Goal: Task Accomplishment & Management: Manage account settings

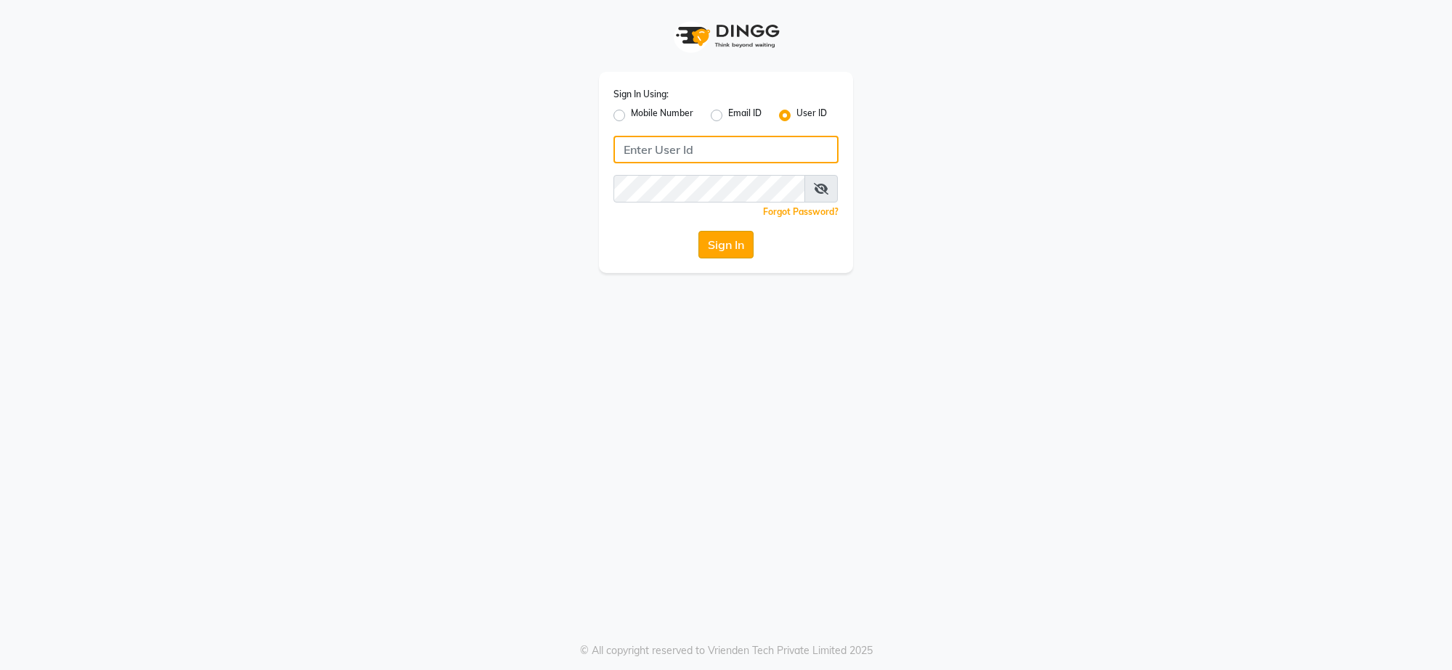
type input "adhikansh@123"
click at [745, 243] on button "Sign In" at bounding box center [726, 245] width 55 height 28
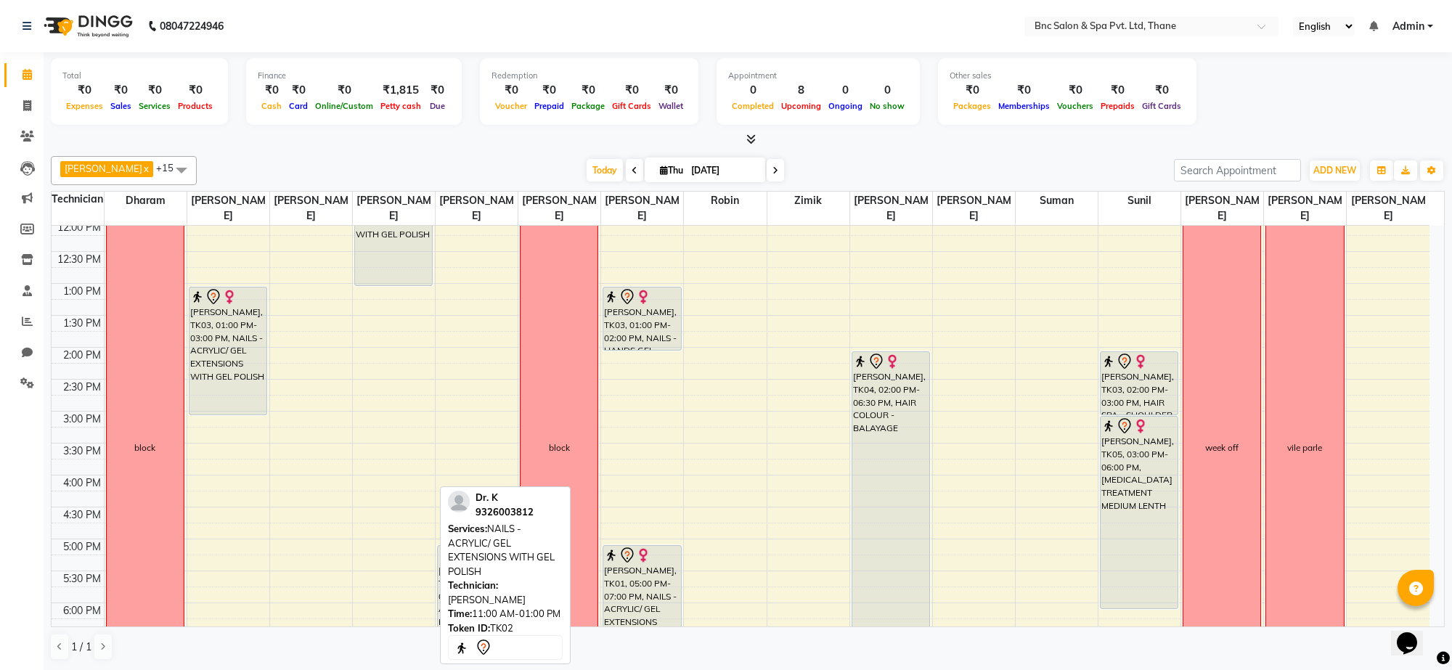
scroll to position [266, 0]
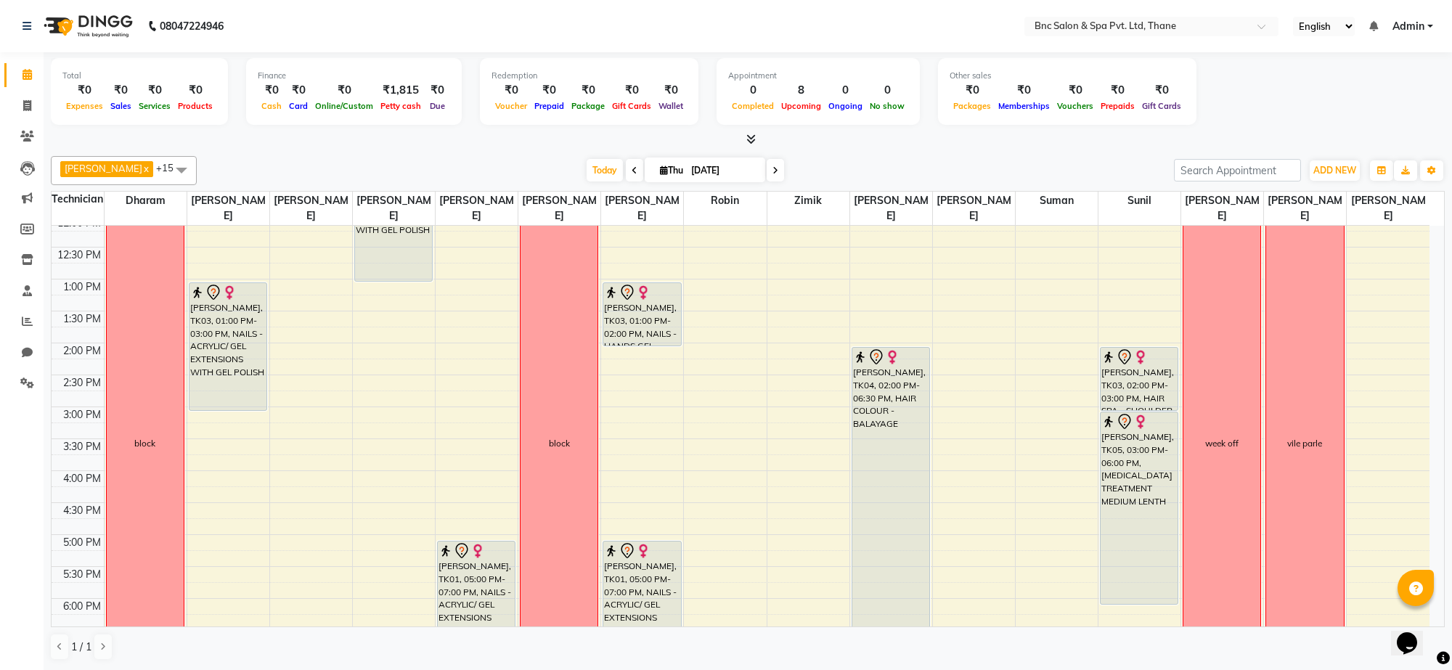
click at [767, 165] on span at bounding box center [775, 170] width 17 height 23
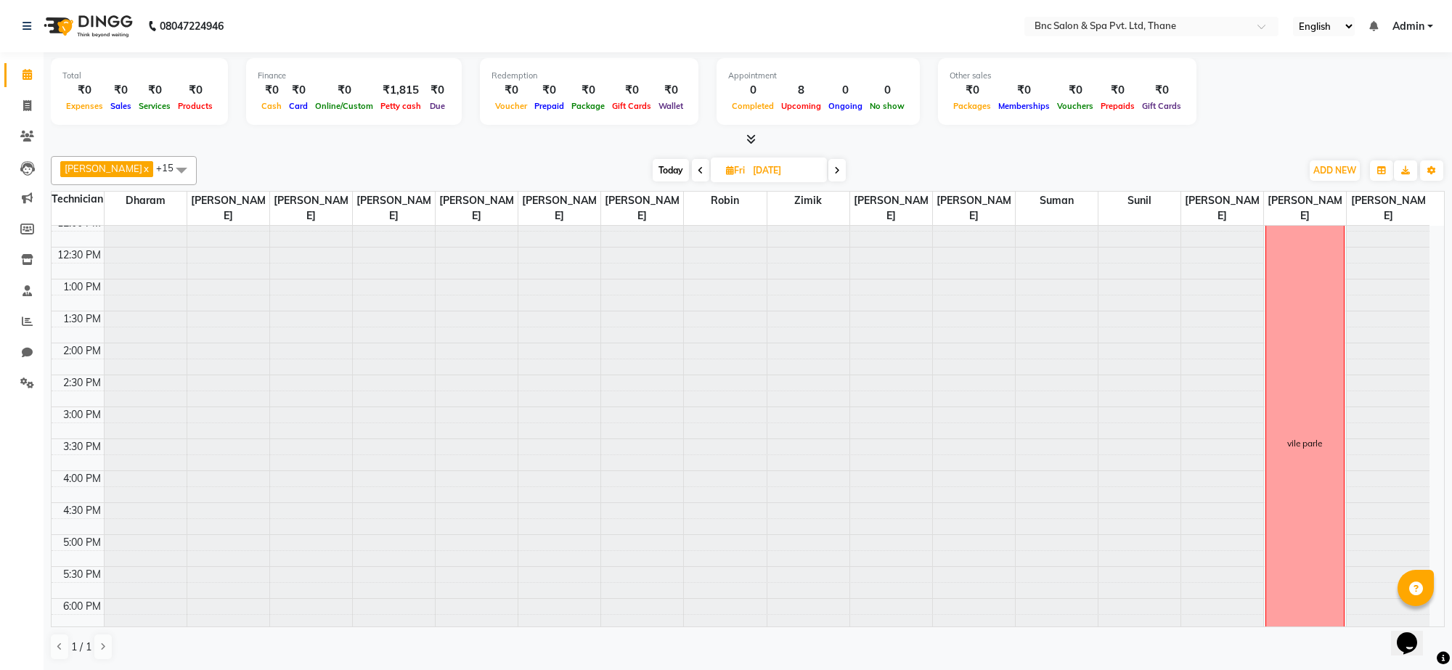
scroll to position [129, 0]
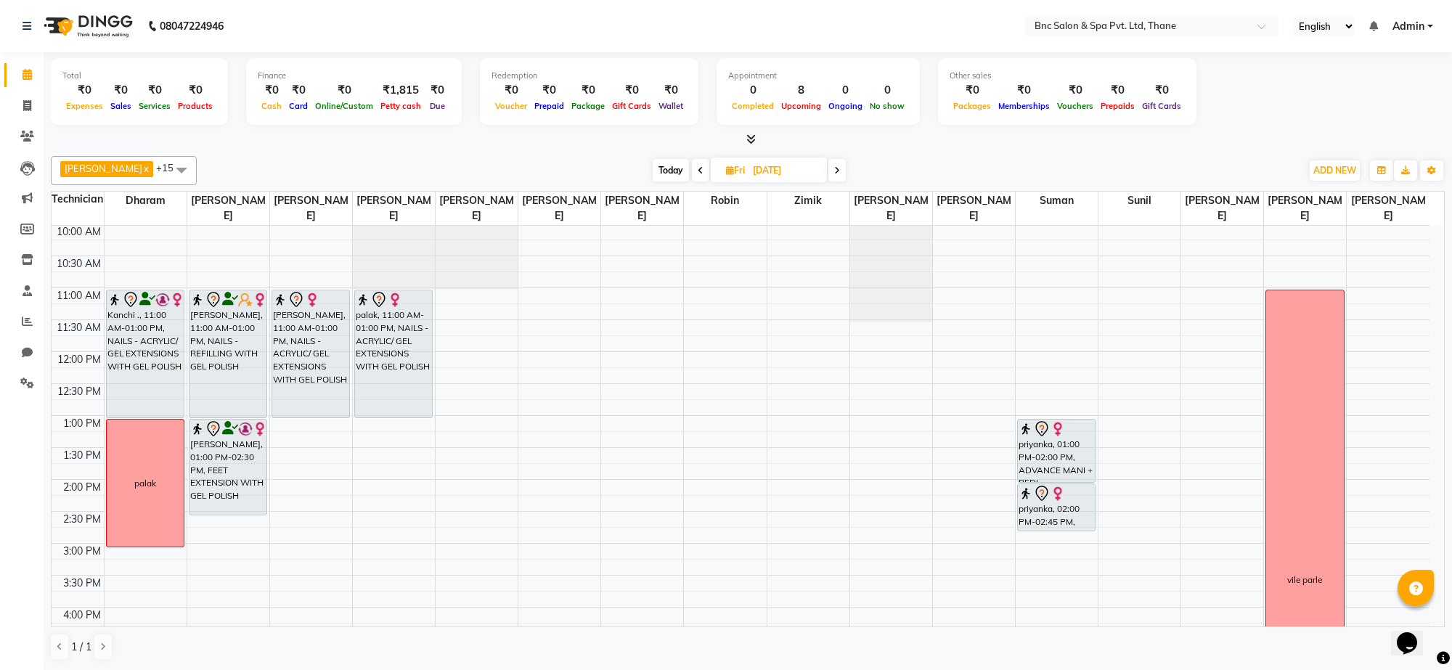
click at [828, 184] on div "Garima x rachel x Raghuveer Saket x Ronnie x suman x Zimik x Anas Ansari x Ravi…" at bounding box center [748, 170] width 1394 height 29
click at [834, 171] on icon at bounding box center [837, 170] width 6 height 9
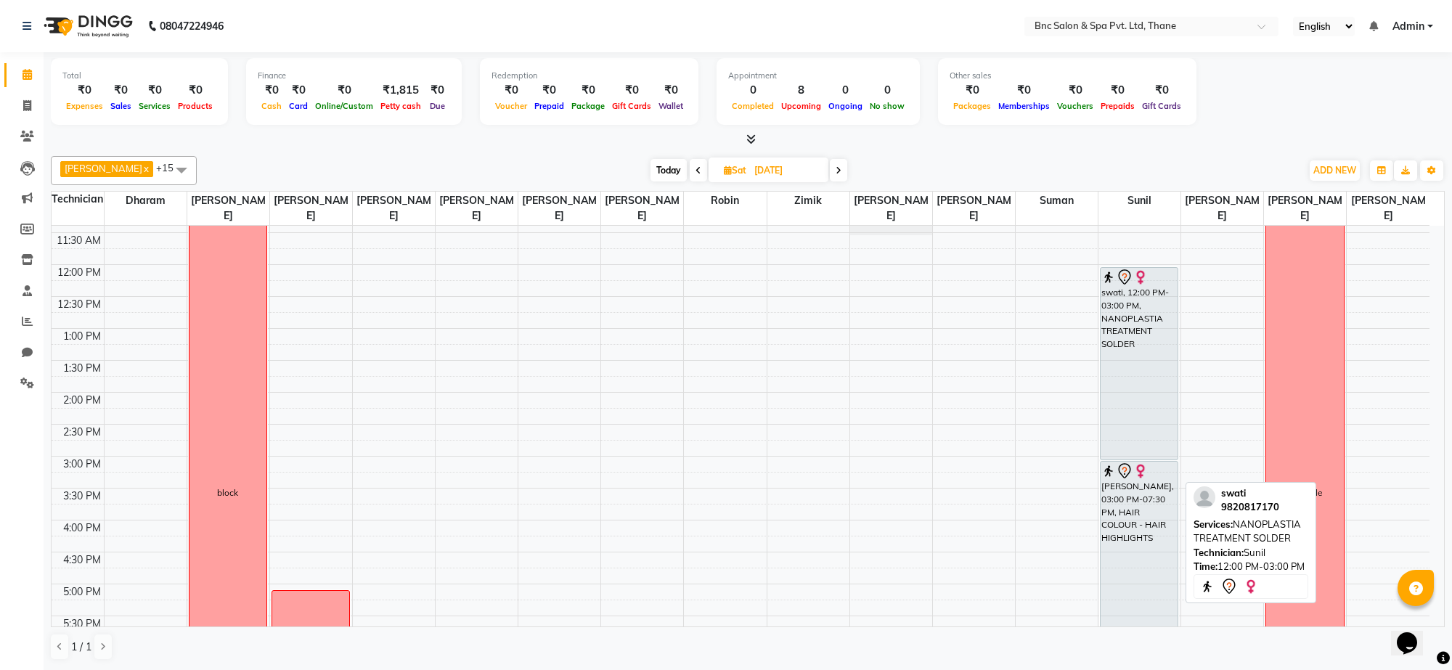
scroll to position [263, 0]
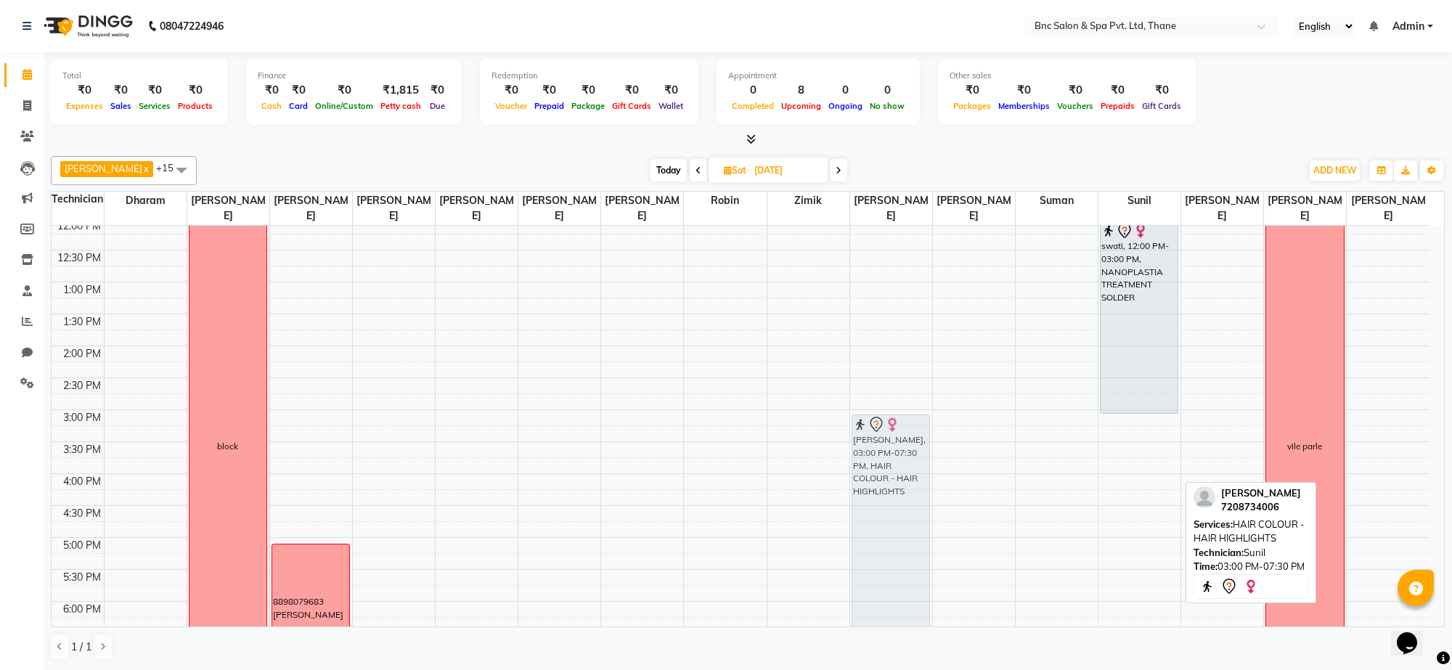
drag, startPoint x: 1144, startPoint y: 445, endPoint x: 934, endPoint y: 448, distance: 209.9
click at [934, 448] on div "8:00 AM 8:30 AM 9:00 AM 9:30 AM 10:00 AM 10:30 AM 11:00 AM 11:30 AM 12:00 PM 12…" at bounding box center [741, 378] width 1378 height 830
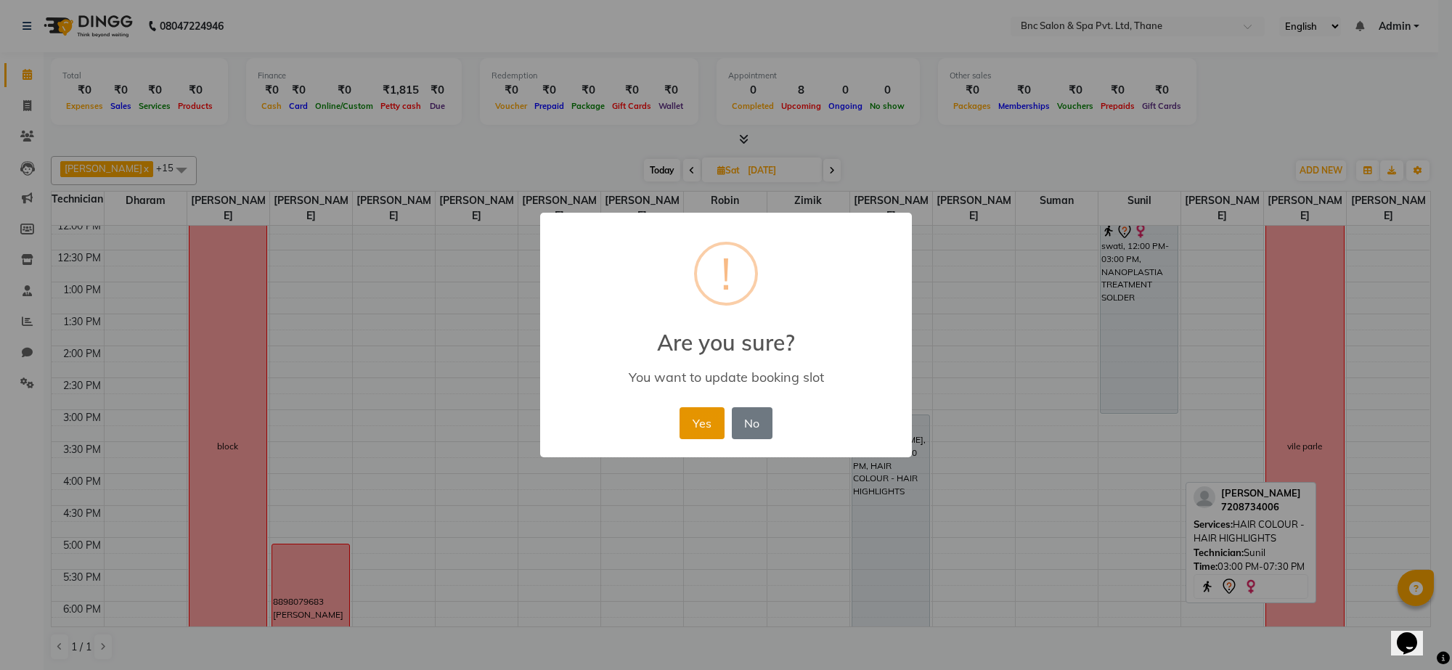
click at [699, 418] on button "Yes" at bounding box center [702, 423] width 44 height 32
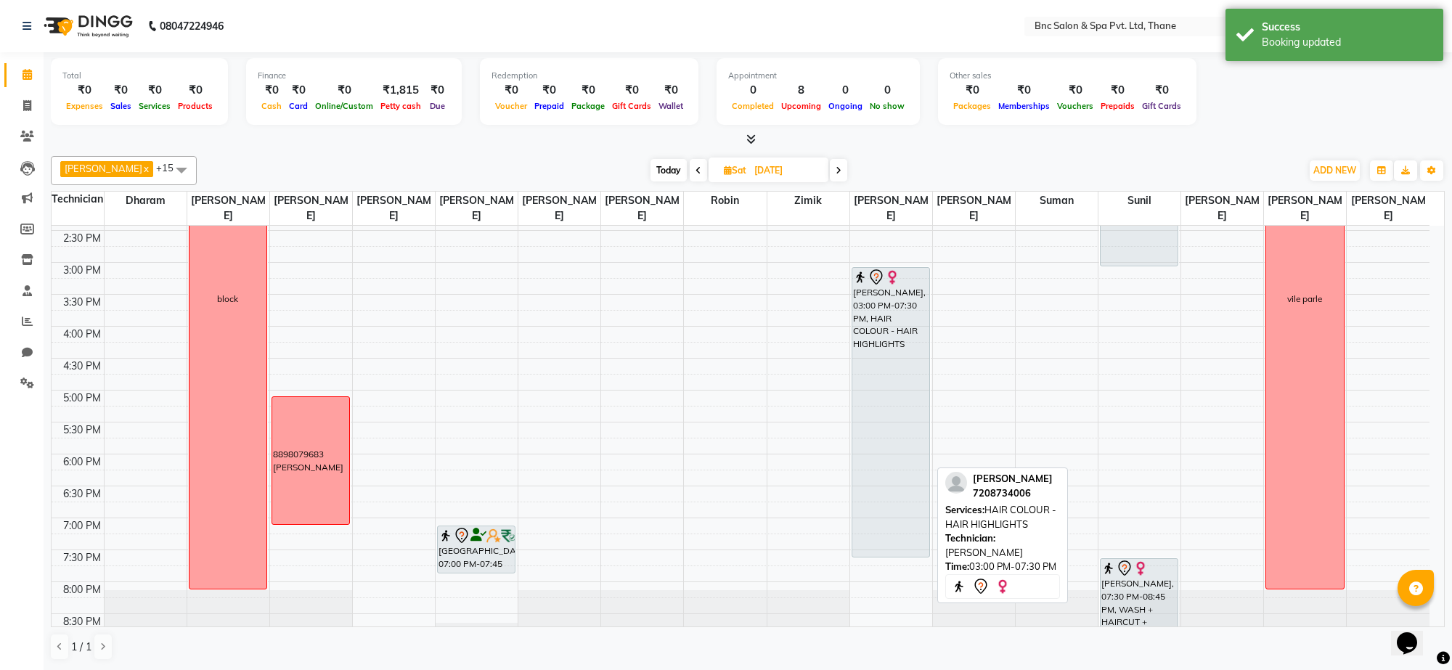
scroll to position [439, 0]
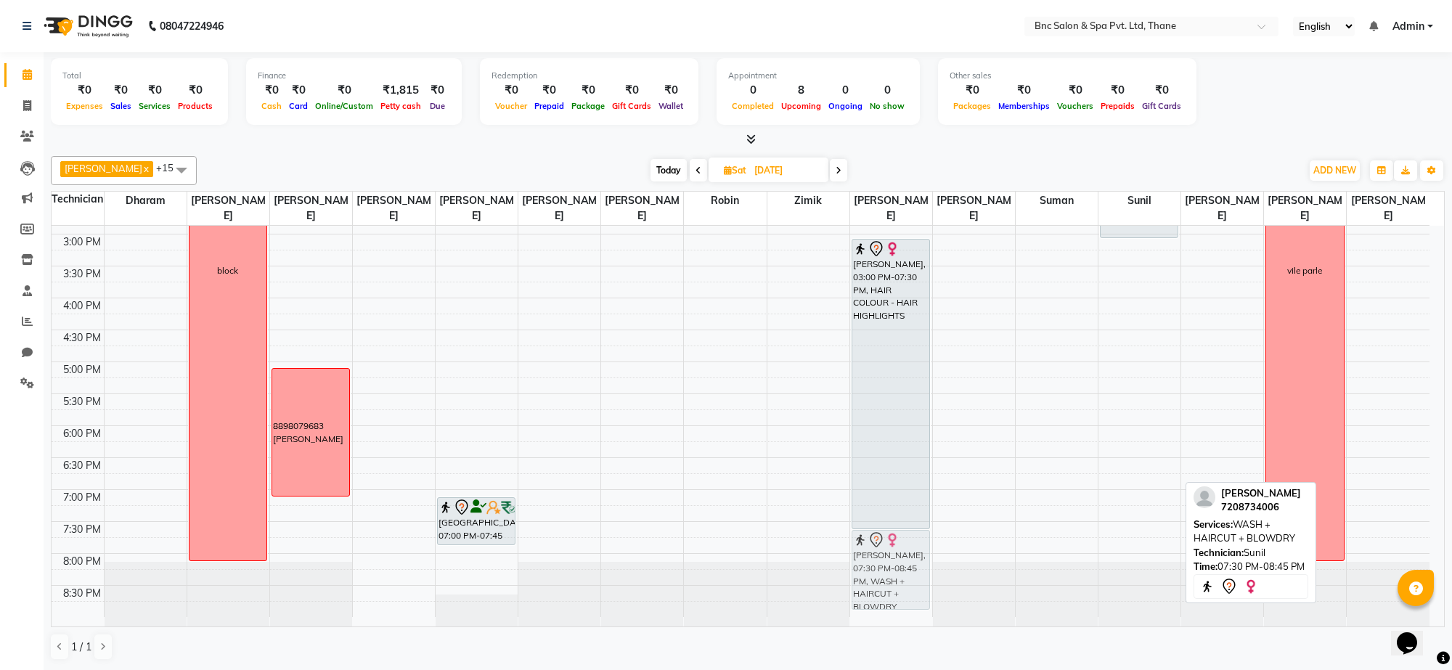
drag, startPoint x: 1117, startPoint y: 563, endPoint x: 890, endPoint y: 570, distance: 227.4
click at [890, 570] on tr "block 8898079683 luzzo Palak DELHI, 07:00 PM-07:45 PM, - WASH + BLOW DRY Pooja …" at bounding box center [741, 202] width 1378 height 830
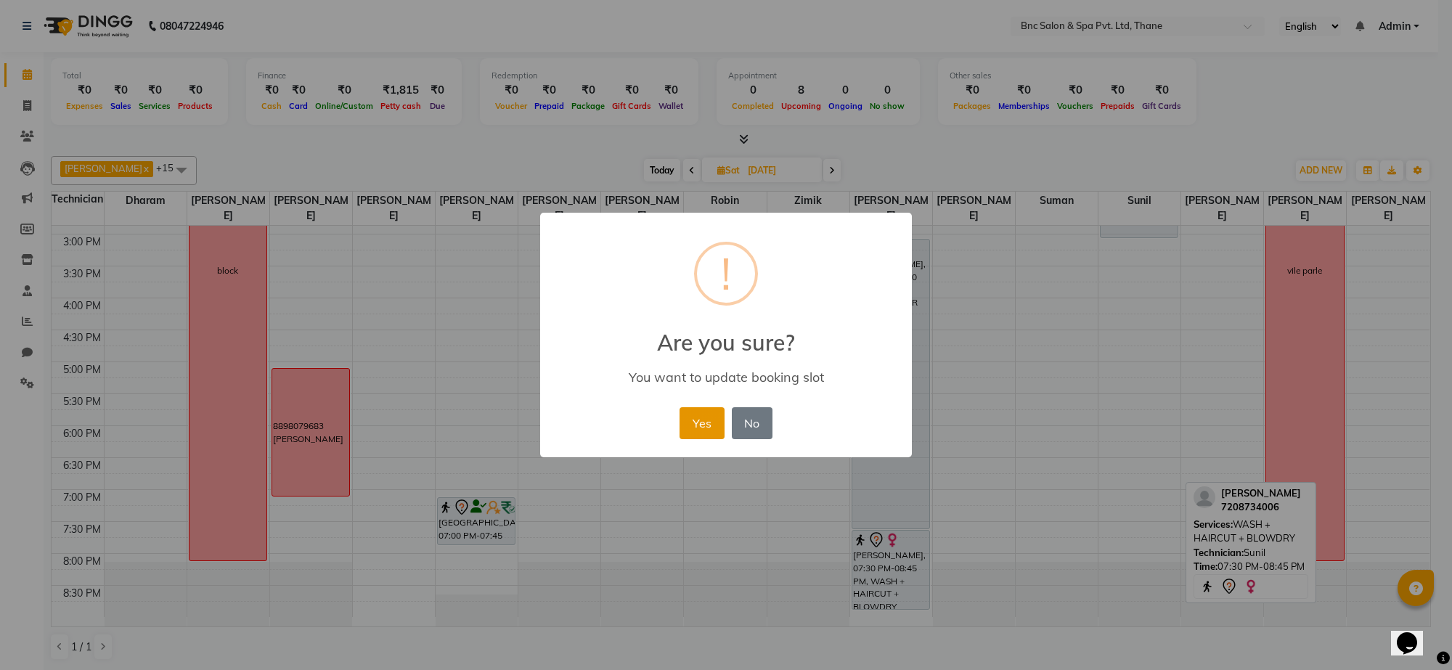
click at [707, 426] on button "Yes" at bounding box center [702, 423] width 44 height 32
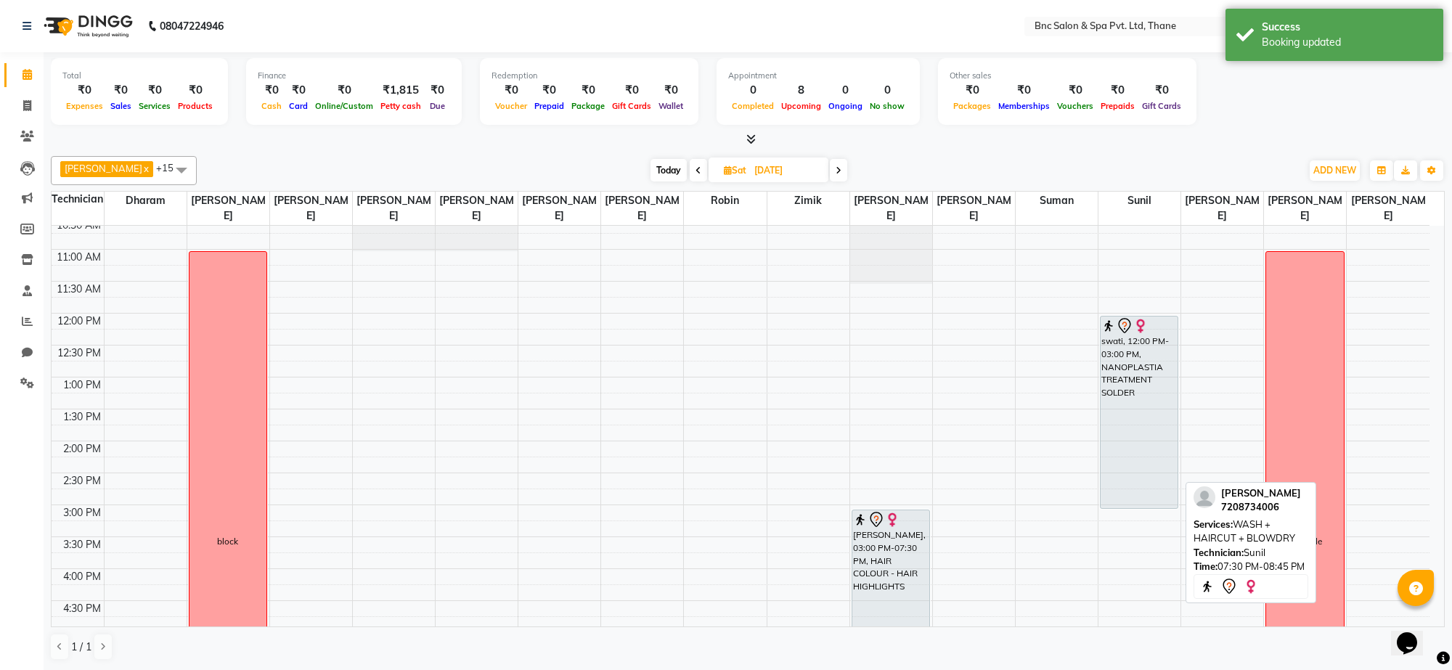
scroll to position [142, 0]
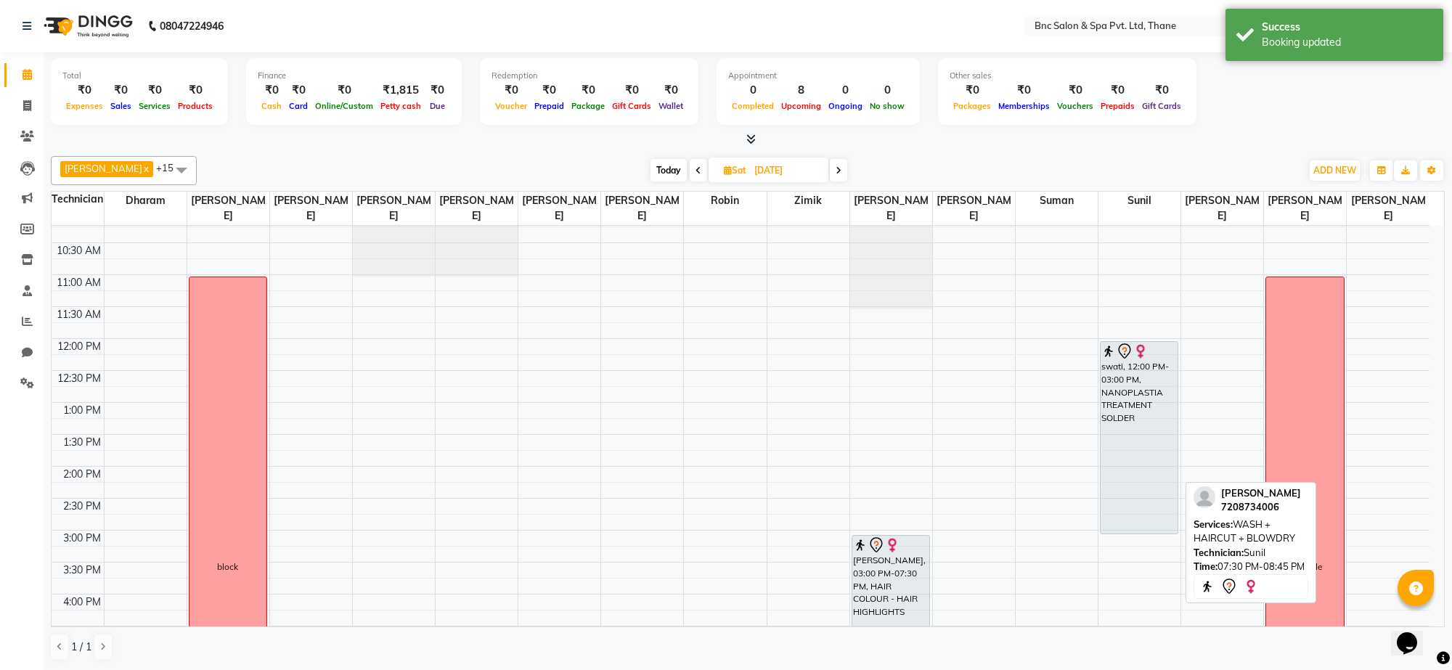
click at [656, 175] on span "Today" at bounding box center [669, 170] width 36 height 23
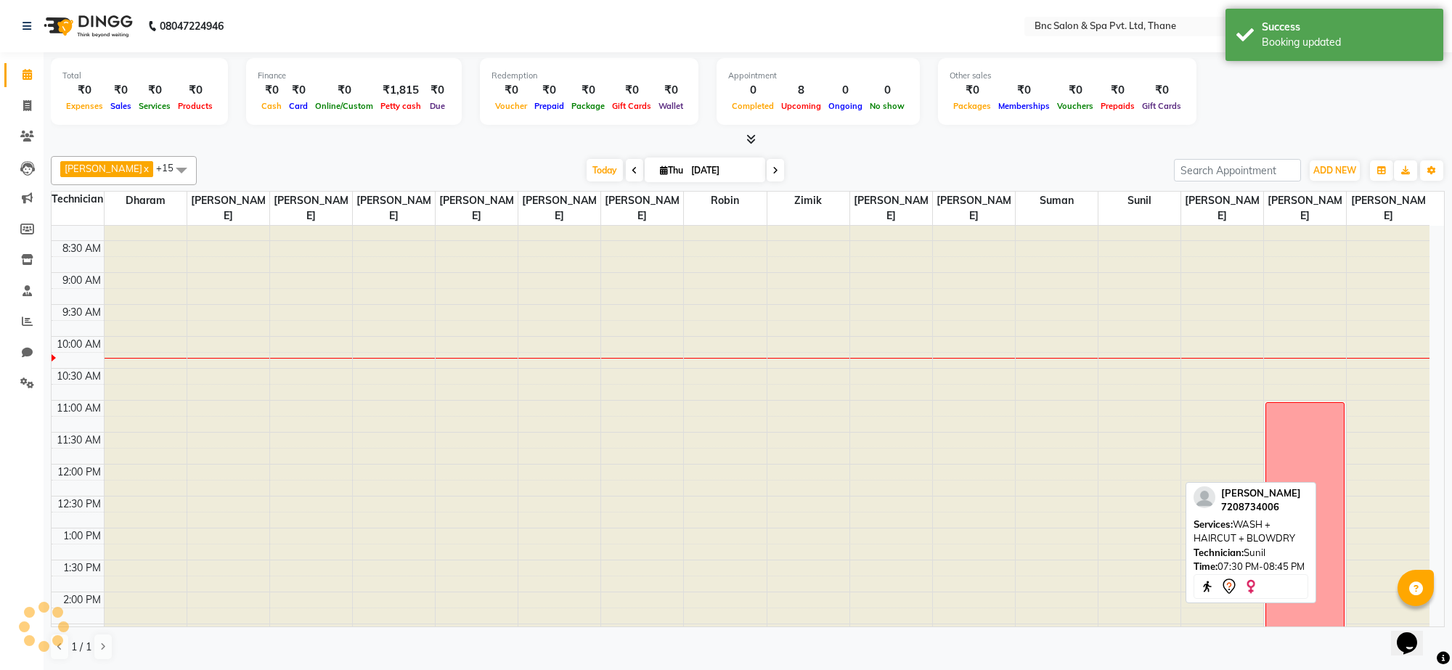
scroll to position [18, 0]
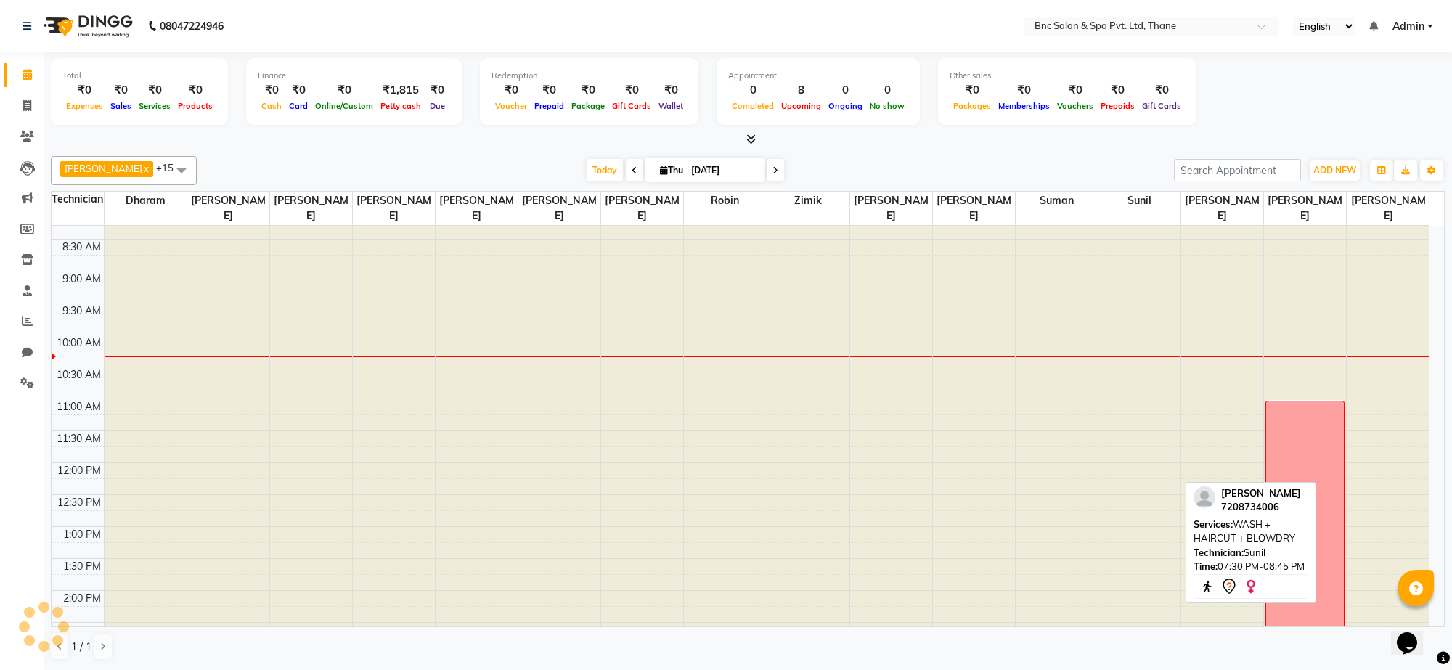
click at [1225, 100] on div "Total ₹0 Expenses ₹0 Sales ₹0 Services ₹0 Products Finance ₹0 Cash ₹0 Card ₹0 O…" at bounding box center [748, 93] width 1394 height 71
click at [587, 173] on span "Today" at bounding box center [605, 170] width 36 height 23
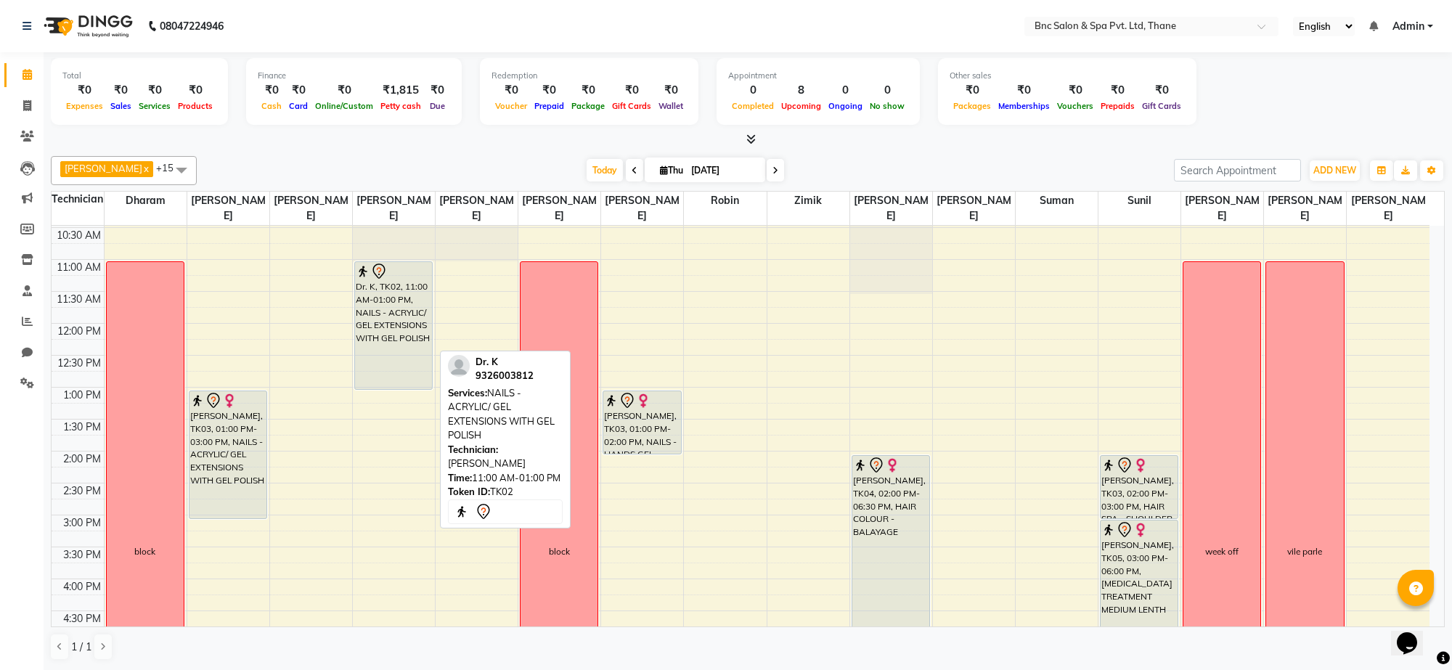
scroll to position [147, 0]
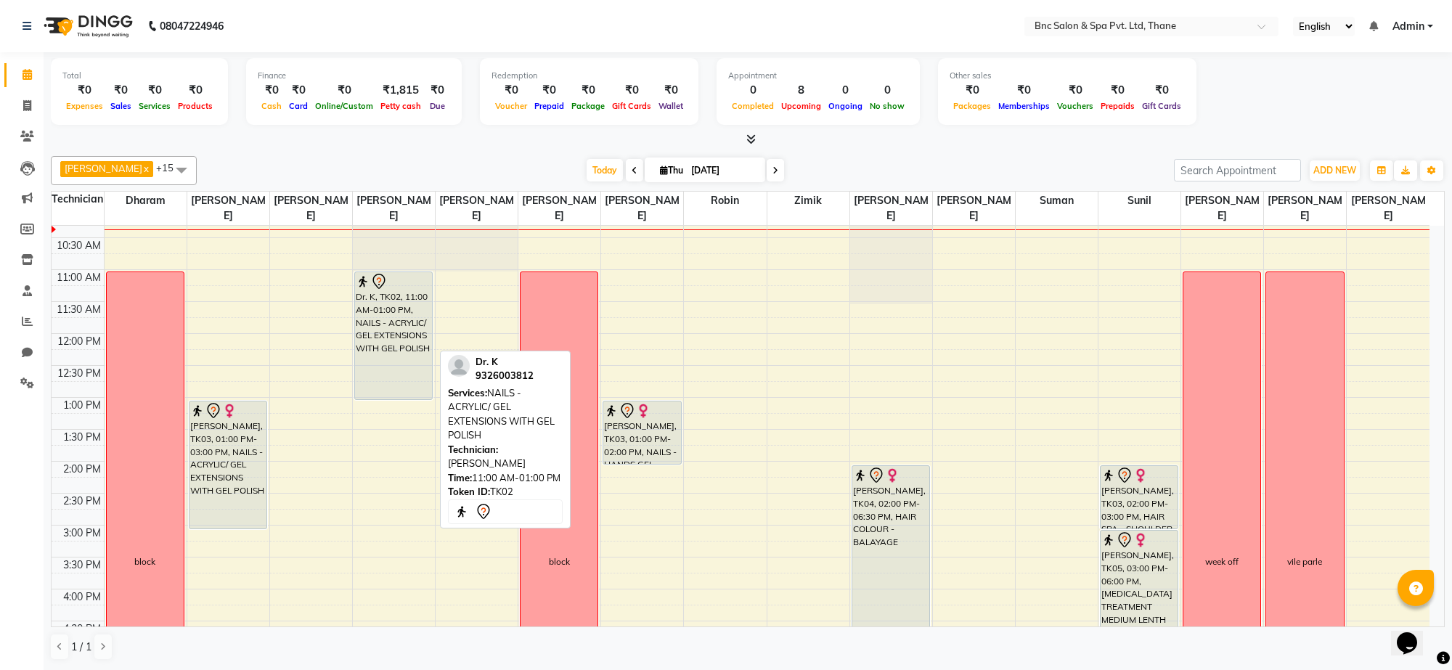
click at [365, 290] on div "Dr. K, TK02, 11:00 AM-01:00 PM, NAILS - ACRYLIC/ GEL EXTENSIONS WITH GEL POLISH" at bounding box center [393, 335] width 77 height 127
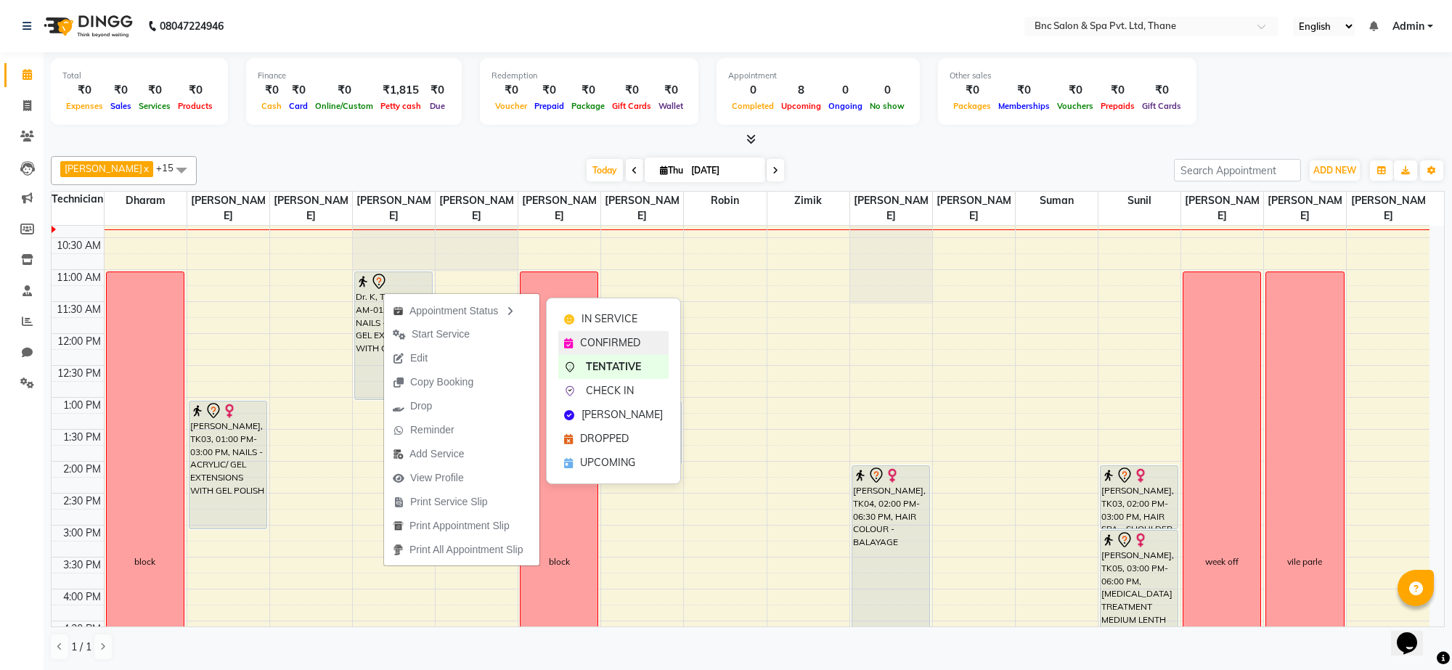
click at [588, 339] on span "CONFIRMED" at bounding box center [610, 343] width 60 height 15
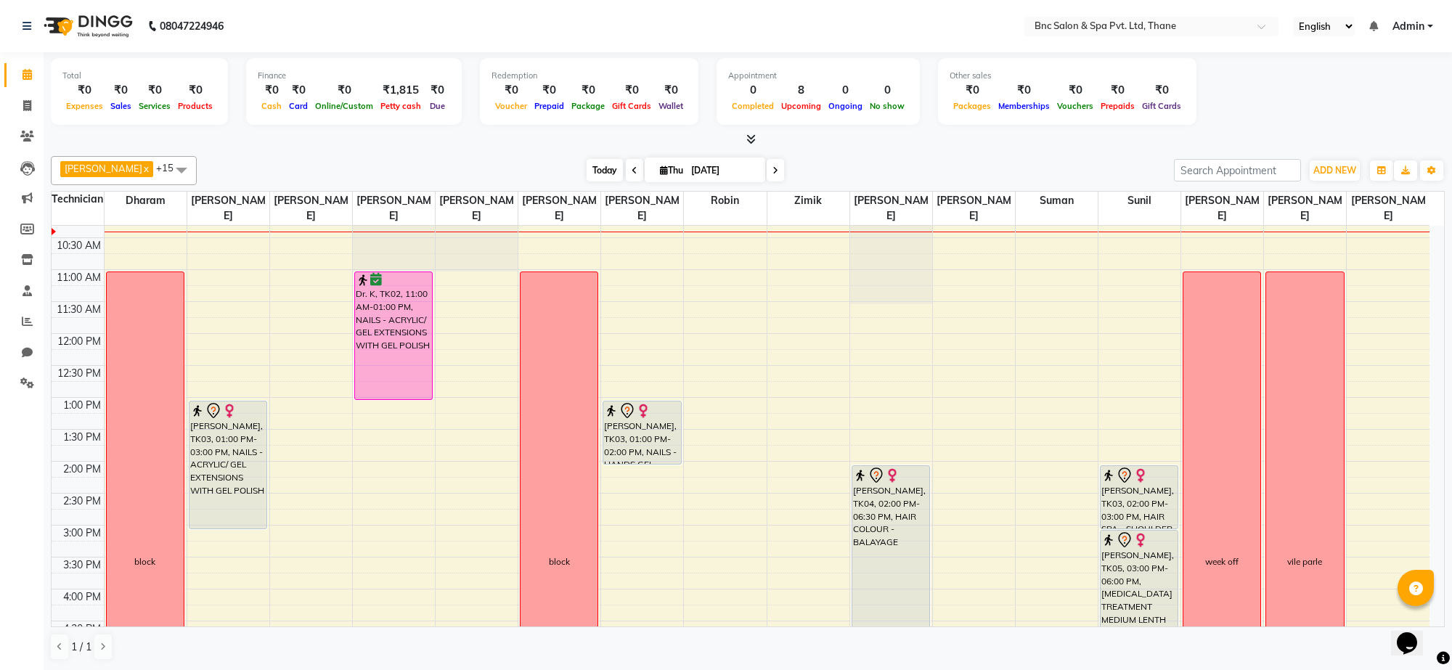
click at [587, 175] on span "Today" at bounding box center [605, 170] width 36 height 23
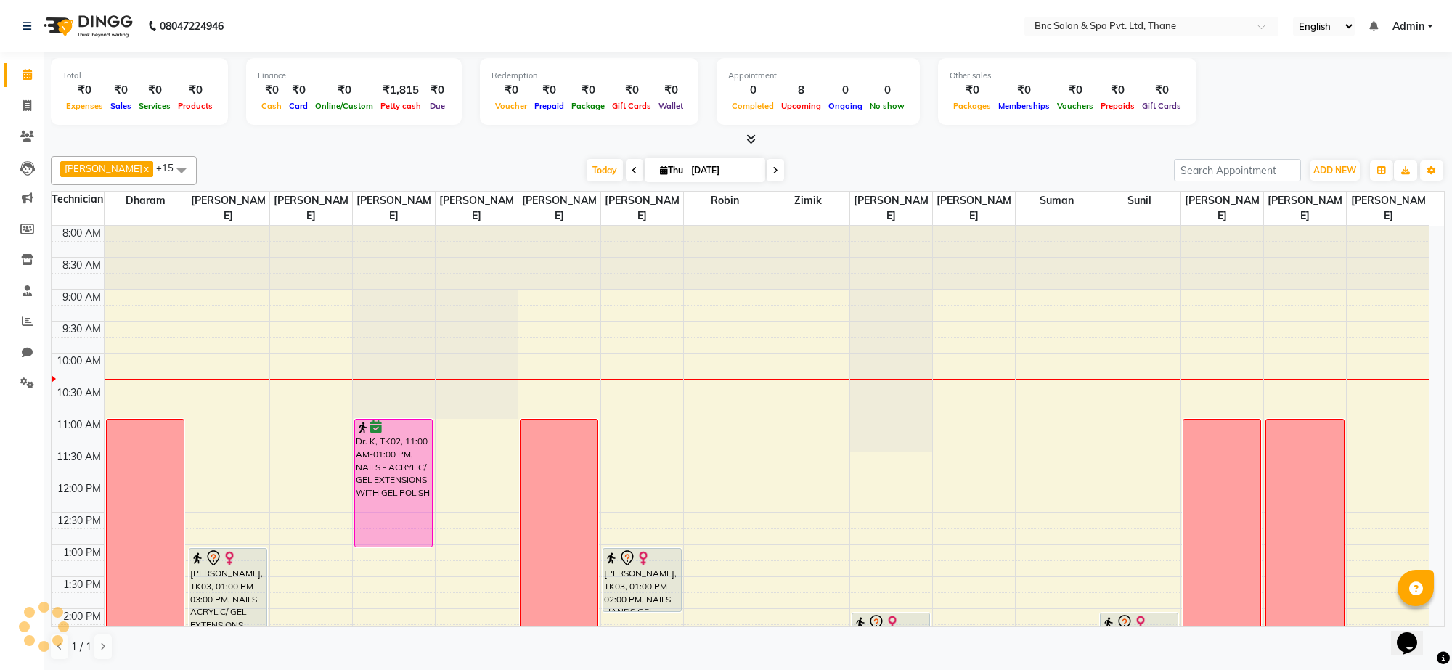
click at [626, 174] on span at bounding box center [634, 170] width 17 height 23
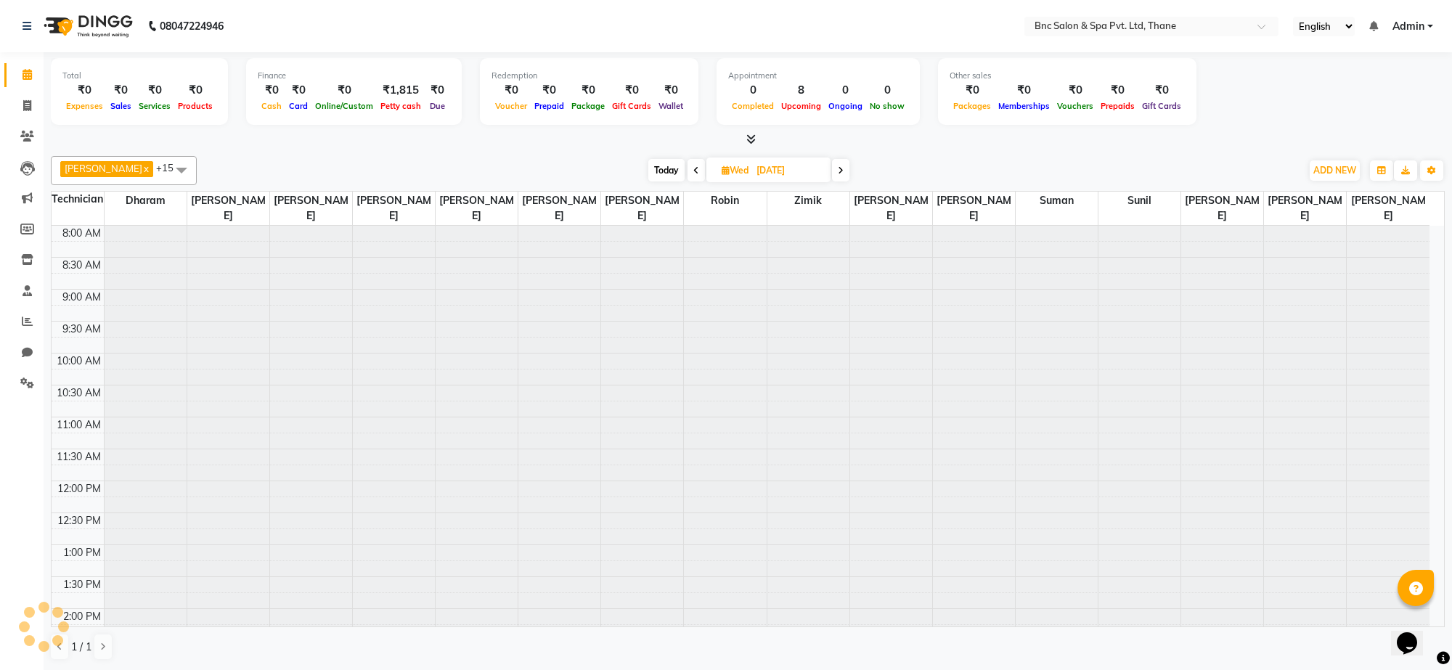
type input "[DATE]"
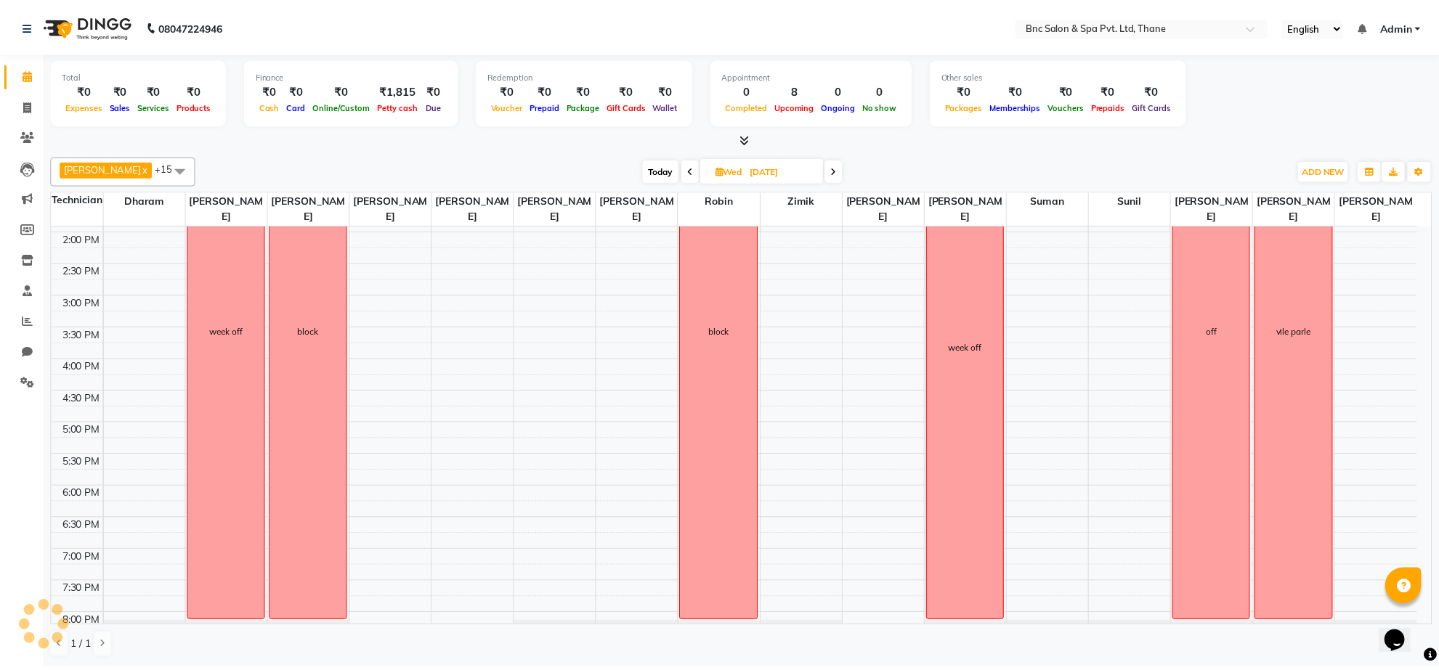
scroll to position [439, 0]
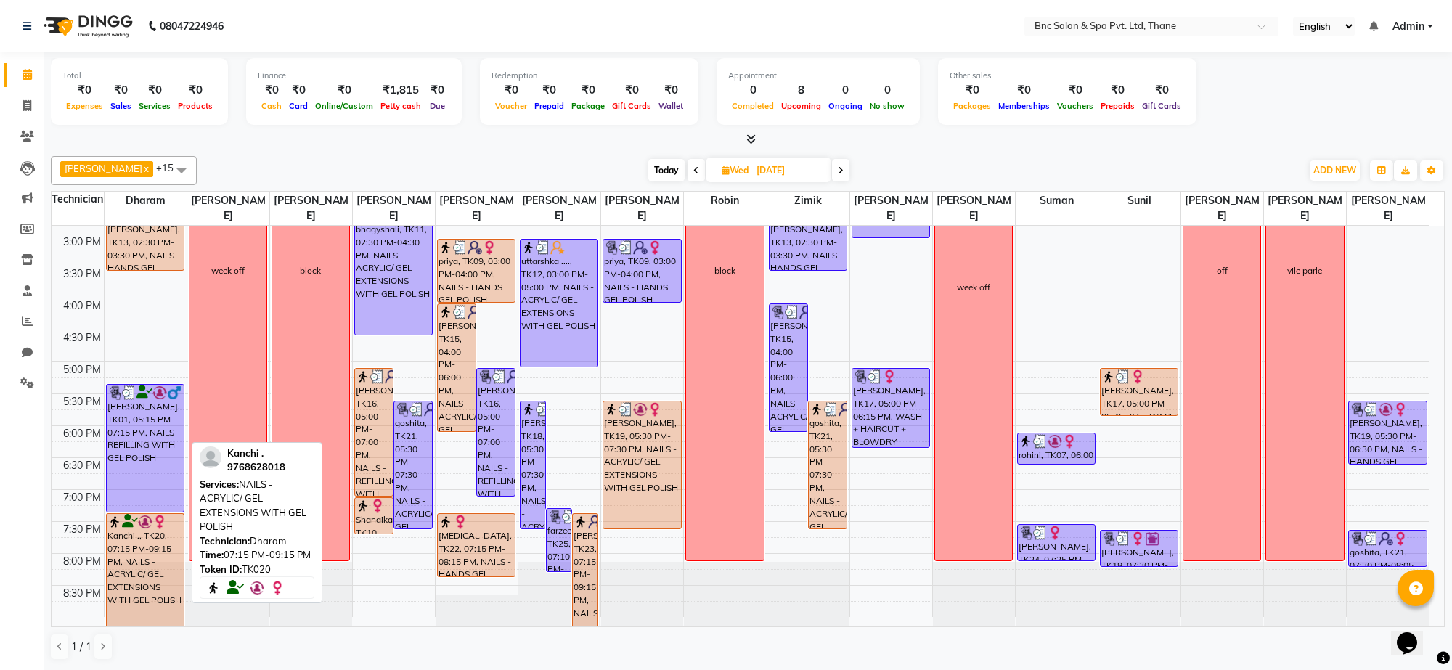
click at [129, 590] on div "Kanchi ., TK20, 07:15 PM-09:15 PM, NAILS - ACRYLIC/ GEL EXTENSIONS WITH GEL POL…" at bounding box center [145, 570] width 77 height 112
select select "6"
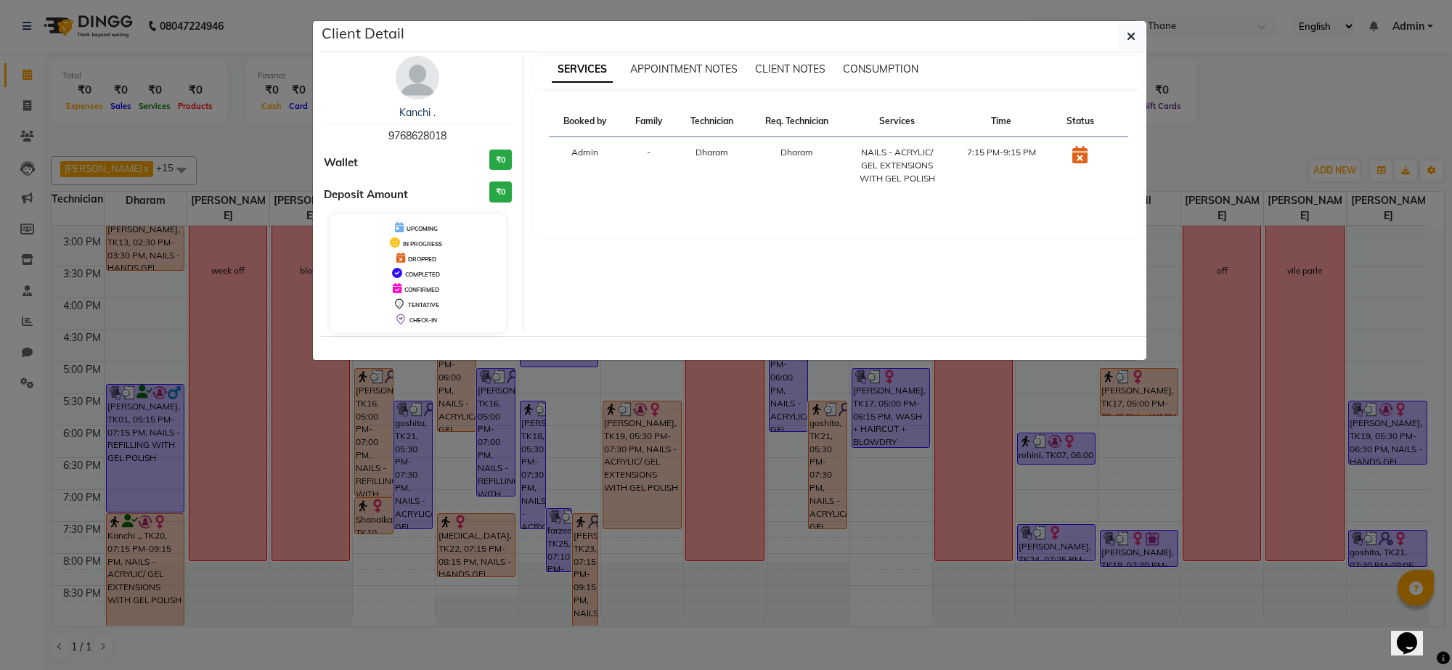
click at [415, 81] on img at bounding box center [418, 78] width 44 height 44
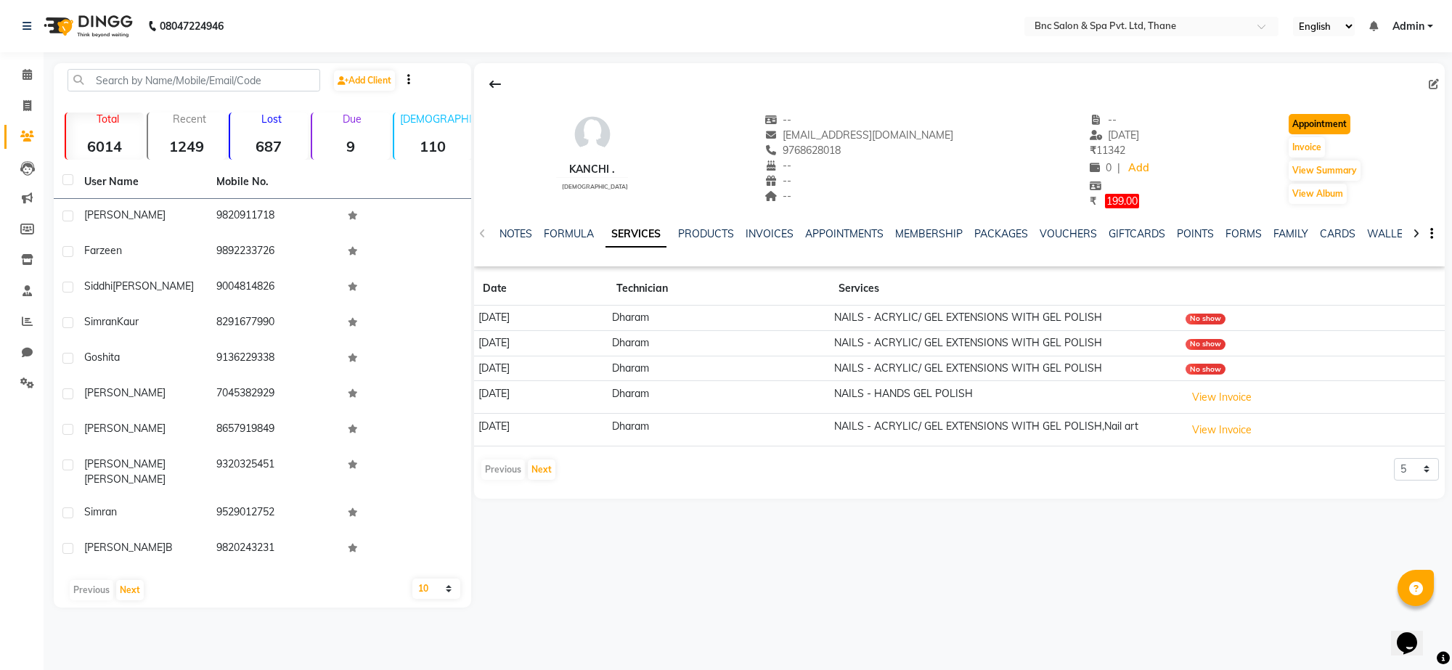
click at [1326, 117] on button "Appointment" at bounding box center [1320, 124] width 62 height 20
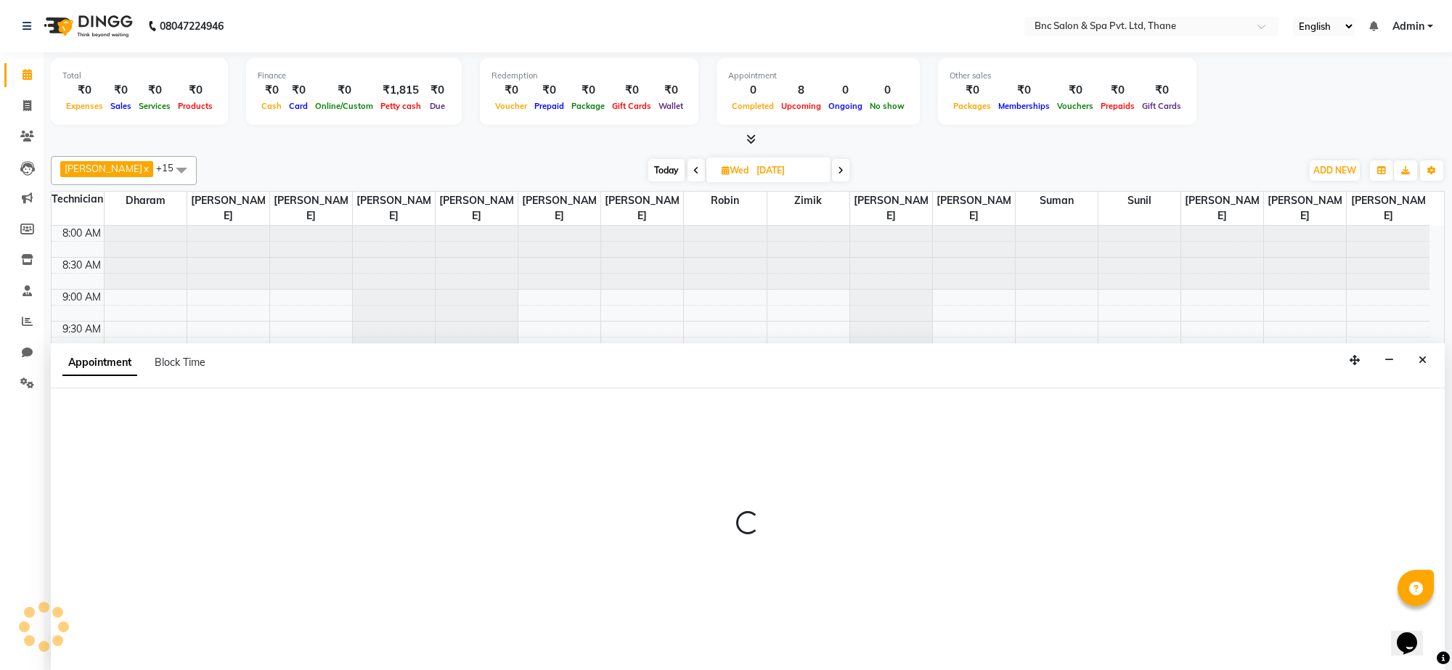
type input "[DATE]"
select select "tentative"
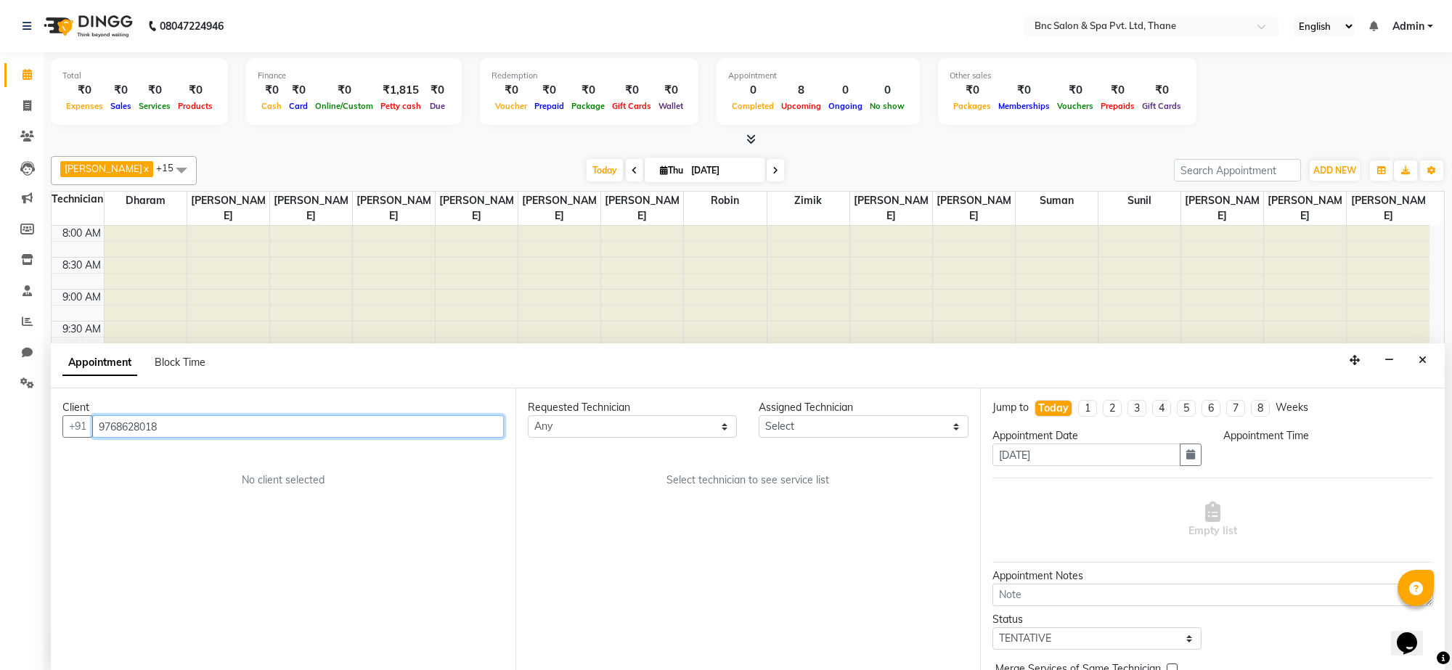
select select "540"
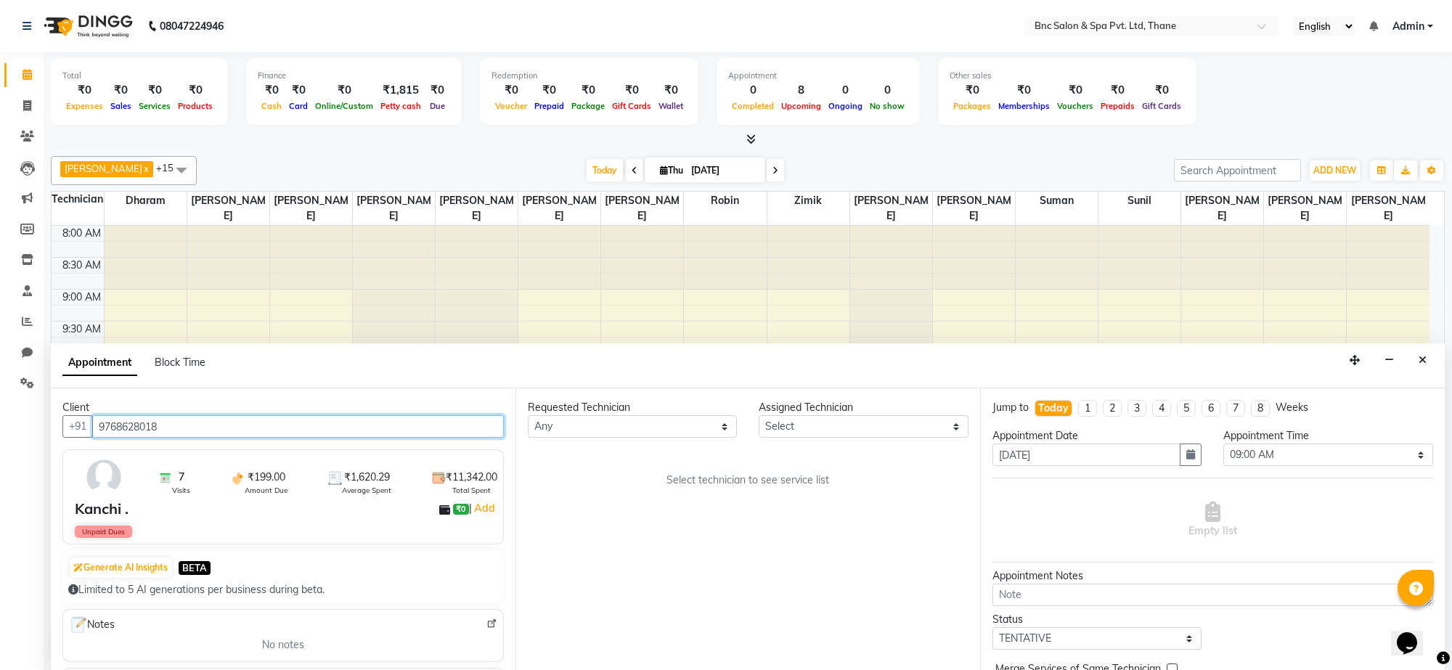
scroll to position [129, 0]
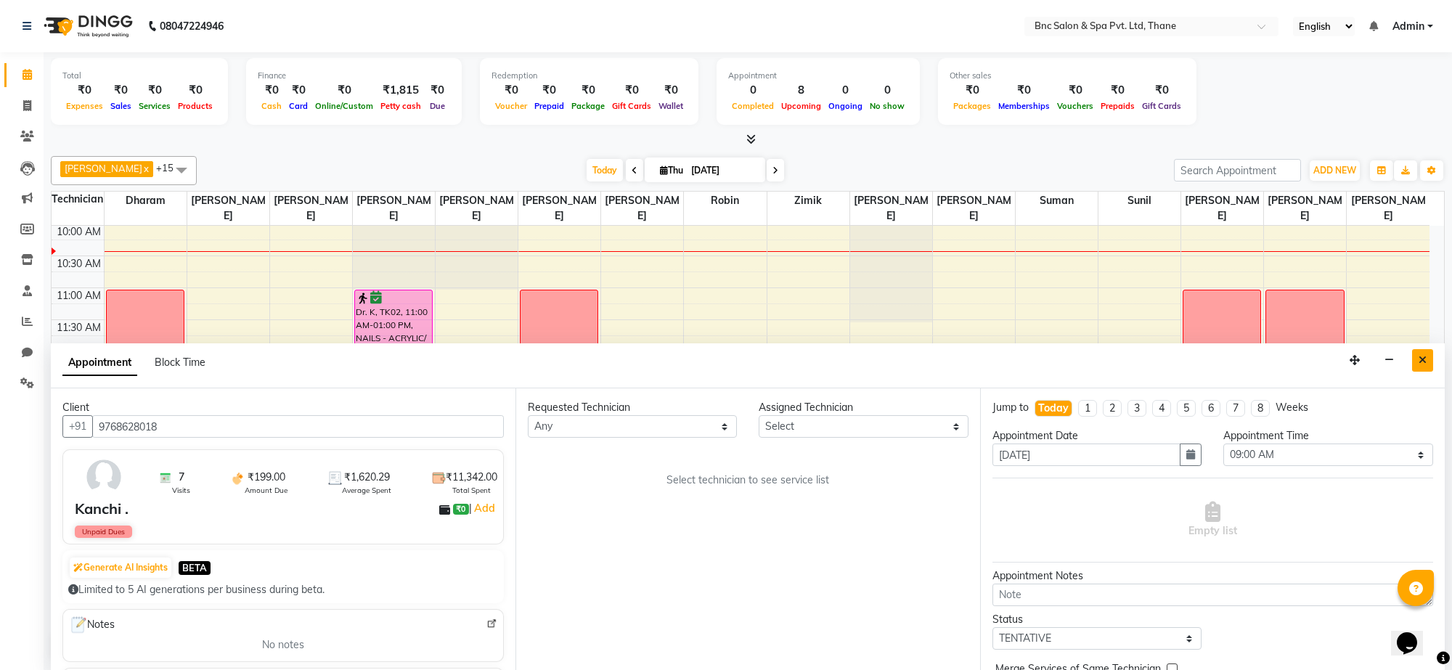
click at [1420, 365] on icon "Close" at bounding box center [1423, 360] width 8 height 10
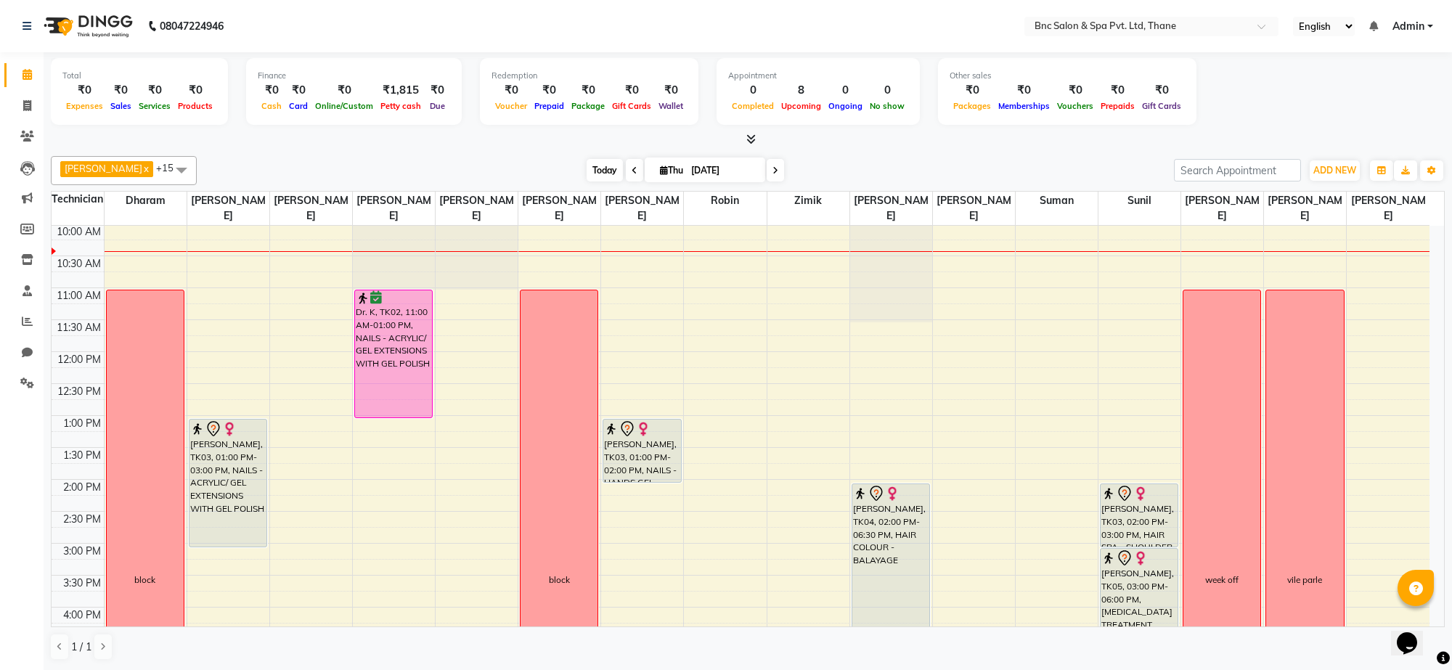
click at [587, 176] on span "Today" at bounding box center [605, 170] width 36 height 23
click at [632, 174] on icon at bounding box center [635, 170] width 6 height 9
type input "[DATE]"
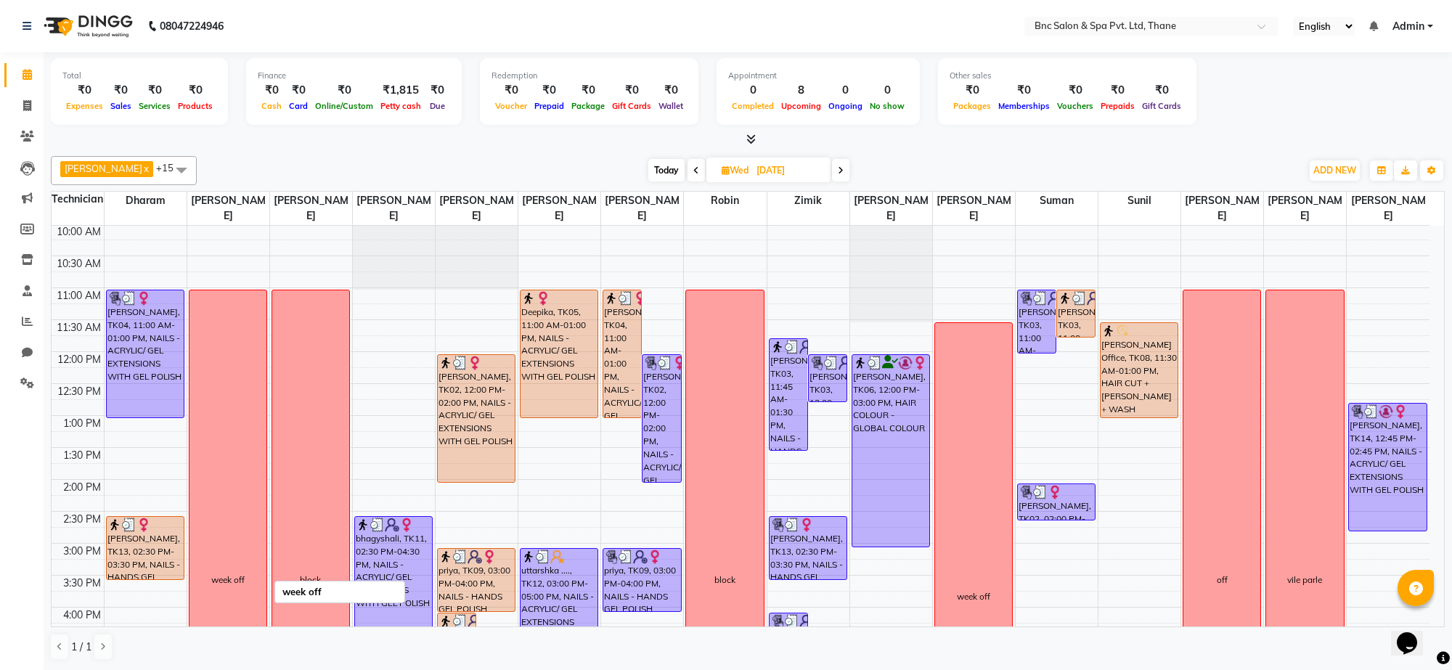
click at [195, 598] on div "week off" at bounding box center [228, 580] width 77 height 580
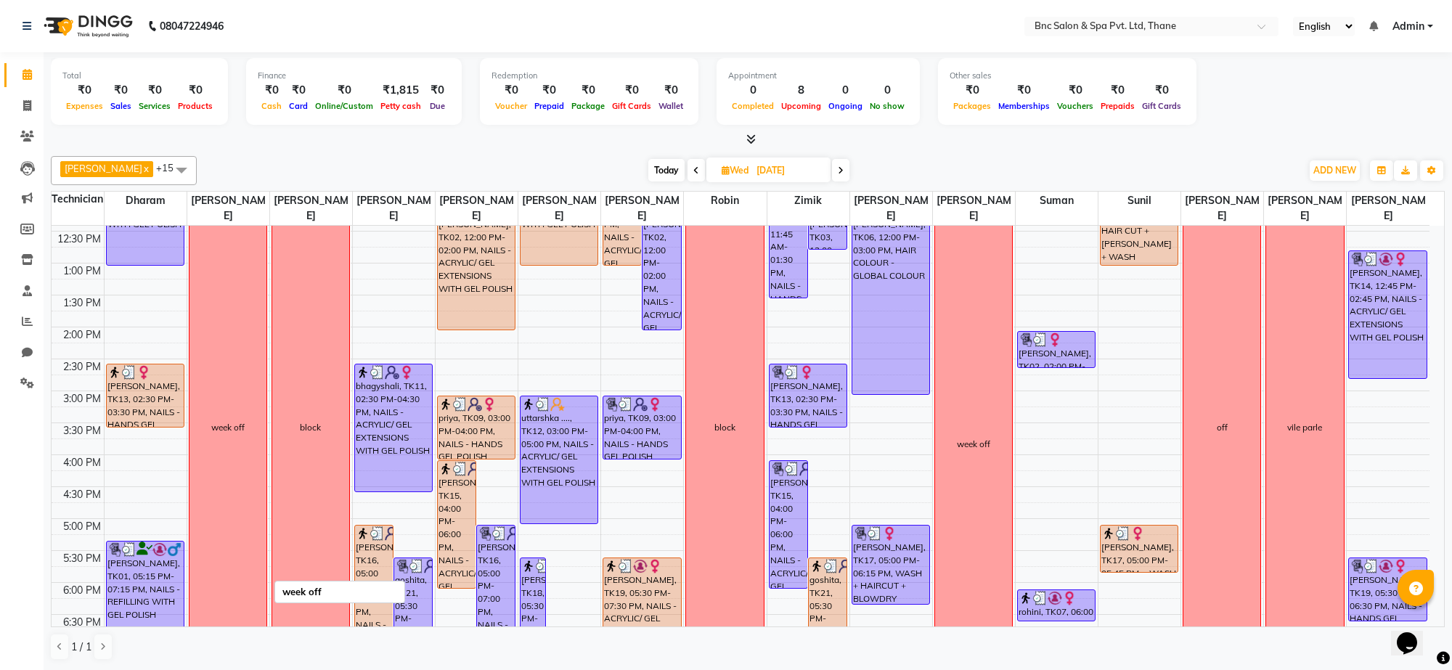
scroll to position [439, 0]
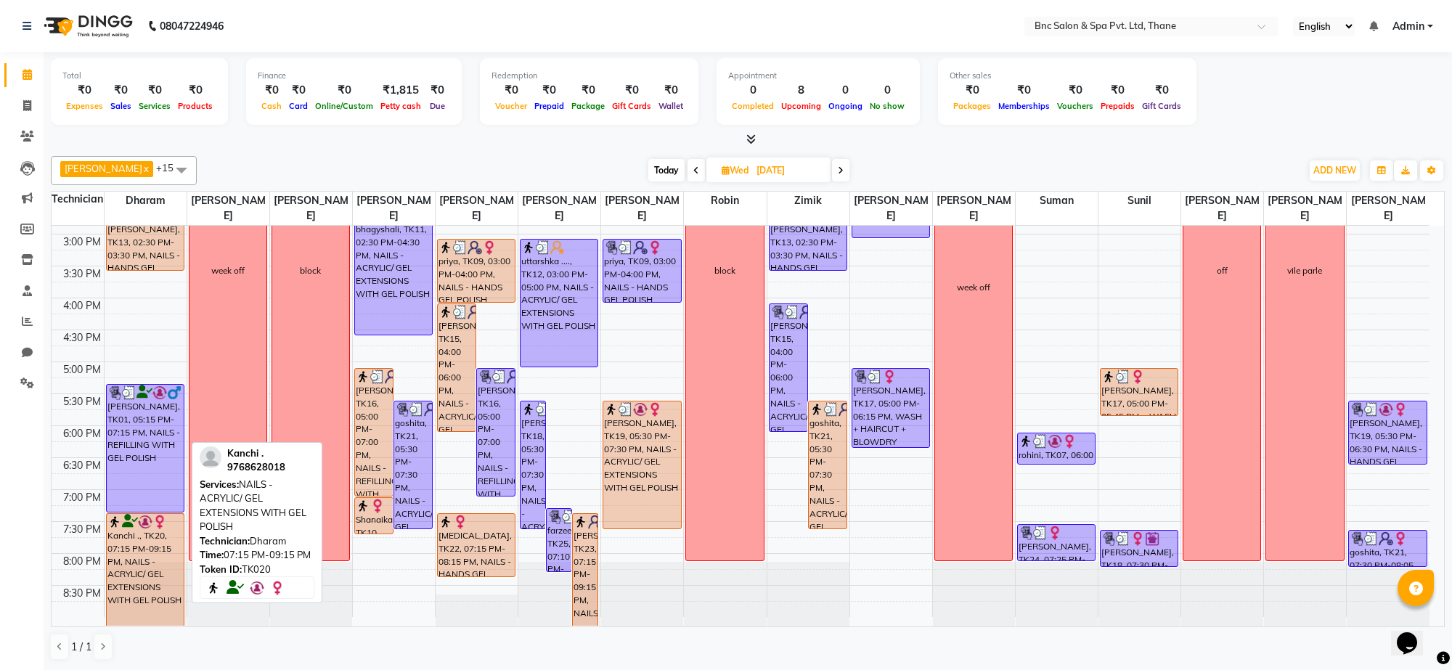
click at [156, 589] on div "Kanchi ., TK20, 07:15 PM-09:15 PM, NAILS - ACRYLIC/ GEL EXTENSIONS WITH GEL POL…" at bounding box center [145, 570] width 77 height 112
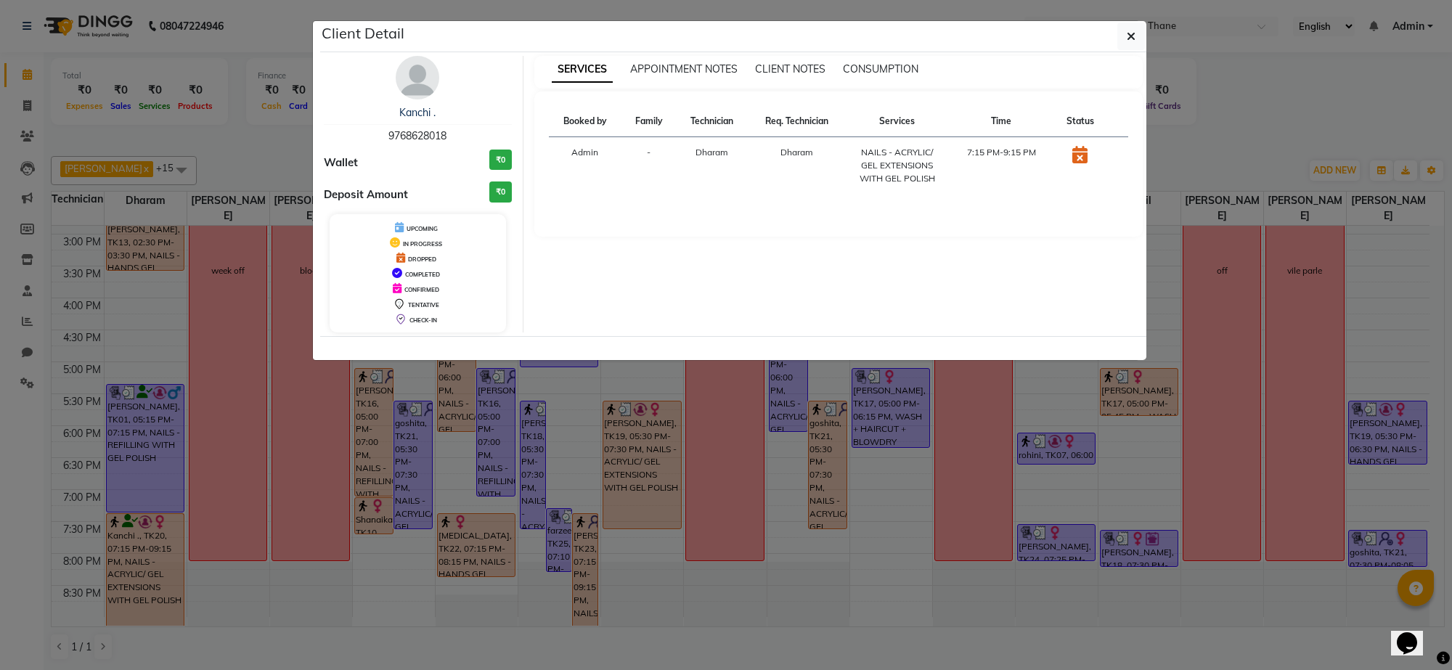
click at [416, 73] on img at bounding box center [418, 78] width 44 height 44
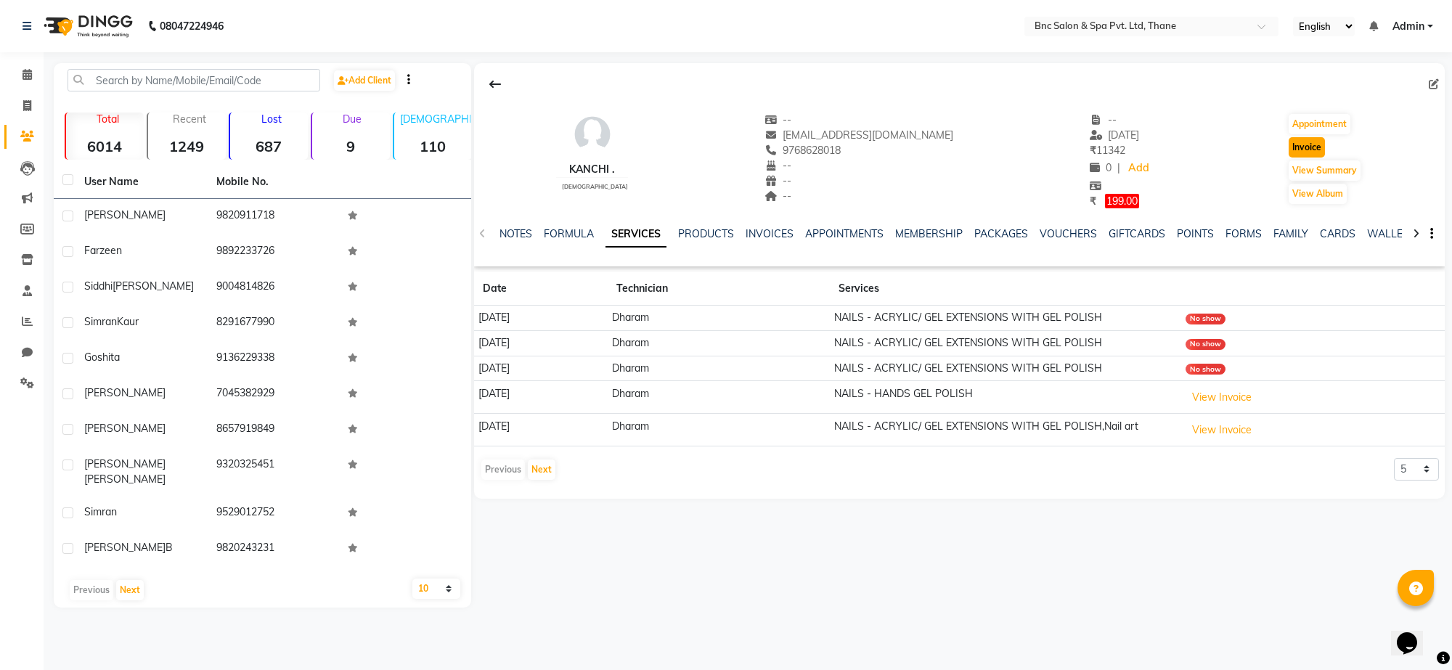
click at [1296, 146] on button "Invoice" at bounding box center [1307, 147] width 36 height 20
select select "7892"
select select "service"
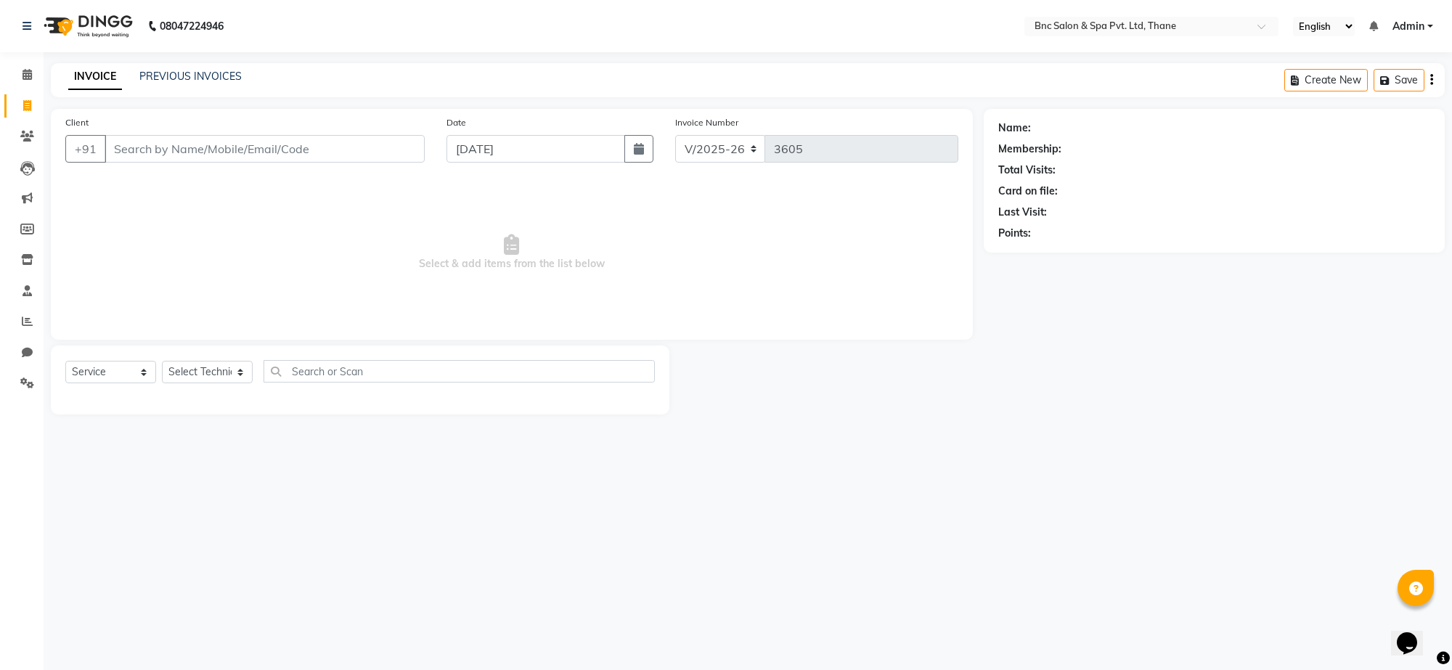
type input "9768628018"
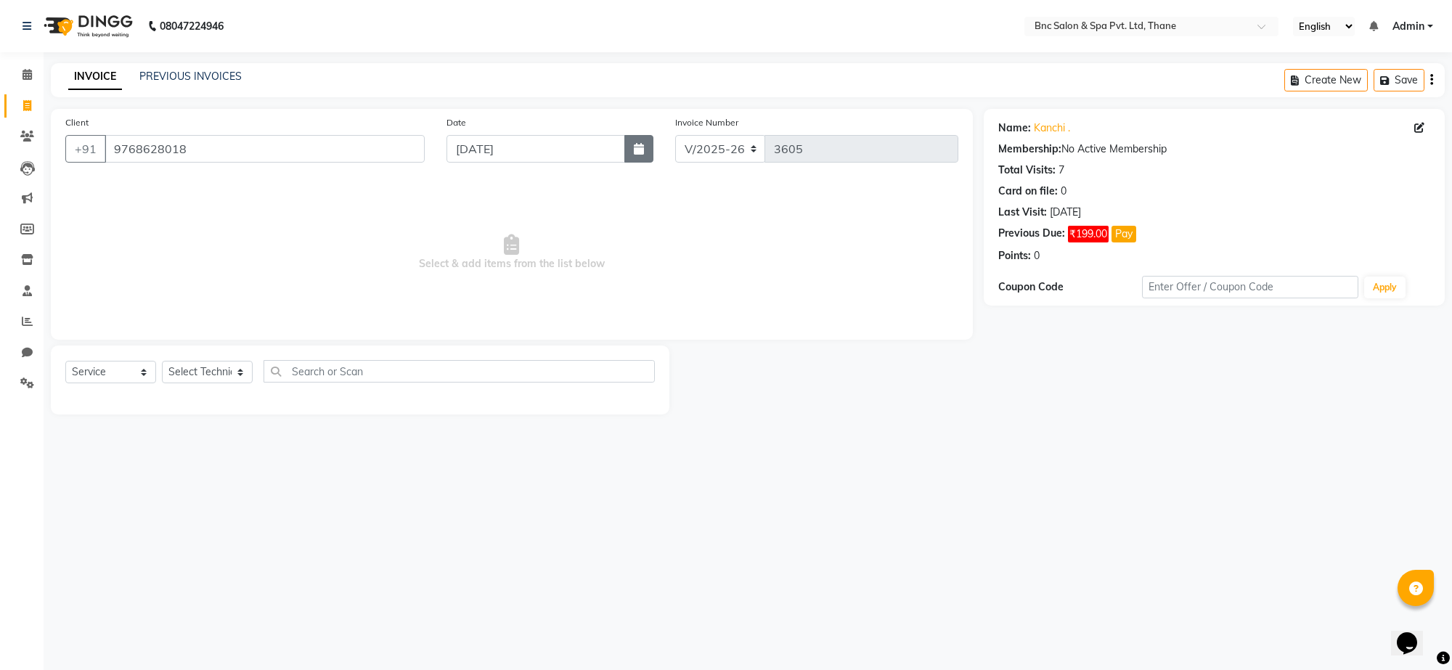
click at [646, 147] on button "button" at bounding box center [639, 149] width 29 height 28
select select "9"
select select "2025"
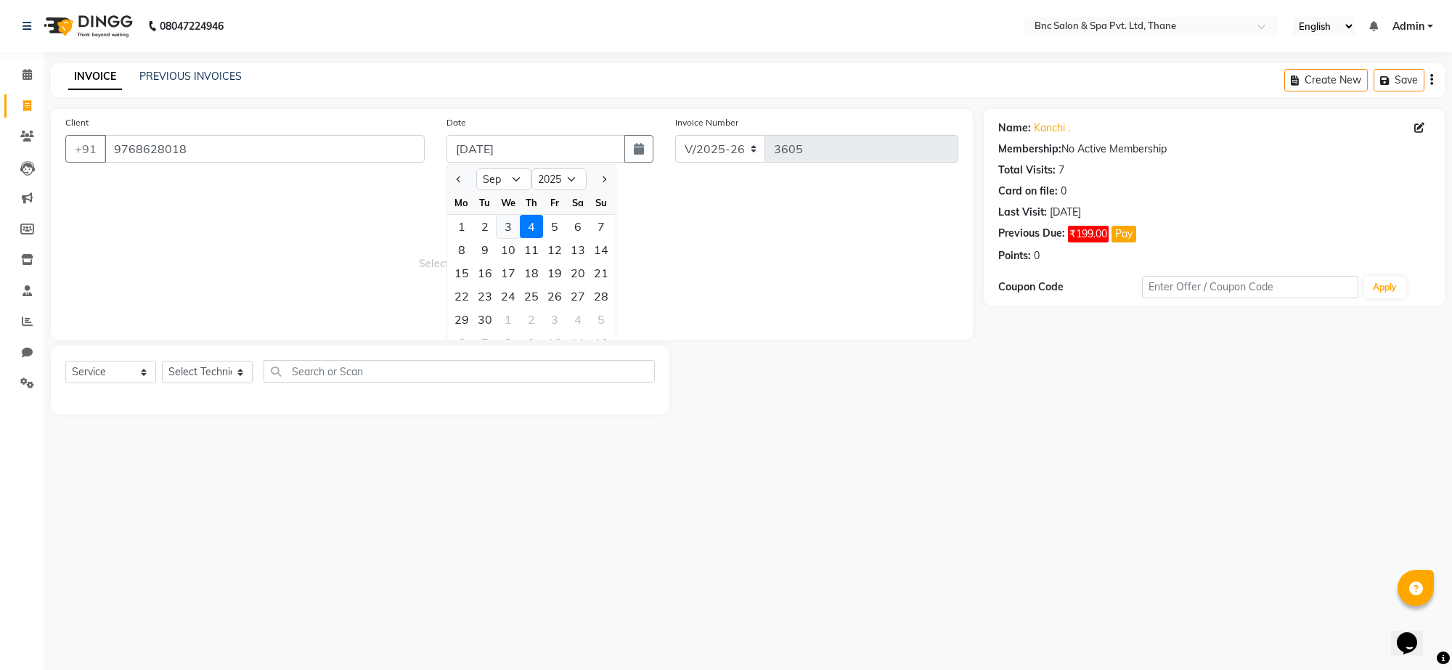
click at [503, 230] on div "3" at bounding box center [508, 226] width 23 height 23
type input "[DATE]"
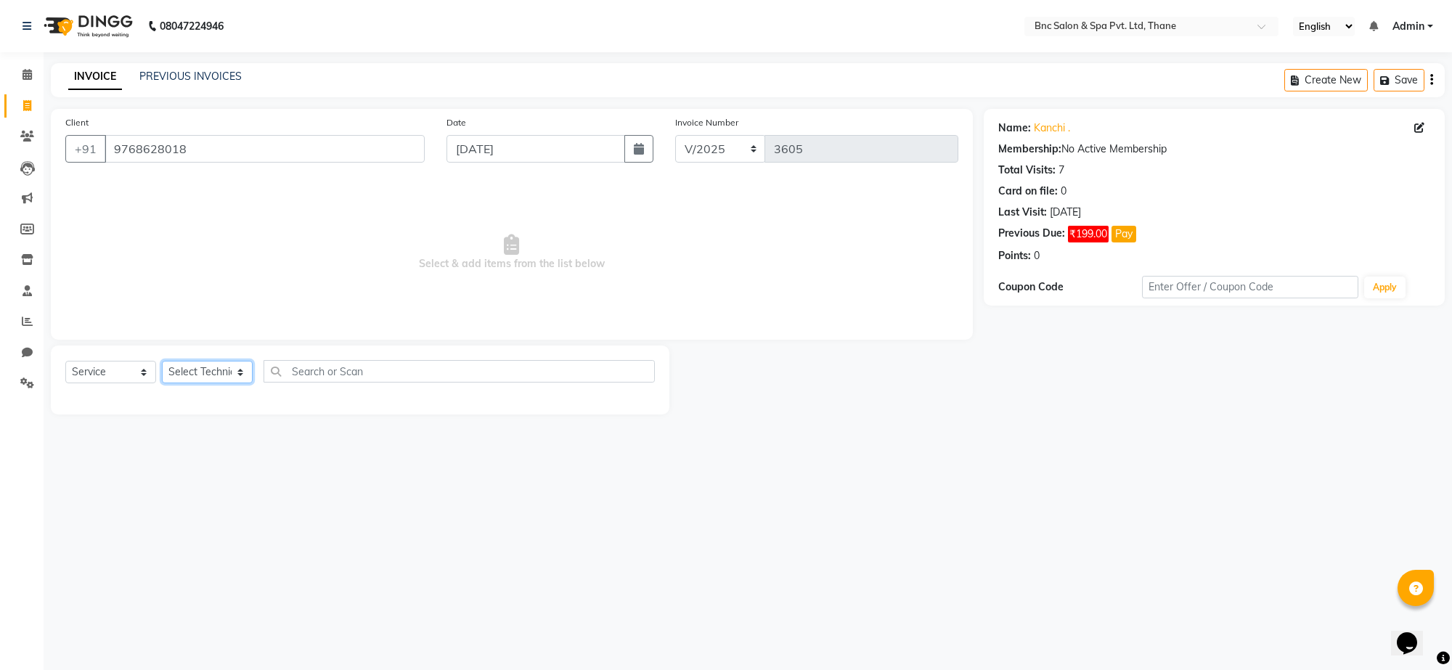
click at [201, 374] on select "Select Technician Amir Anas Ansari Apeksha ashim ashish Ashwini Shibe chandani …" at bounding box center [207, 372] width 91 height 23
select select "71874"
click at [162, 361] on select "Select Technician Amir Anas Ansari Apeksha ashim ashish Ashwini Shibe chandani …" at bounding box center [207, 372] width 91 height 23
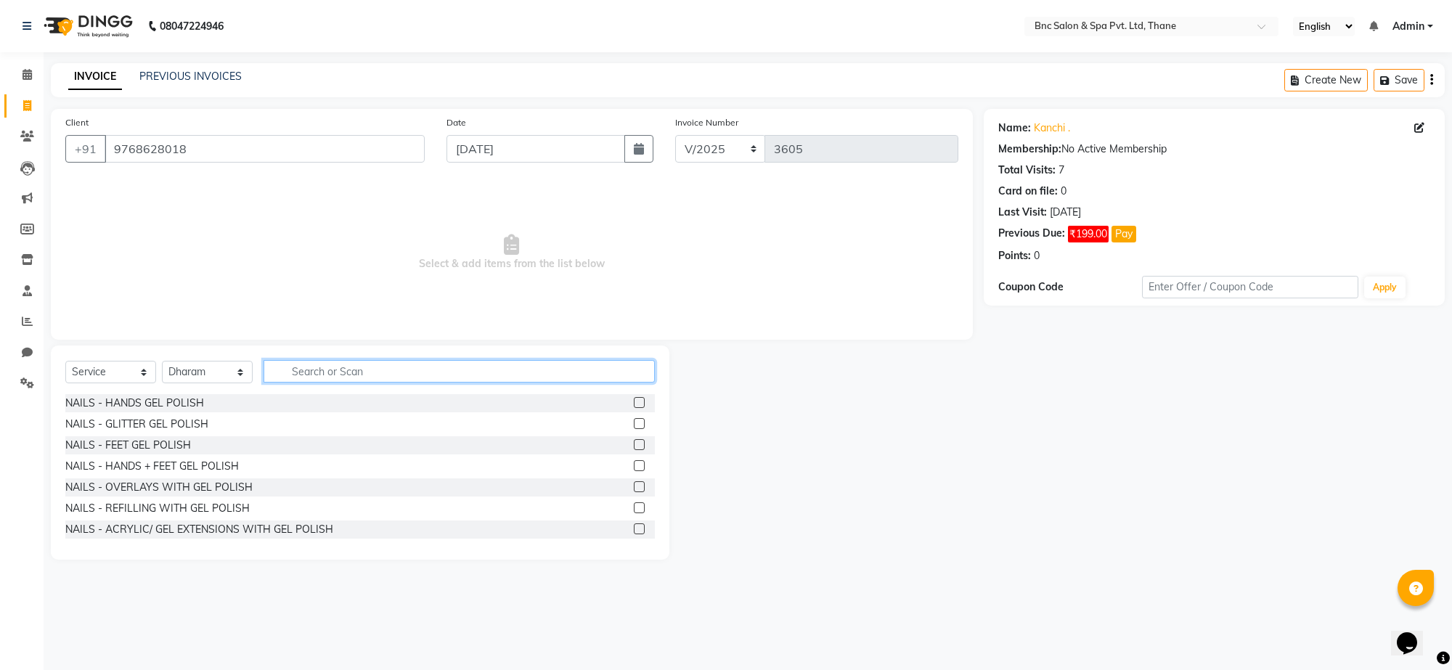
click at [321, 378] on input "text" at bounding box center [459, 371] width 391 height 23
click at [212, 505] on div "NAILS - REFILLING WITH GEL POLISH" at bounding box center [157, 508] width 184 height 15
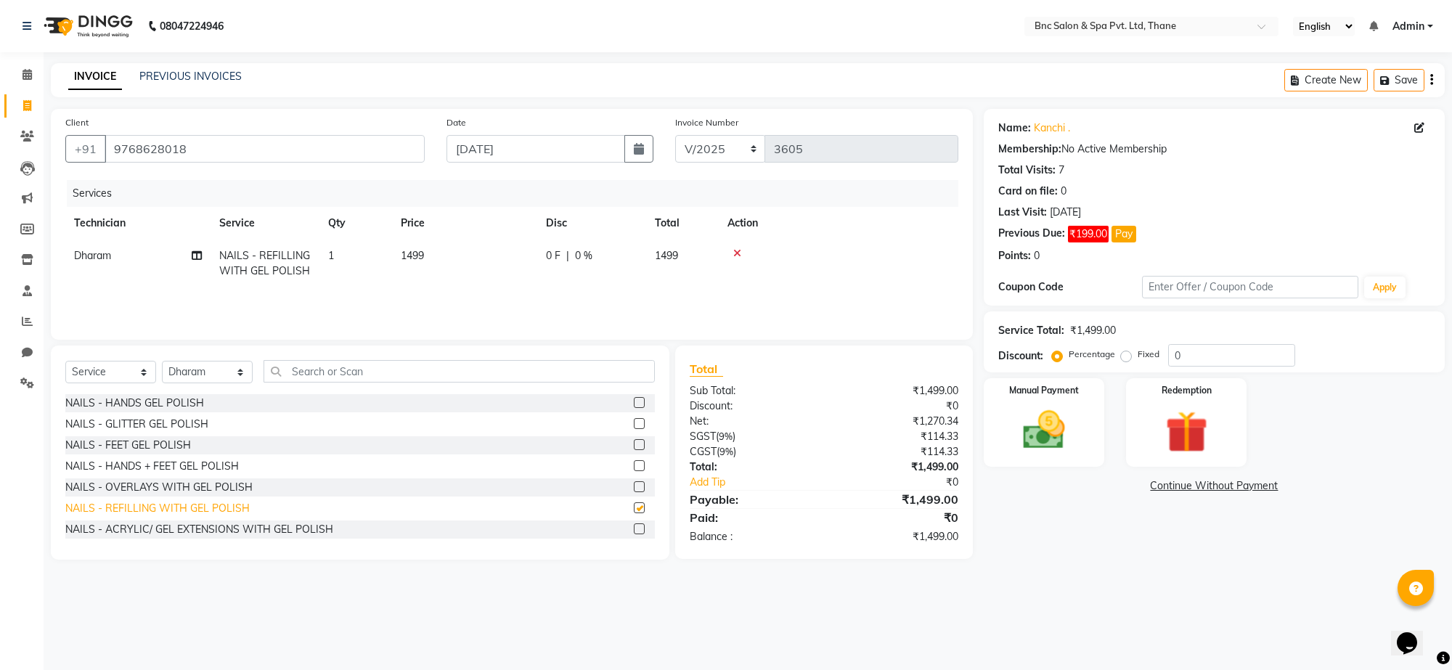
checkbox input "false"
click at [178, 524] on div "NAILS - ACRYLIC/ GEL EXTENSIONS WITH GEL POLISH" at bounding box center [199, 529] width 268 height 15
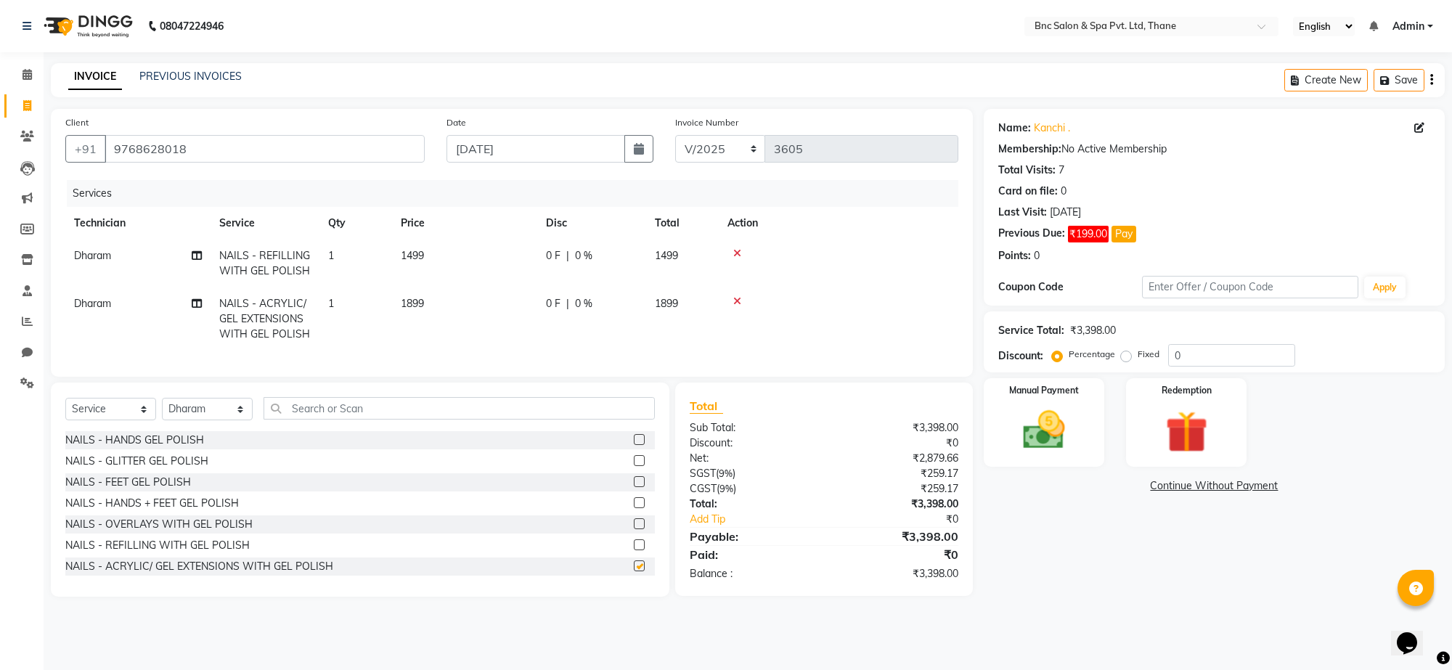
checkbox input "false"
click at [99, 256] on span "Dharam" at bounding box center [92, 255] width 37 height 13
select select "71874"
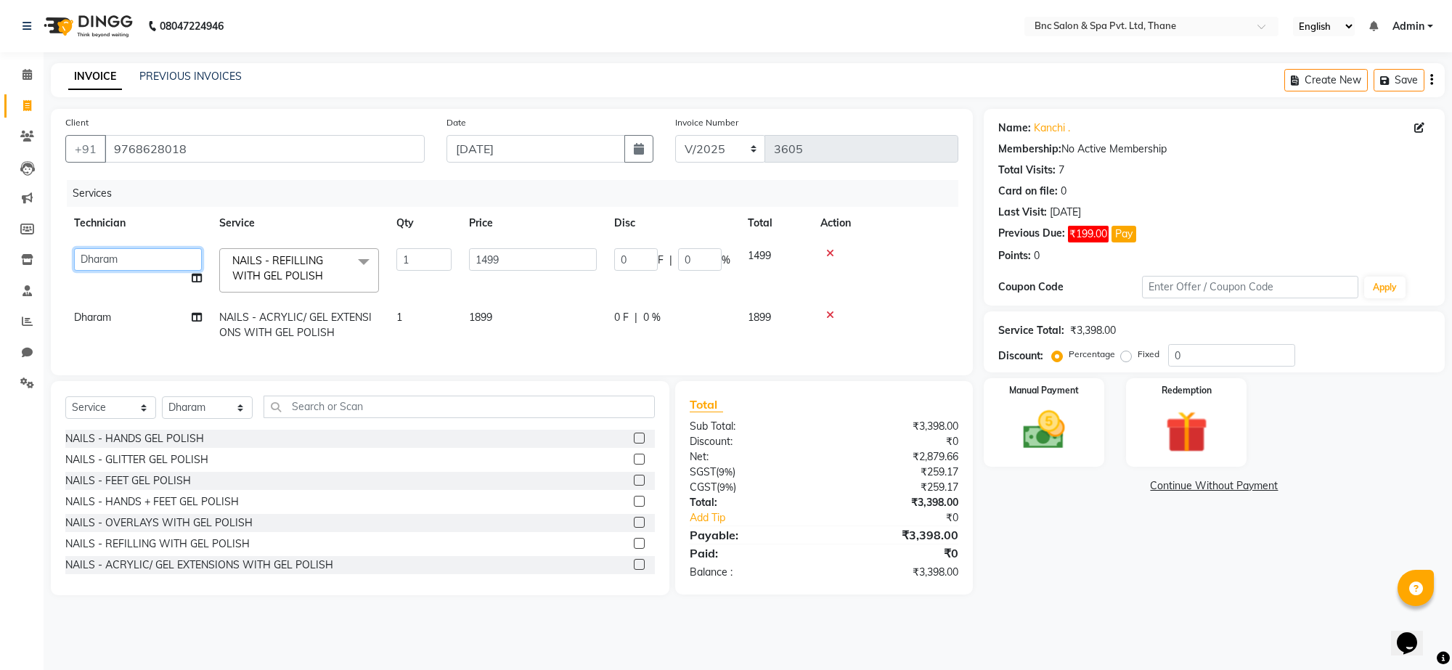
click at [99, 256] on select "Amir Anas Ansari Apeksha ashim ashish Ashwini Shibe chandani singh Deepak Rajpu…" at bounding box center [138, 259] width 128 height 23
select select "71926"
click at [487, 259] on input "1499" at bounding box center [533, 259] width 128 height 23
type input "1299"
click at [478, 316] on td "1899" at bounding box center [532, 325] width 145 height 48
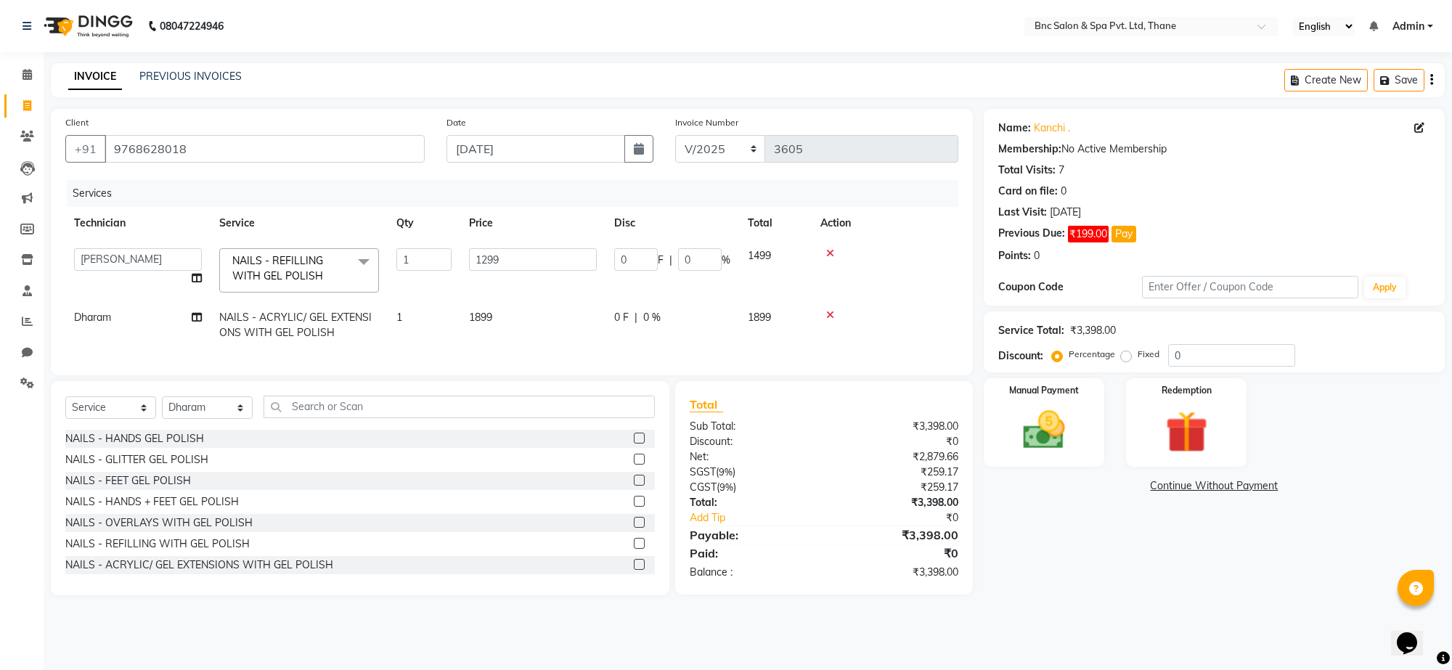
select select "71874"
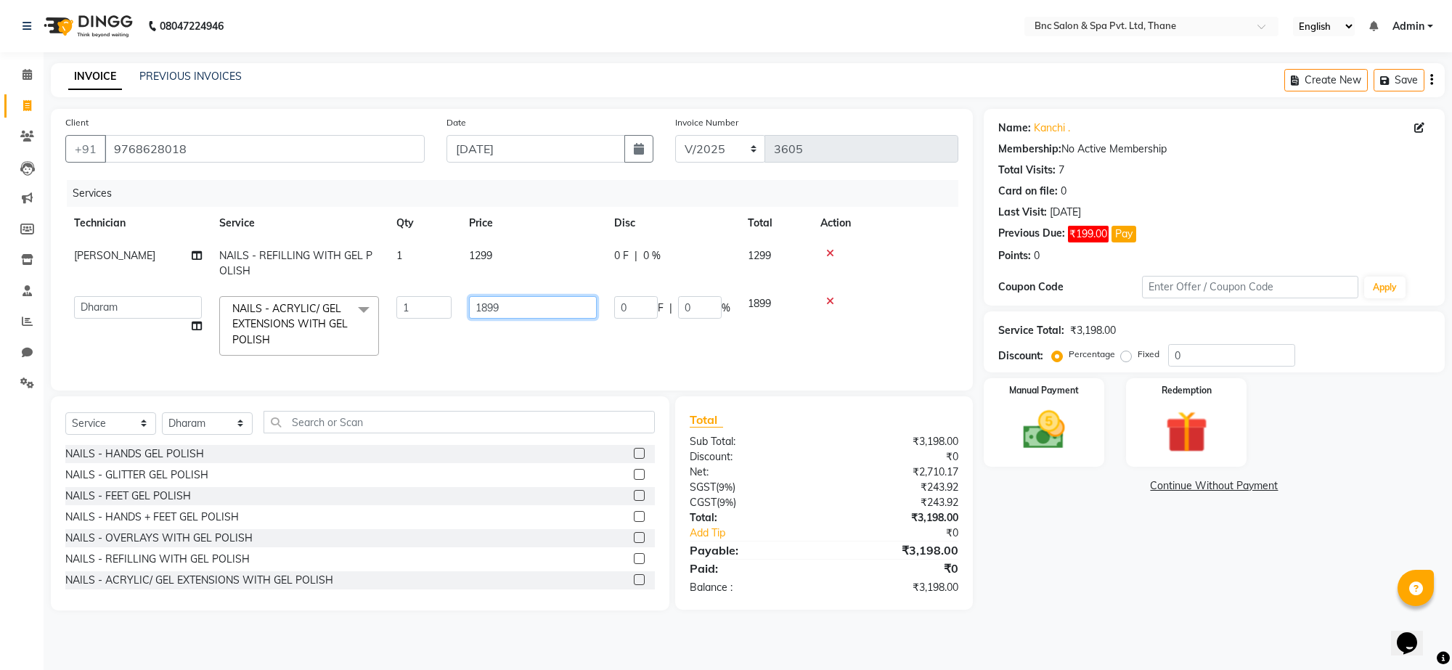
click at [485, 305] on input "1899" at bounding box center [533, 307] width 128 height 23
type input "1299"
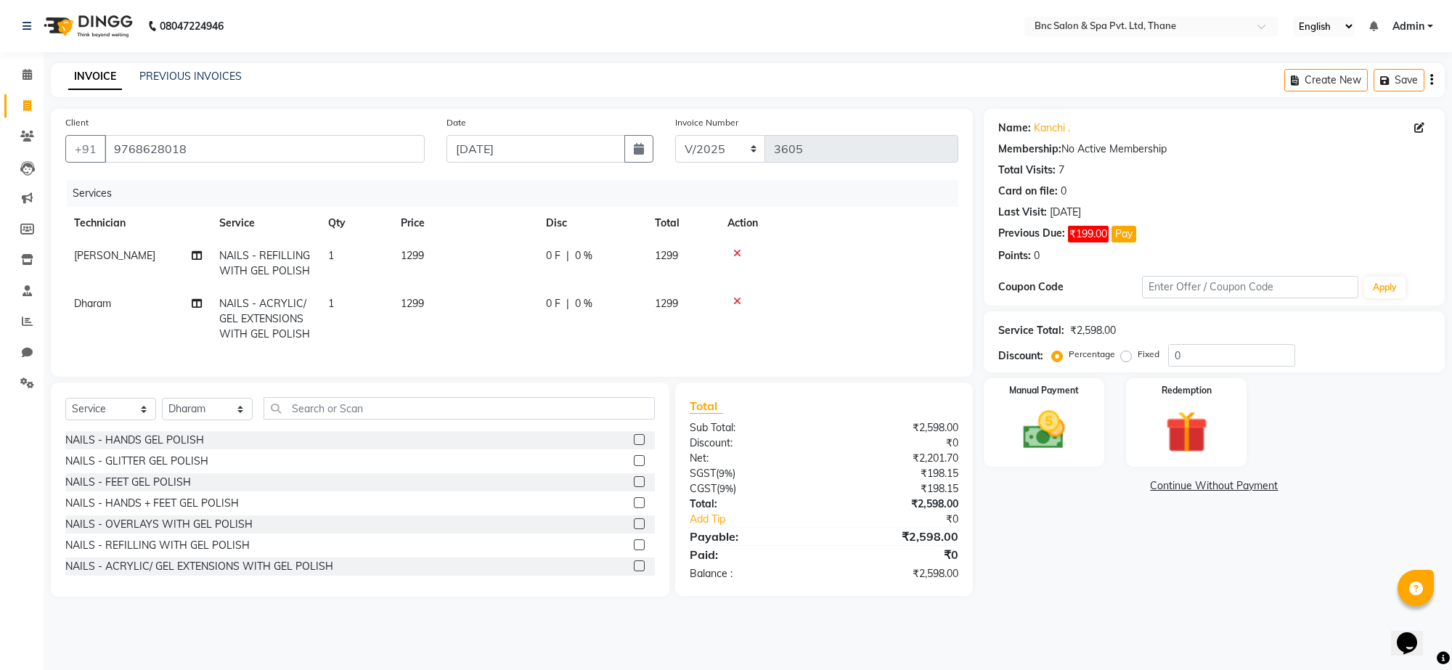
click at [480, 256] on td "1299" at bounding box center [464, 264] width 145 height 48
select select "71926"
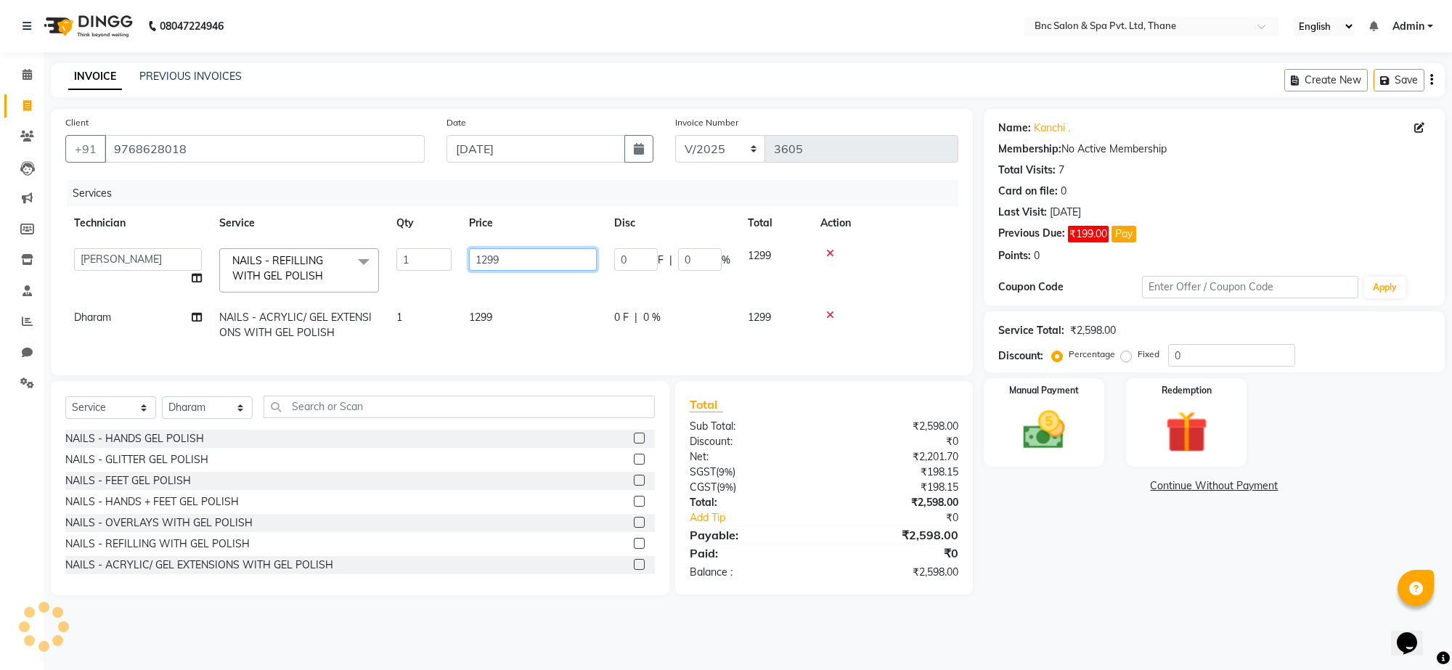
click at [490, 256] on input "1299" at bounding box center [533, 259] width 128 height 23
type input "1199"
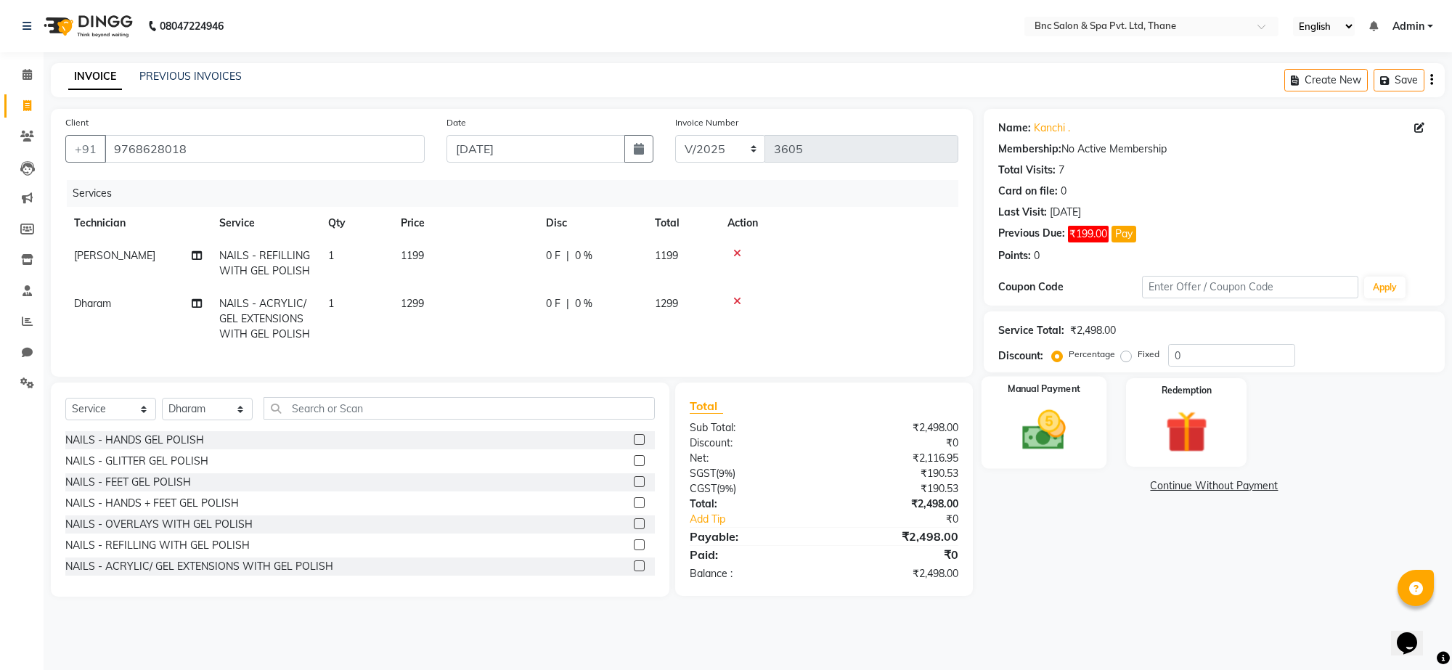
click at [1036, 440] on img at bounding box center [1044, 430] width 71 height 51
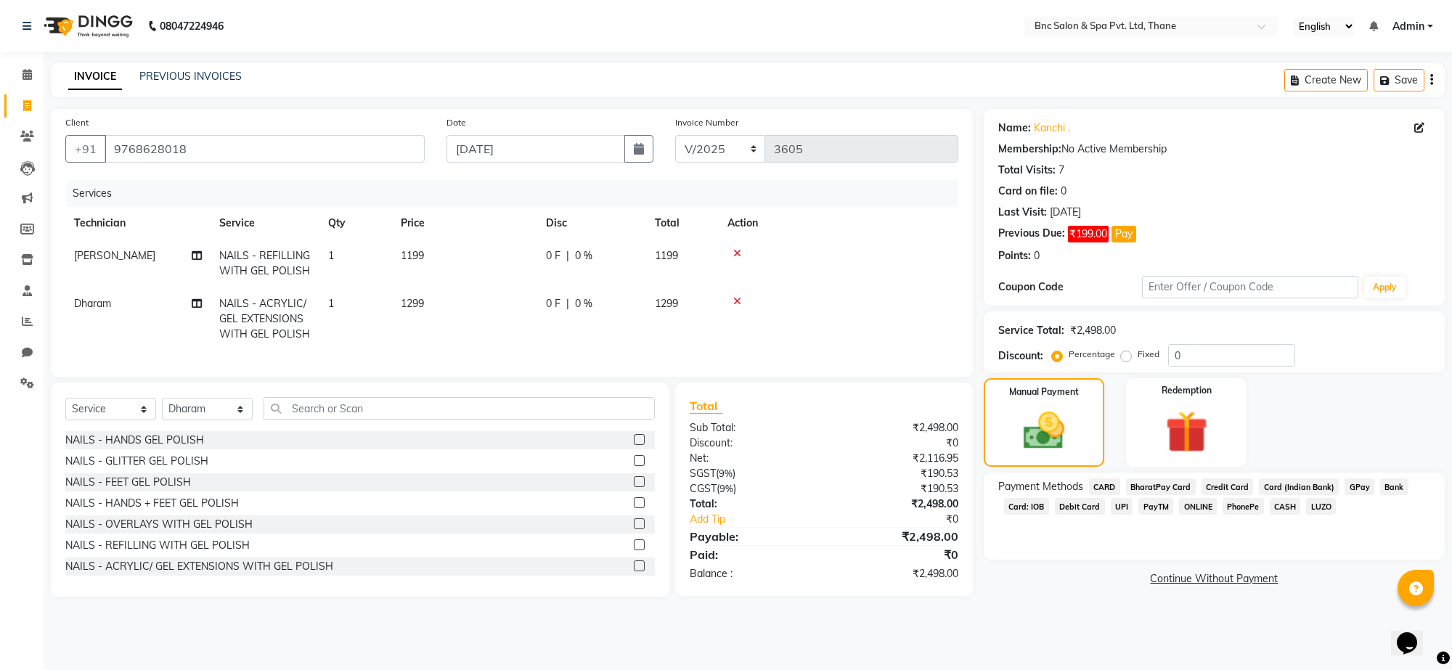
click at [1287, 500] on span "CASH" at bounding box center [1285, 506] width 31 height 17
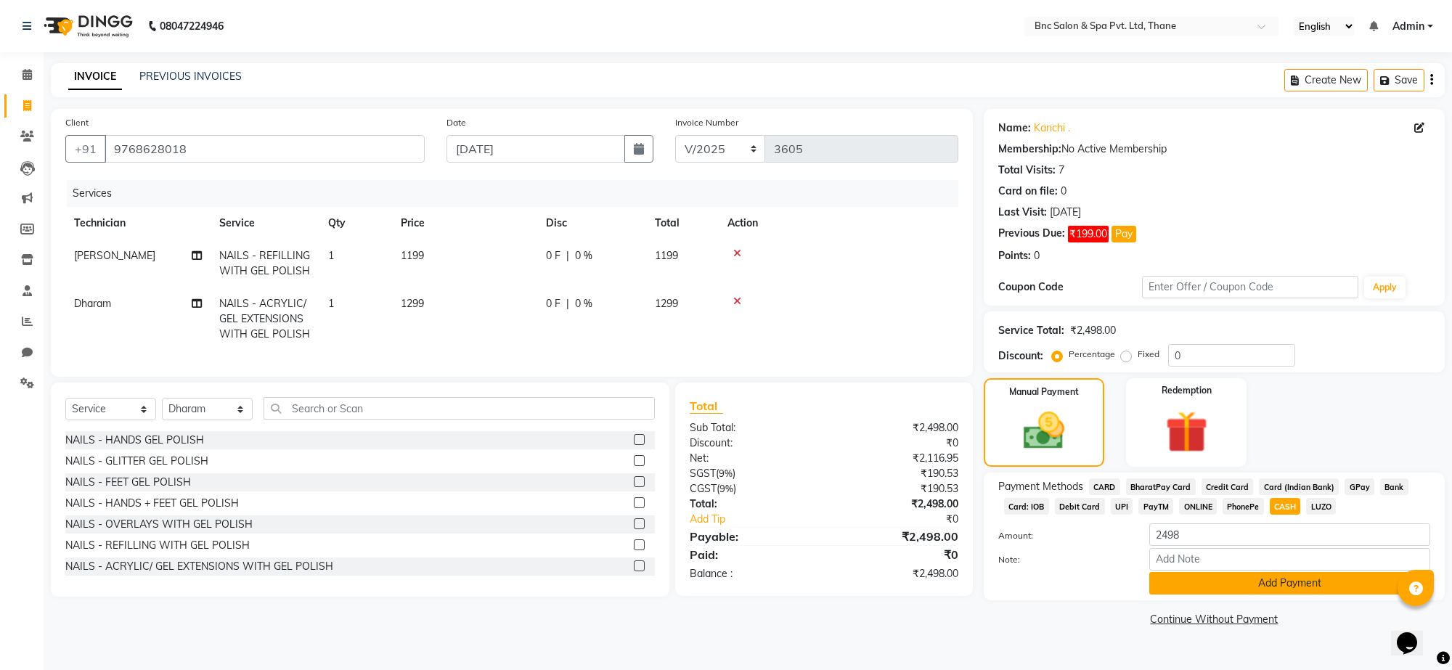
click at [1235, 577] on button "Add Payment" at bounding box center [1290, 583] width 281 height 23
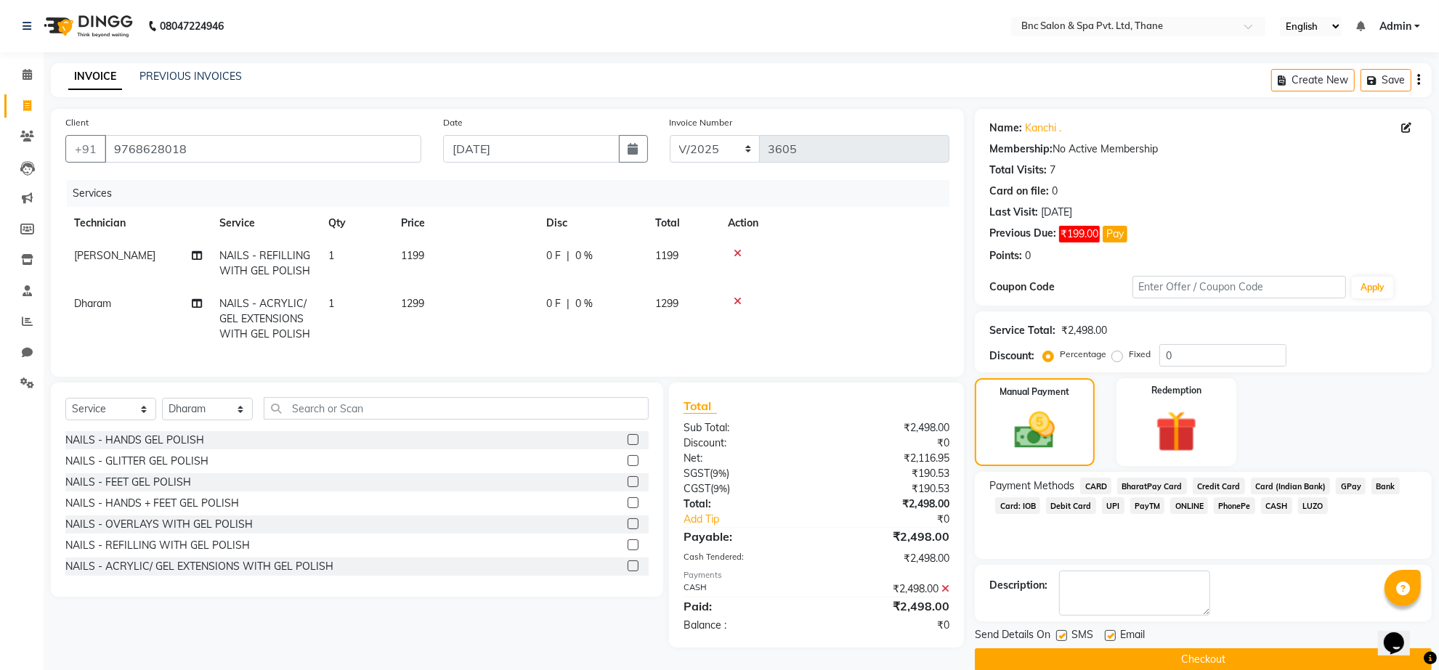
click at [1097, 661] on button "Checkout" at bounding box center [1203, 660] width 457 height 23
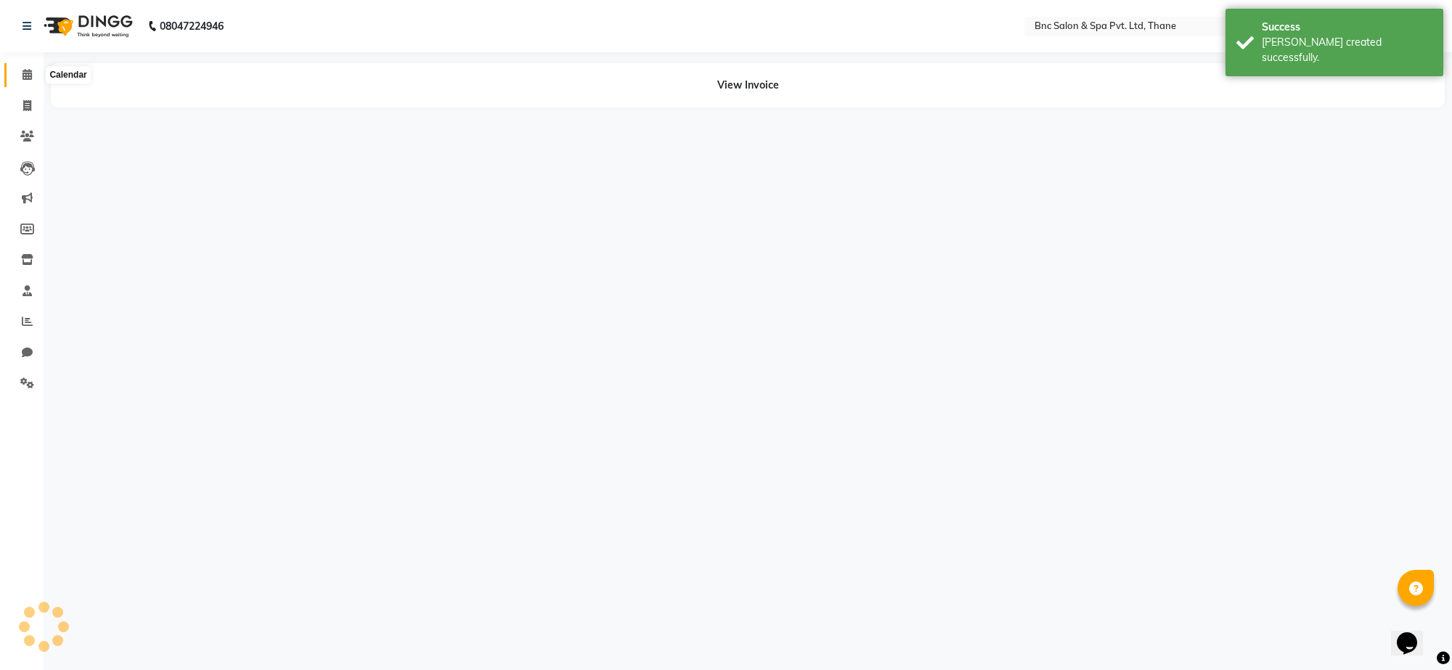
click at [24, 73] on icon at bounding box center [27, 74] width 9 height 11
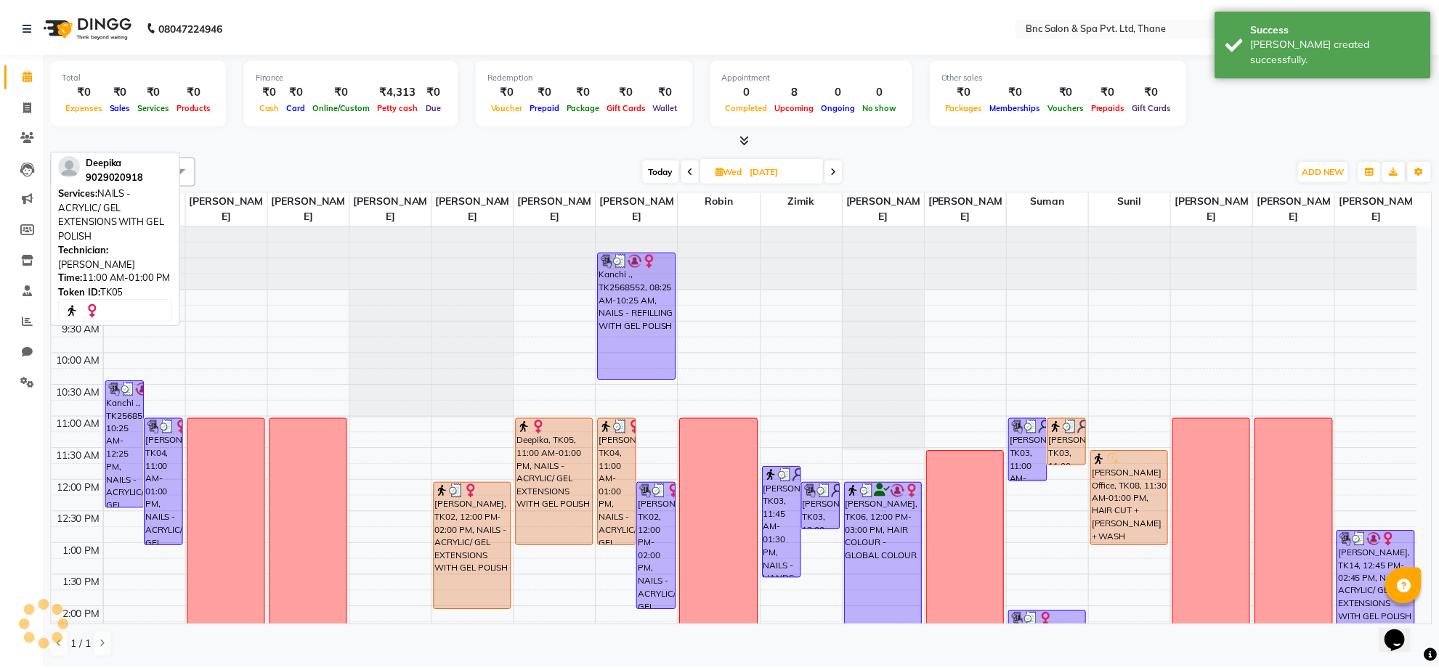
scroll to position [439, 0]
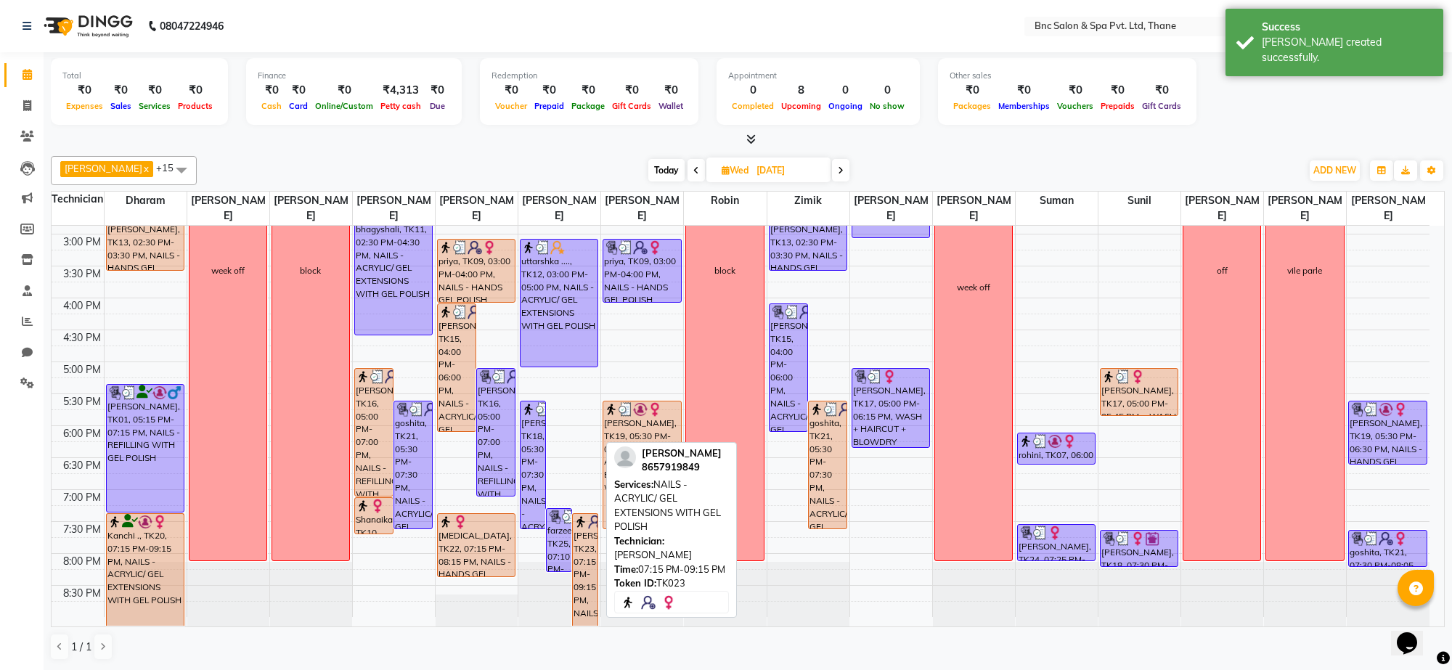
click at [585, 546] on div "rupali, TK23, 07:15 PM-09:15 PM, NAILS - ACRYLIC/ GEL EXTENSIONS WITH GEL POLISH" at bounding box center [585, 570] width 25 height 112
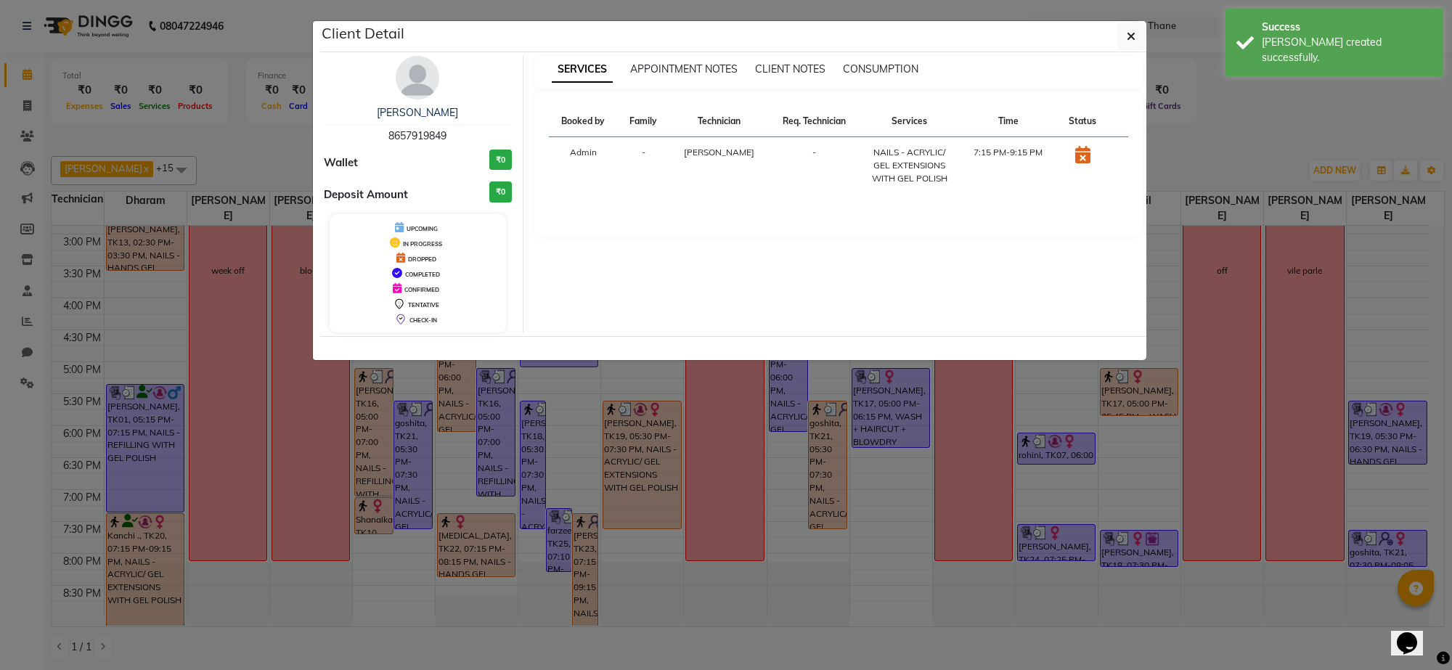
click at [401, 92] on img at bounding box center [418, 78] width 44 height 44
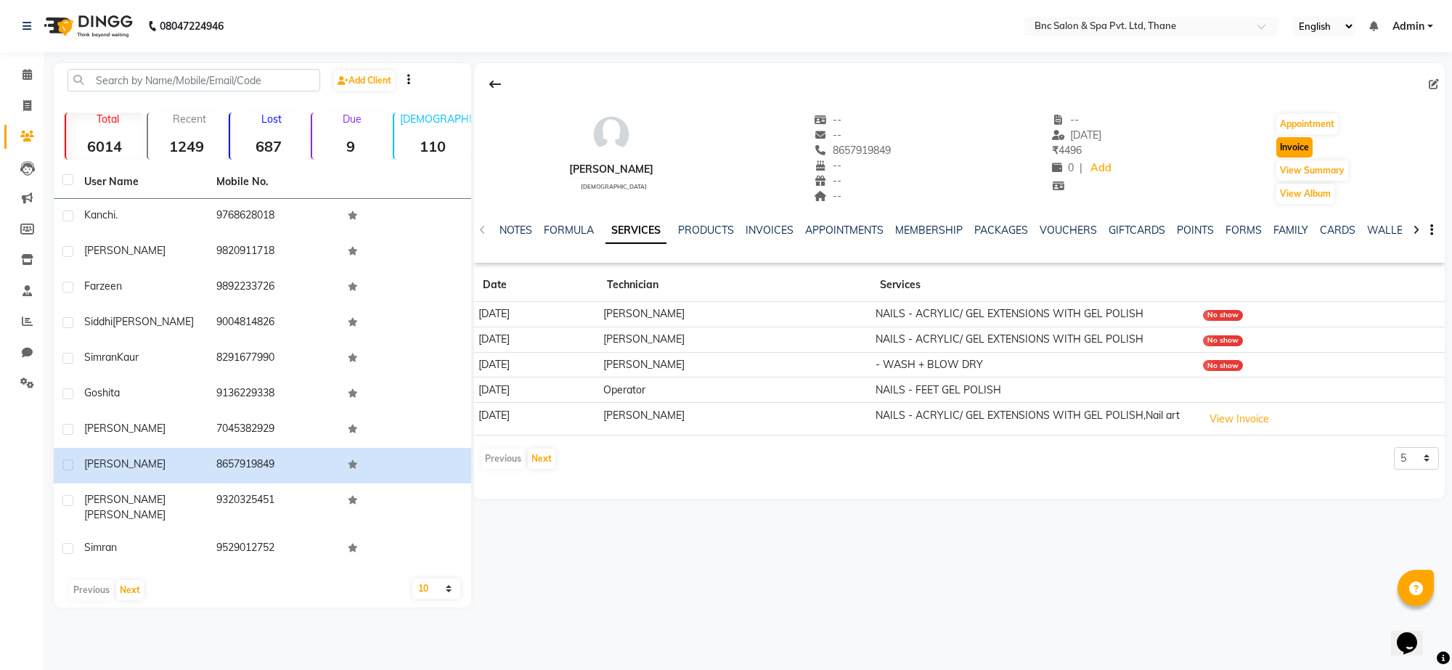
click at [1302, 149] on button "Invoice" at bounding box center [1295, 147] width 36 height 20
select select "service"
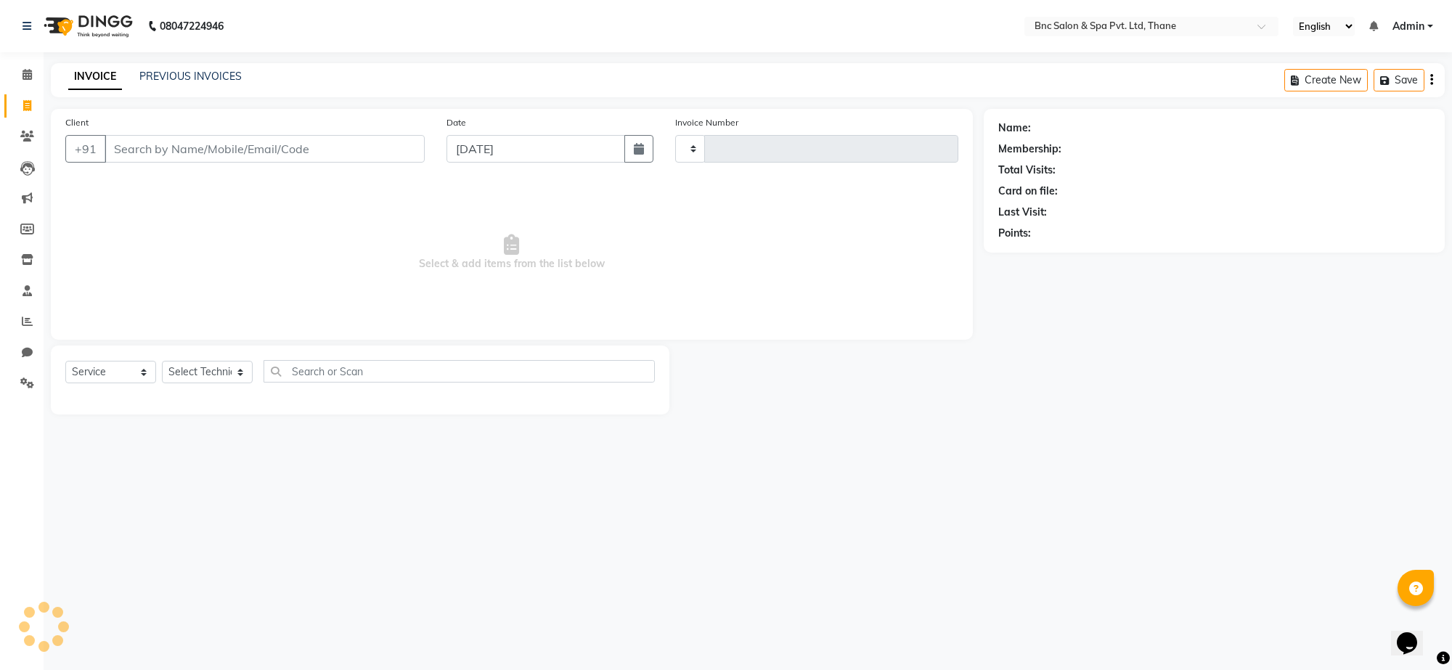
type input "3606"
select select "7892"
click at [628, 157] on button "button" at bounding box center [639, 149] width 29 height 28
select select "9"
select select "2025"
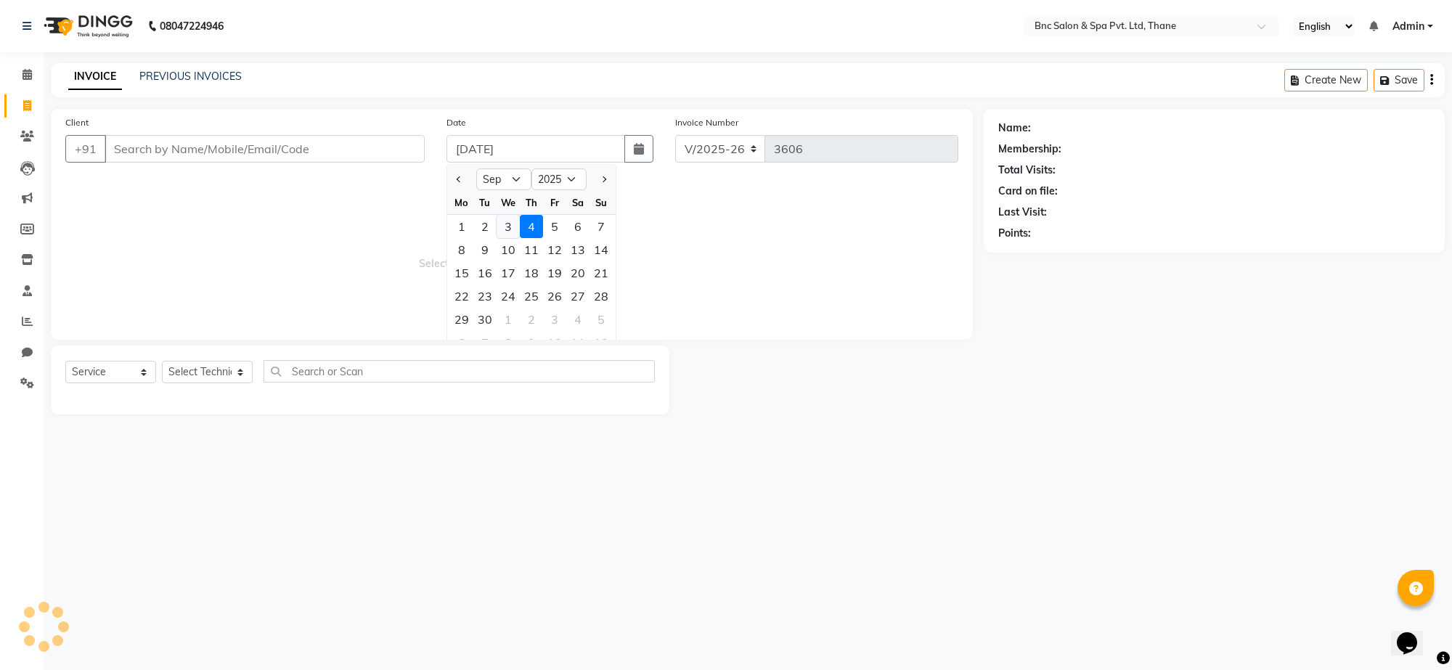
click at [508, 230] on div "3" at bounding box center [508, 226] width 23 height 23
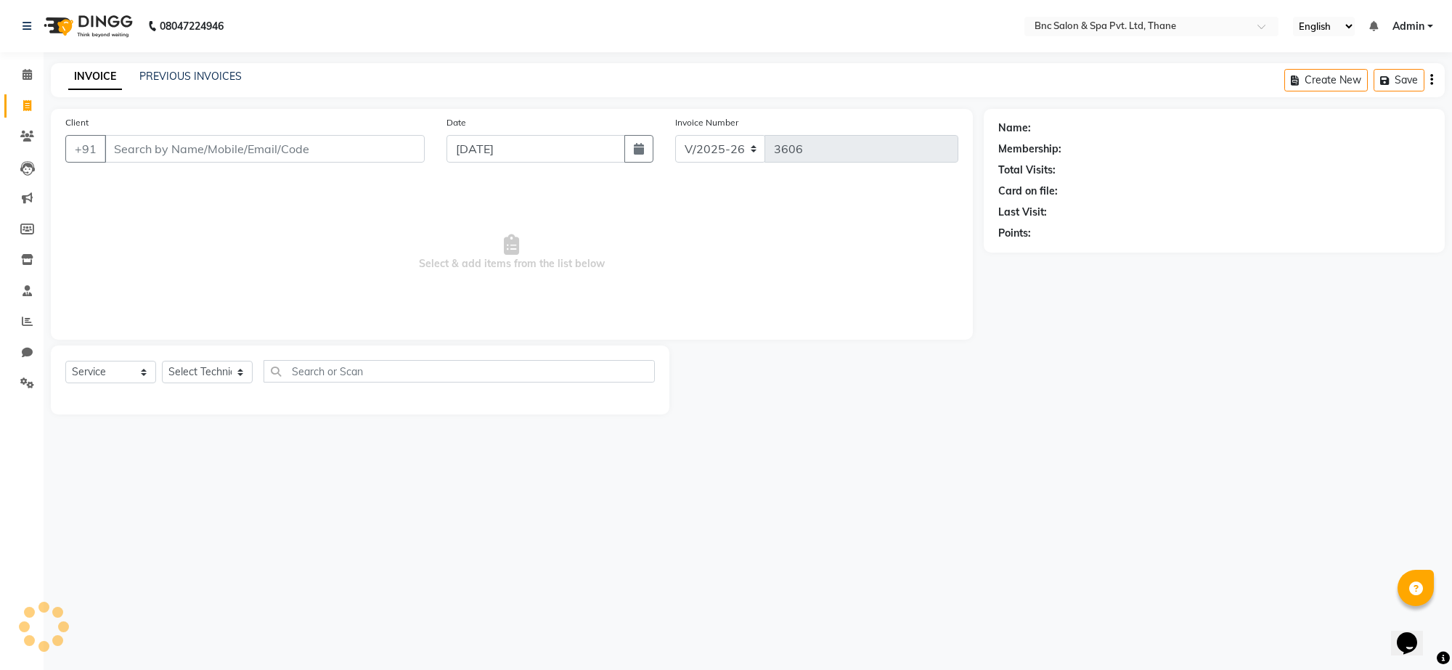
type input "[DATE]"
type input "8657919849"
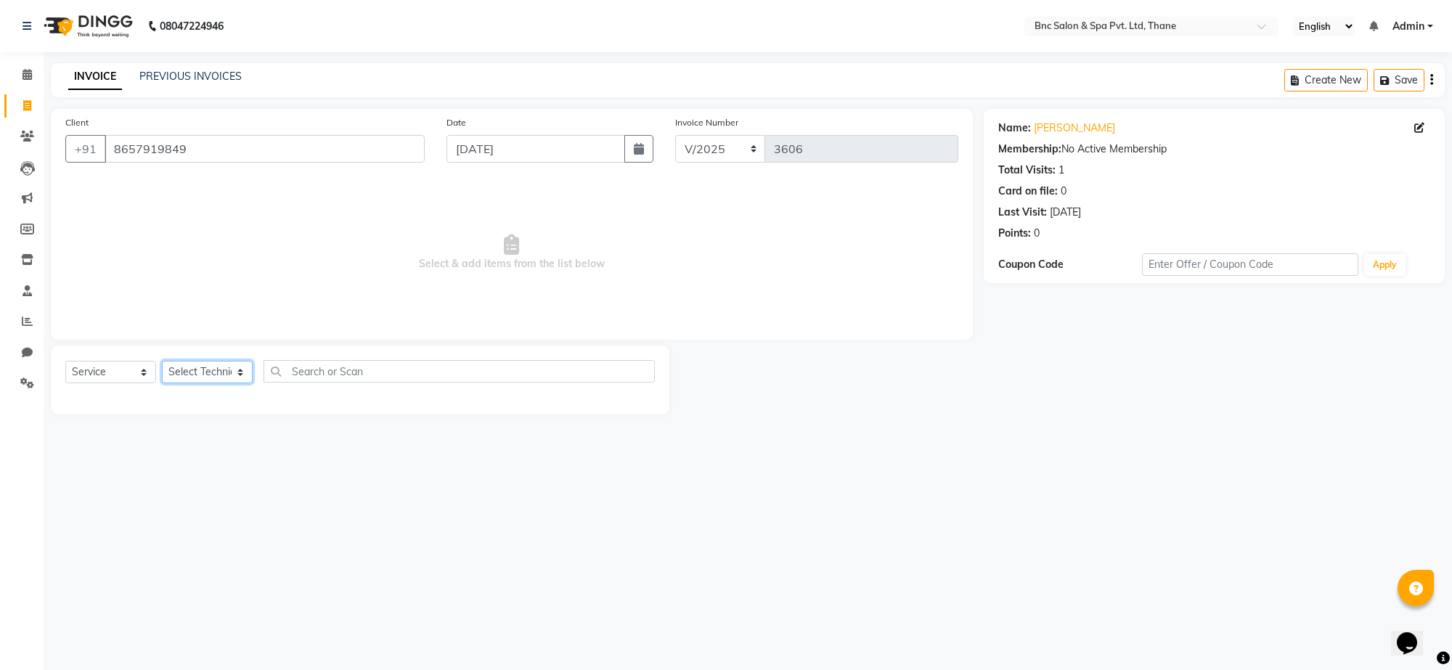
click at [223, 367] on select "Select Technician Amir Anas Ansari Apeksha ashim ashish Ashwini Shibe chandani …" at bounding box center [207, 372] width 91 height 23
select select "71920"
click at [162, 361] on select "Select Technician Amir Anas Ansari Apeksha ashim ashish Ashwini Shibe chandani …" at bounding box center [207, 372] width 91 height 23
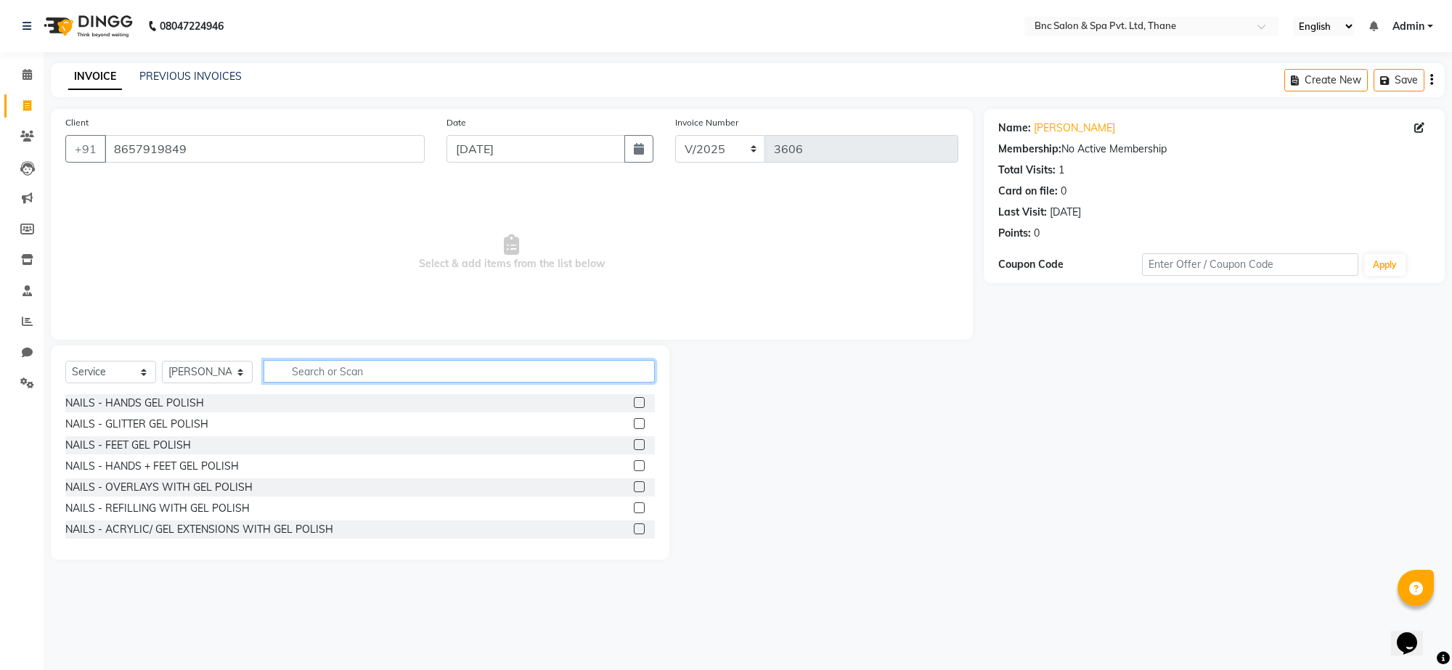
click at [312, 360] on input "text" at bounding box center [459, 371] width 391 height 23
type input "wash"
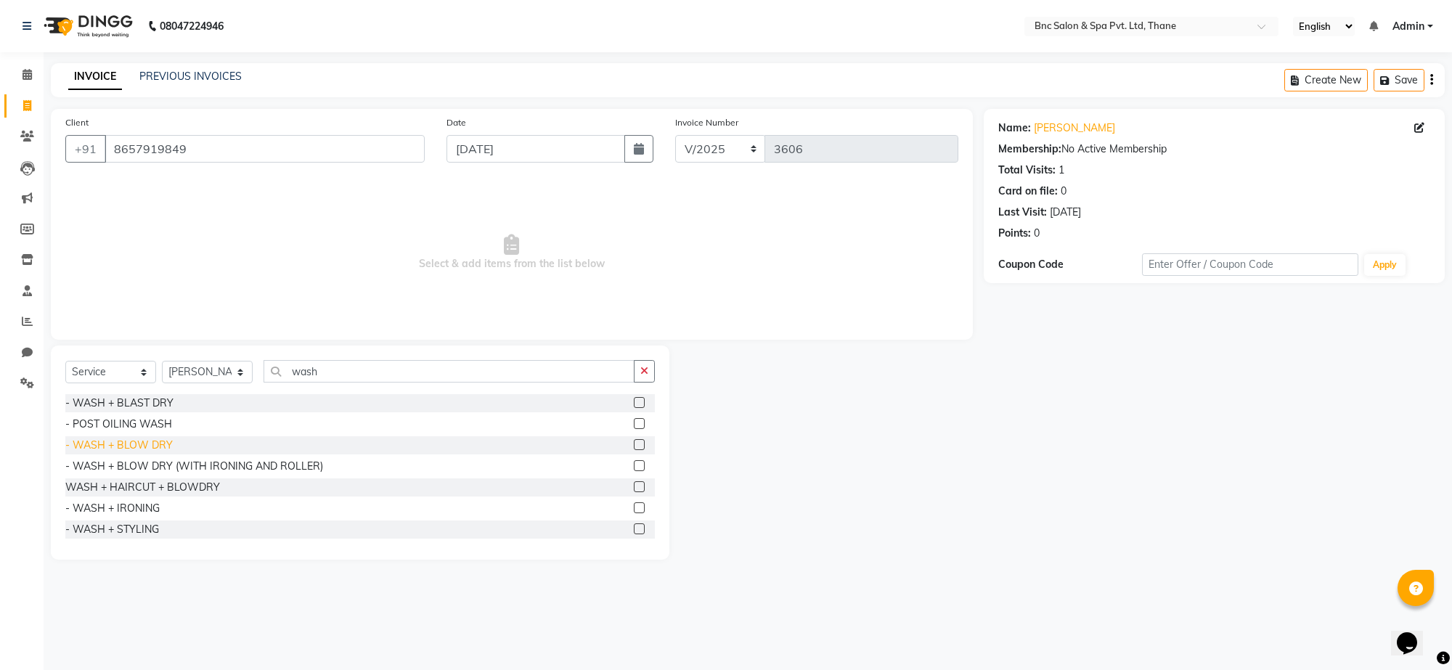
click at [139, 443] on div "- WASH + BLOW DRY" at bounding box center [118, 445] width 107 height 15
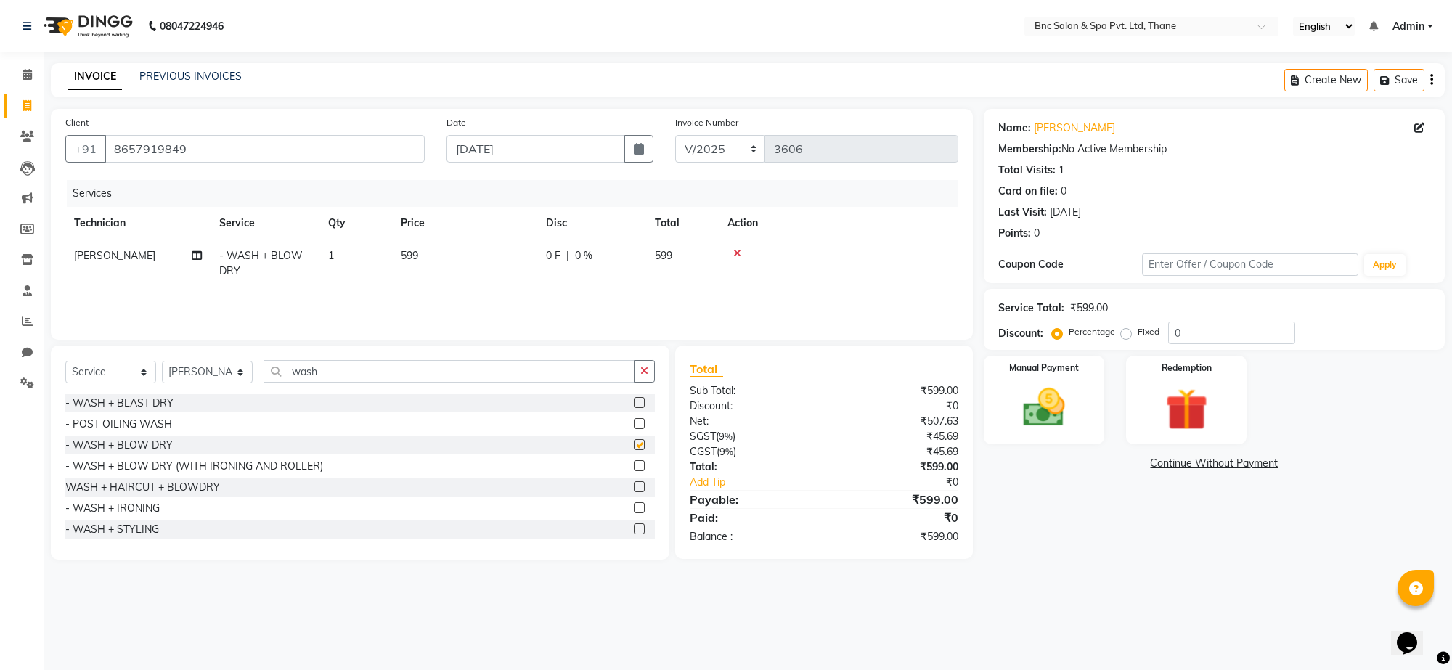
checkbox input "false"
click at [192, 375] on select "Select Technician Amir Anas Ansari Apeksha ashim ashish Ashwini Shibe chandani …" at bounding box center [207, 372] width 91 height 23
select select "71921"
click at [162, 361] on select "Select Technician Amir Anas Ansari Apeksha ashim ashish Ashwini Shibe chandani …" at bounding box center [207, 372] width 91 height 23
click at [153, 524] on div "NAILS - ACRYLIC/ GEL EXTENSIONS WITH GEL POLISH" at bounding box center [199, 529] width 268 height 15
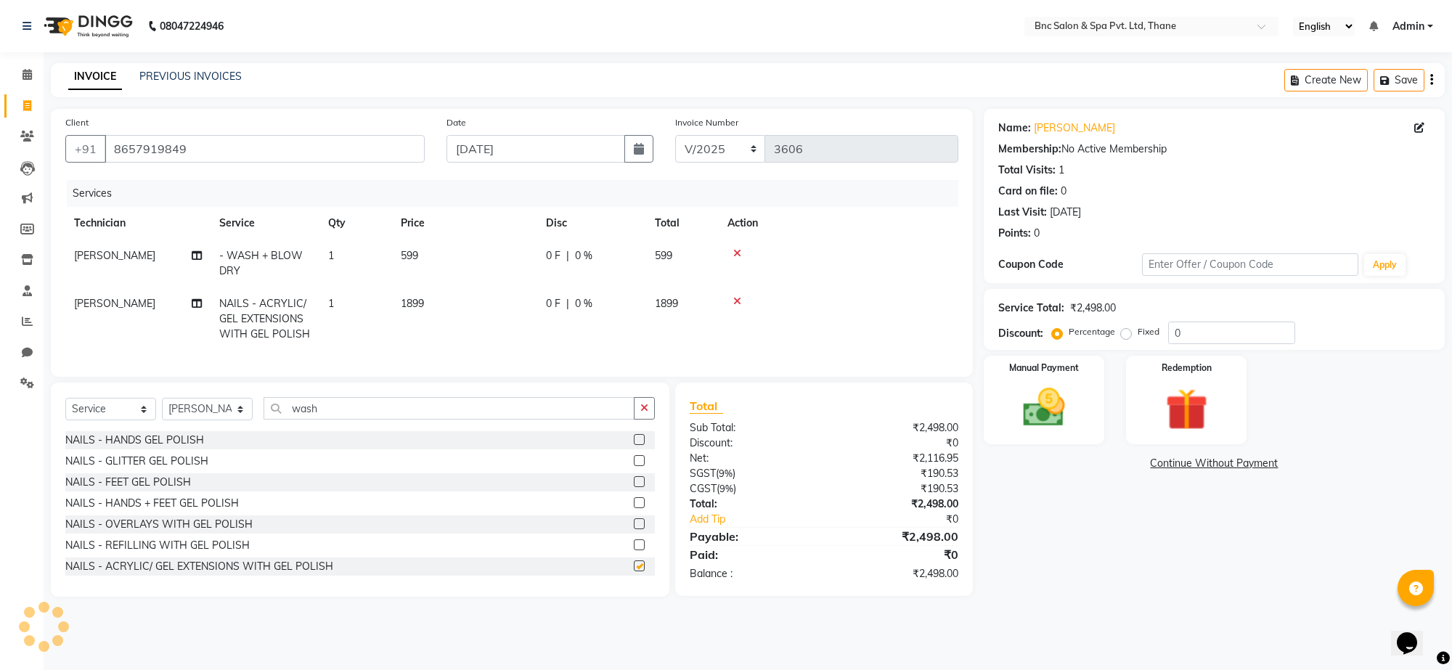
checkbox input "false"
click at [180, 418] on select "Select Technician Amir Anas Ansari Apeksha ashim ashish Ashwini Shibe chandani …" at bounding box center [207, 409] width 91 height 23
select select "87947"
click at [162, 411] on select "Select Technician Amir Anas Ansari Apeksha ashim ashish Ashwini Shibe chandani …" at bounding box center [207, 409] width 91 height 23
click at [131, 490] on div "NAILS - FEET GEL POLISH" at bounding box center [128, 482] width 126 height 15
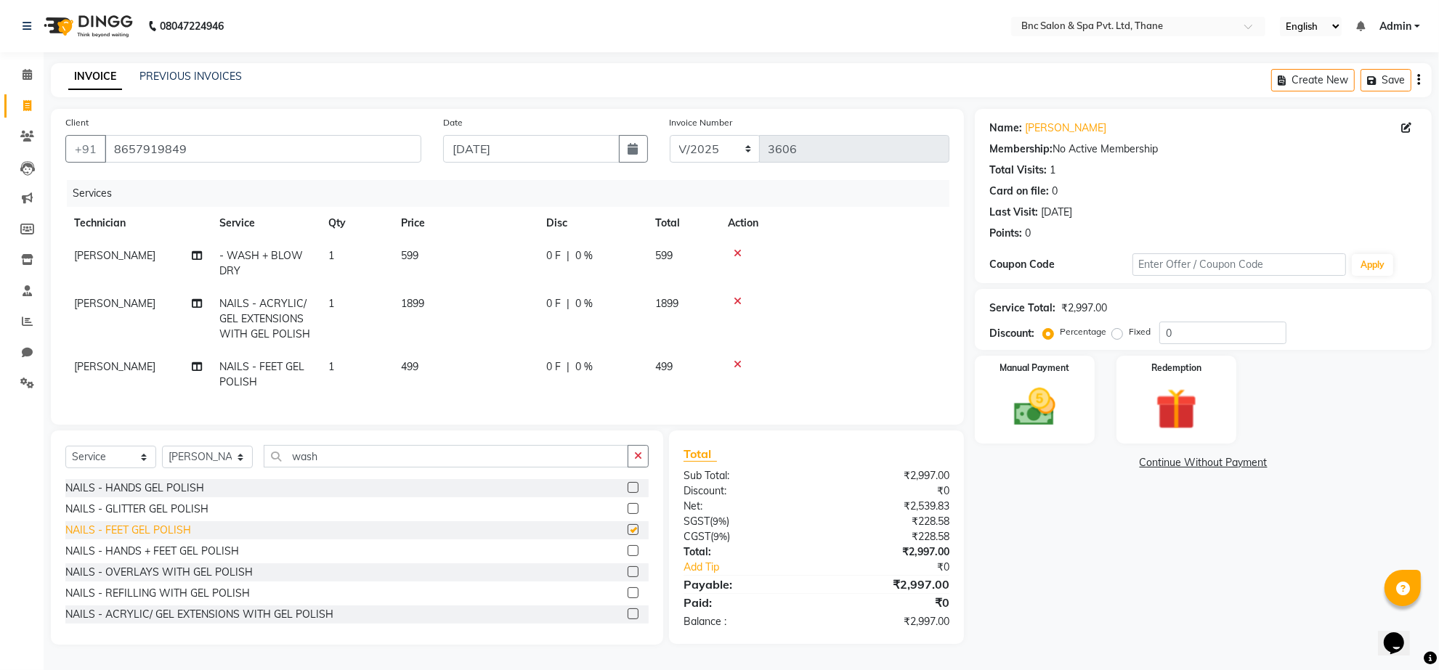
checkbox input "false"
click at [353, 299] on td "1" at bounding box center [356, 319] width 73 height 63
select select "71921"
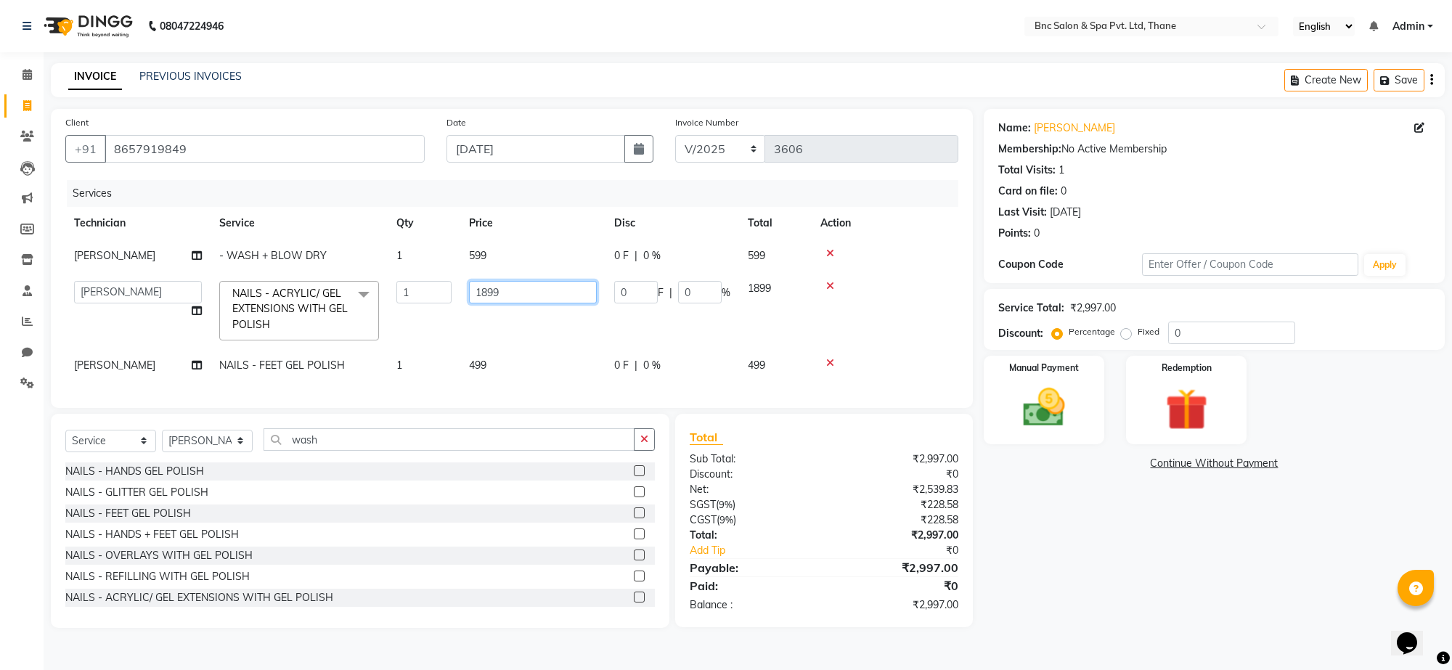
click at [491, 293] on input "1899" at bounding box center [533, 292] width 128 height 23
click at [535, 293] on input "1899" at bounding box center [533, 292] width 128 height 23
type input "1"
type input "3098"
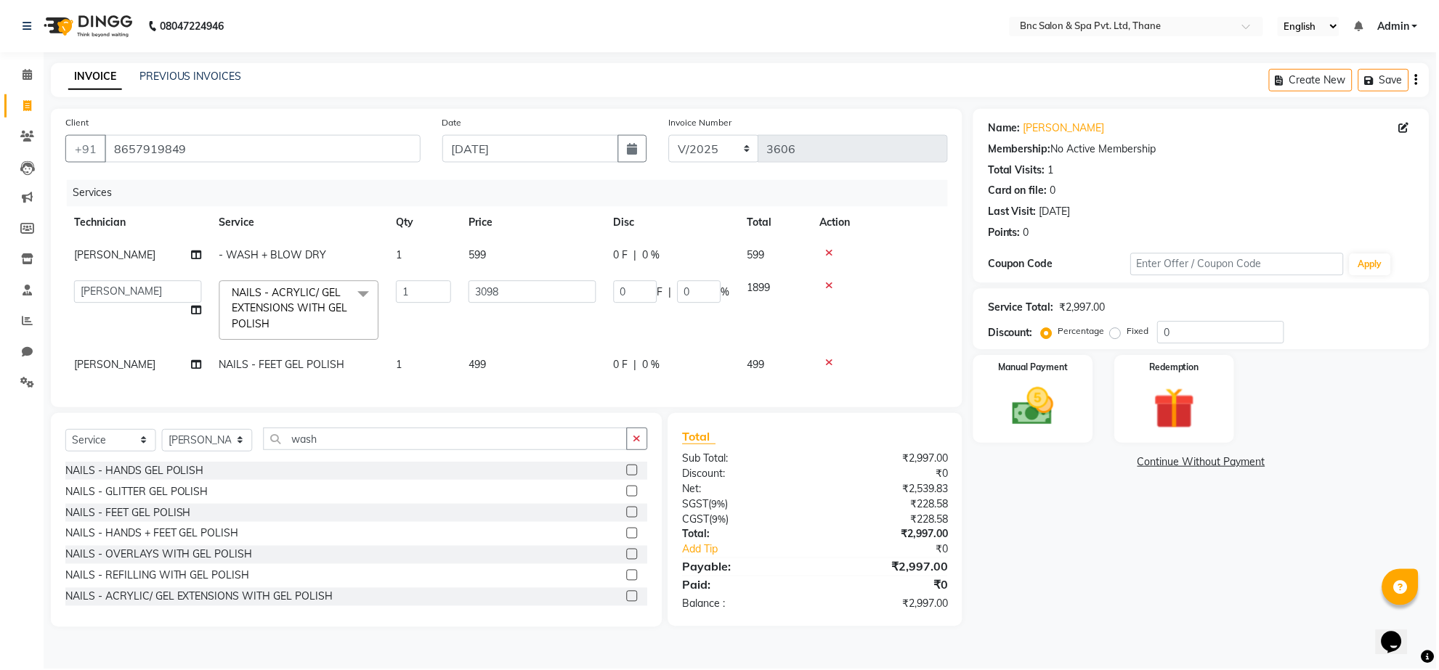
click at [481, 375] on td "499" at bounding box center [532, 365] width 145 height 33
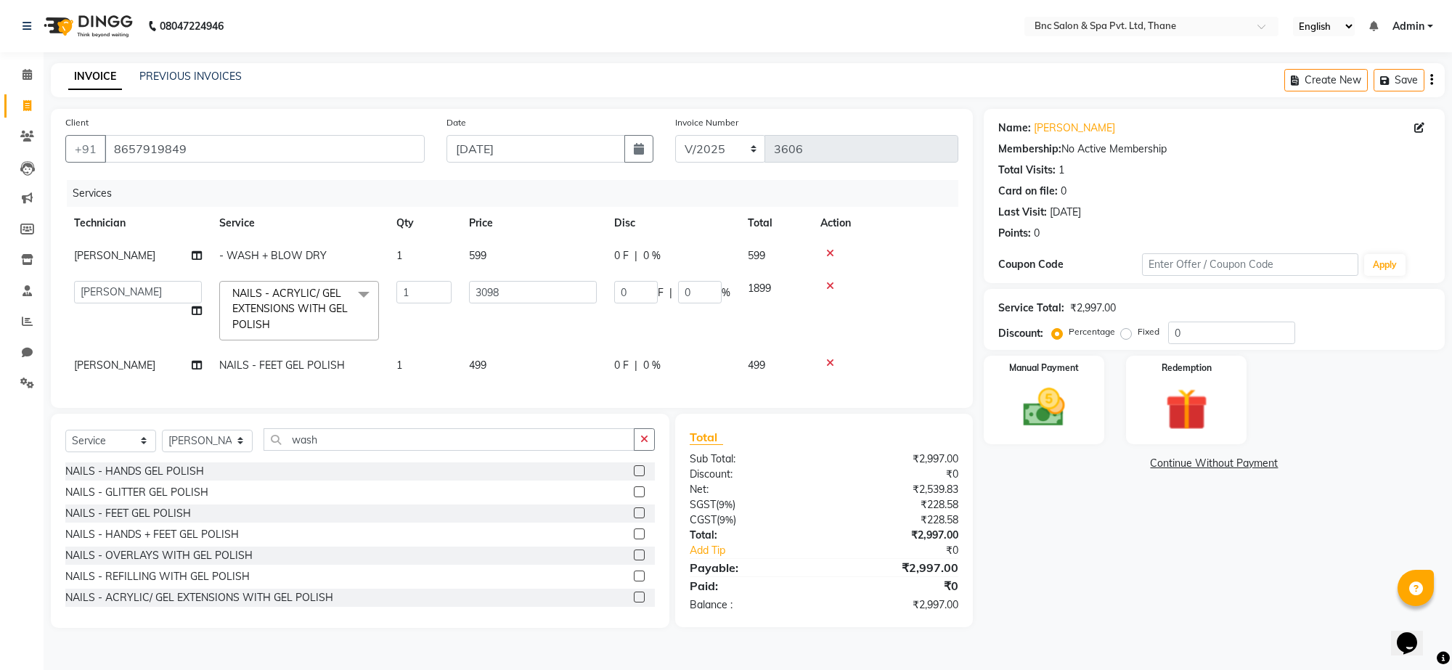
select select "87947"
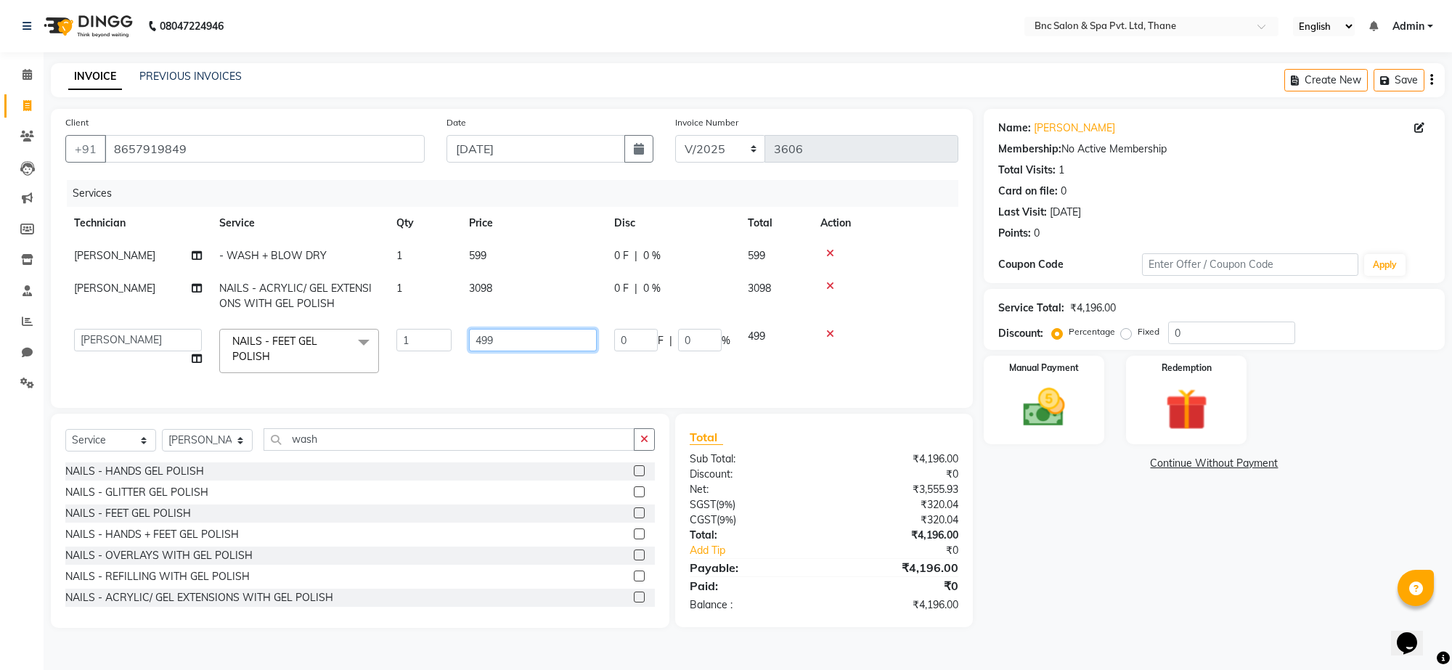
click at [520, 331] on input "499" at bounding box center [533, 340] width 128 height 23
type input "4"
type input "849"
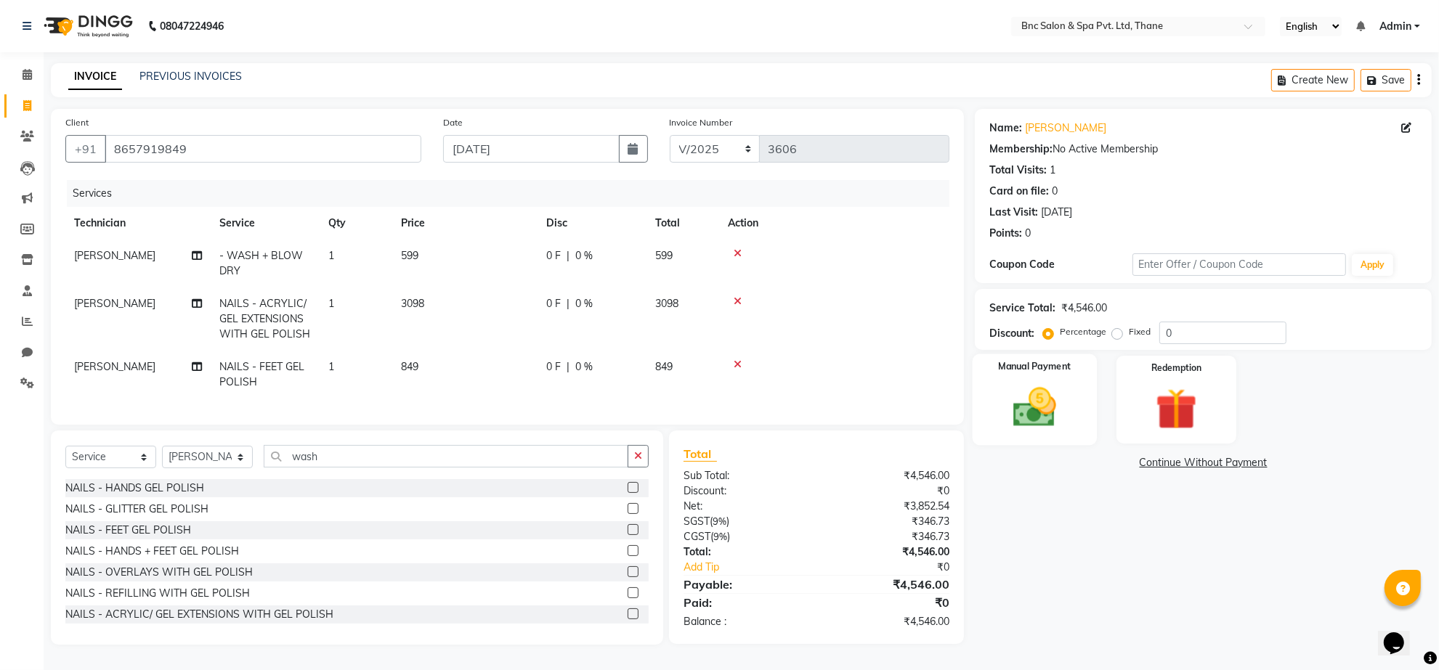
click at [1051, 379] on div "Manual Payment" at bounding box center [1034, 400] width 124 height 92
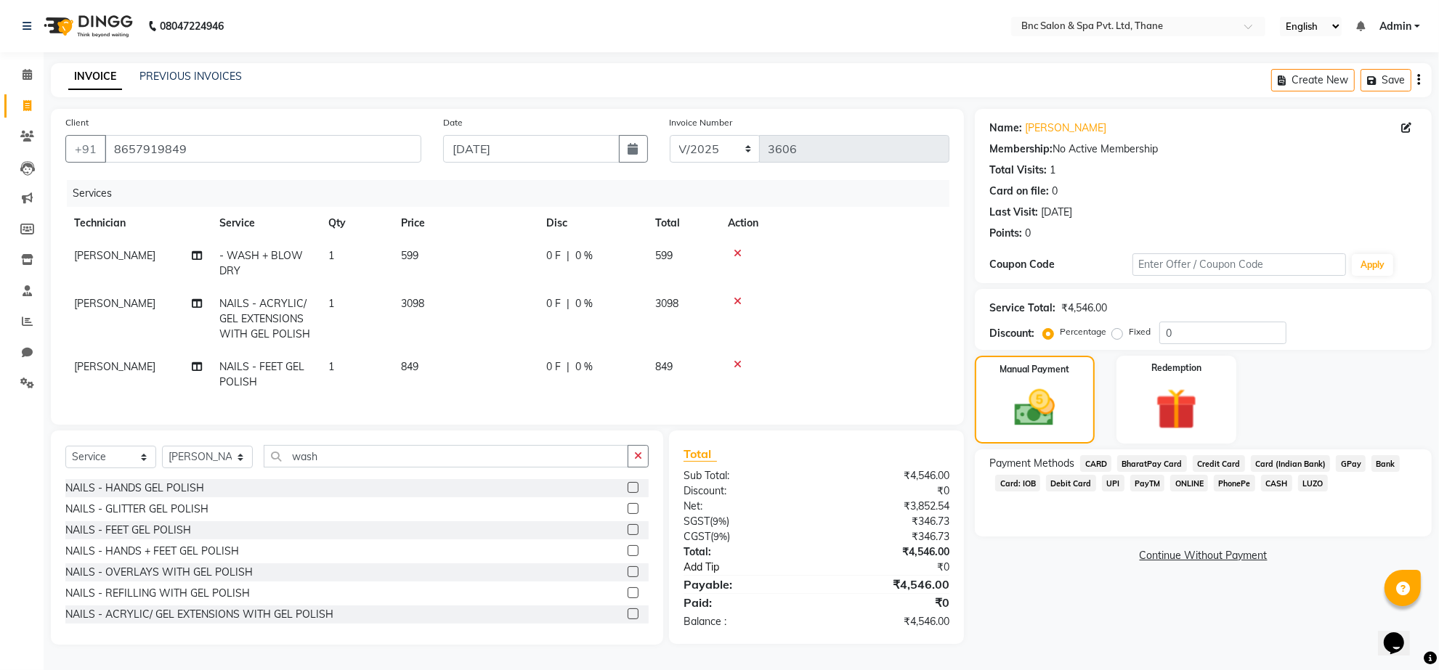
click at [699, 575] on link "Add Tip" at bounding box center [757, 567] width 168 height 15
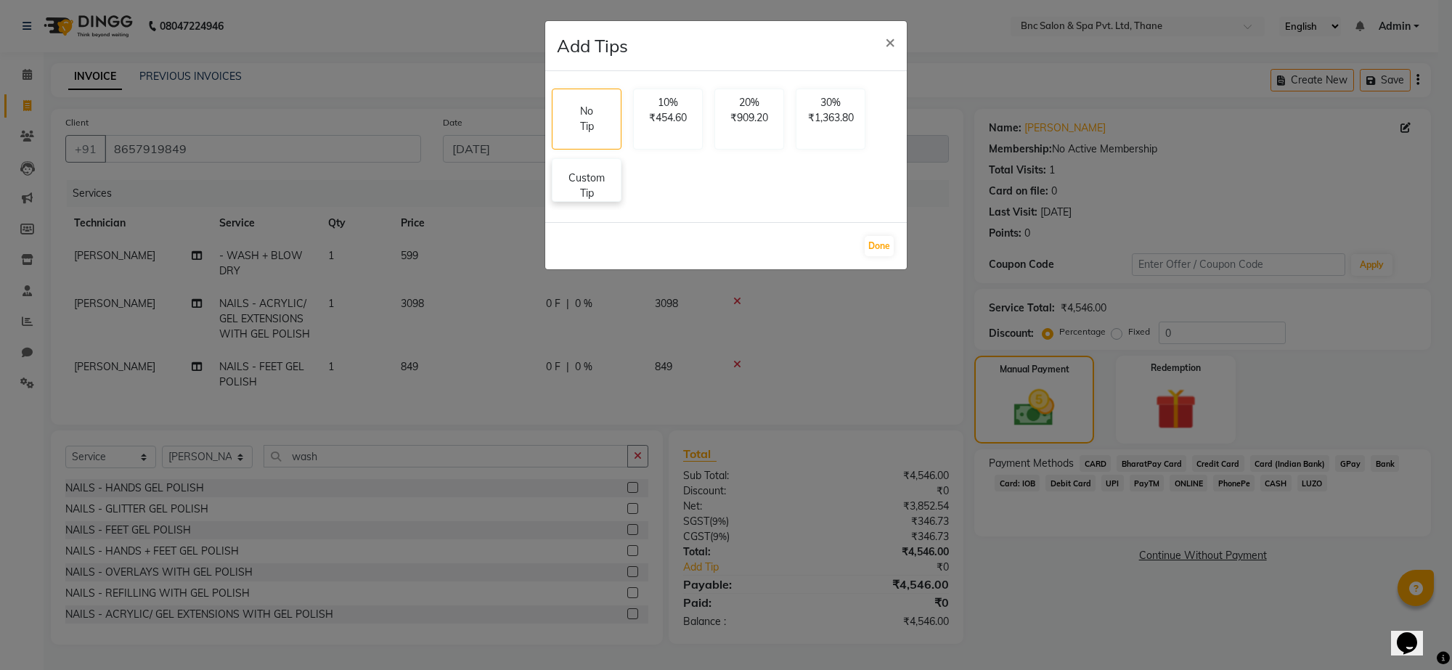
click at [585, 178] on p "Custom Tip" at bounding box center [586, 186] width 51 height 31
select select "71920"
select select "71921"
select select "87947"
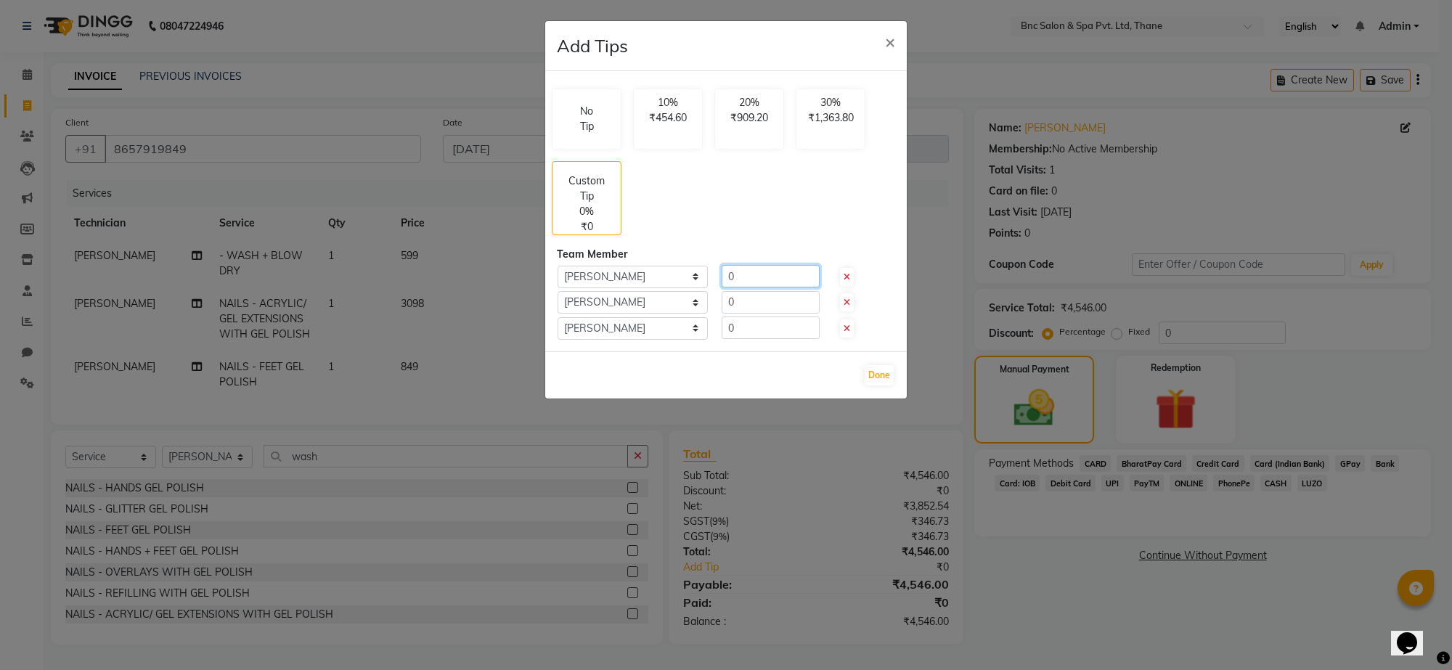
click at [753, 277] on input "0" at bounding box center [771, 276] width 98 height 23
type input "100"
click at [747, 299] on input "0" at bounding box center [771, 302] width 98 height 23
type input "200"
click at [750, 331] on input "0" at bounding box center [771, 328] width 98 height 23
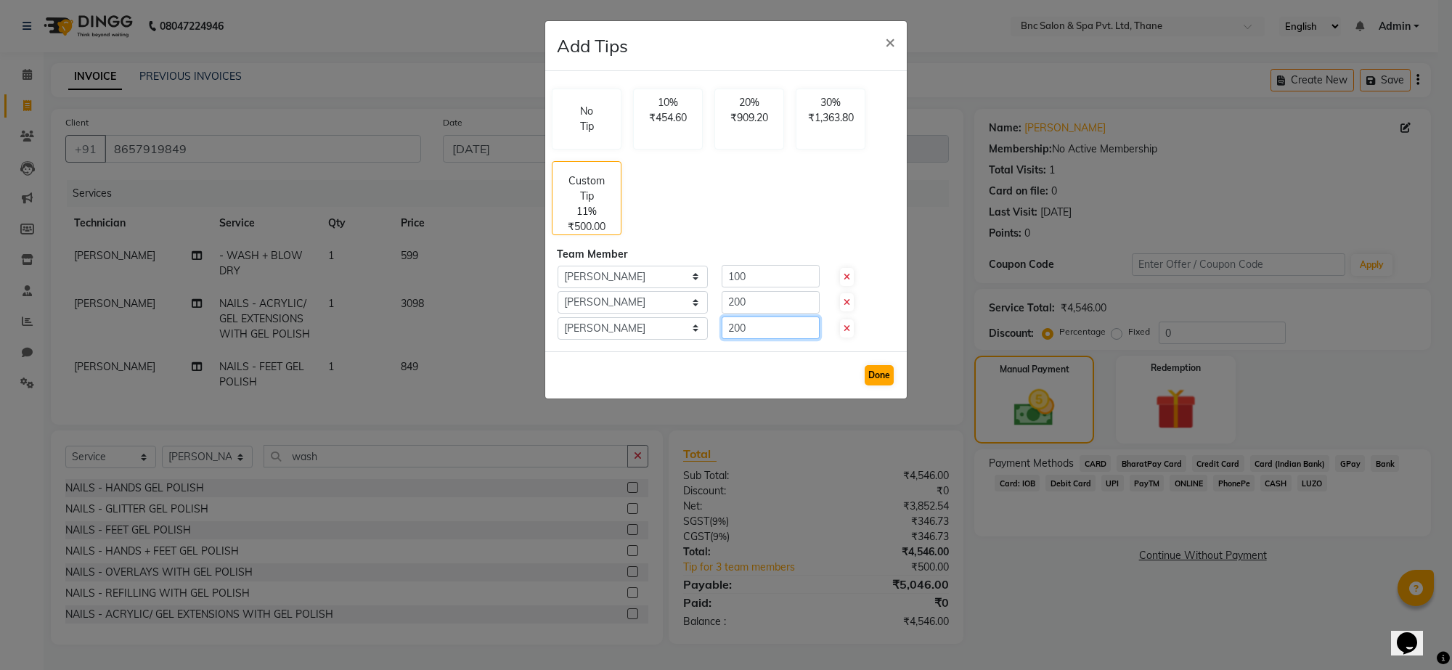
type input "200"
click at [887, 378] on button "Done" at bounding box center [879, 375] width 29 height 20
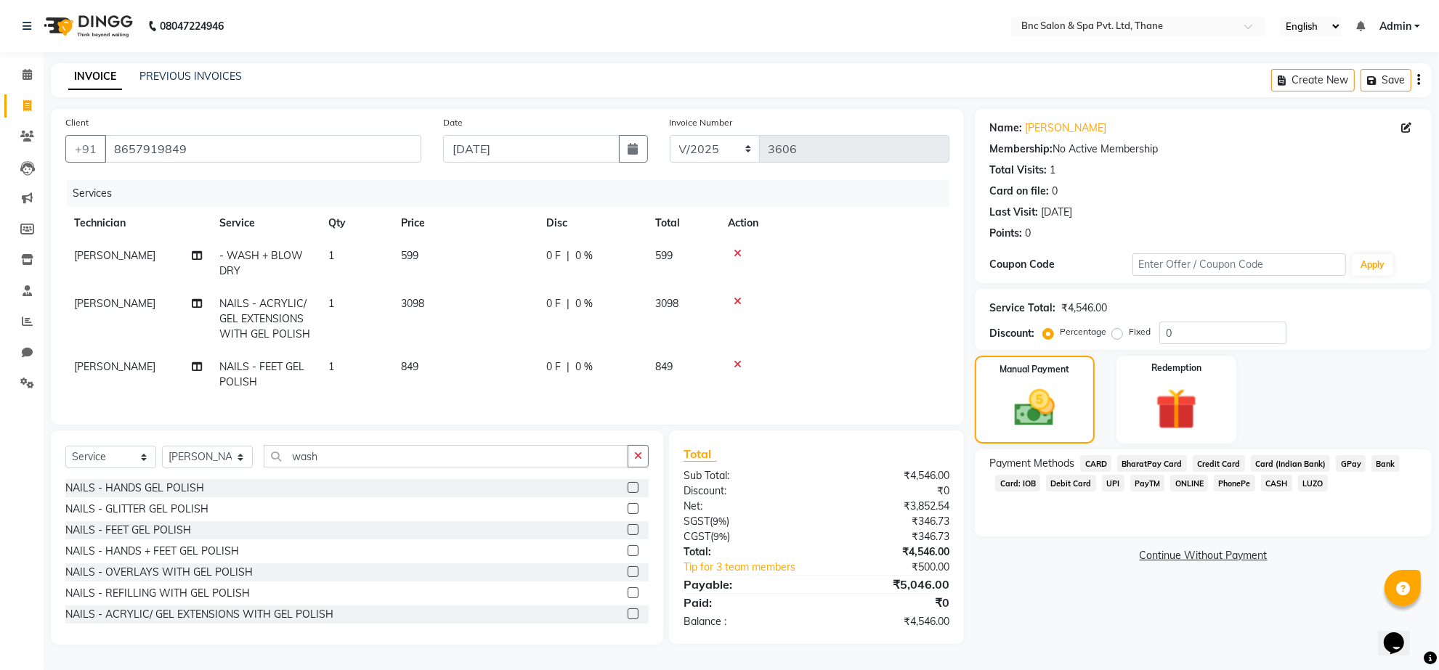
click at [1341, 466] on span "GPay" at bounding box center [1351, 463] width 30 height 17
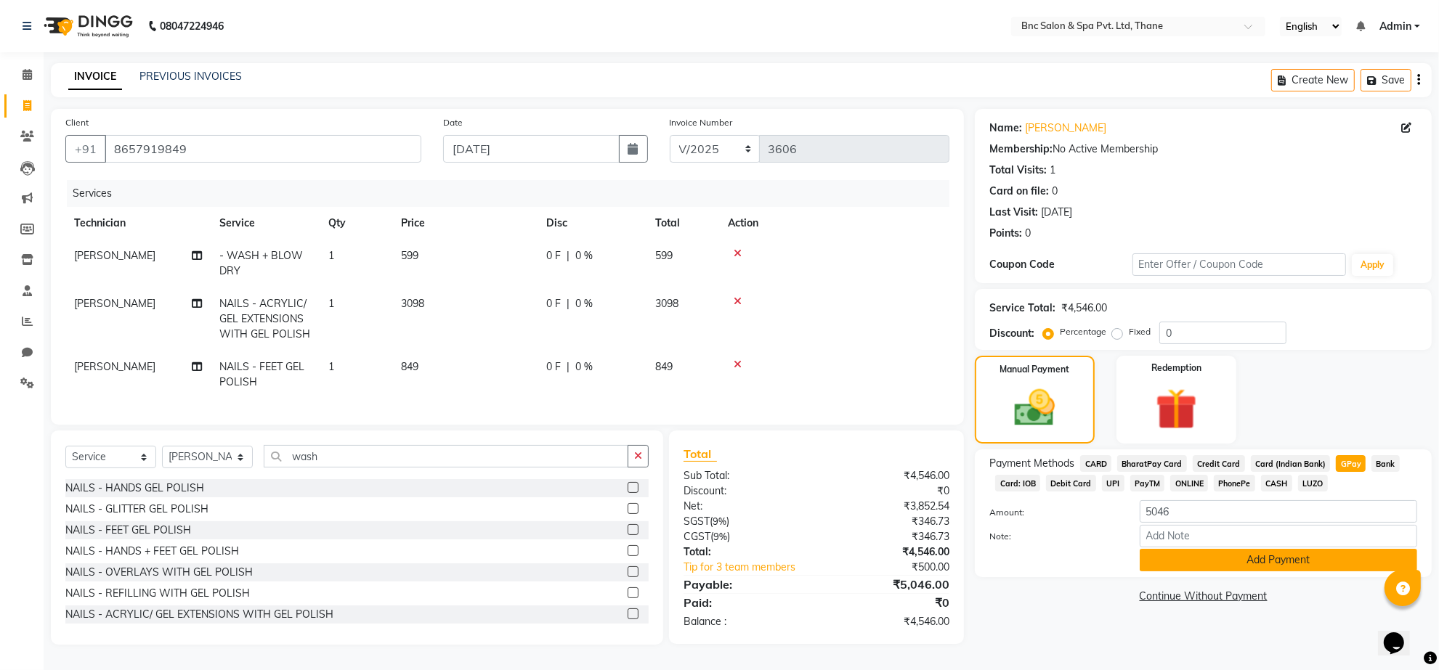
click at [1218, 553] on button "Add Payment" at bounding box center [1277, 560] width 277 height 23
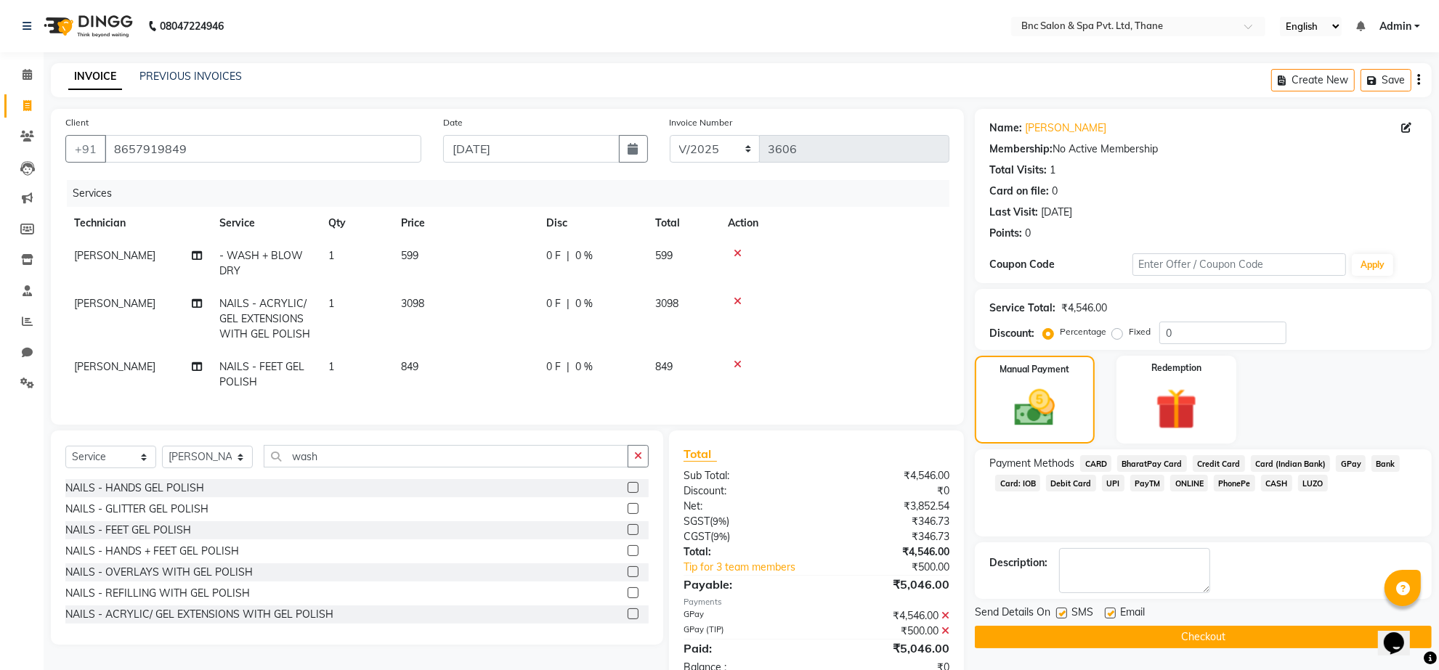
click at [1058, 608] on label at bounding box center [1061, 613] width 11 height 11
click at [1058, 609] on input "checkbox" at bounding box center [1060, 613] width 9 height 9
checkbox input "false"
click at [1064, 633] on button "Checkout" at bounding box center [1203, 637] width 457 height 23
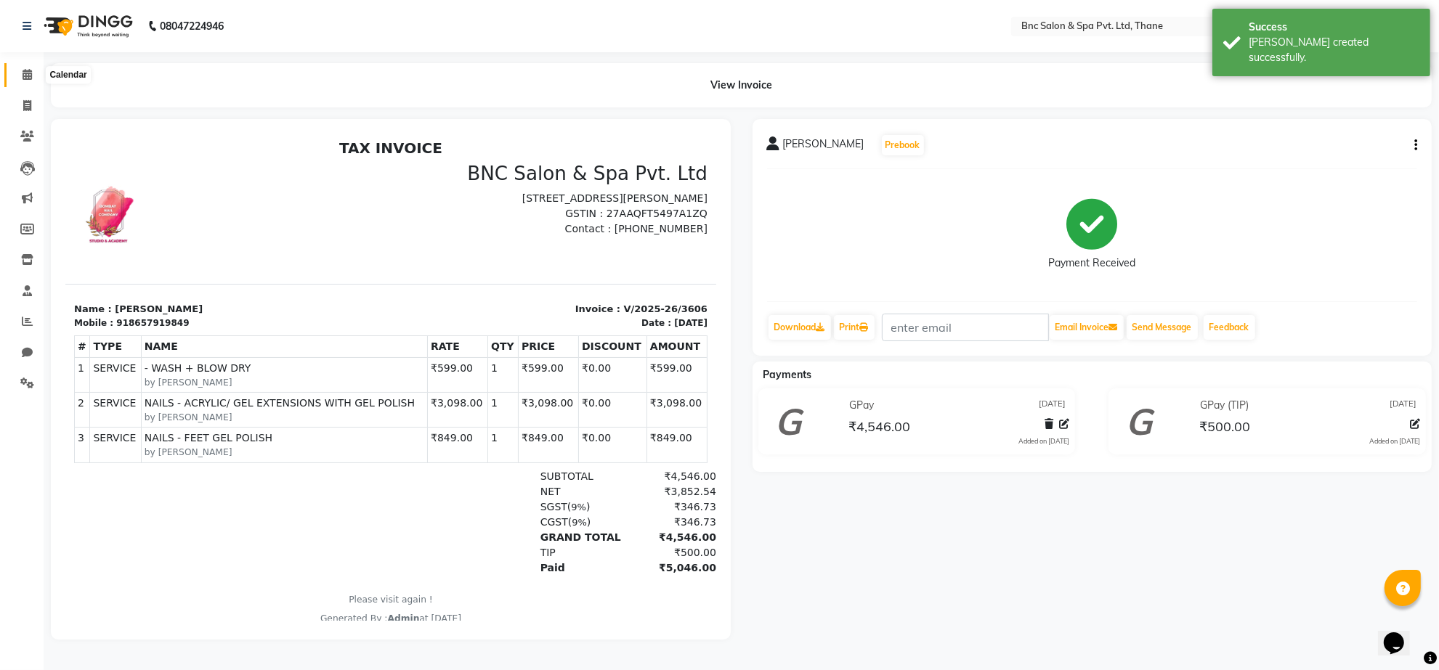
click at [29, 70] on icon at bounding box center [27, 74] width 9 height 11
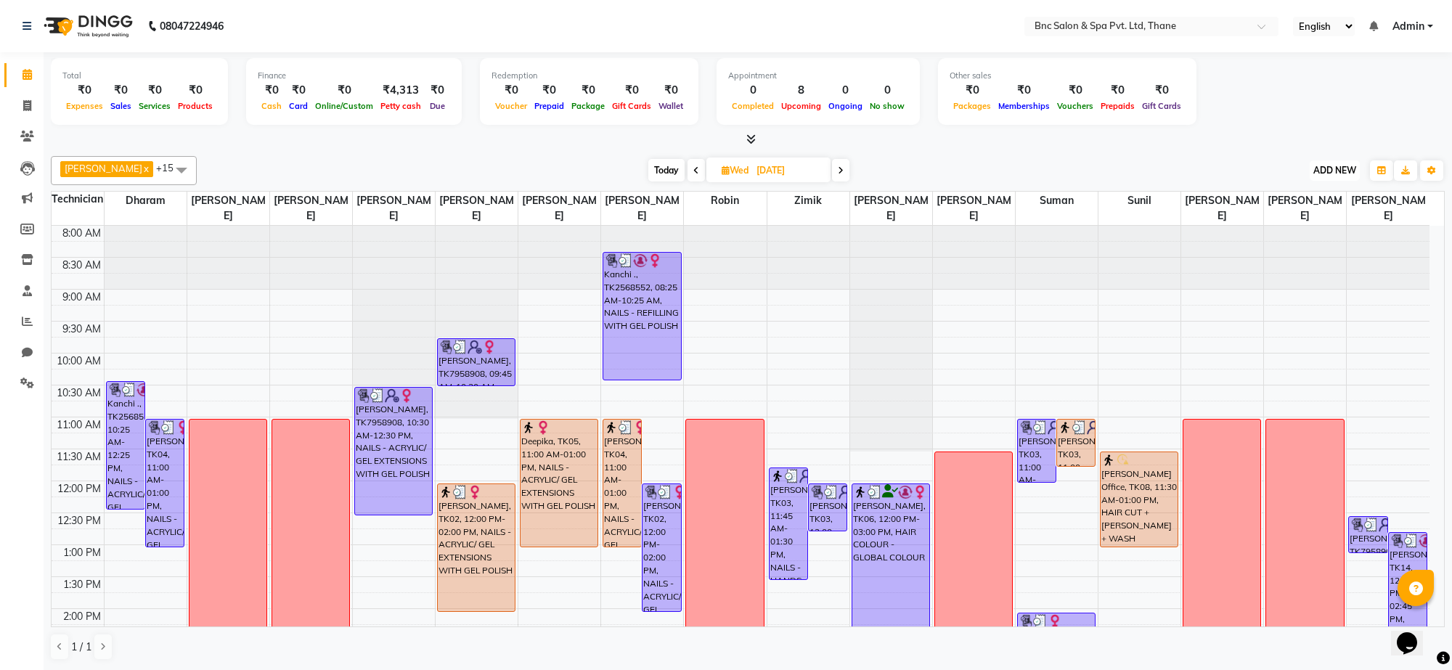
click at [1347, 172] on span "ADD NEW" at bounding box center [1335, 170] width 43 height 11
click at [1306, 240] on link "Add Expense" at bounding box center [1302, 236] width 115 height 19
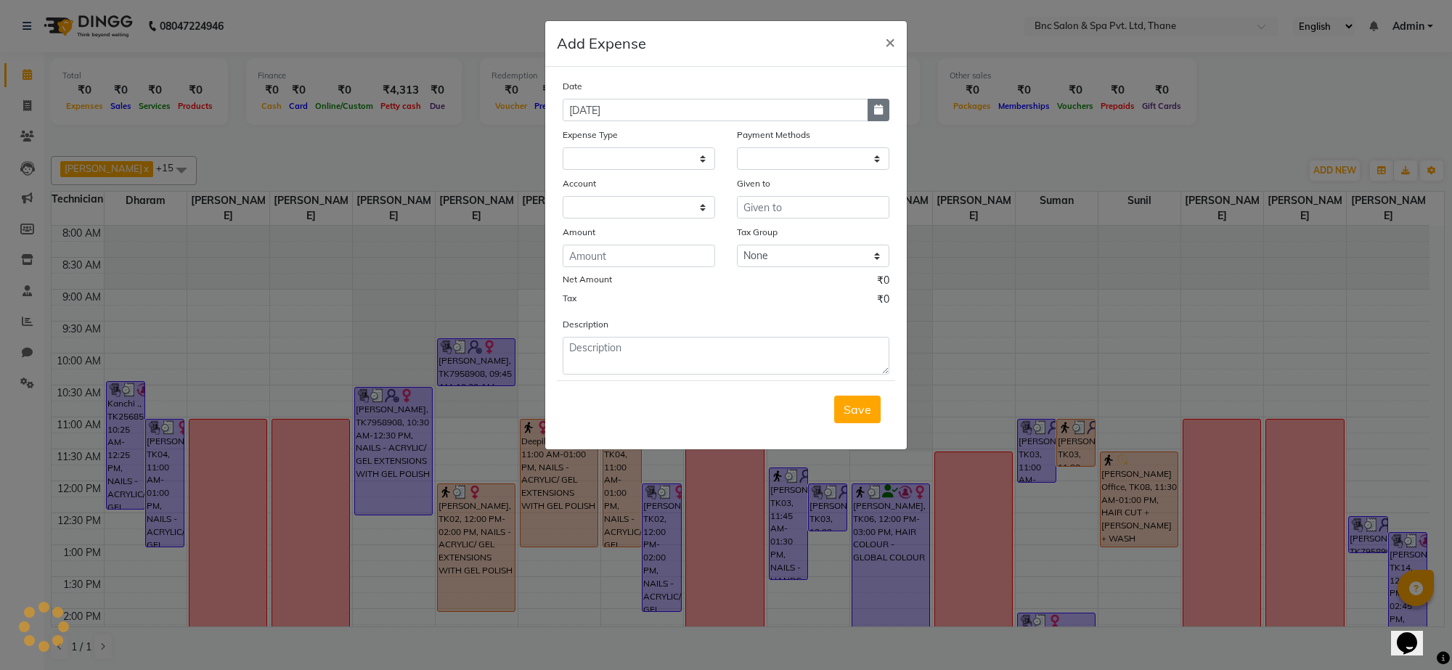
click at [875, 109] on icon "button" at bounding box center [878, 110] width 9 height 10
select select "9"
select select "2025"
click at [623, 179] on div "3" at bounding box center [624, 185] width 23 height 23
type input "[DATE]"
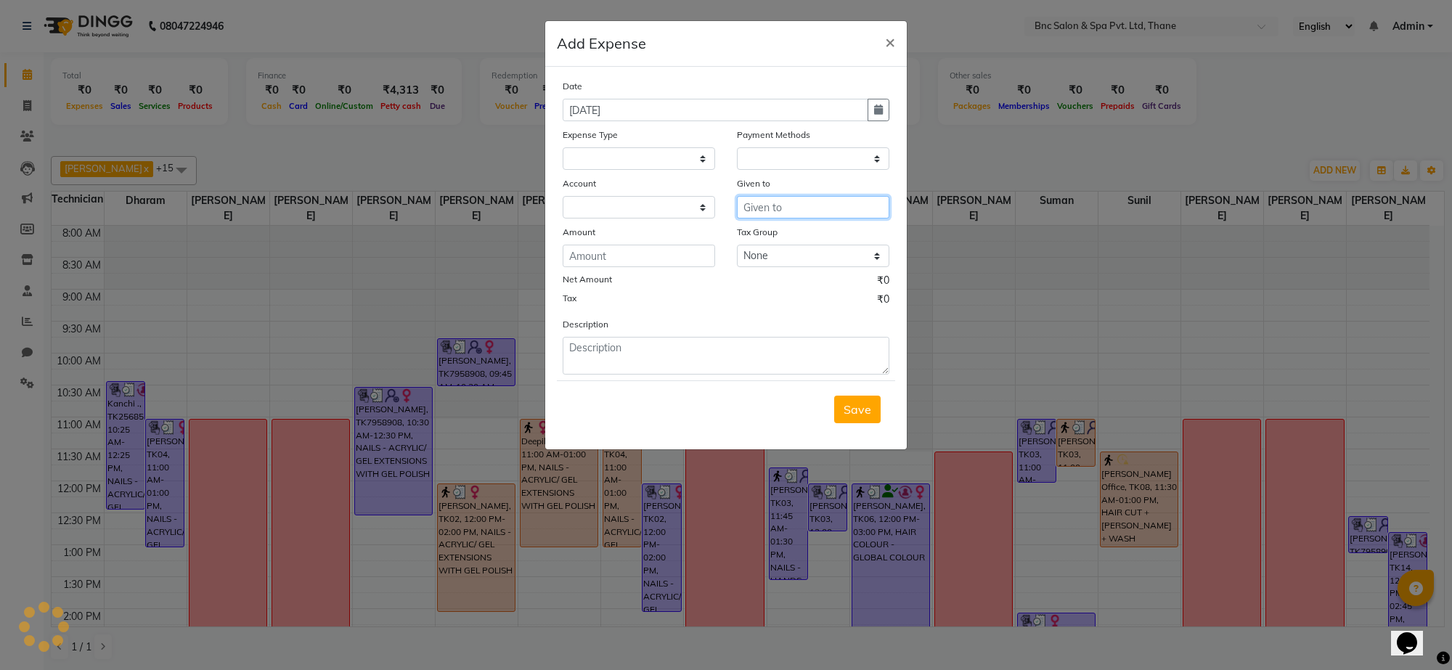
click at [773, 211] on input "text" at bounding box center [813, 207] width 153 height 23
select select
select select "1"
select select "7036"
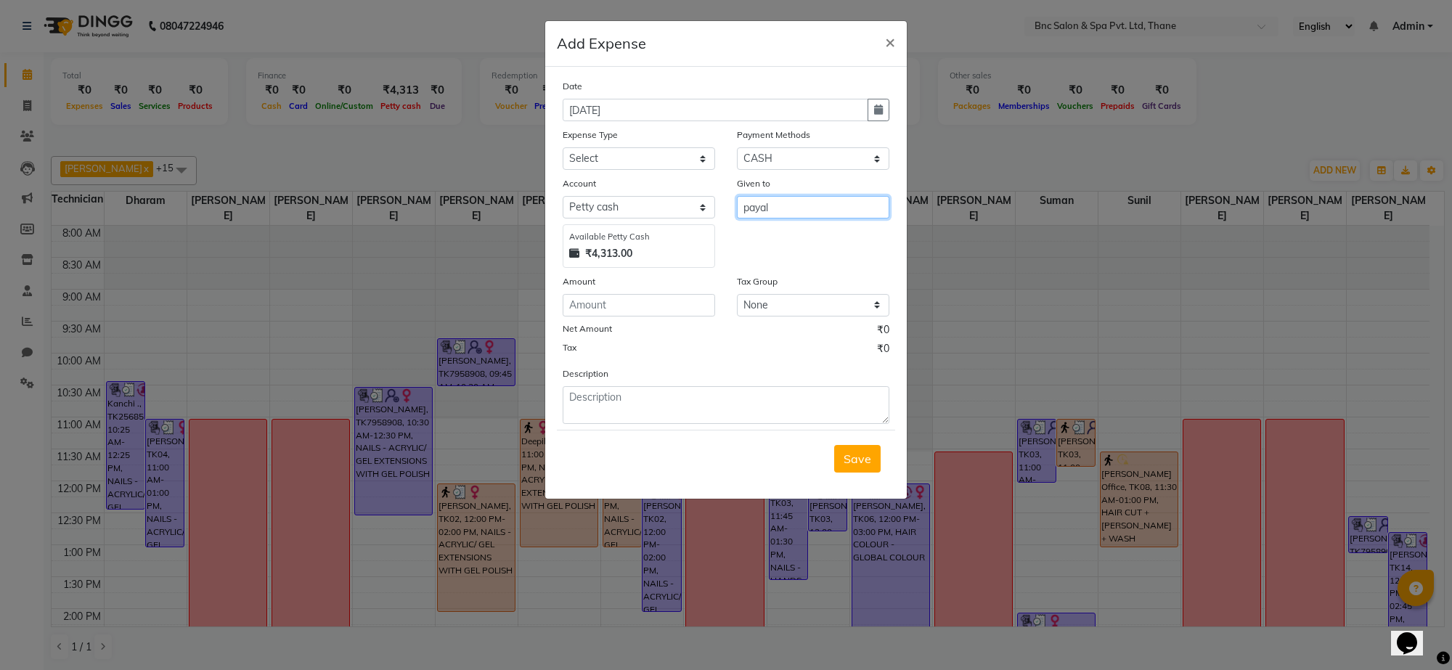
type input "payal"
click at [658, 156] on select "Select ACADMY AMOUNT Advance Salary Bank charges Car maintenance Cash transfer …" at bounding box center [639, 158] width 153 height 23
click at [619, 158] on select "Select ACADMY AMOUNT Advance Salary Bank charges Car maintenance Cash transfer …" at bounding box center [639, 158] width 153 height 23
select select "21041"
click at [603, 301] on input "number" at bounding box center [639, 305] width 153 height 23
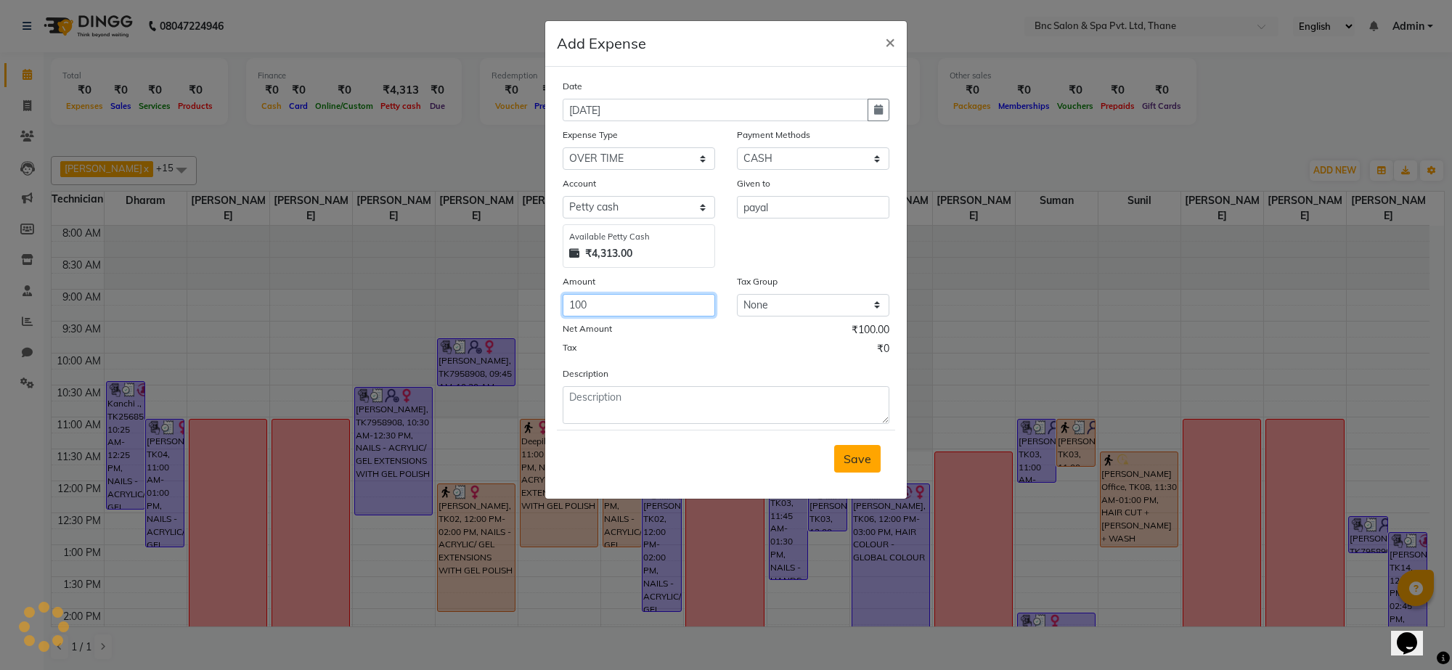
type input "100"
click at [847, 455] on span "Save" at bounding box center [858, 459] width 28 height 15
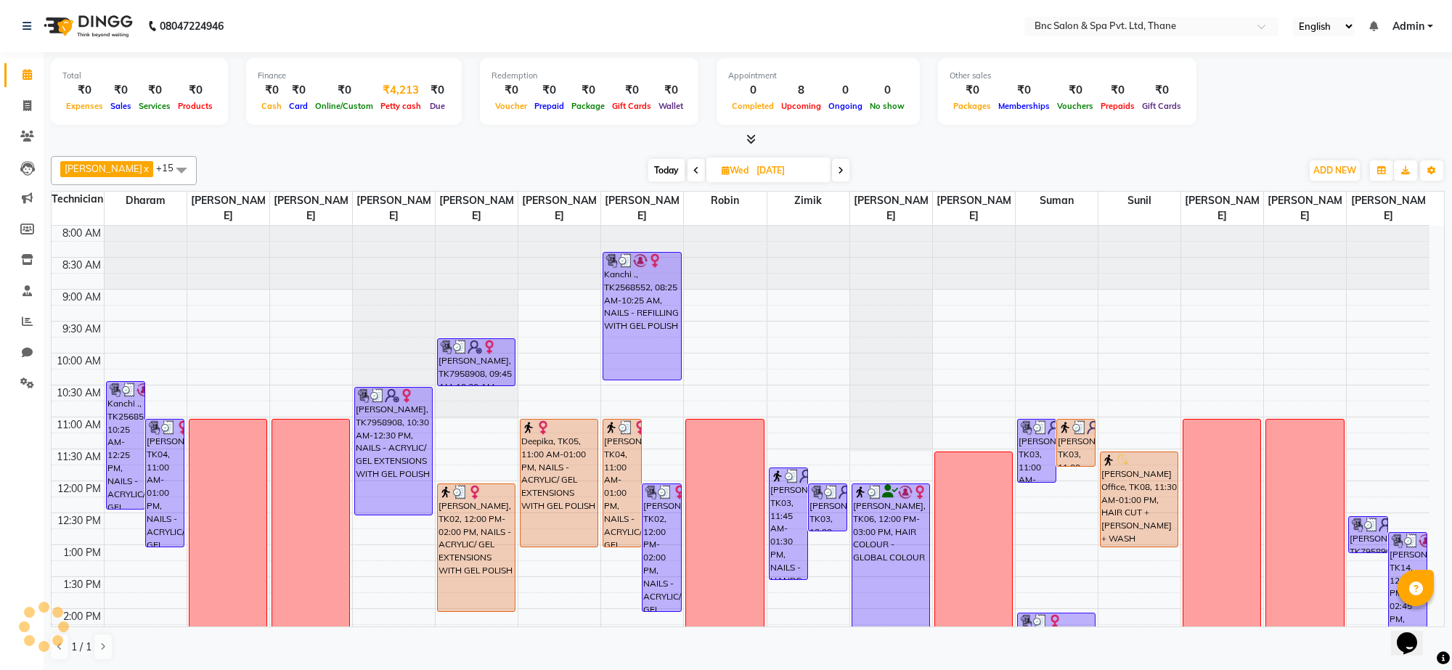
click at [392, 101] on span "Petty cash" at bounding box center [401, 106] width 48 height 10
select select "7036"
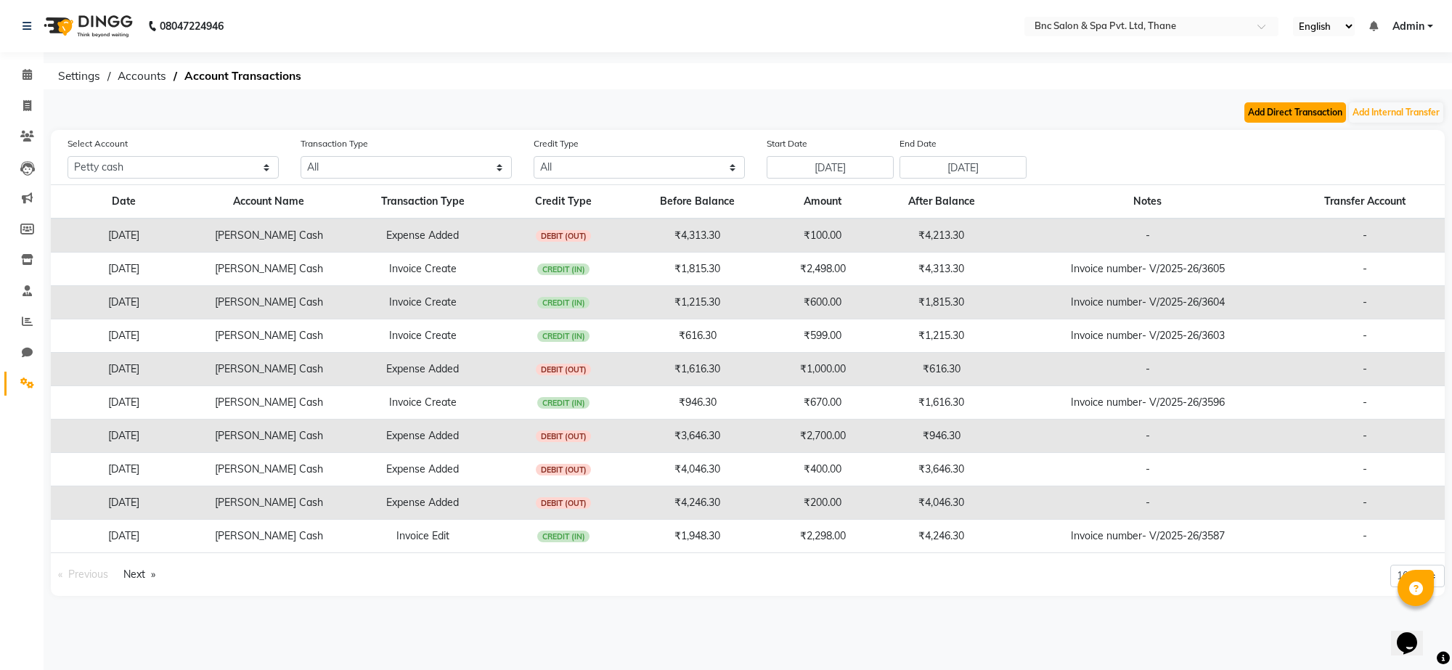
click at [1282, 113] on button "Add Direct Transaction" at bounding box center [1296, 112] width 102 height 20
select select "direct"
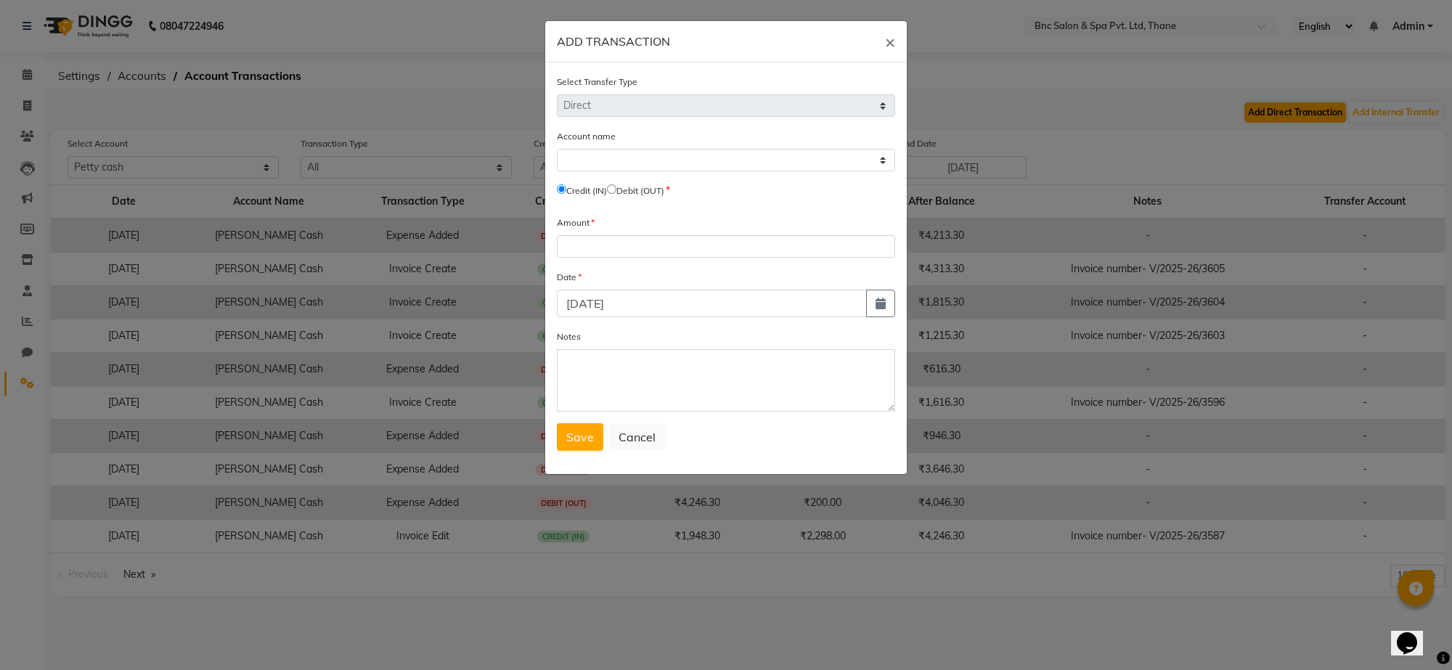
select select "7036"
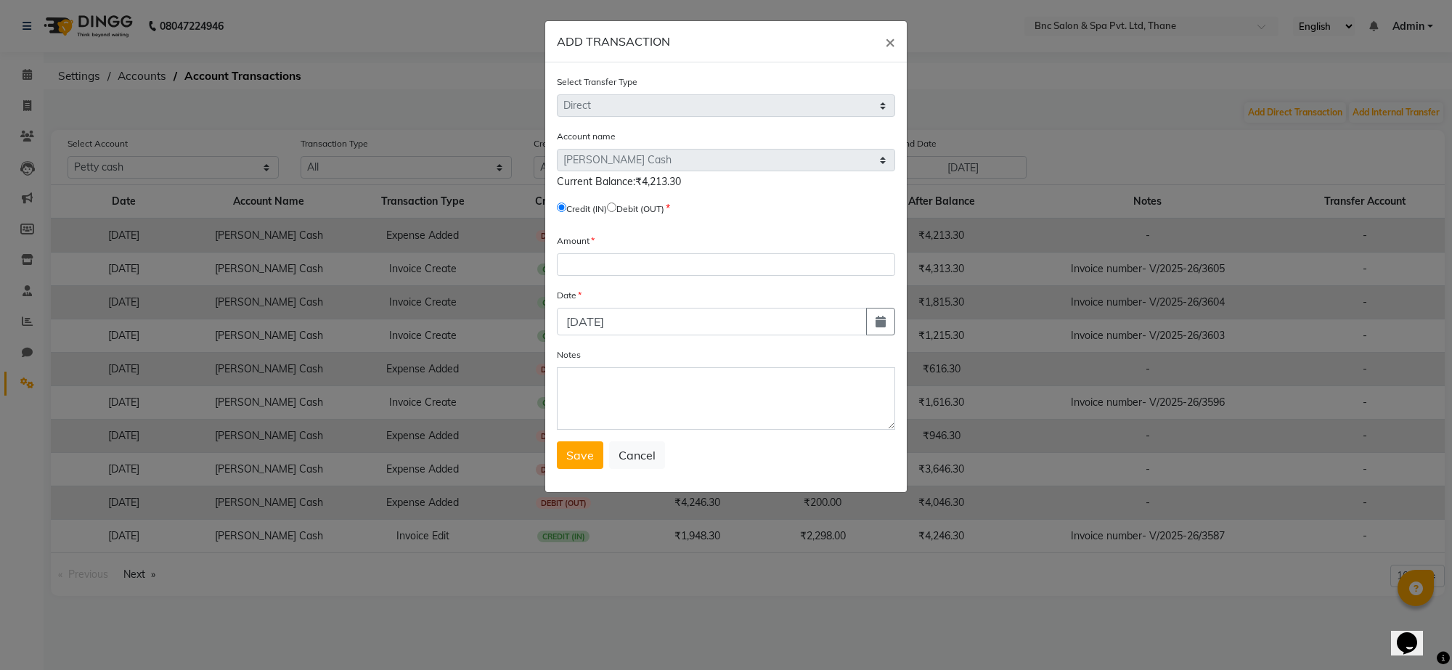
click at [617, 205] on input "radio" at bounding box center [611, 207] width 9 height 9
radio input "true"
click at [606, 269] on input "number" at bounding box center [726, 264] width 338 height 23
type input "4213"
click at [884, 322] on icon "button" at bounding box center [881, 322] width 10 height 12
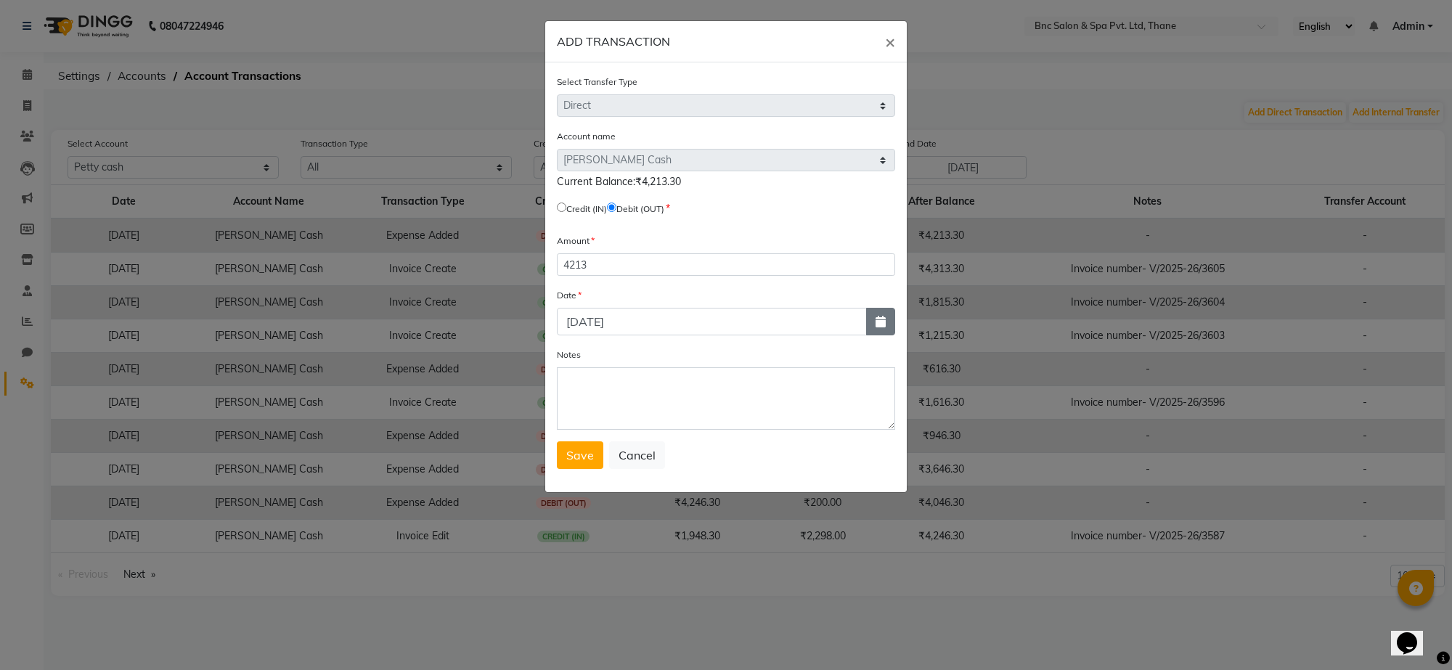
select select "9"
select select "2025"
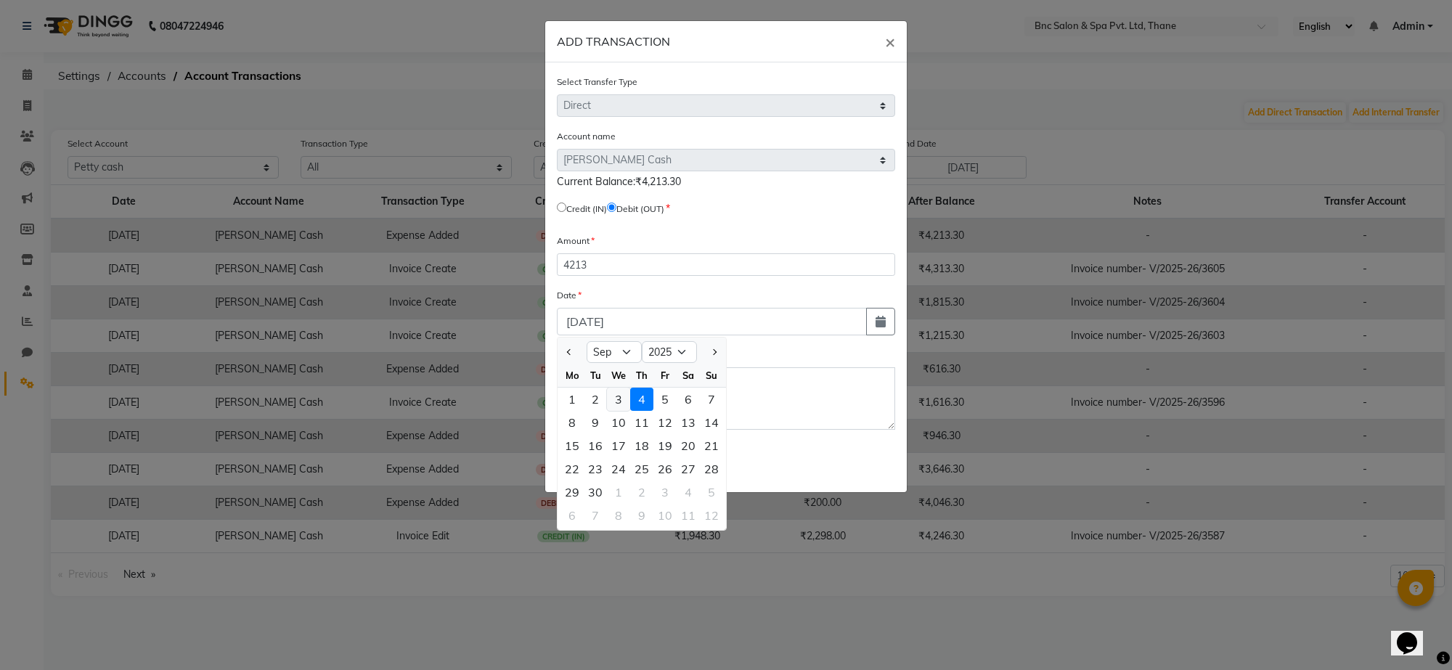
click at [614, 393] on div "3" at bounding box center [618, 399] width 23 height 23
type input "[DATE]"
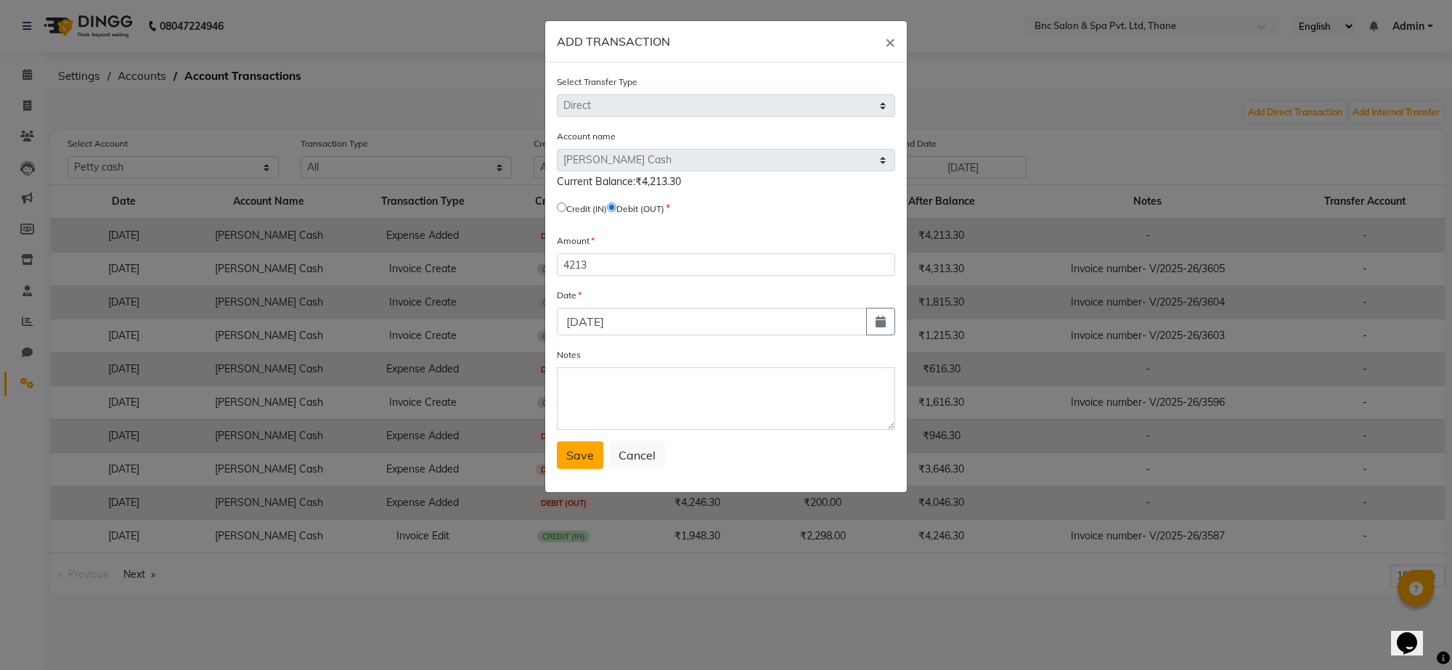
click at [578, 456] on span "Save" at bounding box center [580, 455] width 28 height 15
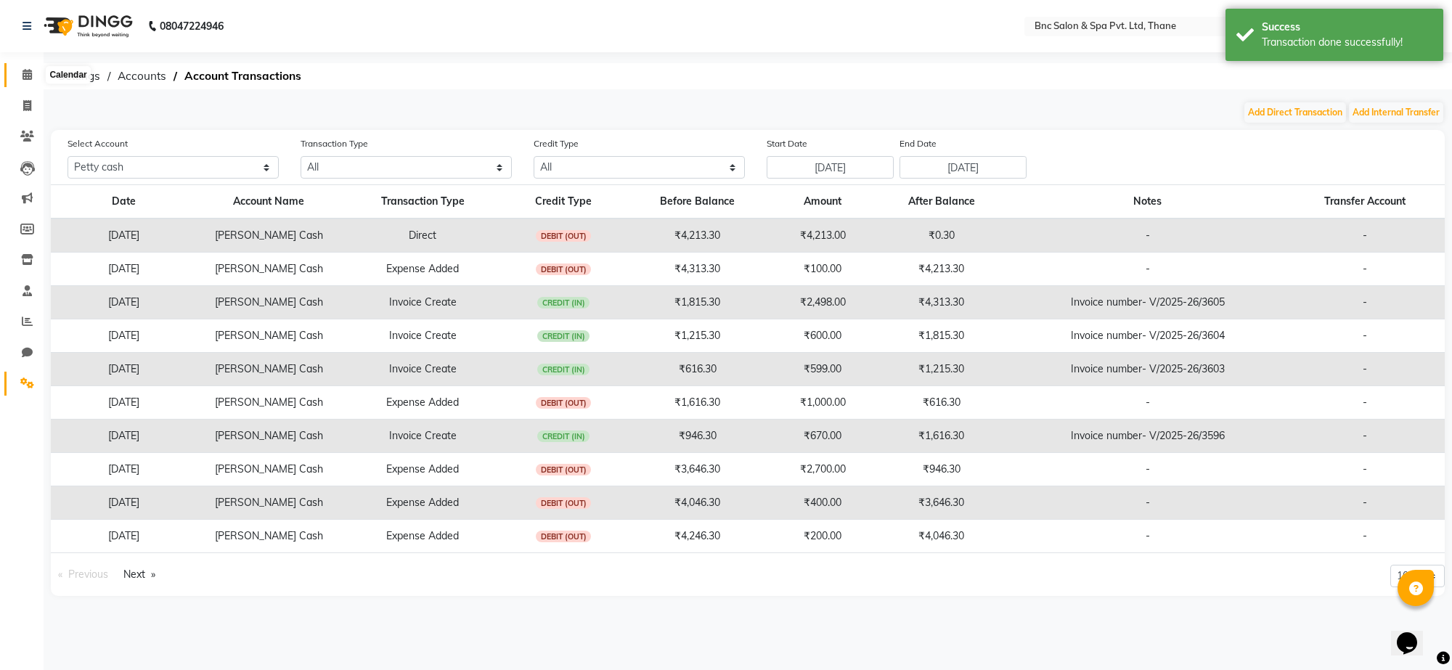
click at [26, 78] on icon at bounding box center [27, 74] width 9 height 11
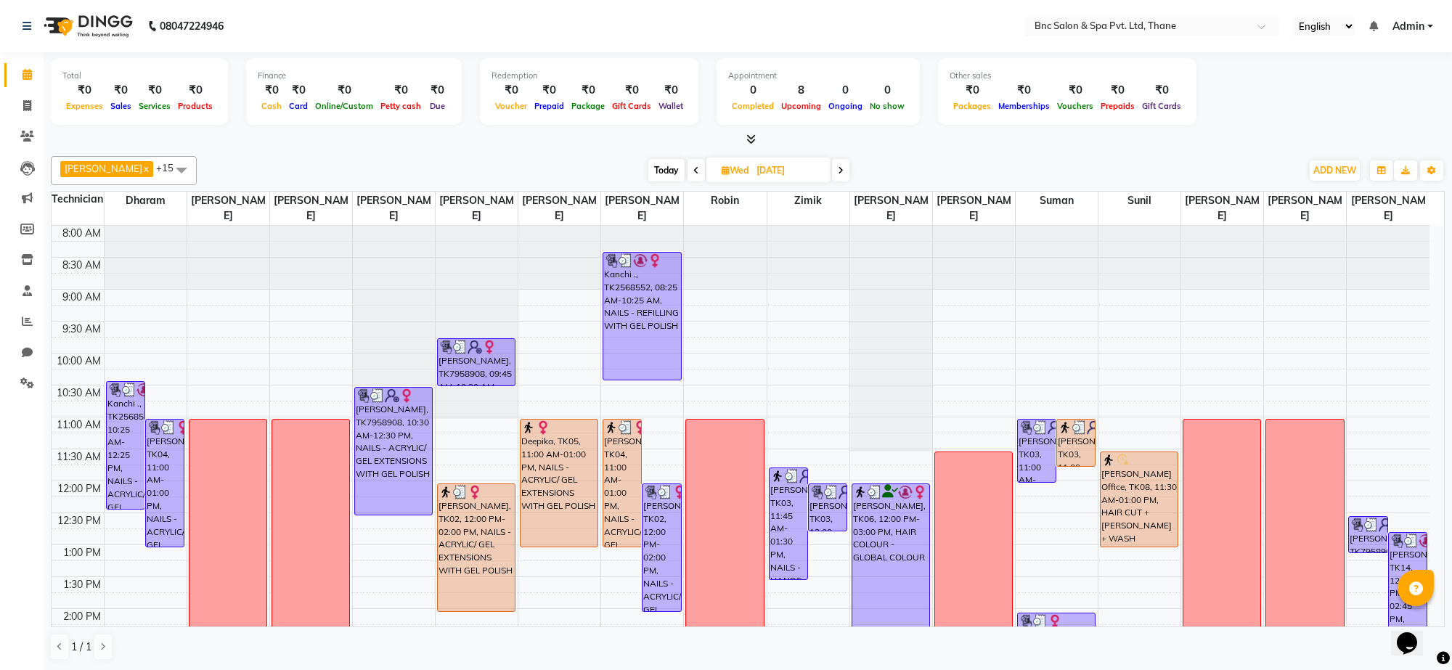
click at [838, 173] on icon at bounding box center [841, 170] width 6 height 9
type input "[DATE]"
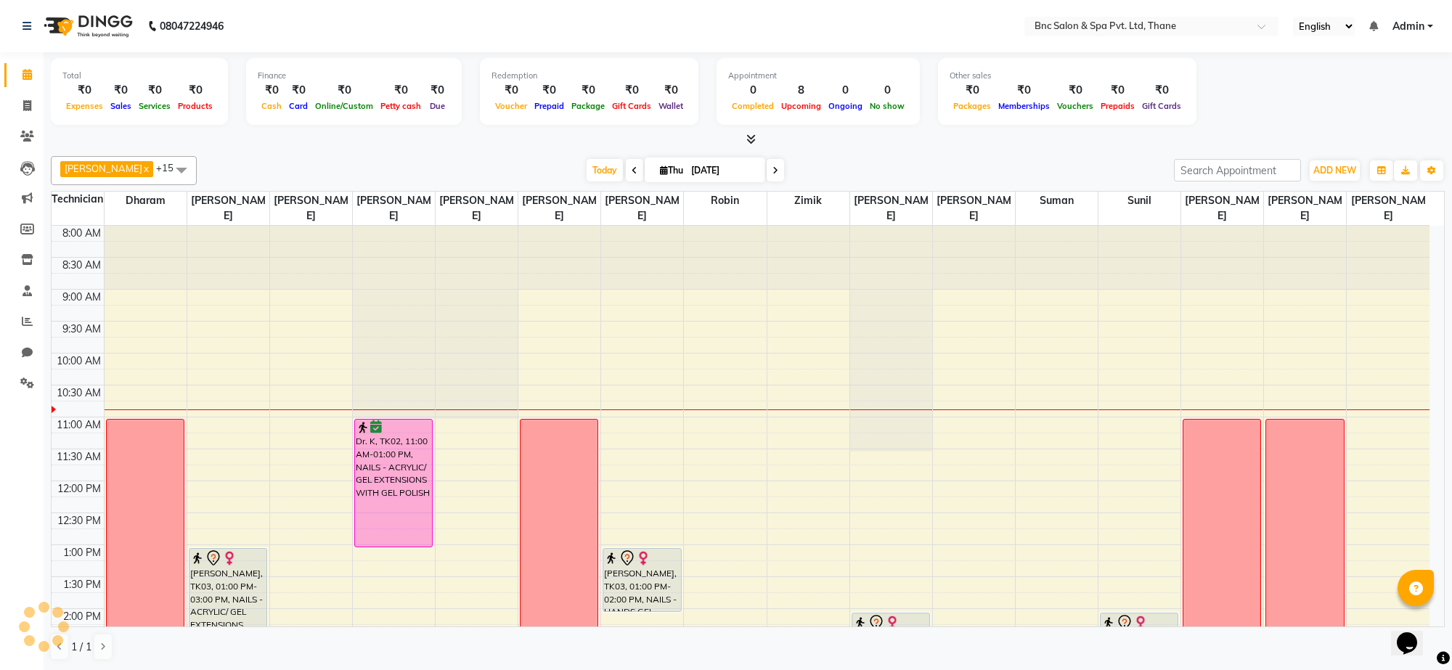
scroll to position [129, 0]
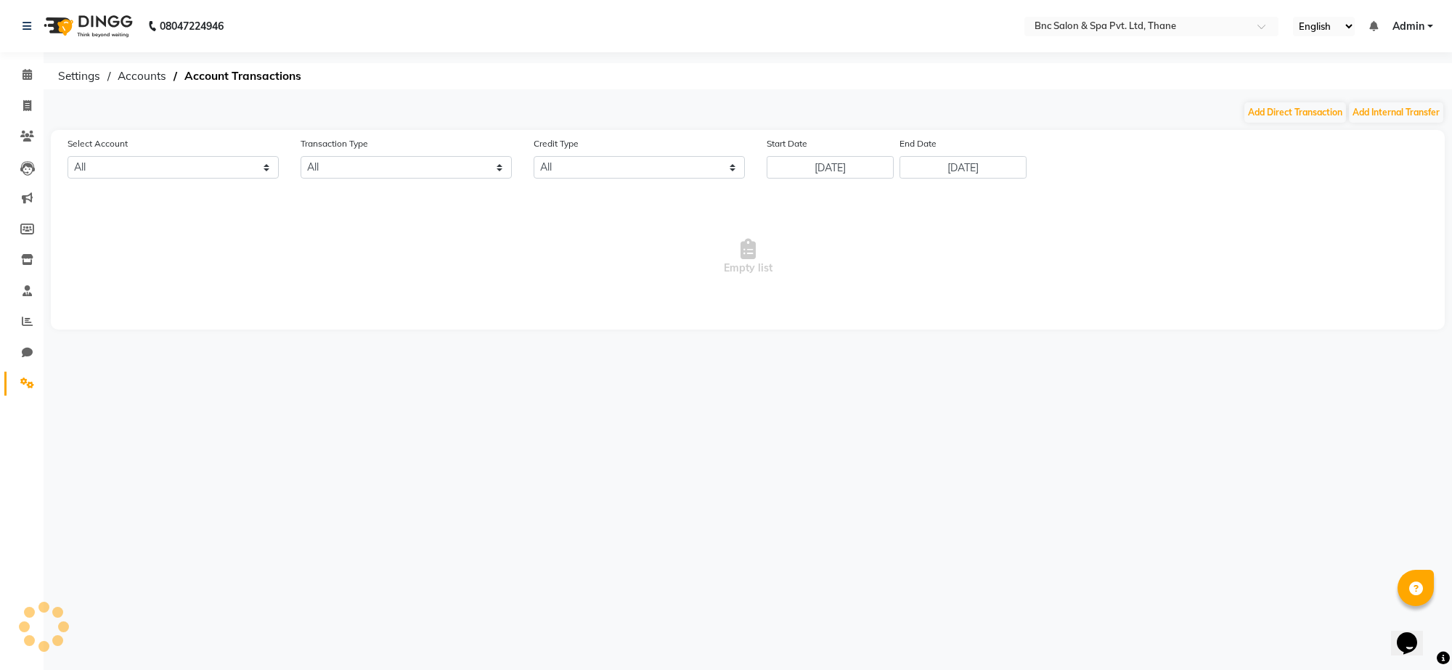
select select "7036"
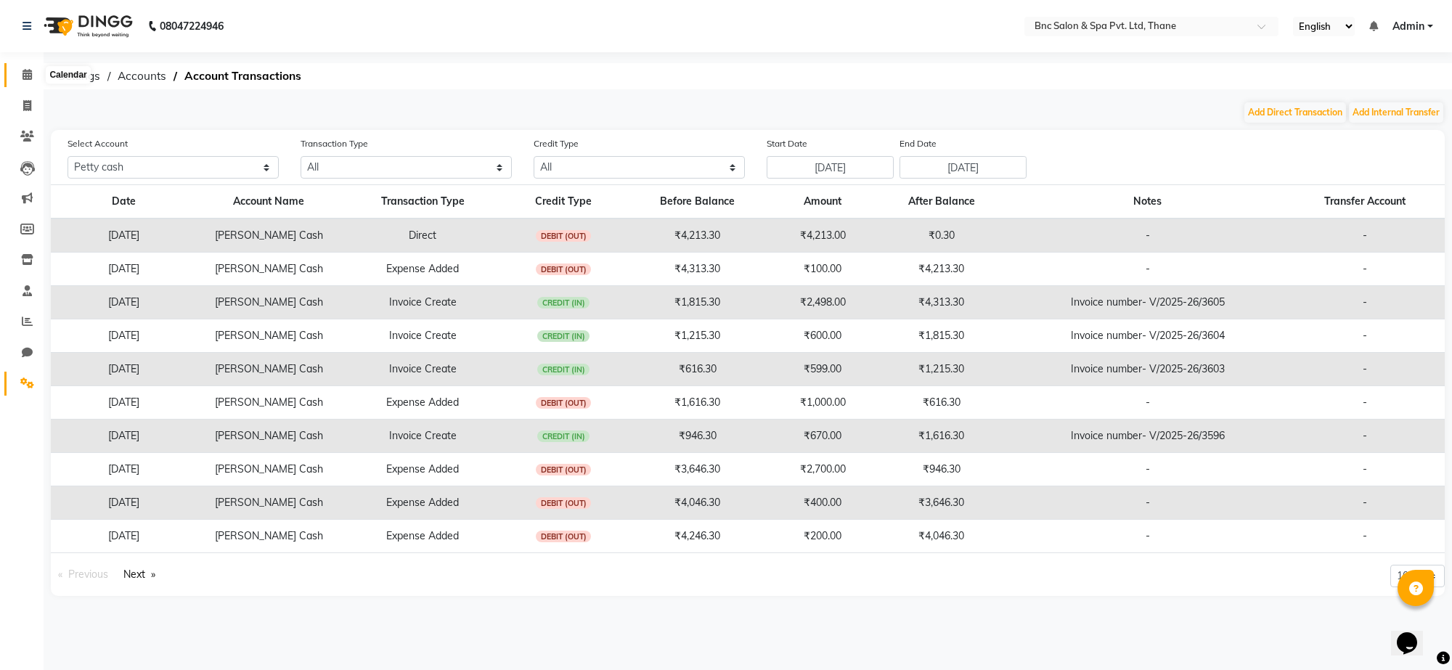
click at [23, 76] on icon at bounding box center [27, 74] width 9 height 11
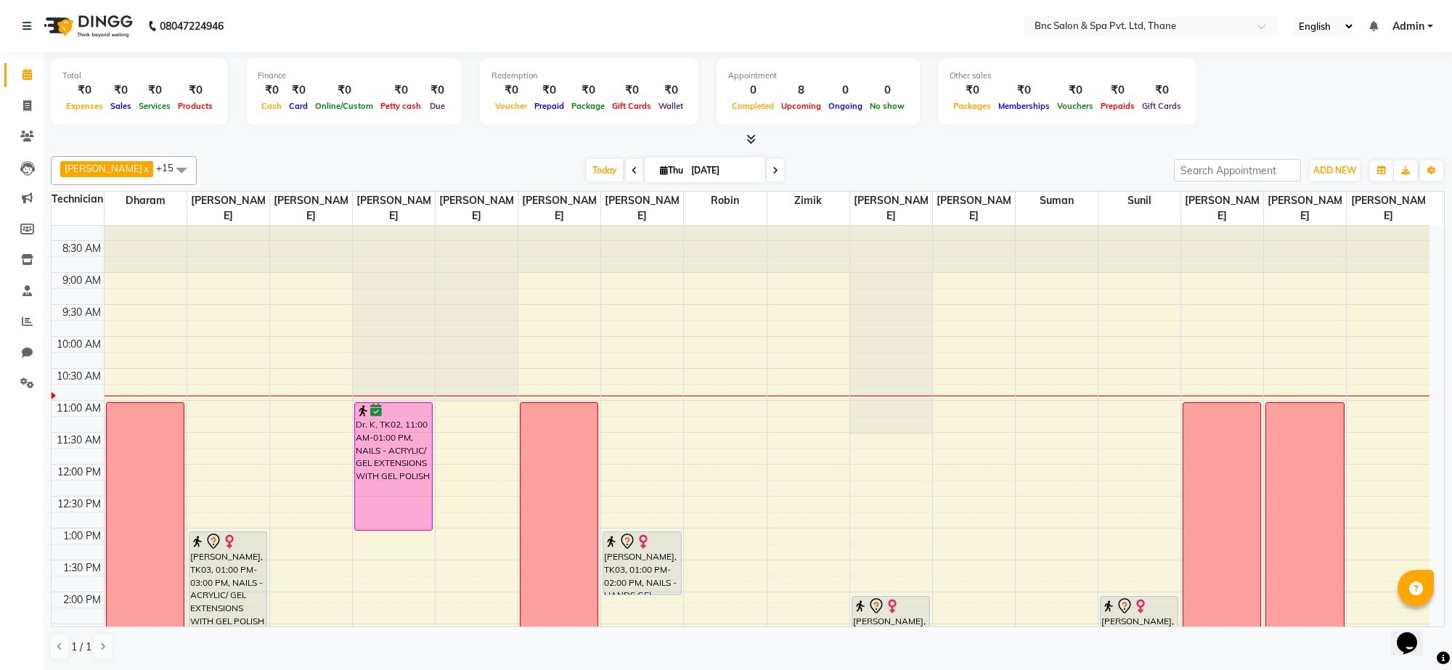
scroll to position [18, 0]
click at [479, 466] on div "8:00 AM 8:30 AM 9:00 AM 9:30 AM 10:00 AM 10:30 AM 11:00 AM 11:30 AM 12:00 PM 12…" at bounding box center [741, 623] width 1378 height 830
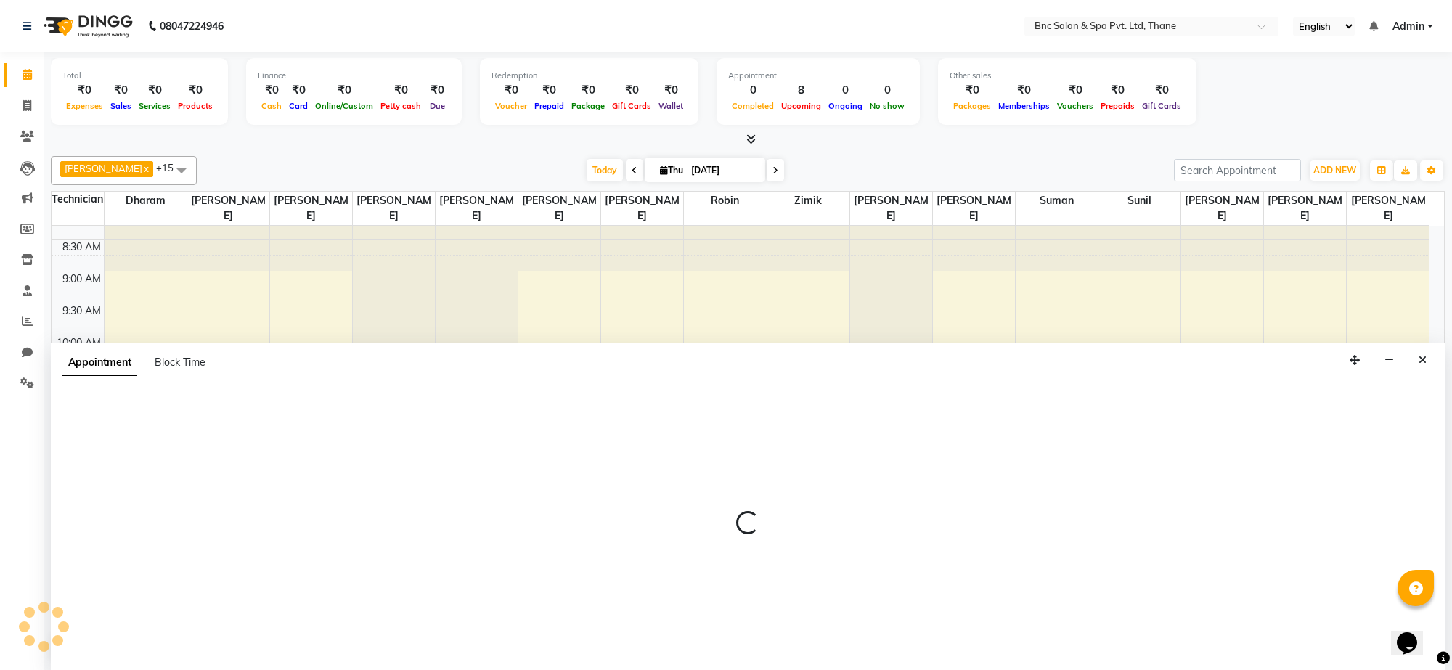
select select "71920"
select select "705"
select select "tentative"
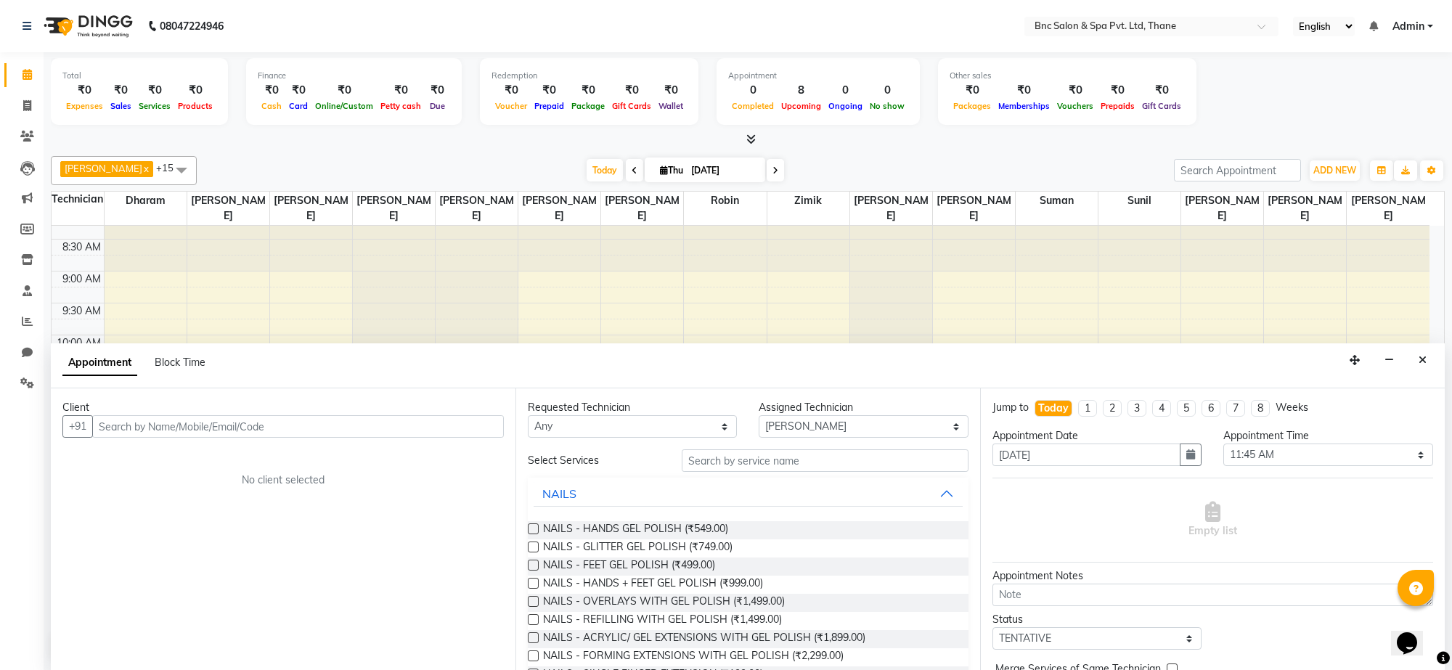
click at [479, 463] on div "Client +91 No client selected" at bounding box center [283, 530] width 465 height 282
click at [1420, 368] on button "Close" at bounding box center [1423, 360] width 21 height 23
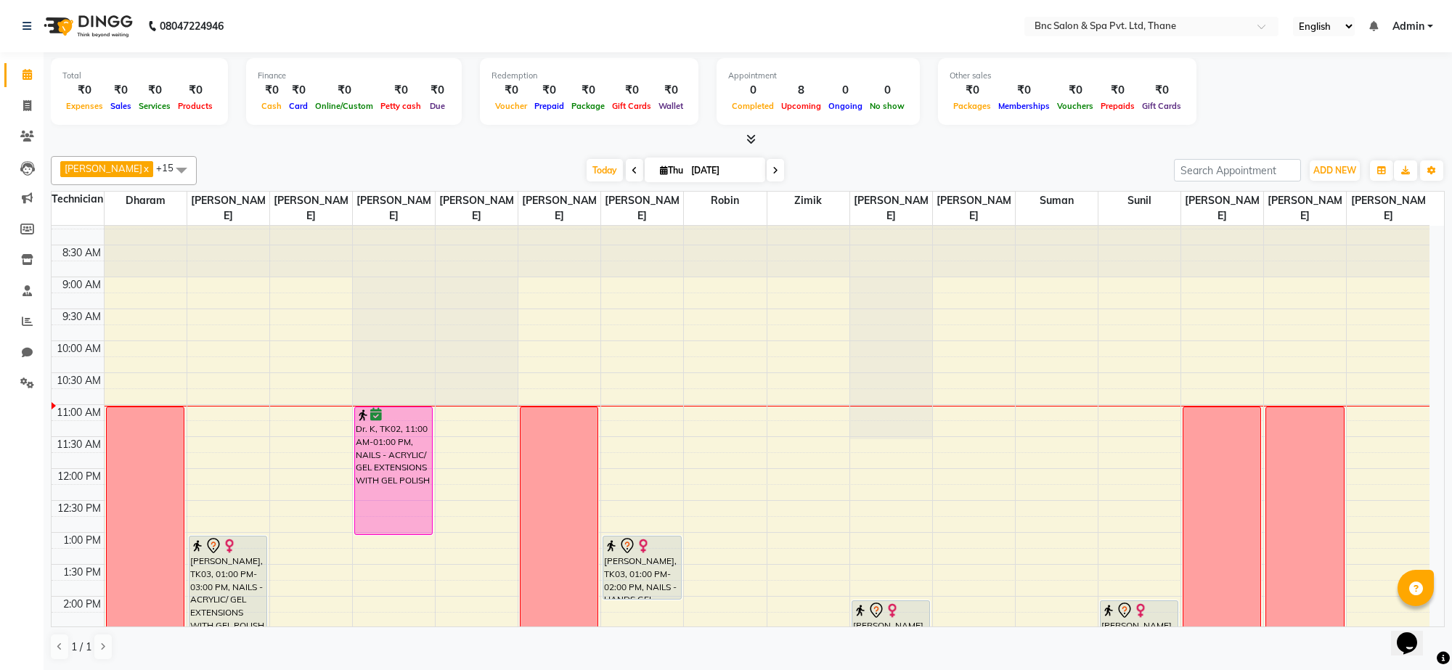
scroll to position [0, 0]
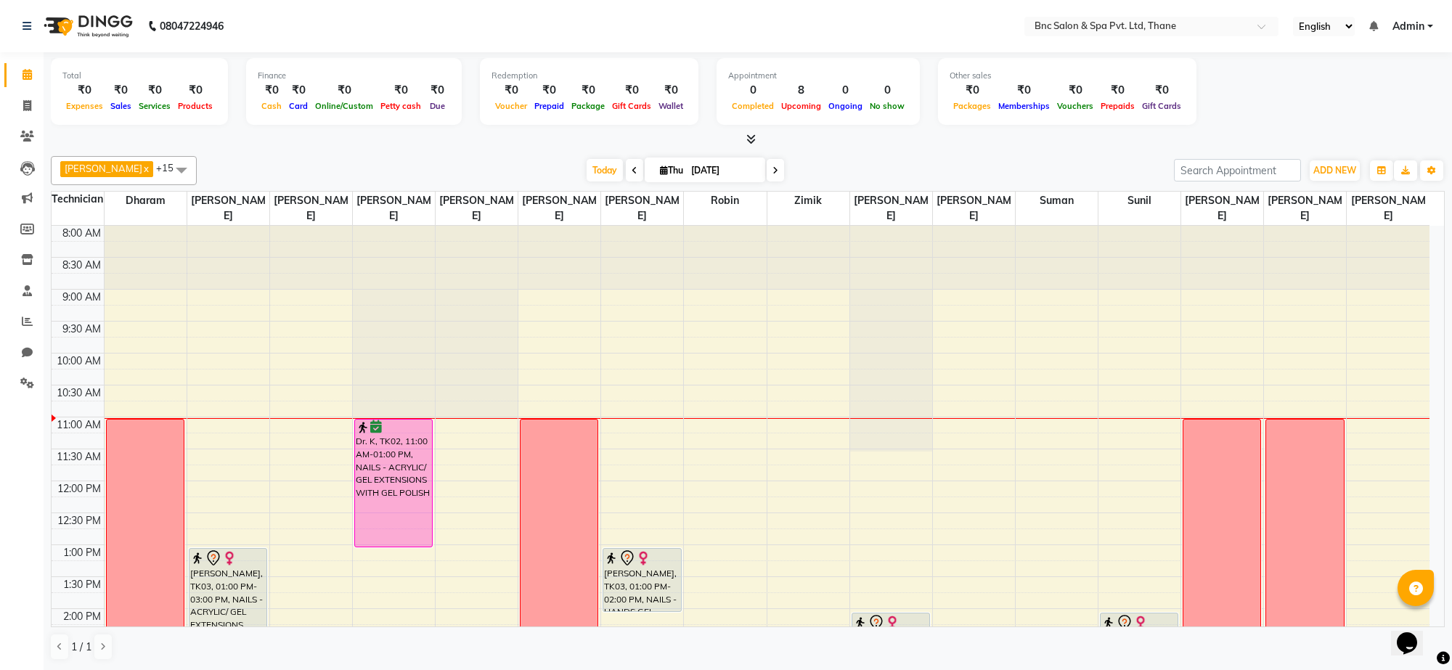
click at [840, 563] on div "8:00 AM 8:30 AM 9:00 AM 9:30 AM 10:00 AM 10:30 AM 11:00 AM 11:30 AM 12:00 PM 12…" at bounding box center [741, 641] width 1378 height 830
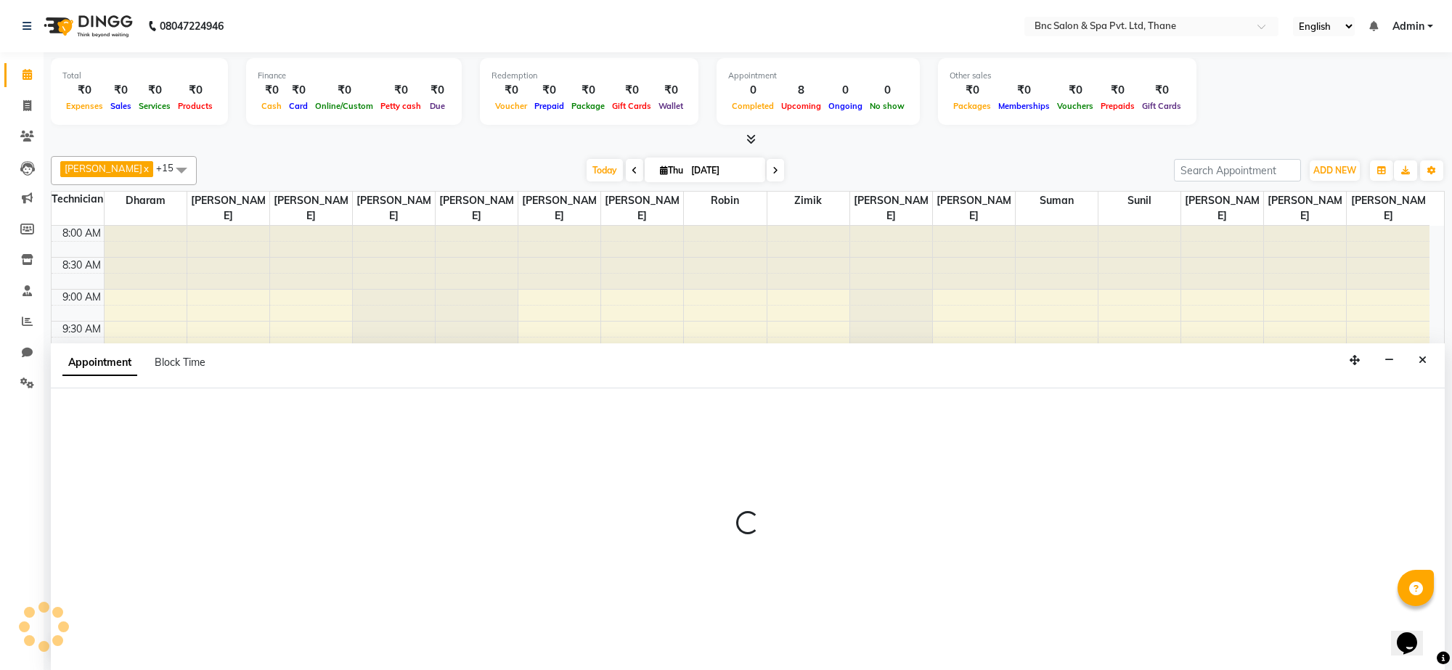
select select "71924"
select select "780"
select select "tentative"
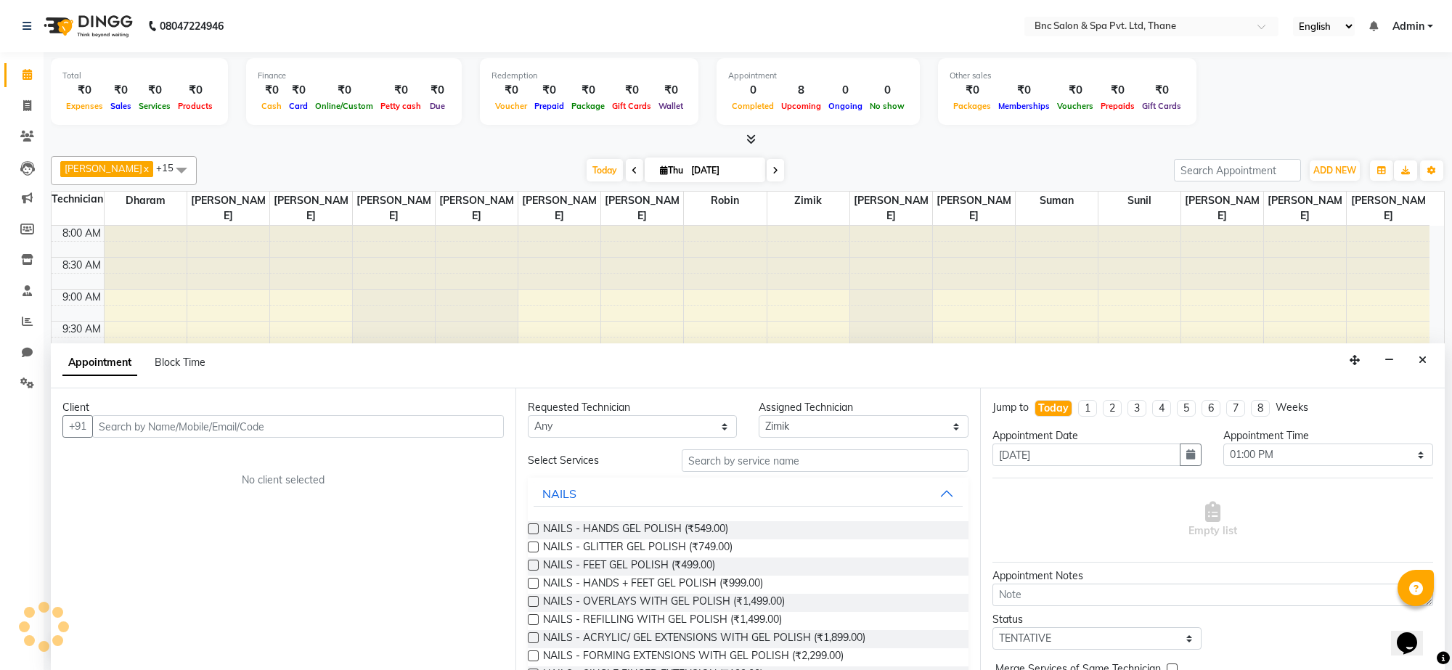
click at [840, 563] on div "NAILS - FEET GEL POLISH (₹499.00)" at bounding box center [748, 567] width 441 height 18
click at [1420, 372] on button "Close" at bounding box center [1423, 360] width 21 height 23
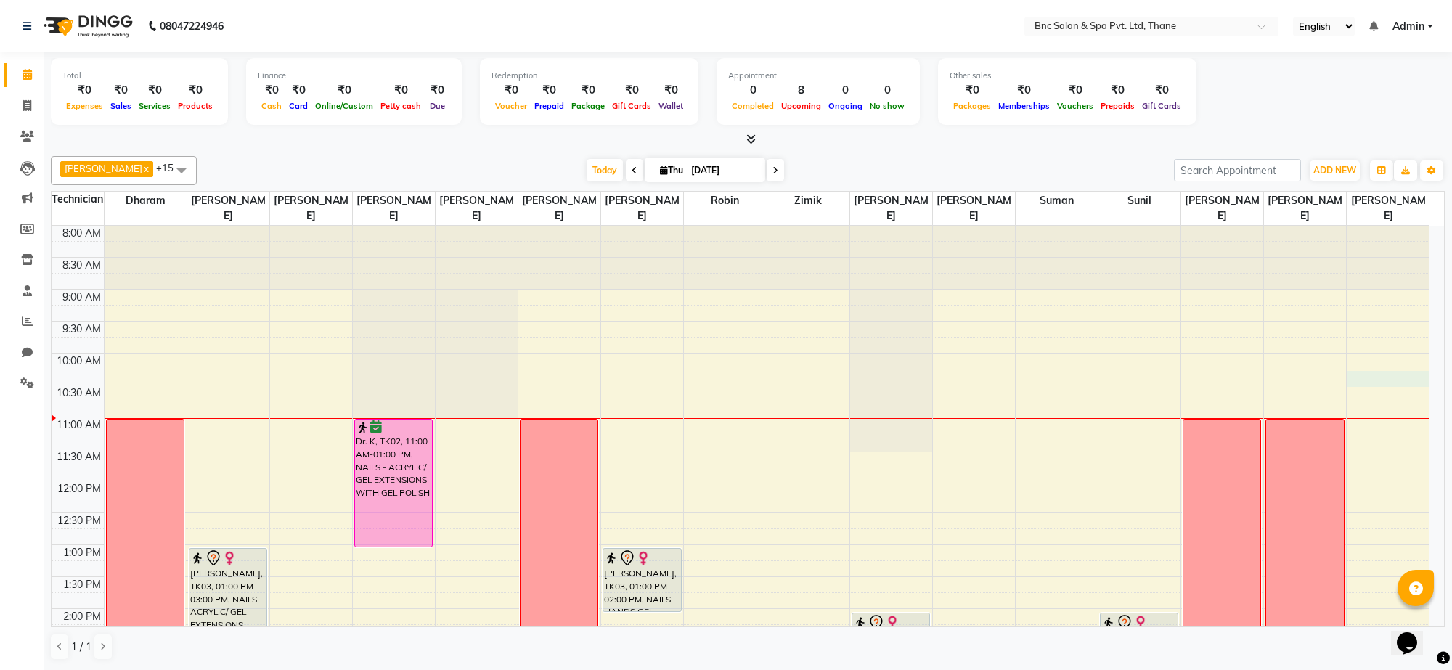
click at [1420, 372] on div "8:00 AM 8:30 AM 9:00 AM 9:30 AM 10:00 AM 10:30 AM 11:00 AM 11:30 AM 12:00 PM 12…" at bounding box center [741, 641] width 1378 height 830
select select "87947"
select select "615"
select select "tentative"
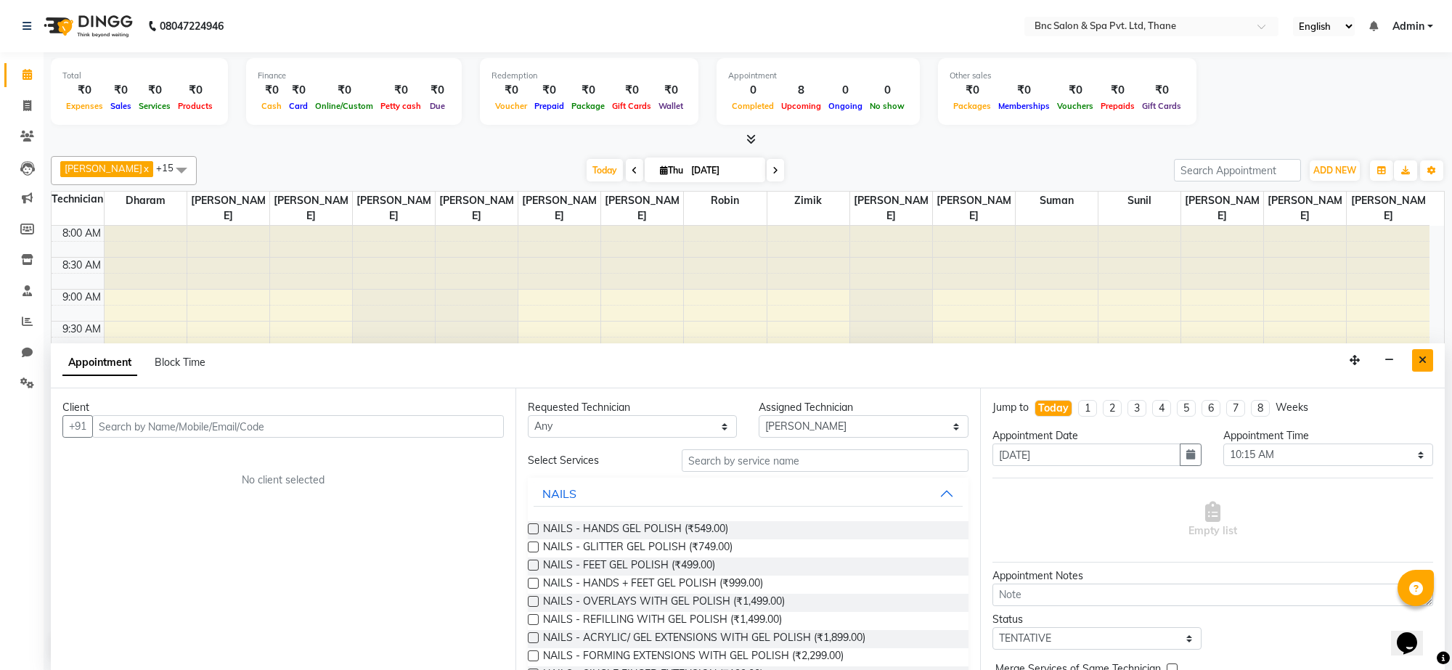
click at [1429, 358] on button "Close" at bounding box center [1423, 360] width 21 height 23
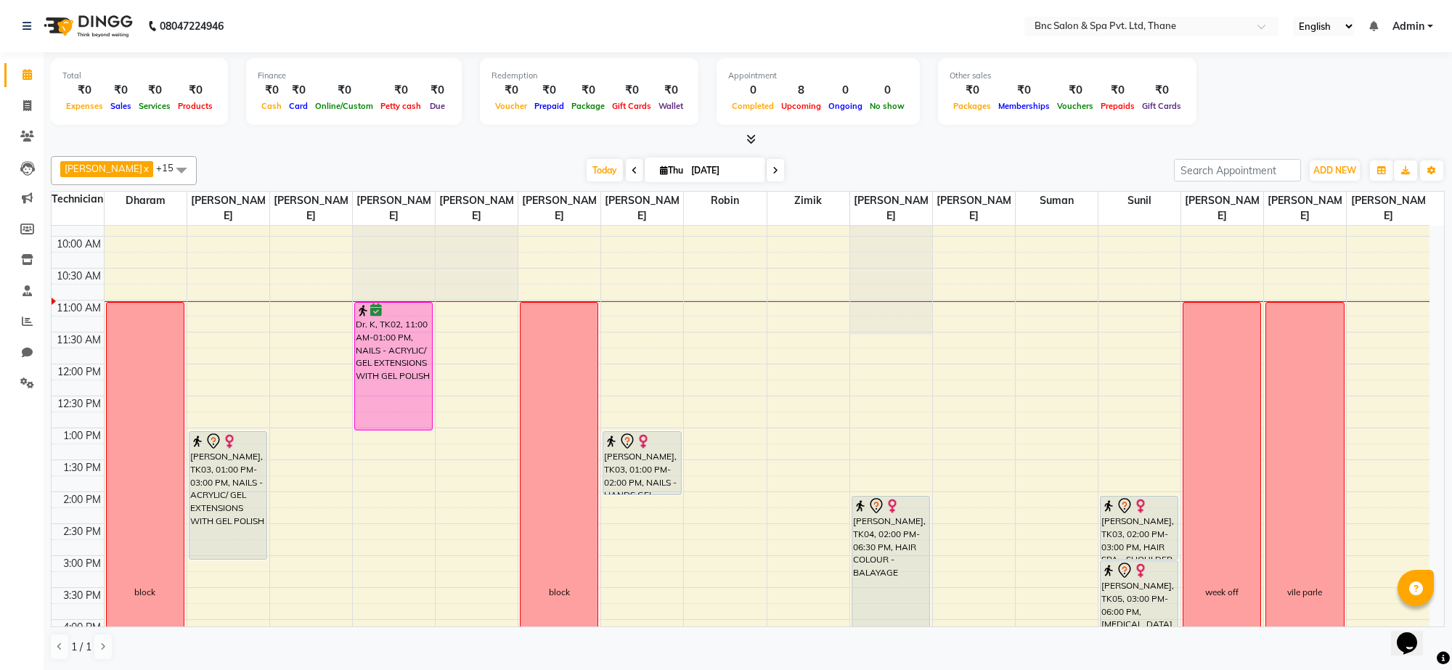
scroll to position [127, 0]
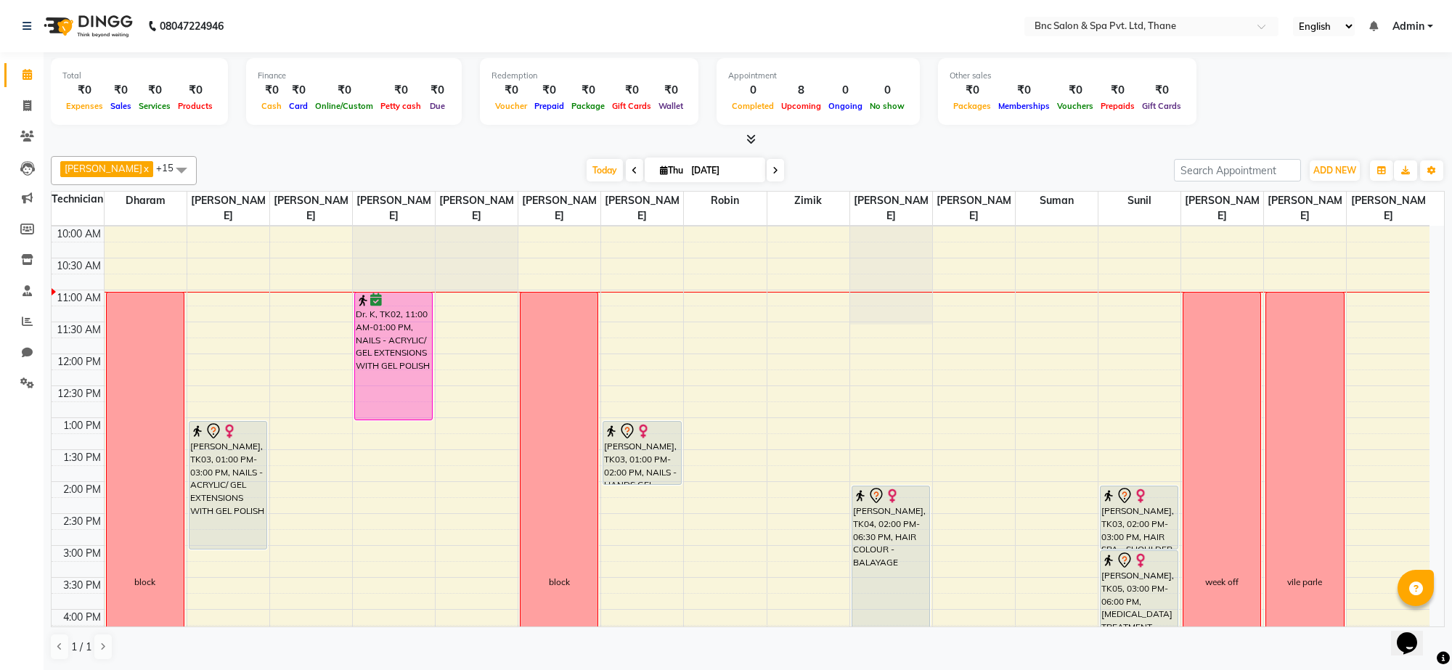
click at [1018, 299] on div "8:00 AM 8:30 AM 9:00 AM 9:30 AM 10:00 AM 10:30 AM 11:00 AM 11:30 AM 12:00 PM 12…" at bounding box center [741, 514] width 1378 height 830
select select "71935"
select select "tentative"
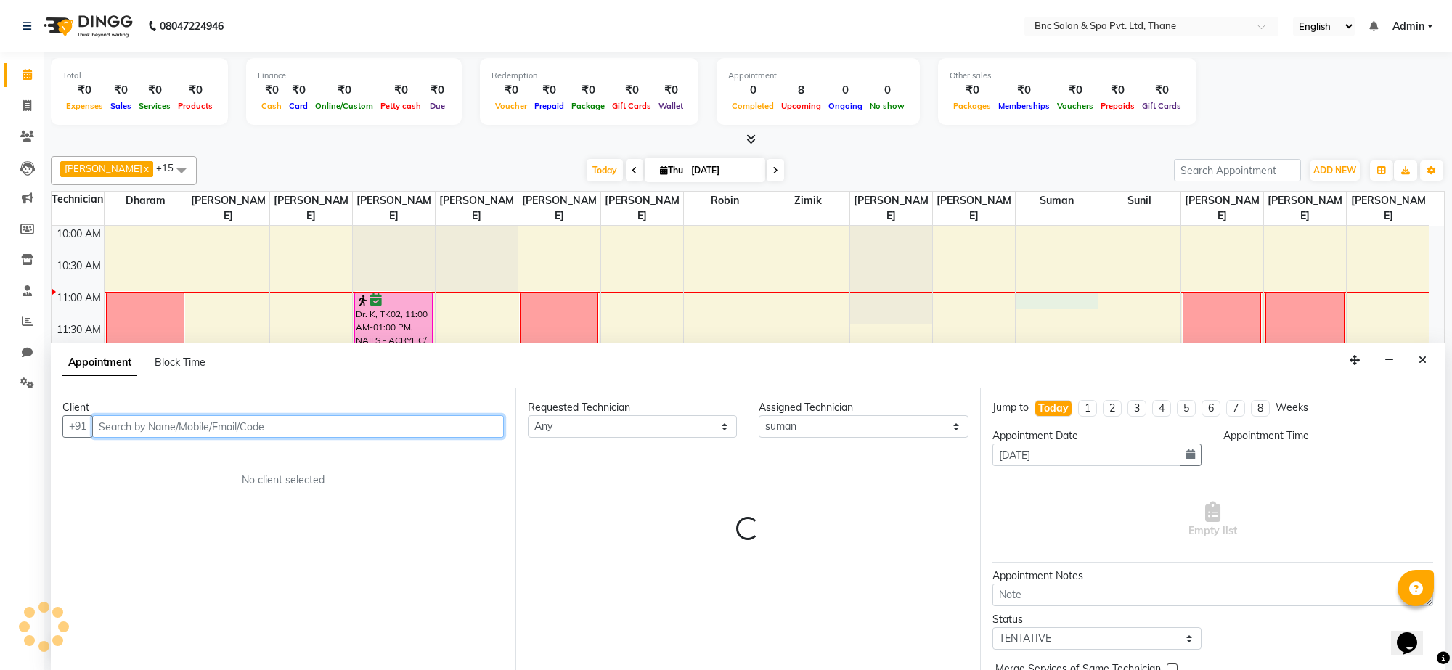
select select "660"
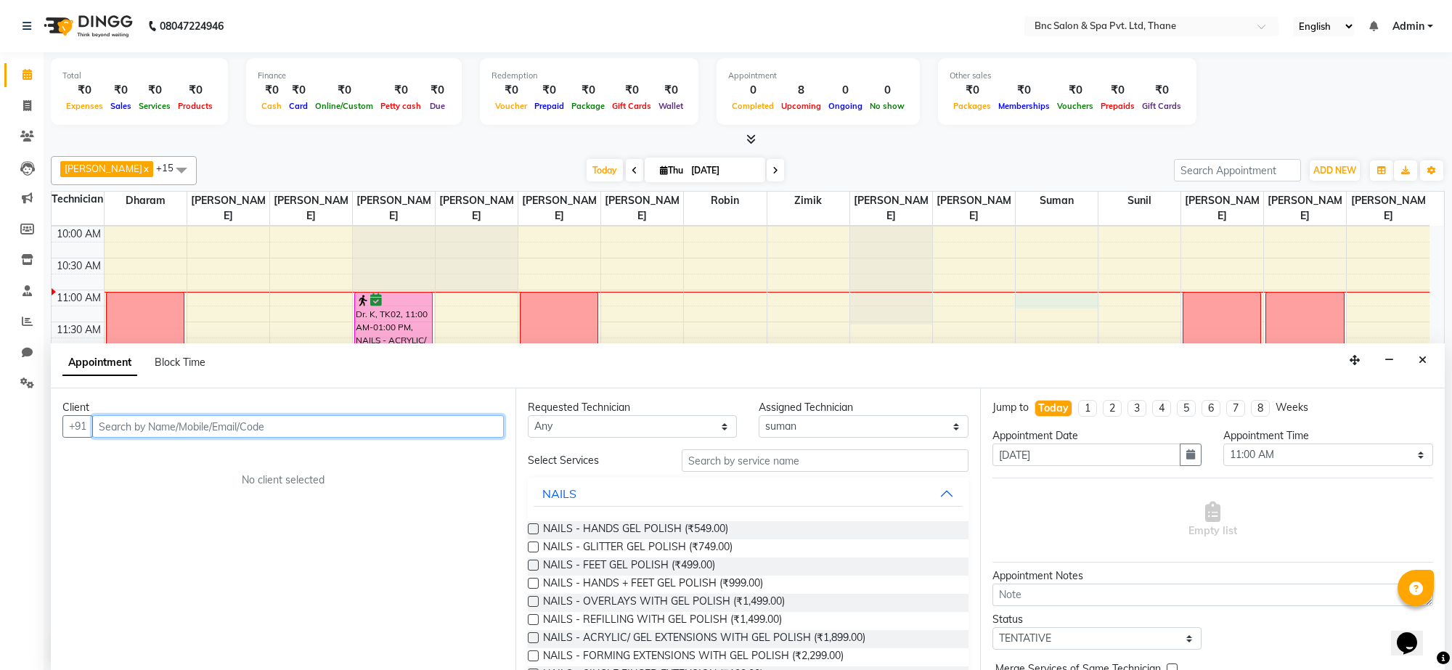
click at [1012, 299] on div "8:00 AM 8:30 AM 9:00 AM 9:30 AM 10:00 AM 10:30 AM 11:00 AM 11:30 AM 12:00 PM 12…" at bounding box center [741, 514] width 1378 height 830
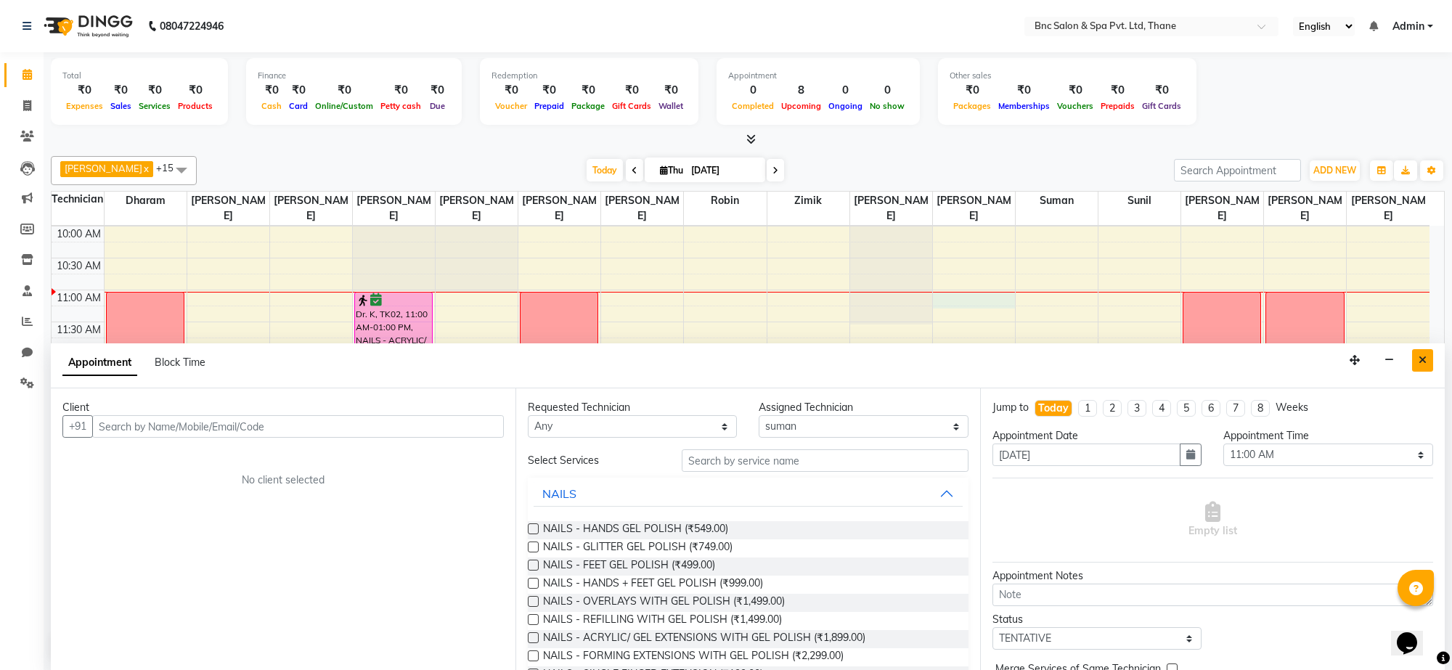
click at [1421, 361] on icon "Close" at bounding box center [1423, 360] width 8 height 10
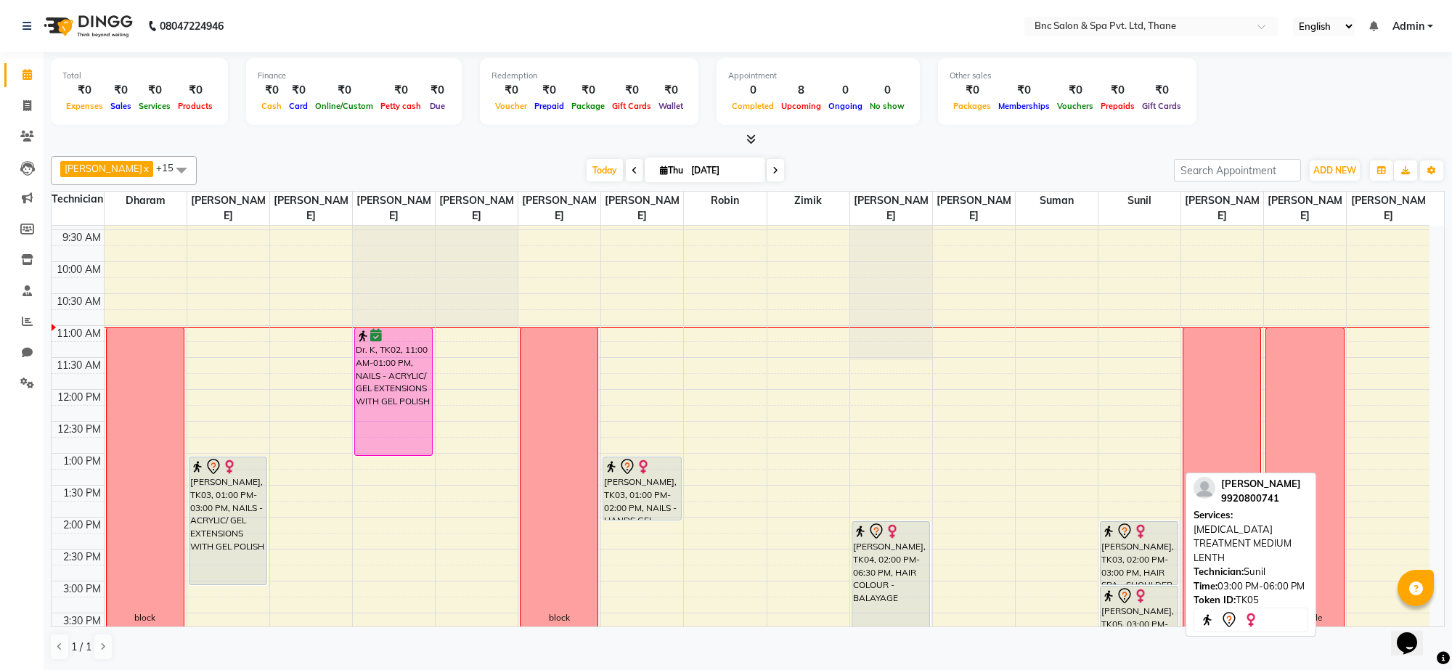
scroll to position [88, 0]
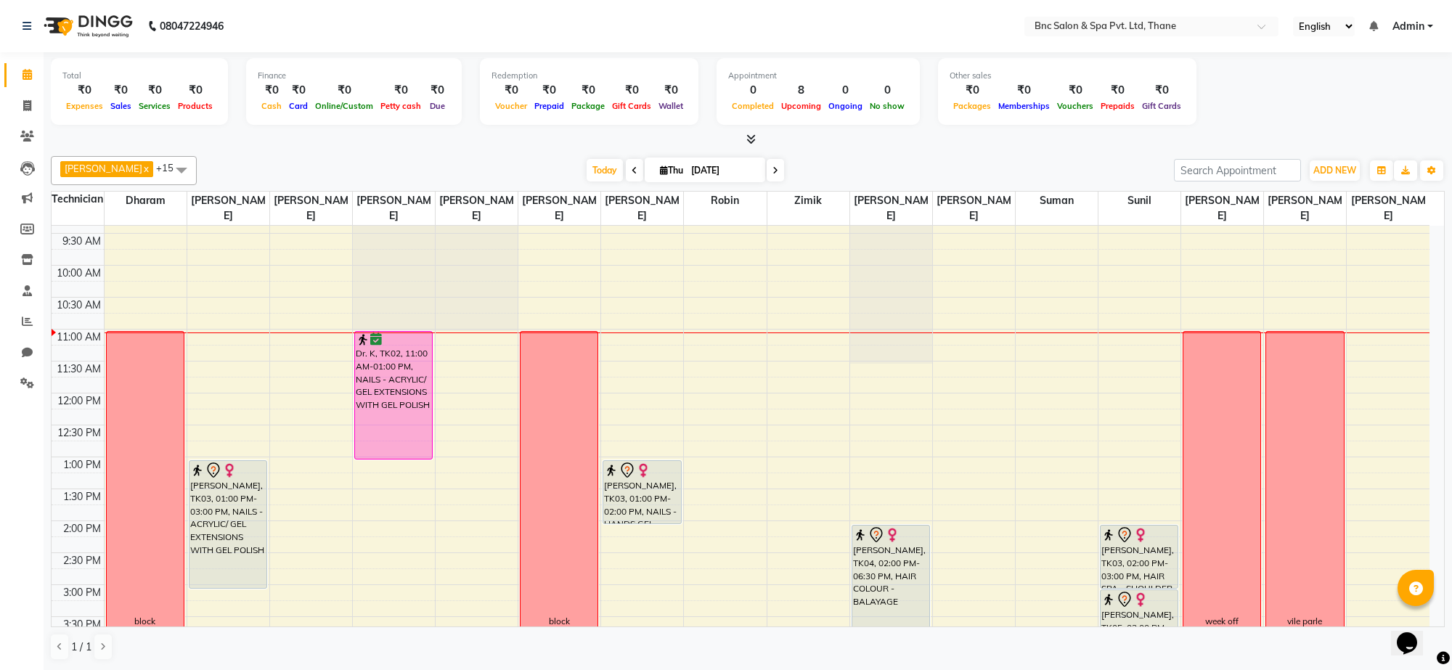
click at [1160, 392] on div "8:00 AM 8:30 AM 9:00 AM 9:30 AM 10:00 AM 10:30 AM 11:00 AM 11:30 AM 12:00 PM 12…" at bounding box center [741, 553] width 1378 height 830
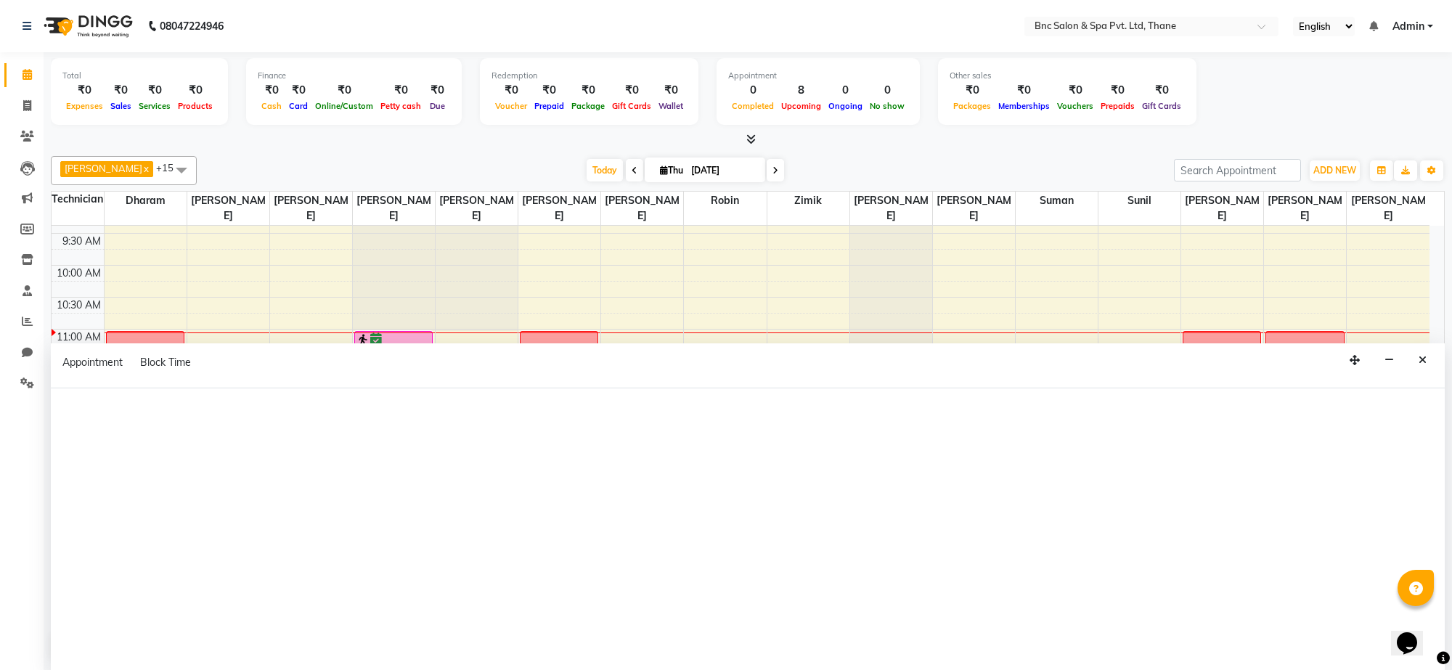
select select "78020"
select select "tentative"
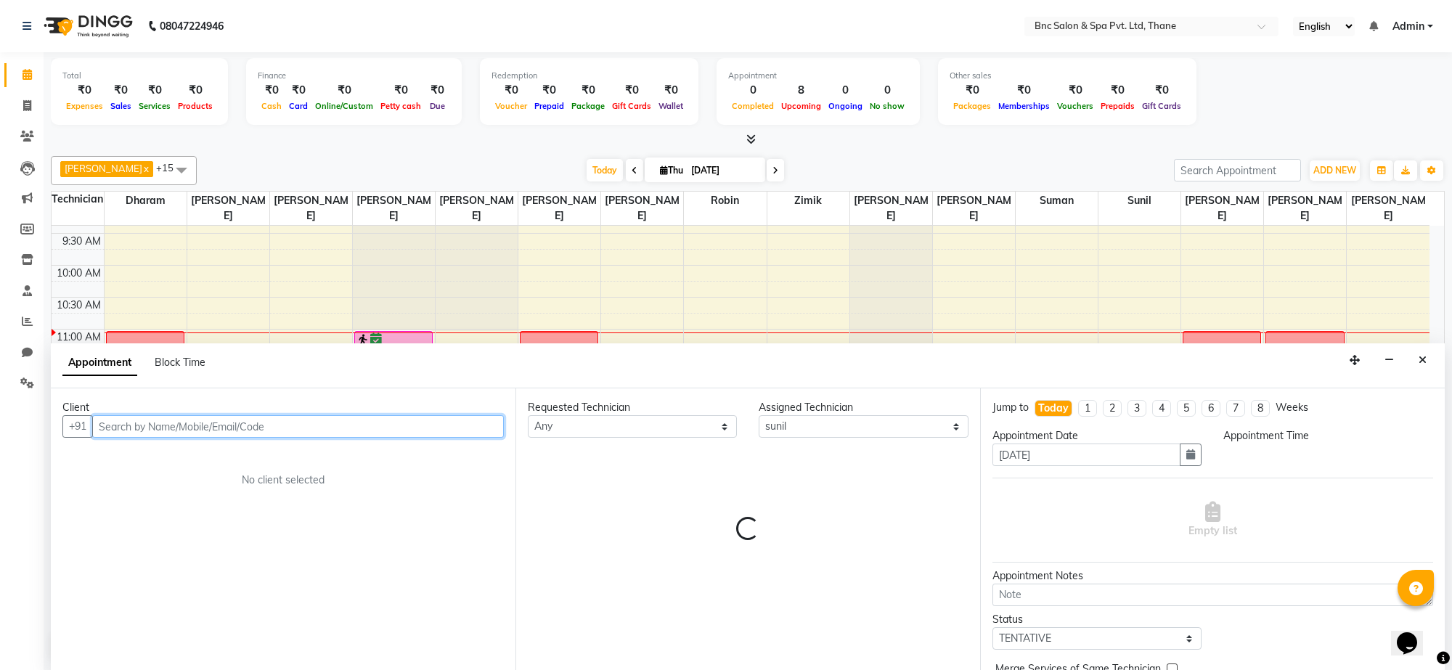
select select "705"
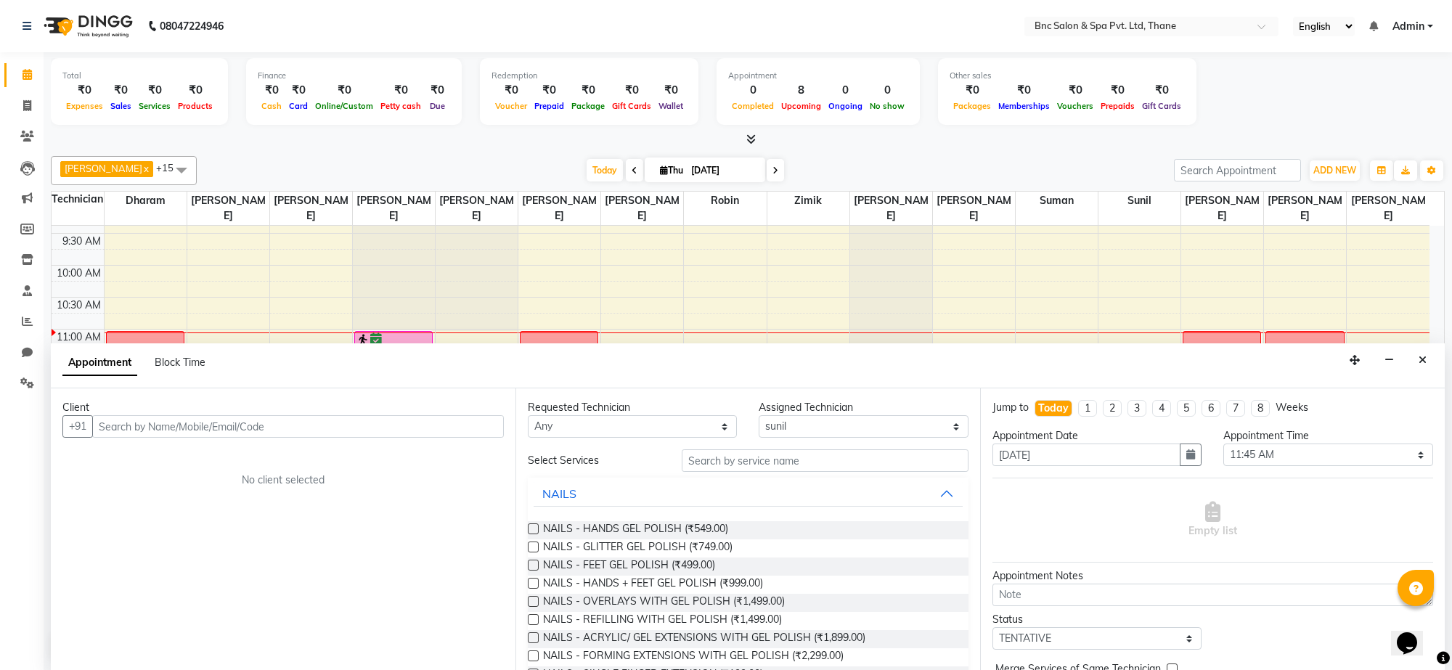
click at [1166, 392] on div "Jump to Today 1 2 3 4 5 6 7 8 Weeks Appointment Date 04-09-2025 Appointment Tim…" at bounding box center [1212, 530] width 465 height 282
drag, startPoint x: 1240, startPoint y: 400, endPoint x: 1382, endPoint y: 106, distance: 326.4
click at [1382, 106] on div "Total ₹0 Expenses ₹0 Sales ₹0 Services ₹0 Products Finance ₹0 Cash ₹0 Card ₹0 O…" at bounding box center [748, 93] width 1394 height 71
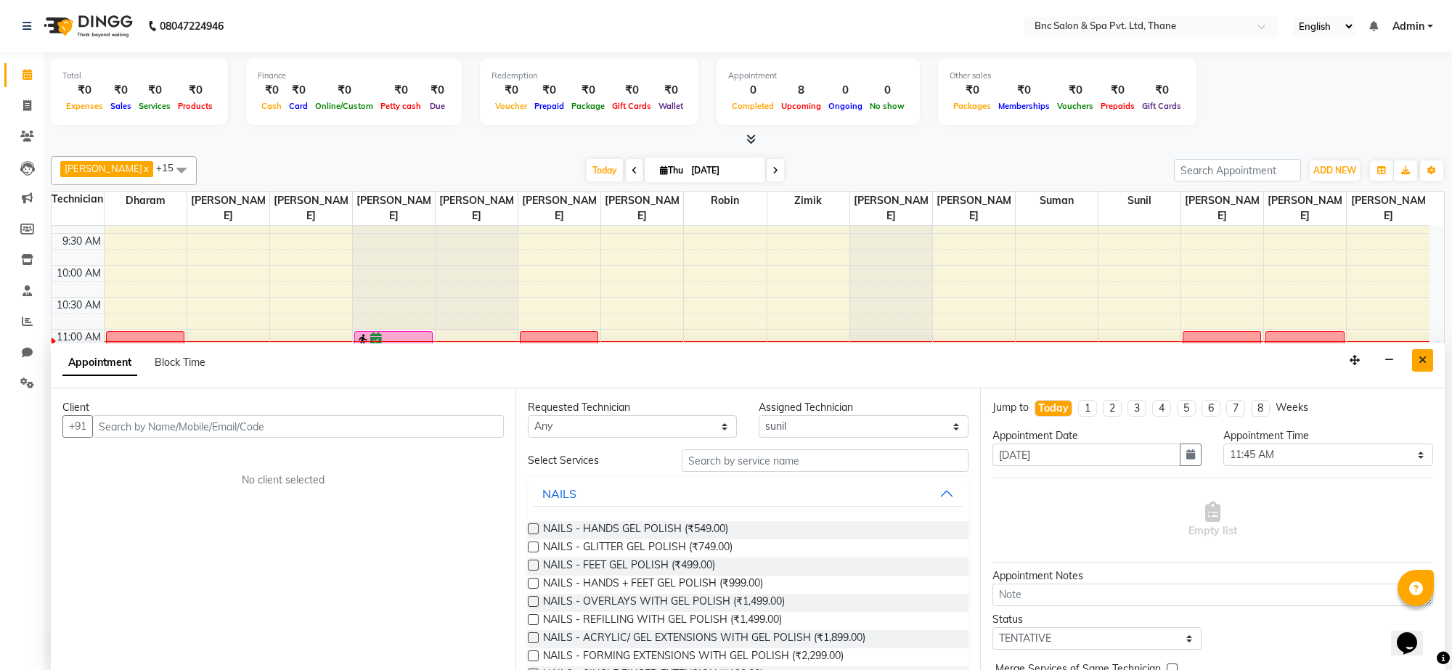
click at [1425, 361] on icon "Close" at bounding box center [1423, 360] width 8 height 10
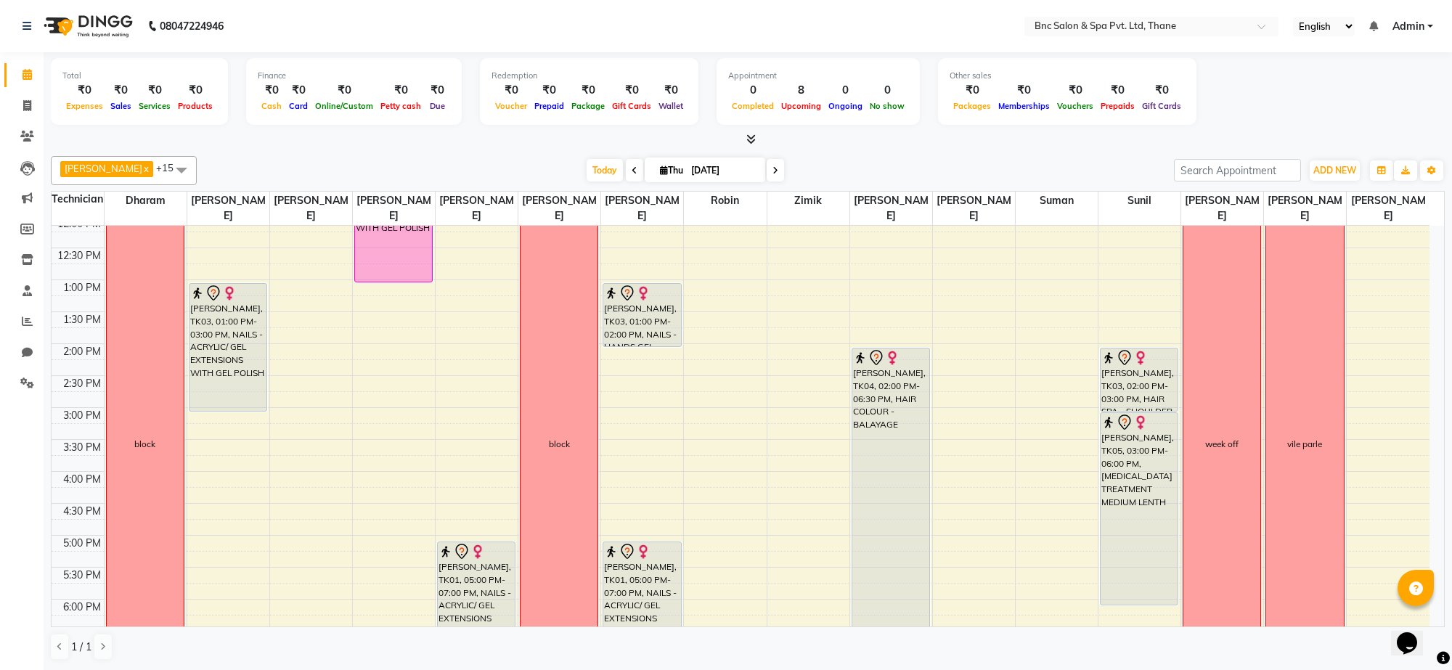
scroll to position [264, 0]
click at [1003, 492] on div "8:00 AM 8:30 AM 9:00 AM 9:30 AM 10:00 AM 10:30 AM 11:00 AM 11:30 AM 12:00 PM 12…" at bounding box center [741, 377] width 1378 height 830
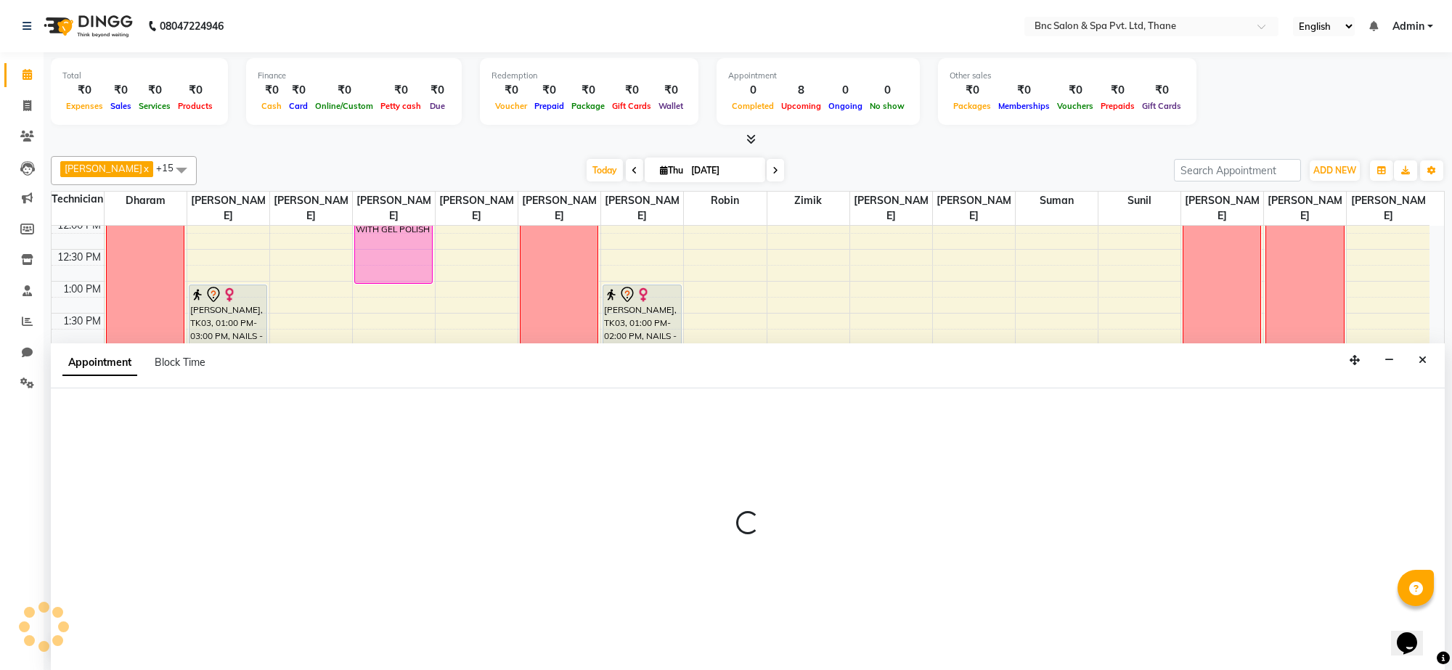
select select "78713"
select select "915"
select select "tentative"
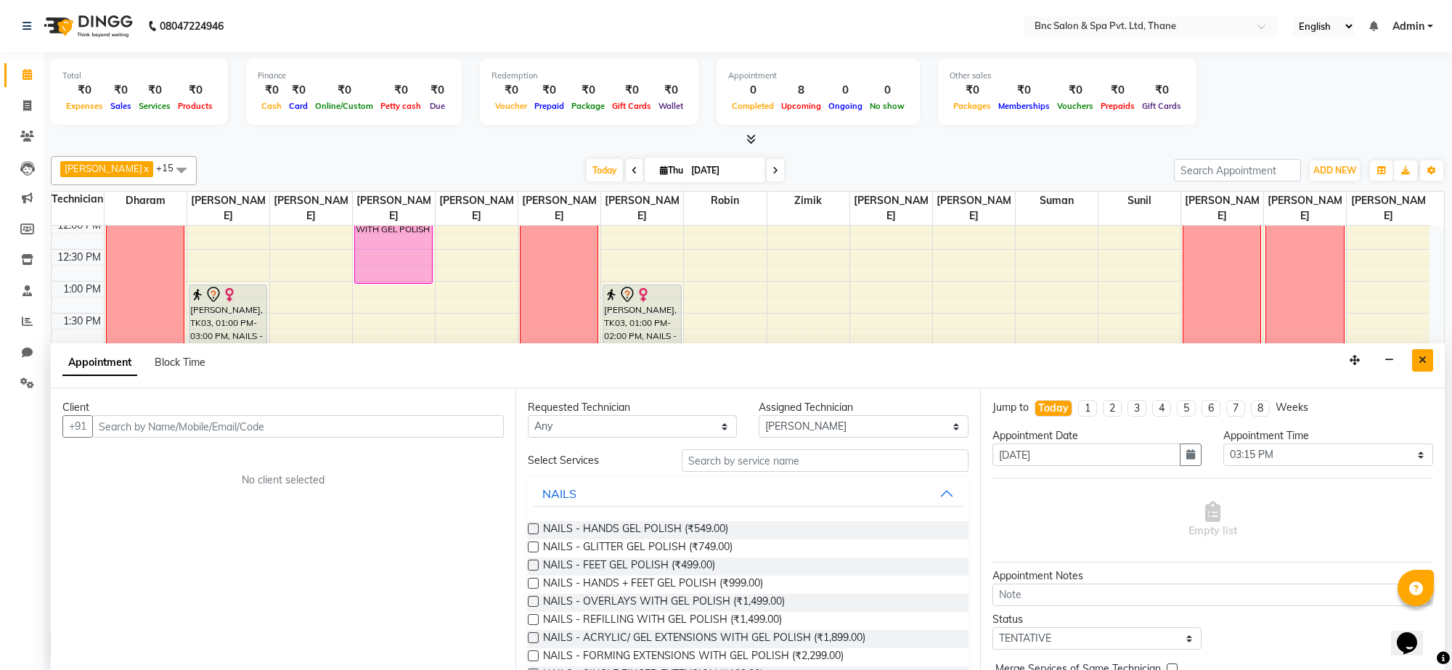
click at [1422, 364] on icon "Close" at bounding box center [1423, 360] width 8 height 10
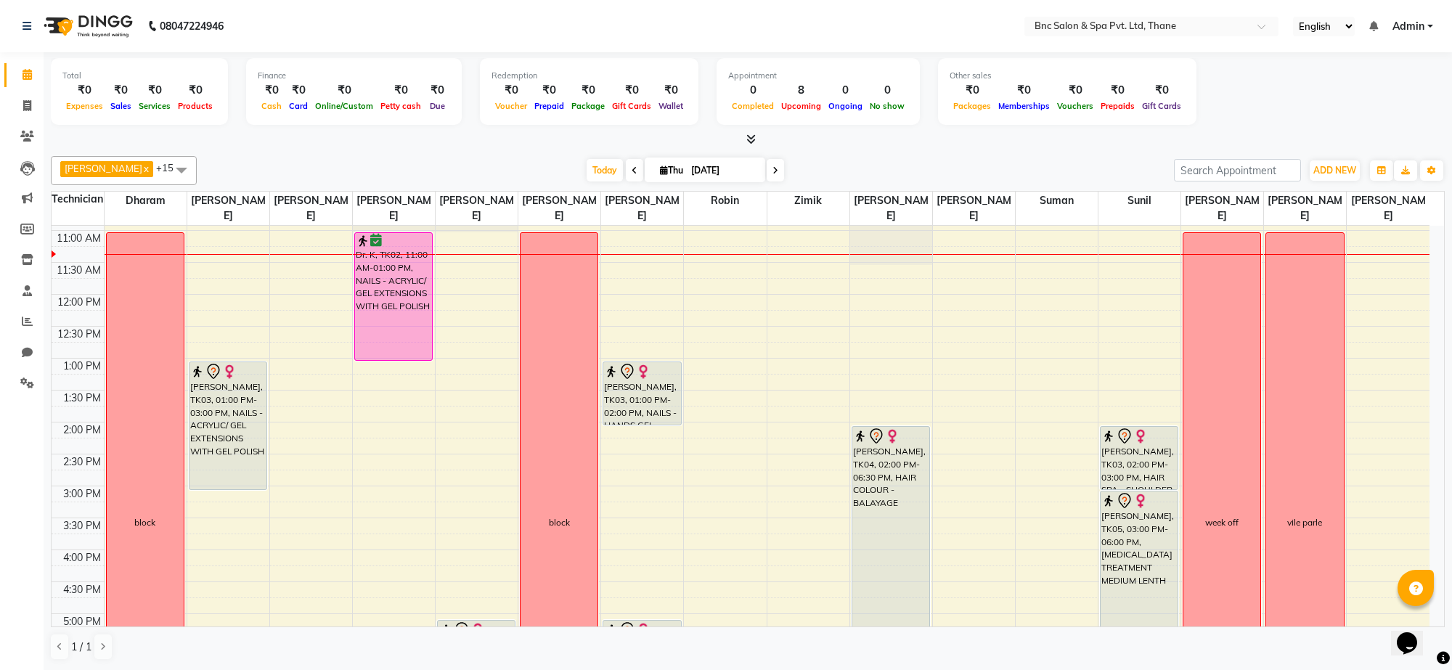
scroll to position [193, 0]
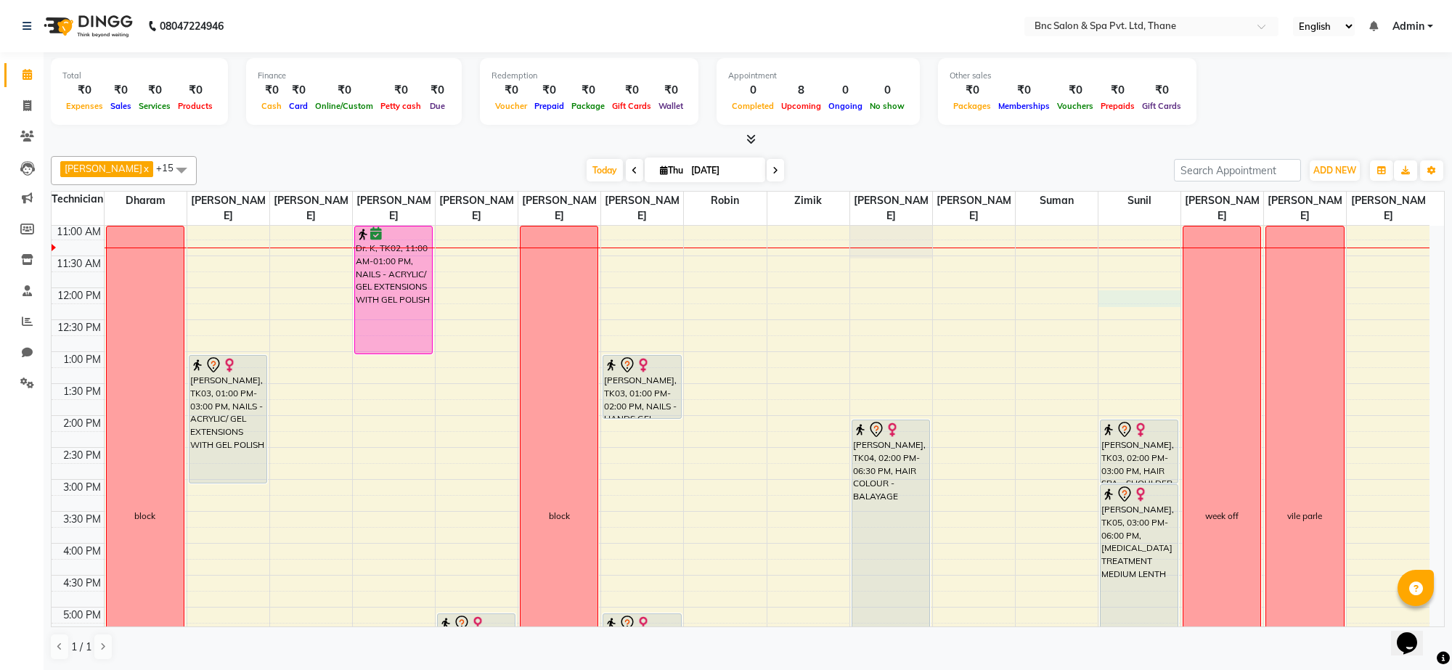
click at [1134, 298] on div "8:00 AM 8:30 AM 9:00 AM 9:30 AM 10:00 AM 10:30 AM 11:00 AM 11:30 AM 12:00 PM 12…" at bounding box center [741, 448] width 1378 height 830
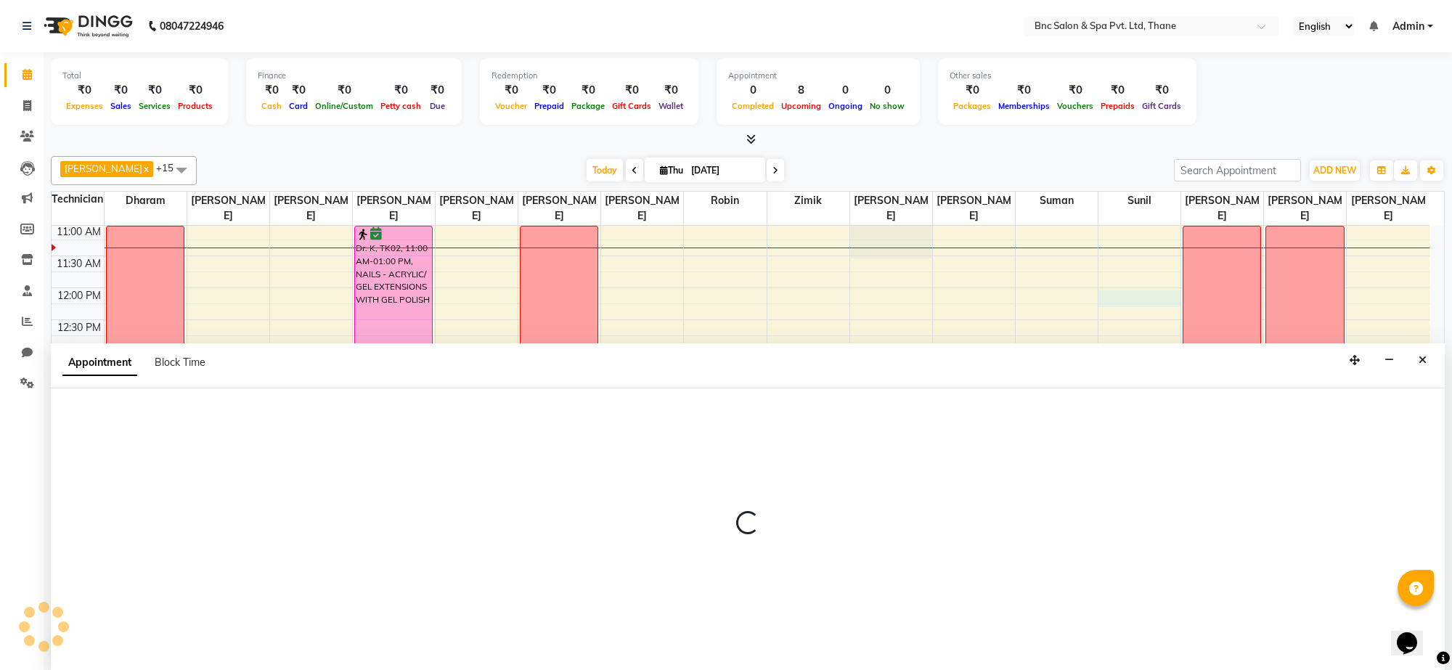
select select "78020"
select select "720"
select select "tentative"
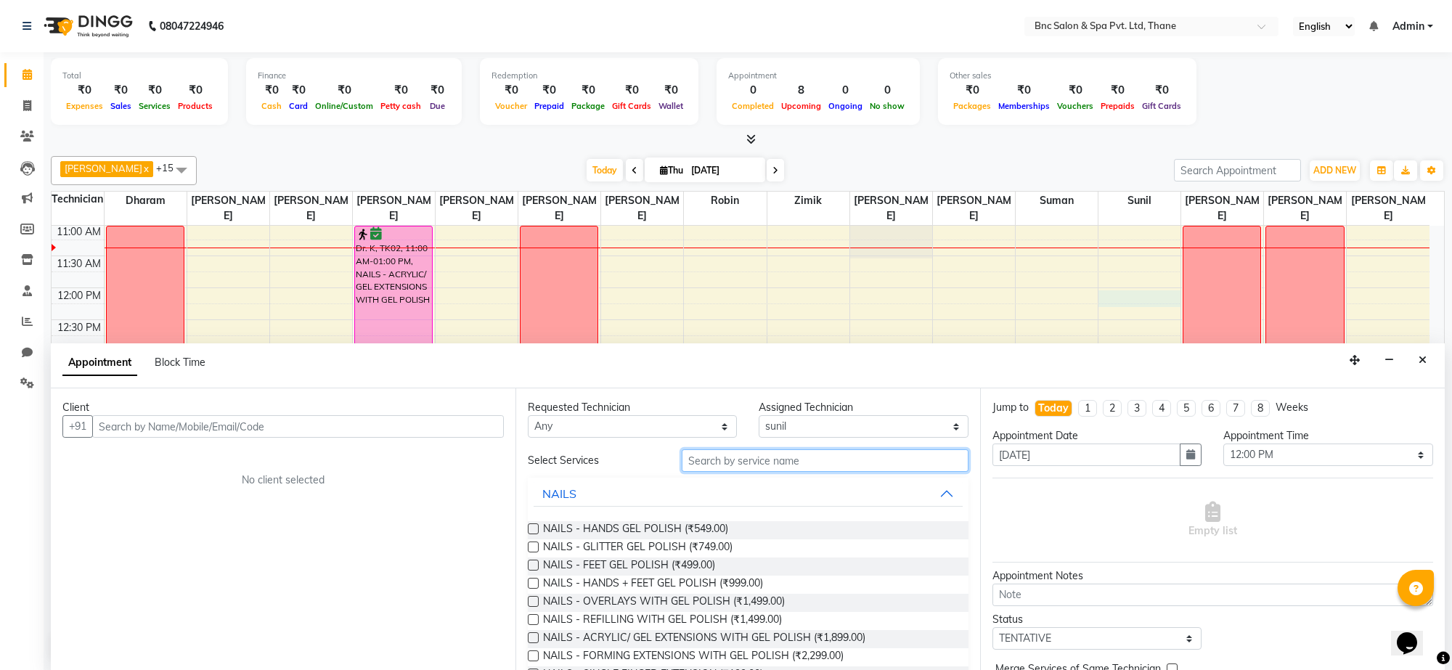
click at [717, 454] on input "text" at bounding box center [825, 461] width 287 height 23
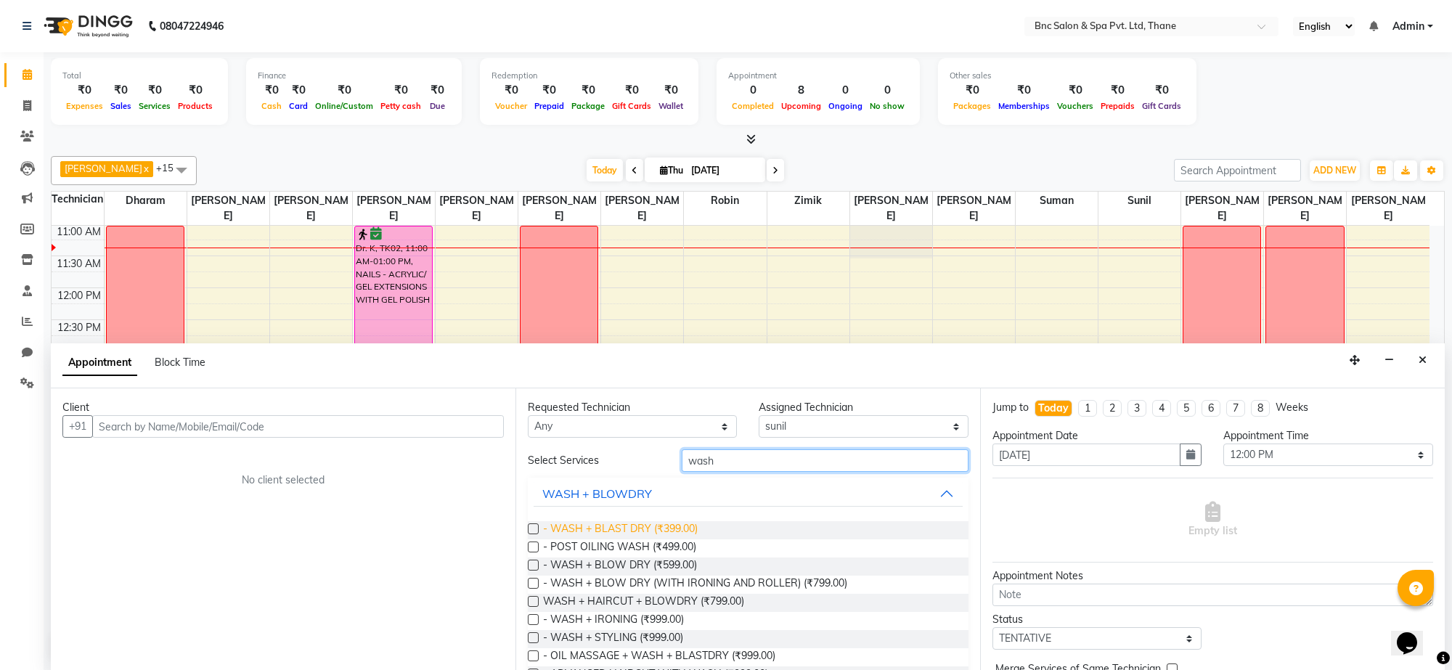
type input "wash"
click at [651, 529] on span "- WASH + BLAST DRY (₹399.00)" at bounding box center [620, 530] width 155 height 18
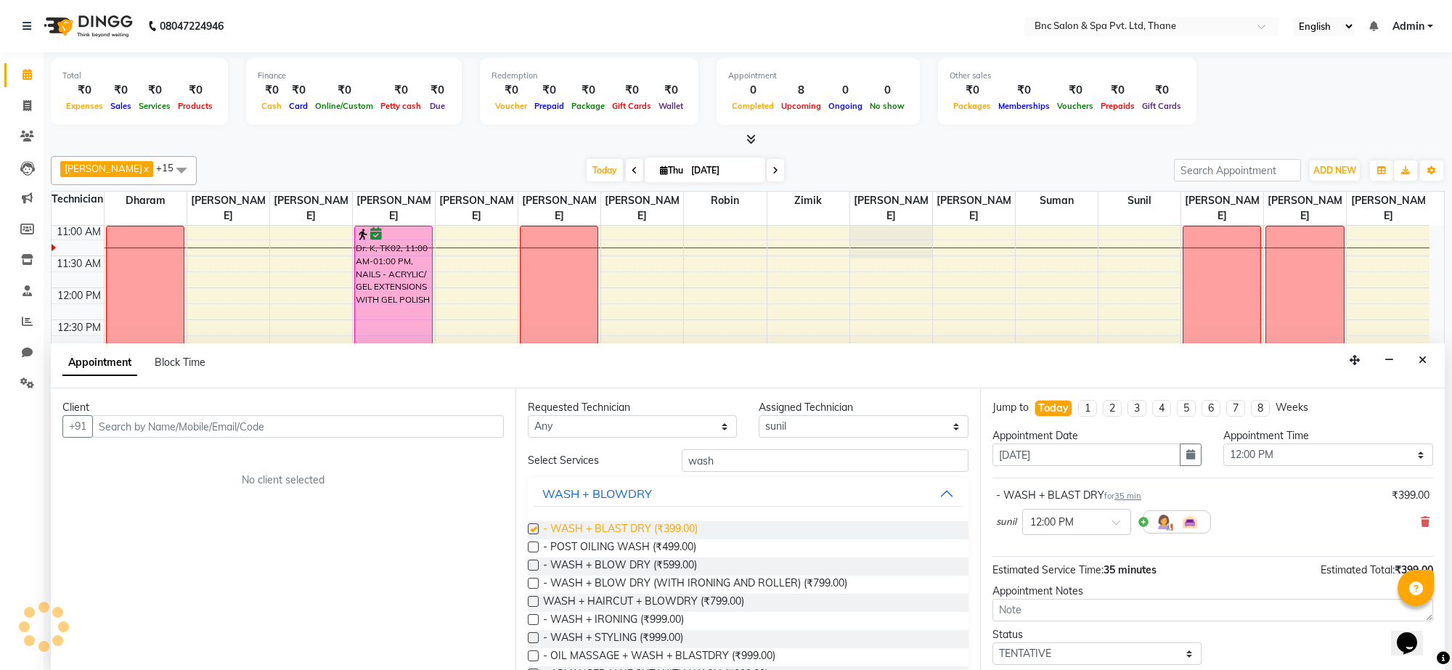
checkbox input "false"
click at [233, 445] on div "Client +91 No client selected" at bounding box center [283, 530] width 465 height 282
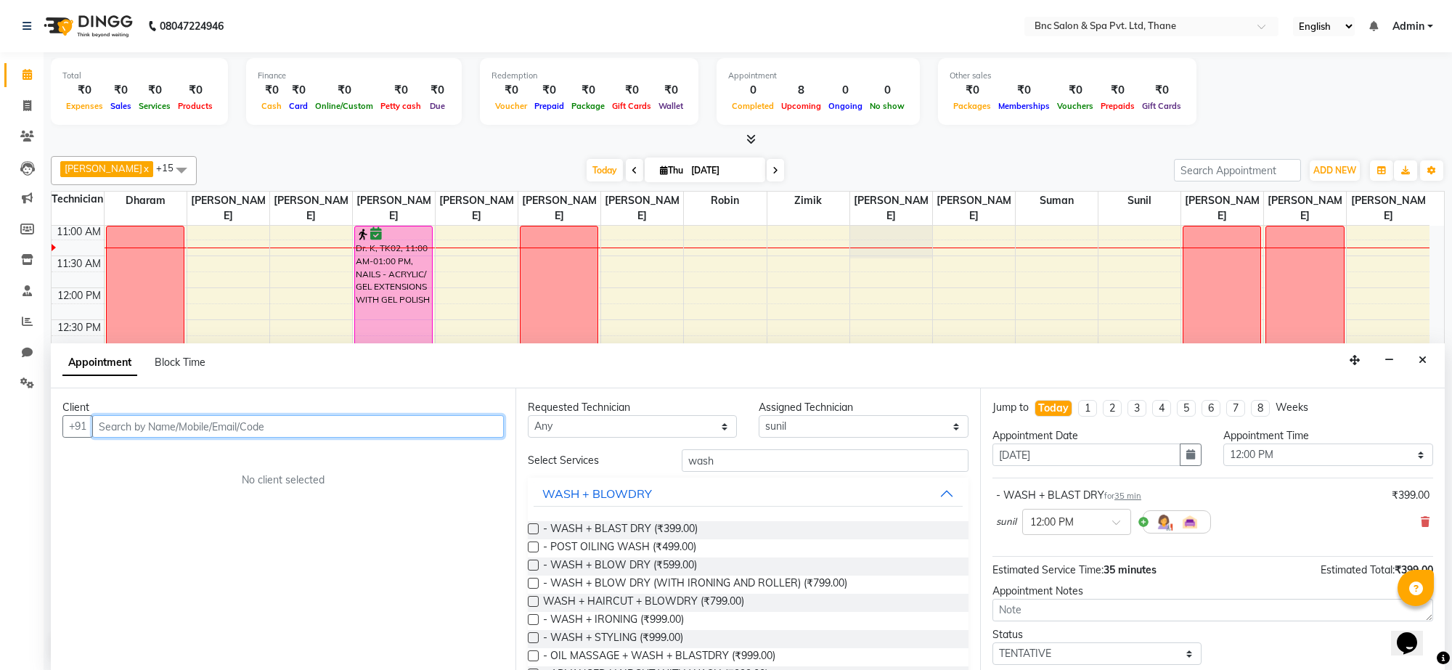
click at [215, 429] on input "text" at bounding box center [298, 426] width 412 height 23
click at [303, 426] on input "text" at bounding box center [298, 426] width 412 height 23
click at [1426, 362] on icon "Close" at bounding box center [1423, 360] width 8 height 10
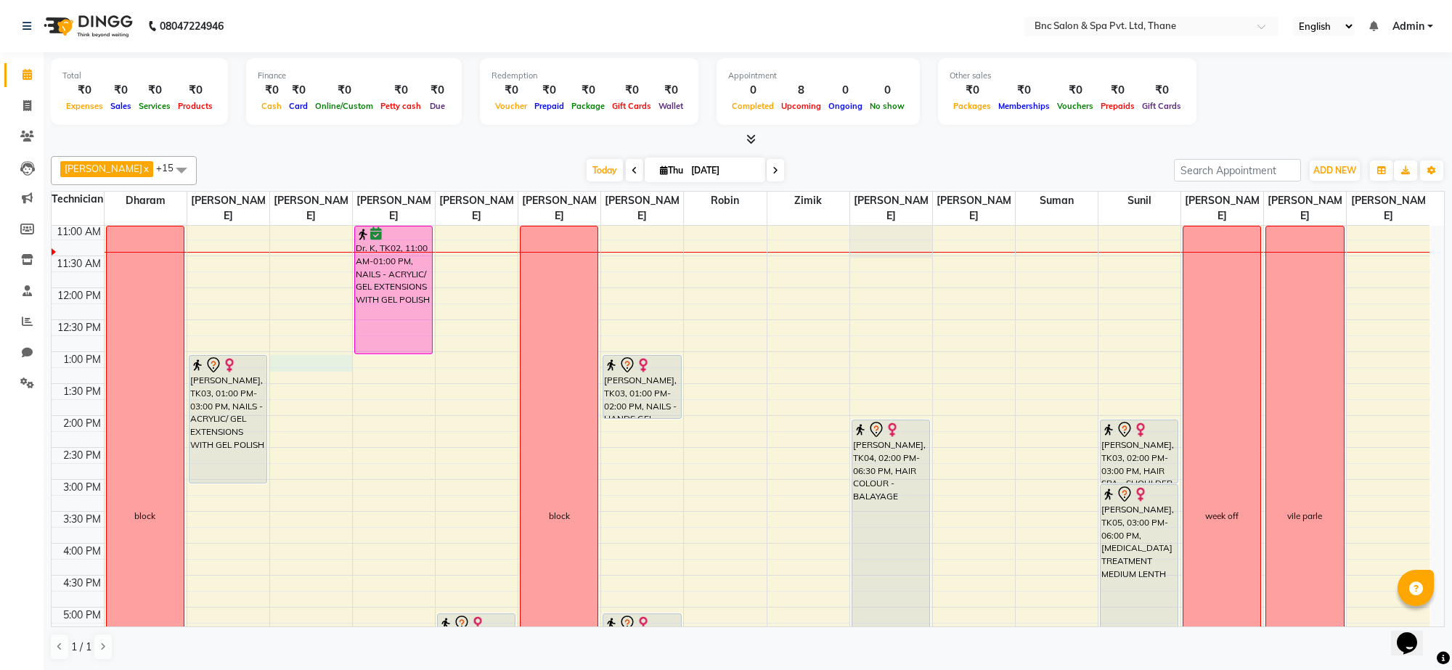
click at [298, 359] on div "8:00 AM 8:30 AM 9:00 AM 9:30 AM 10:00 AM 10:30 AM 11:00 AM 11:30 AM 12:00 PM 12…" at bounding box center [741, 448] width 1378 height 830
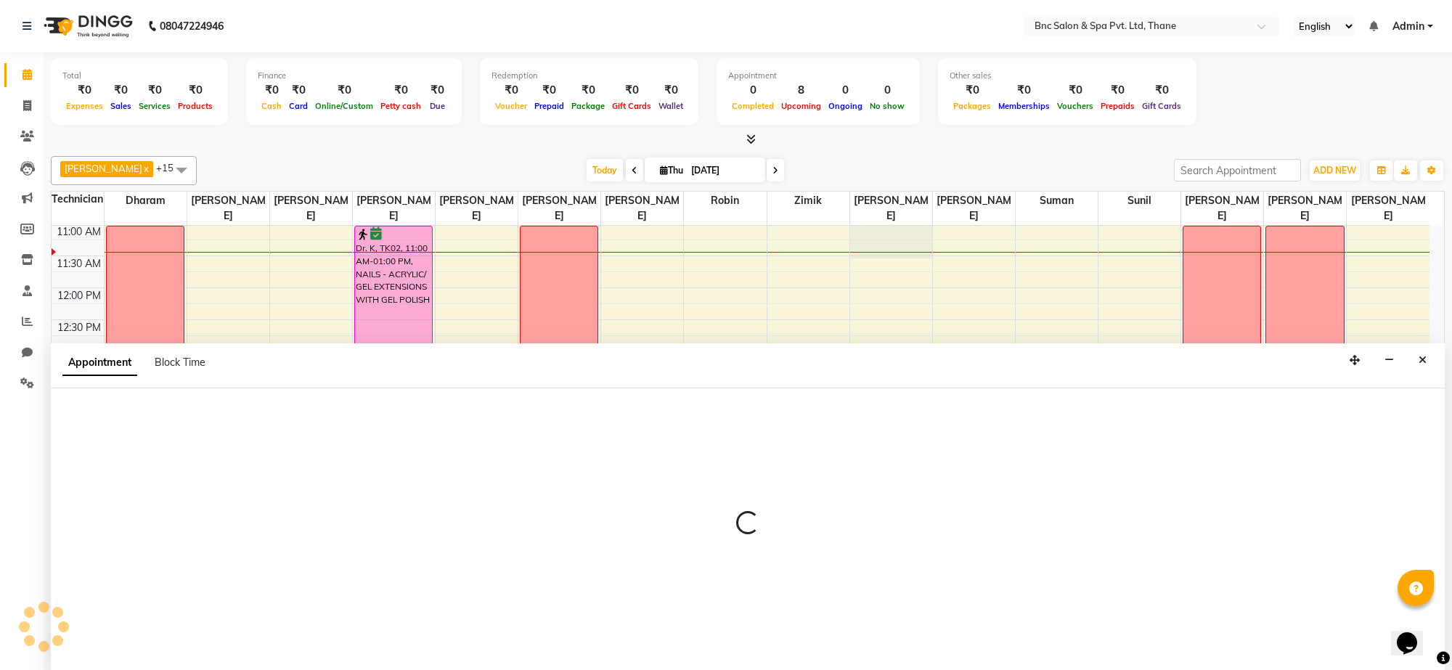
select select "71922"
select select "tentative"
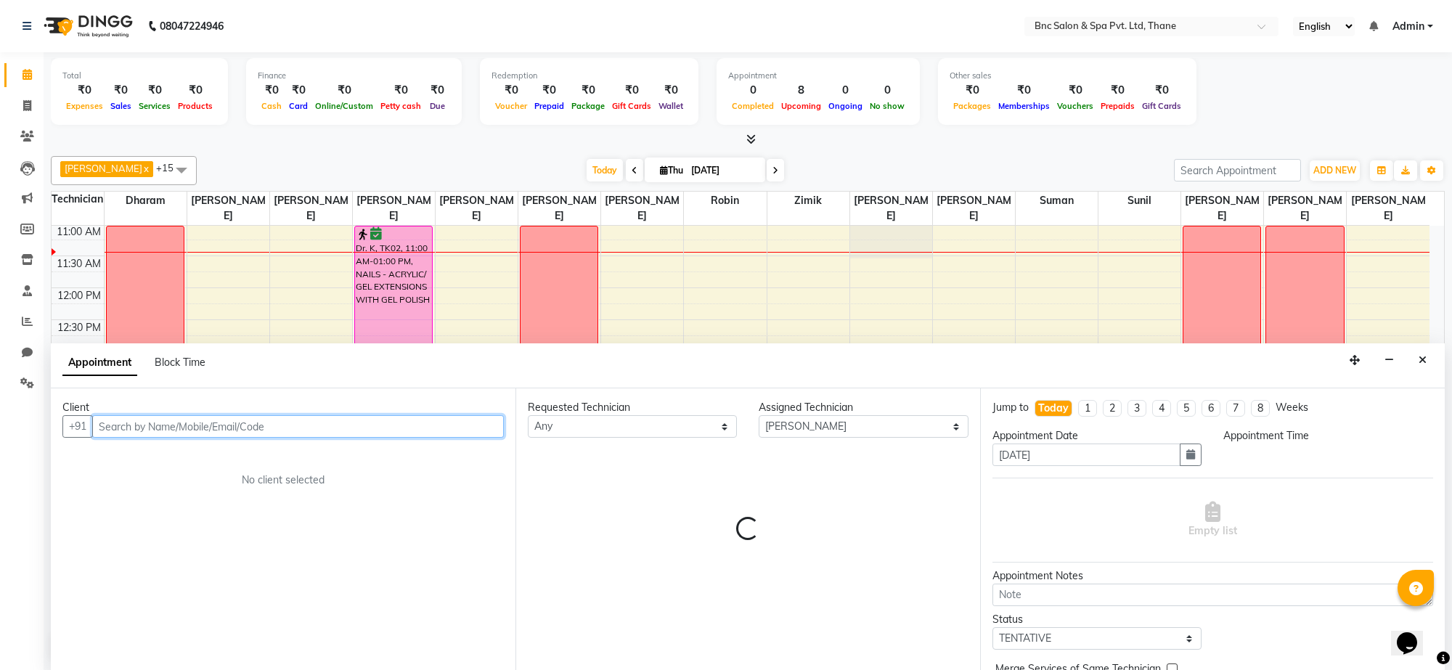
select select "780"
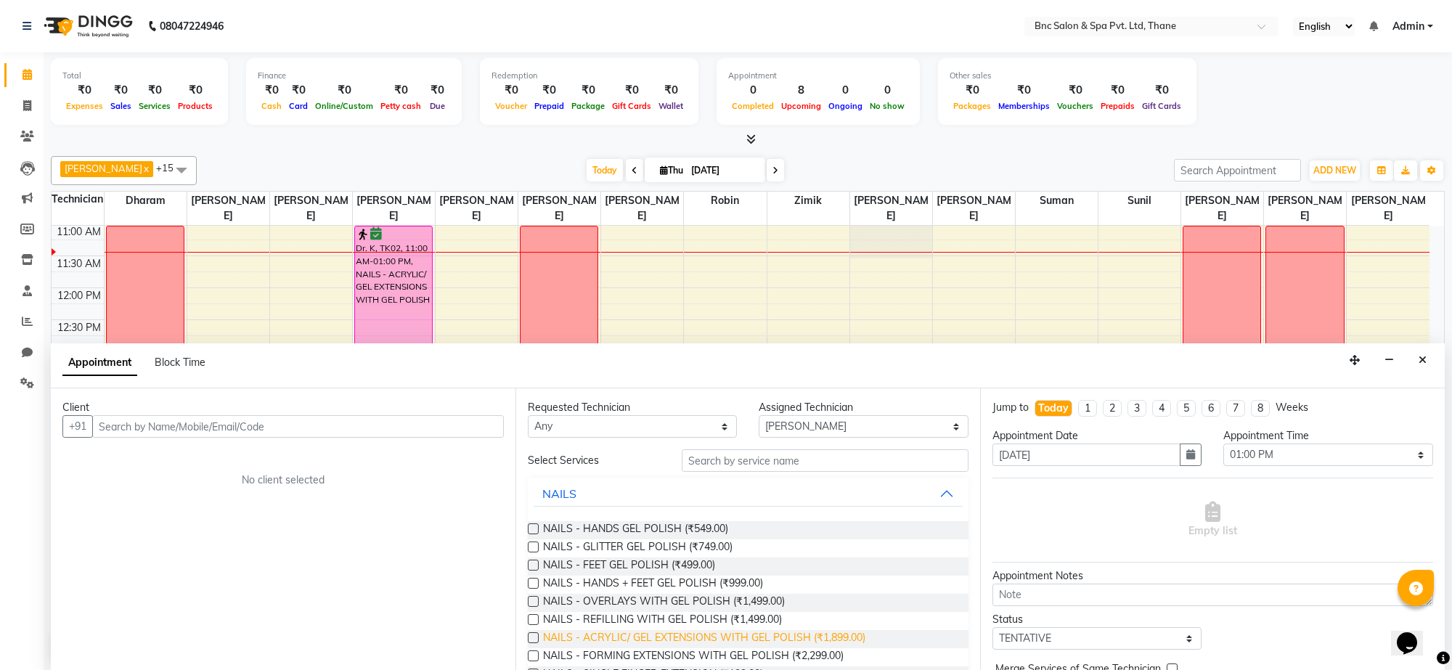
click at [628, 640] on span "NAILS - ACRYLIC/ GEL EXTENSIONS WITH GEL POLISH (₹1,899.00)" at bounding box center [704, 639] width 322 height 18
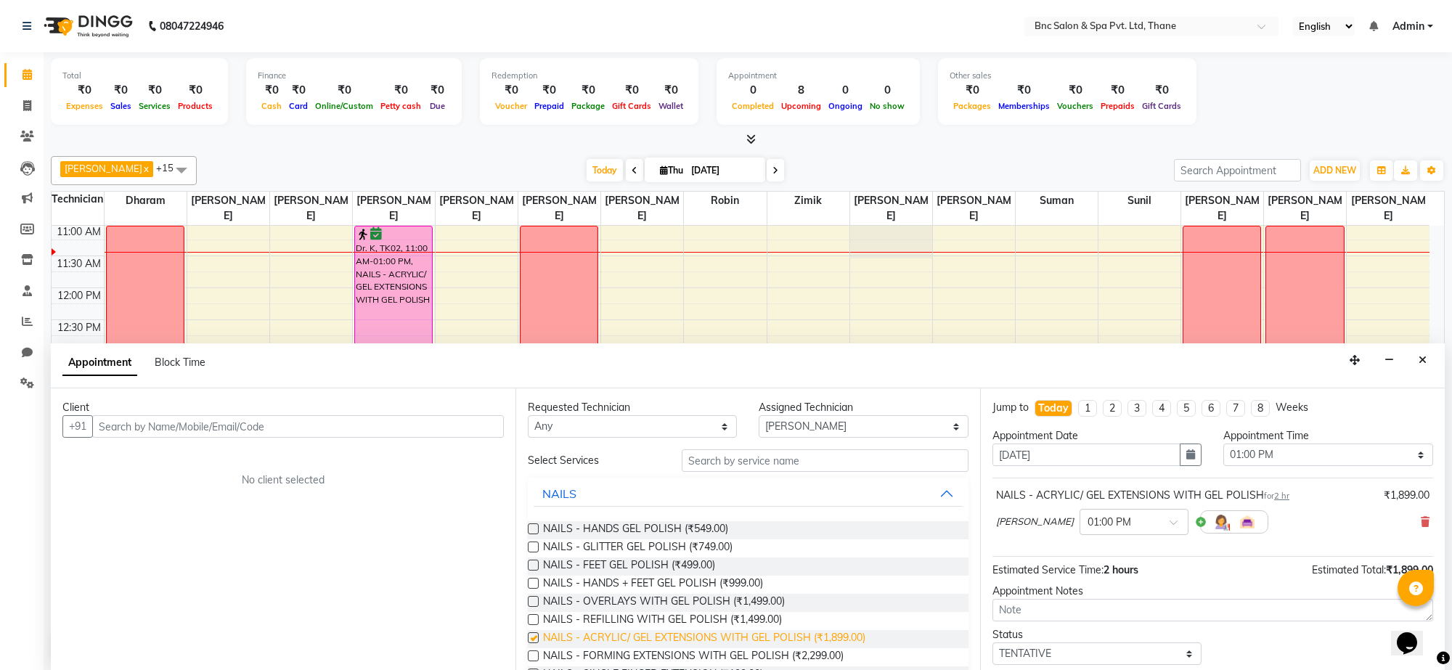
checkbox input "false"
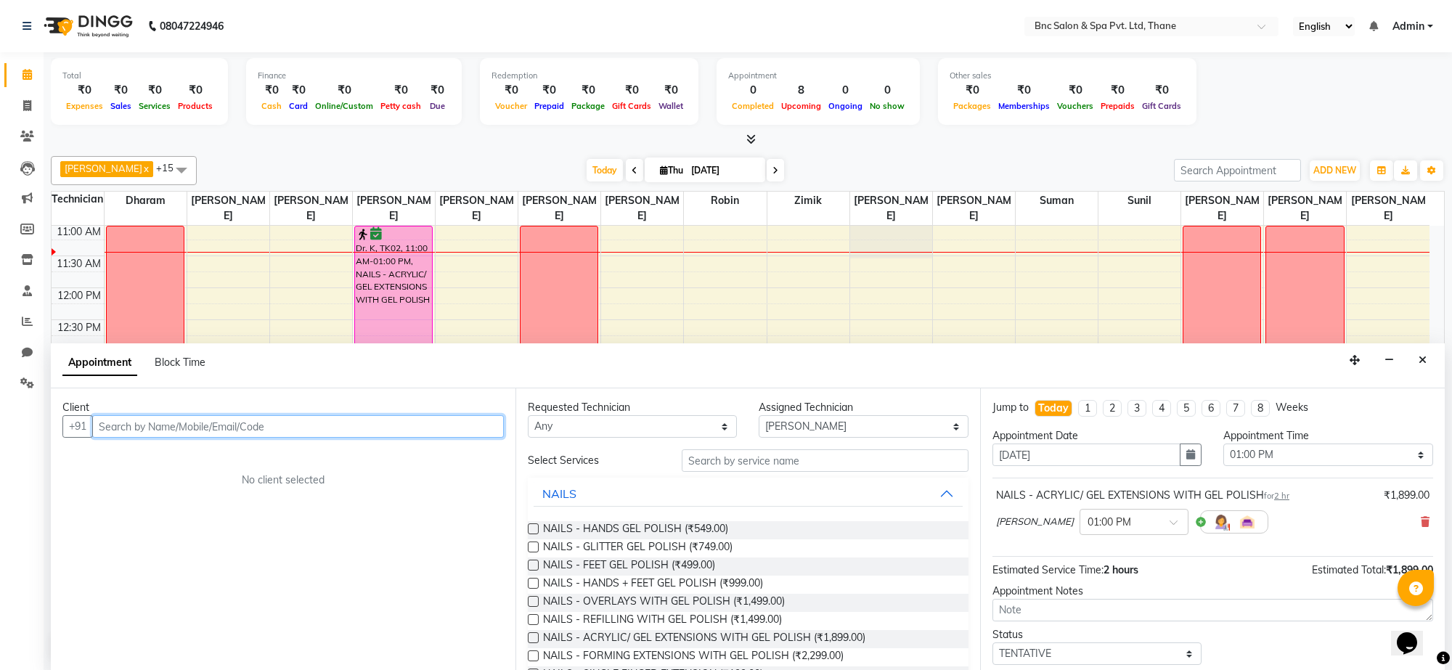
click at [244, 423] on input "text" at bounding box center [298, 426] width 412 height 23
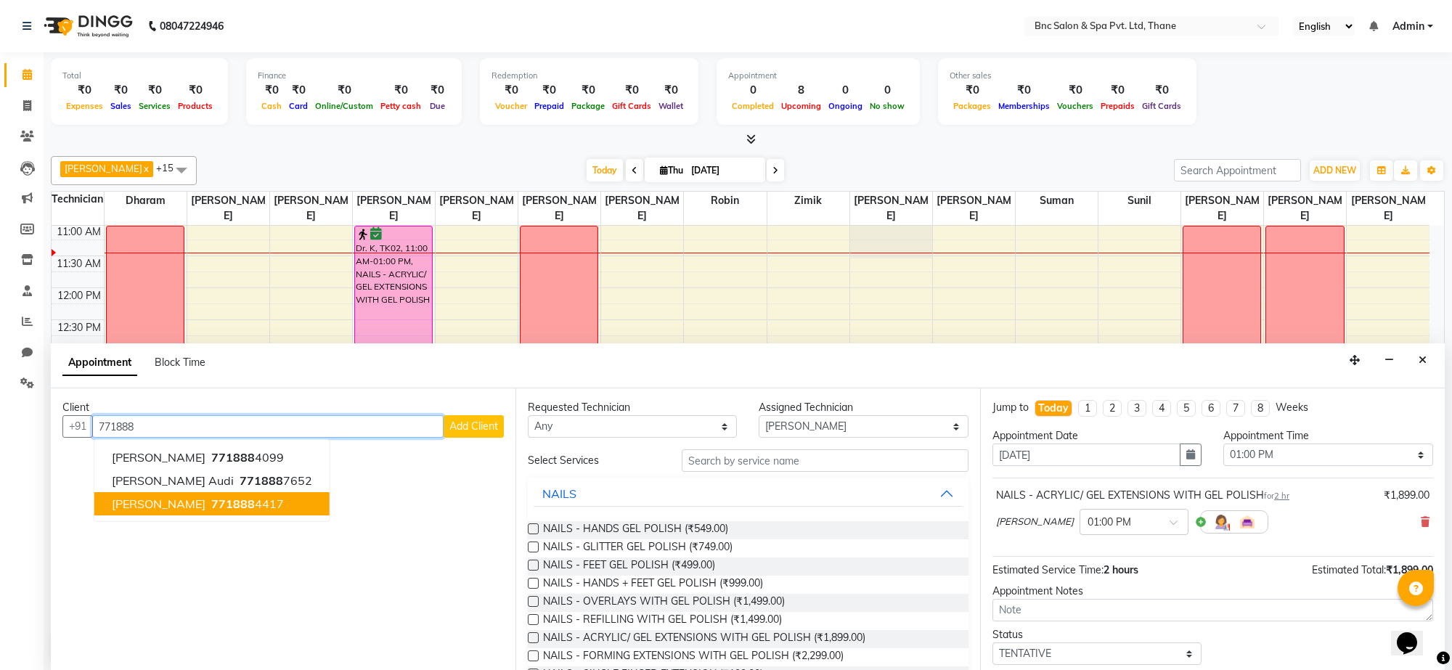
click at [211, 509] on span "771888" at bounding box center [233, 504] width 44 height 15
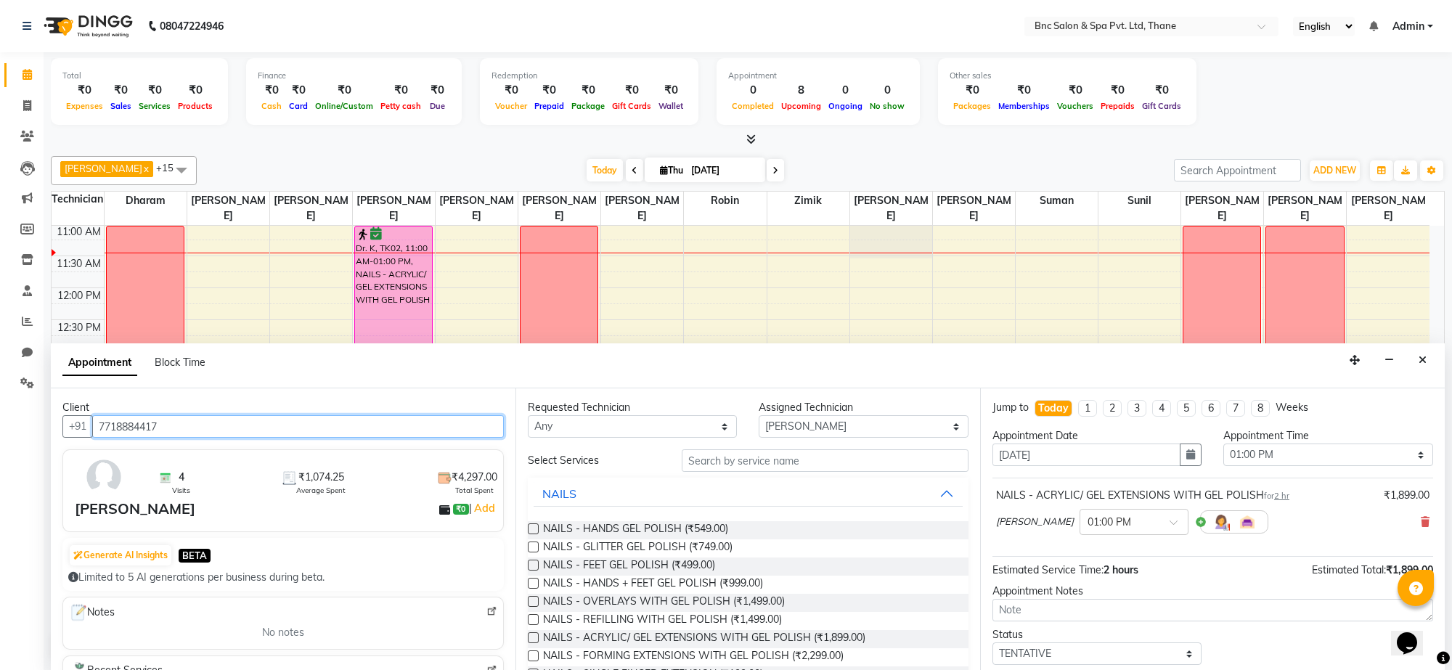
scroll to position [88, 0]
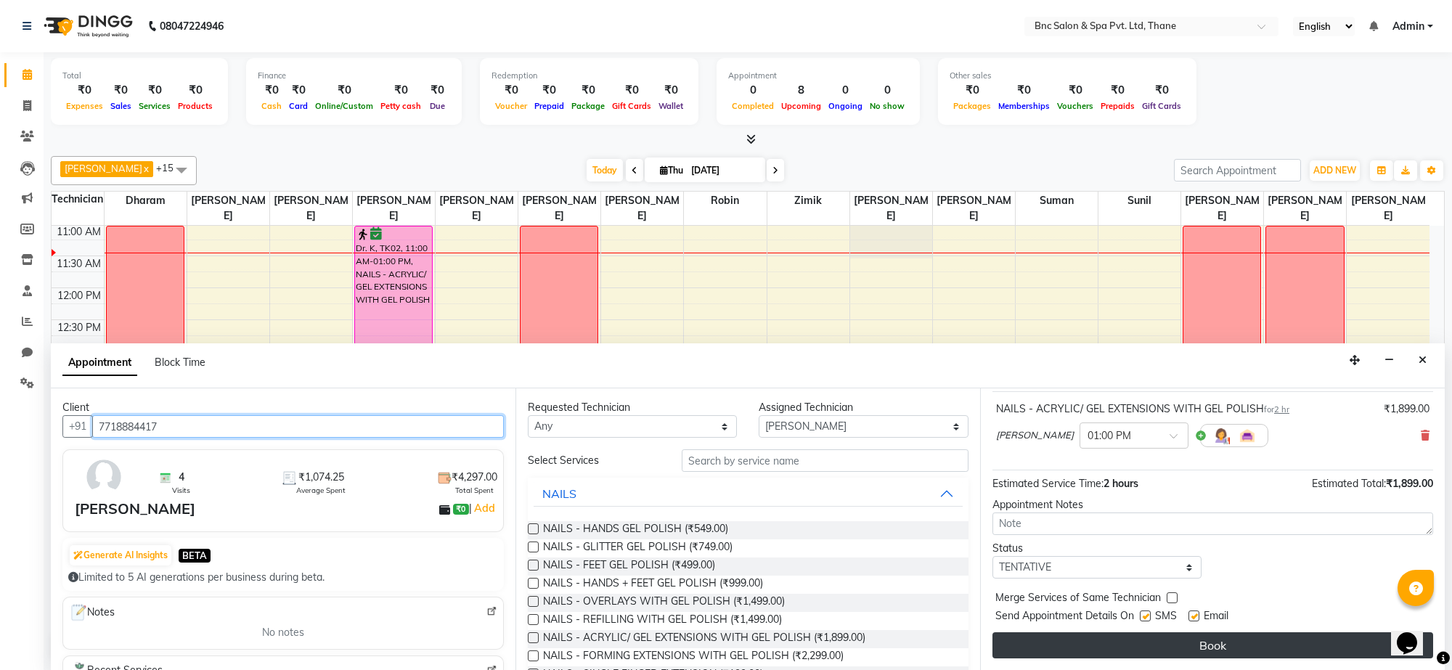
type input "7718884417"
click at [1108, 644] on button "Book" at bounding box center [1213, 646] width 441 height 26
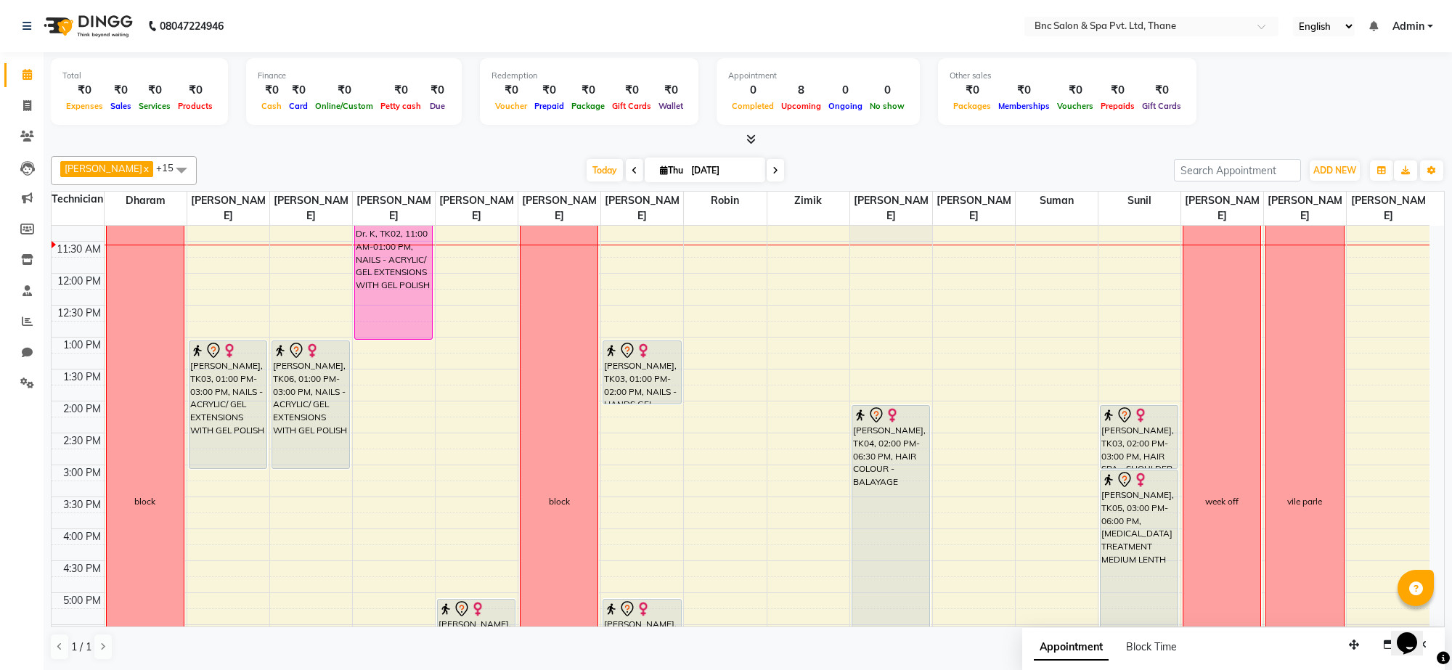
scroll to position [211, 0]
click at [501, 120] on div "Redemption ₹0 Voucher ₹0 Prepaid ₹0 Package ₹0 Gift Cards ₹0 Wallet" at bounding box center [589, 91] width 219 height 67
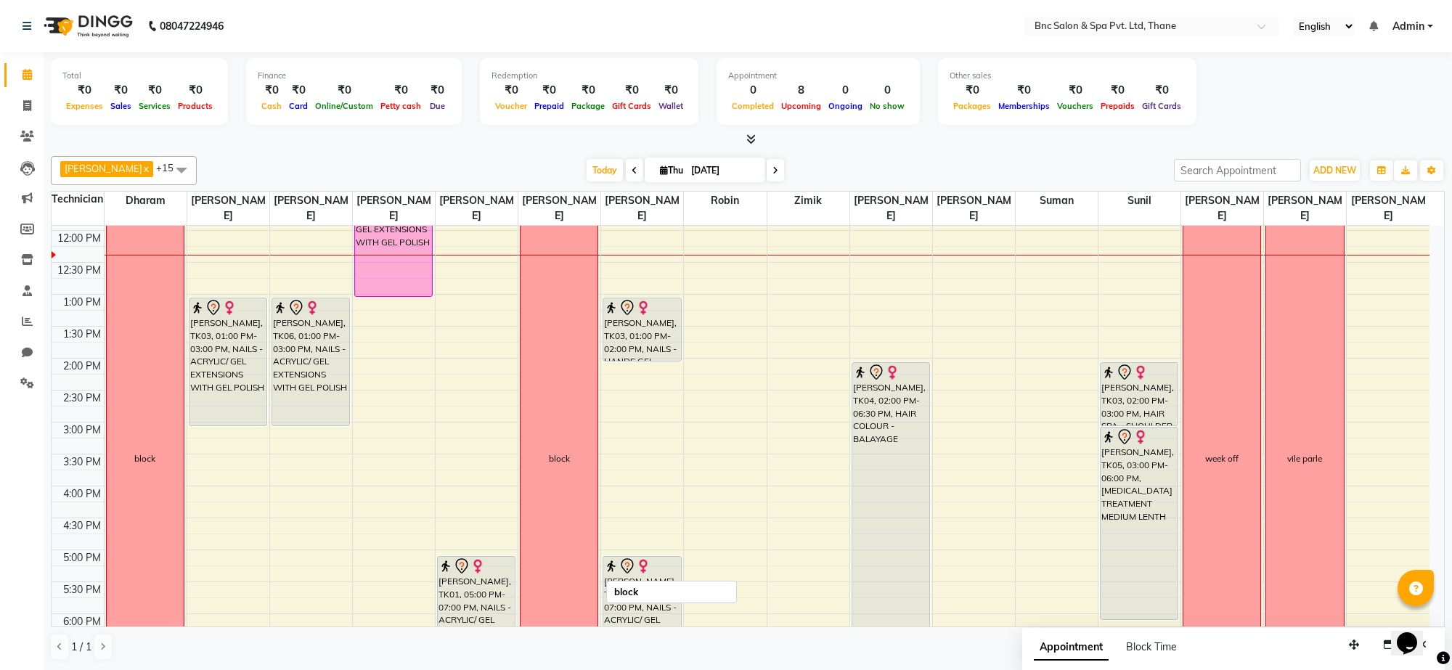
scroll to position [254, 0]
click at [288, 431] on div "8:00 AM 8:30 AM 9:00 AM 9:30 AM 10:00 AM 10:30 AM 11:00 AM 11:30 AM 12:00 PM 12…" at bounding box center [741, 387] width 1378 height 830
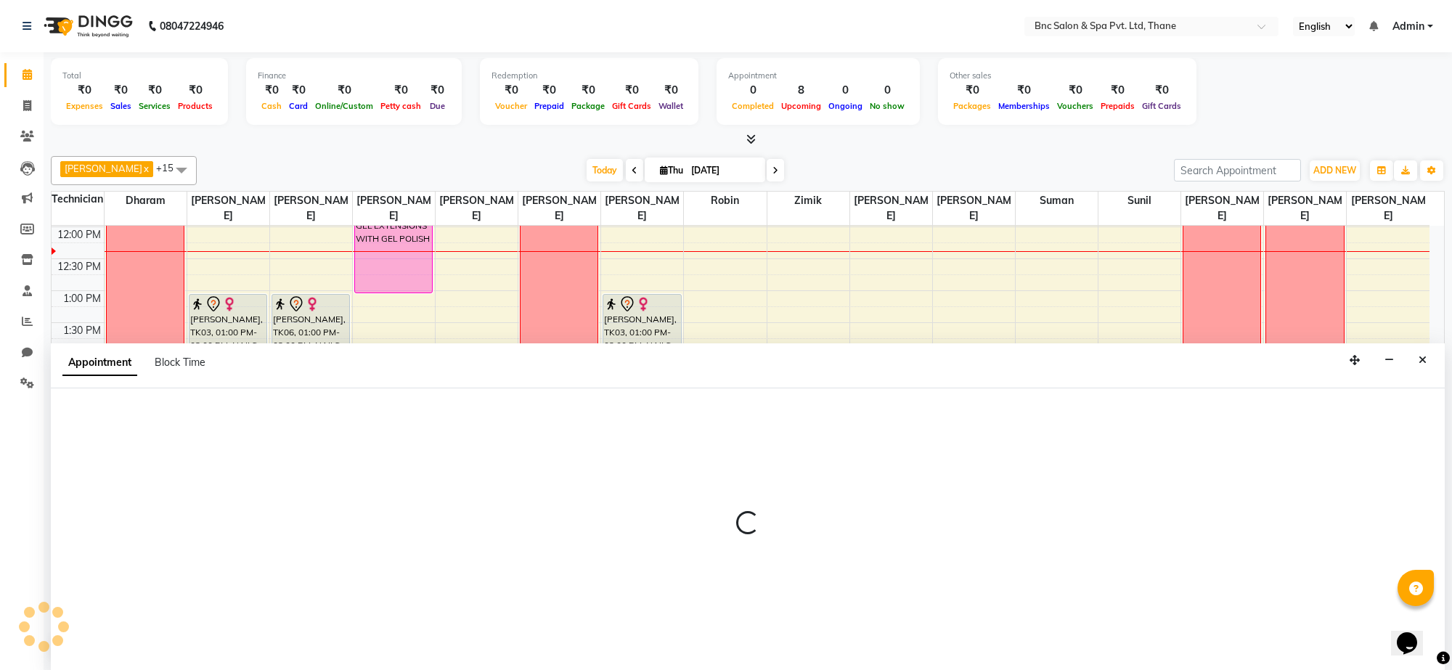
select select "71922"
select select "900"
select select "tentative"
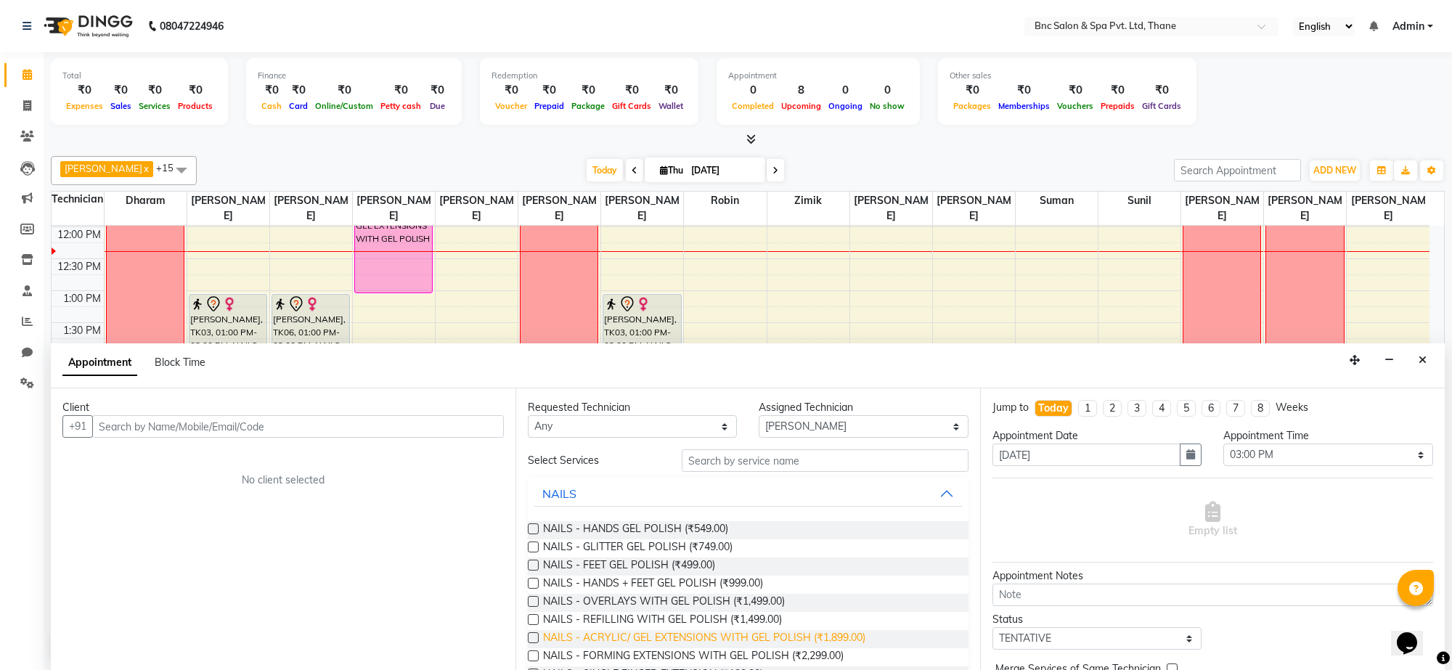
click at [637, 643] on span "NAILS - ACRYLIC/ GEL EXTENSIONS WITH GEL POLISH (₹1,899.00)" at bounding box center [704, 639] width 322 height 18
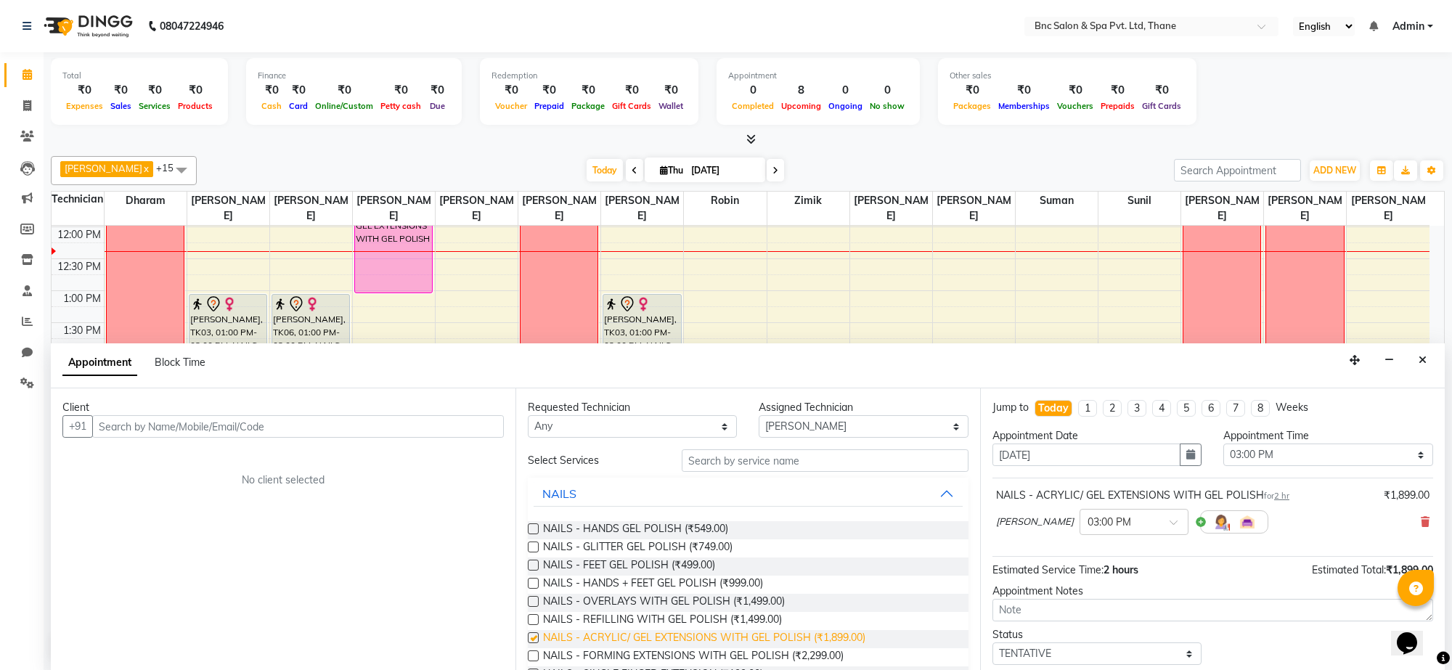
checkbox input "false"
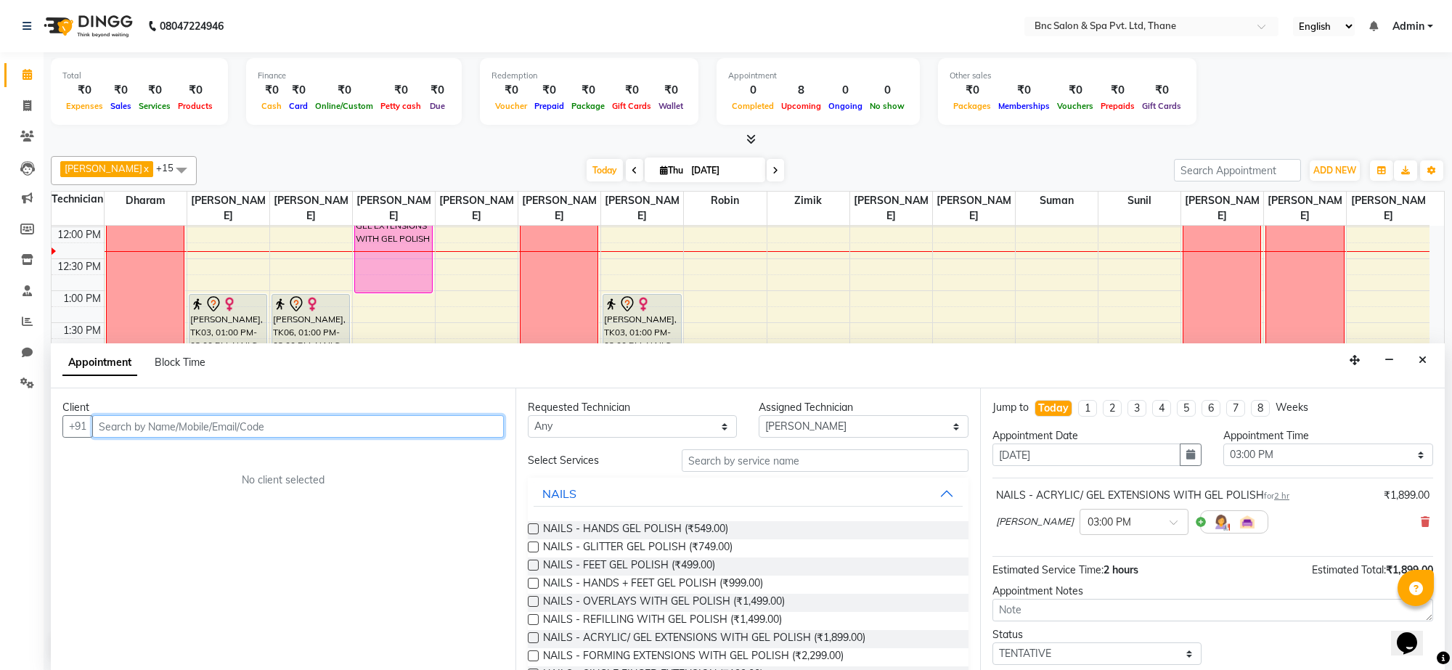
click at [439, 420] on input "text" at bounding box center [298, 426] width 412 height 23
type input "9594164945"
click at [495, 422] on span "Add Client" at bounding box center [474, 426] width 49 height 13
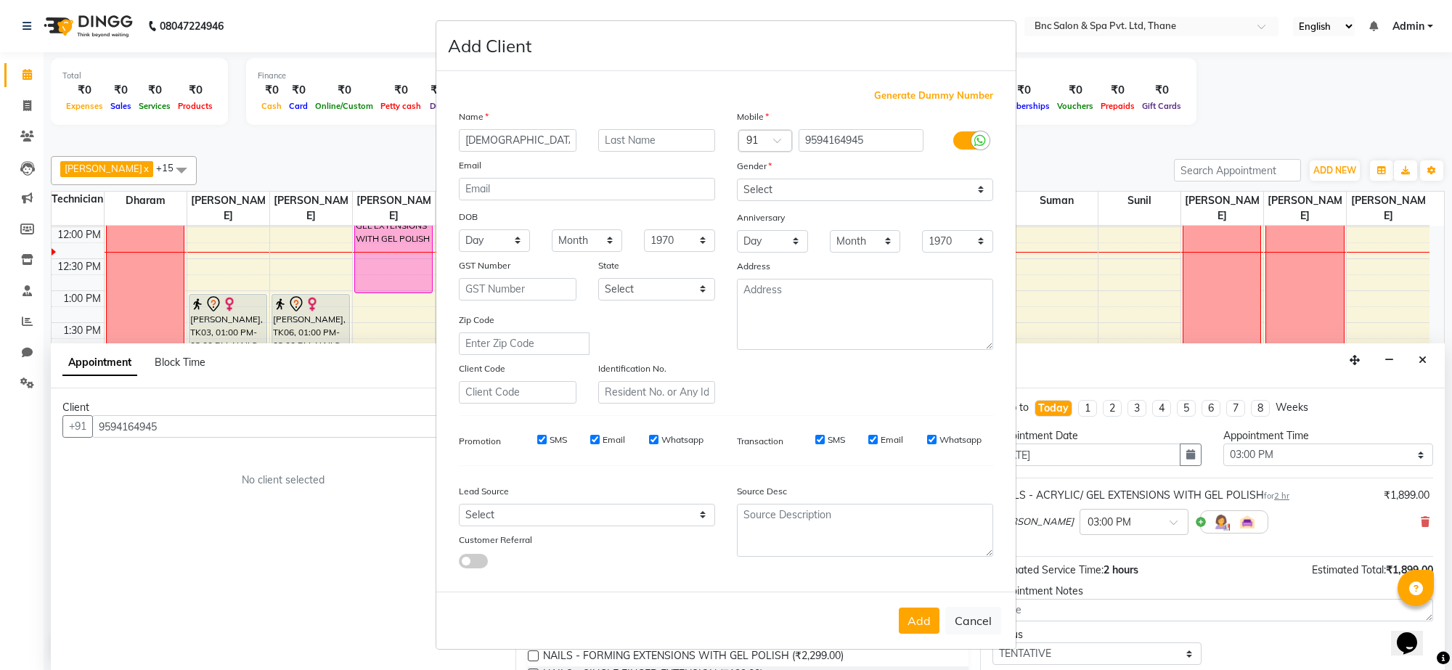
type input "[DEMOGRAPHIC_DATA]"
click at [861, 193] on select "Select [DEMOGRAPHIC_DATA] [DEMOGRAPHIC_DATA] Other Prefer Not To Say" at bounding box center [865, 190] width 256 height 23
select select "[DEMOGRAPHIC_DATA]"
click at [737, 180] on select "Select [DEMOGRAPHIC_DATA] [DEMOGRAPHIC_DATA] Other Prefer Not To Say" at bounding box center [865, 190] width 256 height 23
click at [912, 614] on button "Add" at bounding box center [919, 621] width 41 height 26
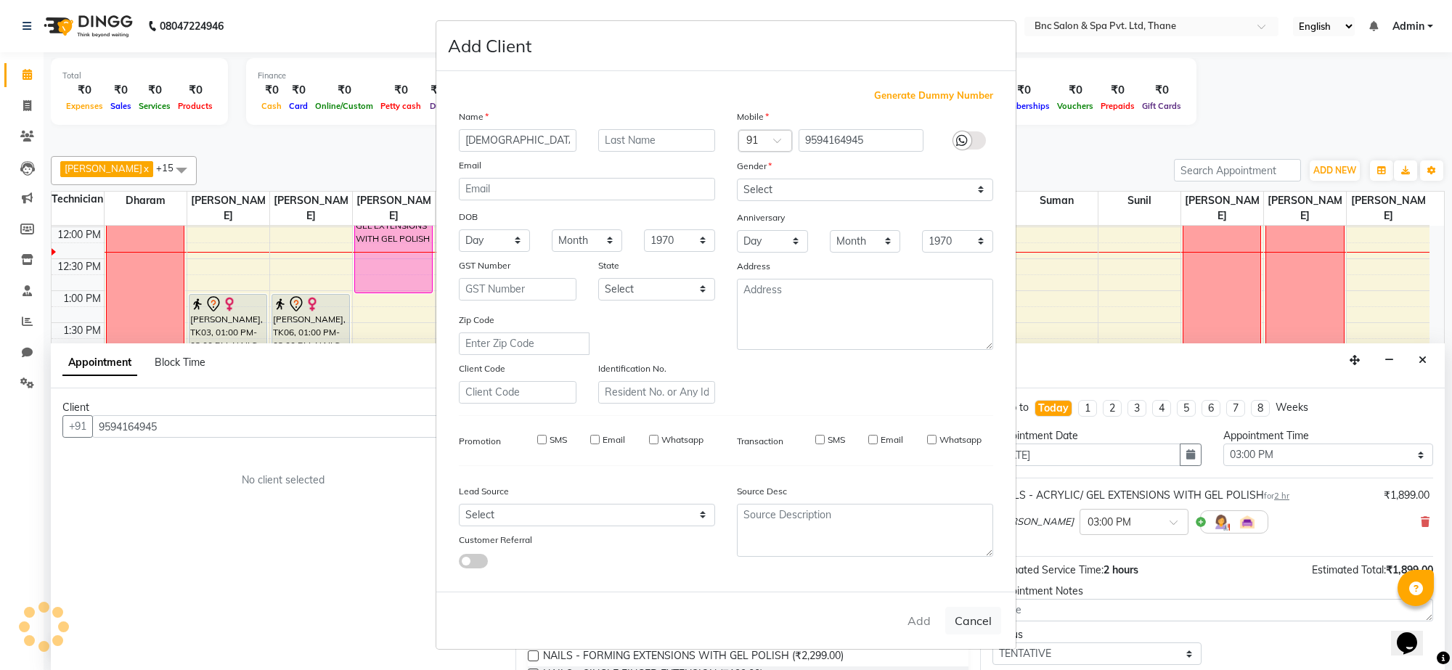
select select
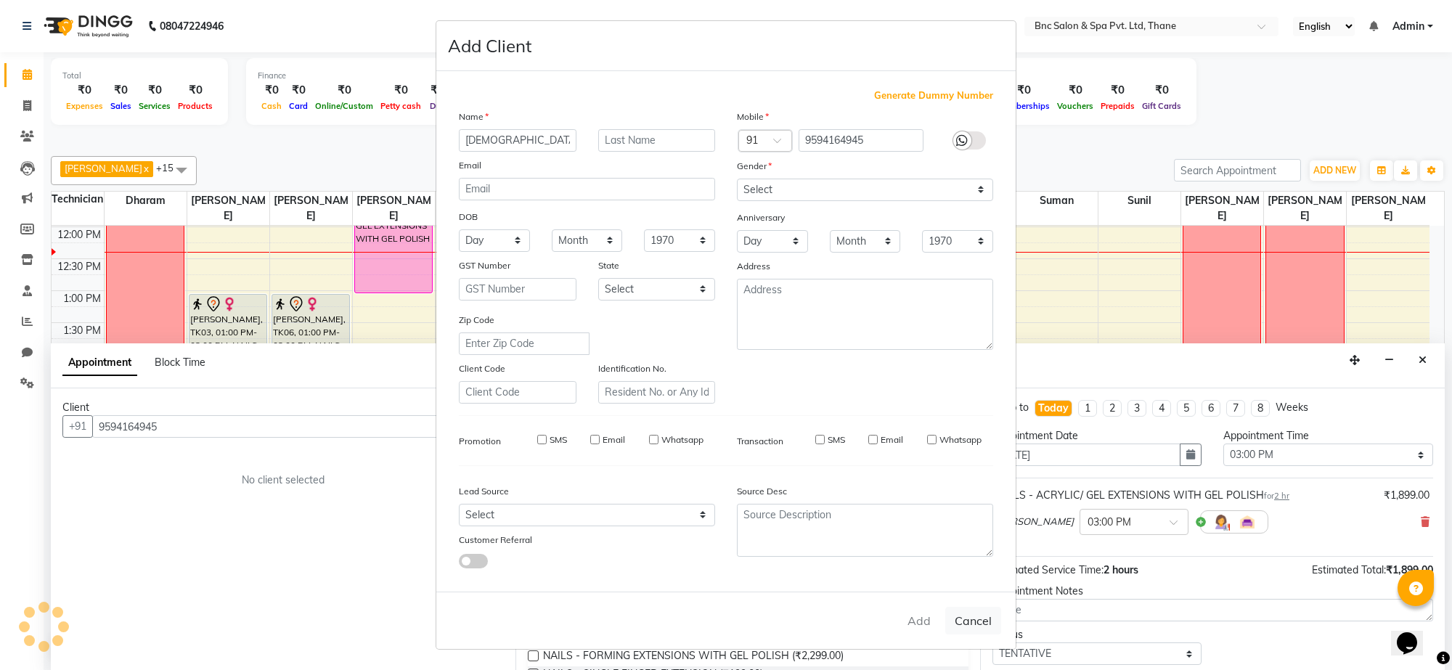
select select
checkbox input "false"
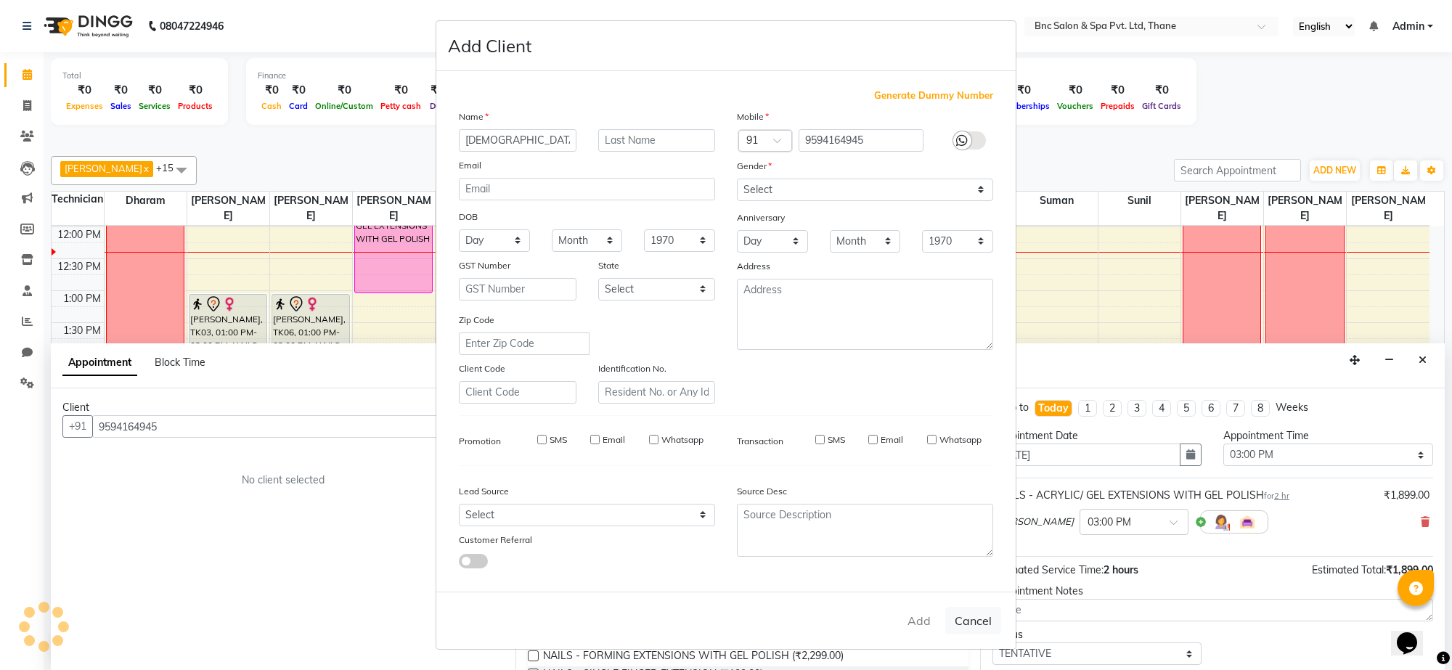
checkbox input "false"
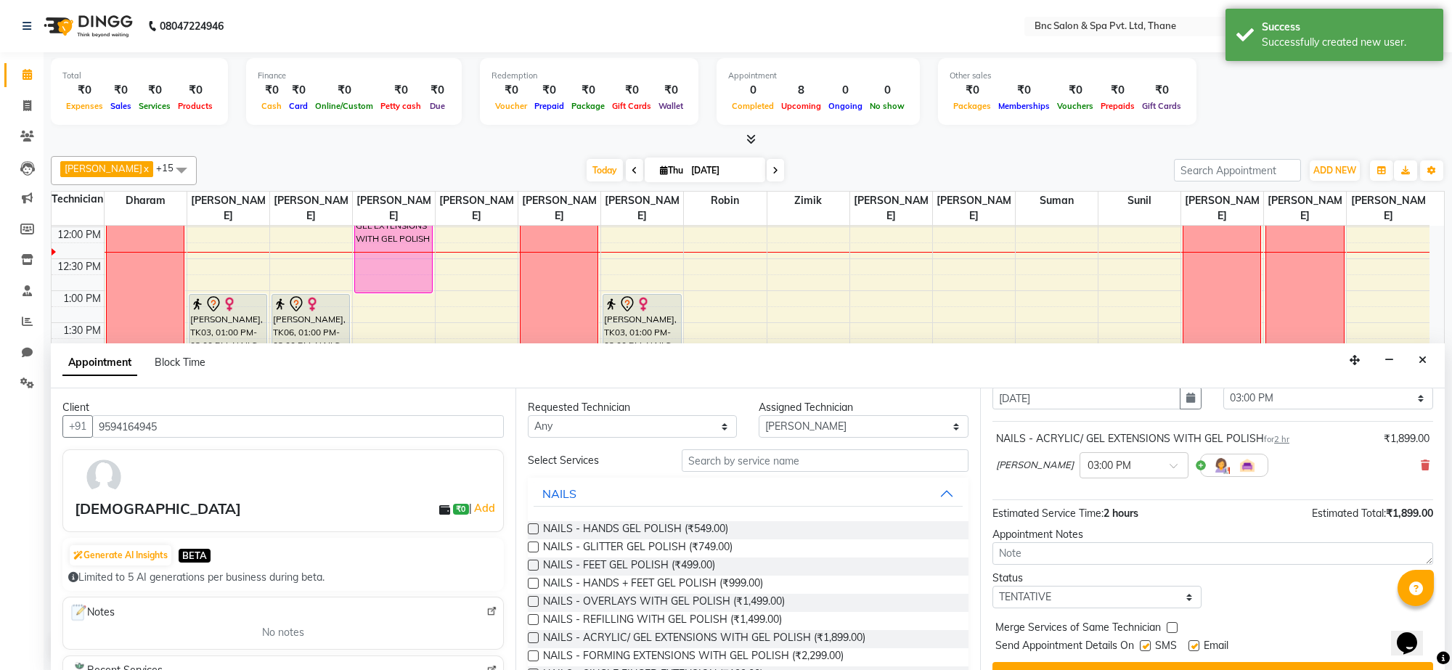
scroll to position [88, 0]
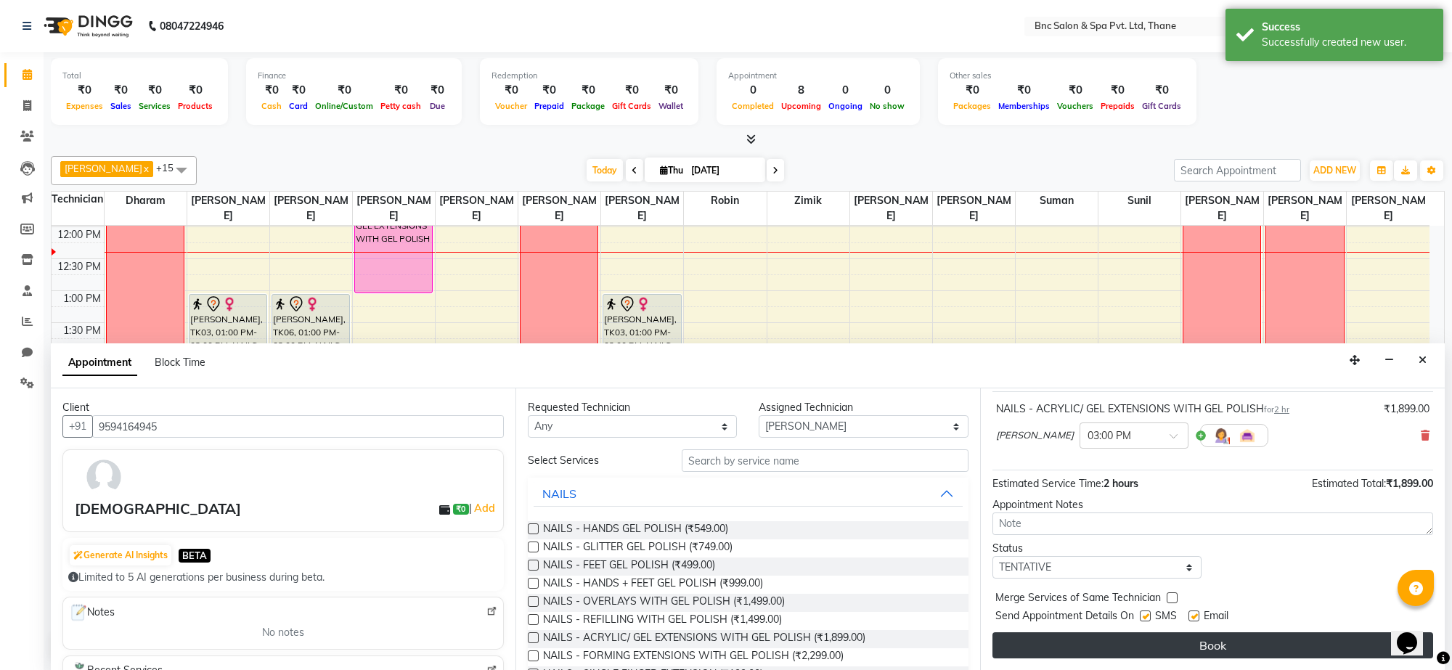
click at [1108, 641] on button "Book" at bounding box center [1213, 646] width 441 height 26
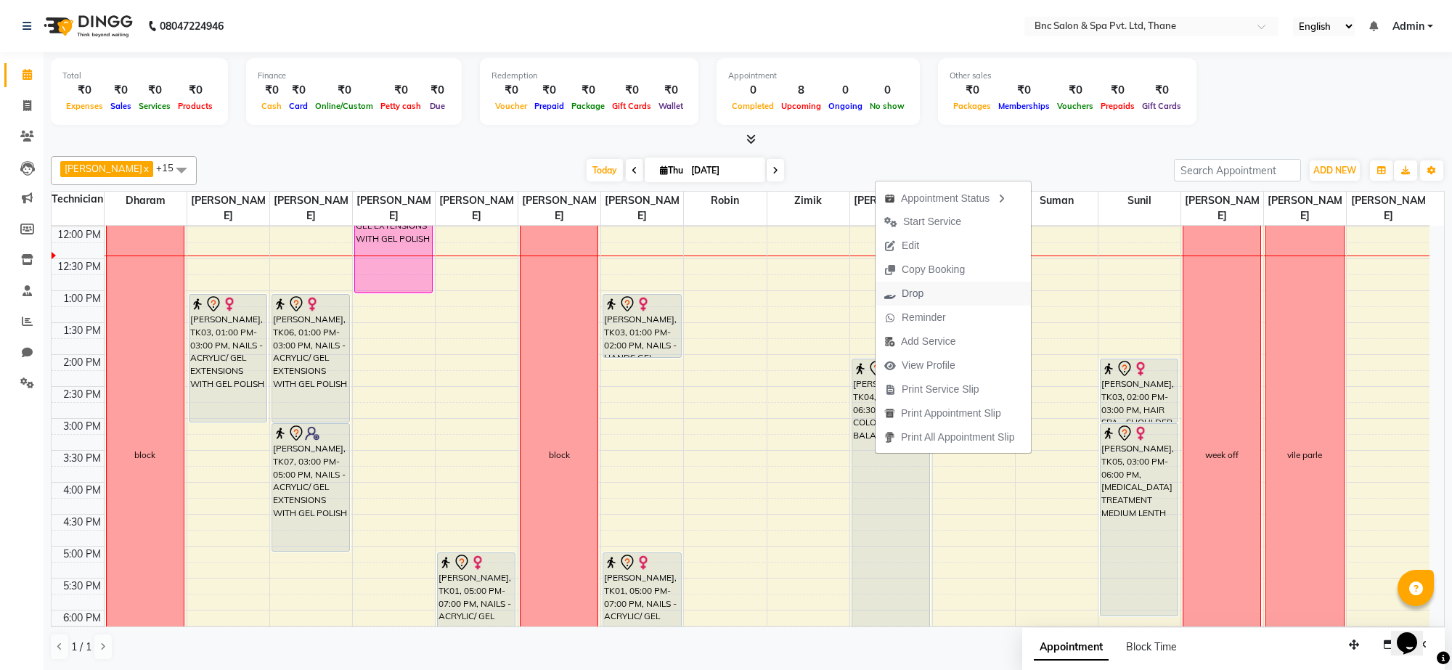
click at [919, 296] on span "Drop" at bounding box center [913, 293] width 22 height 15
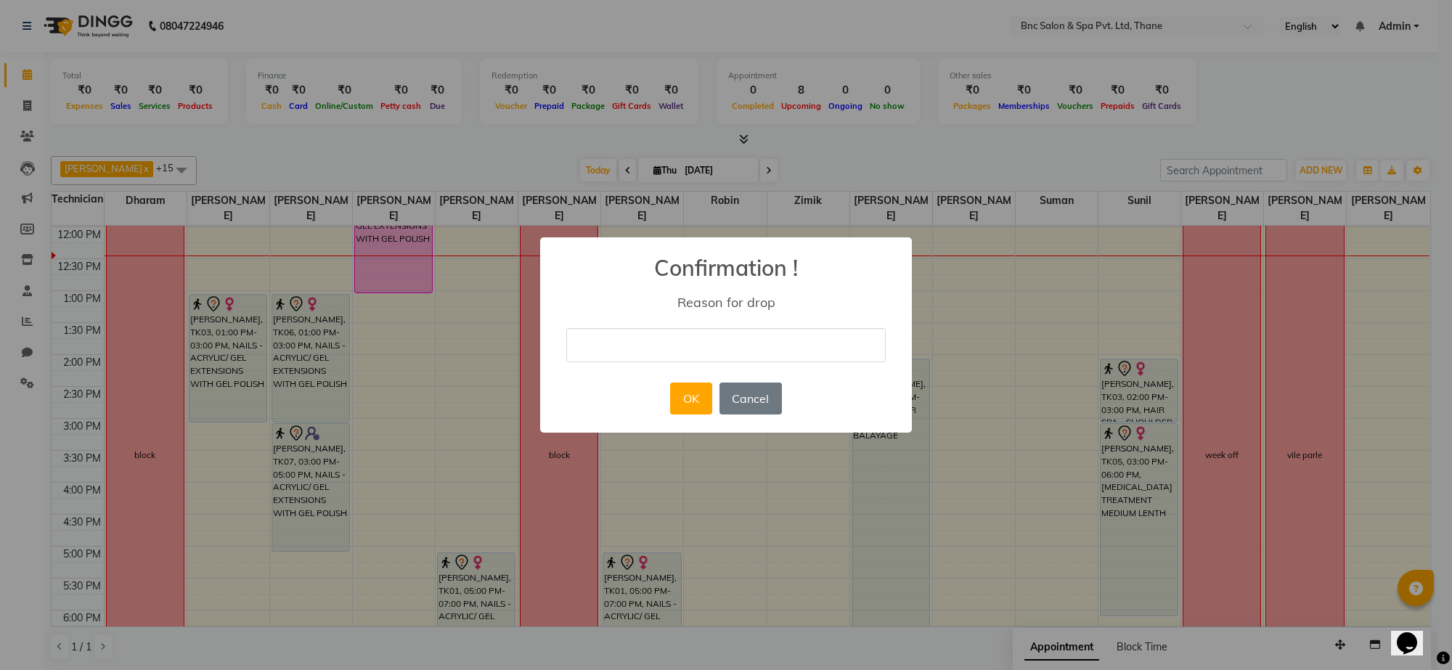
click at [688, 358] on input "text" at bounding box center [726, 345] width 320 height 34
type input "cancelled by client"
click at [694, 391] on button "OK" at bounding box center [690, 399] width 41 height 32
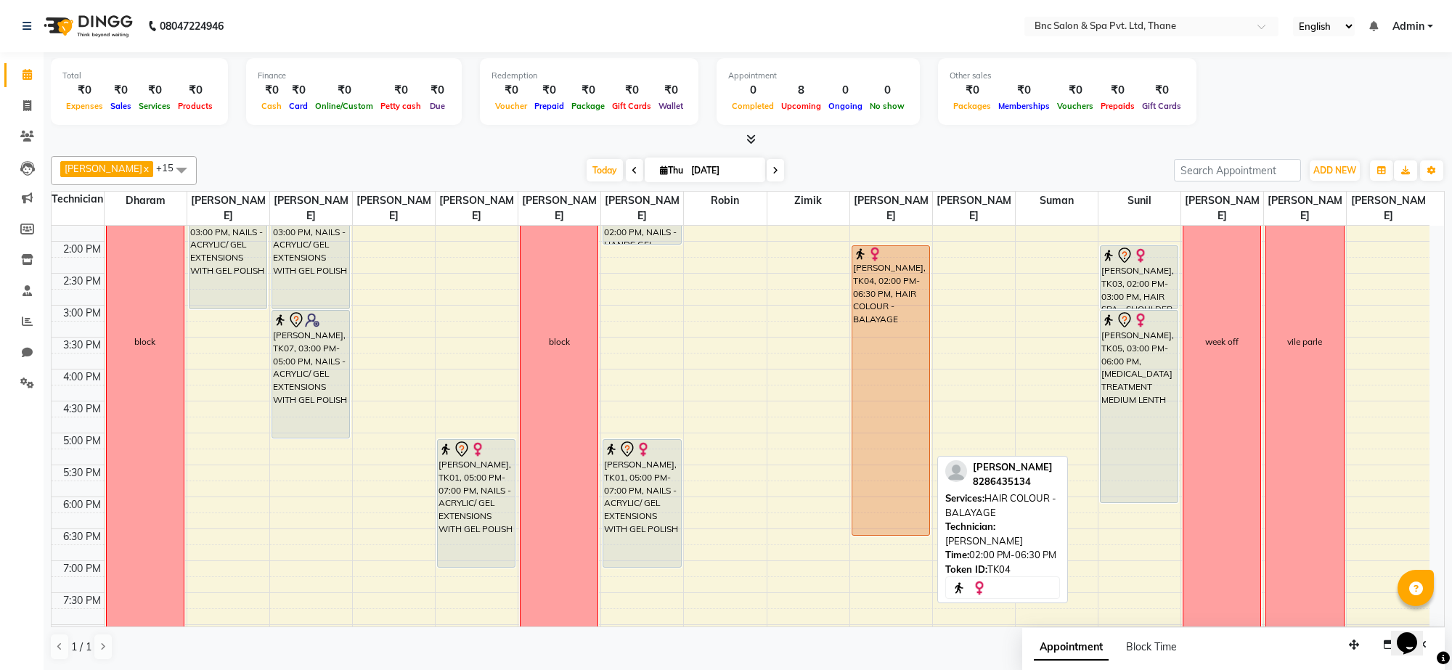
scroll to position [393, 0]
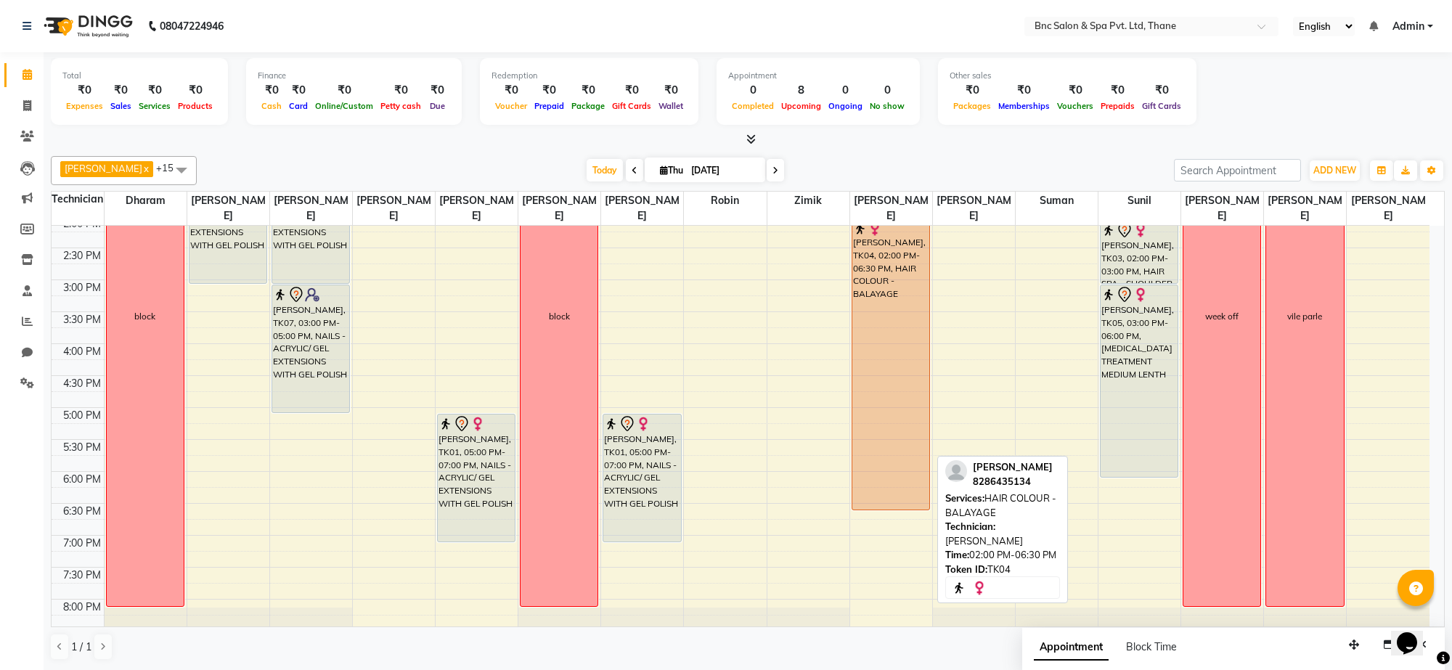
click at [890, 423] on div "[PERSON_NAME], TK04, 02:00 PM-06:30 PM, HAIR COLOUR - BALAYAGE" at bounding box center [891, 365] width 77 height 289
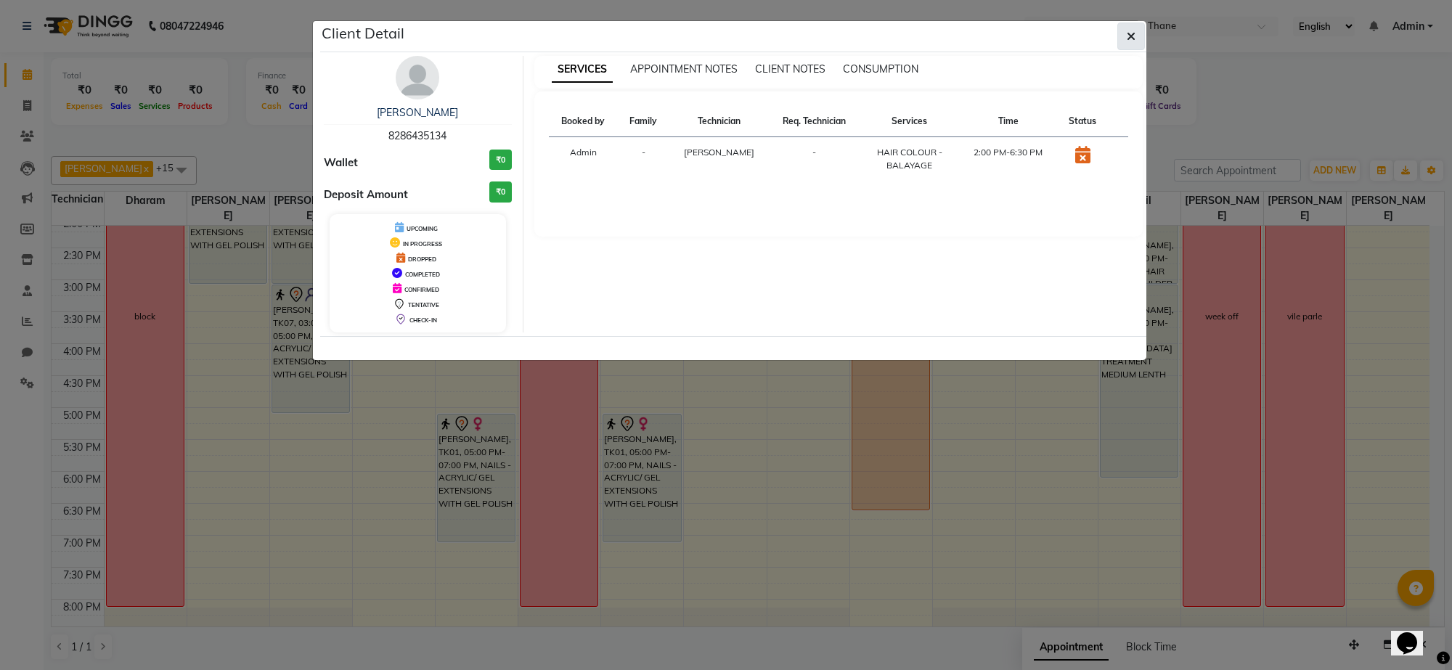
click at [1126, 44] on button "button" at bounding box center [1132, 37] width 28 height 28
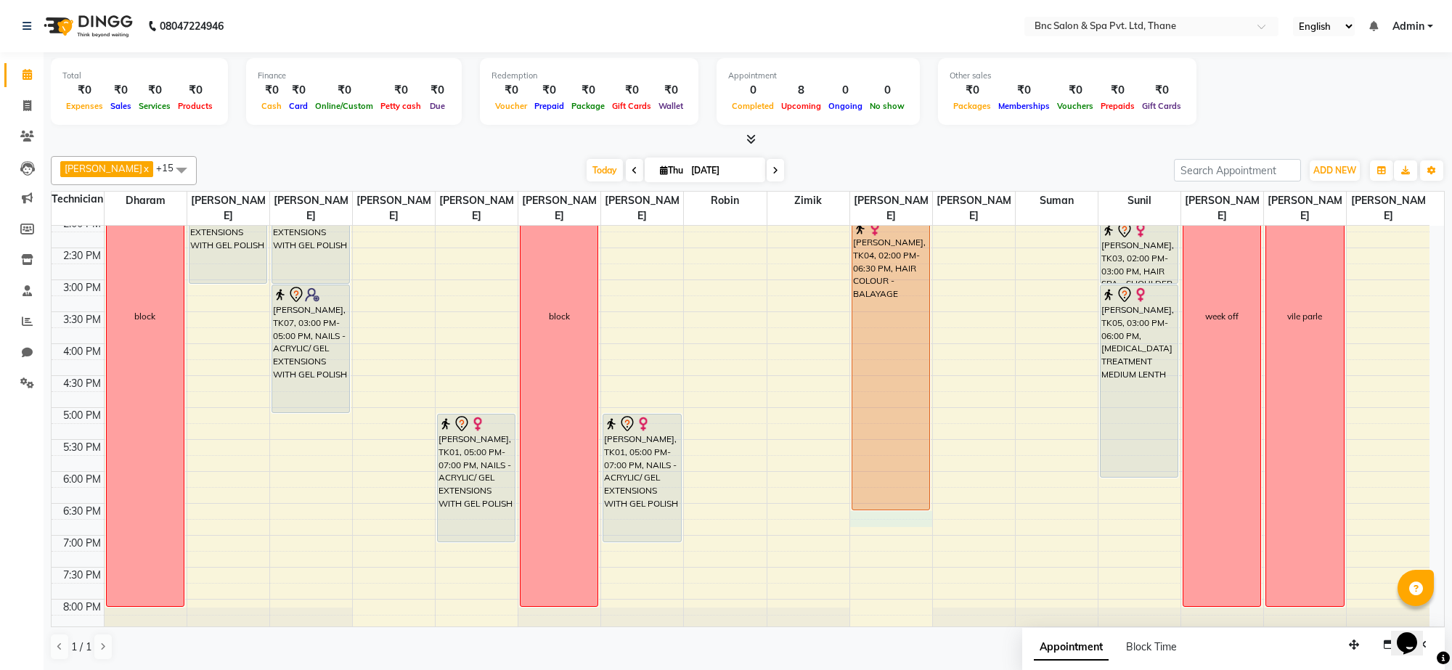
click at [876, 512] on div "8:00 AM 8:30 AM 9:00 AM 9:30 AM 10:00 AM 10:30 AM 11:00 AM 11:30 AM 12:00 PM 12…" at bounding box center [741, 248] width 1378 height 830
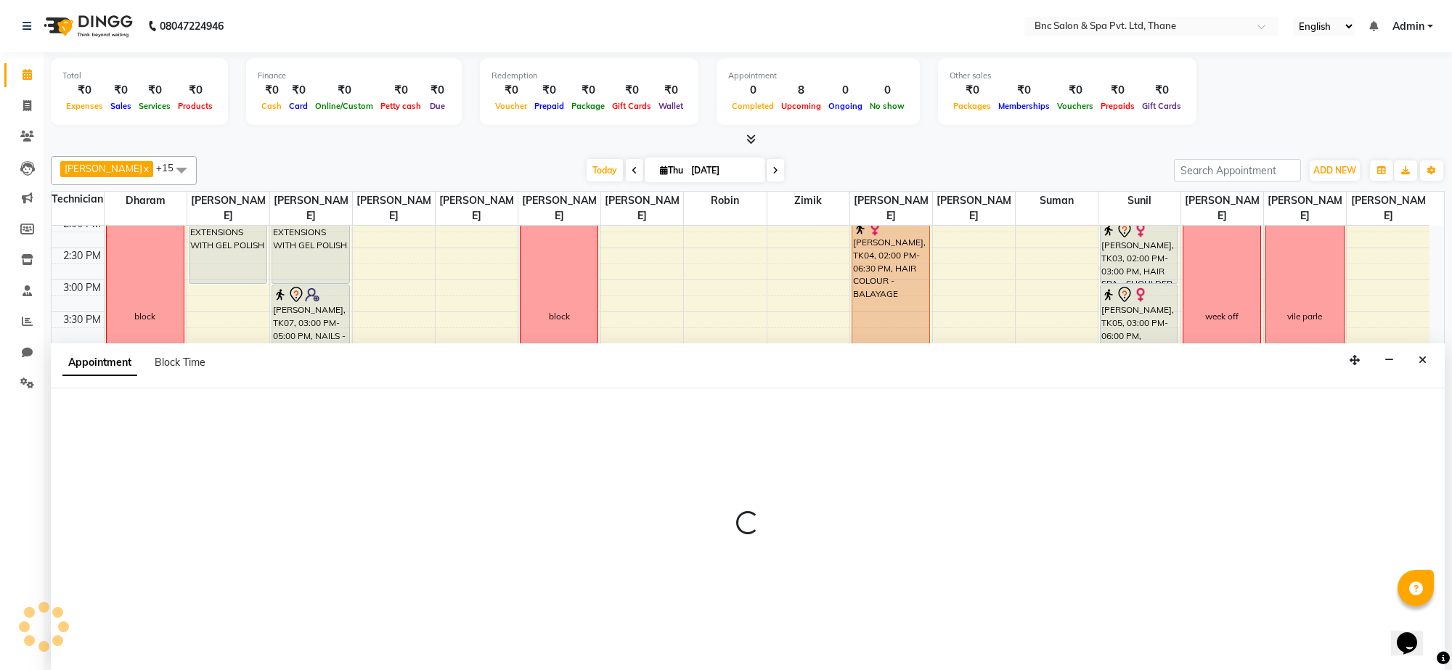
select select "71932"
select select "1110"
select select "tentative"
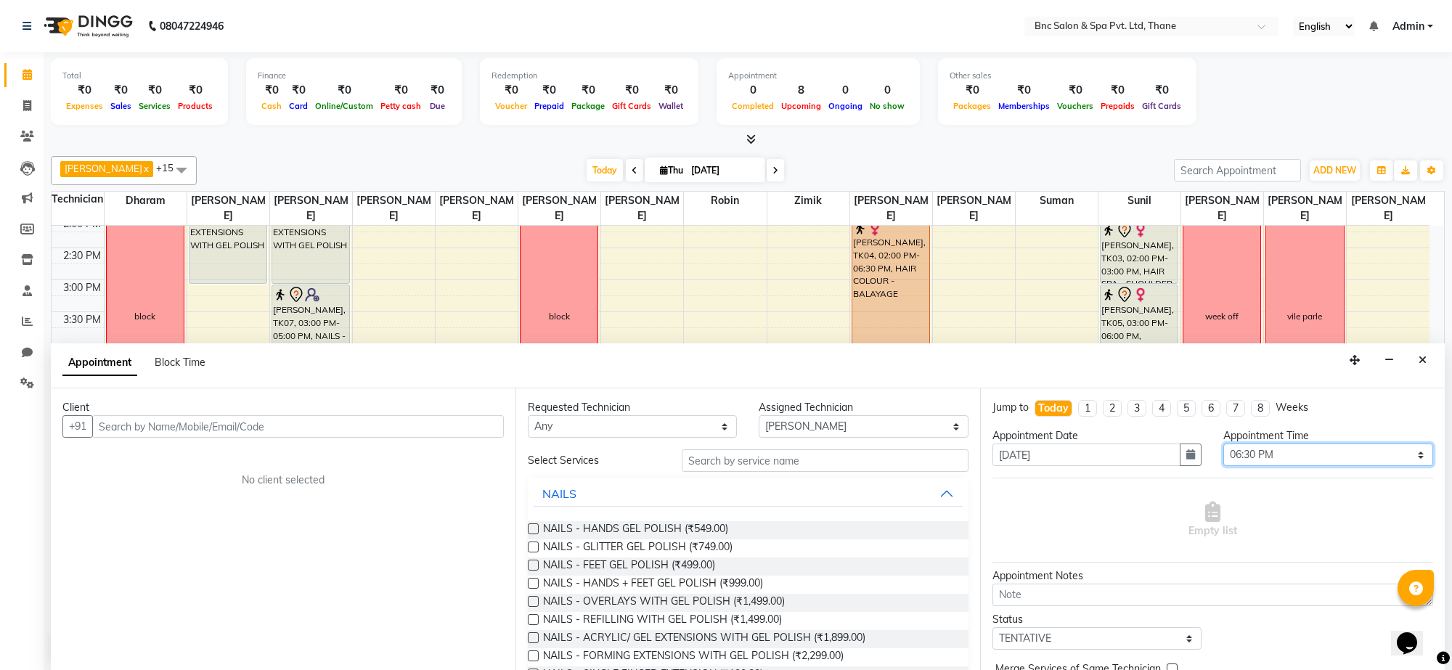
click at [1246, 455] on select "Select 09:00 AM 09:15 AM 09:30 AM 09:45 AM 10:00 AM 10:15 AM 10:30 AM 10:45 AM …" at bounding box center [1328, 455] width 209 height 23
select select "990"
click at [1224, 444] on select "Select 09:00 AM 09:15 AM 09:30 AM 09:45 AM 10:00 AM 10:15 AM 10:30 AM 10:45 AM …" at bounding box center [1328, 455] width 209 height 23
click at [699, 458] on input "text" at bounding box center [825, 461] width 287 height 23
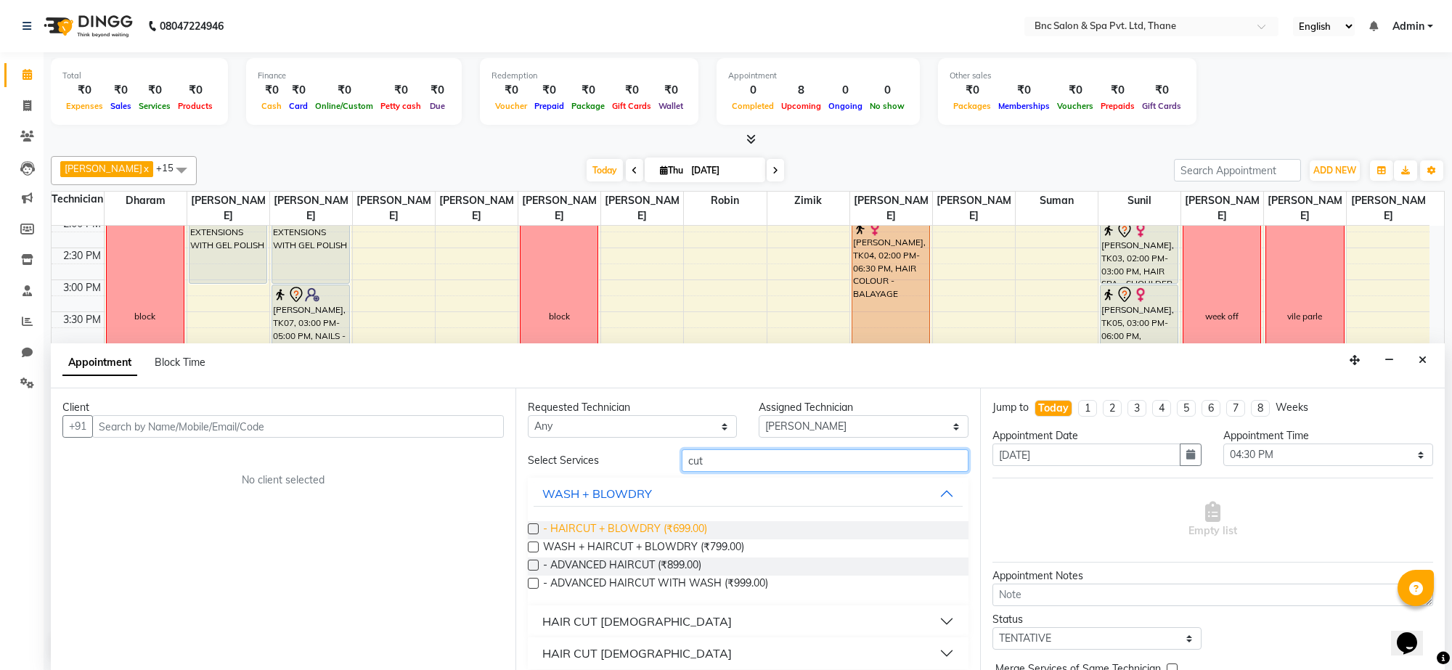
type input "cut"
click at [636, 529] on span "- HAIRCUT + BLOWDRY (₹699.00)" at bounding box center [625, 530] width 164 height 18
checkbox input "false"
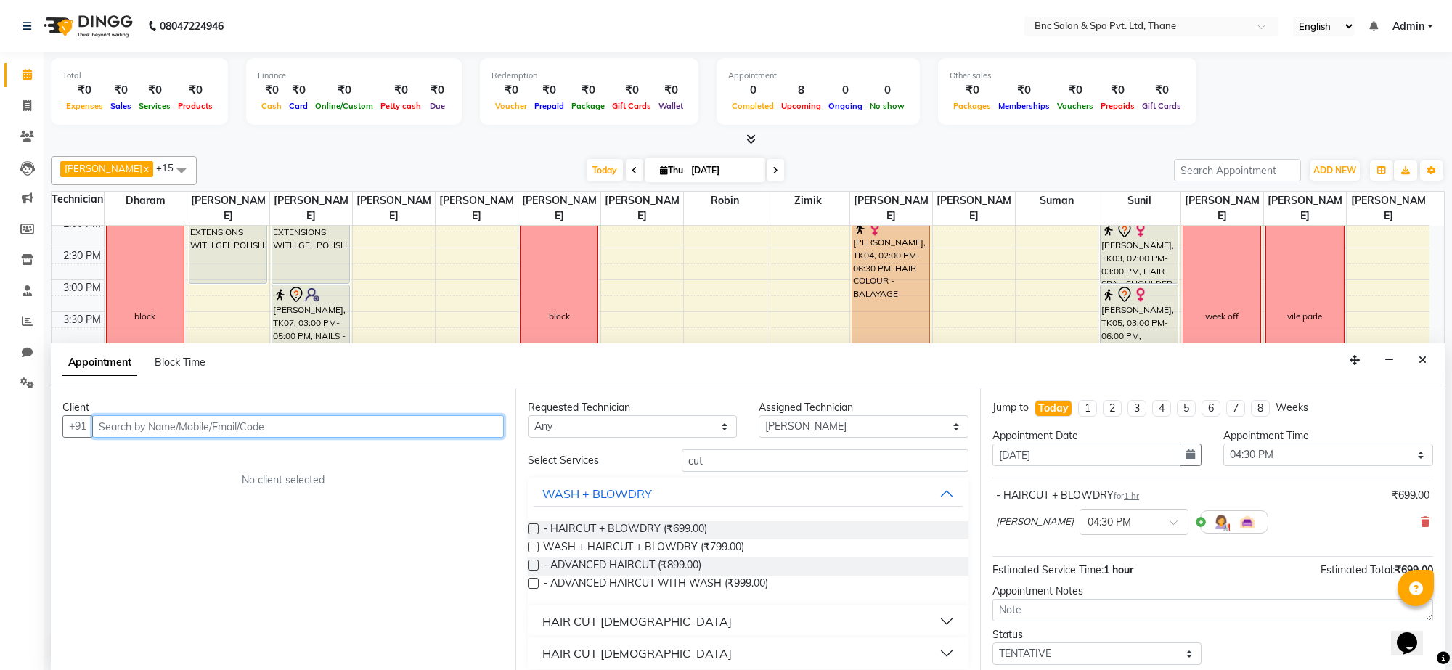
click at [391, 427] on input "text" at bounding box center [298, 426] width 412 height 23
click at [379, 432] on input "text" at bounding box center [298, 426] width 412 height 23
click at [378, 432] on input "text" at bounding box center [298, 426] width 412 height 23
click at [227, 468] on button "sansha 7777028 395" at bounding box center [171, 457] width 154 height 23
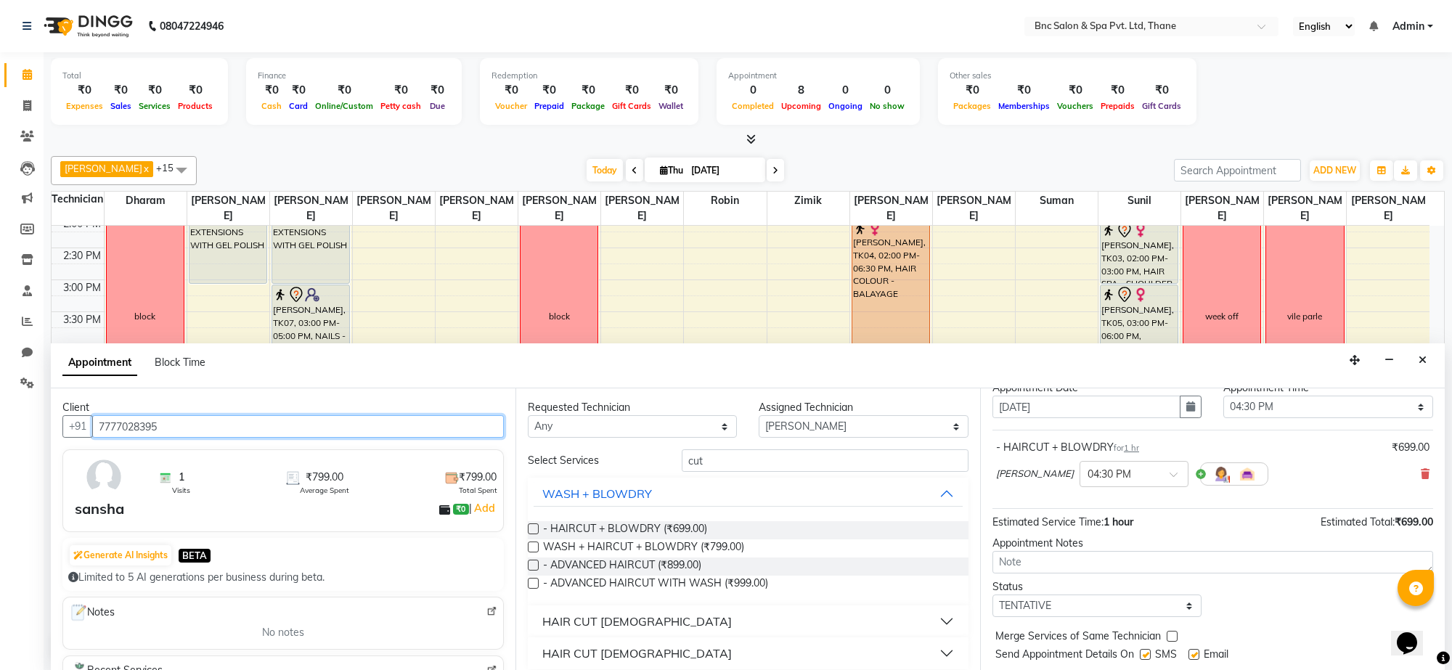
scroll to position [88, 0]
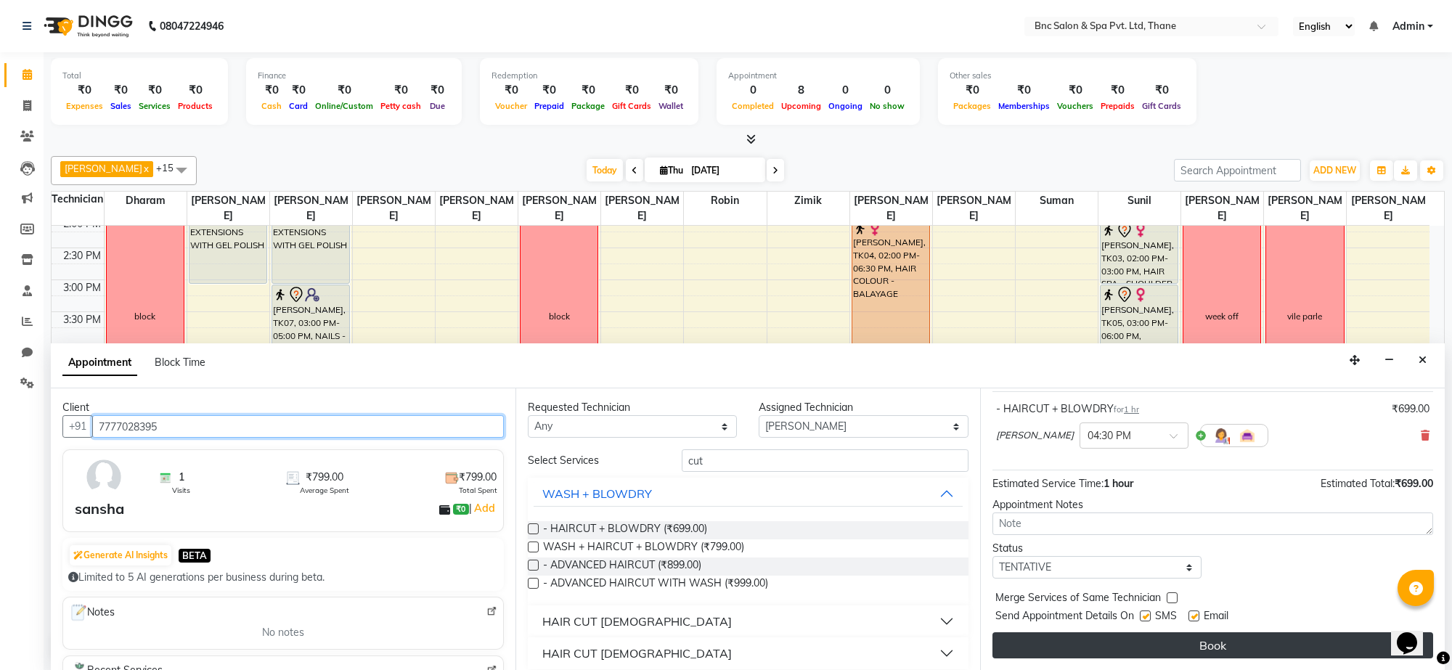
type input "7777028395"
click at [1086, 637] on button "Book" at bounding box center [1213, 646] width 441 height 26
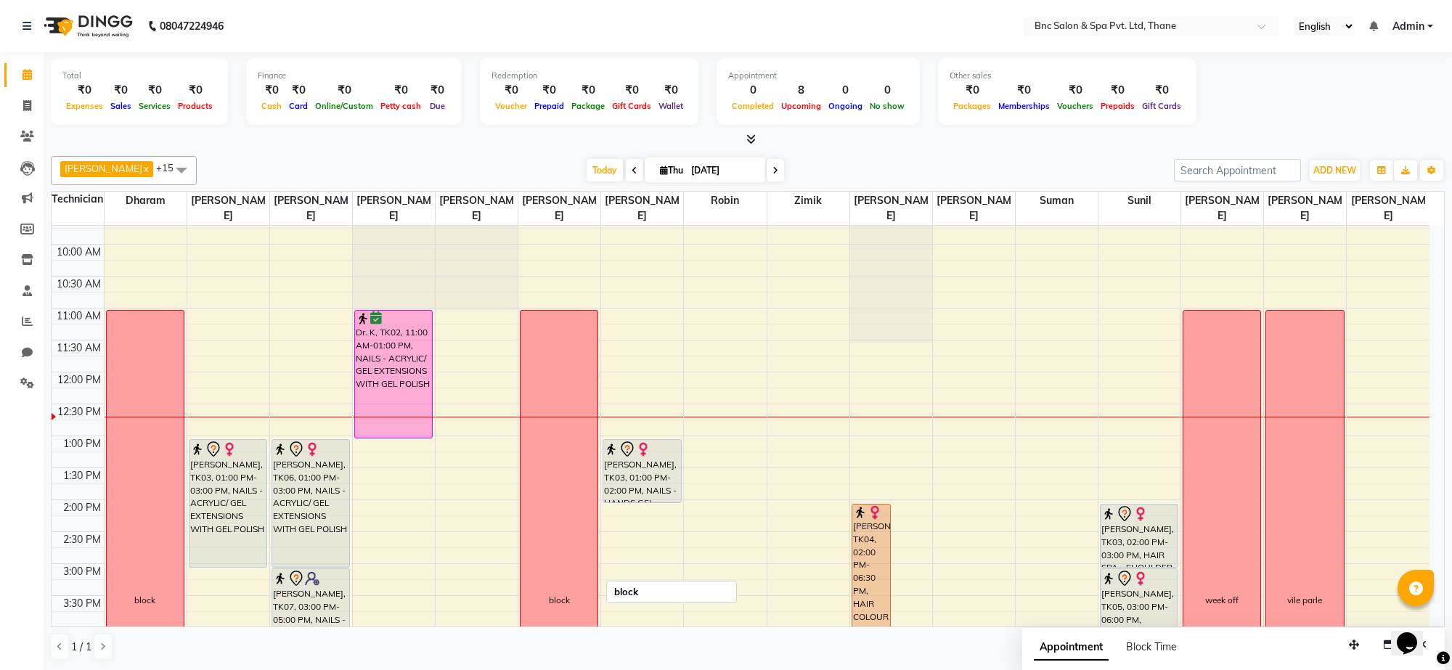
scroll to position [102, 0]
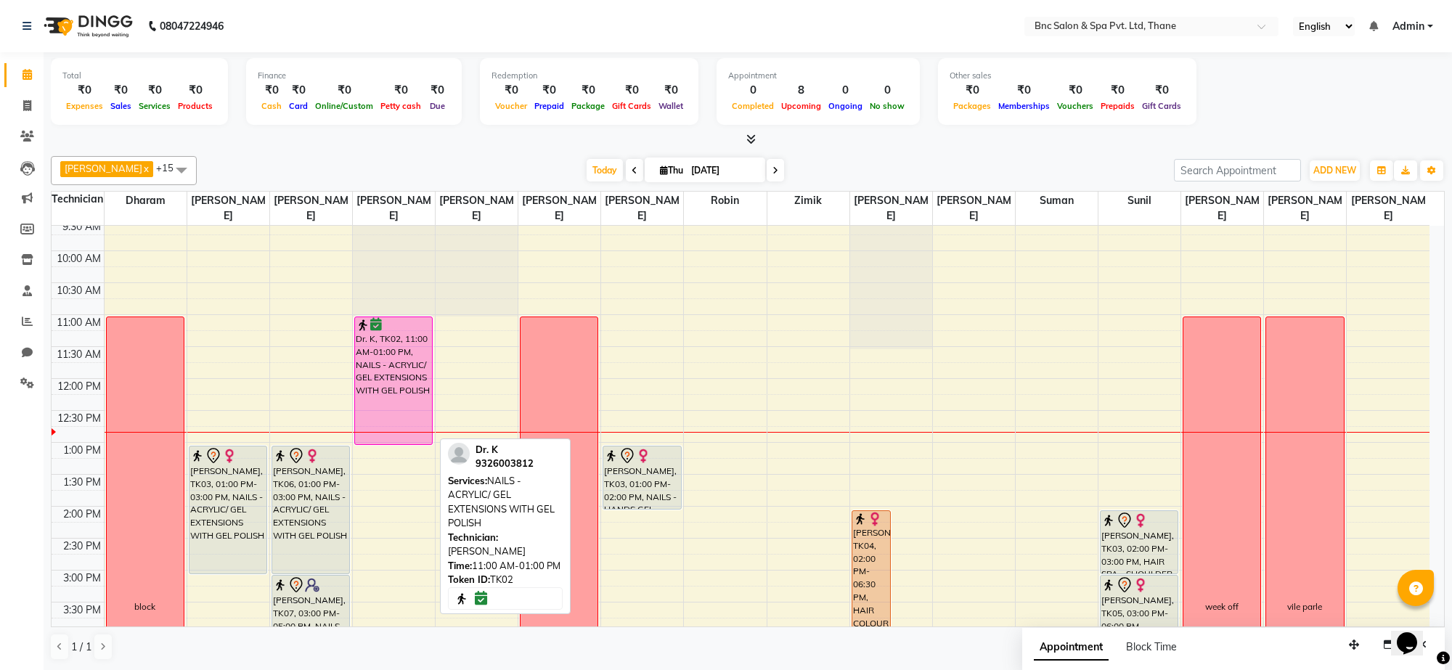
click at [386, 372] on div "Dr. K, TK02, 11:00 AM-01:00 PM, NAILS - ACRYLIC/ GEL EXTENSIONS WITH GEL POLISH" at bounding box center [393, 380] width 77 height 127
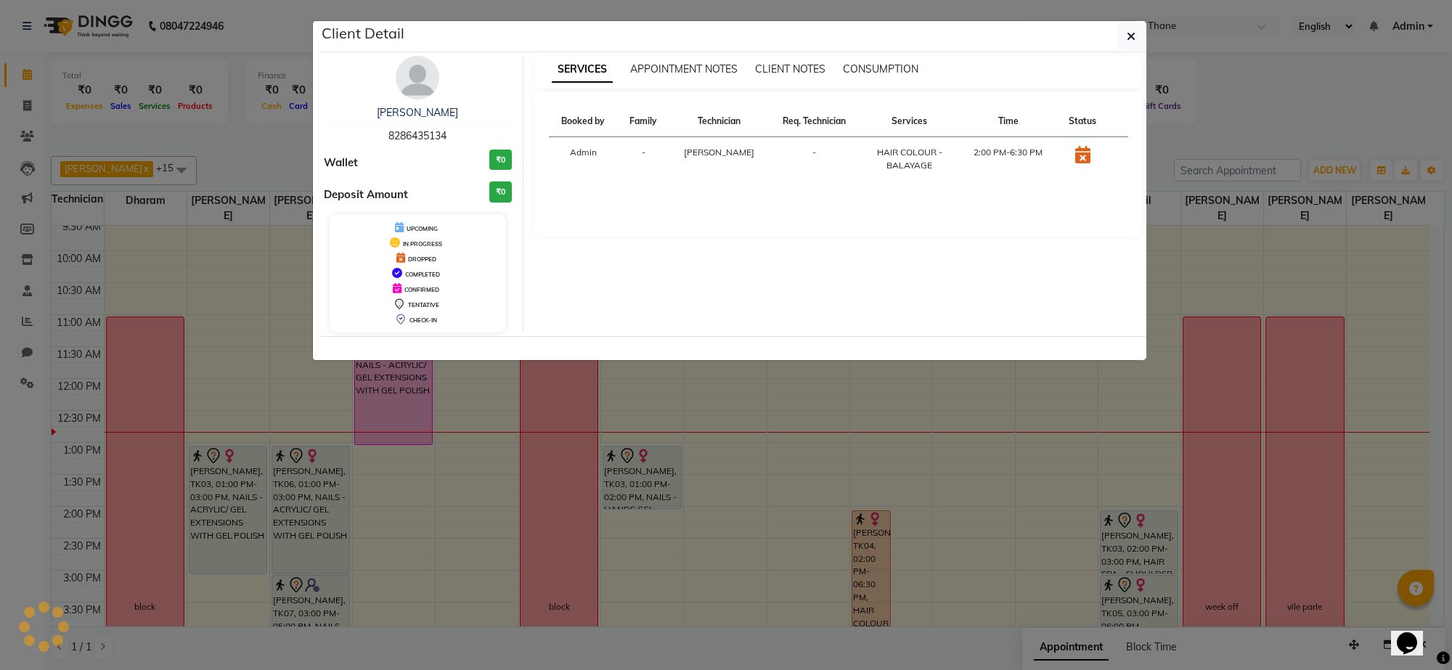
select select "6"
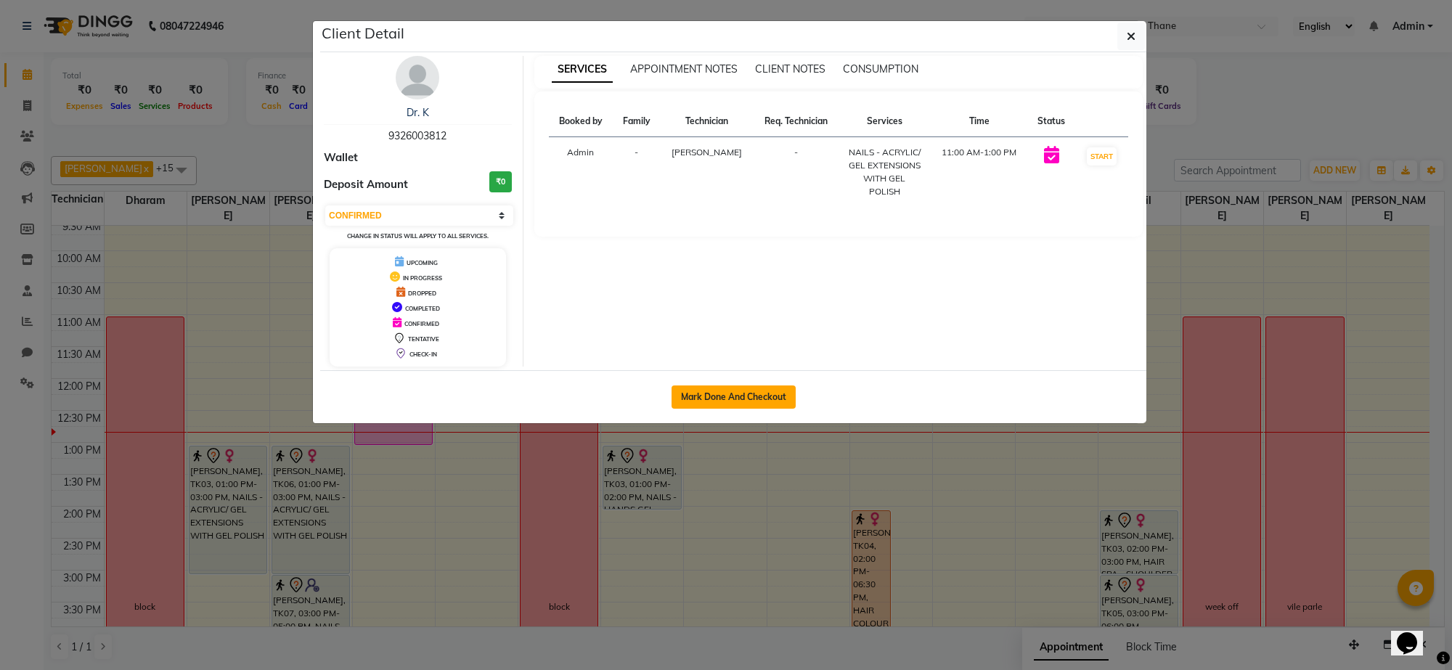
click at [697, 390] on button "Mark Done And Checkout" at bounding box center [734, 397] width 124 height 23
select select "service"
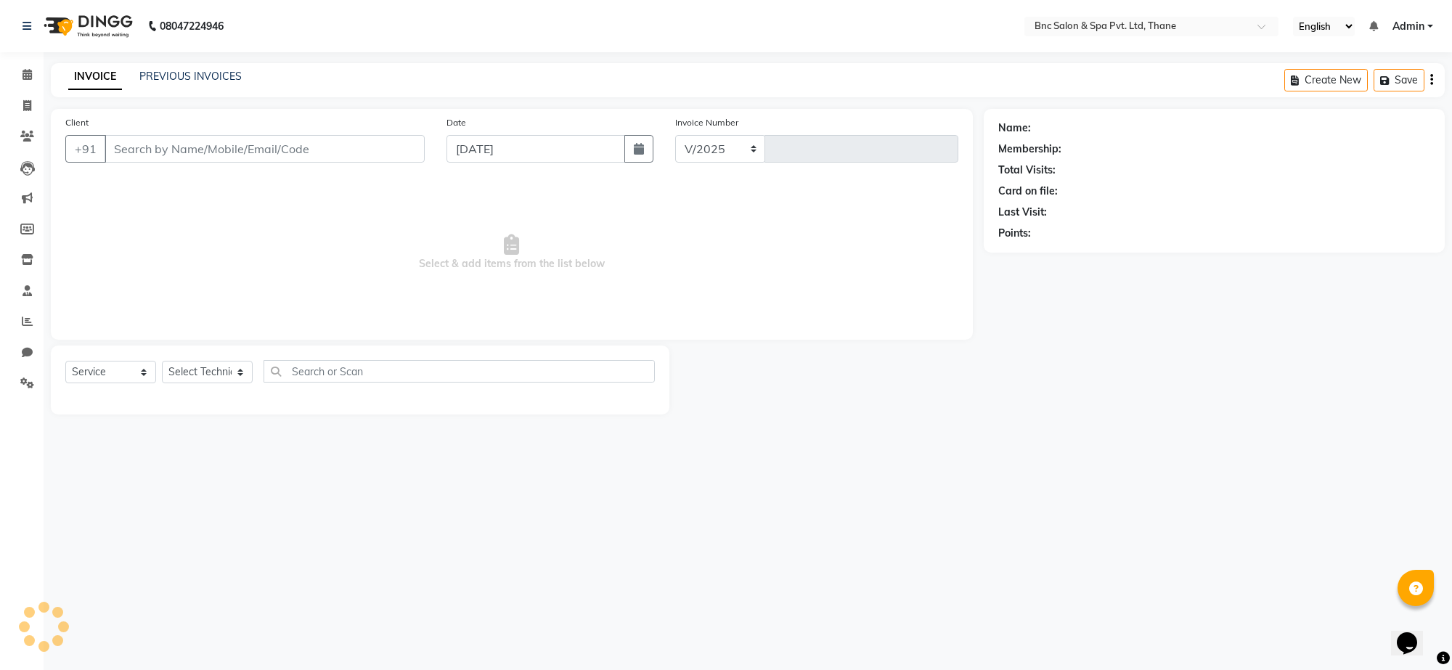
select select "7892"
type input "3607"
type input "9326003812"
select select "71921"
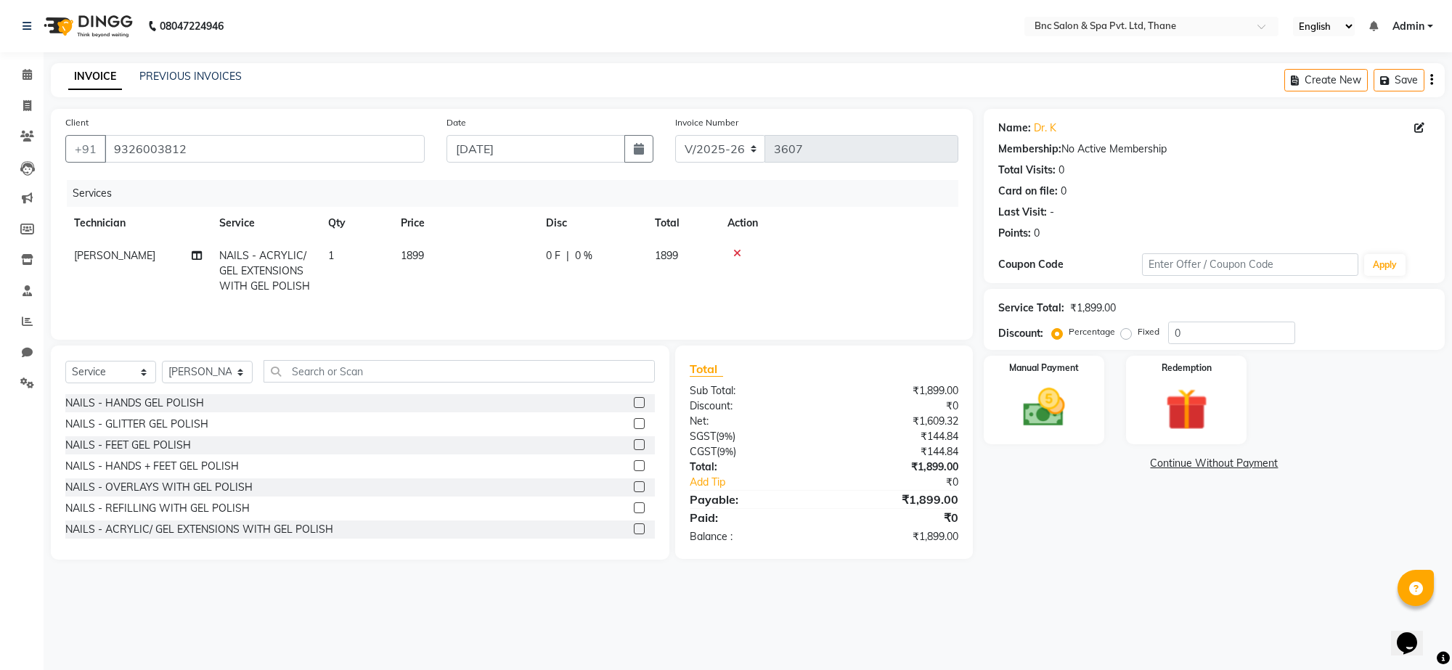
click at [397, 231] on th "Price" at bounding box center [464, 223] width 145 height 33
click at [407, 248] on td "1899" at bounding box center [464, 271] width 145 height 63
select select "71921"
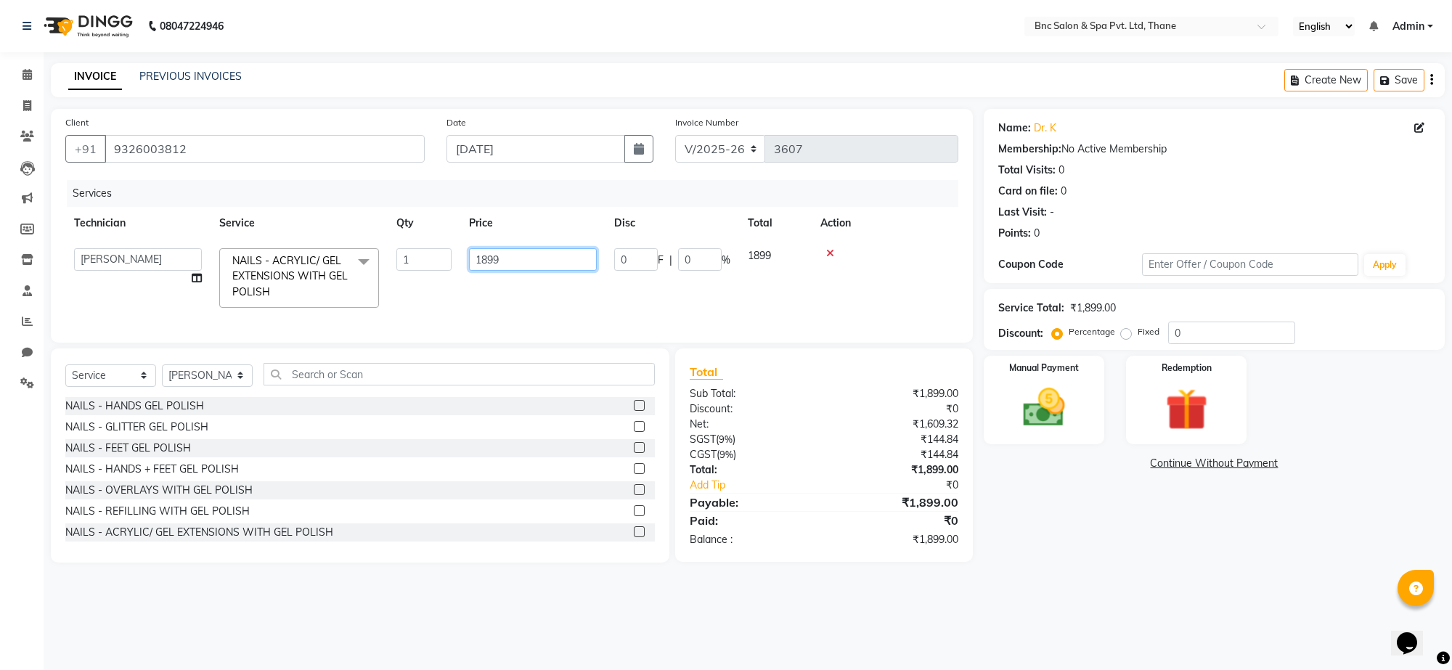
click at [491, 263] on input "1899" at bounding box center [533, 259] width 128 height 23
type input "1399"
click at [1065, 401] on img at bounding box center [1044, 408] width 71 height 51
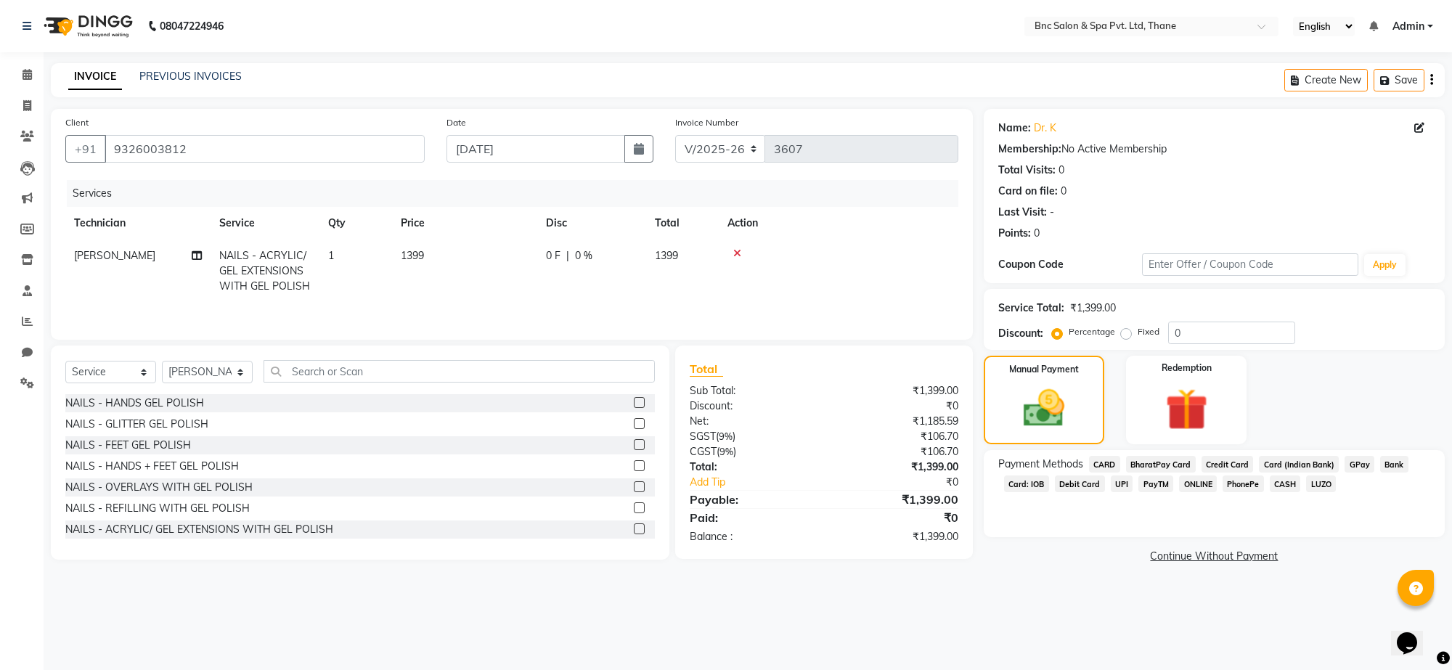
click at [96, 266] on td "[PERSON_NAME]" at bounding box center [137, 271] width 145 height 63
select select "71921"
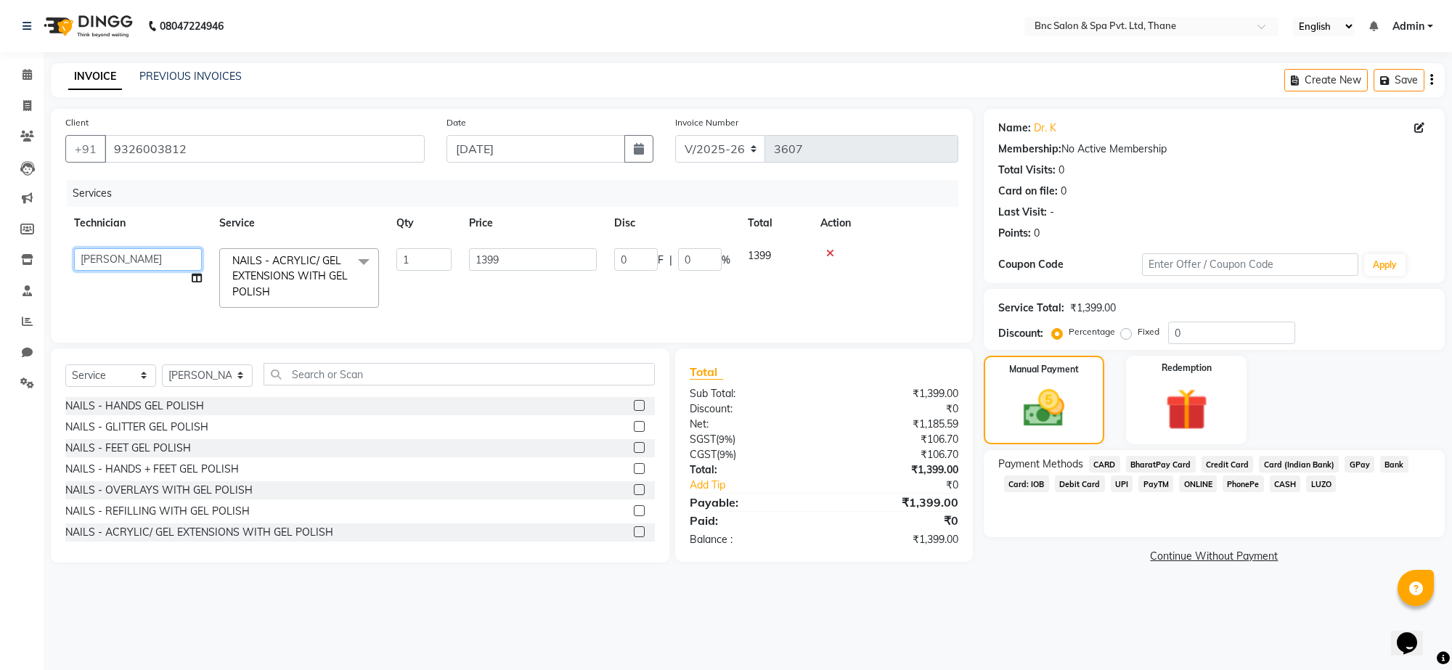
click at [99, 256] on select "Amir Anas Ansari Apeksha ashim ashish Ashwini Shibe chandani singh Deepak Rajpu…" at bounding box center [138, 259] width 128 height 23
select select "71923"
click at [1283, 484] on span "CASH" at bounding box center [1285, 484] width 31 height 17
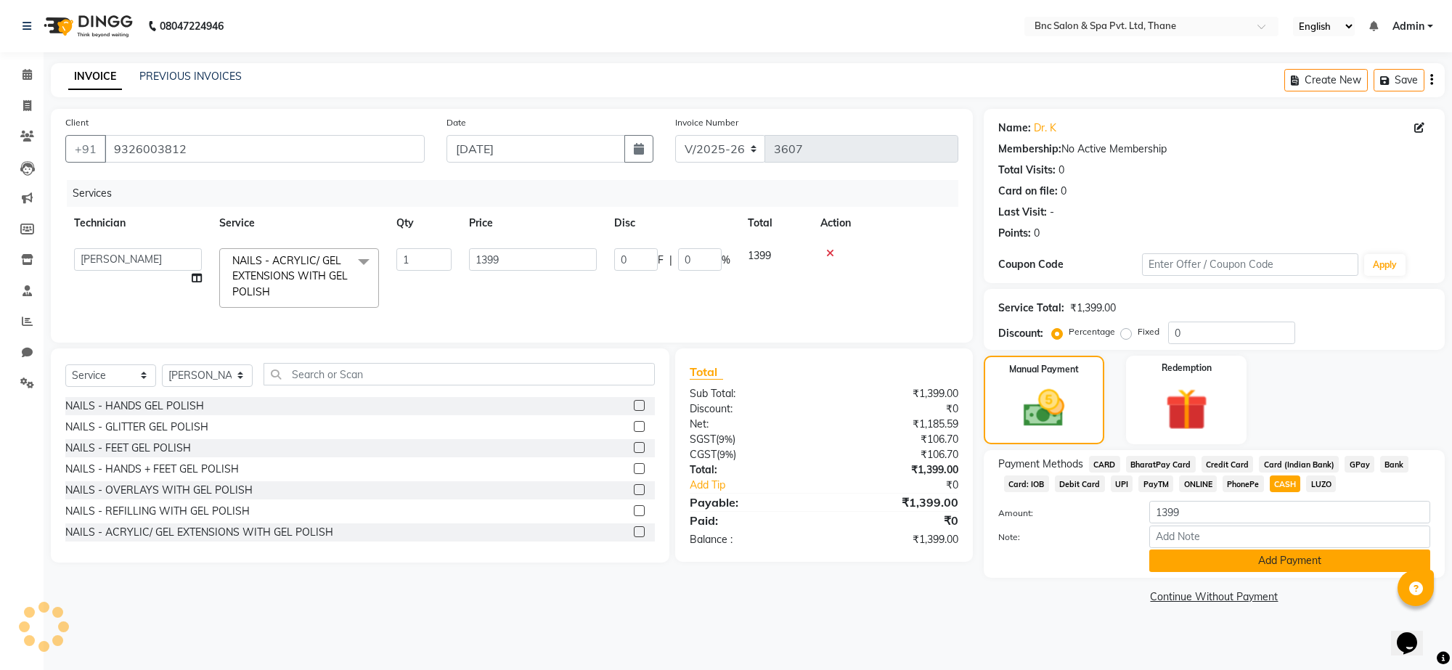
click at [1313, 568] on button "Add Payment" at bounding box center [1290, 561] width 281 height 23
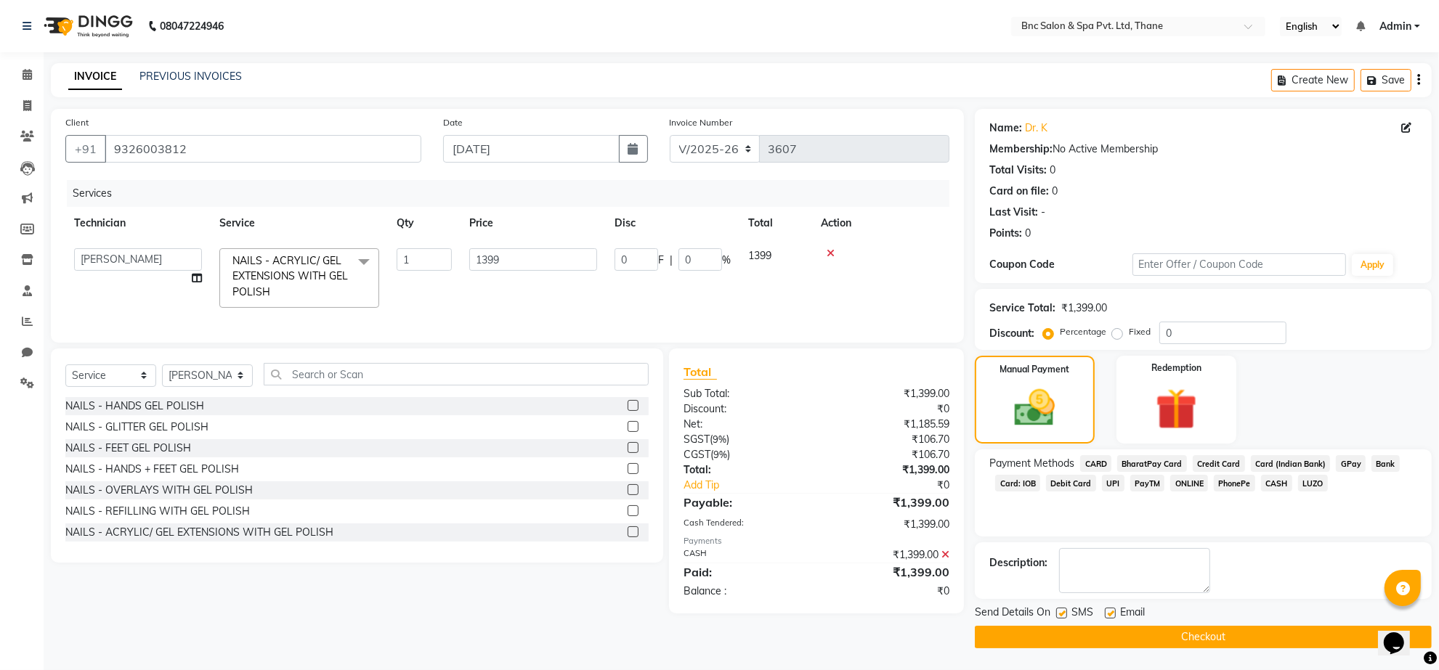
click at [1214, 630] on button "Checkout" at bounding box center [1203, 637] width 457 height 23
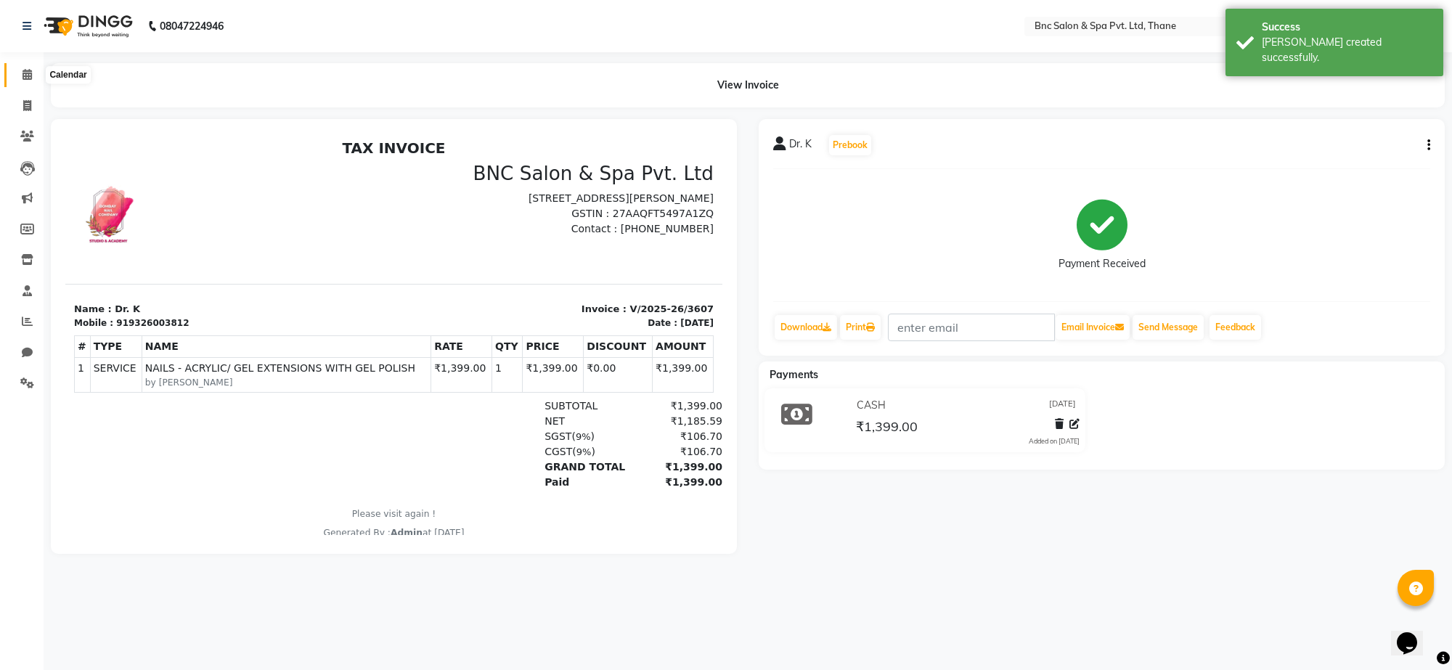
click at [27, 69] on icon at bounding box center [27, 74] width 9 height 11
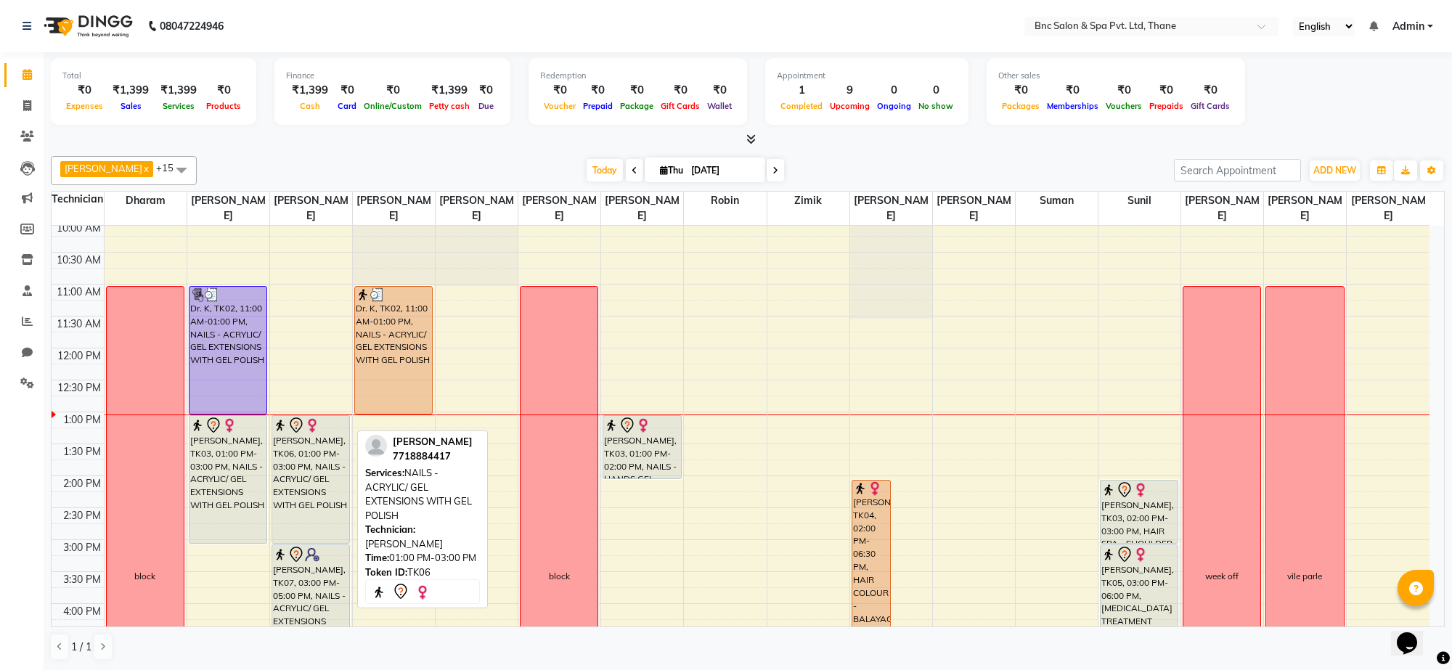
scroll to position [175, 0]
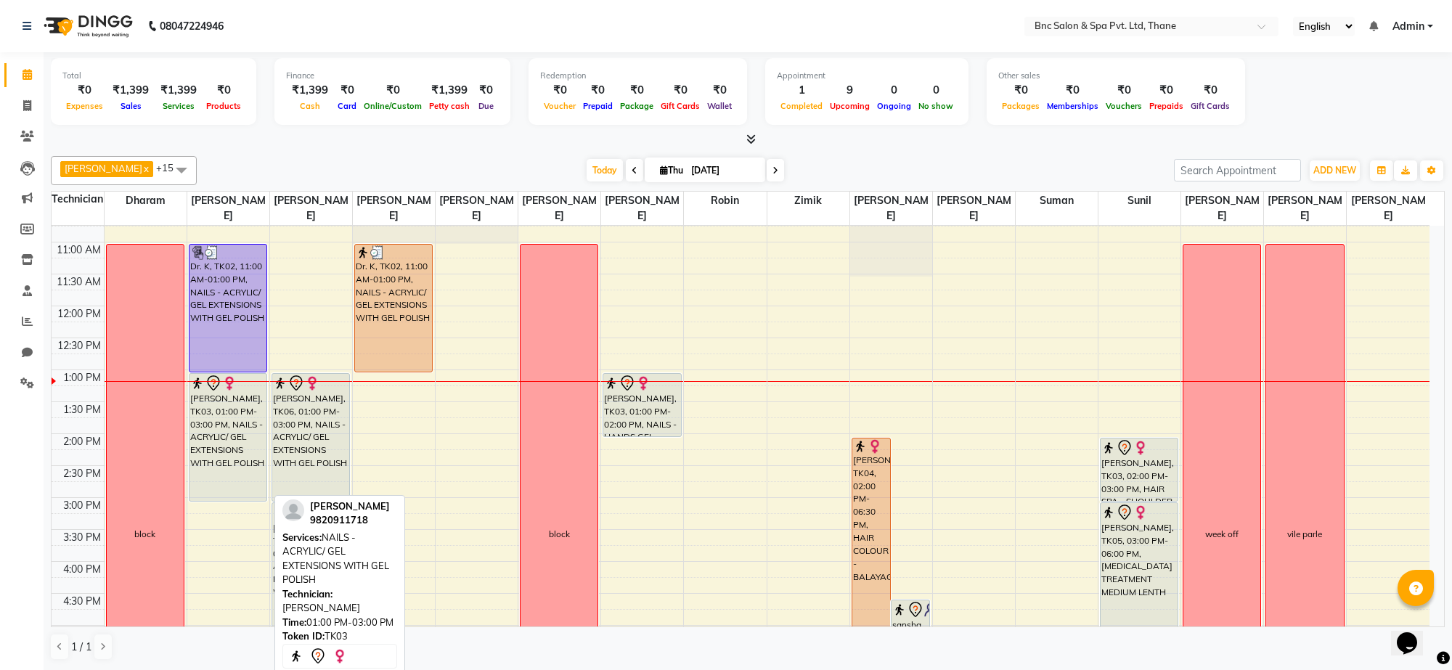
click at [219, 422] on div "[PERSON_NAME], TK03, 01:00 PM-03:00 PM, NAILS - ACRYLIC/ GEL EXTENSIONS WITH GE…" at bounding box center [228, 437] width 77 height 127
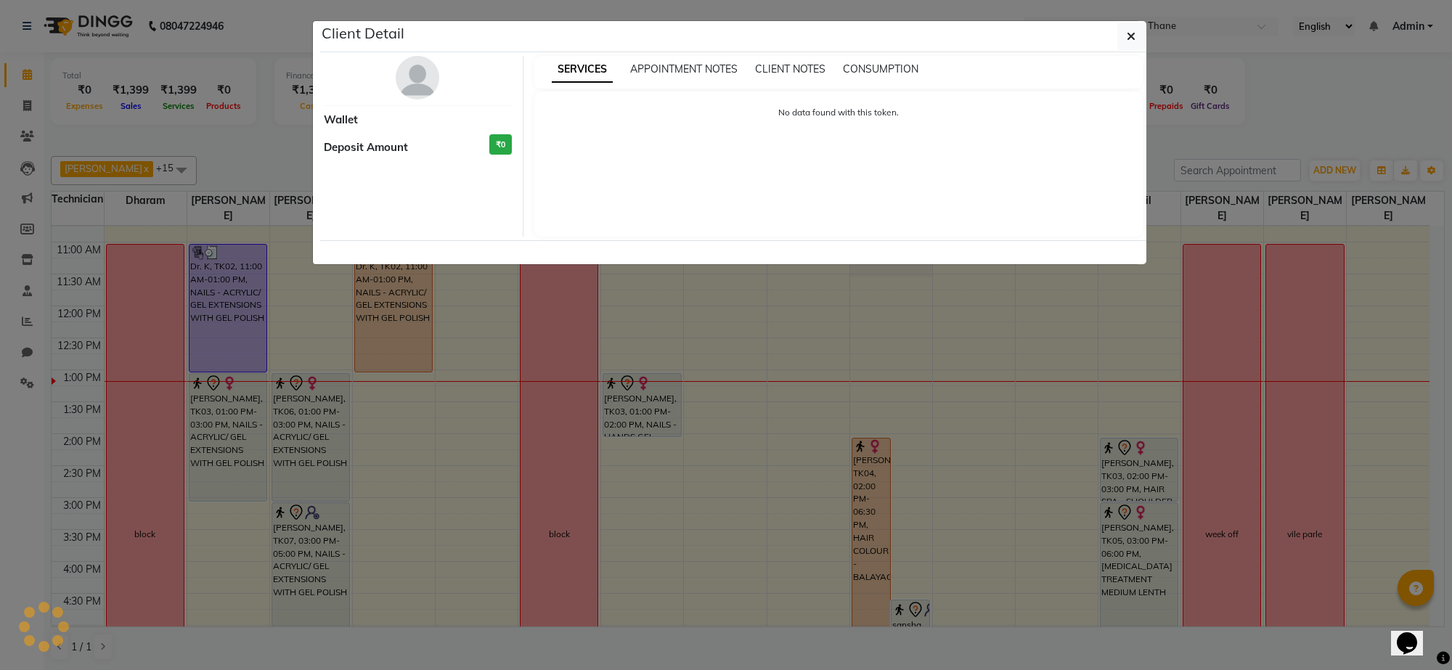
select select "7"
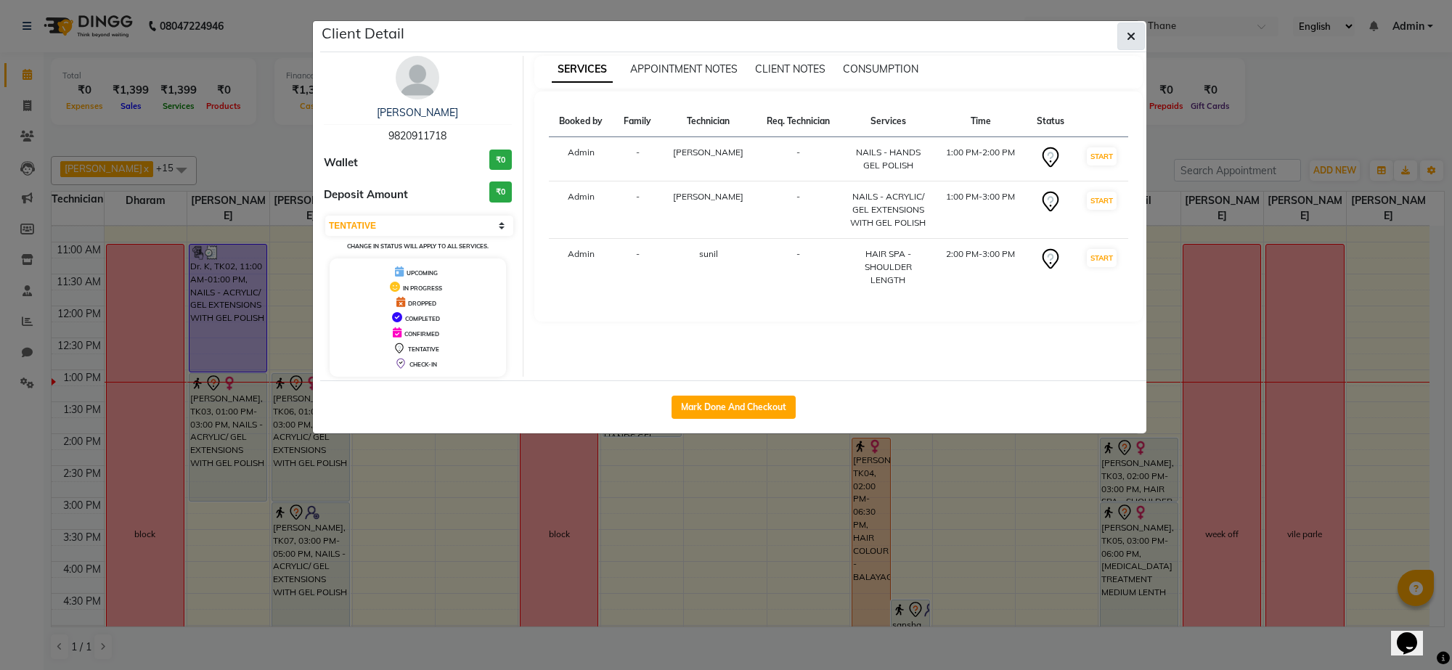
click at [1137, 28] on button "button" at bounding box center [1132, 37] width 28 height 28
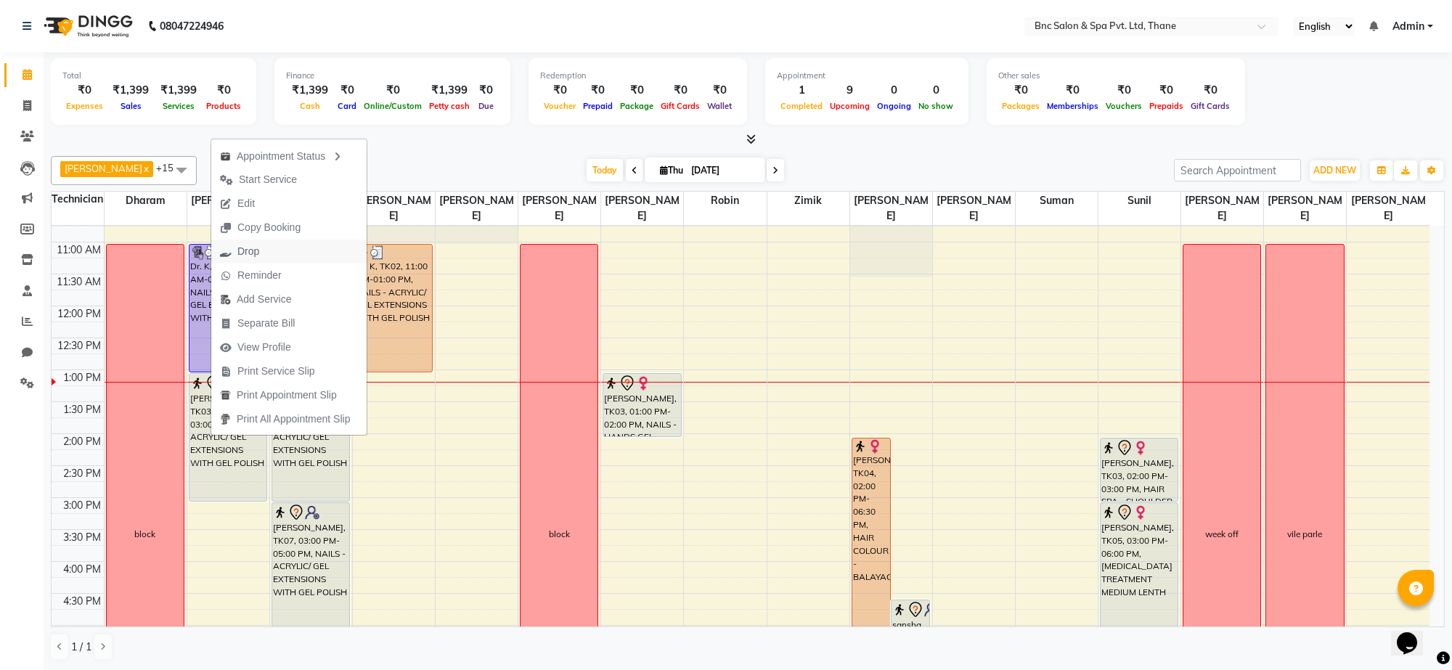
click at [255, 253] on span "Drop" at bounding box center [248, 251] width 22 height 15
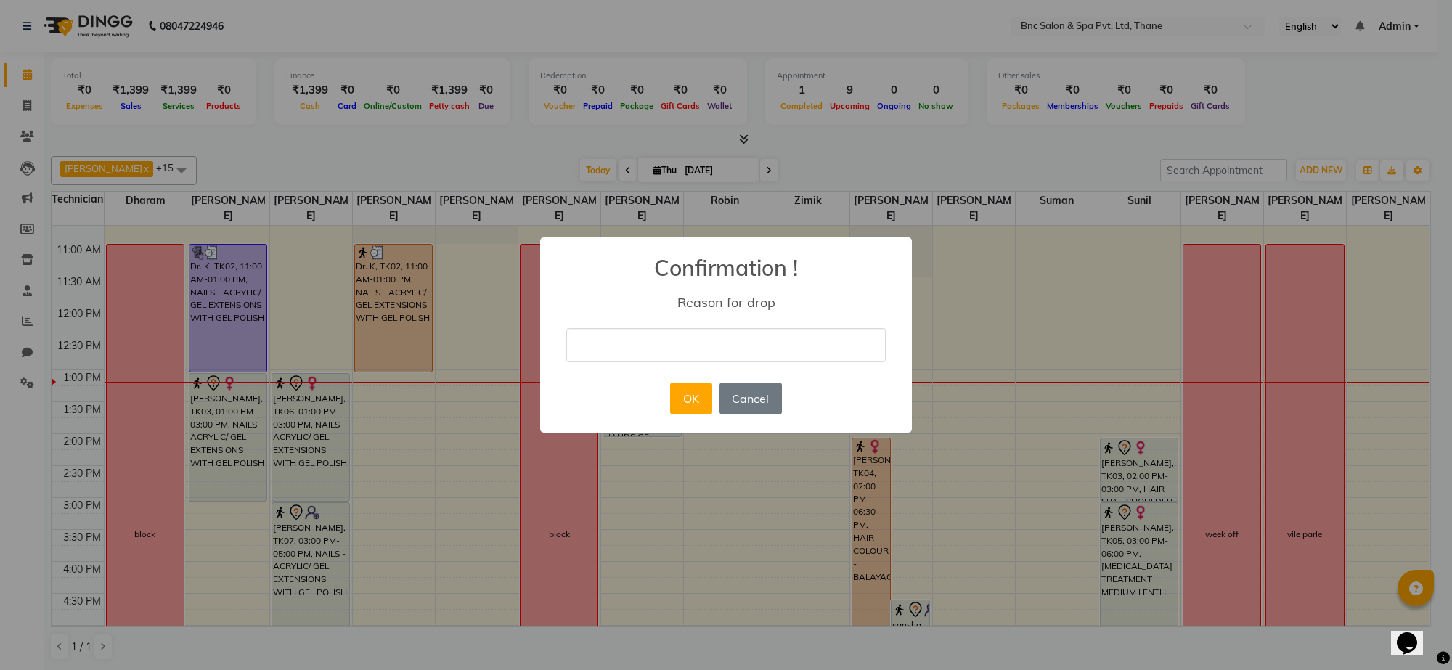
click at [255, 253] on div "× Confirmation ! Reason for drop OK No Cancel" at bounding box center [726, 335] width 1452 height 670
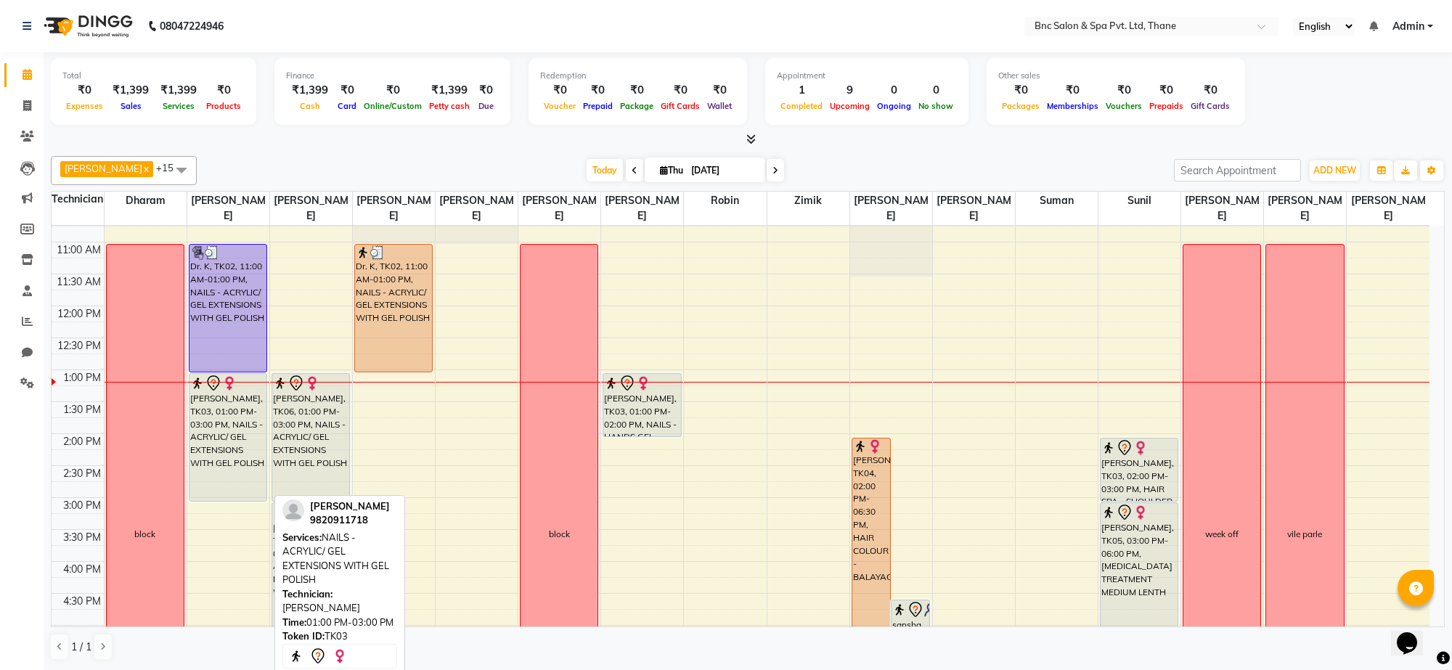
click at [249, 403] on div "[PERSON_NAME], TK03, 01:00 PM-03:00 PM, NAILS - ACRYLIC/ GEL EXTENSIONS WITH GE…" at bounding box center [228, 437] width 77 height 127
select select "7"
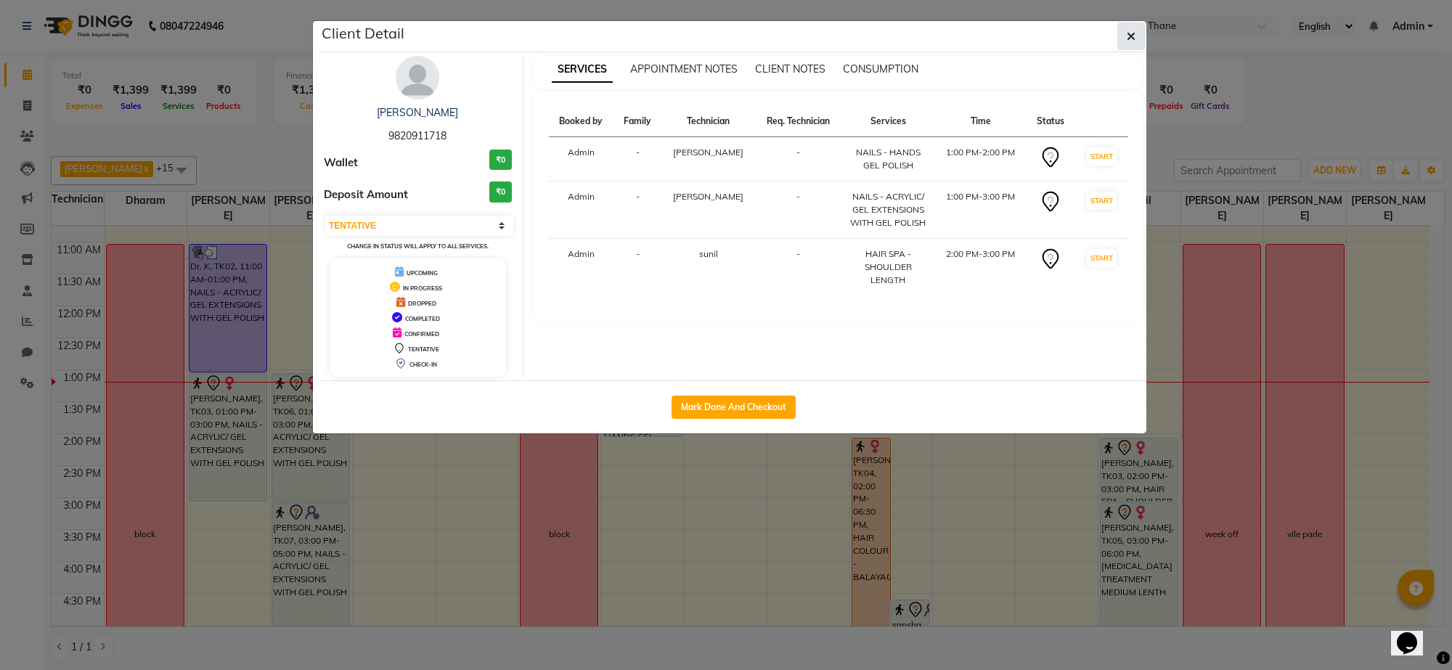
click at [1137, 49] on button "button" at bounding box center [1132, 37] width 28 height 28
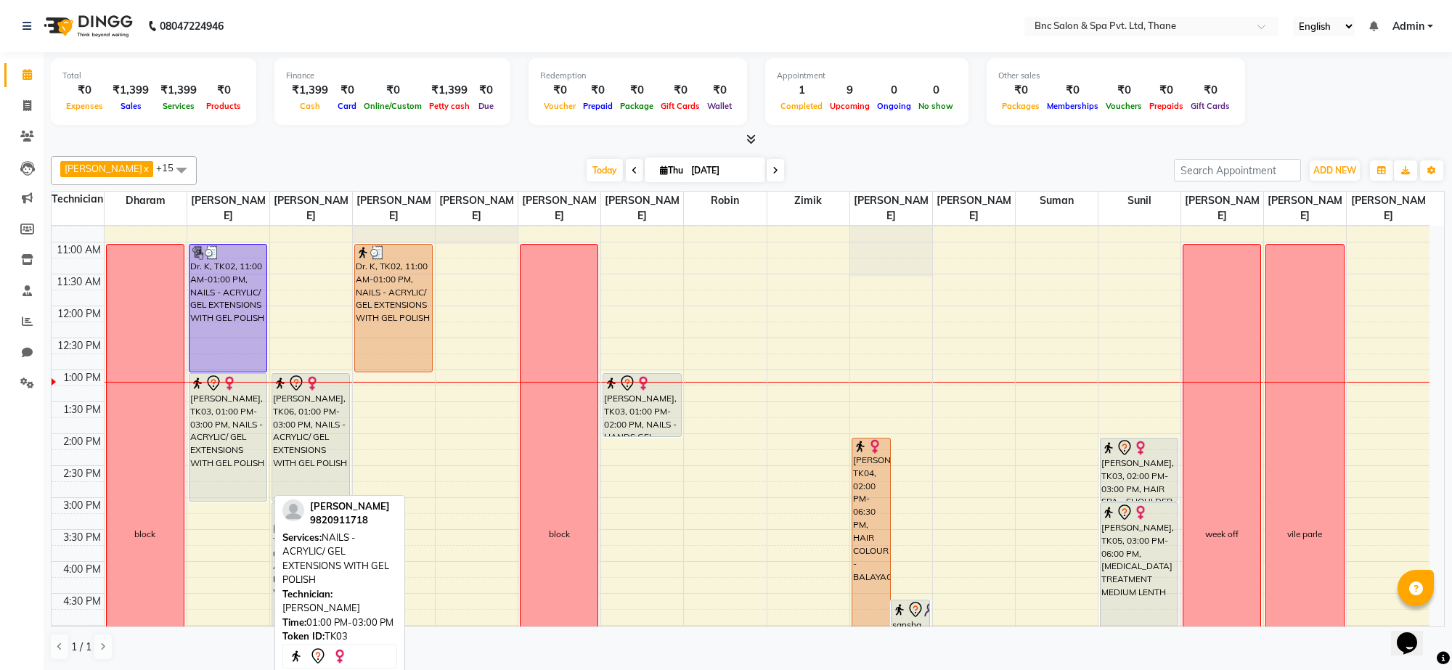
click at [195, 474] on div "[PERSON_NAME], TK03, 01:00 PM-03:00 PM, NAILS - ACRYLIC/ GEL EXTENSIONS WITH GE…" at bounding box center [228, 437] width 77 height 127
select select "7"
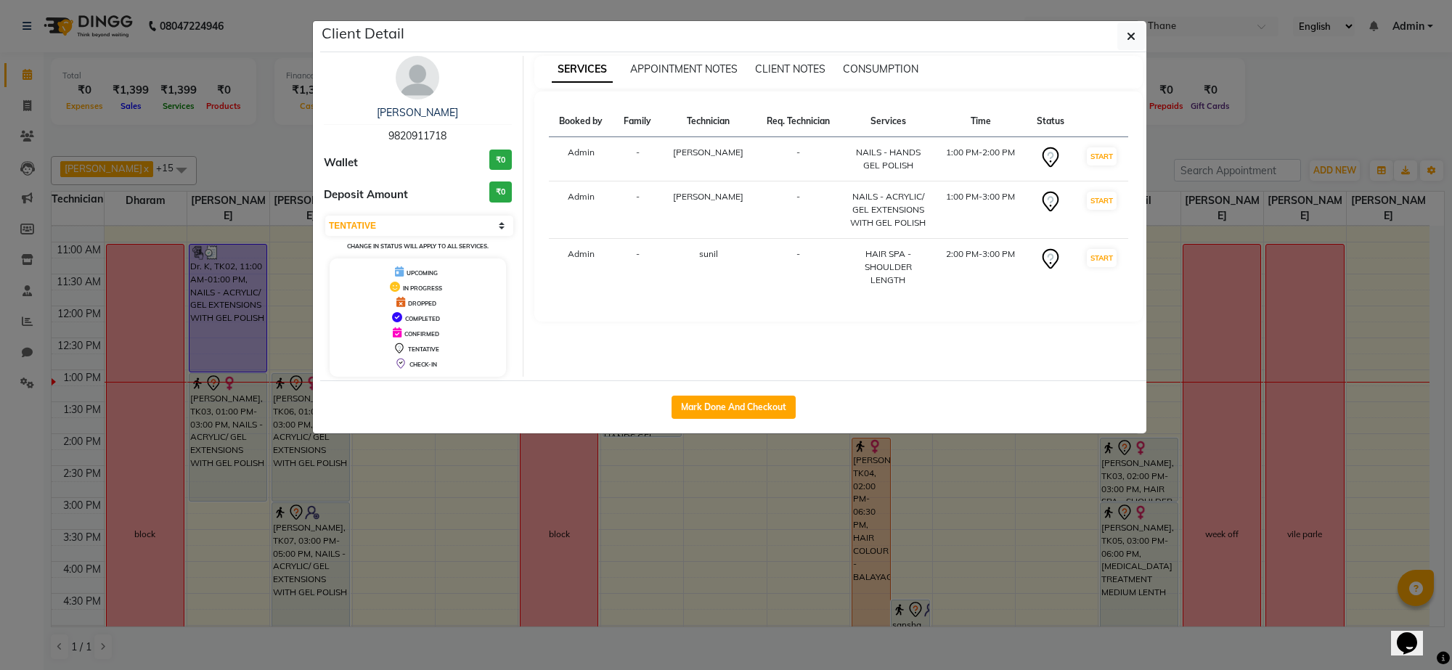
click at [1113, 44] on div "Client Detail" at bounding box center [733, 36] width 826 height 31
click at [1123, 38] on button "button" at bounding box center [1132, 37] width 28 height 28
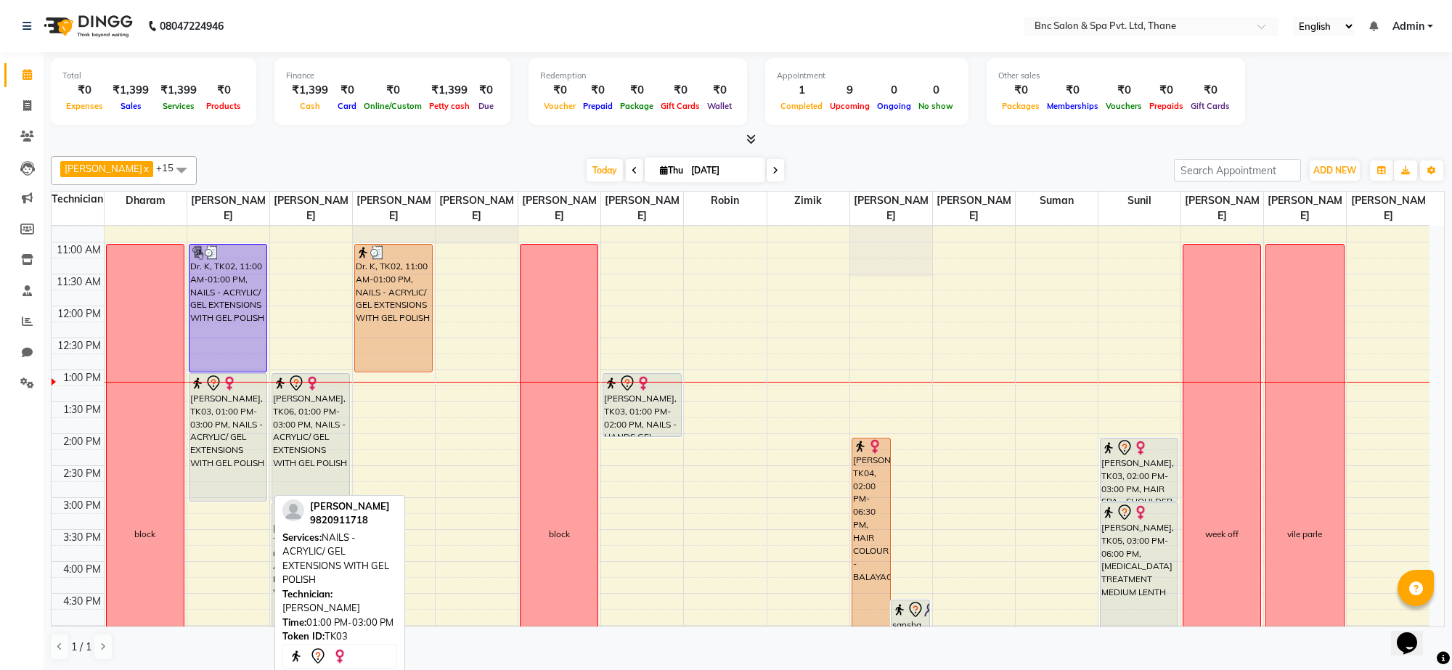
click at [218, 421] on div "[PERSON_NAME], TK03, 01:00 PM-03:00 PM, NAILS - ACRYLIC/ GEL EXTENSIONS WITH GE…" at bounding box center [228, 437] width 77 height 127
select select "7"
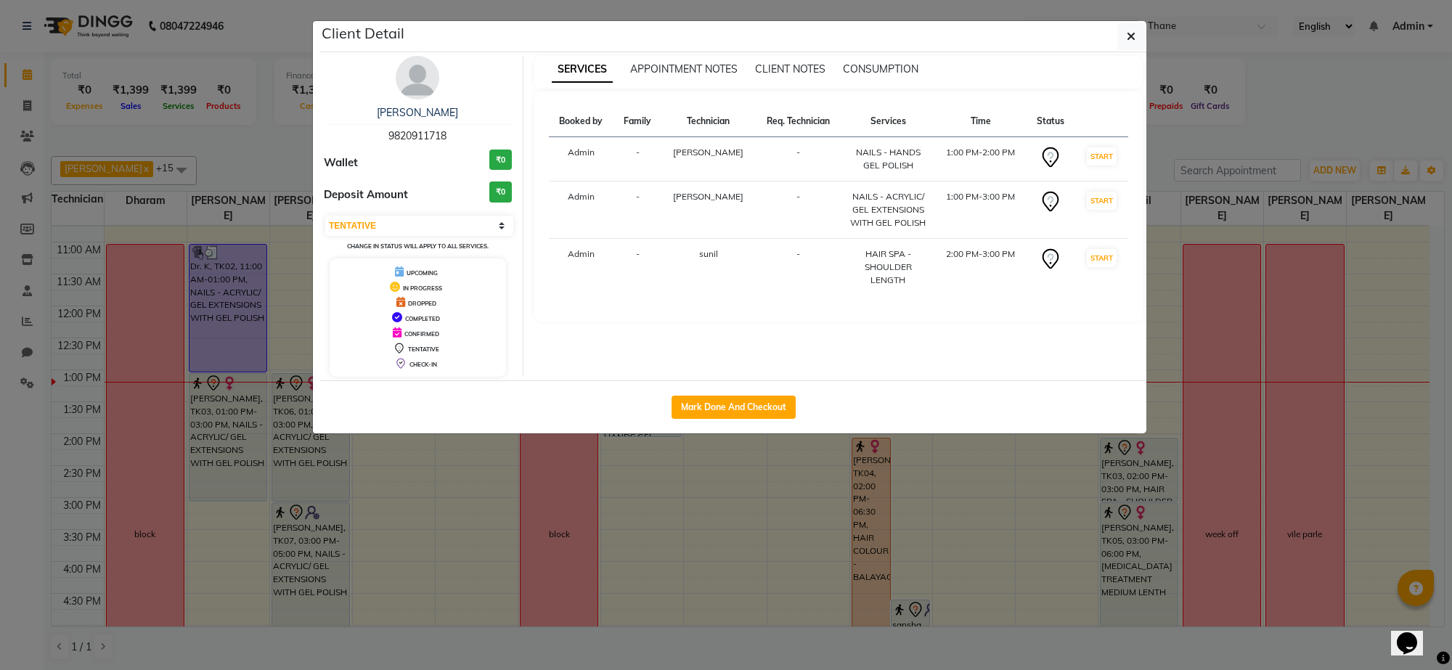
click at [218, 420] on ngb-modal-window "Client Detail monali 9820911718 Wallet ₹0 Deposit Amount ₹0 Select IN SERVICE C…" at bounding box center [726, 335] width 1452 height 670
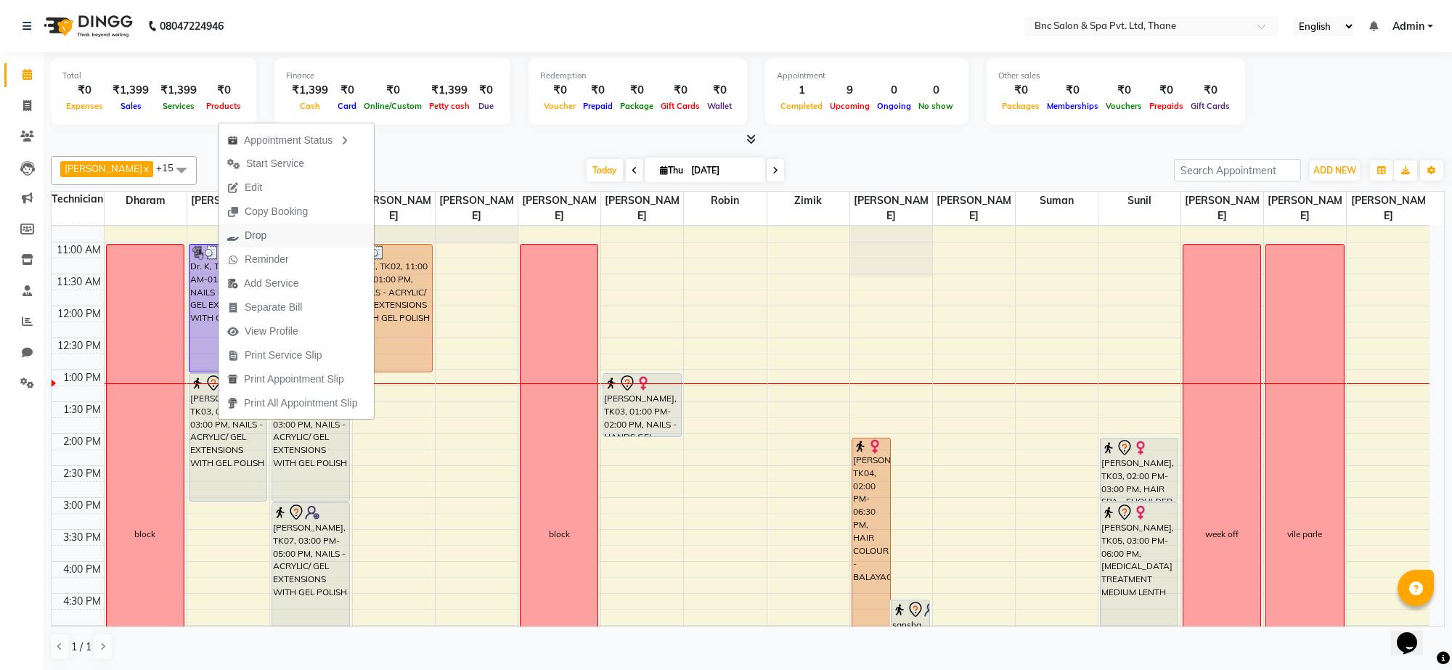
click at [292, 230] on button "Drop" at bounding box center [296, 236] width 155 height 24
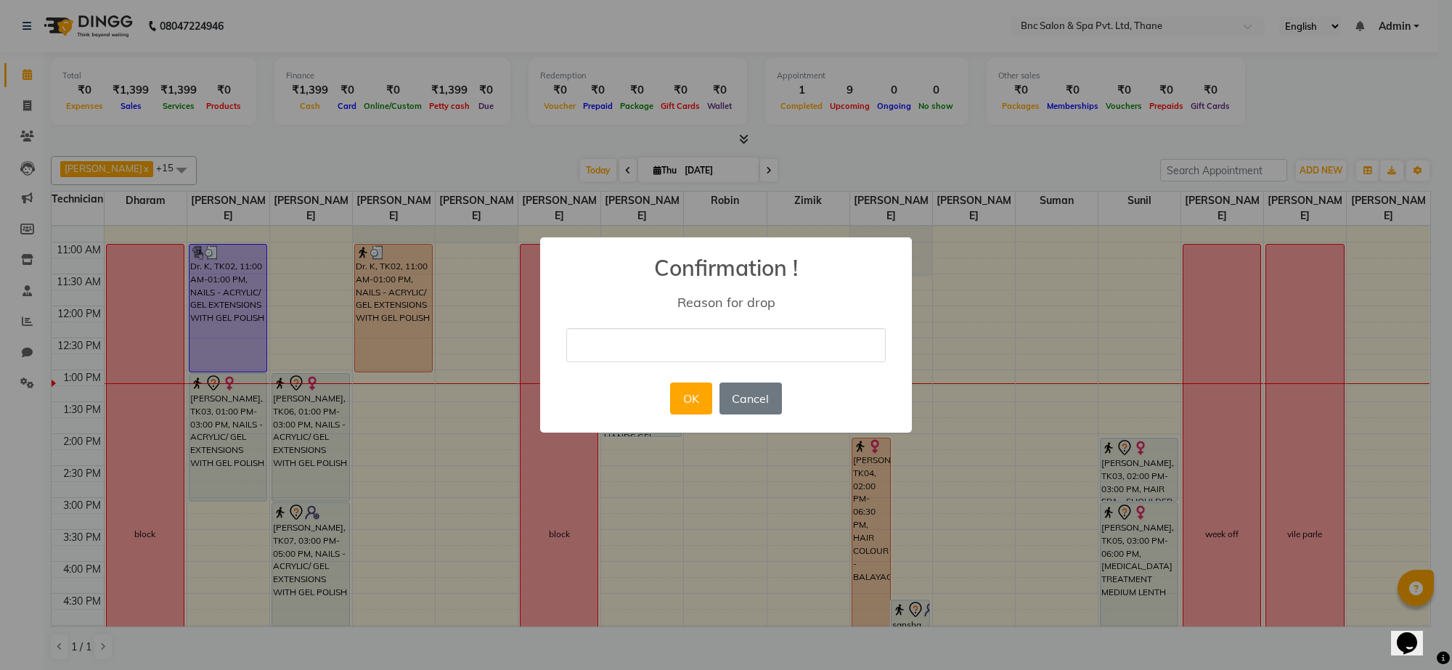
click at [627, 346] on input "text" at bounding box center [726, 345] width 320 height 34
type input "cancelled by client"
click at [688, 389] on button "OK" at bounding box center [690, 399] width 41 height 32
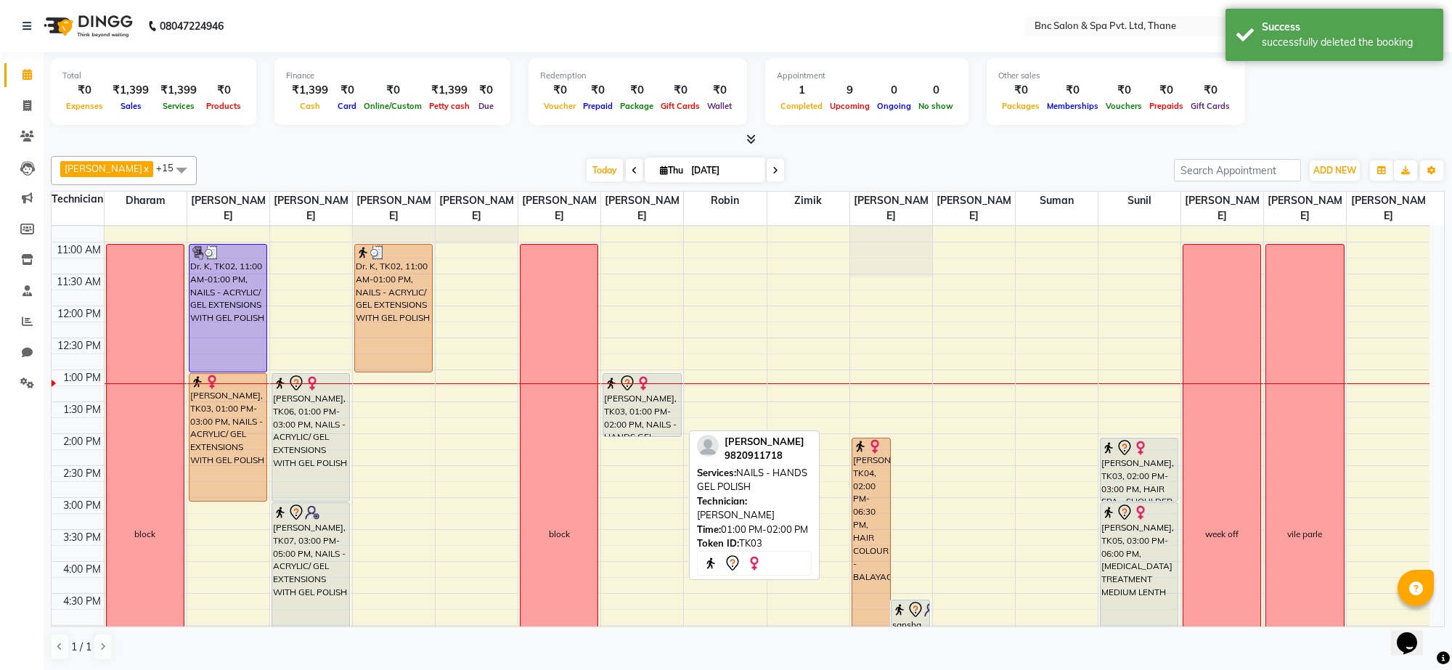
click at [655, 407] on div "[PERSON_NAME], TK03, 01:00 PM-02:00 PM, NAILS - HANDS GEL POLISH" at bounding box center [642, 405] width 77 height 62
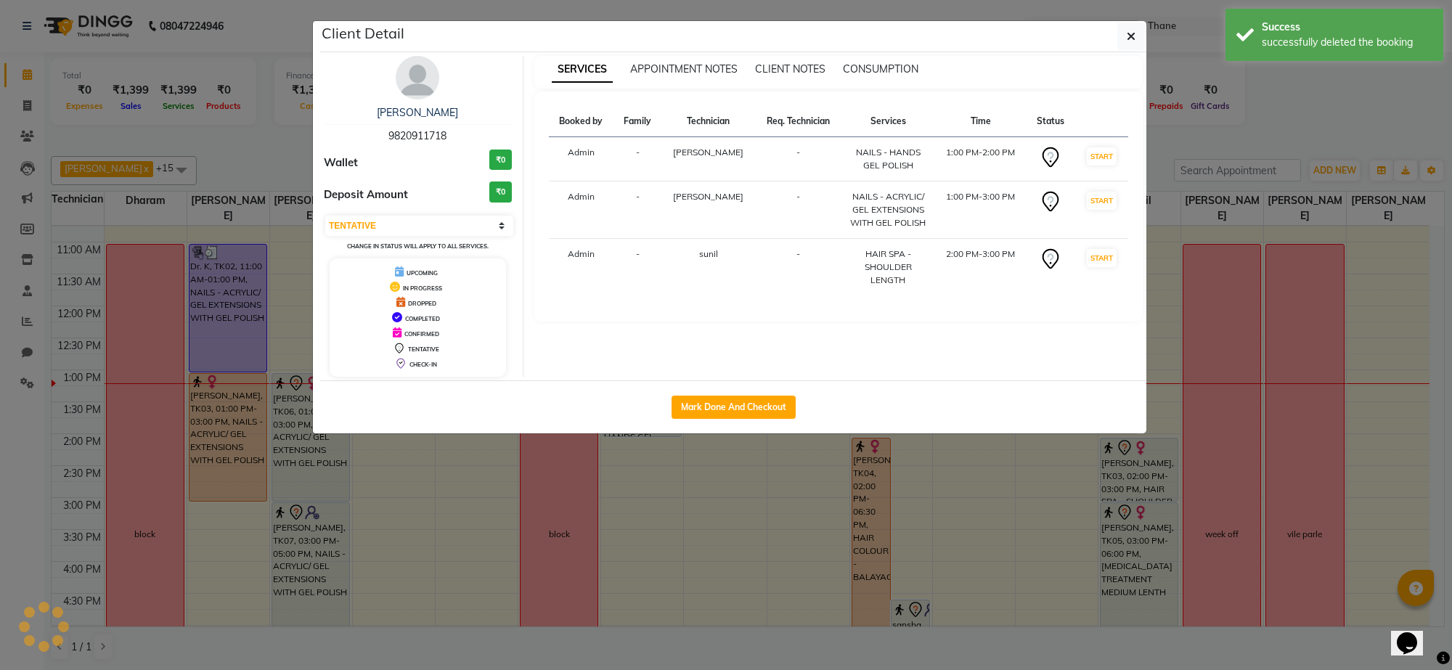
select select "select"
click at [655, 407] on div "Mark Done And Checkout" at bounding box center [733, 407] width 826 height 53
click at [644, 474] on ngb-modal-window "Client Detail monali 9820911718 Wallet ₹0 Deposit Amount ₹0 Select IN SERVICE C…" at bounding box center [726, 335] width 1452 height 670
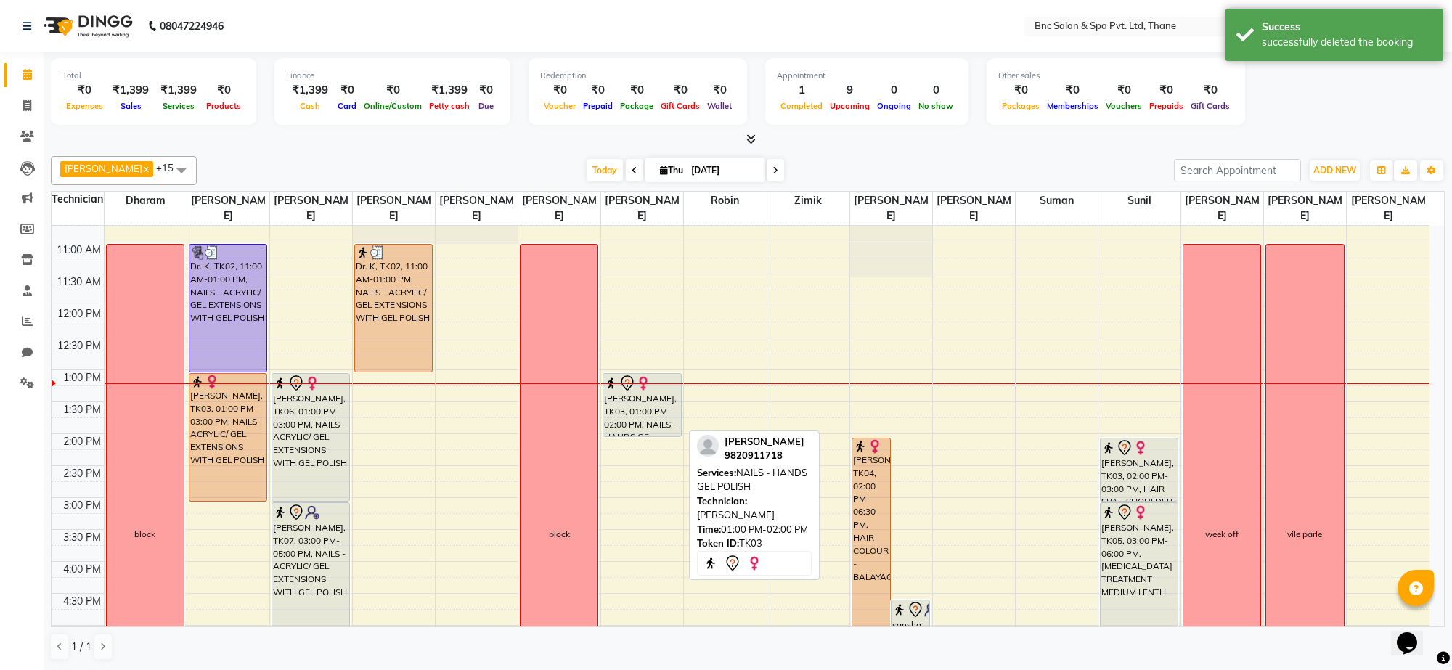
click at [643, 425] on div "[PERSON_NAME], TK03, 01:00 PM-02:00 PM, NAILS - HANDS GEL POLISH" at bounding box center [642, 405] width 77 height 62
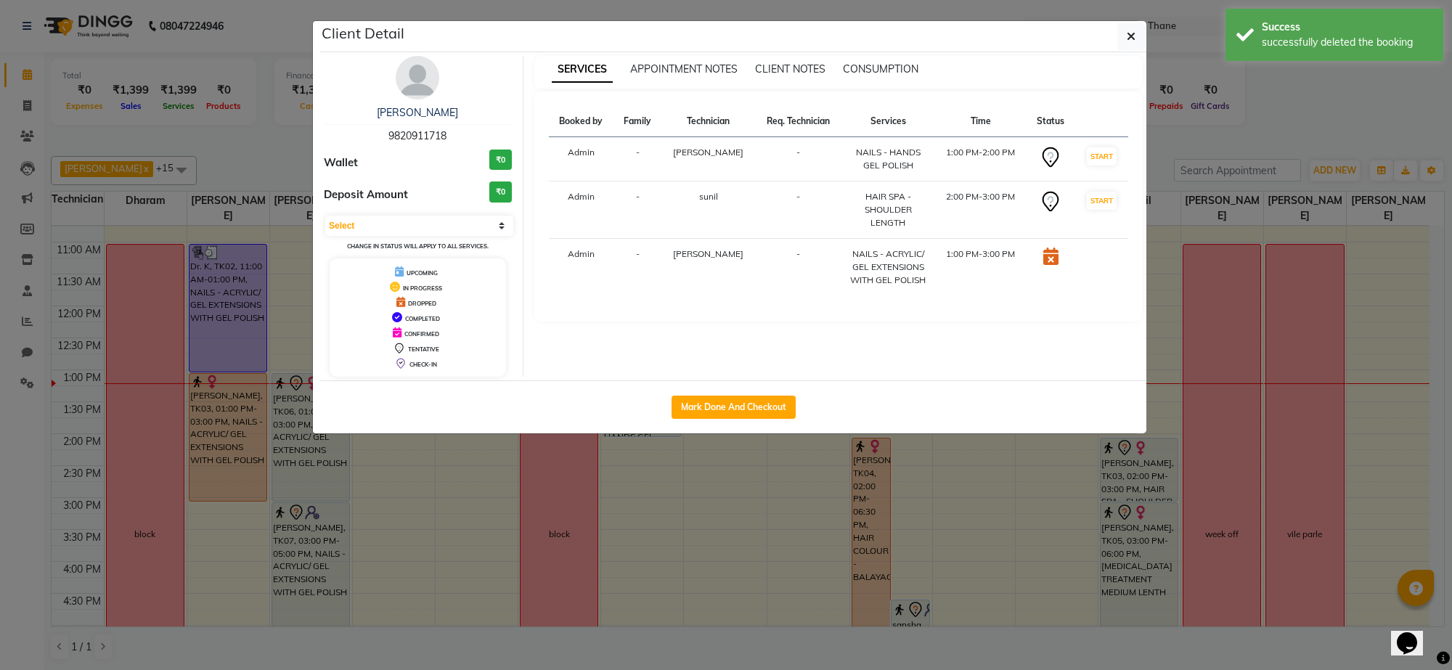
click at [643, 425] on div "Mark Done And Checkout" at bounding box center [733, 407] width 826 height 53
click at [639, 450] on ngb-modal-window "Client Detail monali 9820911718 Wallet ₹0 Deposit Amount ₹0 Select IN SERVICE C…" at bounding box center [726, 335] width 1452 height 670
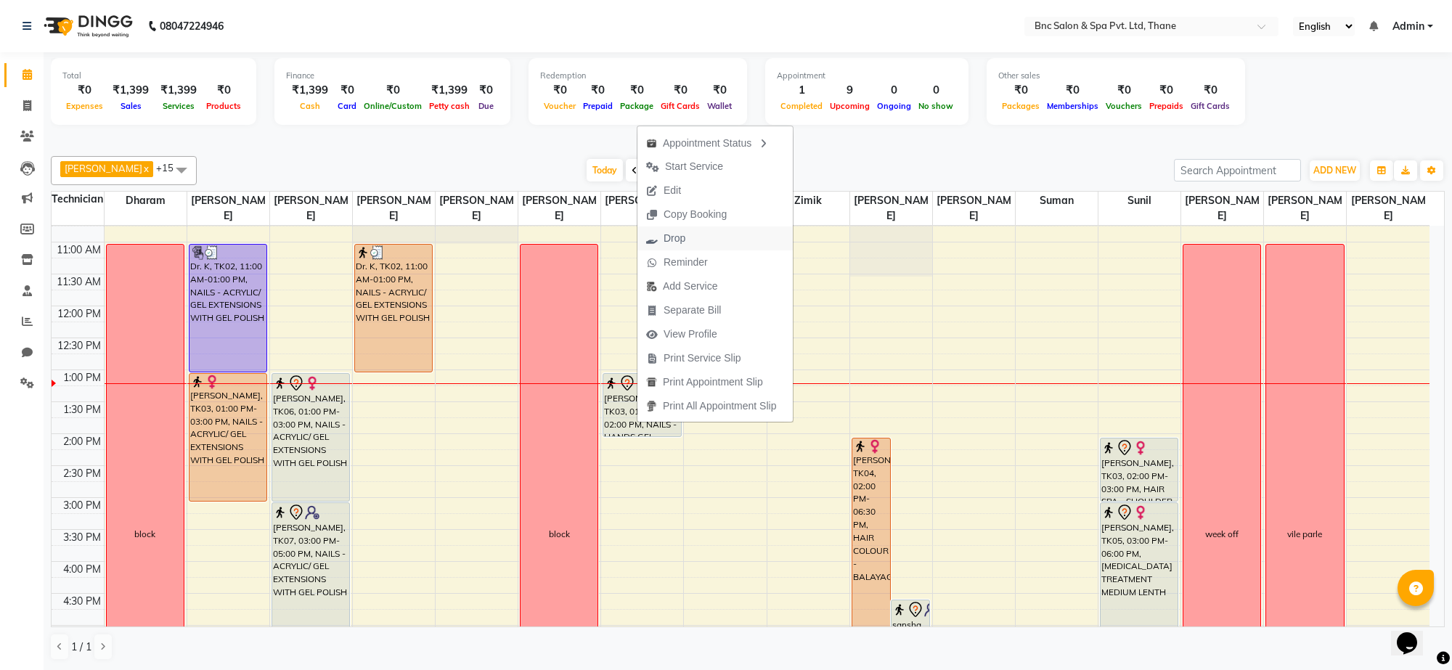
click at [676, 236] on span "Drop" at bounding box center [675, 238] width 22 height 15
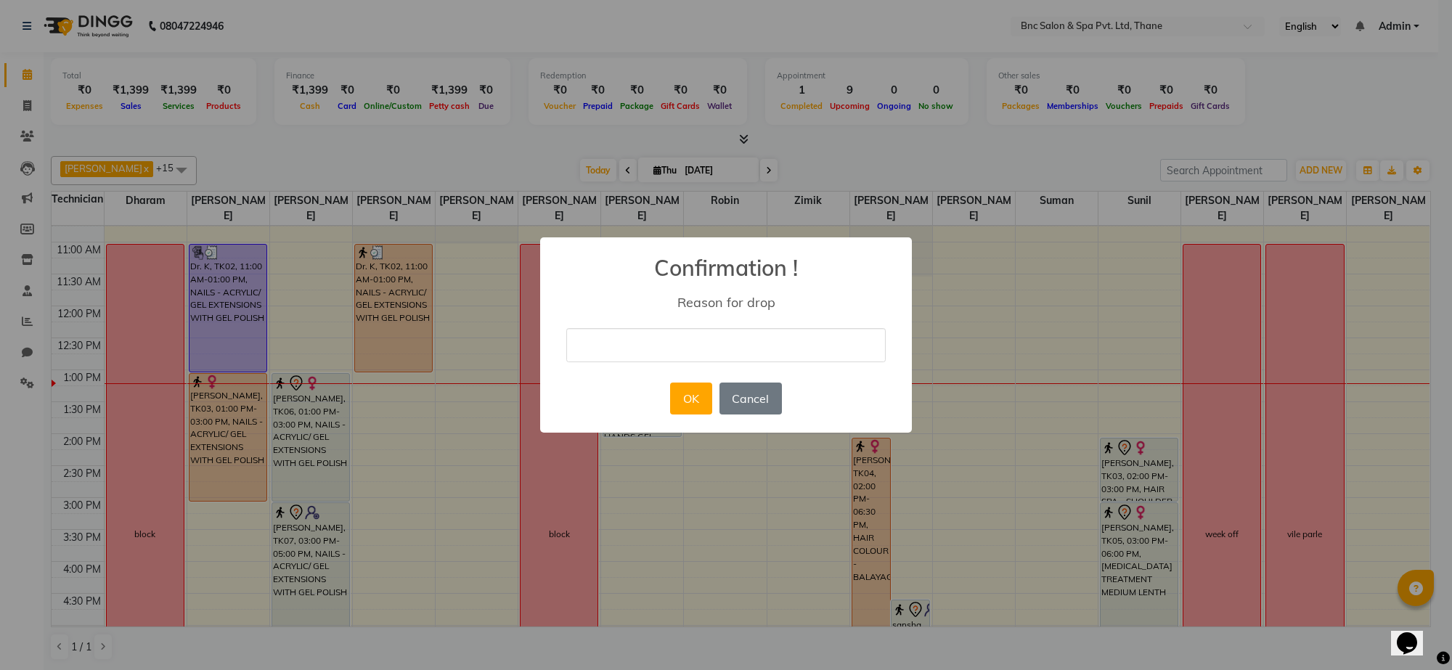
click at [633, 338] on input "text" at bounding box center [726, 345] width 320 height 34
type input "cancelled by client"
click at [683, 407] on button "OK" at bounding box center [690, 399] width 41 height 32
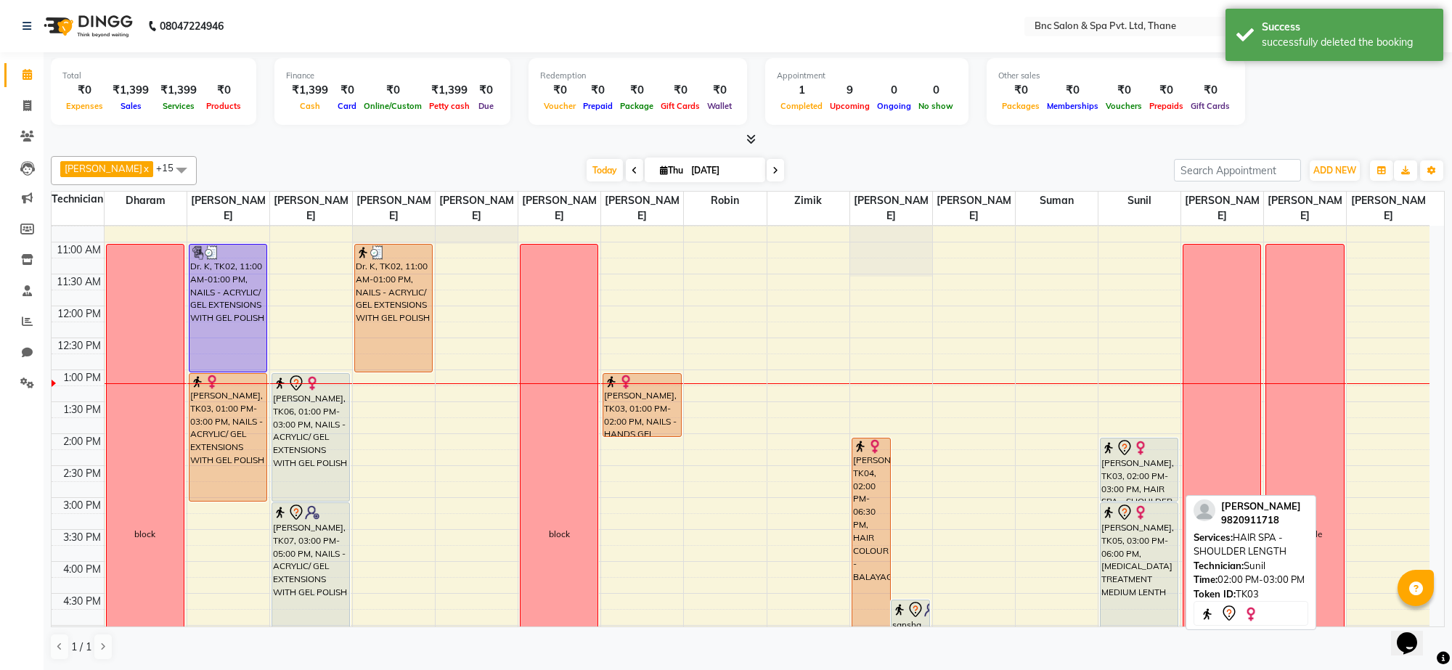
click at [1128, 480] on div "[PERSON_NAME], TK03, 02:00 PM-03:00 PM, HAIR SPA - SHOULDER LENGTH" at bounding box center [1139, 470] width 77 height 62
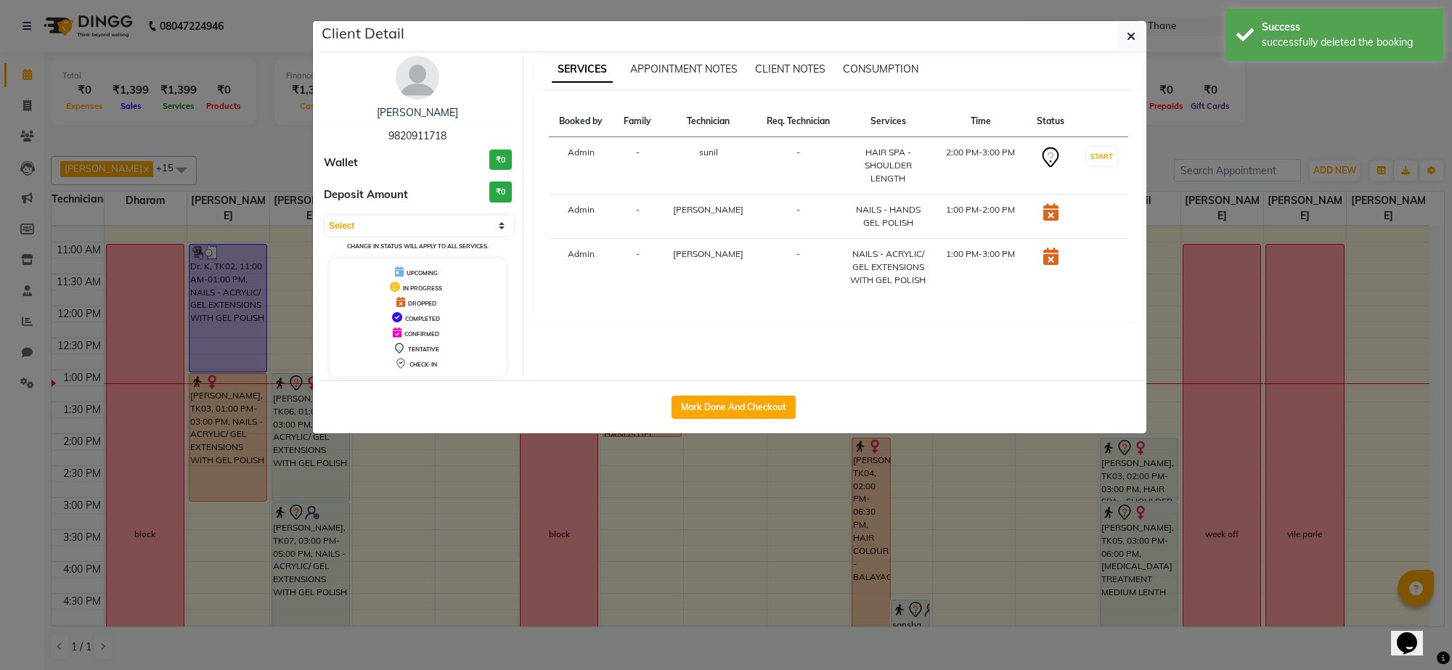
click at [1128, 480] on ngb-modal-window "Client Detail monali 9820911718 Wallet ₹0 Deposit Amount ₹0 Select IN SERVICE C…" at bounding box center [726, 335] width 1452 height 670
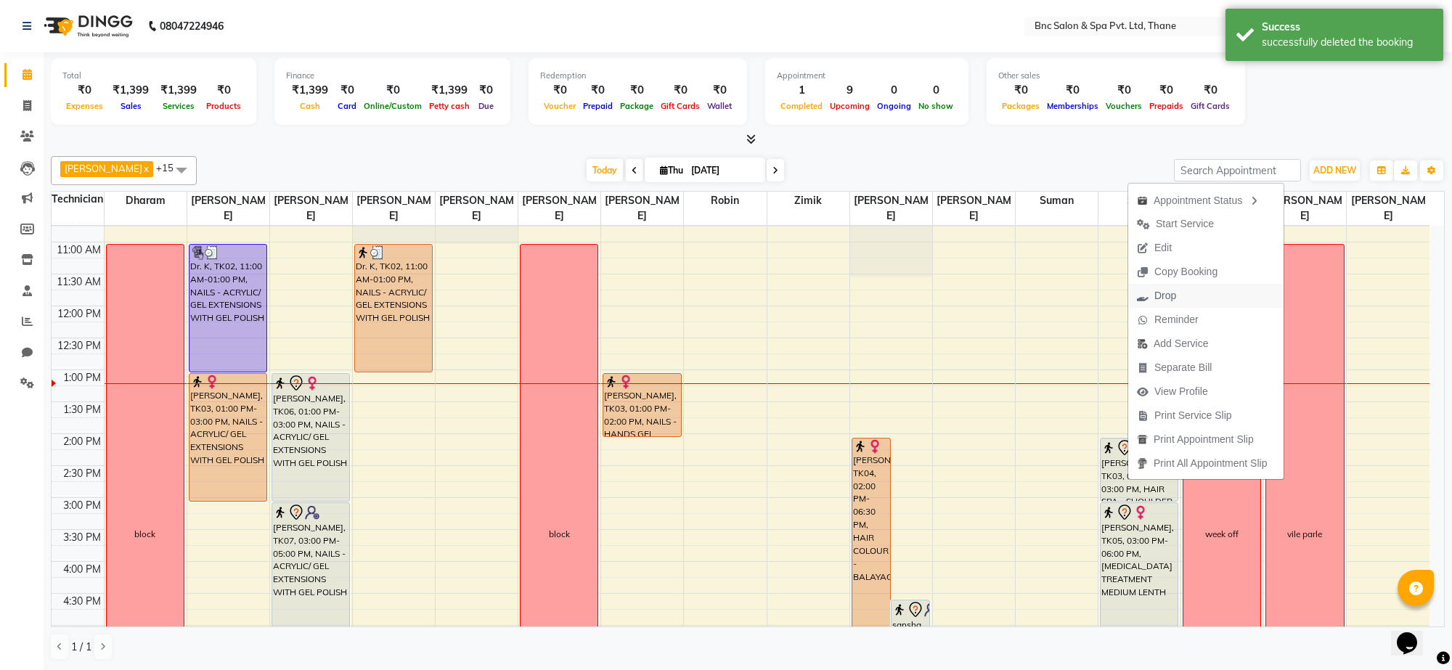
click at [1177, 284] on span "Drop" at bounding box center [1157, 296] width 57 height 24
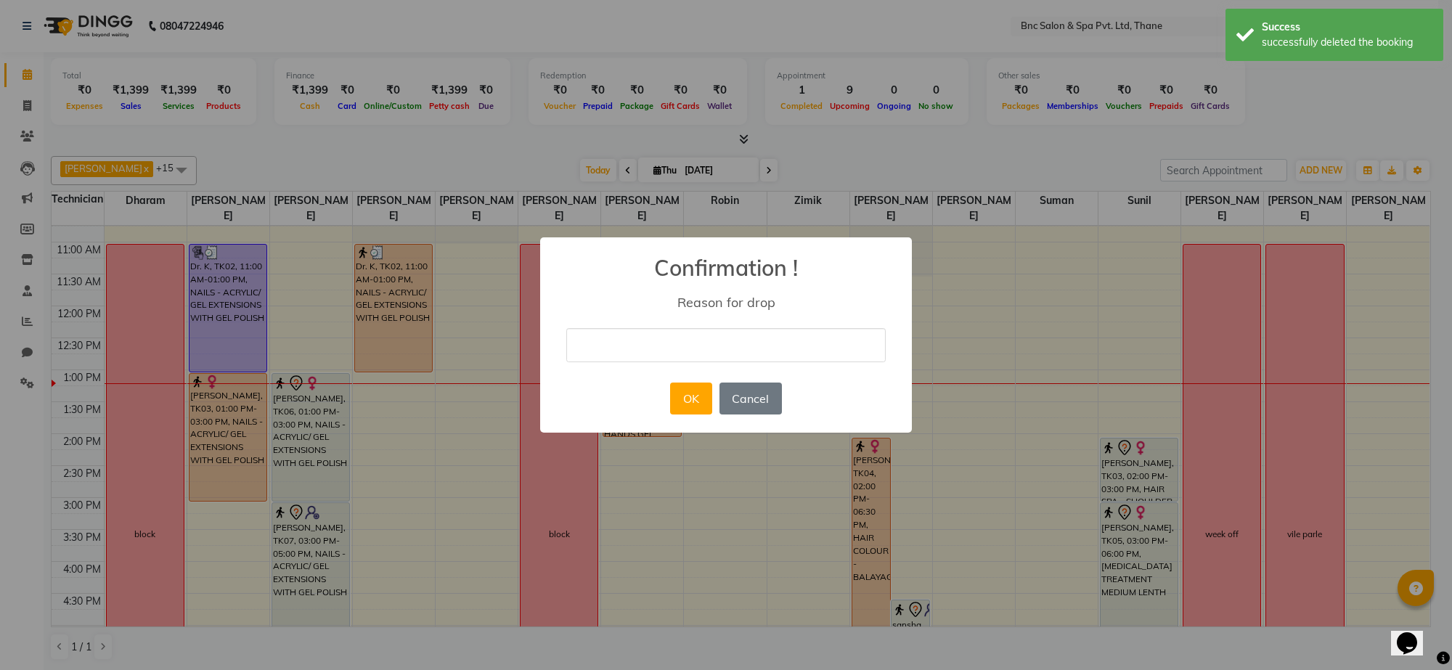
click at [855, 332] on input "text" at bounding box center [726, 345] width 320 height 34
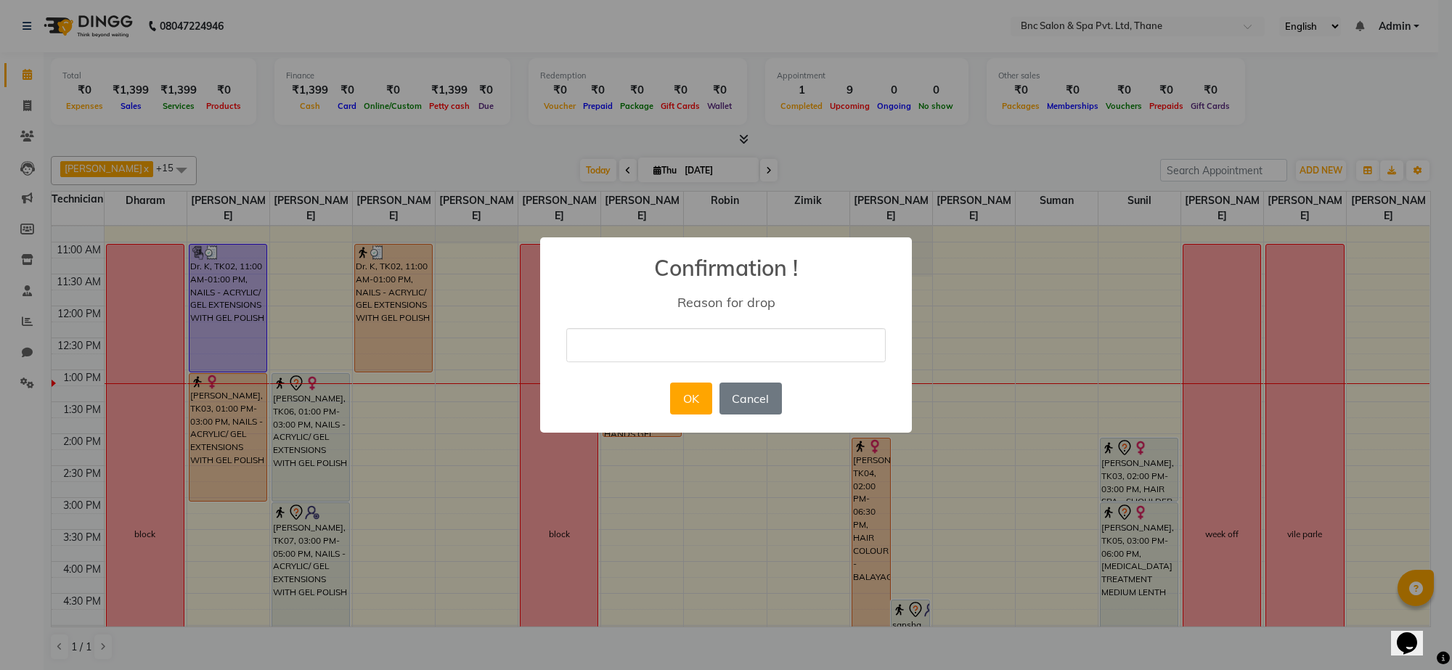
type input "cancelled by client"
click at [688, 396] on button "OK" at bounding box center [690, 399] width 41 height 32
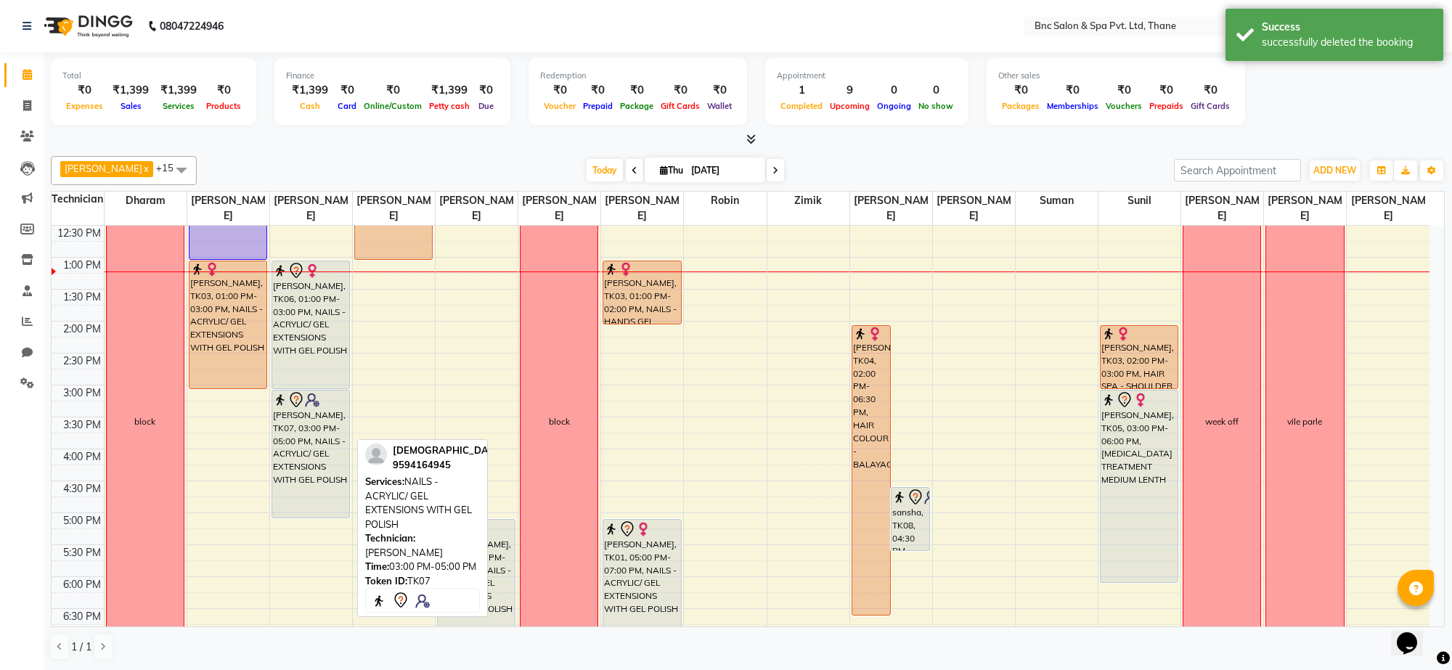
scroll to position [294, 0]
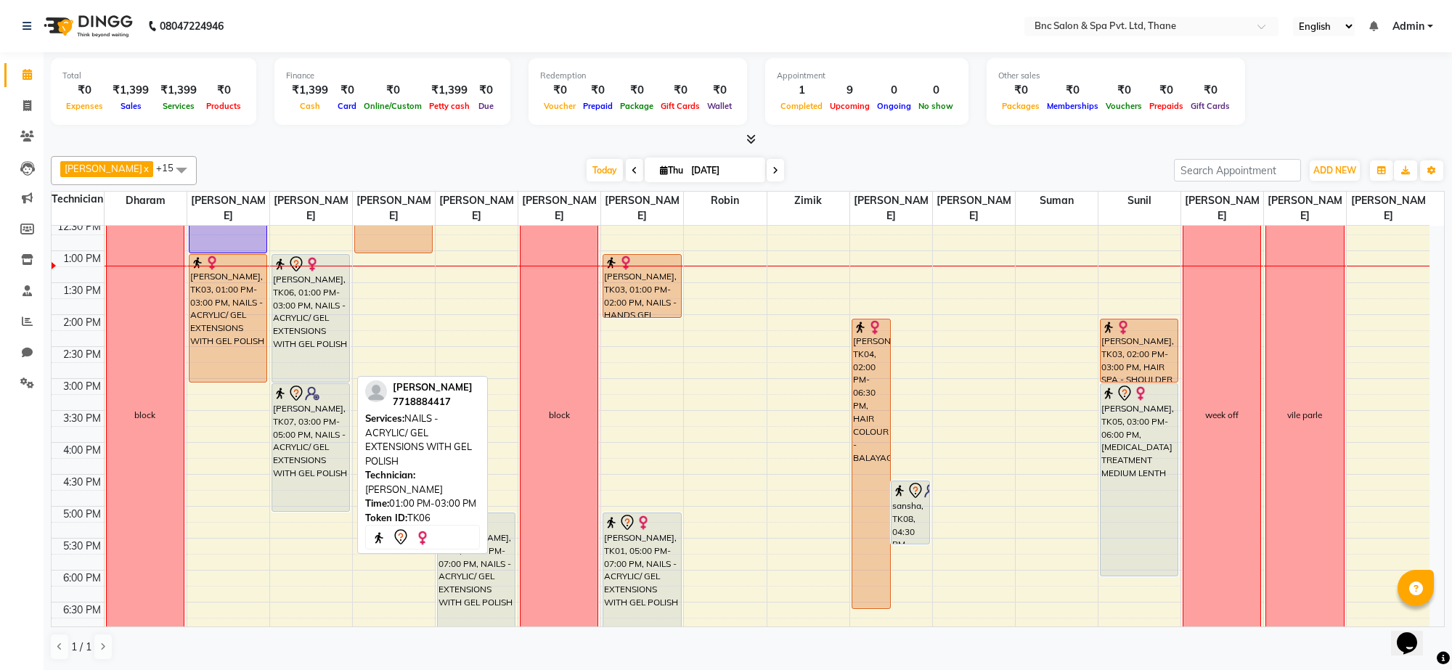
click at [310, 352] on div "[PERSON_NAME], TK06, 01:00 PM-03:00 PM, NAILS - ACRYLIC/ GEL EXTENSIONS WITH GE…" at bounding box center [310, 318] width 77 height 127
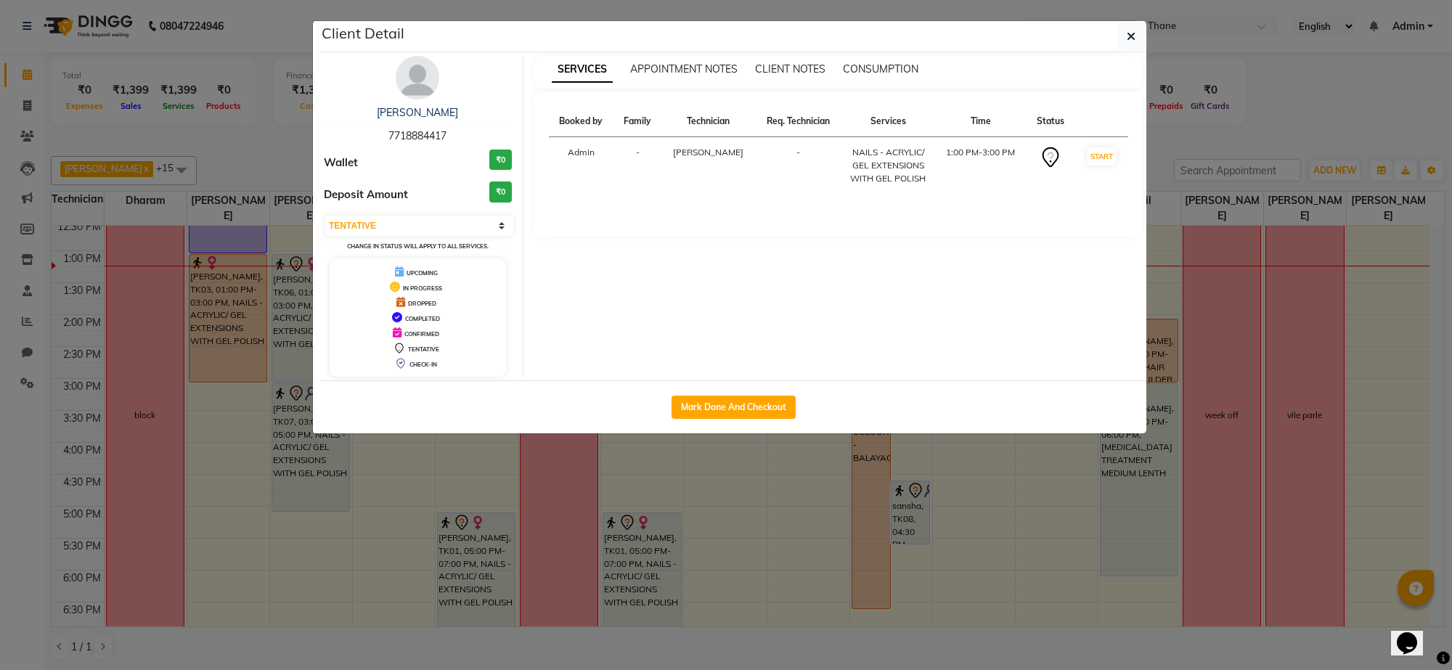
click at [1102, 147] on td "START" at bounding box center [1102, 165] width 54 height 57
click at [1100, 158] on button "START" at bounding box center [1102, 156] width 30 height 18
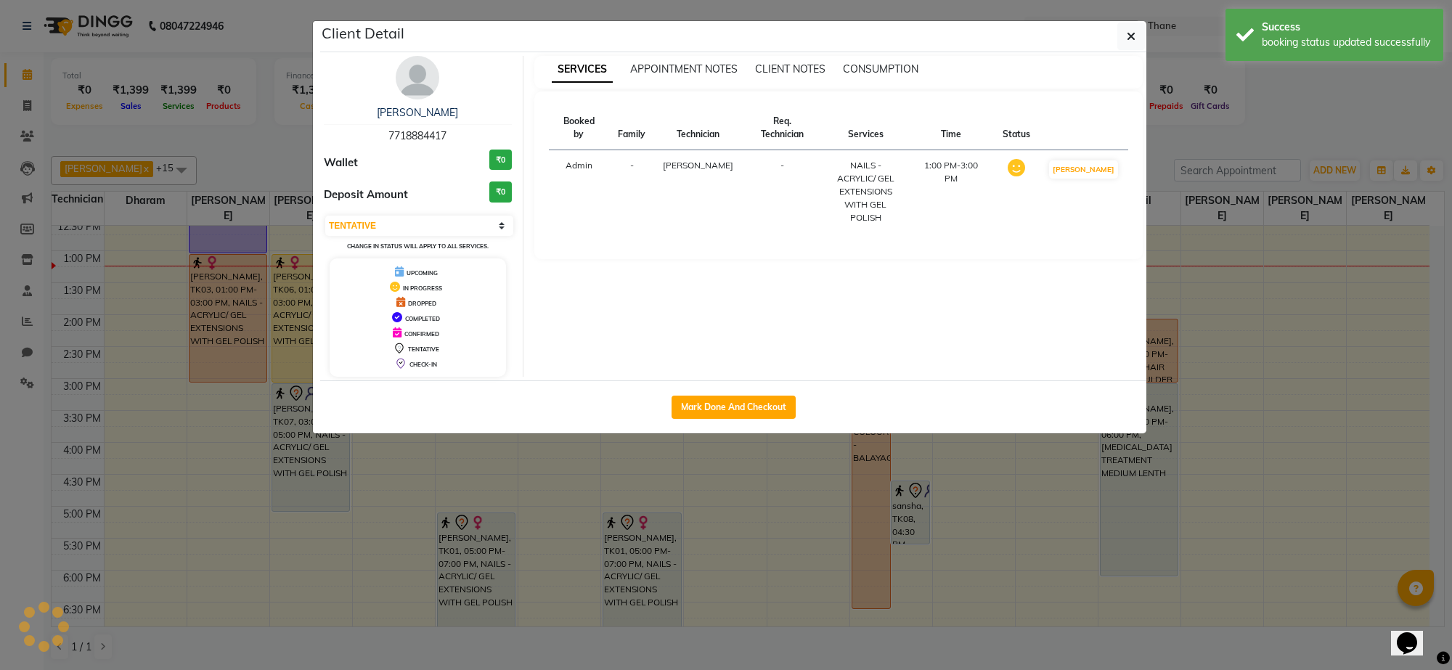
select select "1"
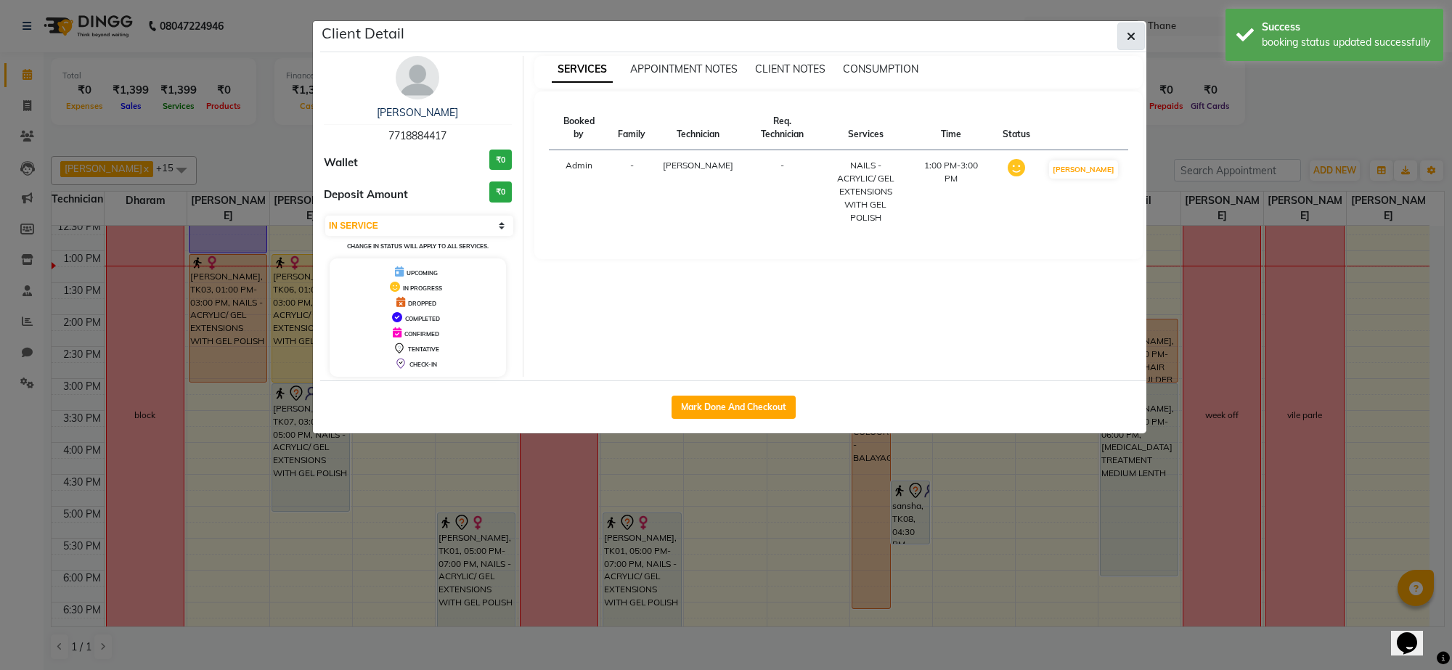
click at [1133, 29] on span "button" at bounding box center [1131, 36] width 9 height 15
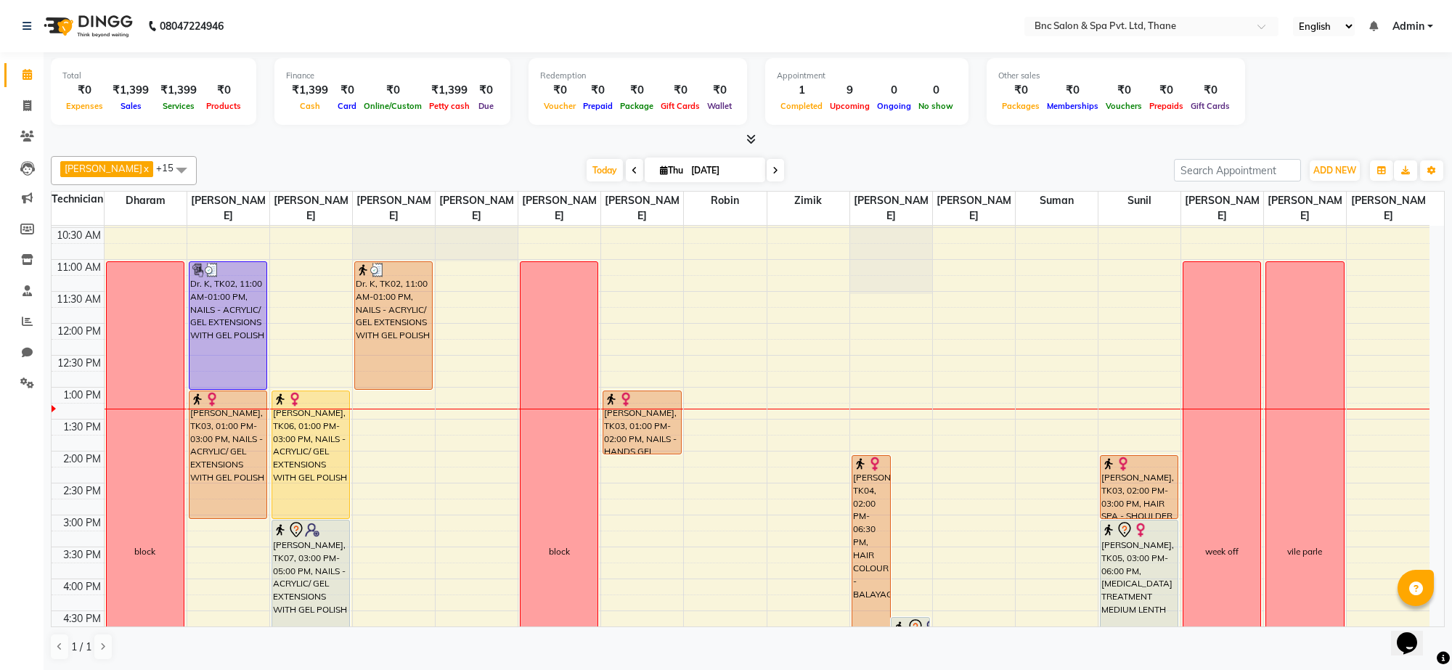
scroll to position [173, 0]
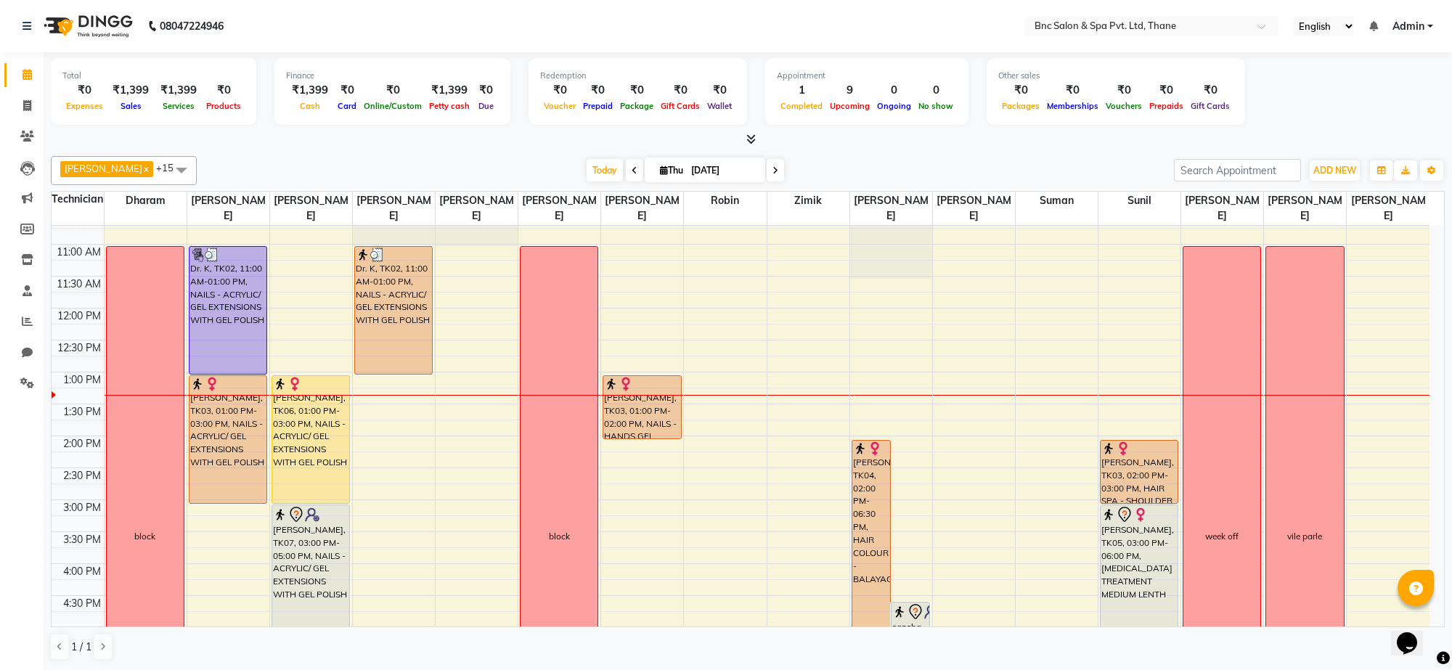
click at [1323, 160] on div "ADD NEW Toggle Dropdown Add Appointment Add Invoice Add Expense Add Attendance …" at bounding box center [1335, 170] width 53 height 23
click at [1323, 179] on button "ADD NEW Toggle Dropdown" at bounding box center [1335, 170] width 50 height 20
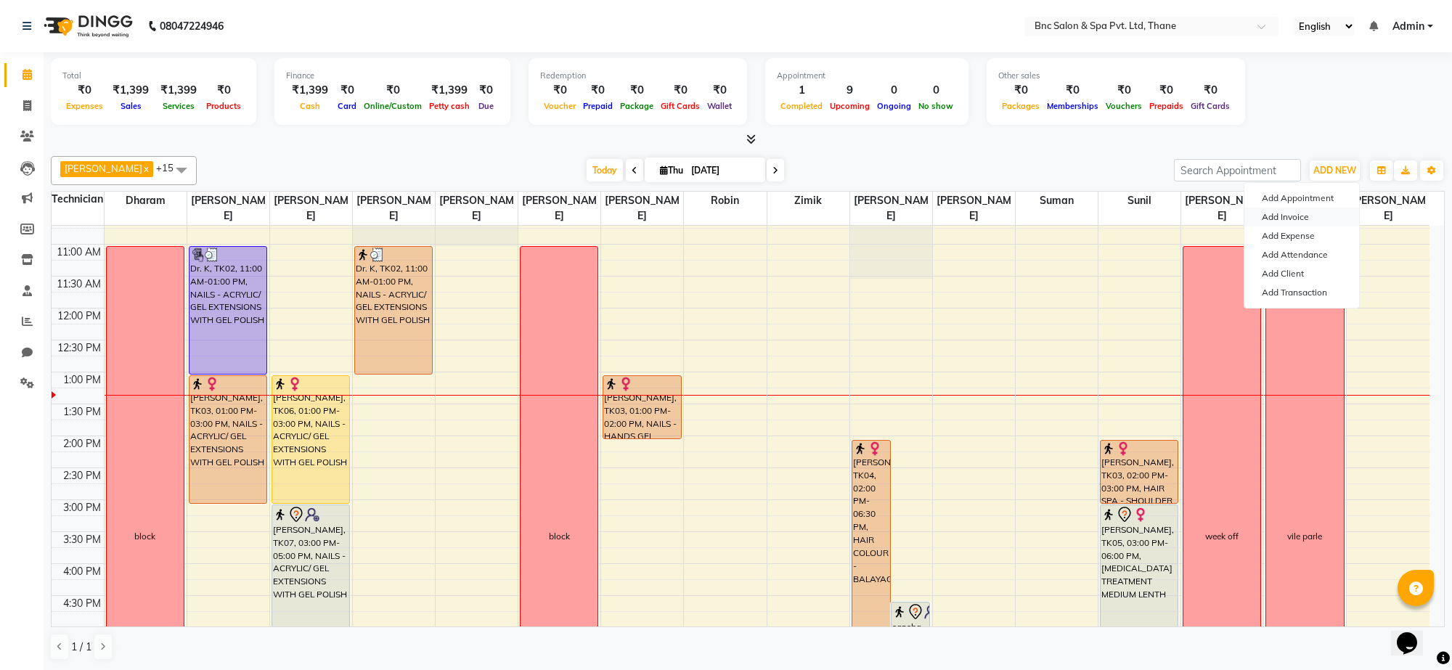
click at [1295, 214] on link "Add Invoice" at bounding box center [1302, 217] width 115 height 19
select select "7892"
select select "service"
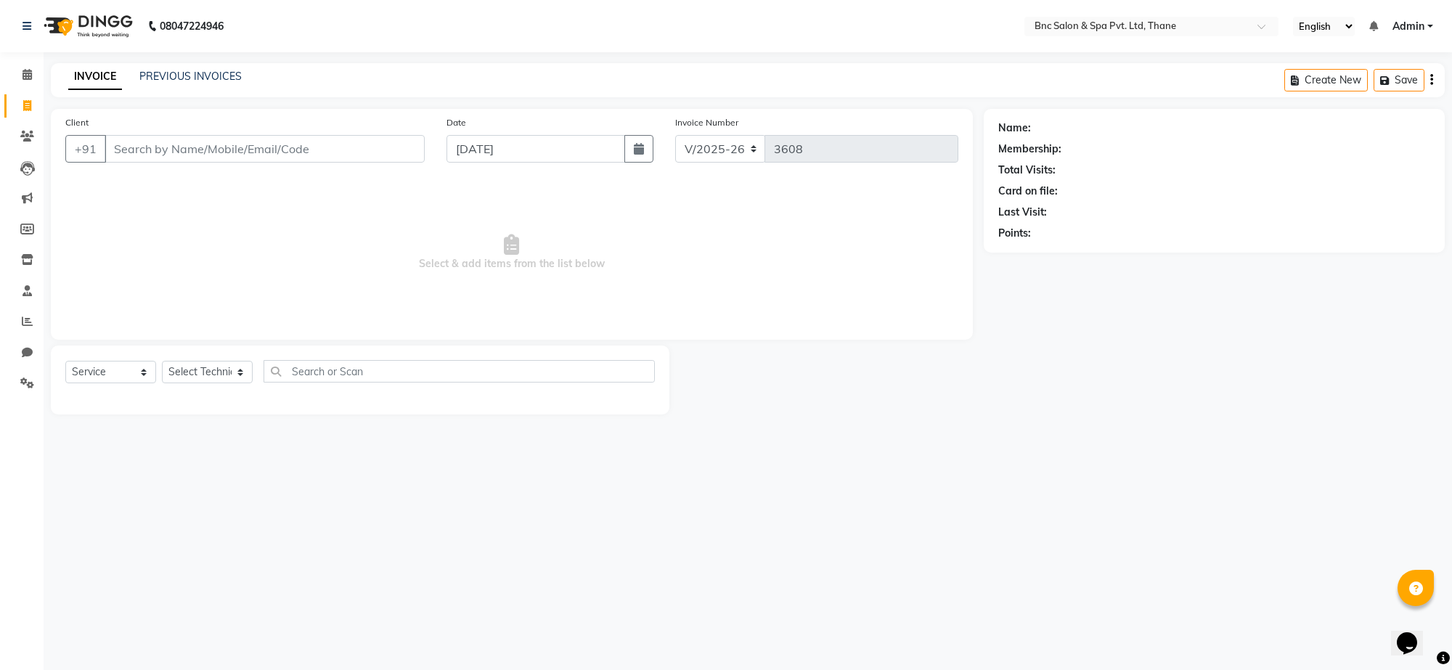
click at [248, 156] on input "Client" at bounding box center [265, 149] width 320 height 28
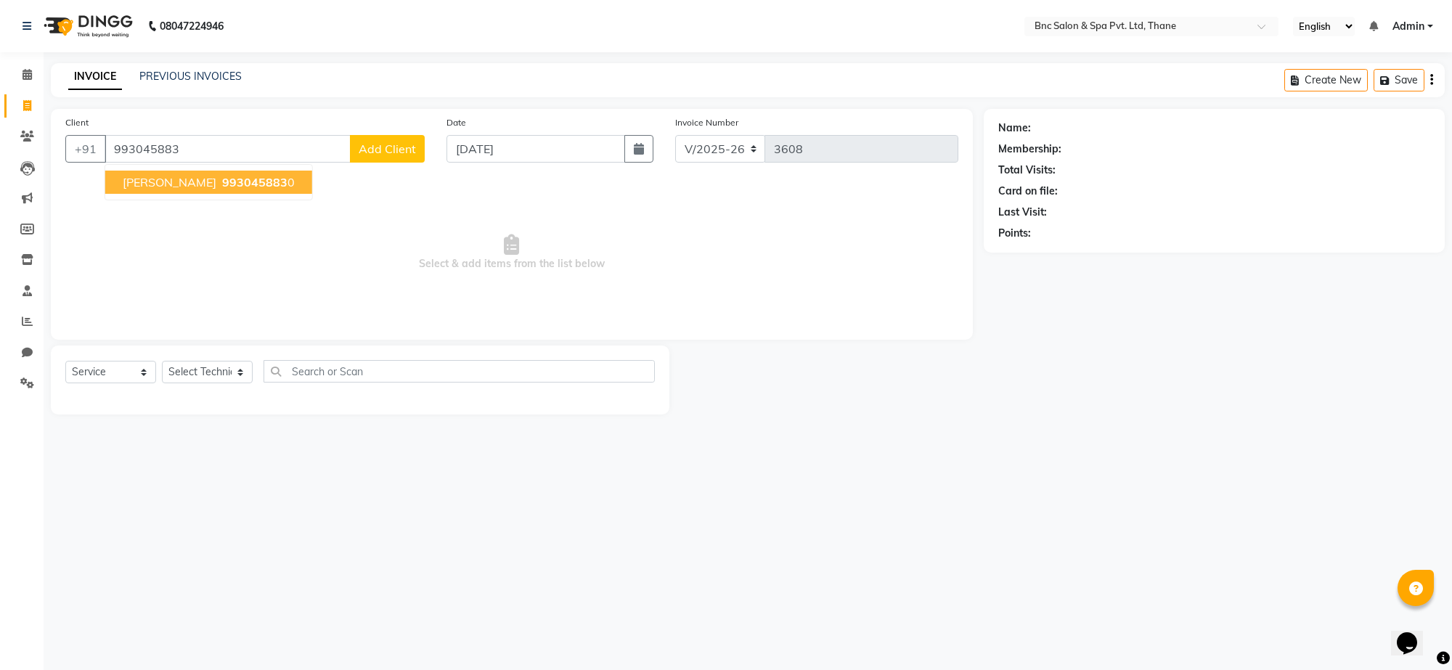
click at [247, 185] on span "993045883" at bounding box center [254, 182] width 65 height 15
type input "9930458830"
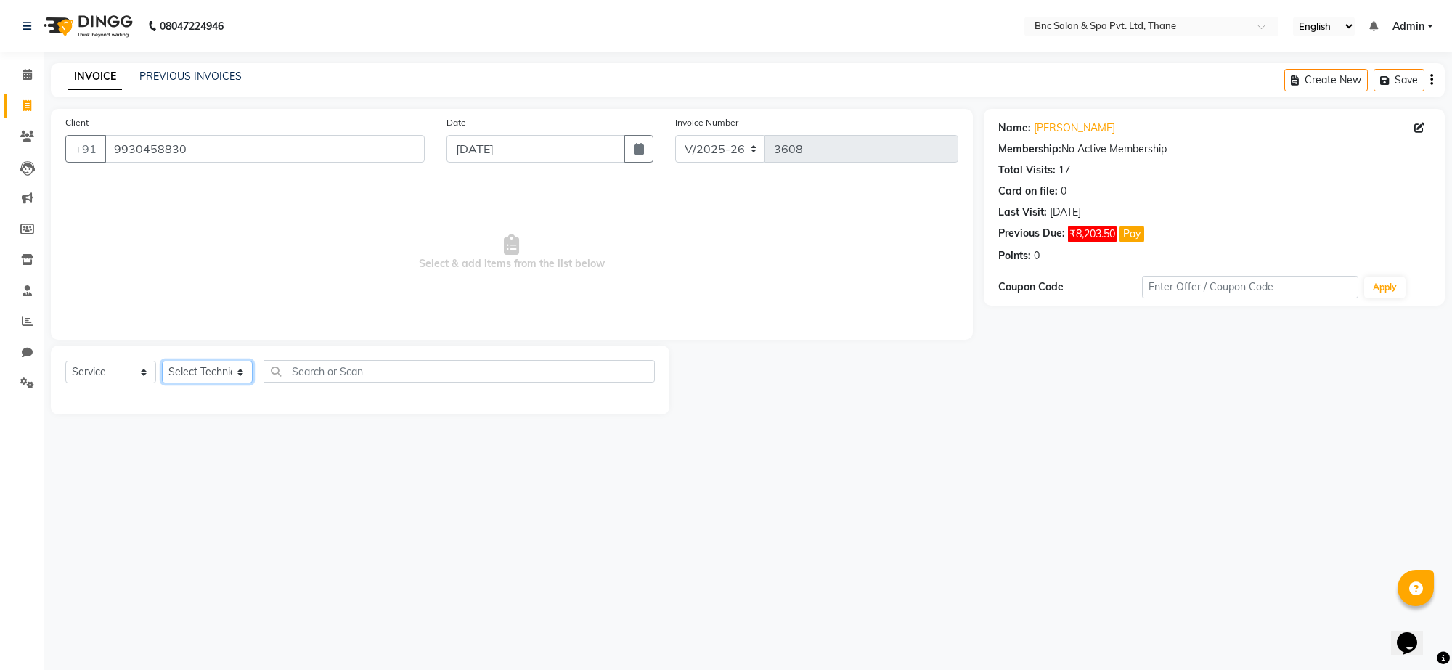
click at [216, 372] on select "Select Technician Amir Anas Ansari Apeksha ashim ashish Ashwini Shibe chandani …" at bounding box center [207, 372] width 91 height 23
select select "78020"
click at [162, 361] on select "Select Technician Amir Anas Ansari Apeksha ashim ashish Ashwini Shibe chandani …" at bounding box center [207, 372] width 91 height 23
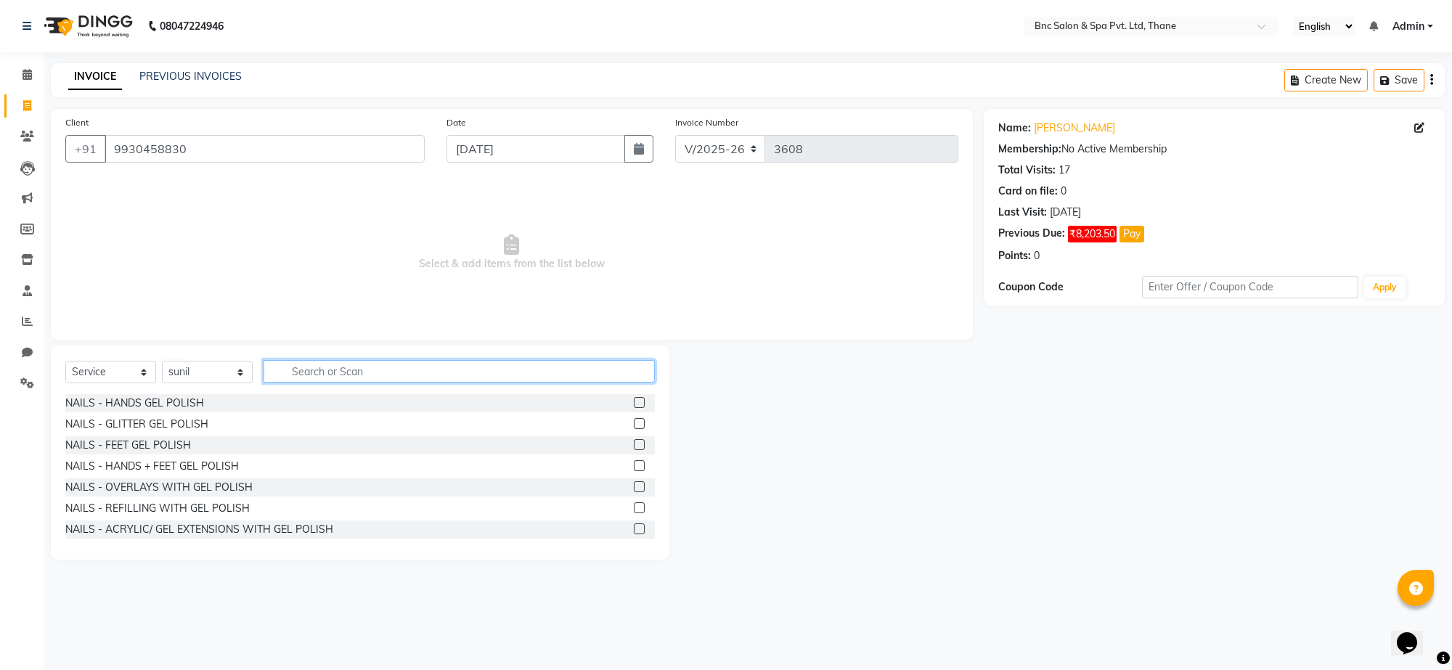
click at [289, 375] on input "text" at bounding box center [459, 371] width 391 height 23
type input "wash"
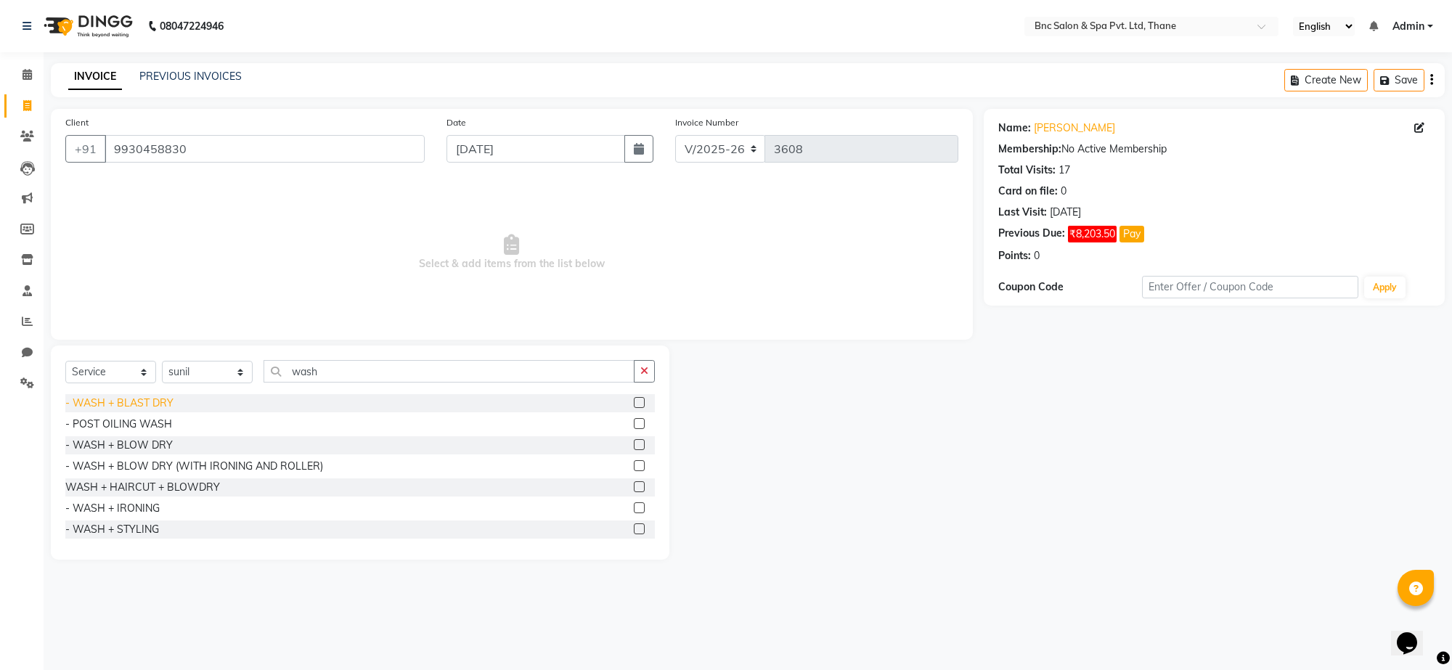
click at [109, 402] on div "- WASH + BLAST DRY" at bounding box center [119, 403] width 108 height 15
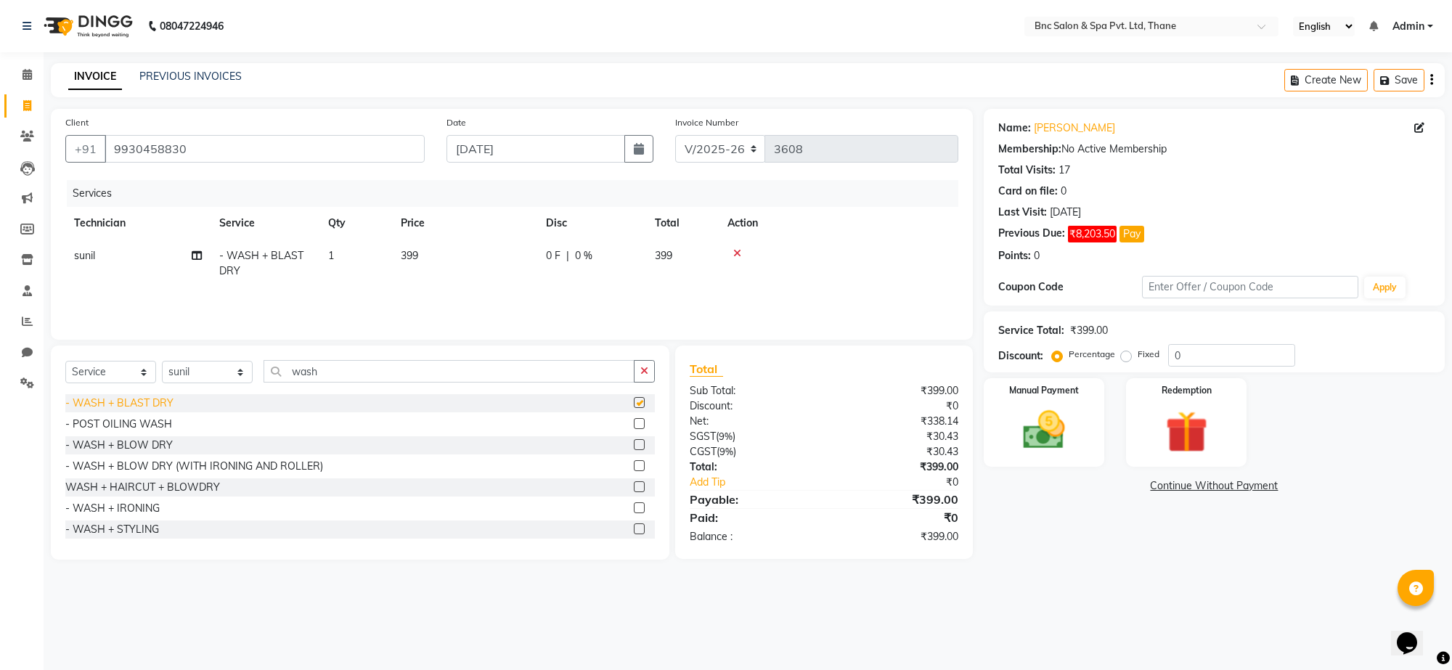
checkbox input "false"
click at [182, 375] on select "Select Technician Amir Anas Ansari Apeksha ashim ashish Ashwini Shibe chandani …" at bounding box center [207, 372] width 91 height 23
select select "71932"
click at [162, 361] on select "Select Technician Amir Anas Ansari Apeksha ashim ashish Ashwini Shibe chandani …" at bounding box center [207, 372] width 91 height 23
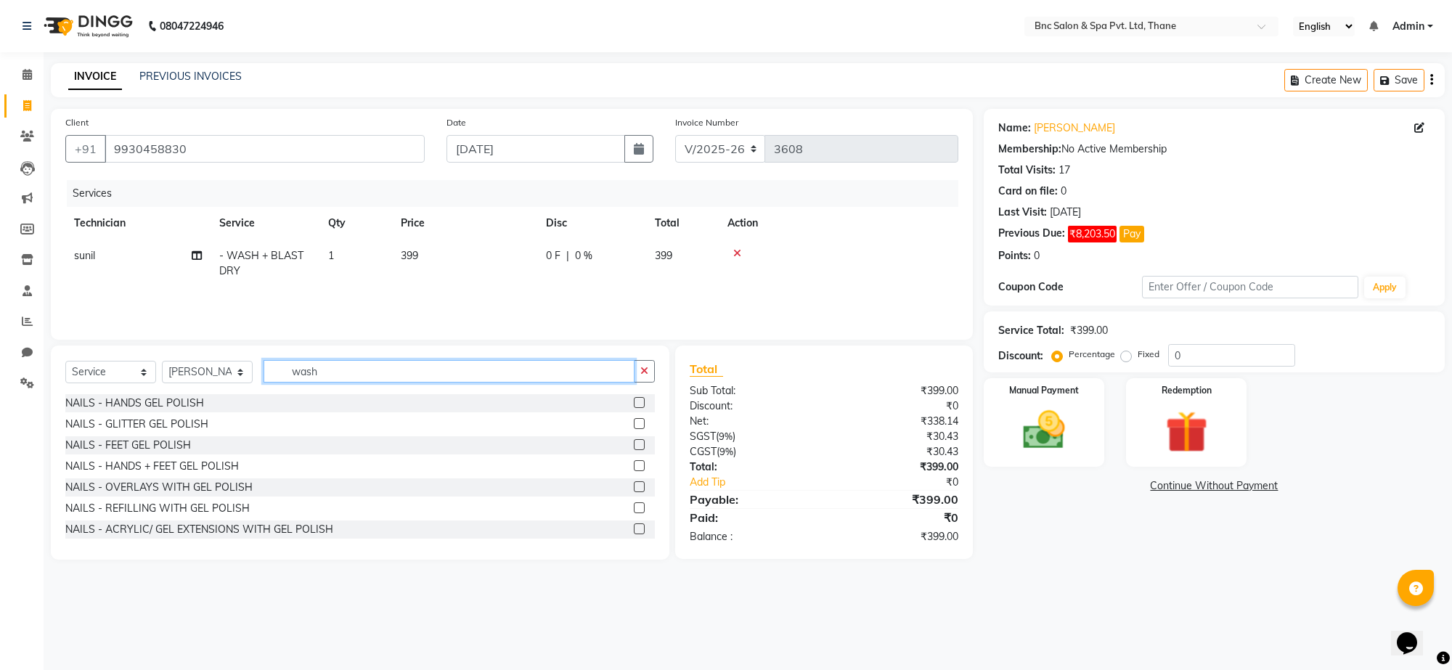
click at [329, 369] on input "wash" at bounding box center [449, 371] width 371 height 23
type input "was"
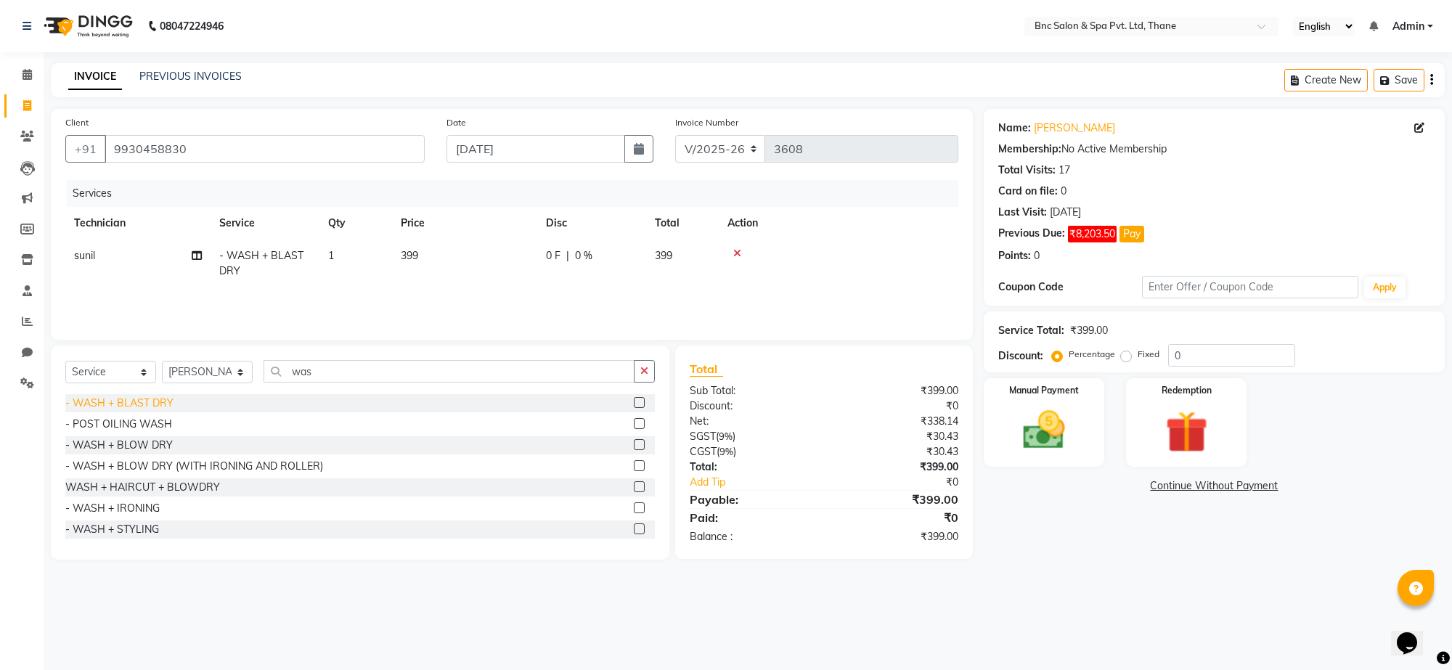
click at [81, 407] on div "- WASH + BLAST DRY" at bounding box center [119, 403] width 108 height 15
checkbox input "false"
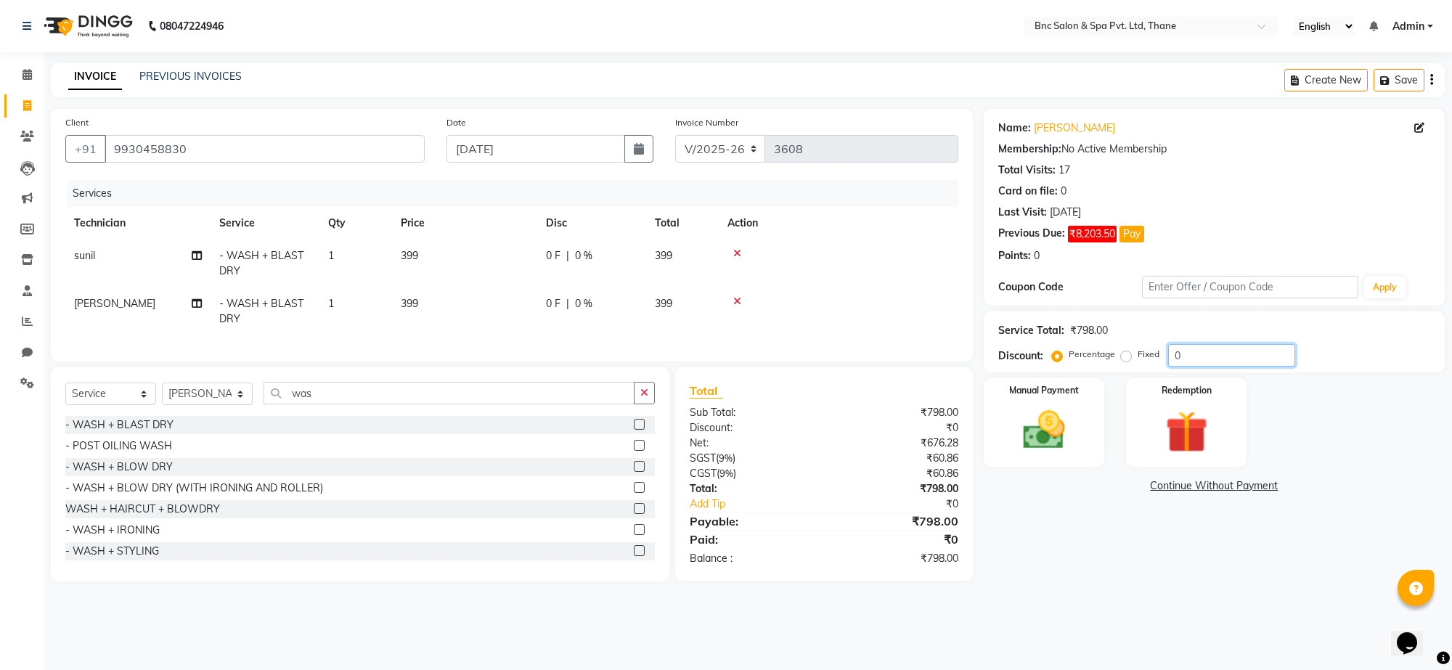
click at [1209, 349] on input "0" at bounding box center [1232, 355] width 127 height 23
type input "20"
click at [1061, 425] on img at bounding box center [1044, 430] width 71 height 51
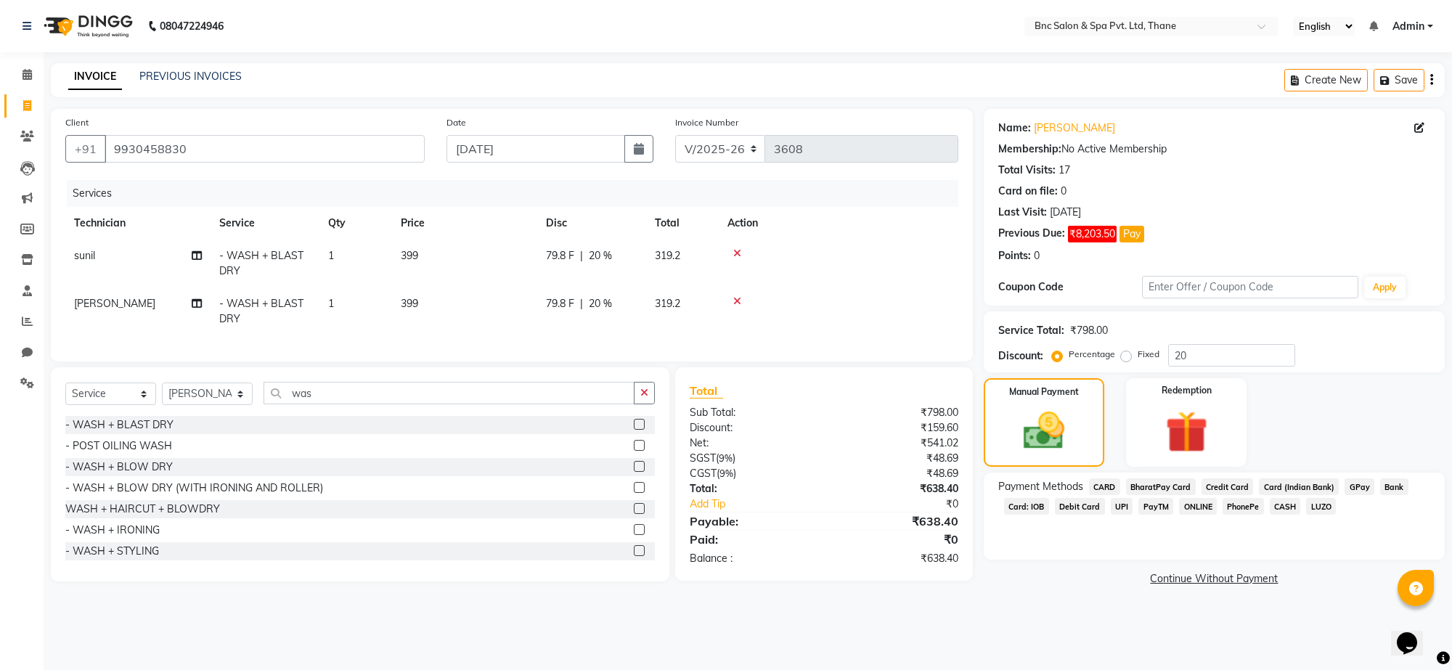
click at [1283, 510] on span "CASH" at bounding box center [1285, 506] width 31 height 17
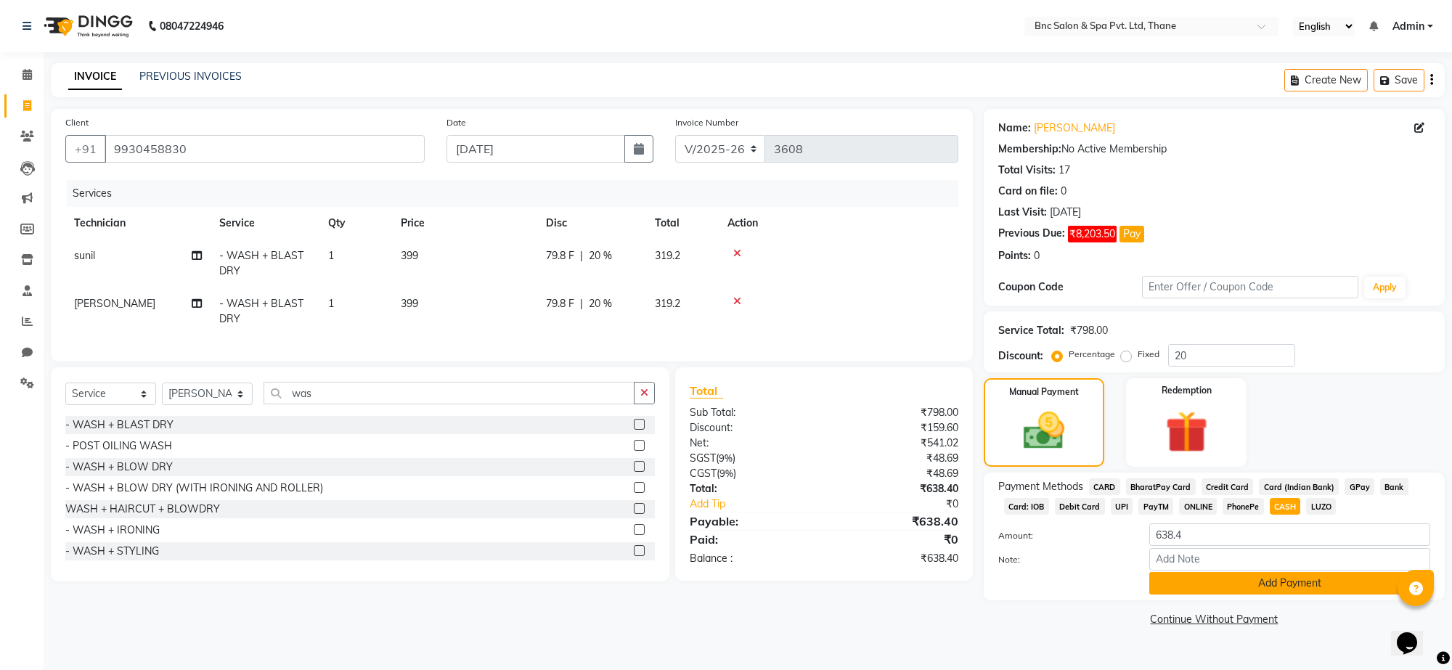
click at [1259, 585] on button "Add Payment" at bounding box center [1290, 583] width 281 height 23
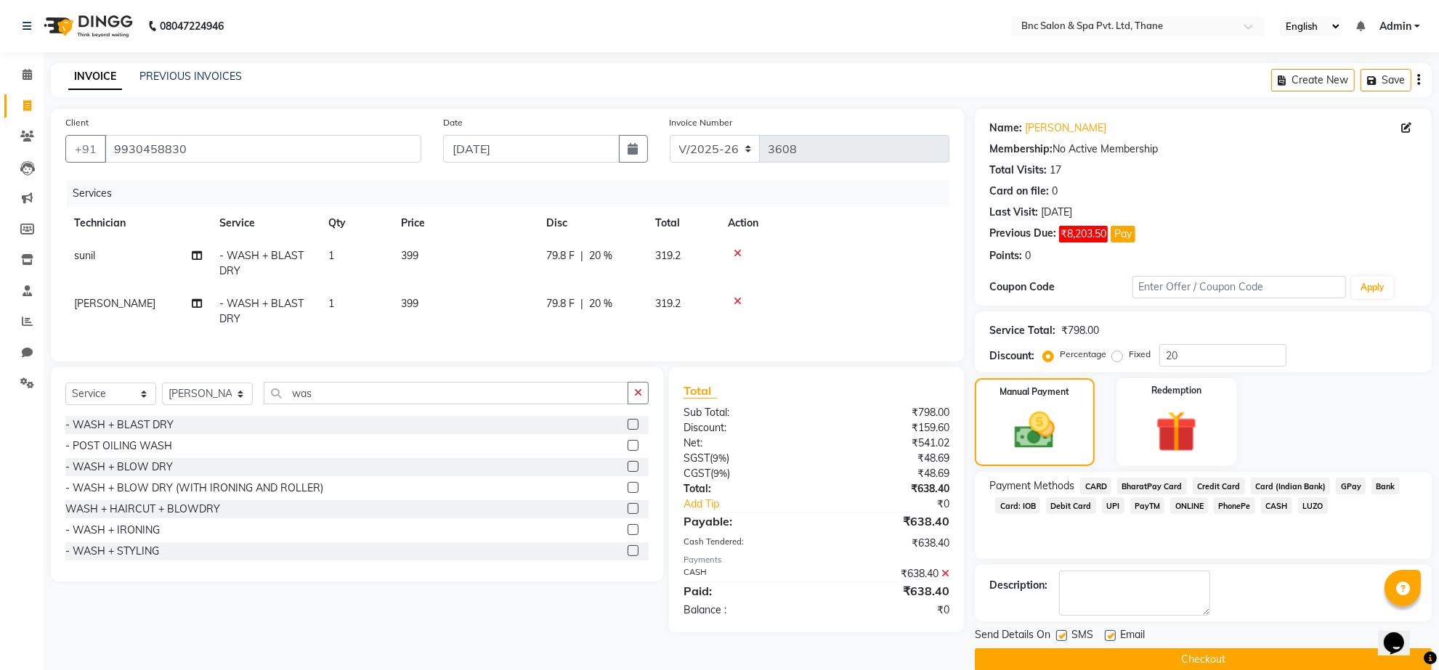
click at [1130, 656] on button "Checkout" at bounding box center [1203, 660] width 457 height 23
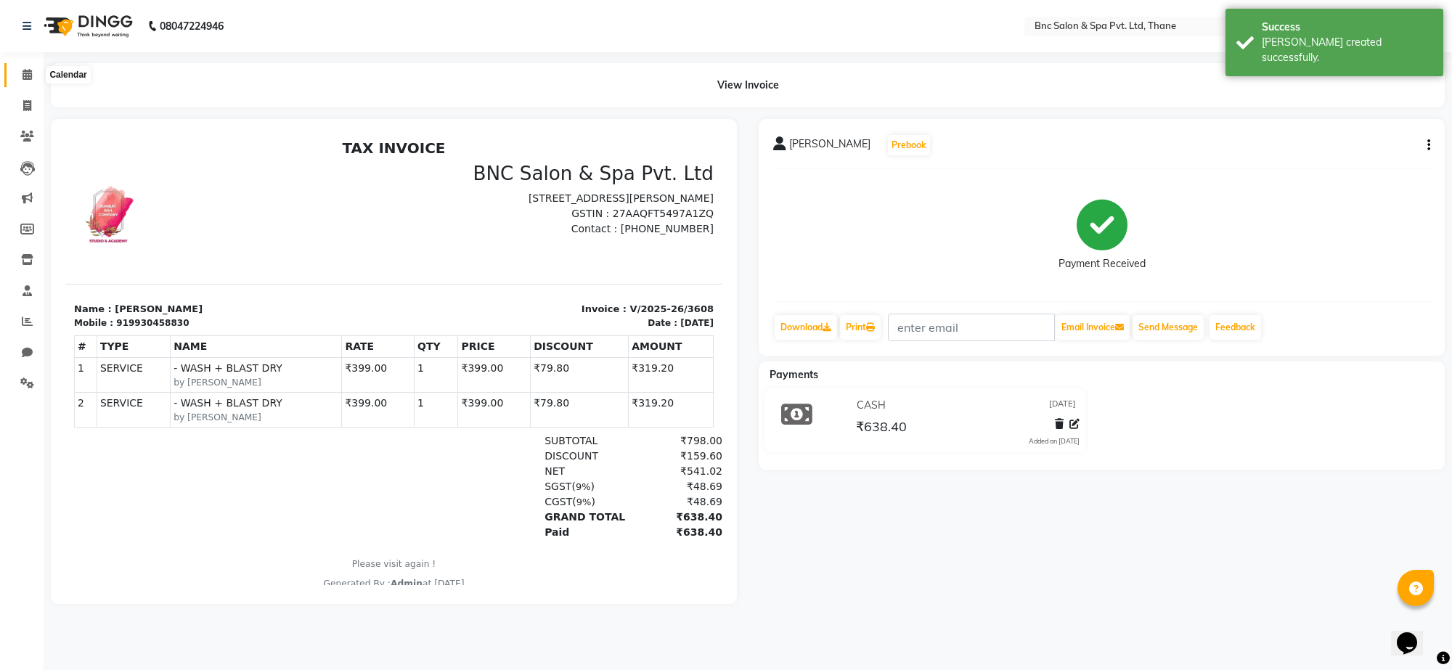
click at [23, 78] on icon at bounding box center [27, 74] width 9 height 11
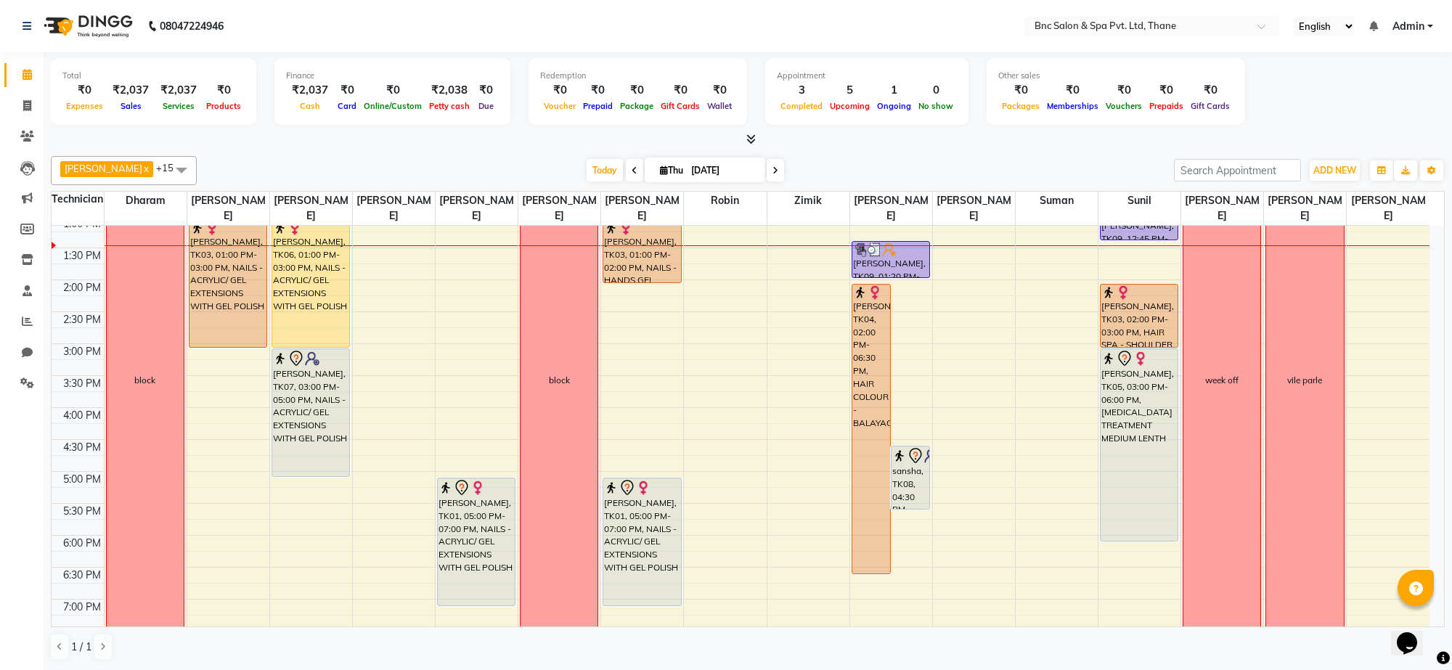
scroll to position [333, 0]
click at [200, 483] on div "8:00 AM 8:30 AM 9:00 AM 9:30 AM 10:00 AM 10:30 AM 11:00 AM 11:30 AM 12:00 PM 12…" at bounding box center [741, 308] width 1378 height 830
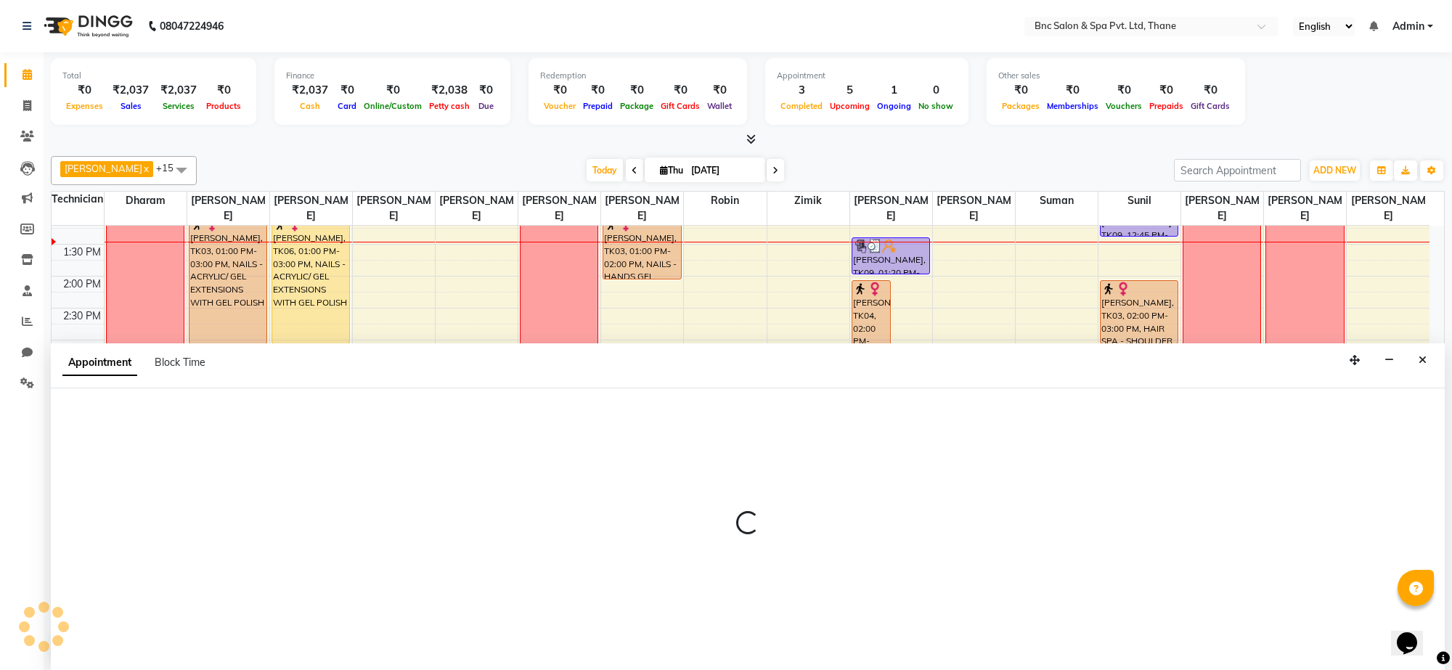
select select "71923"
select select "tentative"
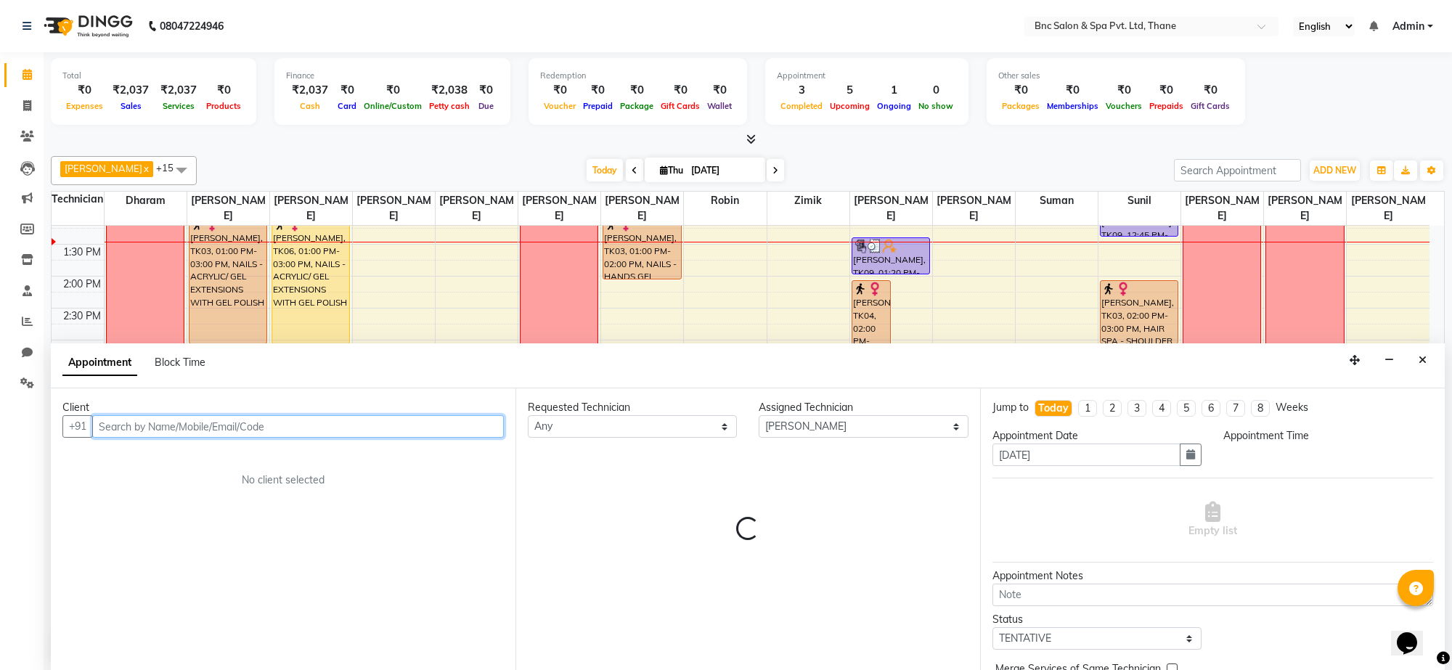
select select "1020"
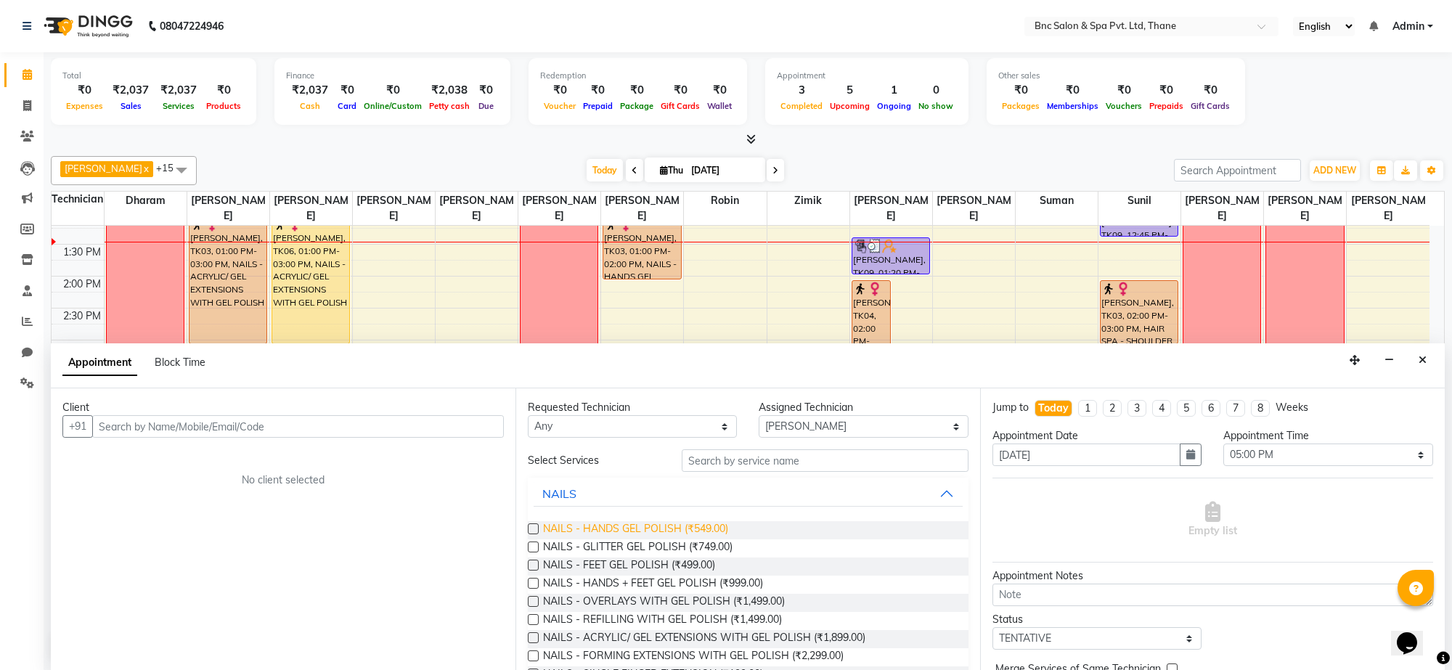
click at [678, 527] on span "NAILS - HANDS GEL POLISH (₹549.00)" at bounding box center [635, 530] width 185 height 18
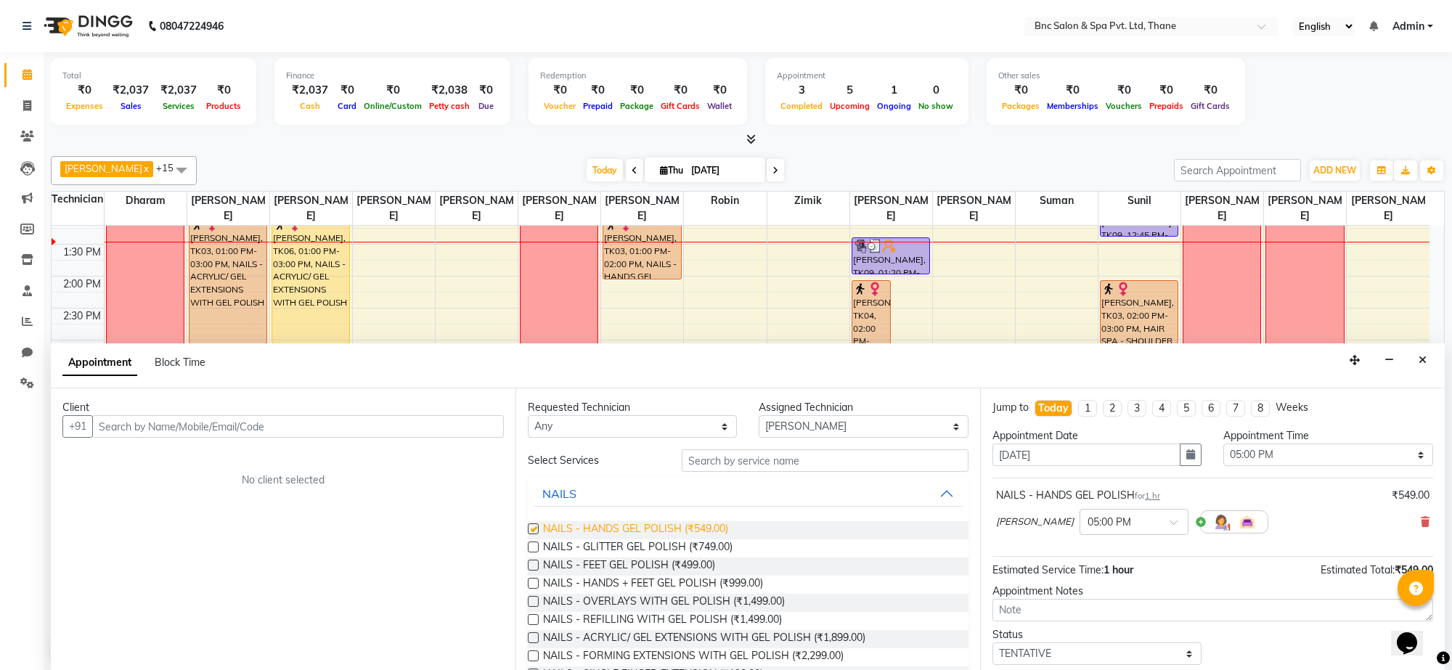
checkbox input "false"
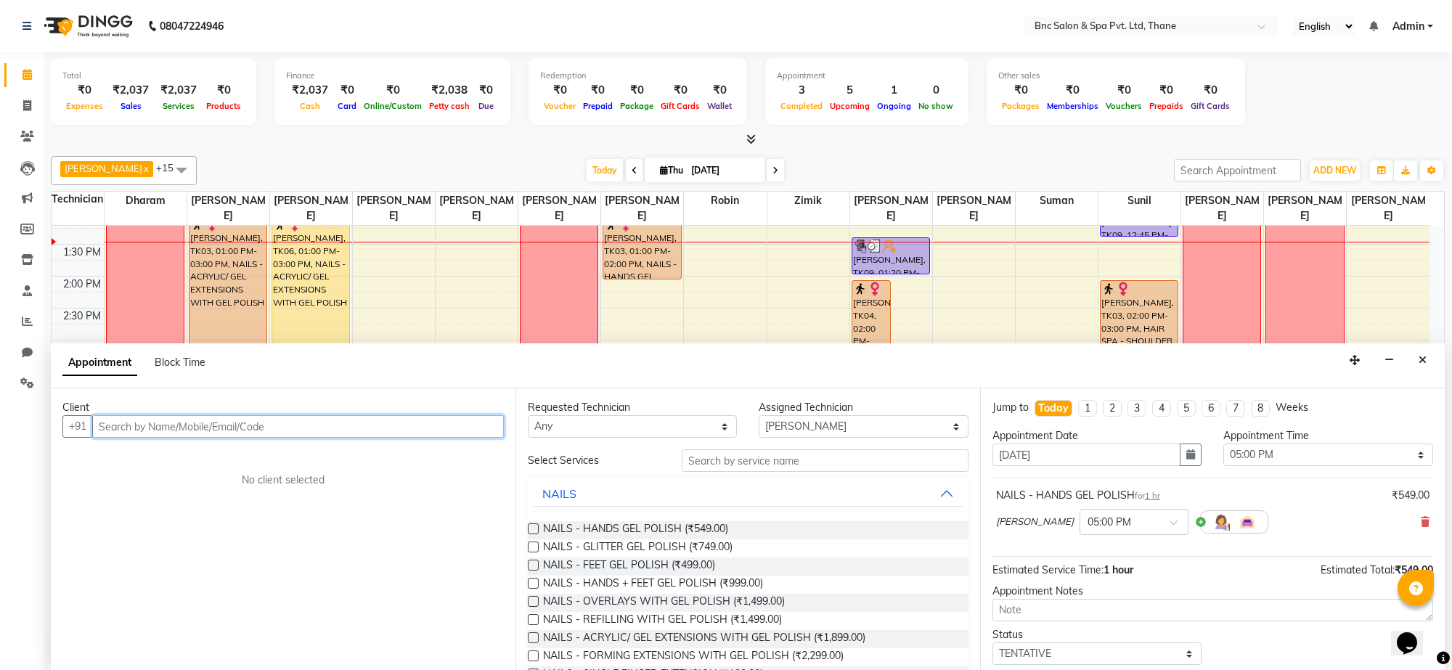
click at [391, 421] on input "text" at bounding box center [298, 426] width 412 height 23
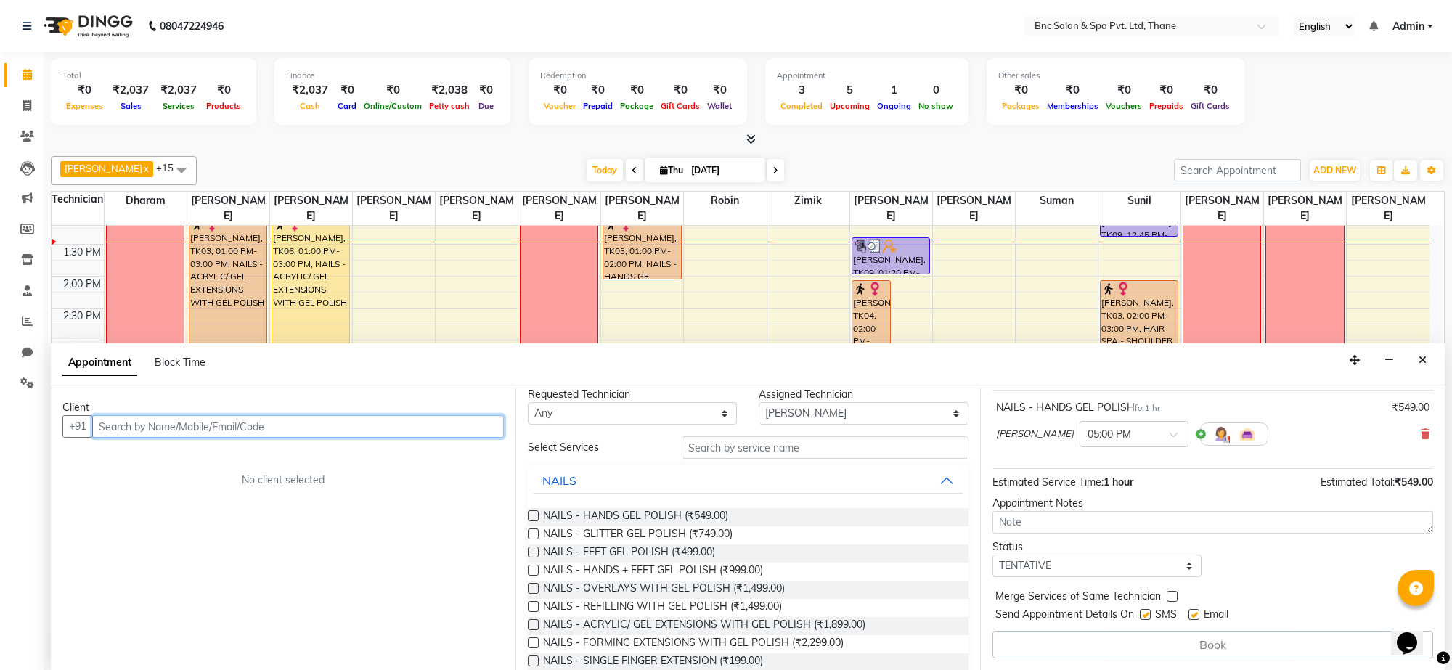
scroll to position [0, 0]
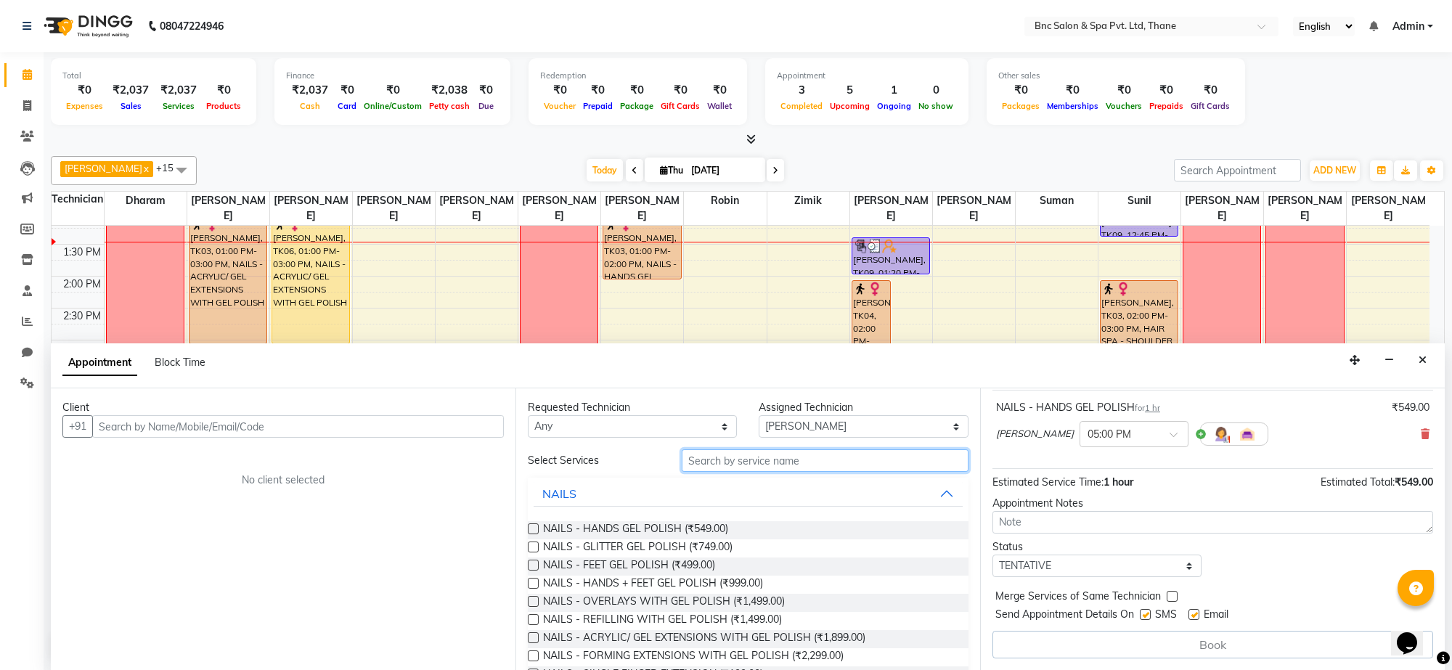
click at [735, 463] on input "text" at bounding box center [825, 461] width 287 height 23
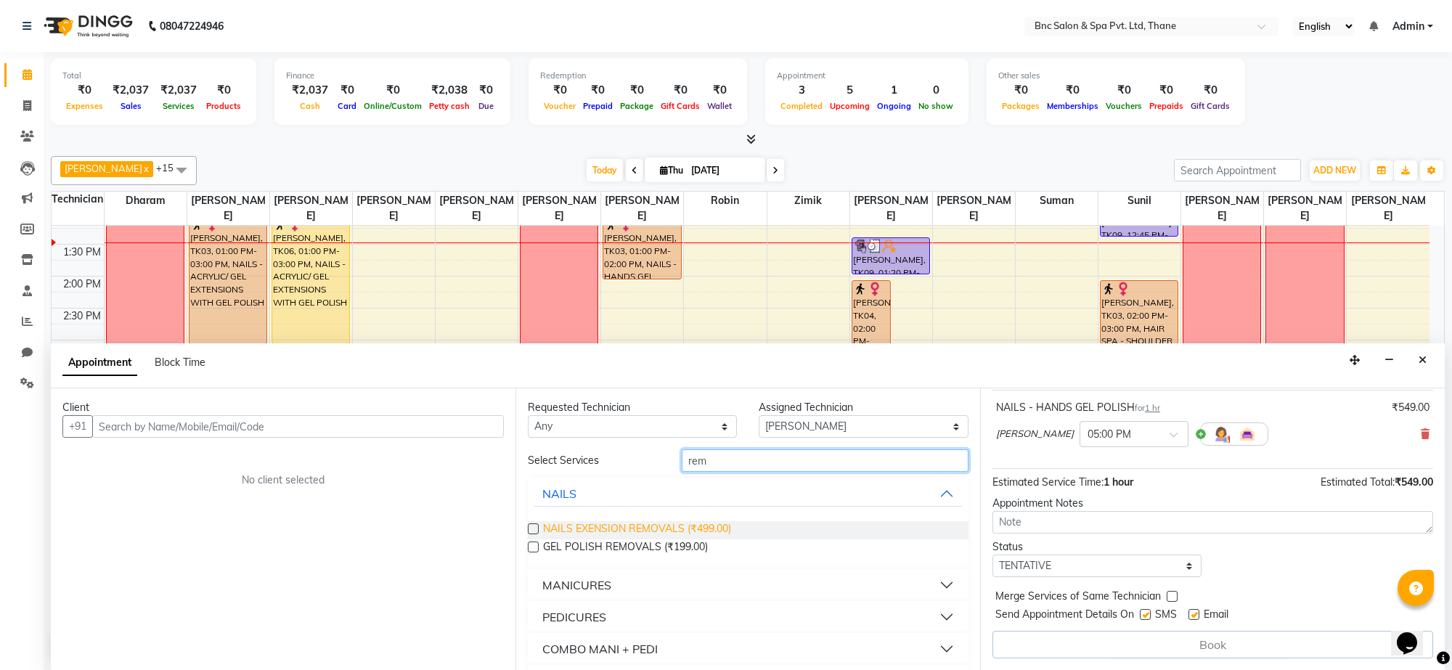
type input "rem"
click at [611, 531] on span "NAILS EXENSION REMOVALS (₹499.00)" at bounding box center [637, 530] width 188 height 18
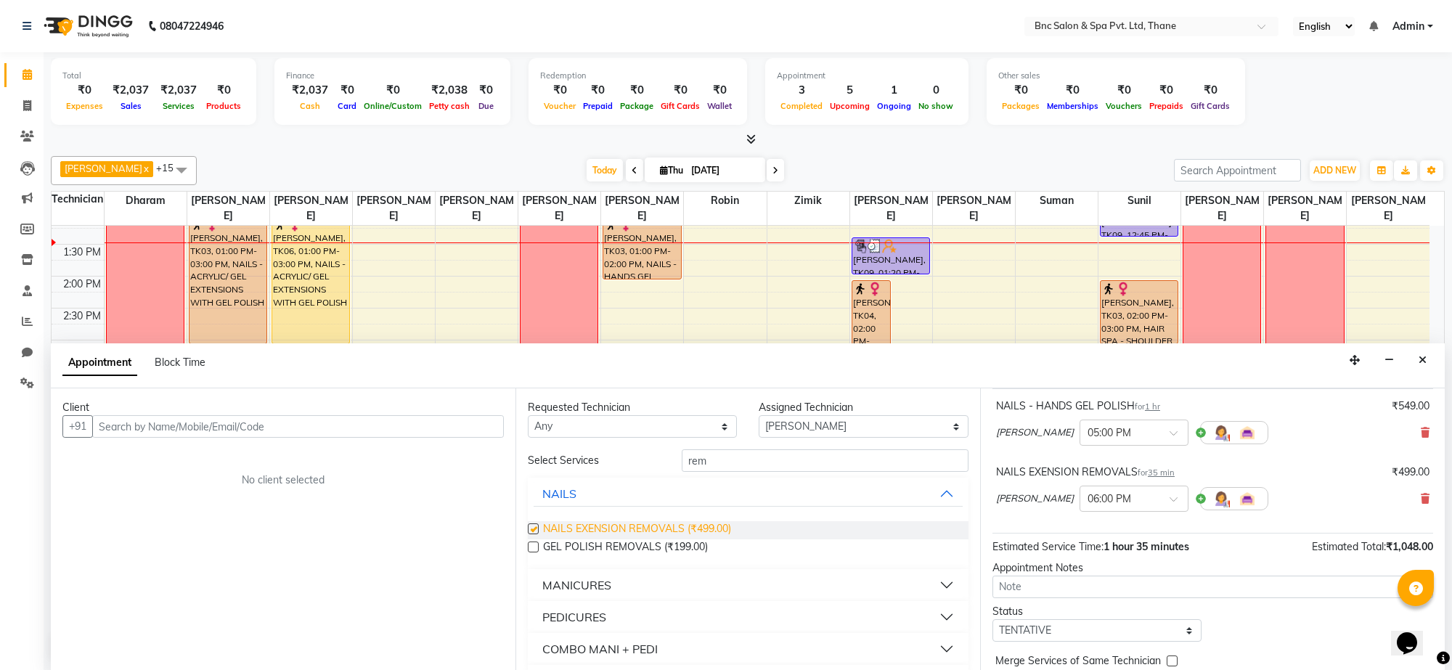
checkbox input "false"
click at [720, 466] on input "rem" at bounding box center [825, 461] width 287 height 23
type input "r"
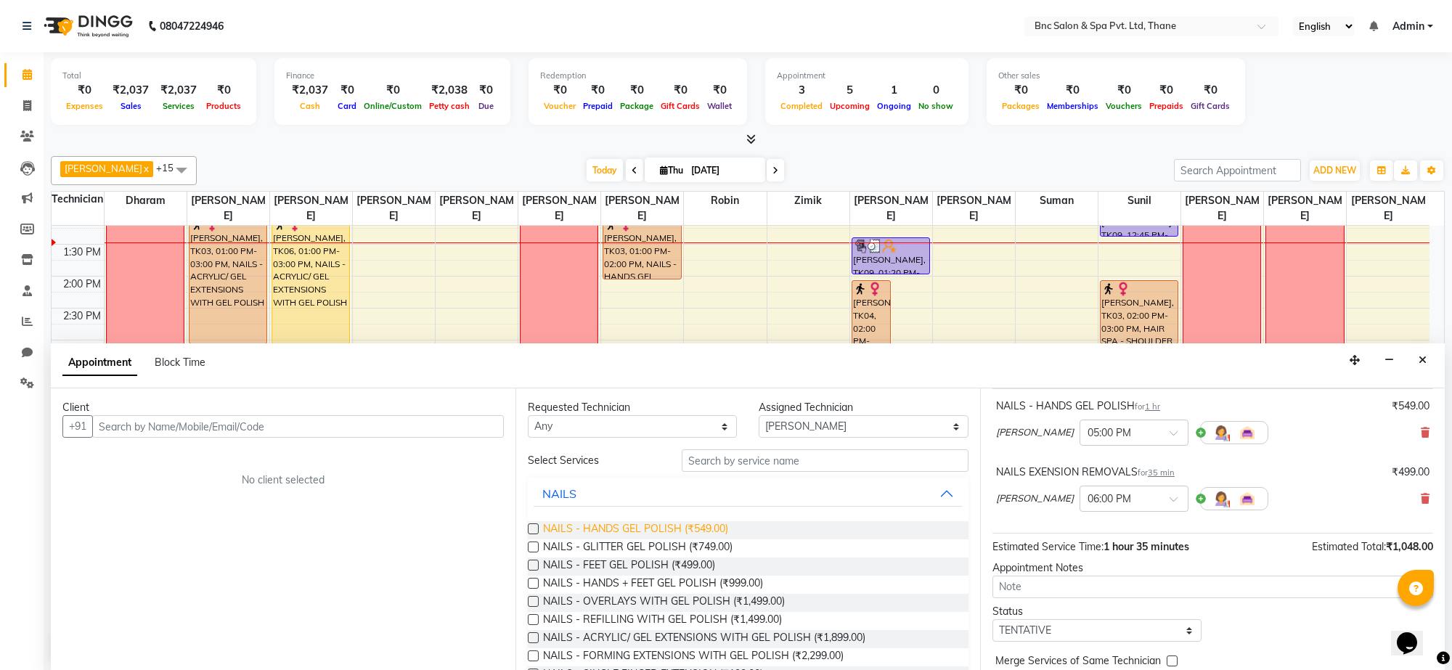
click at [676, 525] on span "NAILS - HANDS GEL POLISH (₹549.00)" at bounding box center [635, 530] width 185 height 18
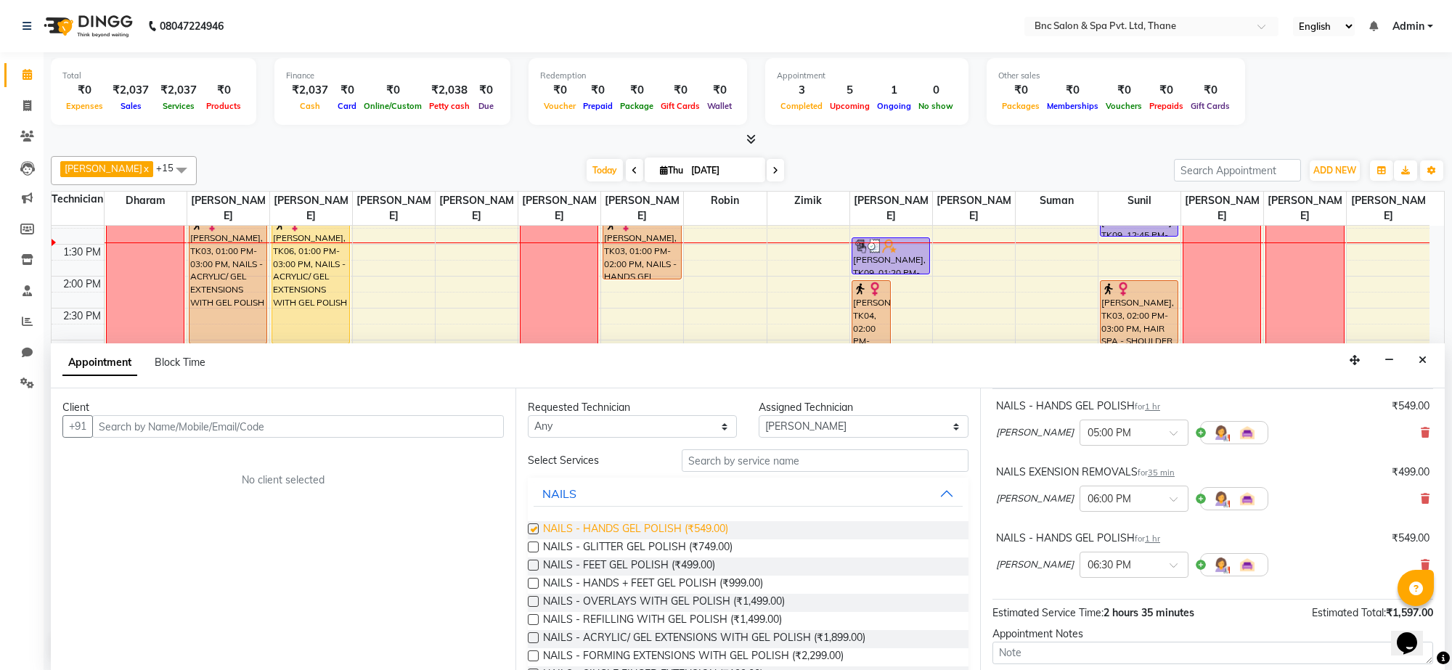
checkbox input "false"
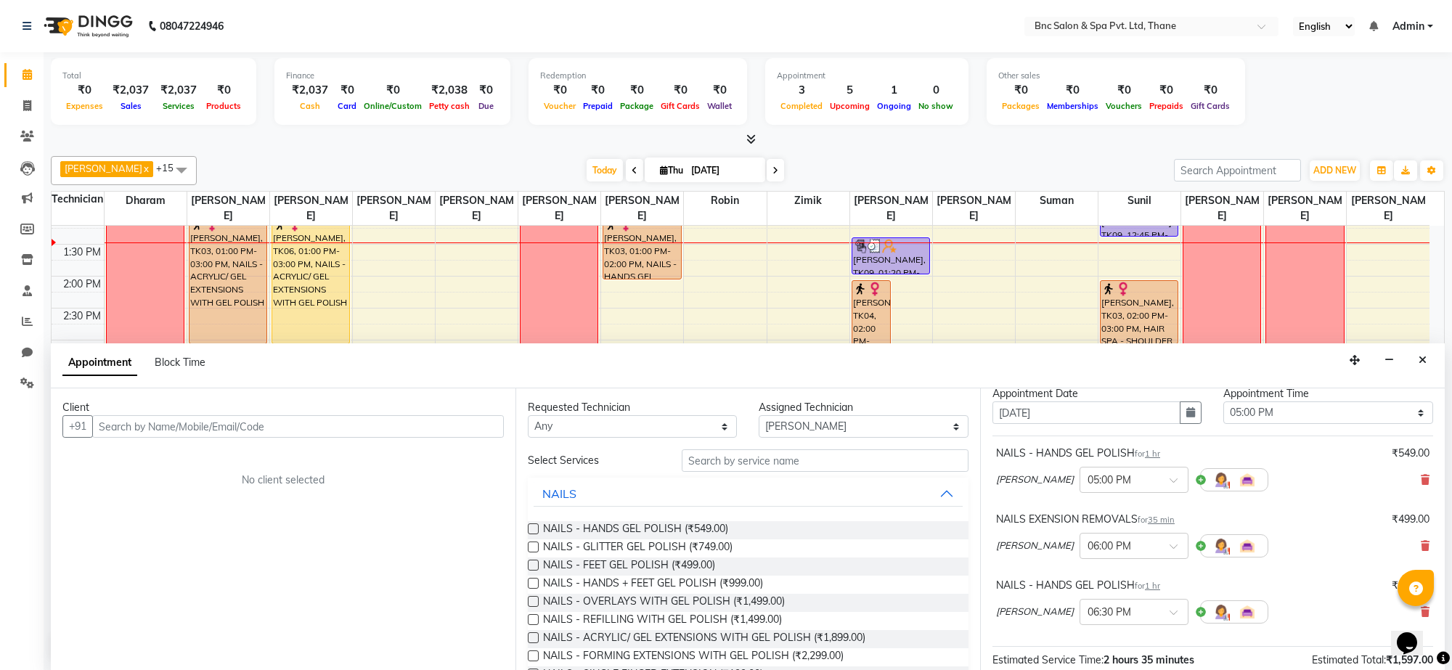
scroll to position [29, 0]
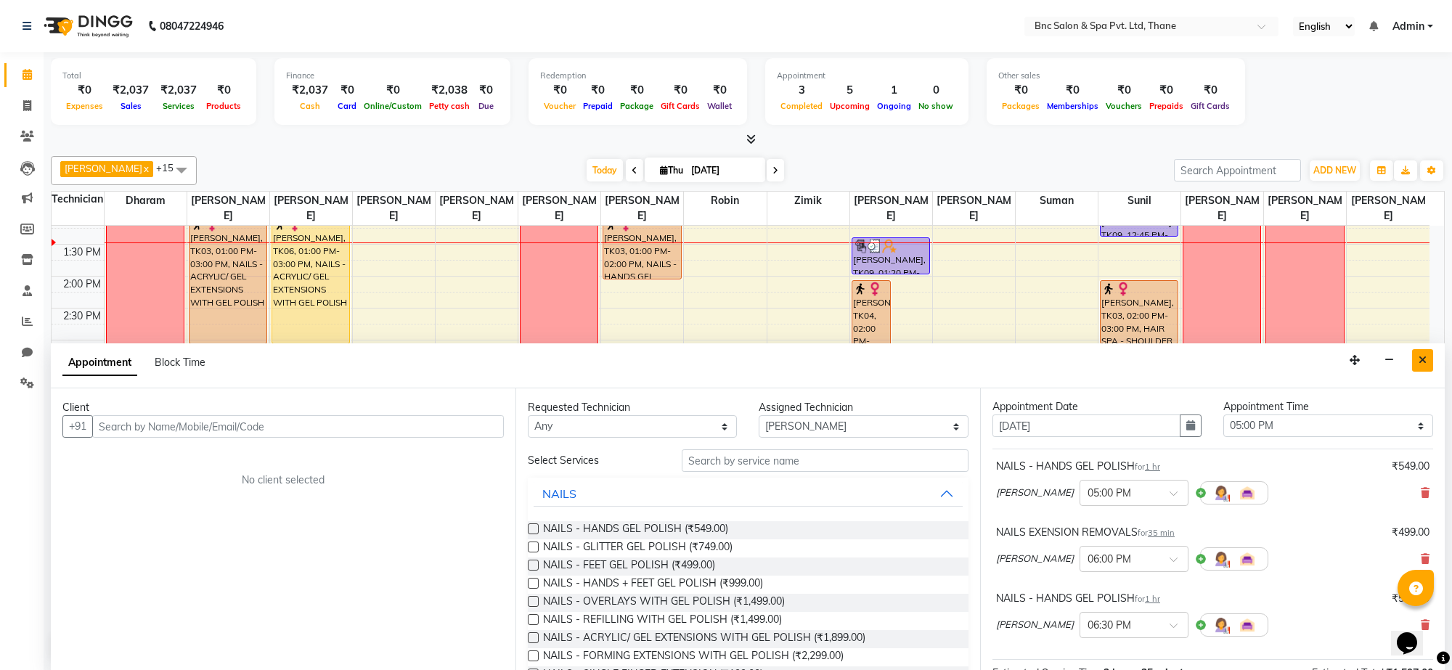
click at [1426, 364] on icon "Close" at bounding box center [1423, 360] width 8 height 10
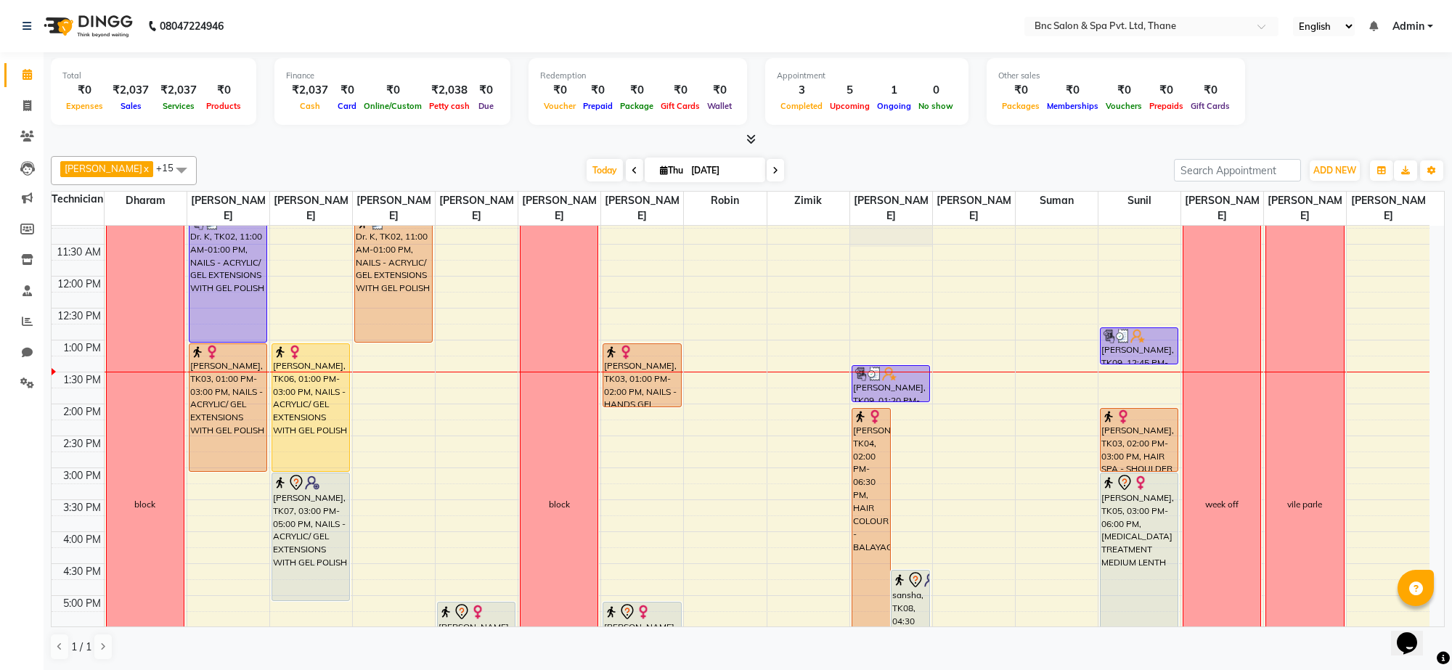
scroll to position [206, 0]
click at [730, 173] on input "[DATE]" at bounding box center [723, 171] width 73 height 22
select select "9"
select select "2025"
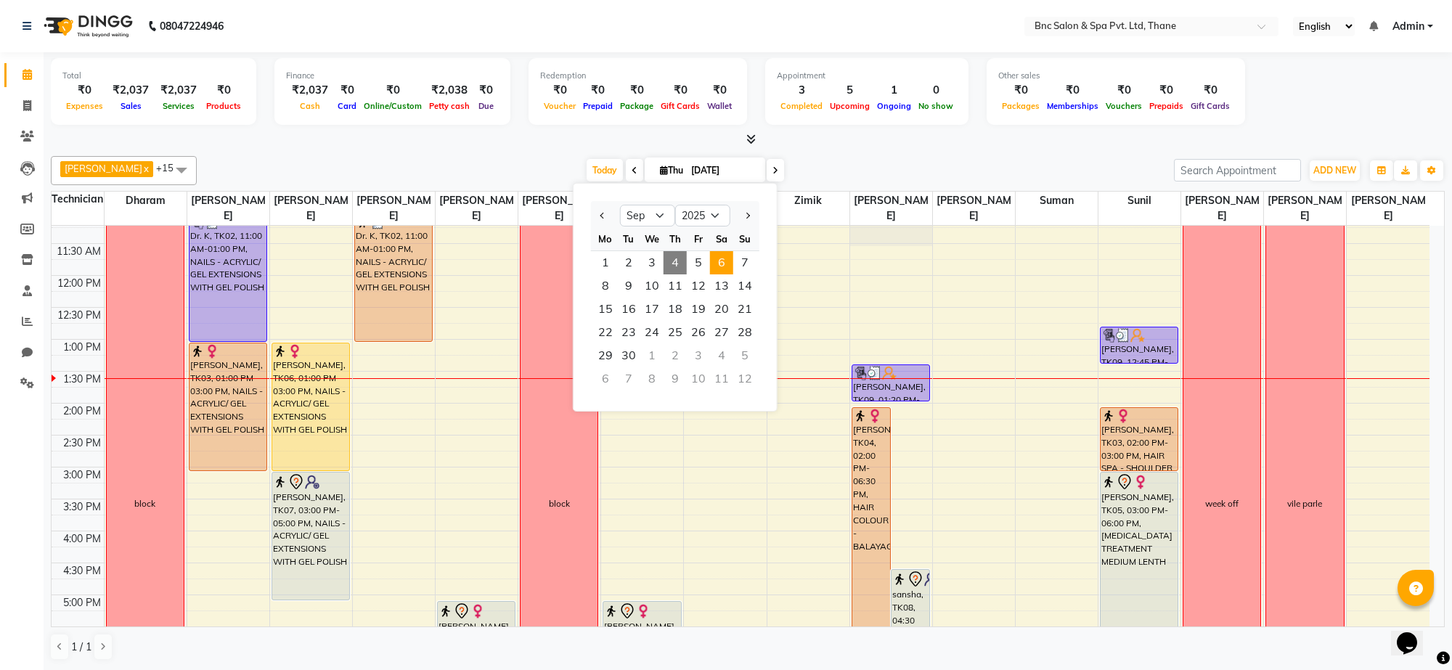
click at [725, 271] on span "6" at bounding box center [721, 262] width 23 height 23
type input "[DATE]"
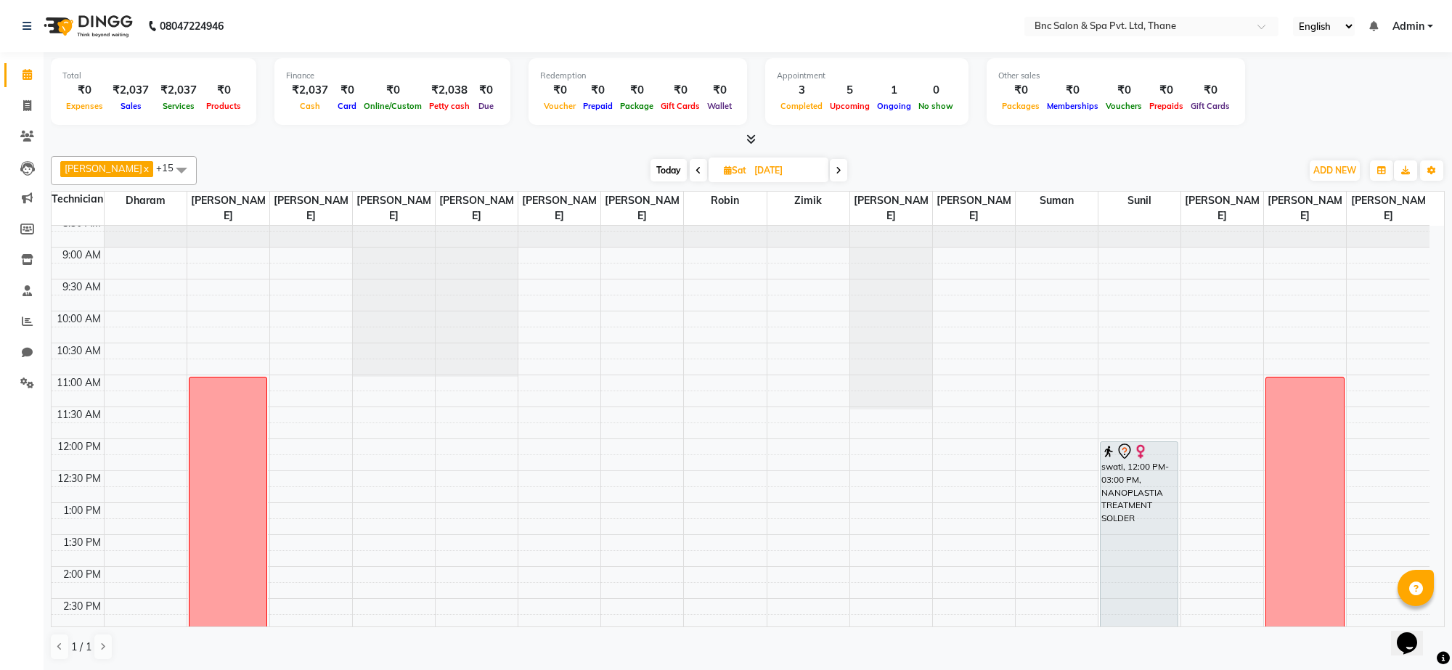
scroll to position [48, 0]
click at [111, 382] on div "8:00 AM 8:30 AM 9:00 AM 9:30 AM 10:00 AM 10:30 AM 11:00 AM 11:30 AM 12:00 PM 12…" at bounding box center [741, 593] width 1378 height 830
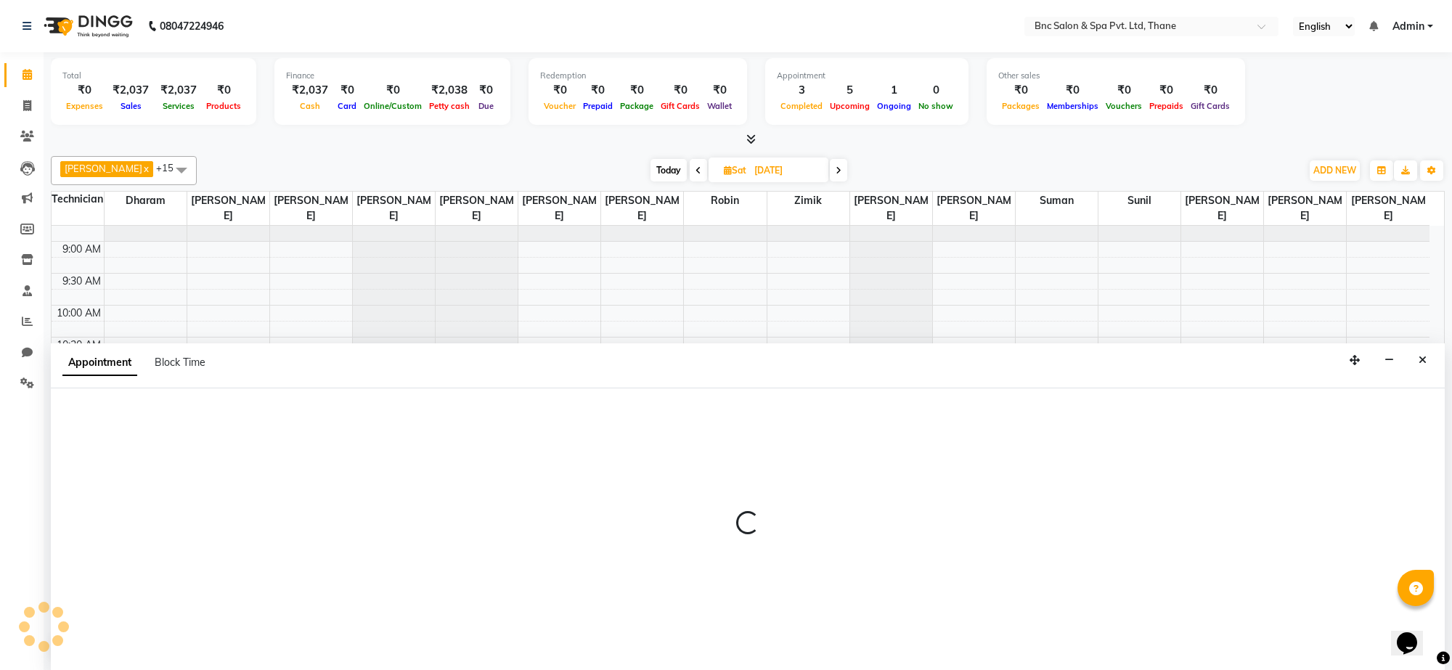
select select "71874"
select select "660"
select select "tentative"
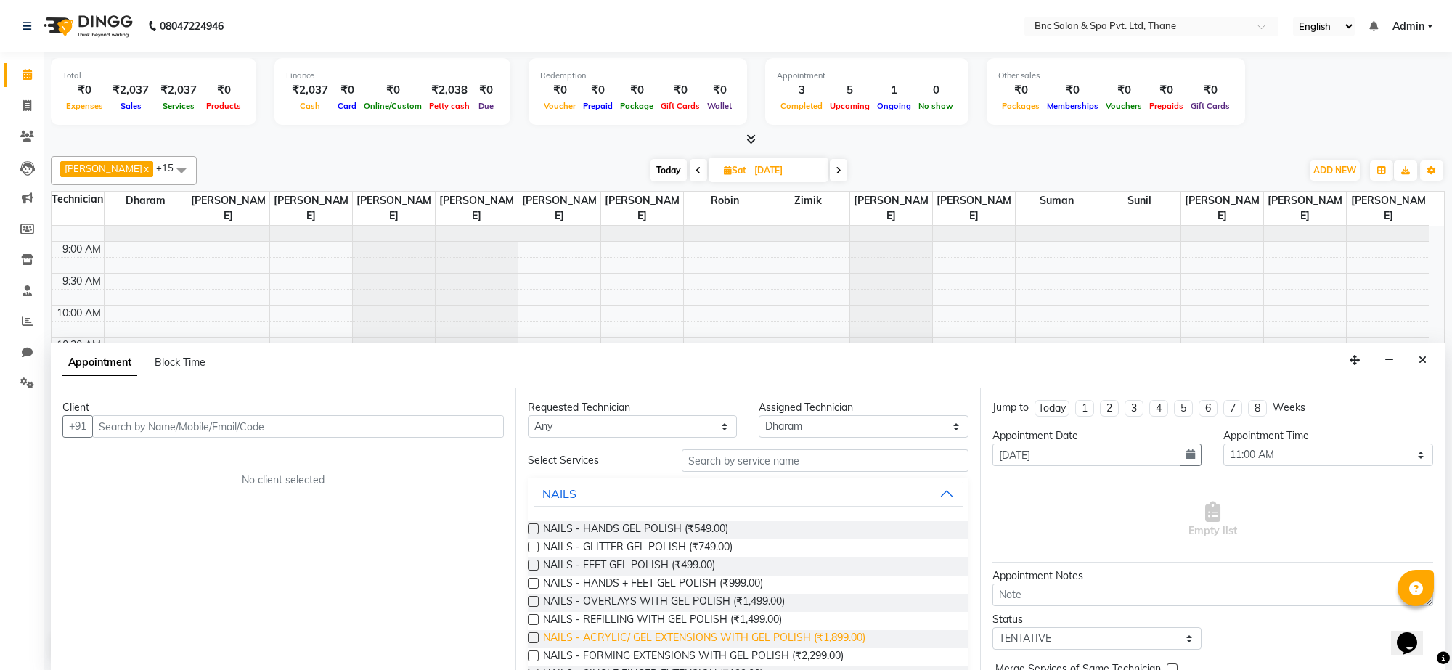
click at [694, 633] on span "NAILS - ACRYLIC/ GEL EXTENSIONS WITH GEL POLISH (₹1,899.00)" at bounding box center [704, 639] width 322 height 18
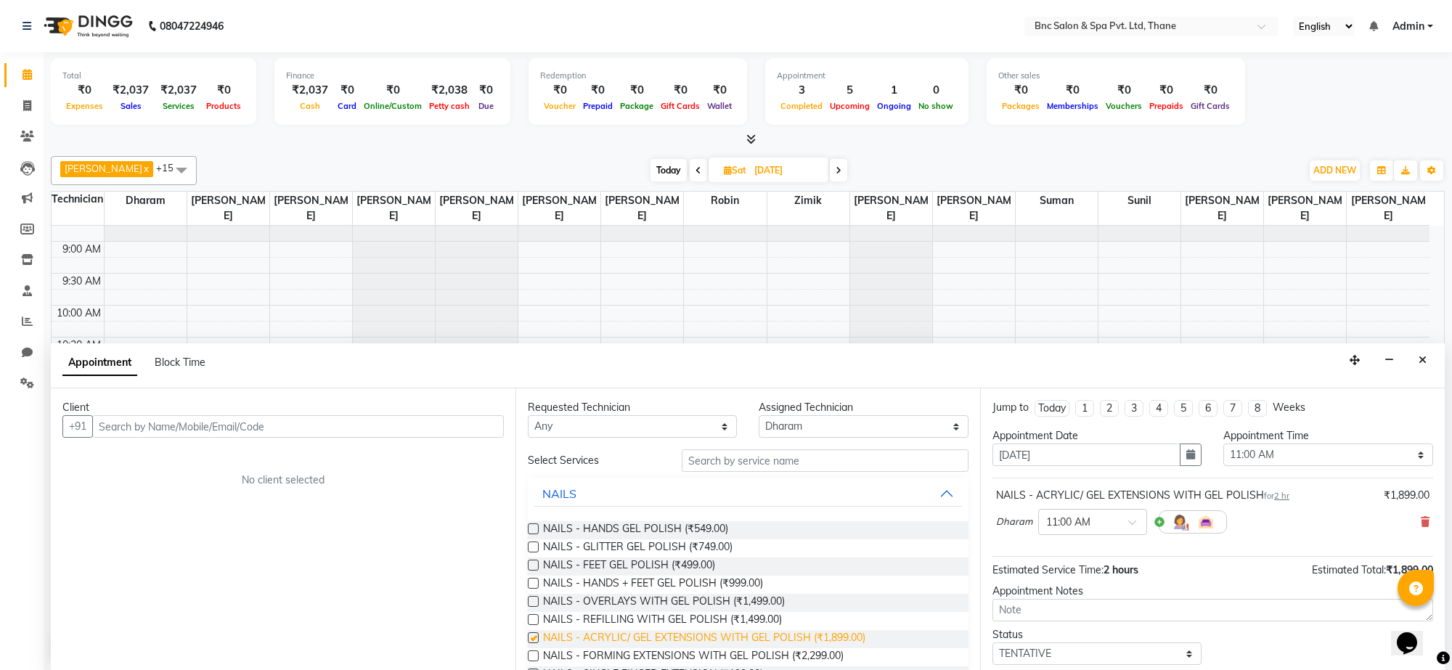
checkbox input "false"
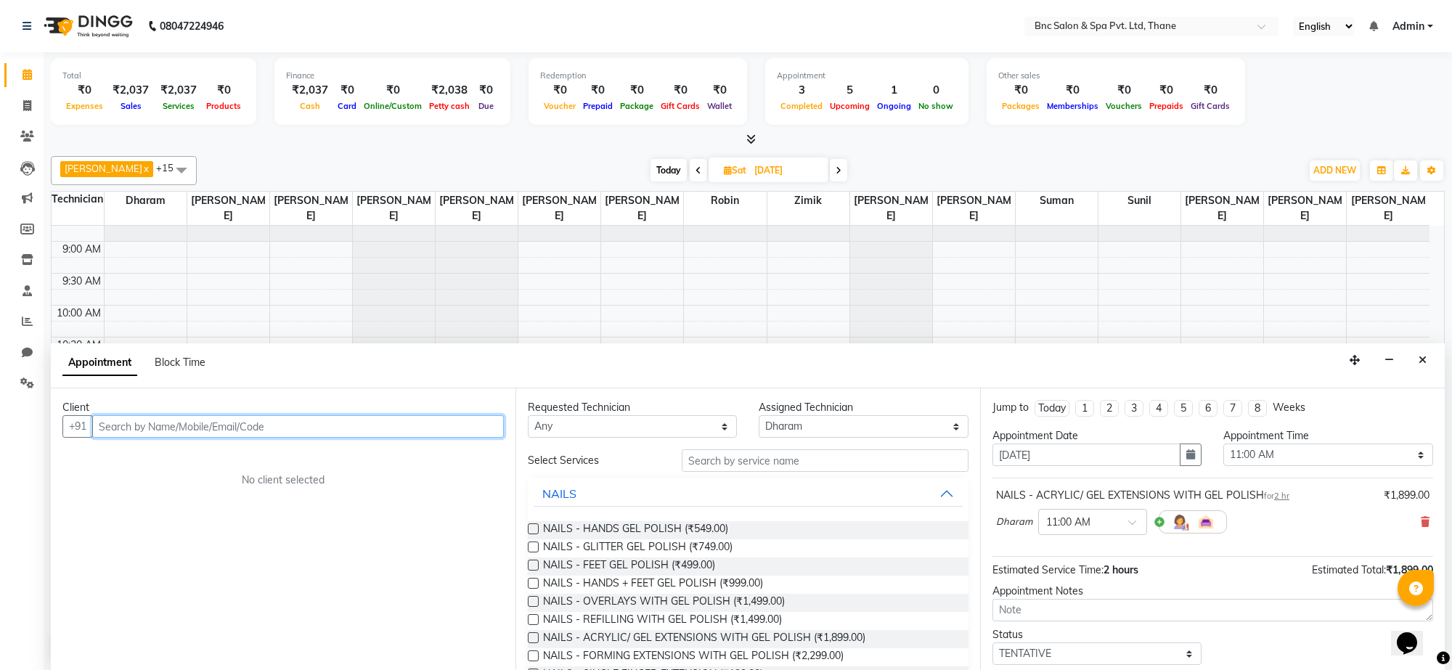
click at [407, 429] on input "text" at bounding box center [298, 426] width 412 height 23
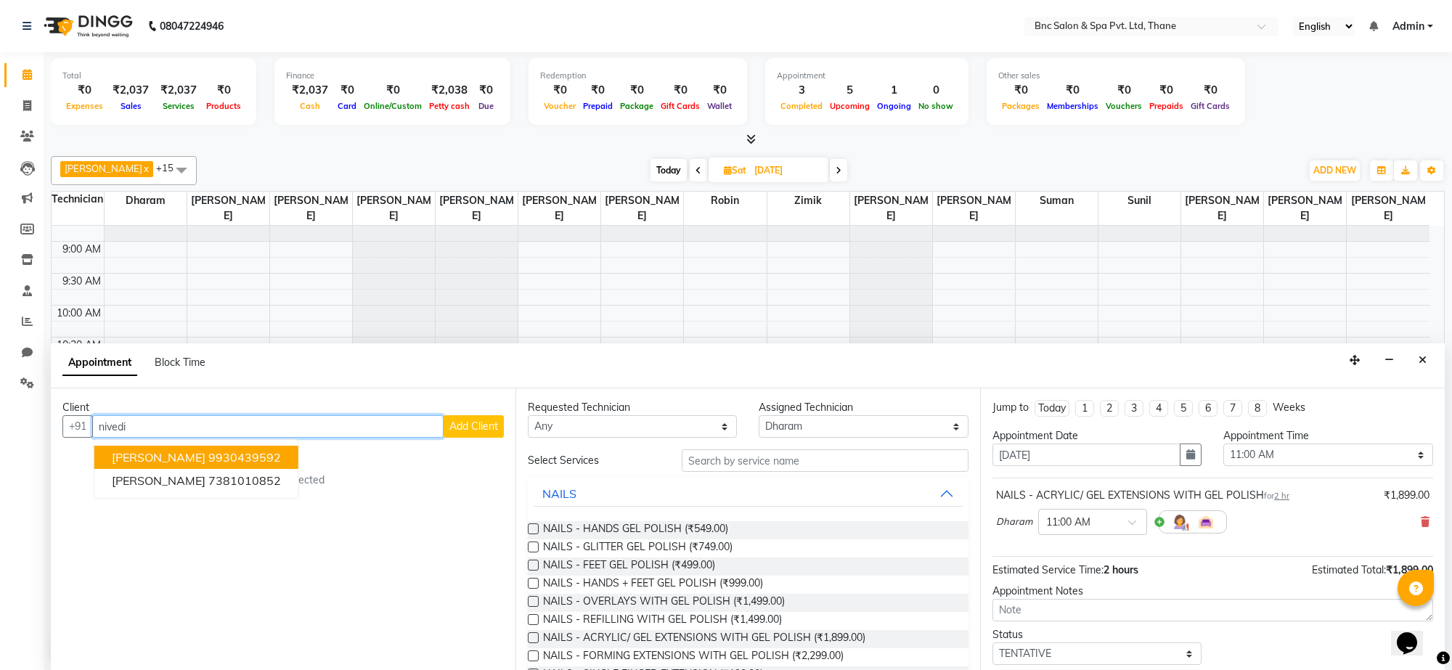
click at [256, 454] on ngb-highlight "9930439592" at bounding box center [244, 457] width 73 height 15
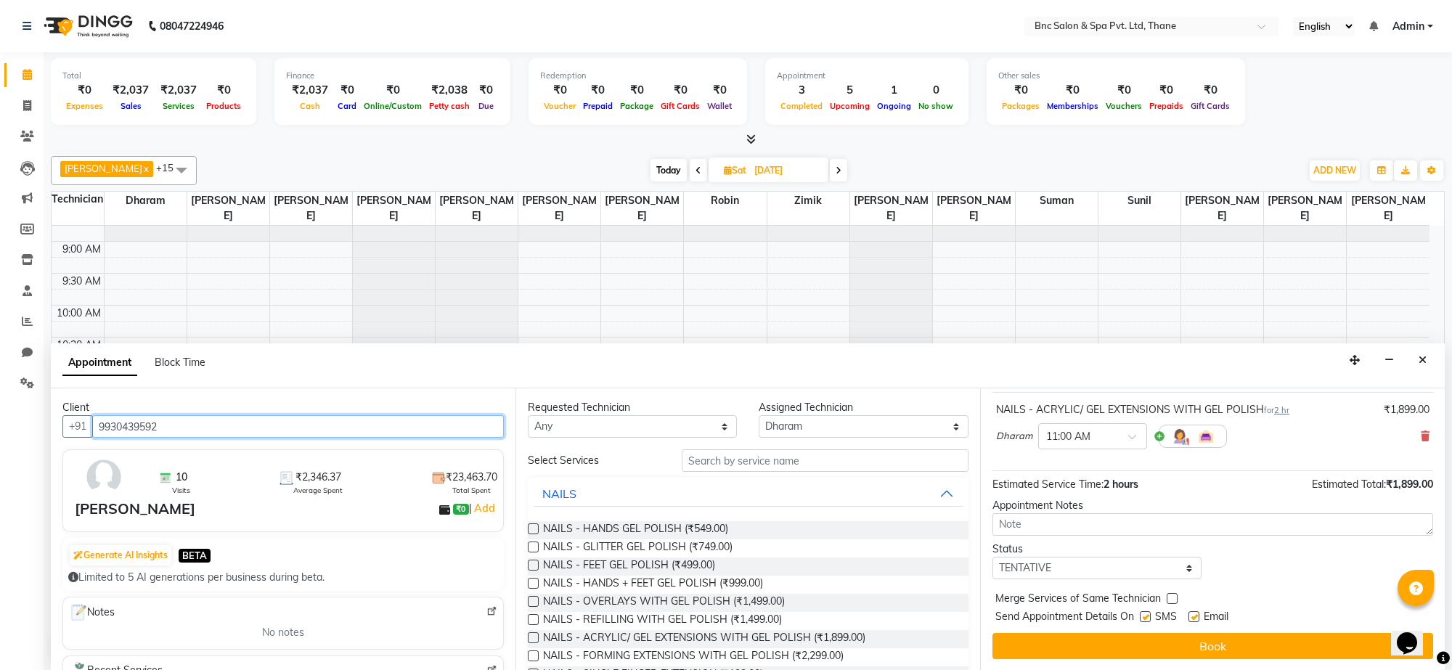
scroll to position [88, 0]
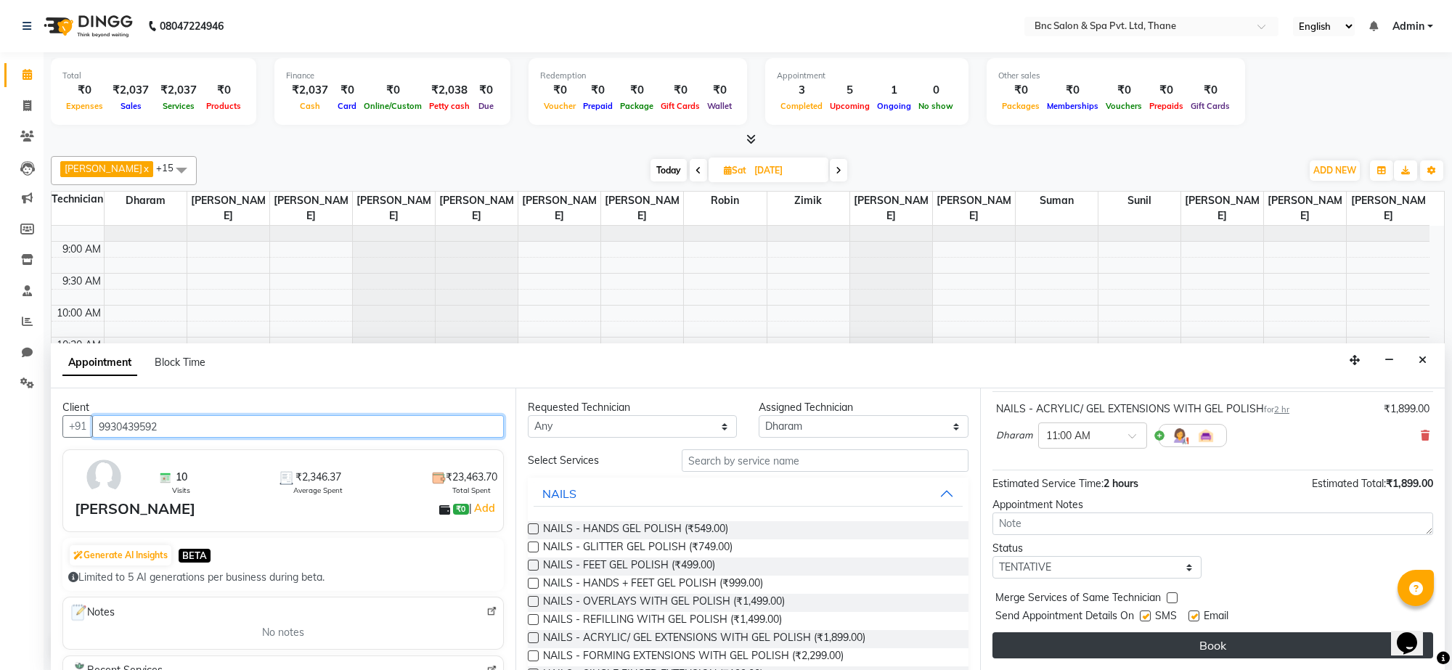
type input "9930439592"
click at [1039, 647] on button "Book" at bounding box center [1213, 646] width 441 height 26
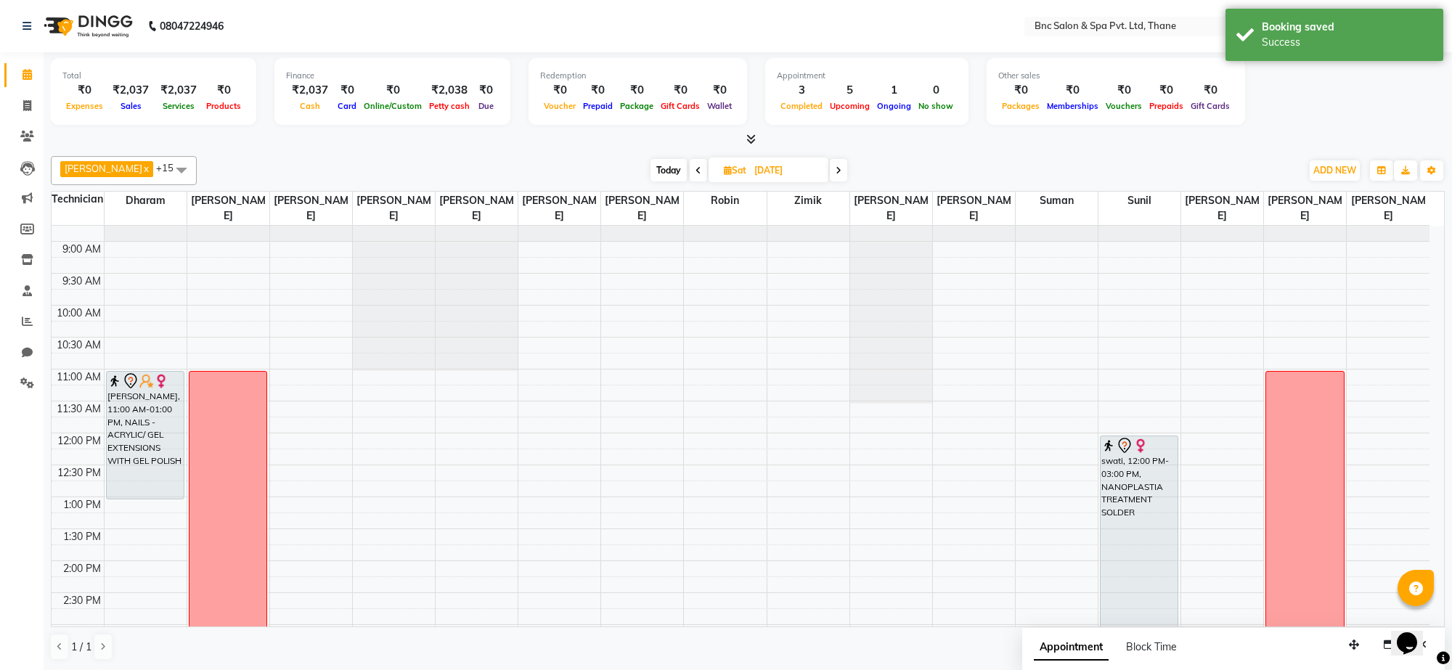
click at [651, 178] on span "Today" at bounding box center [669, 170] width 36 height 23
type input "[DATE]"
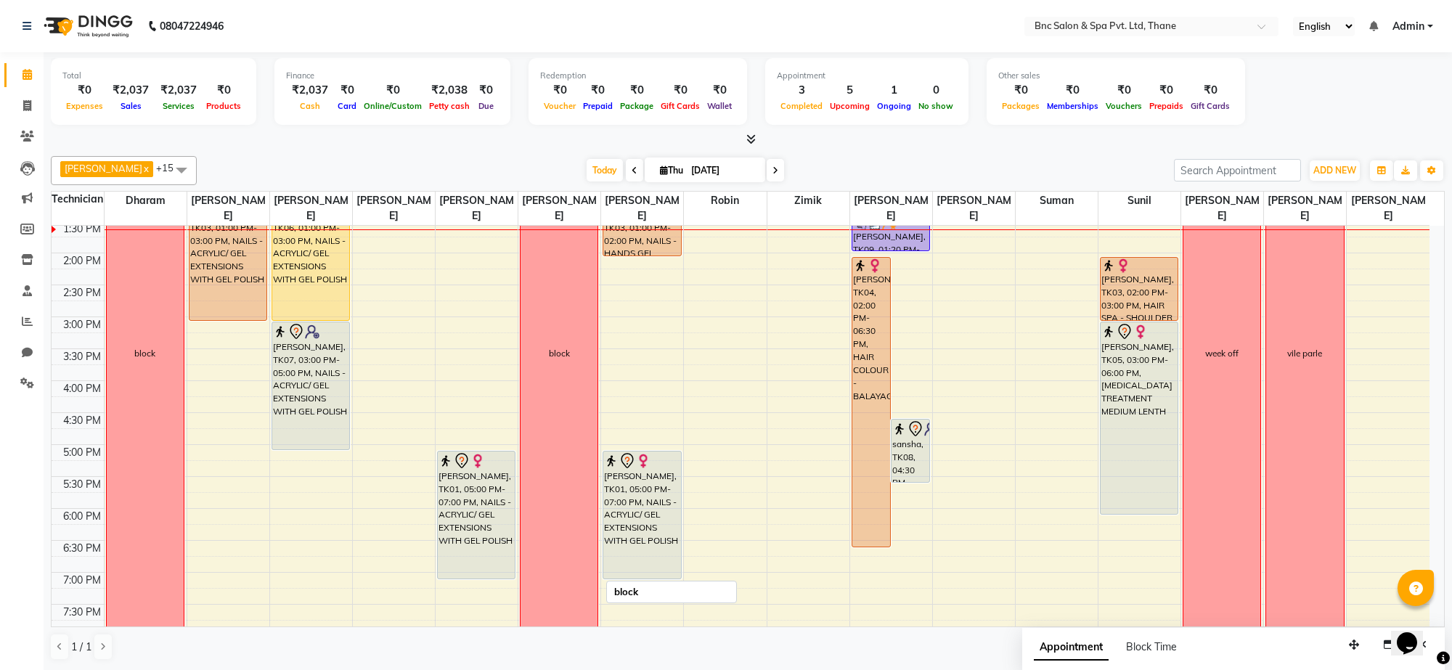
scroll to position [349, 0]
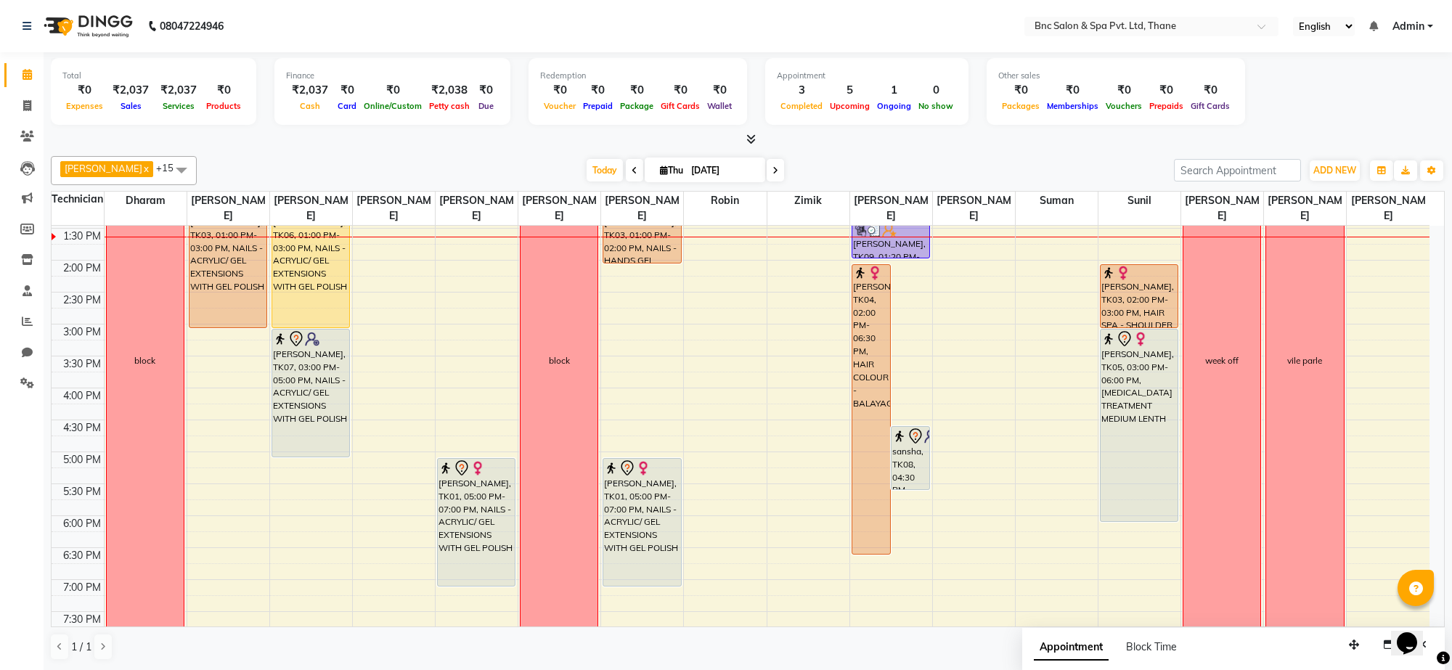
click at [687, 171] on input "[DATE]" at bounding box center [723, 171] width 73 height 22
select select "9"
select select "2025"
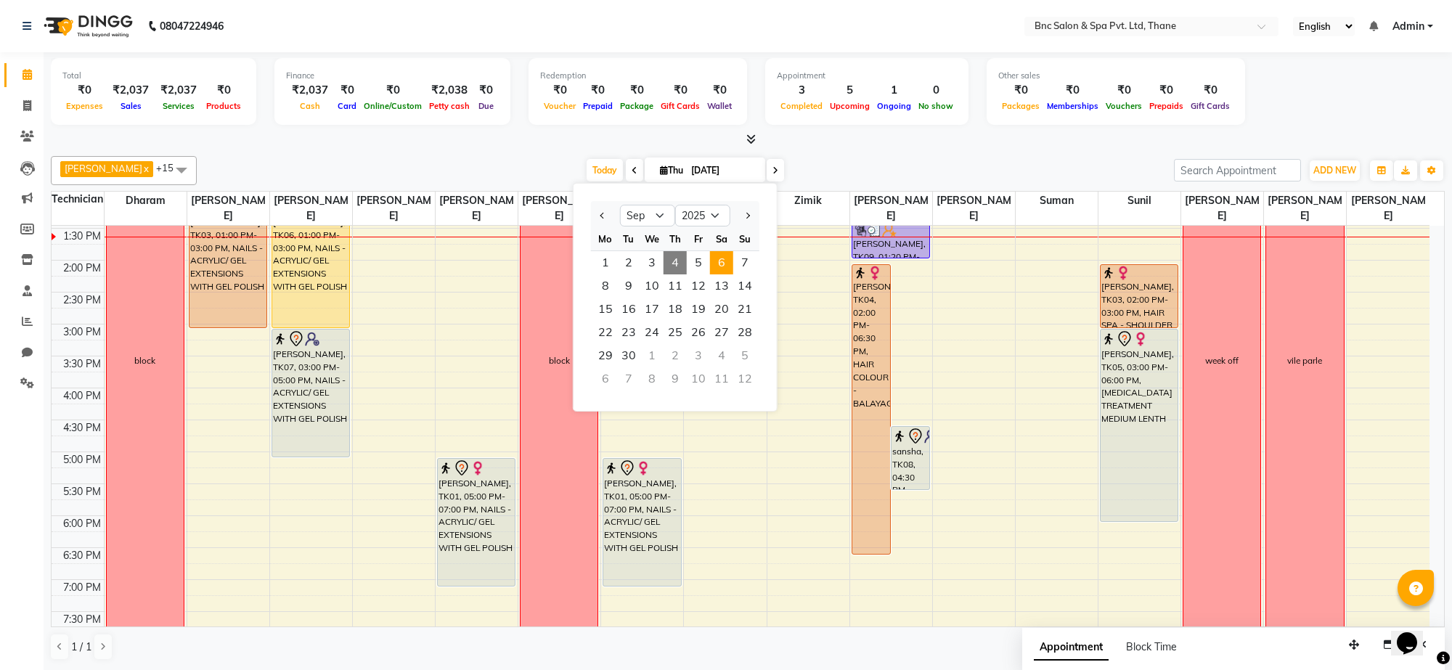
click at [716, 264] on span "6" at bounding box center [721, 262] width 23 height 23
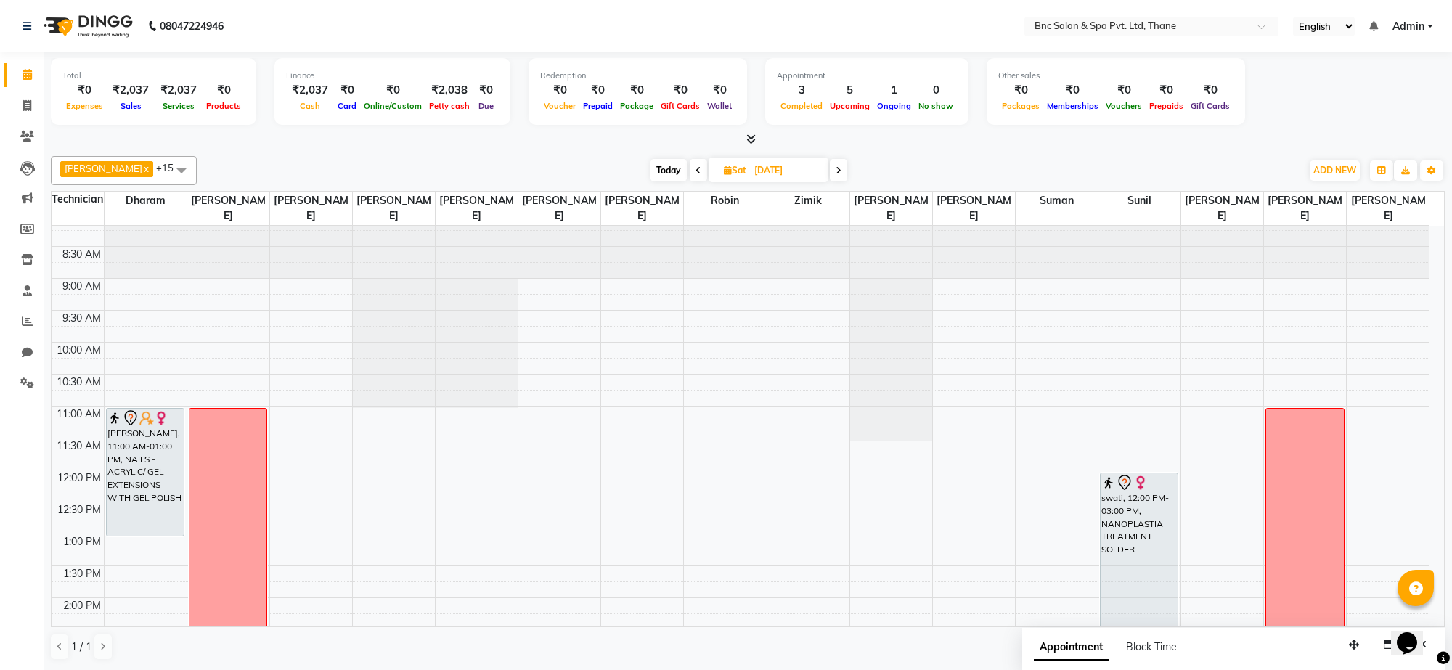
scroll to position [22, 0]
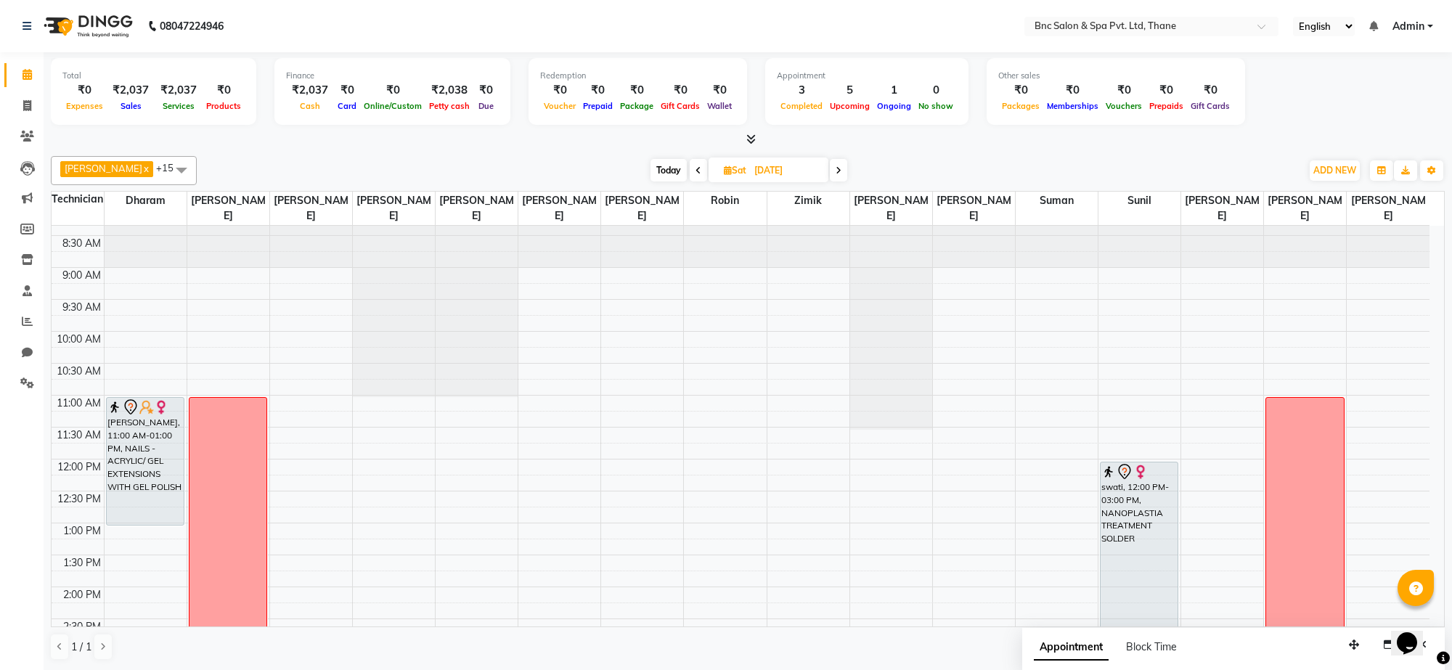
click at [651, 175] on span "Today" at bounding box center [669, 170] width 36 height 23
type input "[DATE]"
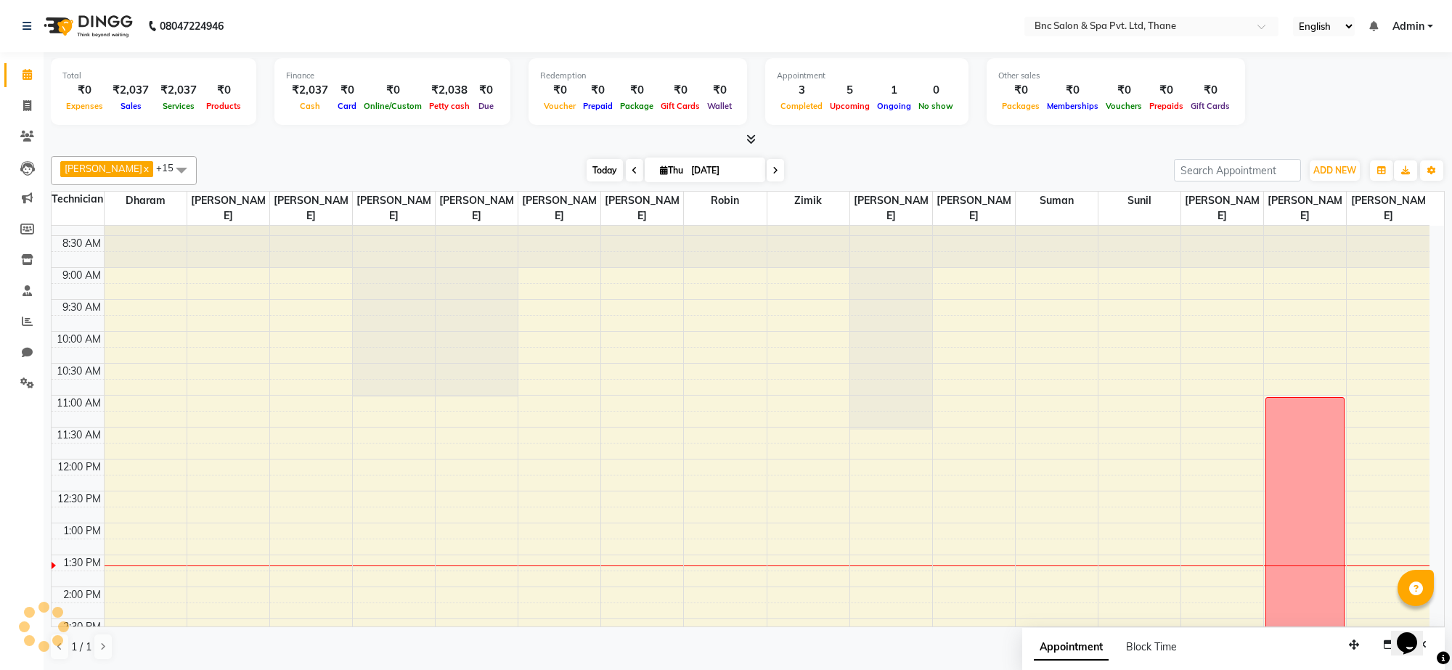
scroll to position [324, 0]
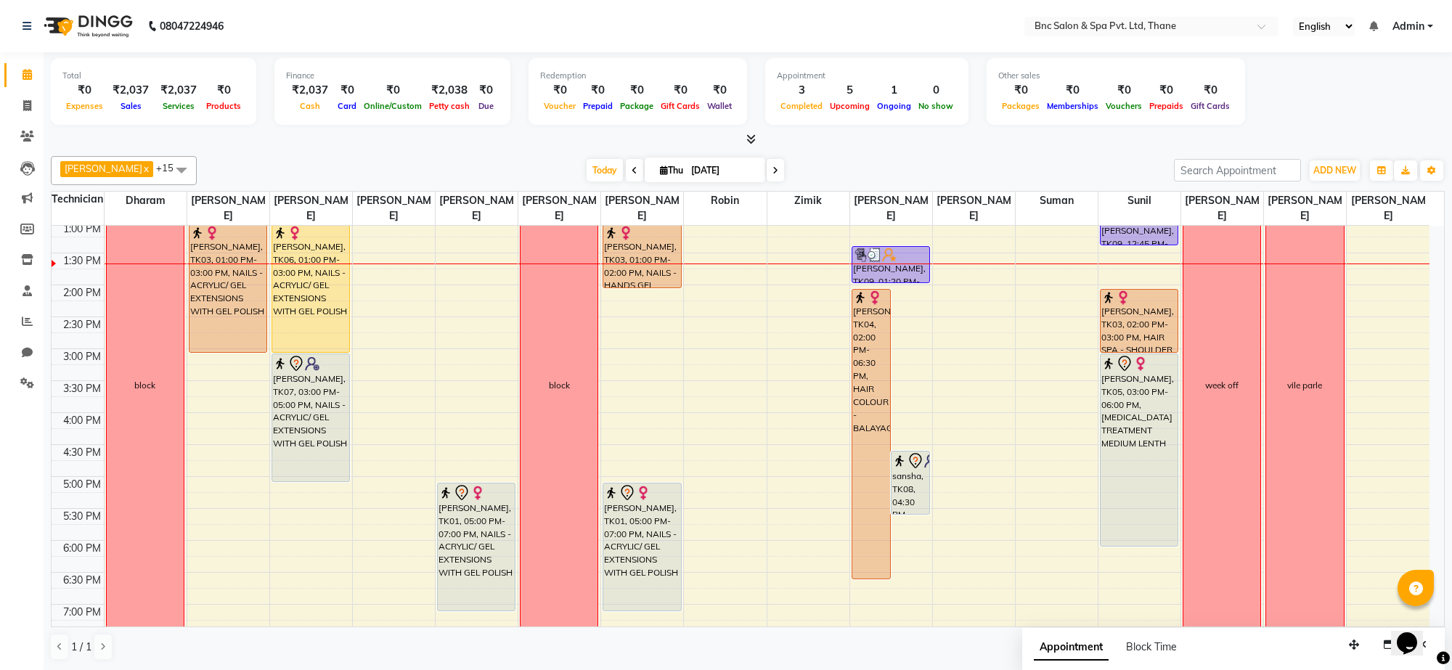
click at [311, 500] on td at bounding box center [767, 500] width 1326 height 16
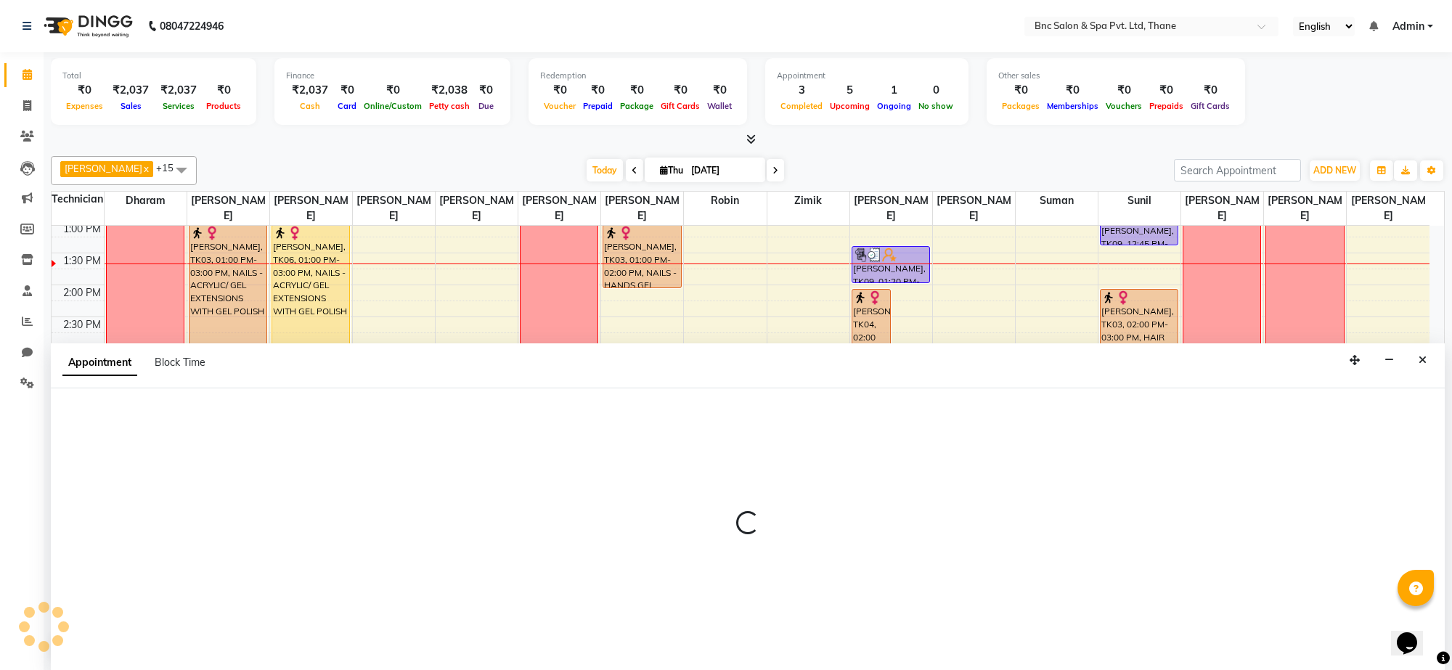
select select "71922"
select select "tentative"
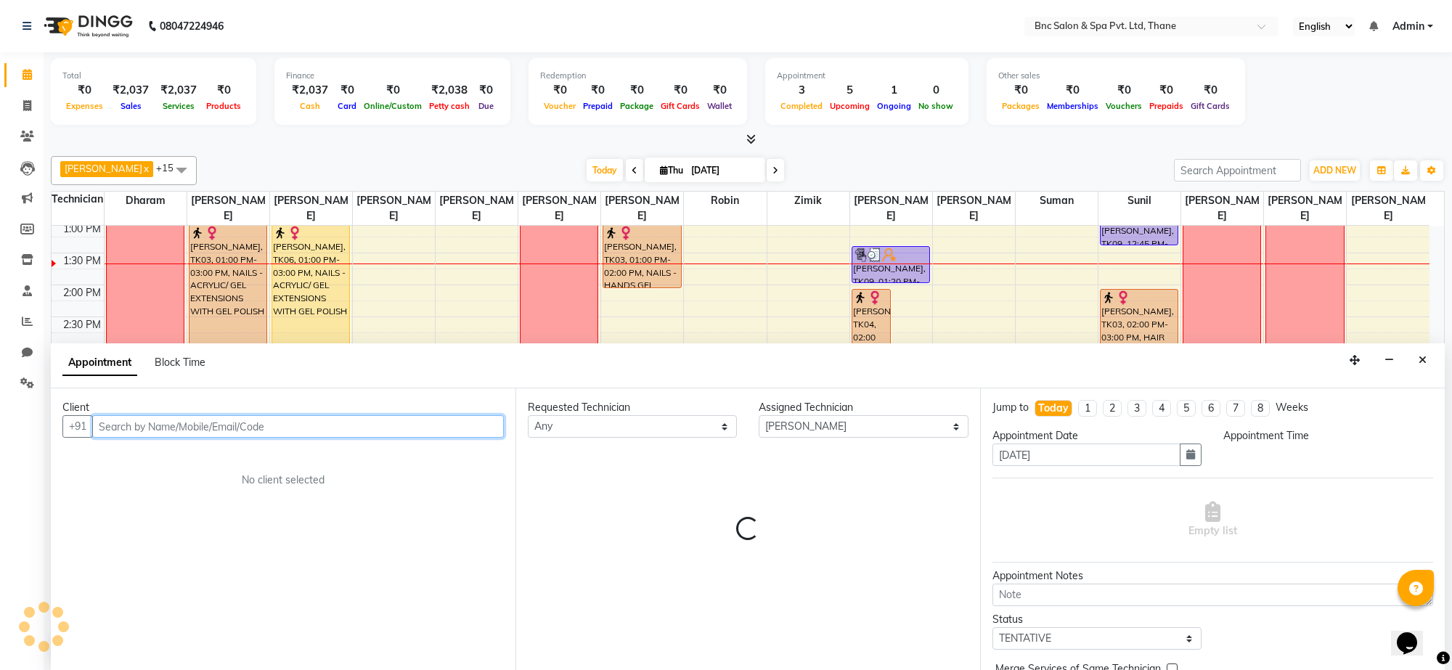
select select "1020"
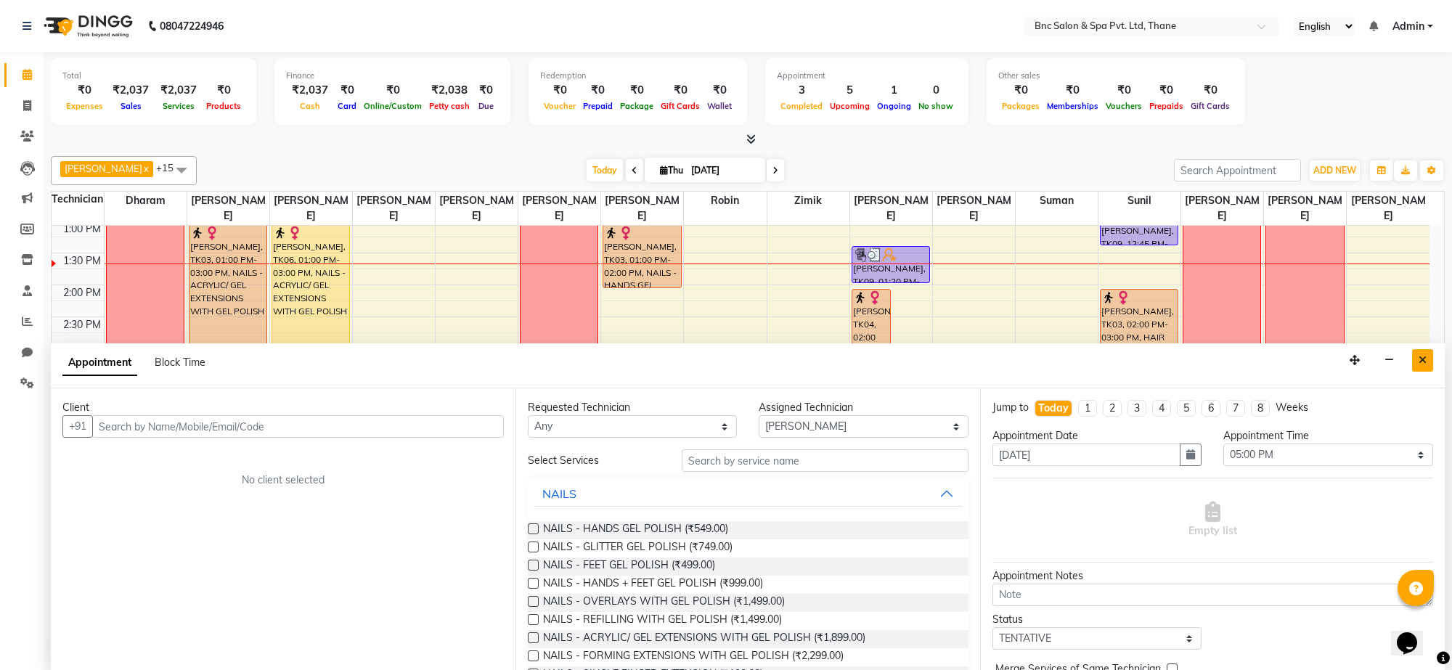
click at [1423, 359] on icon "Close" at bounding box center [1423, 360] width 8 height 10
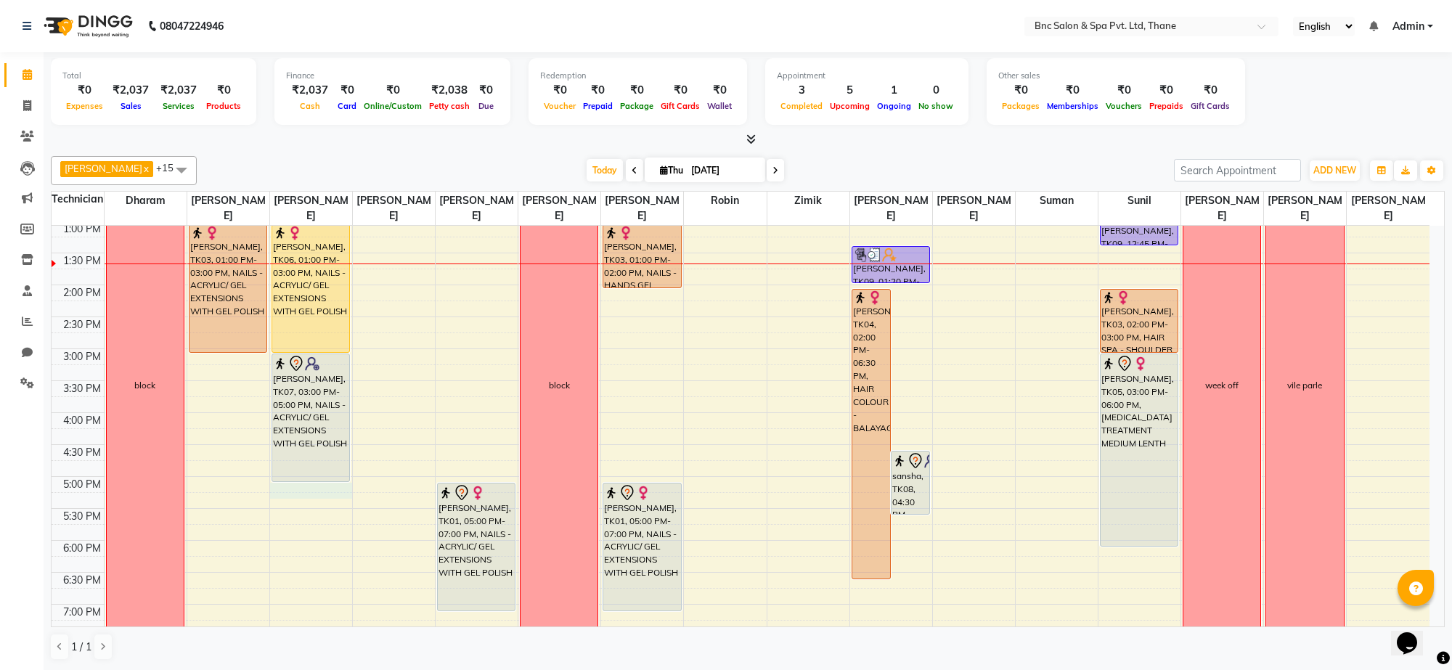
click at [305, 490] on div "8:00 AM 8:30 AM 9:00 AM 9:30 AM 10:00 AM 10:30 AM 11:00 AM 11:30 AM 12:00 PM 12…" at bounding box center [741, 317] width 1378 height 830
select select "71922"
select select "1020"
select select "tentative"
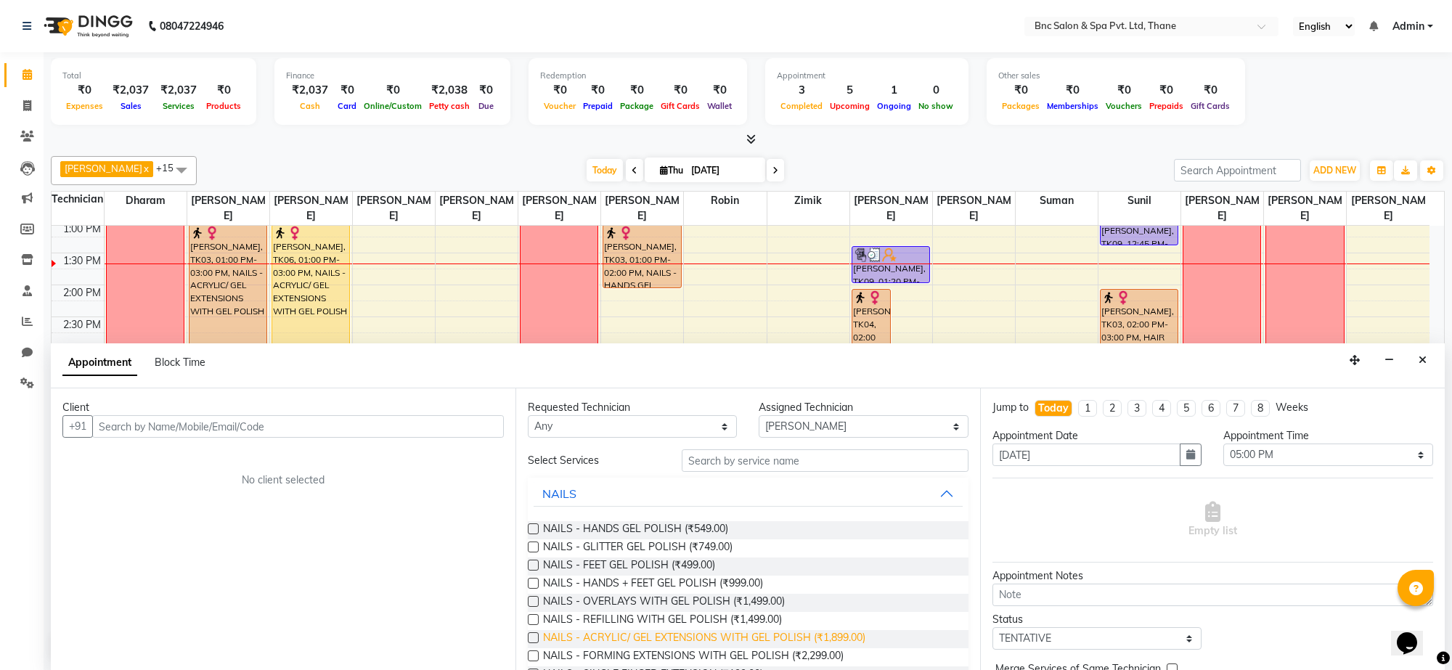
click at [675, 634] on span "NAILS - ACRYLIC/ GEL EXTENSIONS WITH GEL POLISH (₹1,899.00)" at bounding box center [704, 639] width 322 height 18
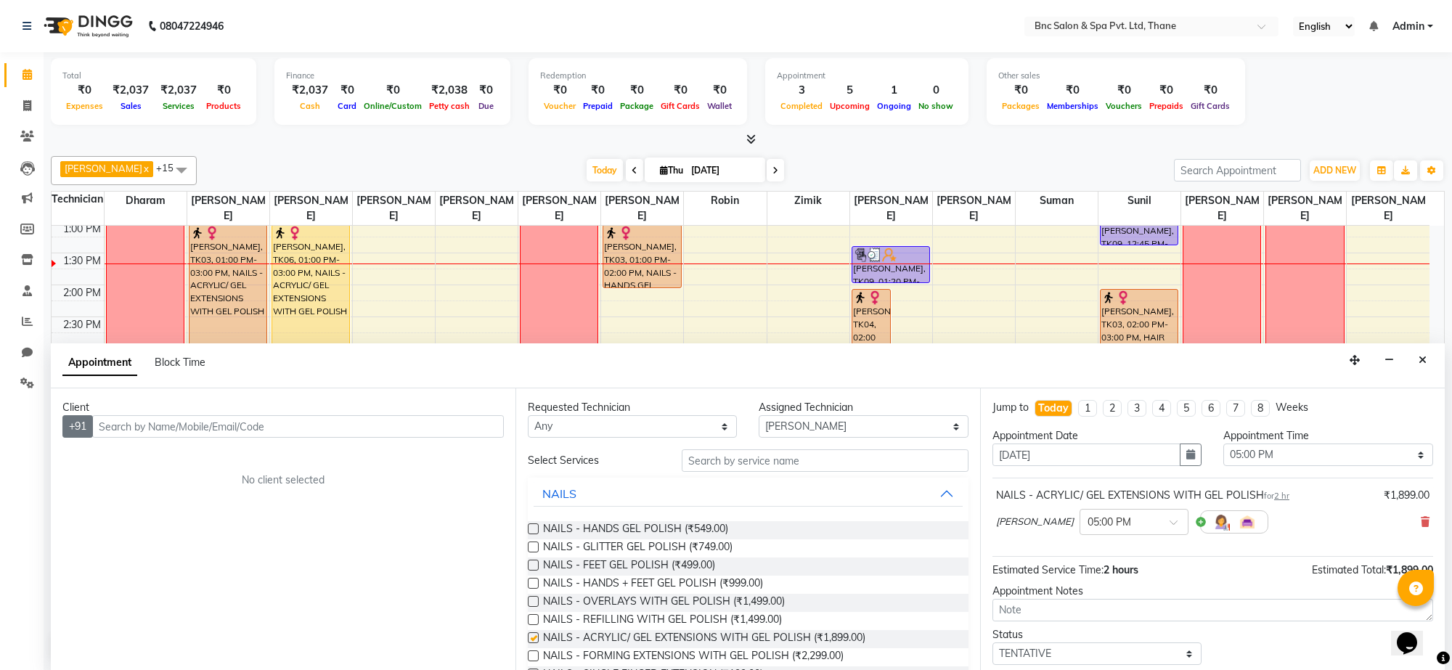
checkbox input "false"
click at [102, 426] on input "text" at bounding box center [298, 426] width 412 height 23
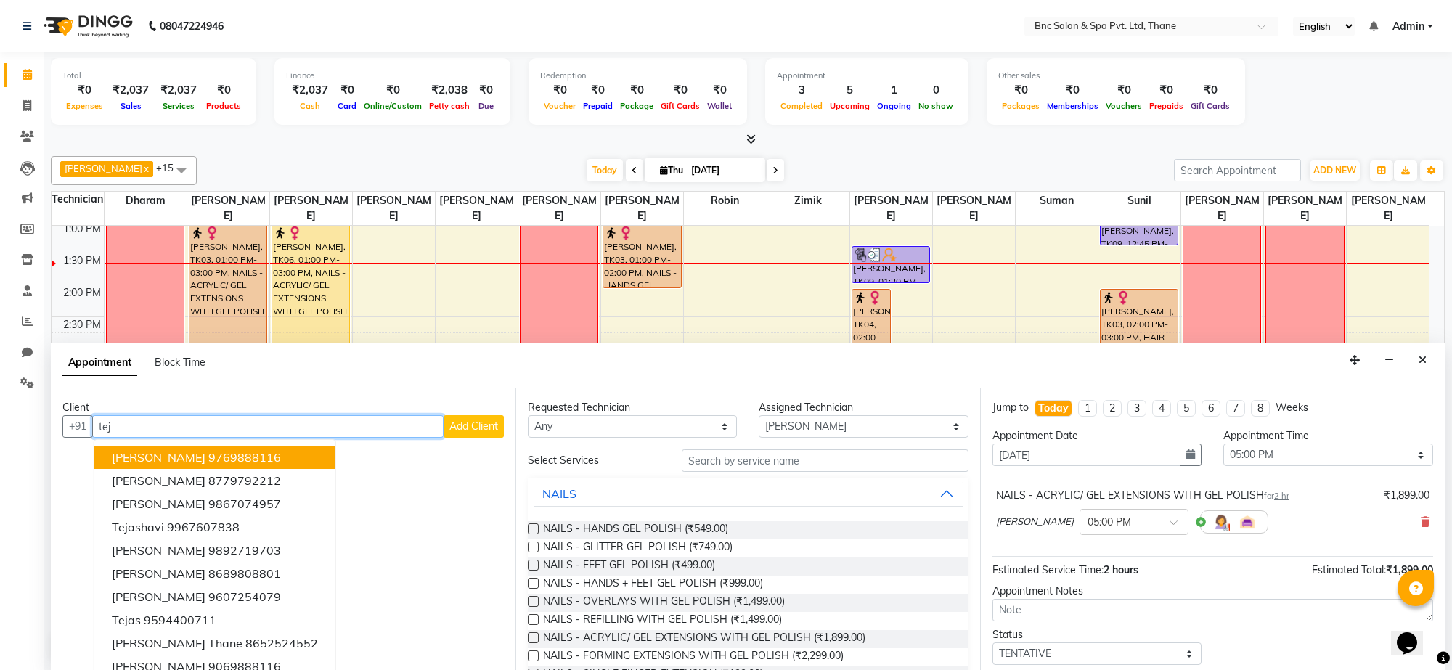
click at [153, 455] on span "[PERSON_NAME]" at bounding box center [159, 457] width 94 height 15
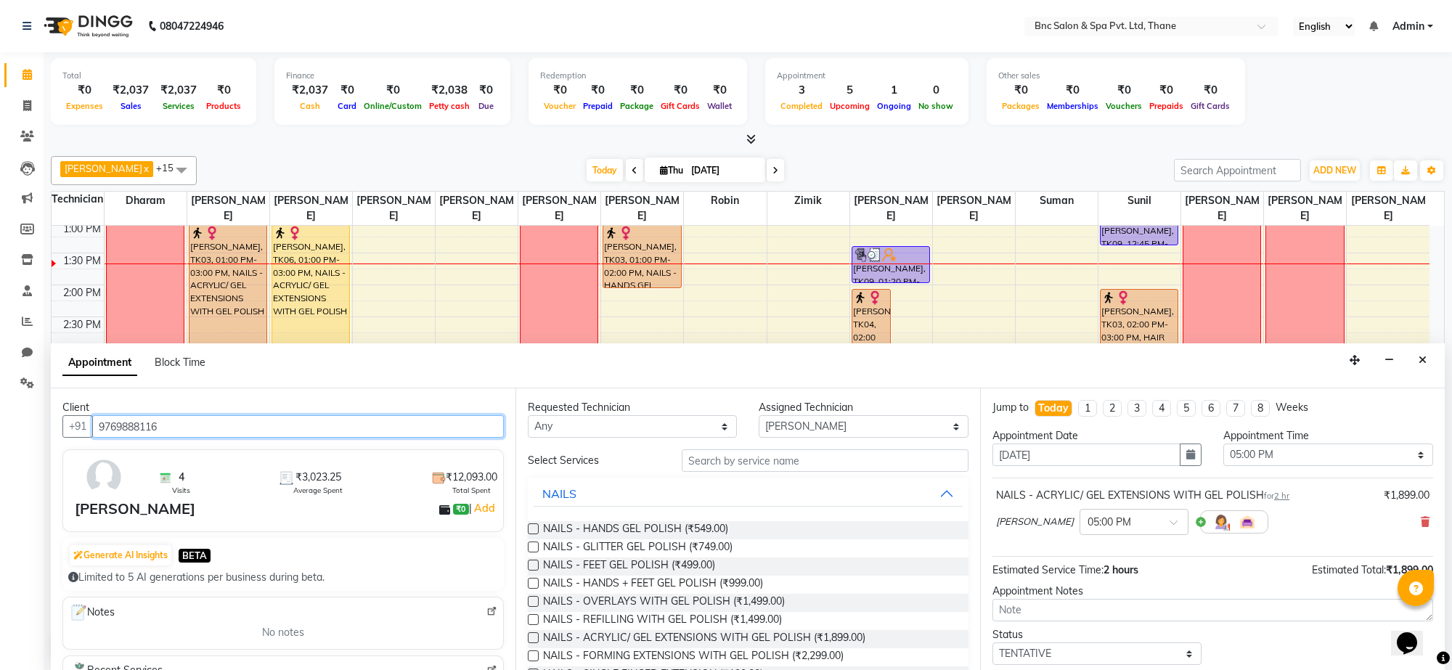
scroll to position [88, 0]
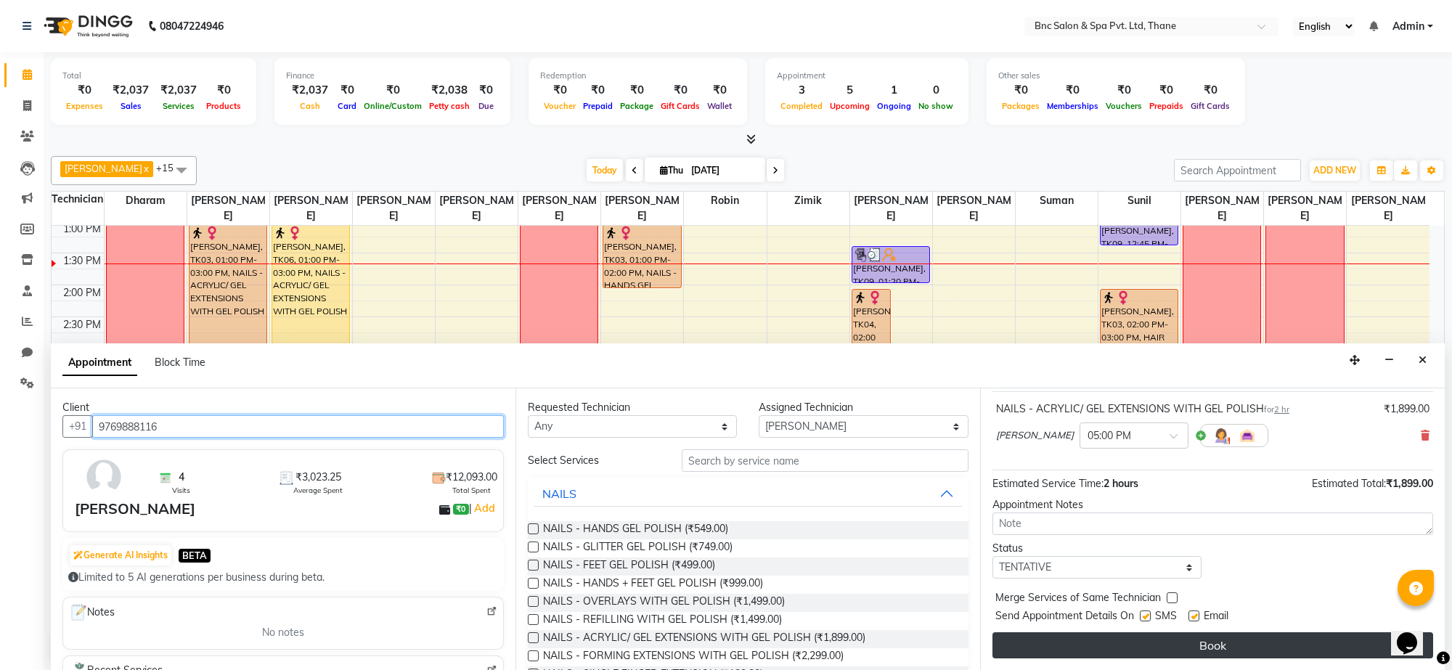
type input "9769888116"
click at [1088, 637] on button "Book" at bounding box center [1213, 646] width 441 height 26
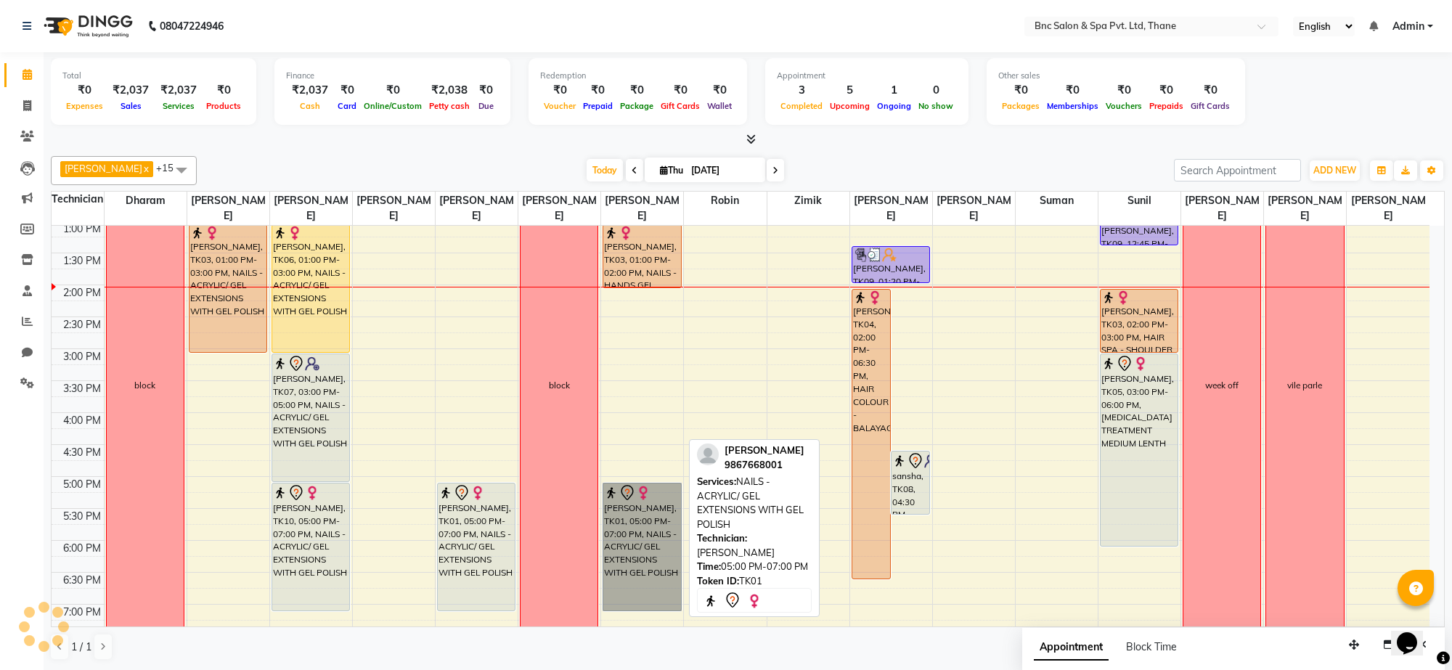
click at [640, 581] on link "[PERSON_NAME], TK01, 05:00 PM-07:00 PM, NAILS - ACRYLIC/ GEL EXTENSIONS WITH GE…" at bounding box center [642, 547] width 78 height 129
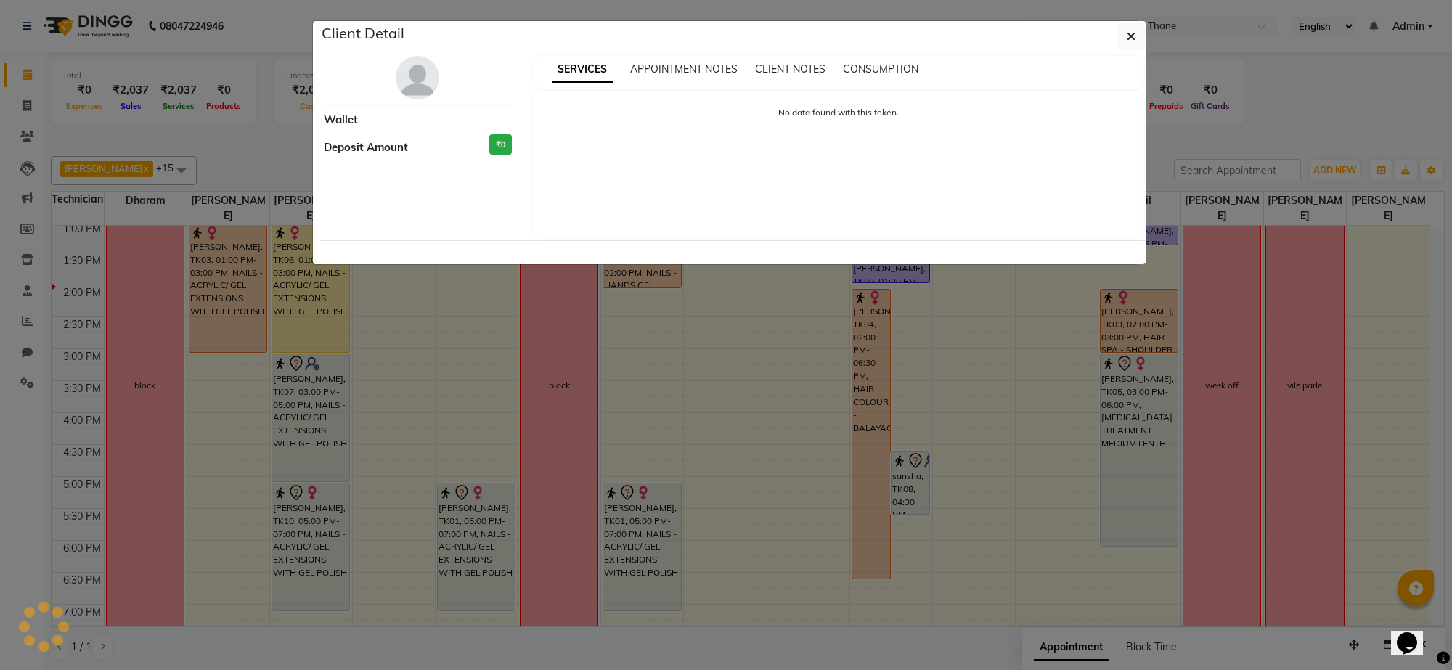
select select "7"
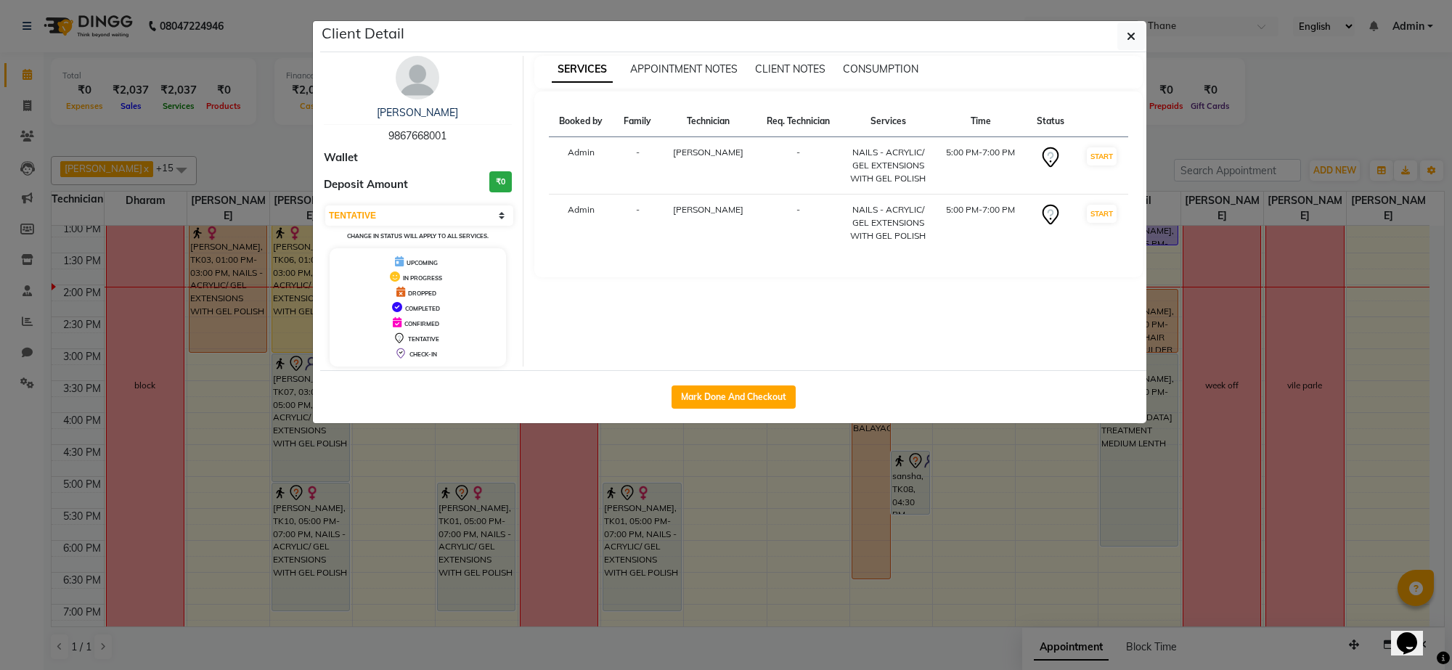
drag, startPoint x: 640, startPoint y: 581, endPoint x: 477, endPoint y: 502, distance: 180.9
click at [477, 502] on ngb-modal-window "Client Detail Sridula Singh 9867668001 Wallet Deposit Amount ₹0 Select IN SERVI…" at bounding box center [726, 335] width 1452 height 670
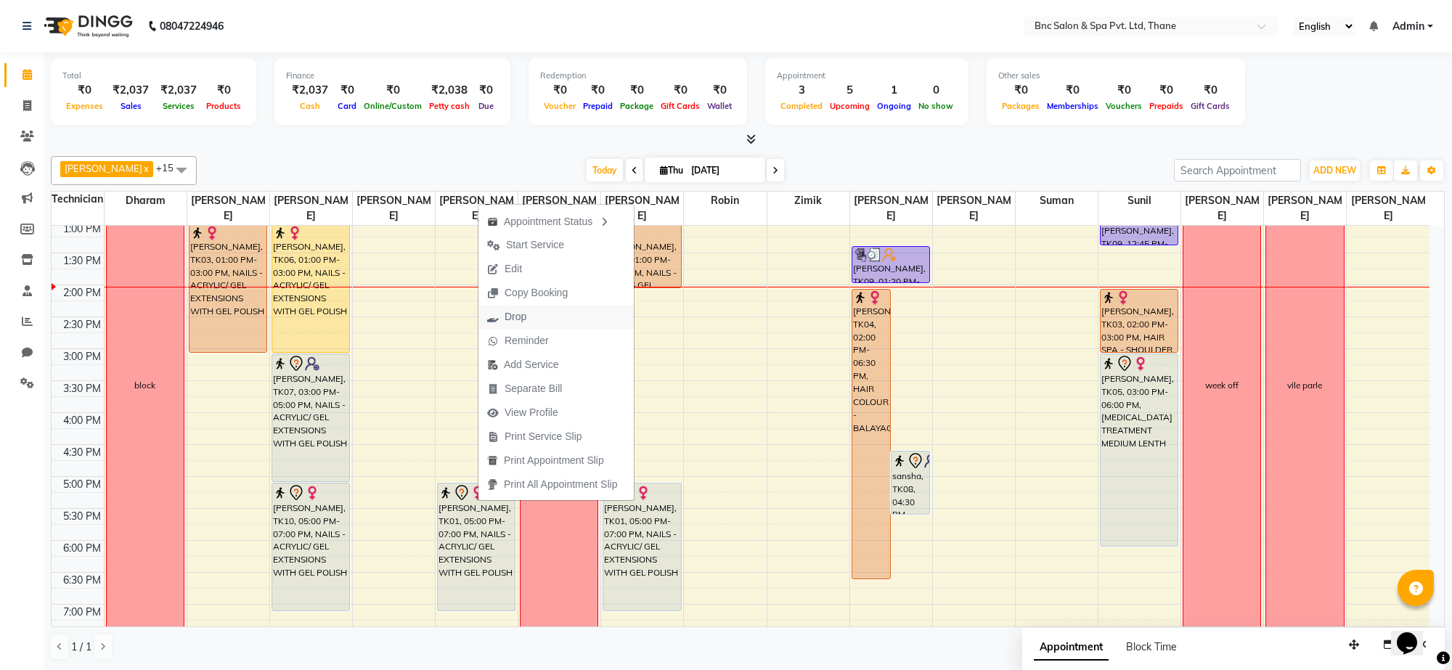
click at [527, 311] on span "Drop" at bounding box center [516, 316] width 22 height 15
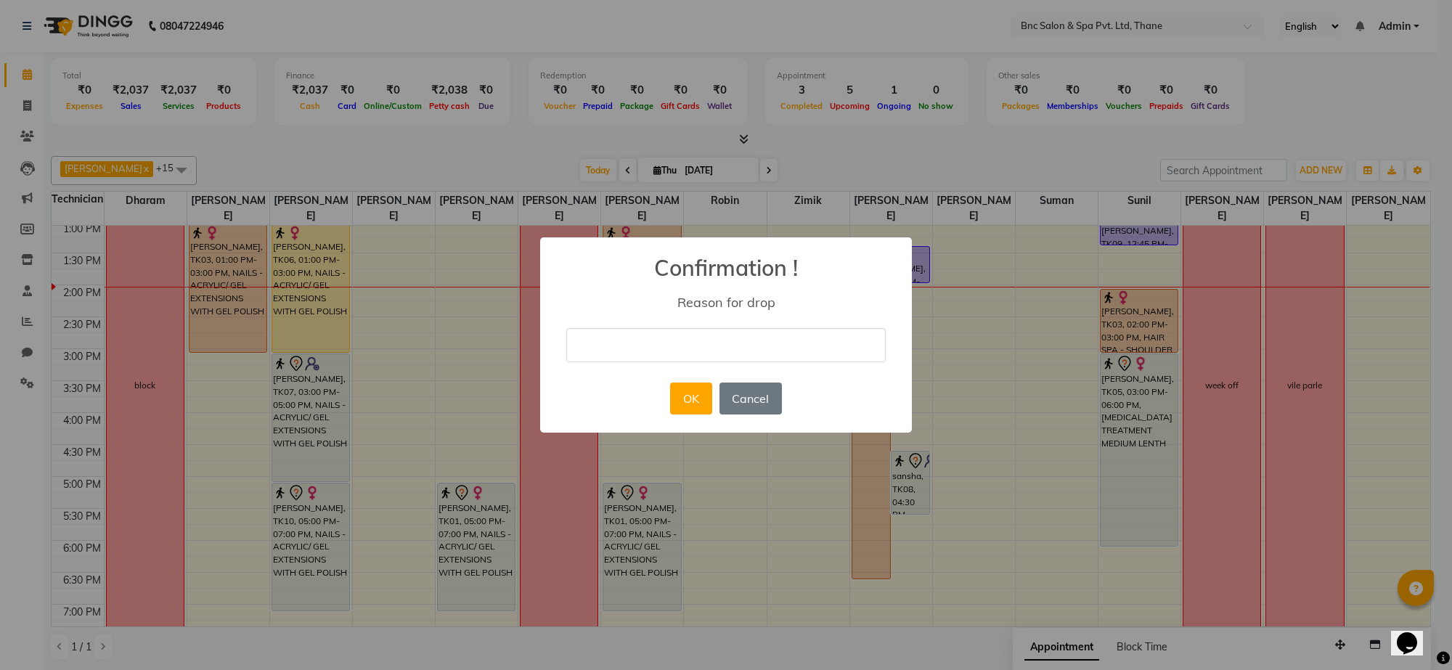
click at [618, 342] on input "text" at bounding box center [726, 345] width 320 height 34
type input "cancelled by client"
click at [699, 403] on button "OK" at bounding box center [690, 399] width 41 height 32
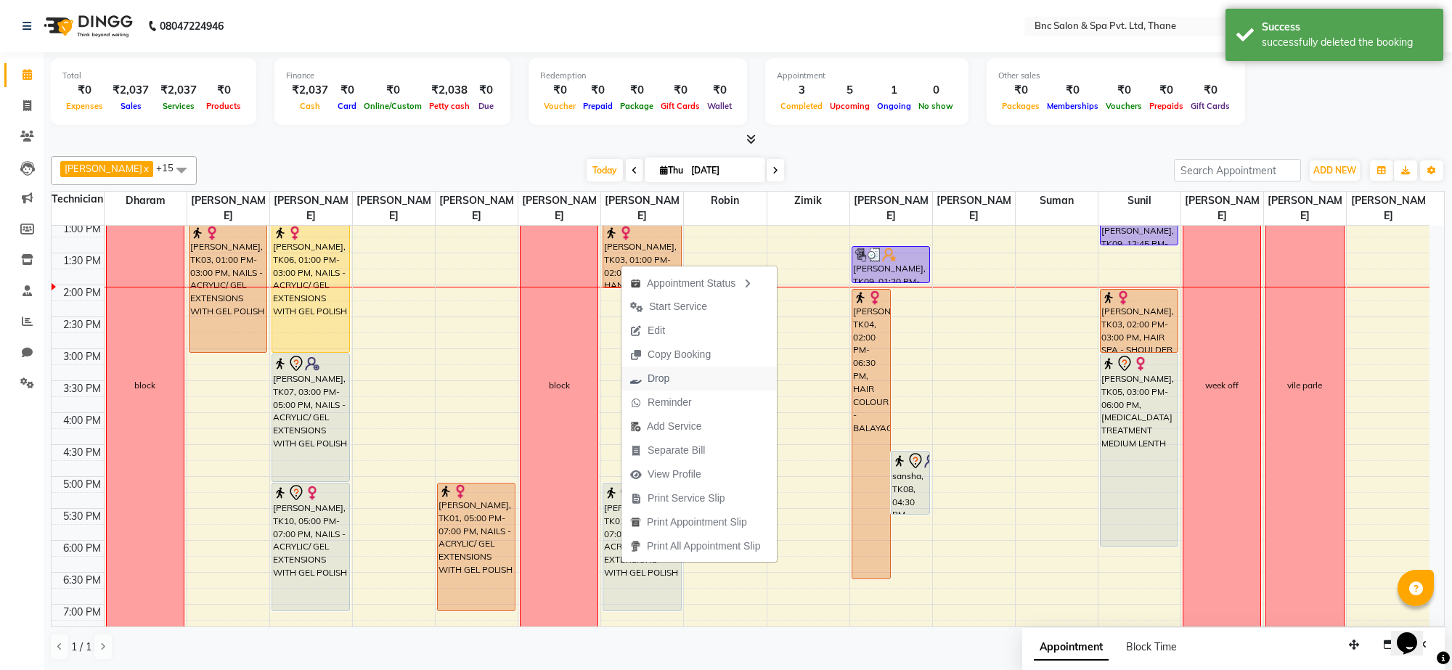
click at [648, 370] on span "Drop" at bounding box center [650, 379] width 57 height 24
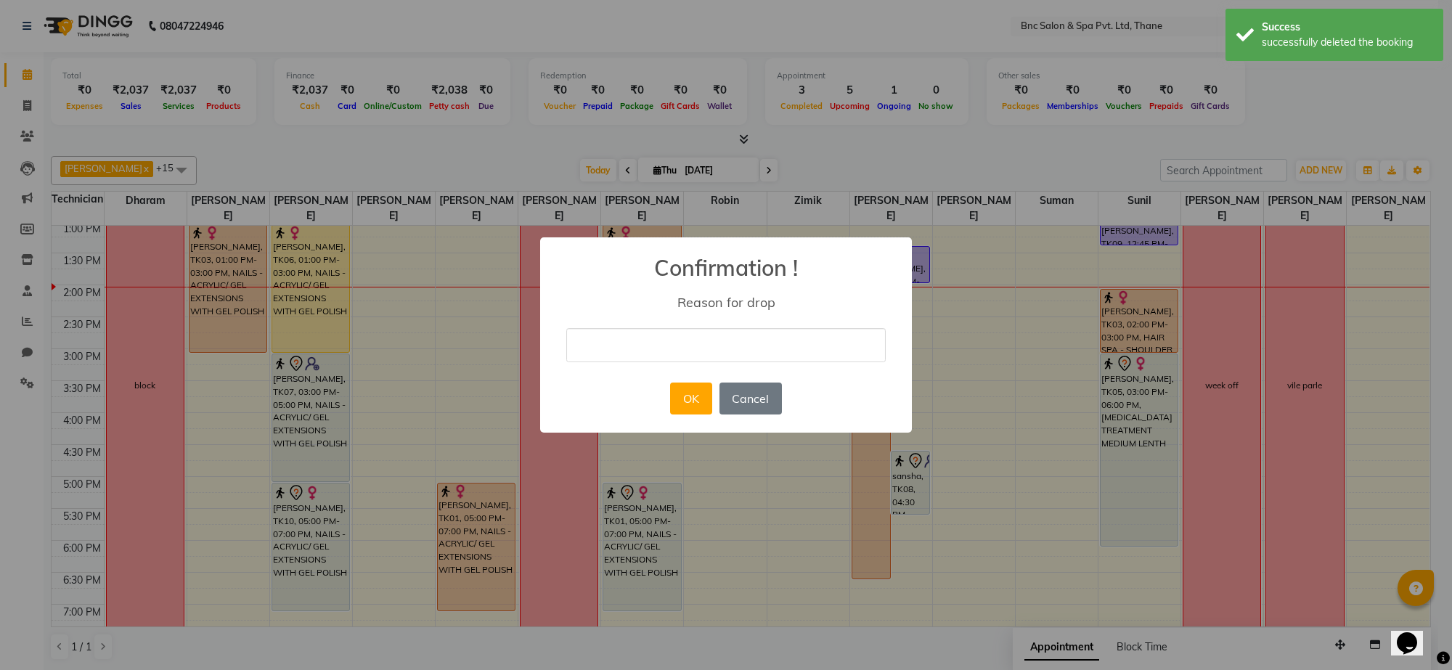
click at [651, 321] on div "× Confirmation ! Reason for drop OK No Cancel" at bounding box center [726, 334] width 372 height 195
click at [643, 339] on input "text" at bounding box center [726, 345] width 320 height 34
type input "cancelled by client"
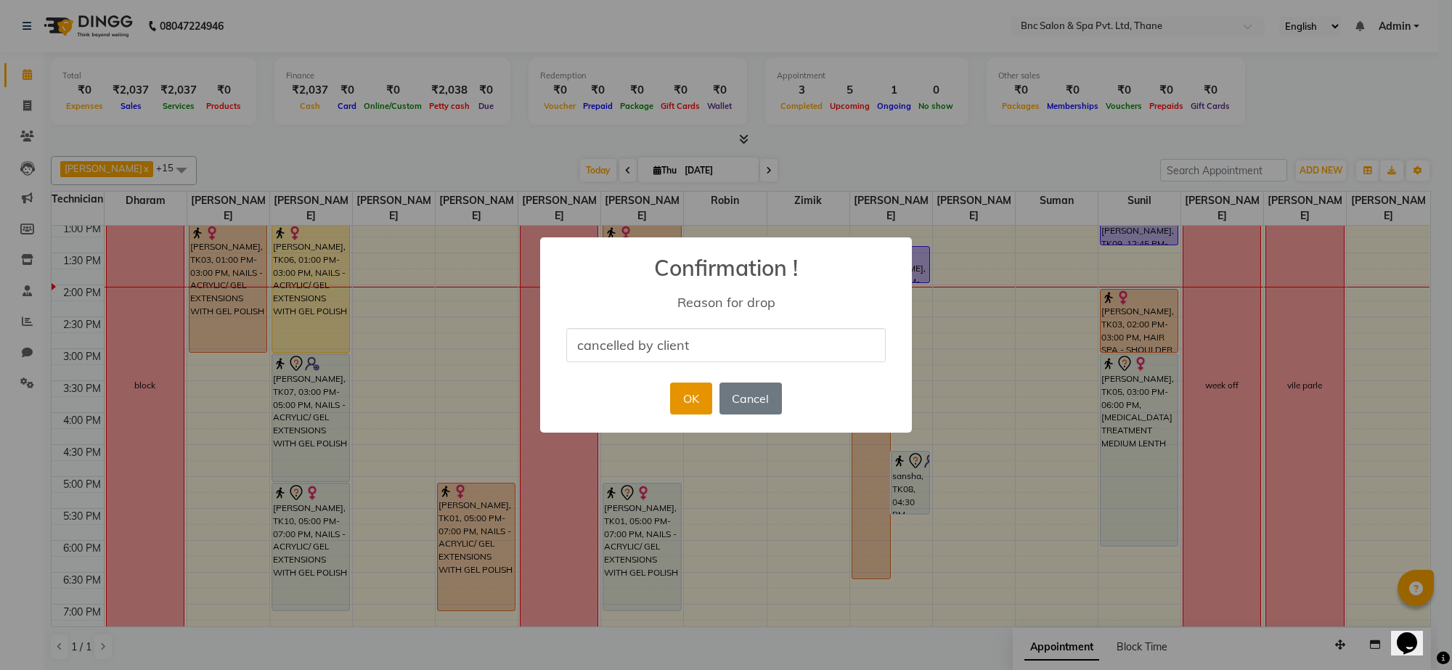
click at [690, 390] on button "OK" at bounding box center [690, 399] width 41 height 32
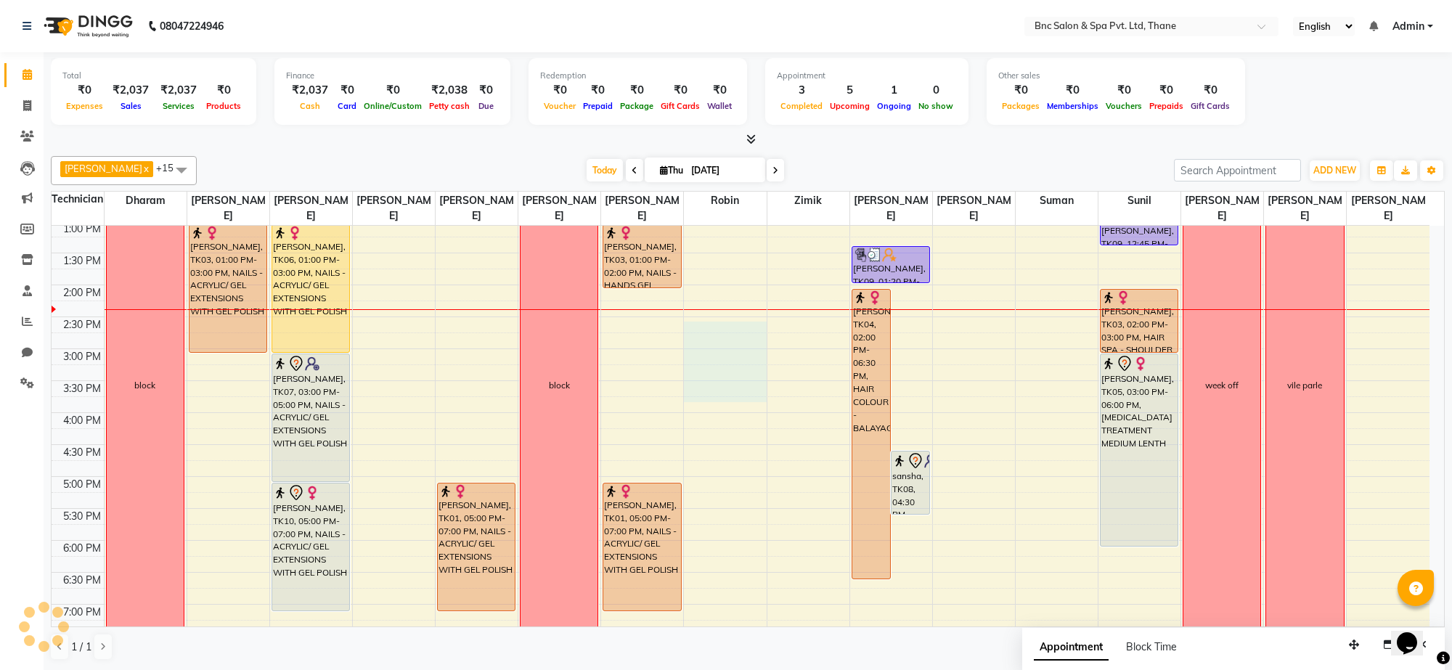
drag, startPoint x: 690, startPoint y: 390, endPoint x: 703, endPoint y: 336, distance: 56.0
click at [704, 336] on div "8:00 AM 8:30 AM 9:00 AM 9:30 AM 10:00 AM 10:30 AM 11:00 AM 11:30 AM 12:00 PM 12…" at bounding box center [741, 317] width 1378 height 830
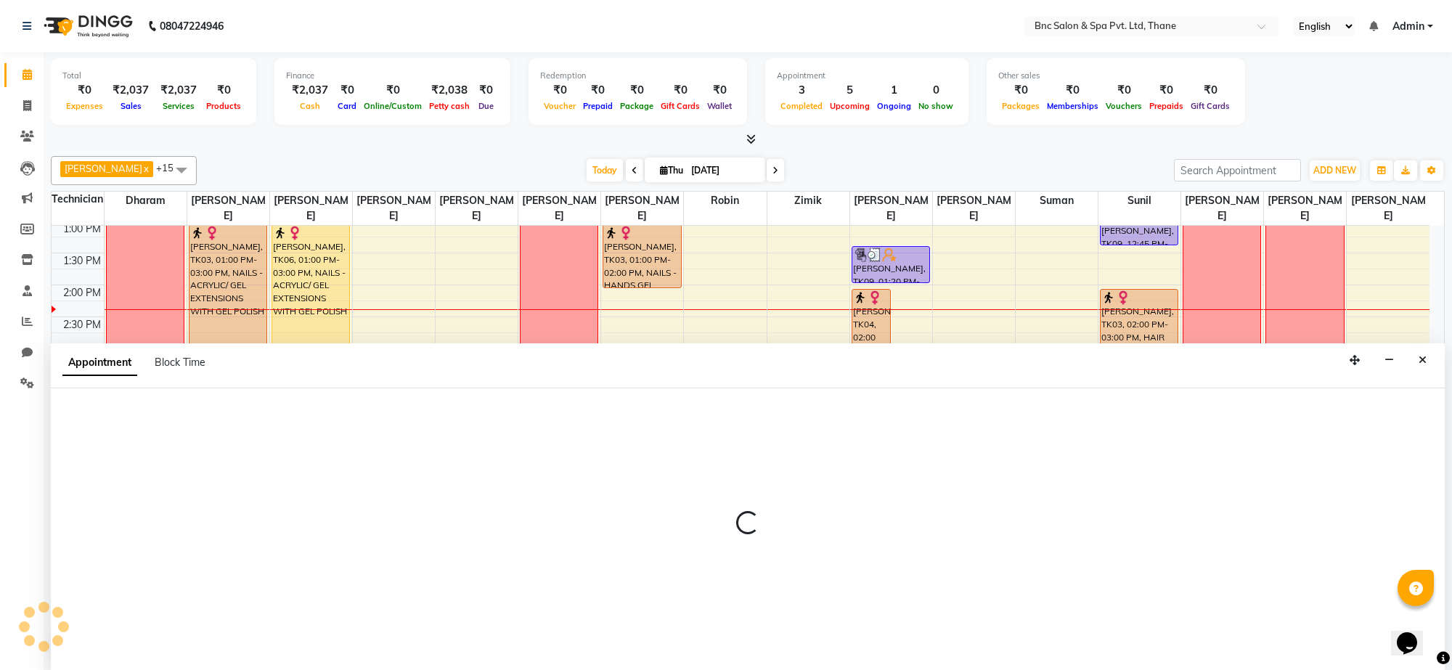
scroll to position [439, 0]
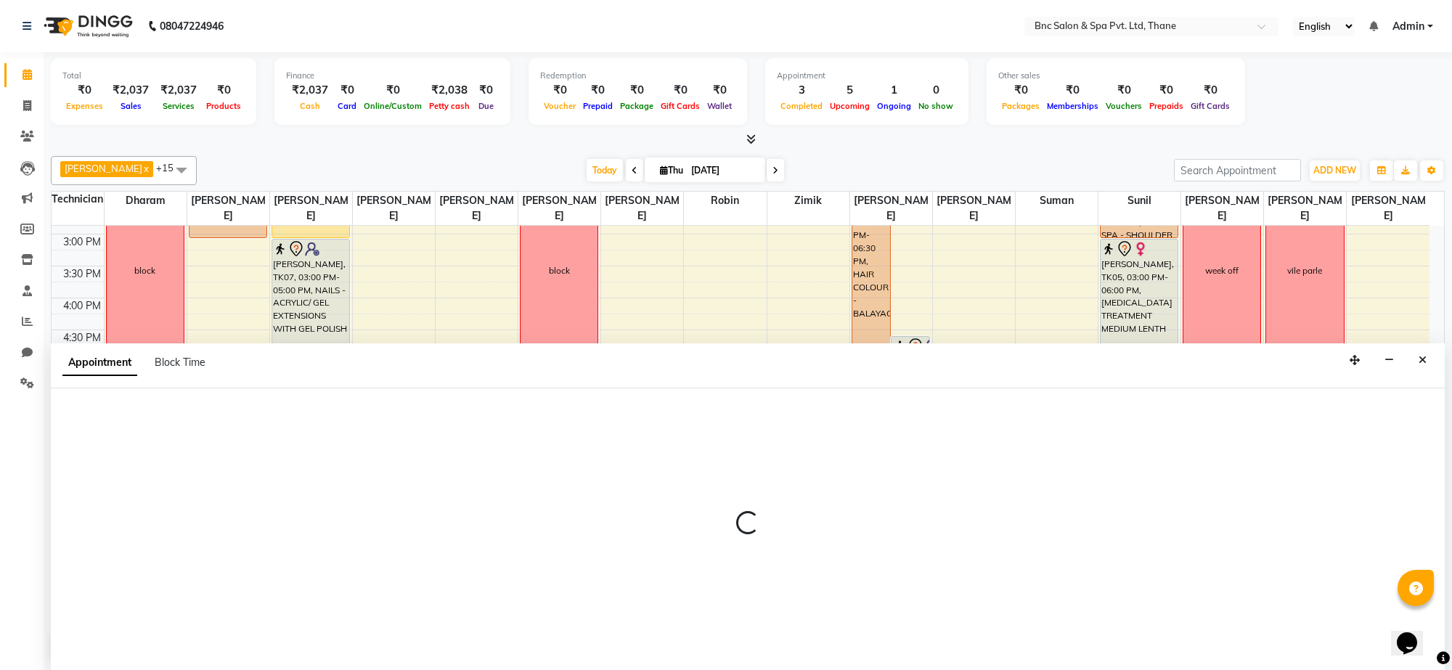
select select "71925"
select select "870"
select select "tentative"
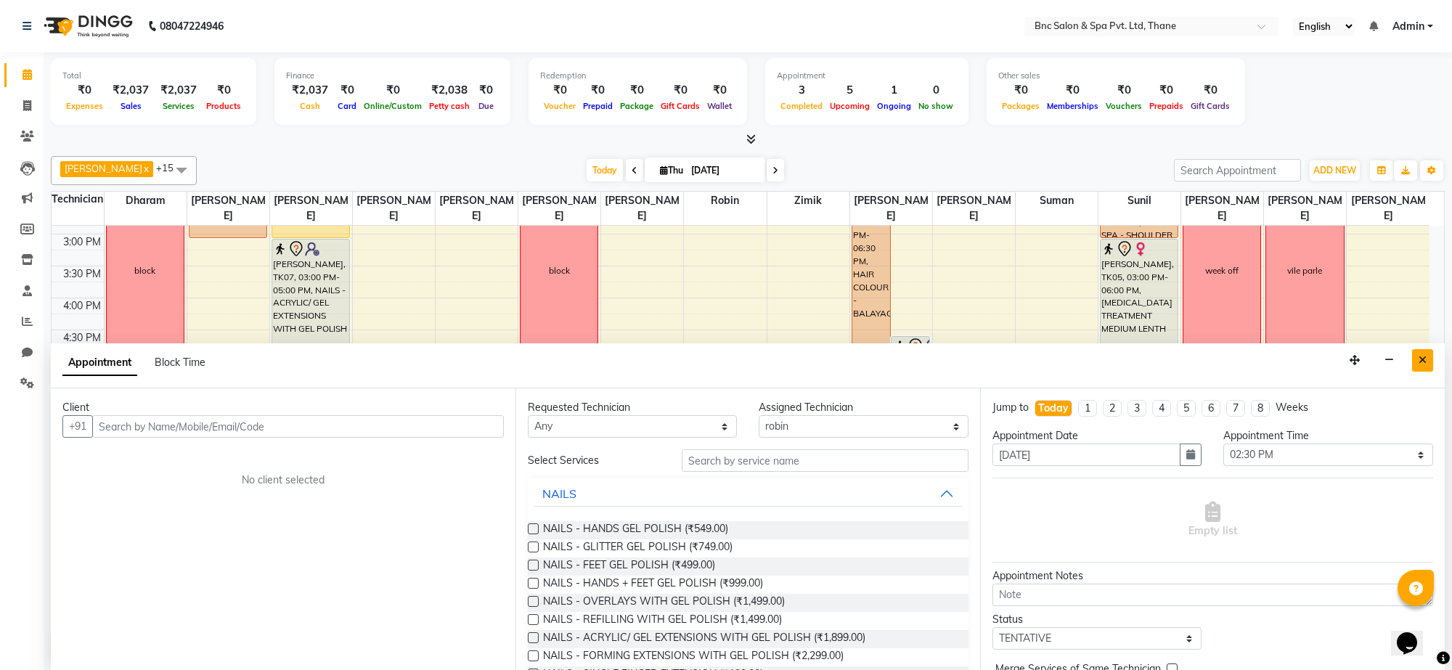
click at [1416, 359] on button "Close" at bounding box center [1423, 360] width 21 height 23
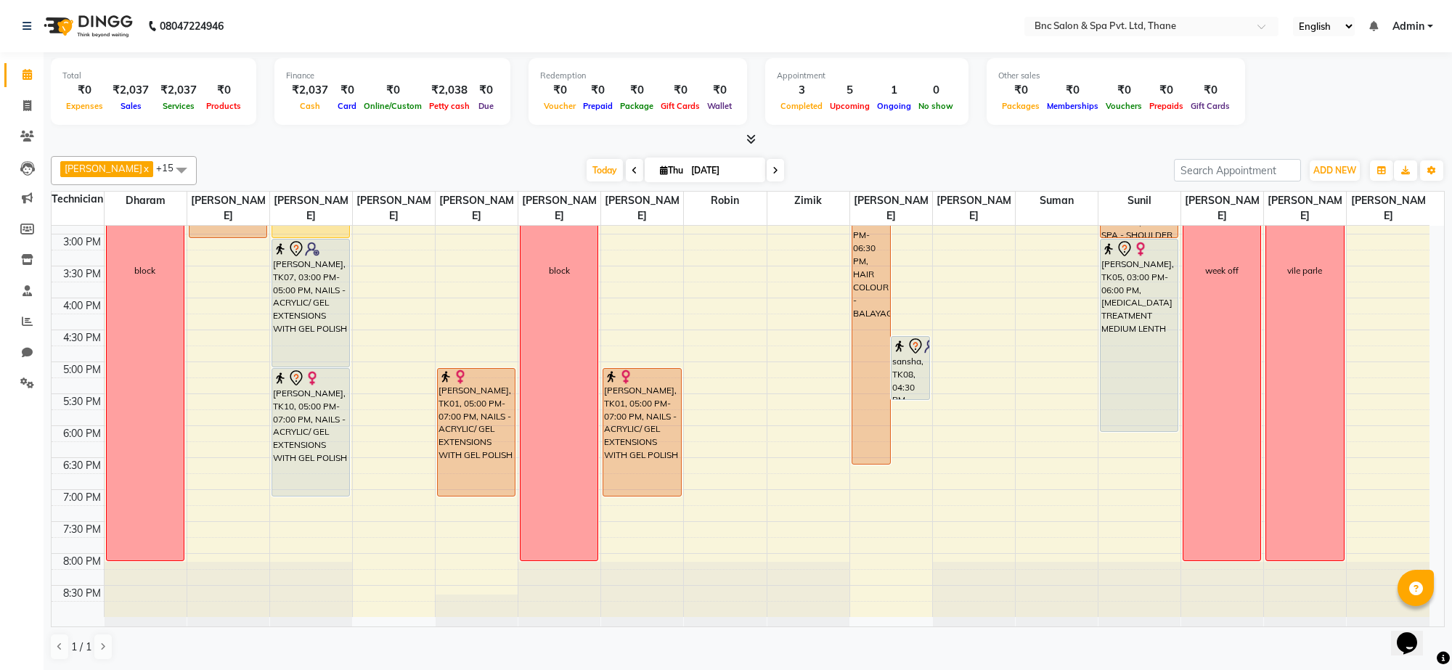
click at [208, 501] on div "8:00 AM 8:30 AM 9:00 AM 9:30 AM 10:00 AM 10:30 AM 11:00 AM 11:30 AM 12:00 PM 12…" at bounding box center [741, 202] width 1378 height 830
select select "71923"
select select "tentative"
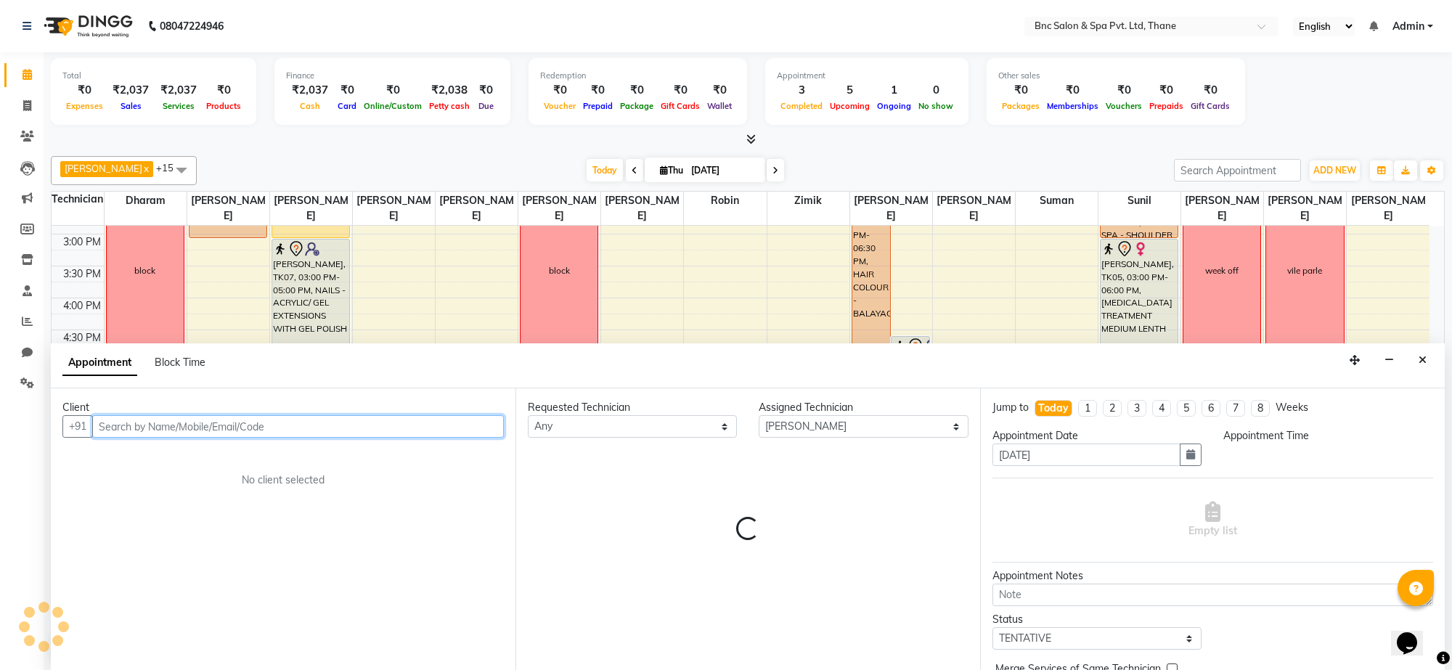
select select "1140"
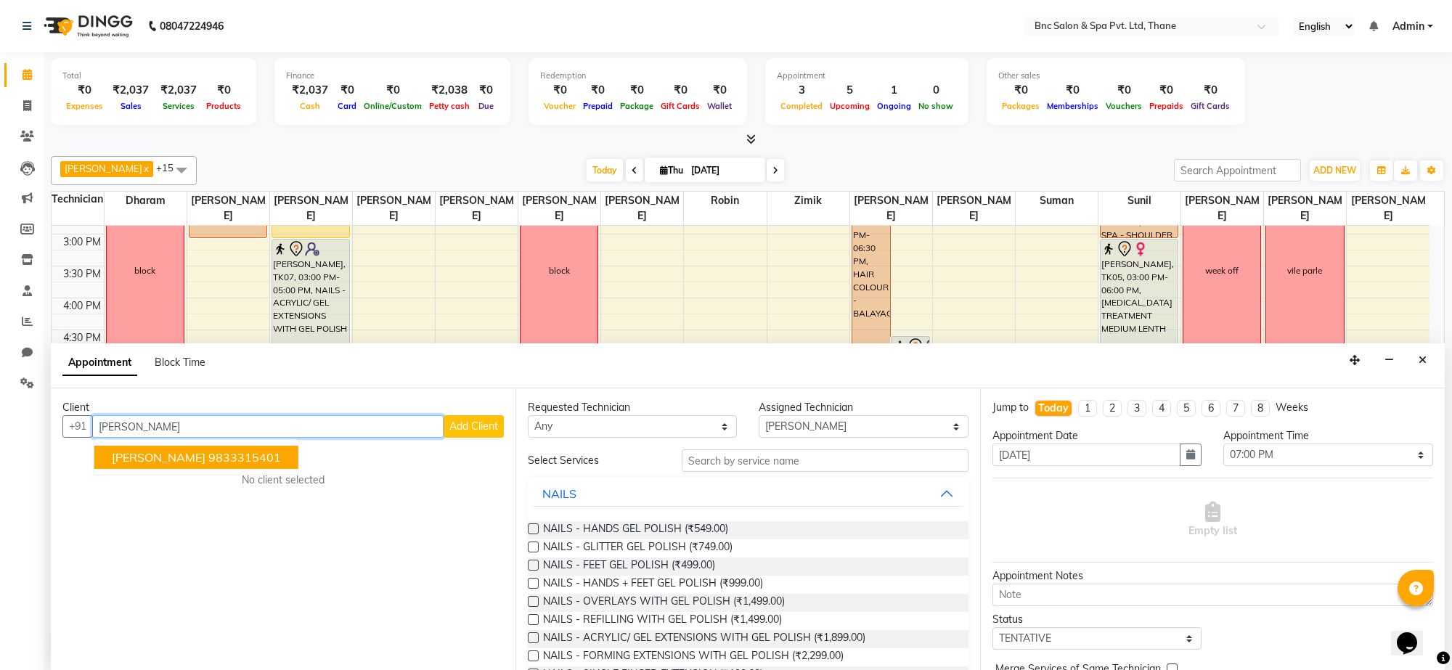
click at [222, 451] on ngb-highlight "9833315401" at bounding box center [244, 457] width 73 height 15
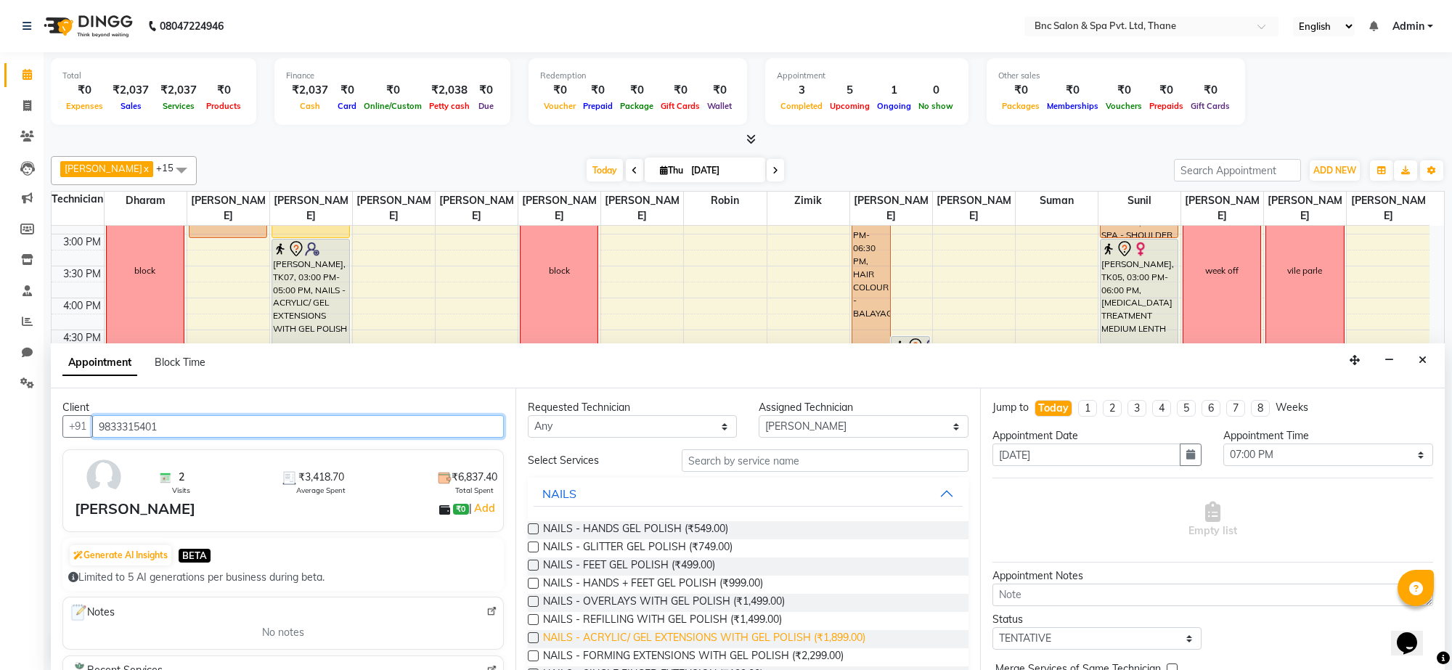
type input "9833315401"
click at [593, 646] on span "NAILS - ACRYLIC/ GEL EXTENSIONS WITH GEL POLISH (₹1,899.00)" at bounding box center [704, 639] width 322 height 18
checkbox input "false"
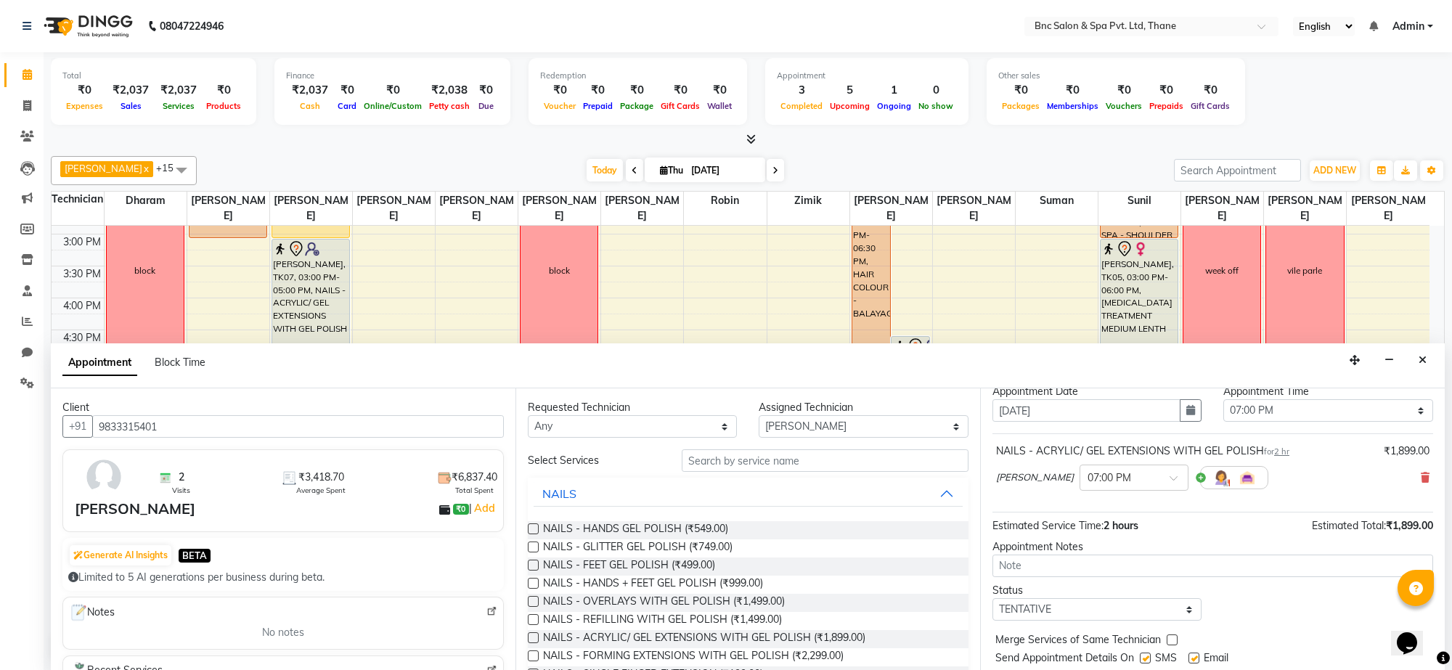
scroll to position [88, 0]
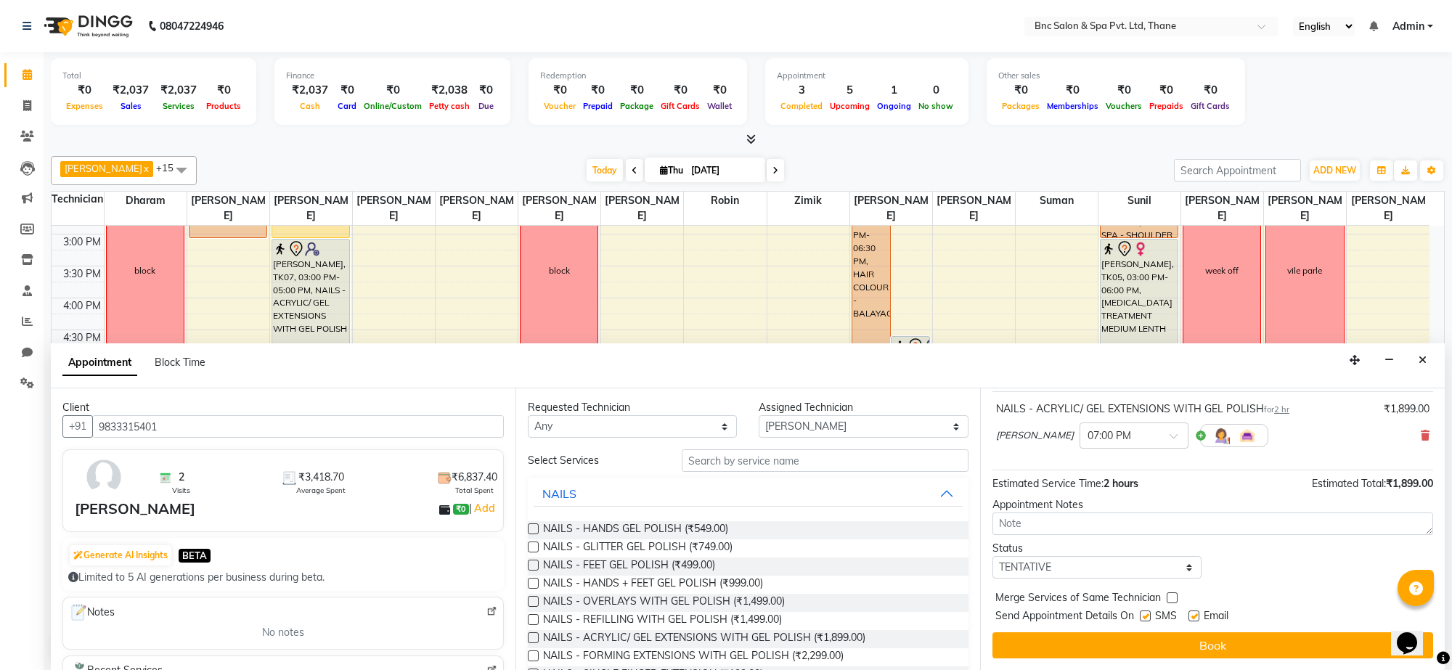
click at [1324, 386] on div "Appointment Block Time" at bounding box center [748, 366] width 1394 height 45
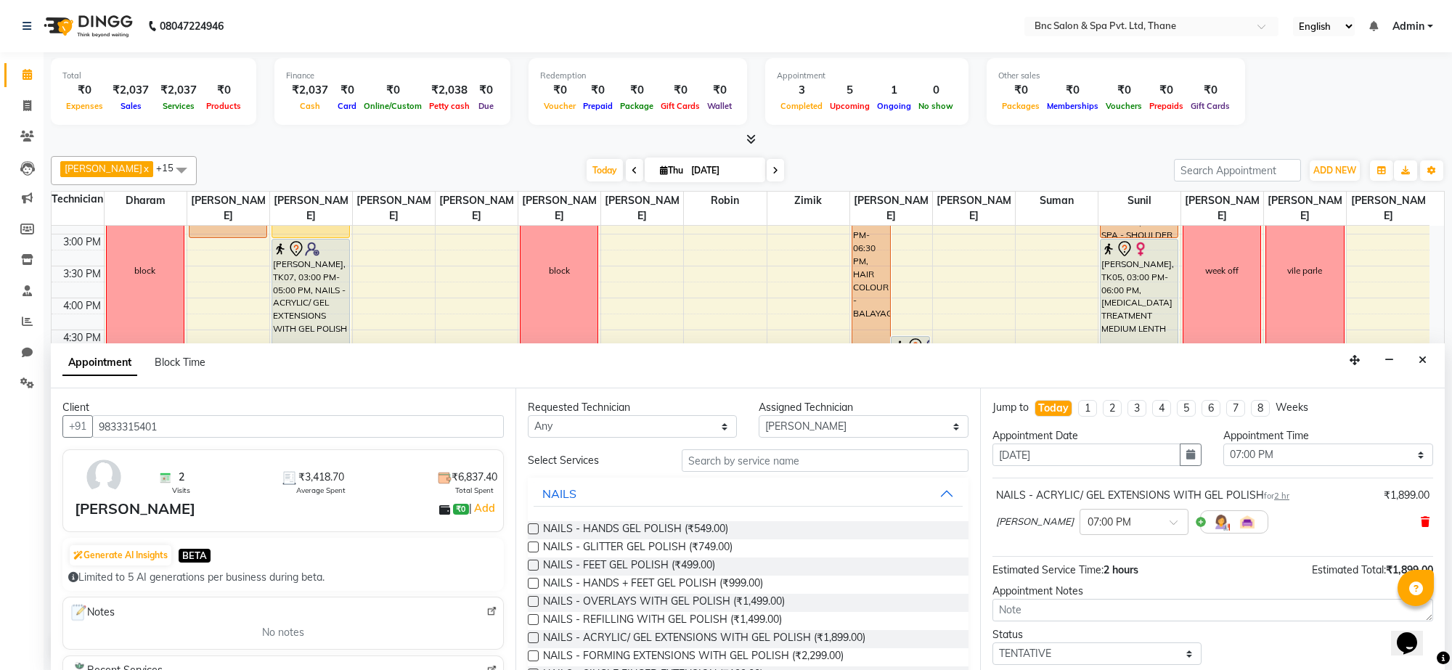
click at [1421, 527] on icon at bounding box center [1425, 522] width 9 height 10
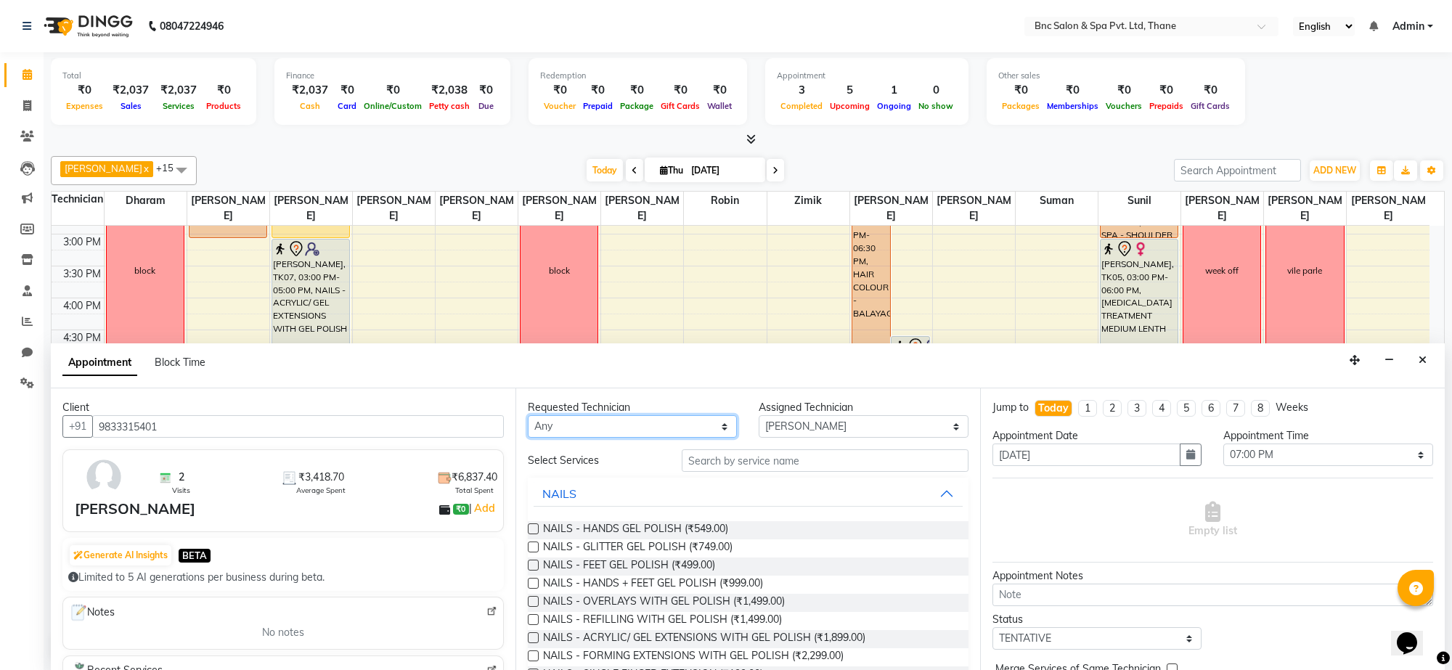
click at [701, 423] on select "Any Amir Anas Ansari Apeksha ashim ashish Ashwini Shibe chandani singh Deepak R…" at bounding box center [632, 426] width 209 height 23
select select "71923"
click at [528, 416] on select "Any Amir Anas Ansari Apeksha ashim ashish Ashwini Shibe chandani singh Deepak R…" at bounding box center [632, 426] width 209 height 23
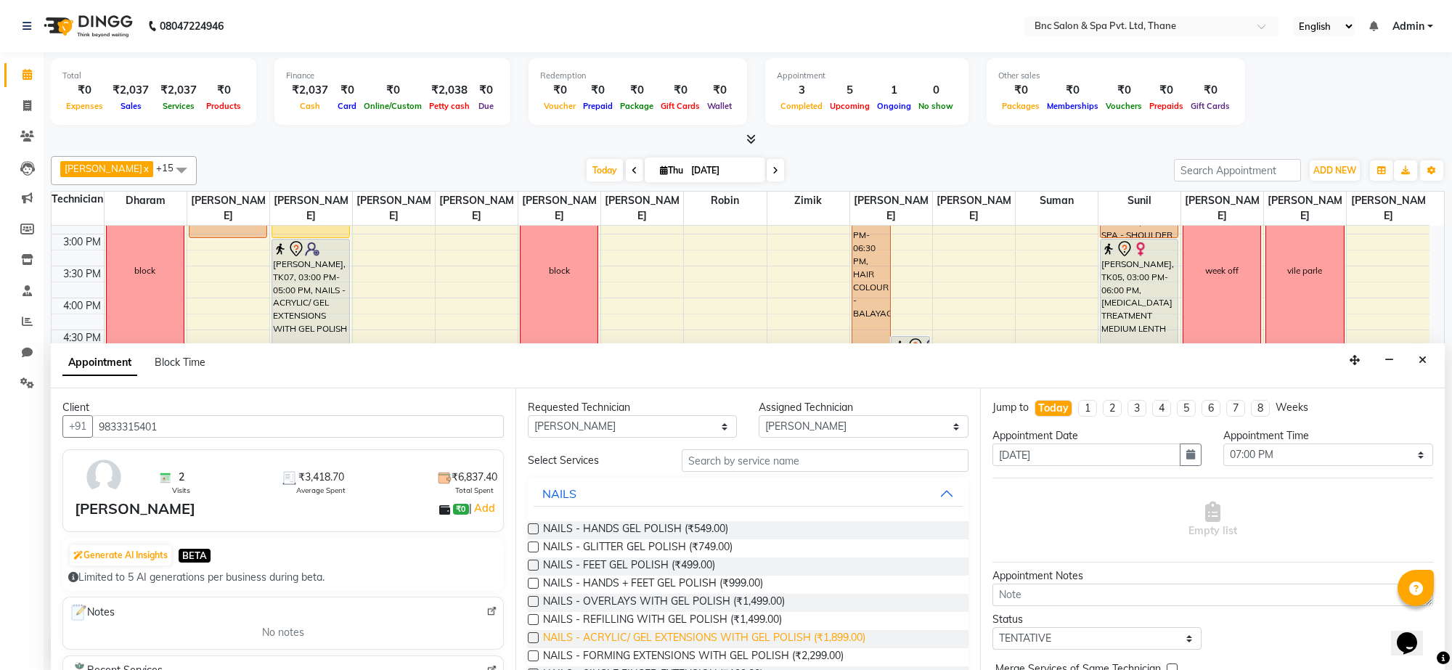
click at [651, 637] on span "NAILS - ACRYLIC/ GEL EXTENSIONS WITH GEL POLISH (₹1,899.00)" at bounding box center [704, 639] width 322 height 18
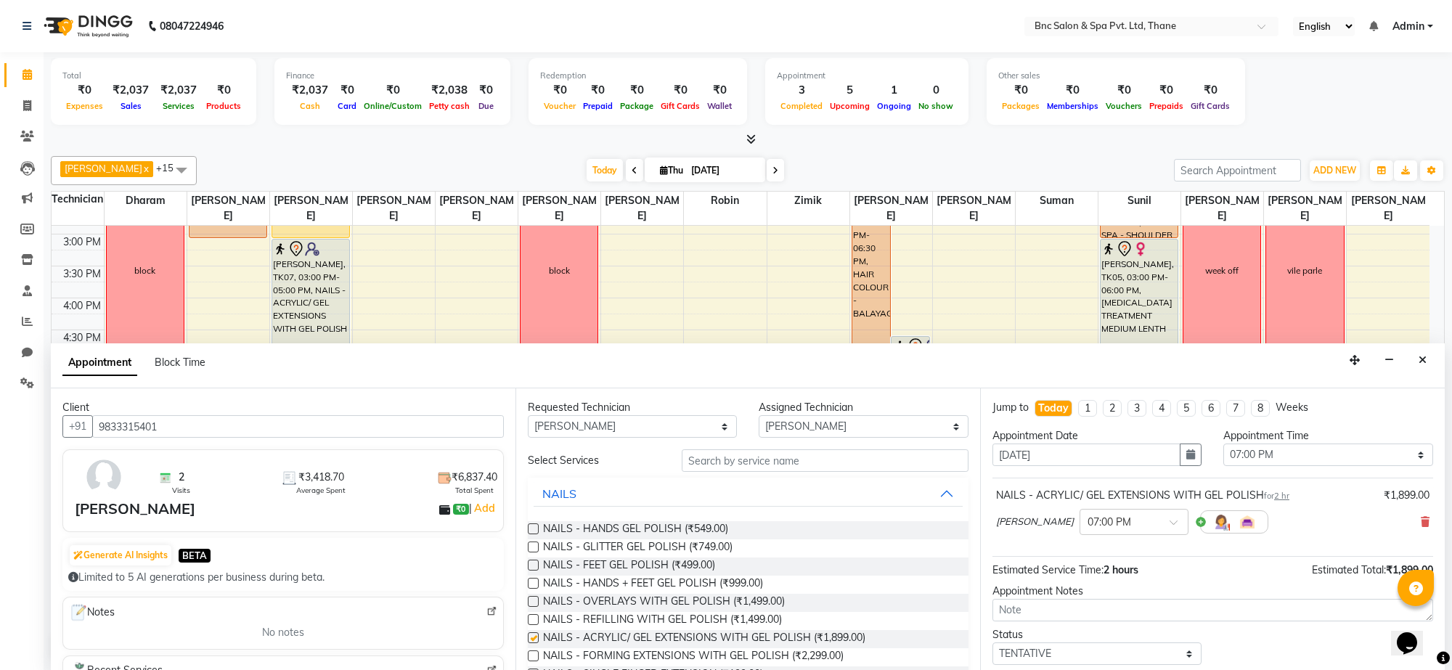
checkbox input "false"
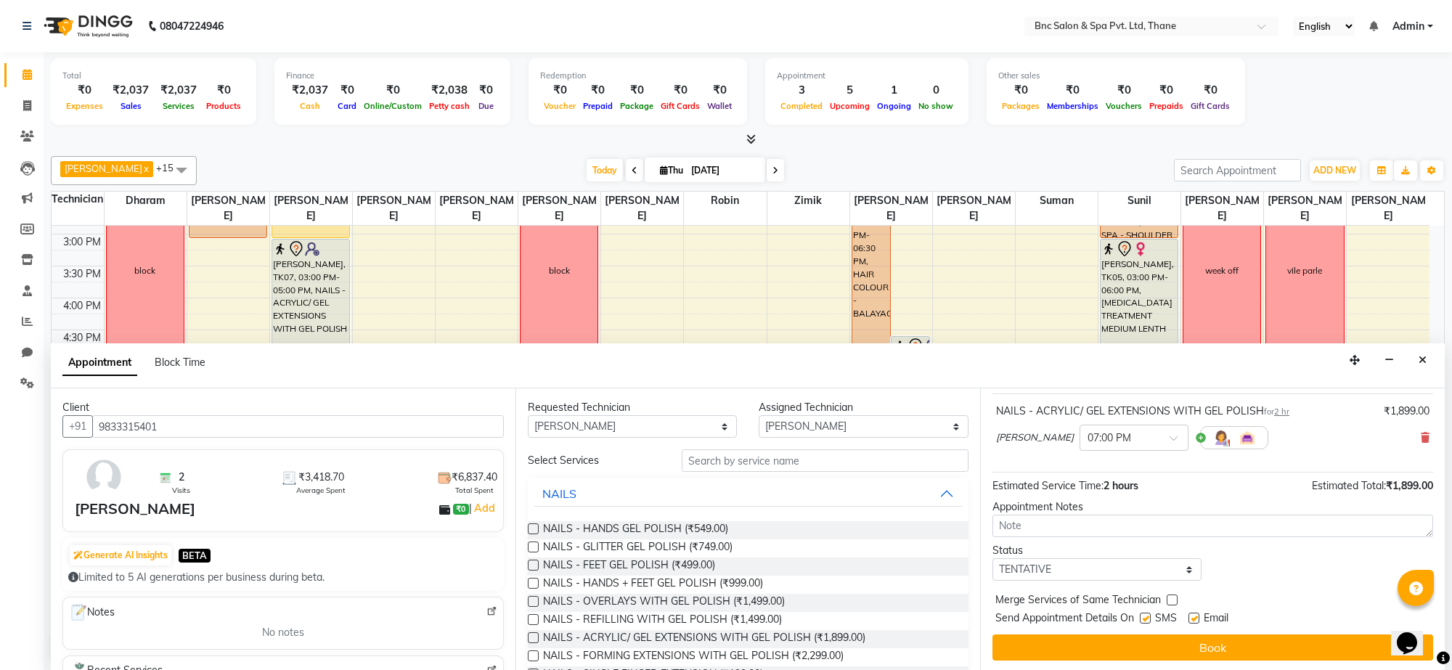
scroll to position [88, 0]
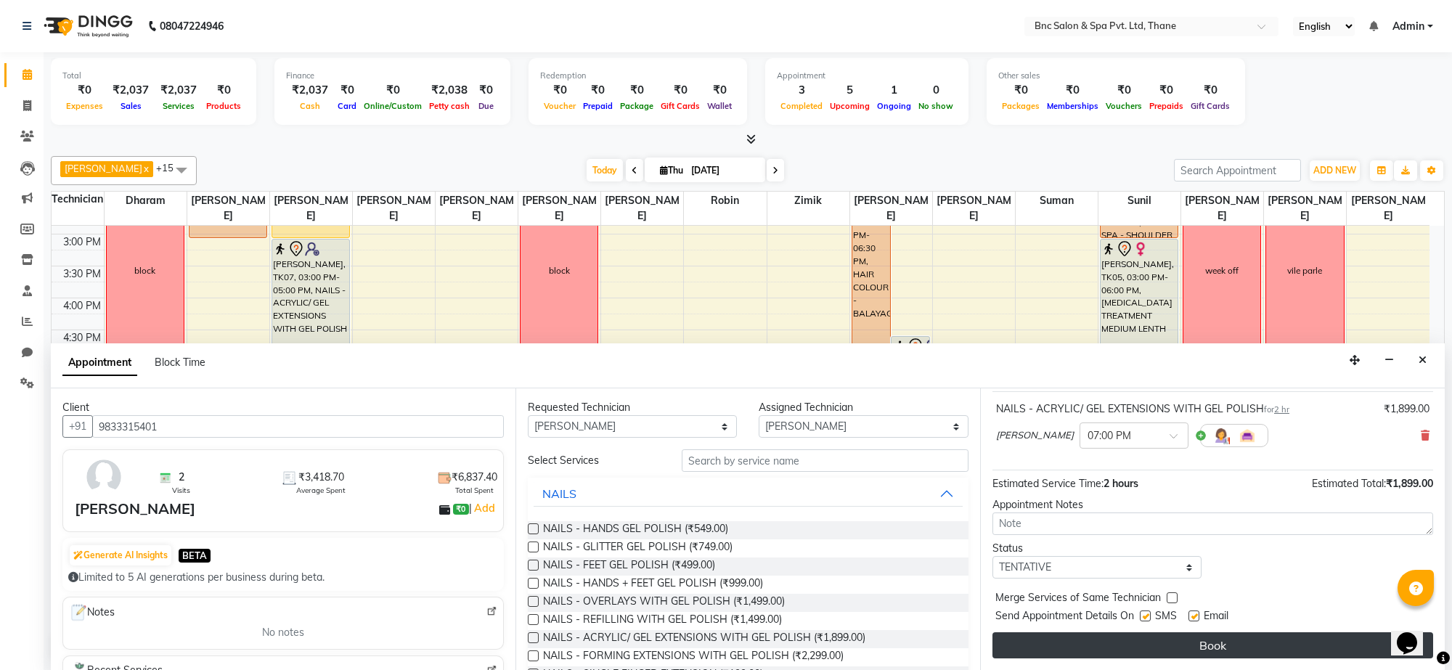
click at [1127, 650] on button "Book" at bounding box center [1213, 646] width 441 height 26
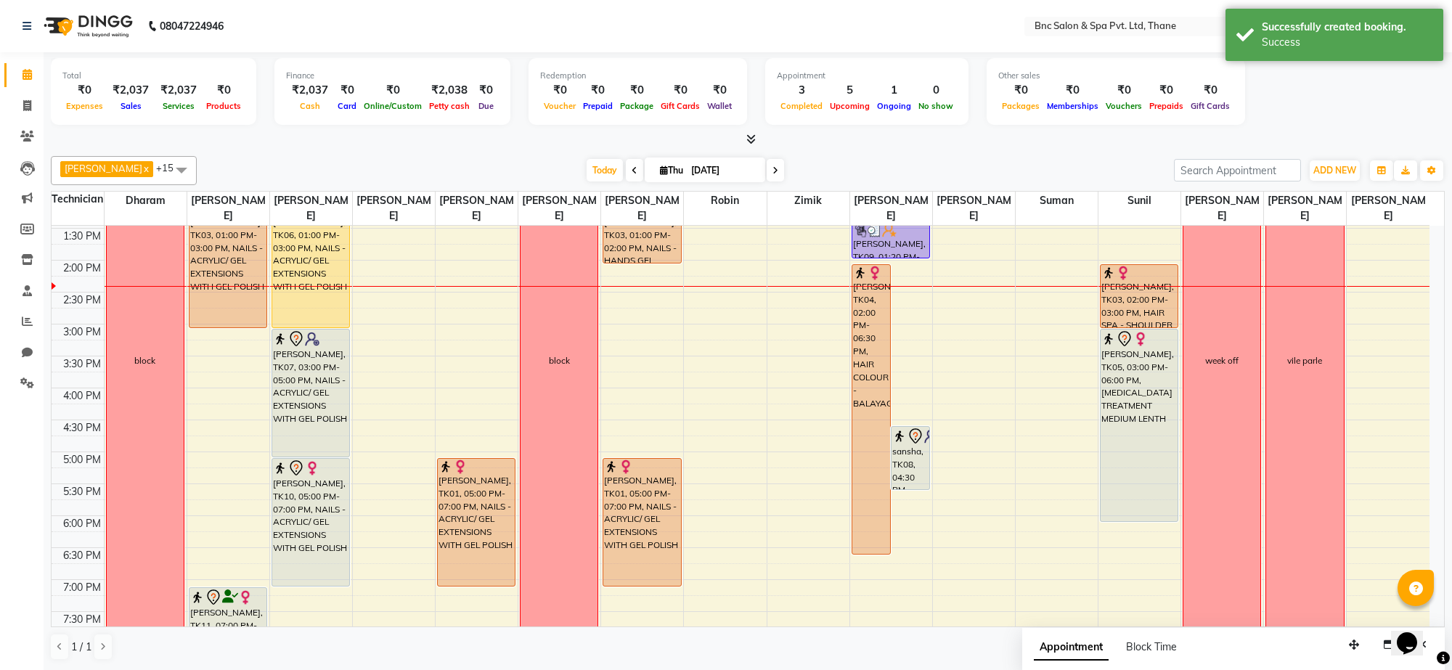
scroll to position [342, 0]
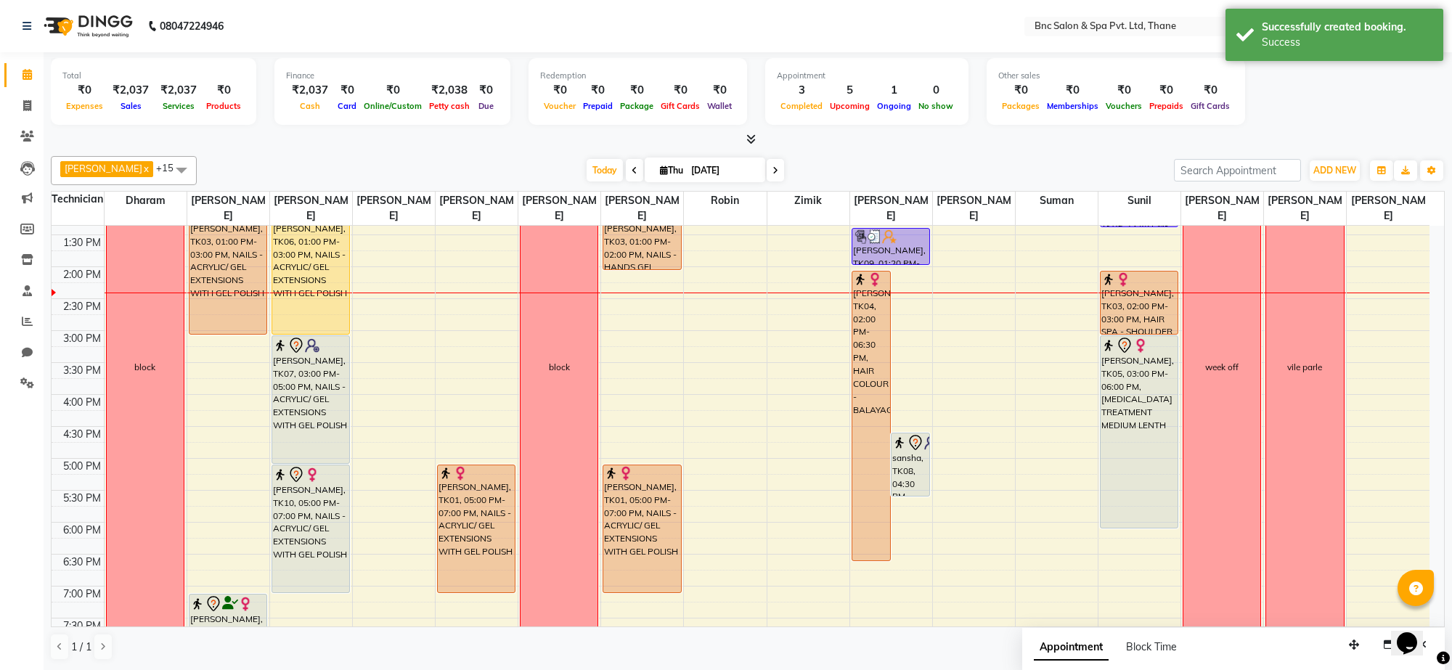
click at [167, 178] on span at bounding box center [181, 170] width 29 height 28
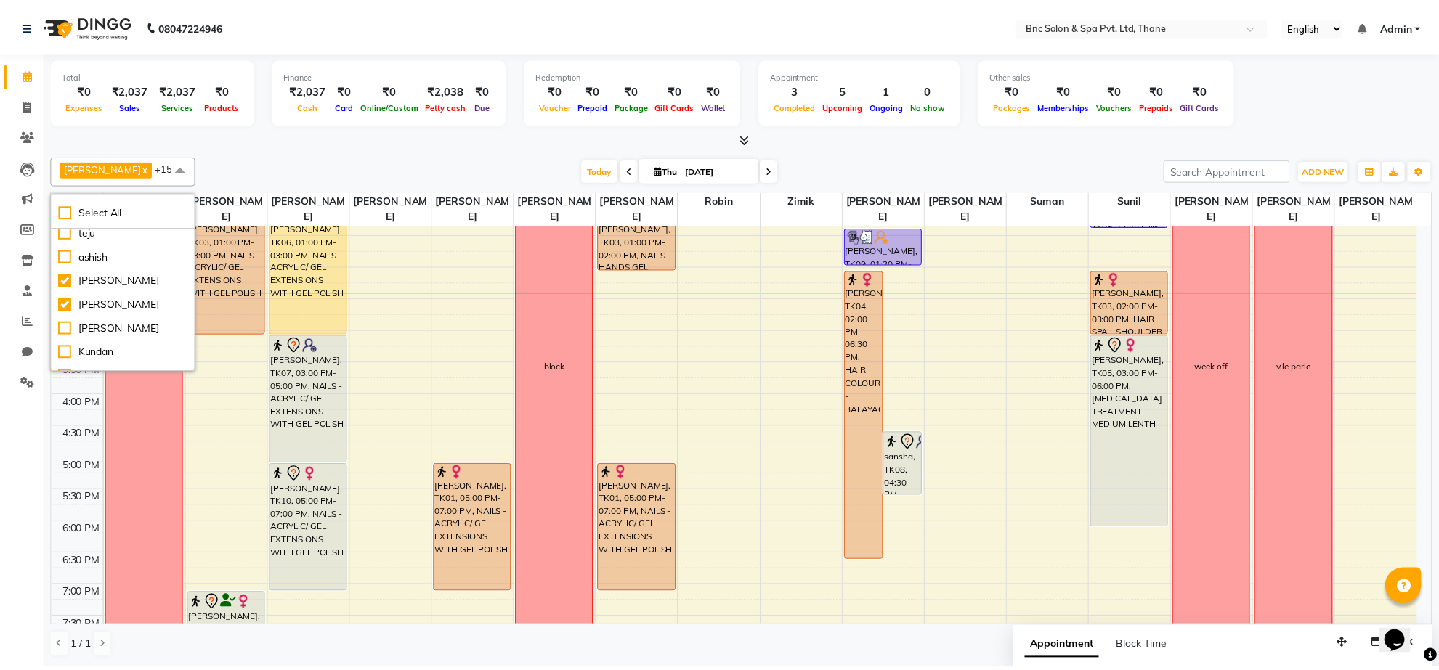
scroll to position [472, 0]
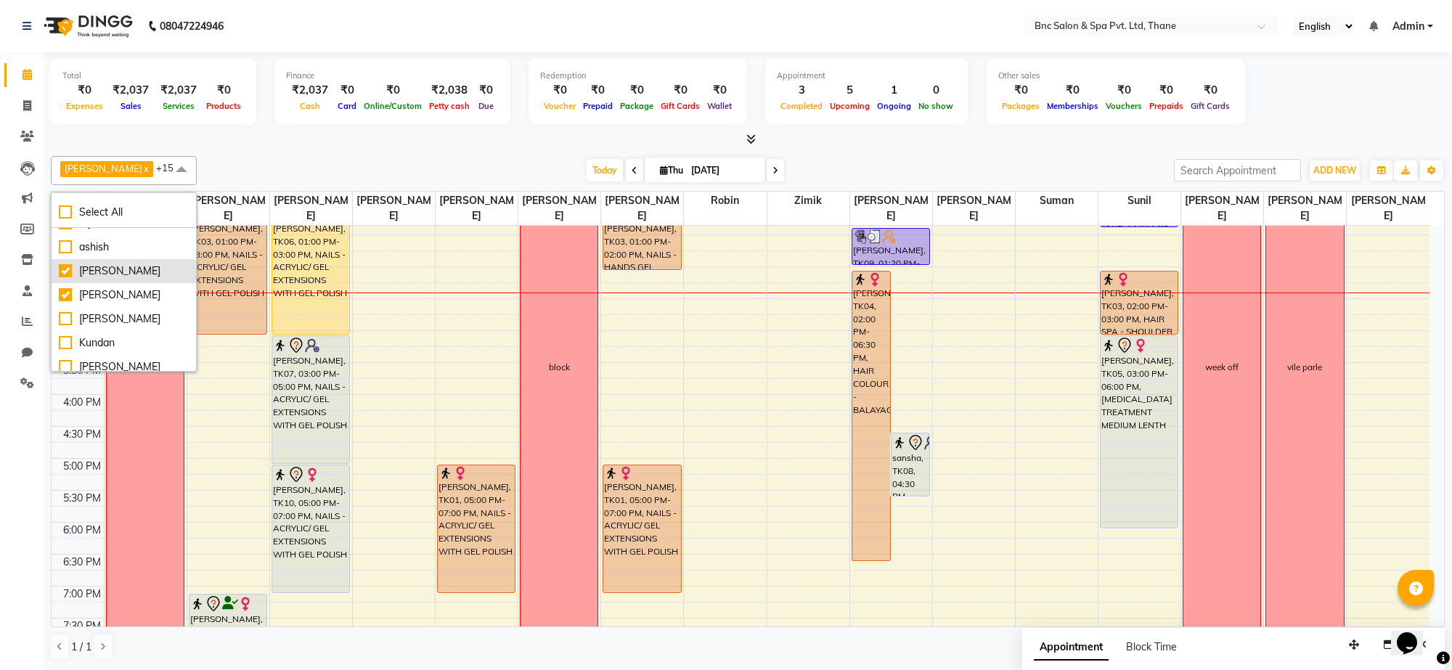
click at [62, 279] on div "chandani singh" at bounding box center [124, 271] width 130 height 15
checkbox input "false"
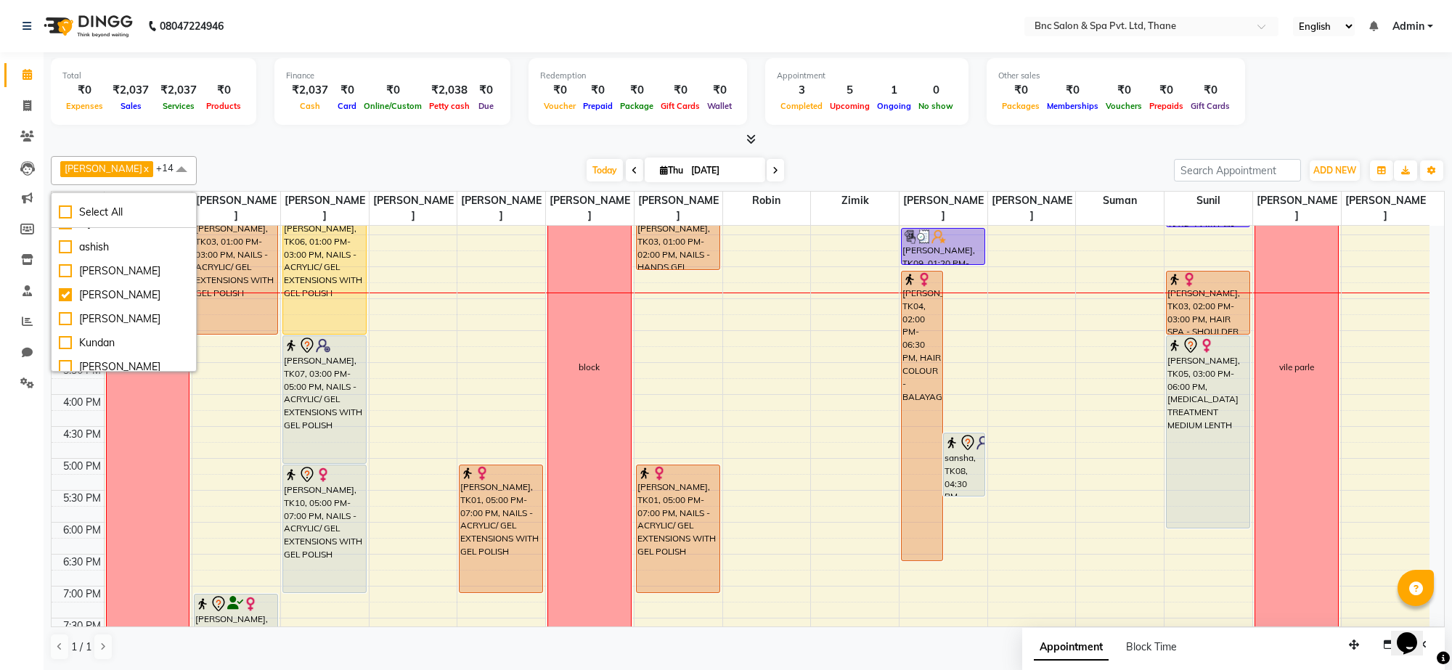
click at [317, 178] on div "[DATE] [DATE]" at bounding box center [685, 171] width 963 height 22
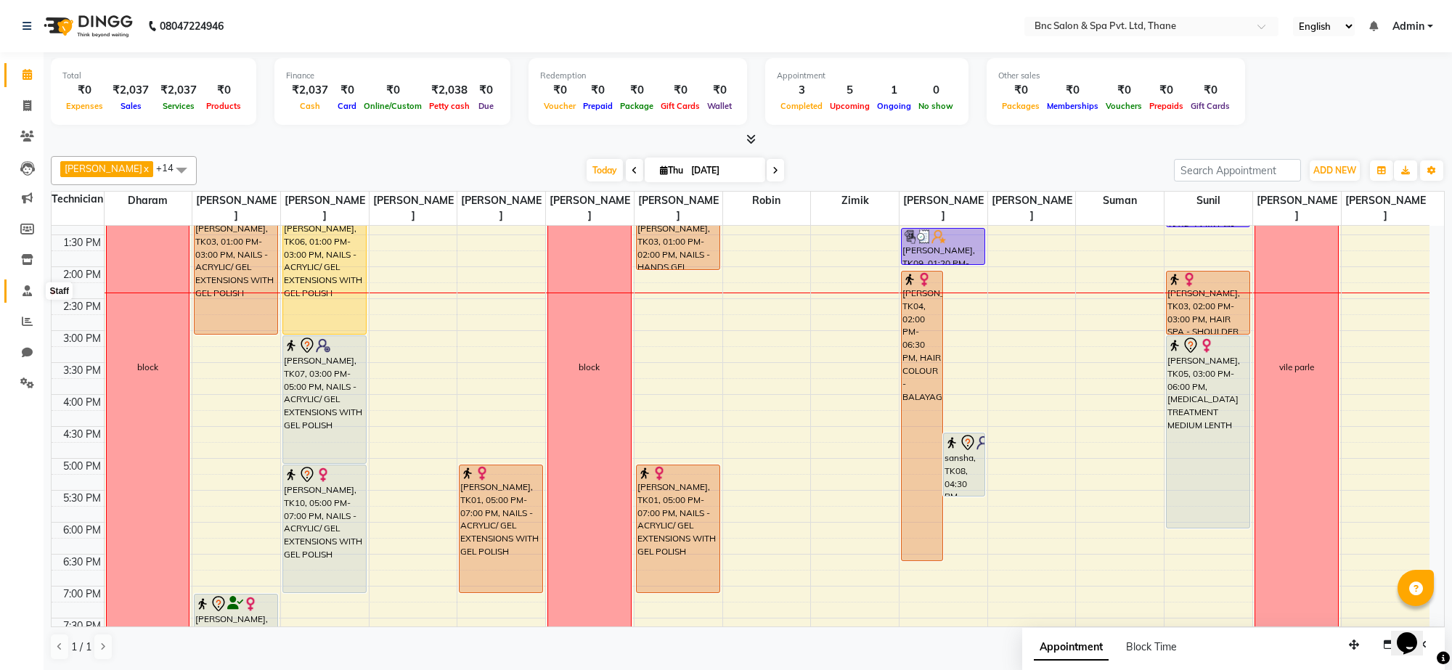
click at [26, 291] on icon at bounding box center [27, 290] width 9 height 11
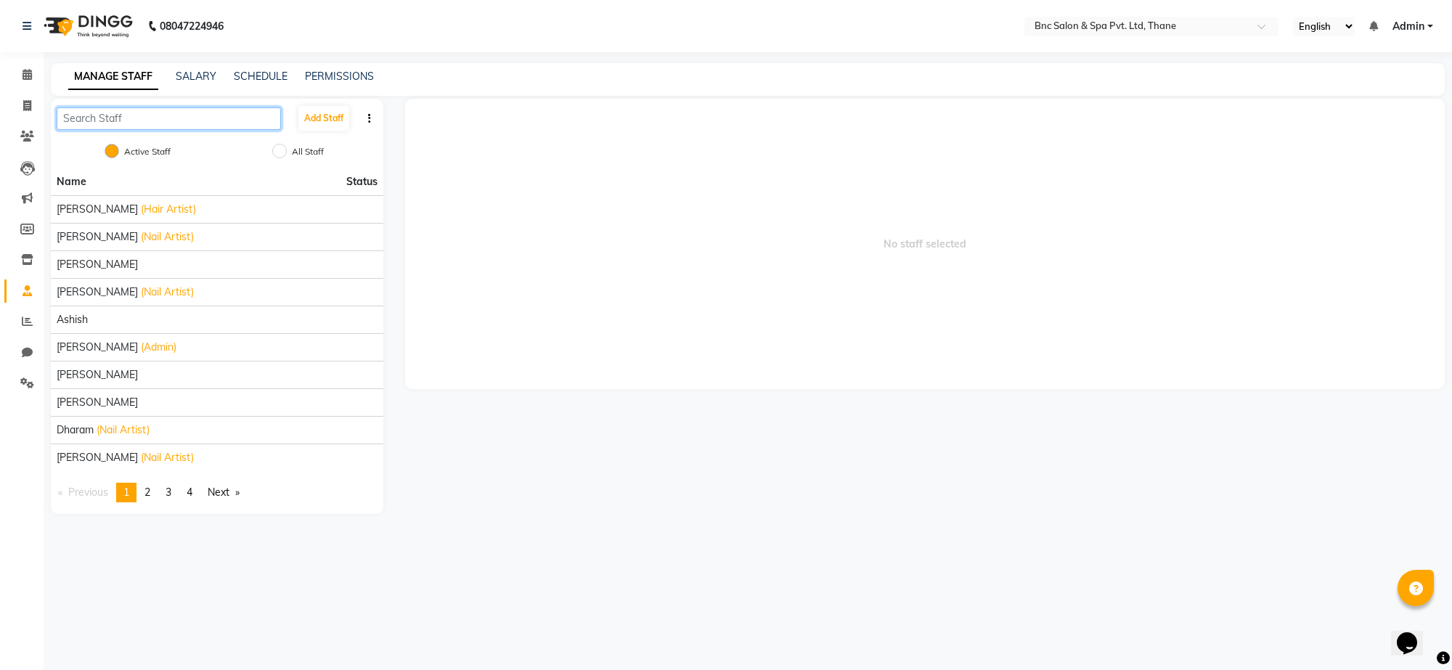
click at [190, 129] on input "text" at bounding box center [169, 118] width 224 height 23
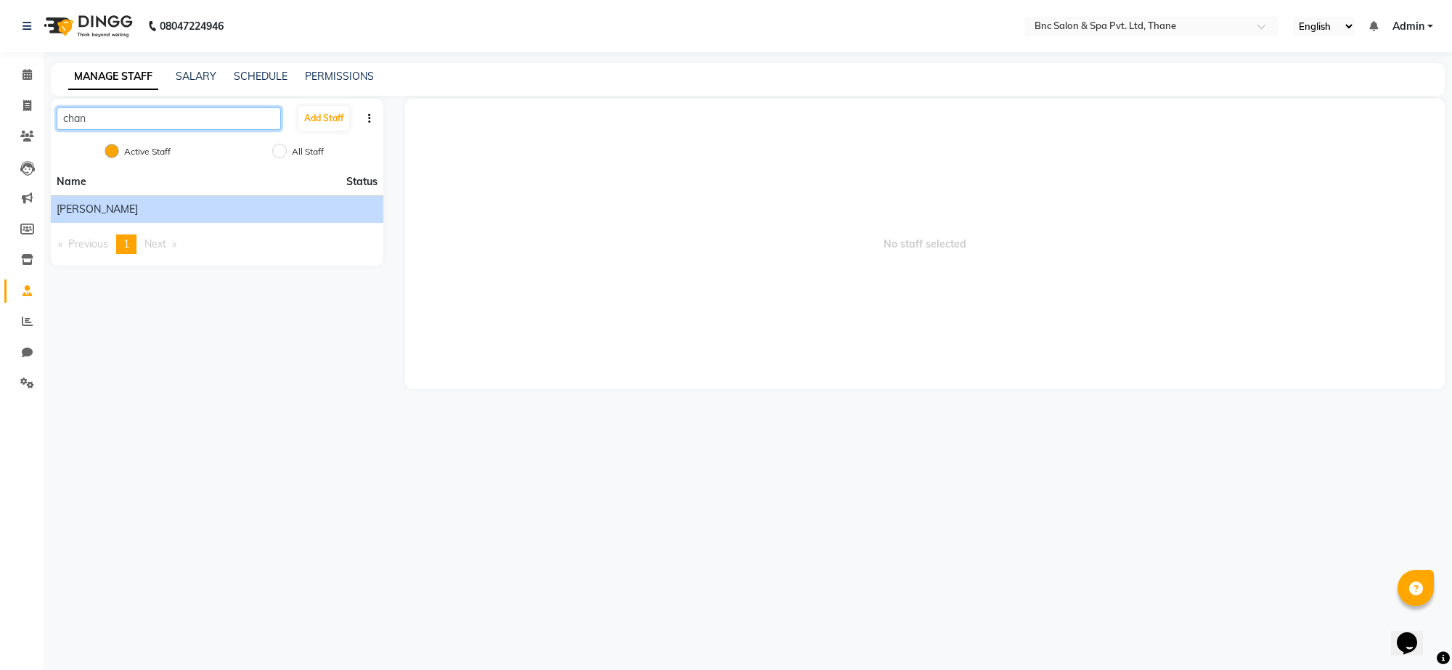
type input "chan"
click at [118, 204] on span "chandani singh" at bounding box center [97, 209] width 81 height 15
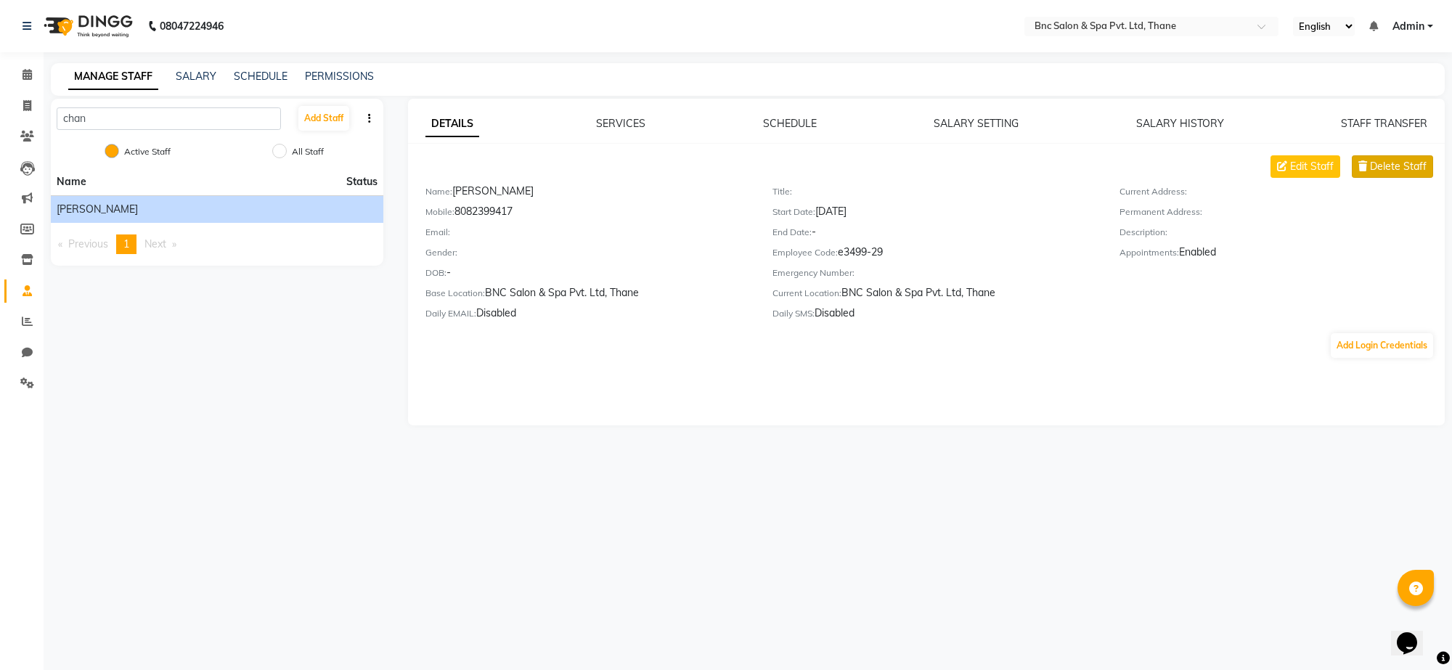
click at [1414, 165] on span "Delete Staff" at bounding box center [1398, 166] width 57 height 15
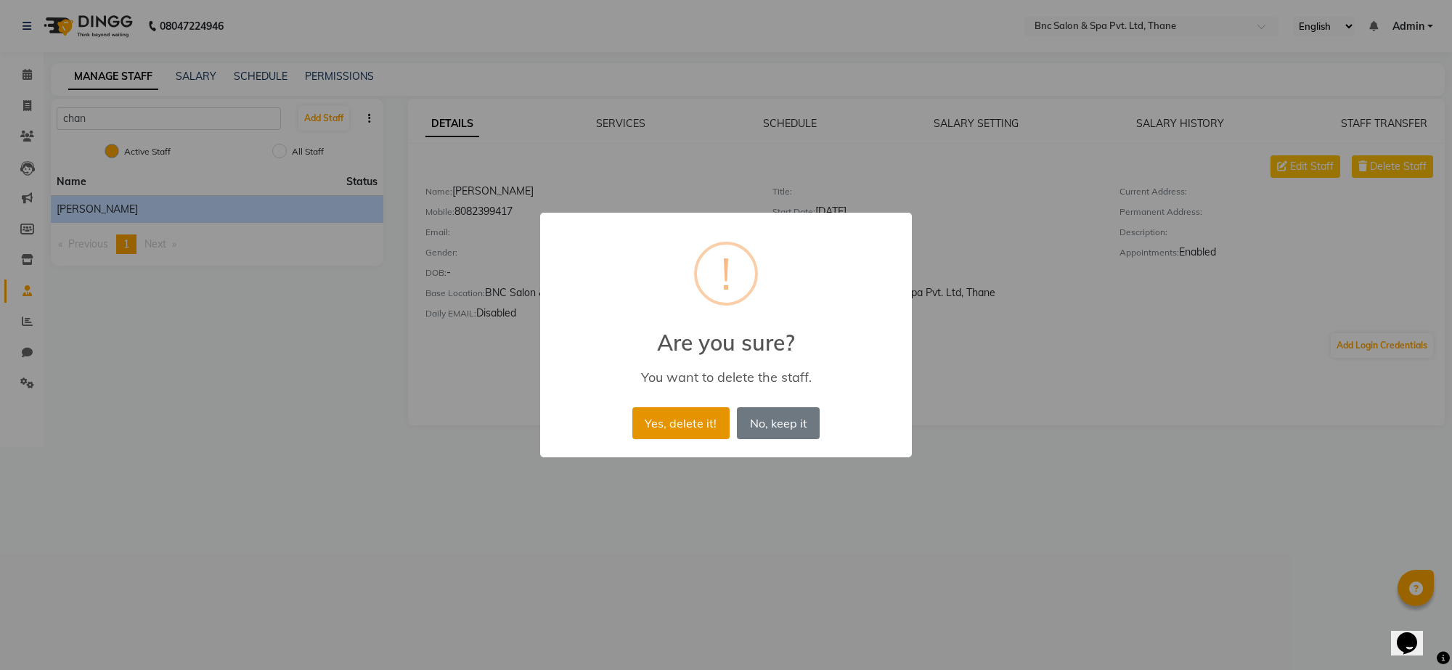
click at [691, 421] on button "Yes, delete it!" at bounding box center [681, 423] width 97 height 32
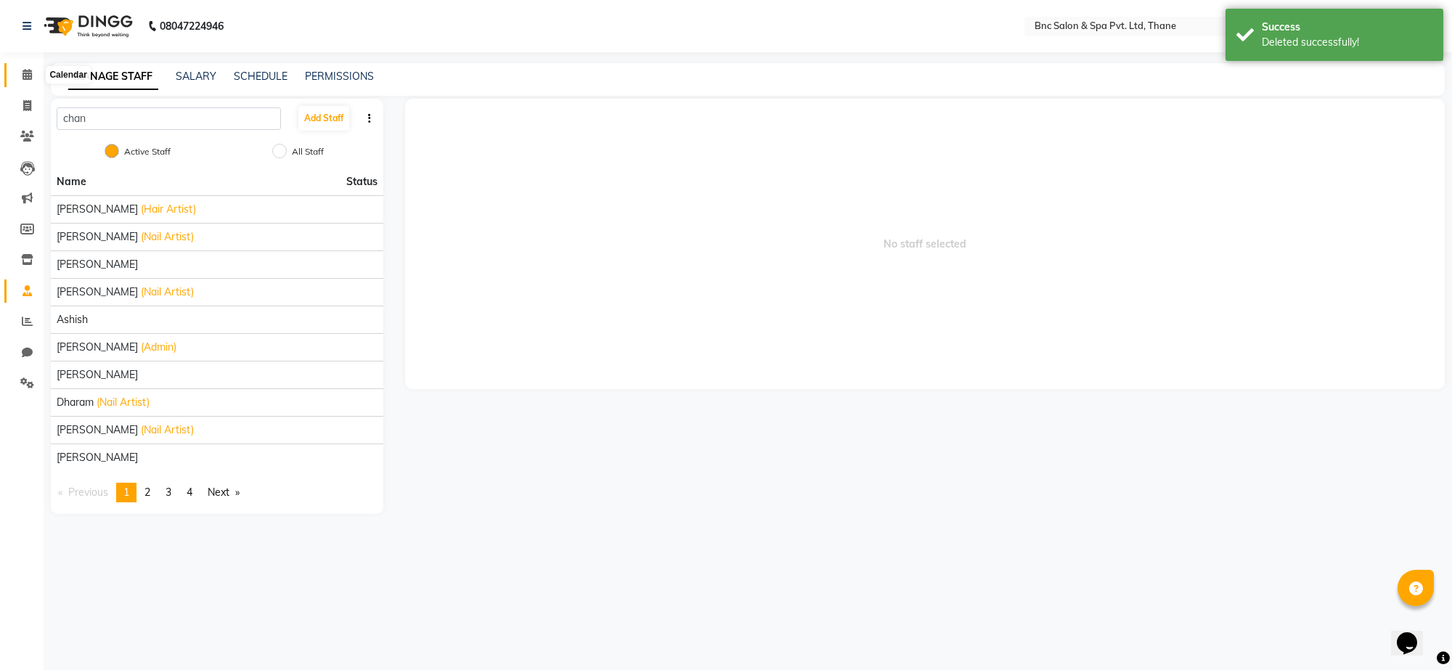
click at [25, 73] on icon at bounding box center [27, 74] width 9 height 11
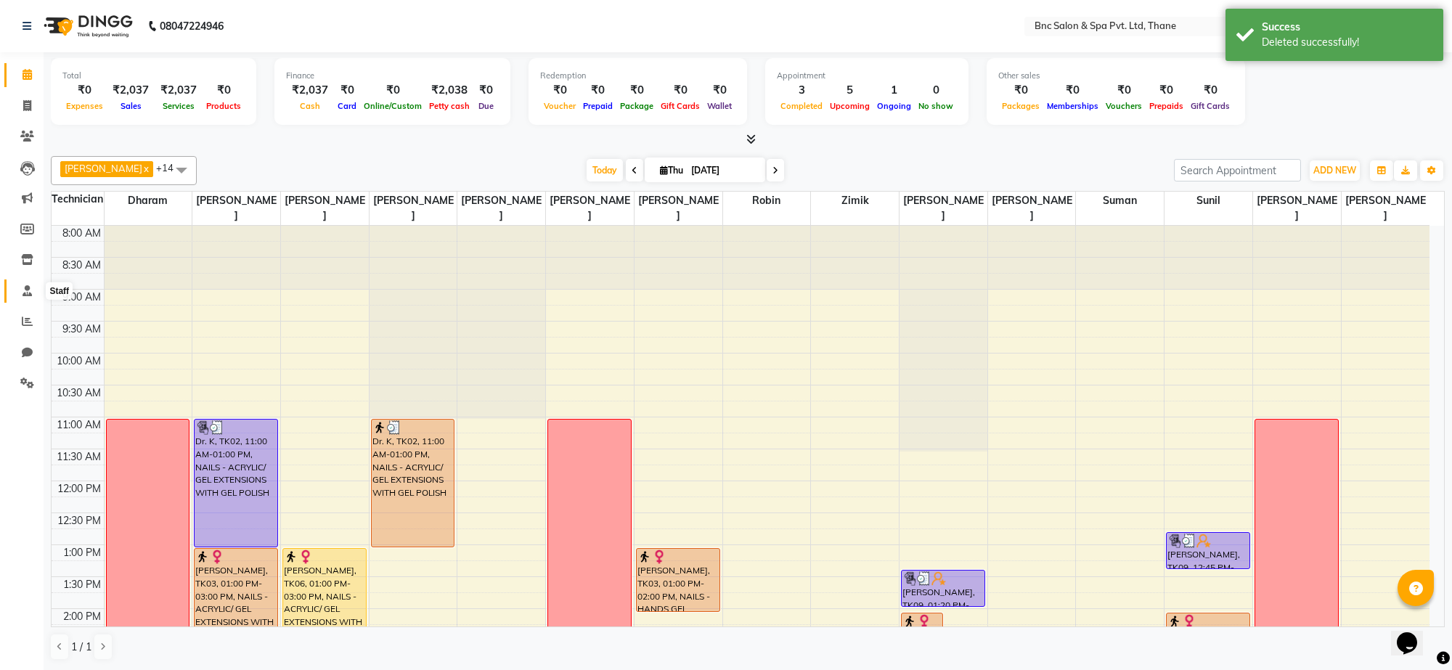
click at [29, 290] on icon at bounding box center [27, 290] width 9 height 11
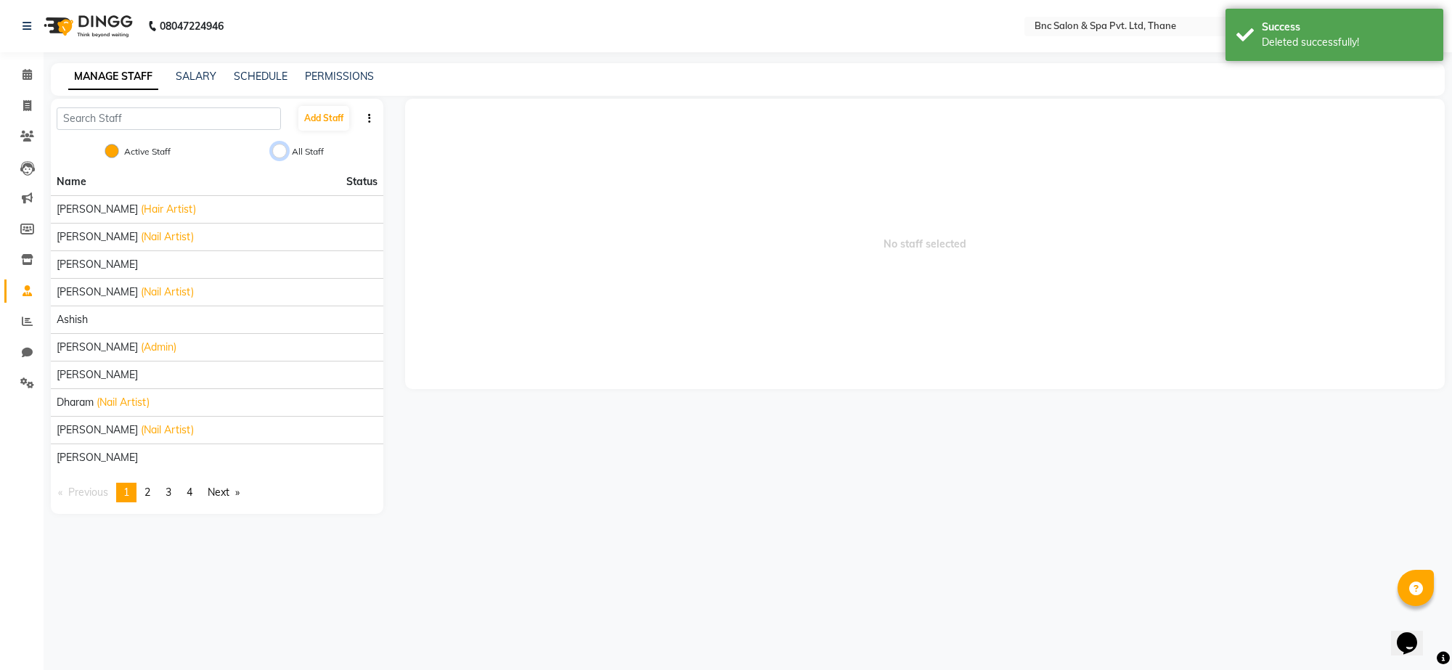
click at [276, 151] on input "All Staff" at bounding box center [279, 151] width 15 height 15
radio input "true"
radio input "false"
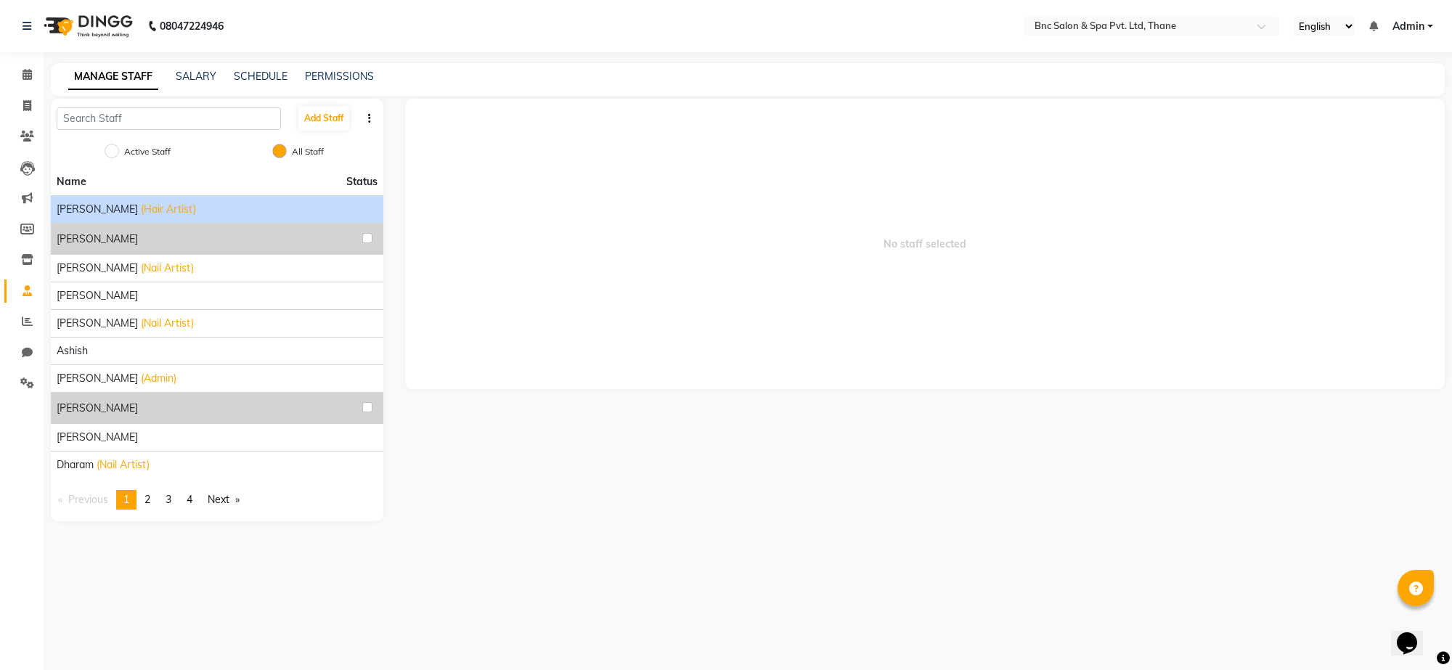
click at [207, 196] on li "Amir (Hair Artist)" at bounding box center [217, 209] width 333 height 28
click at [276, 212] on div "Amir (Hair Artist)" at bounding box center [217, 209] width 321 height 15
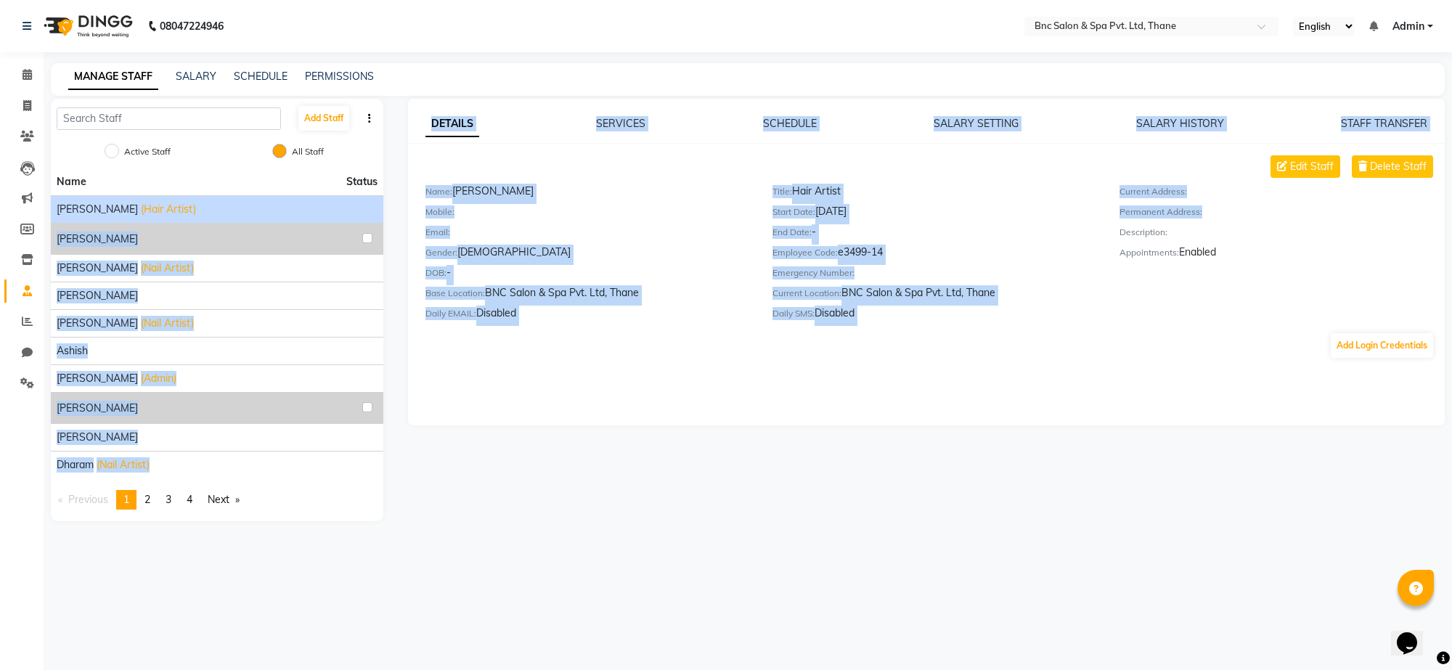
drag, startPoint x: 276, startPoint y: 212, endPoint x: 1354, endPoint y: 191, distance: 1078.7
click at [1354, 191] on div "Add Staff Active Staff All Staff Name Status Amir (Hair Artist) Amir Anas Ansar…" at bounding box center [748, 310] width 1416 height 423
click at [1381, 165] on span "Delete Staff" at bounding box center [1398, 166] width 57 height 15
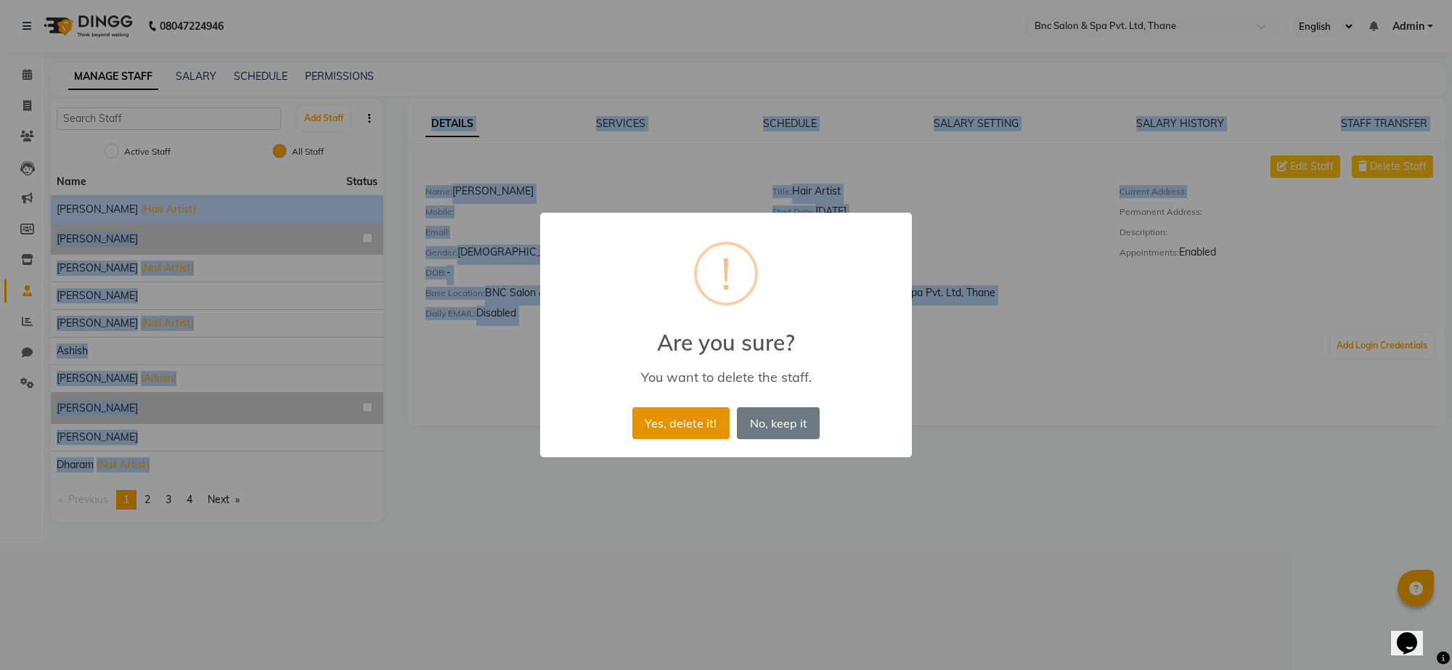
click at [694, 415] on button "Yes, delete it!" at bounding box center [681, 423] width 97 height 32
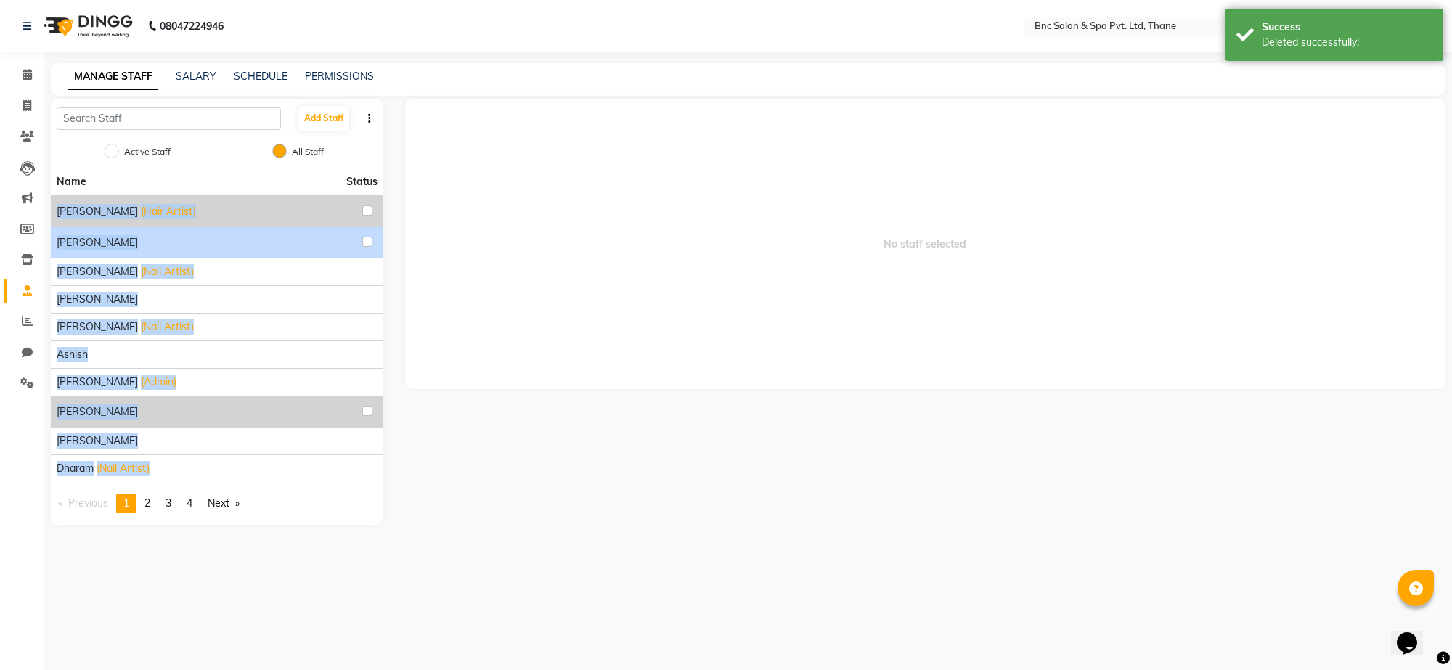
click at [102, 245] on div "Amir" at bounding box center [217, 242] width 321 height 19
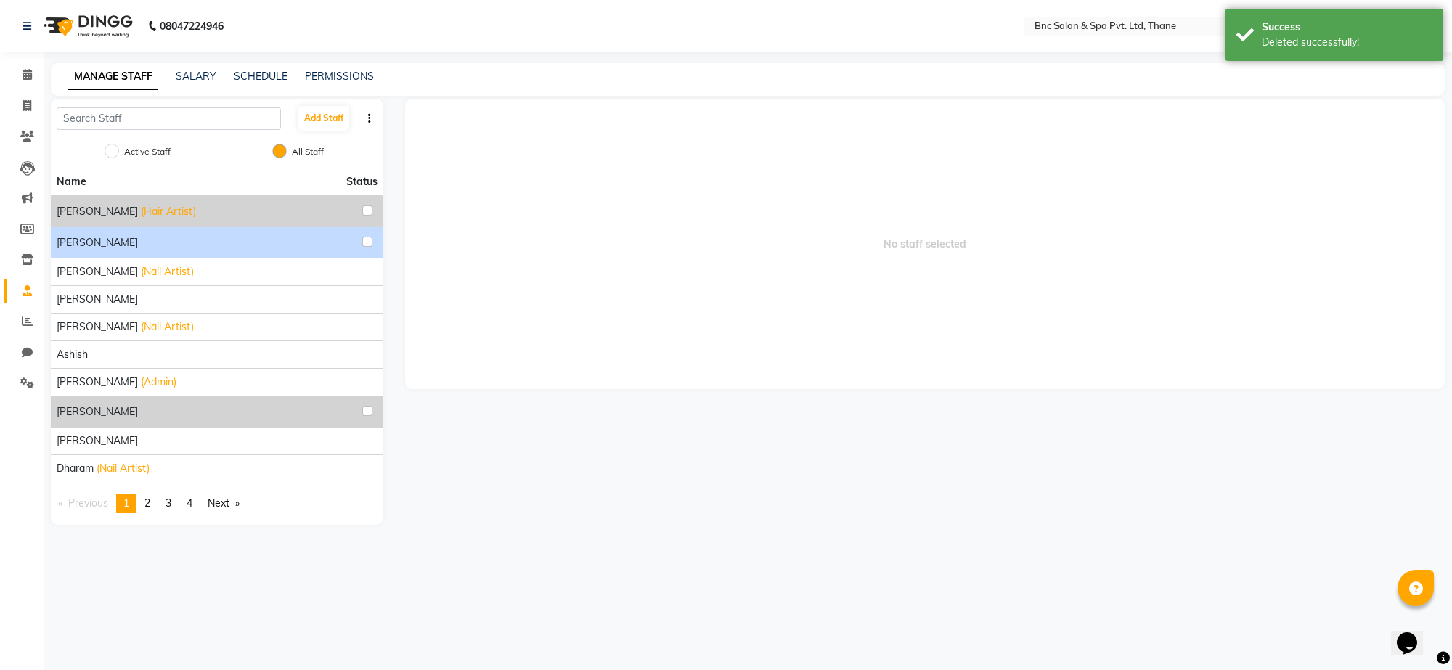
click at [100, 245] on div "Amir" at bounding box center [217, 242] width 321 height 19
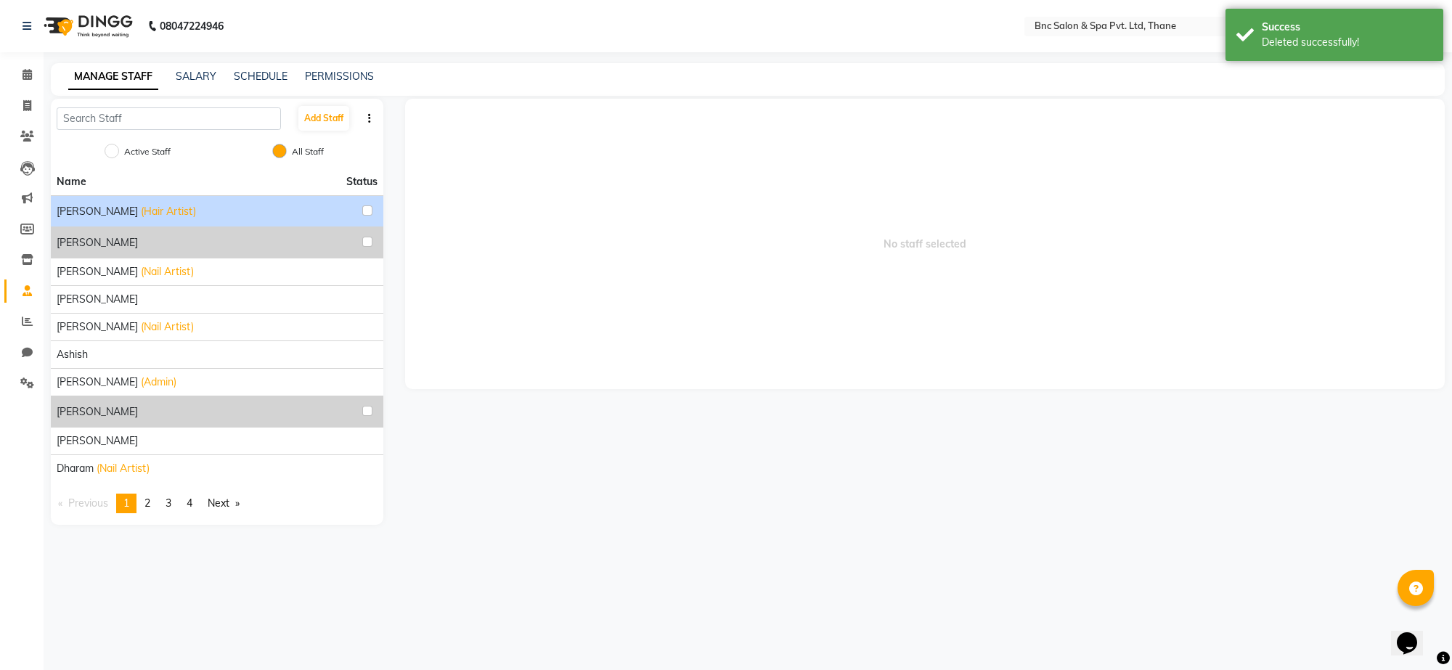
click at [141, 213] on span "(Hair Artist)" at bounding box center [168, 211] width 55 height 15
click at [229, 214] on div "Amir (Hair Artist)" at bounding box center [217, 211] width 321 height 19
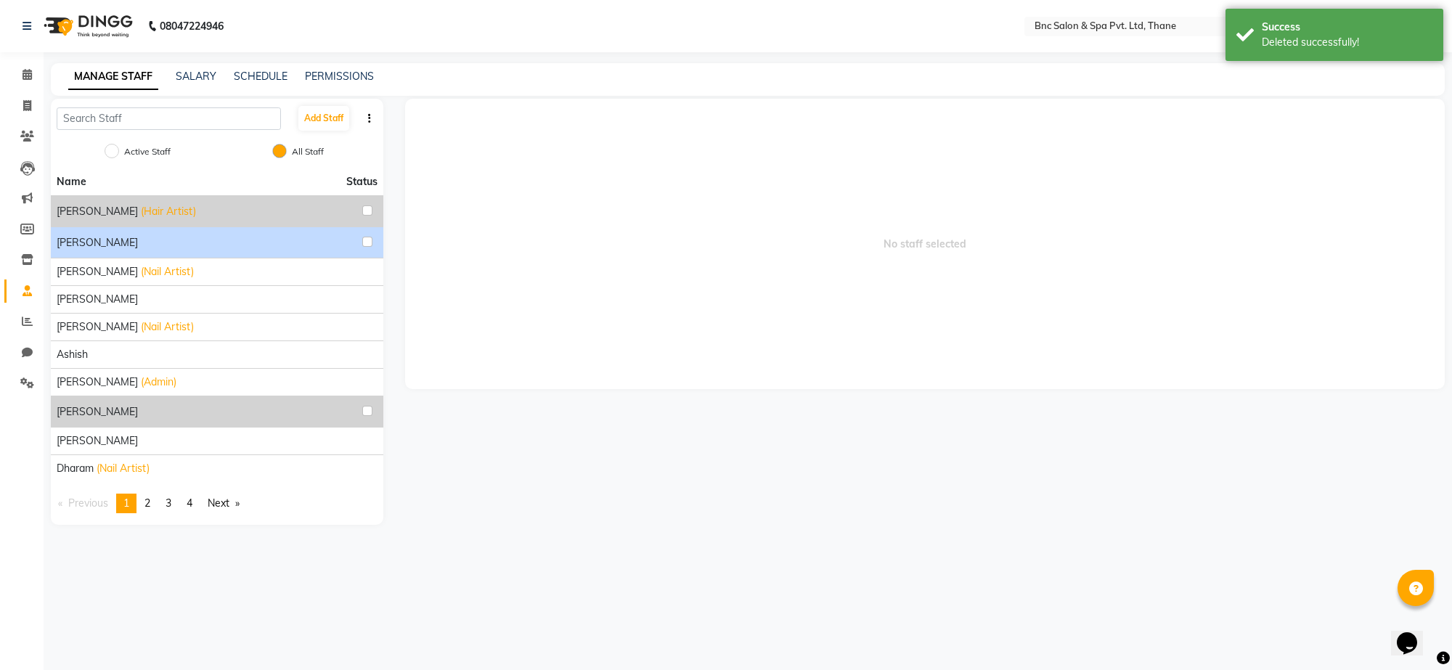
click at [139, 241] on div "Amir" at bounding box center [217, 242] width 321 height 19
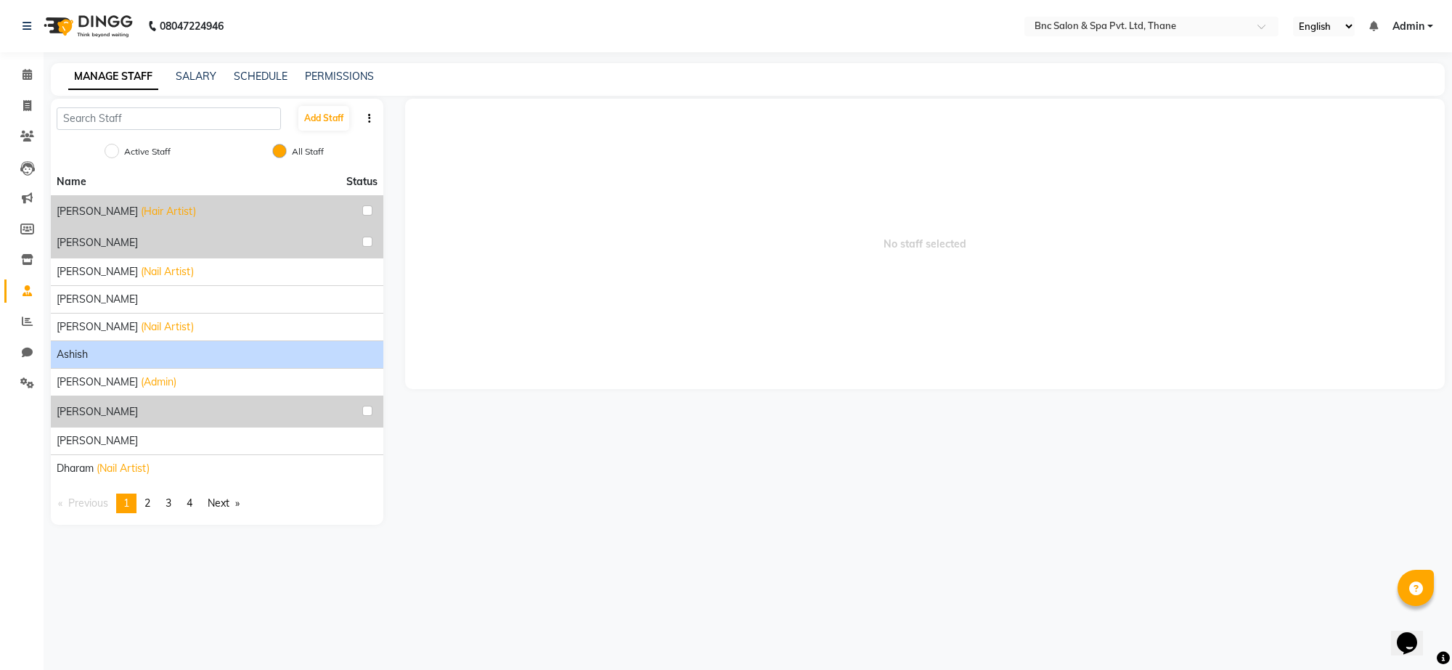
click at [129, 353] on div "ashish" at bounding box center [217, 354] width 321 height 15
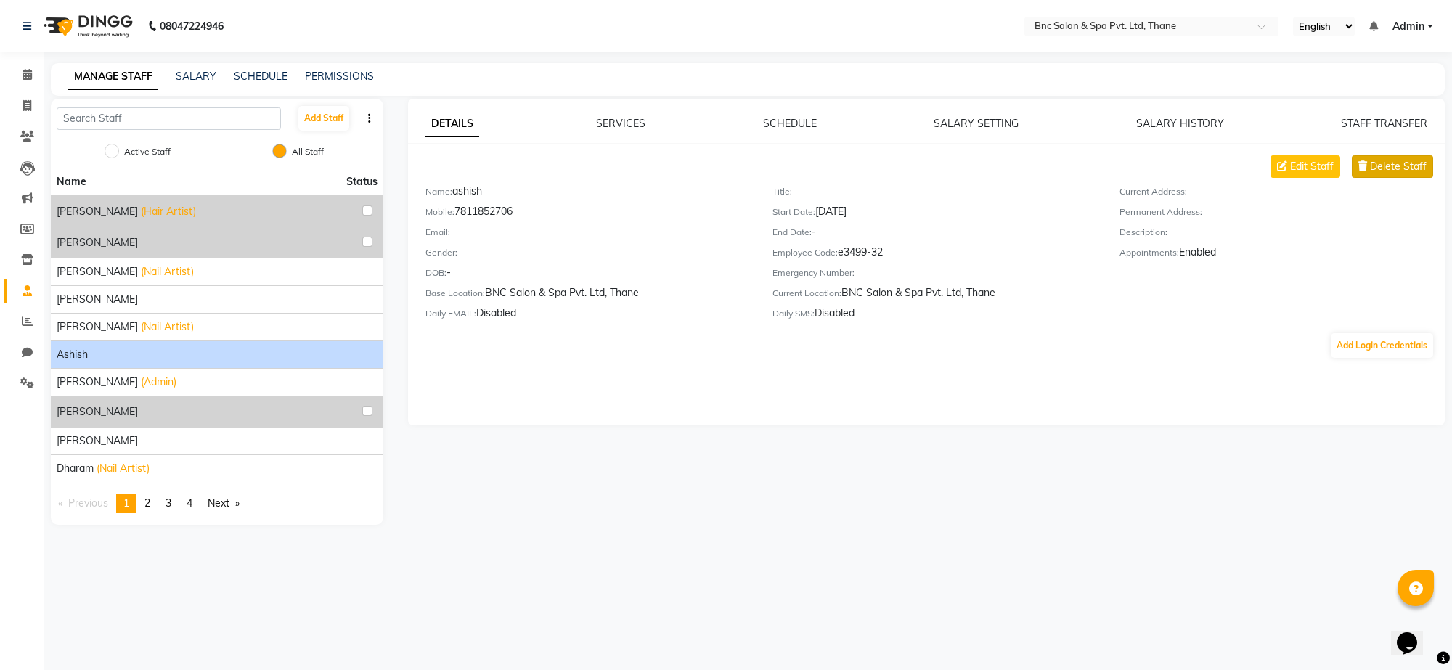
click at [1402, 171] on span "Delete Staff" at bounding box center [1398, 166] width 57 height 15
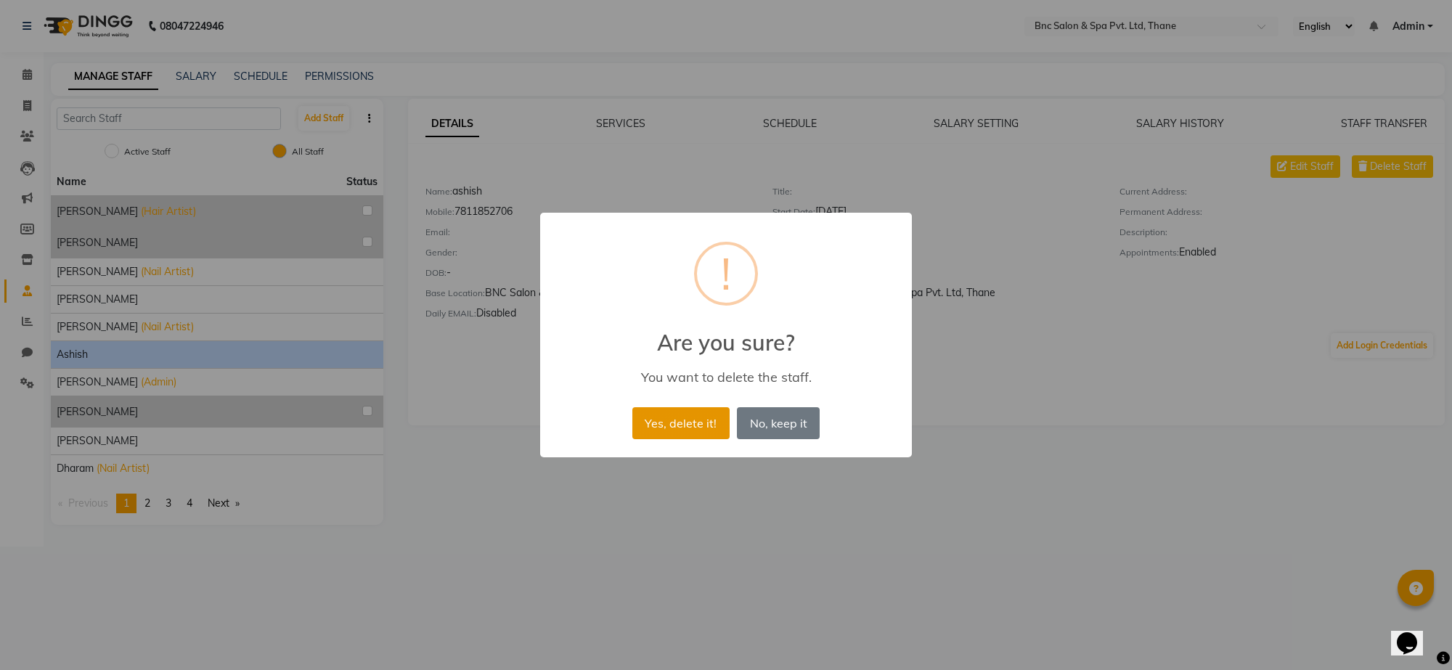
click at [674, 423] on button "Yes, delete it!" at bounding box center [681, 423] width 97 height 32
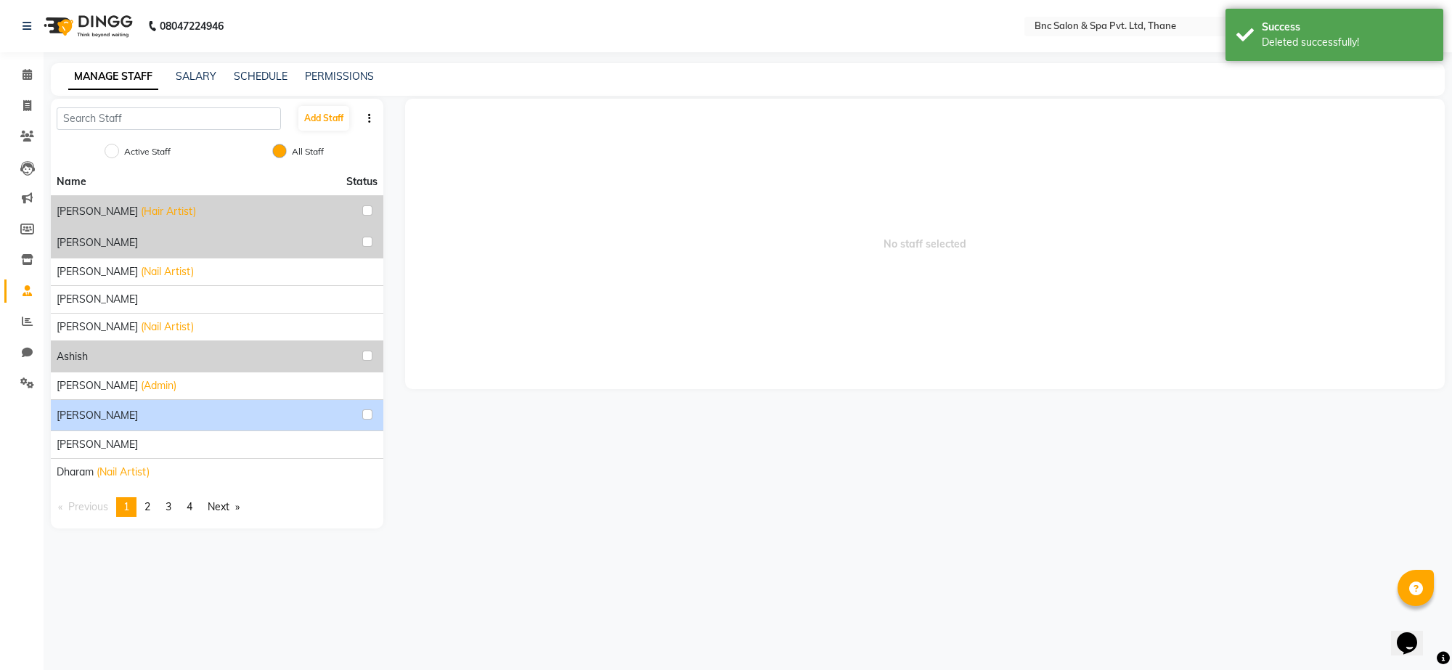
click at [192, 415] on div "chandani singh" at bounding box center [217, 415] width 321 height 19
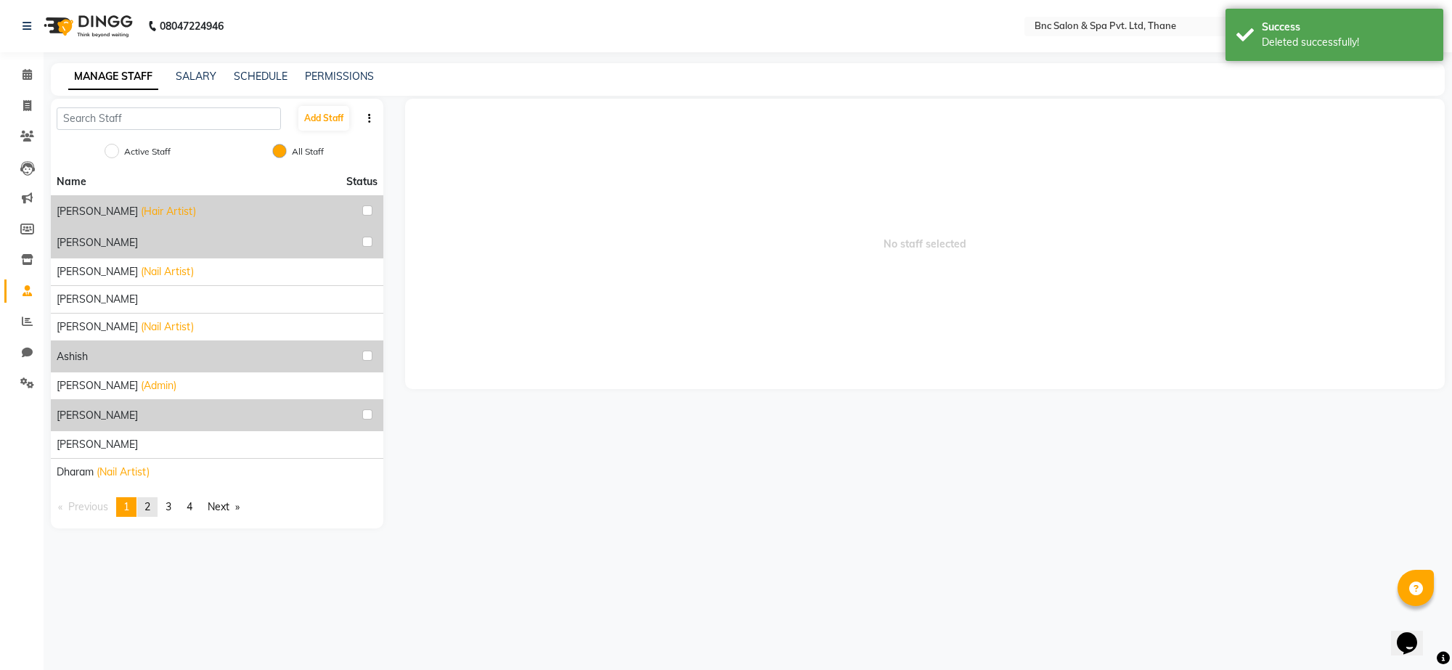
click at [154, 508] on link "page 2" at bounding box center [147, 507] width 20 height 20
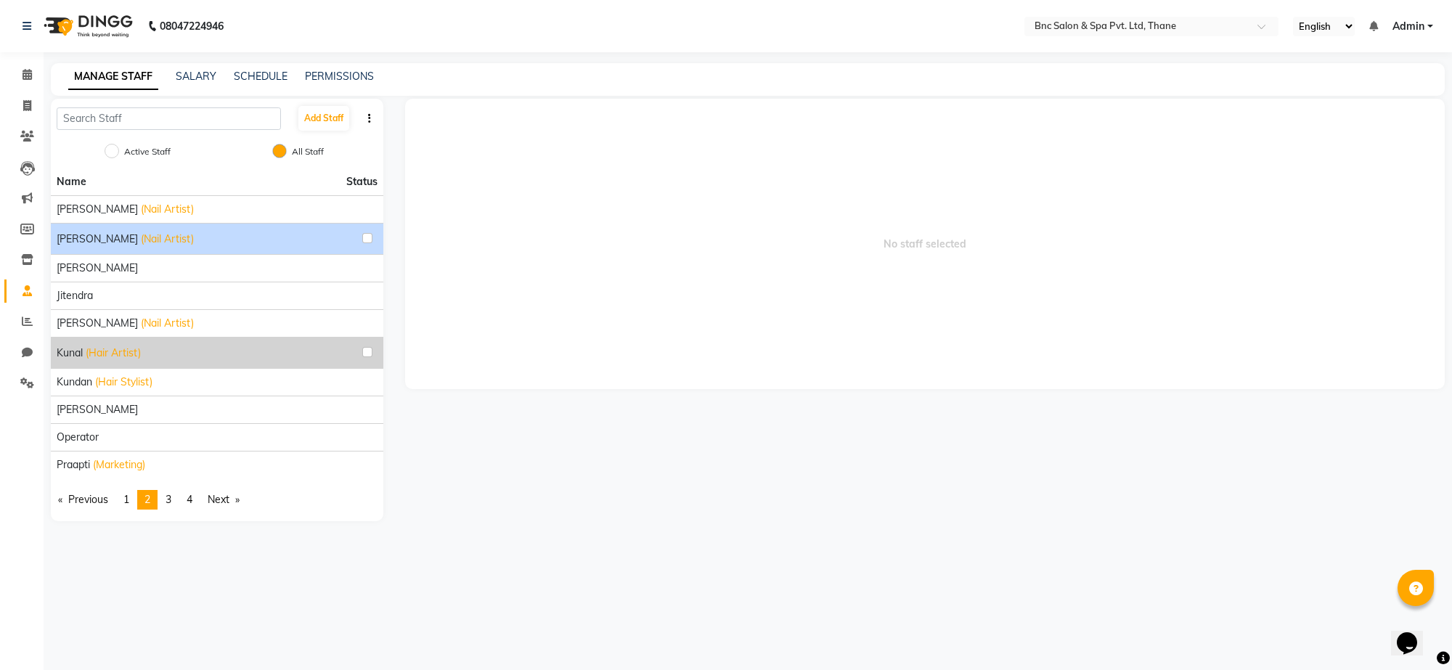
click at [198, 241] on div "Gracia (Nail Artist)" at bounding box center [217, 238] width 321 height 19
click at [202, 244] on div "Gracia (Nail Artist)" at bounding box center [217, 238] width 321 height 19
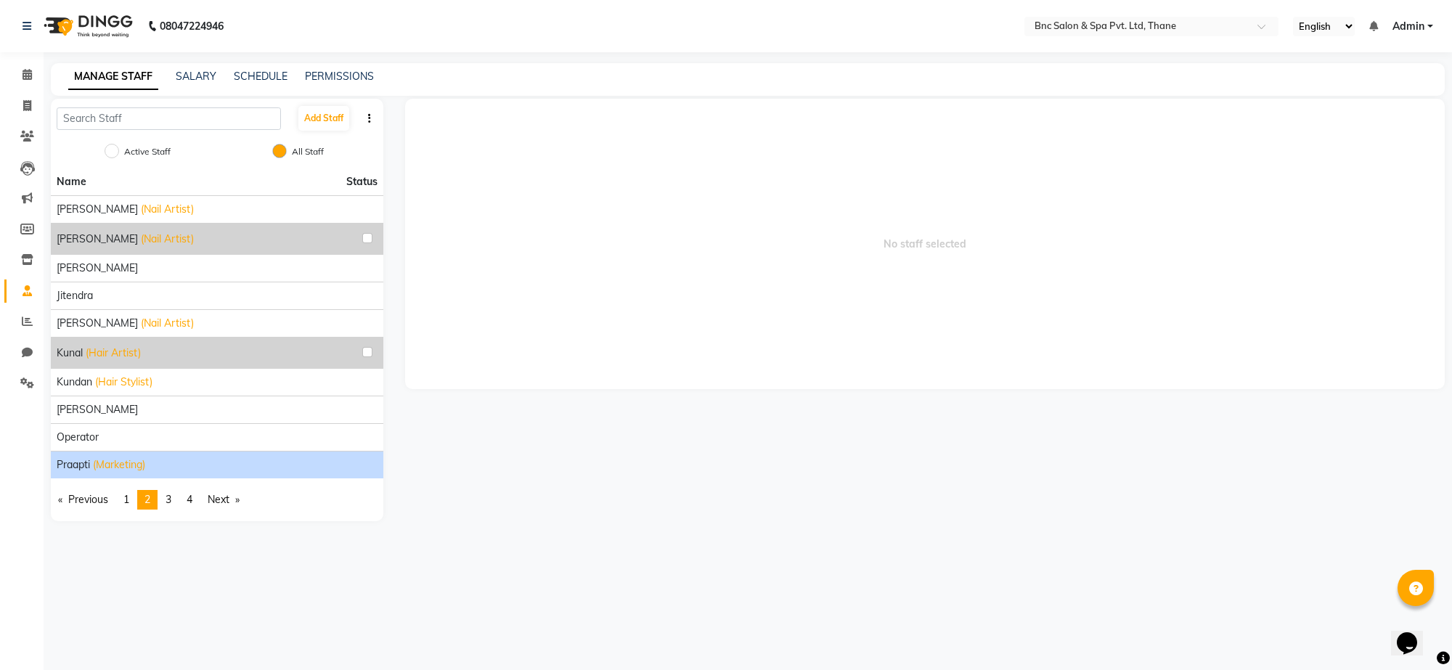
click at [110, 465] on span "(Marketing)" at bounding box center [119, 465] width 52 height 15
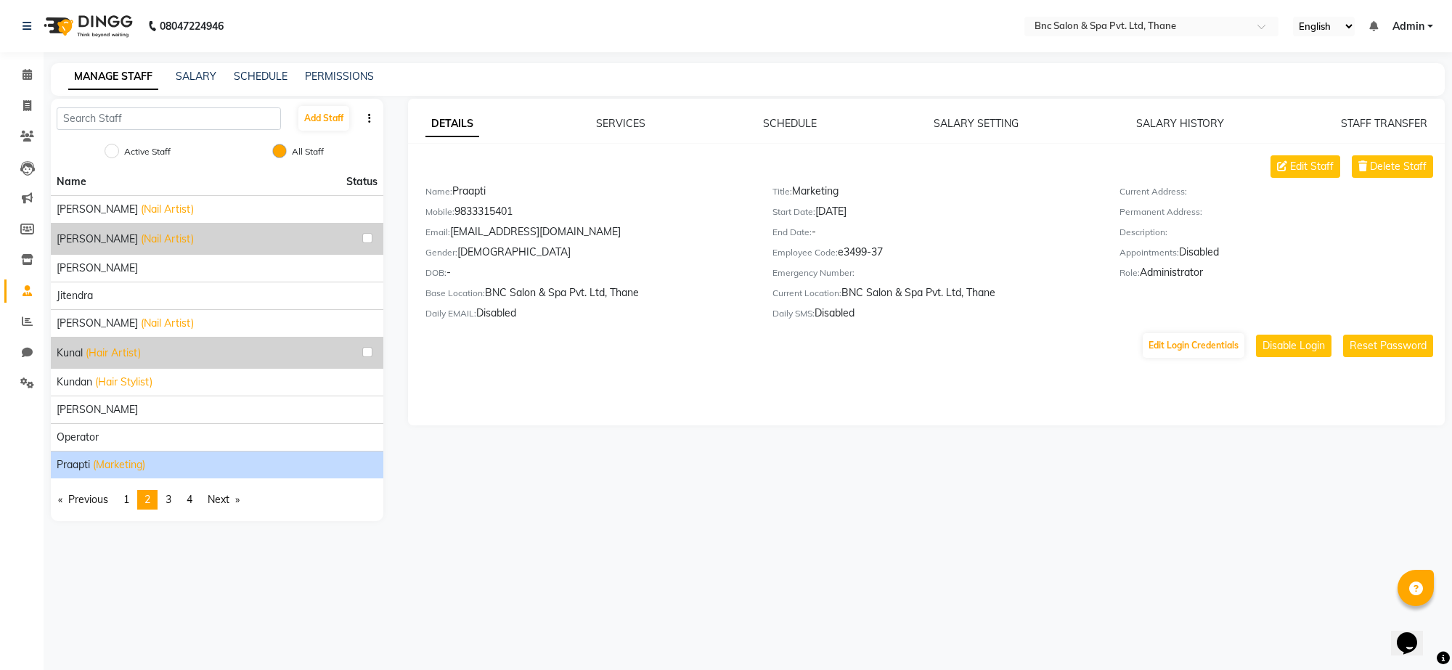
click at [1382, 150] on div "DETAILS SERVICES SCHEDULE SALARY SETTING SALARY HISTORY STAFF TRANSFER Edit Sta…" at bounding box center [927, 237] width 1038 height 243
click at [1383, 147] on div "DETAILS SERVICES SCHEDULE SALARY SETTING SALARY HISTORY STAFF TRANSFER Edit Sta…" at bounding box center [927, 237] width 1038 height 243
click at [1389, 160] on span "Delete Staff" at bounding box center [1398, 166] width 57 height 15
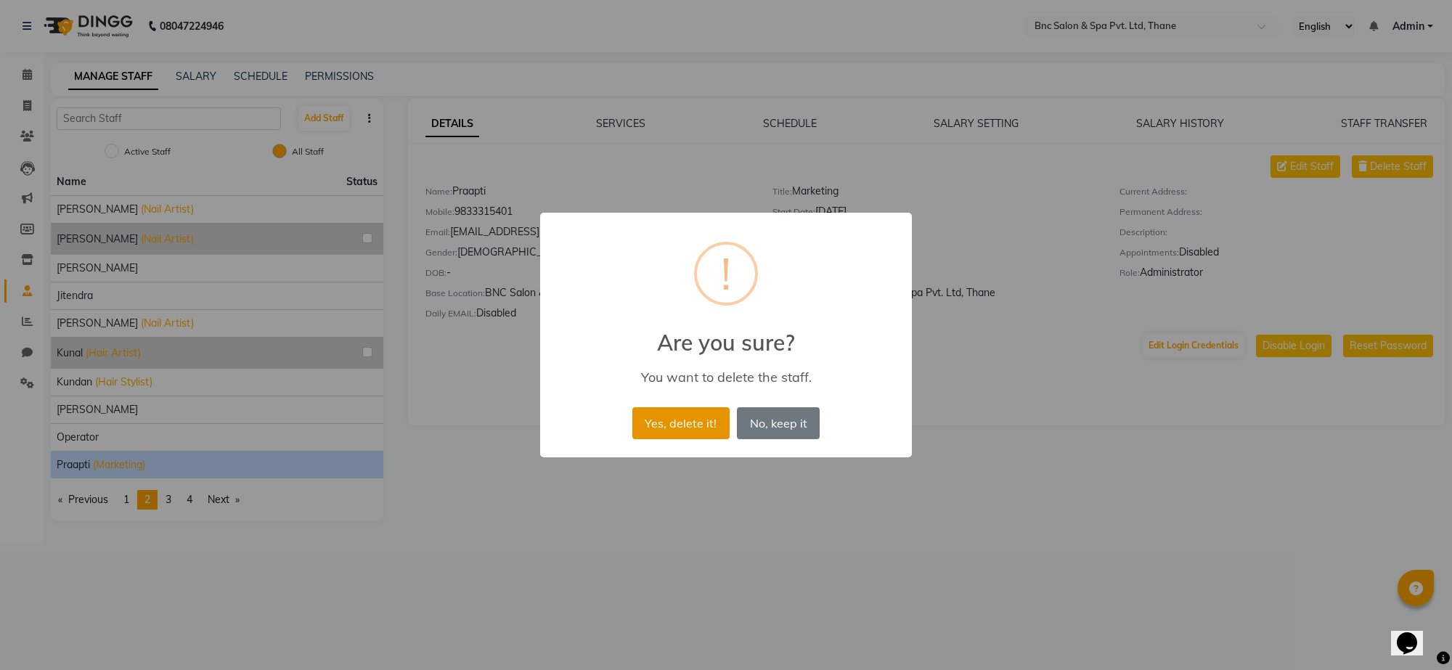
click at [684, 434] on button "Yes, delete it!" at bounding box center [681, 423] width 97 height 32
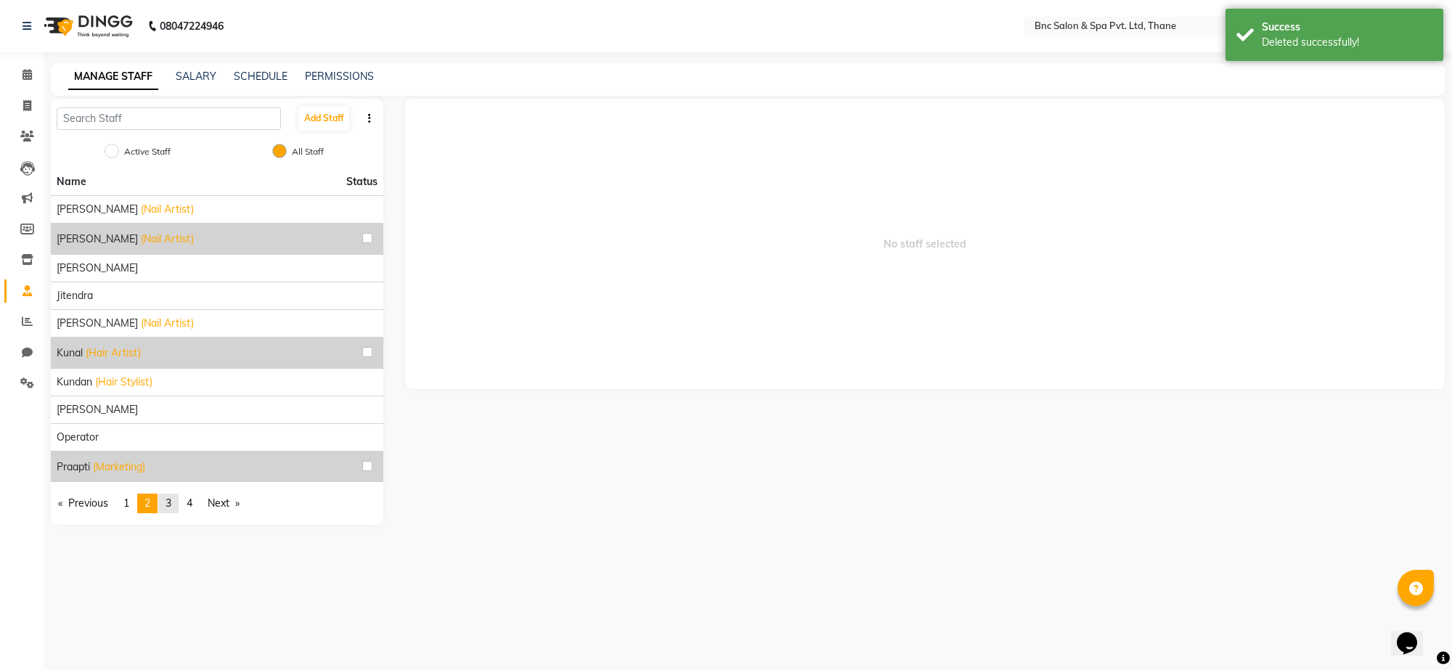
click at [171, 500] on span "3" at bounding box center [169, 503] width 6 height 13
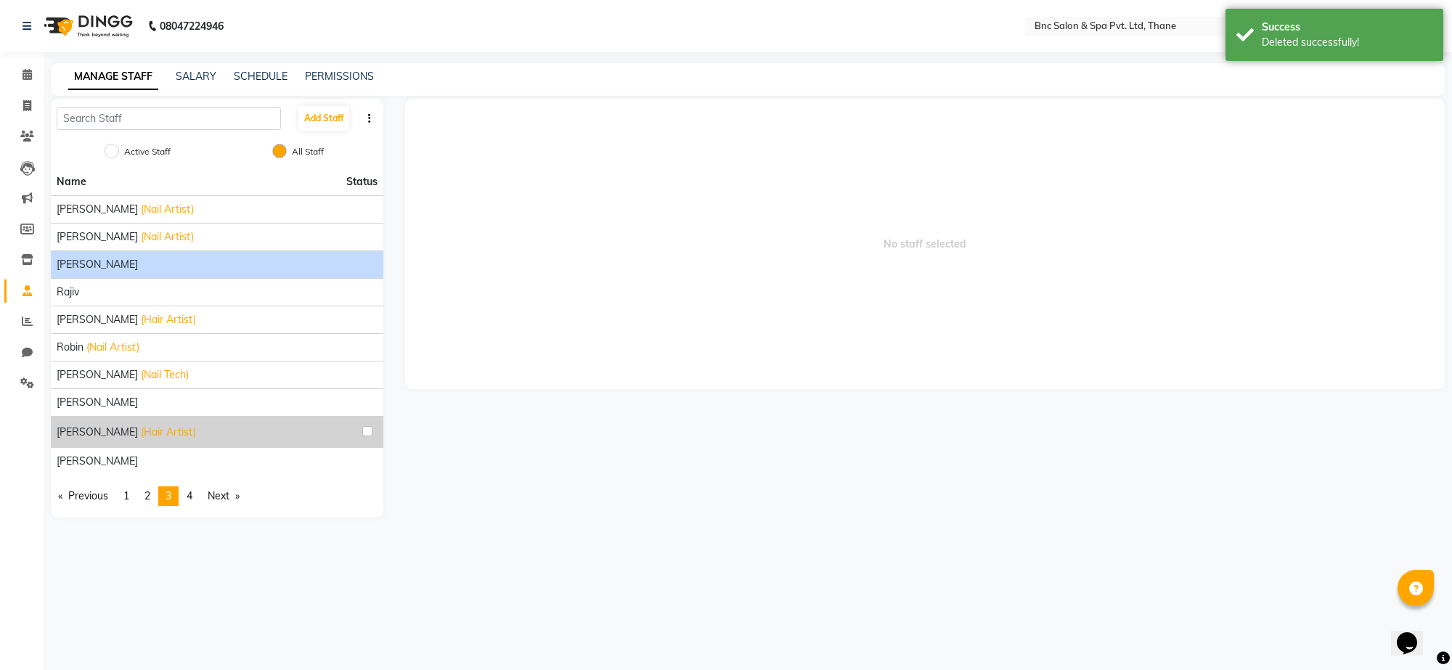
click at [190, 273] on li "rajan das" at bounding box center [217, 265] width 333 height 28
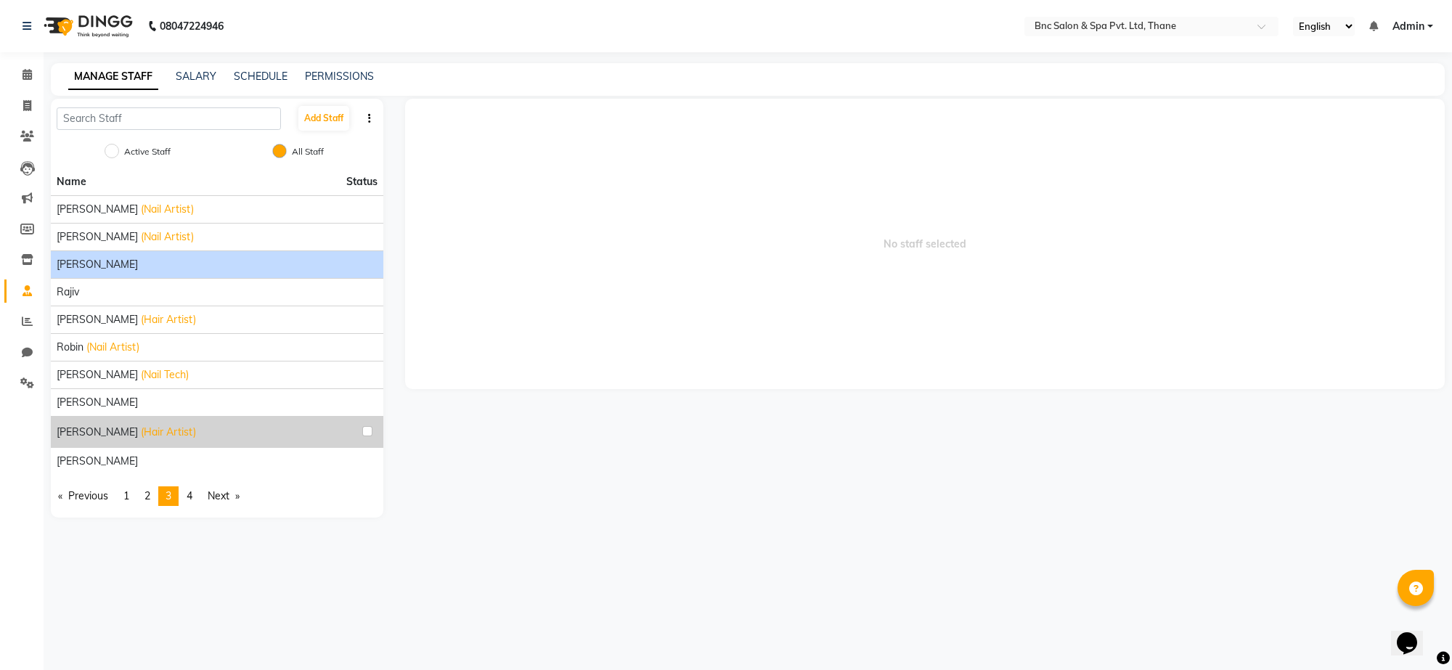
click at [190, 273] on li "rajan das" at bounding box center [217, 265] width 333 height 28
click at [76, 264] on span "rajan das" at bounding box center [97, 264] width 81 height 15
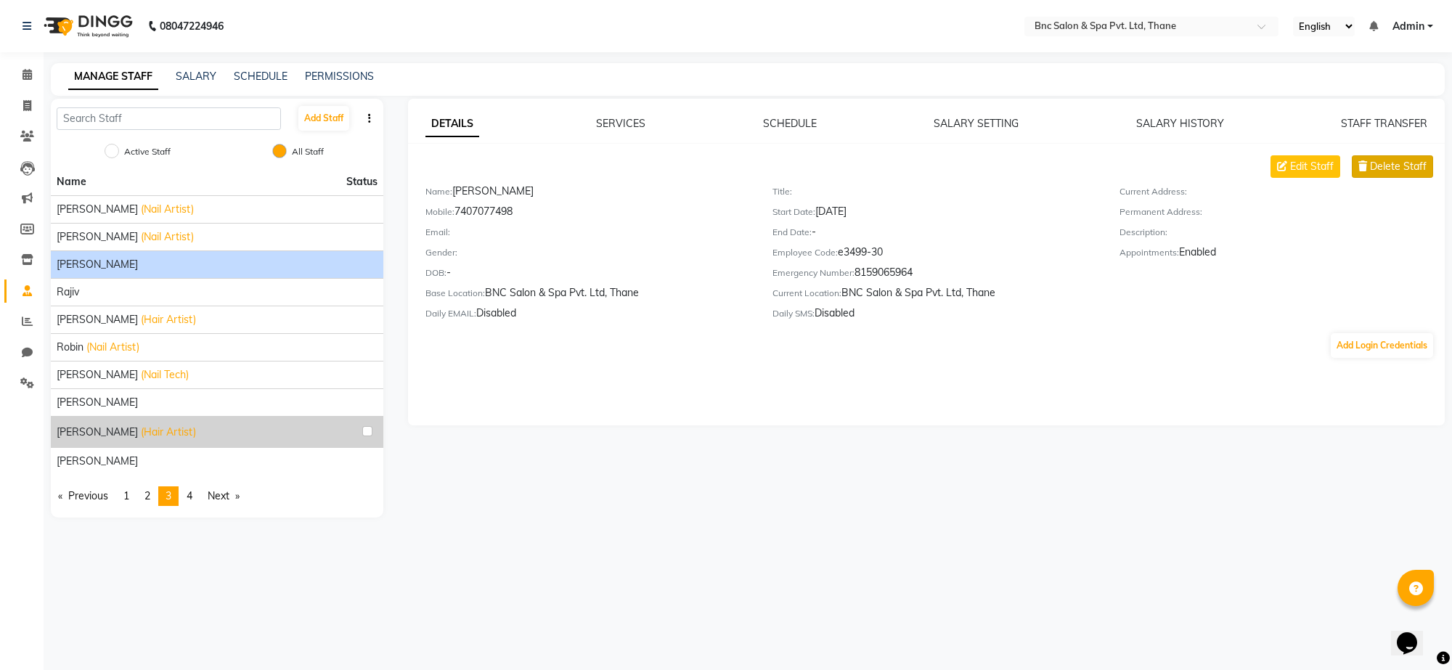
click at [1377, 166] on span "Delete Staff" at bounding box center [1398, 166] width 57 height 15
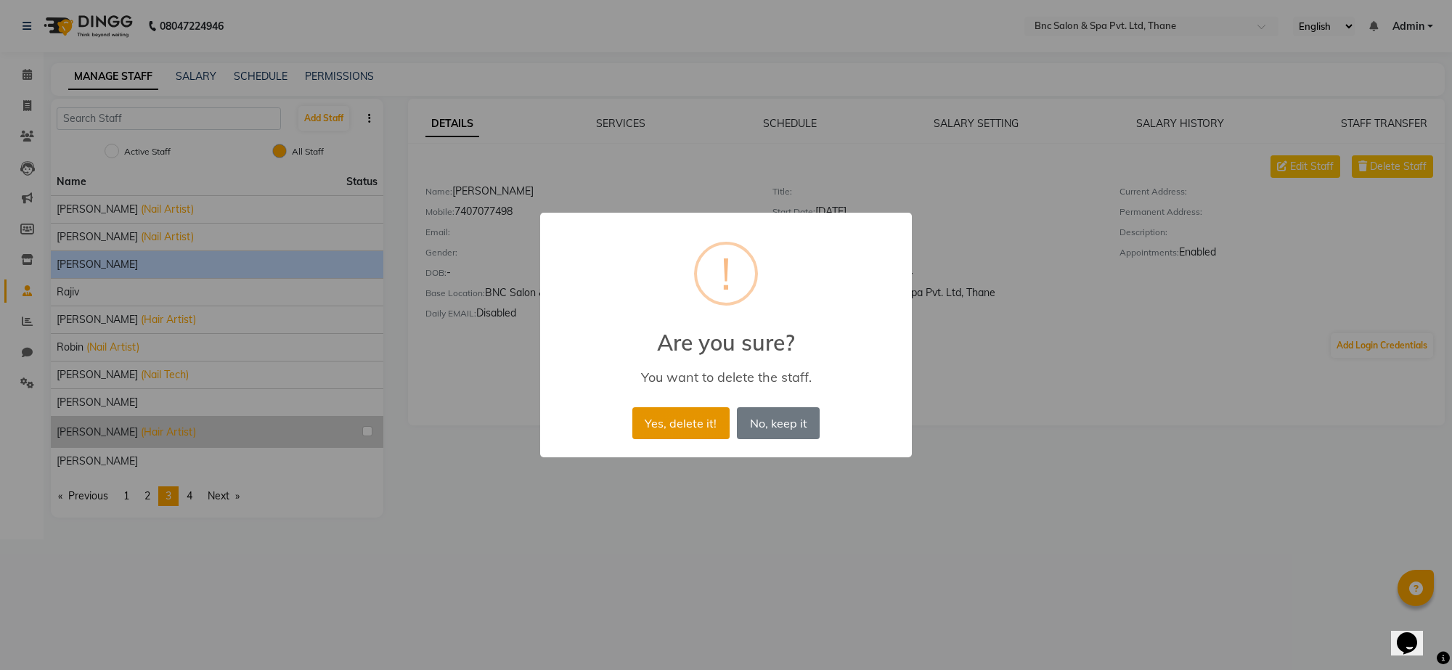
click at [692, 418] on button "Yes, delete it!" at bounding box center [681, 423] width 97 height 32
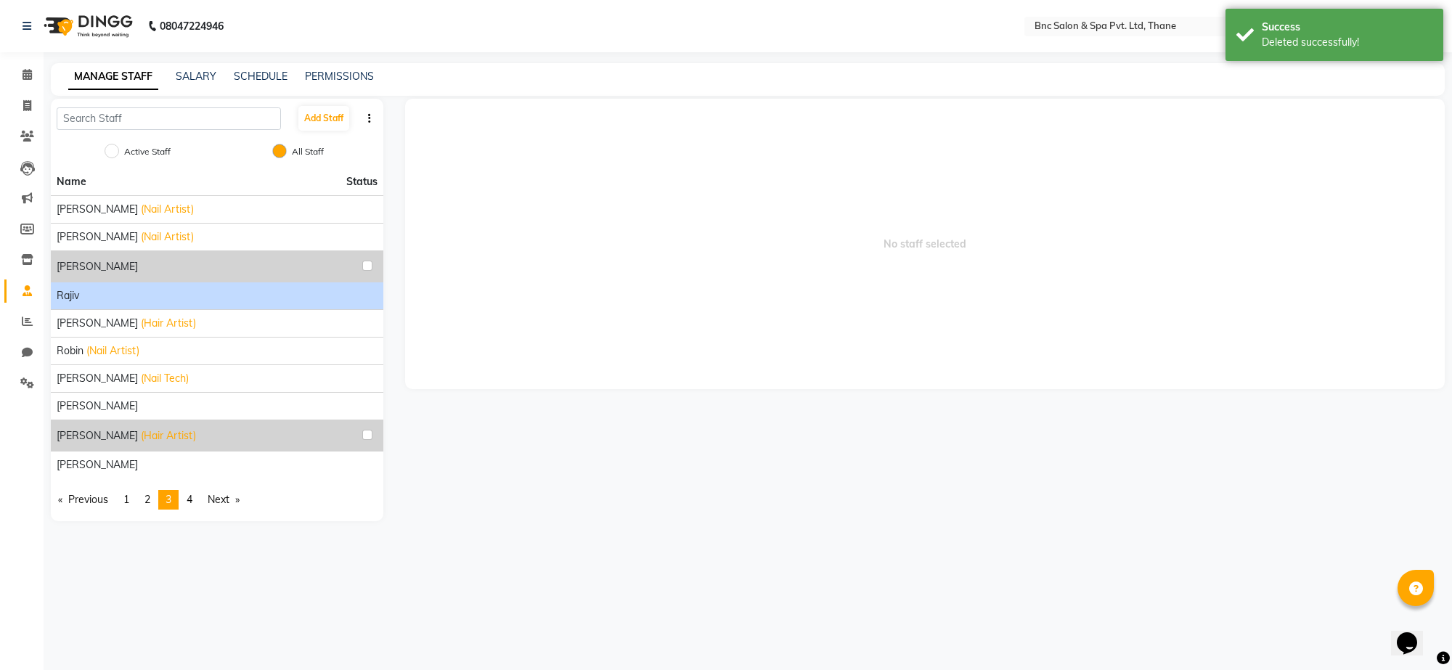
click at [91, 299] on div "rajiv" at bounding box center [217, 295] width 321 height 15
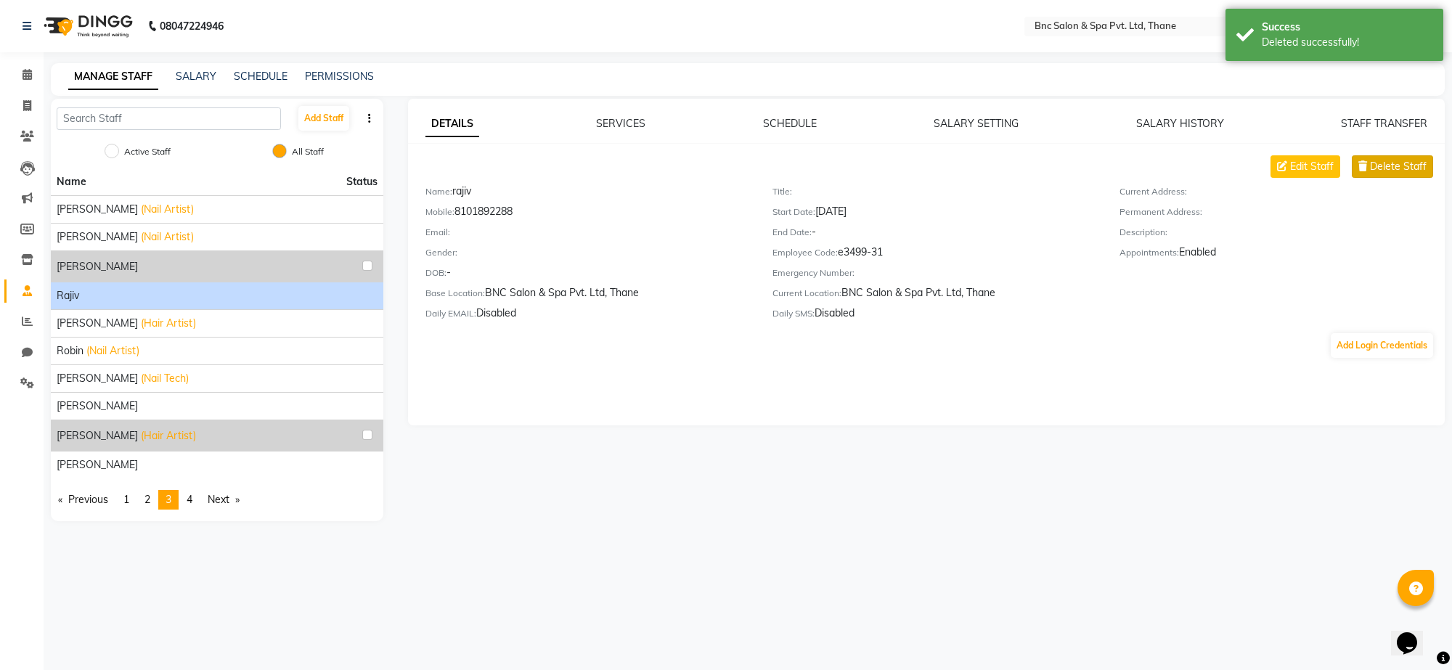
click at [1391, 176] on button "Delete Staff" at bounding box center [1392, 166] width 81 height 23
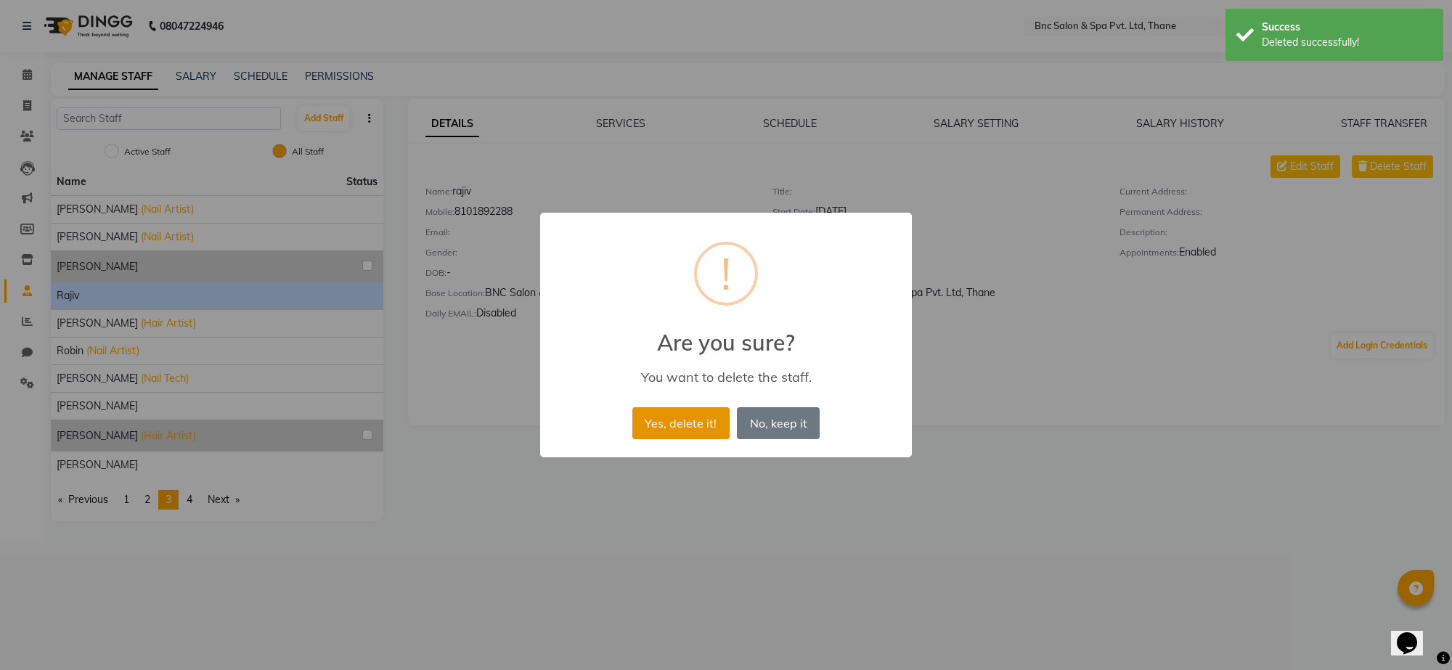
click at [665, 423] on button "Yes, delete it!" at bounding box center [681, 423] width 97 height 32
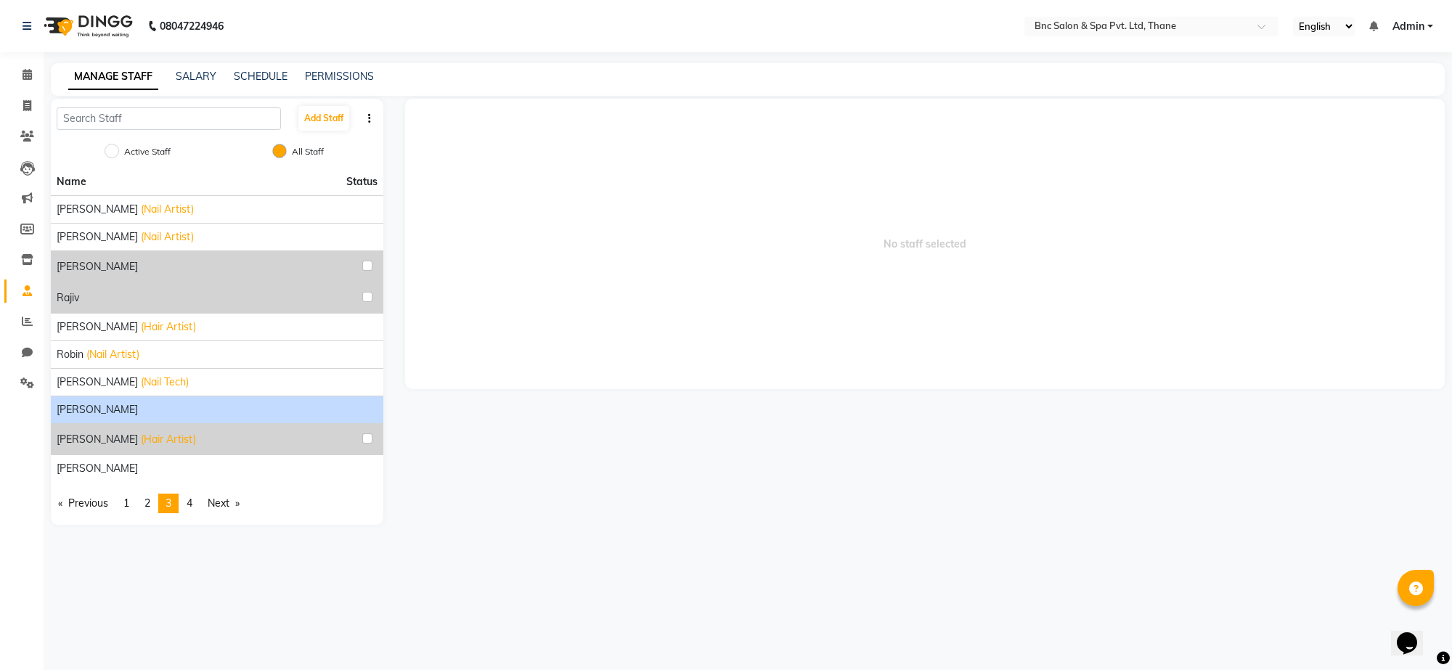
click at [122, 405] on div "Roy" at bounding box center [217, 409] width 321 height 15
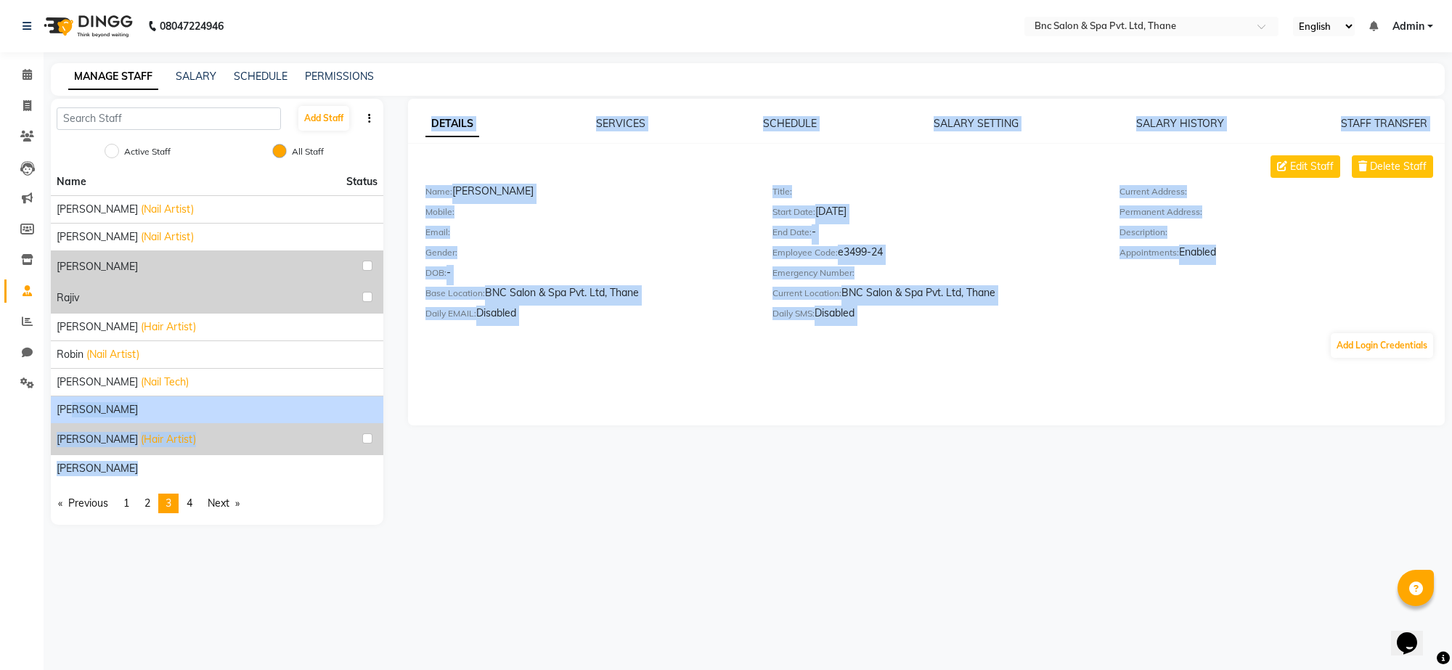
drag, startPoint x: 122, startPoint y: 405, endPoint x: 1325, endPoint y: 295, distance: 1208.4
click at [1325, 295] on div "Add Staff Active Staff All Staff Name Status rachel (Nail Artist) Raghuveer Sak…" at bounding box center [748, 312] width 1416 height 426
click at [1402, 176] on button "Delete Staff" at bounding box center [1392, 166] width 81 height 23
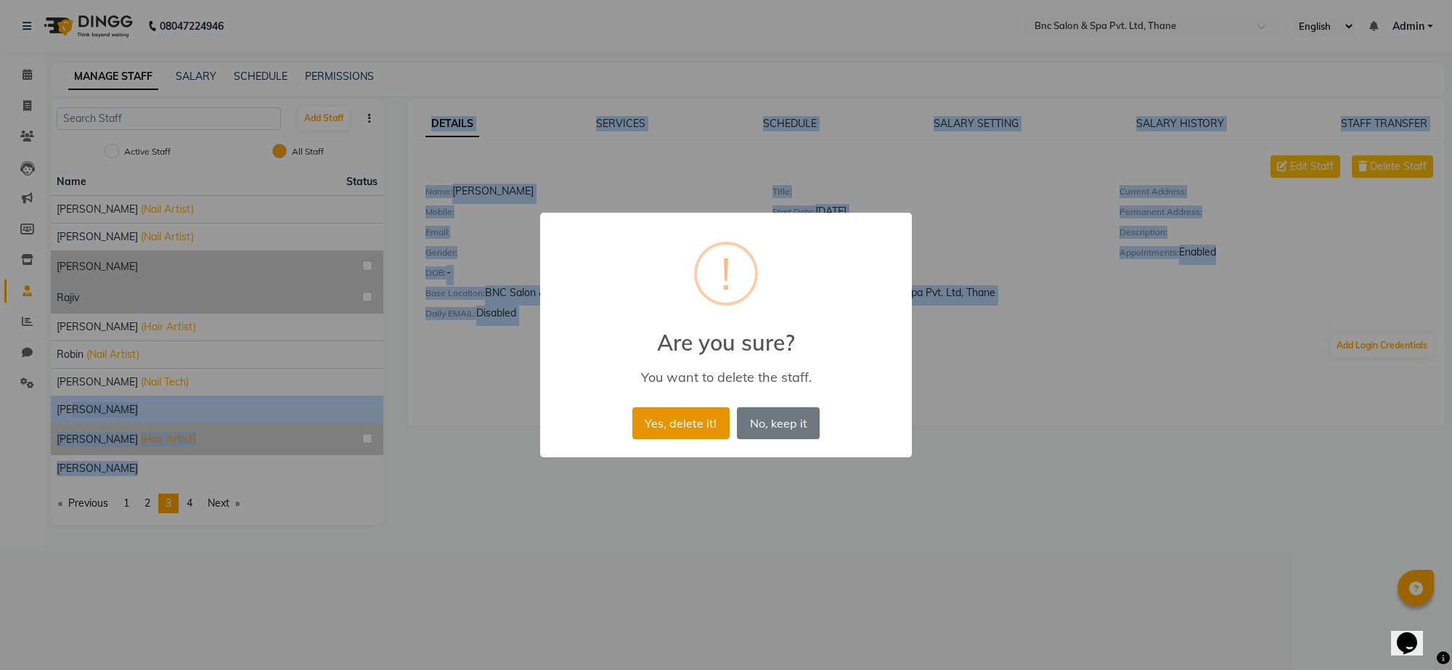
click at [678, 421] on button "Yes, delete it!" at bounding box center [681, 423] width 97 height 32
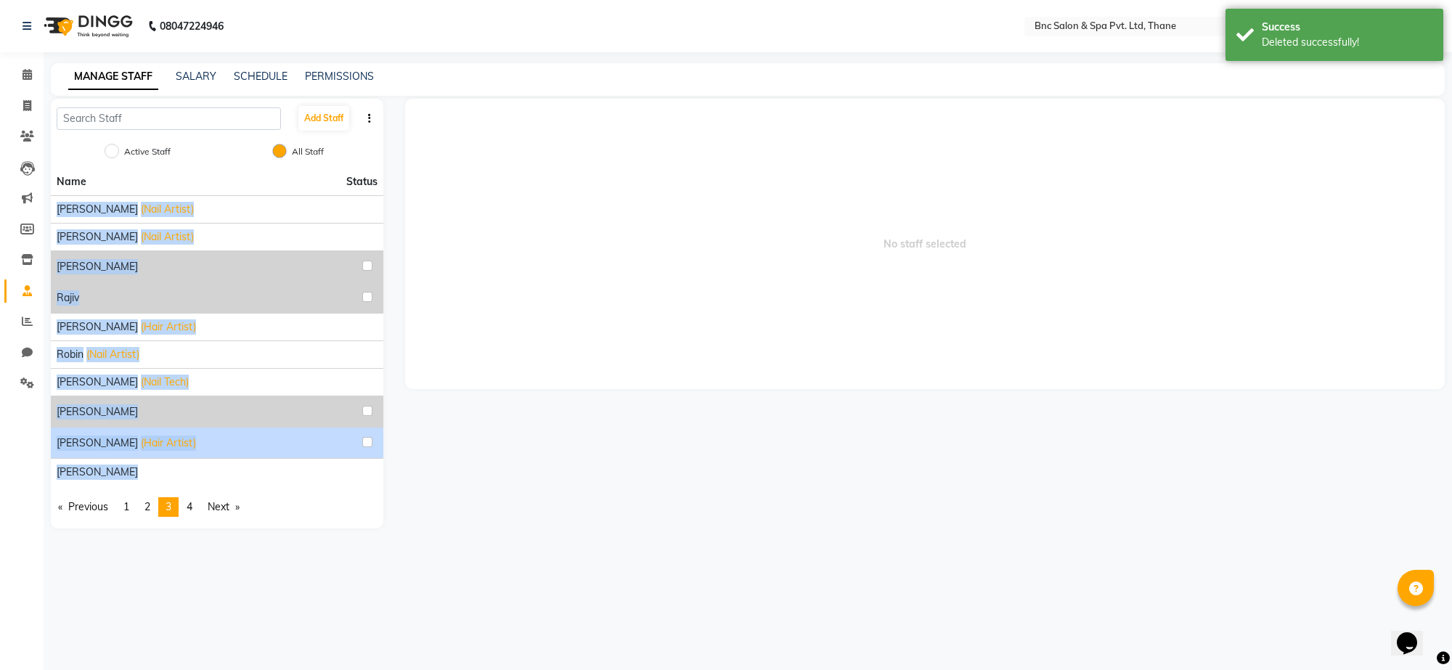
click at [182, 444] on div "Sajid Shaikh (Hair Artist)" at bounding box center [217, 443] width 321 height 19
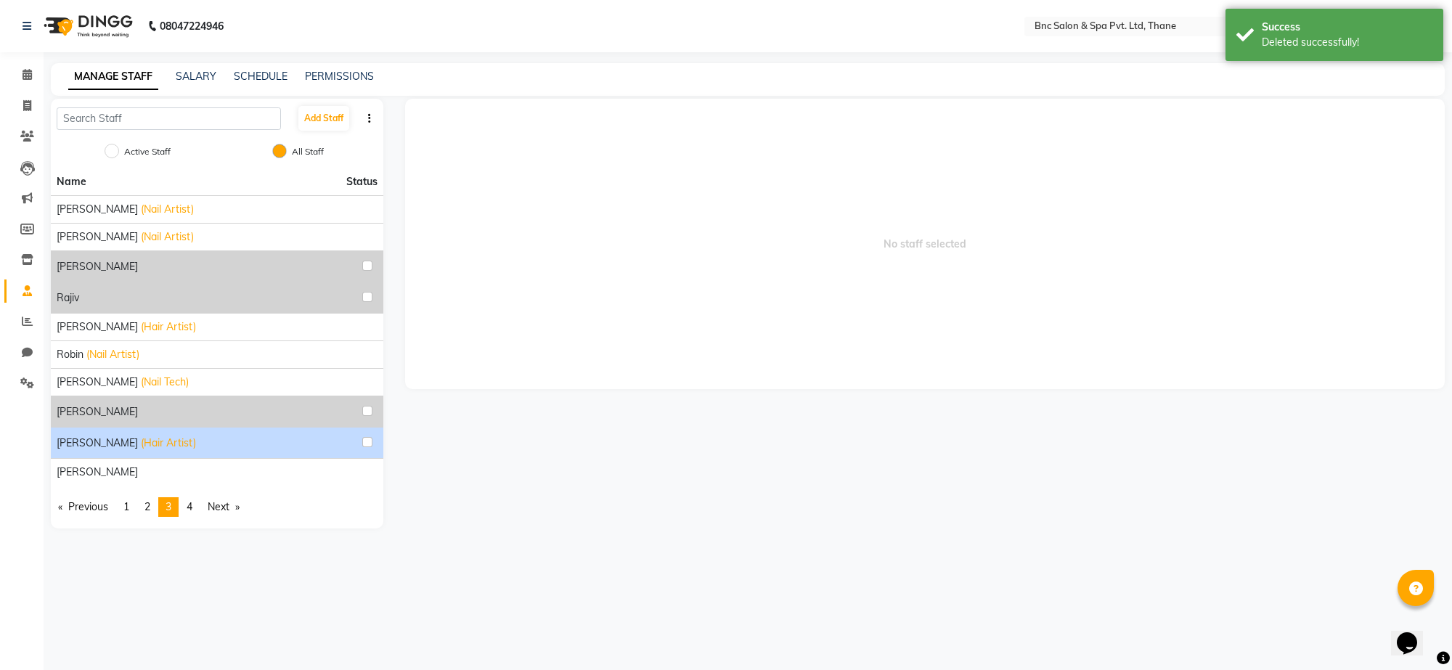
click at [182, 444] on div "Sajid Shaikh (Hair Artist)" at bounding box center [217, 443] width 321 height 19
click at [198, 514] on link "page 4" at bounding box center [189, 507] width 20 height 20
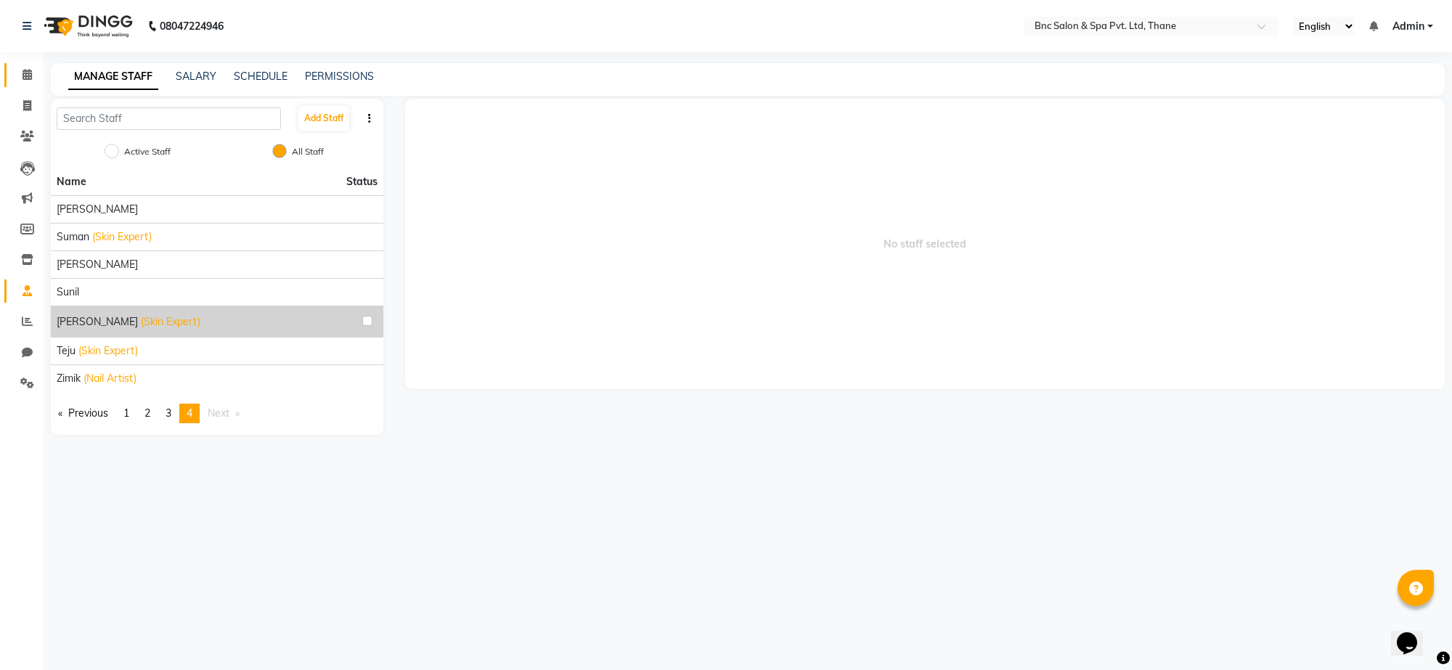
click at [37, 82] on span at bounding box center [27, 75] width 25 height 17
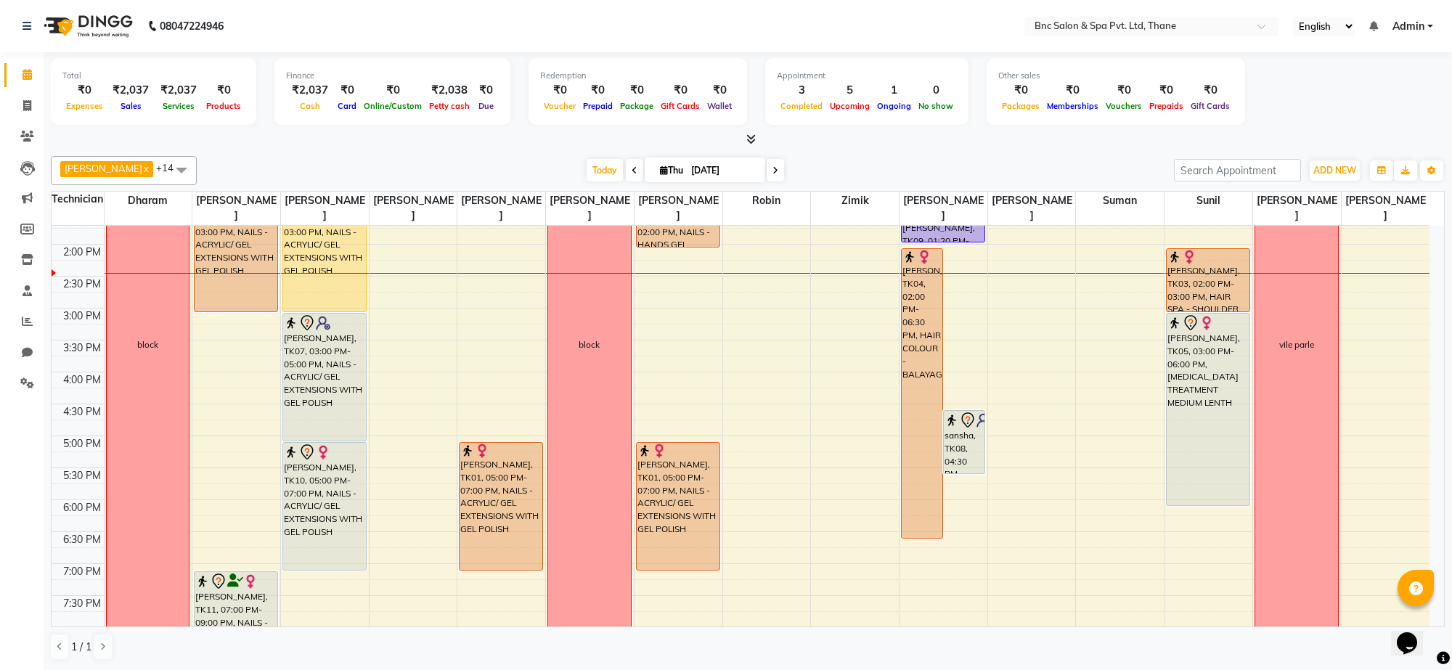
scroll to position [354, 0]
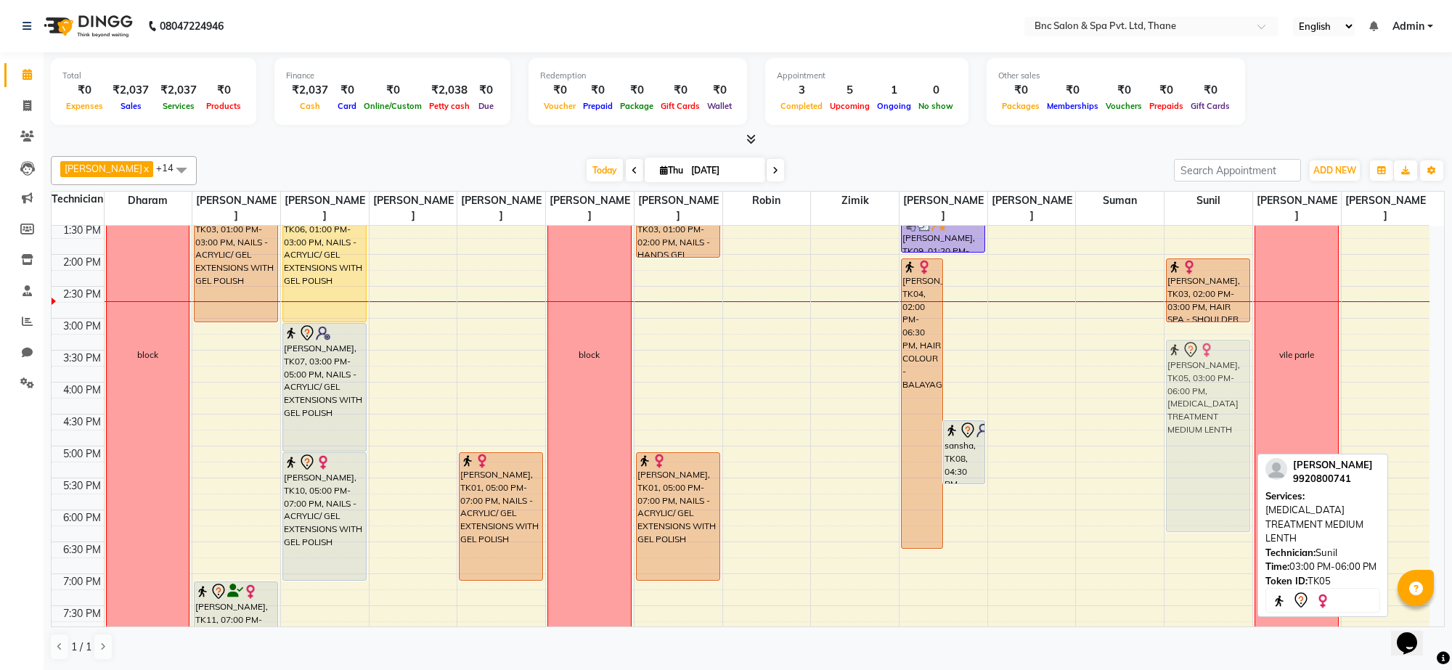
drag, startPoint x: 1189, startPoint y: 389, endPoint x: 1177, endPoint y: 412, distance: 26.3
click at [1177, 412] on div "Akanksha singh, TK09, 12:45 PM-01:20 PM, - WASH + BLAST DRY monali, TK03, 02:00…" at bounding box center [1209, 286] width 88 height 830
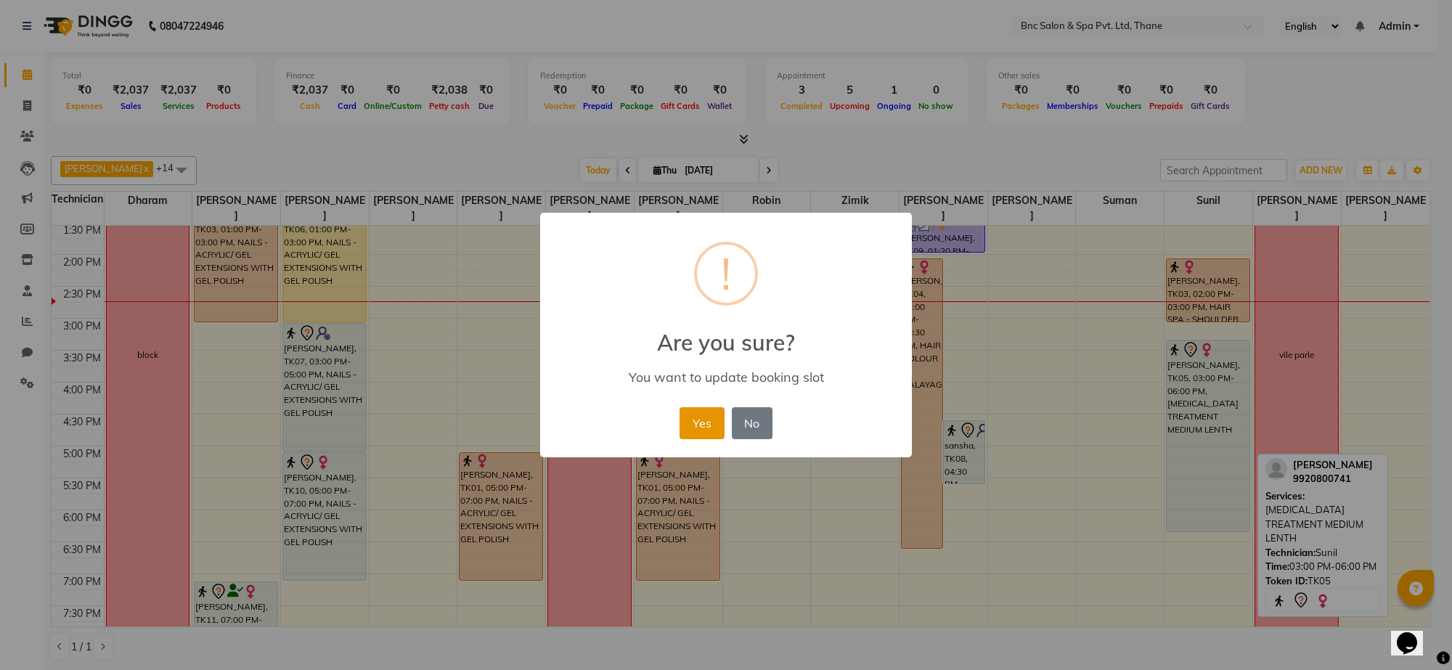
click at [703, 430] on button "Yes" at bounding box center [702, 423] width 44 height 32
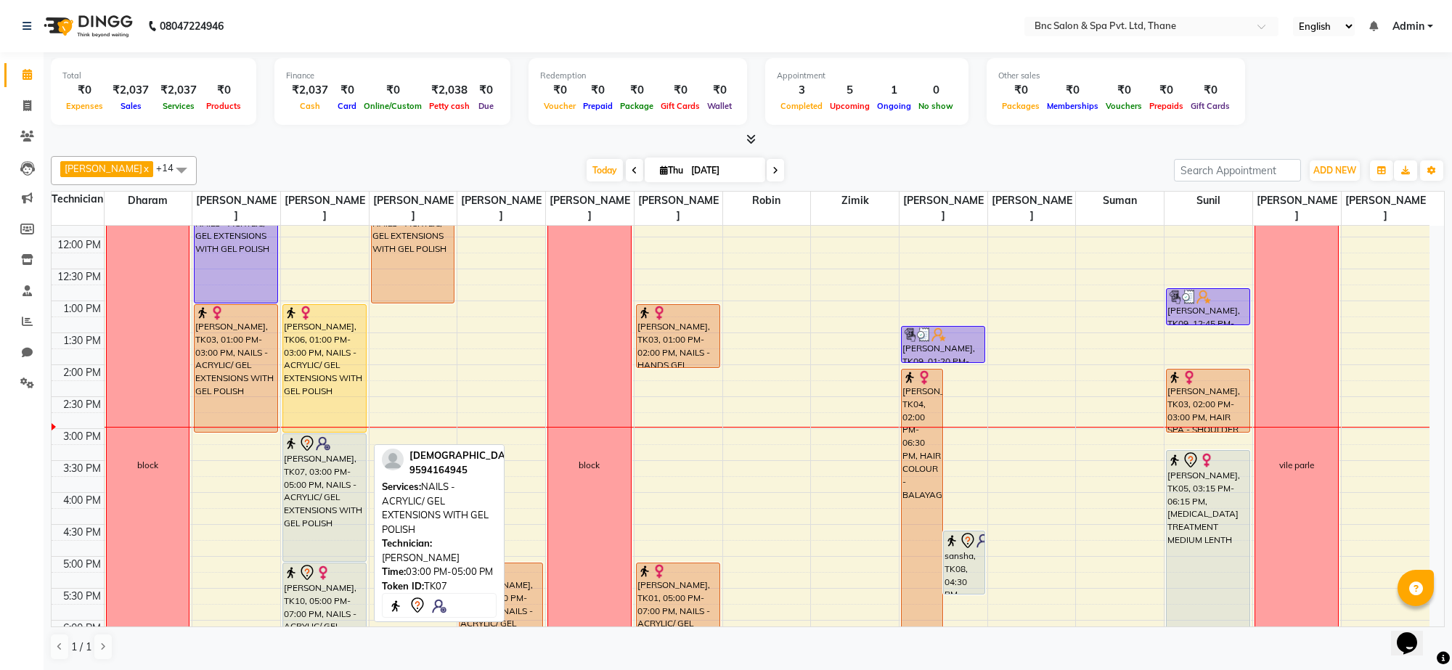
scroll to position [227, 0]
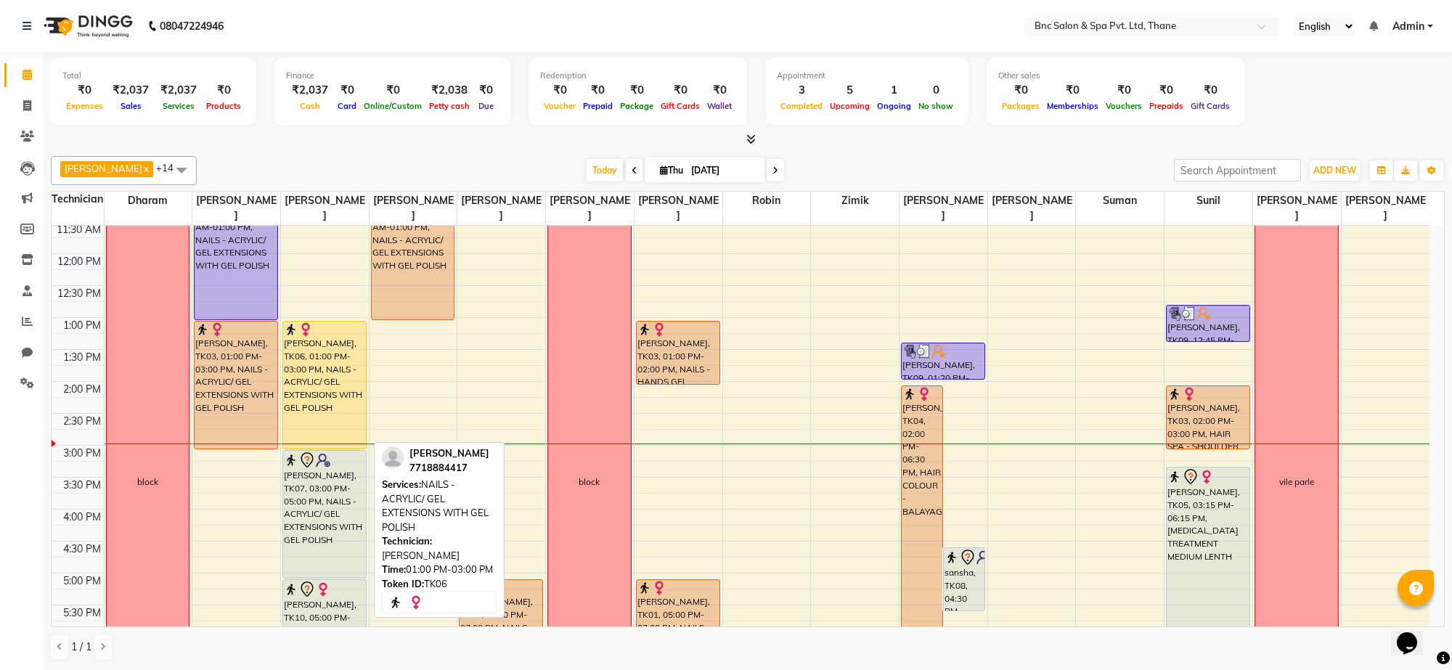
click at [333, 365] on div "[PERSON_NAME], TK06, 01:00 PM-03:00 PM, NAILS - ACRYLIC/ GEL EXTENSIONS WITH GE…" at bounding box center [324, 385] width 83 height 127
click at [317, 396] on div "[PERSON_NAME], TK06, 01:00 PM-03:00 PM, NAILS - ACRYLIC/ GEL EXTENSIONS WITH GE…" at bounding box center [324, 385] width 83 height 127
select select "1"
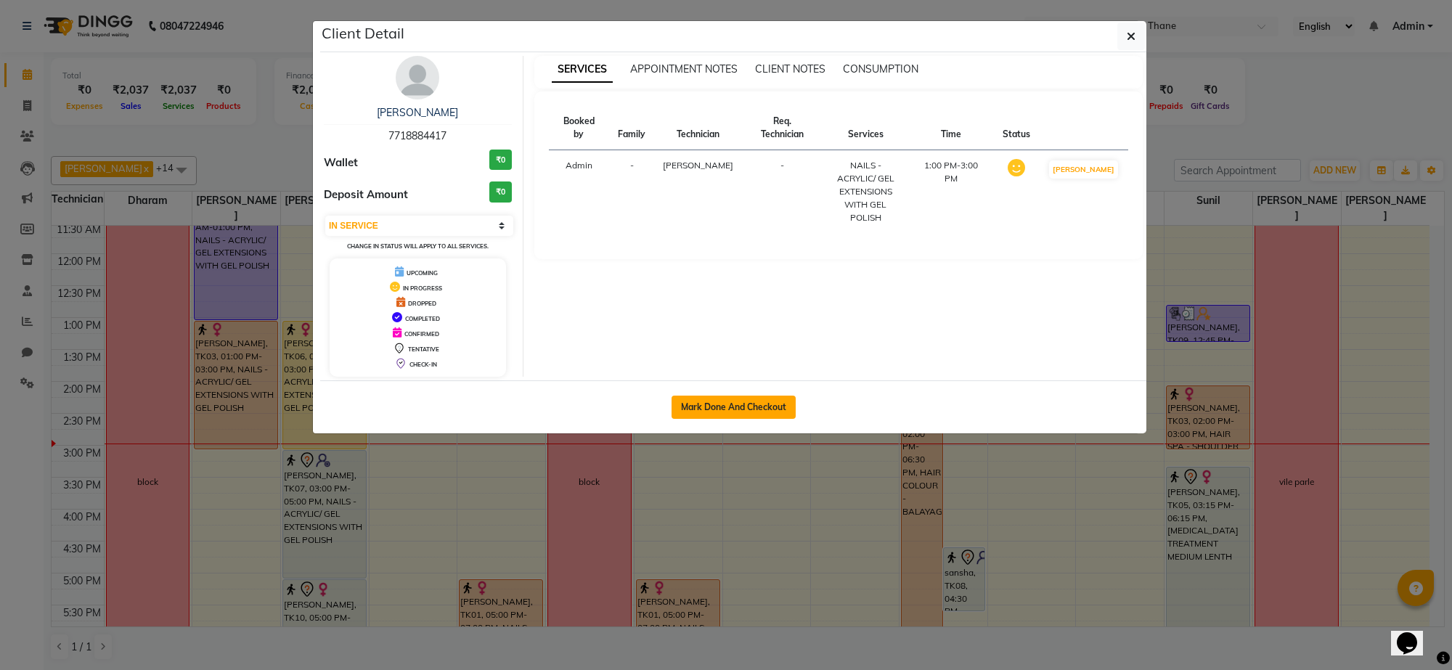
click at [712, 398] on button "Mark Done And Checkout" at bounding box center [734, 407] width 124 height 23
select select "service"
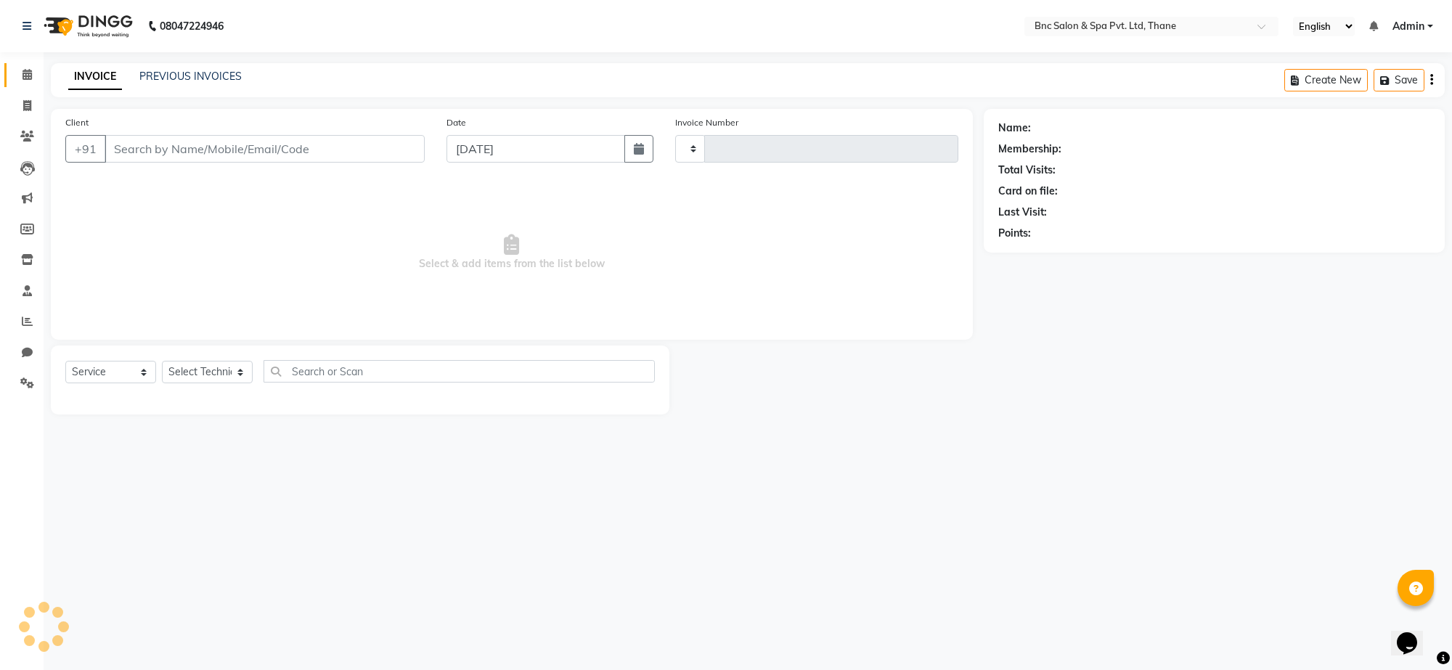
type input "3609"
select select "7892"
type input "7718884417"
select select "71922"
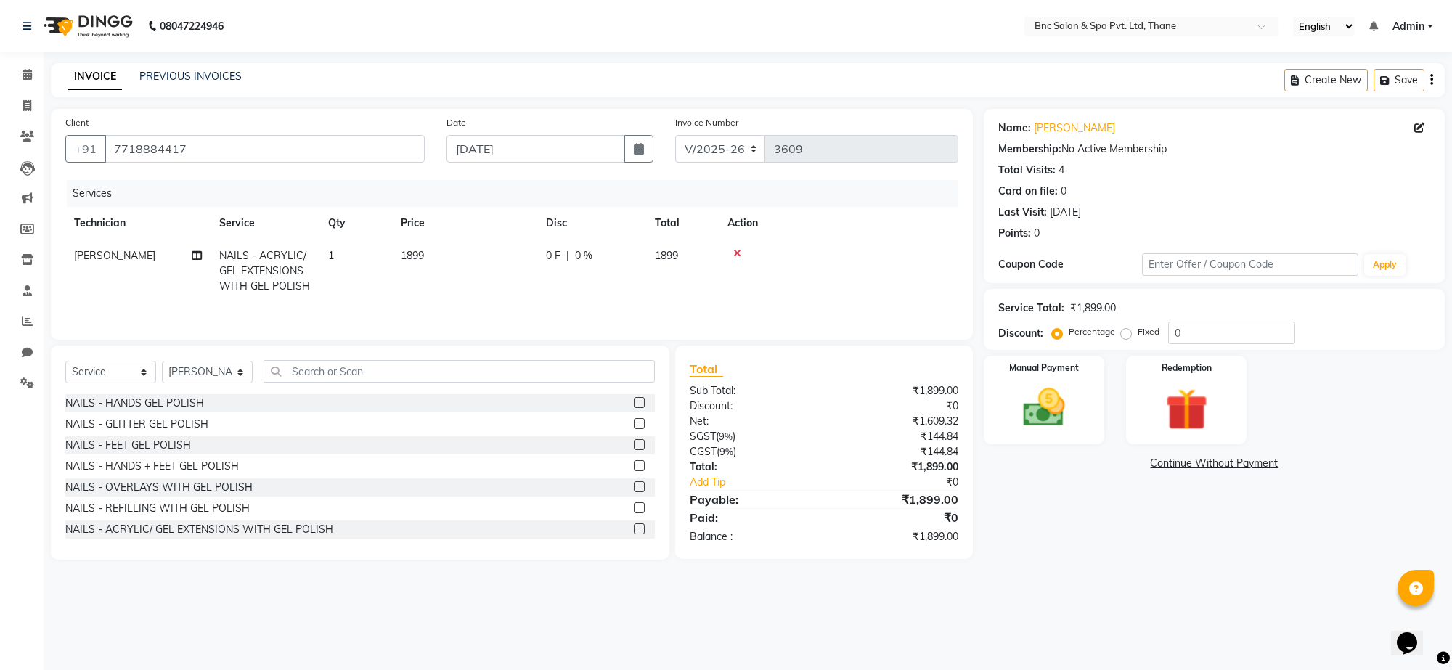
click at [410, 256] on span "1899" at bounding box center [412, 255] width 23 height 13
select select "71922"
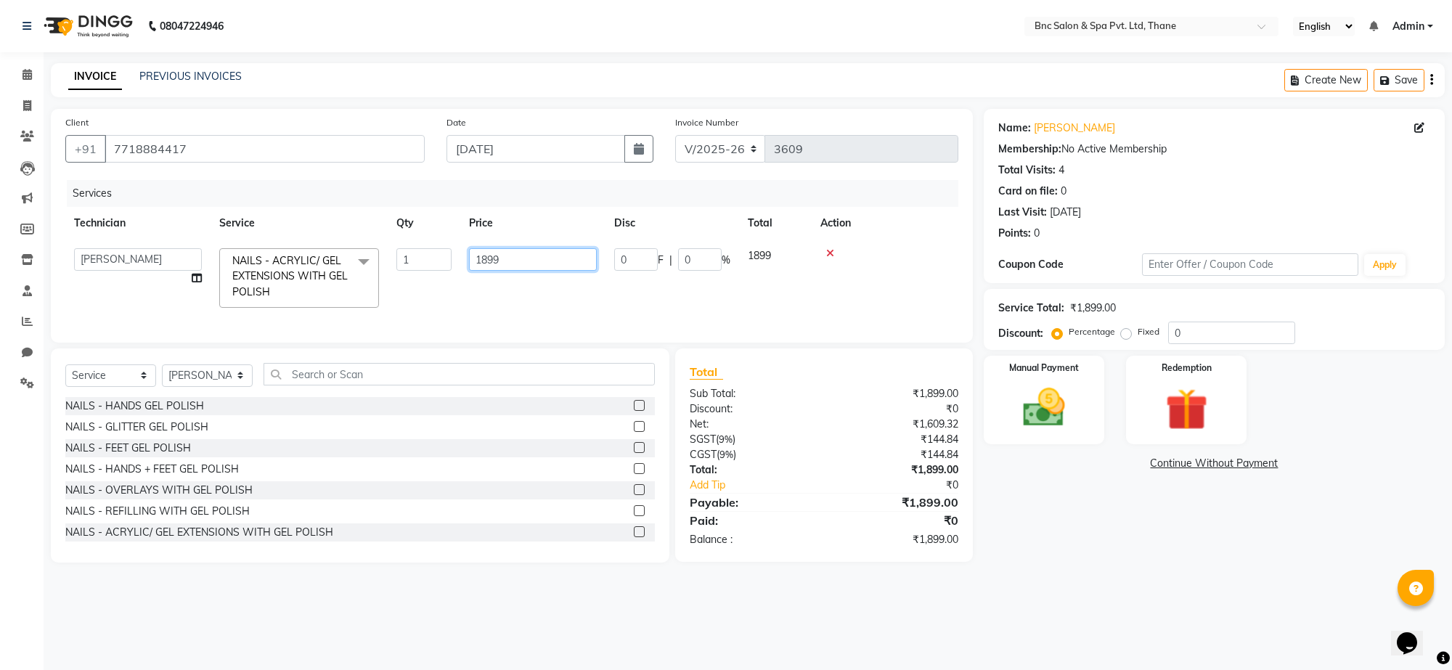
click at [488, 258] on input "1899" at bounding box center [533, 259] width 128 height 23
type input "1799"
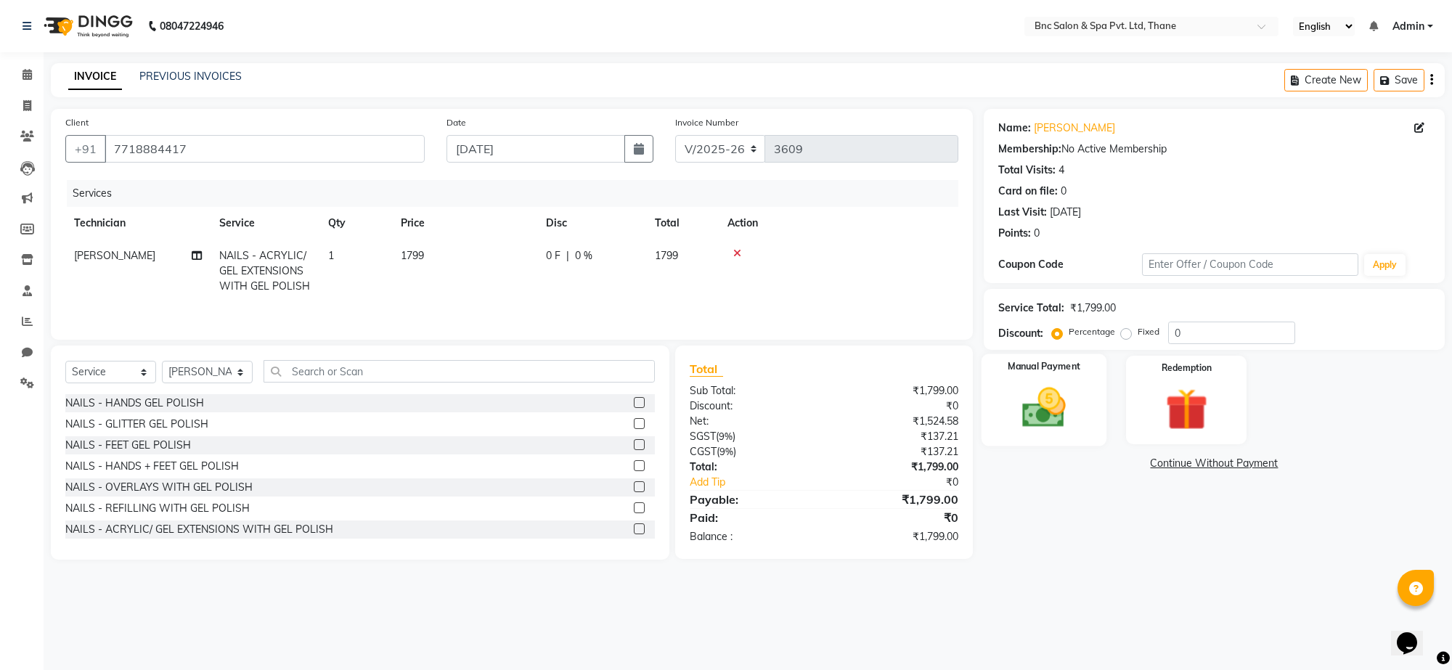
click at [1039, 410] on img at bounding box center [1044, 408] width 71 height 51
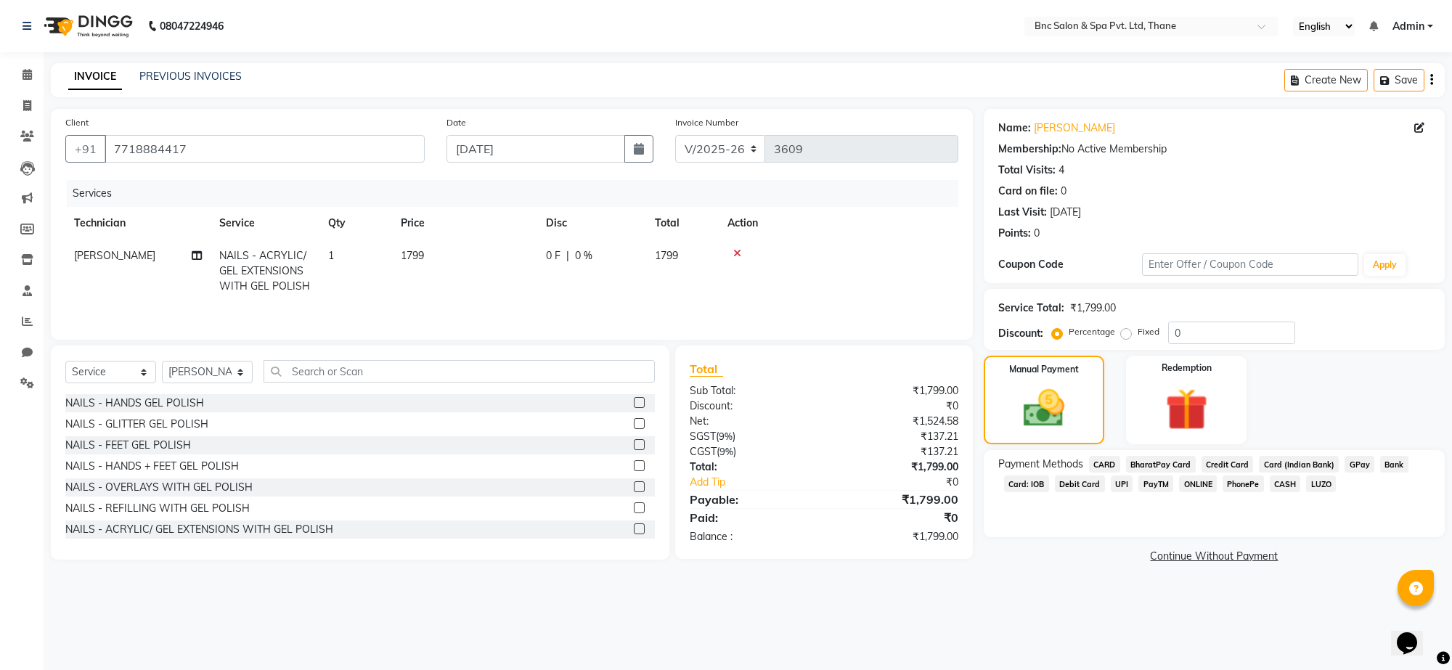
click at [1352, 463] on span "GPay" at bounding box center [1360, 464] width 30 height 17
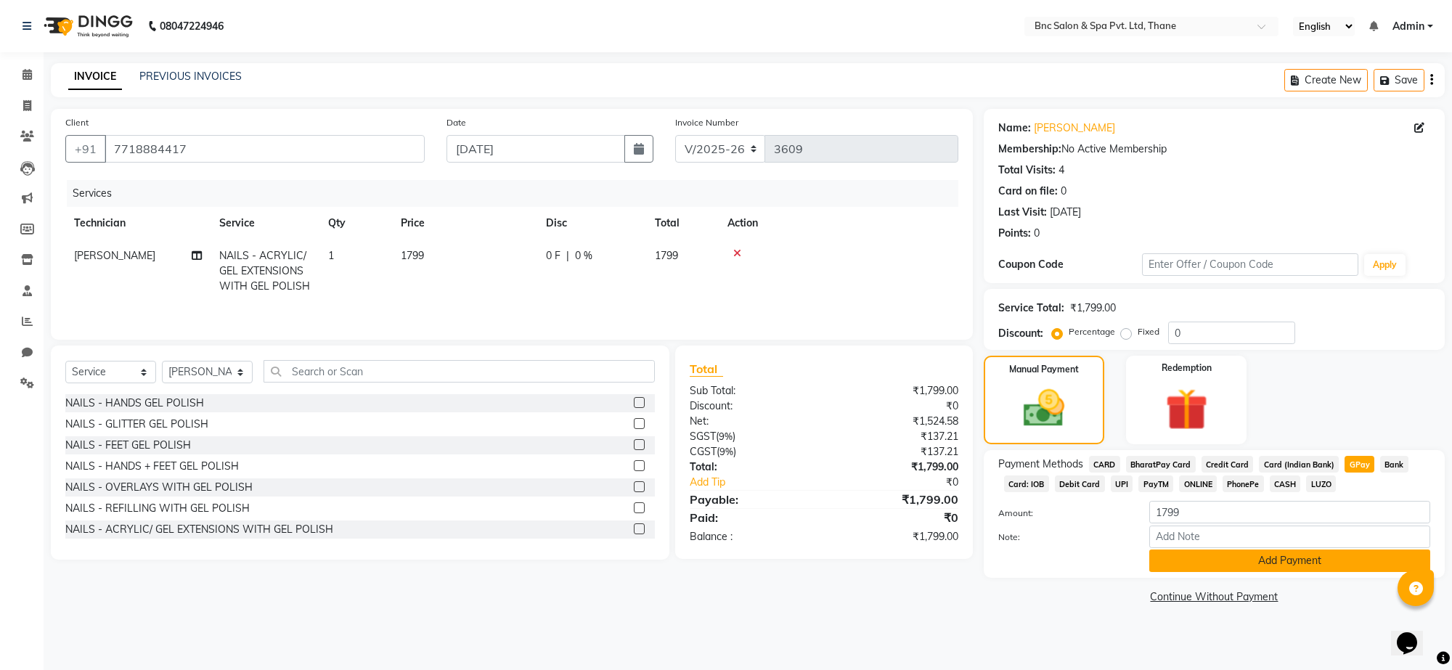
click at [1277, 561] on button "Add Payment" at bounding box center [1290, 561] width 281 height 23
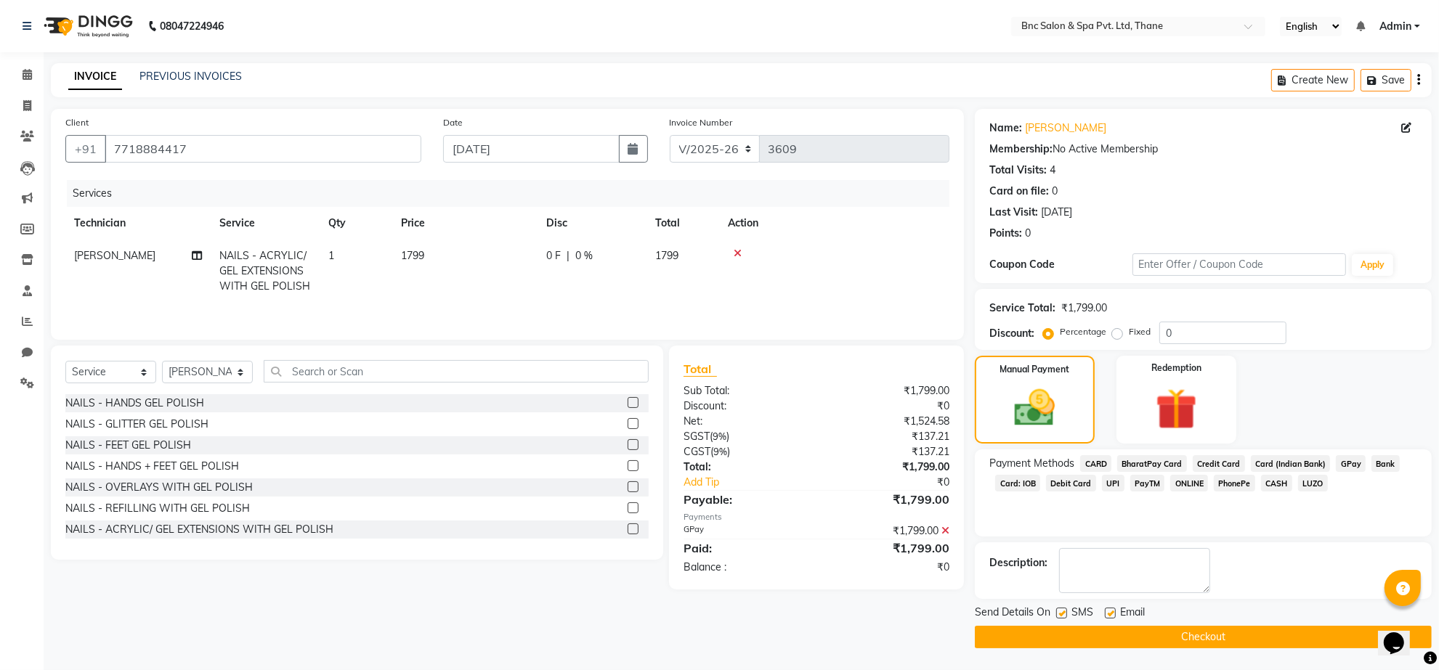
click at [107, 240] on td "[PERSON_NAME]" at bounding box center [137, 271] width 145 height 63
select select "71922"
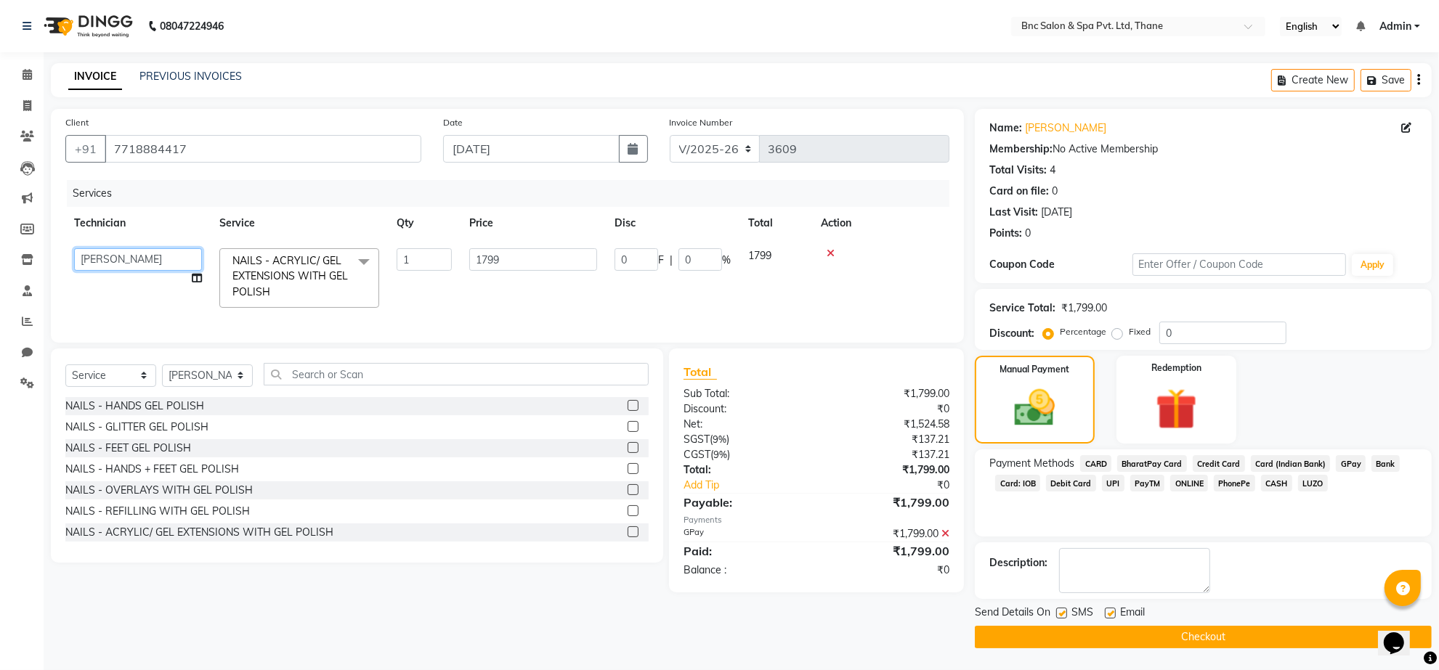
click at [110, 259] on select "Anas Ansari Apeksha ashim Ashwini Shibe Deepak Rajput Dharam Garima Jayanto Cho…" at bounding box center [138, 259] width 128 height 23
select select "71924"
click at [93, 650] on main "INVOICE PREVIOUS INVOICES Create New Save Client +91 7718884417 Date 04-09-2025…" at bounding box center [741, 366] width 1395 height 607
click at [992, 630] on button "Checkout" at bounding box center [1203, 637] width 457 height 23
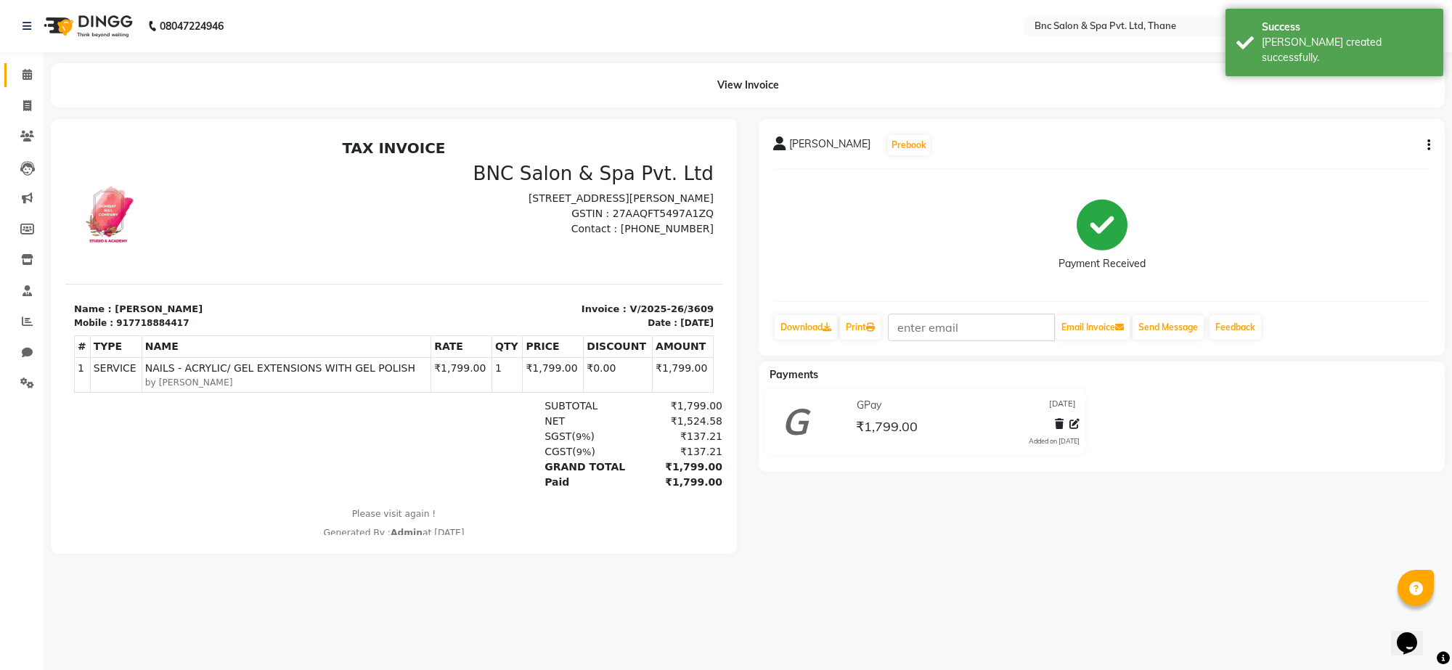
click at [24, 63] on link "Calendar" at bounding box center [21, 75] width 35 height 24
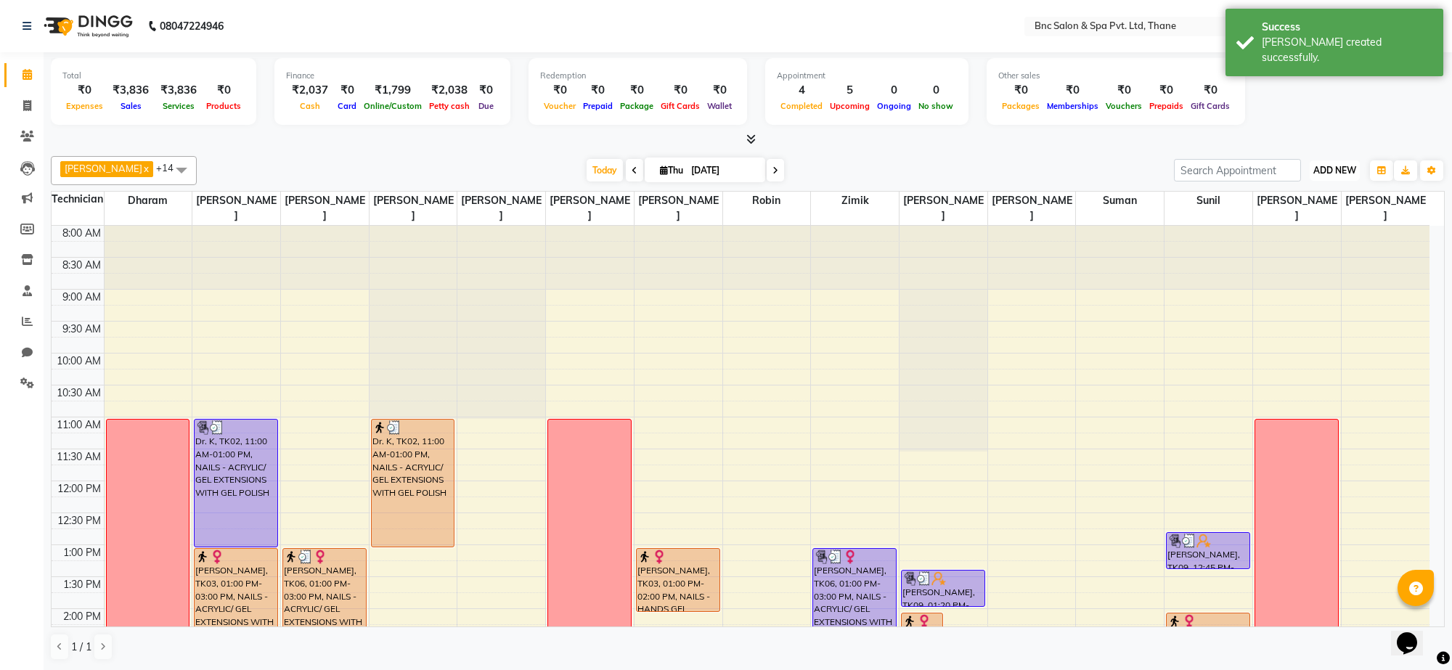
click at [1326, 171] on span "ADD NEW" at bounding box center [1335, 170] width 43 height 11
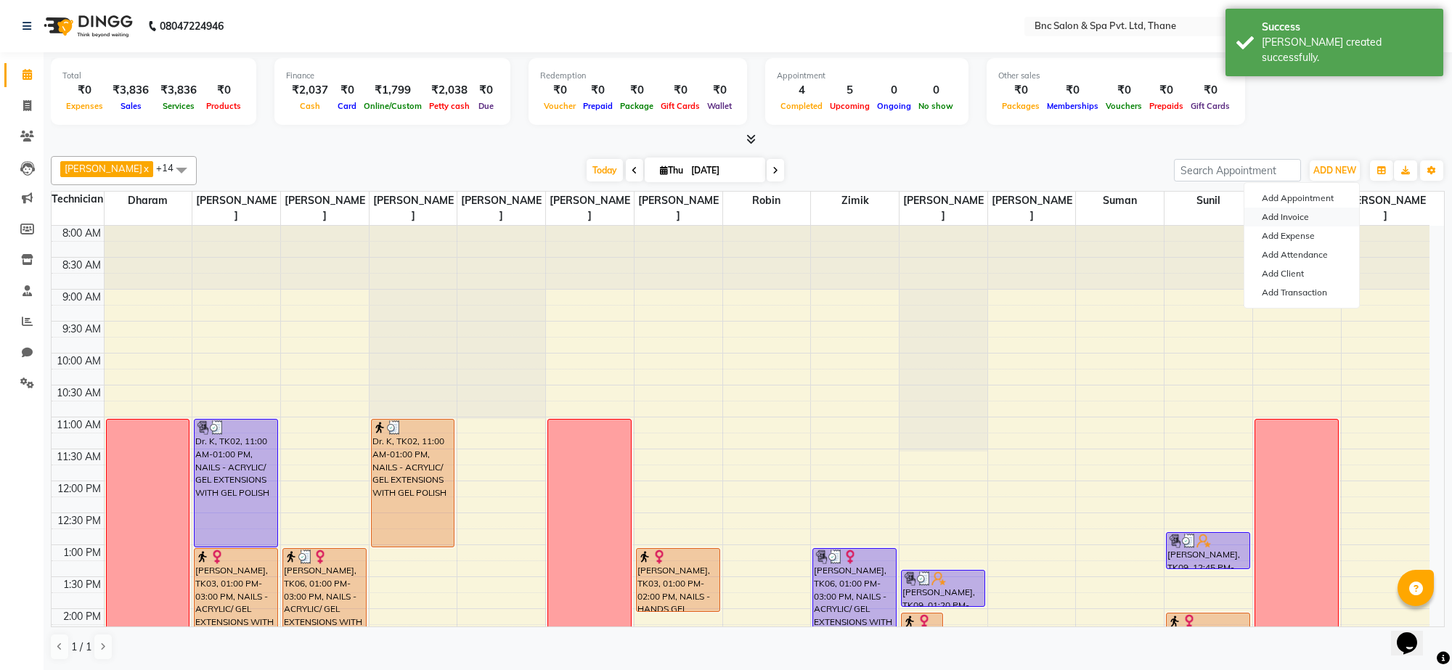
click at [1313, 212] on link "Add Invoice" at bounding box center [1302, 217] width 115 height 19
select select "7892"
select select "service"
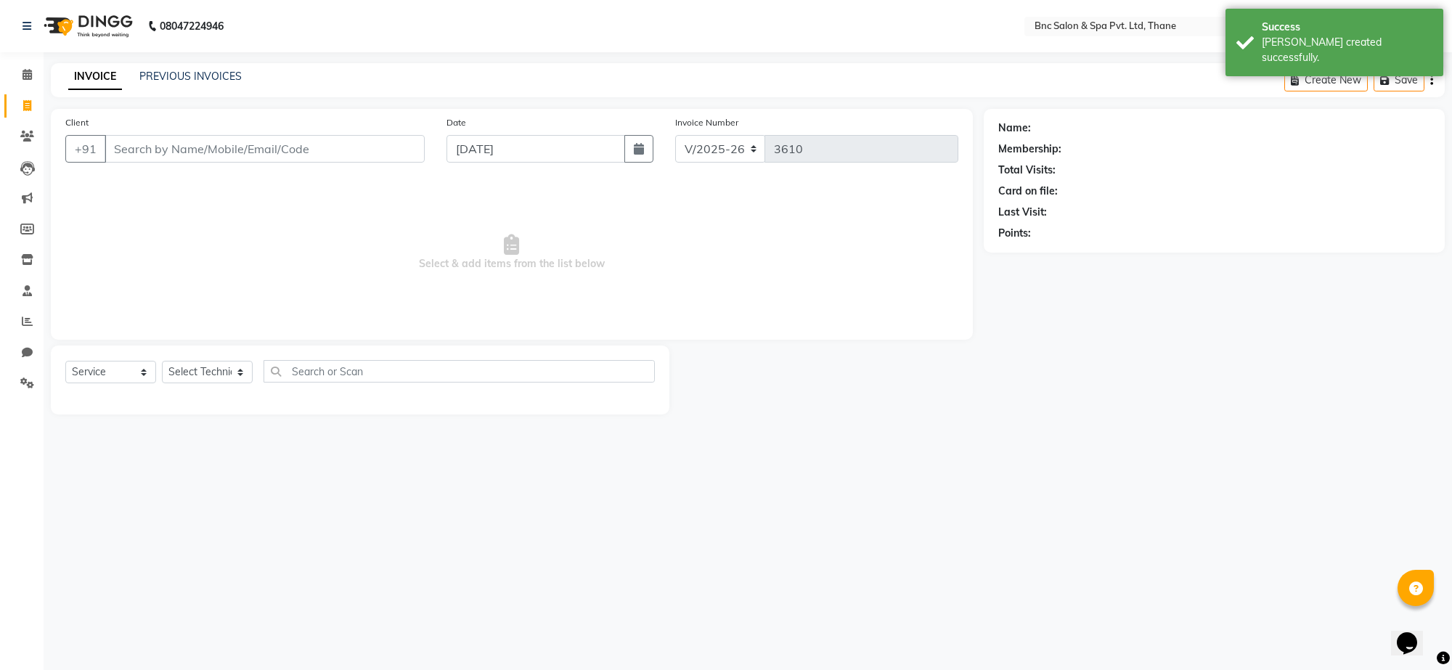
click at [236, 150] on input "Client" at bounding box center [265, 149] width 320 height 28
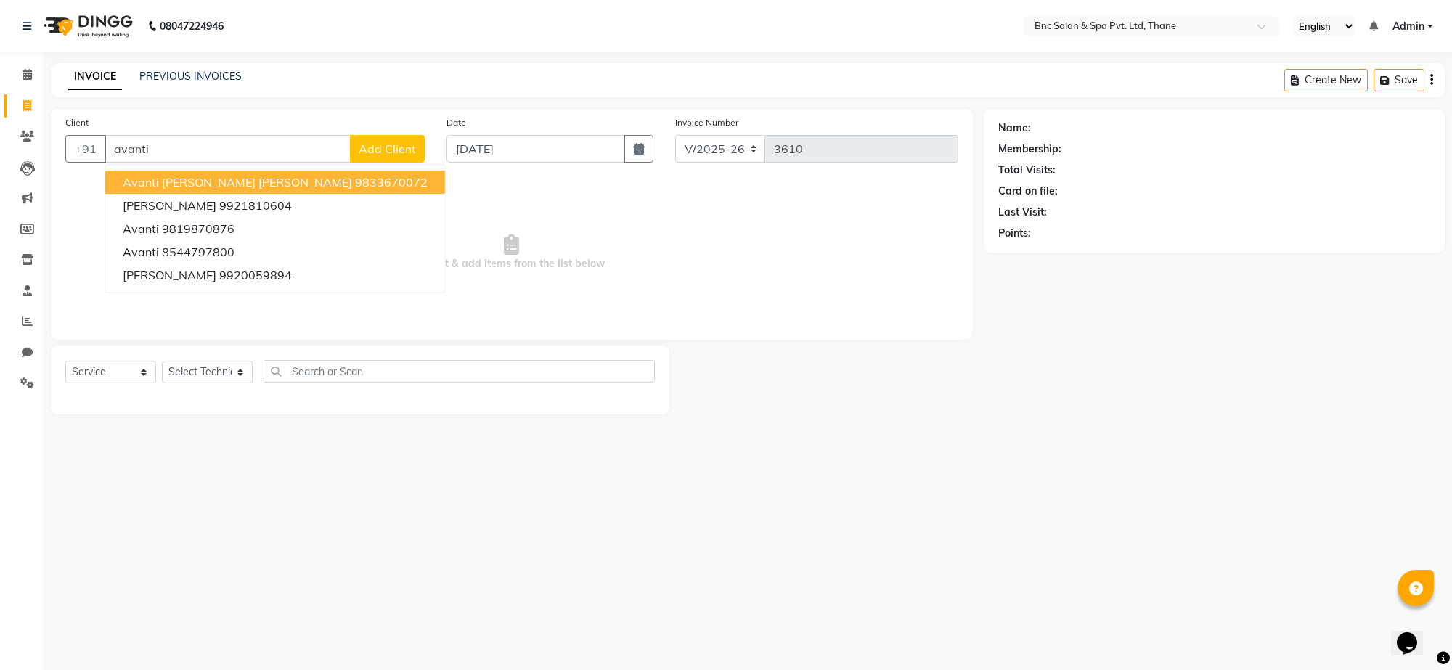
click at [182, 183] on span "Avanti Rachel Clint" at bounding box center [237, 182] width 229 height 15
type input "9833670072"
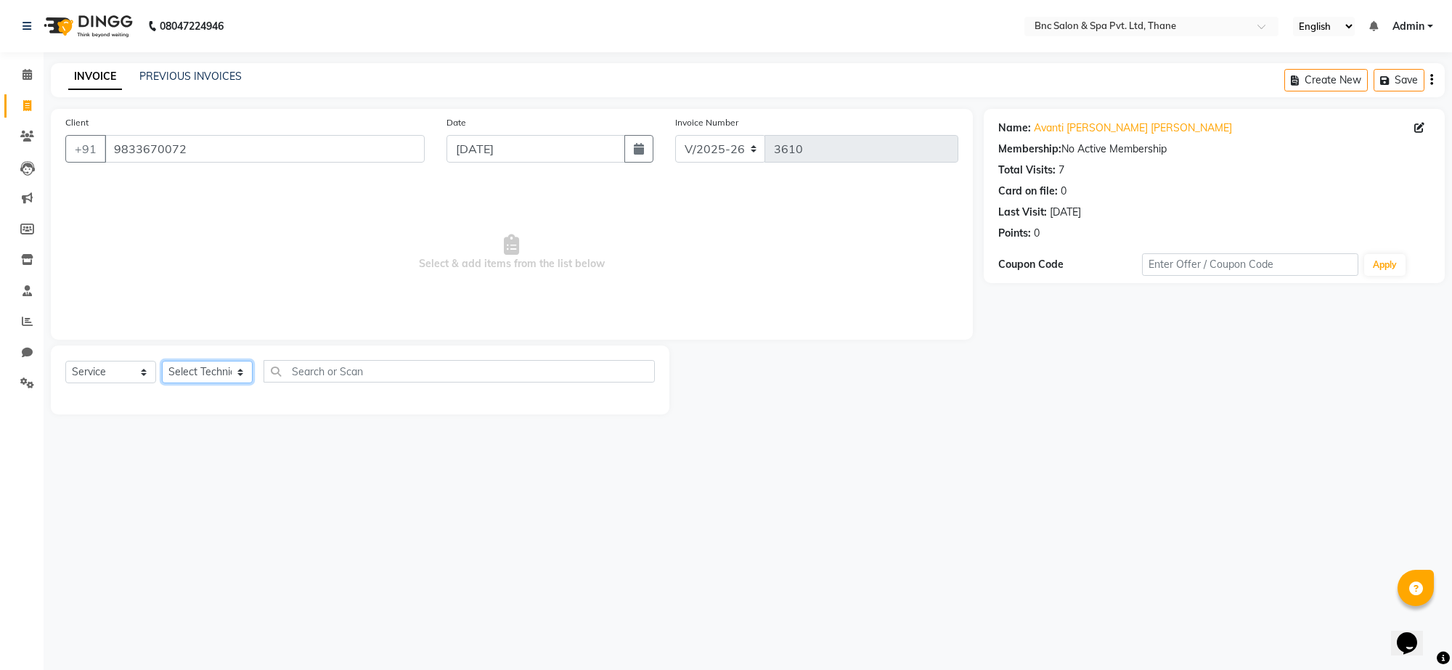
click at [223, 378] on select "Select Technician [PERSON_NAME] [PERSON_NAME] [PERSON_NAME] [PERSON_NAME] [PERS…" at bounding box center [207, 372] width 91 height 23
click at [40, 64] on li "Calendar" at bounding box center [22, 75] width 44 height 31
click at [19, 84] on link "Calendar" at bounding box center [21, 75] width 35 height 24
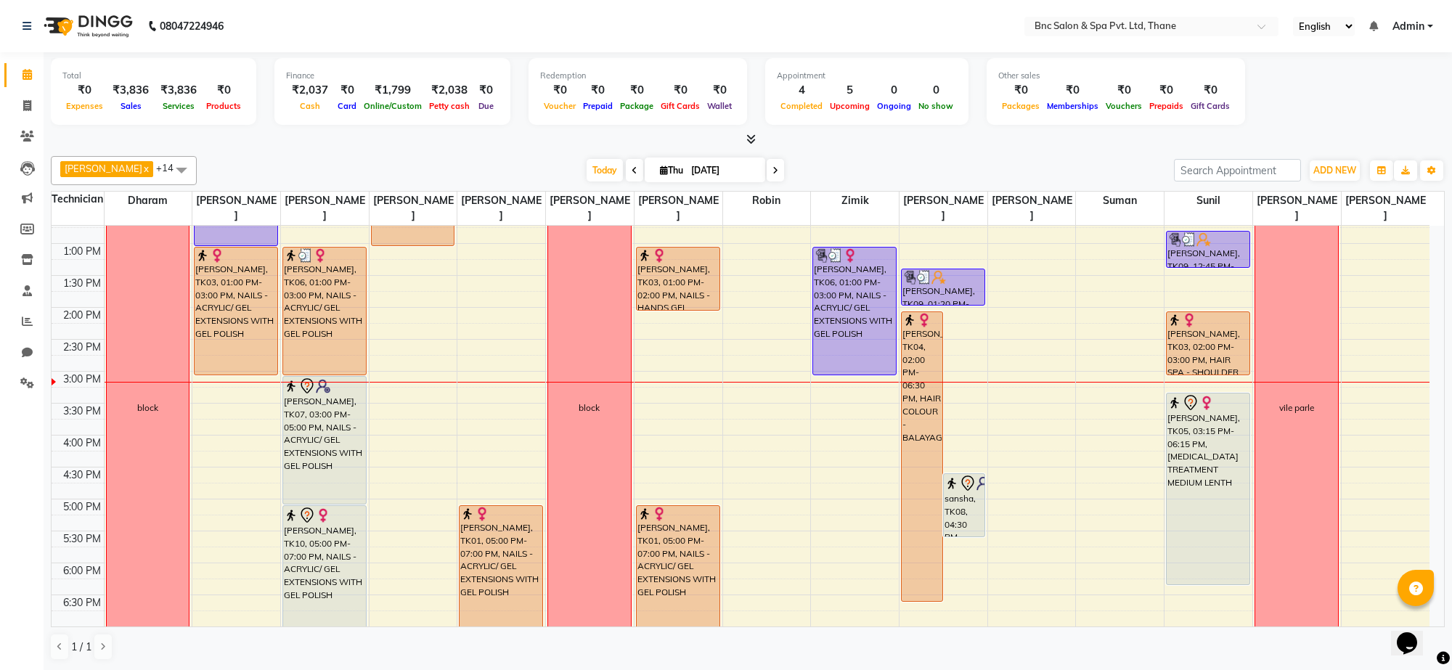
scroll to position [345, 0]
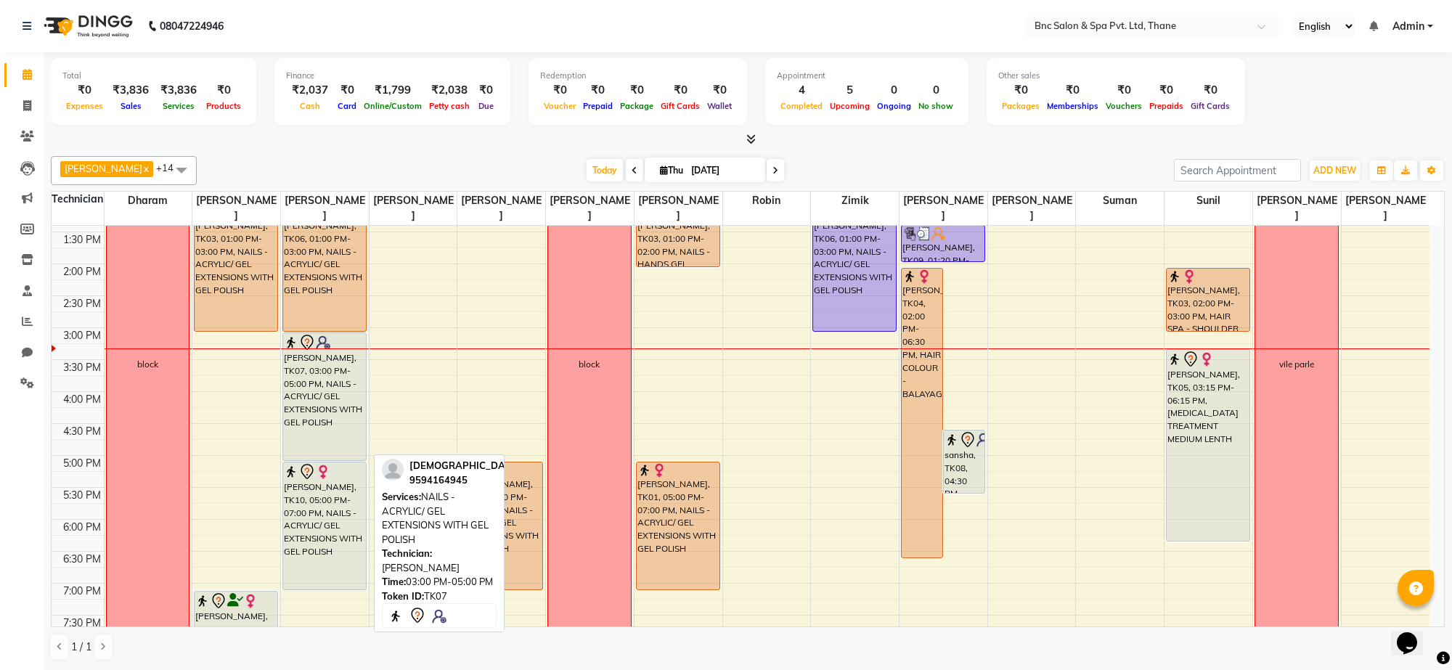
click at [329, 383] on div "[PERSON_NAME], TK07, 03:00 PM-05:00 PM, NAILS - ACRYLIC/ GEL EXTENSIONS WITH GE…" at bounding box center [324, 396] width 83 height 127
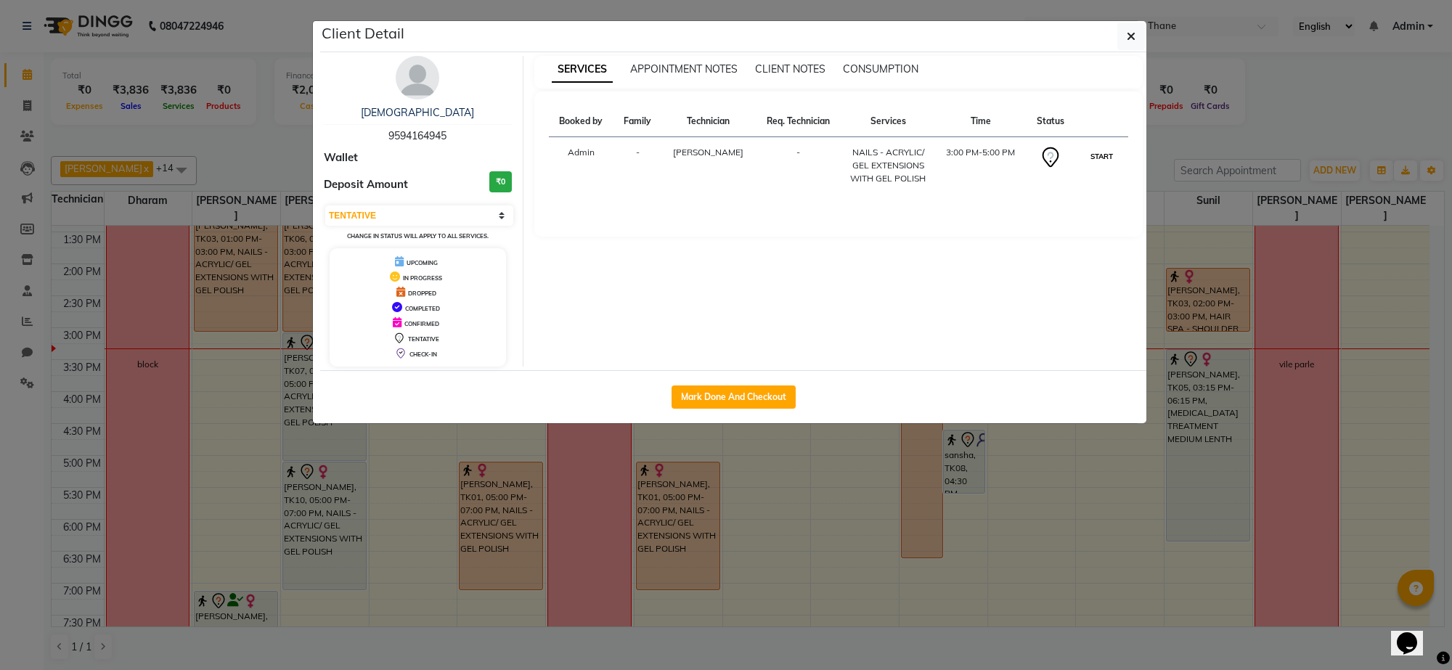
click at [1093, 158] on button "START" at bounding box center [1102, 156] width 30 height 18
select select "1"
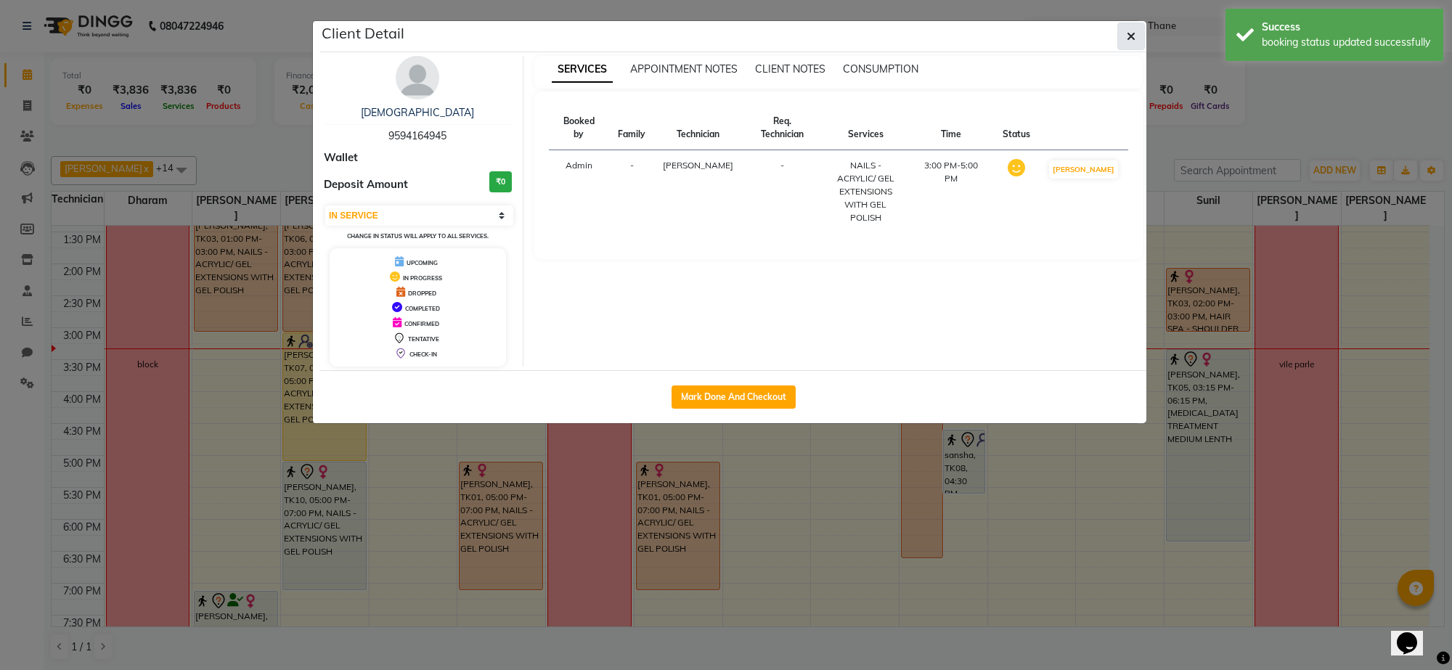
click at [1127, 38] on icon "button" at bounding box center [1131, 37] width 9 height 12
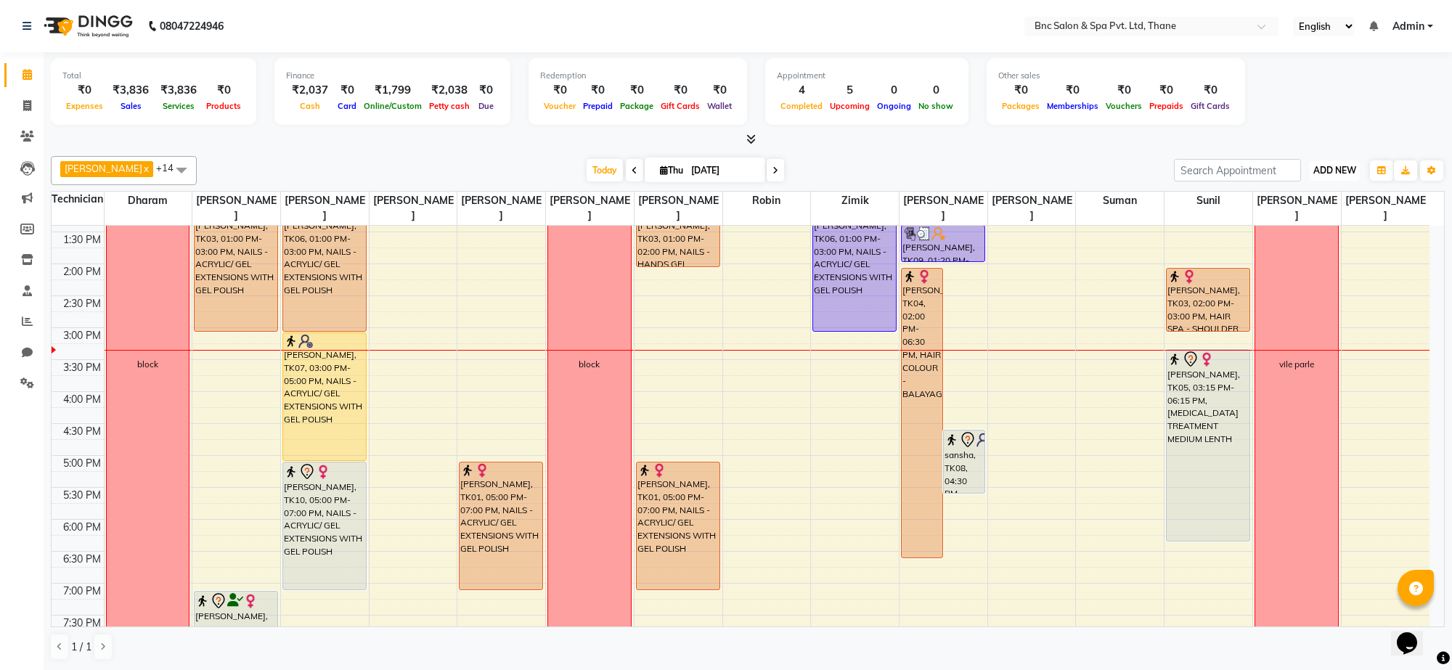
click at [1335, 171] on span "ADD NEW" at bounding box center [1335, 170] width 43 height 11
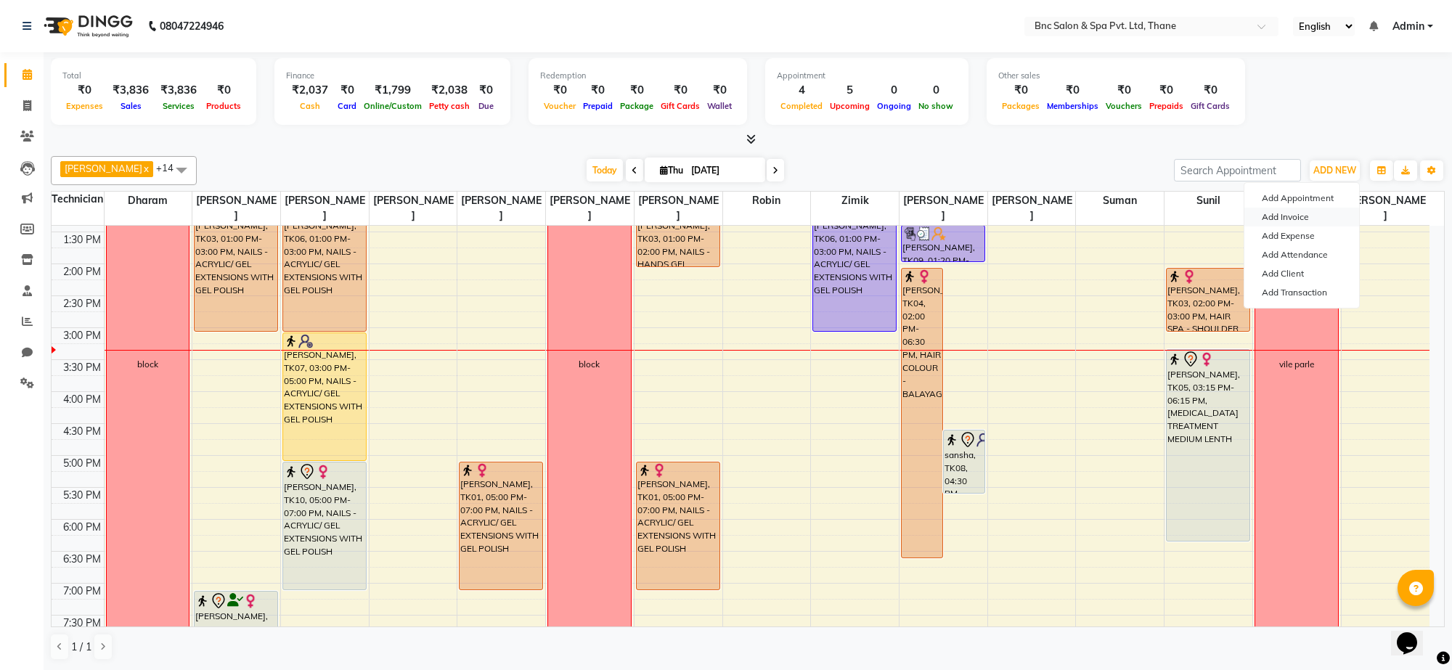
click at [1309, 219] on link "Add Invoice" at bounding box center [1302, 217] width 115 height 19
select select "service"
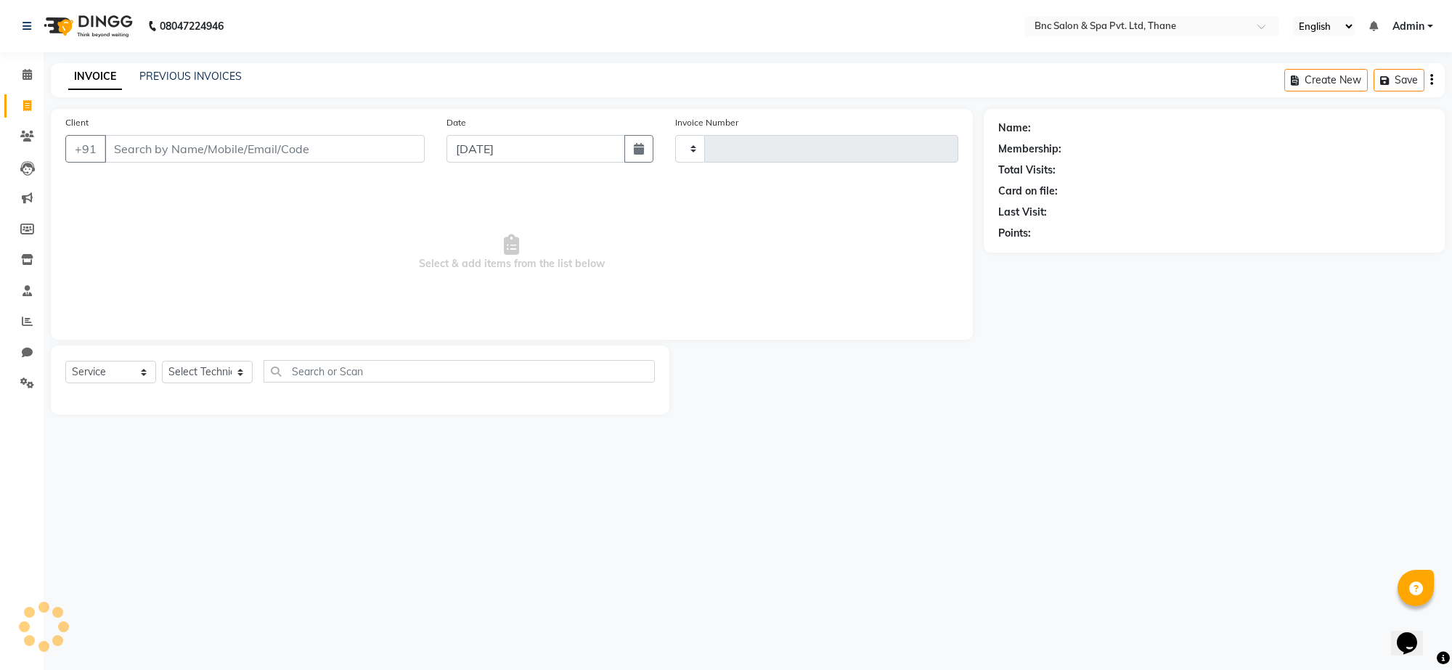
type input "3610"
select select "7892"
click at [219, 145] on input "Client" at bounding box center [265, 149] width 320 height 28
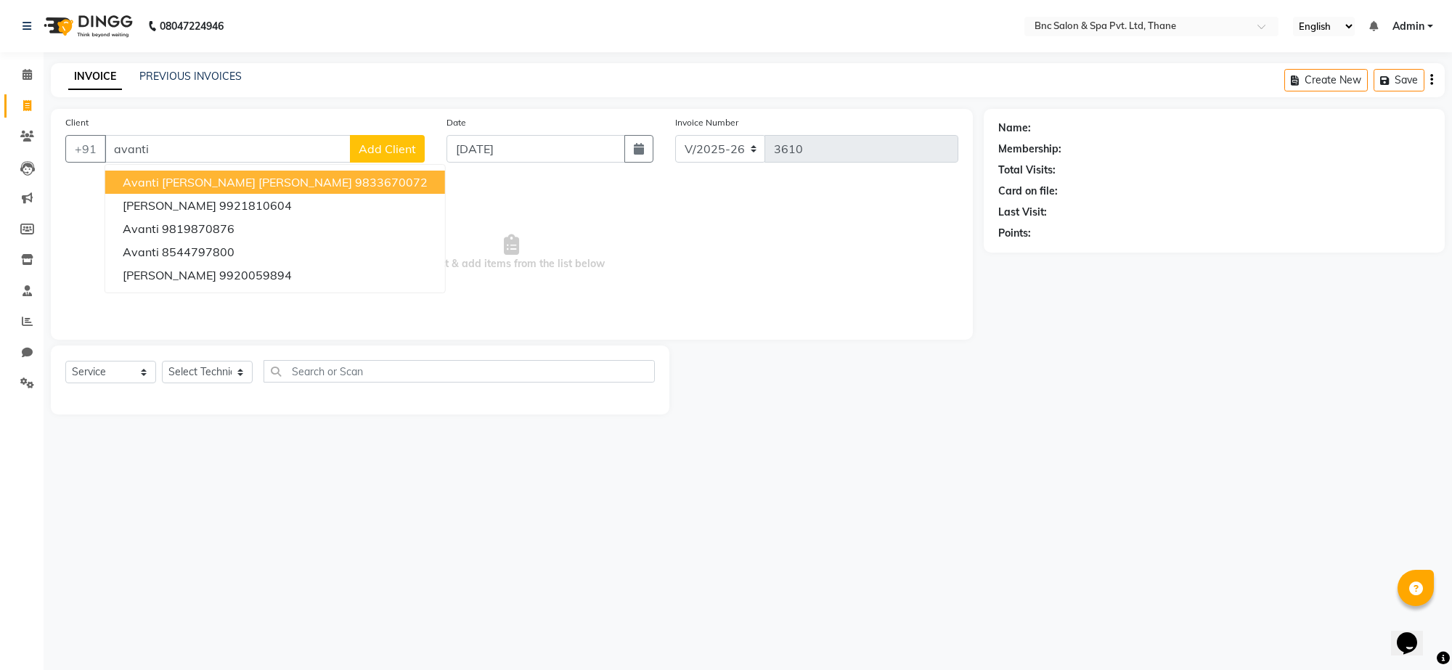
click at [213, 178] on span "Avanti Rachel Clint" at bounding box center [237, 182] width 229 height 15
type input "9833670072"
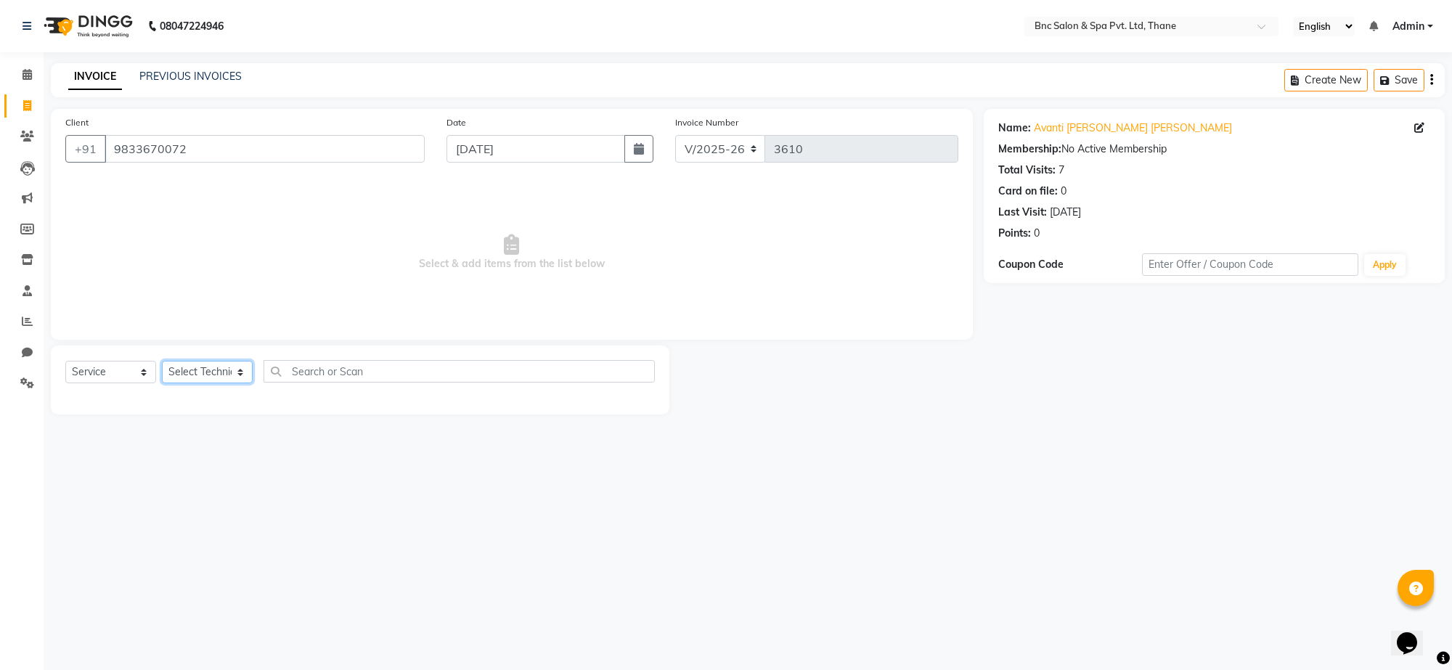
click at [183, 369] on select "Select Technician [PERSON_NAME] [PERSON_NAME] [PERSON_NAME] [PERSON_NAME] [PERS…" at bounding box center [207, 372] width 91 height 23
select select "71924"
click at [162, 361] on select "Select Technician [PERSON_NAME] [PERSON_NAME] [PERSON_NAME] [PERSON_NAME] [PERS…" at bounding box center [207, 372] width 91 height 23
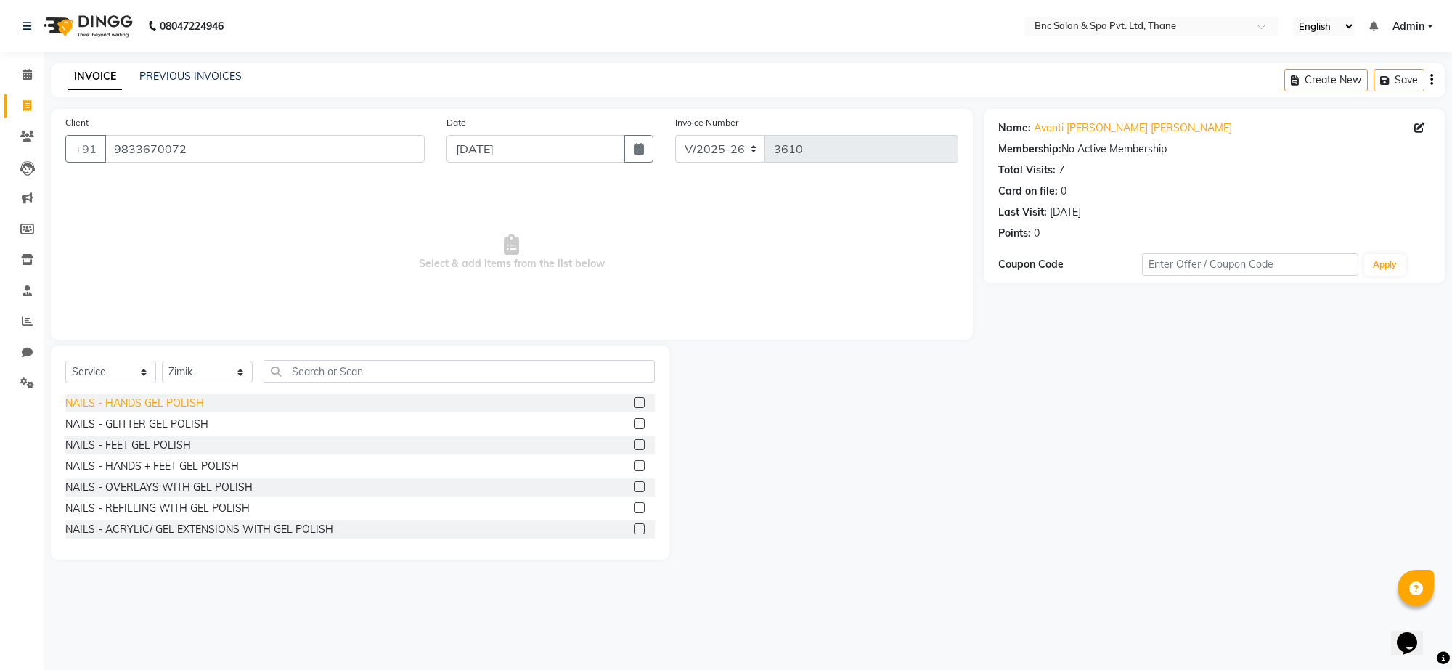
click at [168, 400] on div "NAILS - HANDS GEL POLISH" at bounding box center [134, 403] width 139 height 15
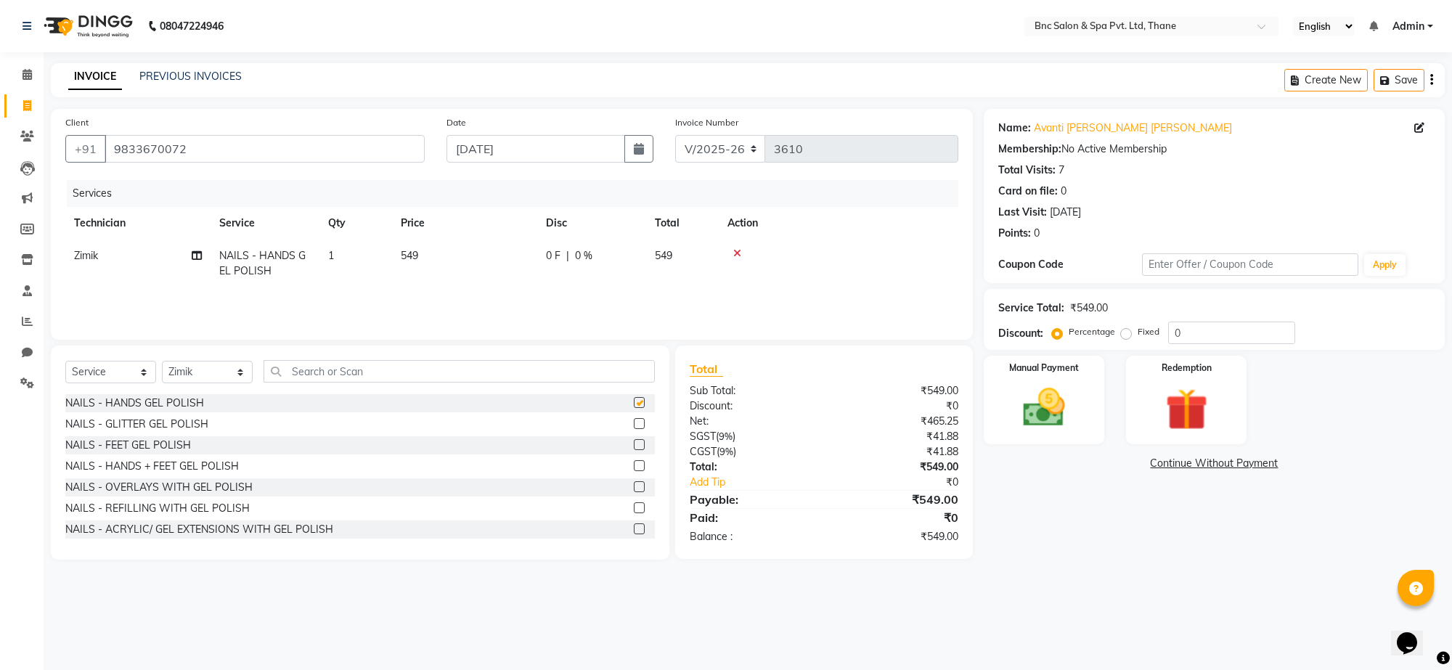
checkbox input "false"
click at [183, 369] on select "Select Technician [PERSON_NAME] [PERSON_NAME] [PERSON_NAME] [PERSON_NAME] [PERS…" at bounding box center [207, 372] width 91 height 23
select select "78713"
click at [162, 361] on select "Select Technician [PERSON_NAME] [PERSON_NAME] [PERSON_NAME] [PERSON_NAME] [PERS…" at bounding box center [207, 372] width 91 height 23
click at [163, 444] on div "NAILS - FEET GEL POLISH" at bounding box center [128, 445] width 126 height 15
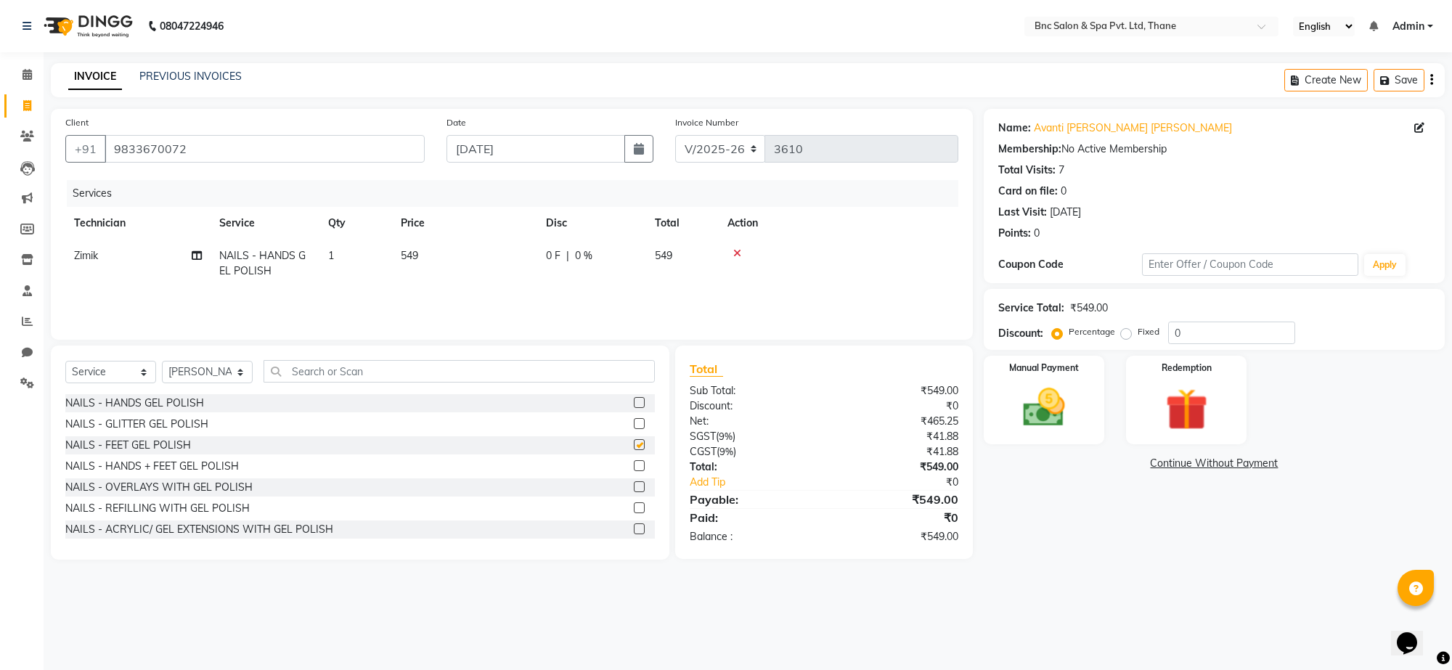
checkbox input "false"
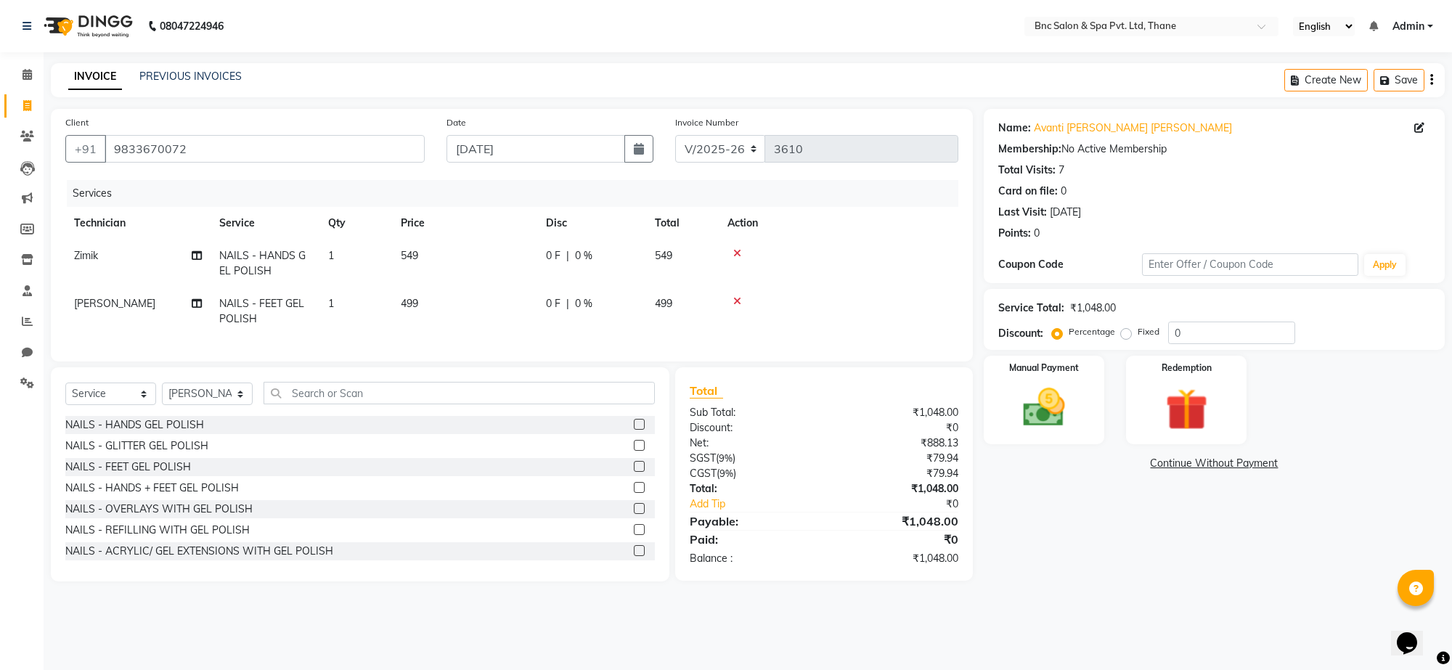
click at [407, 254] on span "549" at bounding box center [409, 255] width 17 height 13
select select "71924"
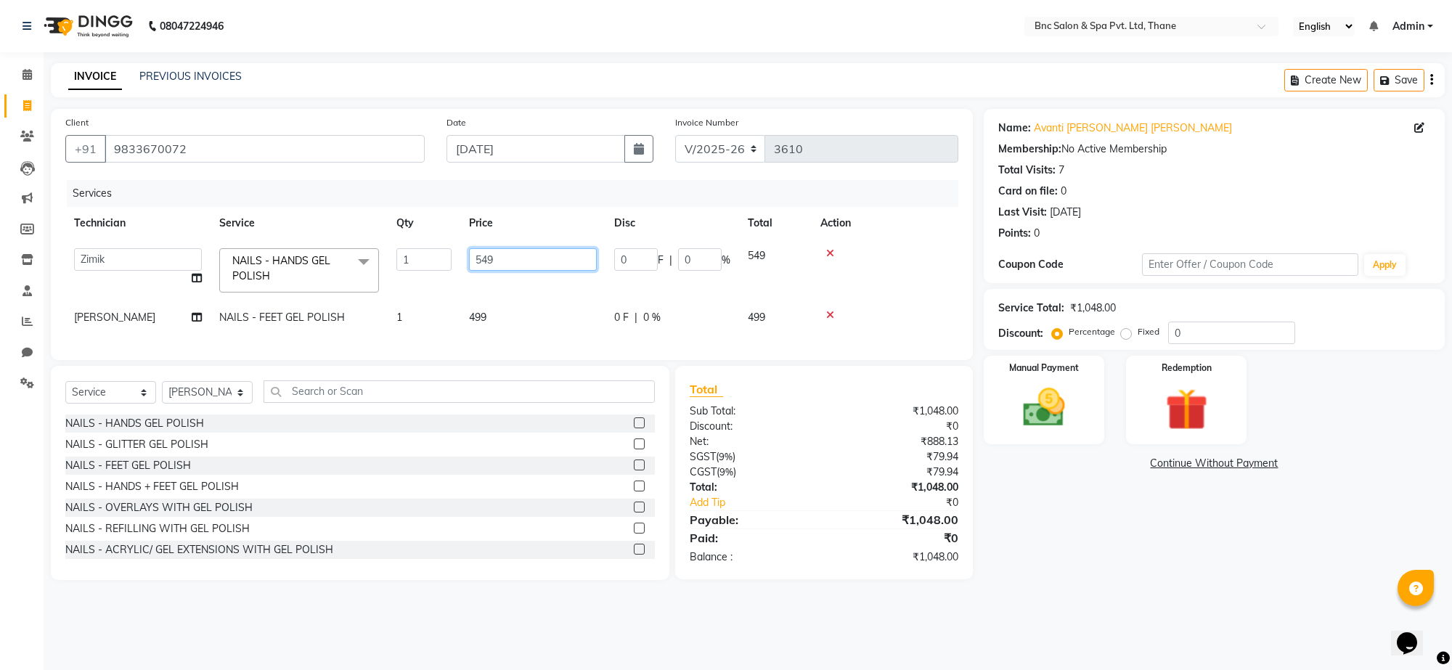
click at [481, 260] on input "549" at bounding box center [533, 259] width 128 height 23
type input "649"
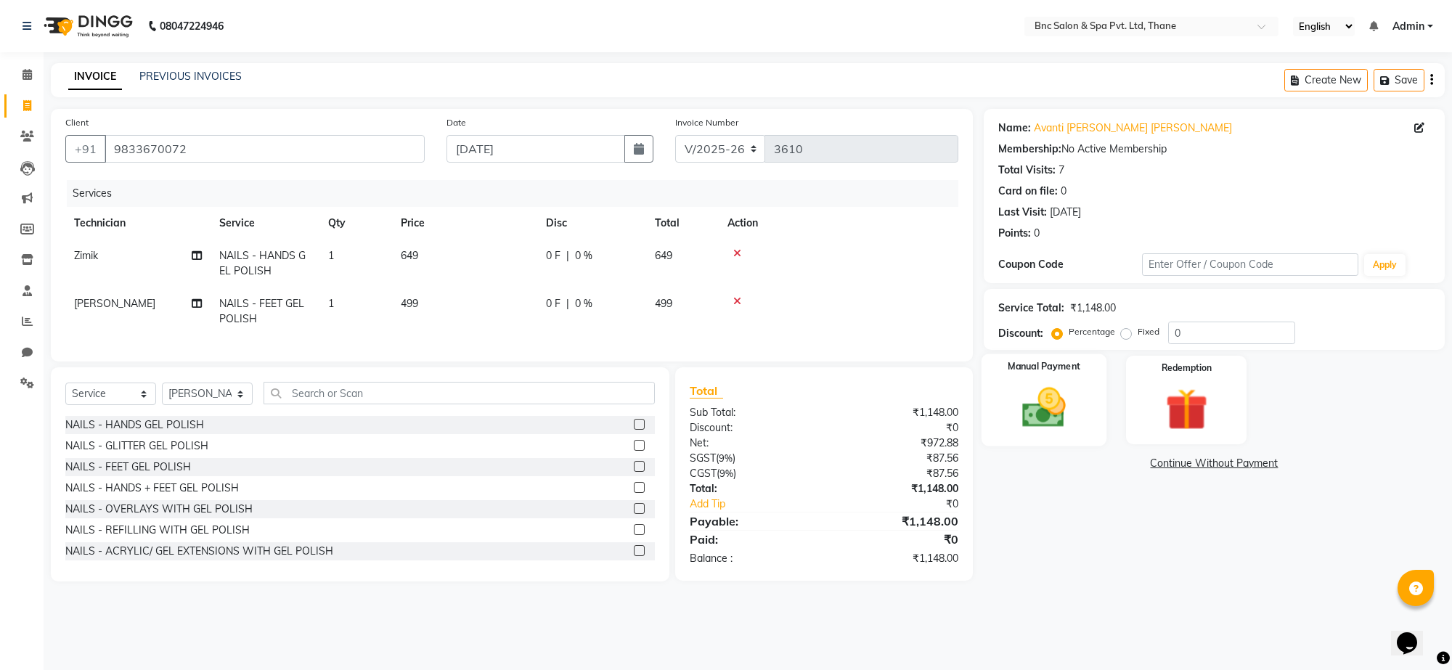
click at [1048, 400] on img at bounding box center [1044, 408] width 71 height 51
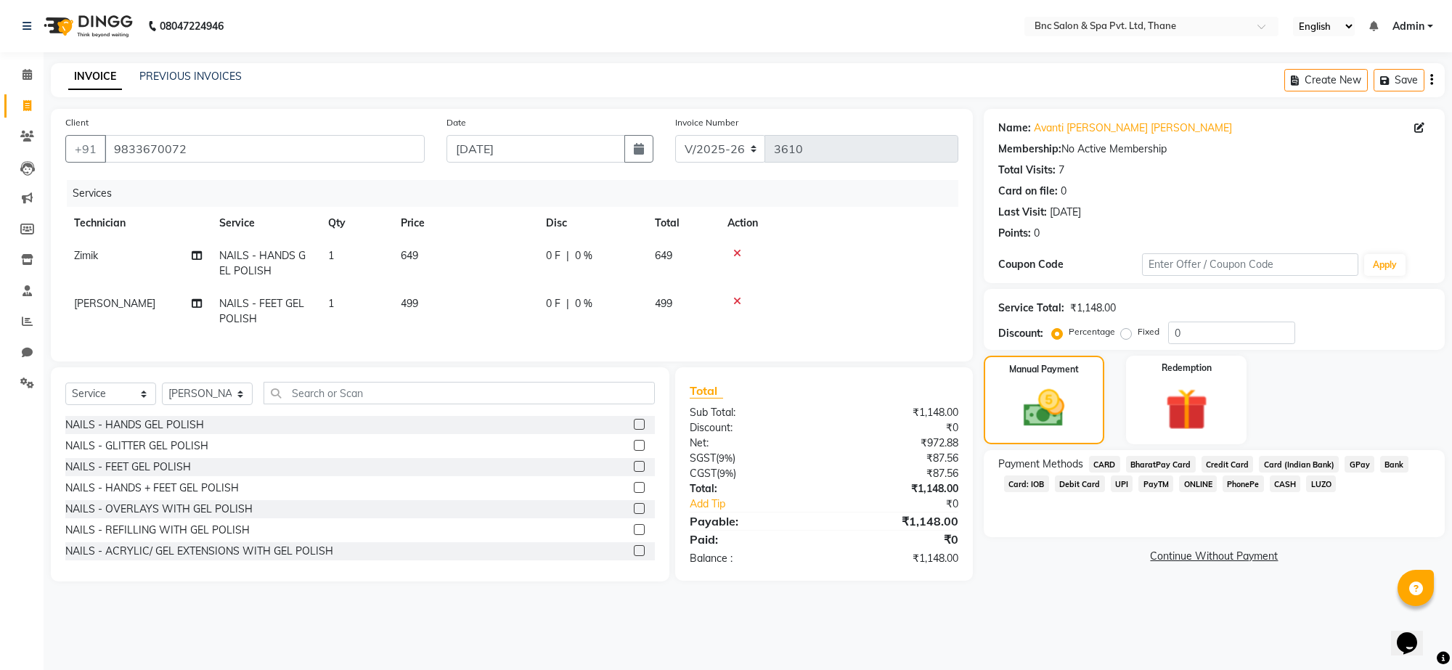
click at [1356, 466] on span "GPay" at bounding box center [1360, 464] width 30 height 17
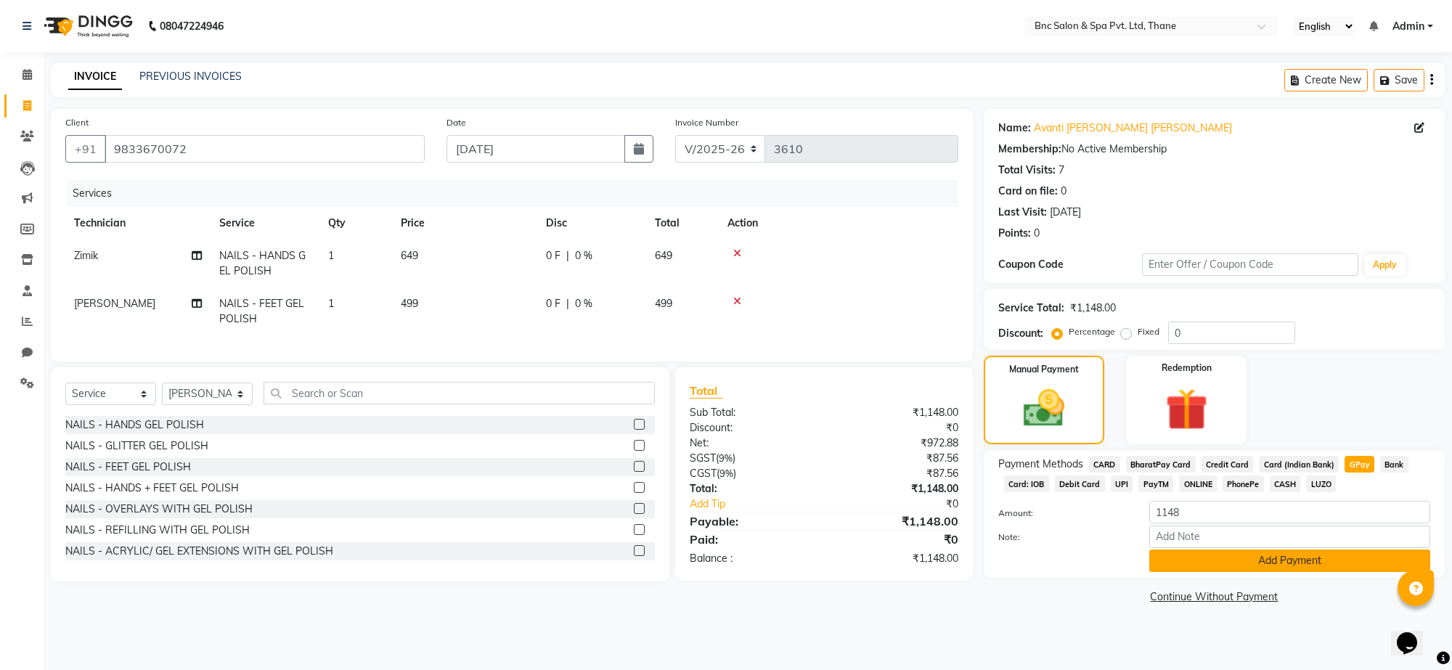
click at [1233, 566] on button "Add Payment" at bounding box center [1290, 561] width 281 height 23
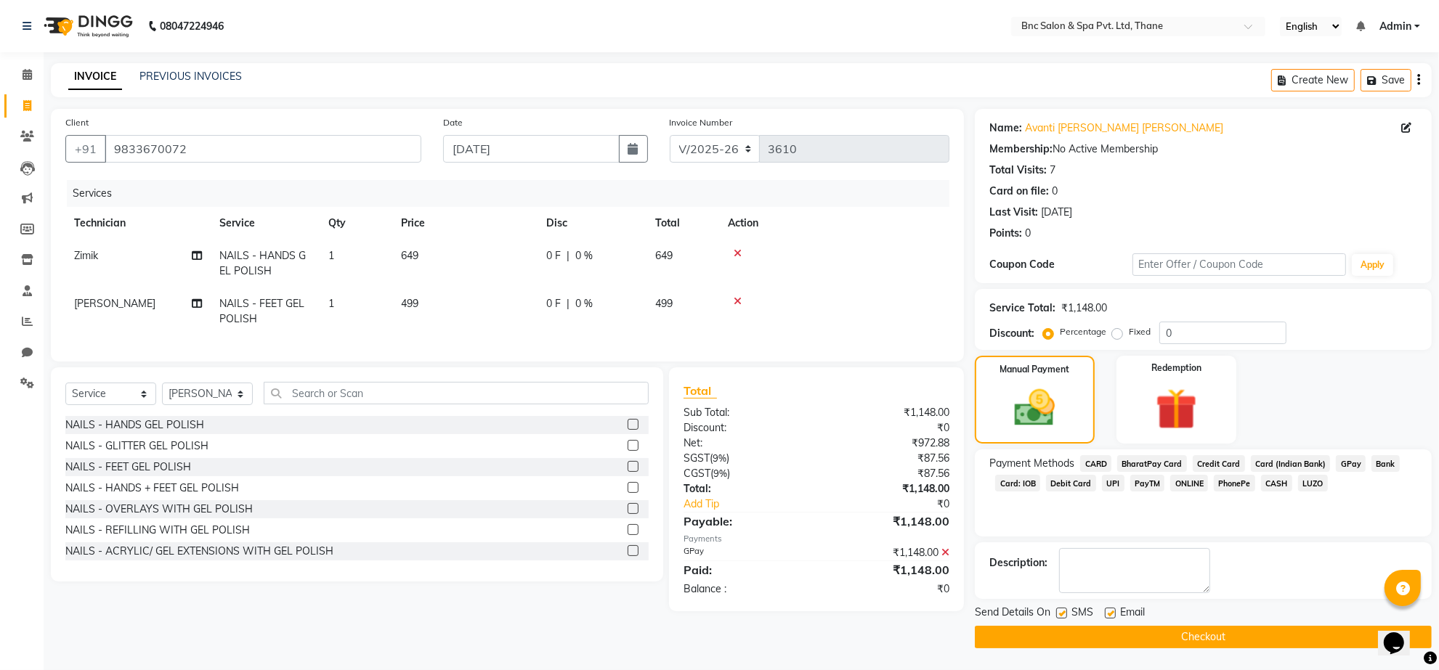
click at [1088, 634] on button "Checkout" at bounding box center [1203, 637] width 457 height 23
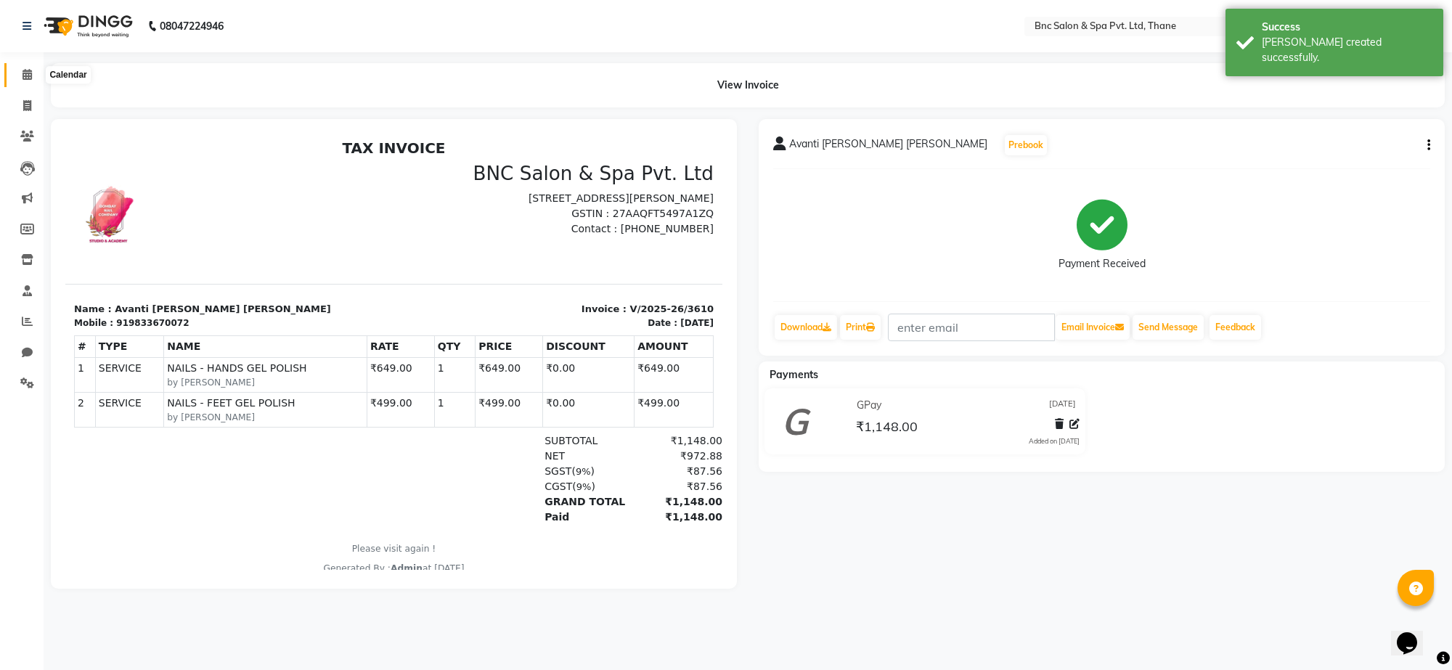
click at [23, 76] on icon at bounding box center [27, 74] width 9 height 11
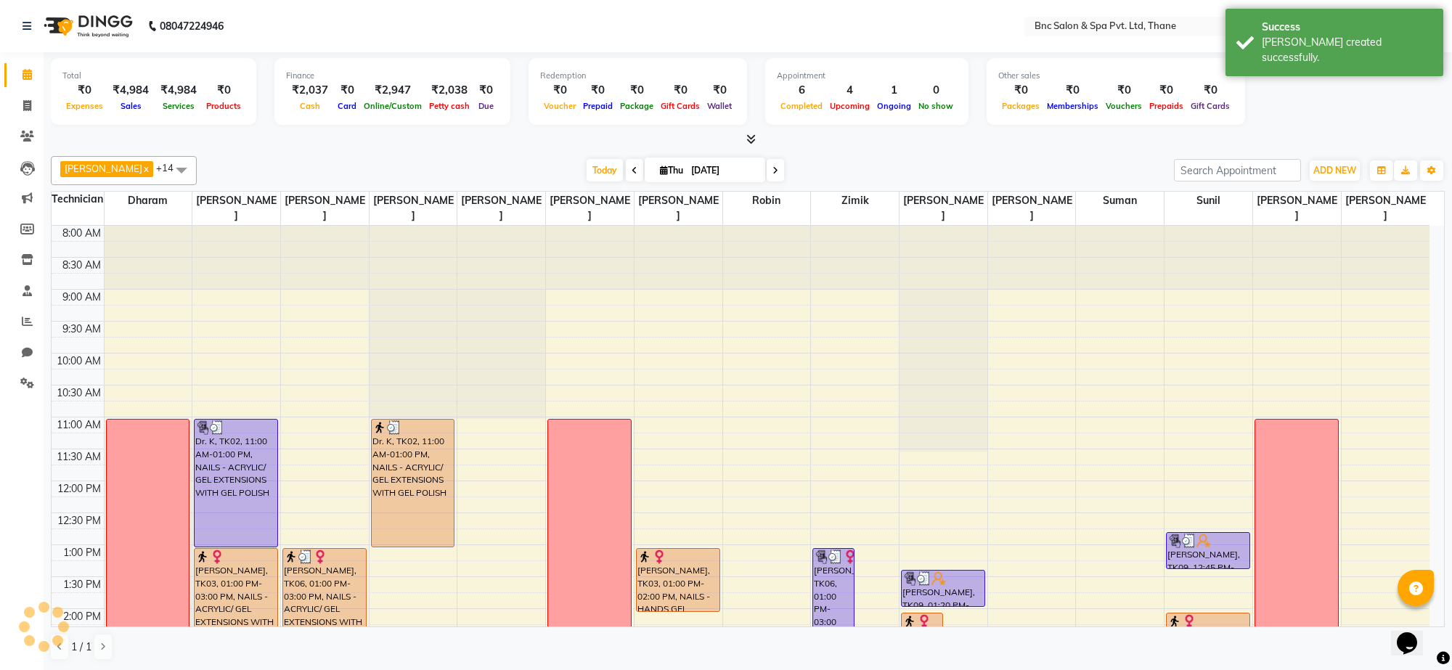
scroll to position [439, 0]
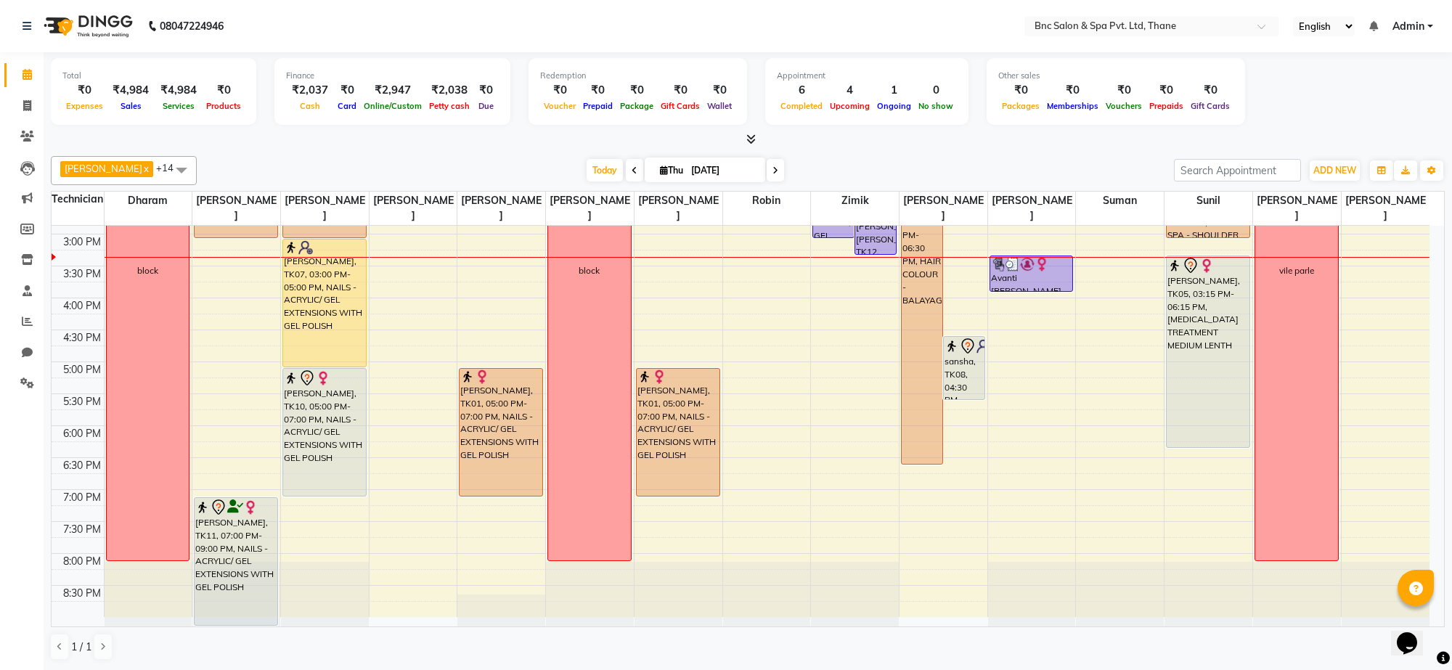
click at [924, 509] on div "8:00 AM 8:30 AM 9:00 AM 9:30 AM 10:00 AM 10:30 AM 11:00 AM 11:30 AM 12:00 PM 12…" at bounding box center [741, 202] width 1378 height 830
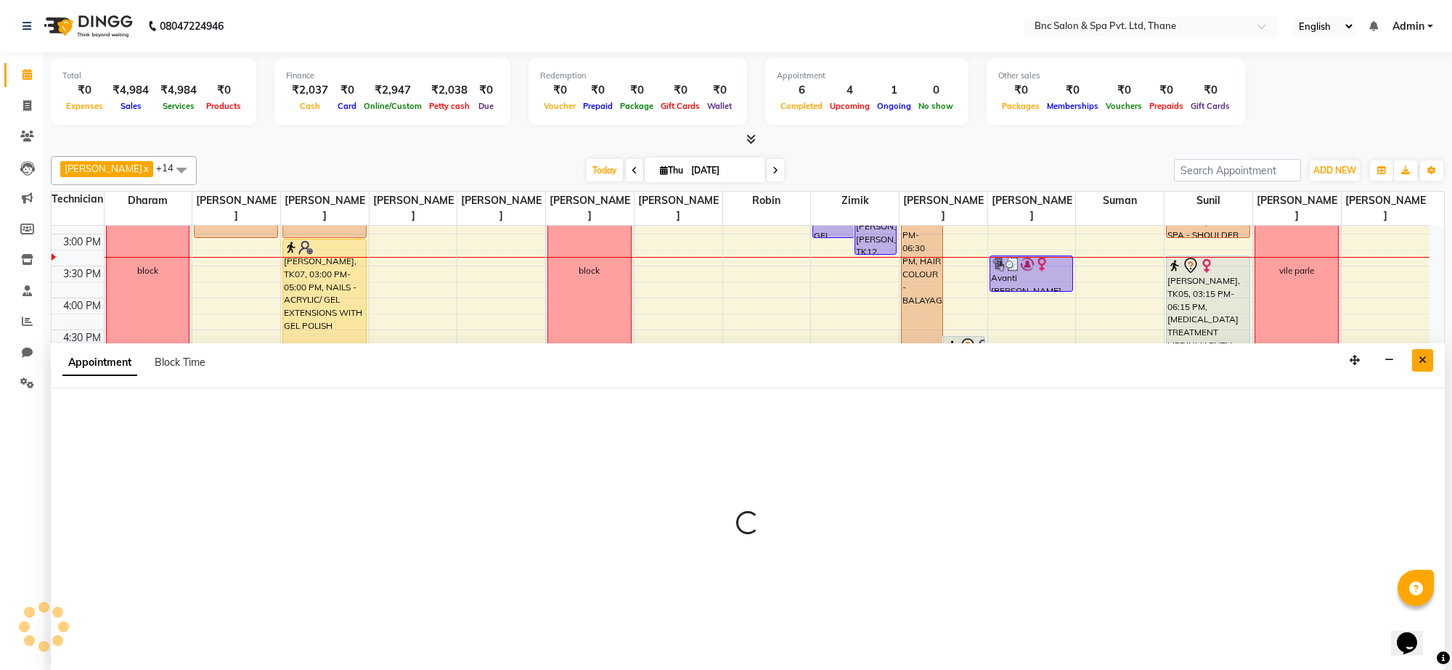
select select "71932"
select select "1140"
select select "tentative"
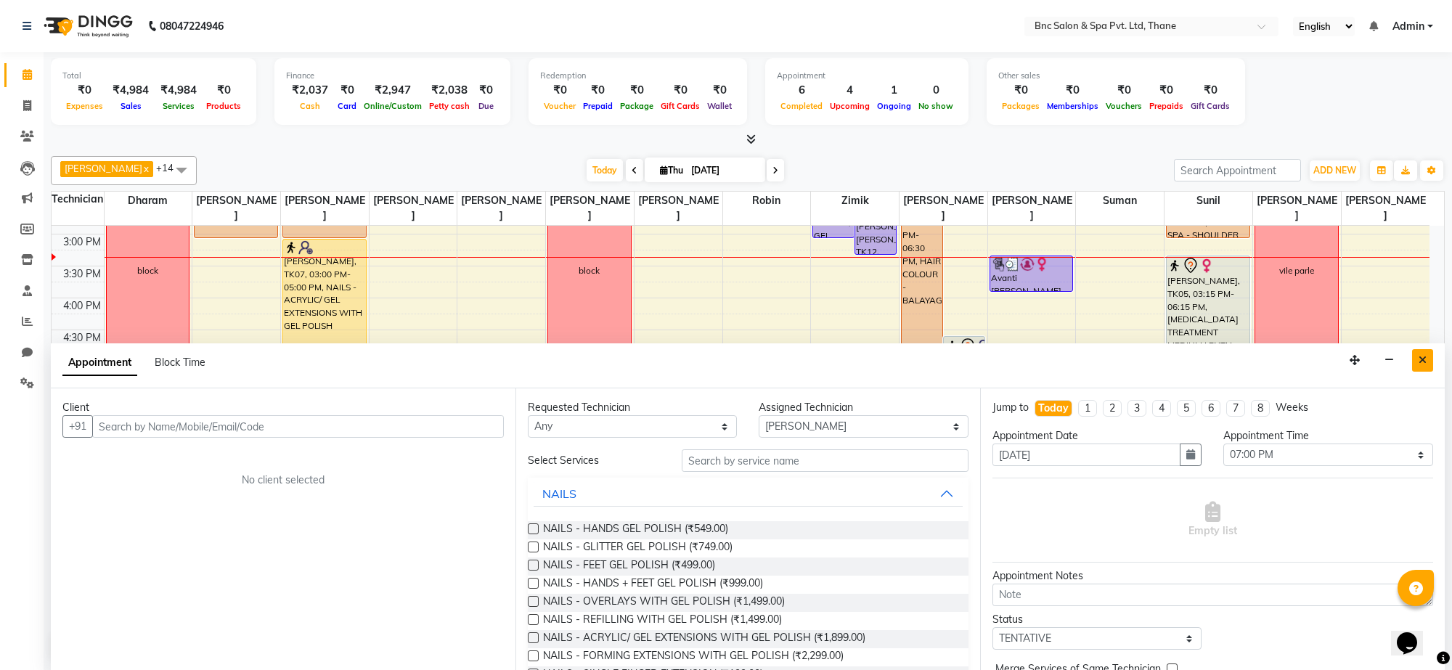
click at [1421, 356] on icon "Close" at bounding box center [1423, 360] width 8 height 10
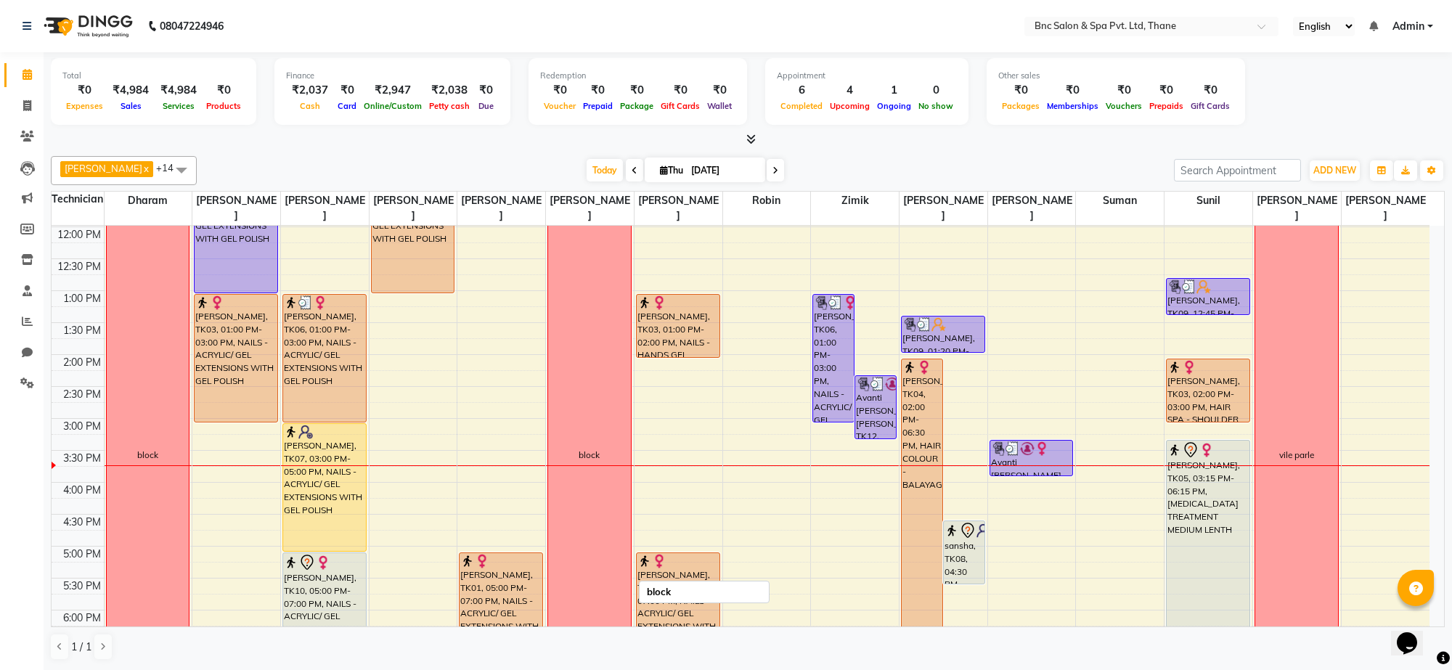
scroll to position [240, 0]
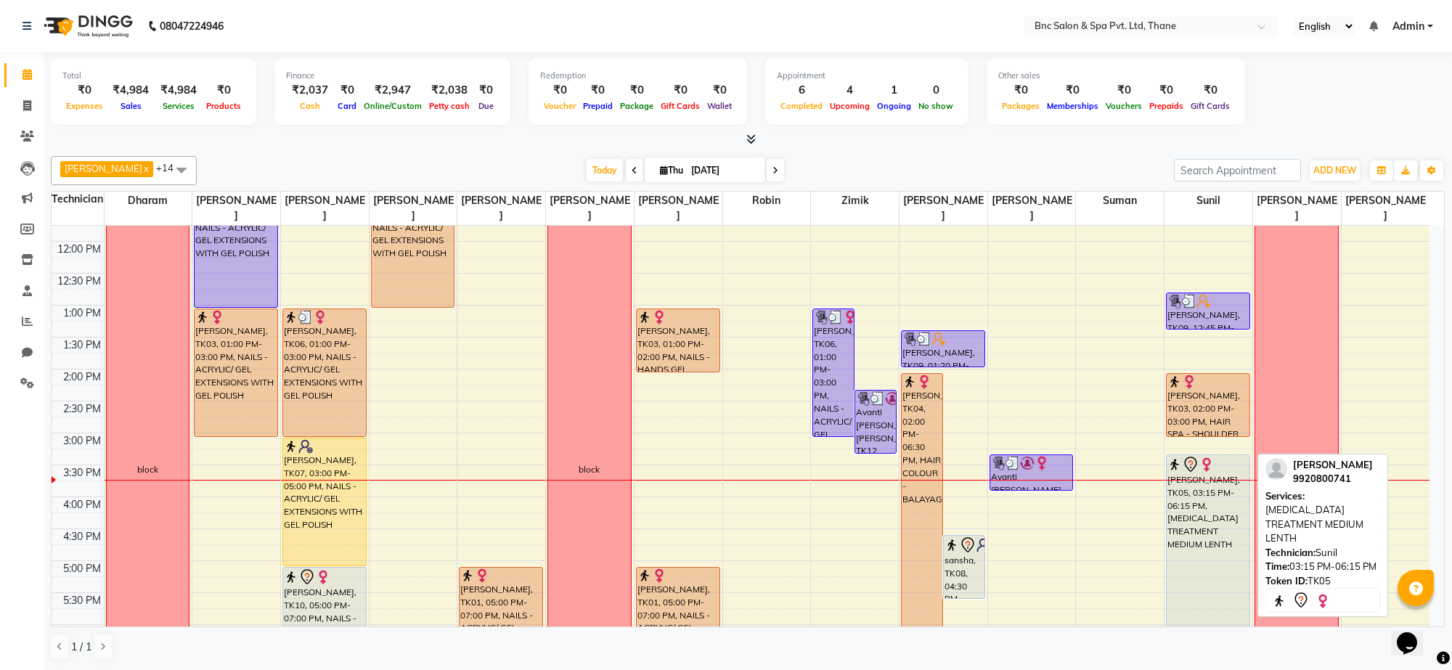
click at [1210, 521] on div "shravani, TK05, 03:15 PM-06:15 PM, BOTOX TREATMENT MEDIUM LENTH" at bounding box center [1208, 550] width 83 height 191
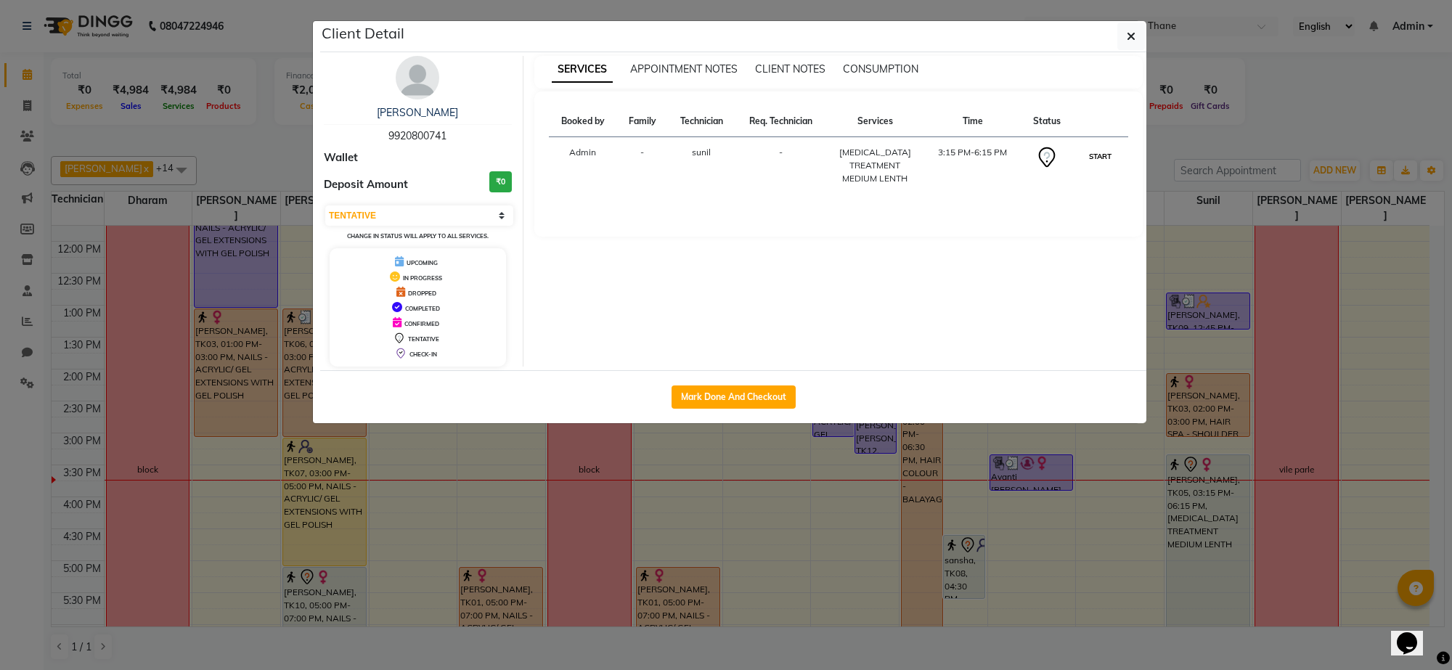
click at [1100, 158] on button "START" at bounding box center [1101, 156] width 30 height 18
select select "1"
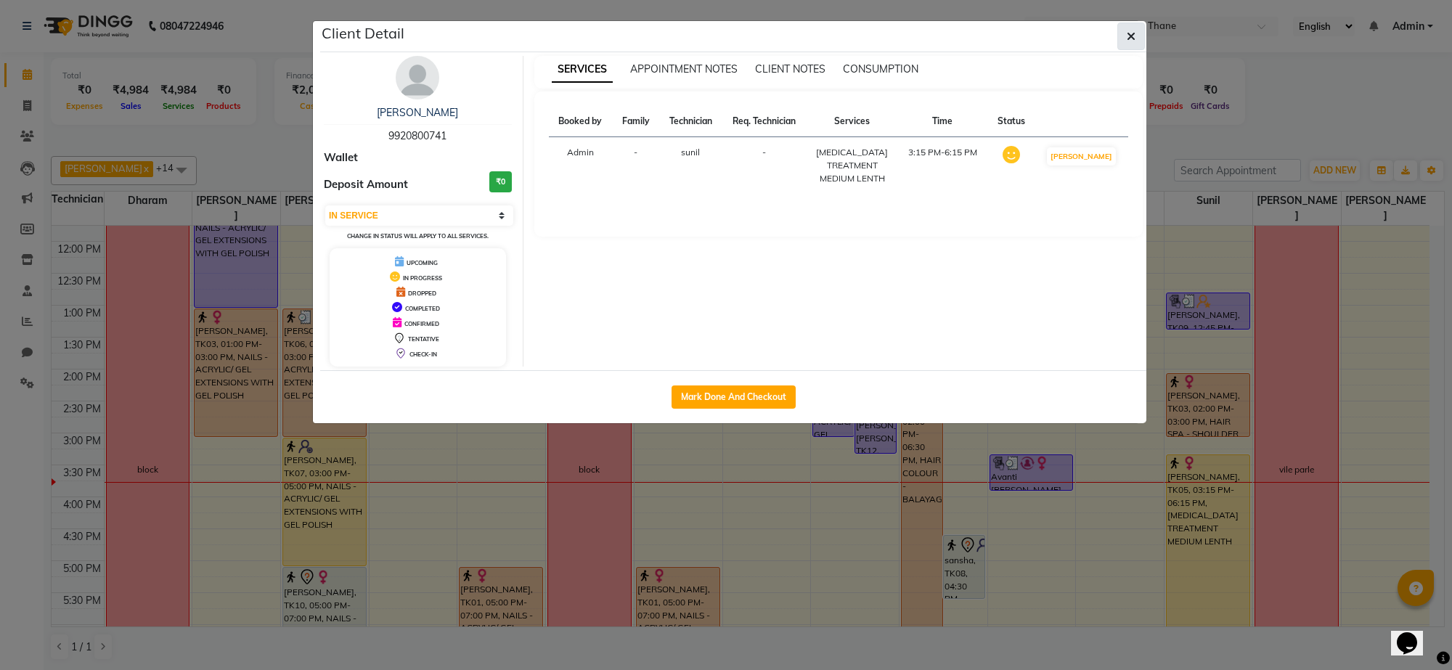
click at [1131, 38] on icon "button" at bounding box center [1131, 37] width 9 height 12
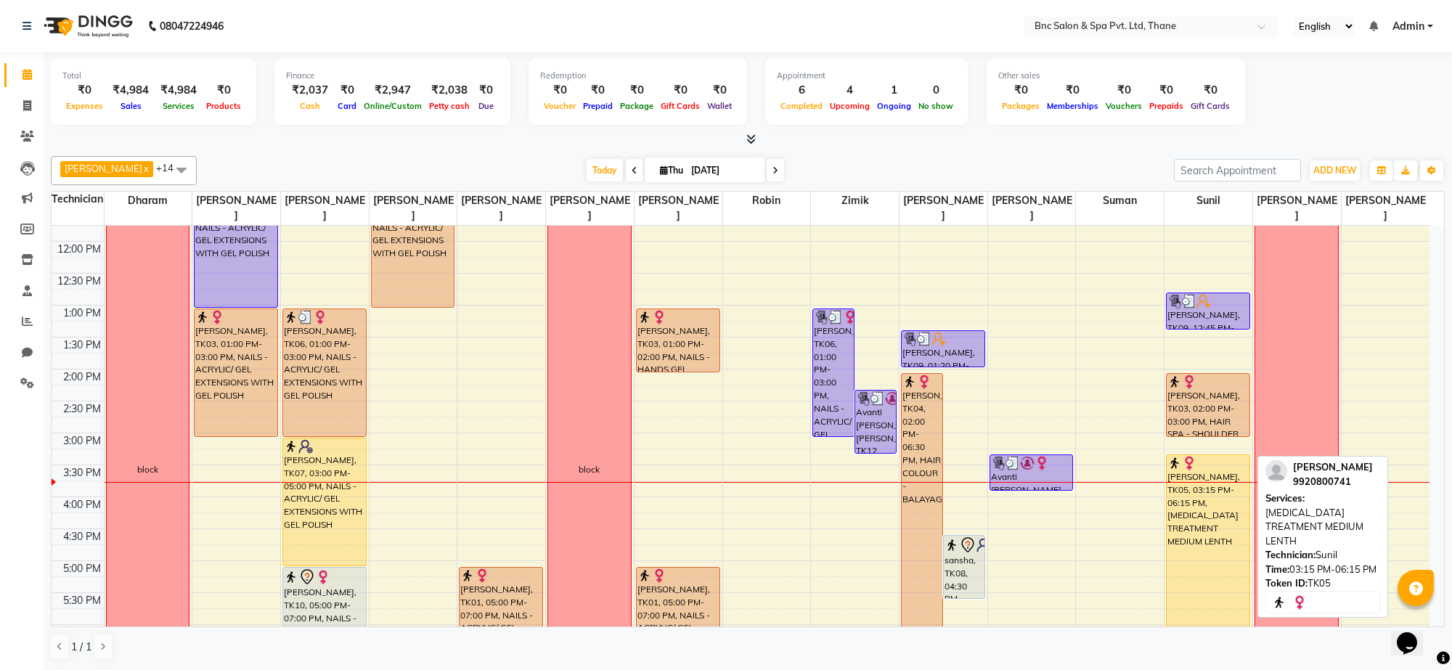
click at [1206, 490] on div "shravani, TK05, 03:15 PM-06:15 PM, BOTOX TREATMENT MEDIUM LENTH" at bounding box center [1208, 550] width 83 height 191
select select "1"
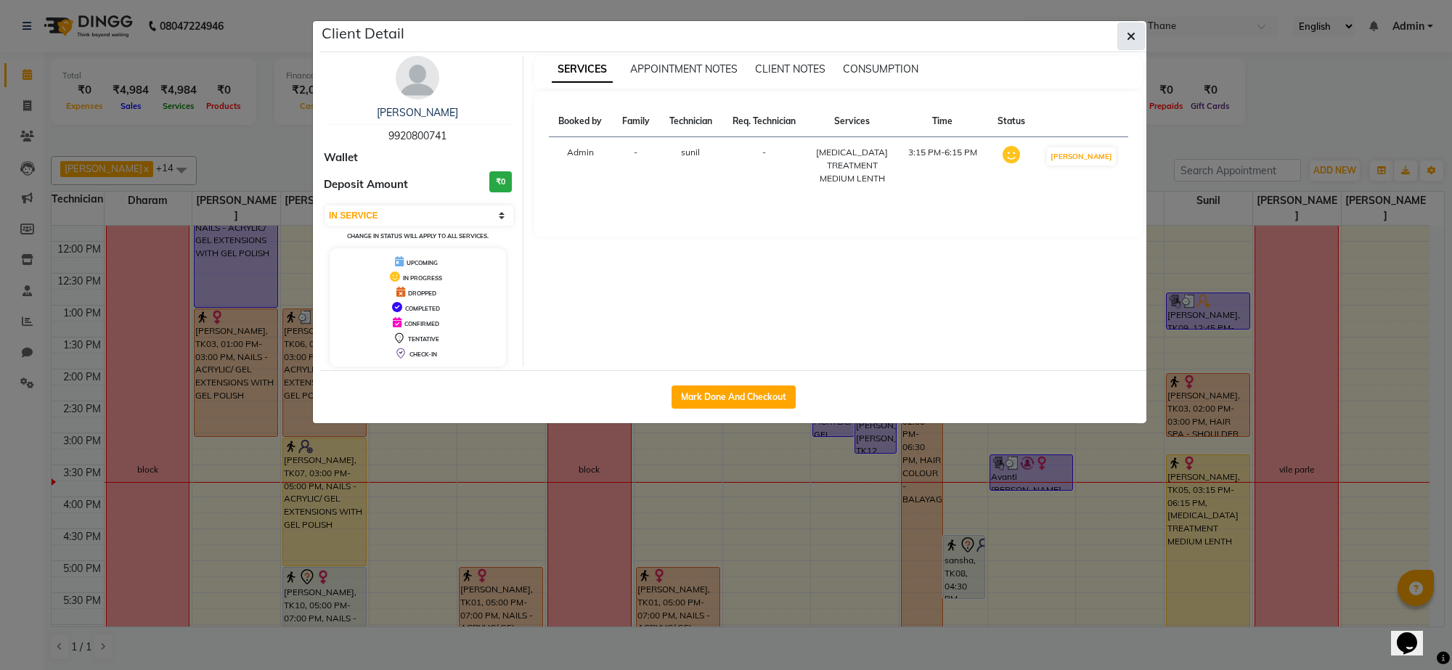
click at [1130, 35] on icon "button" at bounding box center [1131, 37] width 9 height 12
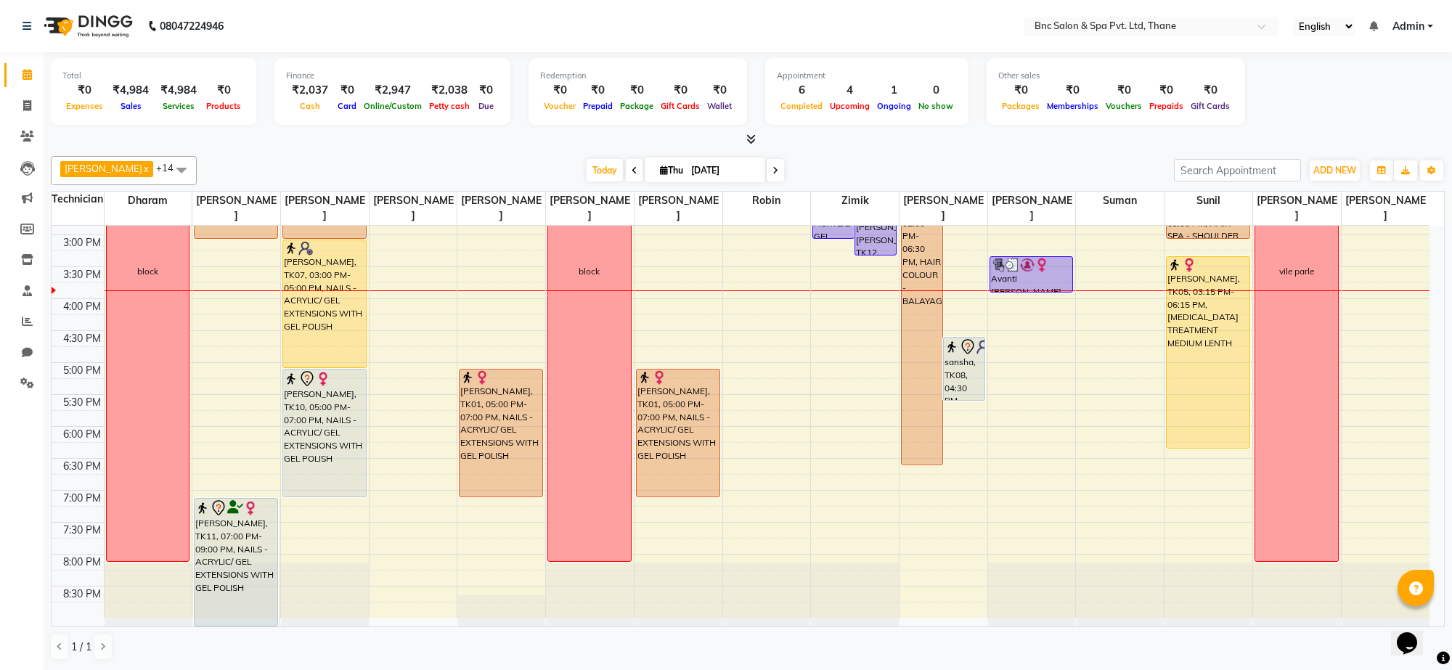
scroll to position [439, 0]
click at [702, 171] on input "[DATE]" at bounding box center [723, 171] width 73 height 22
select select "9"
select select "2025"
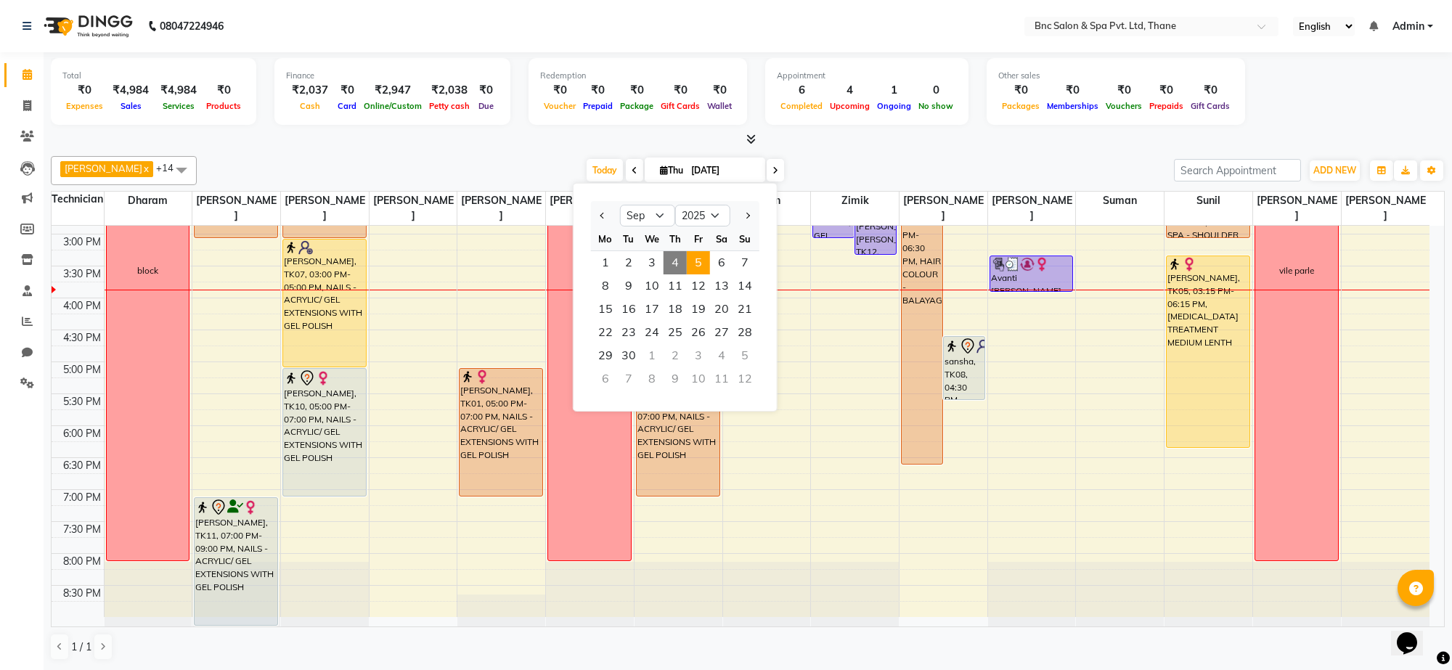
click at [694, 263] on span "5" at bounding box center [698, 262] width 23 height 23
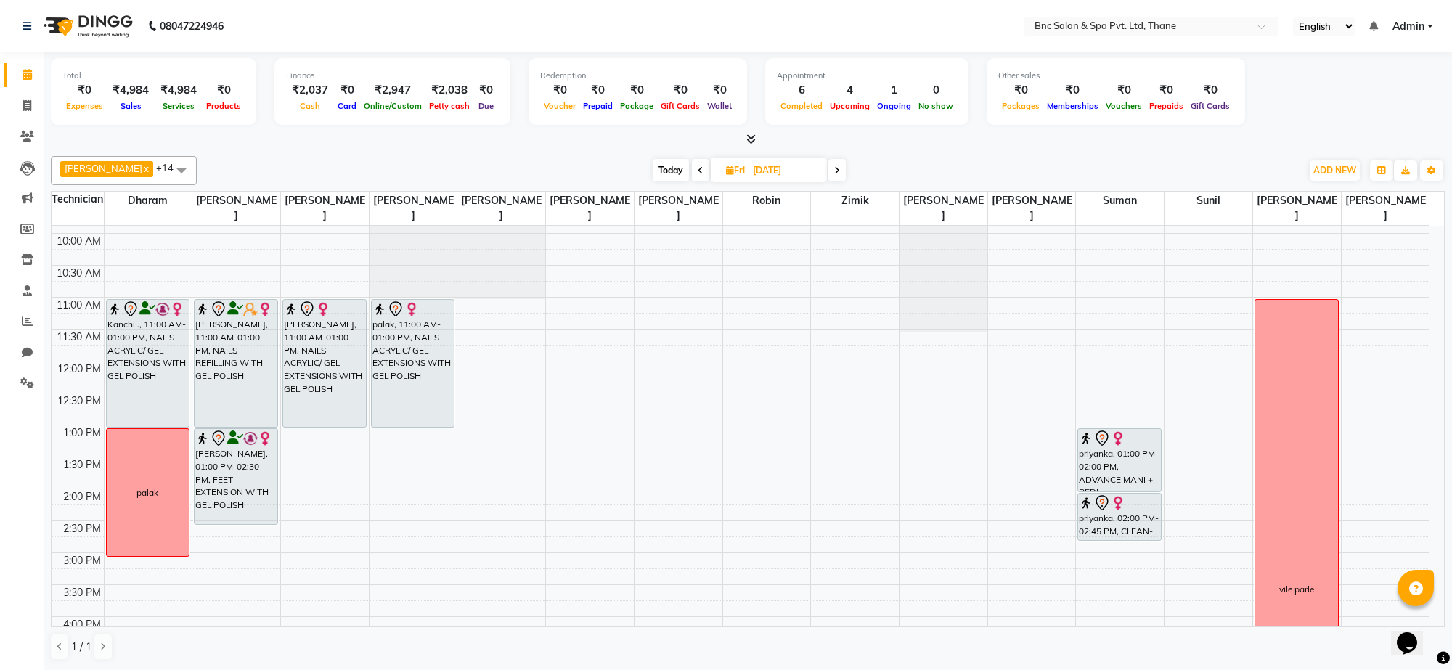
scroll to position [100, 0]
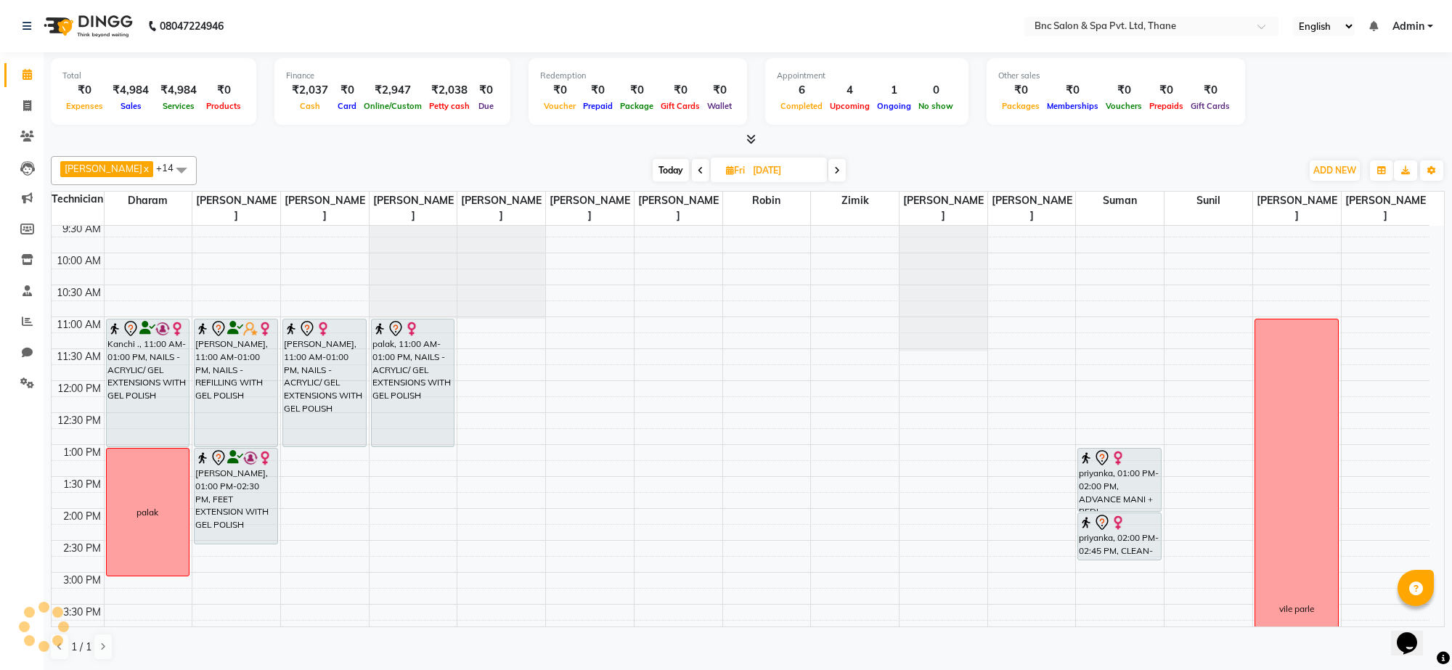
click at [829, 168] on span at bounding box center [837, 170] width 17 height 23
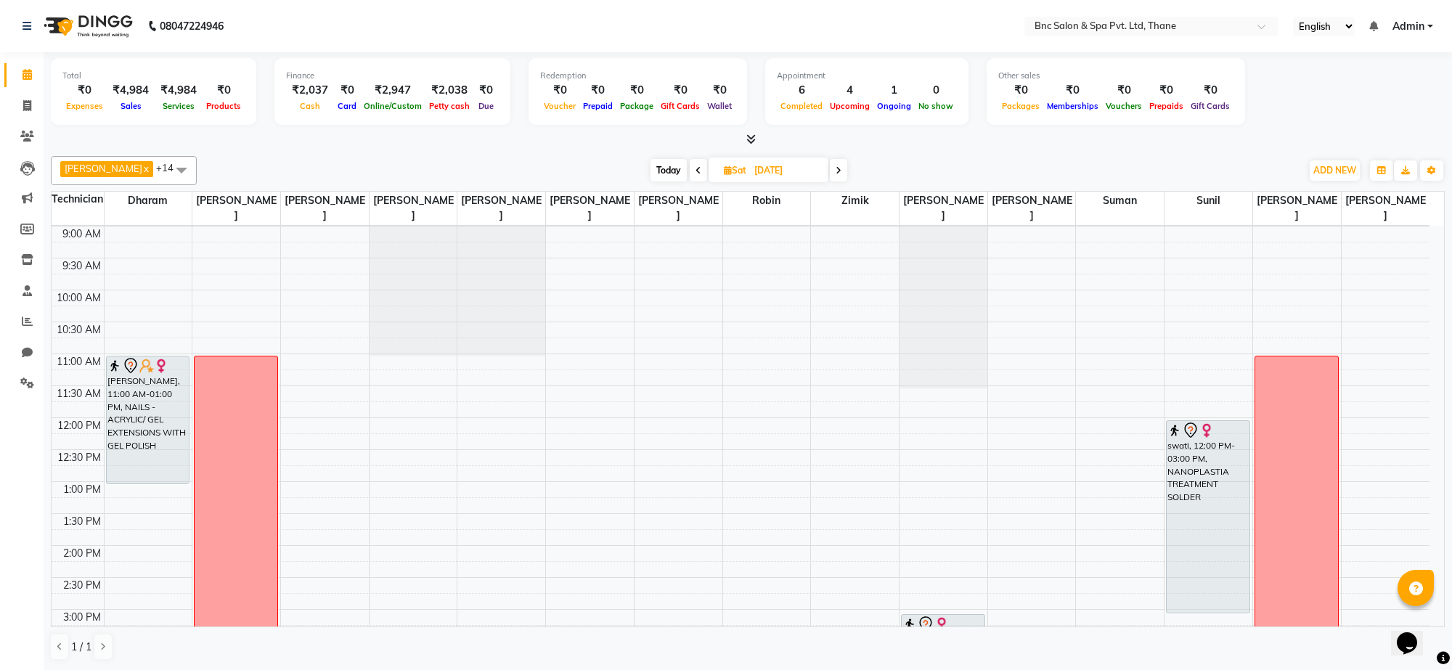
scroll to position [58, 0]
click at [836, 171] on icon at bounding box center [839, 170] width 6 height 9
type input "07-09-2025"
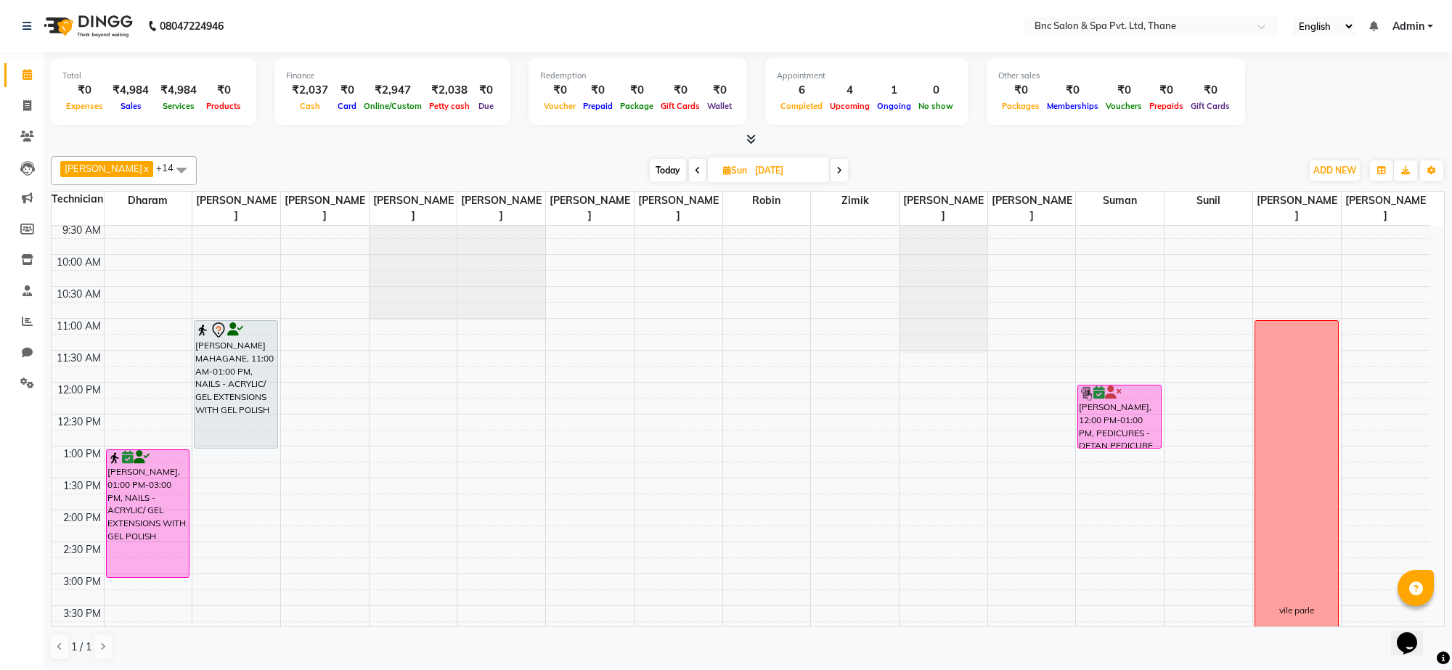
scroll to position [118, 0]
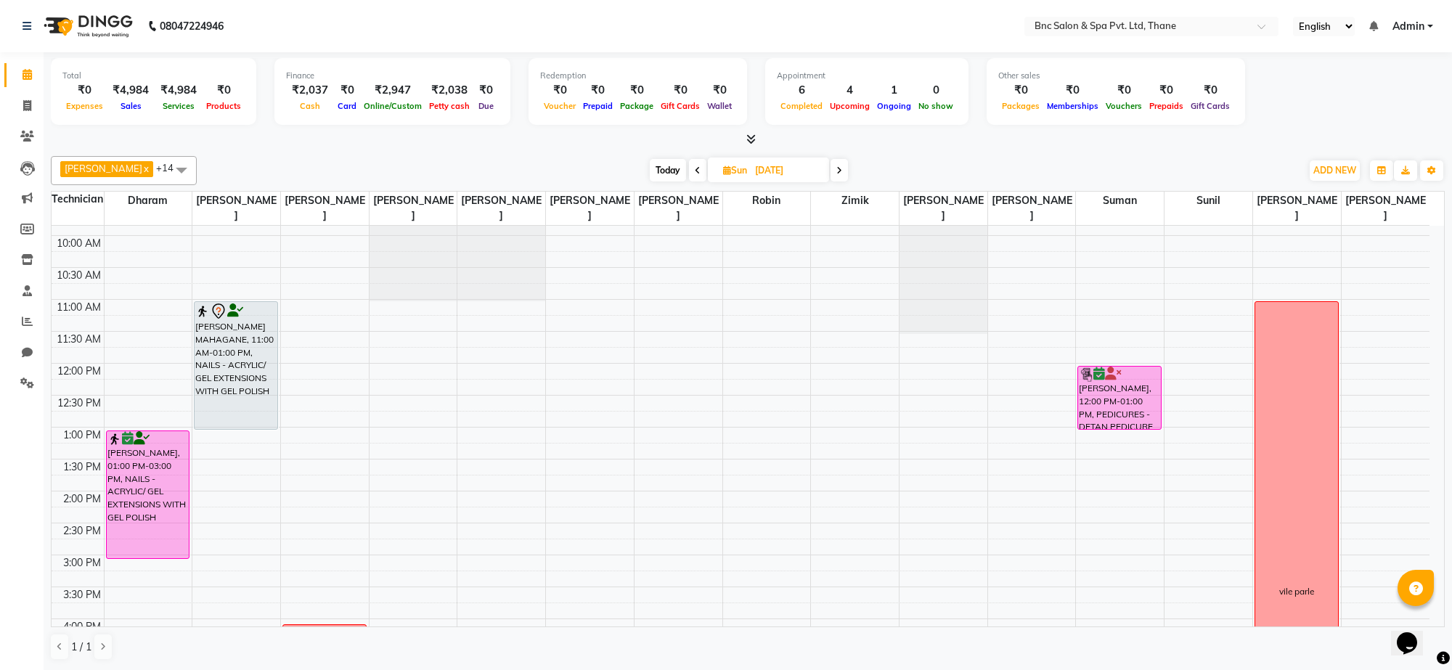
click at [205, 470] on div "8:00 AM 8:30 AM 9:00 AM 9:30 AM 10:00 AM 10:30 AM 11:00 AM 11:30 AM 12:00 PM 12…" at bounding box center [741, 523] width 1378 height 830
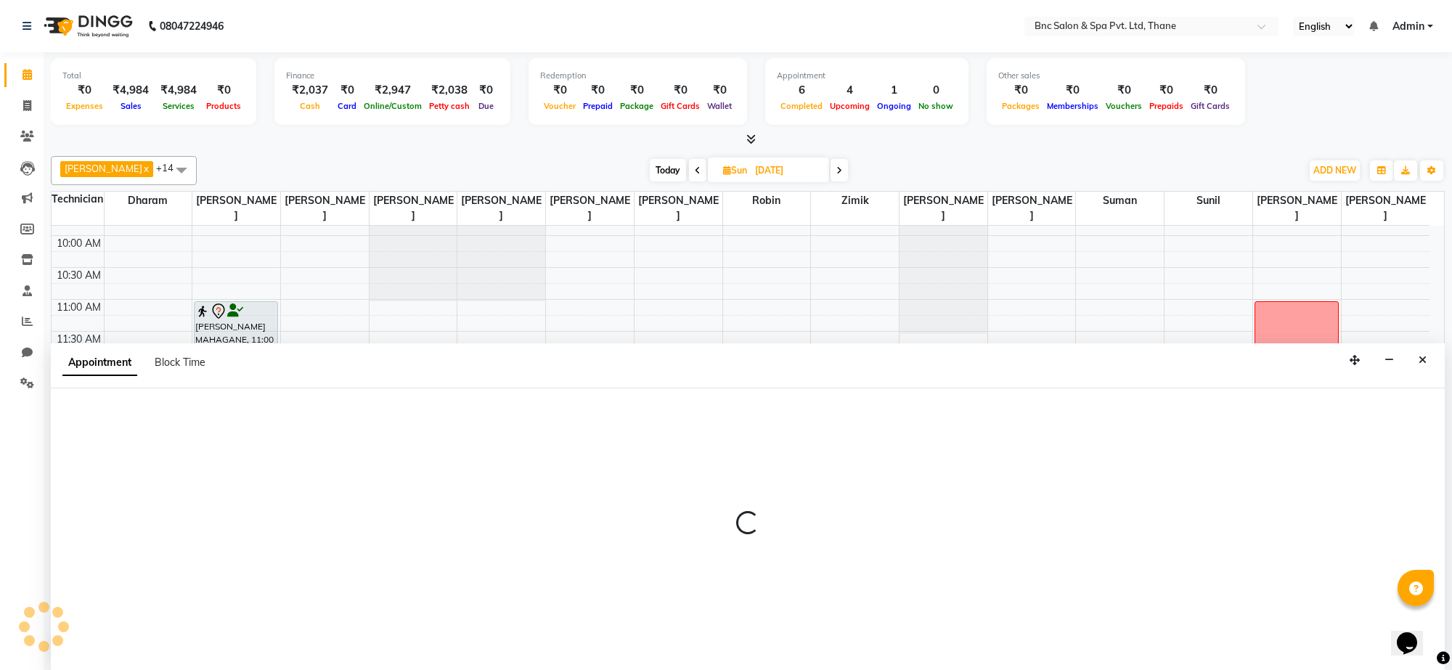
select select "71923"
select select "810"
select select "tentative"
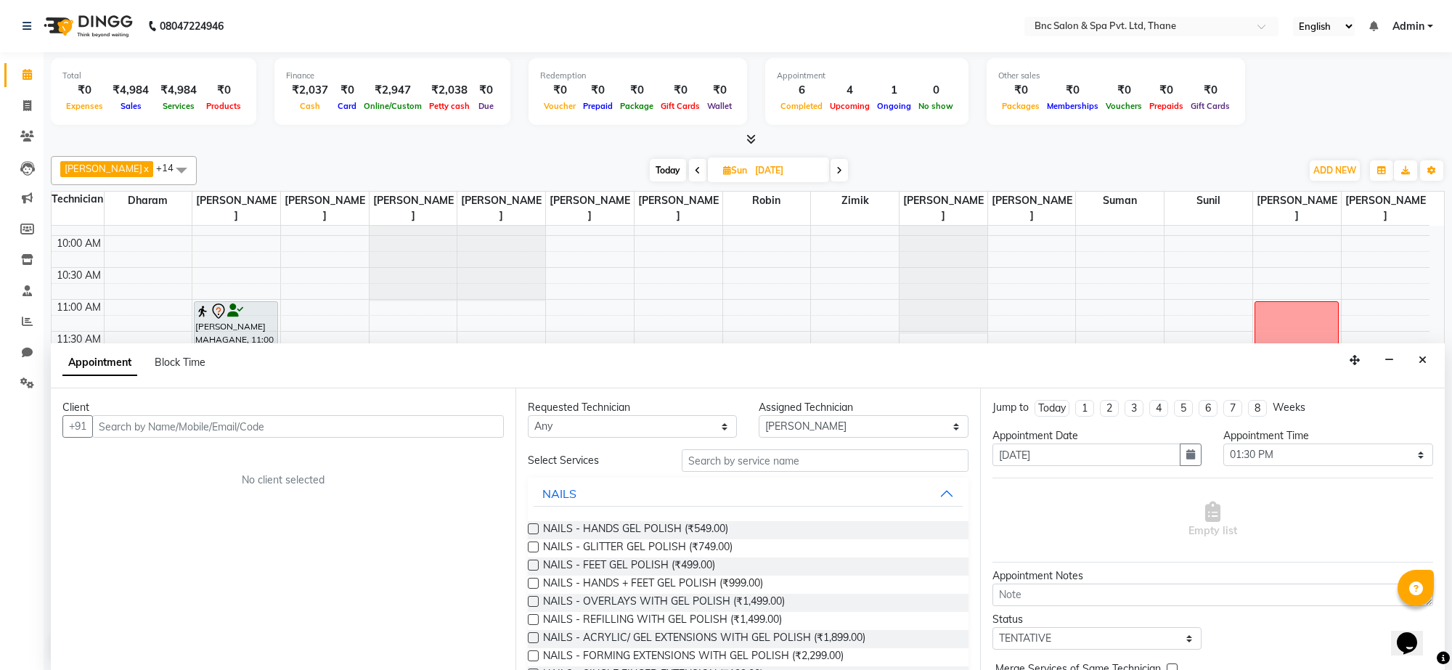
click at [659, 165] on span "Today" at bounding box center [668, 170] width 36 height 23
type input "[DATE]"
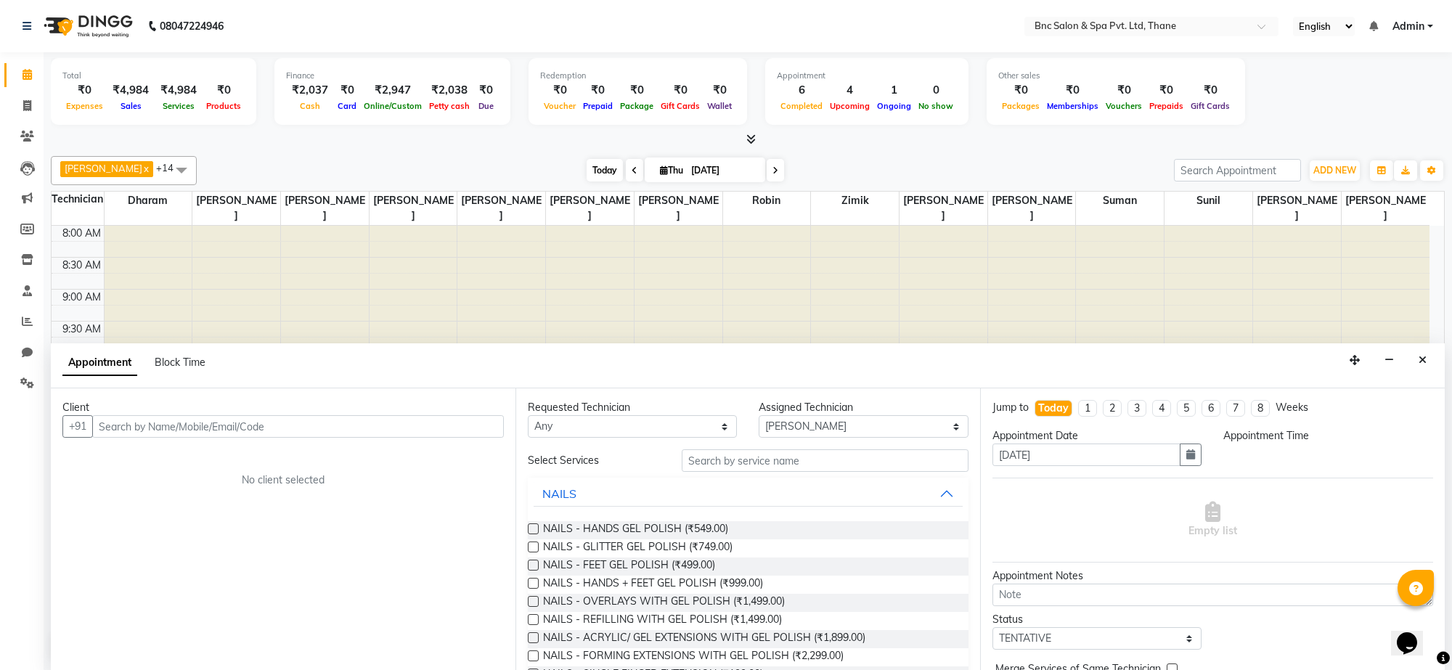
scroll to position [439, 0]
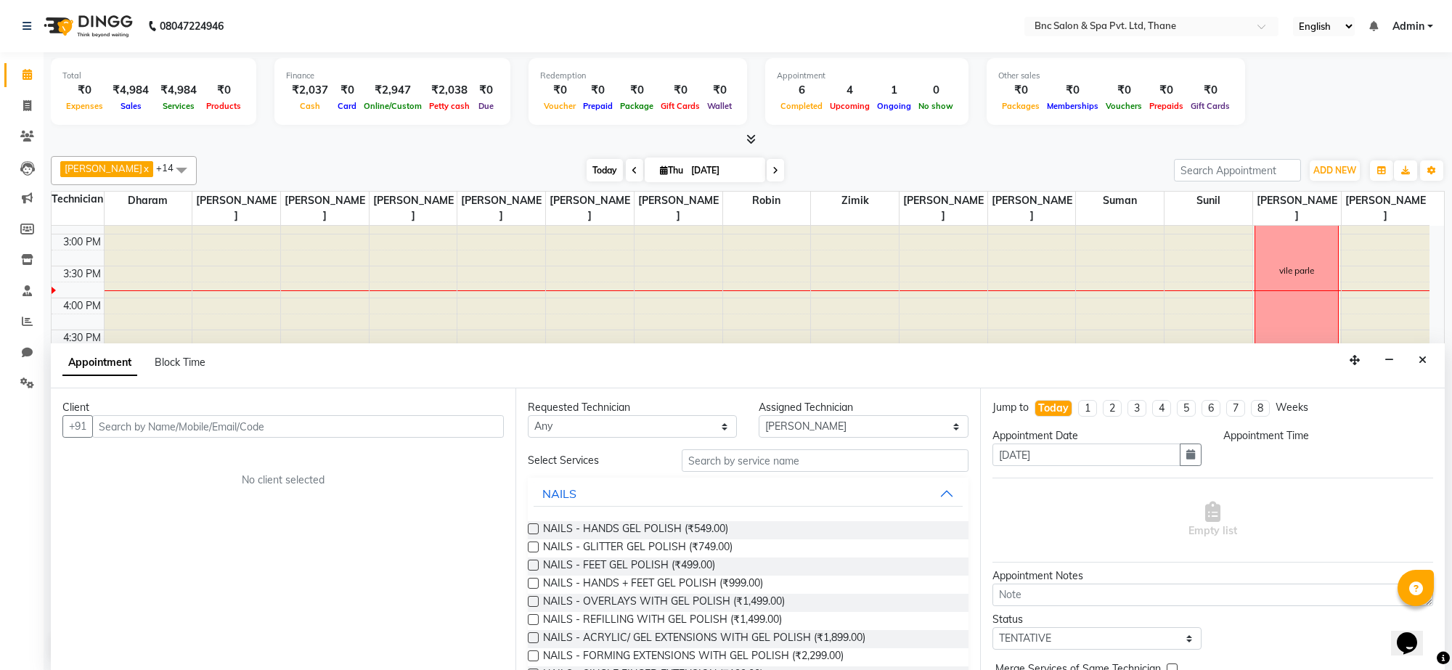
select select "810"
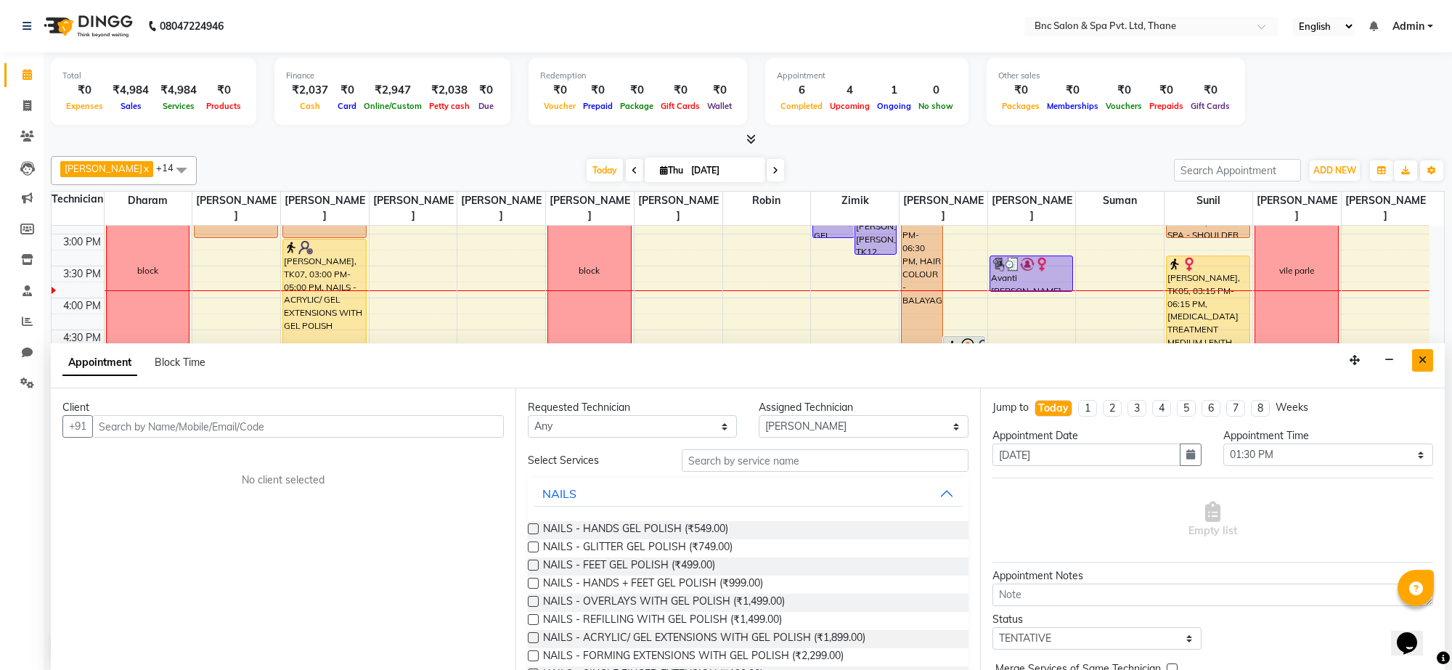
click at [1431, 367] on button "Close" at bounding box center [1423, 360] width 21 height 23
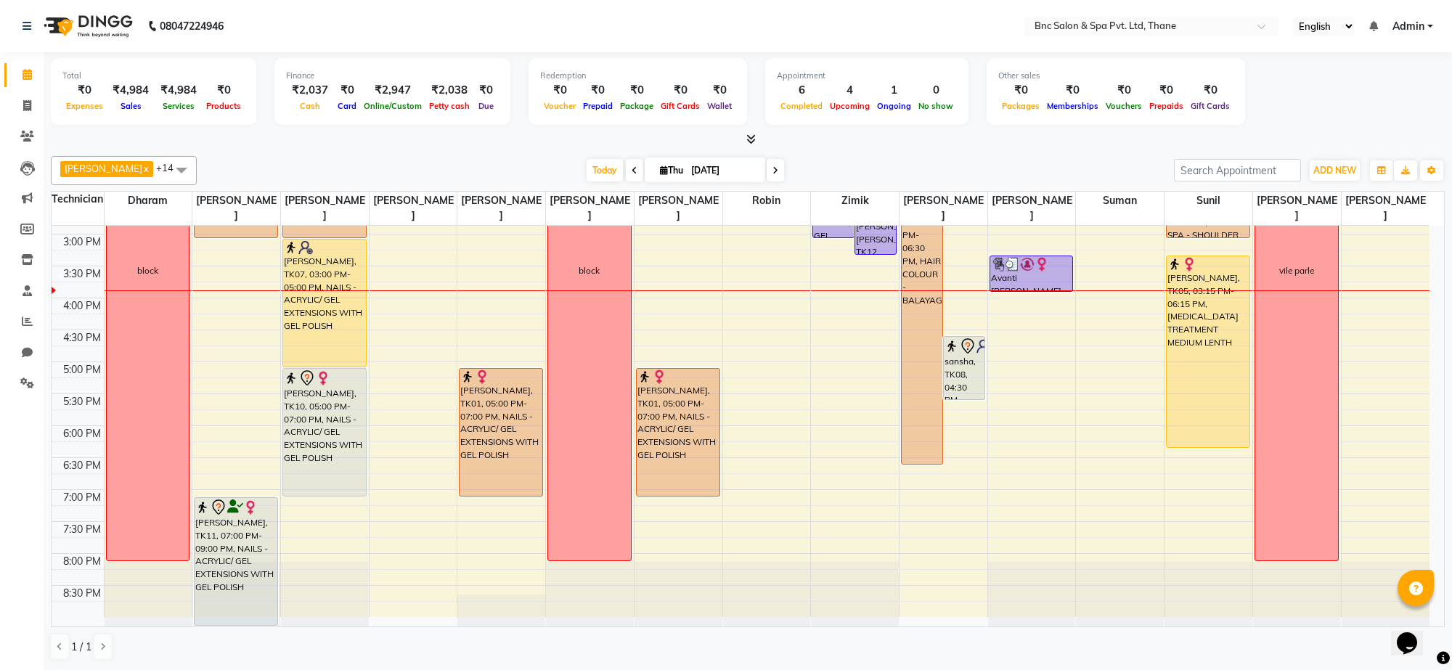
click at [767, 171] on span at bounding box center [775, 170] width 17 height 23
type input "[DATE]"
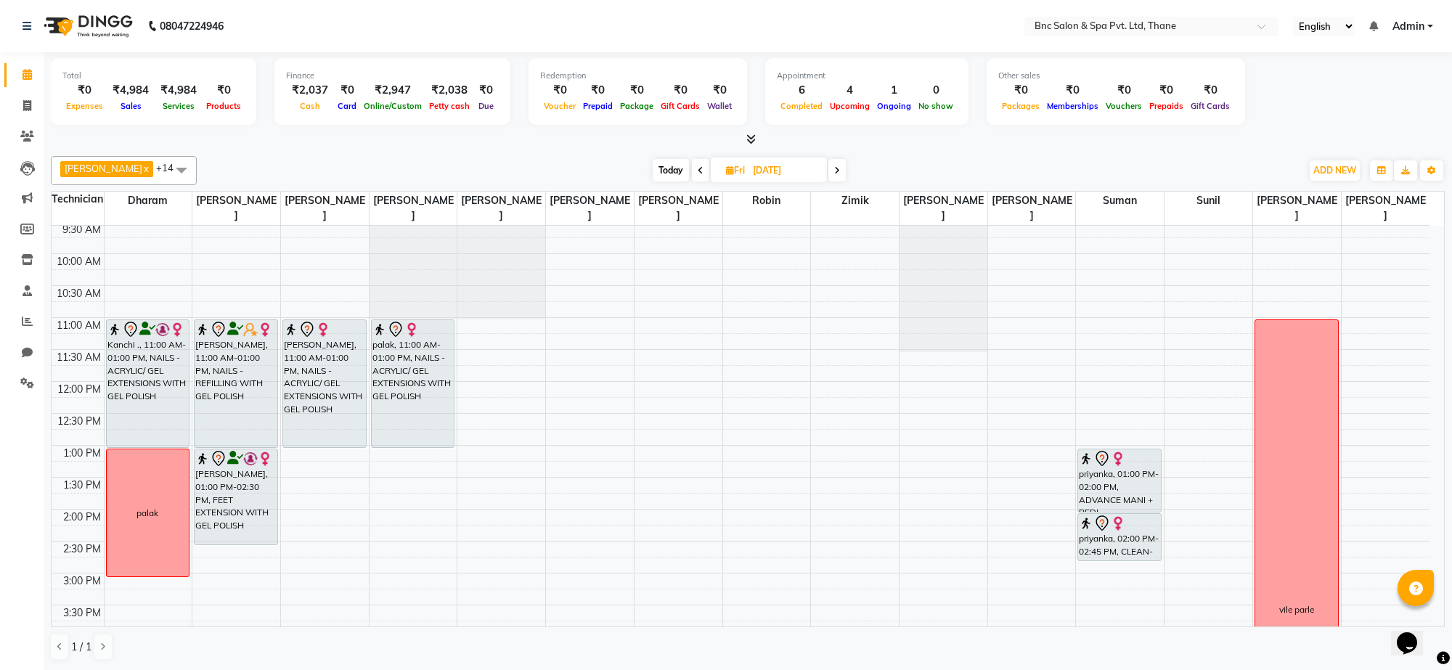
scroll to position [76, 0]
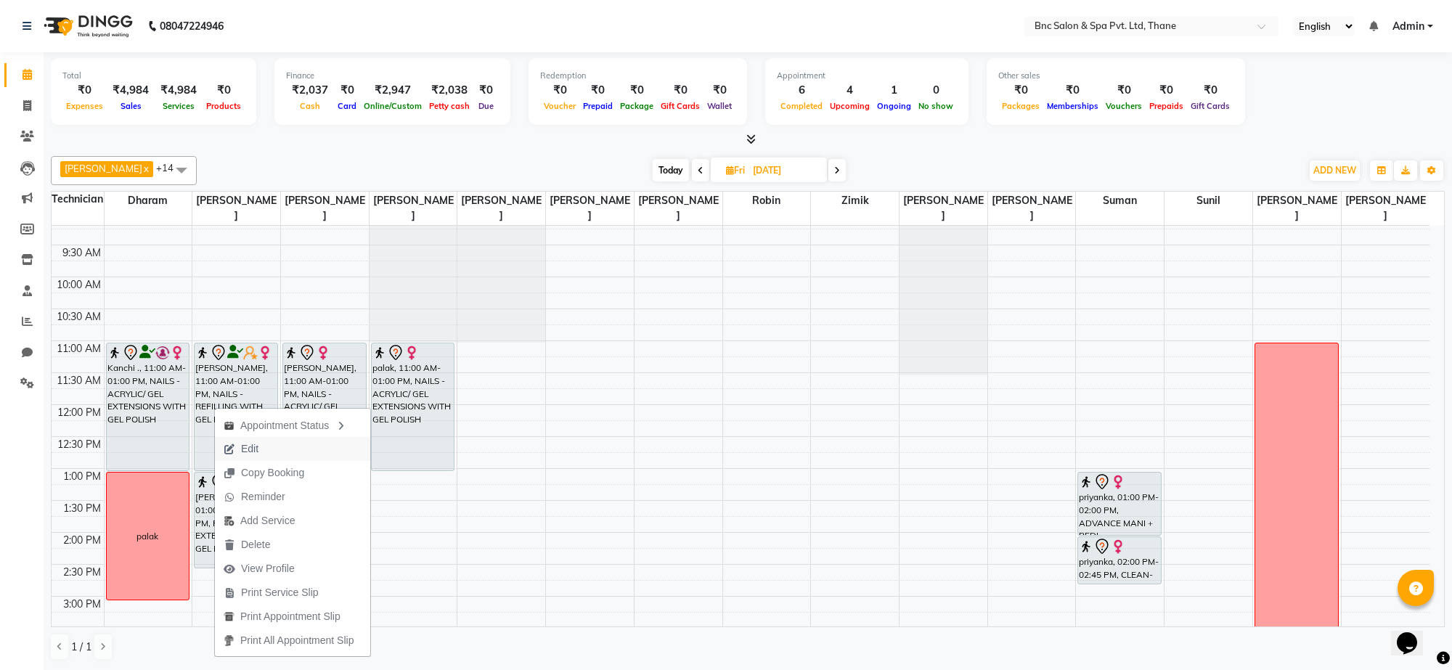
click at [244, 448] on span "Edit" at bounding box center [249, 449] width 17 height 15
select select "tentative"
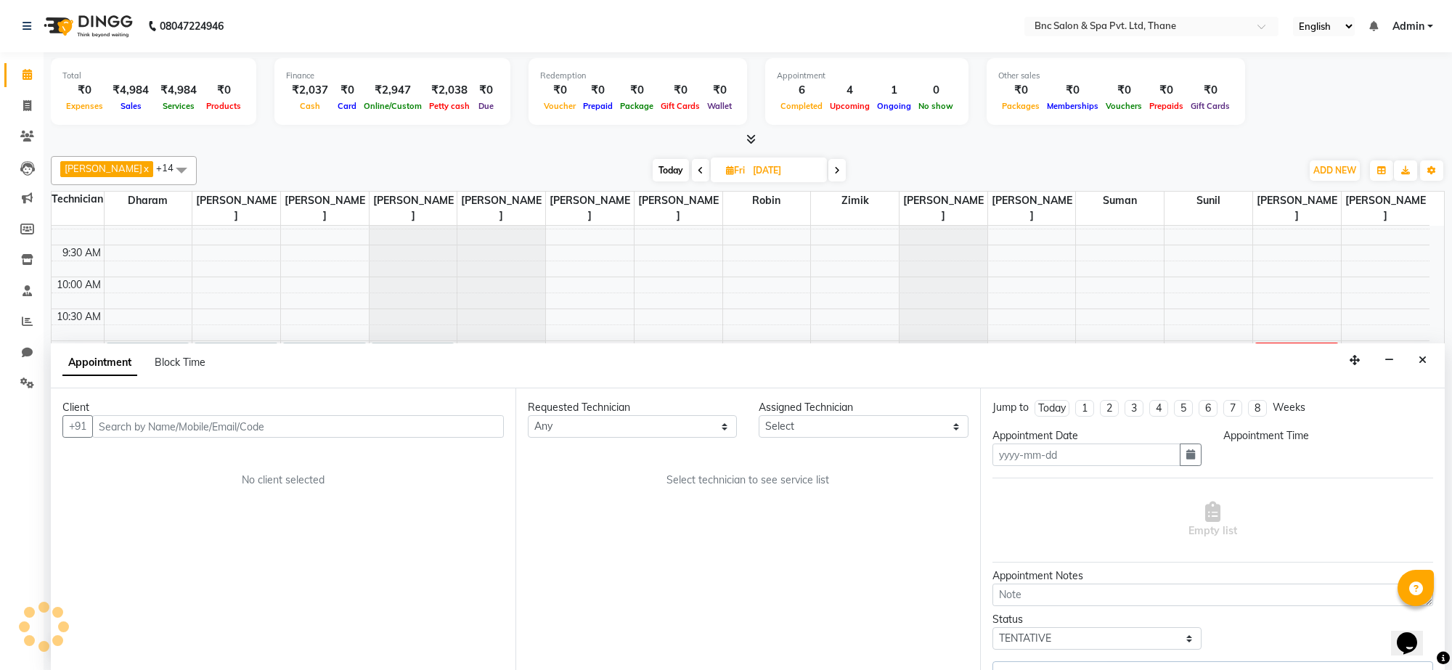
type input "[DATE]"
select select "660"
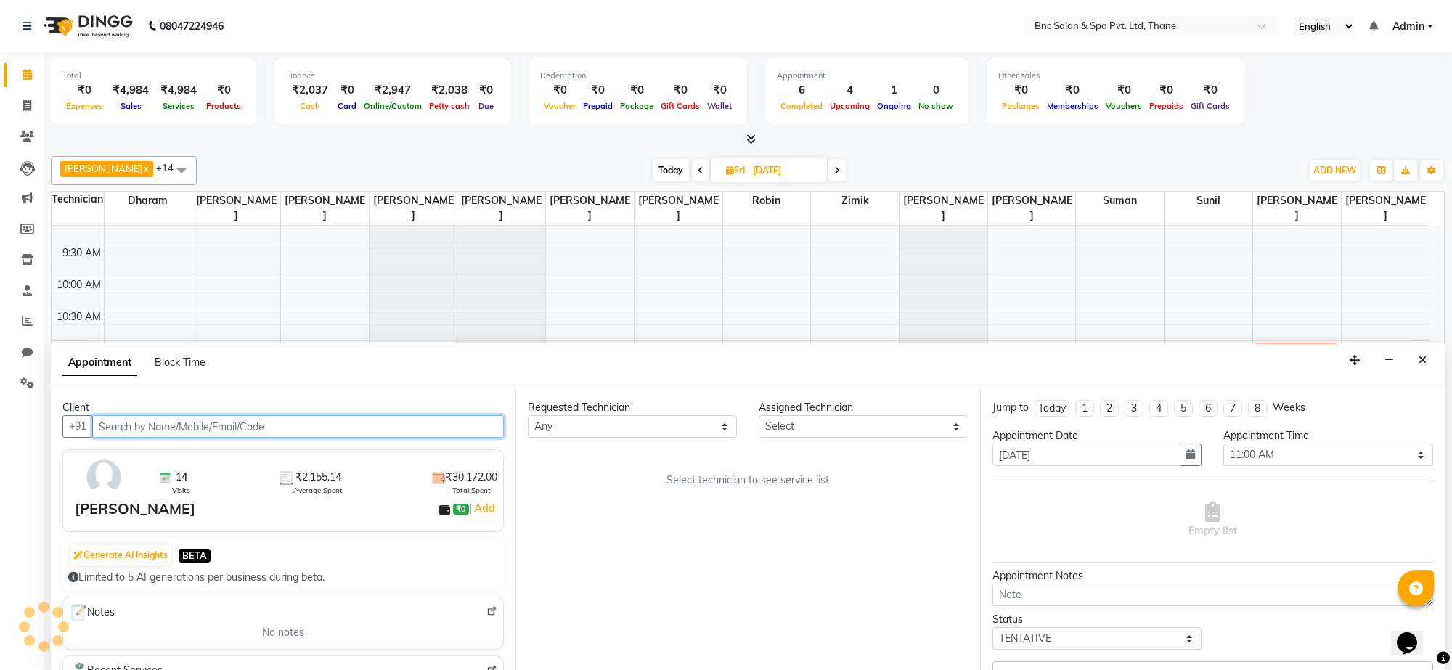
scroll to position [439, 0]
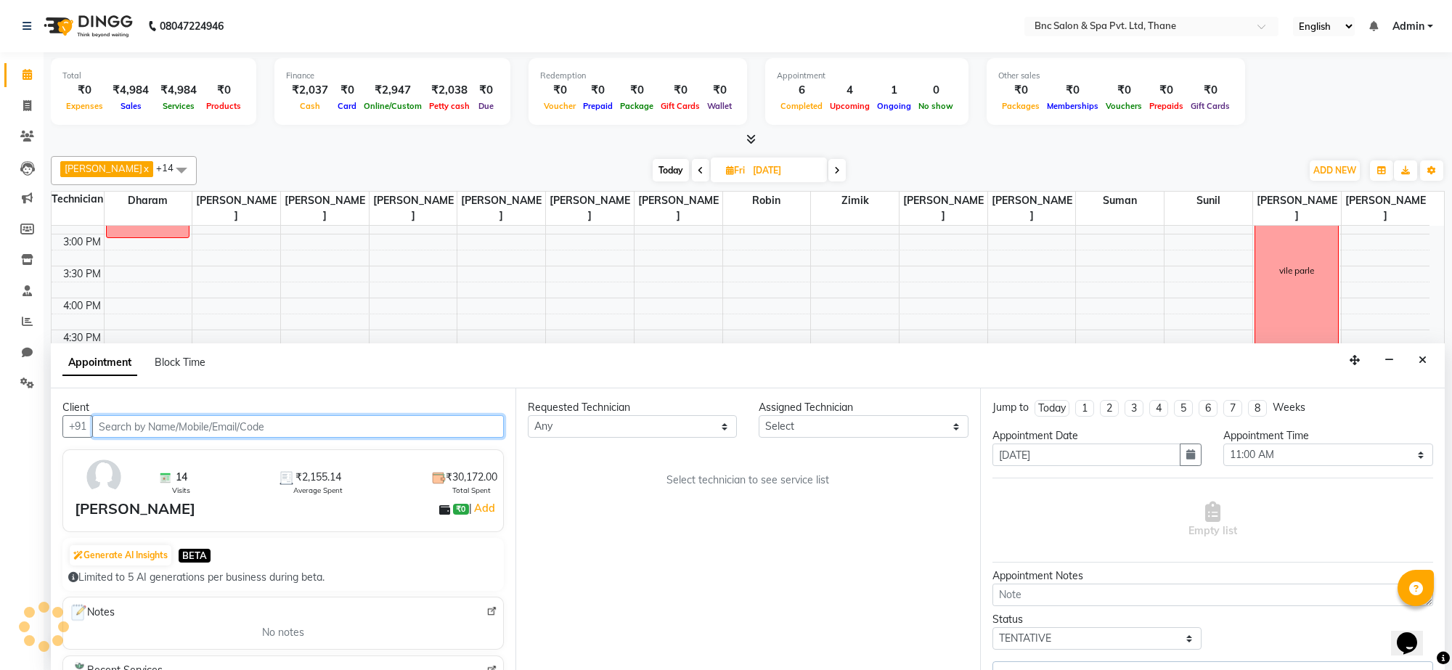
select select "71923"
select select "3979"
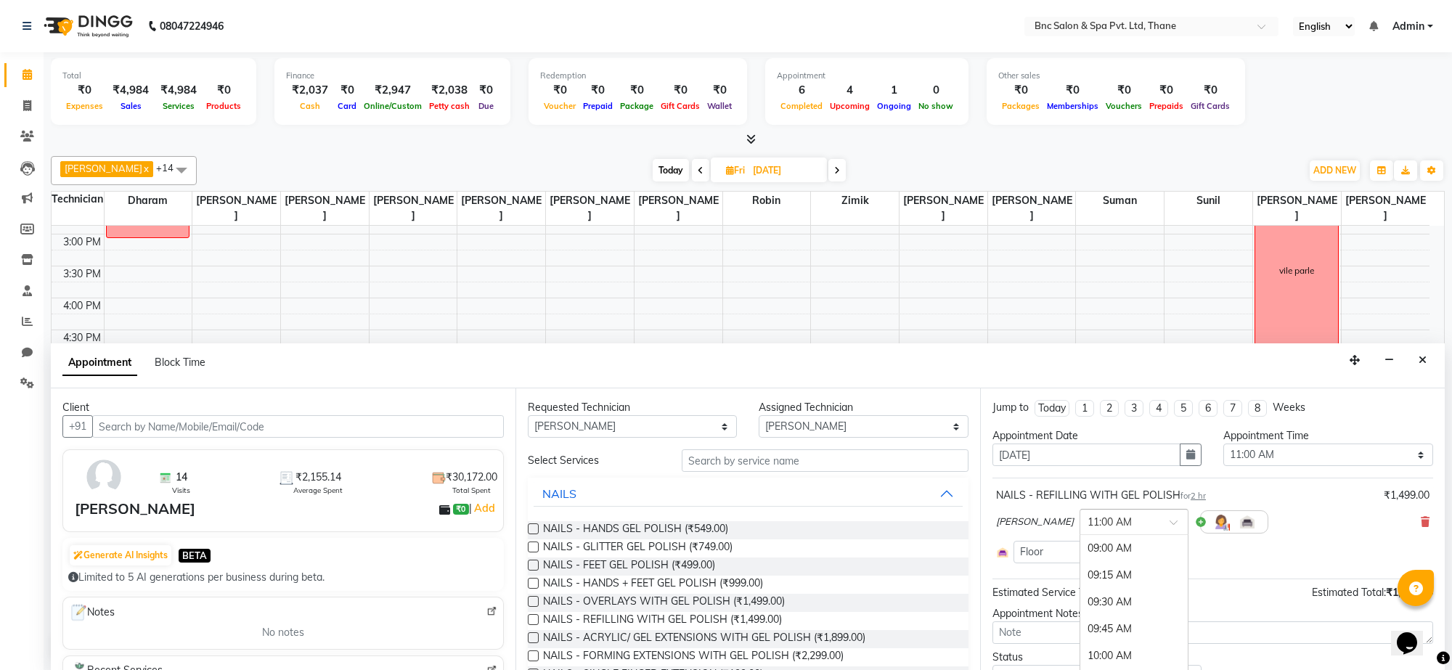
click at [1102, 524] on div at bounding box center [1134, 520] width 107 height 15
click at [1081, 571] on div "05:00 PM" at bounding box center [1134, 566] width 107 height 27
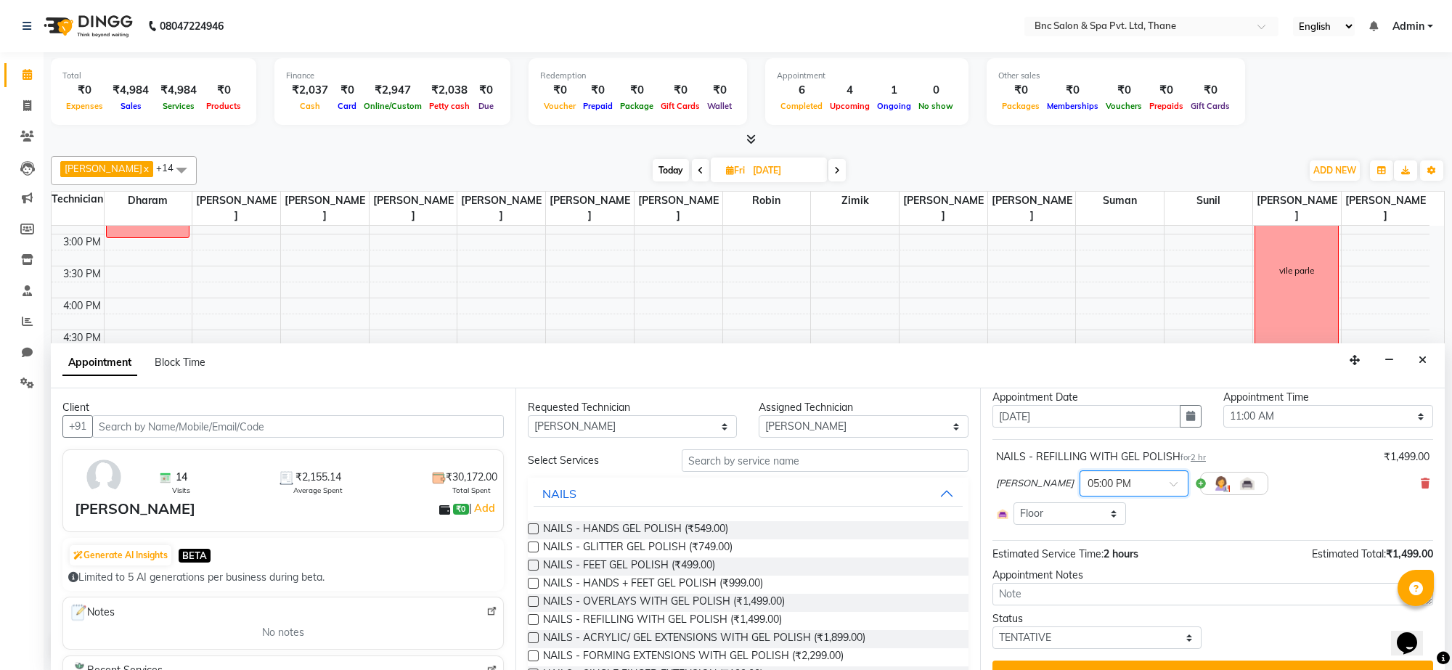
scroll to position [68, 0]
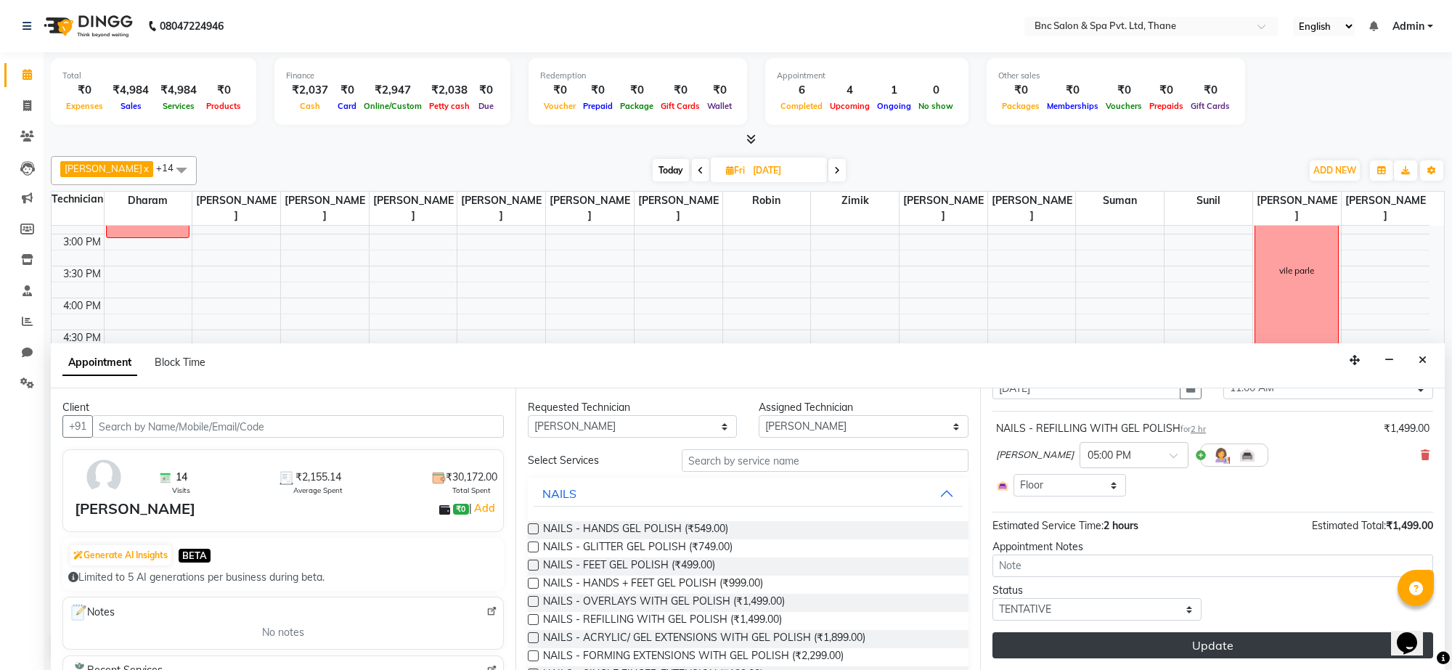
click at [1050, 633] on button "Update" at bounding box center [1213, 646] width 441 height 26
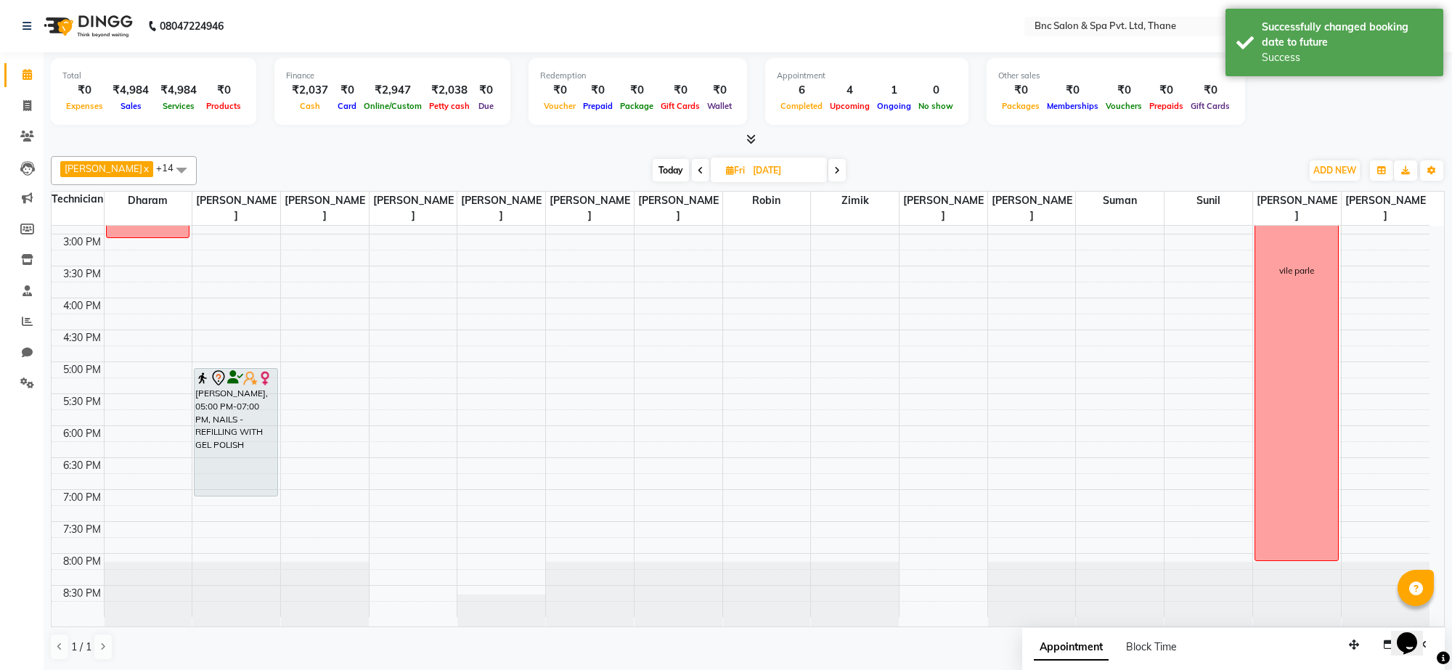
scroll to position [0, 0]
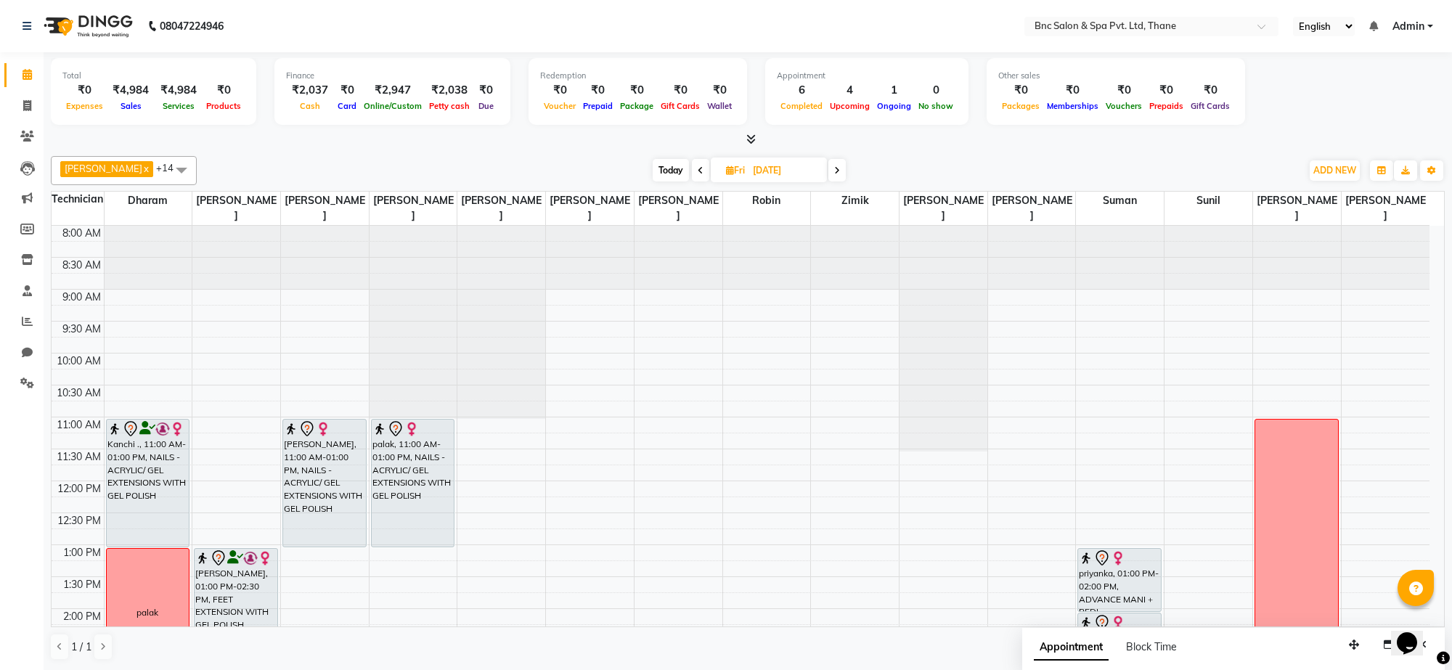
click at [654, 174] on span "Today" at bounding box center [671, 170] width 36 height 23
type input "[DATE]"
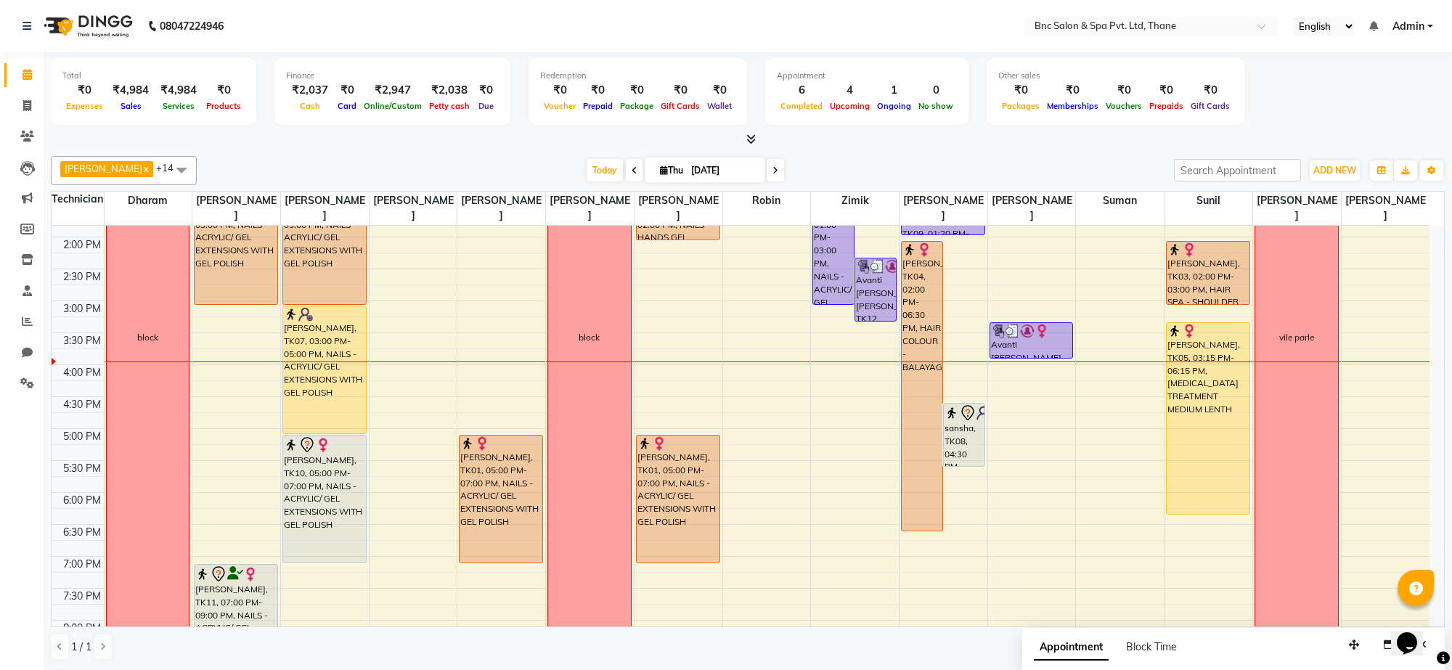
scroll to position [373, 0]
click at [726, 298] on div "8:00 AM 8:30 AM 9:00 AM 9:30 AM 10:00 AM 10:30 AM 11:00 AM 11:30 AM 12:00 PM 12…" at bounding box center [741, 268] width 1378 height 830
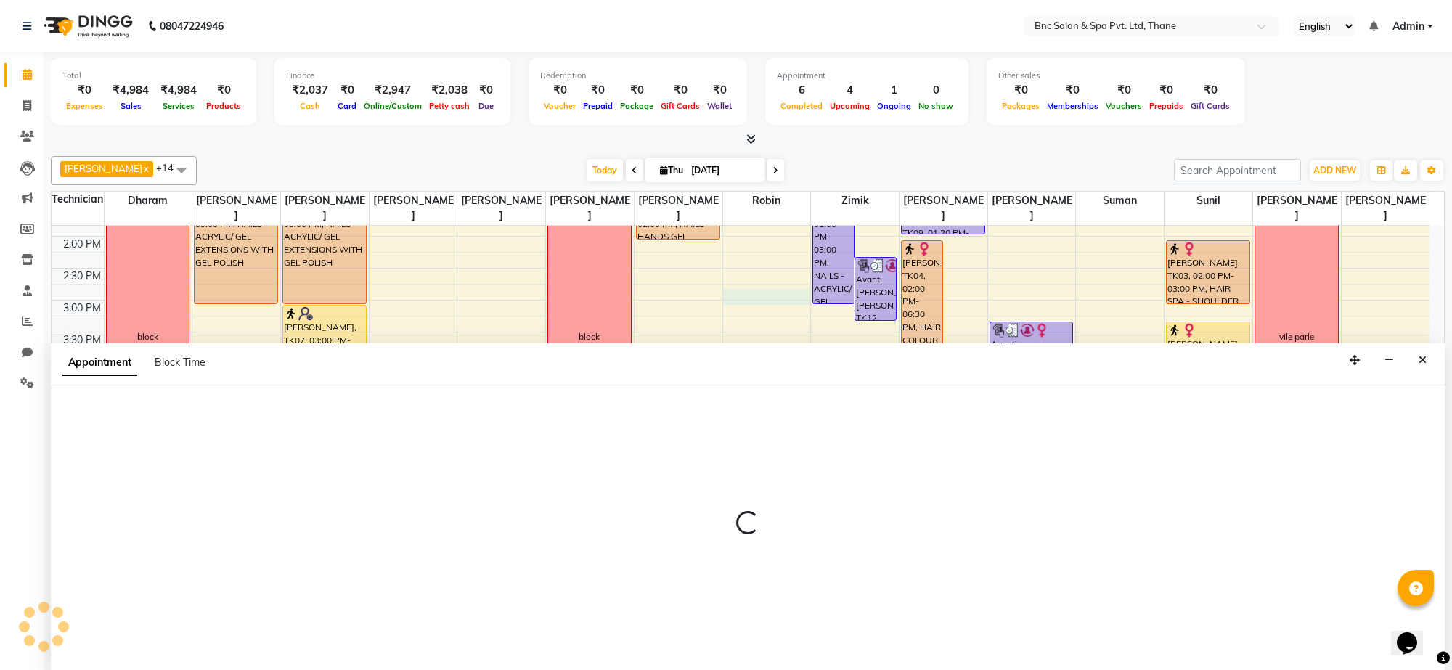
select select "71925"
select select "tentative"
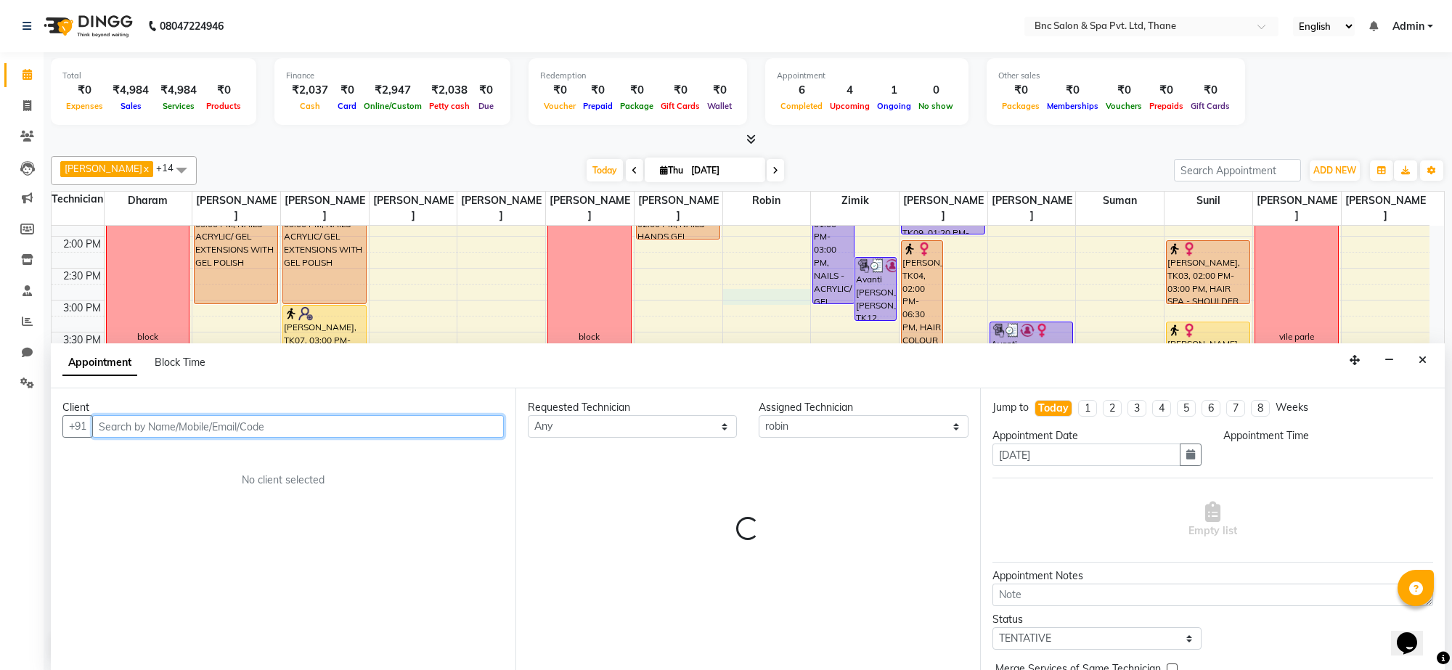
select select "885"
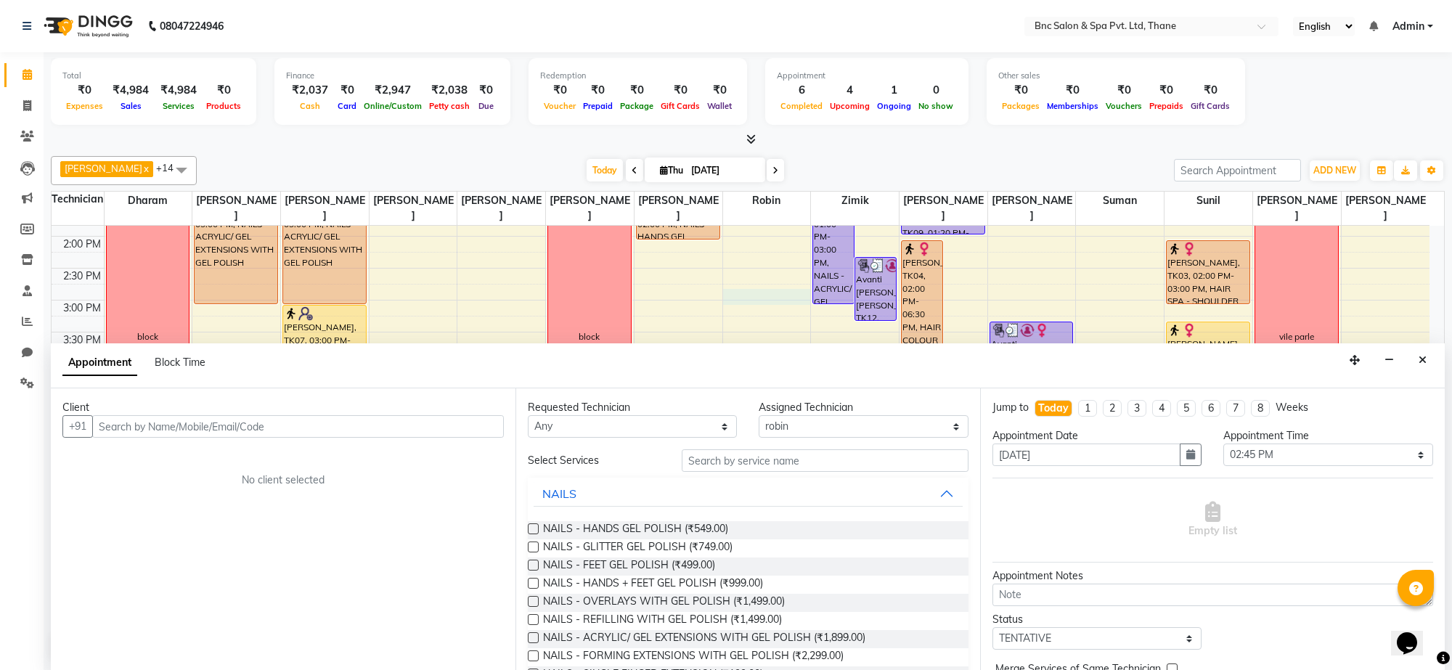
click at [1409, 361] on div "Appointment Block Time" at bounding box center [748, 366] width 1394 height 45
click at [1419, 359] on icon "Close" at bounding box center [1423, 360] width 8 height 10
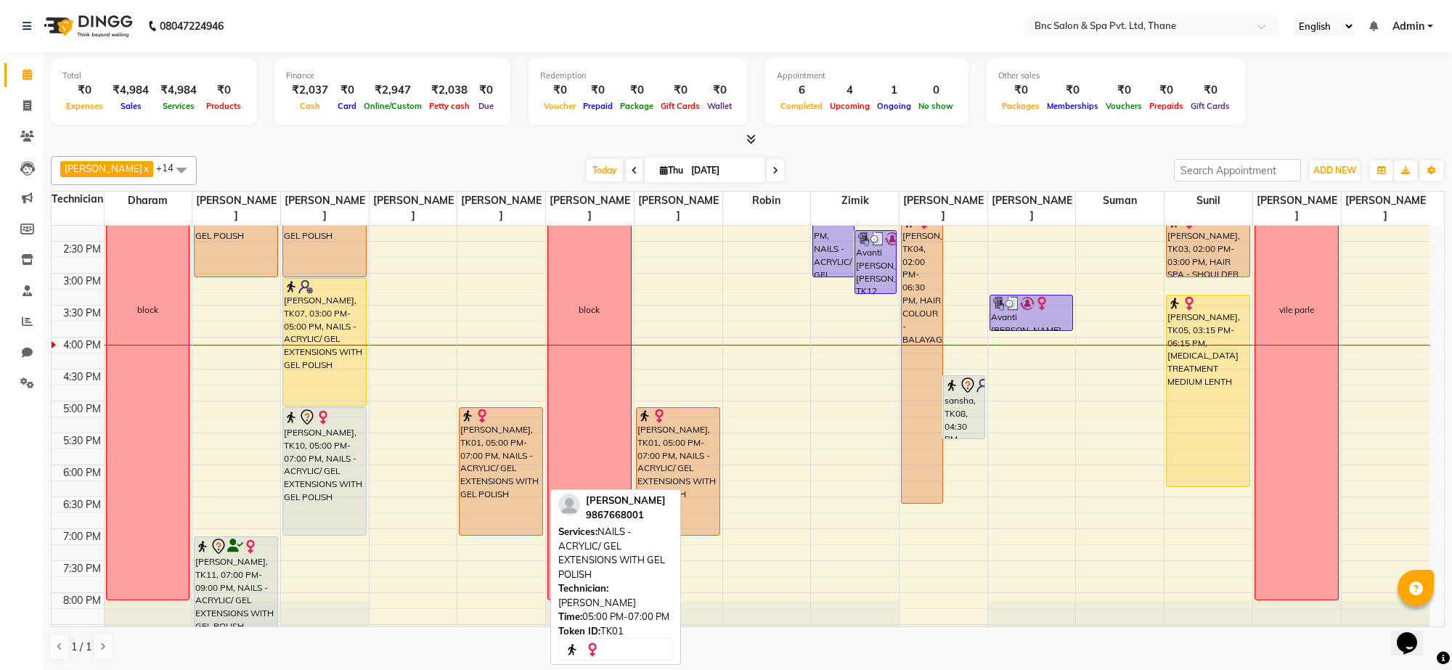
scroll to position [409, 0]
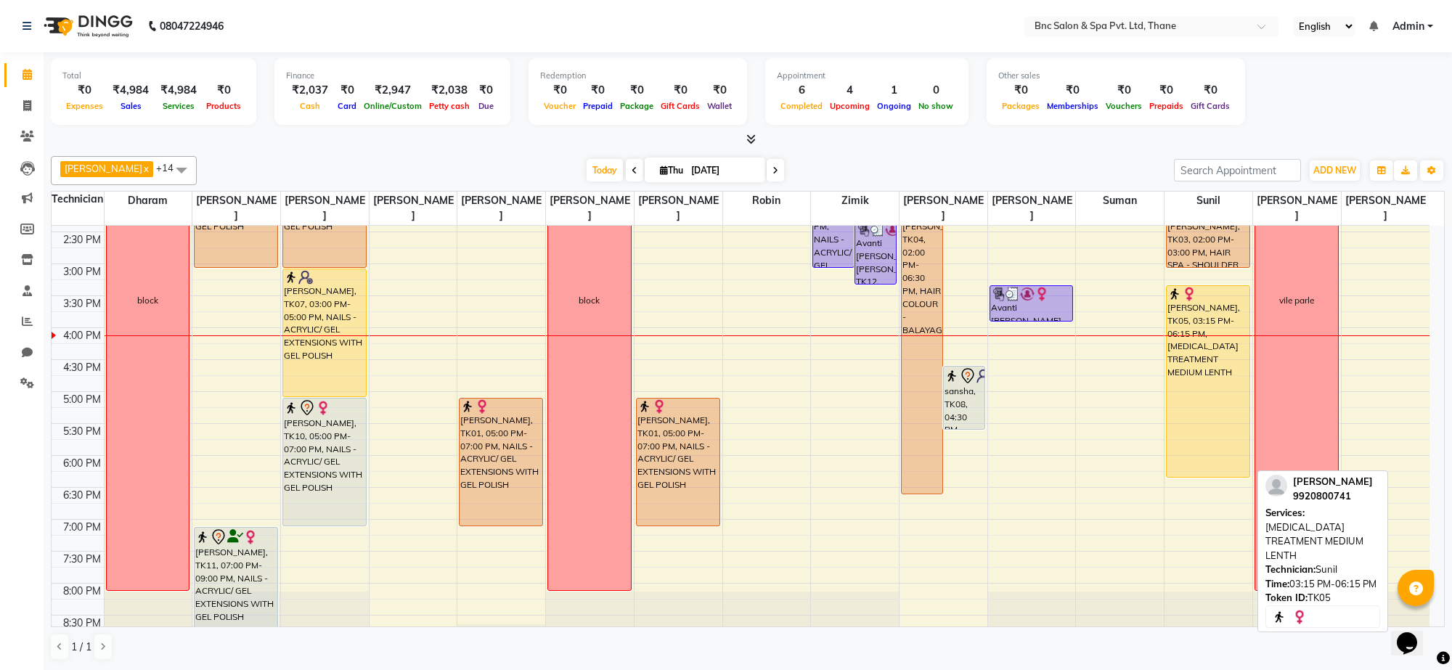
click at [1221, 434] on div "shravani, TK05, 03:15 PM-06:15 PM, BOTOX TREATMENT MEDIUM LENTH" at bounding box center [1208, 381] width 83 height 191
select select "1"
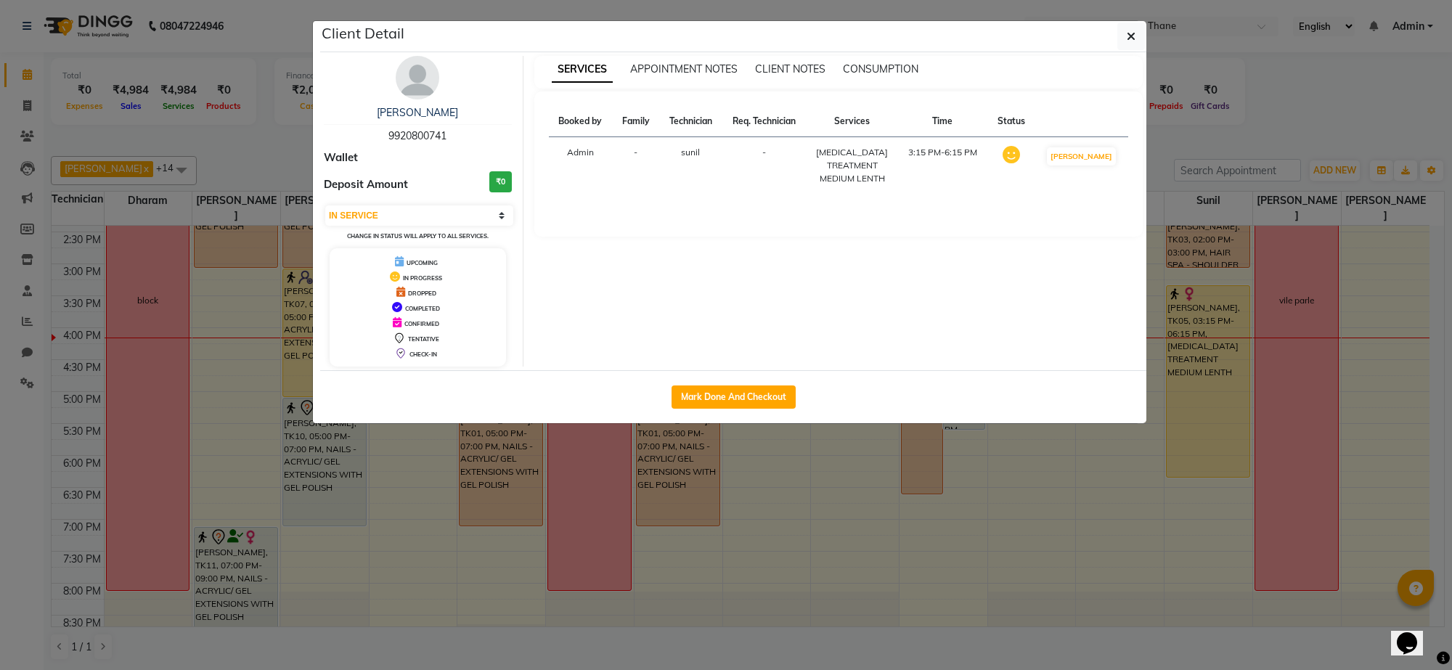
click at [975, 373] on div "Mark Done And Checkout" at bounding box center [733, 396] width 826 height 53
click at [759, 400] on button "Mark Done And Checkout" at bounding box center [734, 397] width 124 height 23
select select "service"
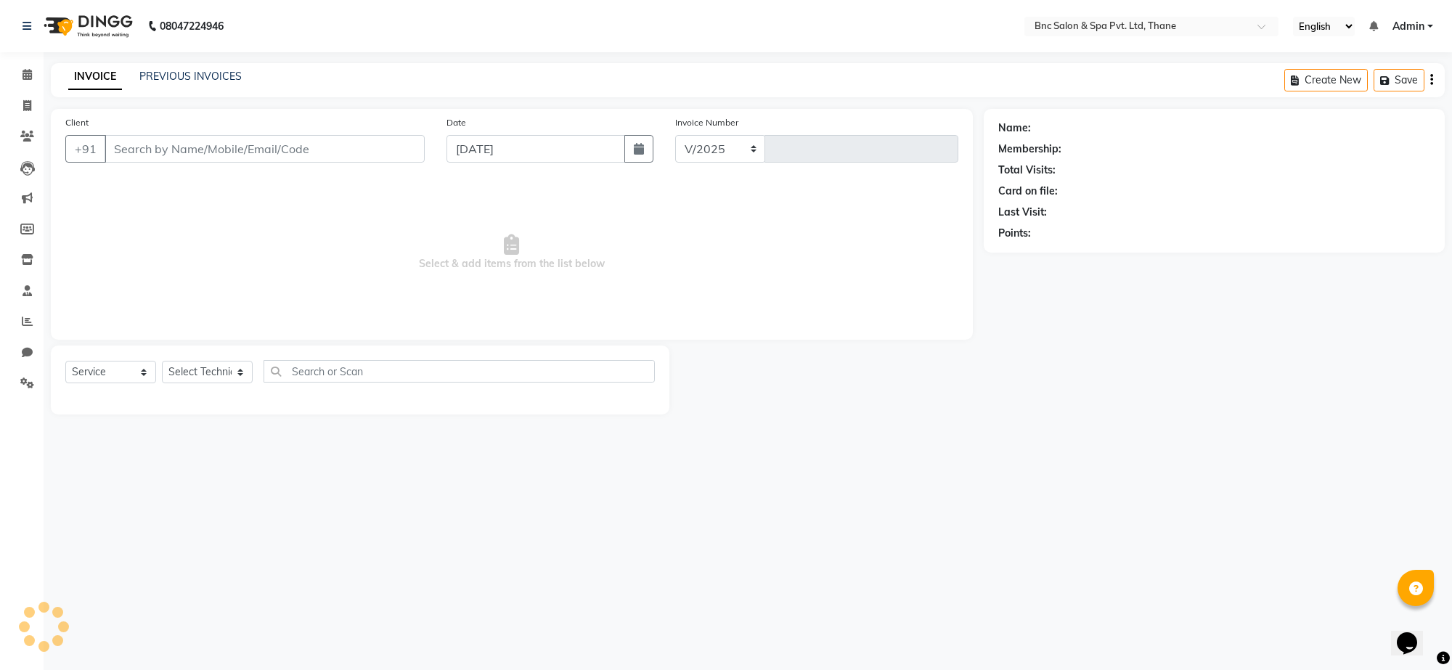
select select "7892"
type input "3611"
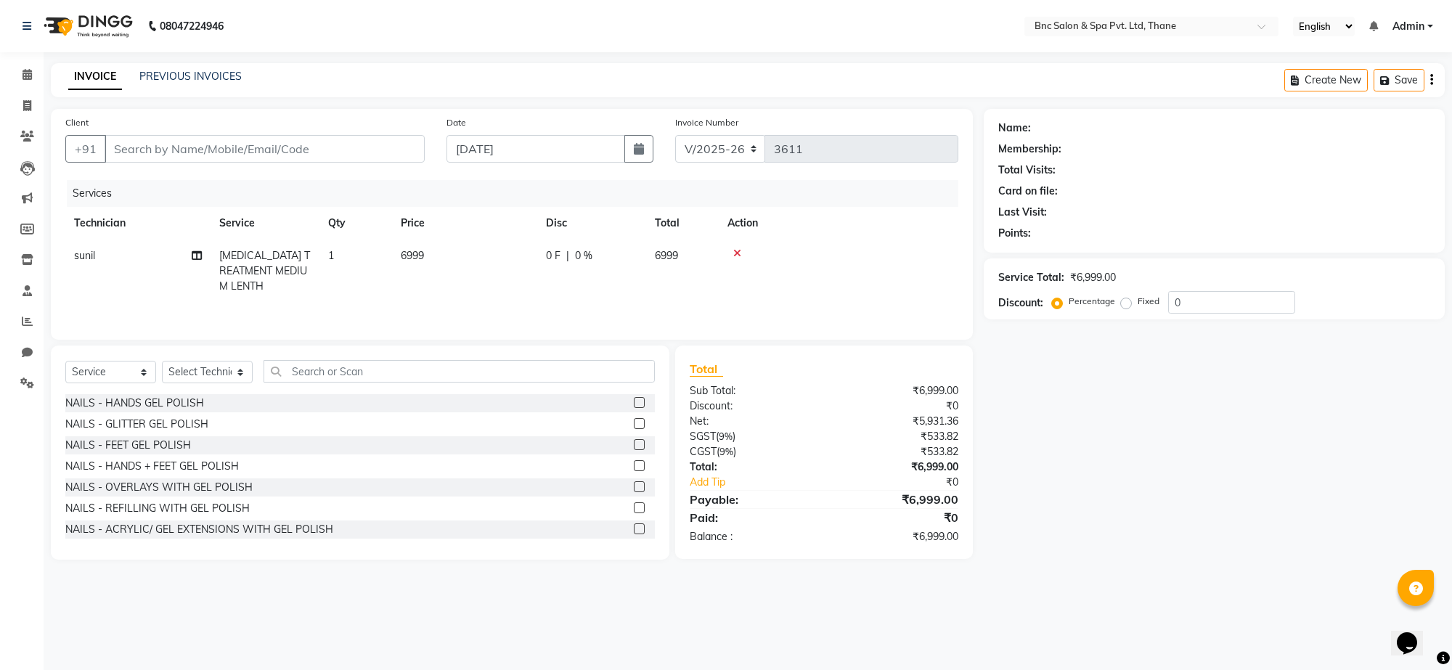
type input "9920800741"
select select "78020"
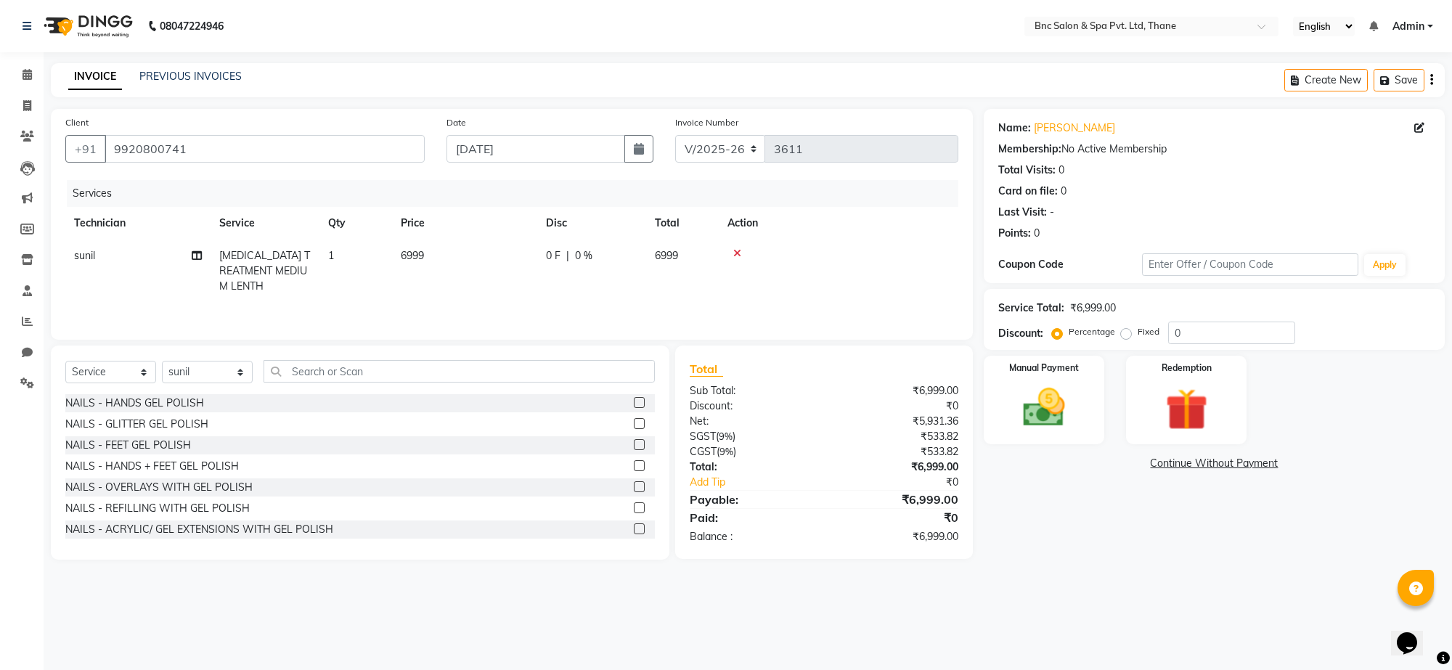
click at [426, 270] on td "6999" at bounding box center [464, 271] width 145 height 63
select select "78020"
click at [426, 270] on input "1" at bounding box center [424, 259] width 55 height 23
click at [425, 269] on input "1" at bounding box center [424, 259] width 55 height 23
click at [439, 251] on td "6999" at bounding box center [464, 271] width 145 height 63
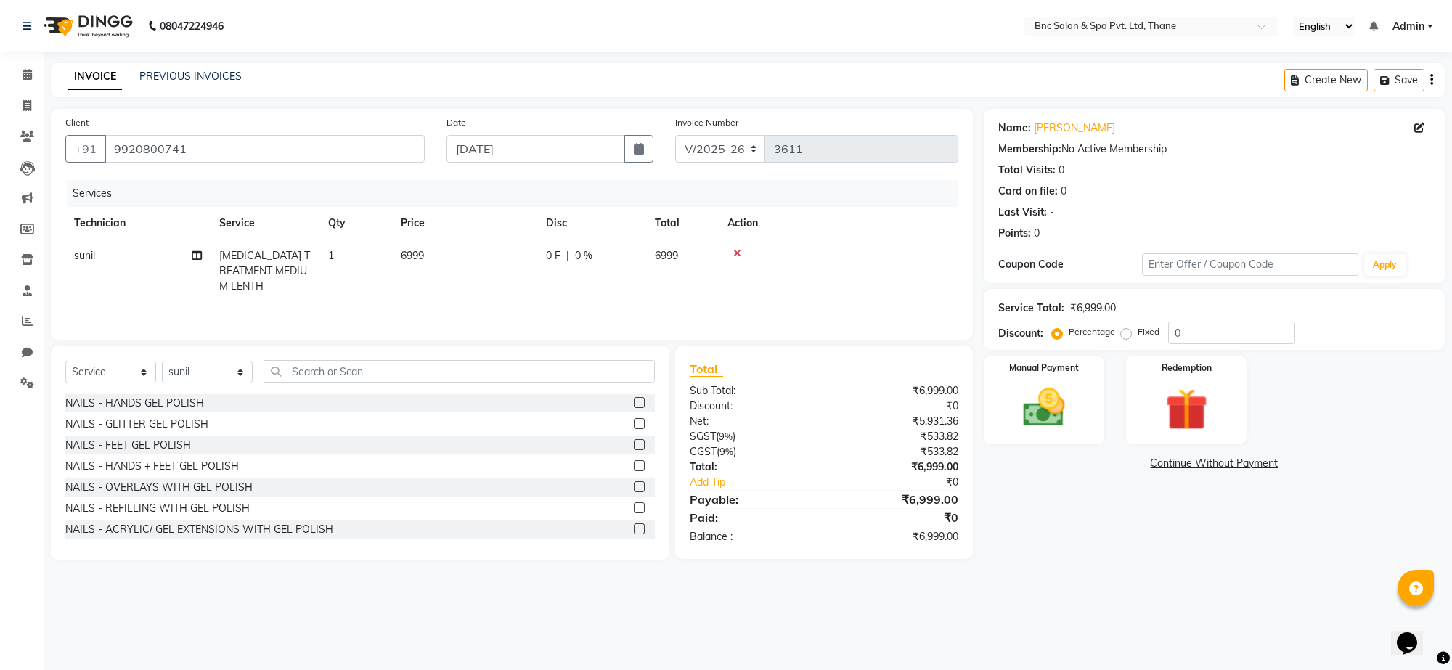
select select "78020"
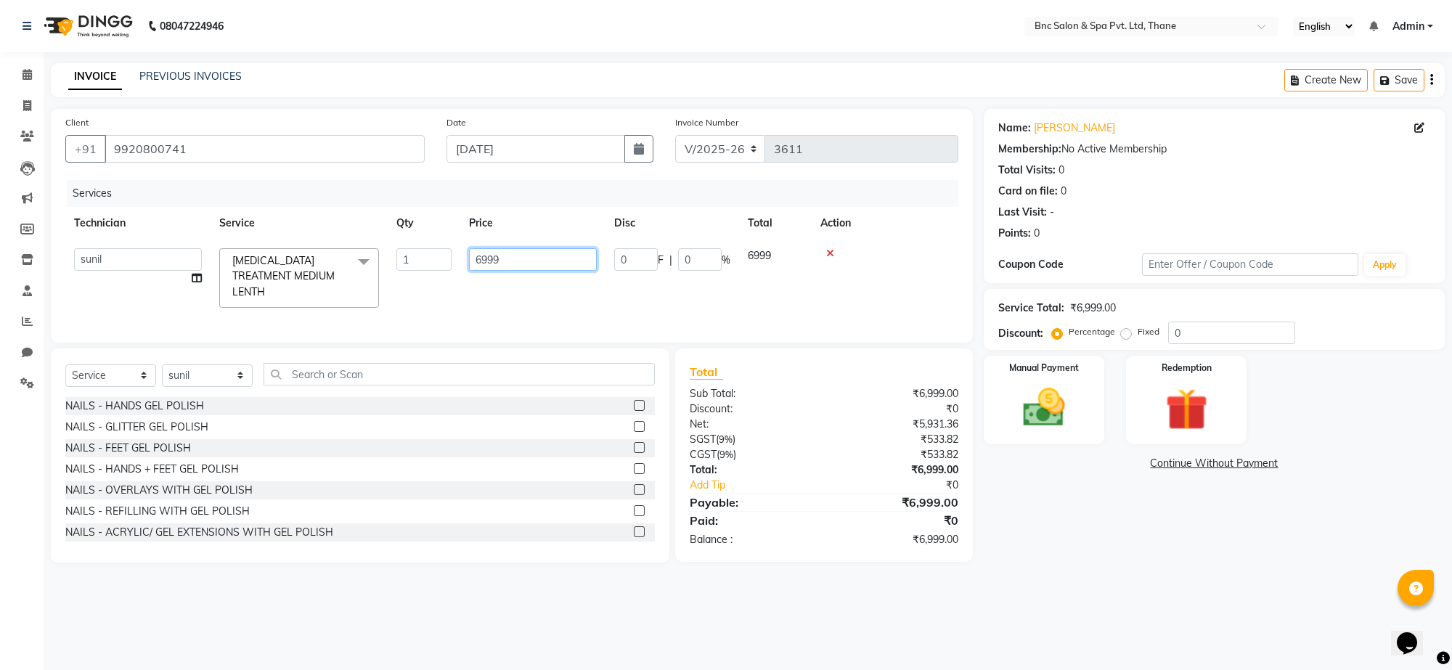
click at [521, 255] on input "6999" at bounding box center [533, 259] width 128 height 23
type input "6"
type input "5999"
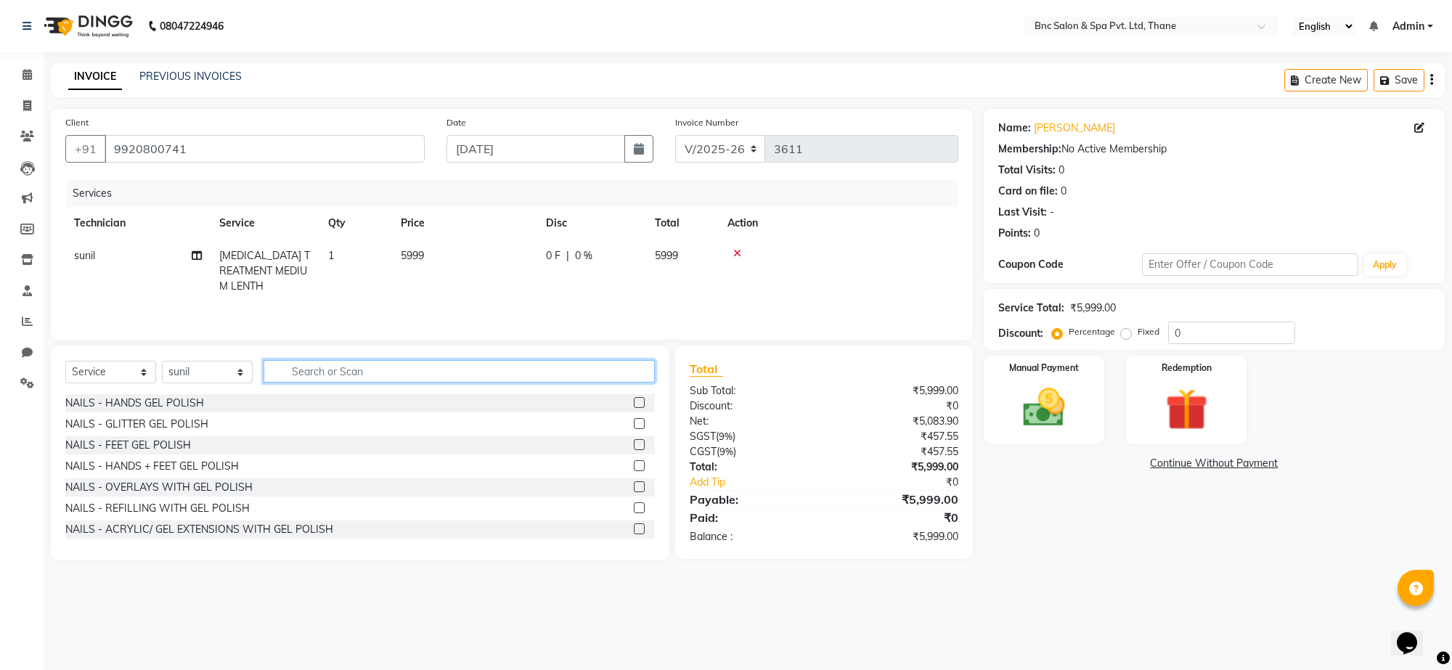
click at [324, 375] on input "text" at bounding box center [459, 371] width 391 height 23
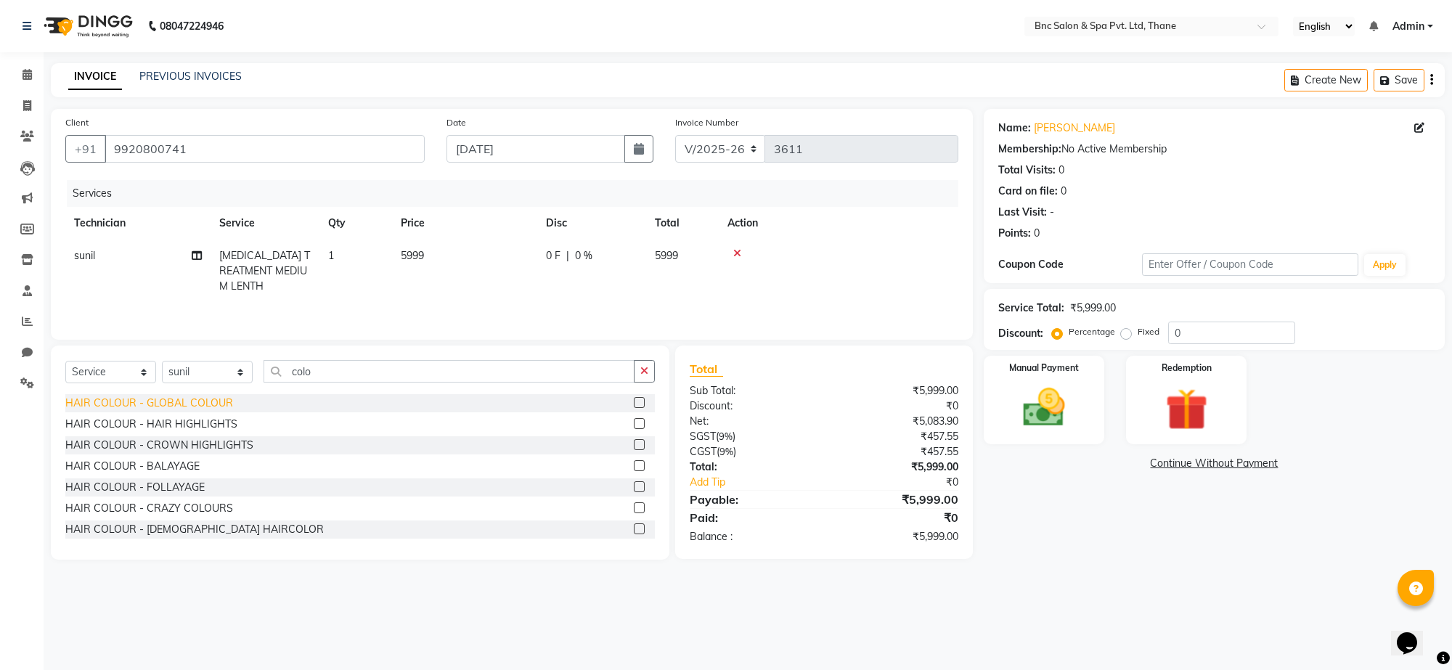
click at [143, 405] on div "HAIR COLOUR - GLOBAL COLOUR" at bounding box center [149, 403] width 168 height 15
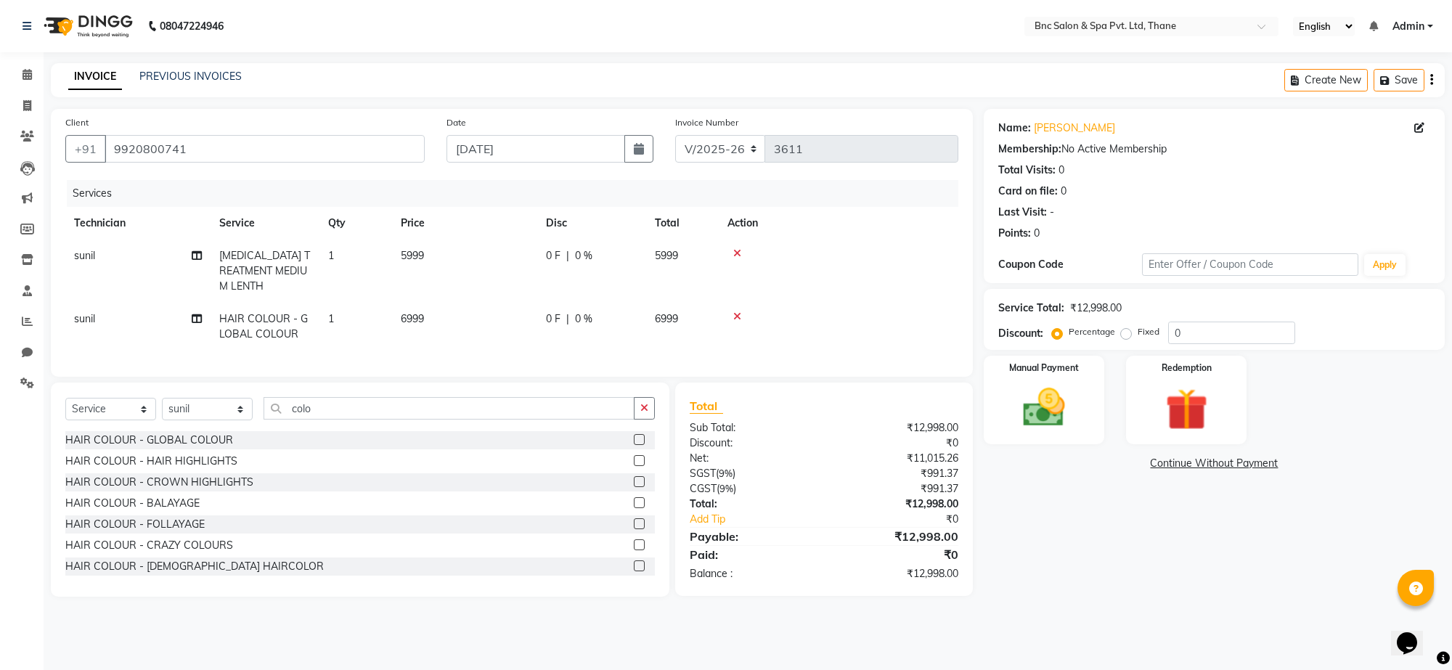
click at [415, 312] on span "6999" at bounding box center [412, 318] width 23 height 13
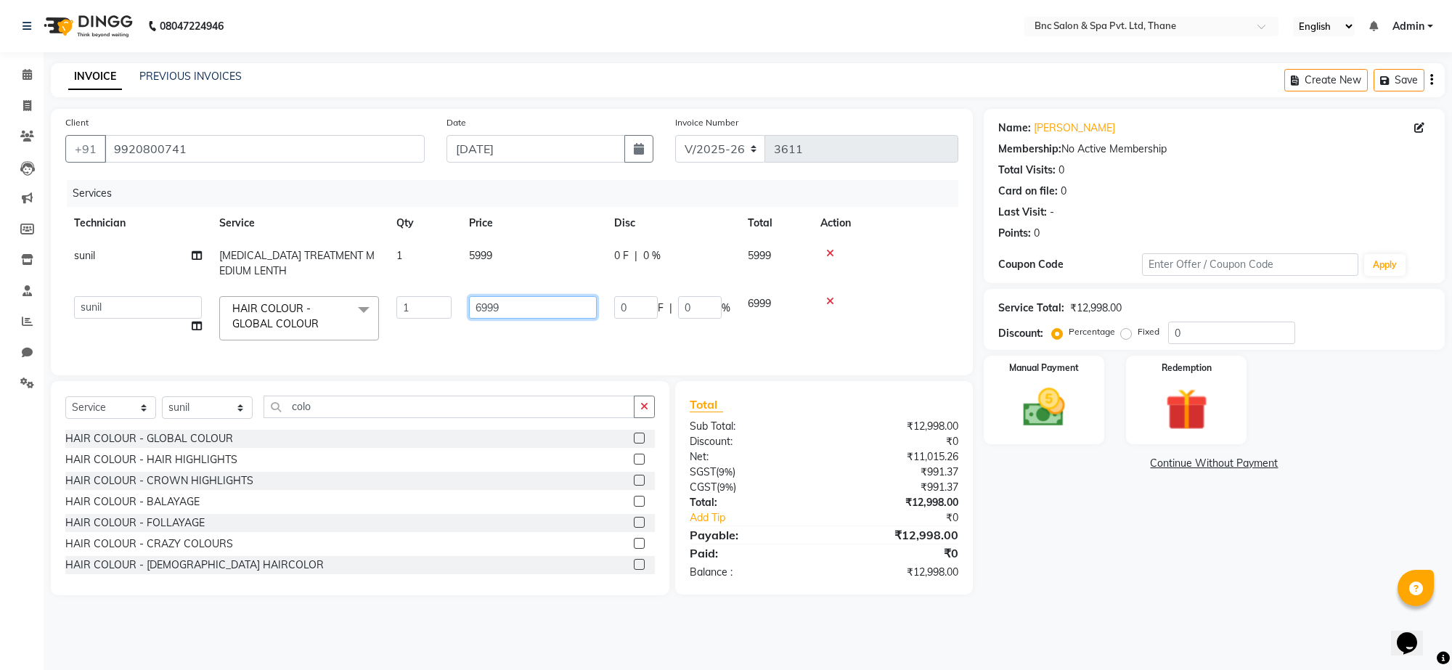
click at [506, 306] on input "6999" at bounding box center [533, 307] width 128 height 23
click at [214, 419] on div "Select Service Product Membership Package Voucher Prepaid Gift Card Select Tech…" at bounding box center [360, 413] width 590 height 34
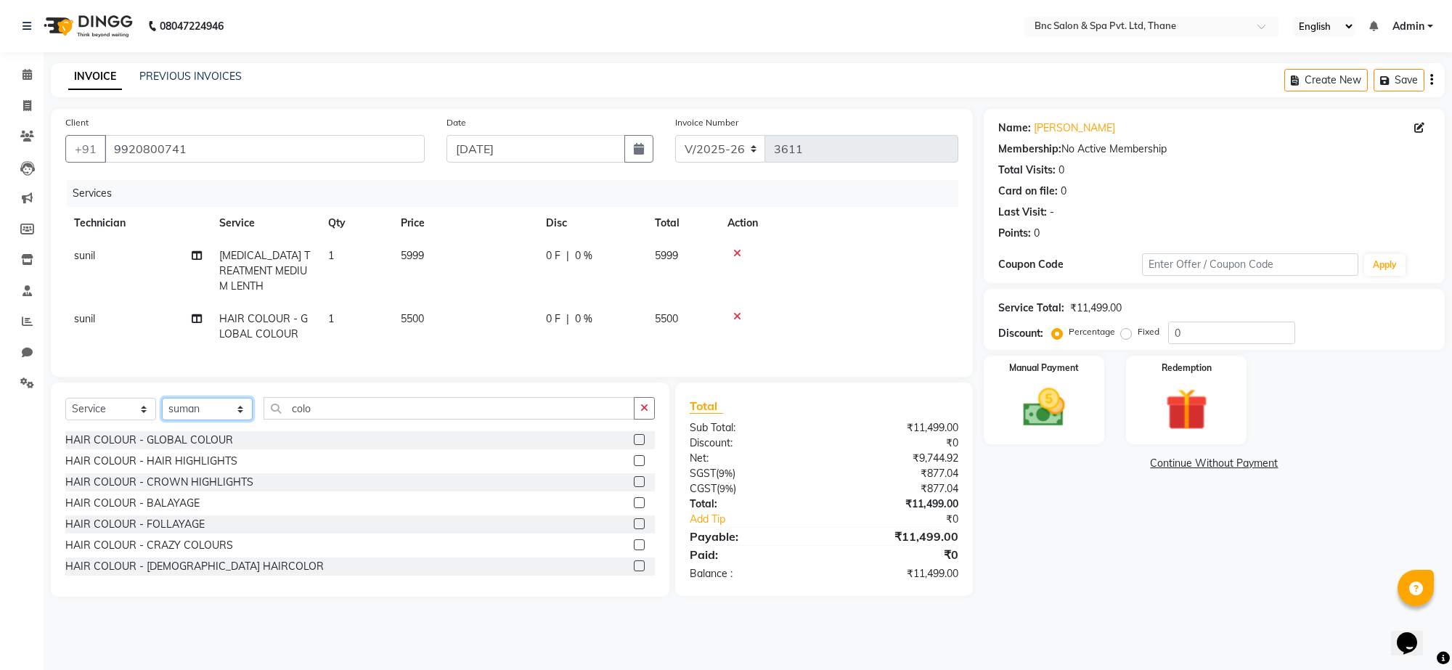
click at [162, 398] on select "Select Technician [PERSON_NAME] [PERSON_NAME] [PERSON_NAME] [PERSON_NAME] [PERS…" at bounding box center [207, 409] width 91 height 23
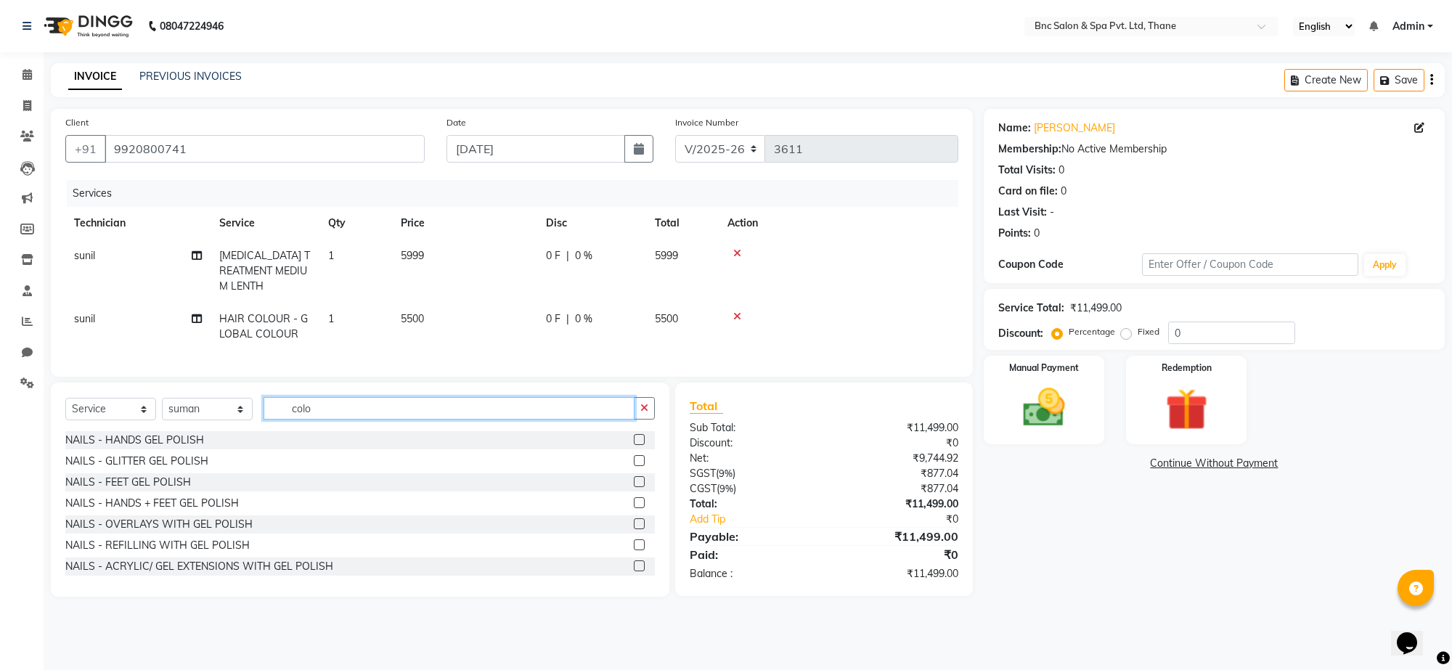
click at [336, 404] on input "colo" at bounding box center [449, 408] width 371 height 23
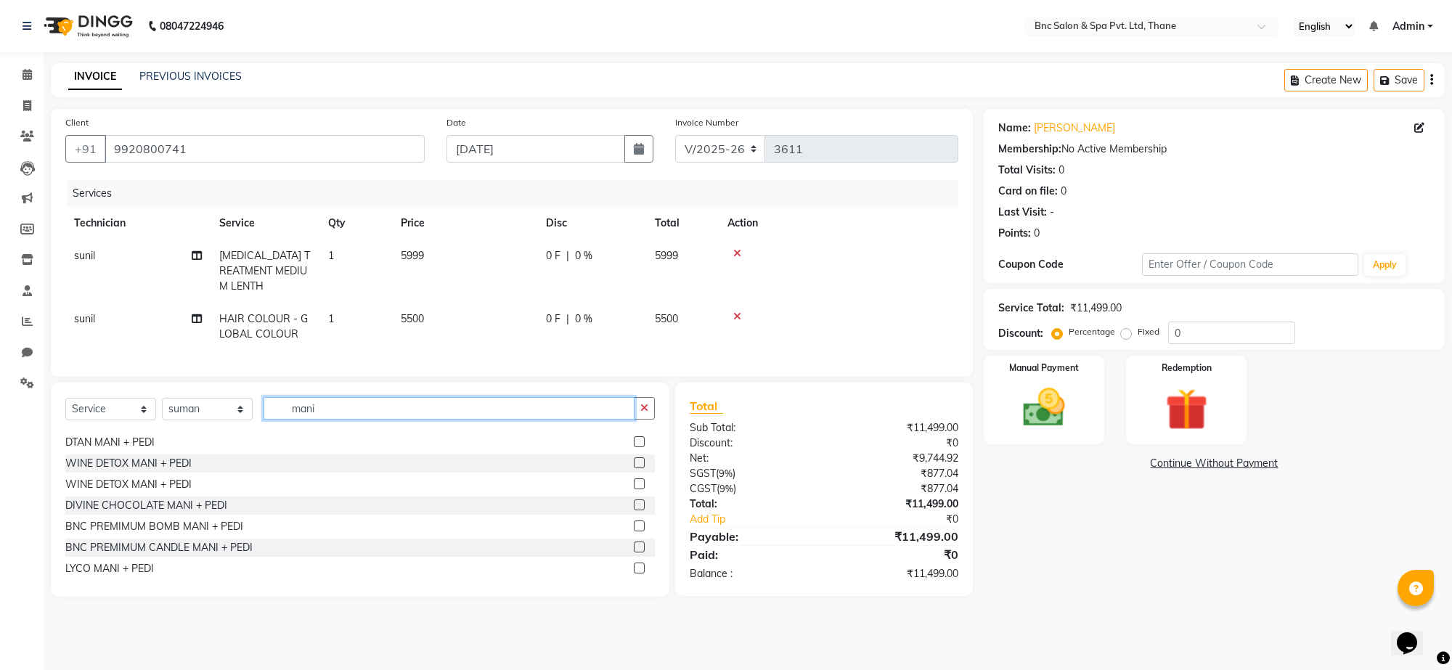
scroll to position [233, 0]
click at [142, 560] on div "LYCO MANI + PEDI" at bounding box center [109, 565] width 89 height 15
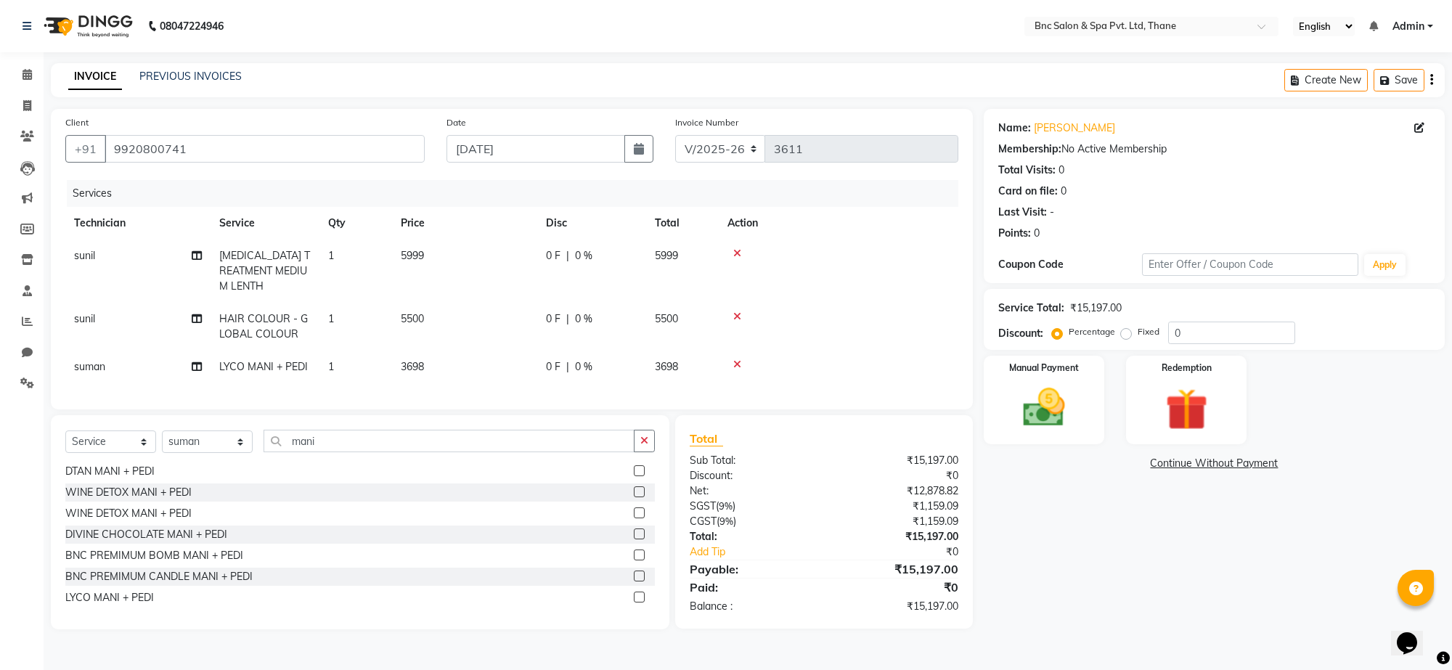
click at [418, 360] on span "3698" at bounding box center [412, 366] width 23 height 13
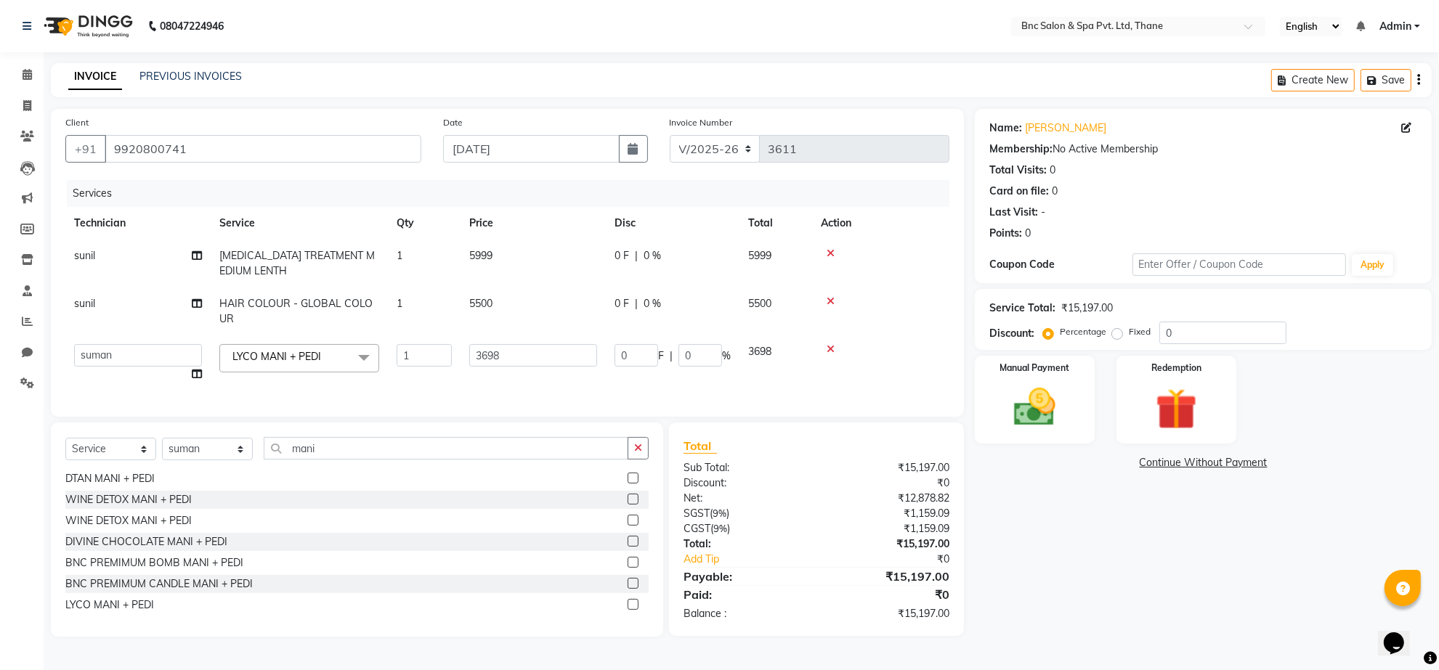
click at [543, 371] on td "3698" at bounding box center [532, 363] width 145 height 55
click at [517, 353] on input "3698" at bounding box center [533, 355] width 128 height 23
click at [222, 463] on div "Select Service Product Membership Package Voucher Prepaid Gift Card Select Tech…" at bounding box center [357, 530] width 612 height 214
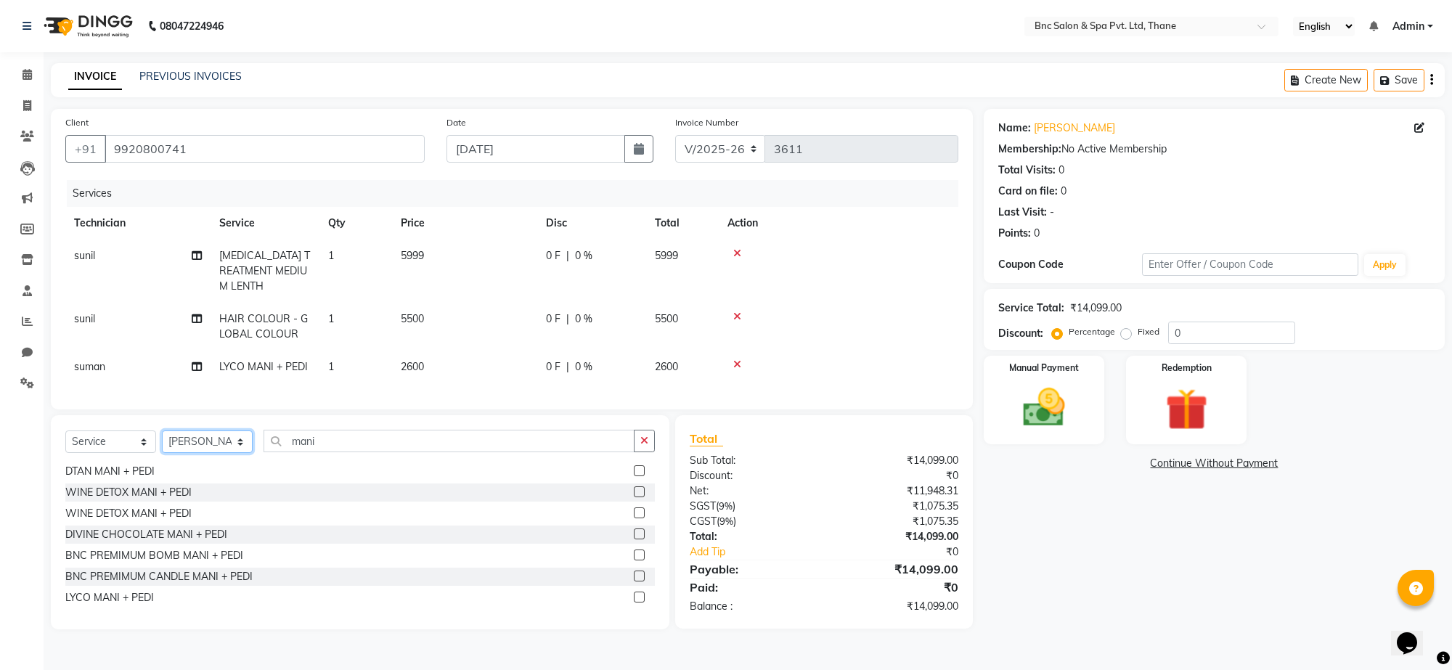
click at [162, 431] on select "Select Technician [PERSON_NAME] [PERSON_NAME] [PERSON_NAME] [PERSON_NAME] [PERS…" at bounding box center [207, 442] width 91 height 23
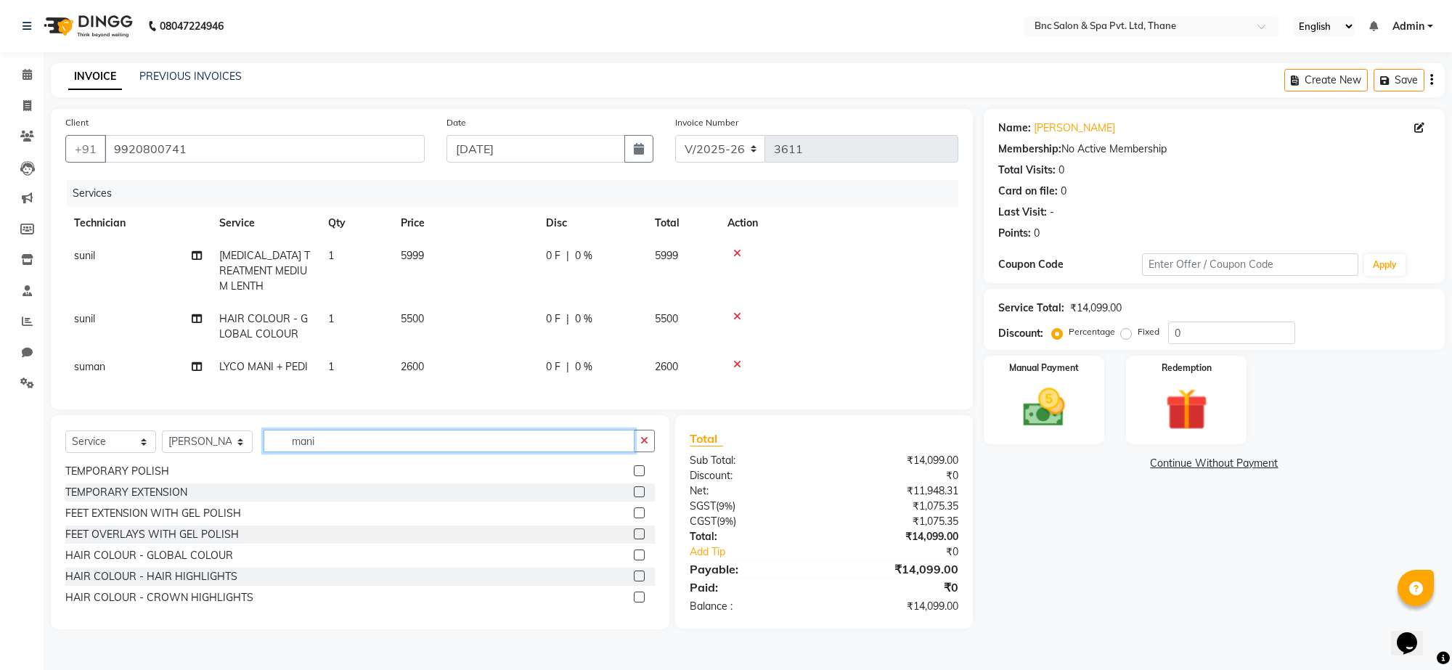
click at [336, 444] on input "mani" at bounding box center [449, 441] width 371 height 23
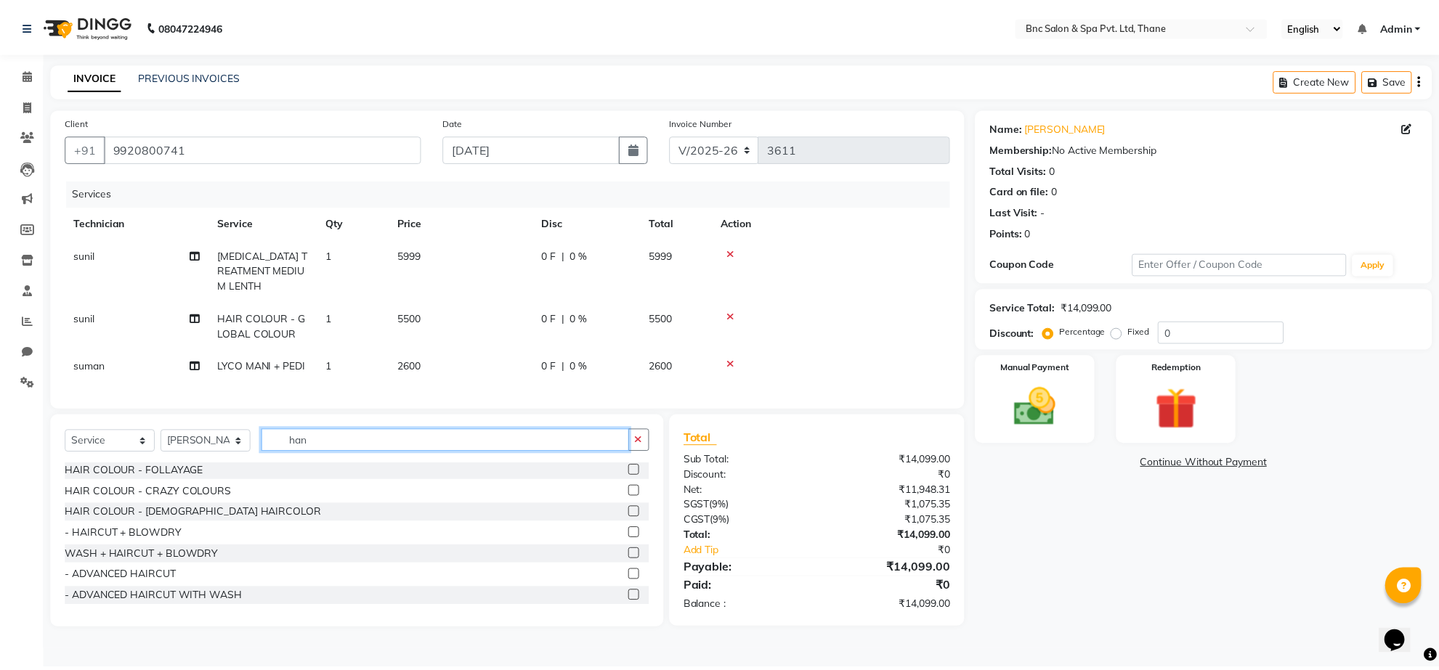
scroll to position [0, 0]
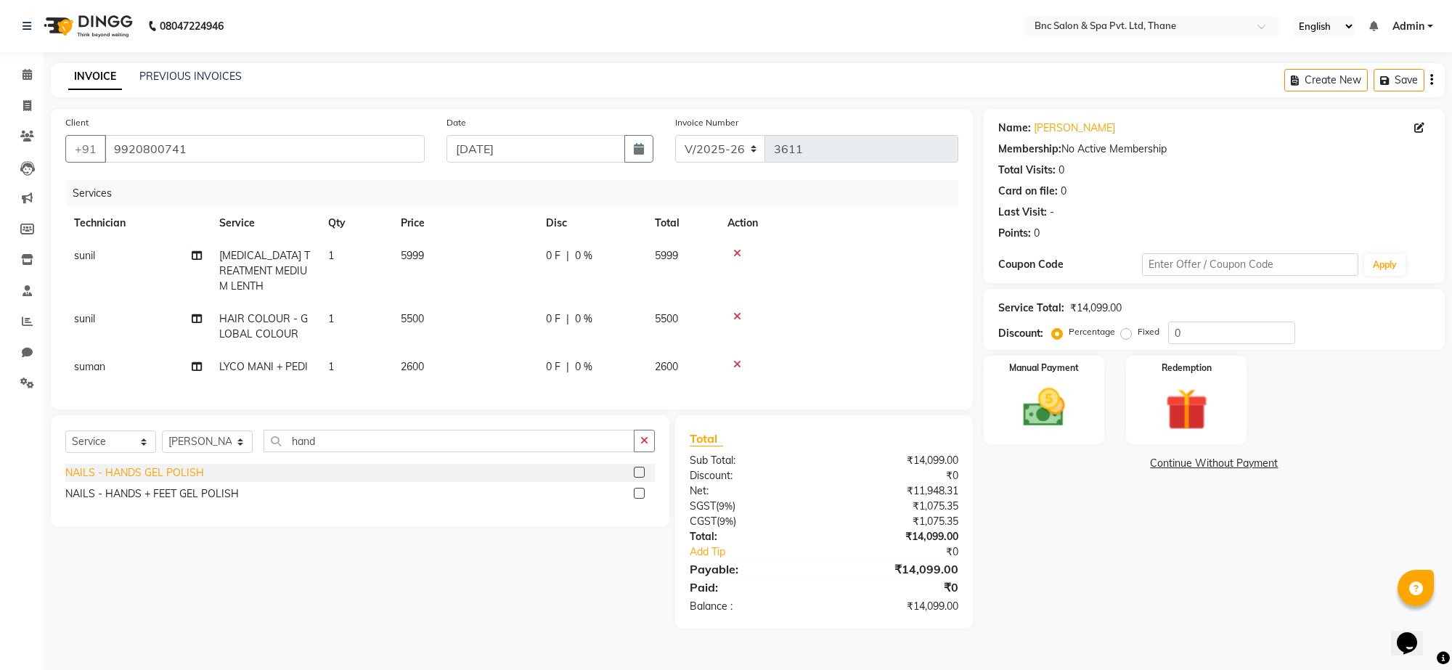
click at [190, 472] on div "NAILS - HANDS GEL POLISH" at bounding box center [134, 473] width 139 height 15
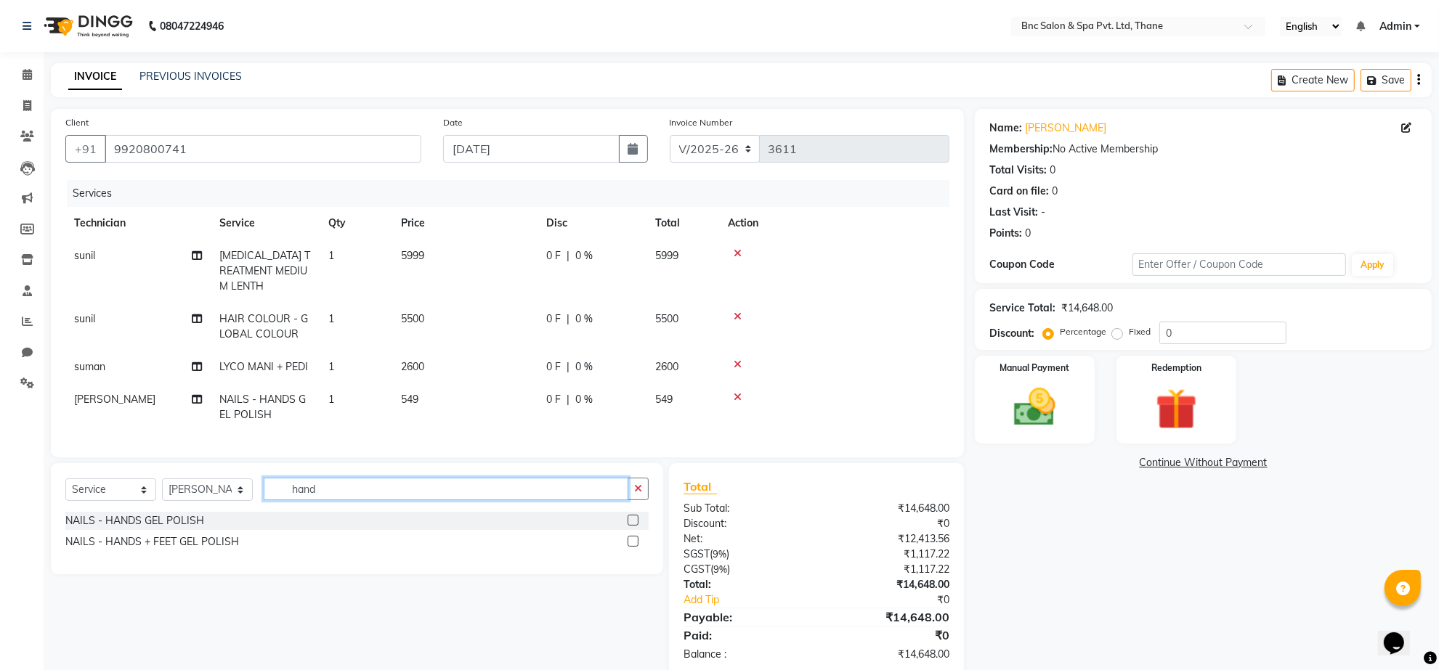
click at [321, 483] on input "hand" at bounding box center [446, 489] width 365 height 23
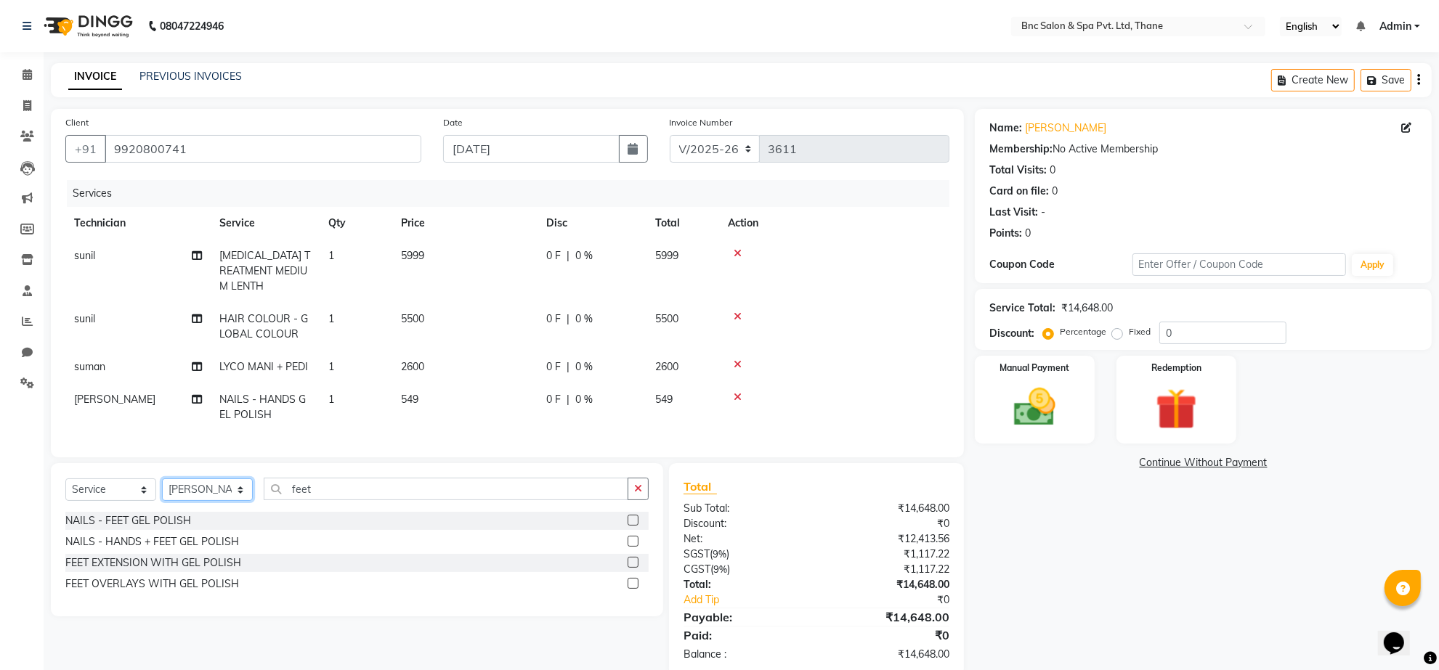
click at [179, 489] on select "Select Technician [PERSON_NAME] [PERSON_NAME] [PERSON_NAME] [PERSON_NAME] [PERS…" at bounding box center [207, 490] width 91 height 23
click at [162, 479] on select "Select Technician [PERSON_NAME] [PERSON_NAME] [PERSON_NAME] [PERSON_NAME] [PERS…" at bounding box center [207, 490] width 91 height 23
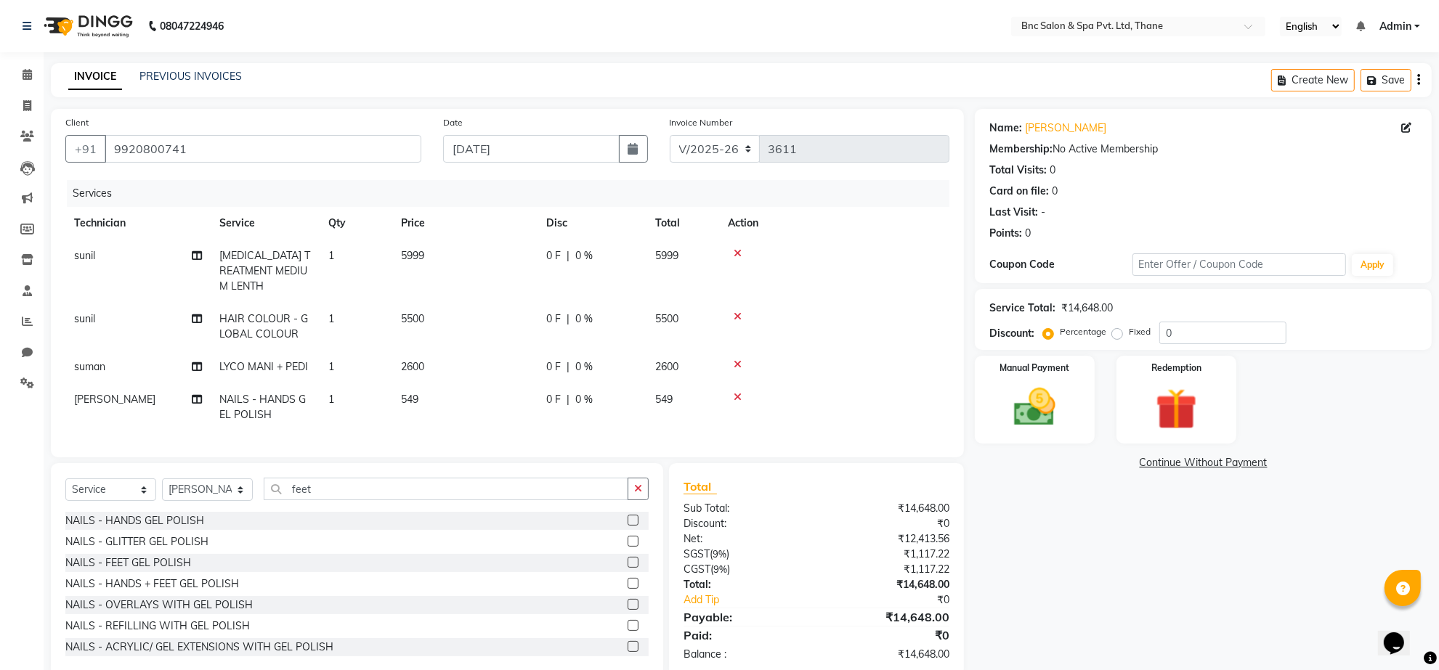
click at [192, 561] on div "NAILS - FEET GEL POLISH" at bounding box center [356, 563] width 583 height 18
click at [178, 561] on div "NAILS - FEET GEL POLISH" at bounding box center [128, 563] width 126 height 15
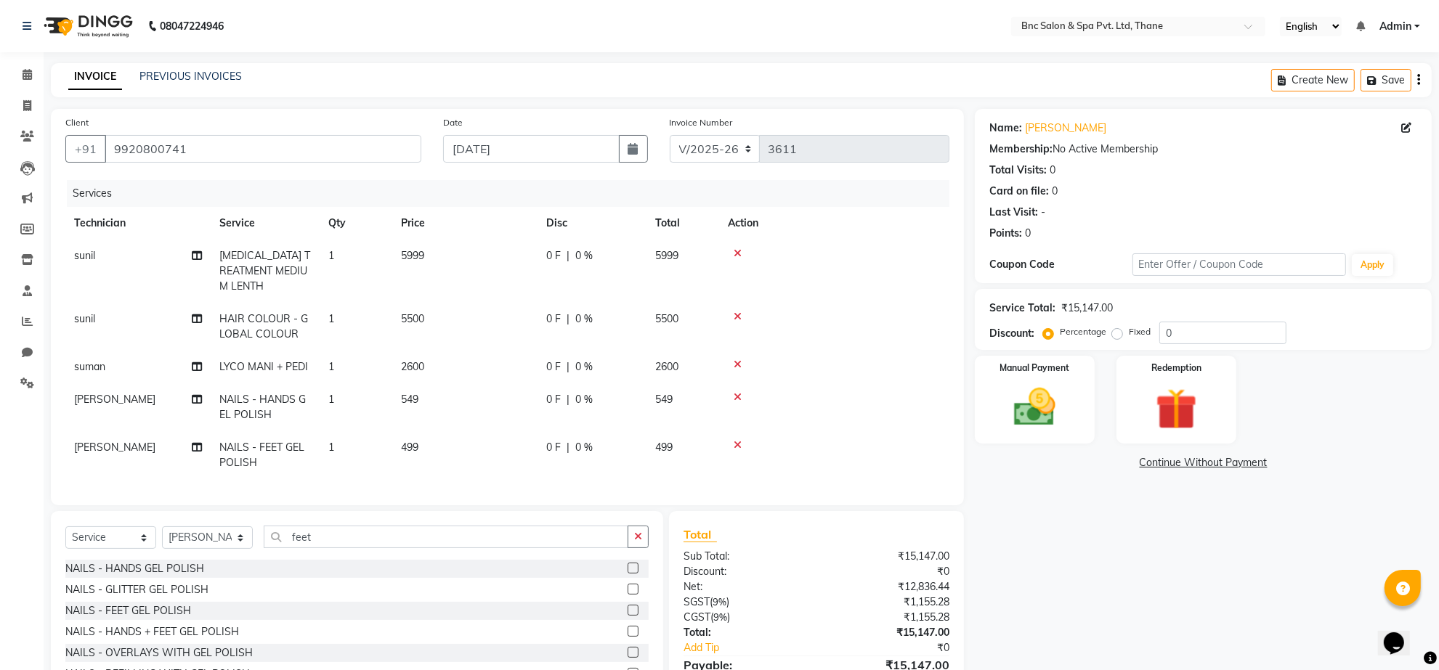
click at [411, 398] on td "549" at bounding box center [464, 407] width 145 height 48
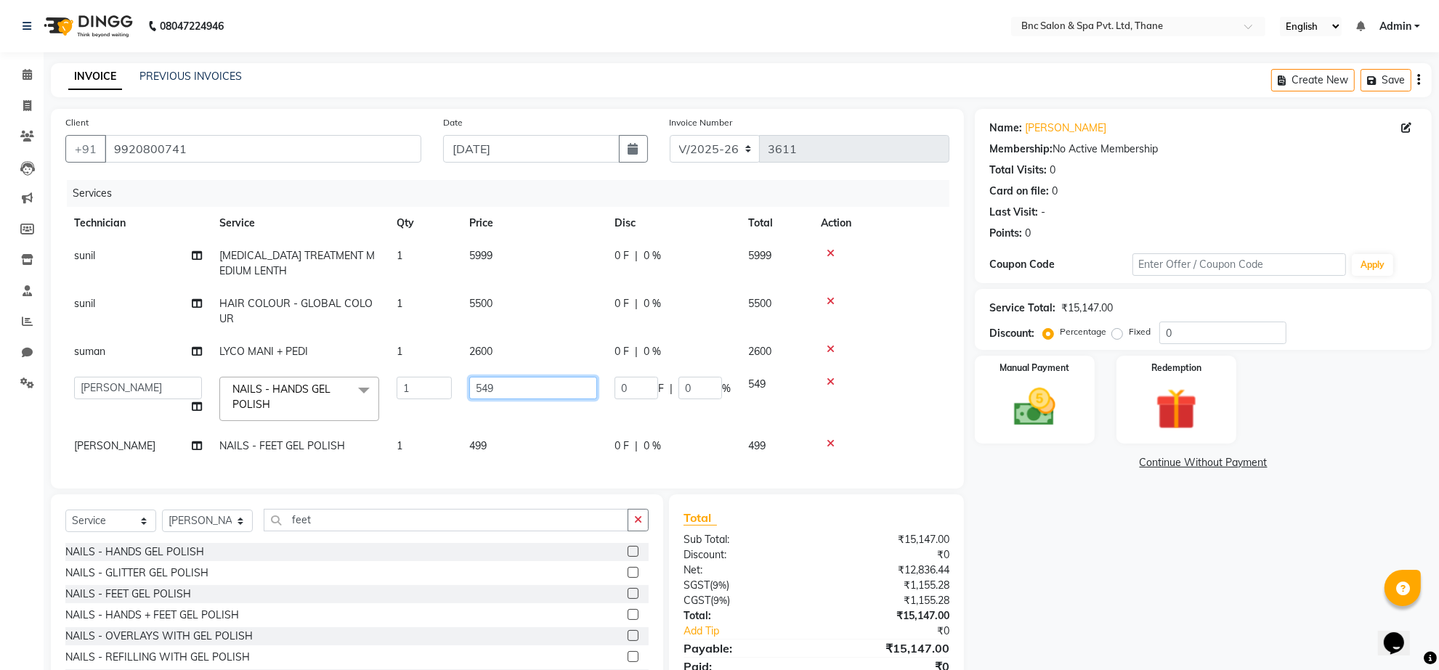
click at [501, 386] on input "549" at bounding box center [533, 388] width 128 height 23
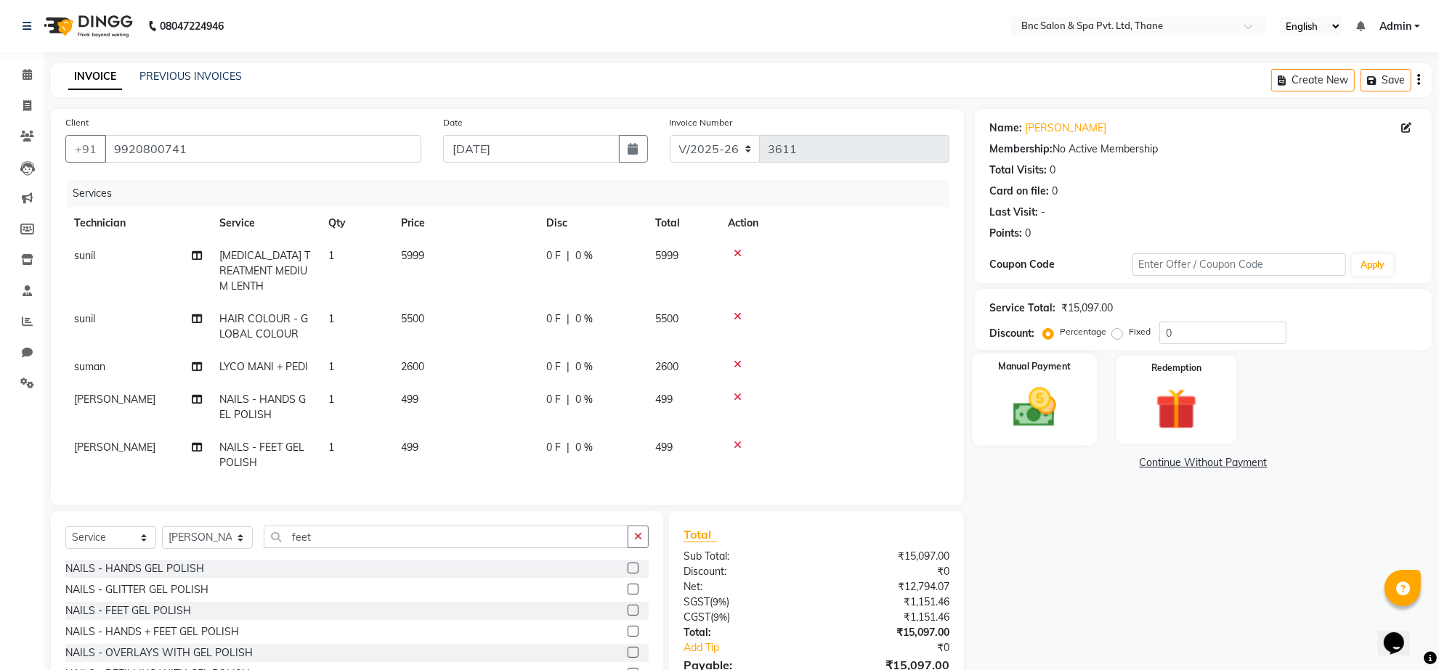
click at [1012, 397] on img at bounding box center [1034, 408] width 70 height 50
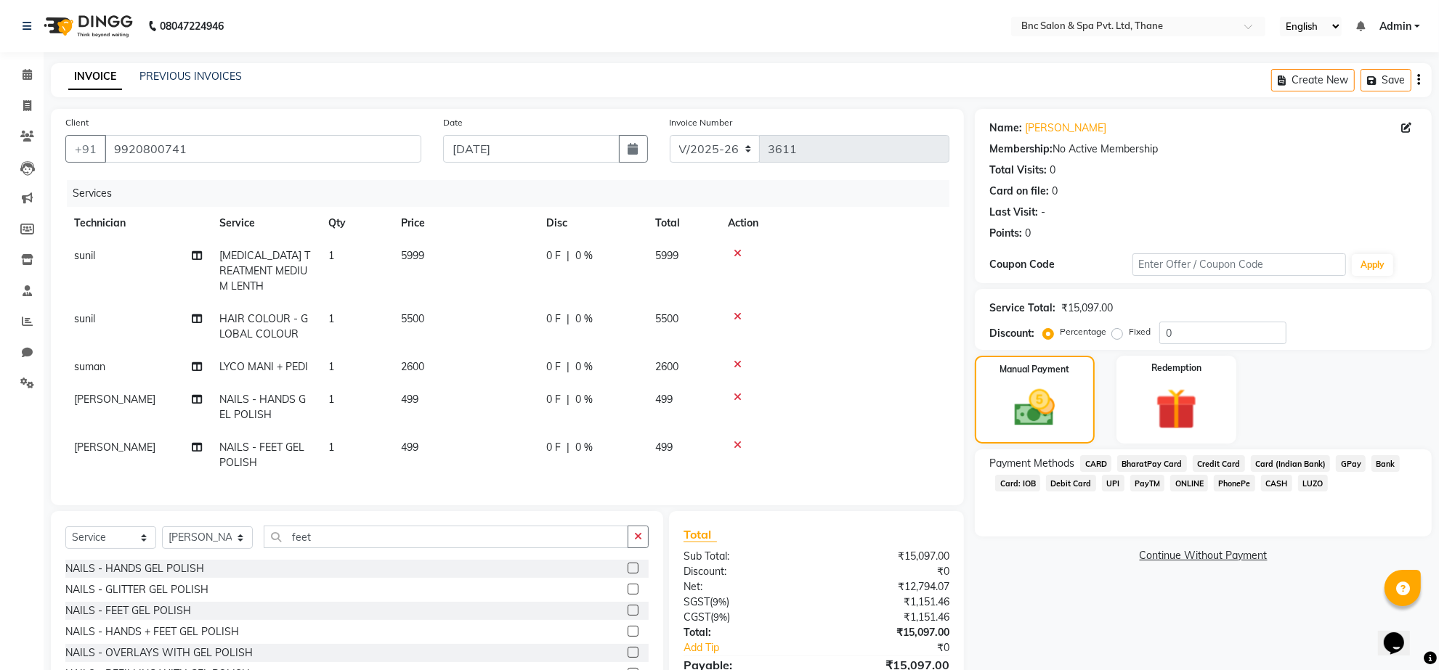
click at [1346, 467] on span "GPay" at bounding box center [1351, 463] width 30 height 17
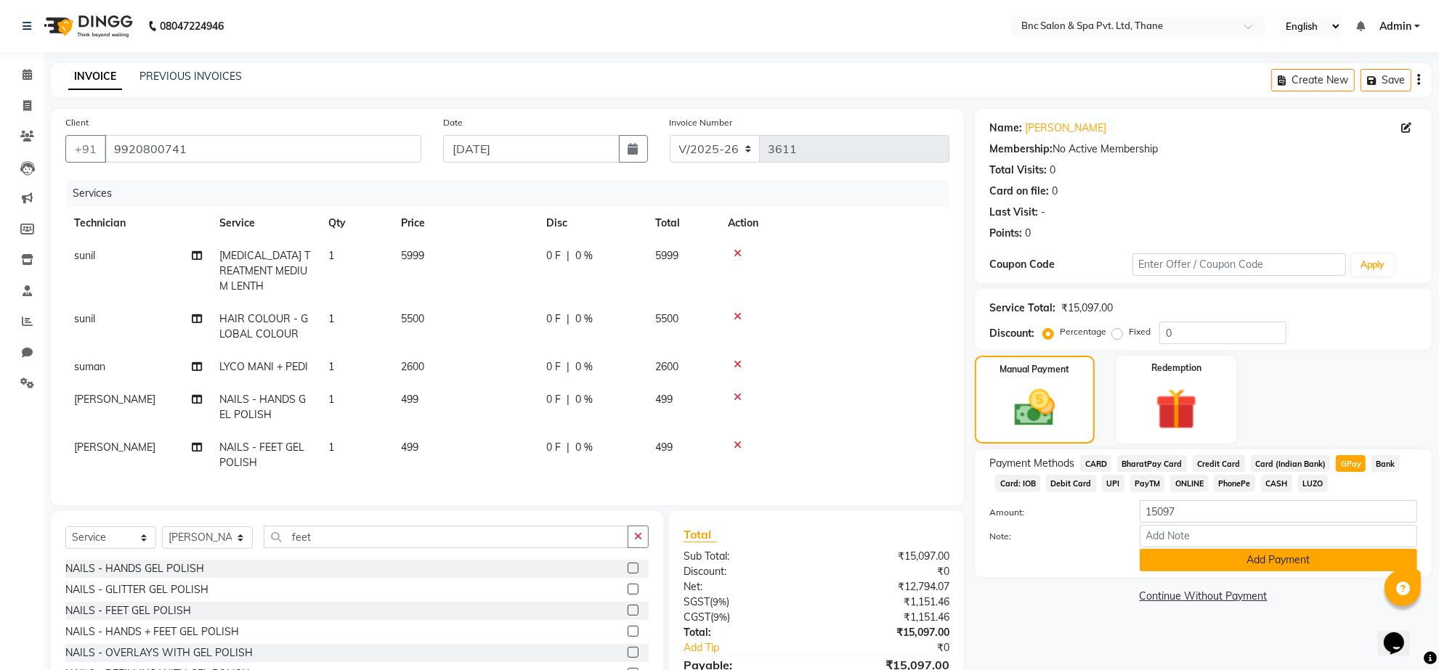
click at [1228, 558] on button "Add Payment" at bounding box center [1277, 560] width 277 height 23
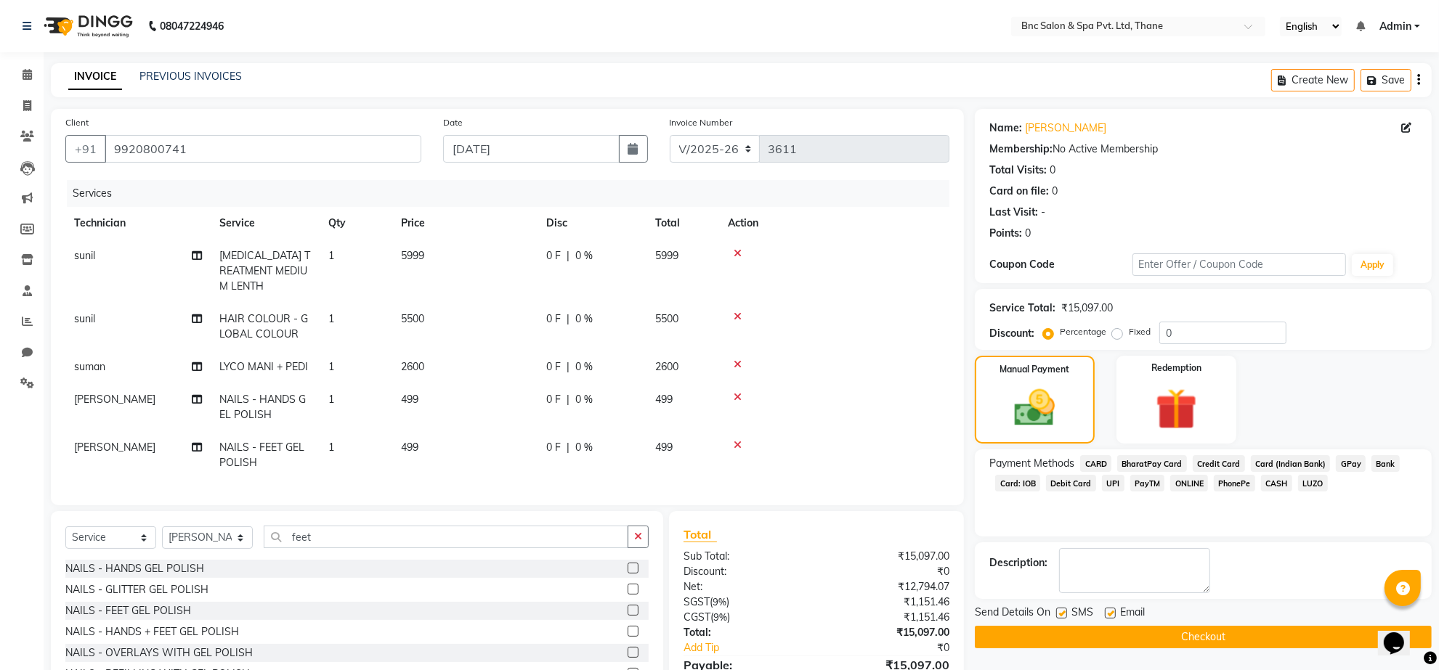
click at [1065, 614] on label at bounding box center [1061, 613] width 11 height 11
click at [1065, 614] on input "checkbox" at bounding box center [1060, 613] width 9 height 9
click at [1060, 635] on button "Checkout" at bounding box center [1203, 637] width 457 height 23
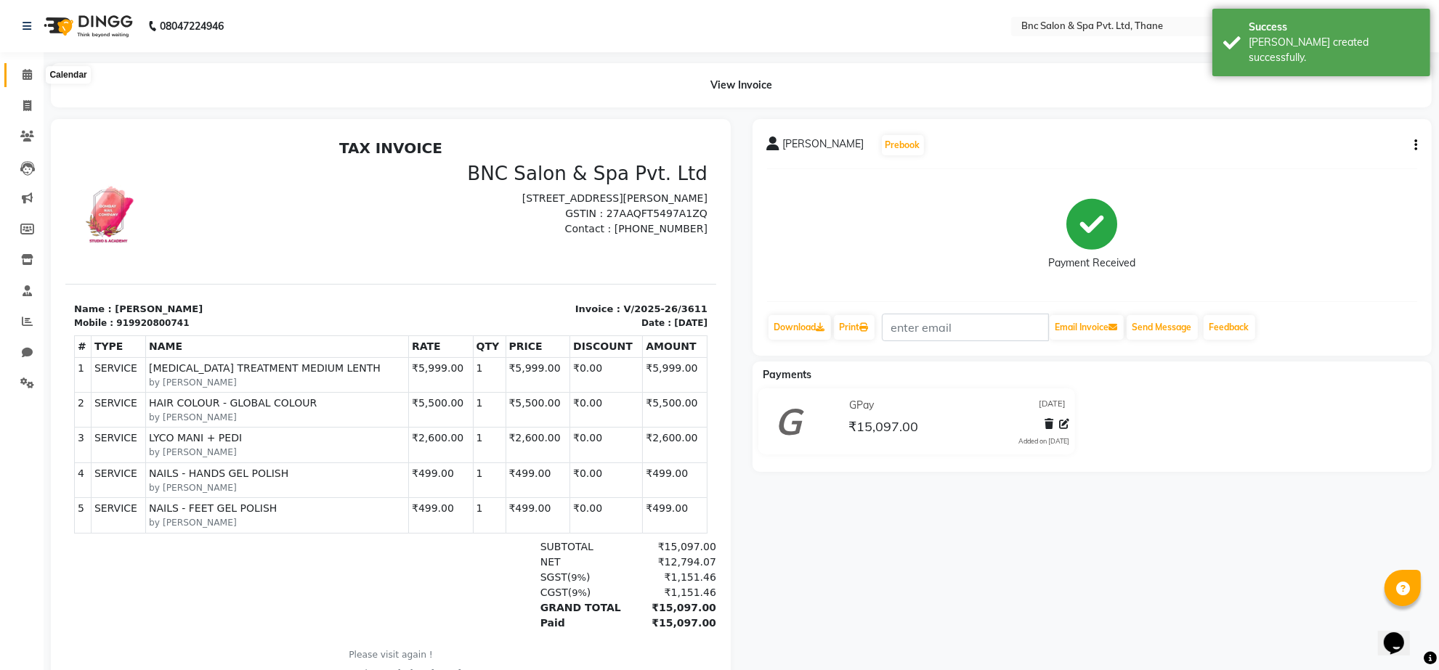
click at [25, 73] on icon at bounding box center [27, 74] width 9 height 11
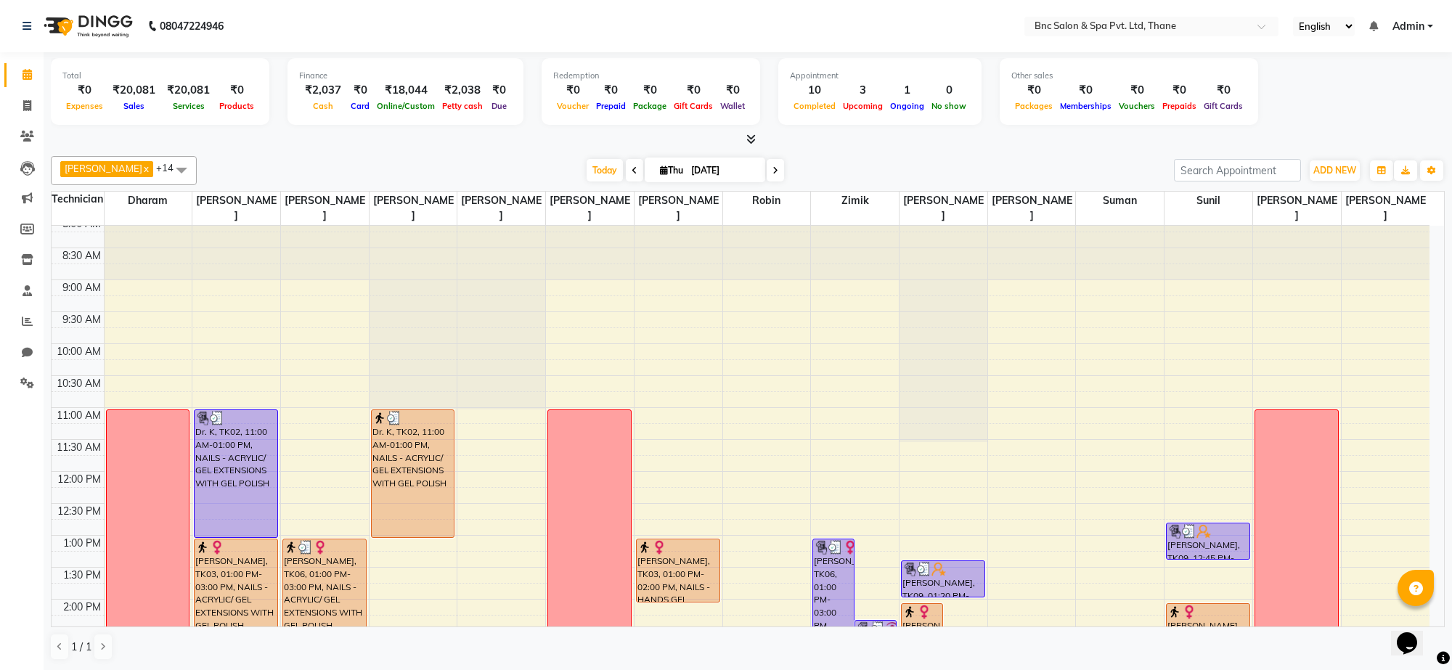
scroll to position [439, 0]
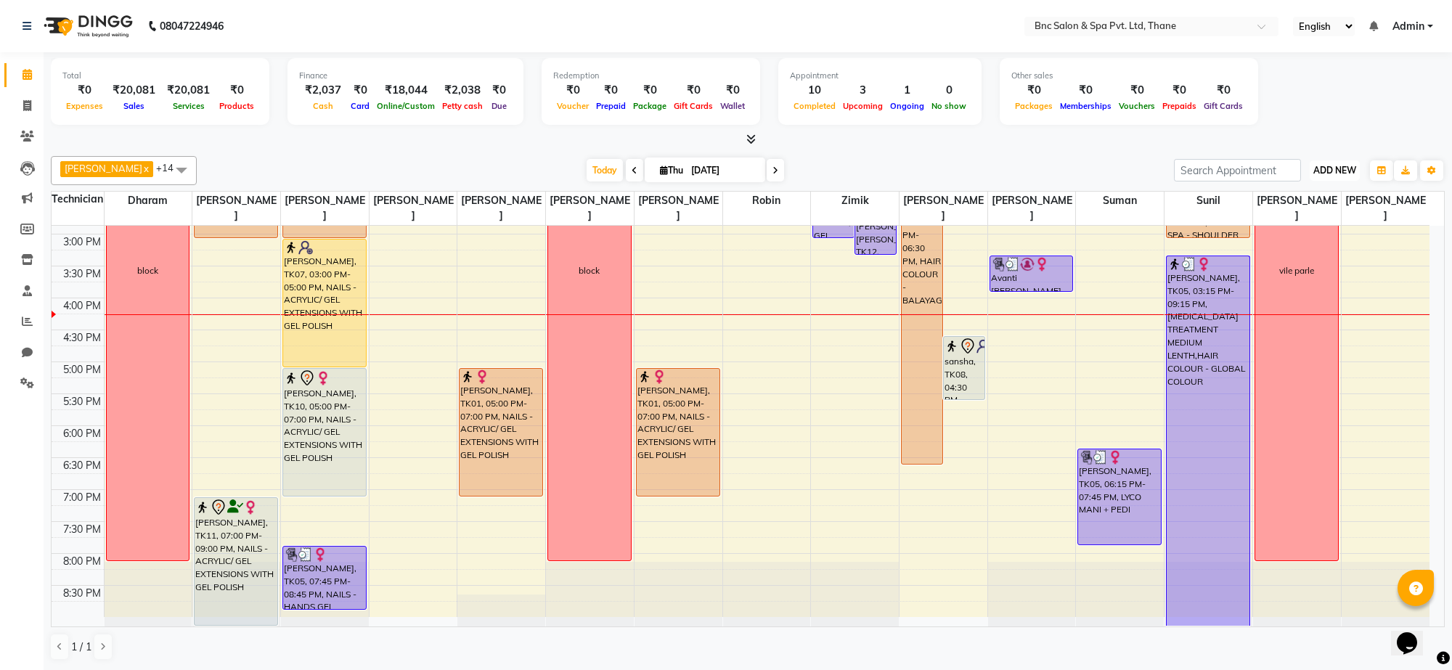
click at [1345, 168] on span "ADD NEW" at bounding box center [1335, 170] width 43 height 11
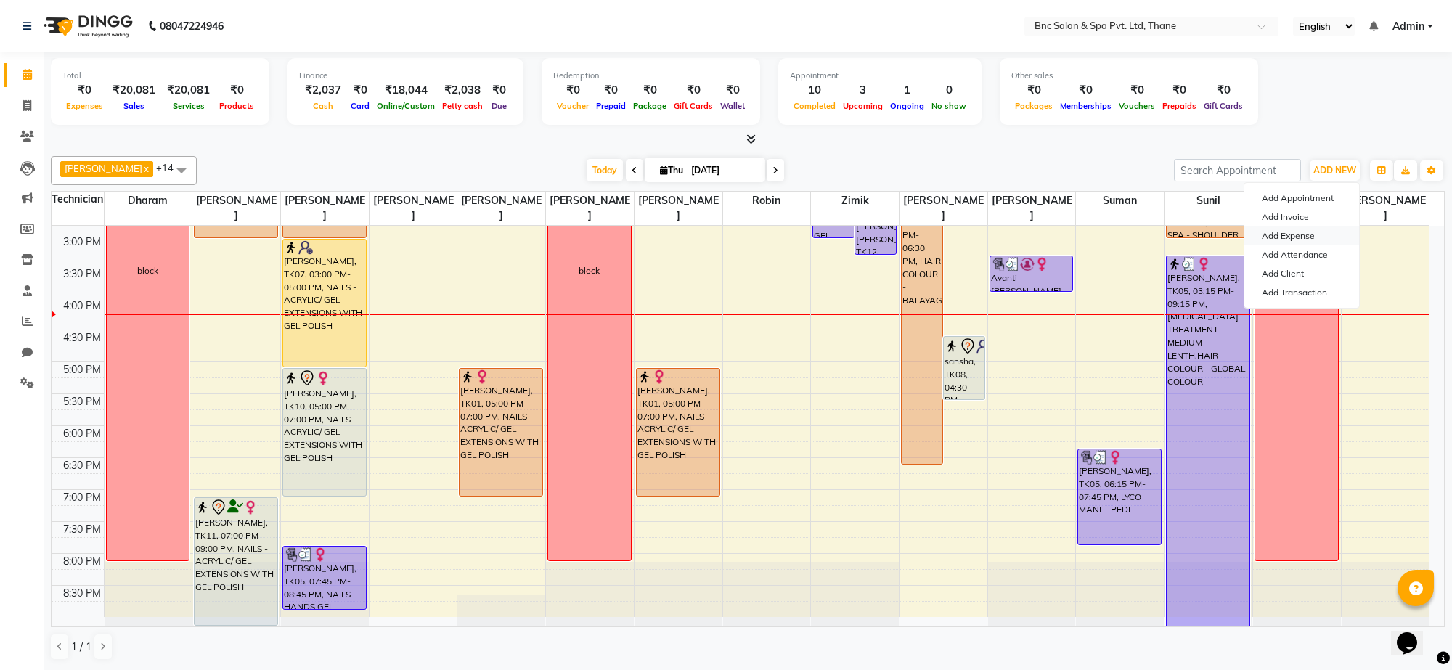
click at [1315, 233] on link "Add Expense" at bounding box center [1302, 236] width 115 height 19
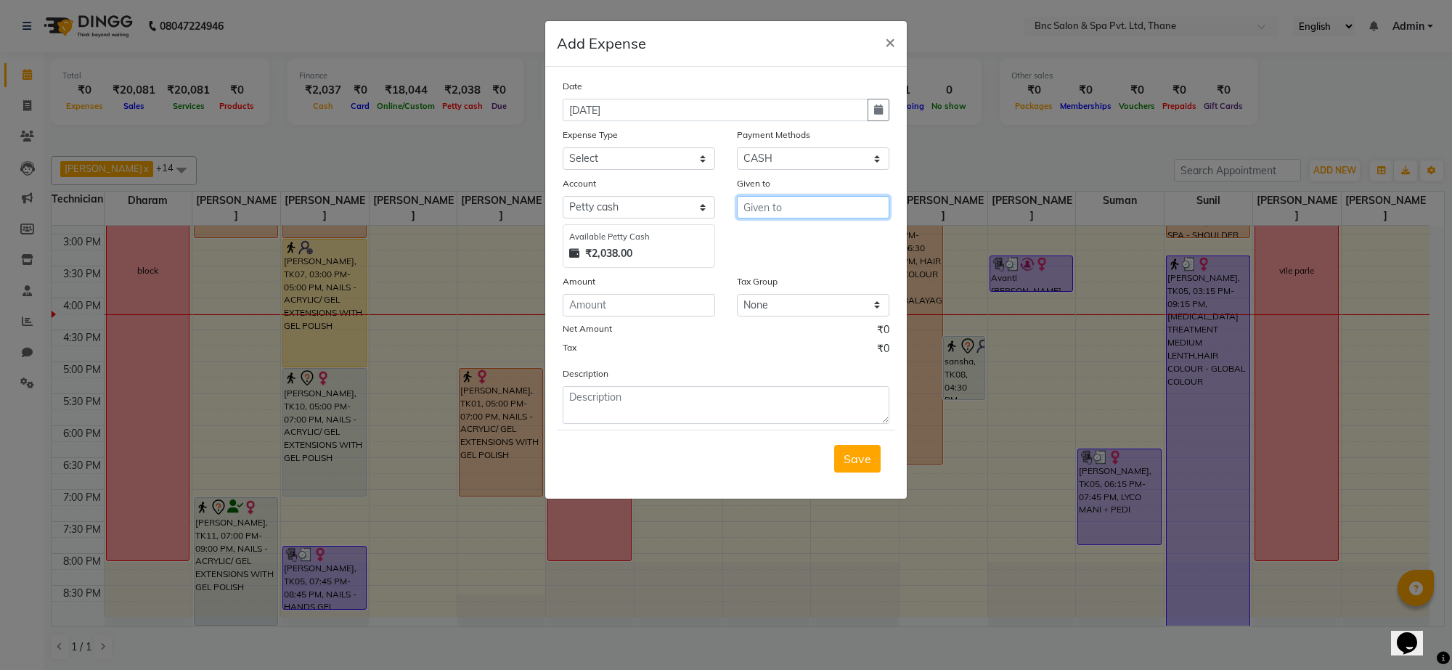
click at [788, 208] on input "text" at bounding box center [813, 207] width 153 height 23
click at [776, 234] on span "Anas" at bounding box center [804, 237] width 98 height 15
click at [665, 294] on input "number" at bounding box center [639, 305] width 153 height 23
click at [648, 149] on select "Select ACADMY AMOUNT Advance Salary Bank charges Car maintenance Cash transfer …" at bounding box center [639, 158] width 153 height 23
click at [563, 147] on select "Select ACADMY AMOUNT Advance Salary Bank charges Car maintenance Cash transfer …" at bounding box center [639, 158] width 153 height 23
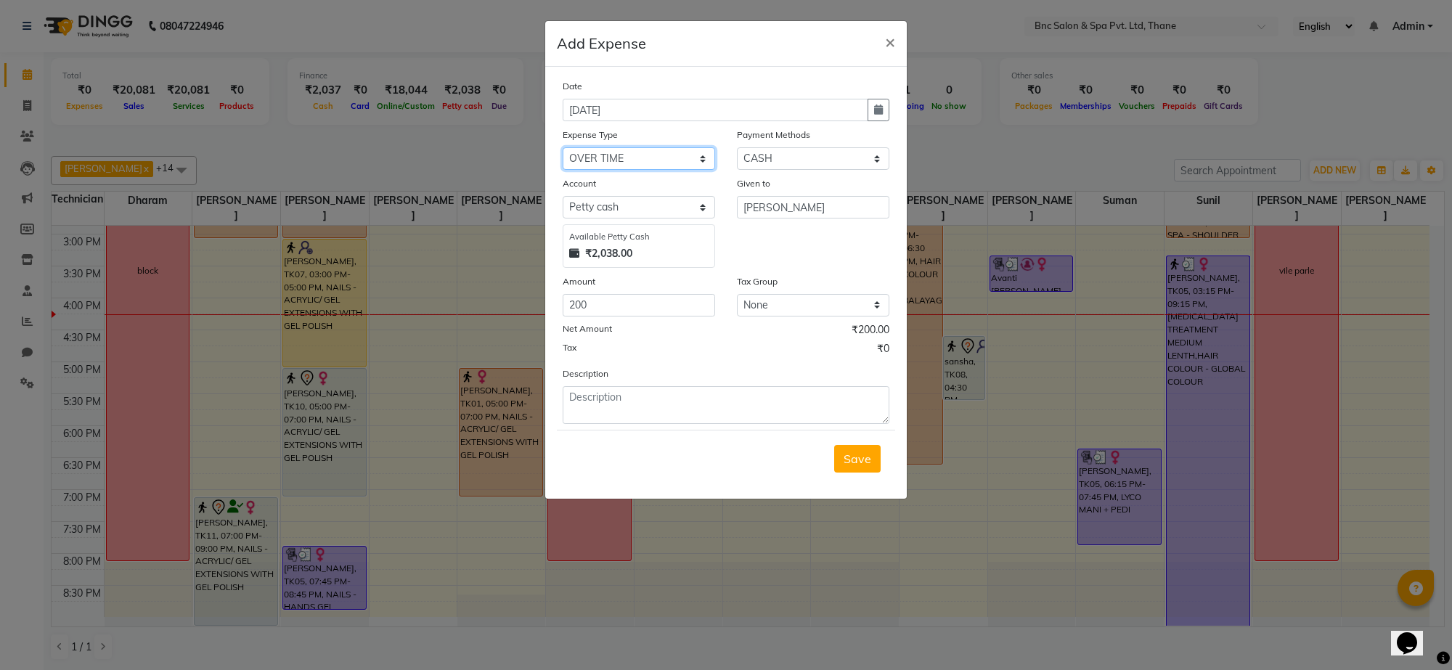
click at [619, 161] on select "Select ACADMY AMOUNT Advance Salary Bank charges Car maintenance Cash transfer …" at bounding box center [639, 158] width 153 height 23
click at [563, 147] on select "Select ACADMY AMOUNT Advance Salary Bank charges Car maintenance Cash transfer …" at bounding box center [639, 158] width 153 height 23
click at [846, 455] on span "Save" at bounding box center [858, 459] width 28 height 15
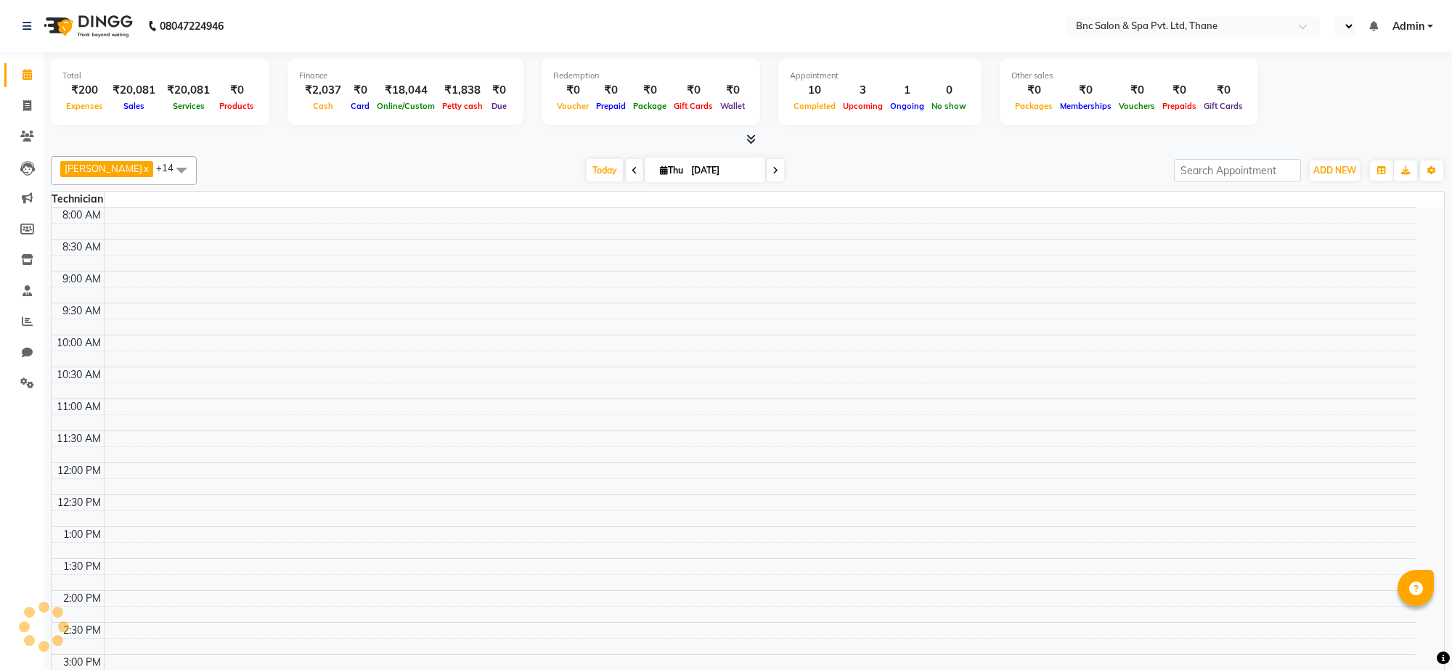
scroll to position [411, 0]
select select "en"
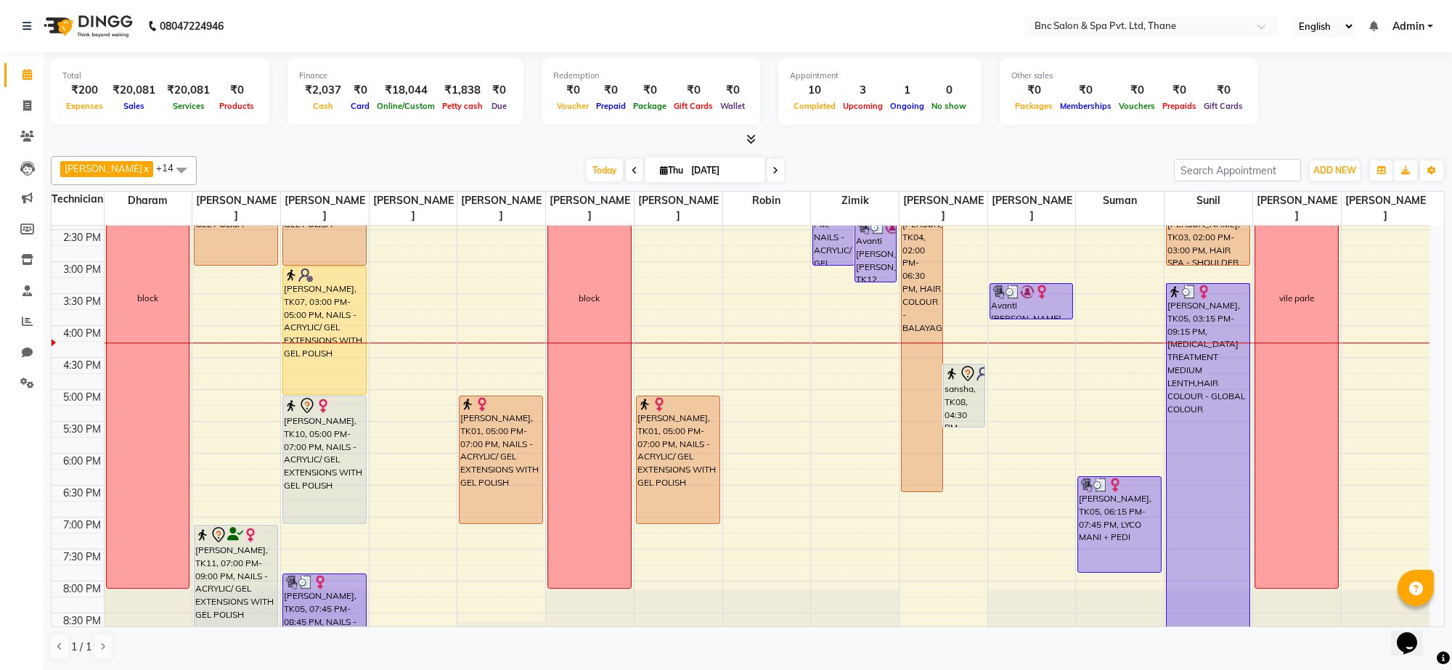
scroll to position [0, 0]
click at [773, 175] on icon at bounding box center [776, 170] width 6 height 9
type input "05-09-2025"
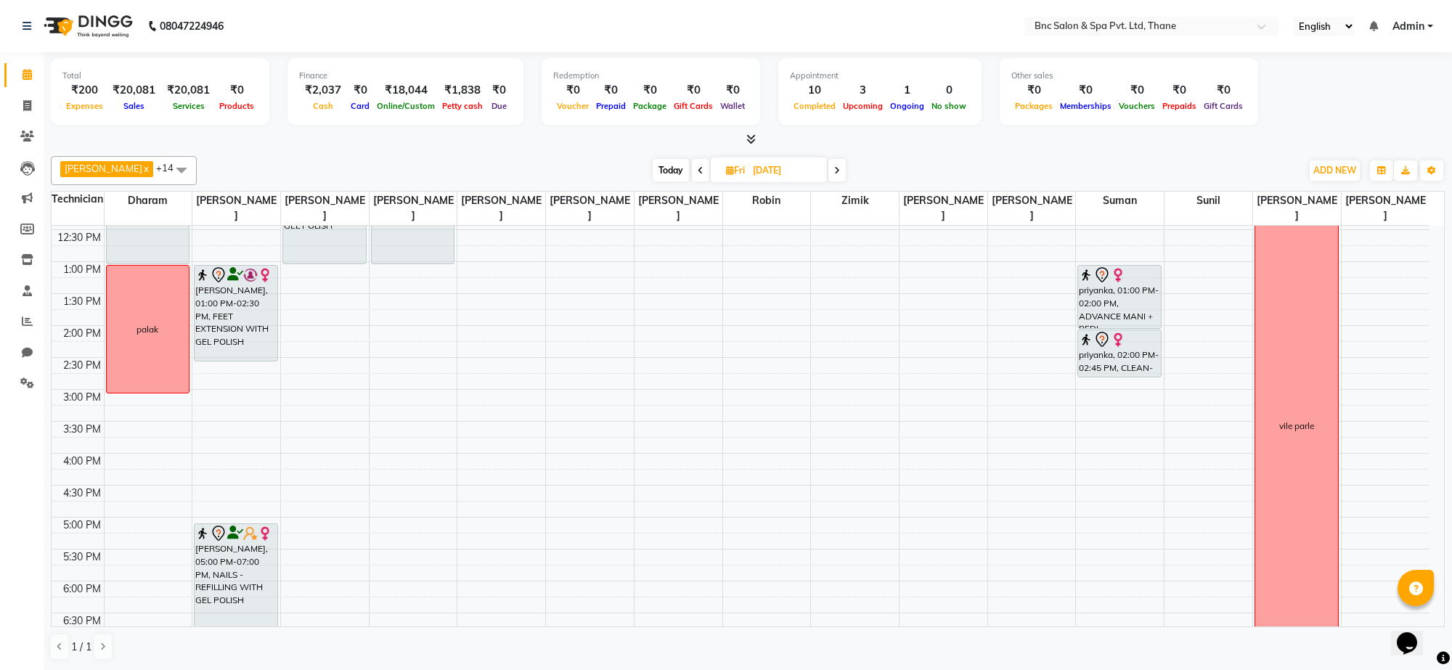
scroll to position [282, 0]
click at [766, 173] on input "[DATE]" at bounding box center [785, 171] width 73 height 22
select select "9"
select select "2025"
click at [739, 277] on span "11" at bounding box center [738, 286] width 23 height 23
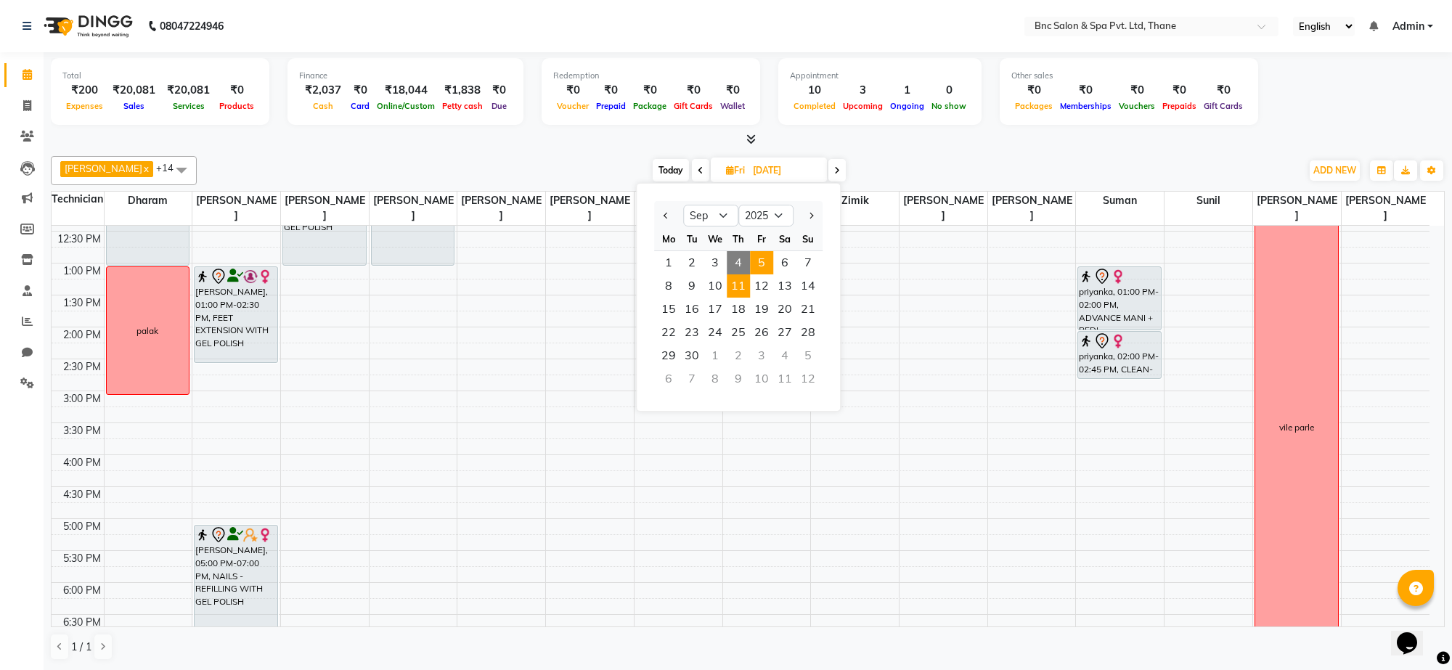
type input "11-09-2025"
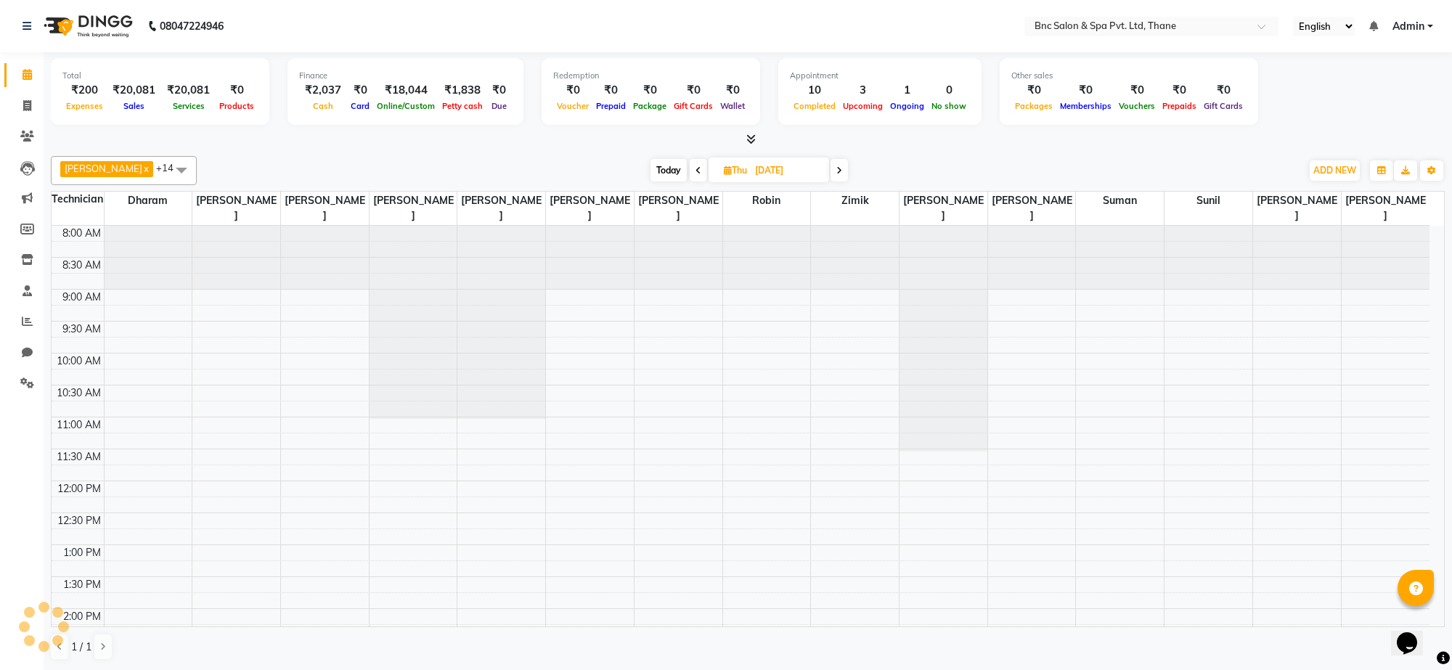
scroll to position [439, 0]
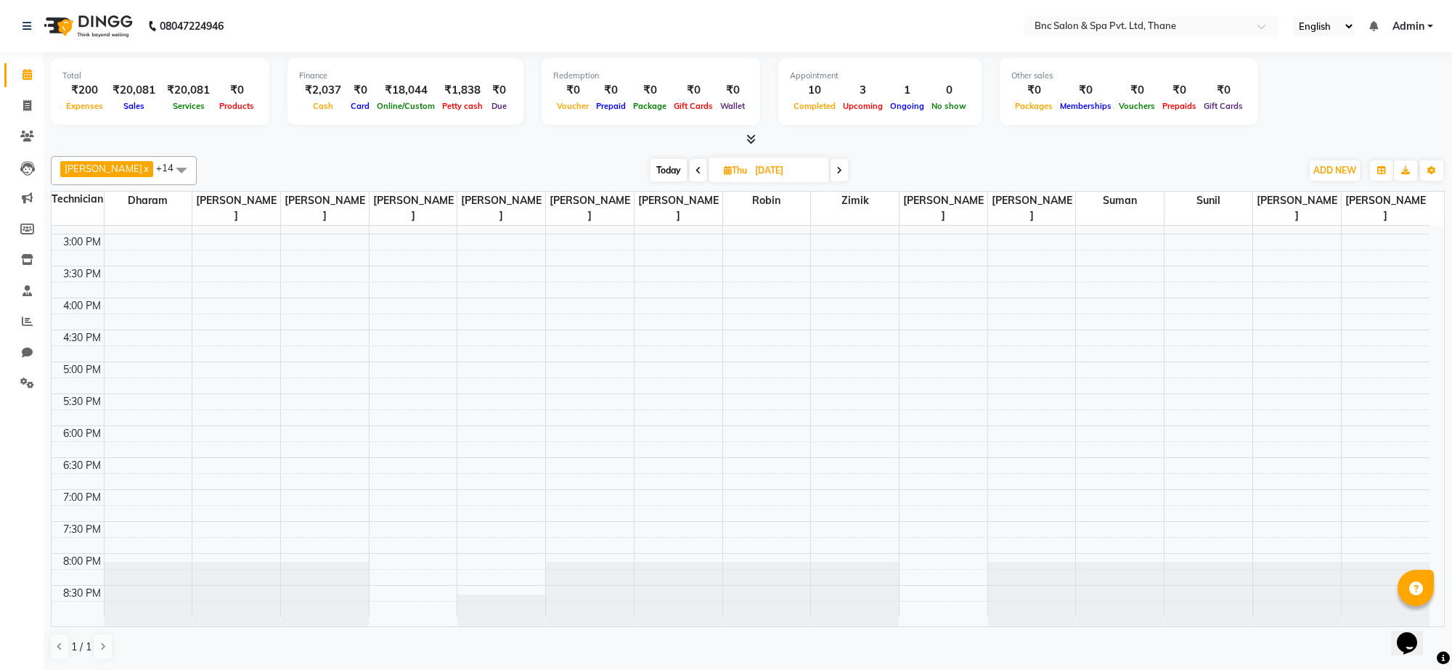
click at [1182, 247] on div "8:00 AM 8:30 AM 9:00 AM 9:30 AM 10:00 AM 10:30 AM 11:00 AM 11:30 AM 12:00 PM 12…" at bounding box center [741, 202] width 1378 height 830
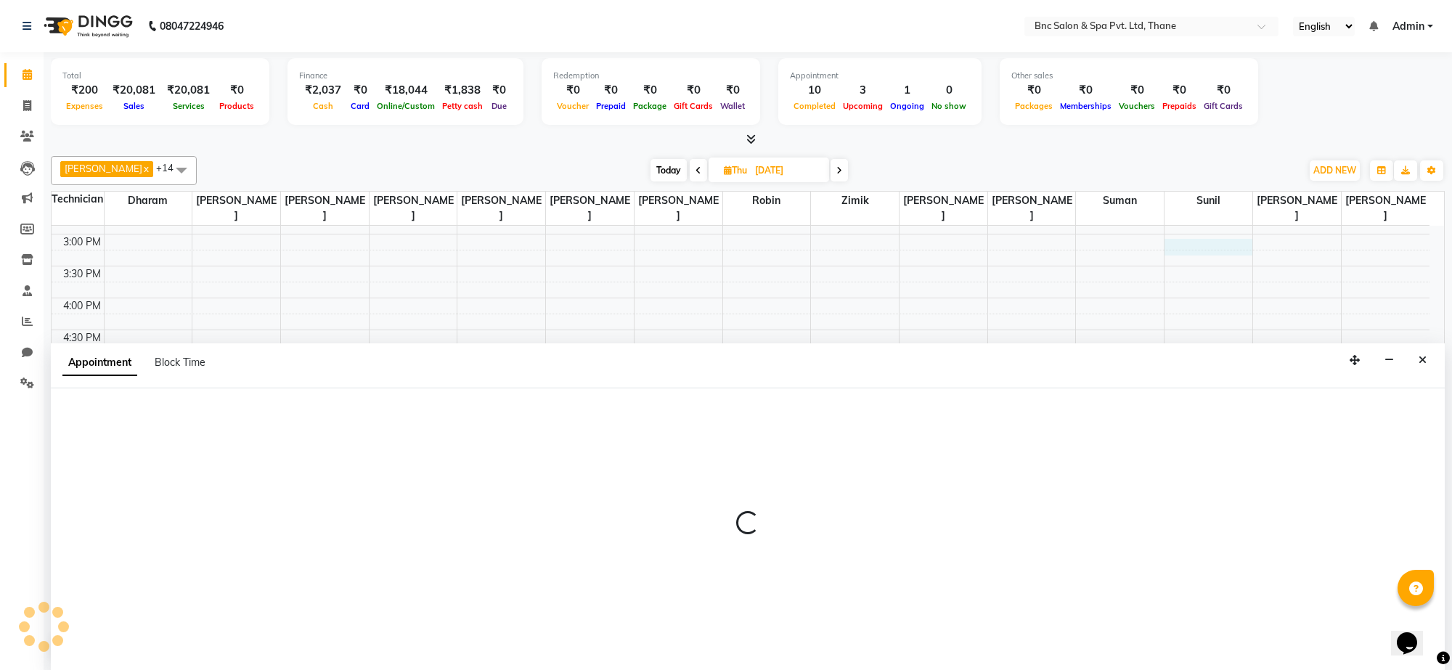
select select "78020"
select select "900"
select select "tentative"
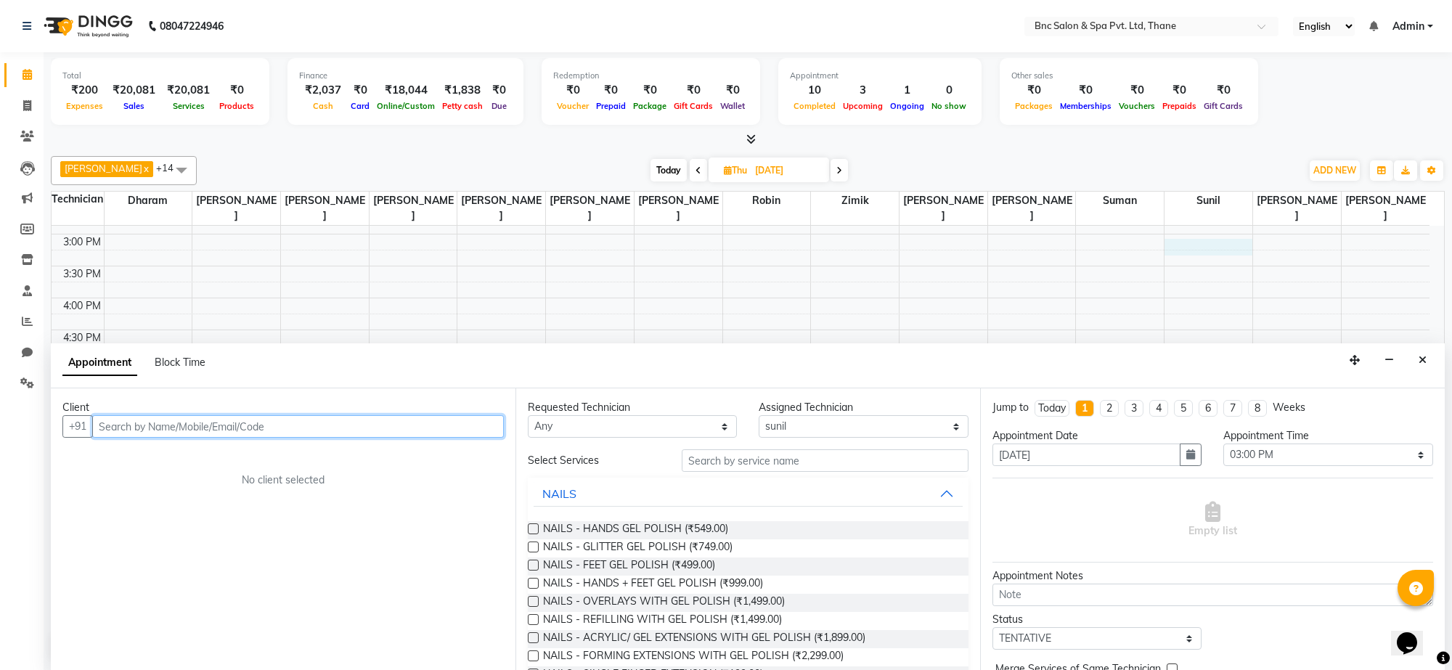
click at [381, 432] on input "text" at bounding box center [298, 426] width 412 height 23
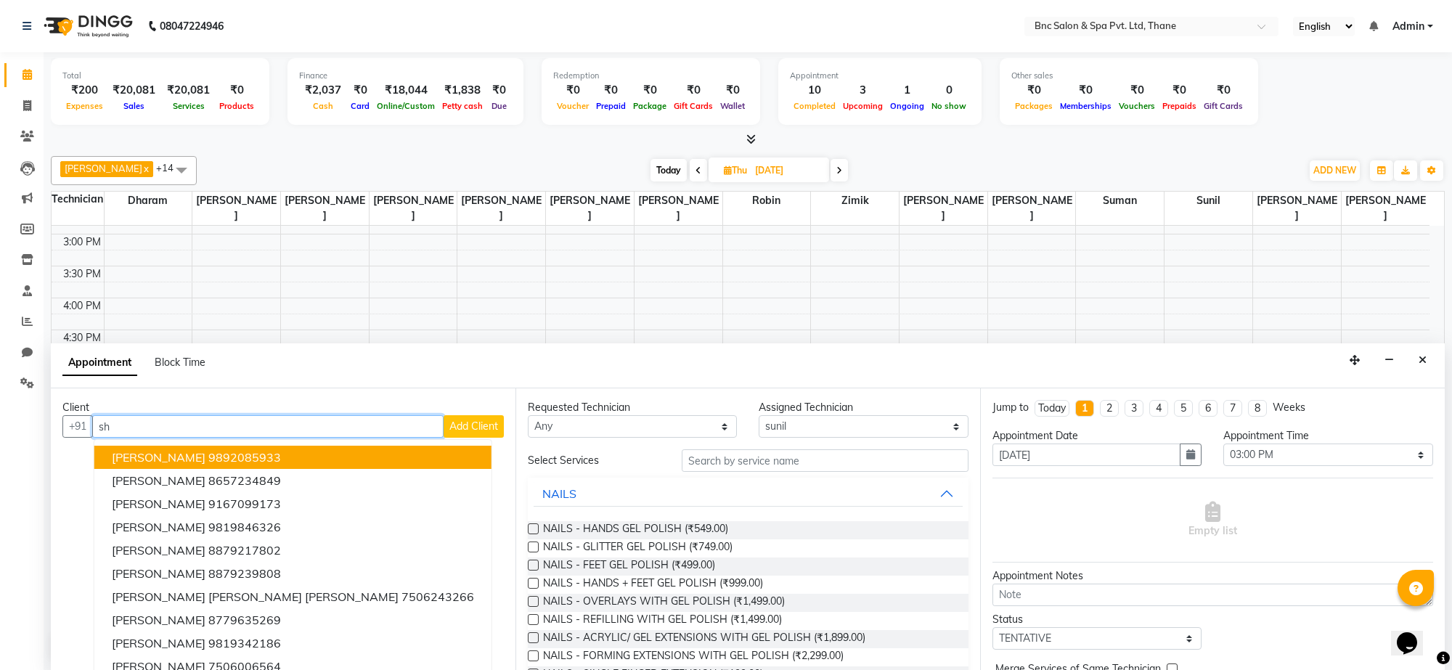
type input "s"
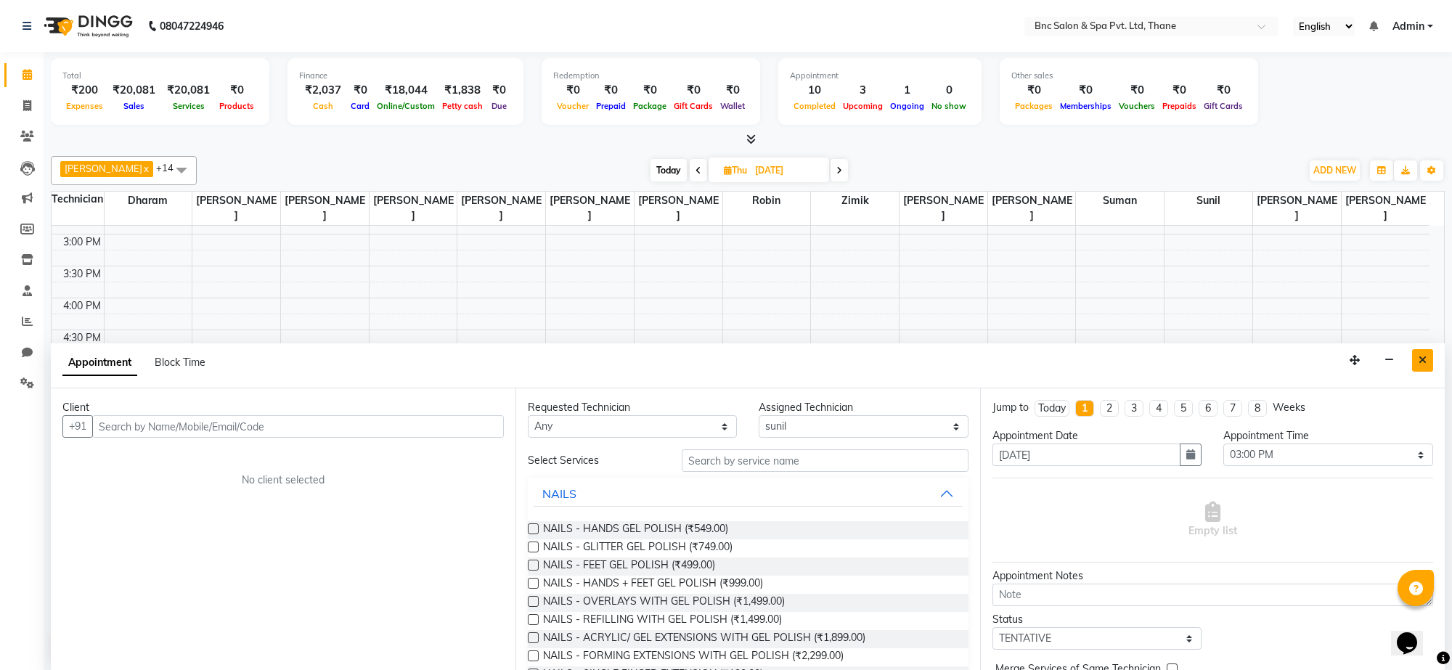
click at [1414, 367] on button "Close" at bounding box center [1423, 360] width 21 height 23
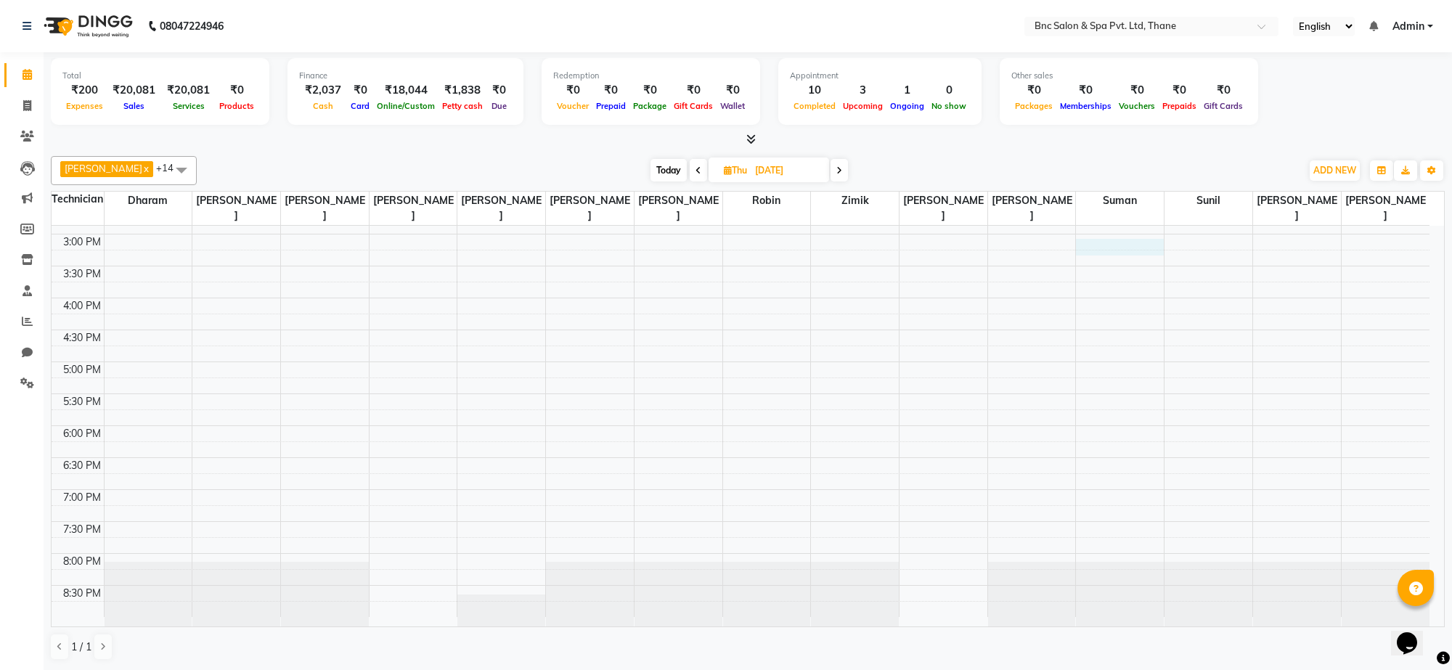
click at [1102, 247] on div "8:00 AM 8:30 AM 9:00 AM 9:30 AM 10:00 AM 10:30 AM 11:00 AM 11:30 AM 12:00 PM 12…" at bounding box center [741, 202] width 1378 height 830
select select "71935"
select select "900"
select select "tentative"
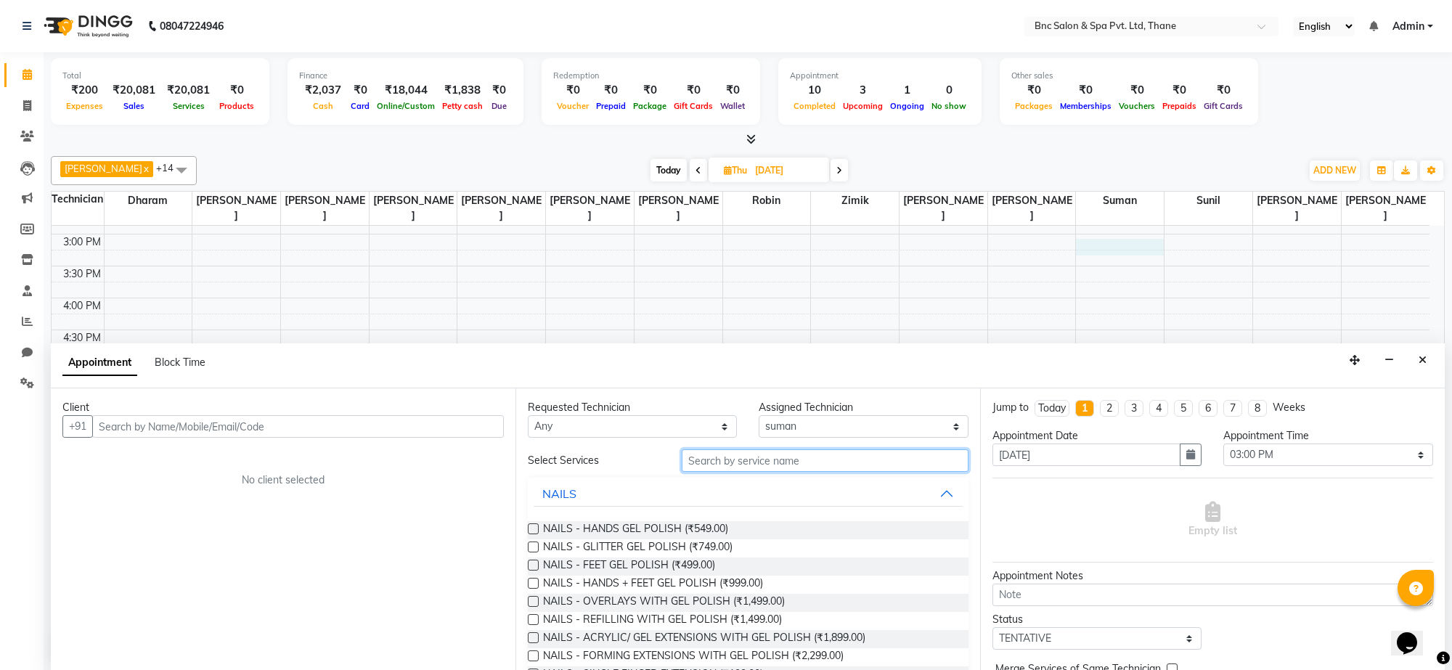
click at [708, 456] on input "text" at bounding box center [825, 461] width 287 height 23
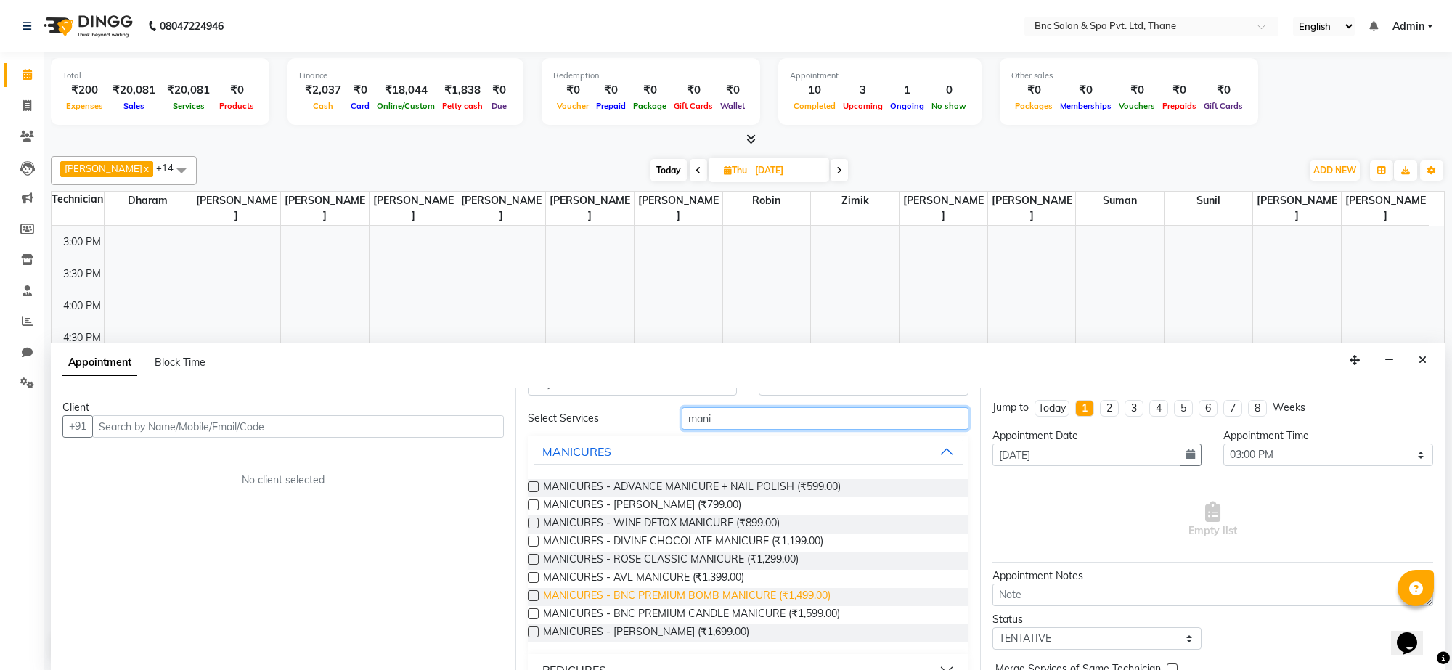
scroll to position [102, 0]
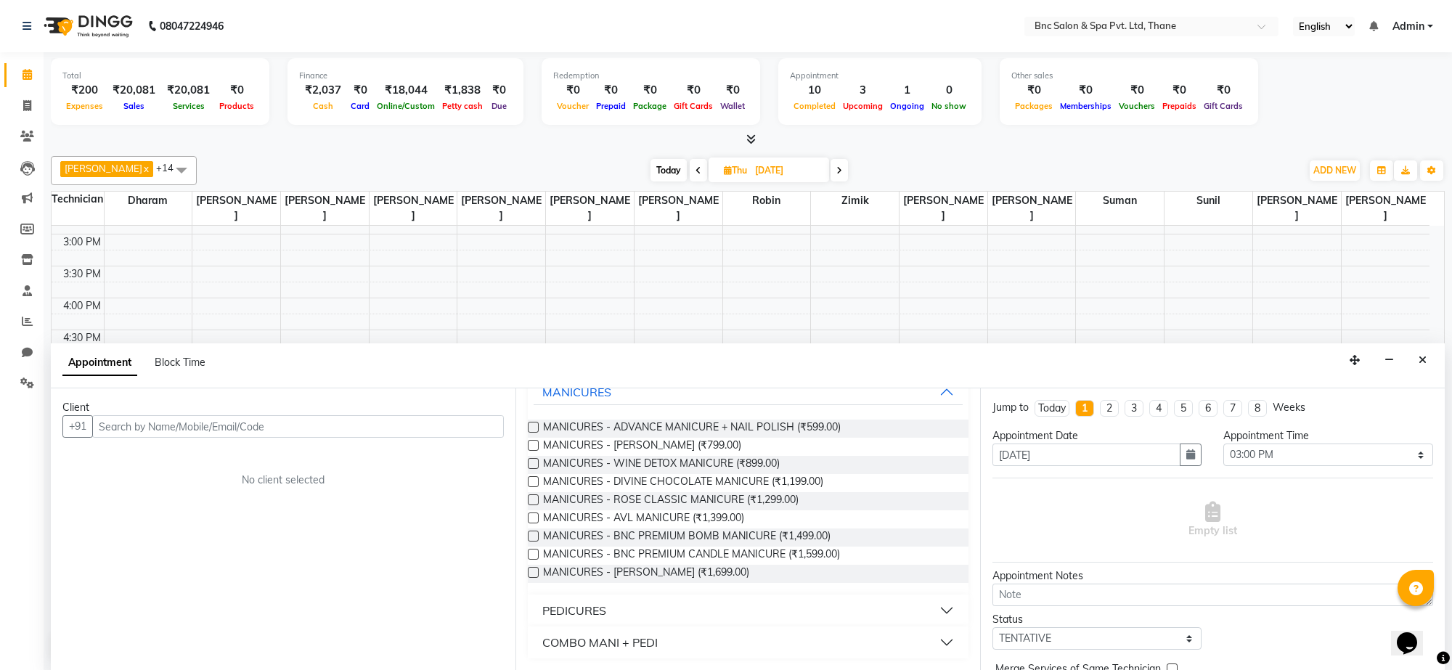
type input "mani"
click at [625, 641] on div "COMBO MANI + PEDI" at bounding box center [600, 642] width 115 height 17
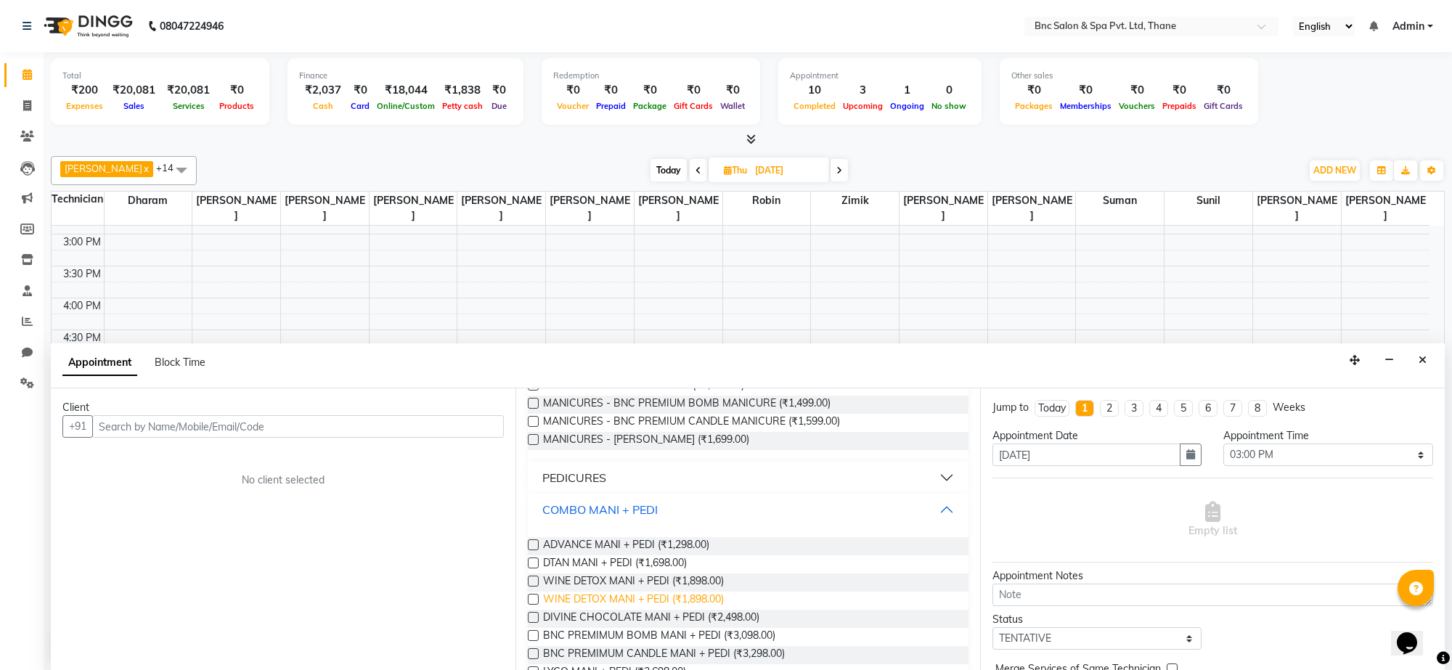
scroll to position [269, 0]
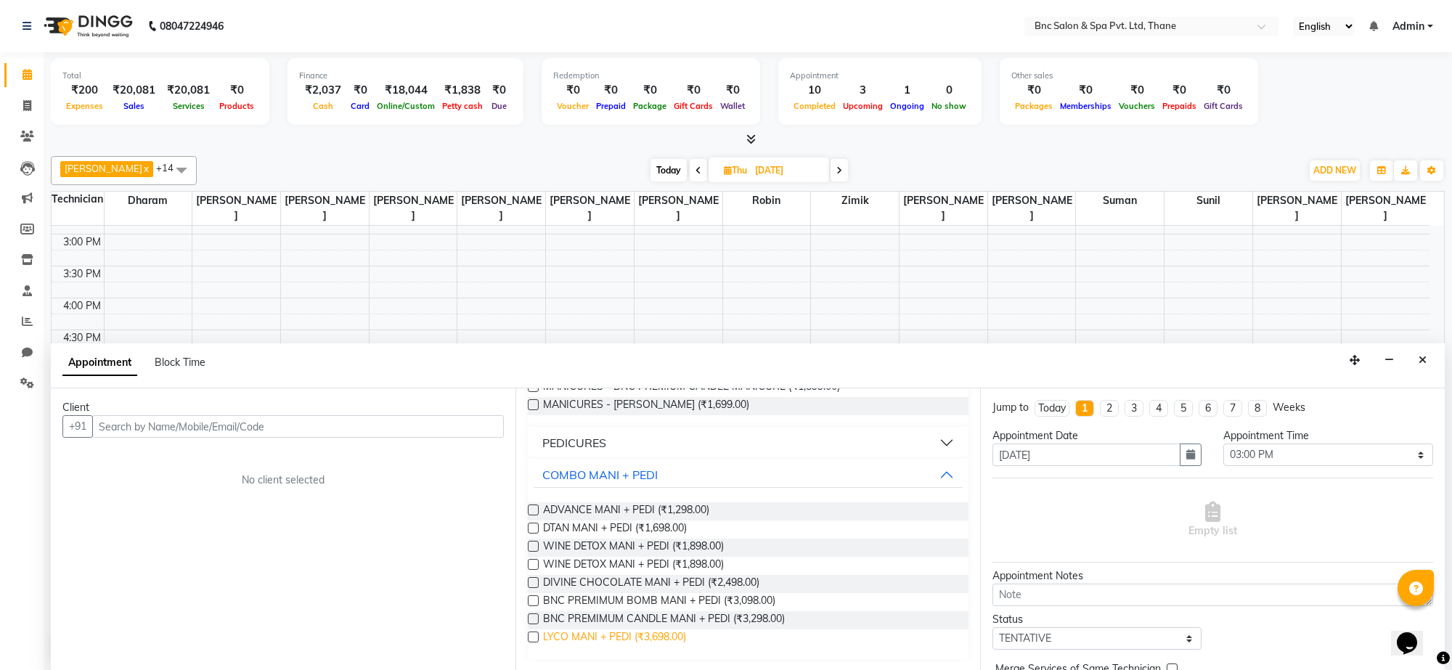
click at [614, 630] on span "LYCO MANI + PEDI (₹3,698.00)" at bounding box center [614, 639] width 143 height 18
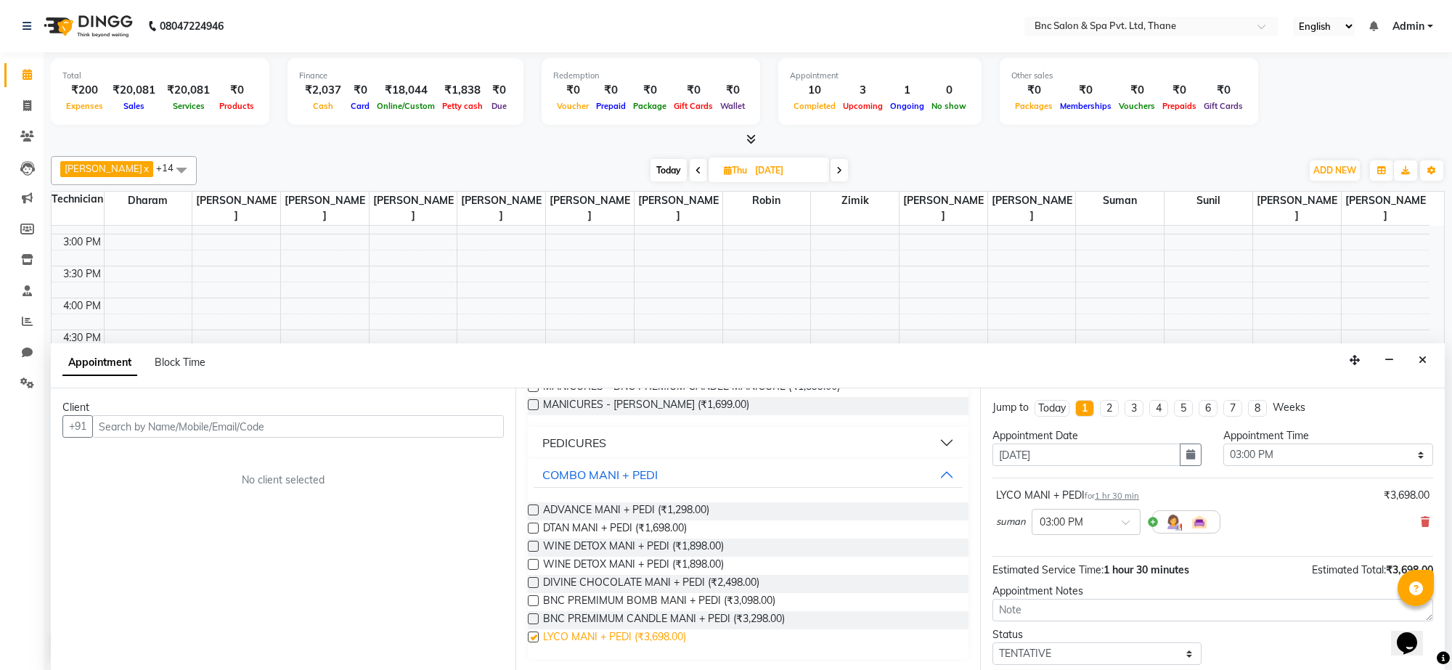
checkbox input "false"
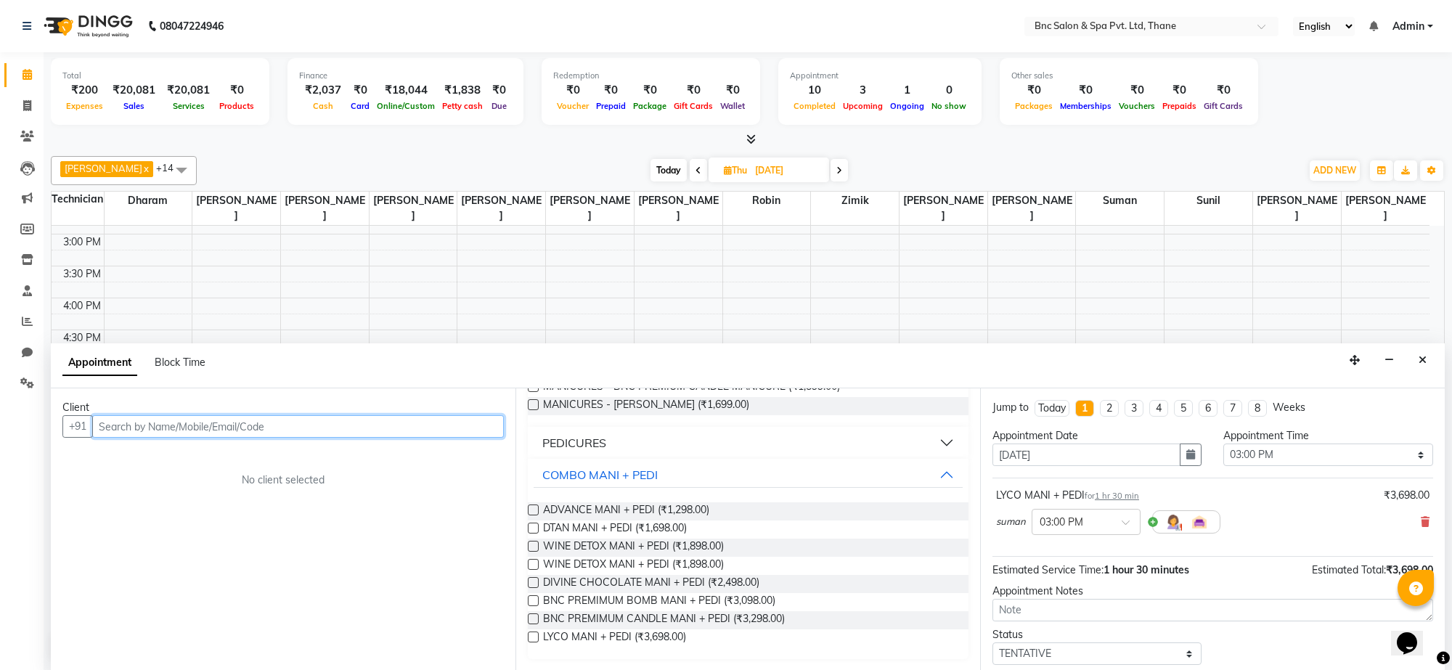
click at [327, 432] on input "text" at bounding box center [298, 426] width 412 height 23
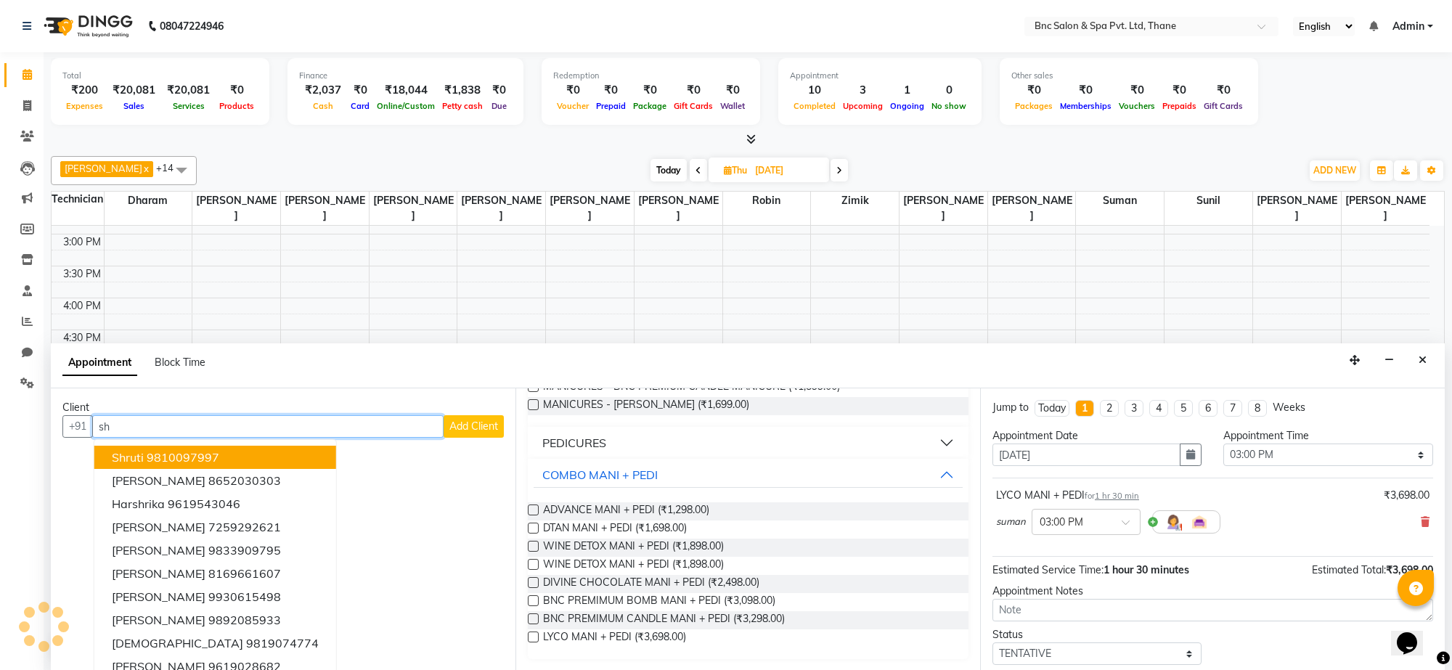
type input "s"
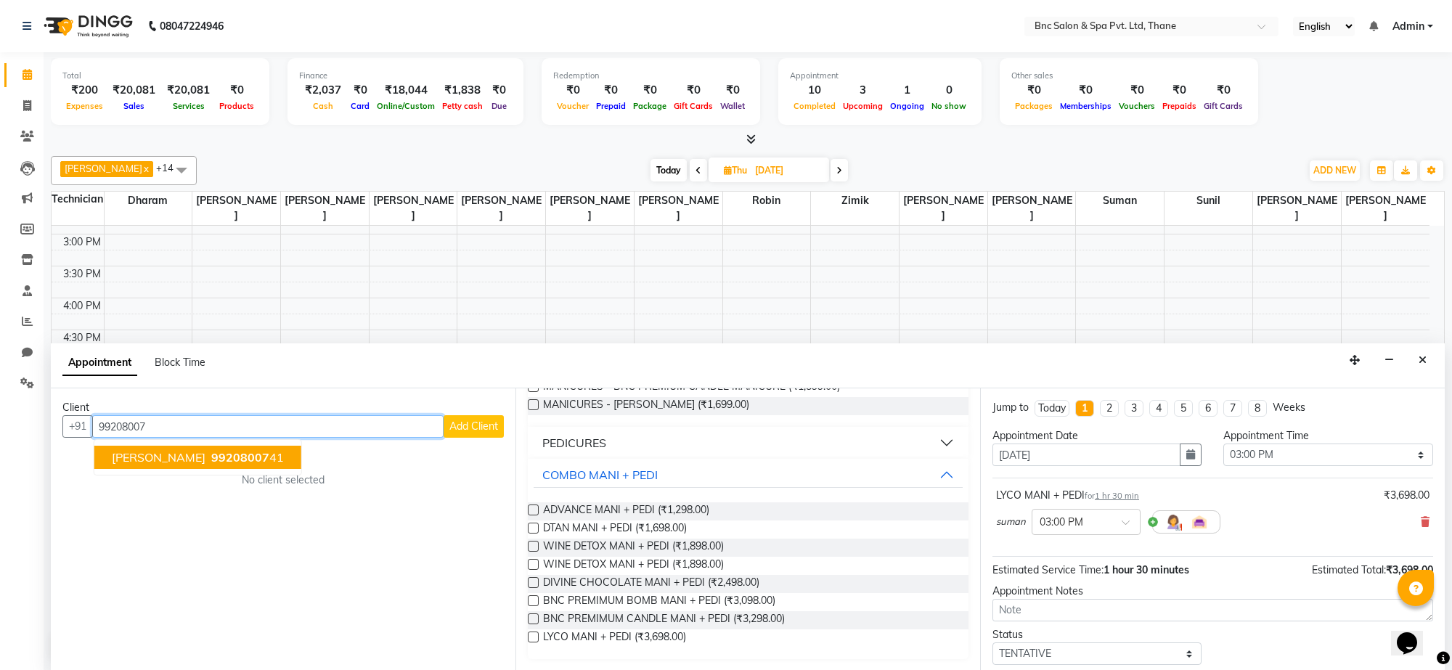
click at [229, 456] on ngb-highlight "99208007 41" at bounding box center [246, 457] width 76 height 15
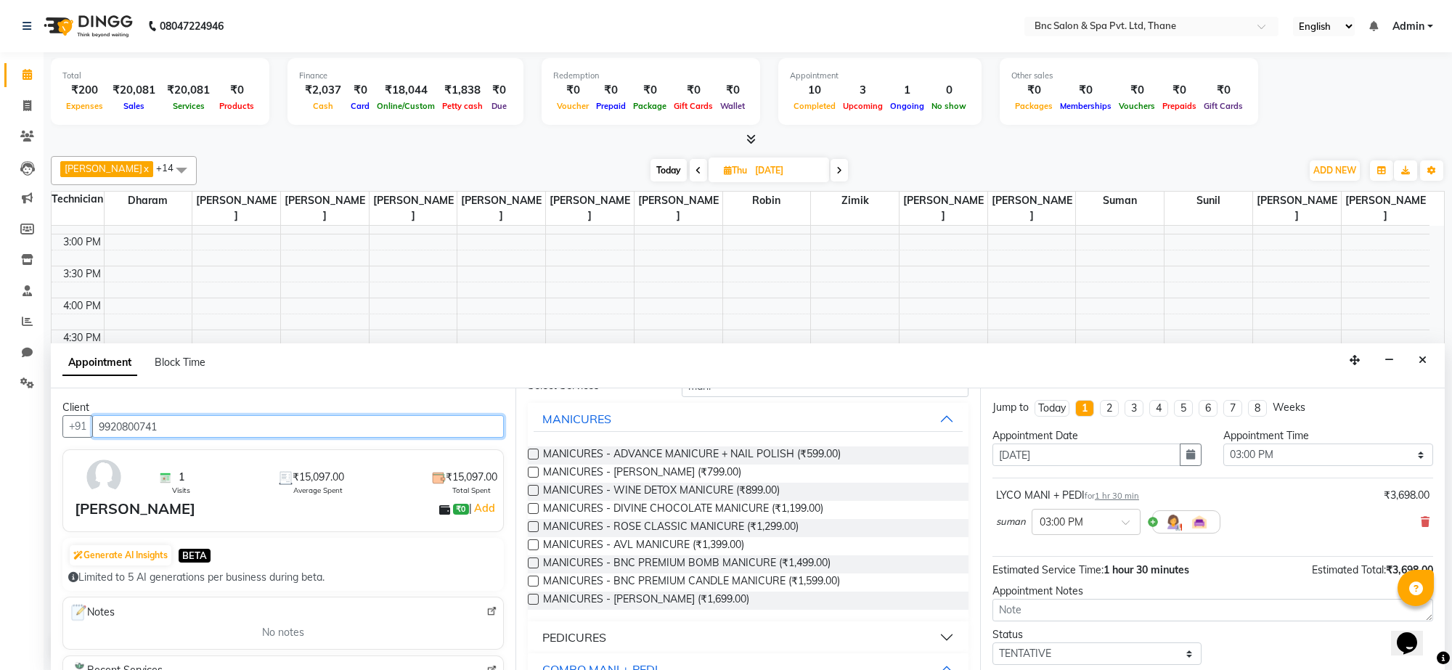
scroll to position [0, 0]
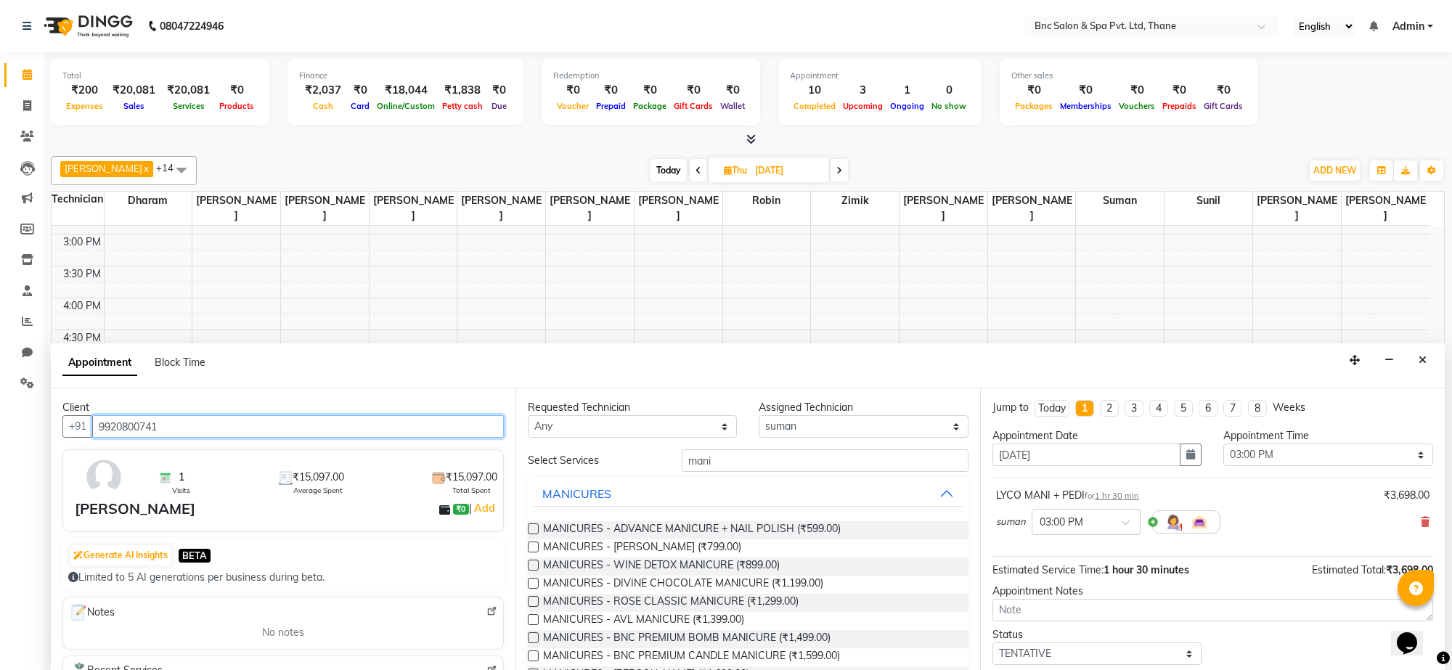
type input "9920800741"
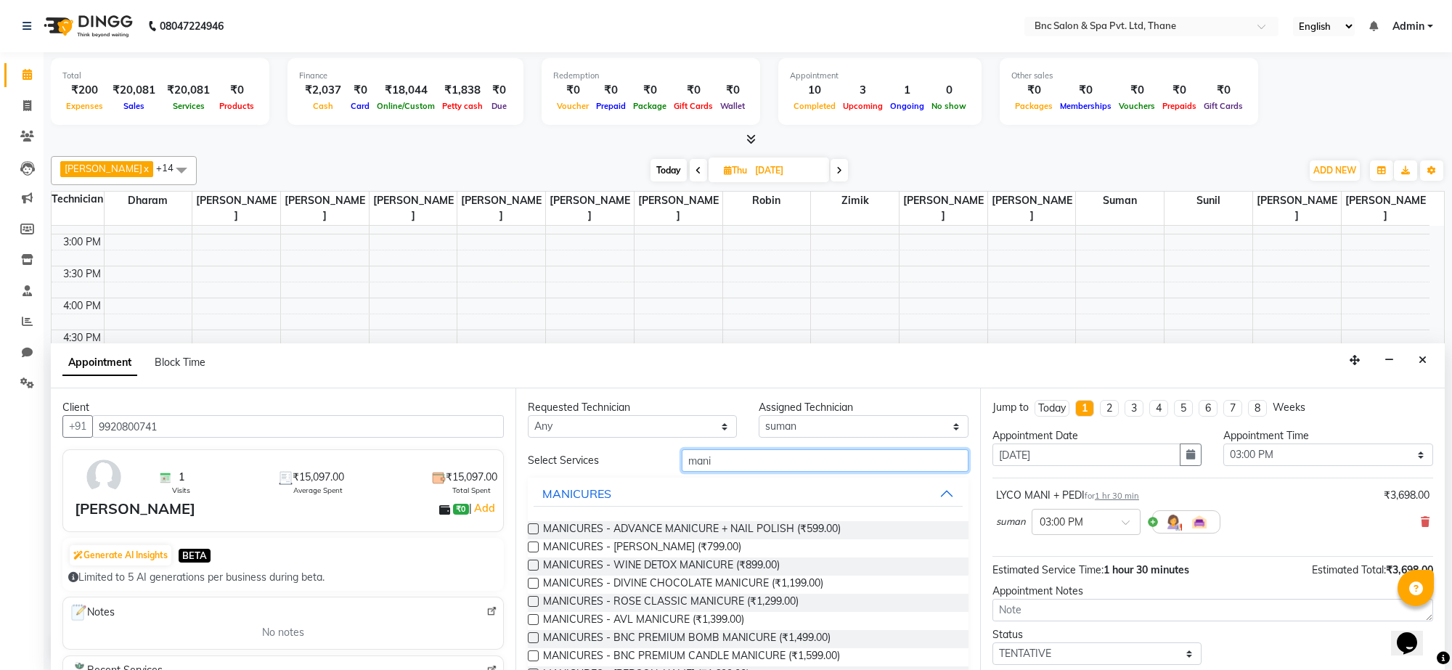
click at [741, 466] on input "mani" at bounding box center [825, 461] width 287 height 23
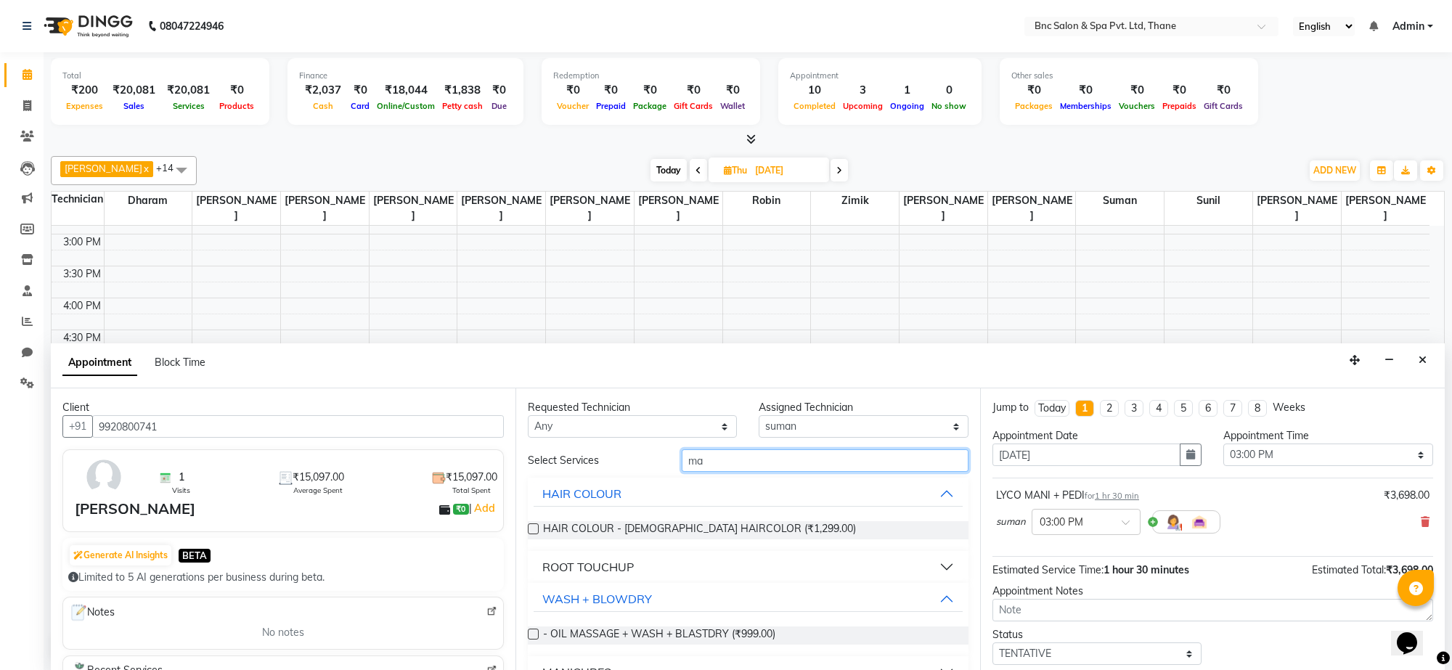
type input "m"
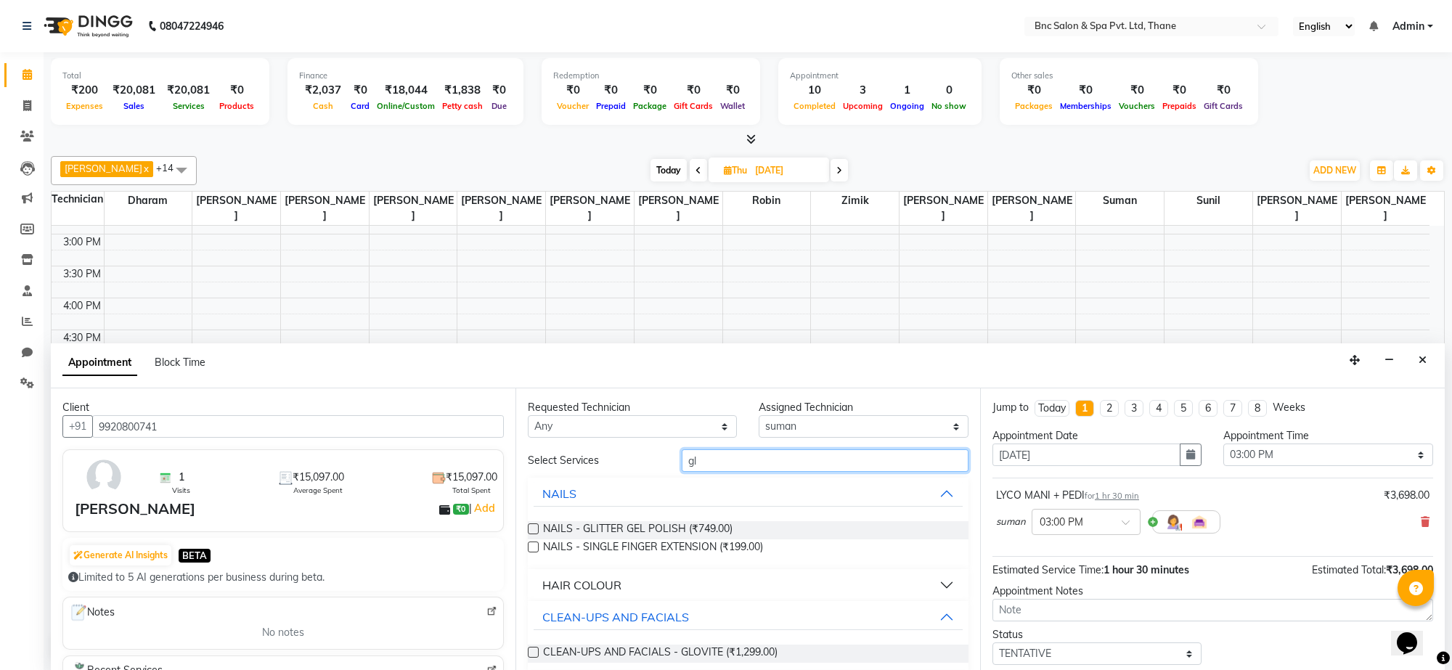
type input "gl"
click at [696, 428] on select "Any Anas Ansari Apeksha ashim Ashwini Shibe Deepak Rajput Dharam Garima Jayanto…" at bounding box center [632, 426] width 209 height 23
select select "78020"
click at [528, 416] on select "Any Anas Ansari Apeksha ashim Ashwini Shibe Deepak Rajput Dharam Garima Jayanto…" at bounding box center [632, 426] width 209 height 23
select select "78020"
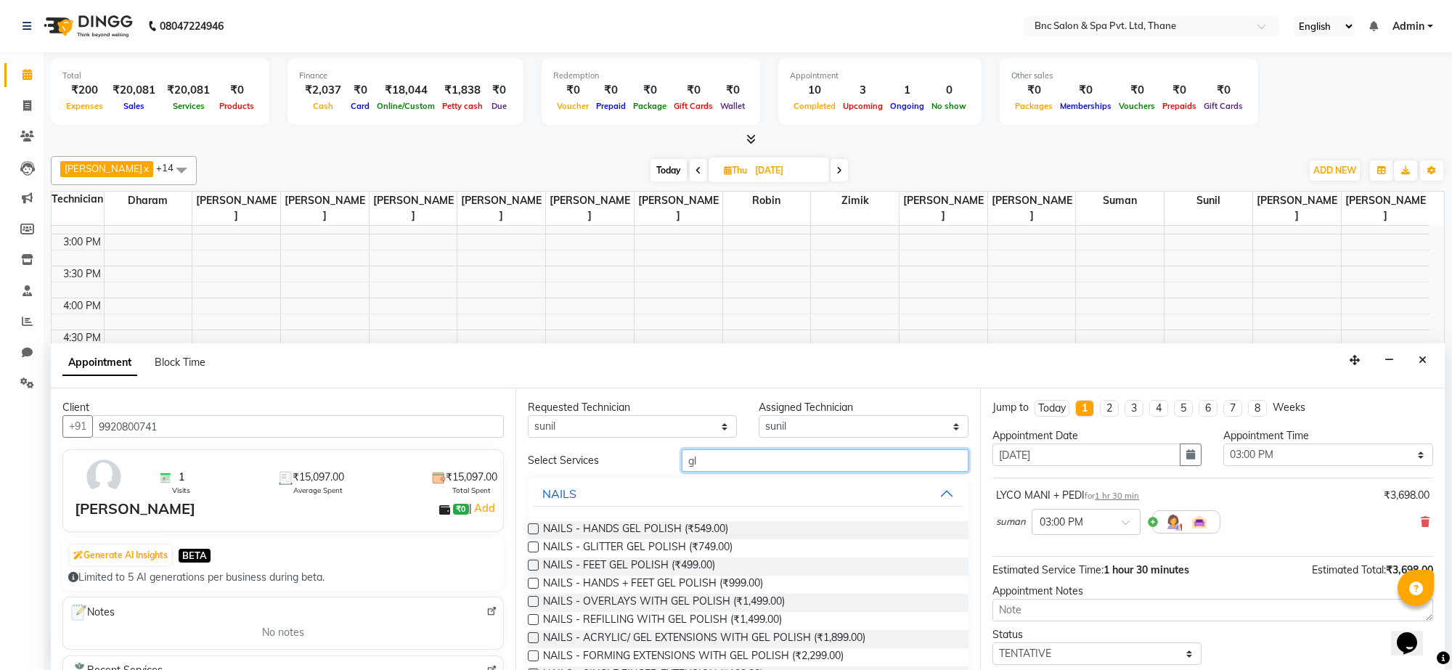
click at [707, 463] on input "gl" at bounding box center [825, 461] width 287 height 23
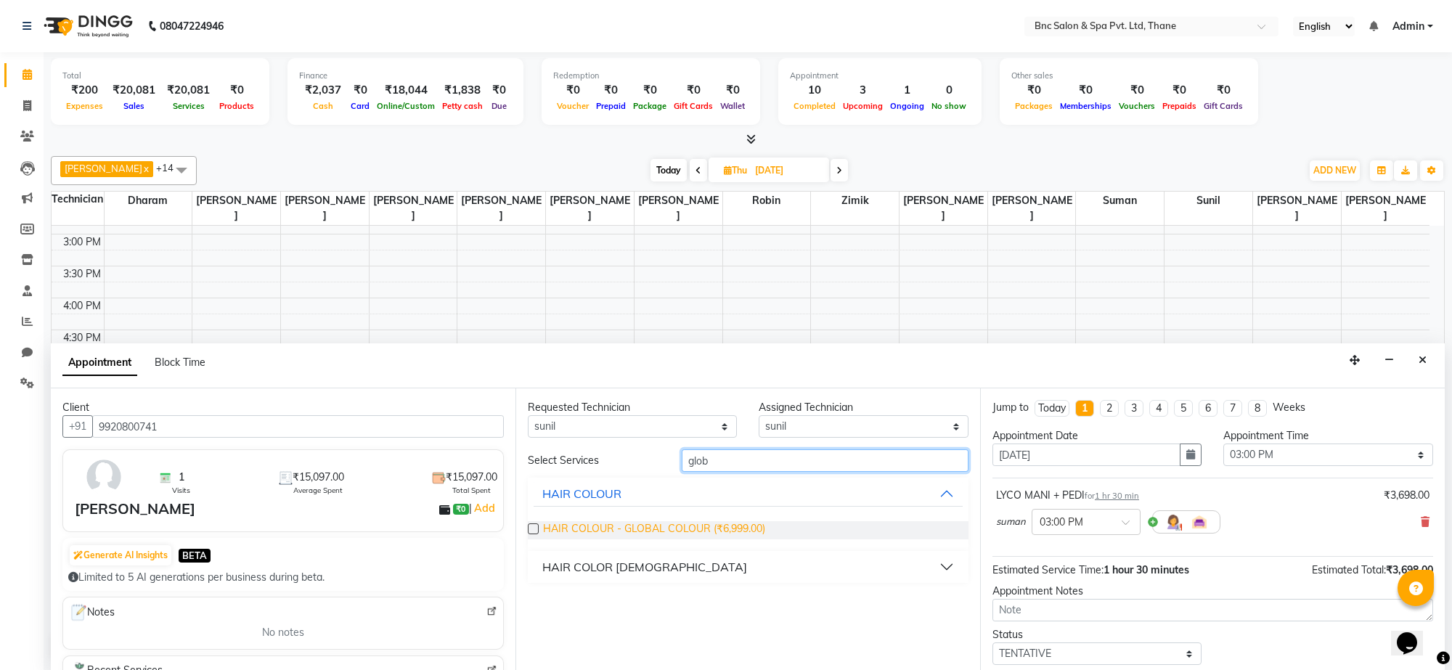
type input "glob"
click at [627, 535] on span "HAIR COLOUR - GLOBAL COLOUR (₹6,999.00)" at bounding box center [654, 530] width 222 height 18
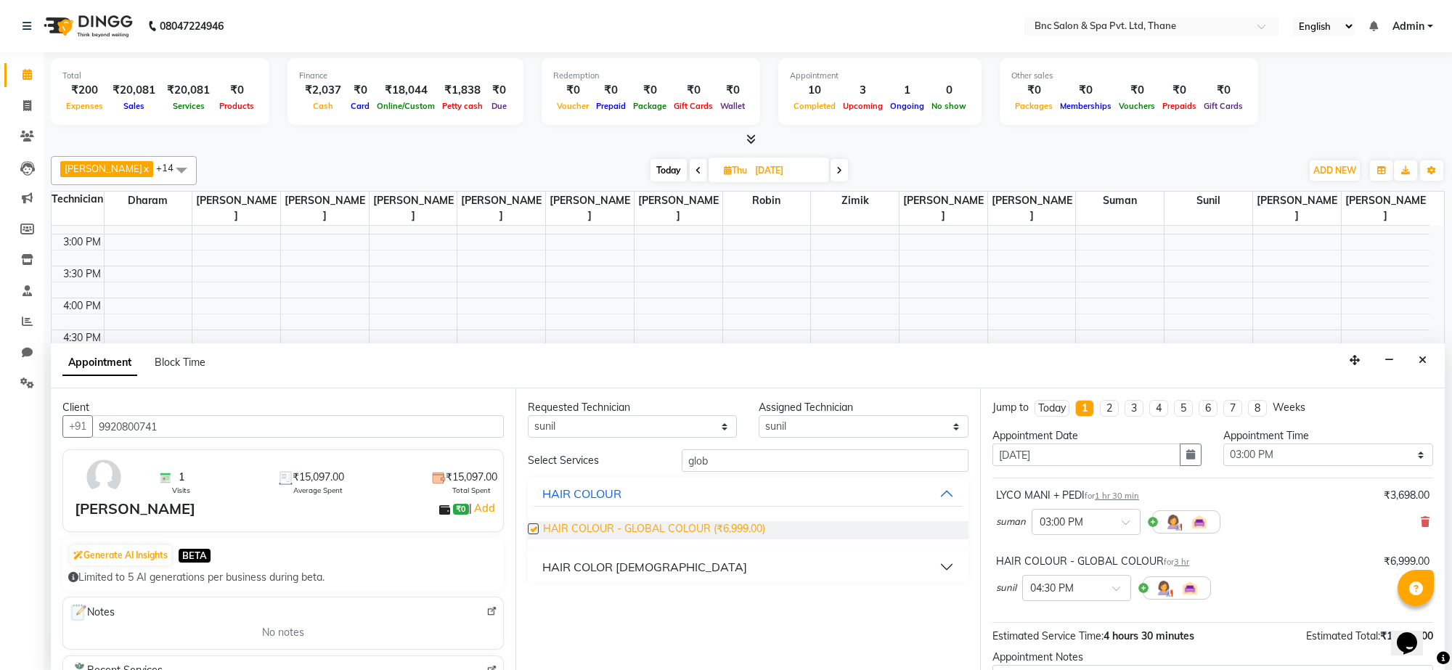
checkbox input "false"
click at [1066, 585] on input "text" at bounding box center [1063, 587] width 64 height 15
click at [1066, 589] on input "text" at bounding box center [1063, 587] width 64 height 15
click at [797, 465] on input "glob" at bounding box center [825, 461] width 287 height 23
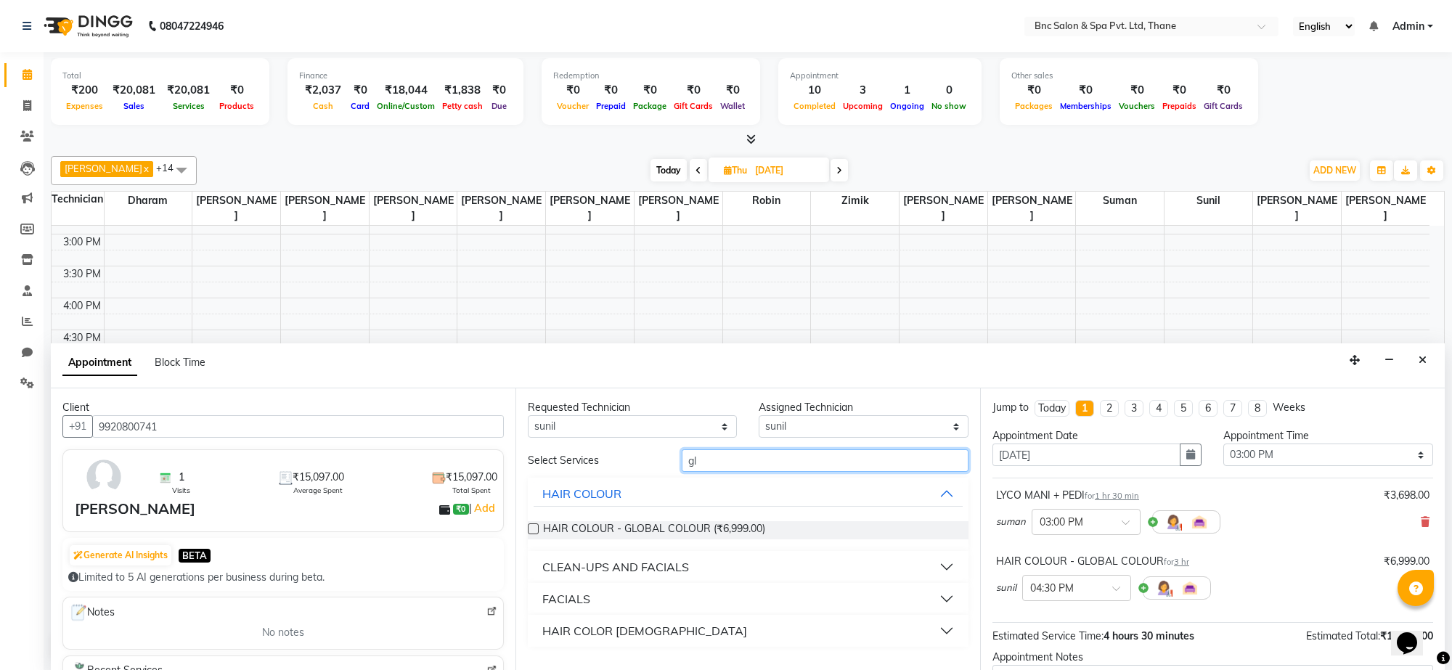
type input "g"
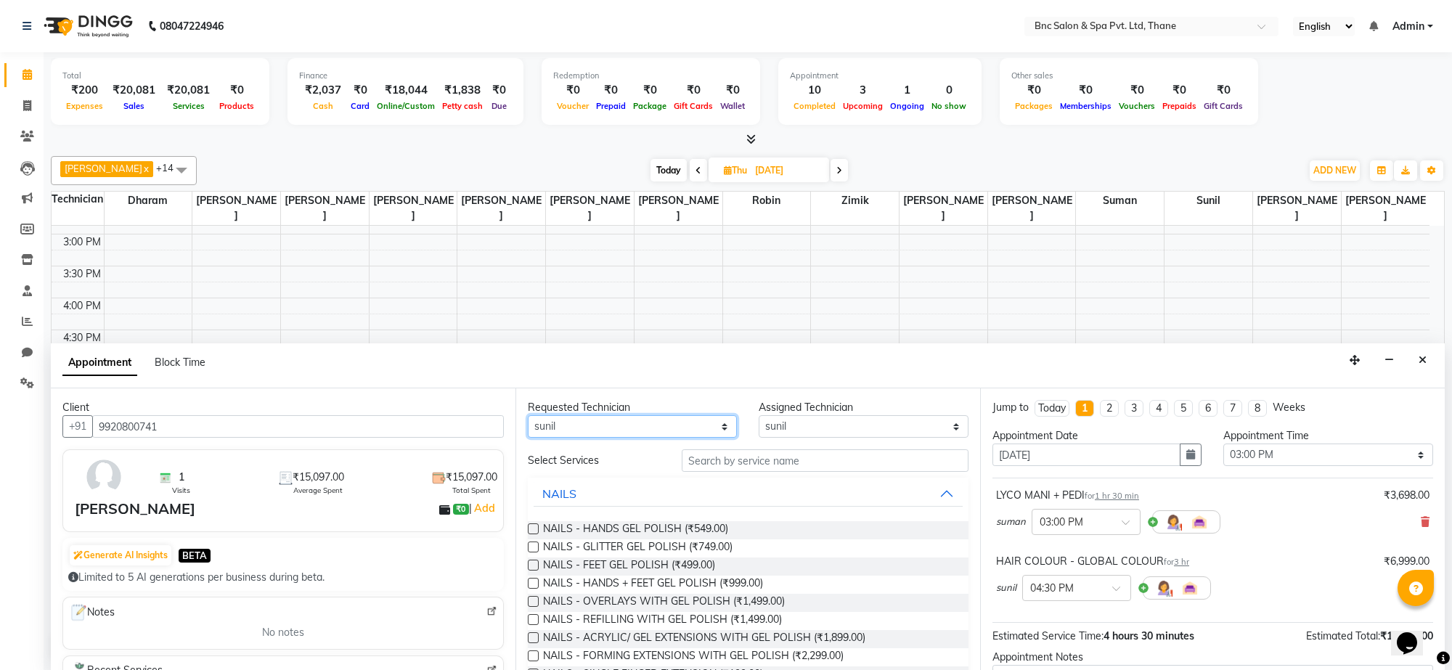
click at [670, 423] on select "Any Anas Ansari Apeksha ashim Ashwini Shibe Deepak Rajput Dharam Garima Jayanto…" at bounding box center [632, 426] width 209 height 23
select select "71922"
click at [528, 416] on select "Any Anas Ansari Apeksha ashim Ashwini Shibe Deepak Rajput Dharam Garima Jayanto…" at bounding box center [632, 426] width 209 height 23
select select "71922"
click at [628, 586] on span "NAILS - HANDS + FEET GEL POLISH (₹999.00)" at bounding box center [653, 585] width 220 height 18
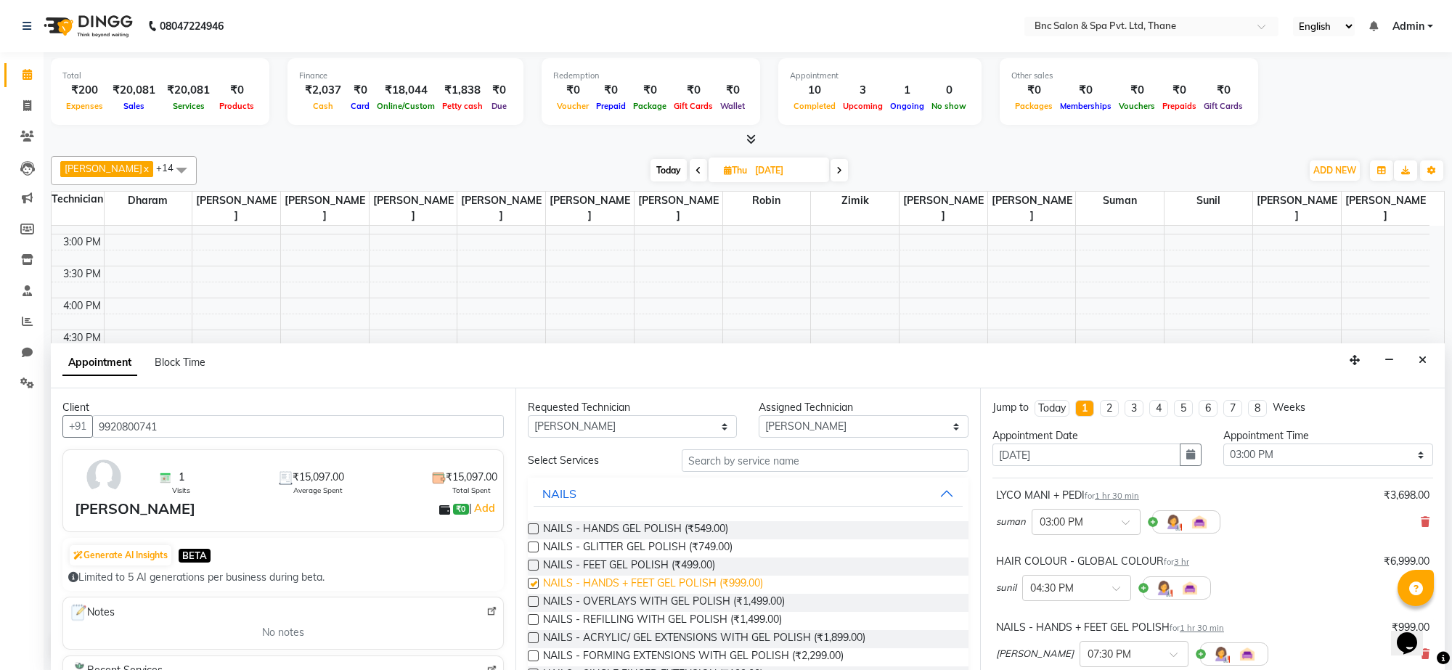
checkbox input "false"
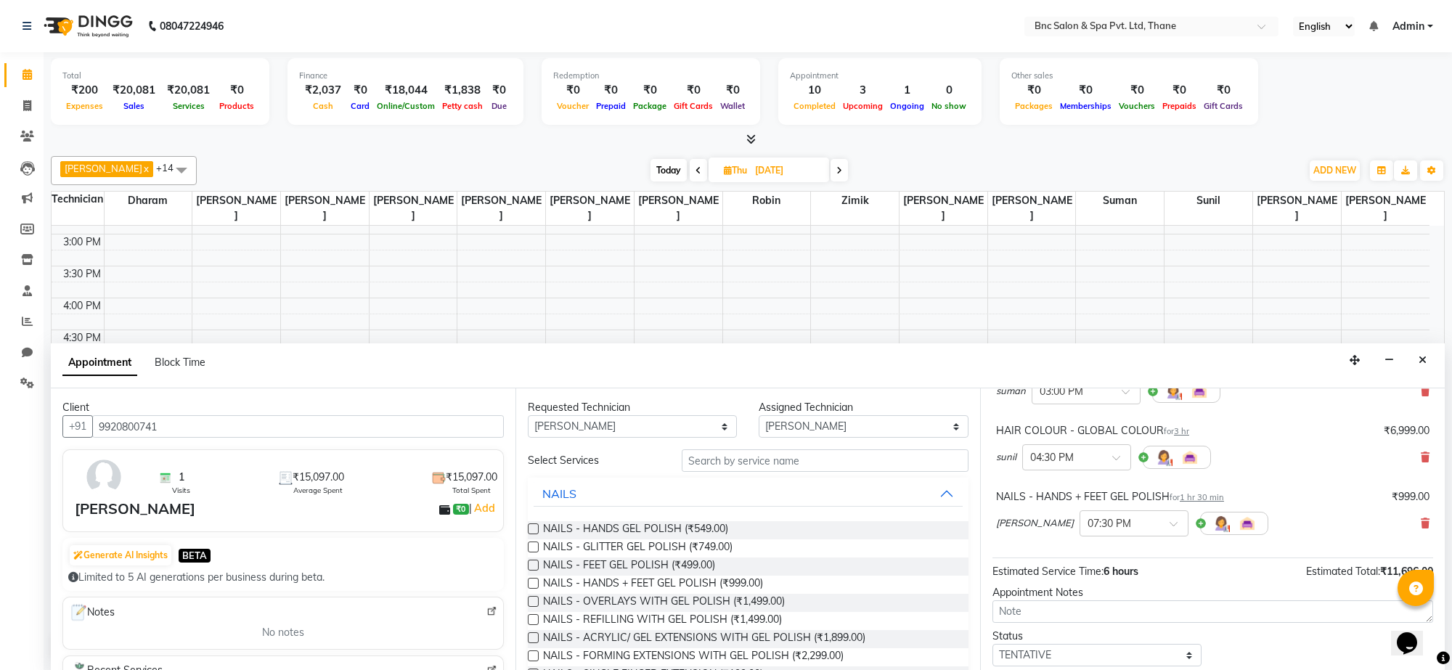
scroll to position [129, 0]
click at [1111, 519] on input "text" at bounding box center [1120, 524] width 64 height 15
click at [1092, 547] on div "05:00 PM" at bounding box center [1134, 540] width 107 height 27
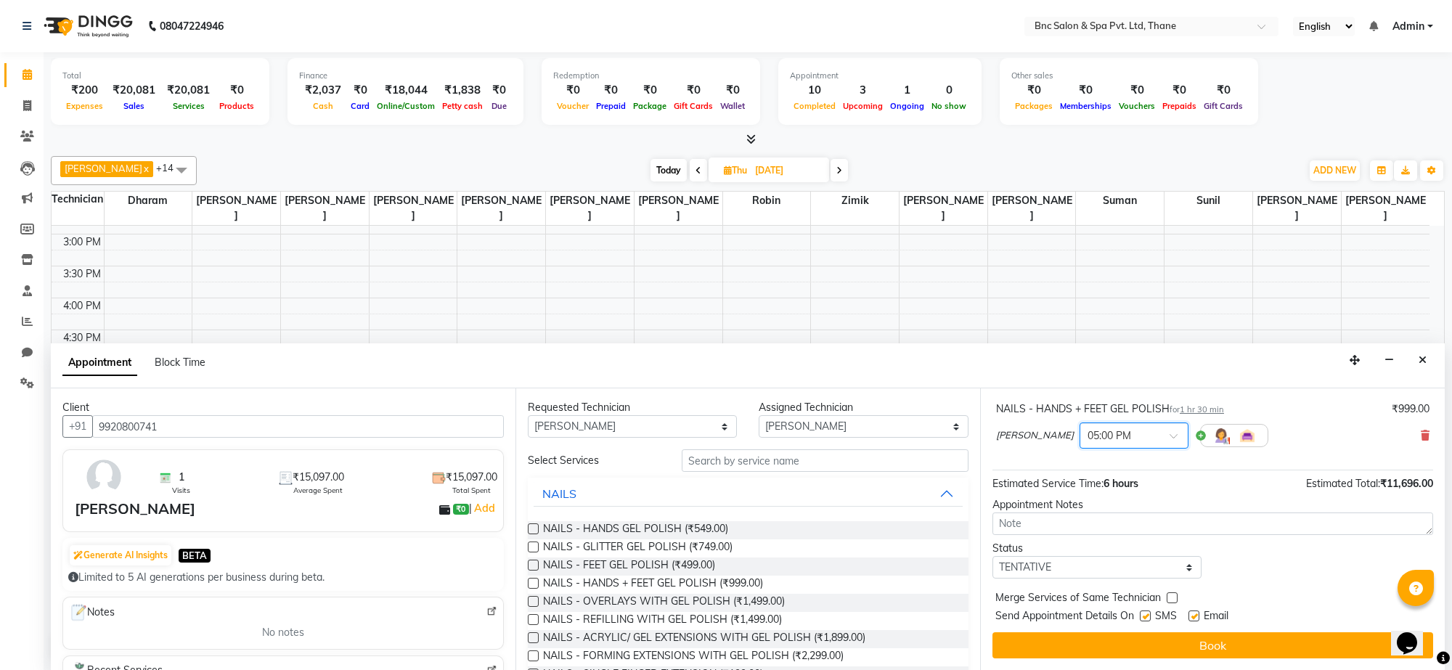
scroll to position [219, 0]
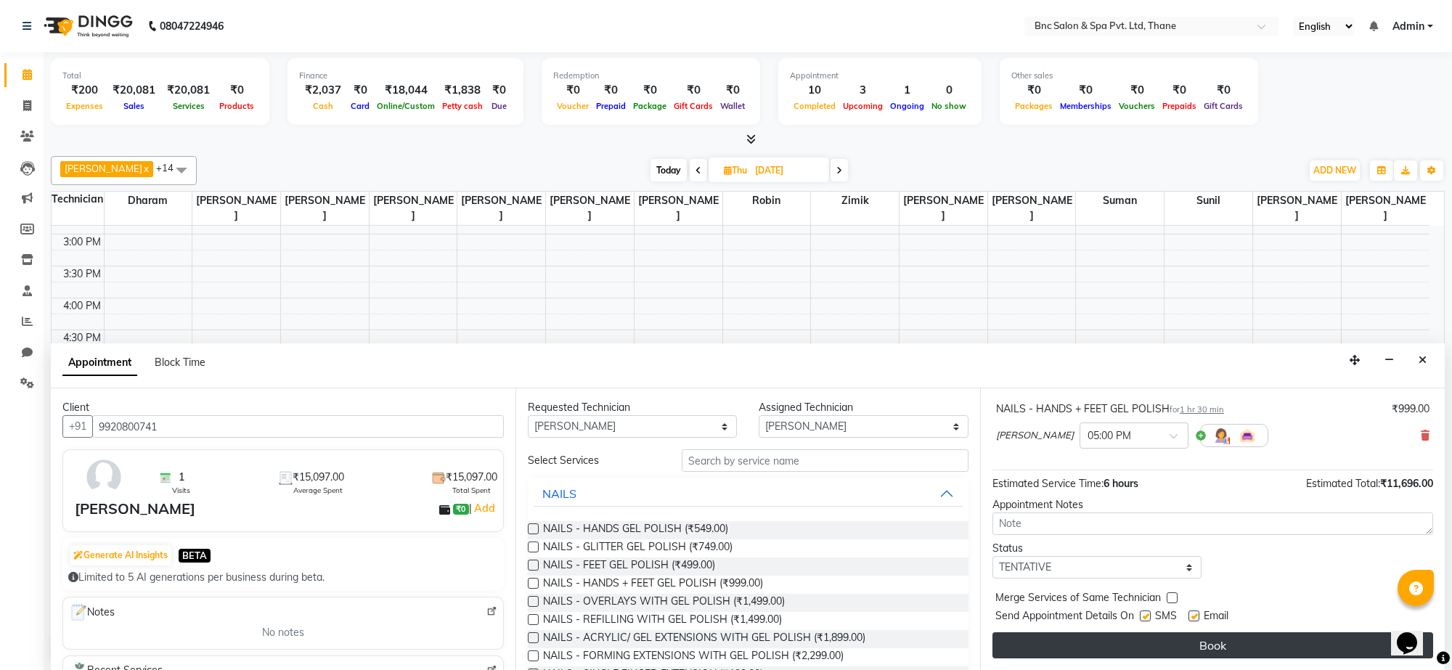
click at [1079, 645] on button "Book" at bounding box center [1213, 646] width 441 height 26
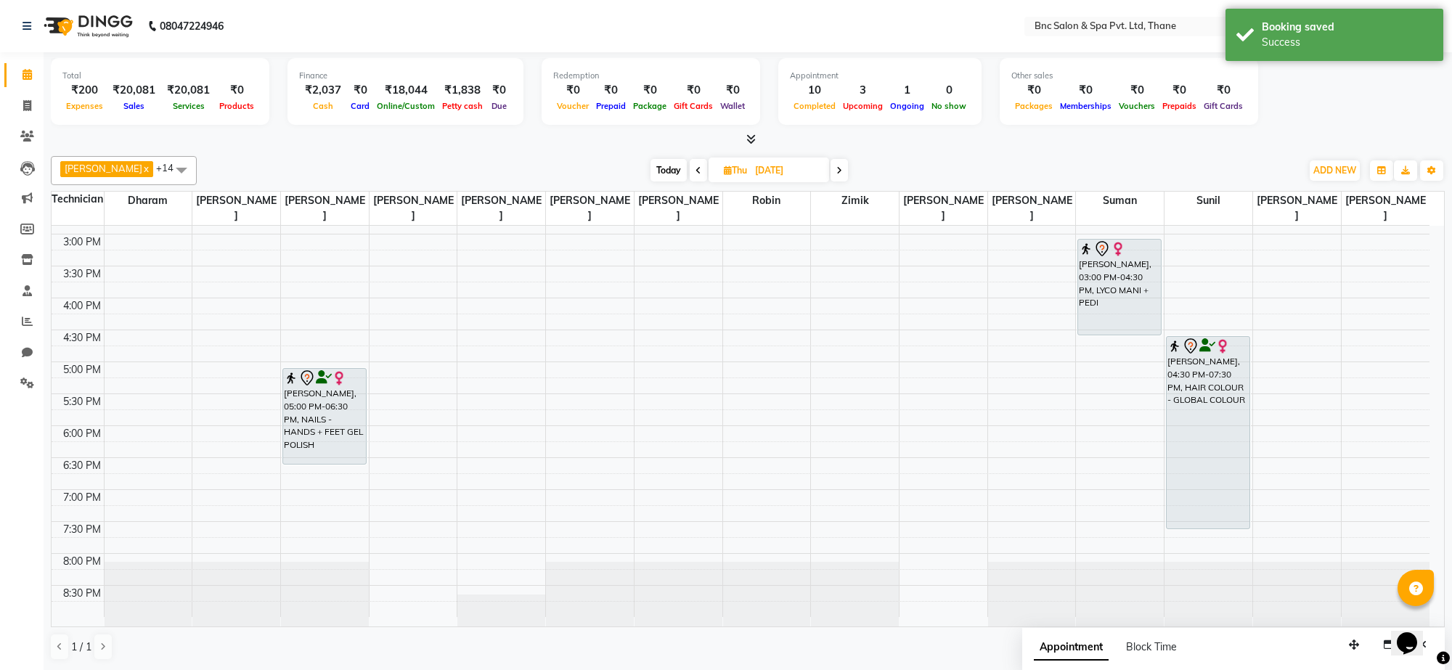
click at [696, 169] on icon at bounding box center [699, 170] width 6 height 9
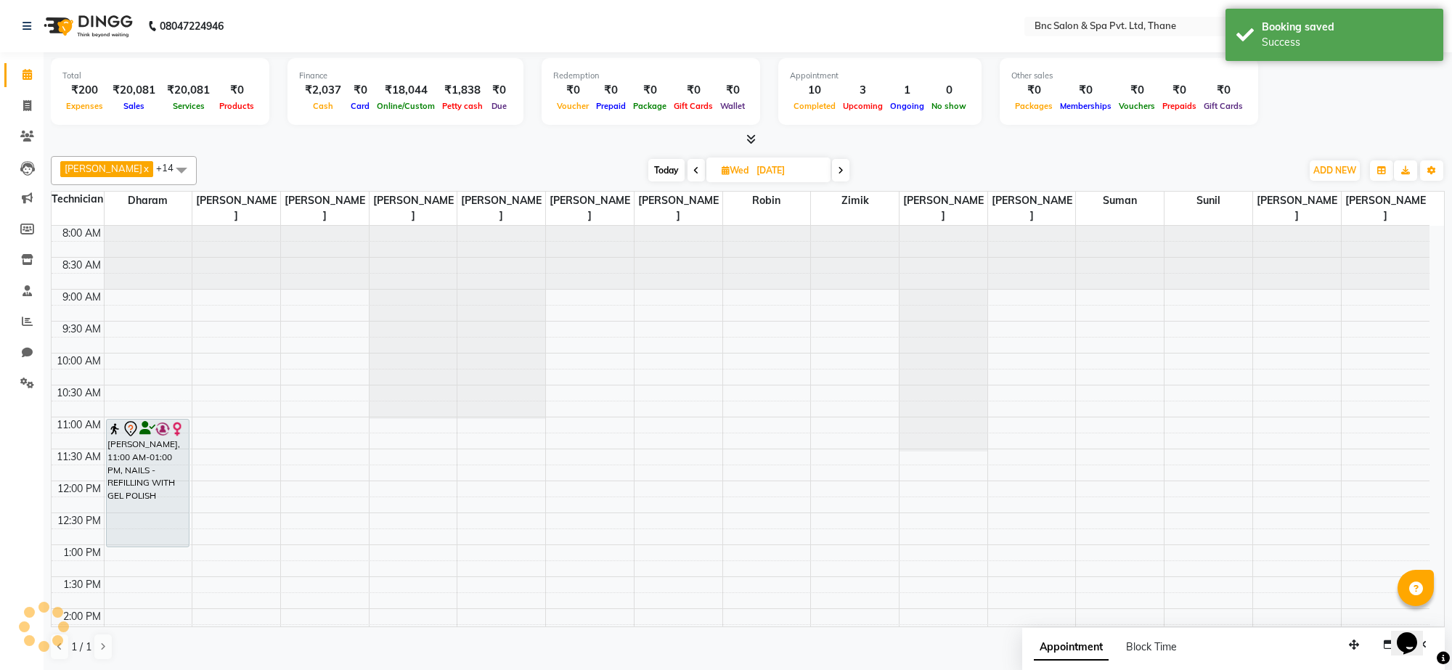
scroll to position [439, 0]
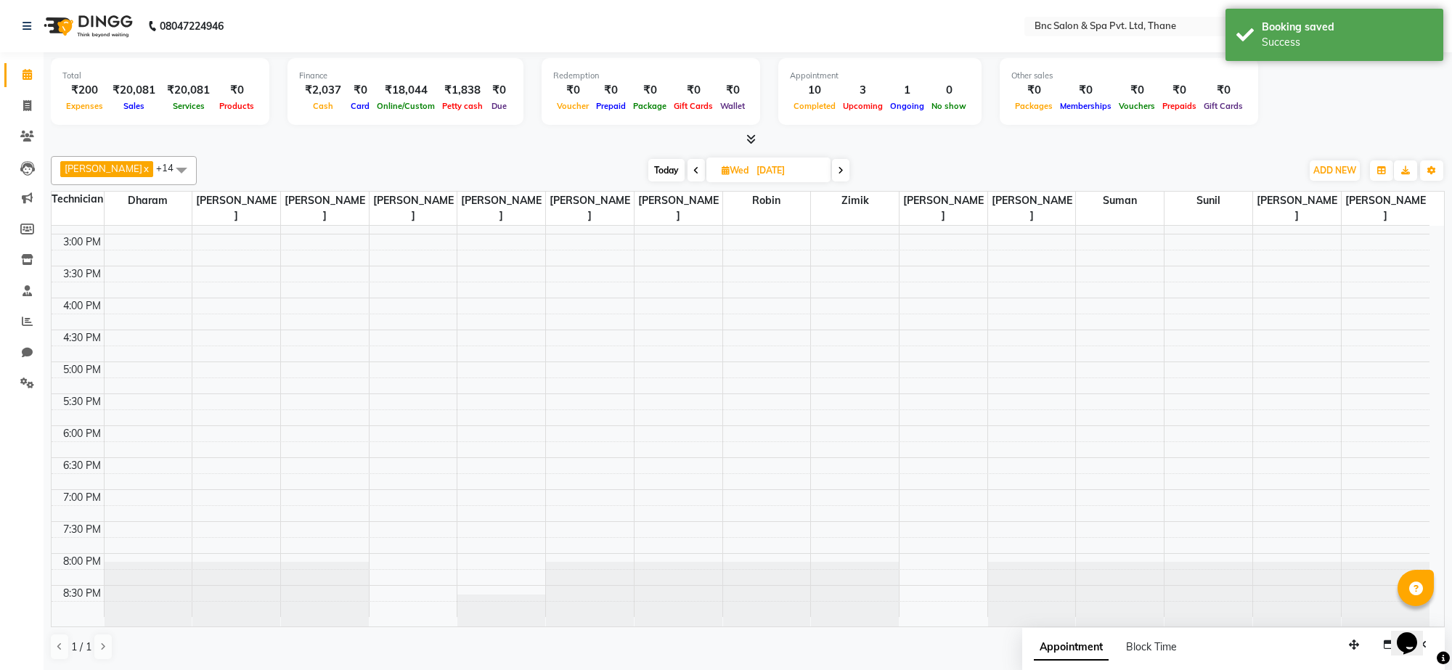
click at [650, 176] on span "Today" at bounding box center [667, 170] width 36 height 23
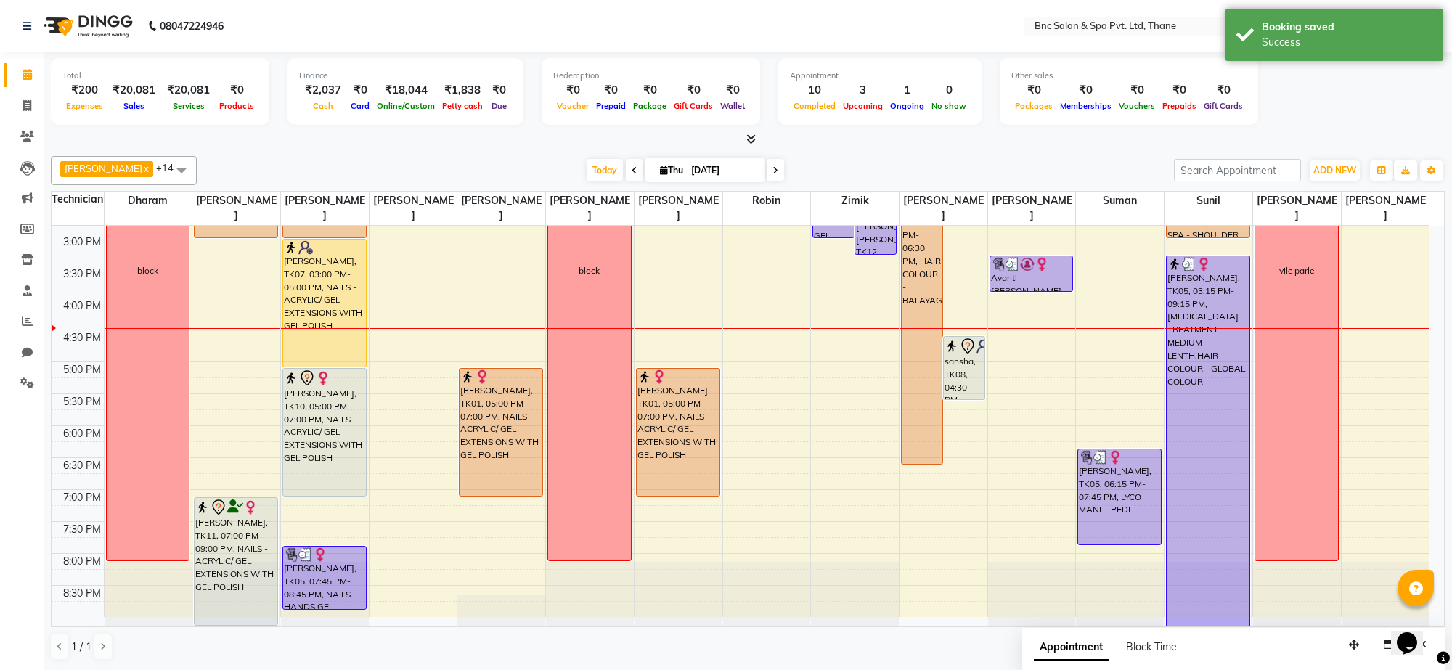
click at [767, 171] on span at bounding box center [775, 170] width 17 height 23
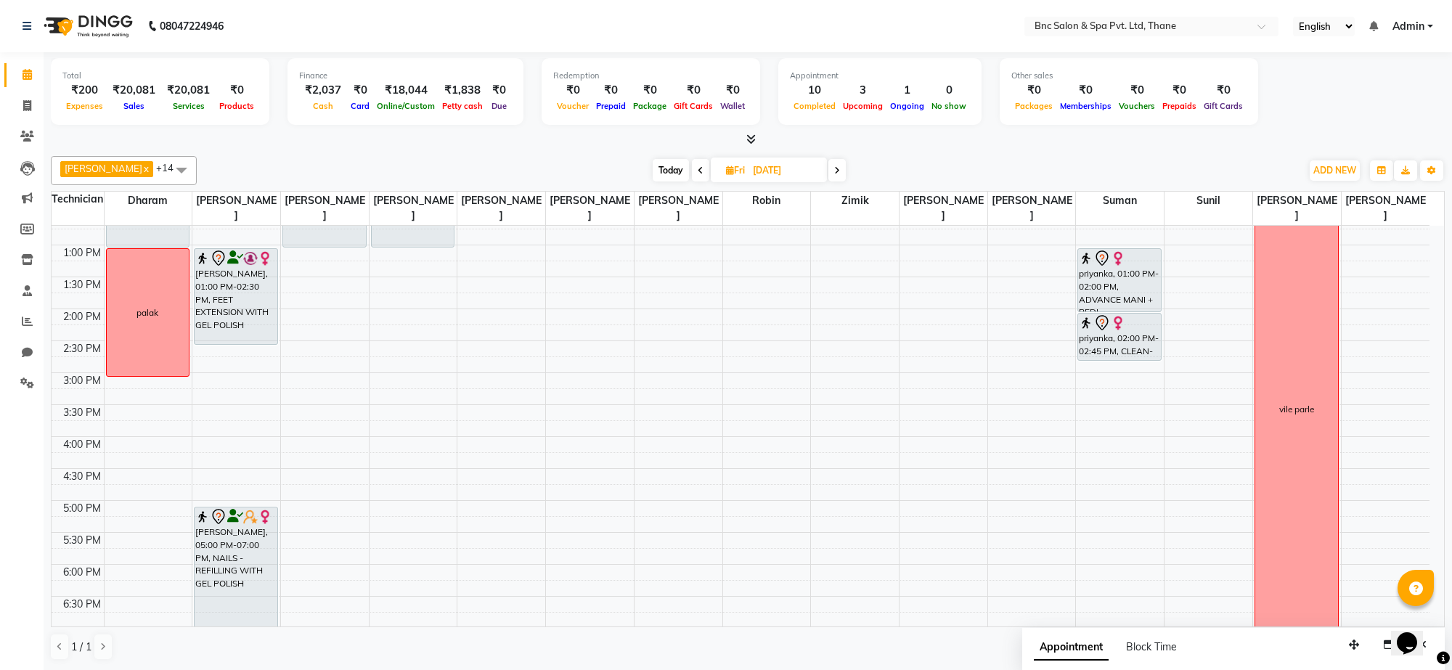
scroll to position [294, 0]
click at [653, 168] on span "Today" at bounding box center [671, 170] width 36 height 23
type input "[DATE]"
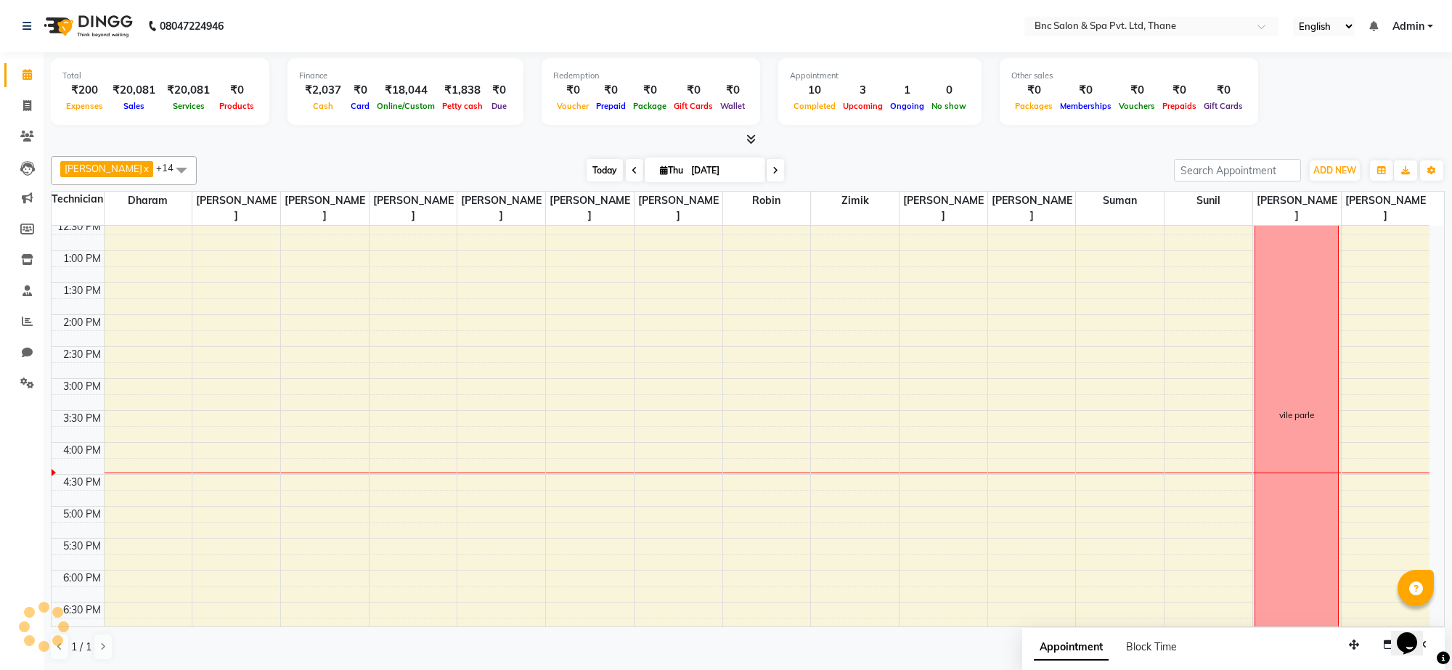
scroll to position [439, 0]
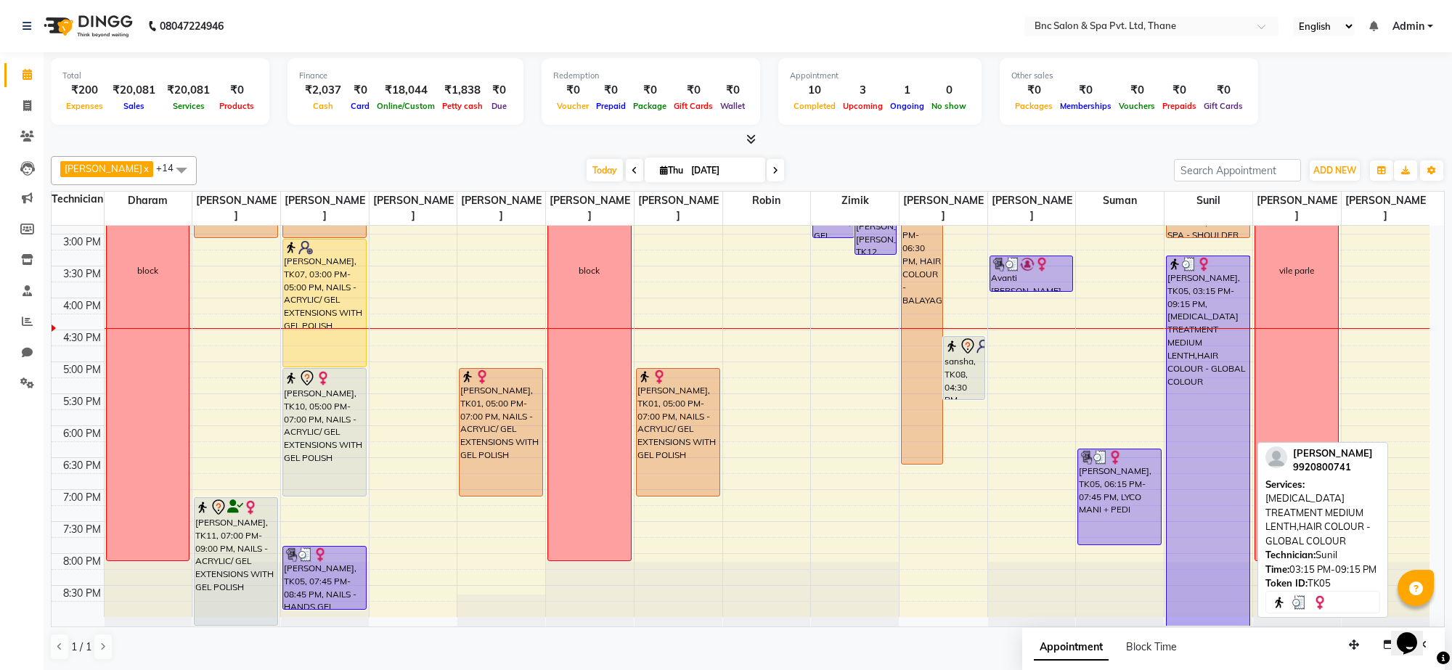
click at [1195, 405] on div "[PERSON_NAME], TK05, 03:15 PM-09:15 PM, [MEDICAL_DATA] TREATMENT MEDIUM LENTH,H…" at bounding box center [1208, 441] width 83 height 370
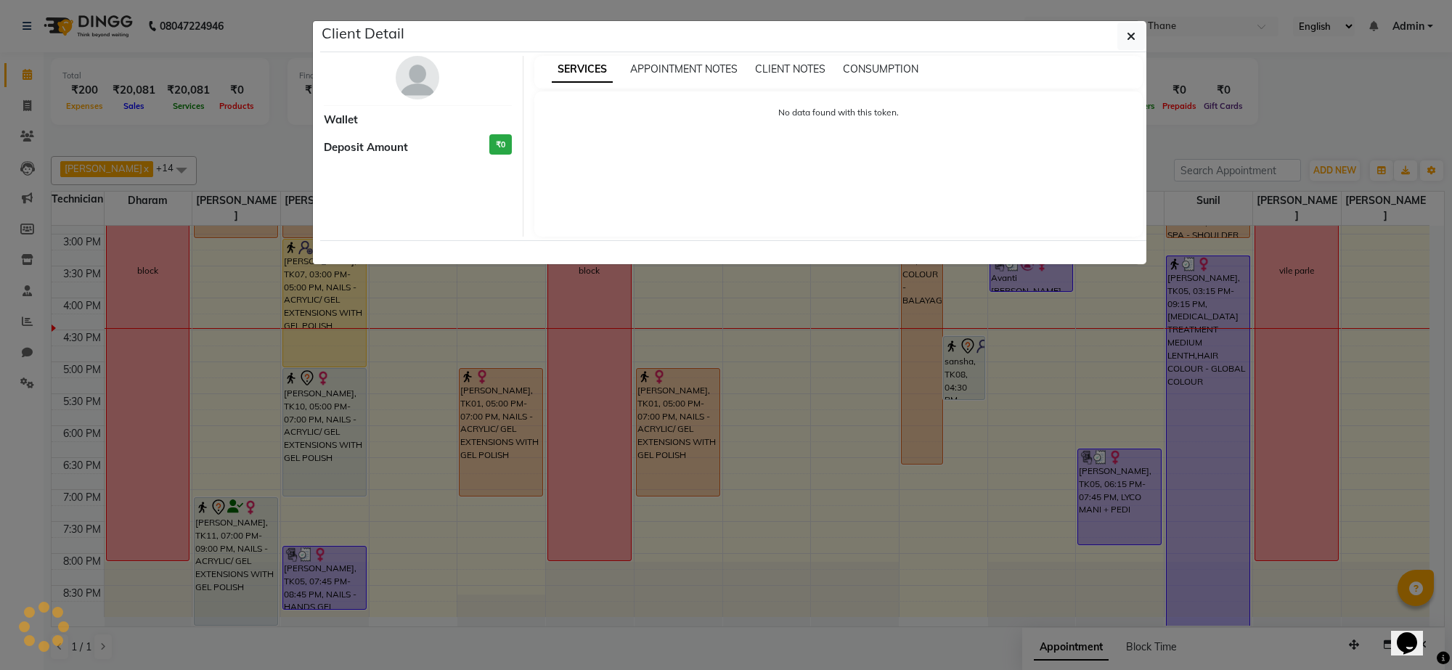
select select "3"
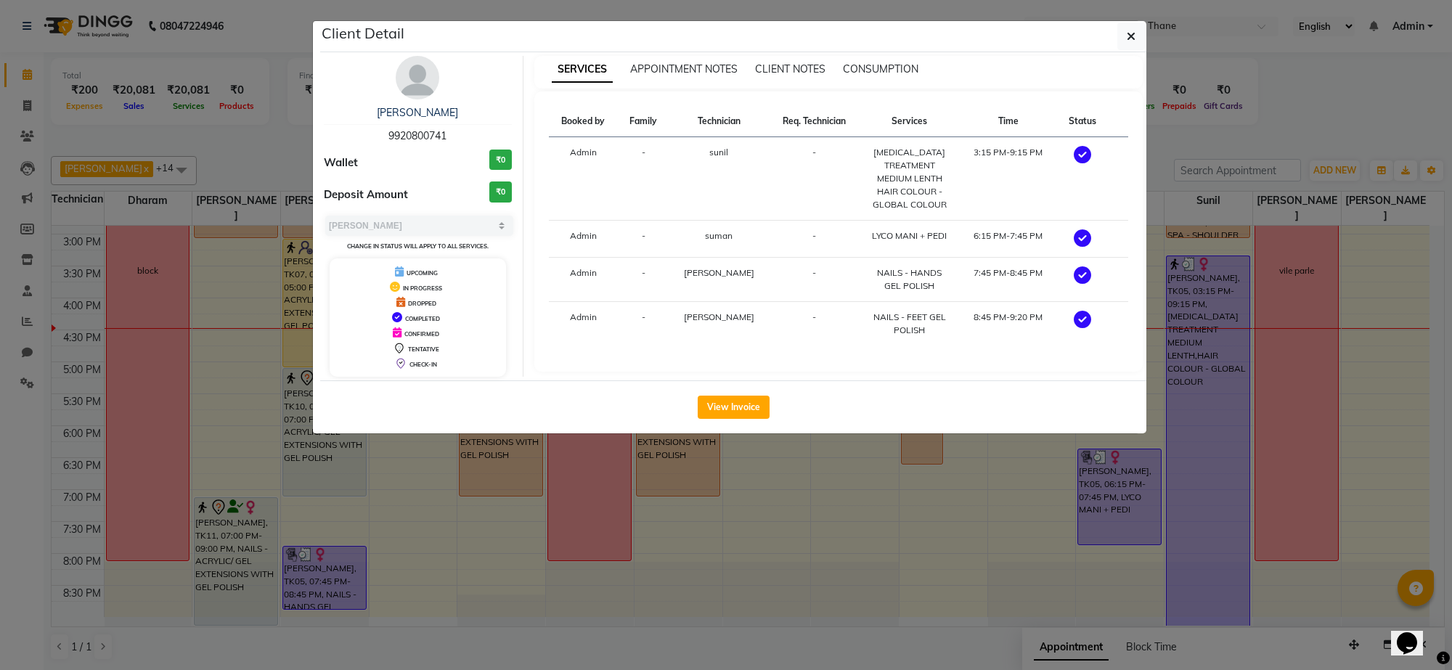
click at [414, 77] on img at bounding box center [418, 78] width 44 height 44
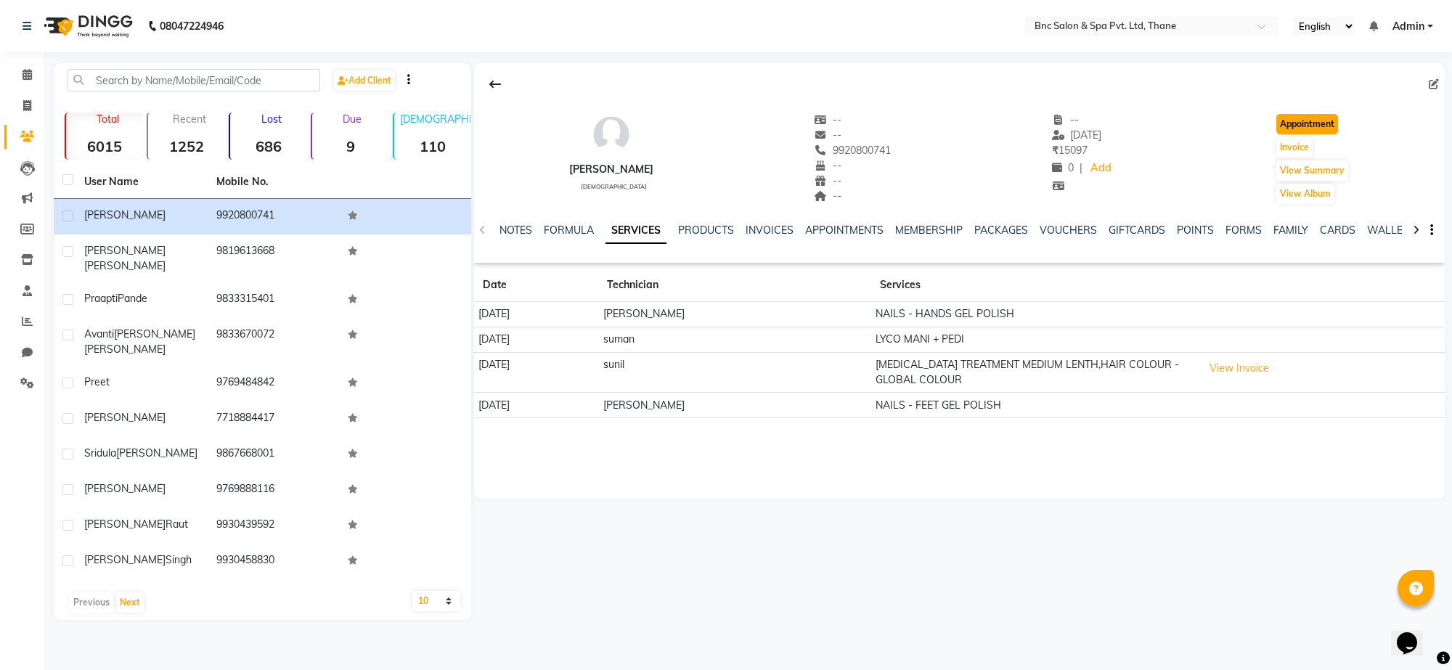
click at [1301, 129] on button "Appointment" at bounding box center [1308, 124] width 62 height 20
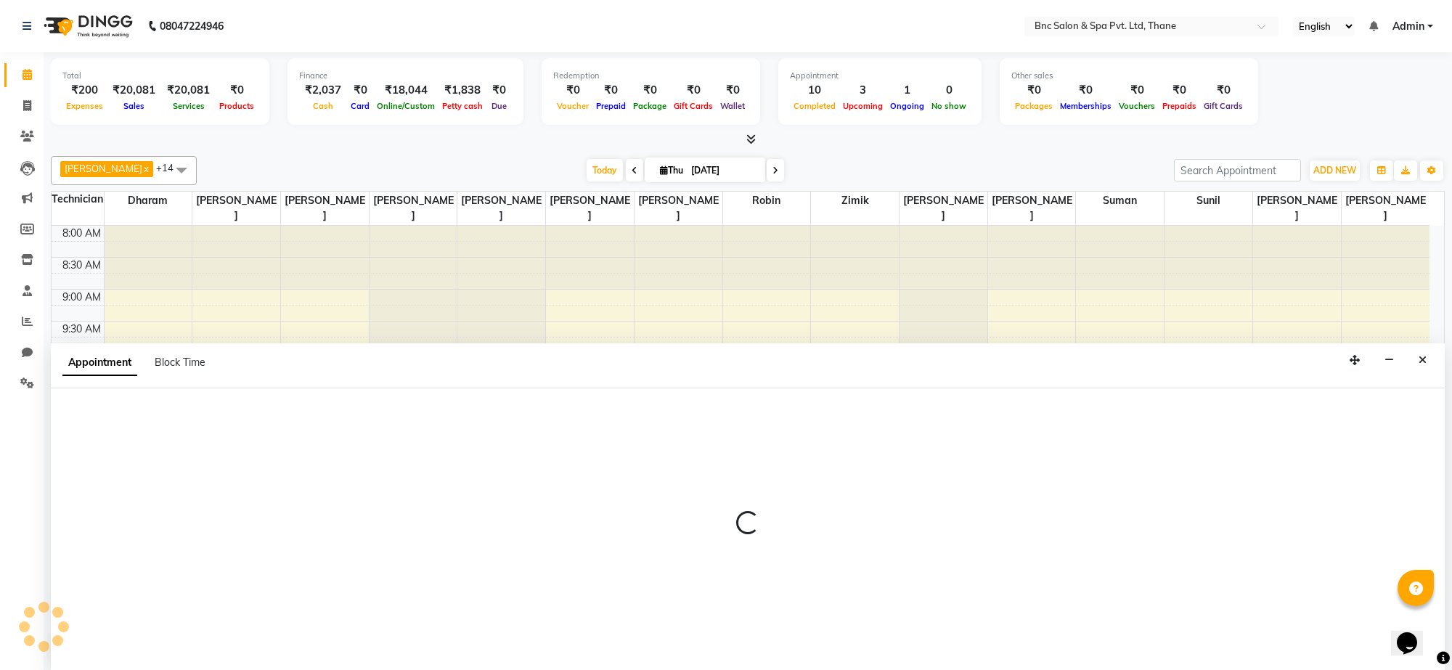
select select "540"
select select "tentative"
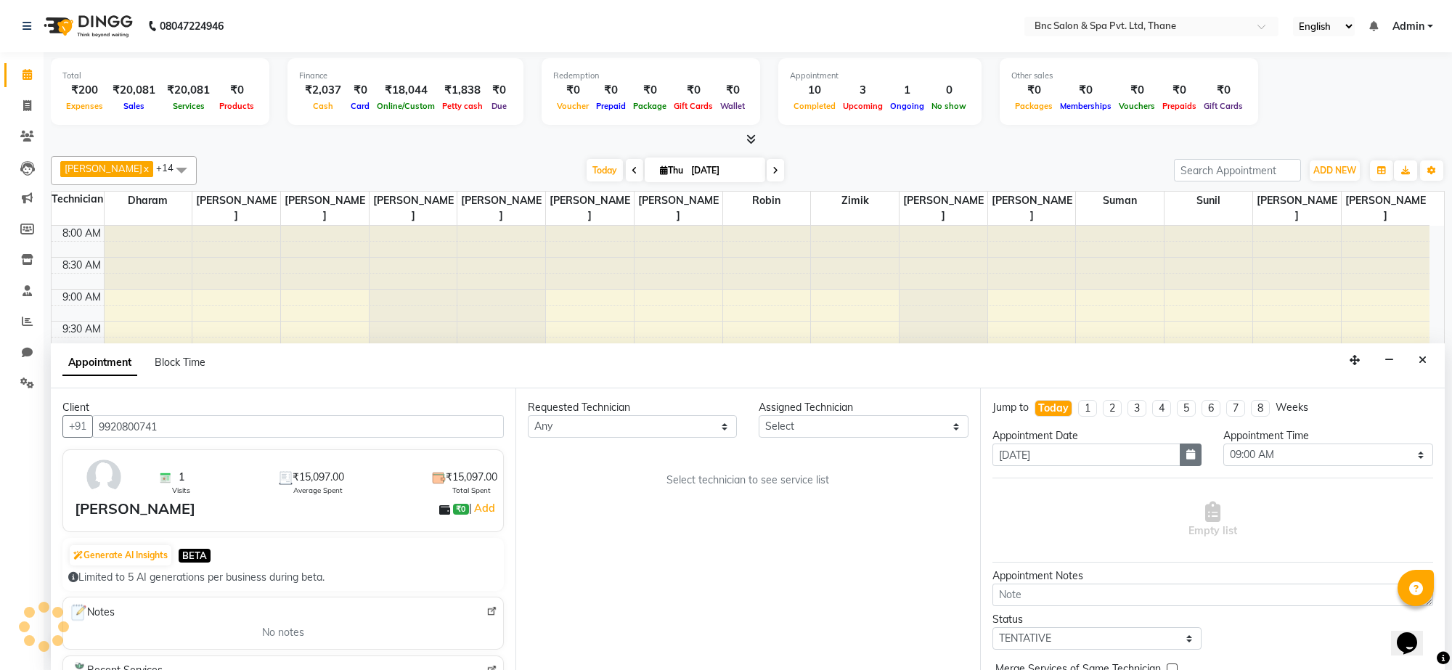
scroll to position [439, 0]
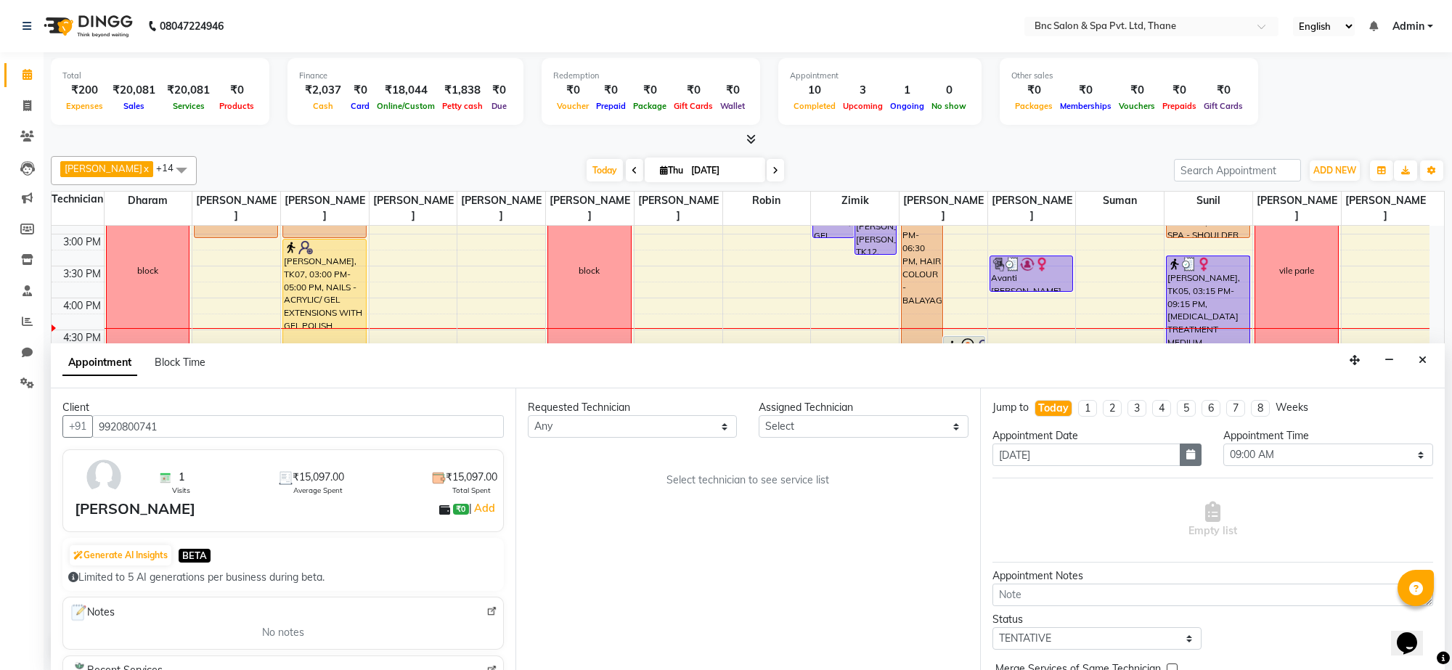
click at [1180, 462] on button "button" at bounding box center [1191, 455] width 22 height 23
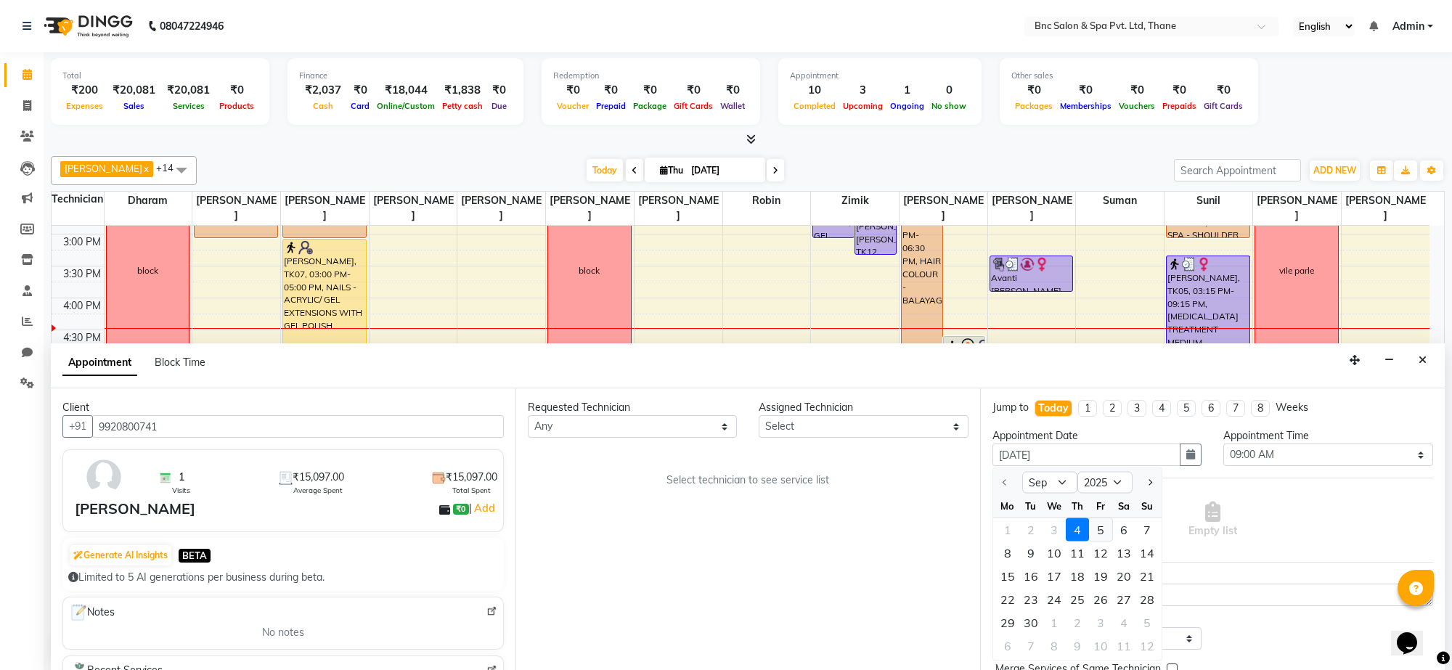
click at [1104, 528] on div "5" at bounding box center [1100, 530] width 23 height 23
type input "05-09-2025"
select select "540"
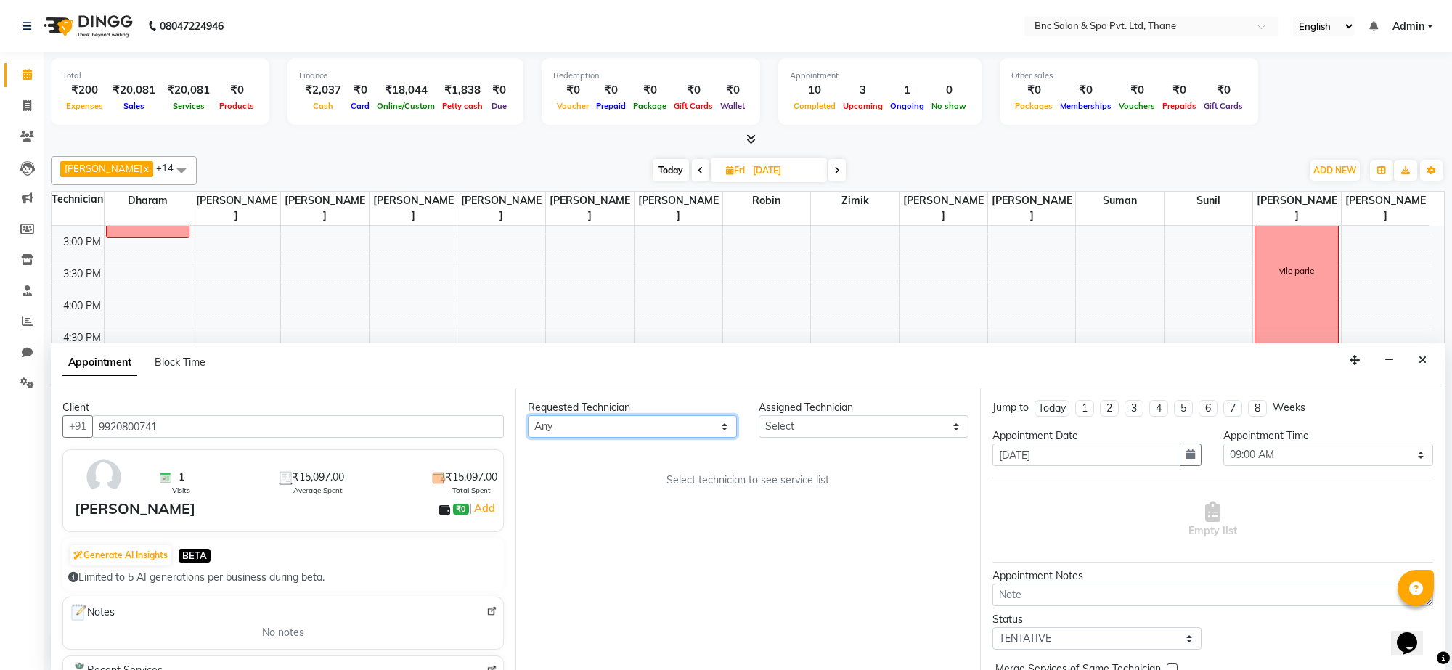
click at [659, 422] on select "Any Anas Ansari Apeksha ashim Ashwini Shibe Deepak Rajput Dharam Garima Jayanto…" at bounding box center [632, 426] width 209 height 23
select select "78020"
click at [528, 416] on select "Any Anas Ansari Apeksha ashim Ashwini Shibe Deepak Rajput Dharam Garima Jayanto…" at bounding box center [632, 426] width 209 height 23
select select "78020"
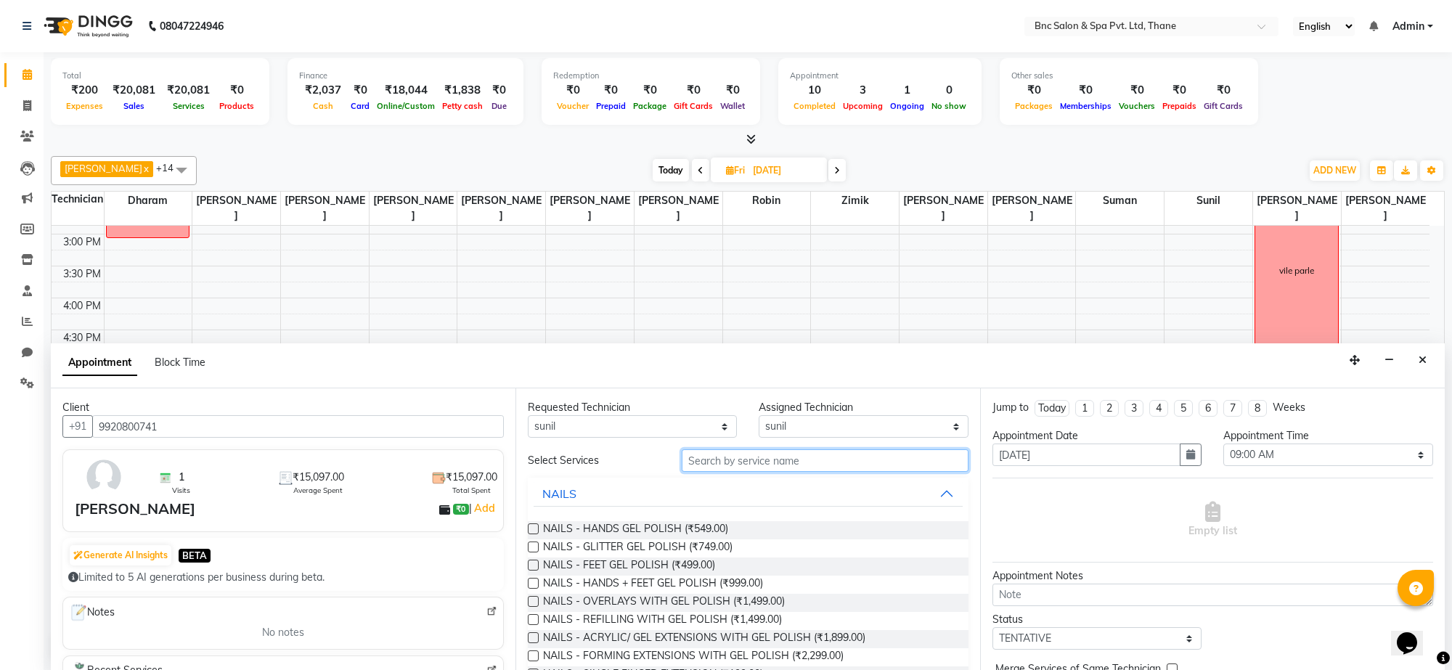
click at [702, 452] on input "text" at bounding box center [825, 461] width 287 height 23
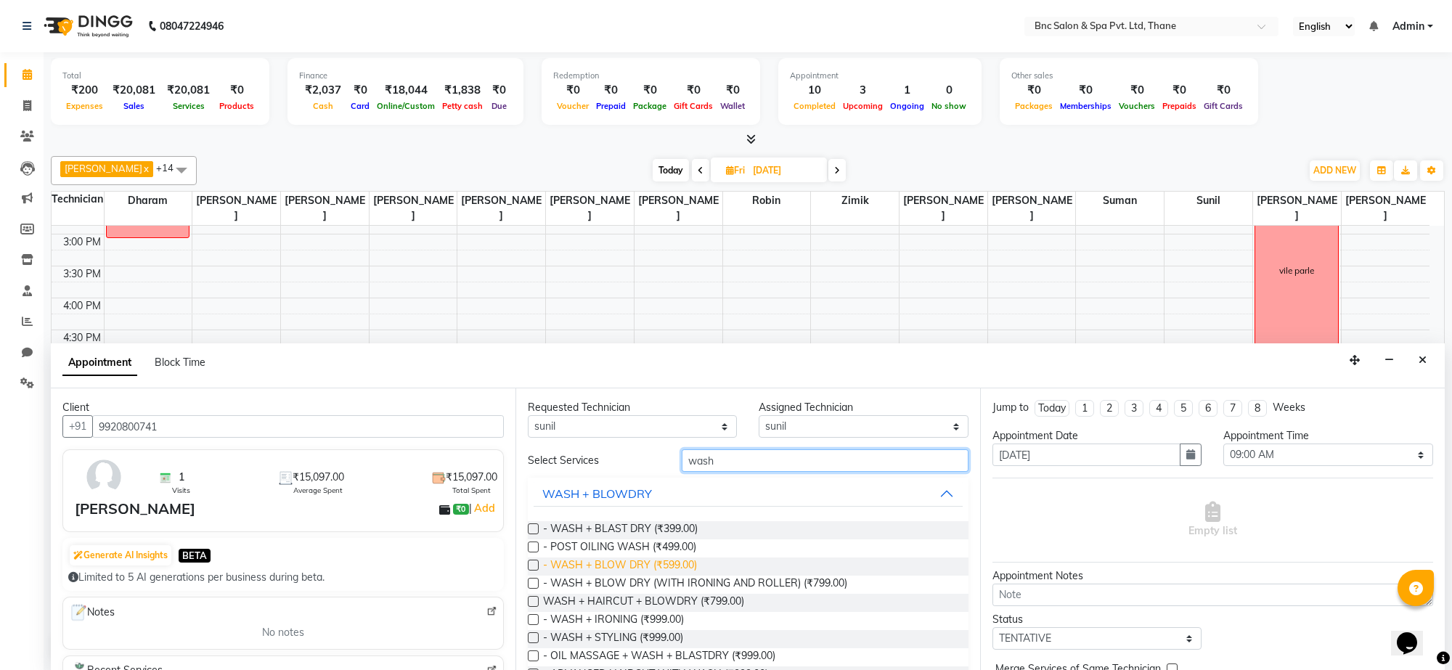
type input "wash"
click at [601, 564] on span "- WASH + BLOW DRY (₹599.00)" at bounding box center [620, 567] width 154 height 18
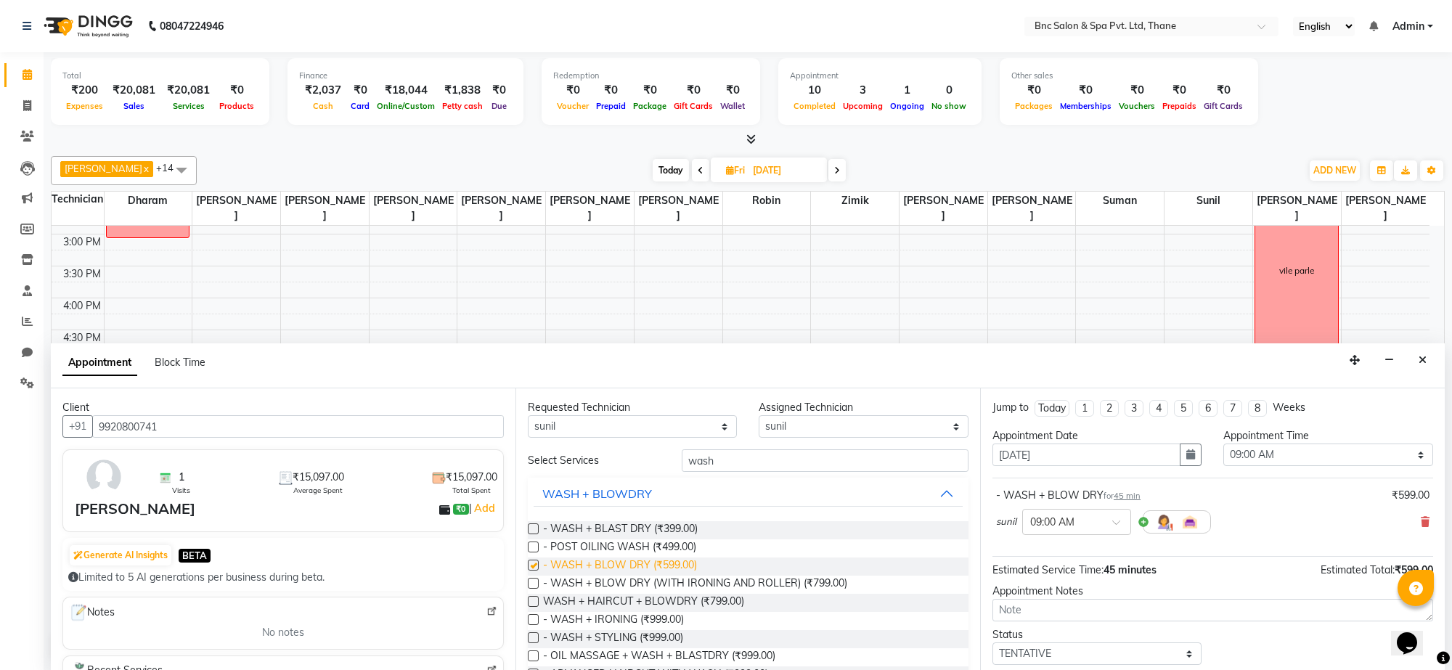
checkbox input "false"
click at [1095, 521] on div at bounding box center [1076, 520] width 107 height 15
click at [1057, 578] on div "02:00 PM" at bounding box center [1076, 577] width 107 height 27
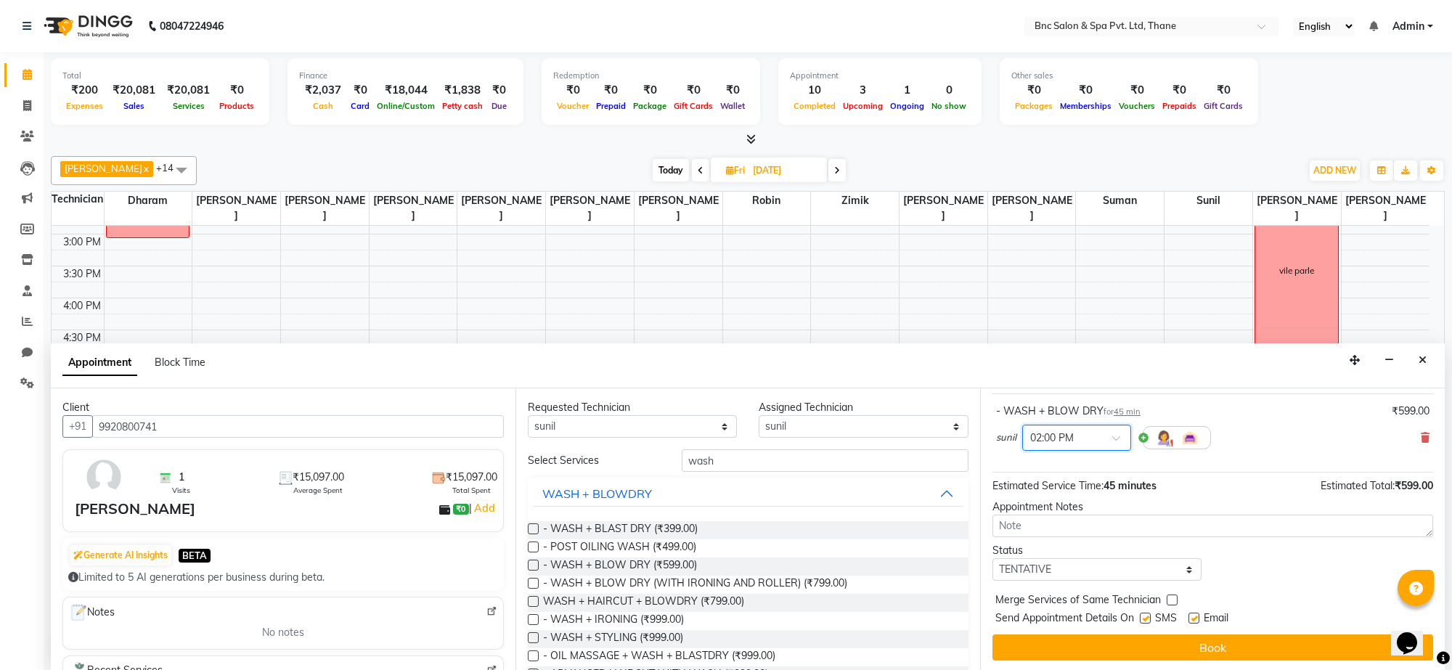
scroll to position [88, 0]
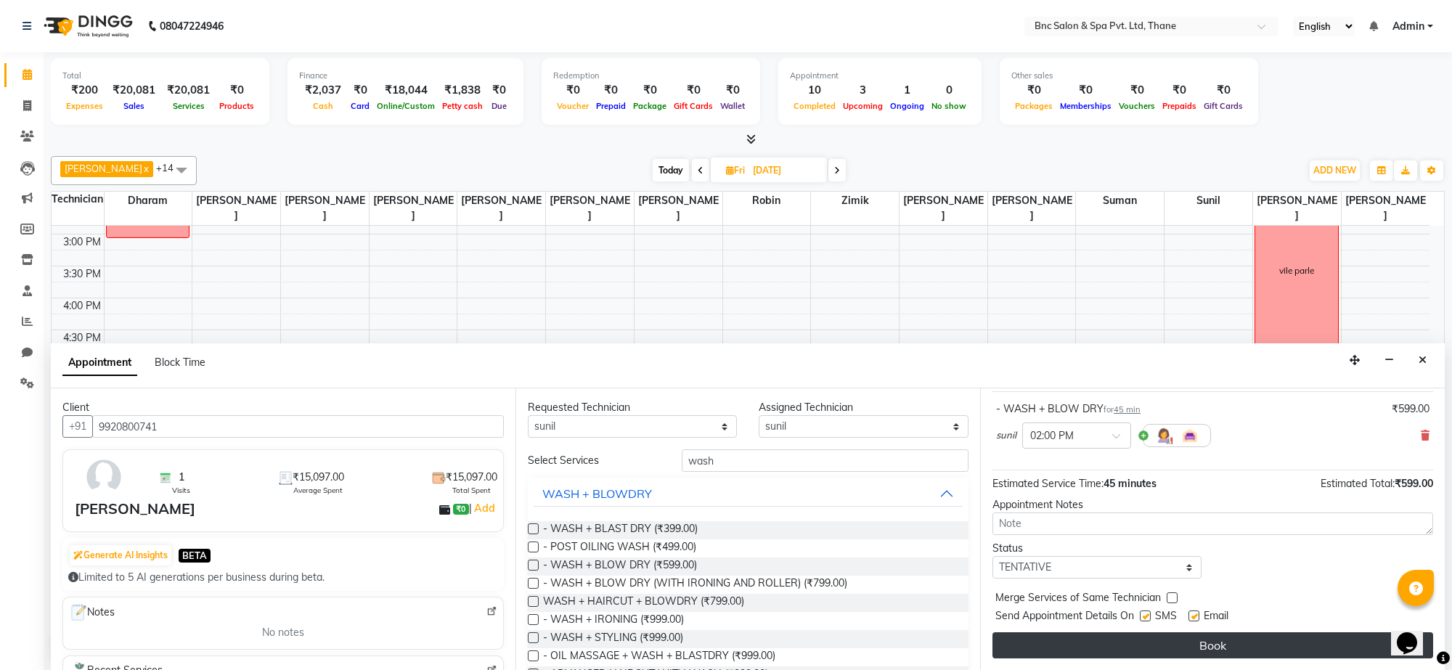
click at [1055, 641] on button "Book" at bounding box center [1213, 646] width 441 height 26
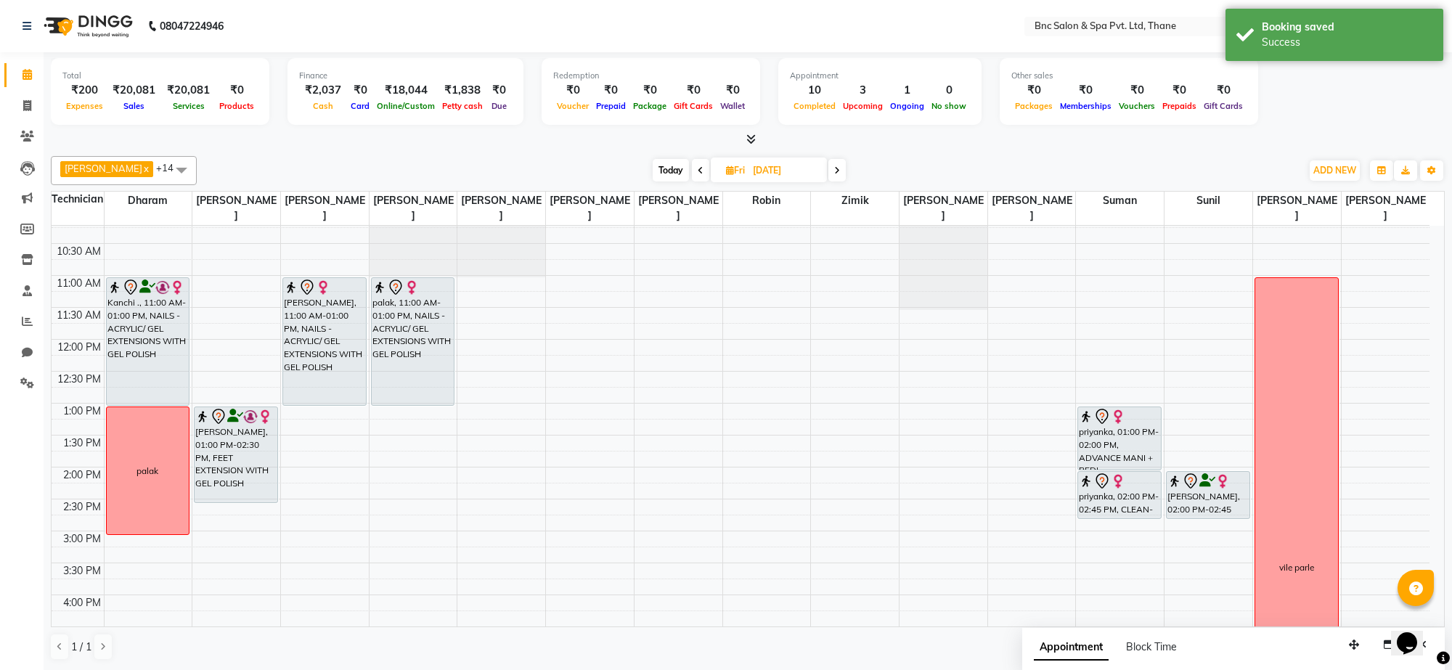
scroll to position [100, 0]
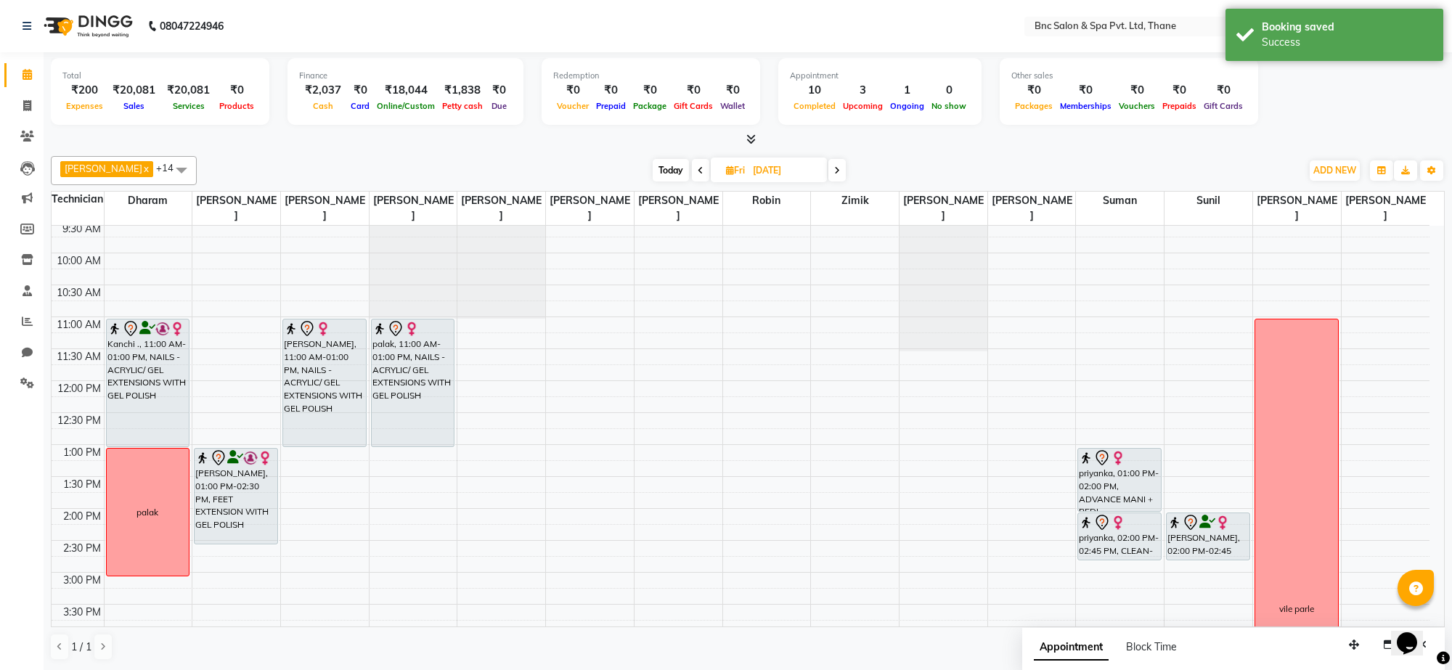
click at [653, 169] on span "Today" at bounding box center [671, 170] width 36 height 23
type input "[DATE]"
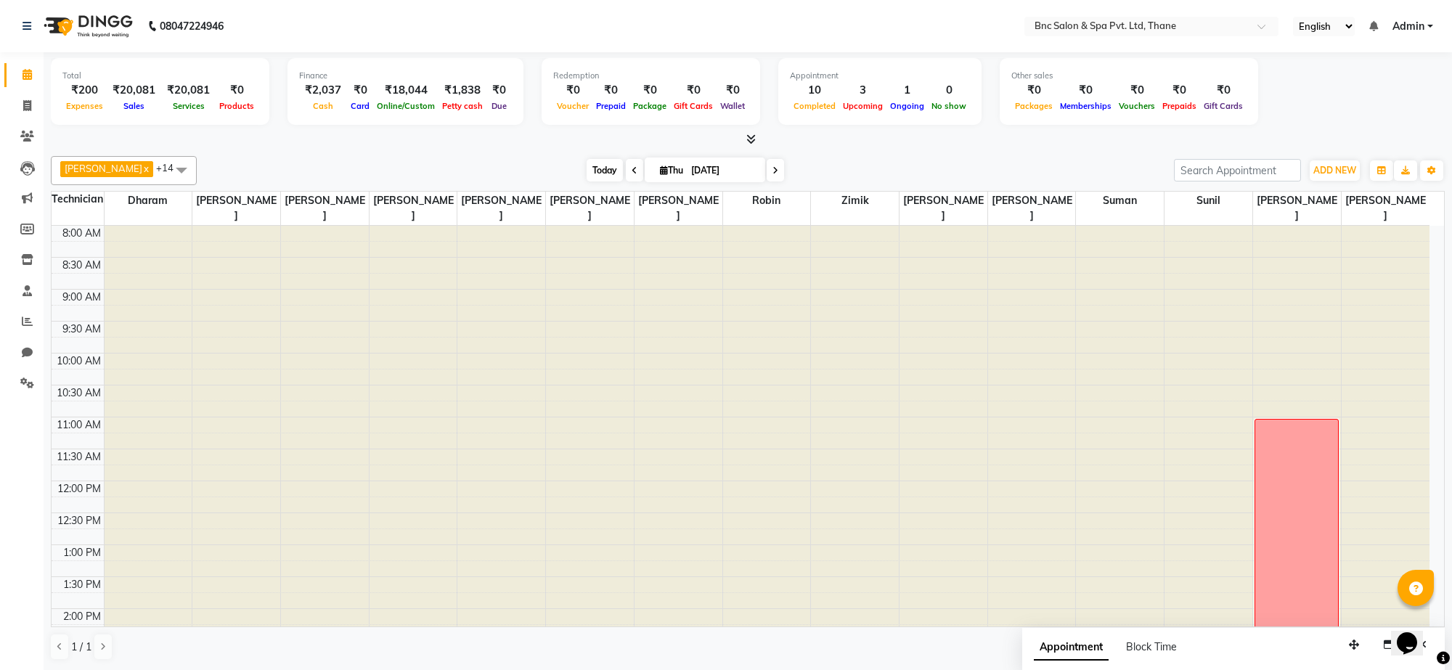
click at [587, 164] on span "Today" at bounding box center [605, 170] width 36 height 23
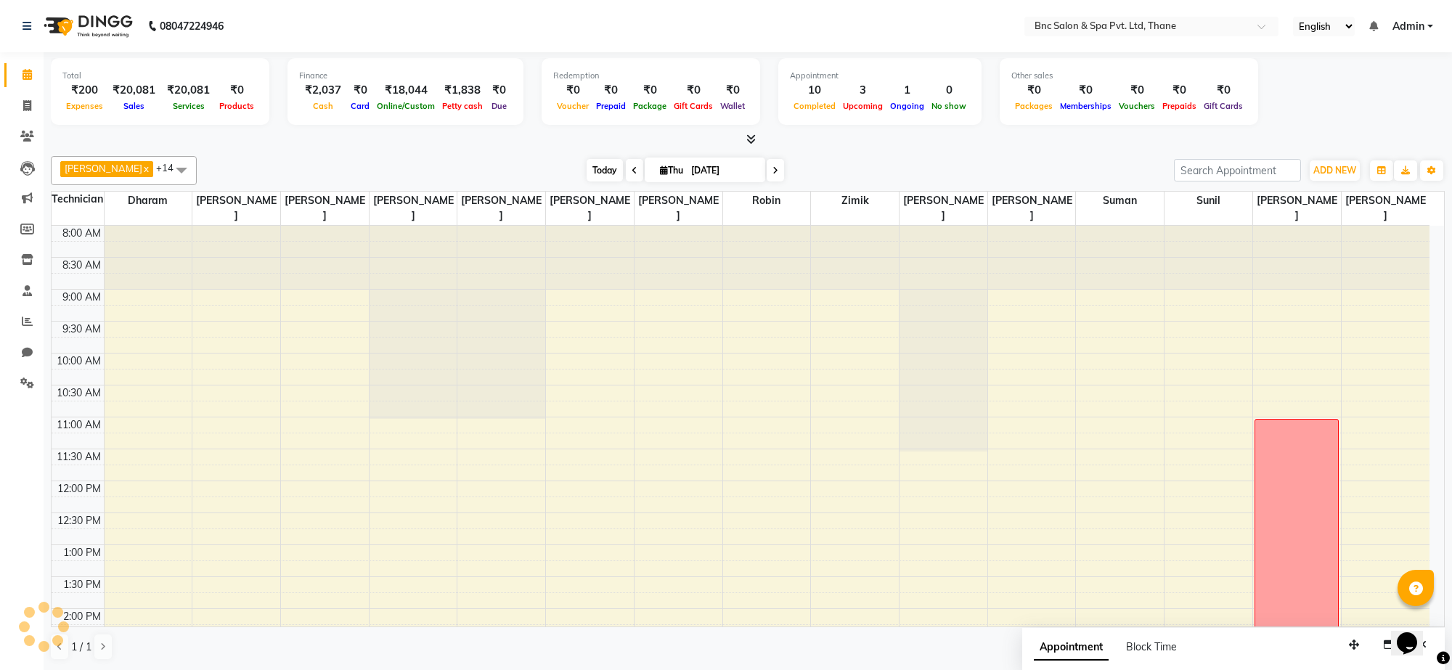
scroll to position [439, 0]
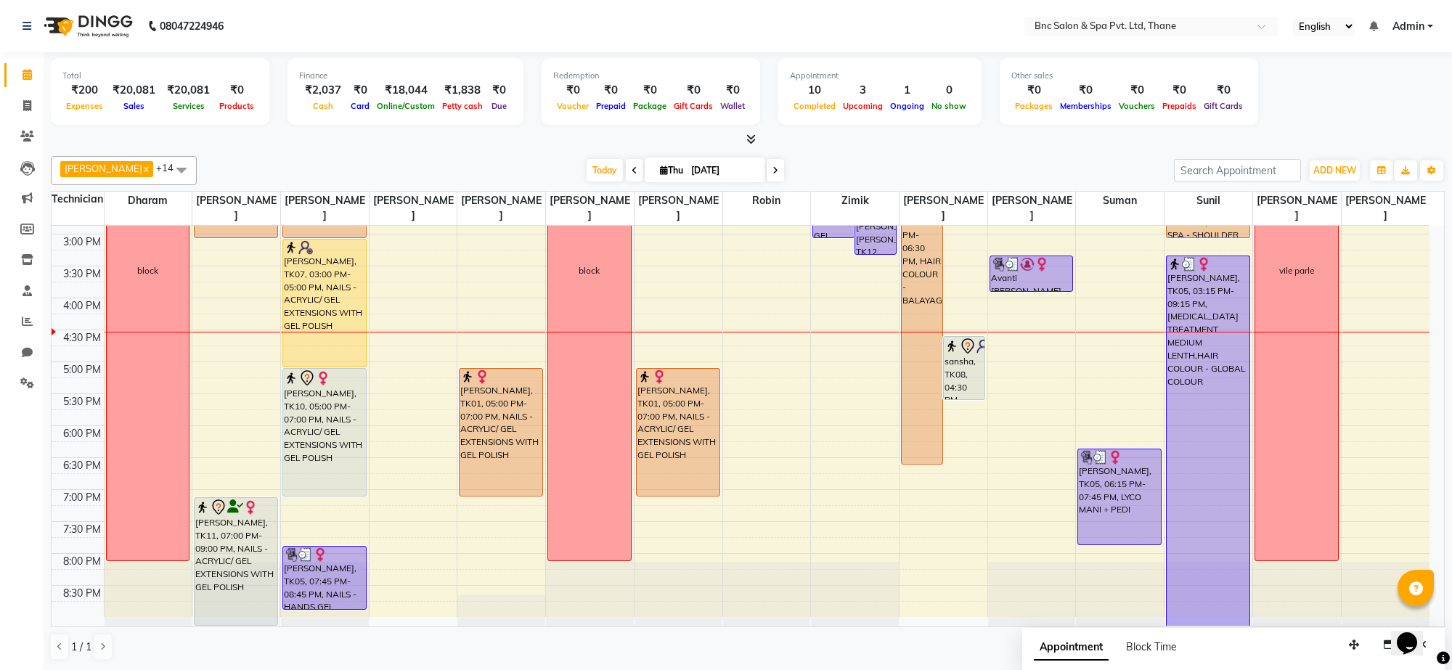
click at [559, 166] on div "[DATE] [DATE]" at bounding box center [685, 171] width 963 height 22
click at [383, 516] on div "8:00 AM 8:30 AM 9:00 AM 9:30 AM 10:00 AM 10:30 AM 11:00 AM 11:30 AM 12:00 PM 12…" at bounding box center [741, 202] width 1378 height 830
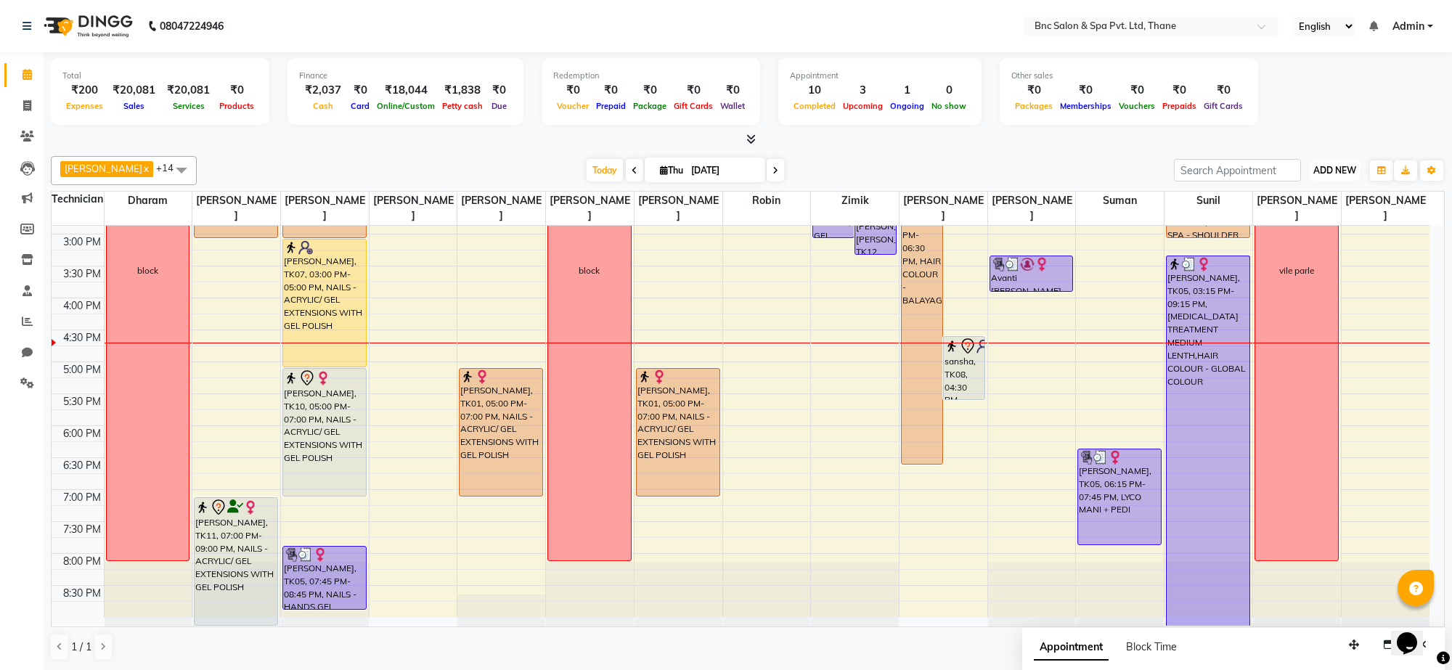
click at [1344, 172] on span "ADD NEW" at bounding box center [1335, 170] width 43 height 11
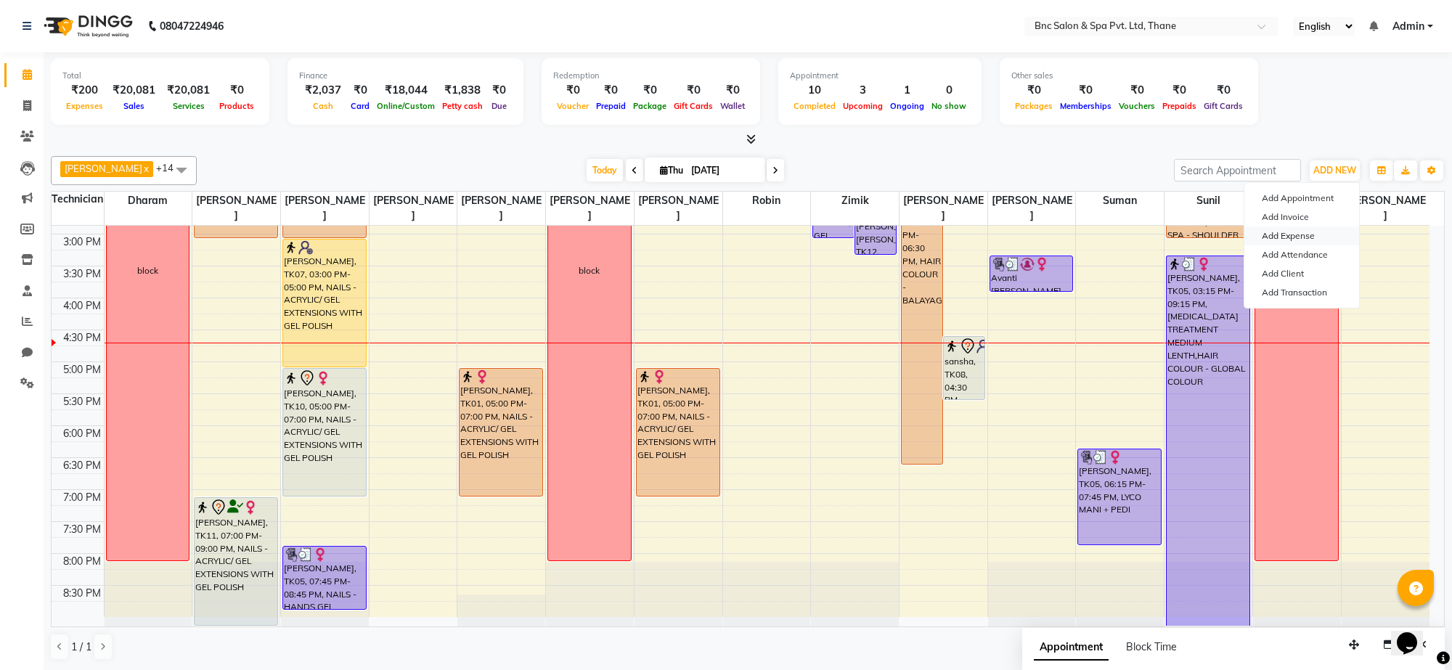
click at [1307, 236] on link "Add Expense" at bounding box center [1302, 236] width 115 height 19
select select "1"
select select "7036"
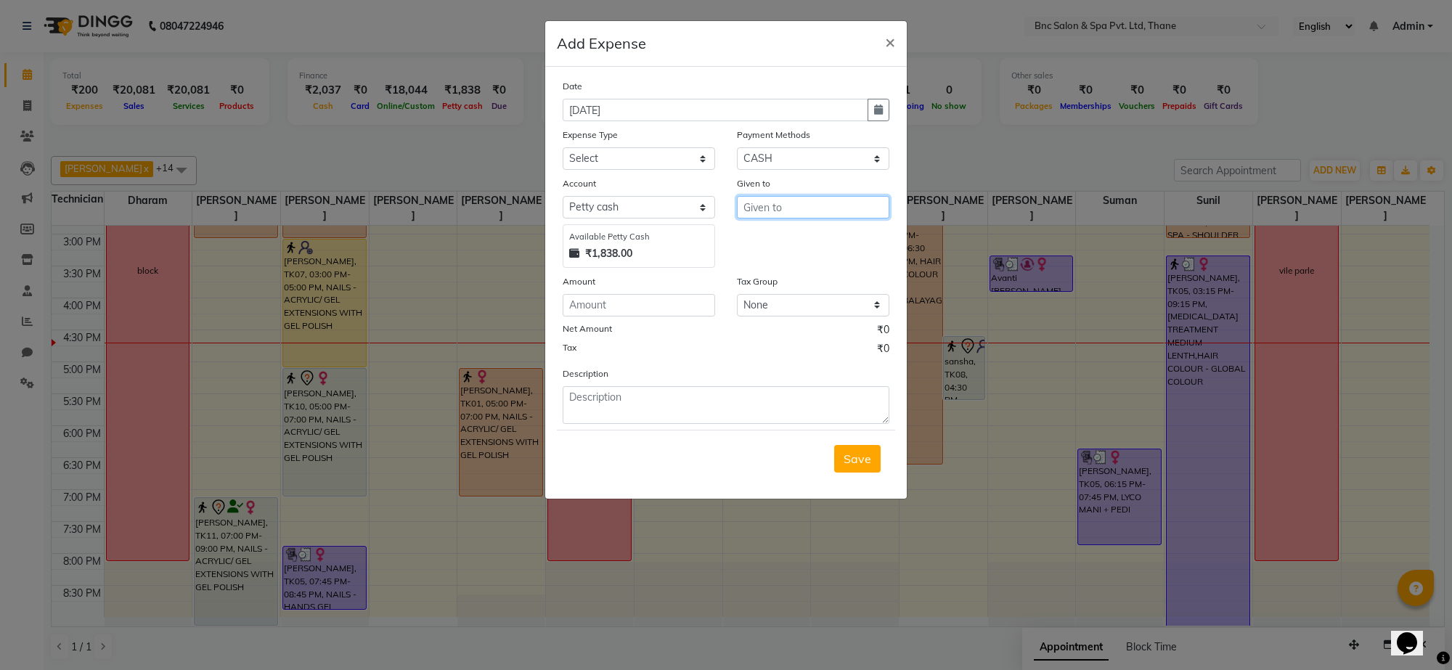
click at [792, 200] on input "text" at bounding box center [813, 207] width 153 height 23
type input "2"
type input "payal"
click at [621, 309] on input "number" at bounding box center [639, 305] width 153 height 23
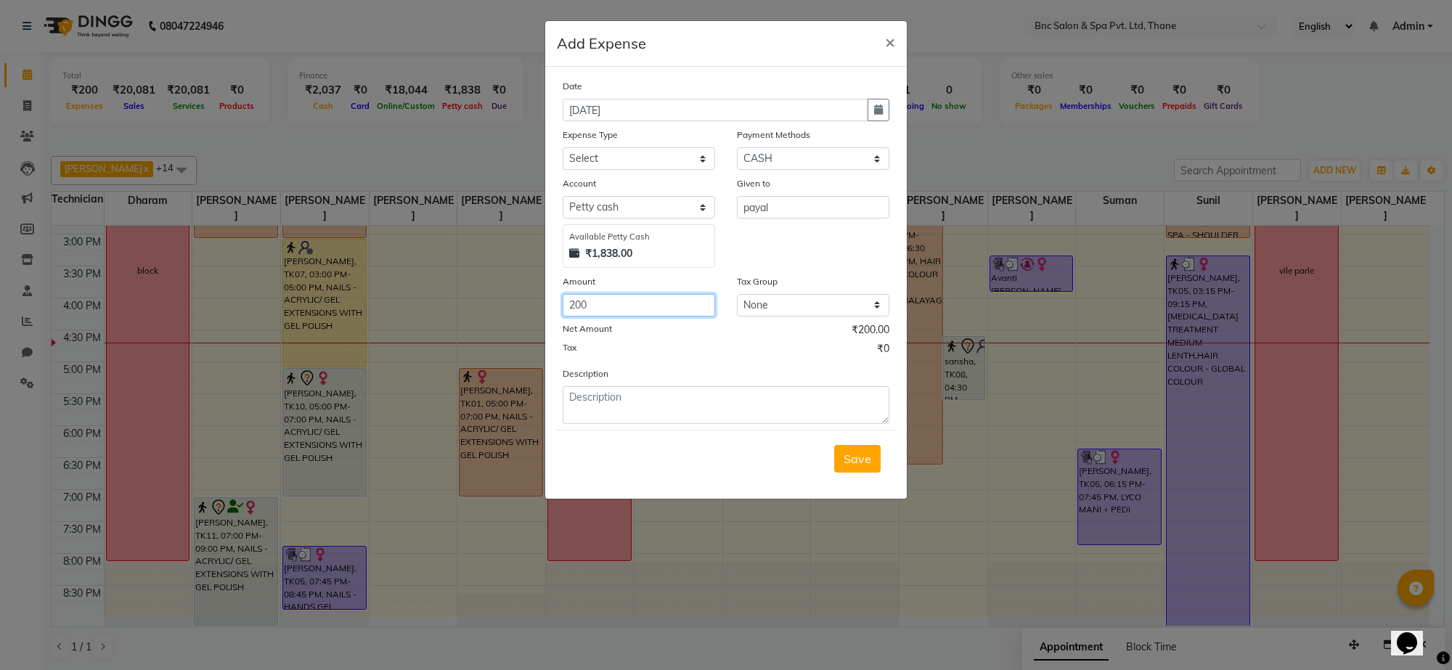
type input "200"
click at [665, 164] on select "Select ACADMY AMOUNT Advance Salary Bank charges Car maintenance Cash transfer …" at bounding box center [639, 158] width 153 height 23
select select "21043"
click at [665, 164] on select "Select ACADMY AMOUNT Advance Salary Bank charges Car maintenance Cash transfer …" at bounding box center [639, 158] width 153 height 23
click at [857, 454] on span "Save" at bounding box center [858, 459] width 28 height 15
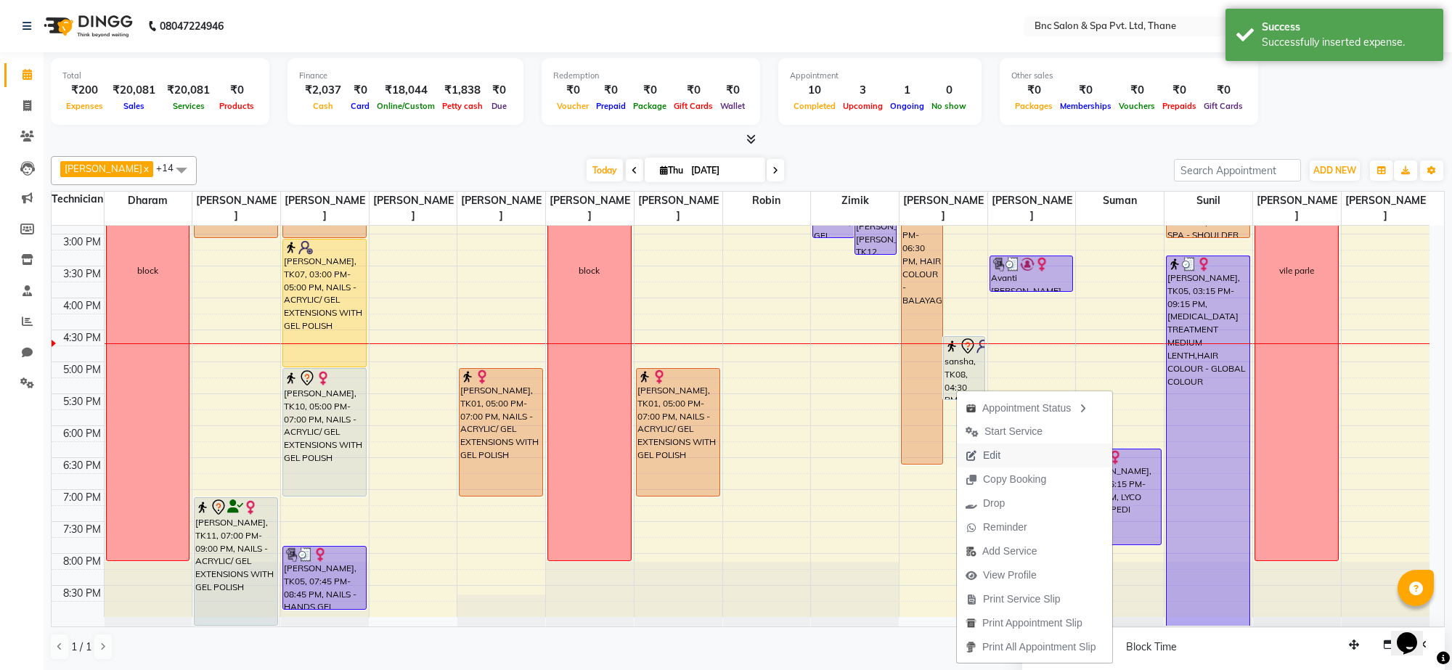
click at [991, 452] on span "Edit" at bounding box center [991, 455] width 17 height 15
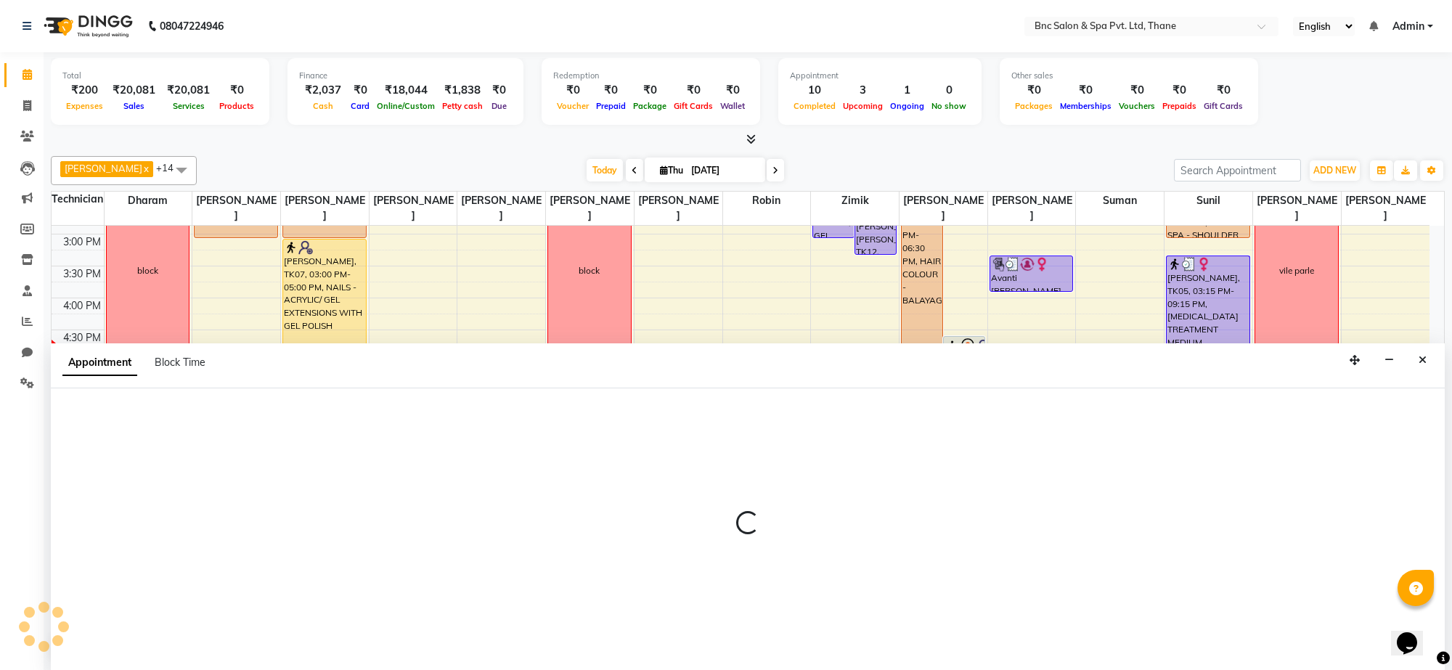
select select "tentative"
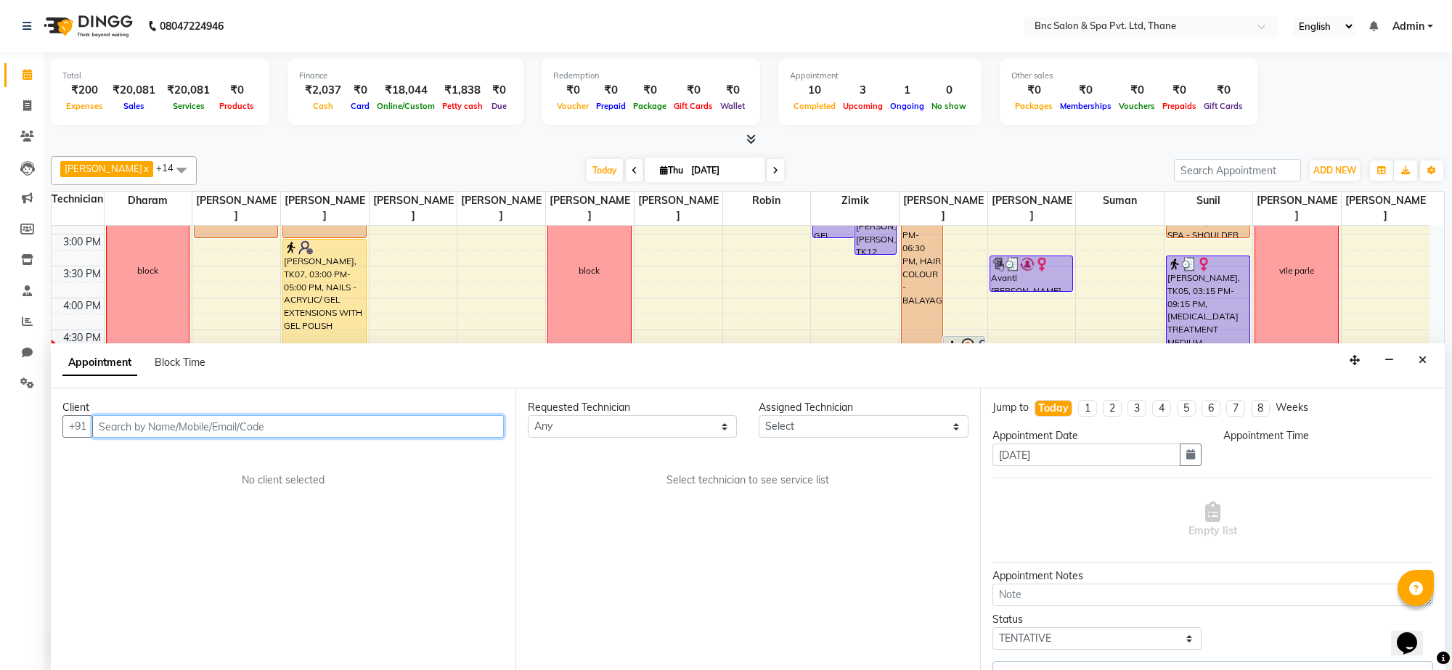
select select "990"
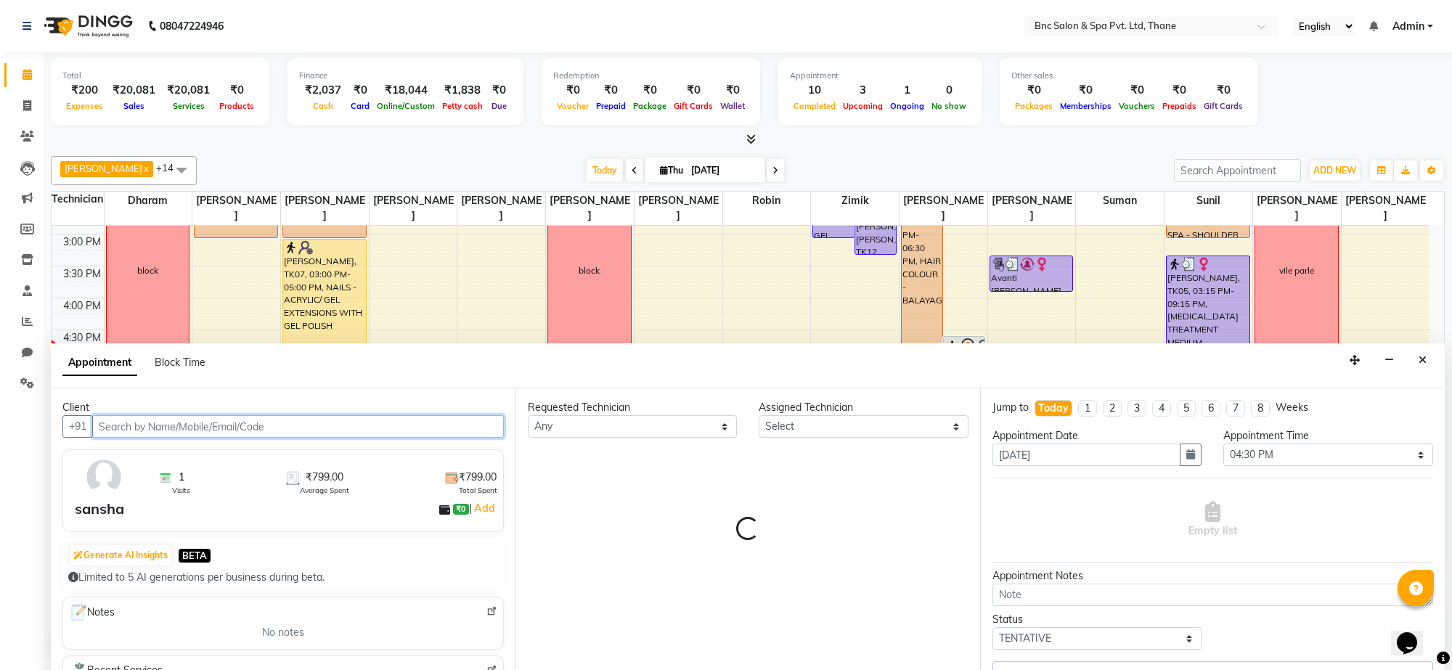
select select "71932"
select select "3979"
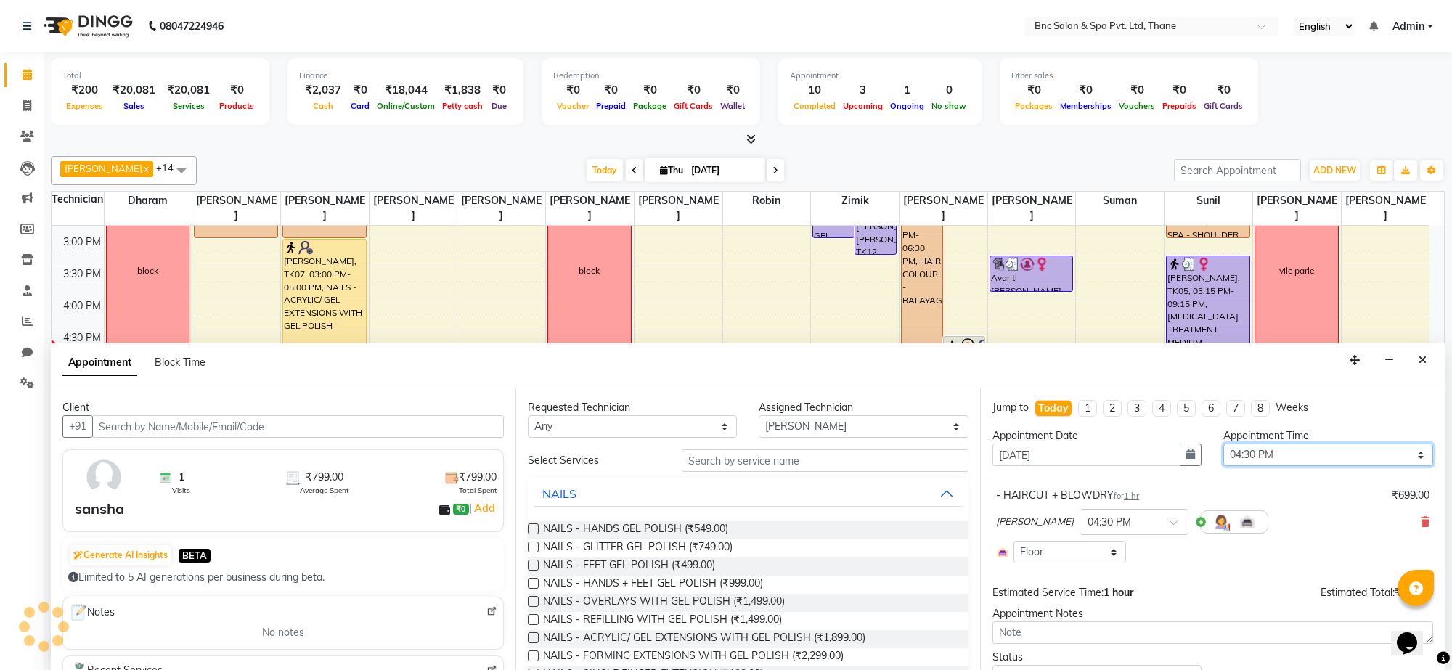
click at [1315, 462] on select "Select 09:00 AM 09:15 AM 09:30 AM 09:45 AM 10:00 AM 10:15 AM 10:30 AM 10:45 AM …" at bounding box center [1328, 455] width 209 height 23
click at [1224, 444] on select "Select 09:00 AM 09:15 AM 09:30 AM 09:45 AM 10:00 AM 10:15 AM 10:30 AM 10:45 AM …" at bounding box center [1328, 455] width 209 height 23
click at [1260, 459] on select "Select 09:00 AM 09:15 AM 09:30 AM 09:45 AM 10:00 AM 10:15 AM 10:30 AM 10:45 AM …" at bounding box center [1328, 455] width 209 height 23
select select "1065"
click at [1224, 444] on select "Select 09:00 AM 09:15 AM 09:30 AM 09:45 AM 10:00 AM 10:15 AM 10:30 AM 10:45 AM …" at bounding box center [1328, 455] width 209 height 23
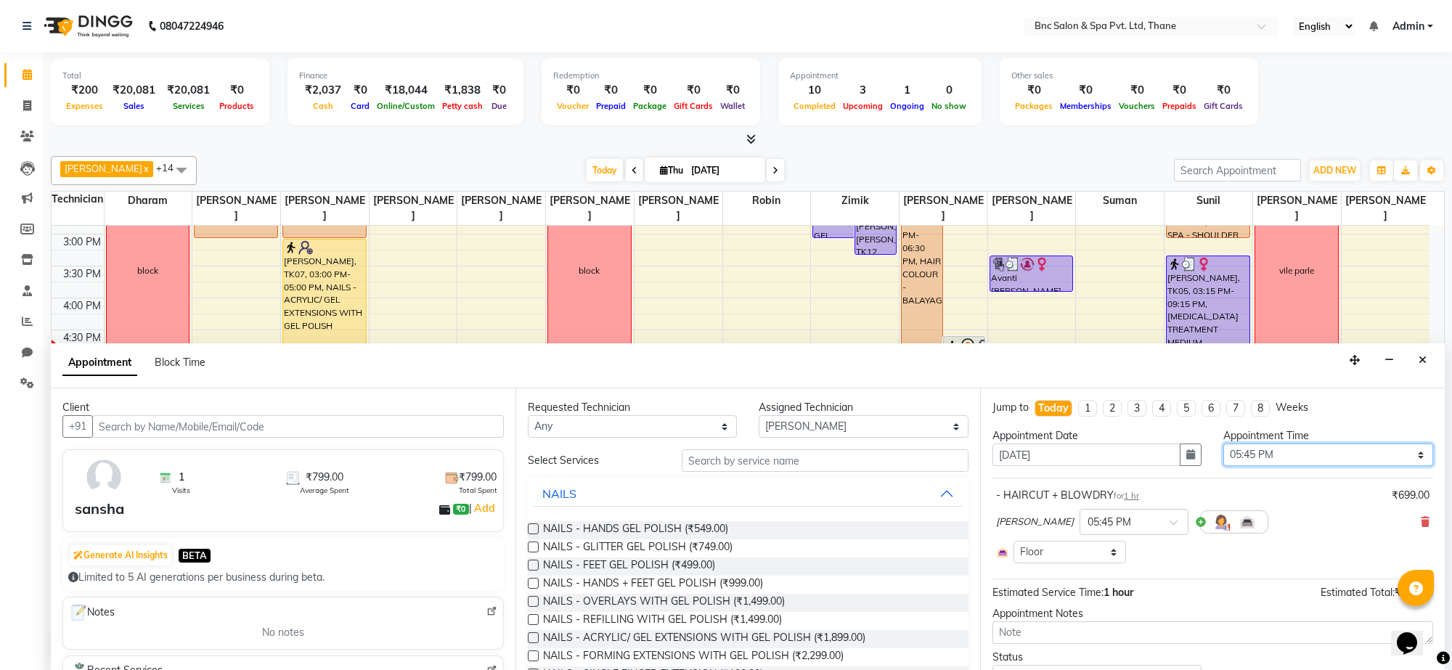
scroll to position [68, 0]
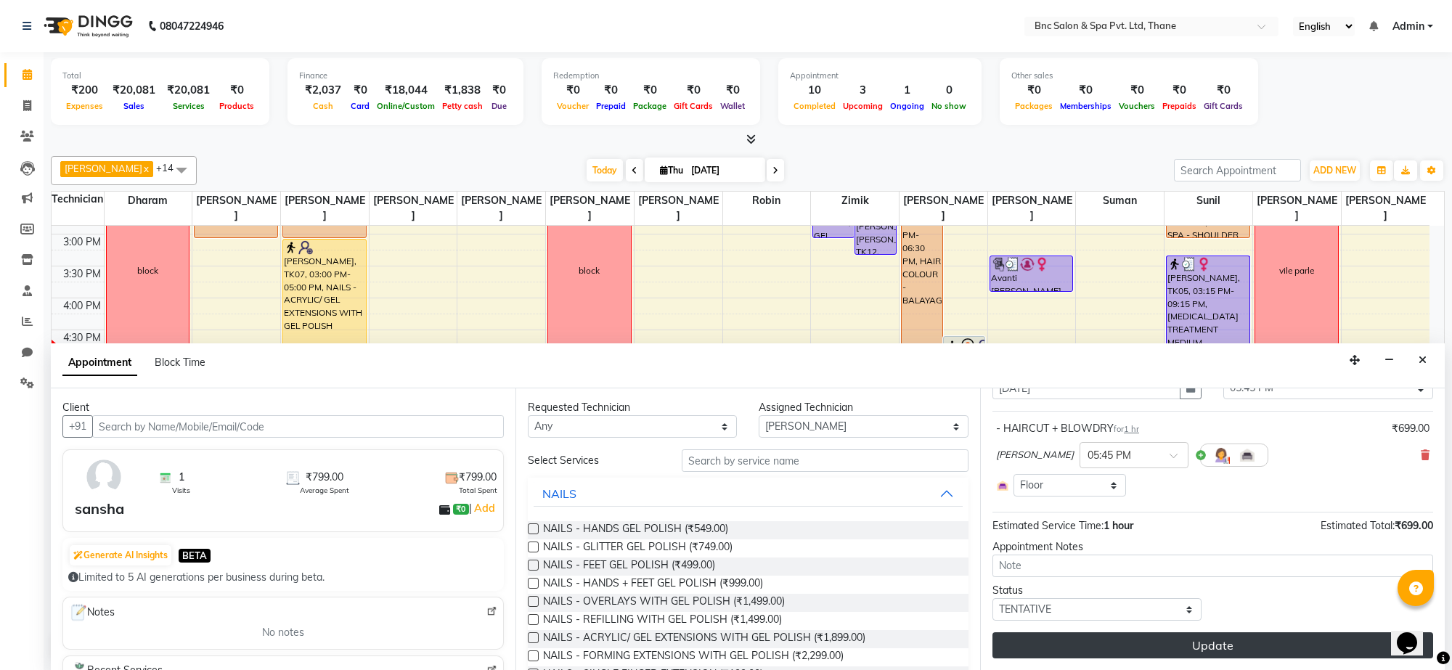
click at [1180, 648] on button "Update" at bounding box center [1213, 646] width 441 height 26
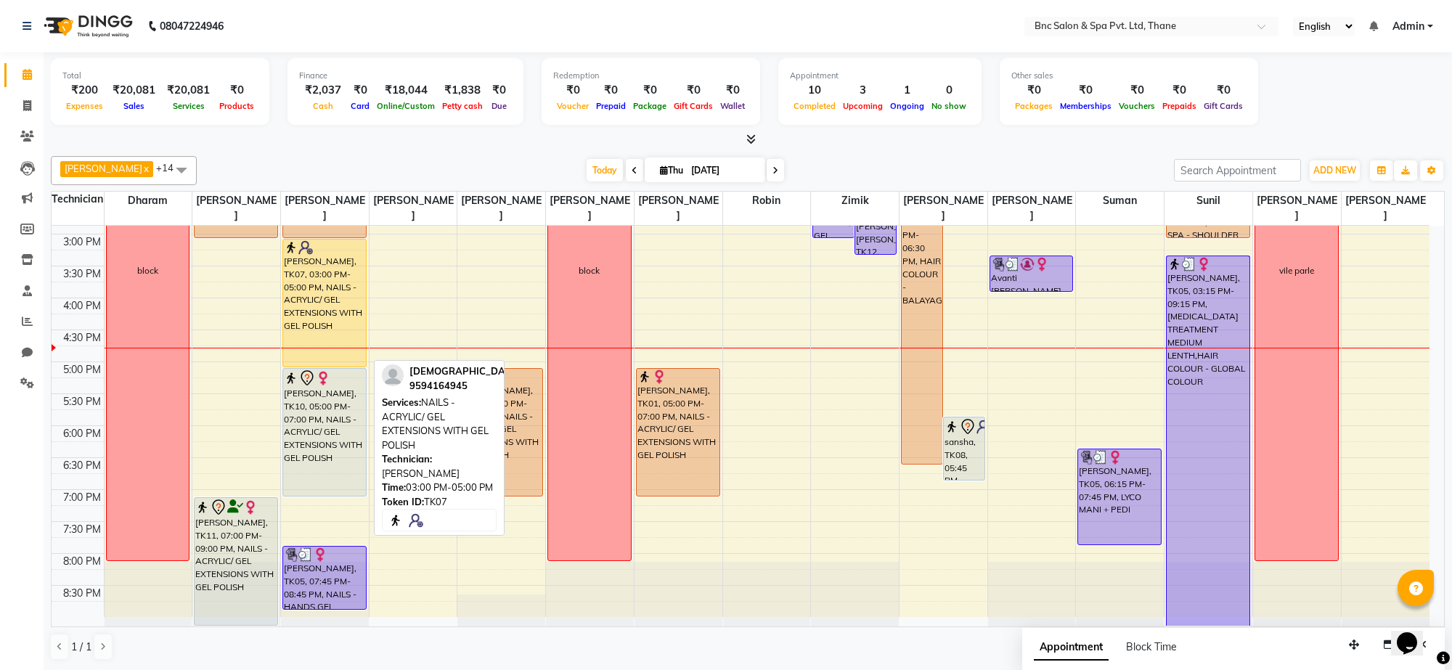
click at [320, 296] on div "[PERSON_NAME], TK07, 03:00 PM-05:00 PM, NAILS - ACRYLIC/ GEL EXTENSIONS WITH GE…" at bounding box center [324, 303] width 83 height 127
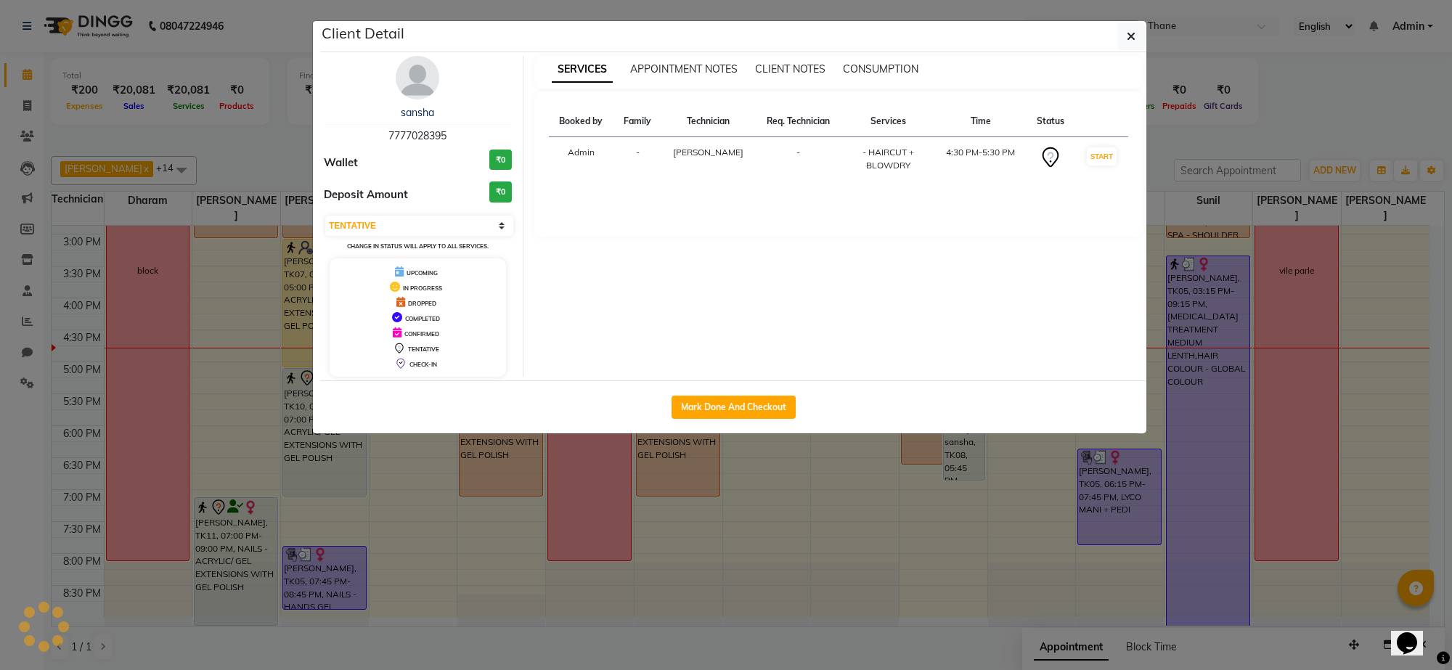
select select "1"
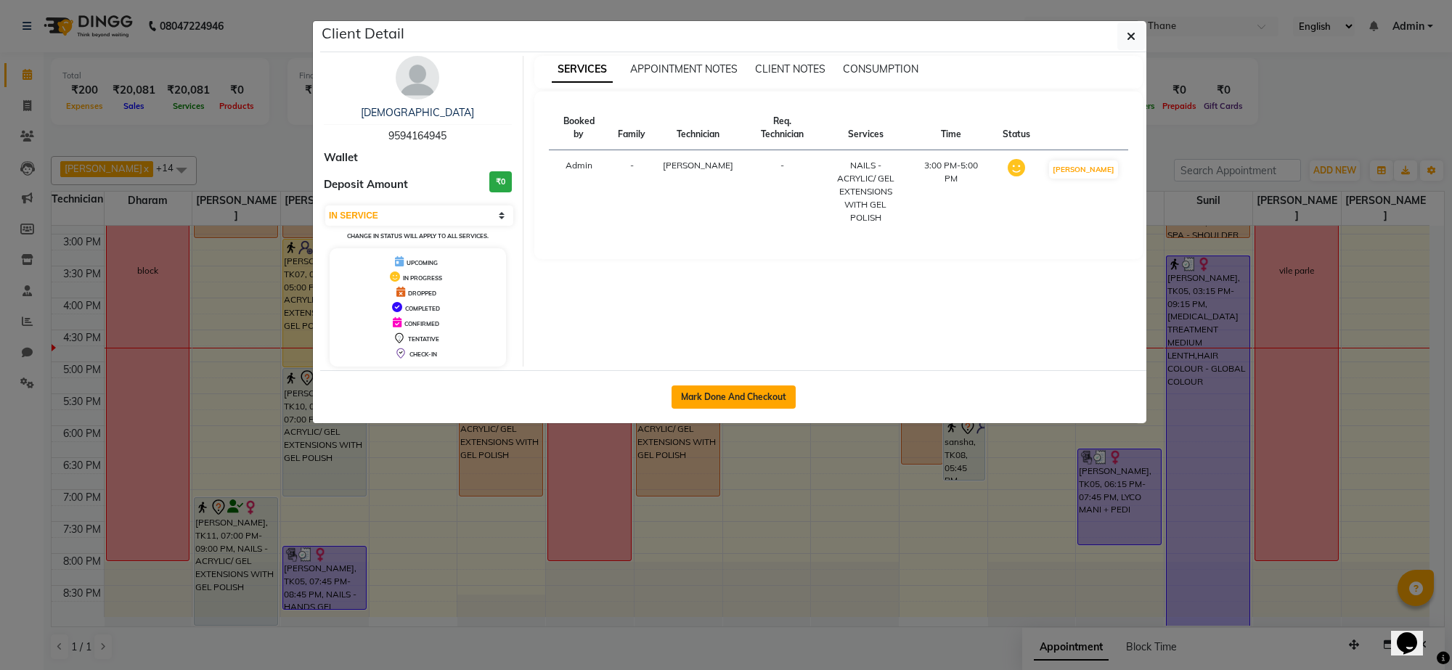
click at [718, 392] on button "Mark Done And Checkout" at bounding box center [734, 397] width 124 height 23
select select "service"
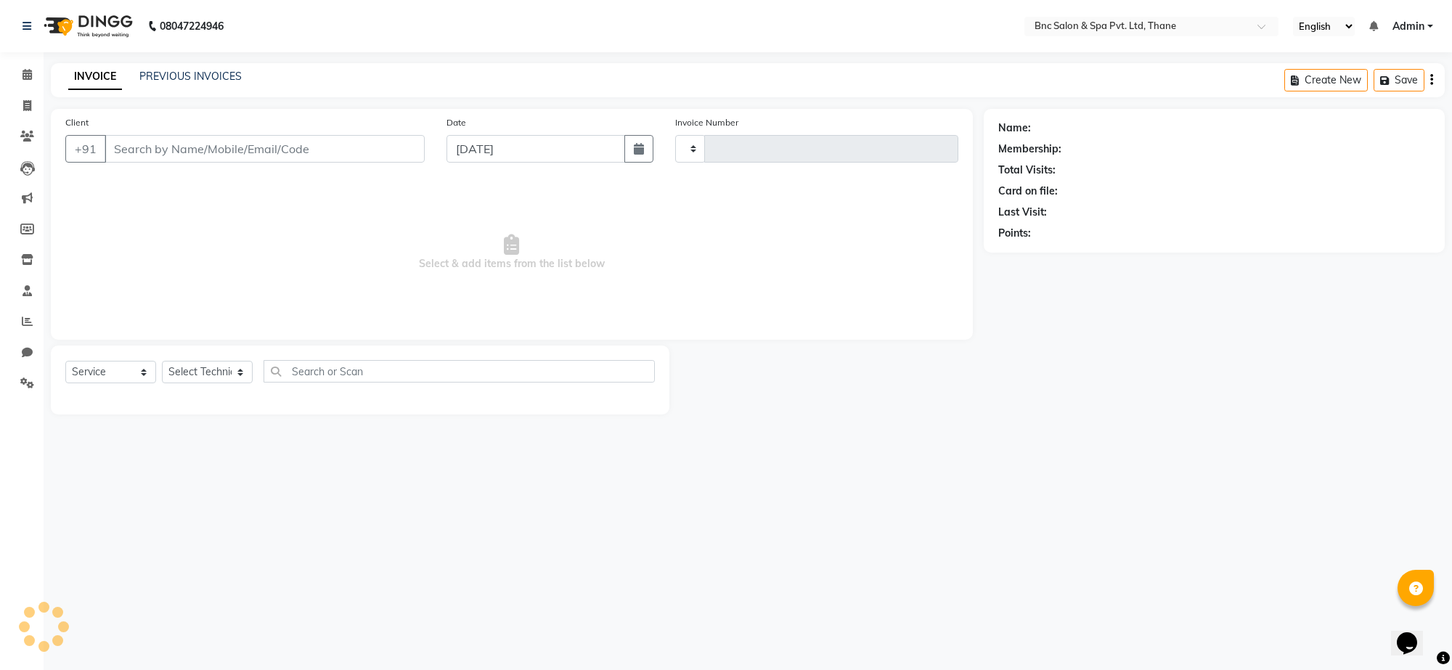
type input "3612"
select select "7892"
type input "9594164945"
select select "71922"
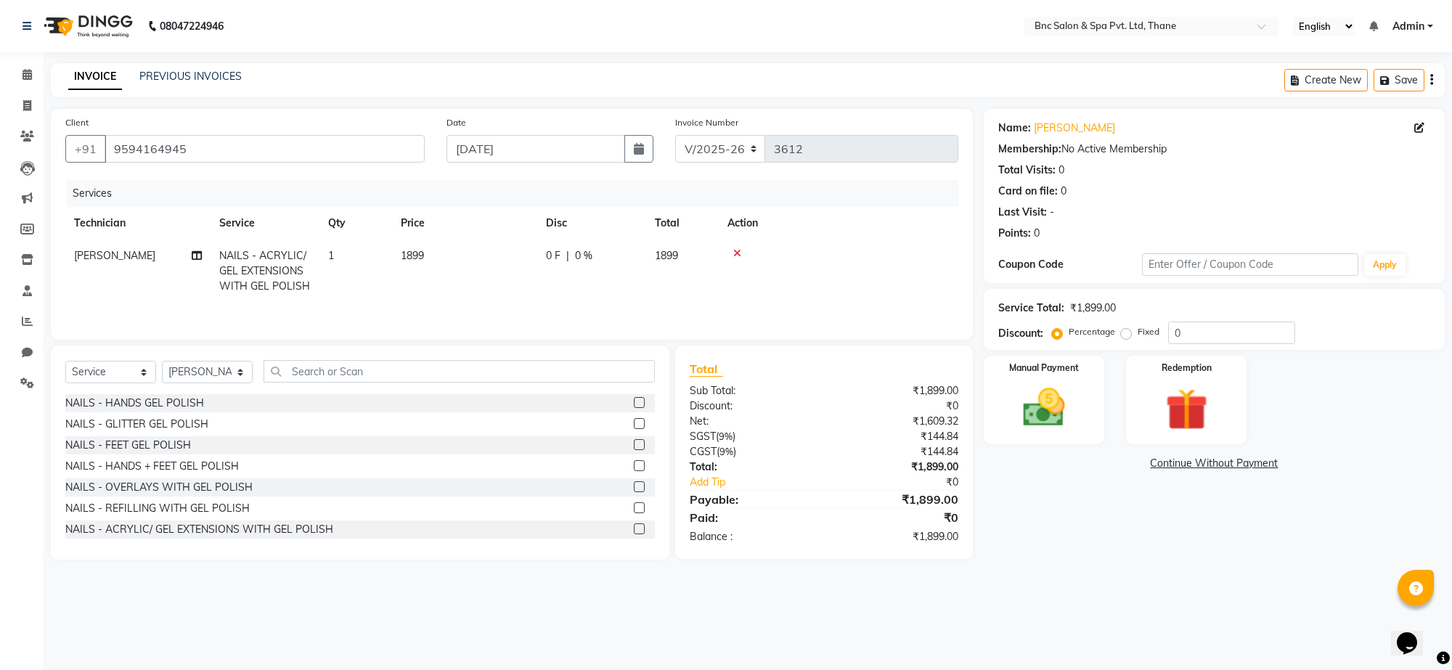
click at [415, 251] on span "1899" at bounding box center [412, 255] width 23 height 13
select select "71922"
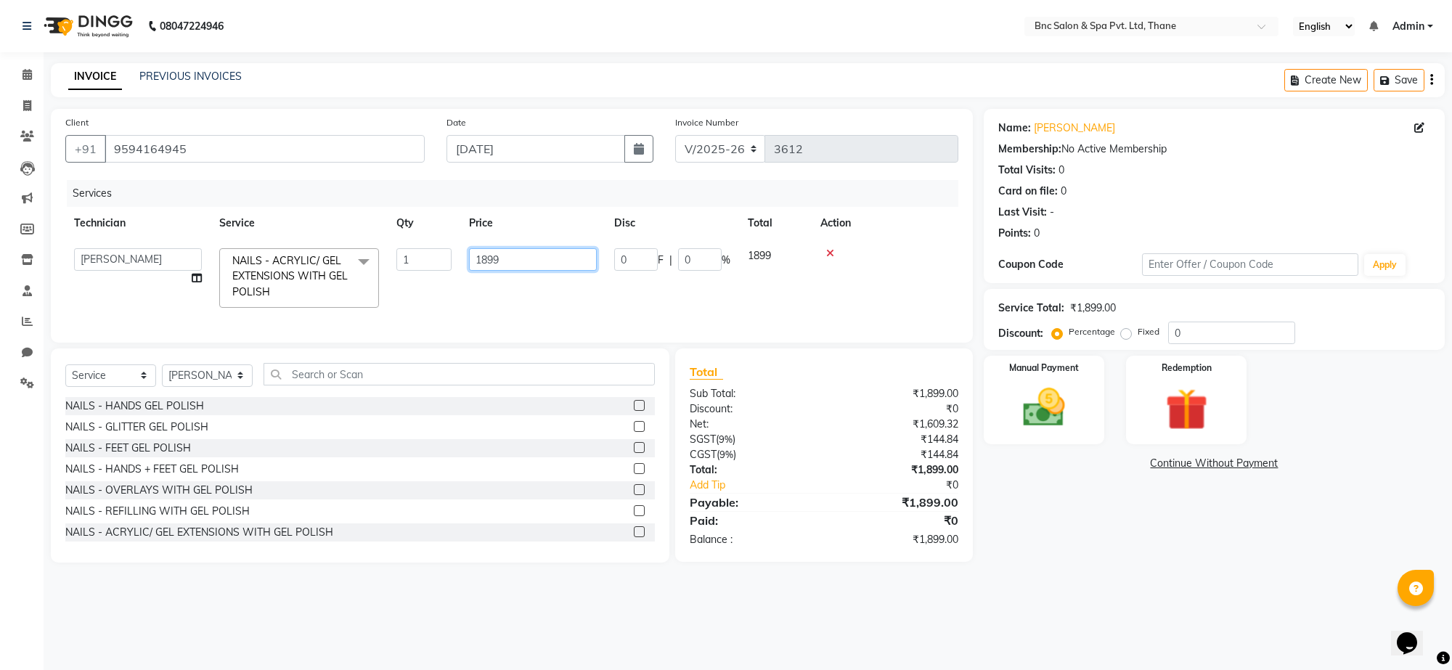
click at [488, 258] on input "1899" at bounding box center [533, 259] width 128 height 23
type input "1299"
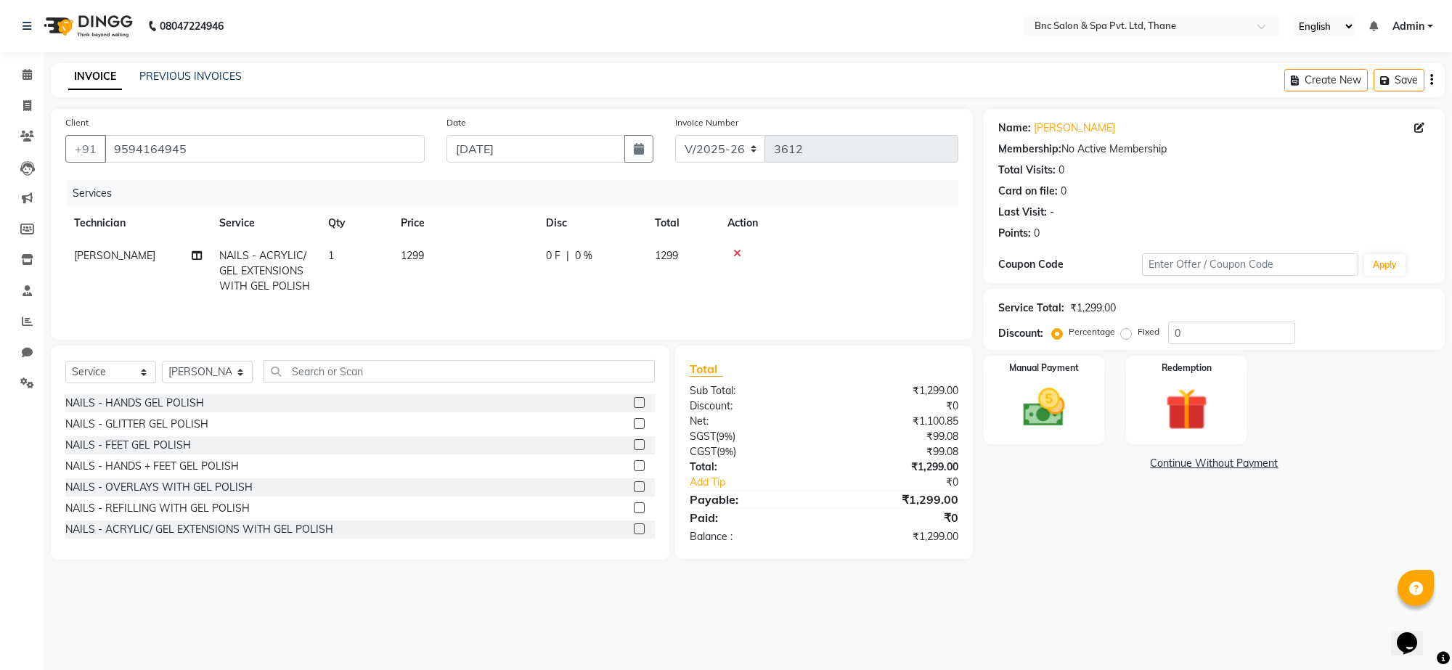
click at [73, 264] on td "[PERSON_NAME]" at bounding box center [137, 271] width 145 height 63
select select "71922"
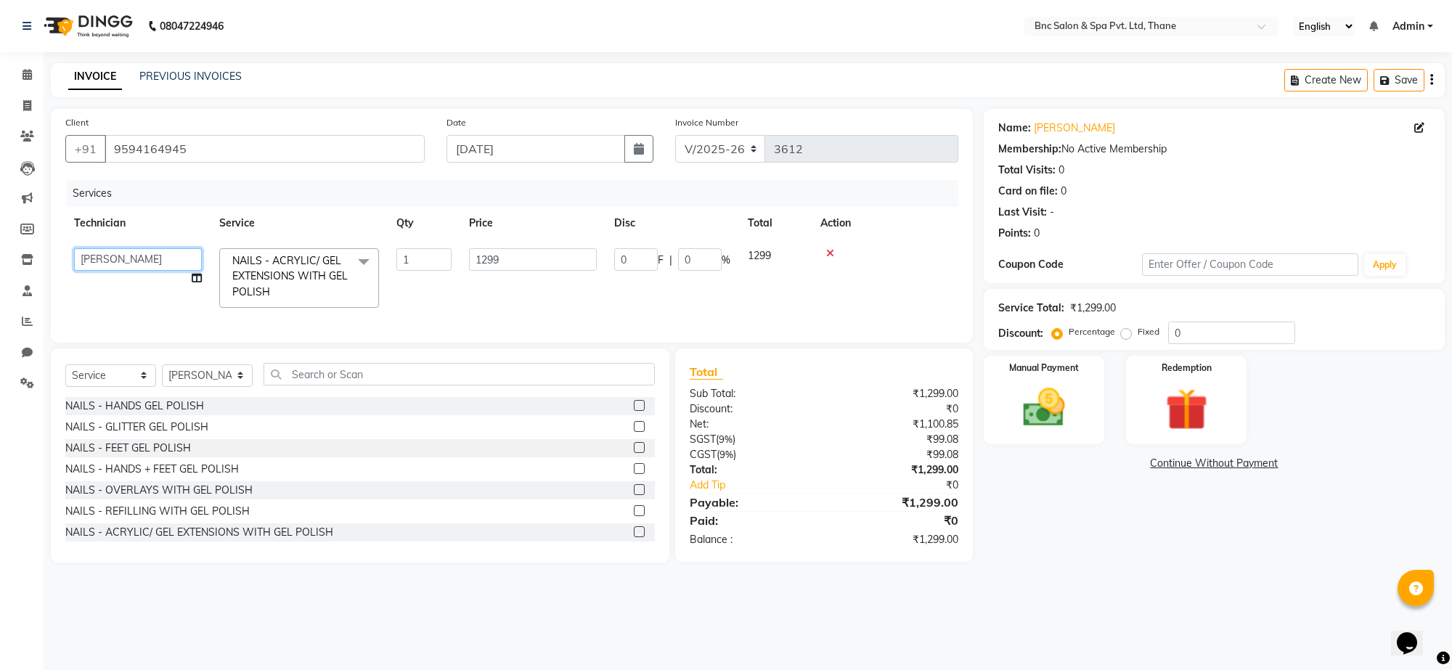
click at [87, 260] on select "Anas Ansari Apeksha ashim Ashwini Shibe Deepak Rajput Dharam Garima Jayanto Cho…" at bounding box center [138, 259] width 128 height 23
click at [1036, 412] on img at bounding box center [1044, 408] width 71 height 51
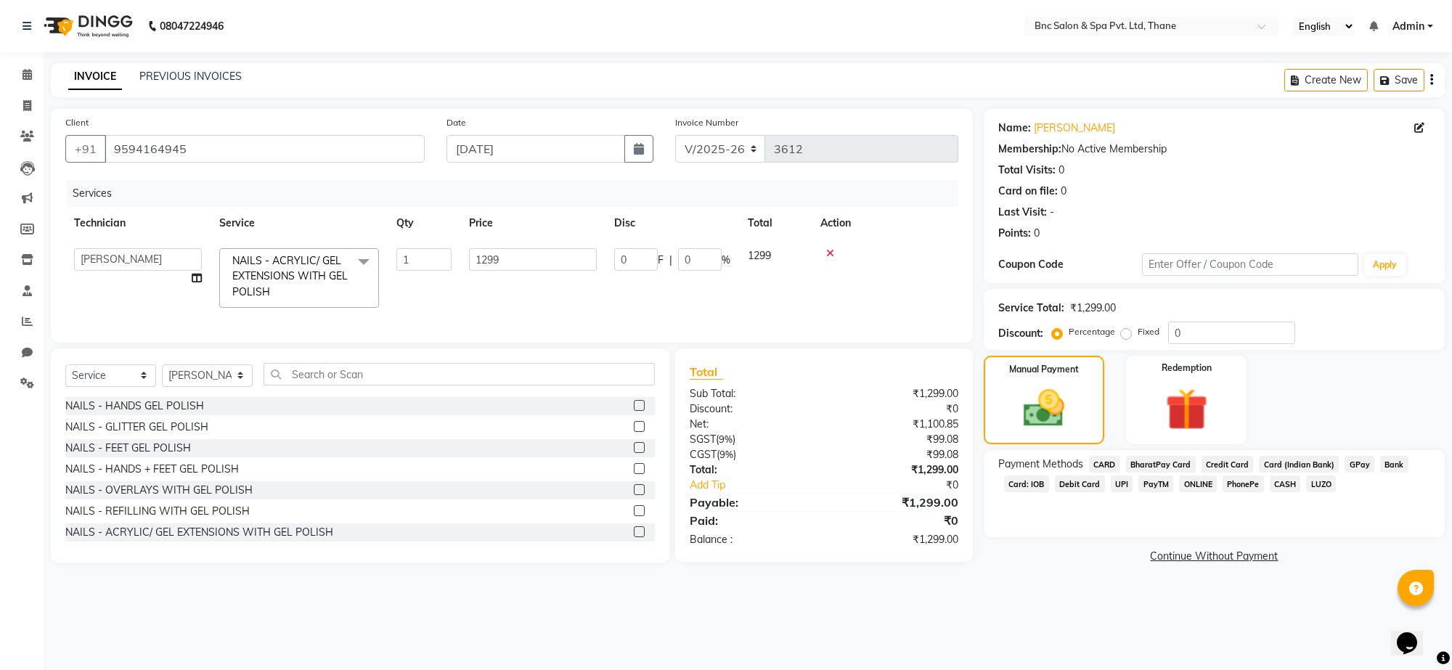
click at [1360, 466] on span "GPay" at bounding box center [1360, 464] width 30 height 17
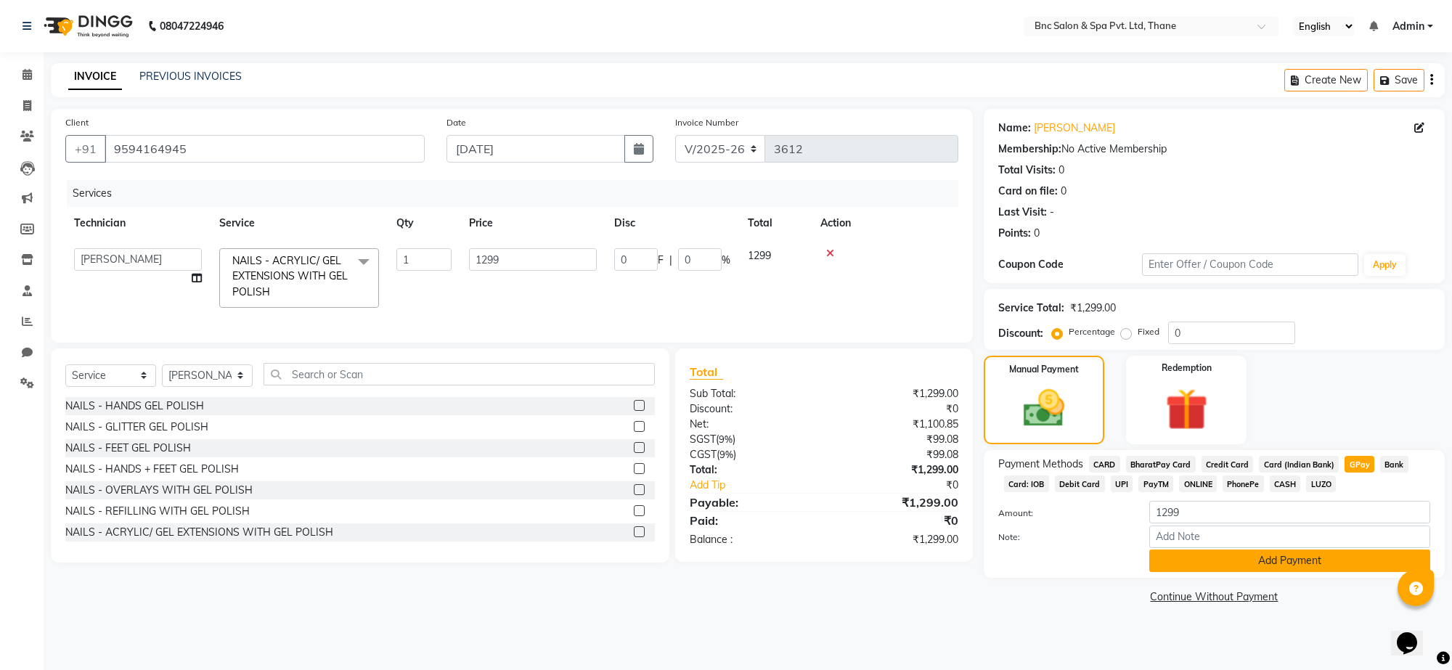
click at [1282, 561] on button "Add Payment" at bounding box center [1290, 561] width 281 height 23
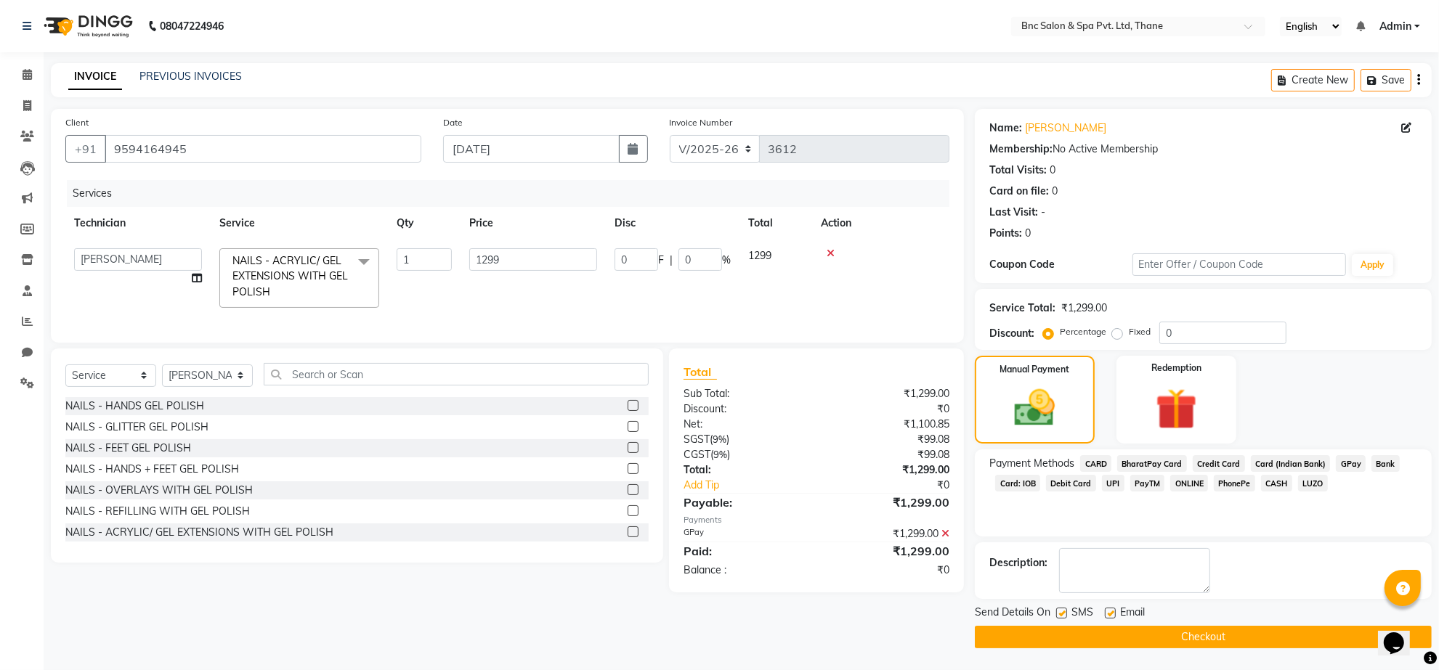
click at [1166, 636] on button "Checkout" at bounding box center [1203, 637] width 457 height 23
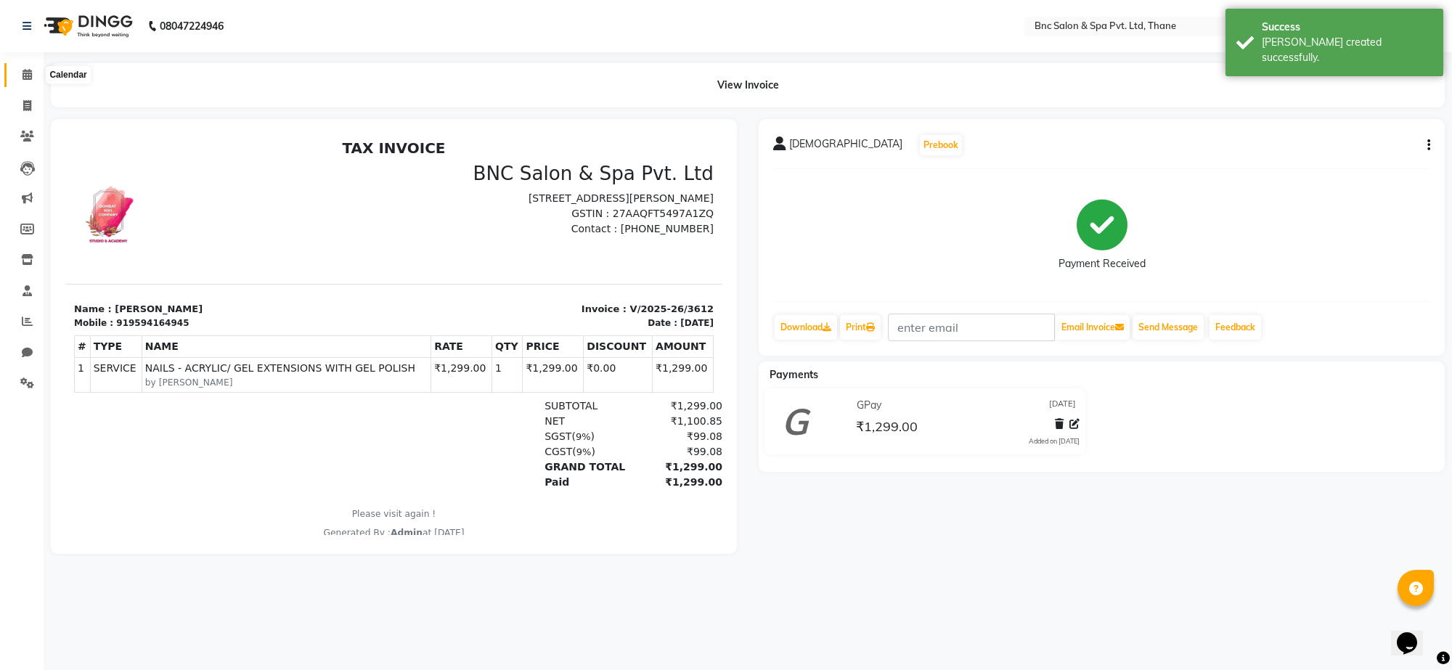
click at [30, 70] on icon at bounding box center [27, 74] width 9 height 11
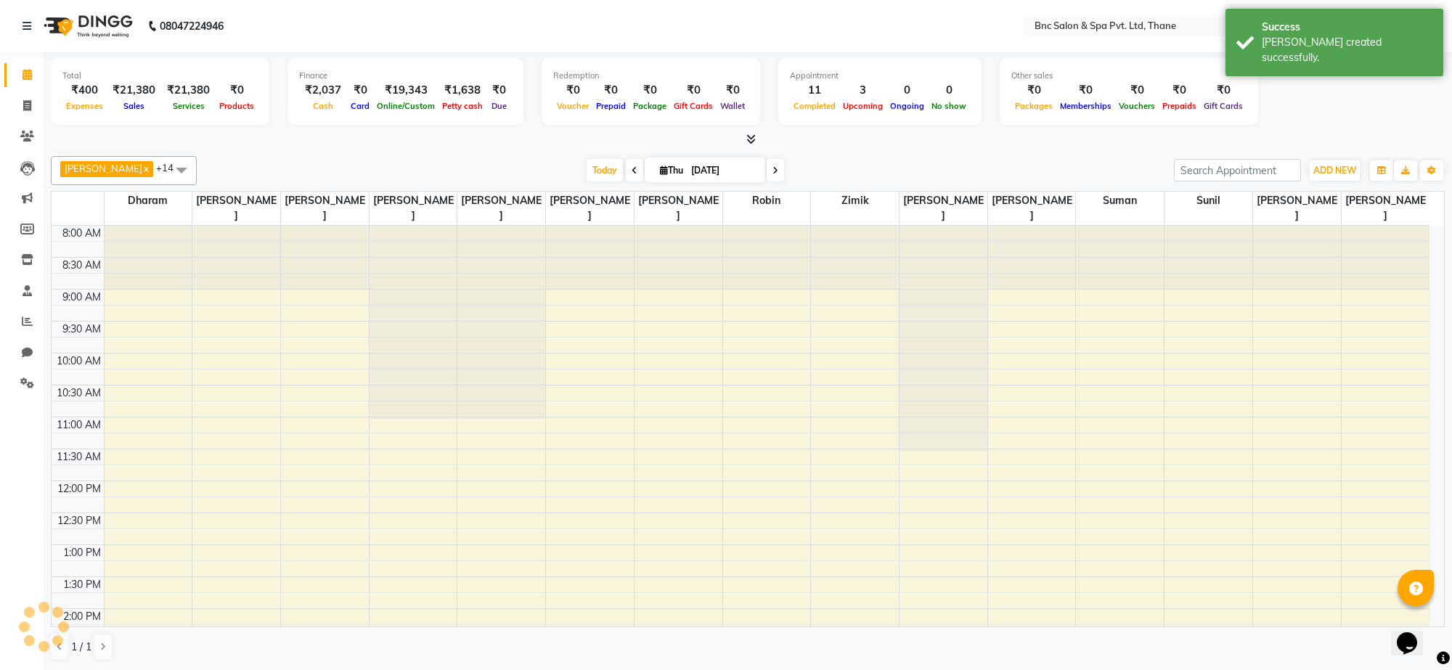
click at [768, 356] on div "8:00 AM 8:30 AM 9:00 AM 9:30 AM 10:00 AM 10:30 AM 11:00 AM 11:30 AM 12:00 PM 12…" at bounding box center [741, 641] width 1378 height 830
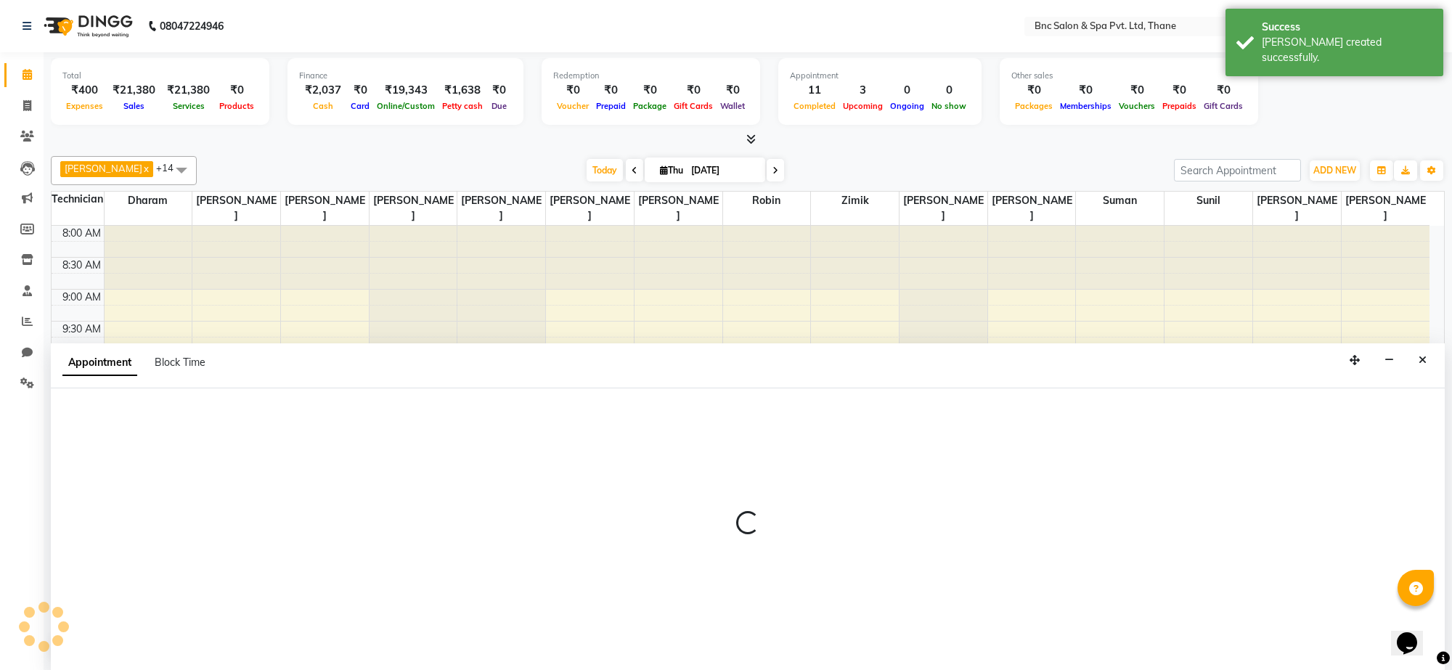
select select "71925"
select select "tentative"
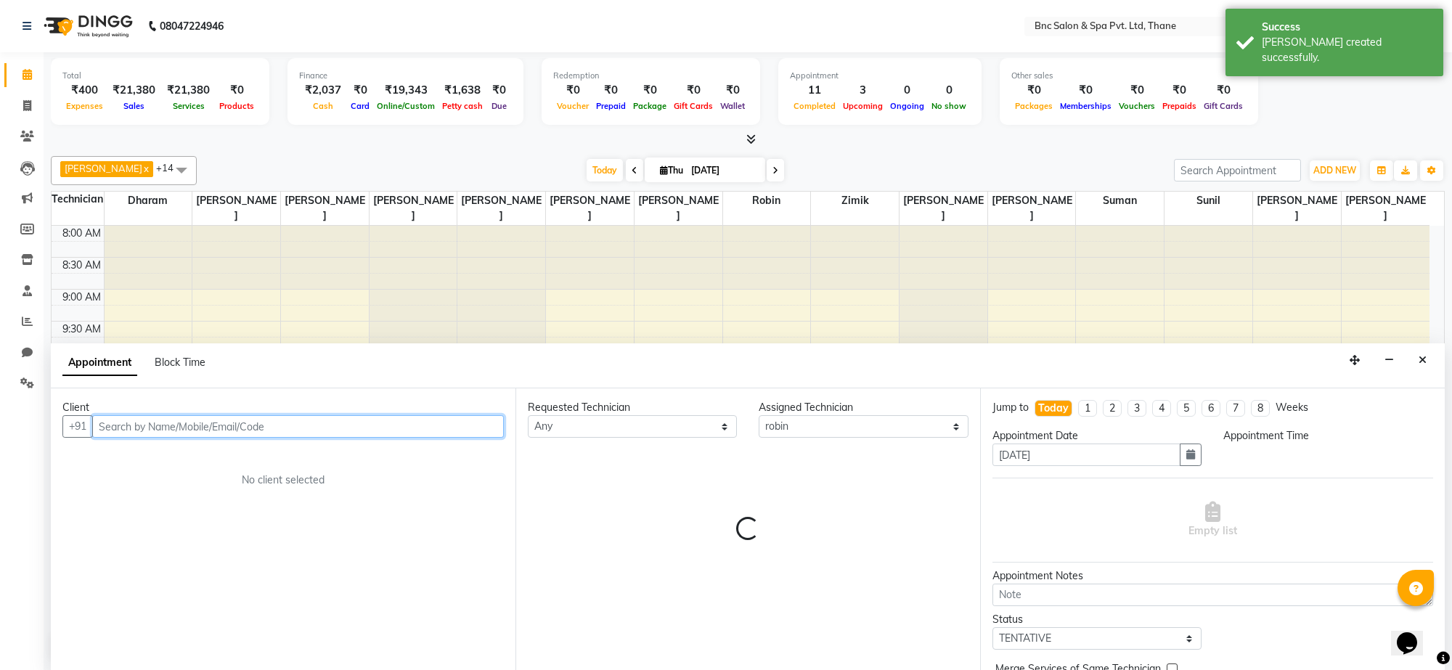
select select "600"
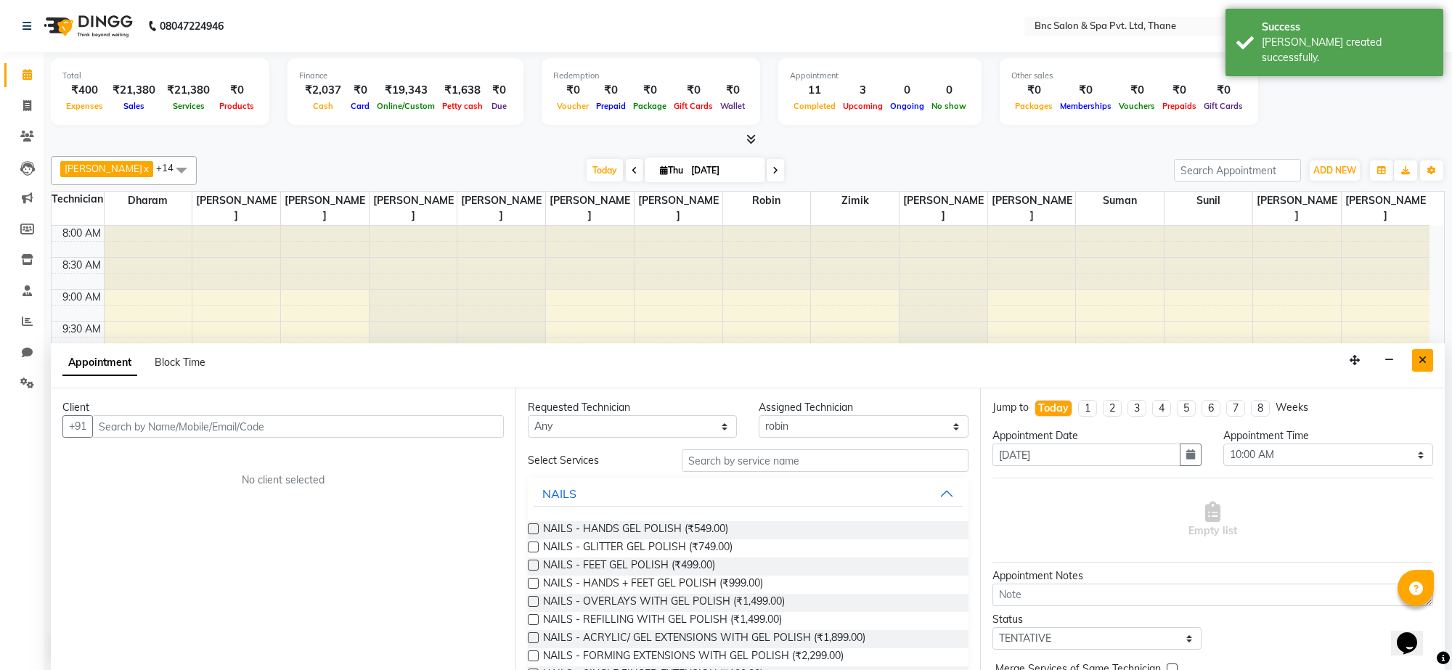
click at [1416, 354] on button "Close" at bounding box center [1423, 360] width 21 height 23
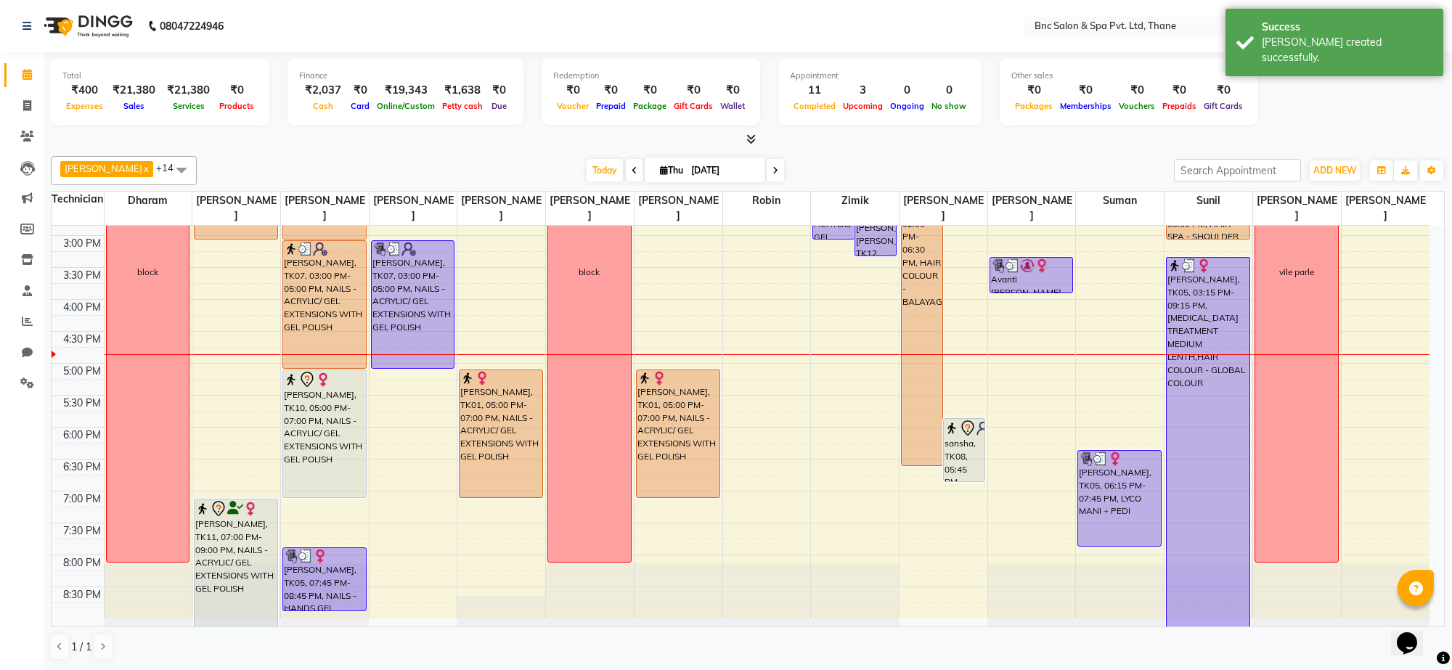
scroll to position [439, 0]
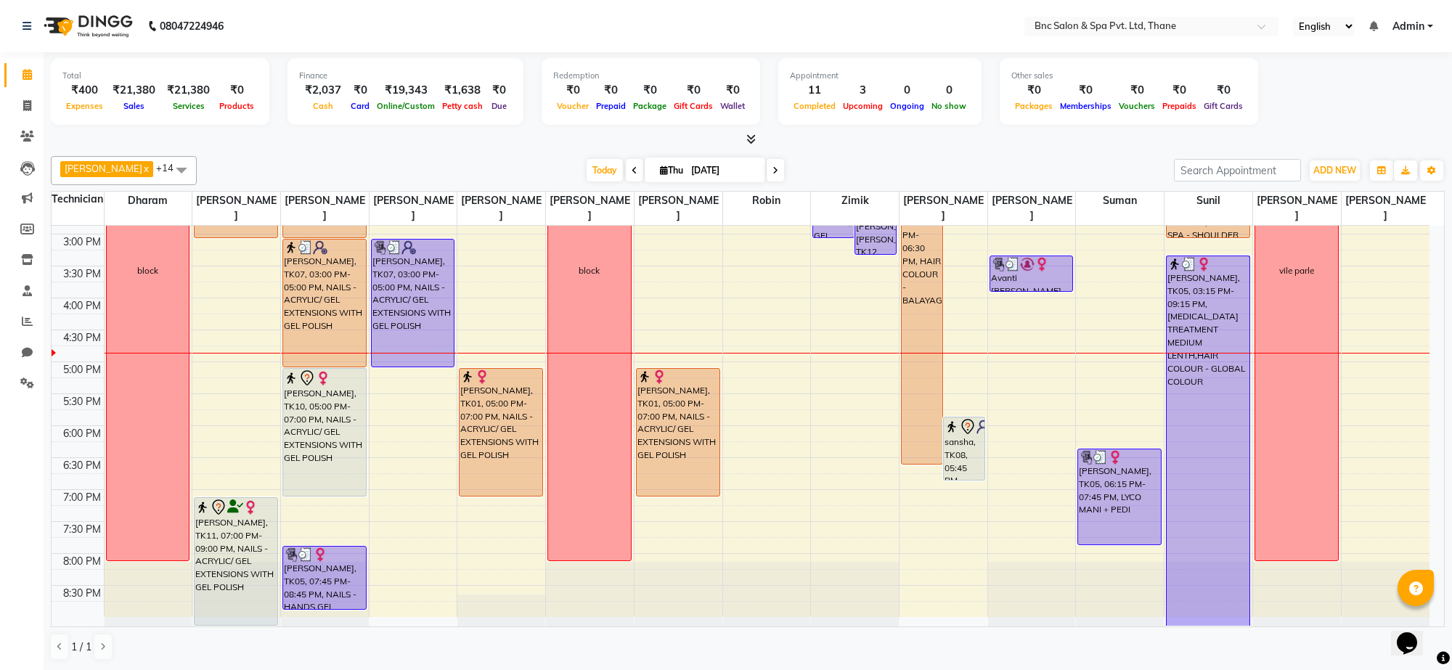
click at [495, 513] on td at bounding box center [767, 513] width 1326 height 16
select select "71920"
select select "tentative"
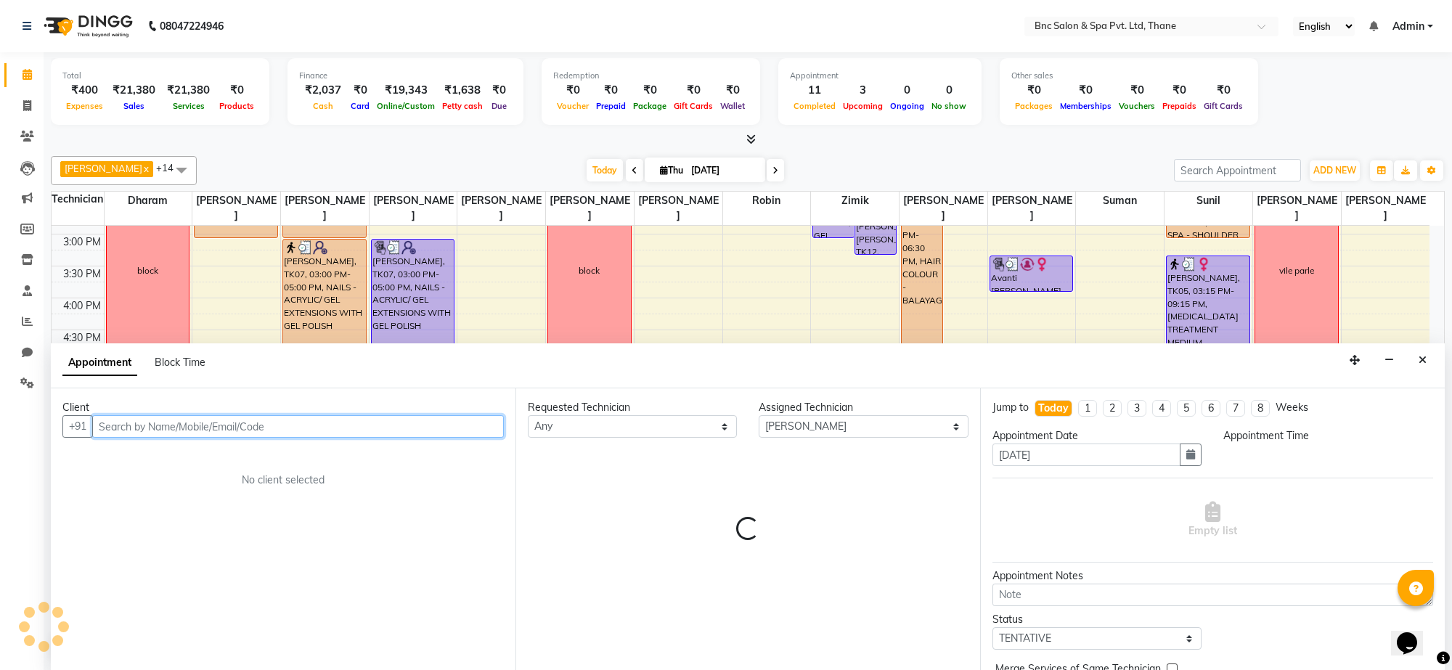
select select "1140"
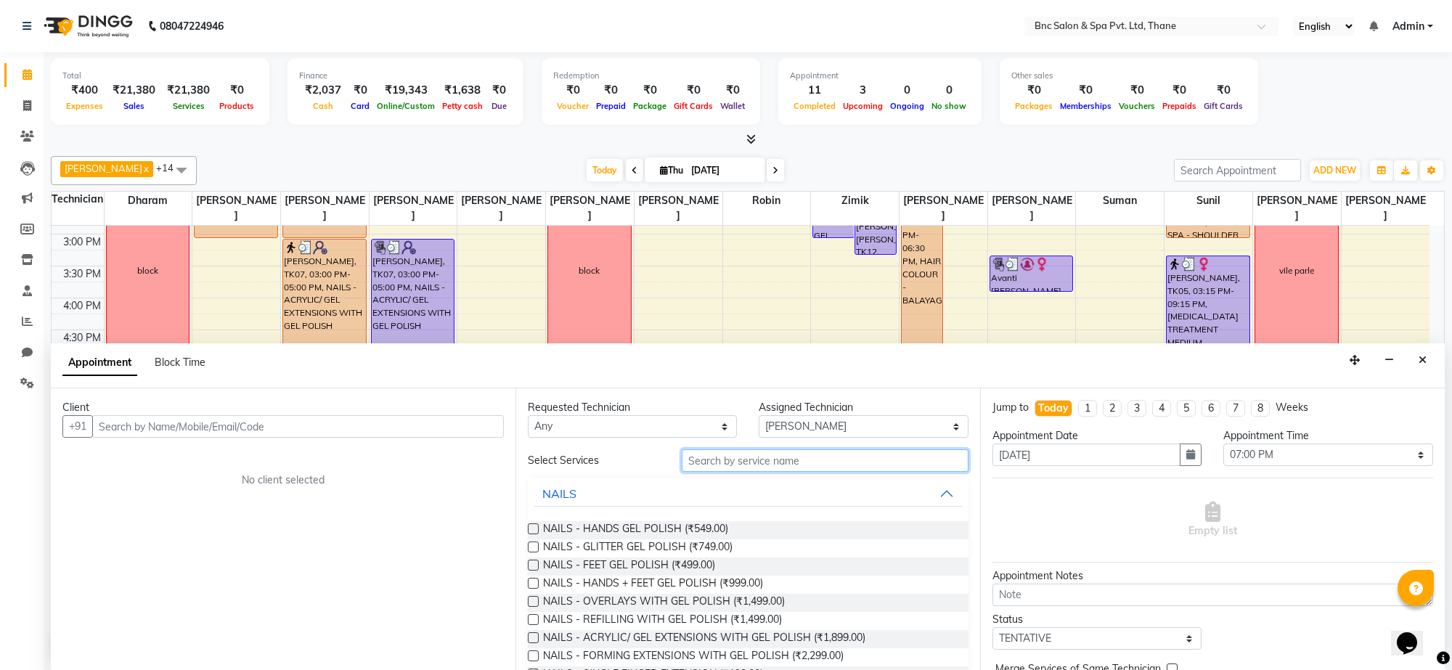
click at [712, 466] on input "text" at bounding box center [825, 461] width 287 height 23
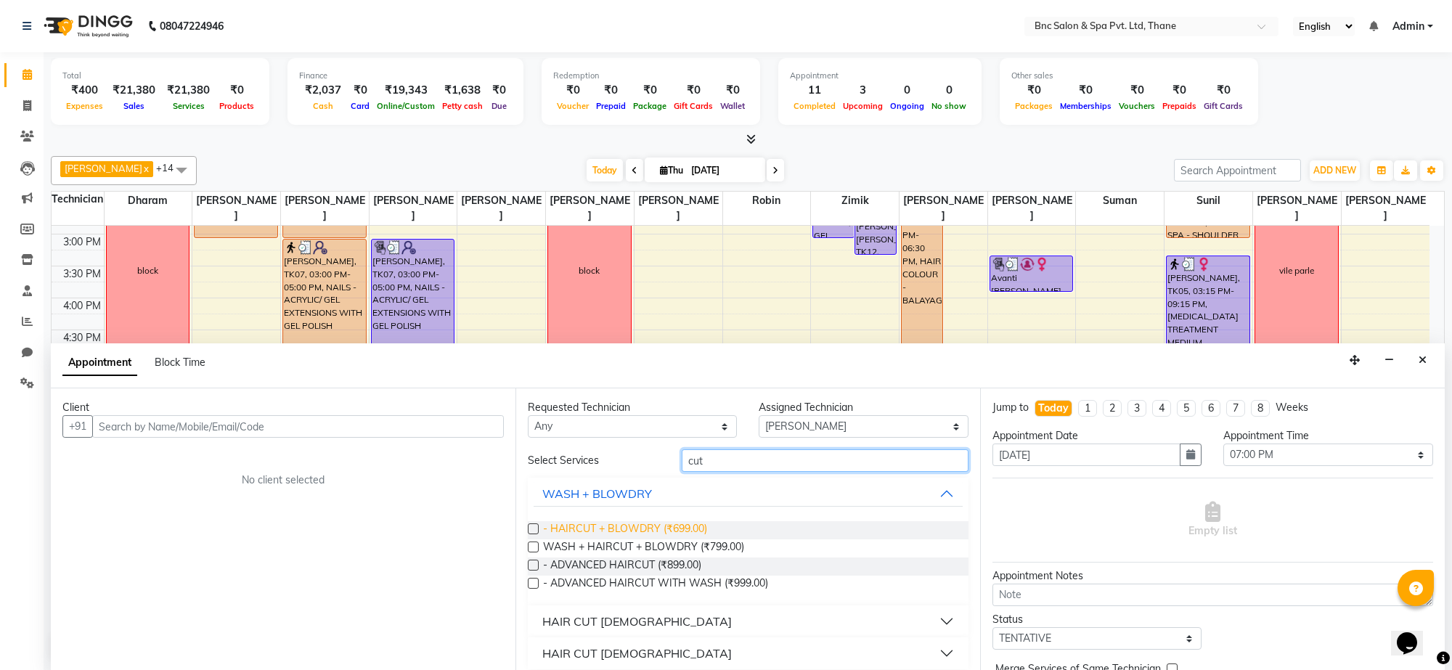
type input "cut"
click at [669, 527] on span "- HAIRCUT + BLOWDRY (₹699.00)" at bounding box center [625, 530] width 164 height 18
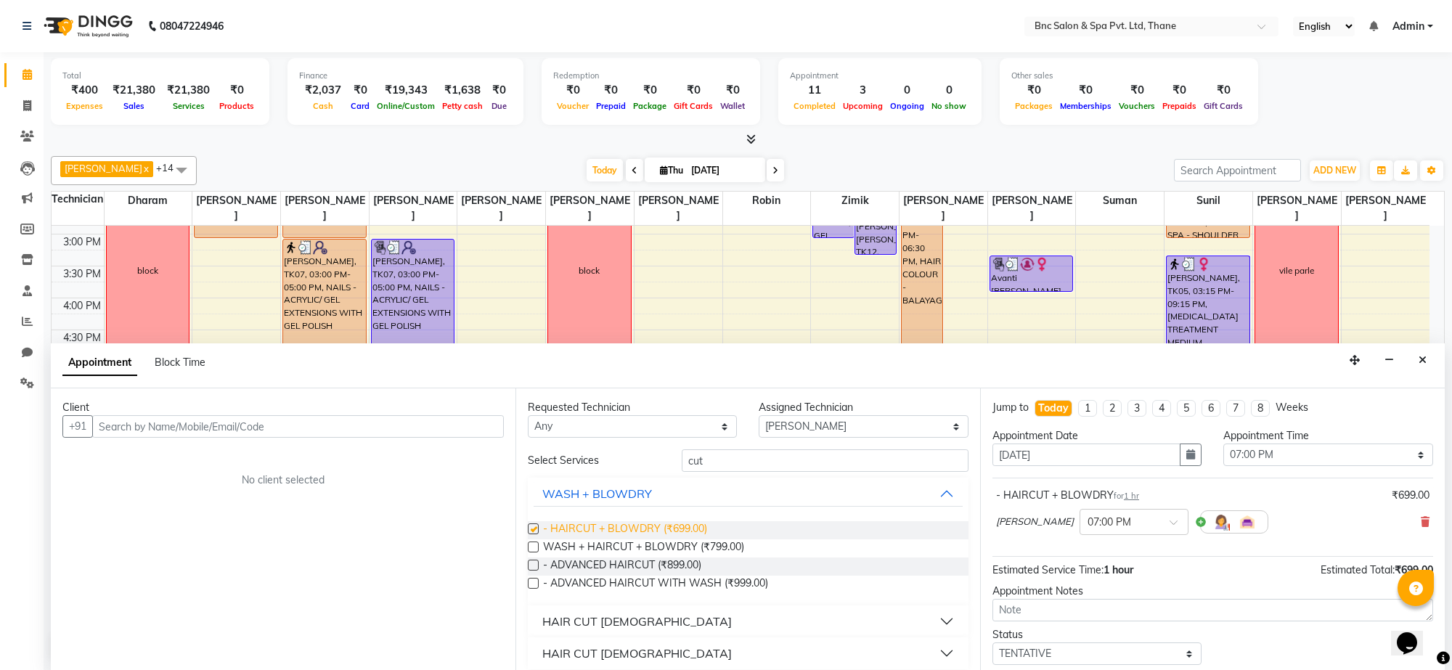
checkbox input "false"
click at [1131, 529] on input "text" at bounding box center [1120, 520] width 64 height 15
click at [1117, 569] on div "06:00 PM" at bounding box center [1134, 563] width 107 height 27
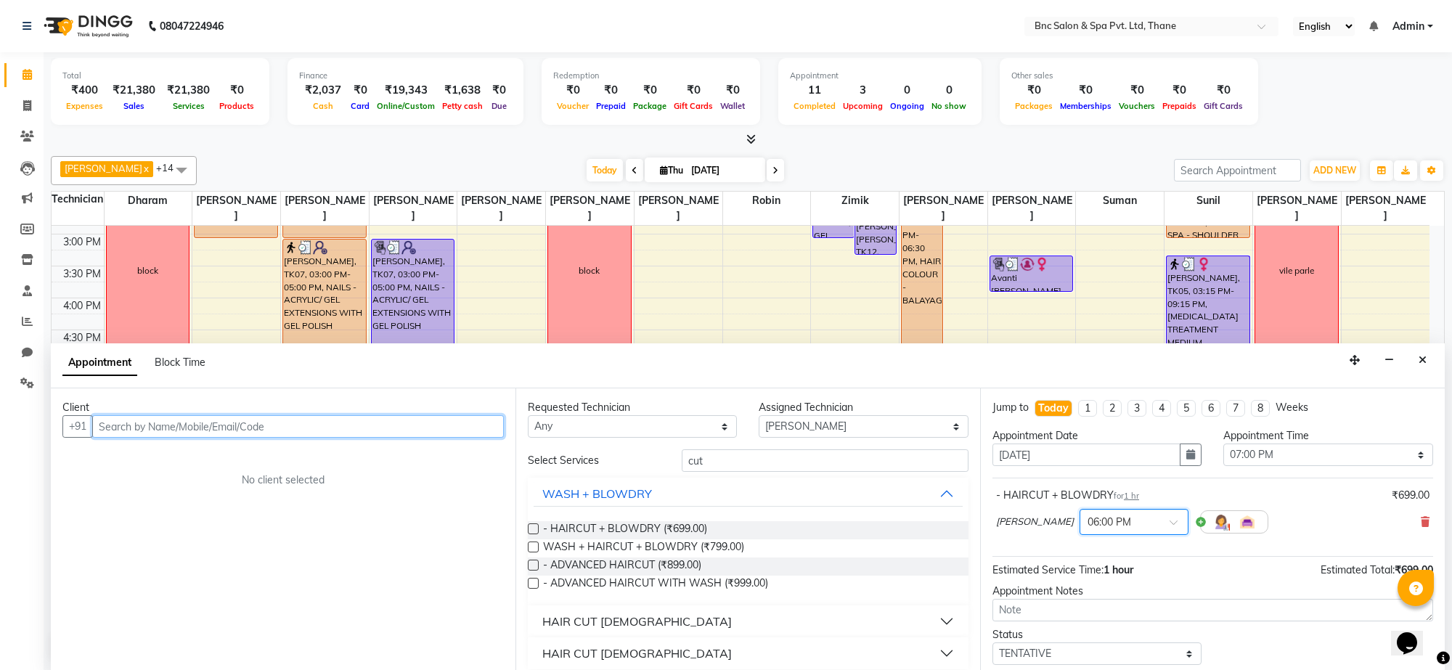
click at [440, 430] on input "text" at bounding box center [298, 426] width 412 height 23
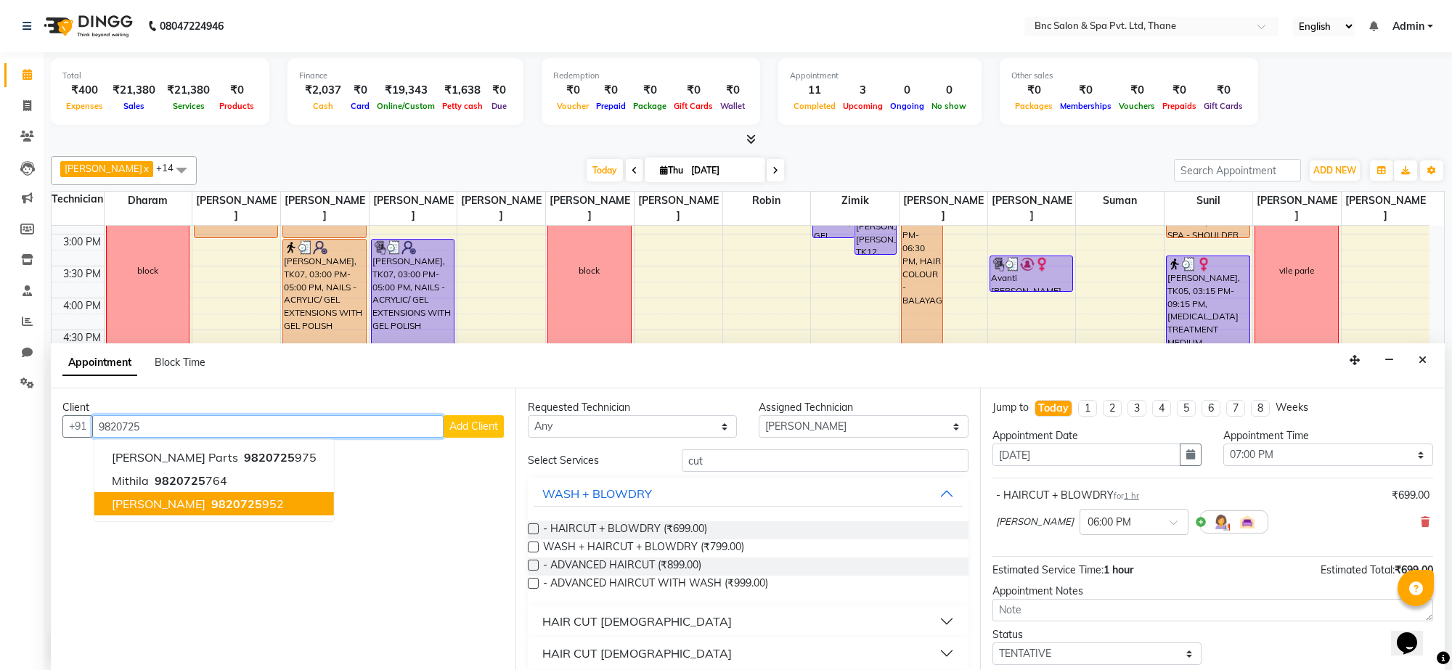
click at [232, 501] on ngb-highlight "9820725 952" at bounding box center [246, 504] width 76 height 15
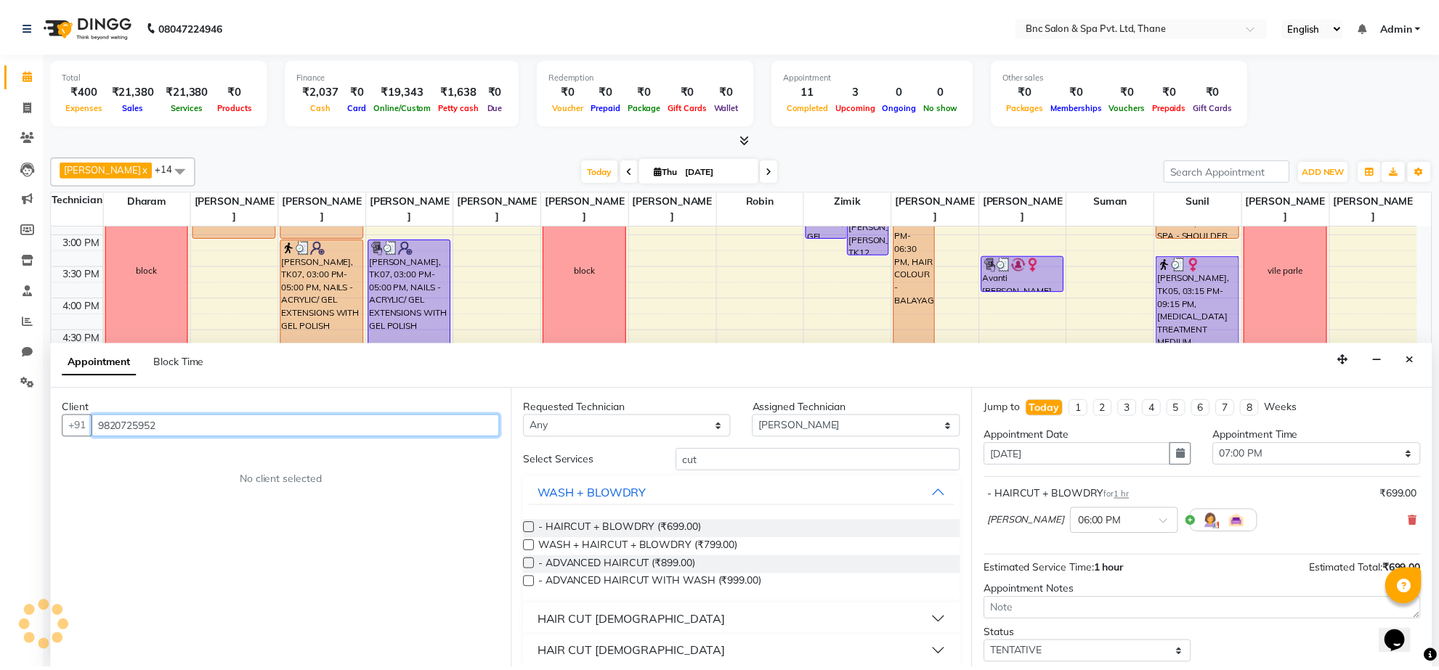
scroll to position [88, 0]
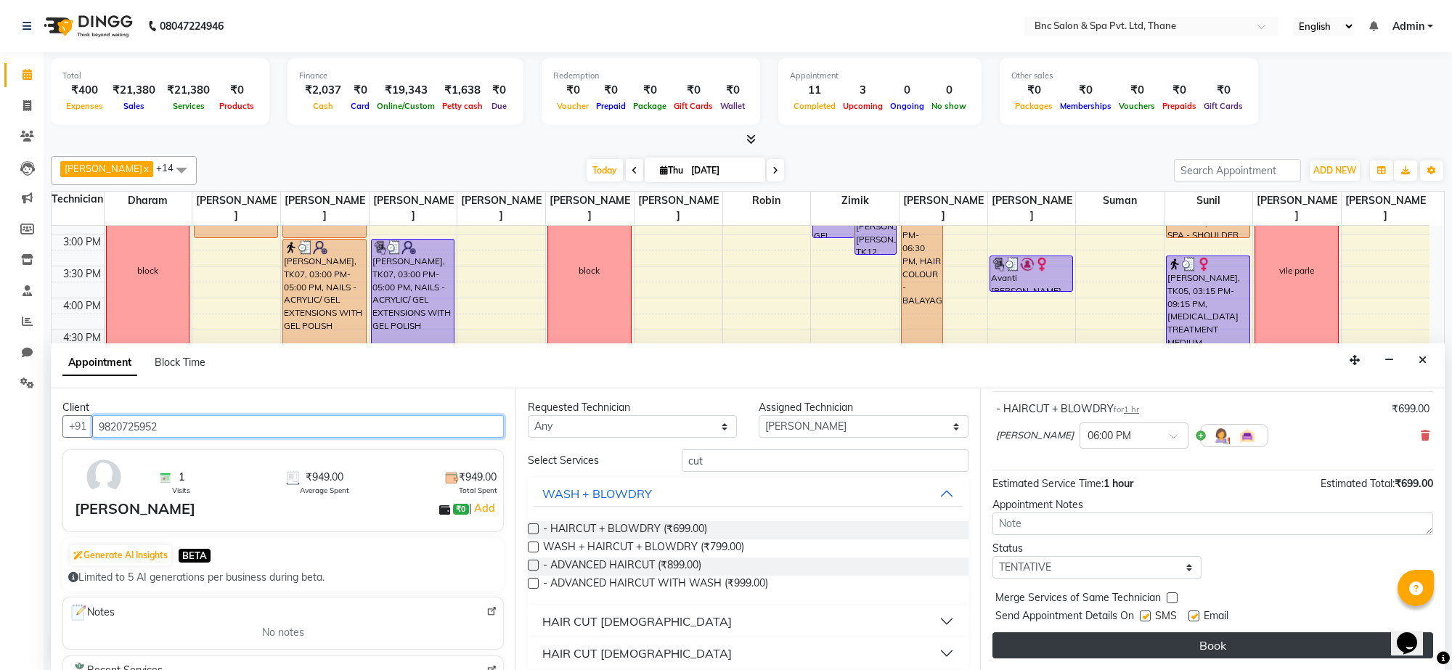
type input "9820725952"
click at [1055, 641] on button "Book" at bounding box center [1213, 646] width 441 height 26
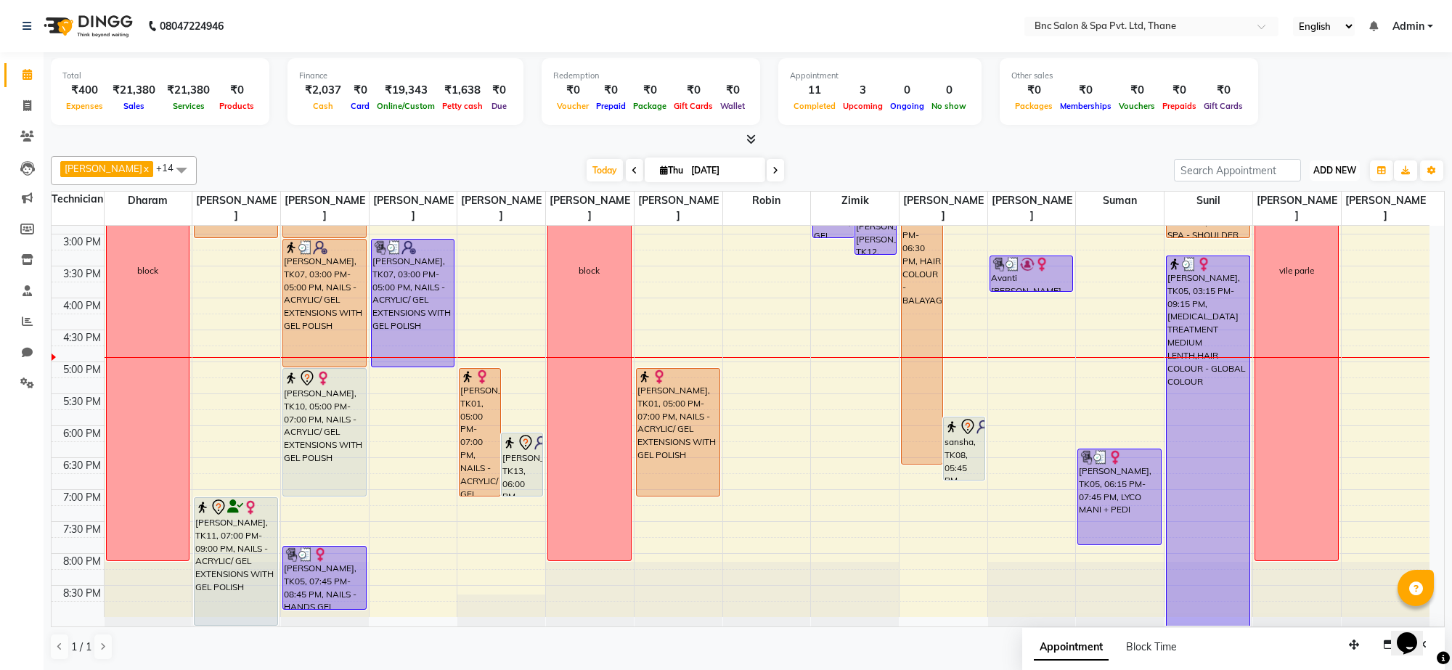
click at [1330, 165] on span "ADD NEW" at bounding box center [1335, 170] width 43 height 11
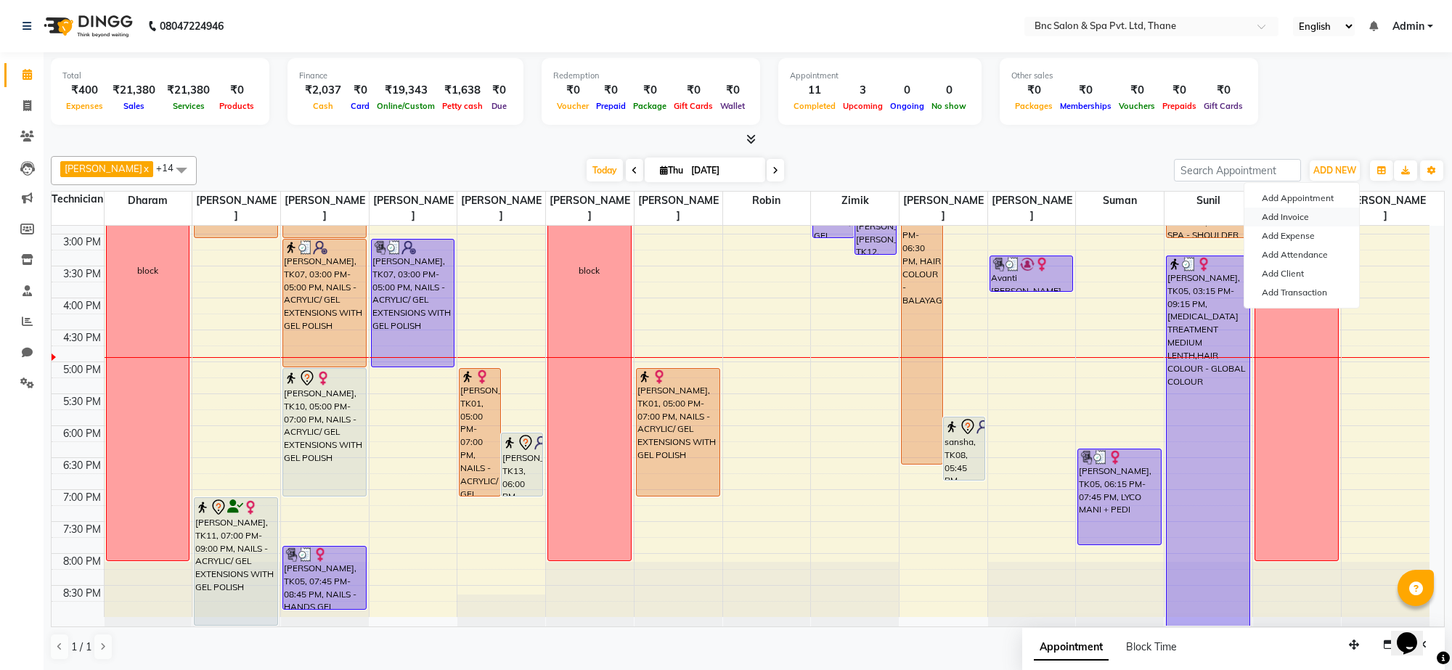
click at [1309, 222] on link "Add Invoice" at bounding box center [1302, 217] width 115 height 19
select select "7892"
select select "service"
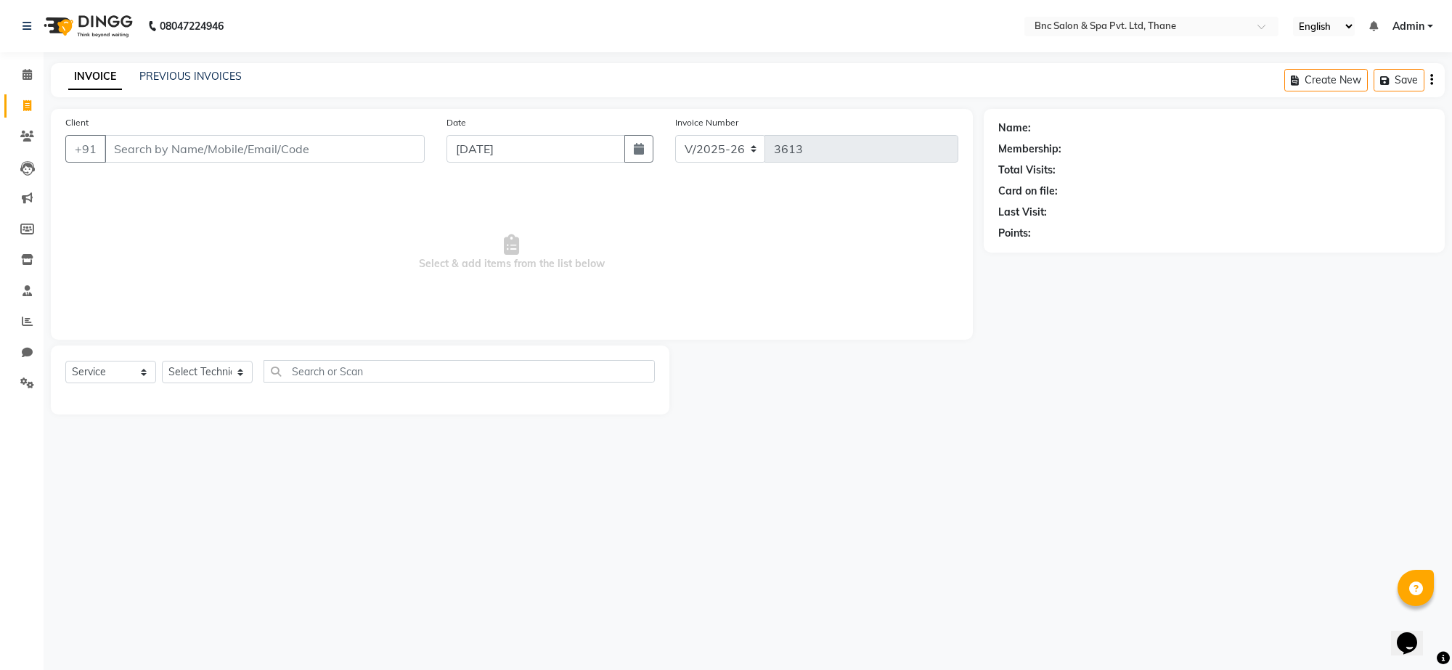
click at [332, 147] on input "Client" at bounding box center [265, 149] width 320 height 28
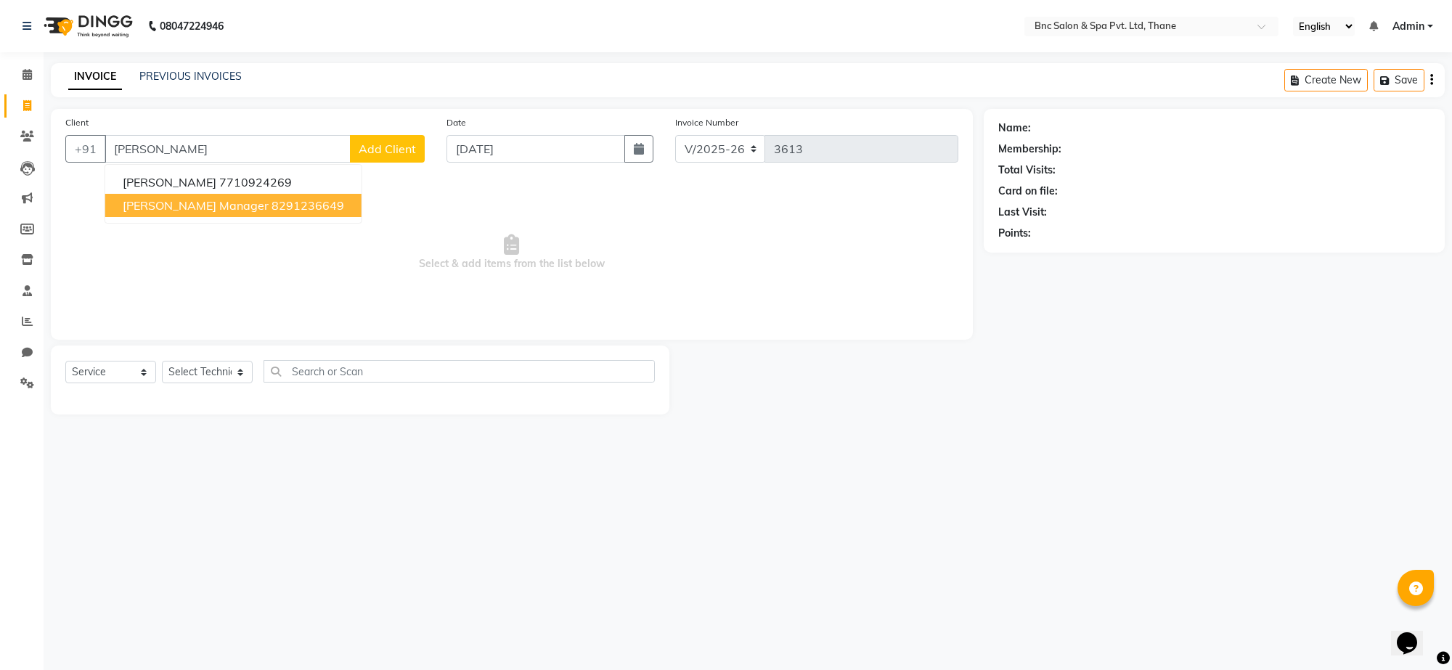
click at [208, 204] on span "[PERSON_NAME] Manager" at bounding box center [196, 205] width 146 height 15
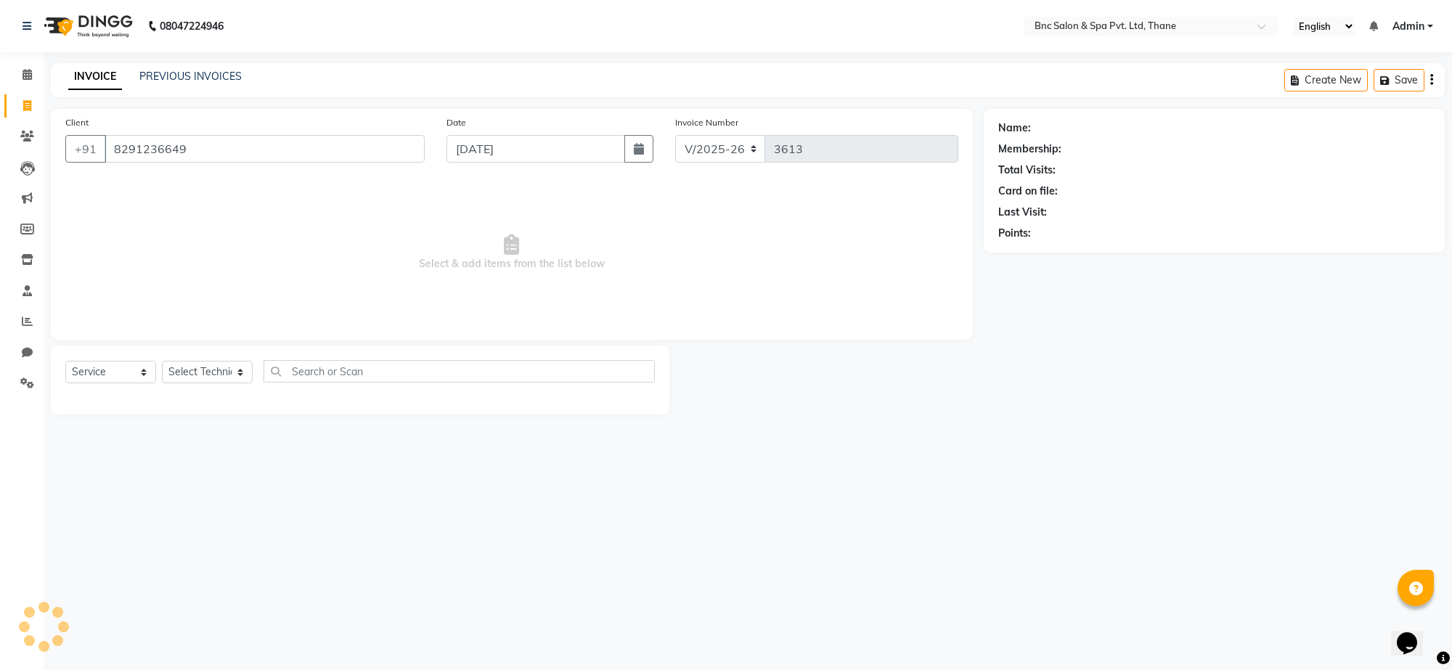
type input "8291236649"
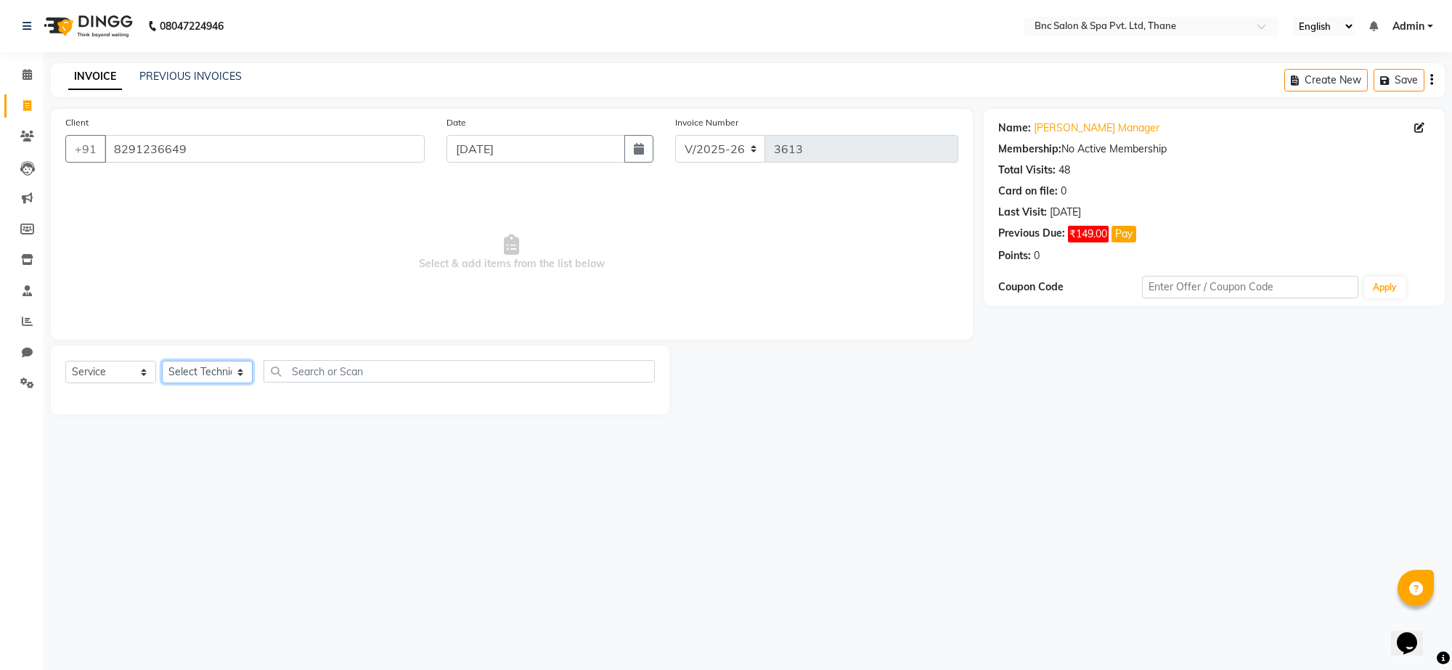
click at [204, 378] on select "Select Technician [PERSON_NAME] [PERSON_NAME] [PERSON_NAME] [PERSON_NAME] [PERS…" at bounding box center [207, 372] width 91 height 23
click at [27, 78] on icon at bounding box center [27, 74] width 9 height 11
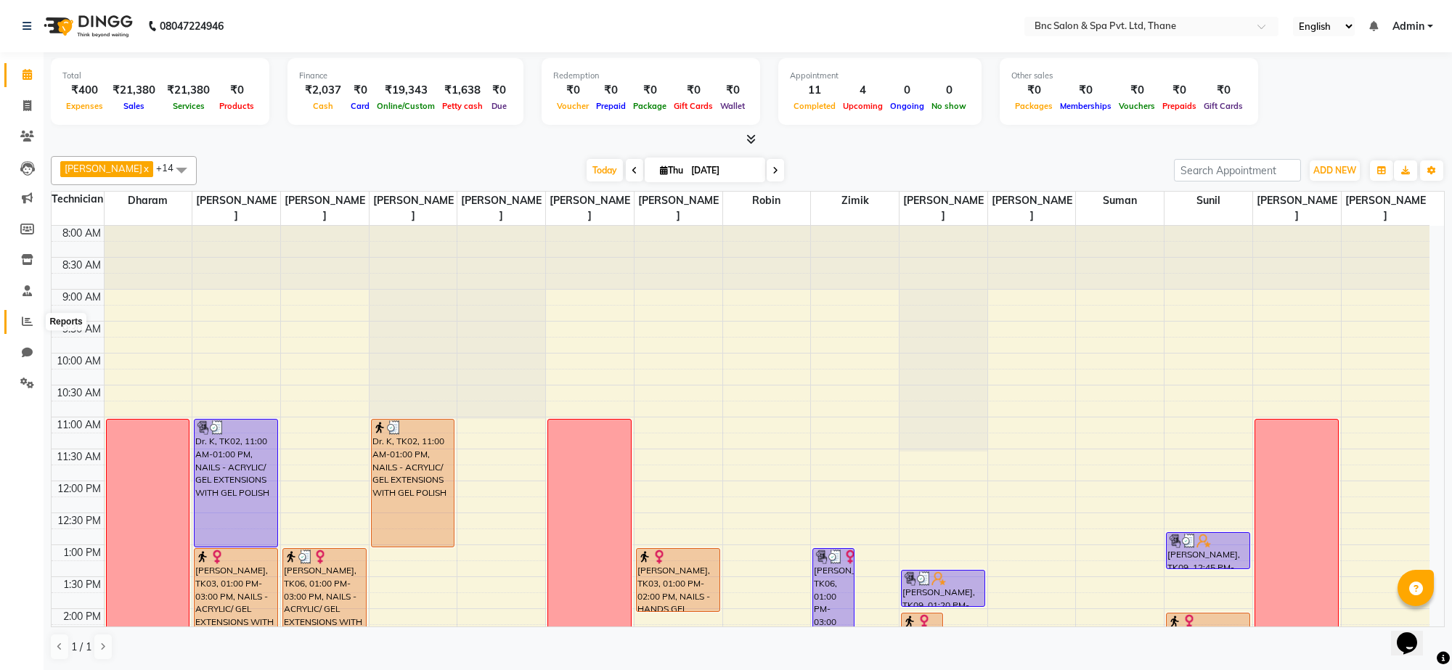
click at [24, 322] on icon at bounding box center [27, 321] width 11 height 11
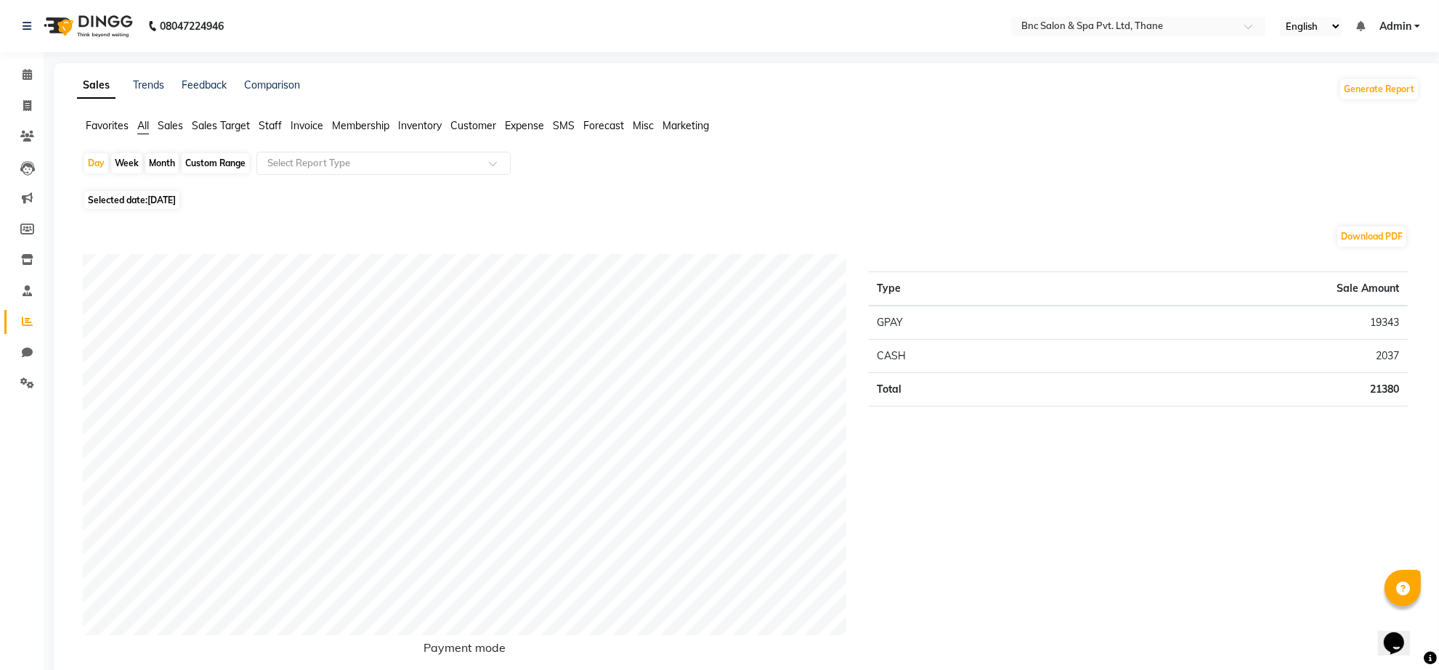
click at [163, 205] on span "[DATE]" at bounding box center [161, 200] width 28 height 11
select select "9"
select select "2025"
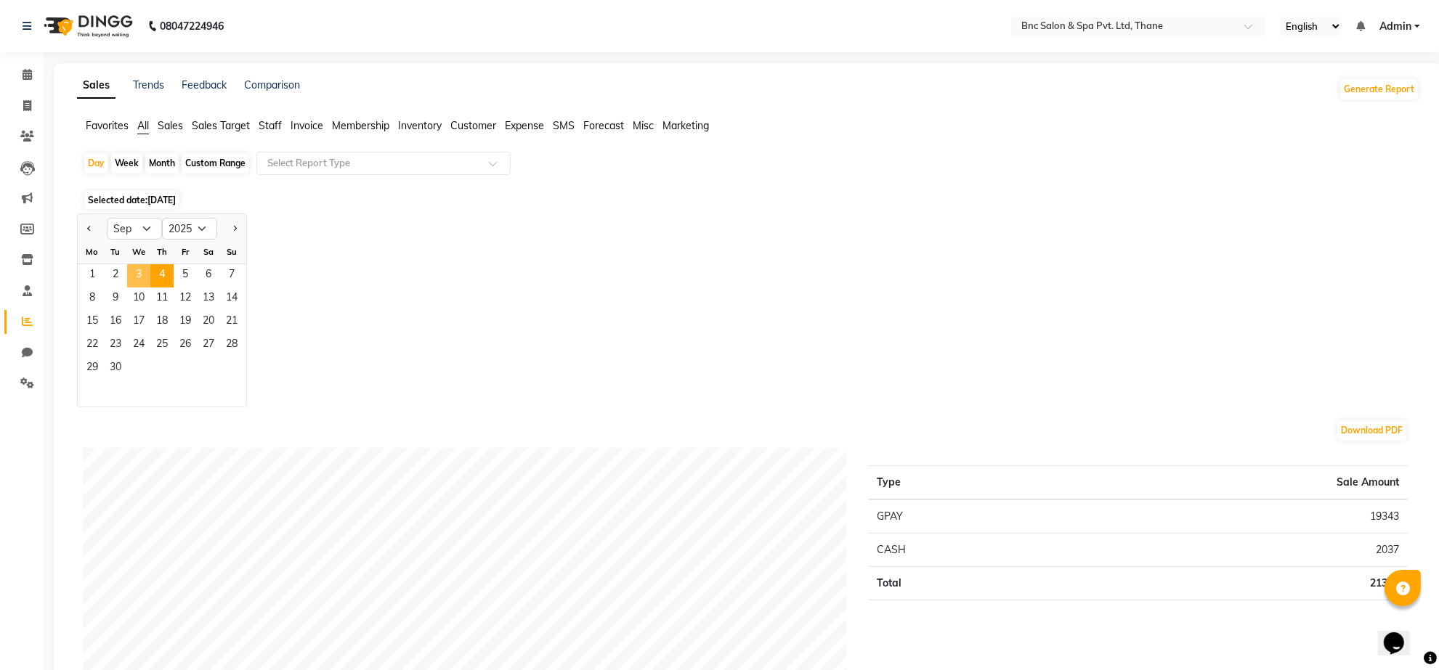
click at [134, 280] on span "3" at bounding box center [138, 275] width 23 height 23
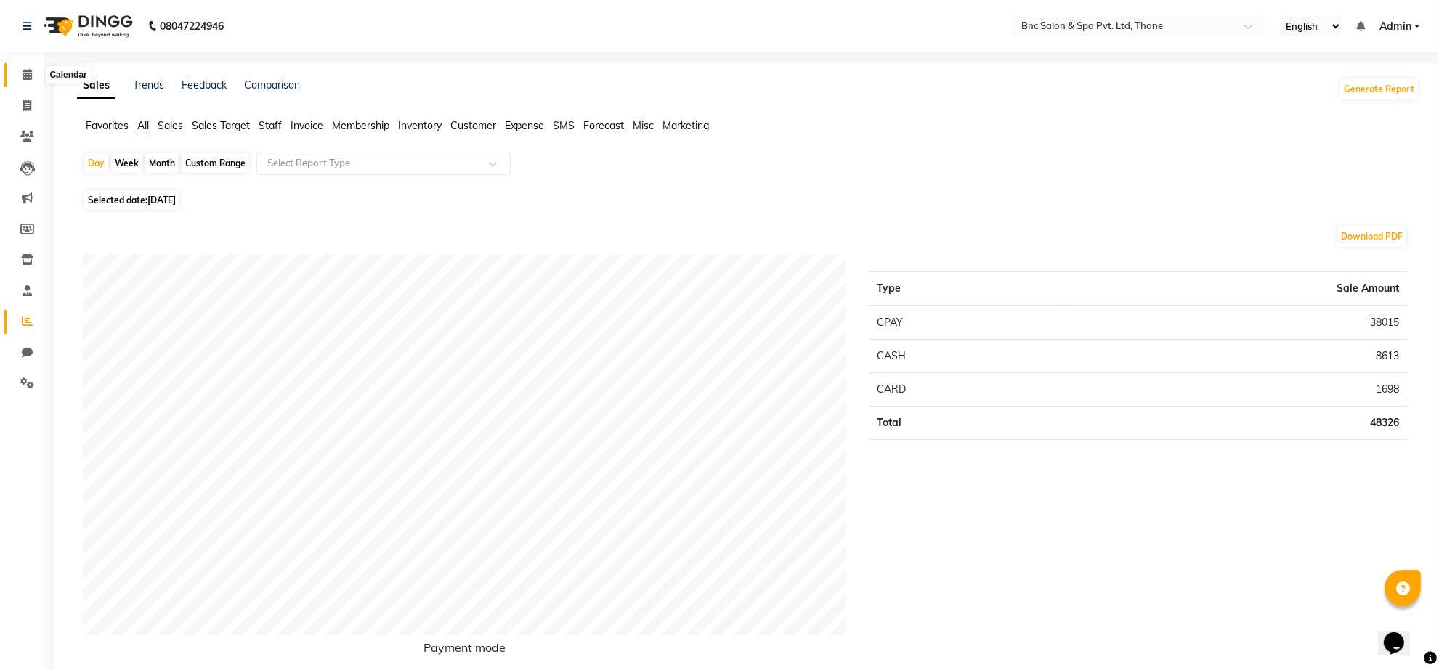
click at [33, 74] on span at bounding box center [27, 75] width 25 height 17
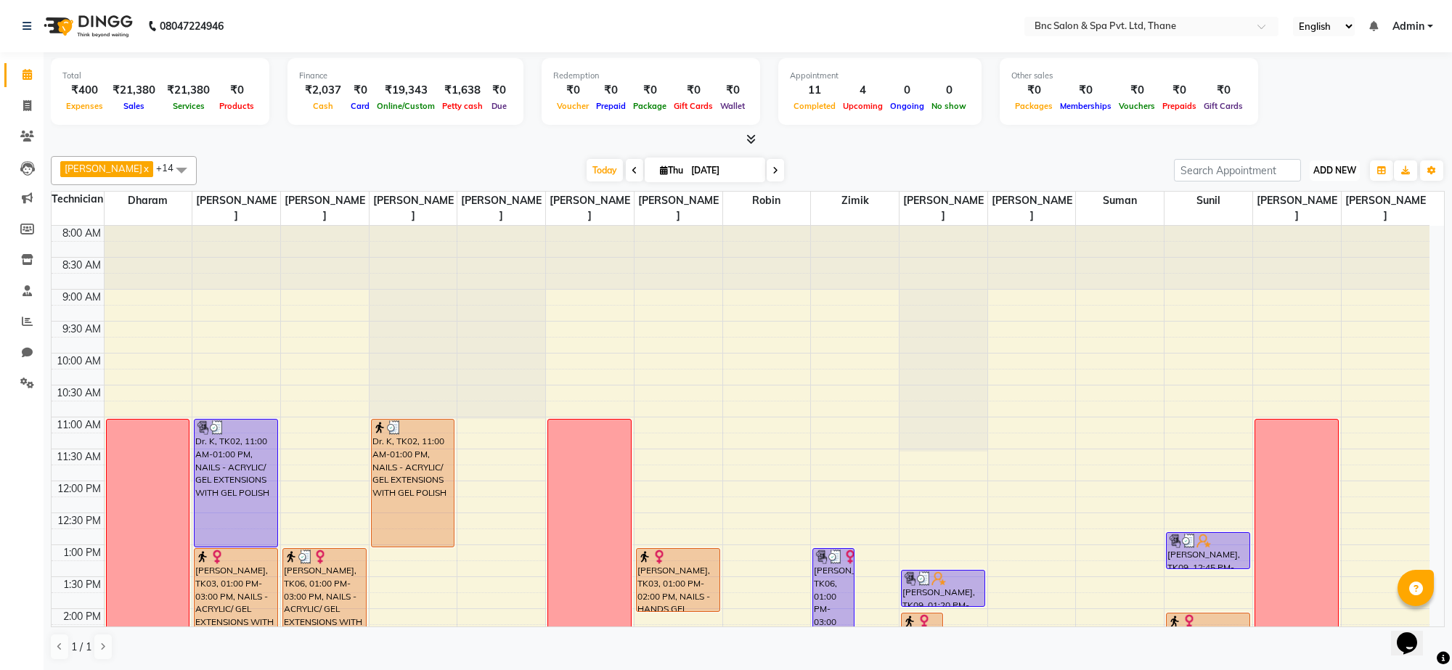
click at [1344, 173] on span "ADD NEW" at bounding box center [1335, 170] width 43 height 11
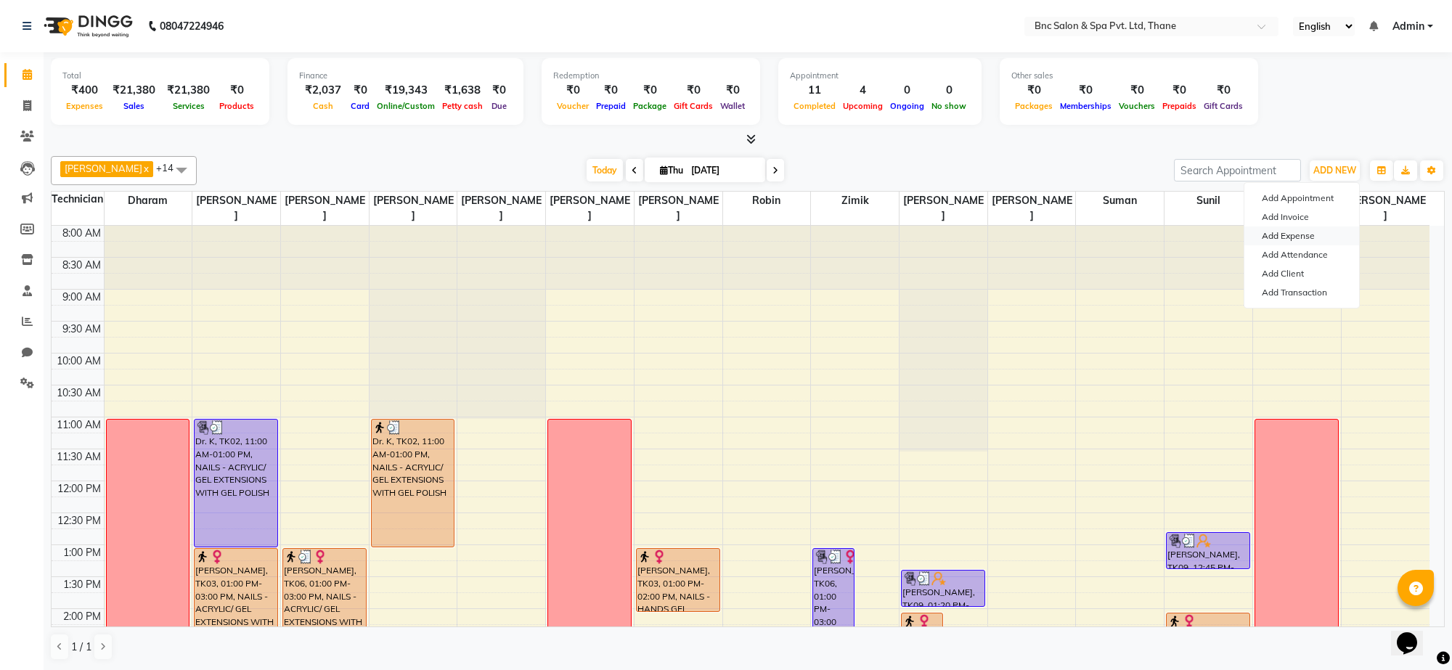
click at [1309, 241] on link "Add Expense" at bounding box center [1302, 236] width 115 height 19
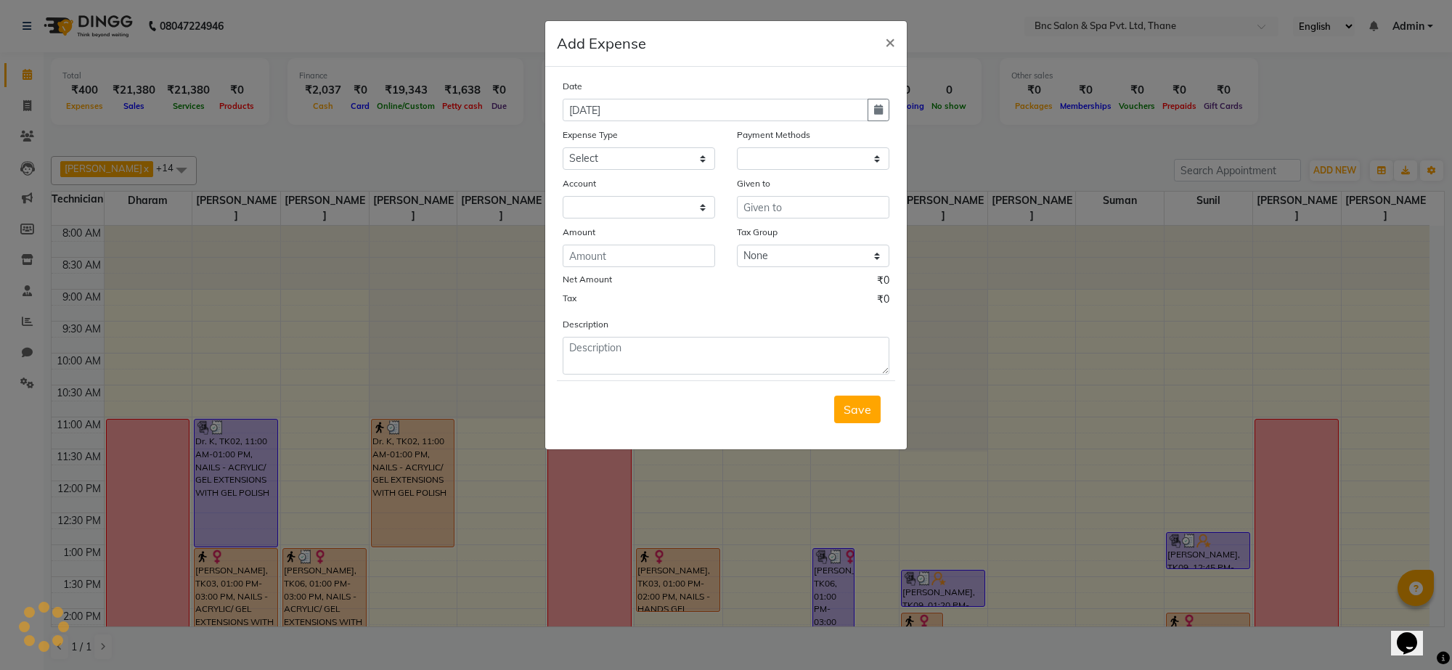
select select "1"
select select "7036"
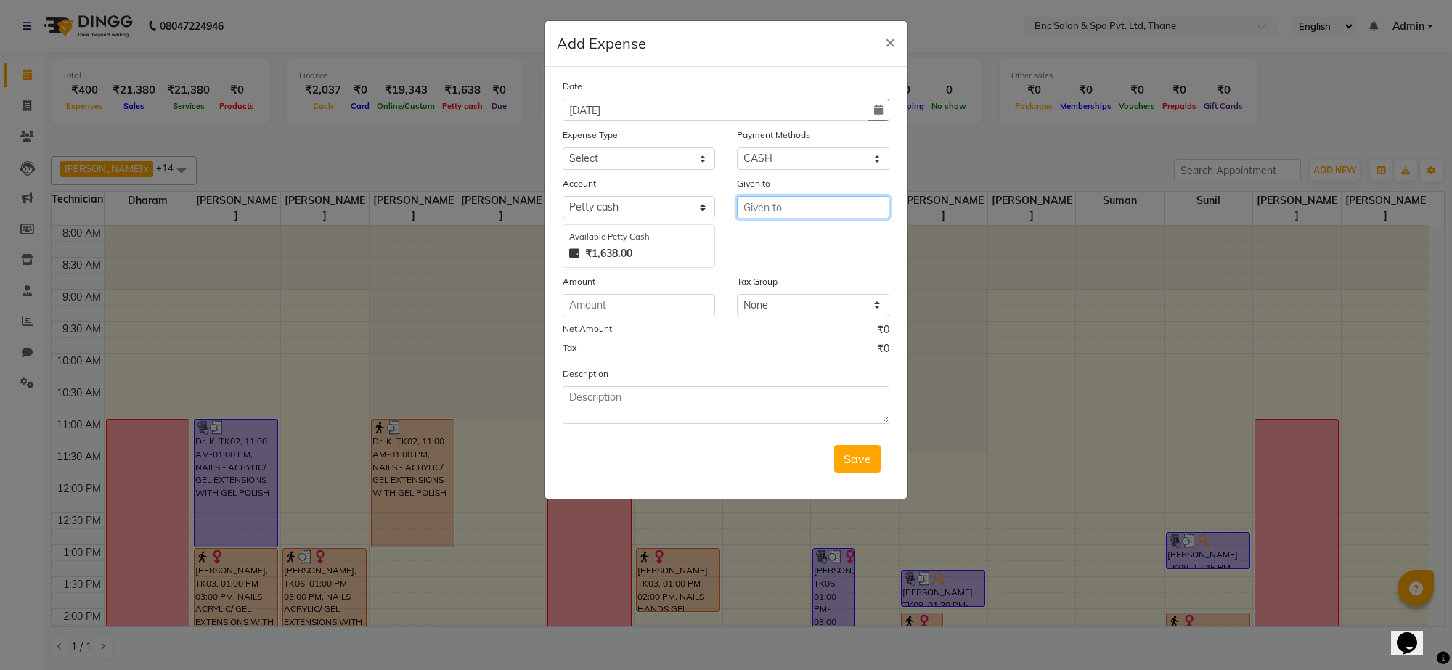
click at [745, 203] on input "text" at bounding box center [813, 207] width 153 height 23
type input "150ove"
click at [643, 157] on select "Select ACADMY AMOUNT Advance Salary Bank charges Car maintenance Cash transfer …" at bounding box center [639, 158] width 153 height 23
select select "21041"
click at [641, 150] on select "Select ACADMY AMOUNT Advance Salary Bank charges Car maintenance Cash transfer …" at bounding box center [639, 158] width 153 height 23
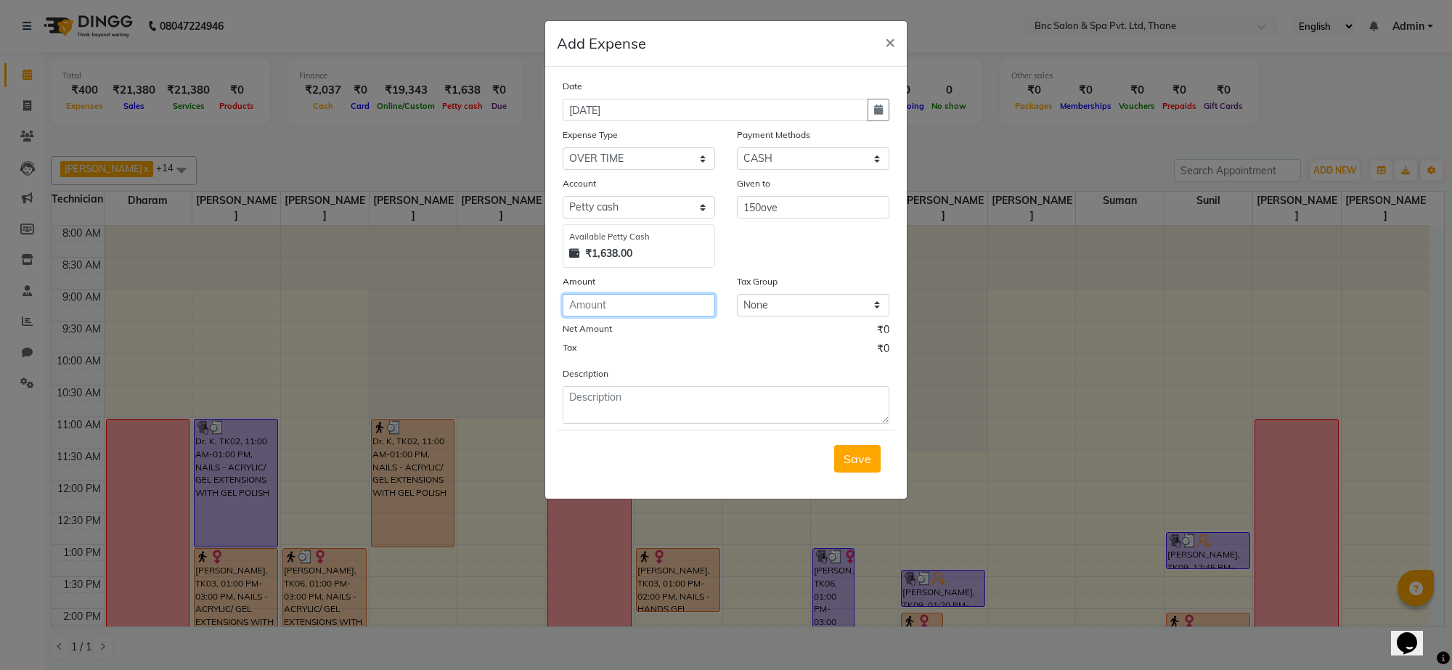
click at [619, 300] on input "number" at bounding box center [639, 305] width 153 height 23
type input "150"
click at [852, 452] on span "Save" at bounding box center [858, 459] width 28 height 15
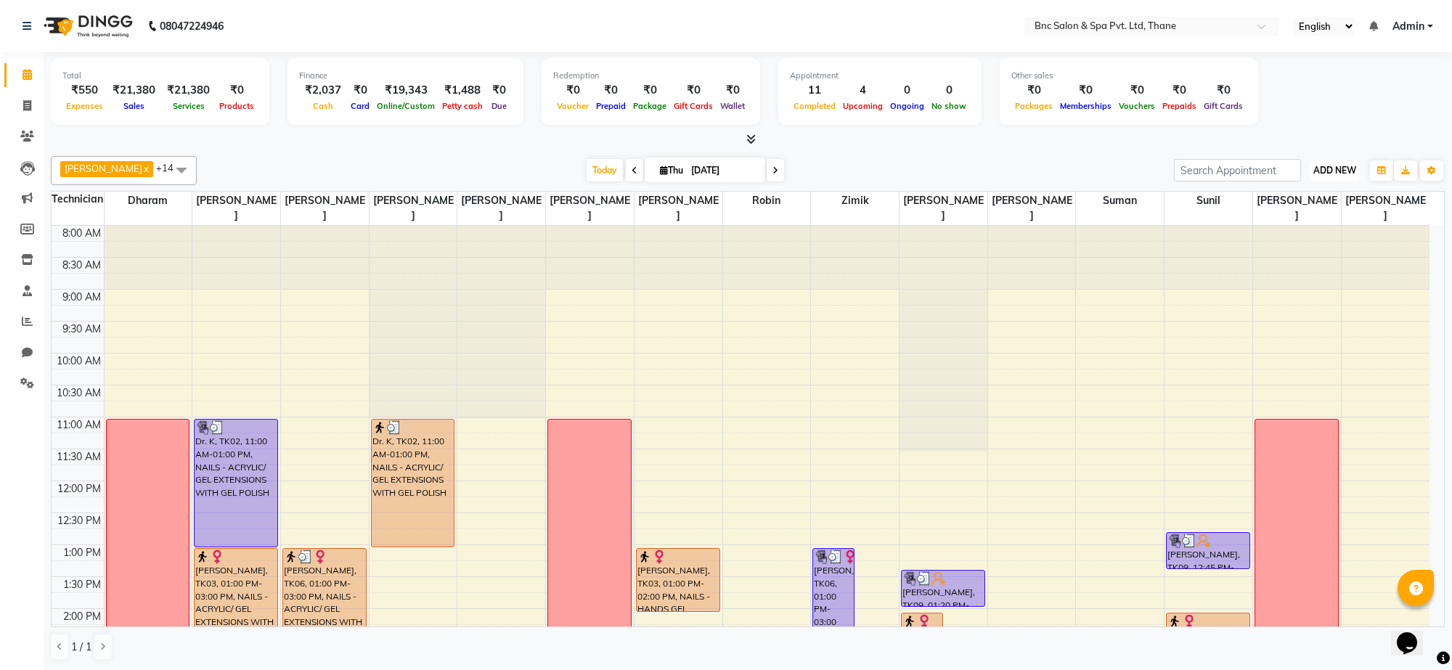
click at [1342, 164] on button "ADD NEW Toggle Dropdown" at bounding box center [1335, 170] width 50 height 20
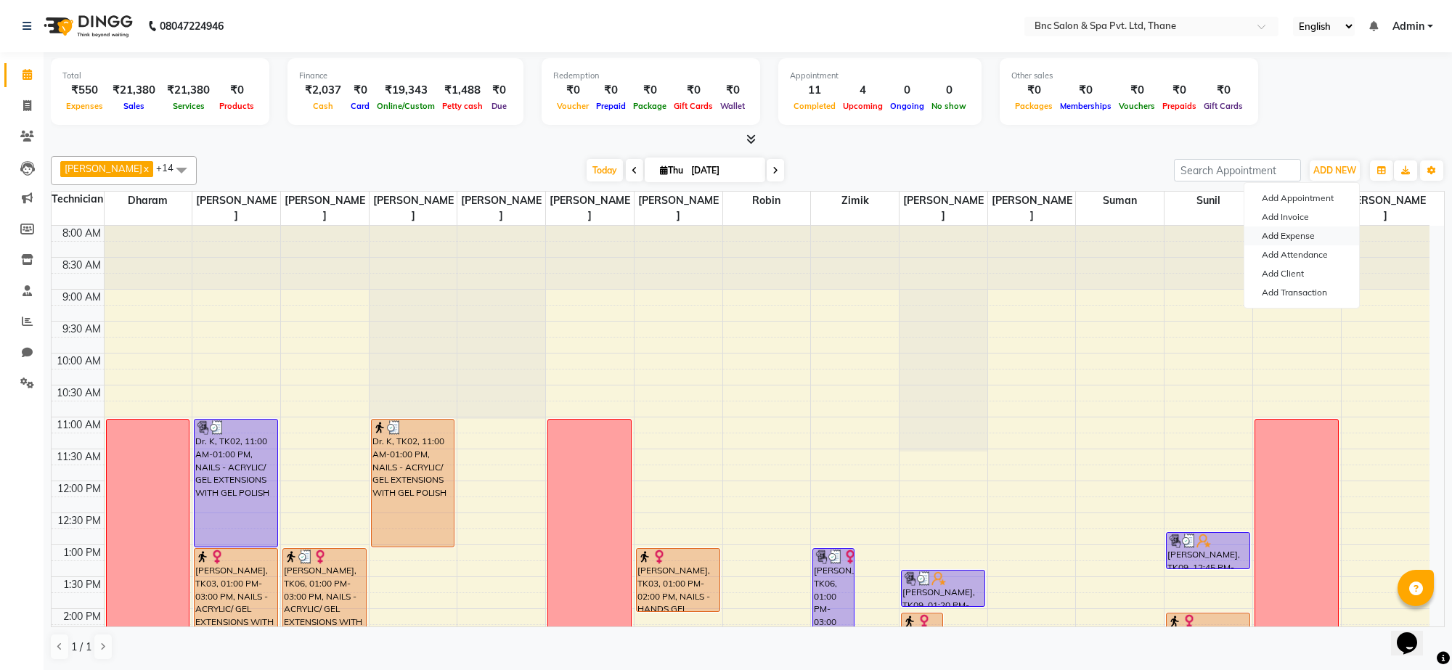
click at [1313, 232] on link "Add Expense" at bounding box center [1302, 236] width 115 height 19
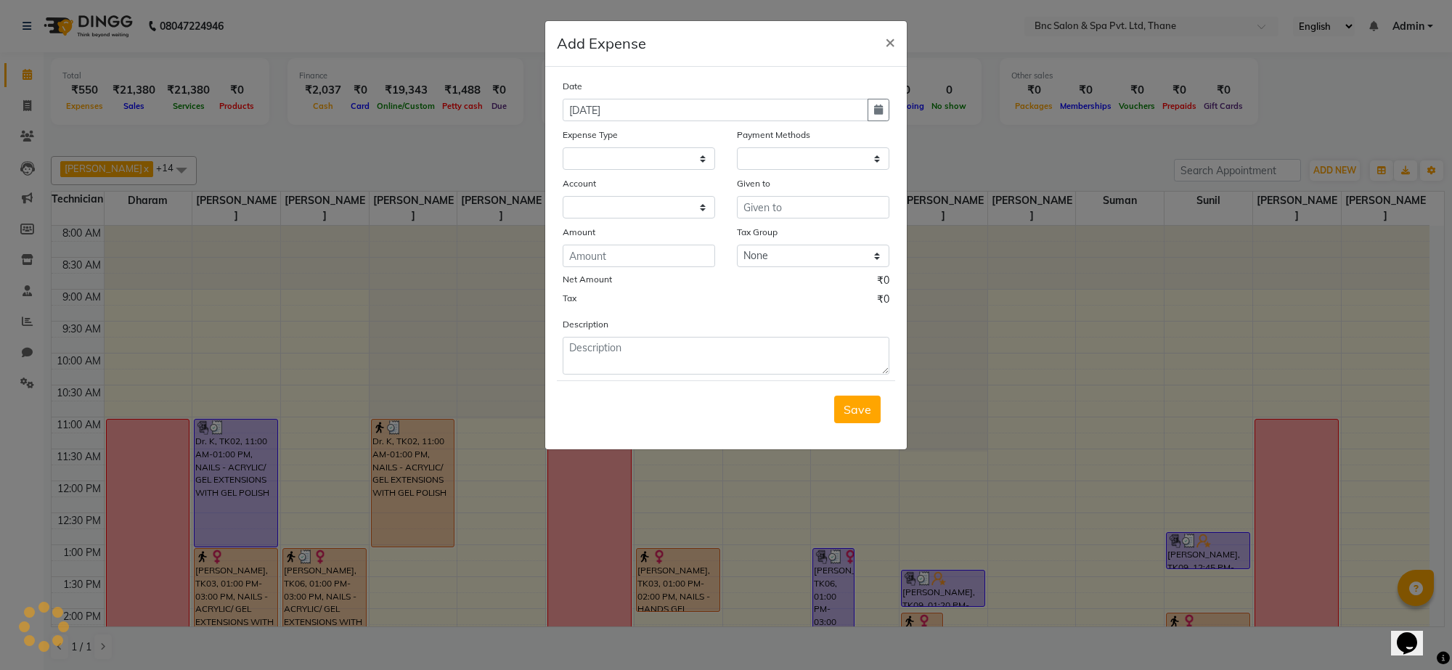
select select "1"
select select "7036"
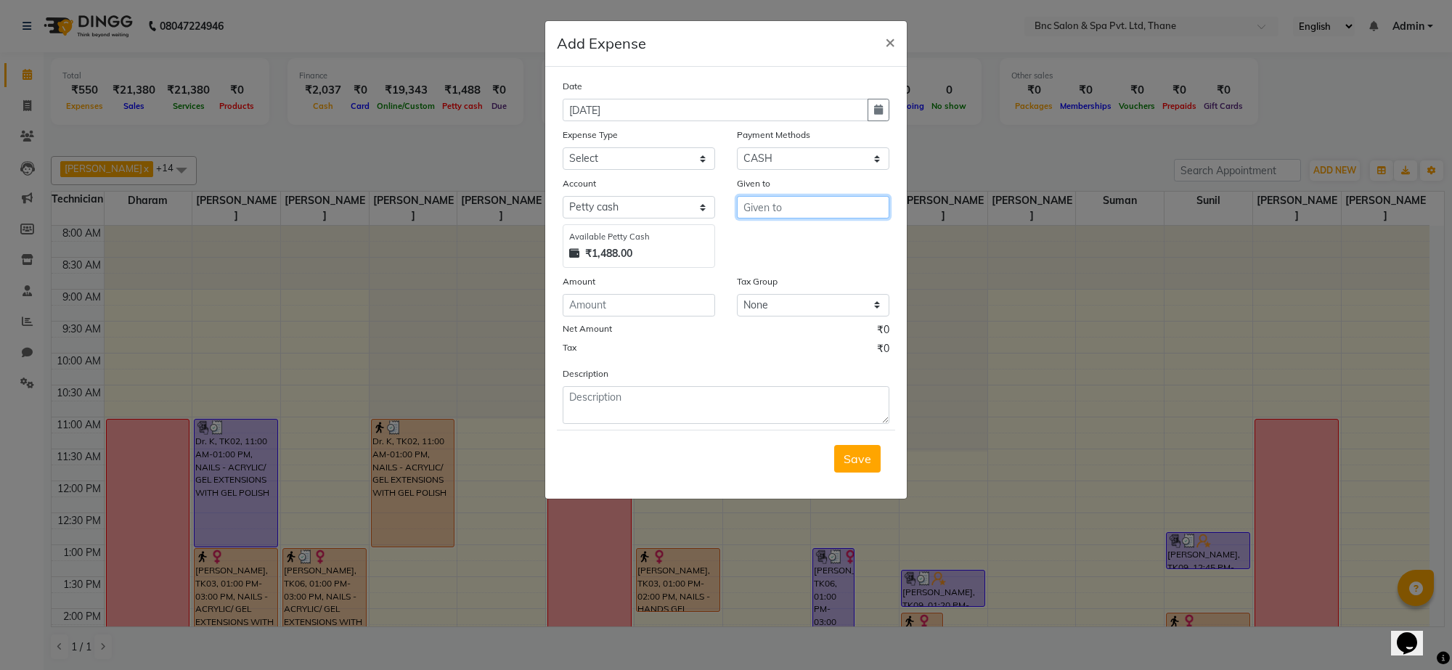
click at [821, 214] on input "text" at bounding box center [813, 207] width 153 height 23
type input "1"
type input "wfast"
click at [611, 300] on input "number" at bounding box center [639, 305] width 153 height 23
type input "120"
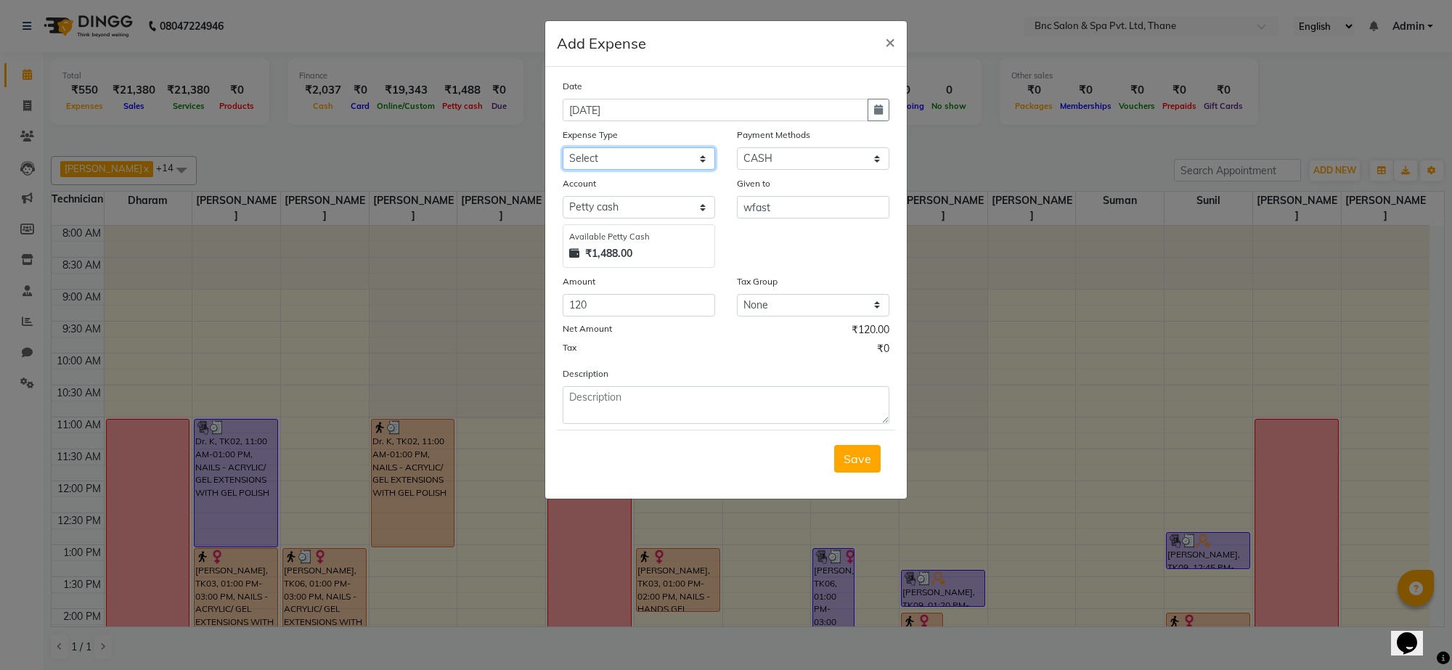
click at [598, 158] on select "Select ACADMY AMOUNT Advance Salary Bank charges Car maintenance Cash transfer …" at bounding box center [639, 158] width 153 height 23
select select "21018"
click at [598, 158] on select "Select ACADMY AMOUNT Advance Salary Bank charges Car maintenance Cash transfer …" at bounding box center [639, 158] width 153 height 23
click at [854, 458] on span "Save" at bounding box center [858, 459] width 28 height 15
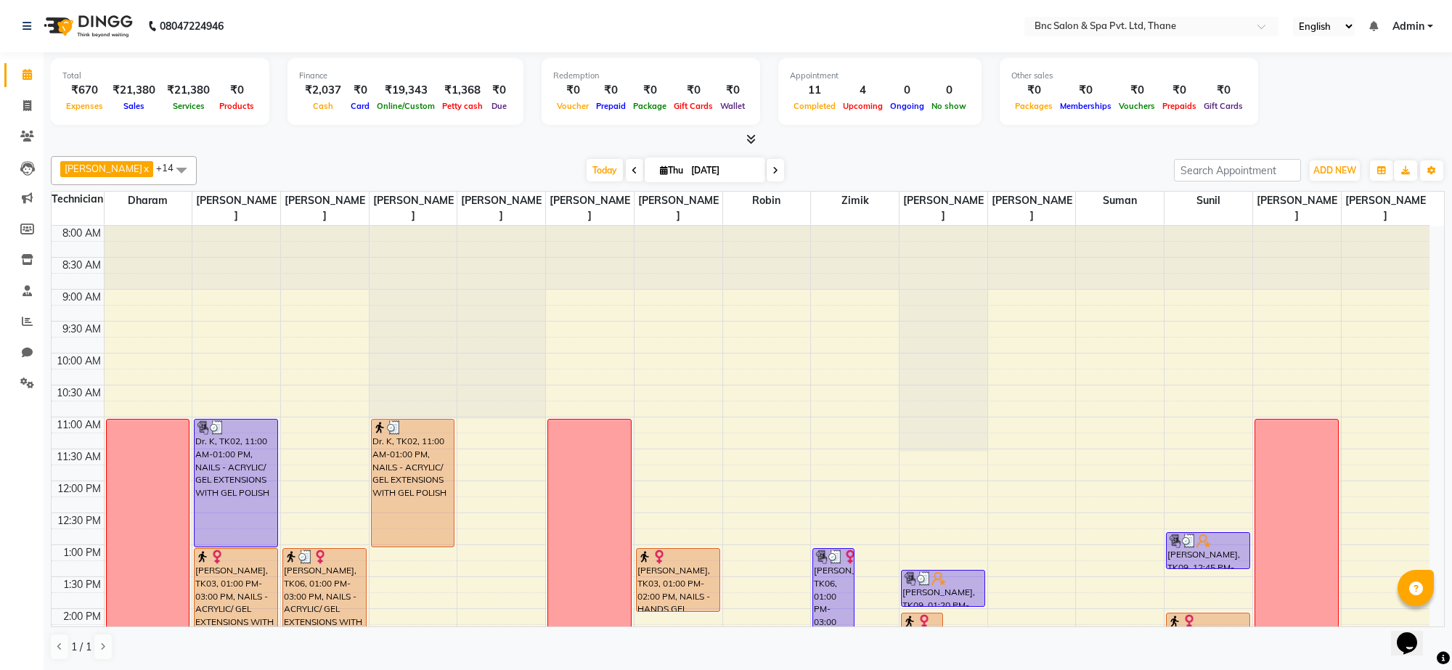
click at [767, 176] on span at bounding box center [775, 170] width 17 height 23
type input "[DATE]"
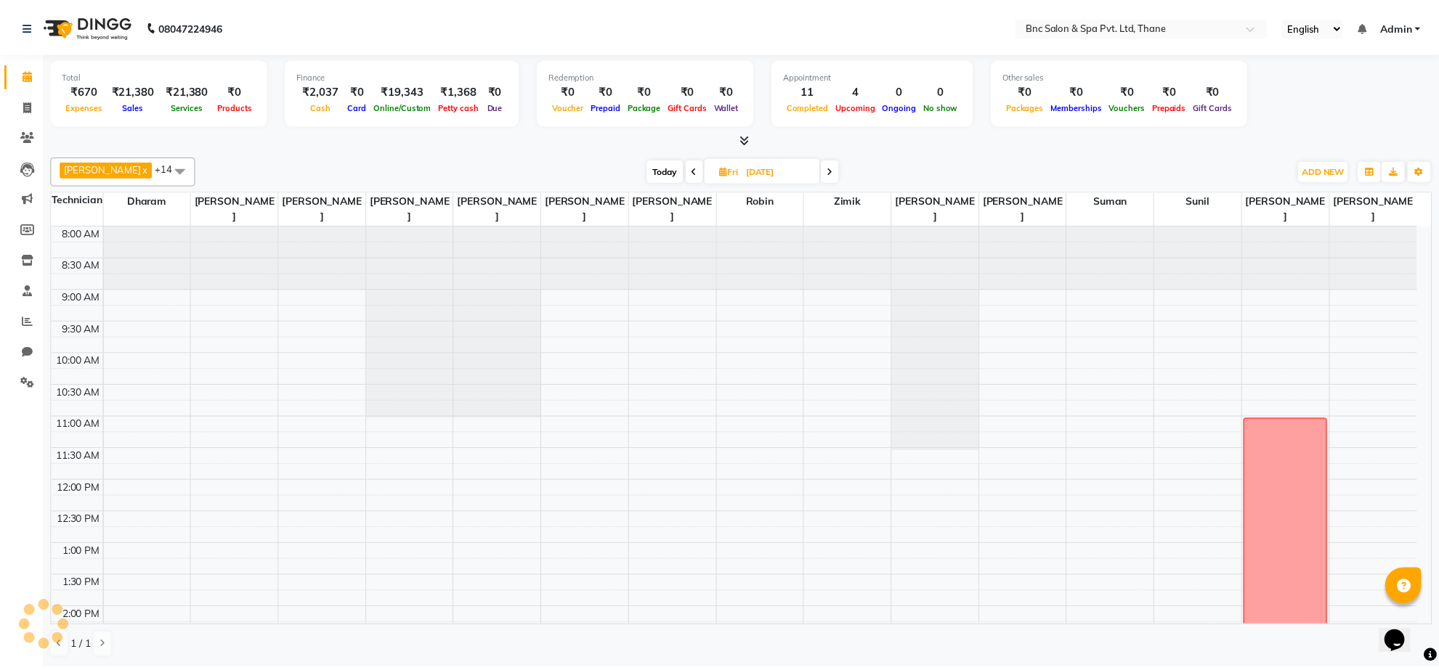
scroll to position [439, 0]
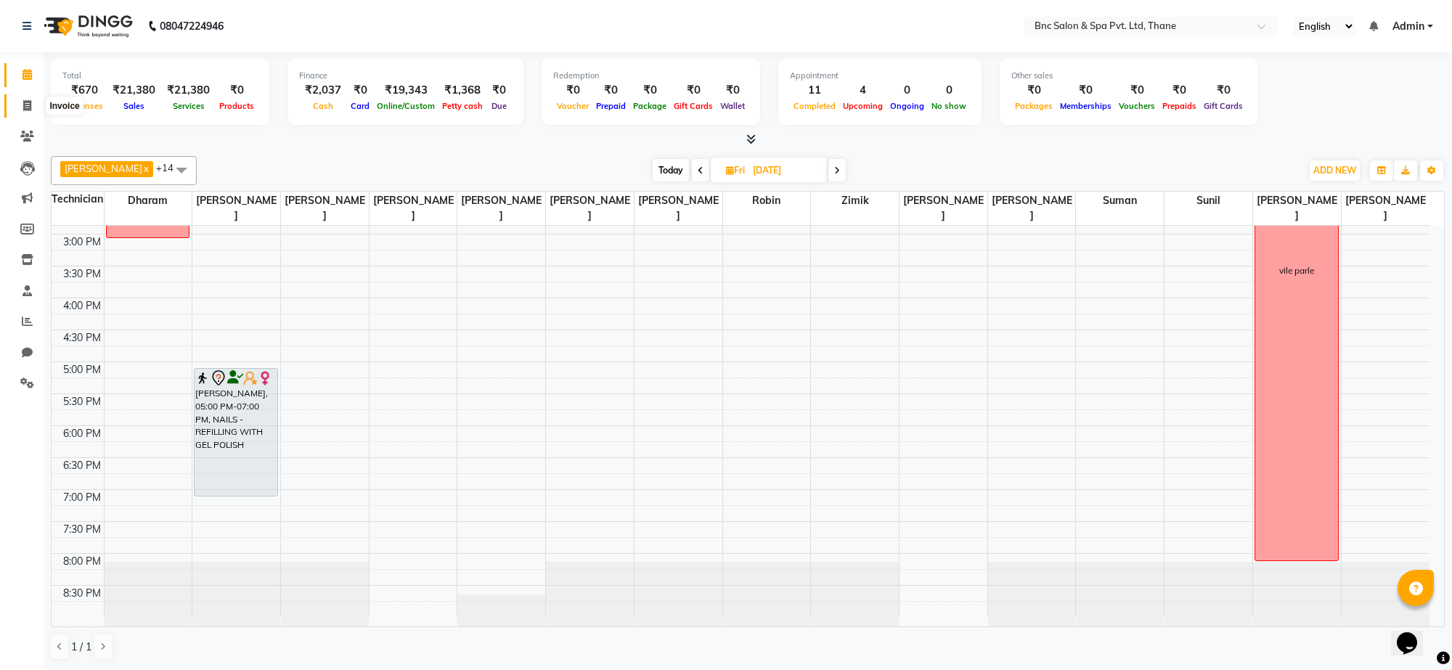
click at [31, 105] on icon at bounding box center [27, 105] width 8 height 11
select select "service"
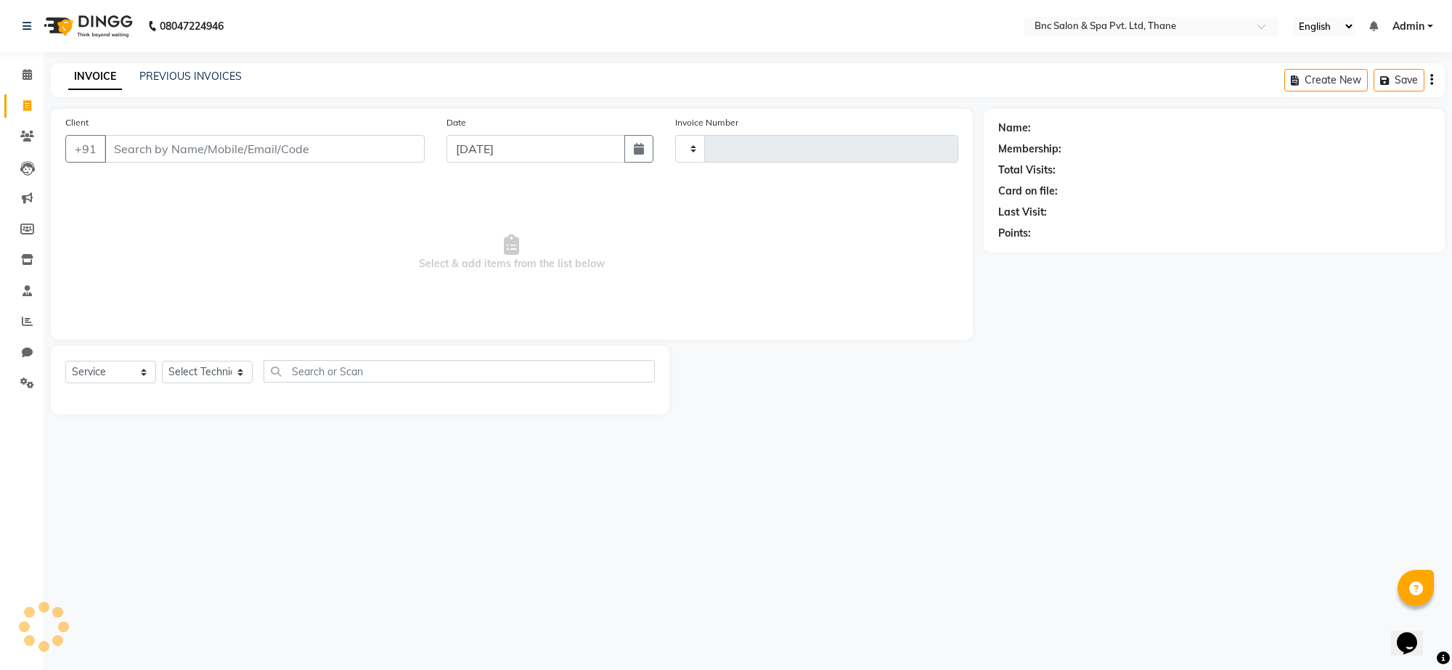
type input "3613"
select select "7892"
click at [27, 133] on icon at bounding box center [27, 136] width 14 height 11
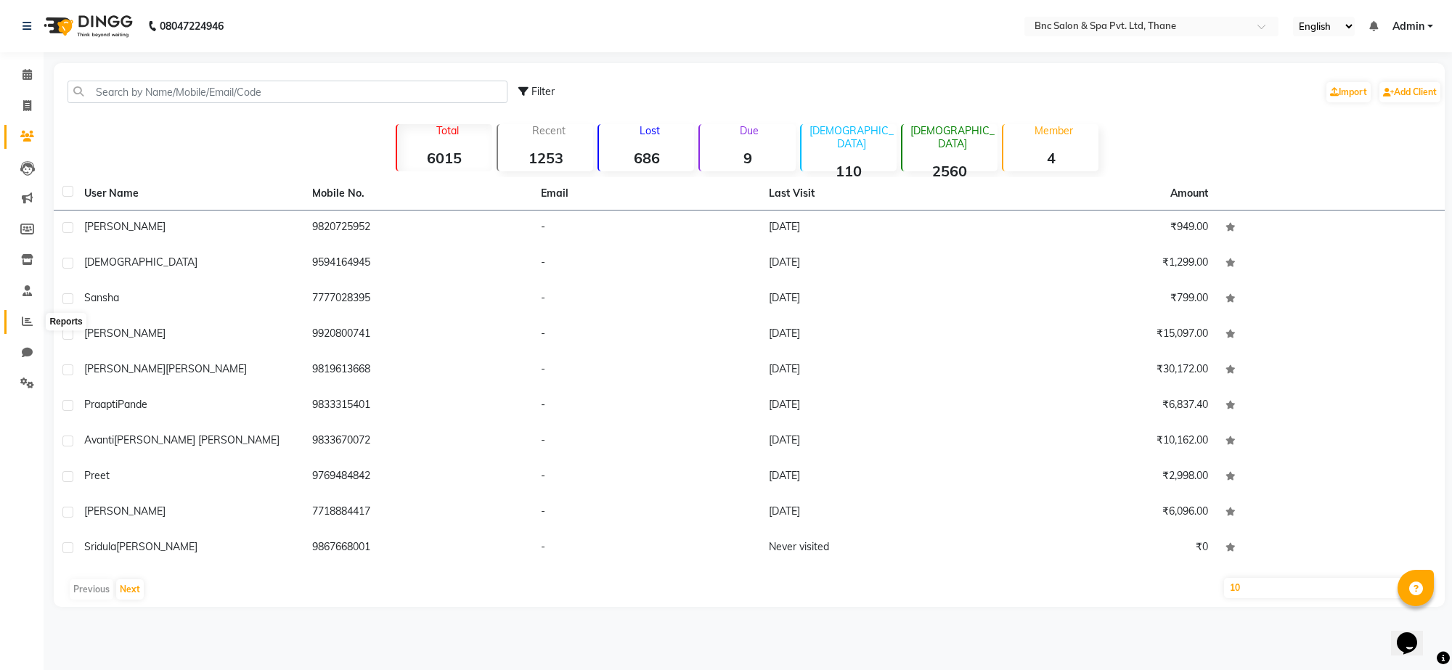
click at [23, 320] on icon at bounding box center [27, 321] width 11 height 11
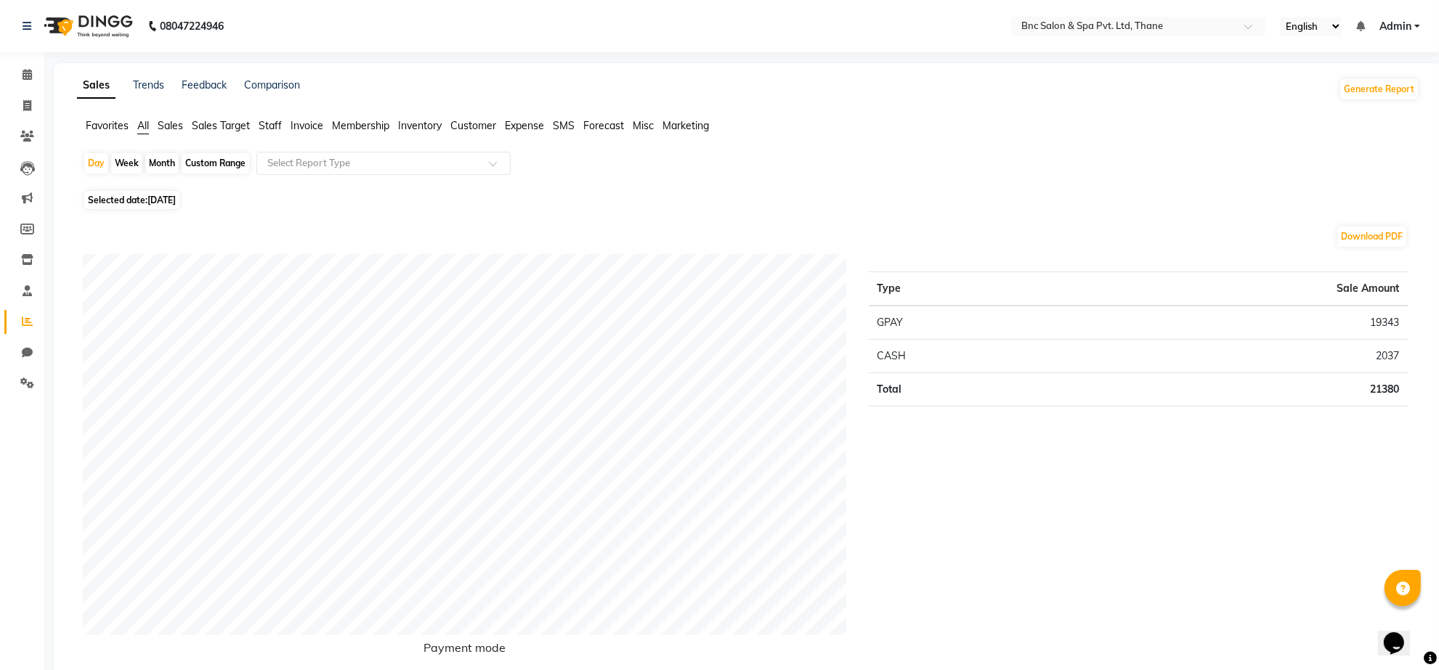
click at [273, 126] on span "Staff" at bounding box center [270, 125] width 23 height 13
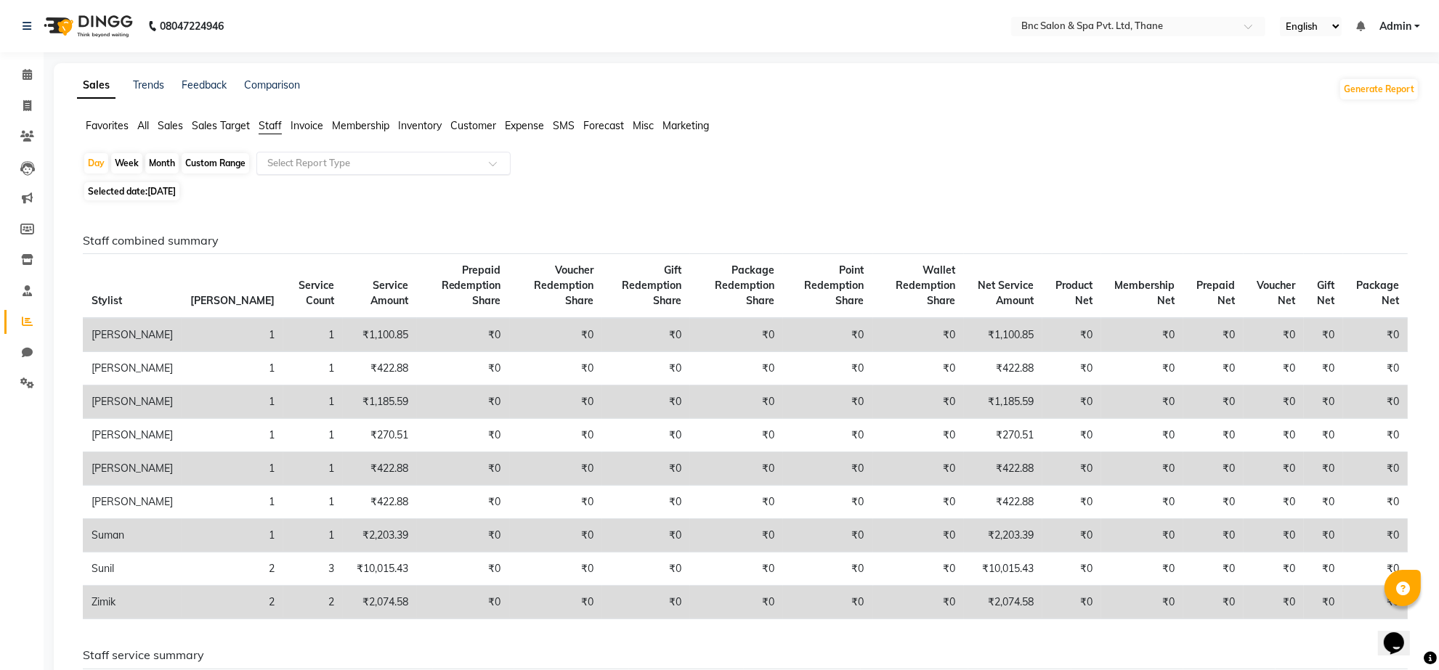
click at [301, 165] on input "text" at bounding box center [368, 163] width 209 height 15
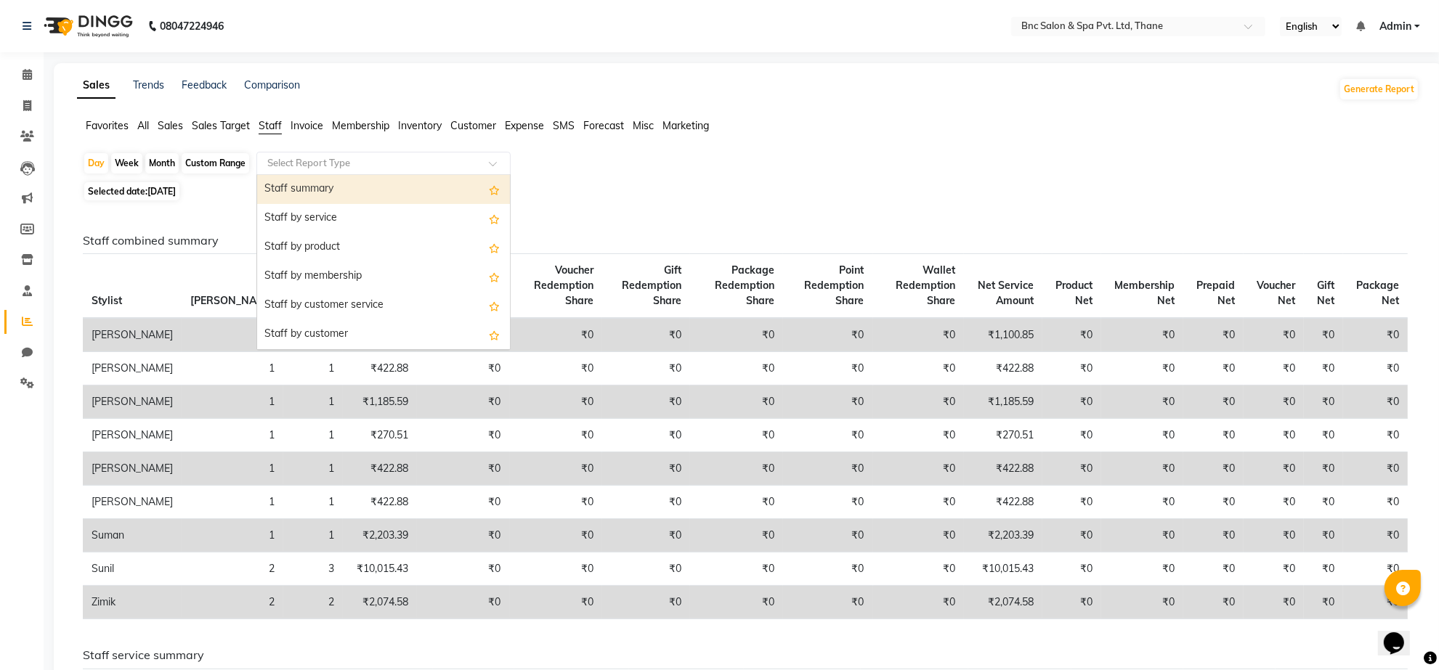
click at [160, 189] on span "[DATE]" at bounding box center [161, 191] width 28 height 11
select select "9"
select select "2025"
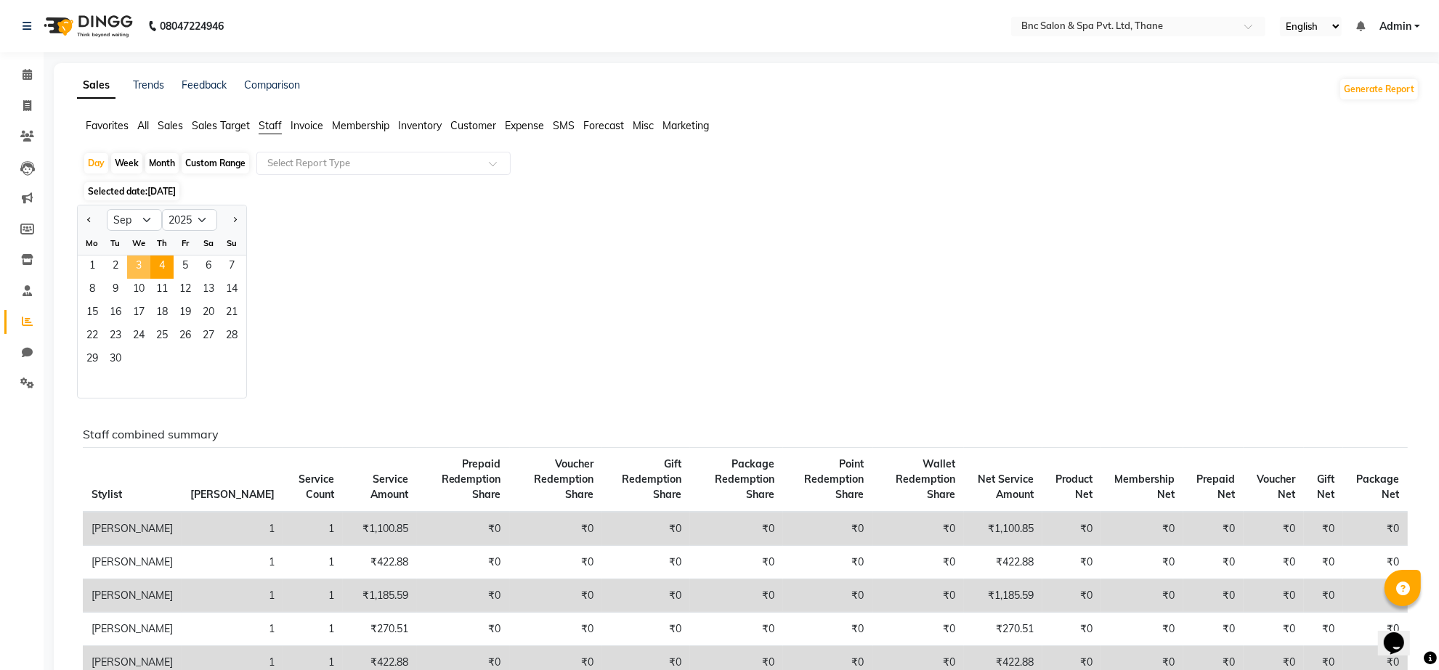
click at [142, 259] on span "3" at bounding box center [138, 267] width 23 height 23
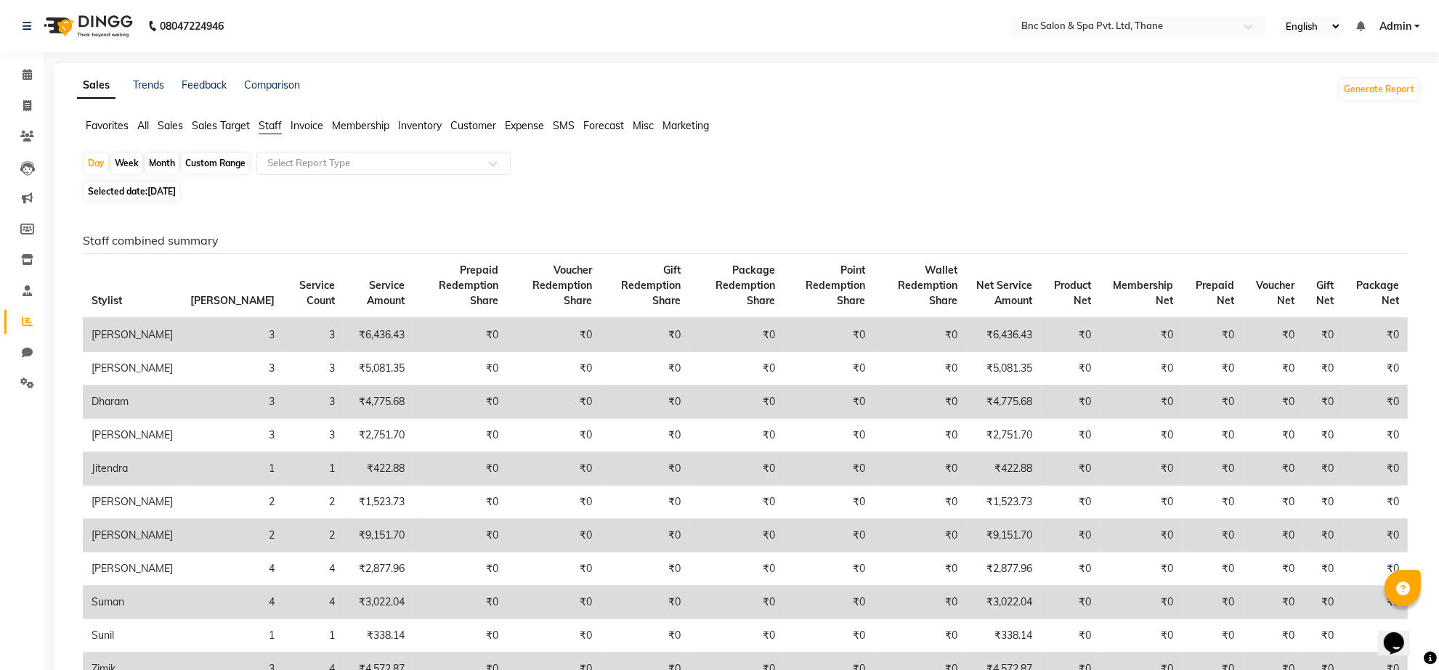
click at [146, 122] on span "All" at bounding box center [143, 125] width 12 height 13
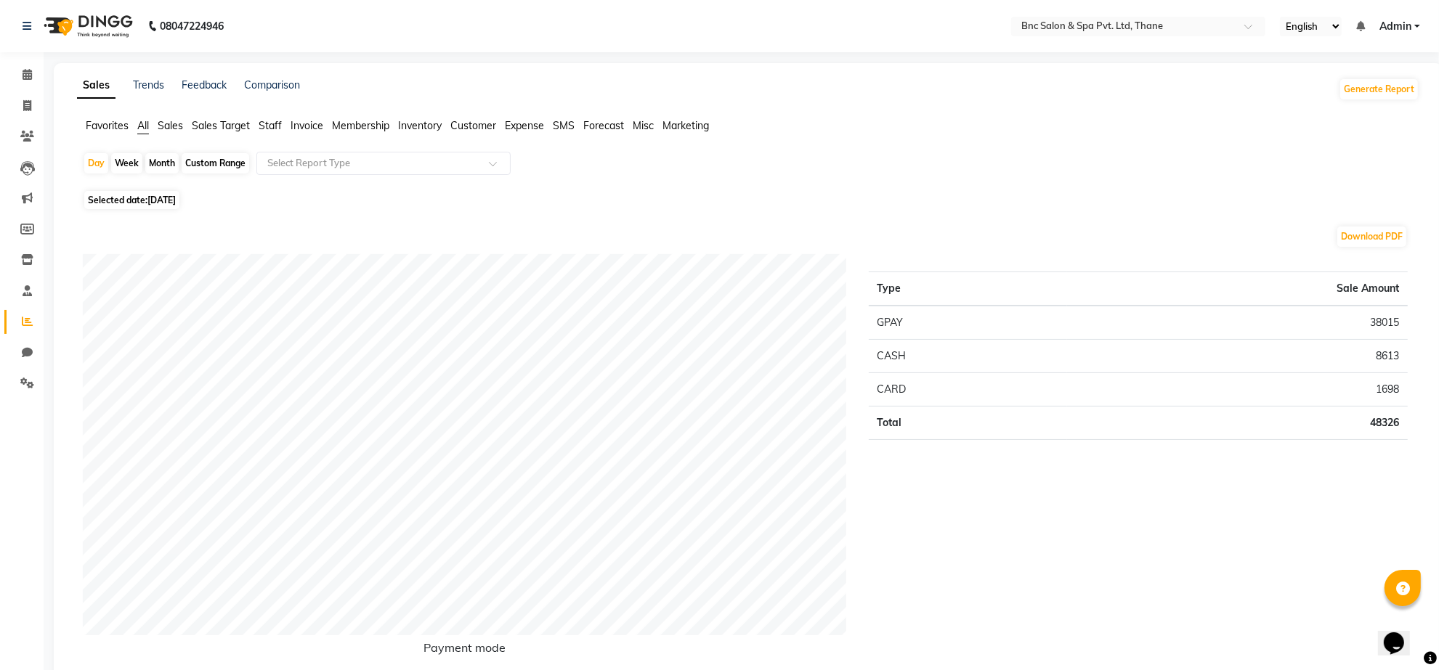
click at [23, 76] on icon at bounding box center [27, 74] width 9 height 11
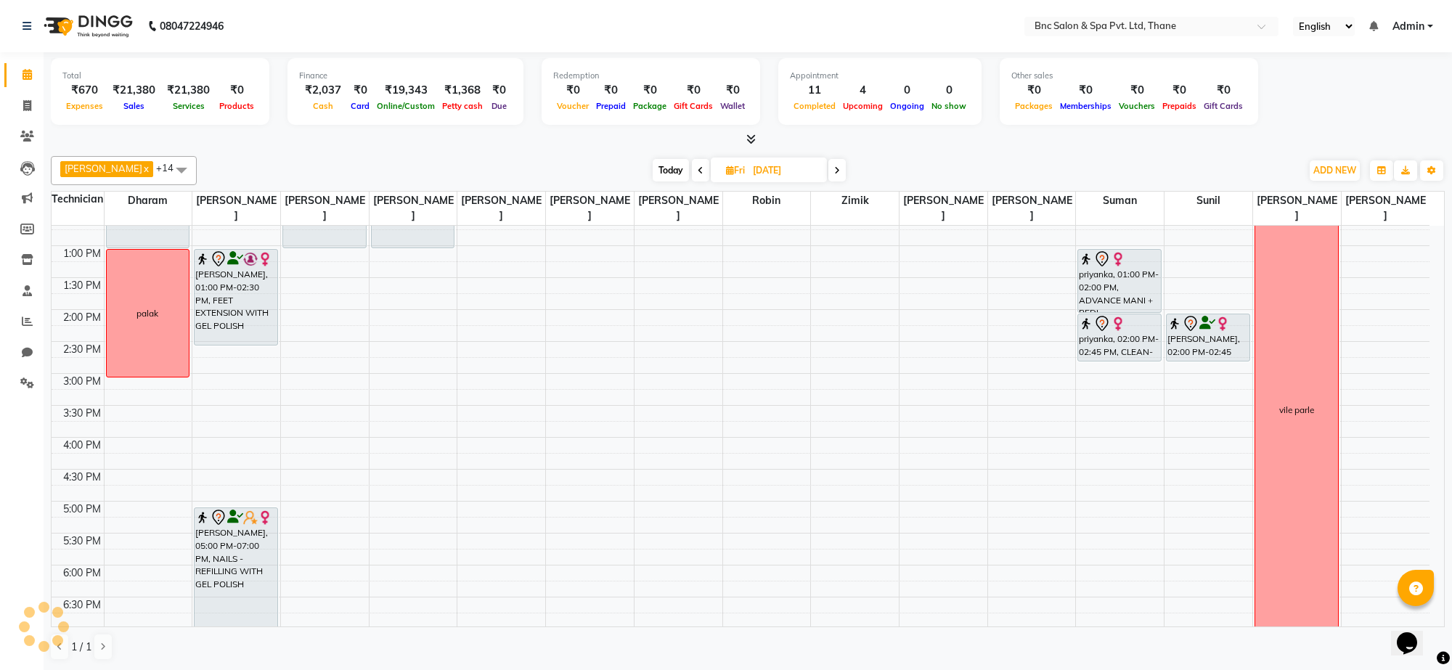
scroll to position [314, 0]
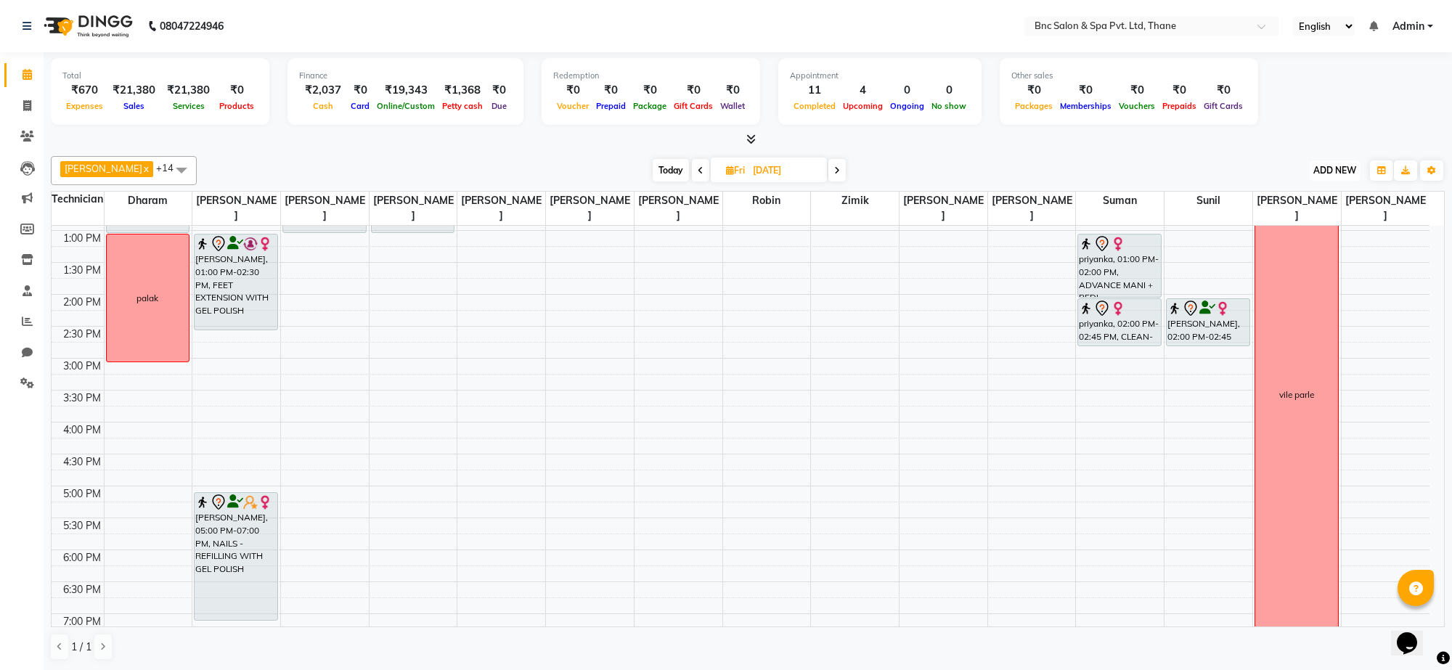
click at [1313, 180] on button "ADD NEW Toggle Dropdown" at bounding box center [1335, 170] width 50 height 20
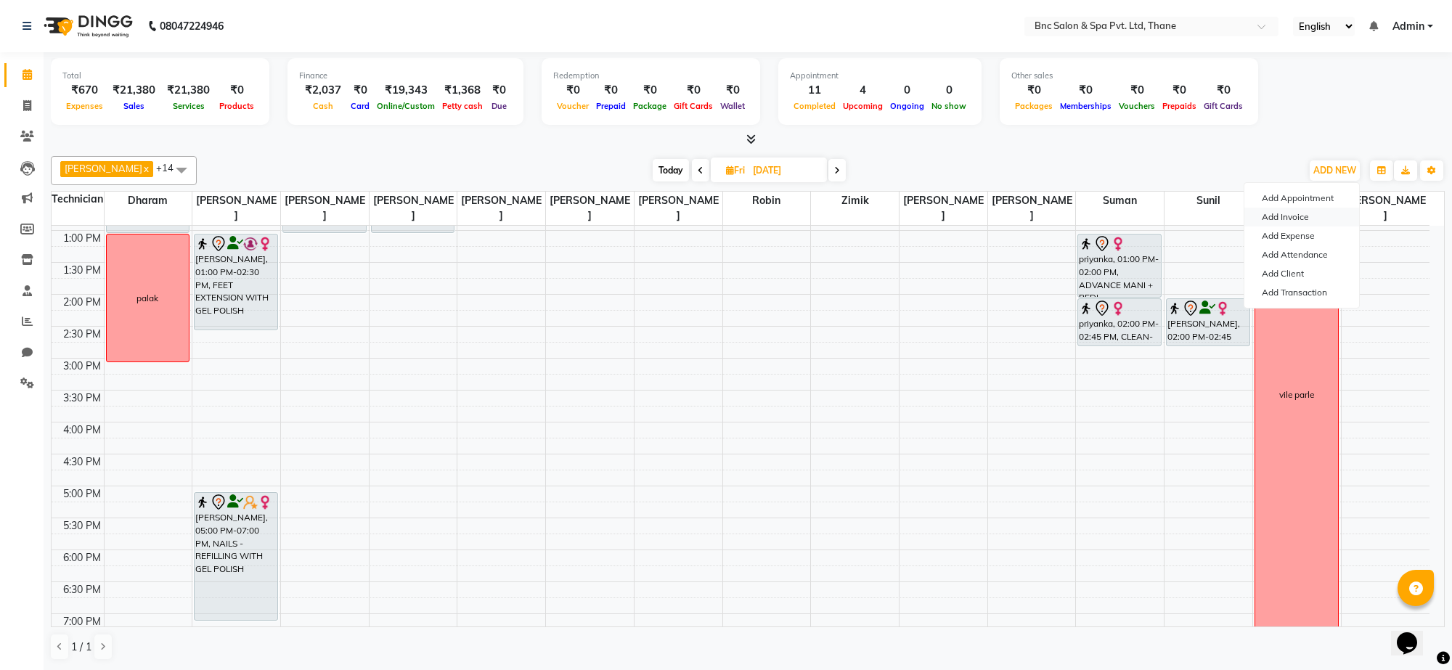
click at [1290, 222] on link "Add Invoice" at bounding box center [1302, 217] width 115 height 19
select select "7892"
select select "service"
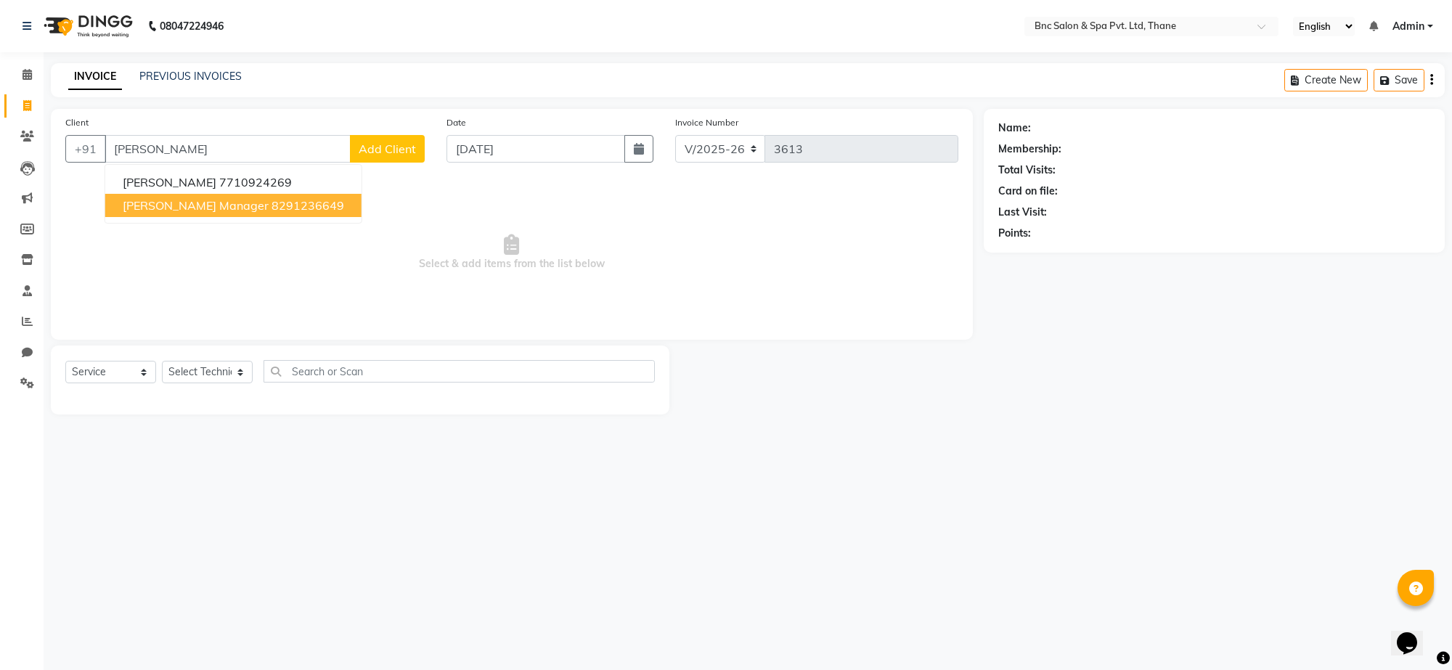
click at [295, 196] on button "[PERSON_NAME] Manager 8291236649" at bounding box center [233, 205] width 256 height 23
type input "8291236649"
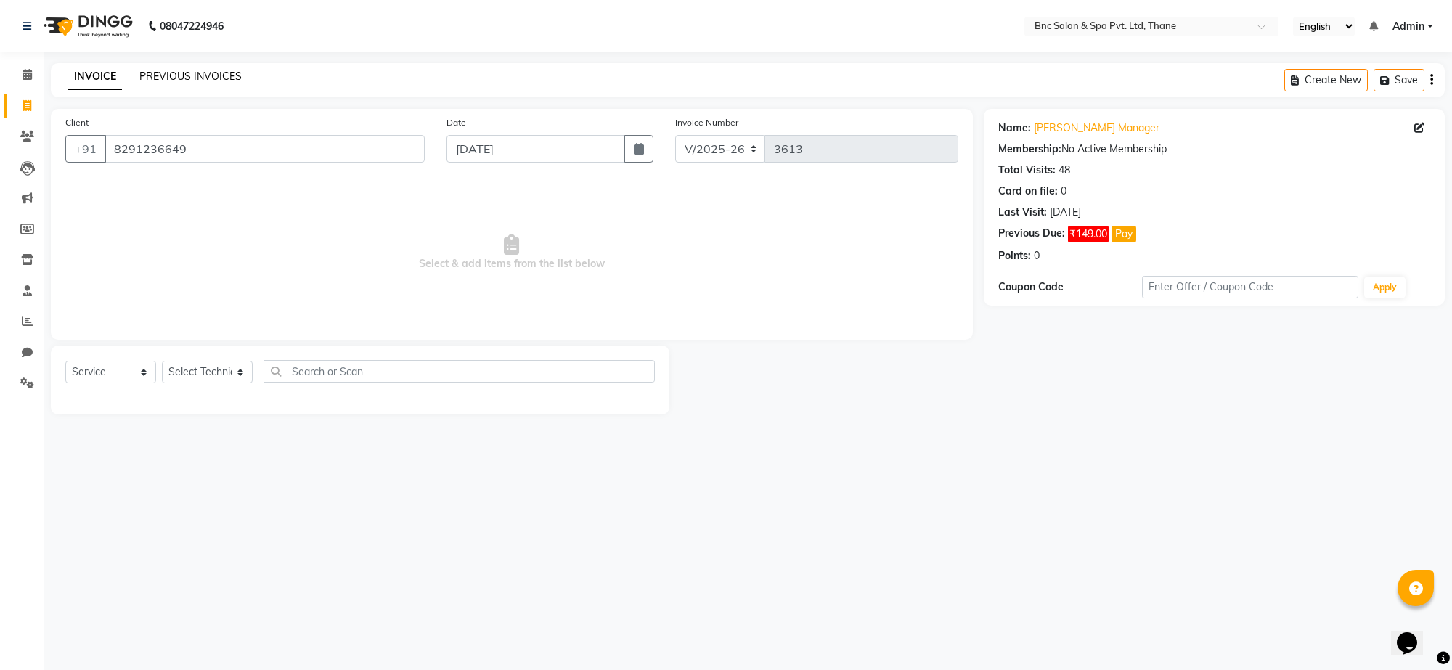
click at [200, 70] on link "PREVIOUS INVOICES" at bounding box center [190, 76] width 102 height 13
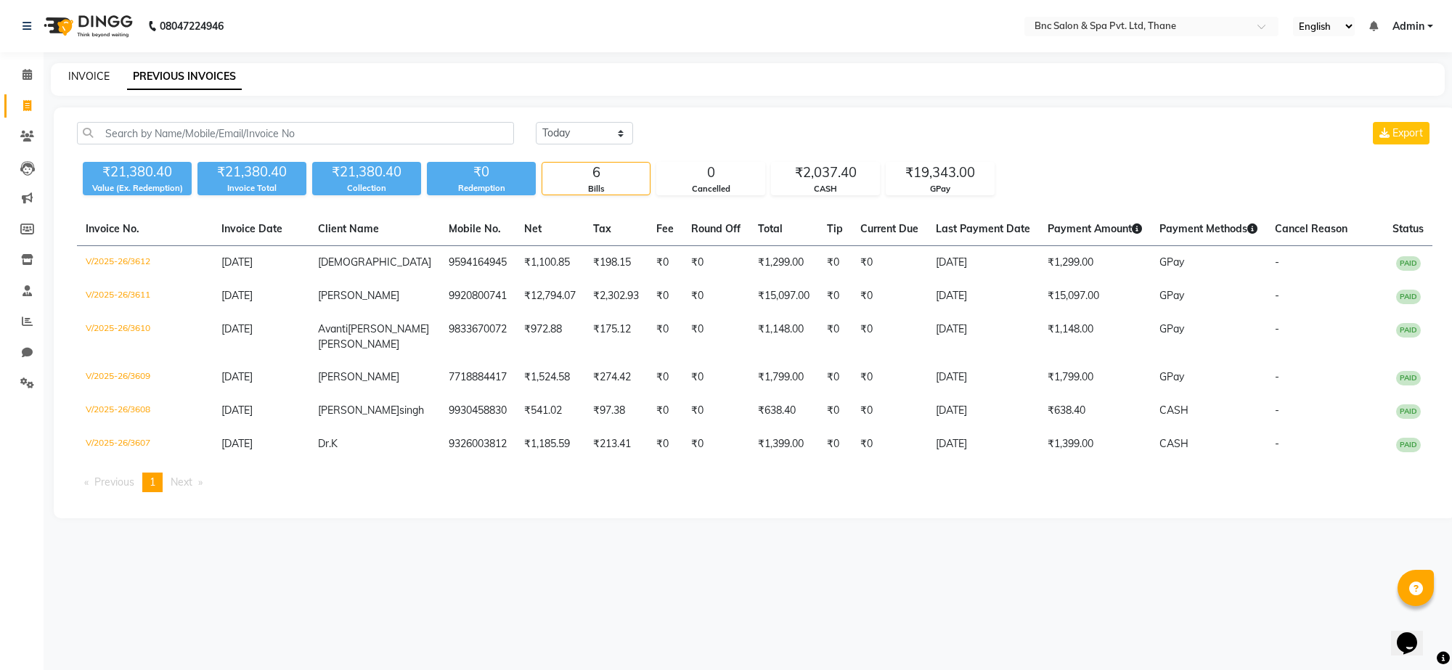
click at [74, 80] on link "INVOICE" at bounding box center [88, 76] width 41 height 13
select select "7892"
select select "service"
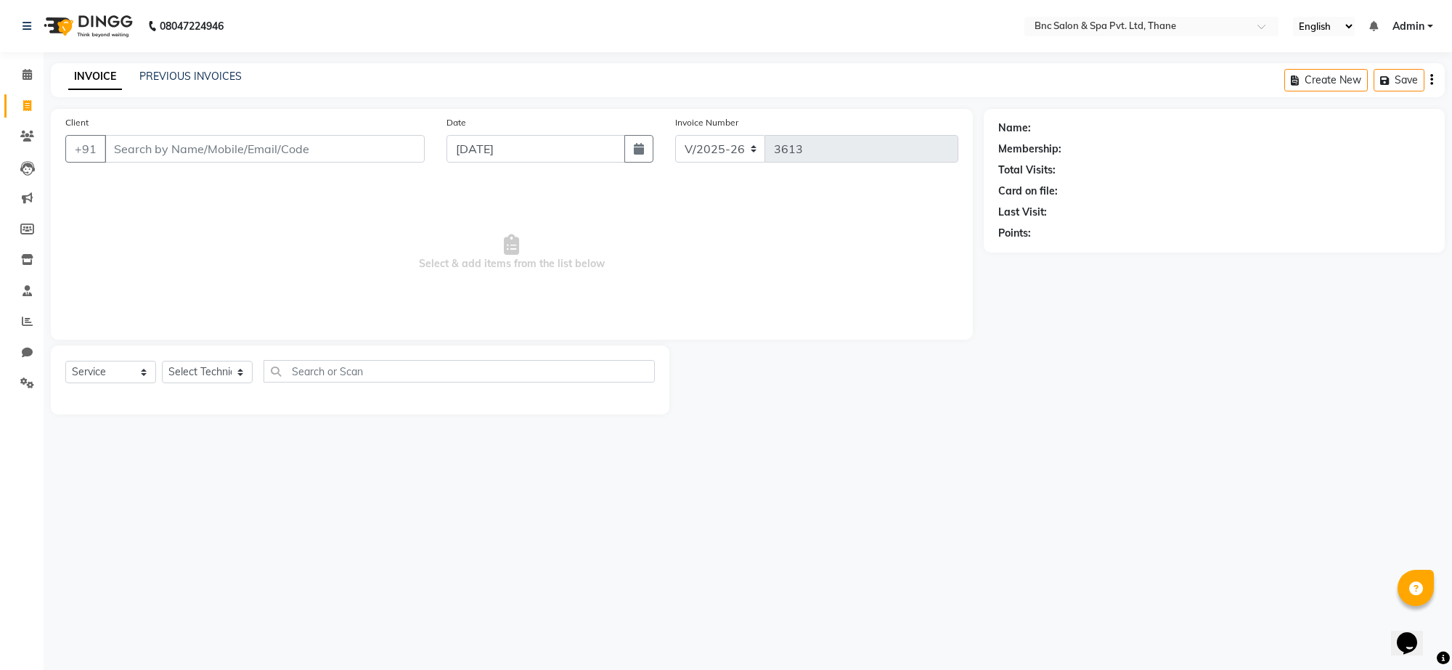
click at [267, 151] on input "Client" at bounding box center [265, 149] width 320 height 28
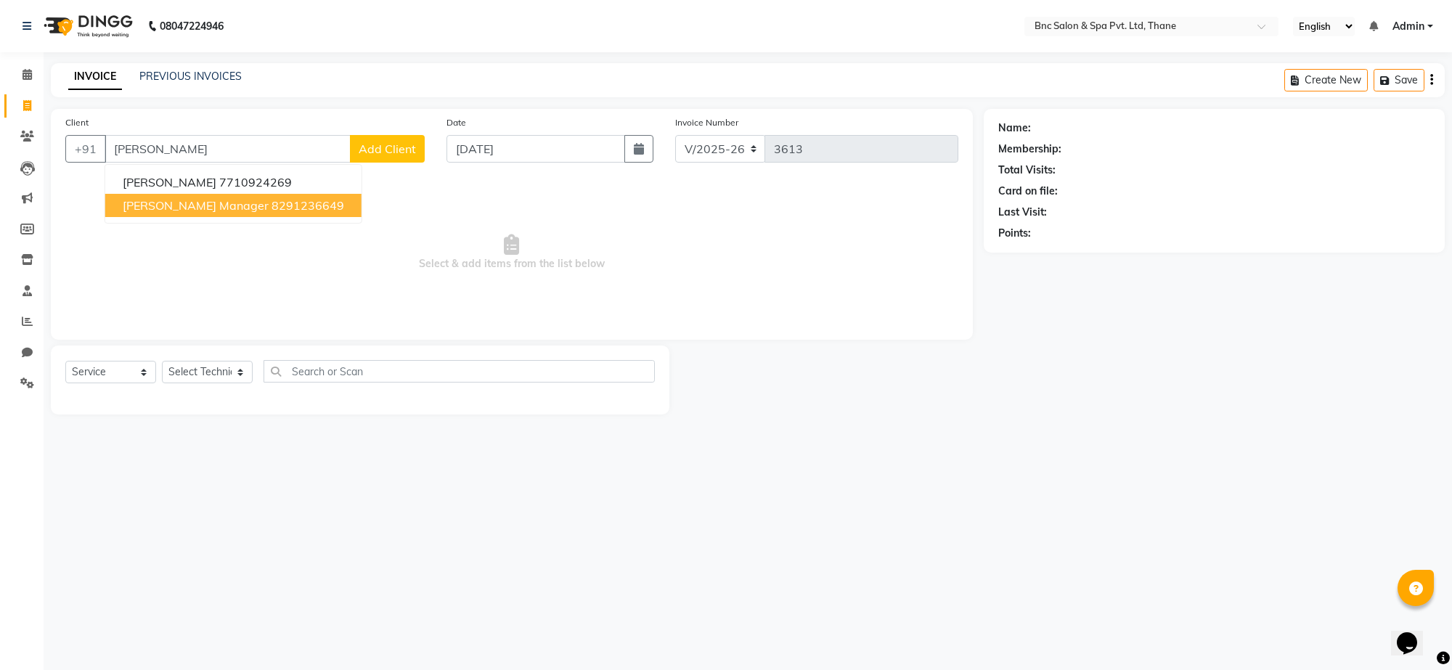
click at [272, 201] on ngb-highlight "8291236649" at bounding box center [308, 205] width 73 height 15
type input "8291236649"
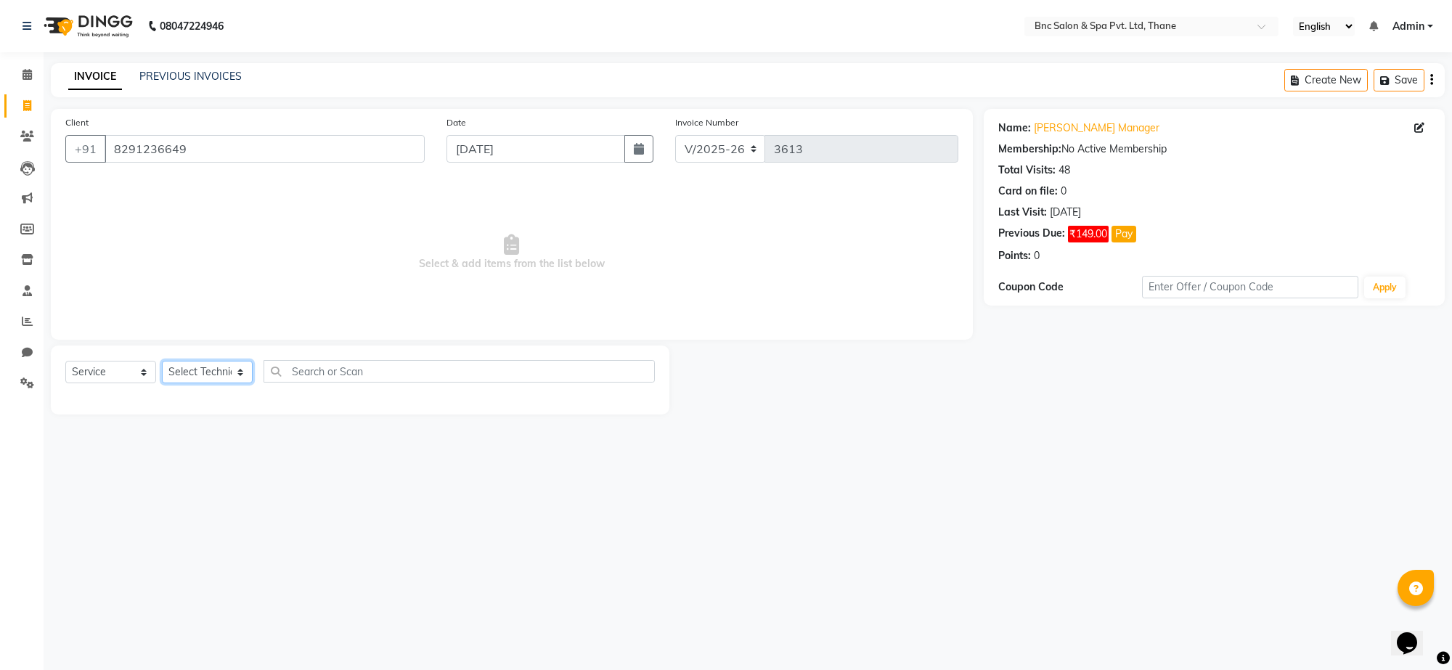
click at [215, 369] on select "Select Technician [PERSON_NAME] [PERSON_NAME] [PERSON_NAME] [PERSON_NAME] [PERS…" at bounding box center [207, 372] width 91 height 23
select select "71923"
click at [162, 361] on select "Select Technician [PERSON_NAME] [PERSON_NAME] [PERSON_NAME] [PERSON_NAME] [PERS…" at bounding box center [207, 372] width 91 height 23
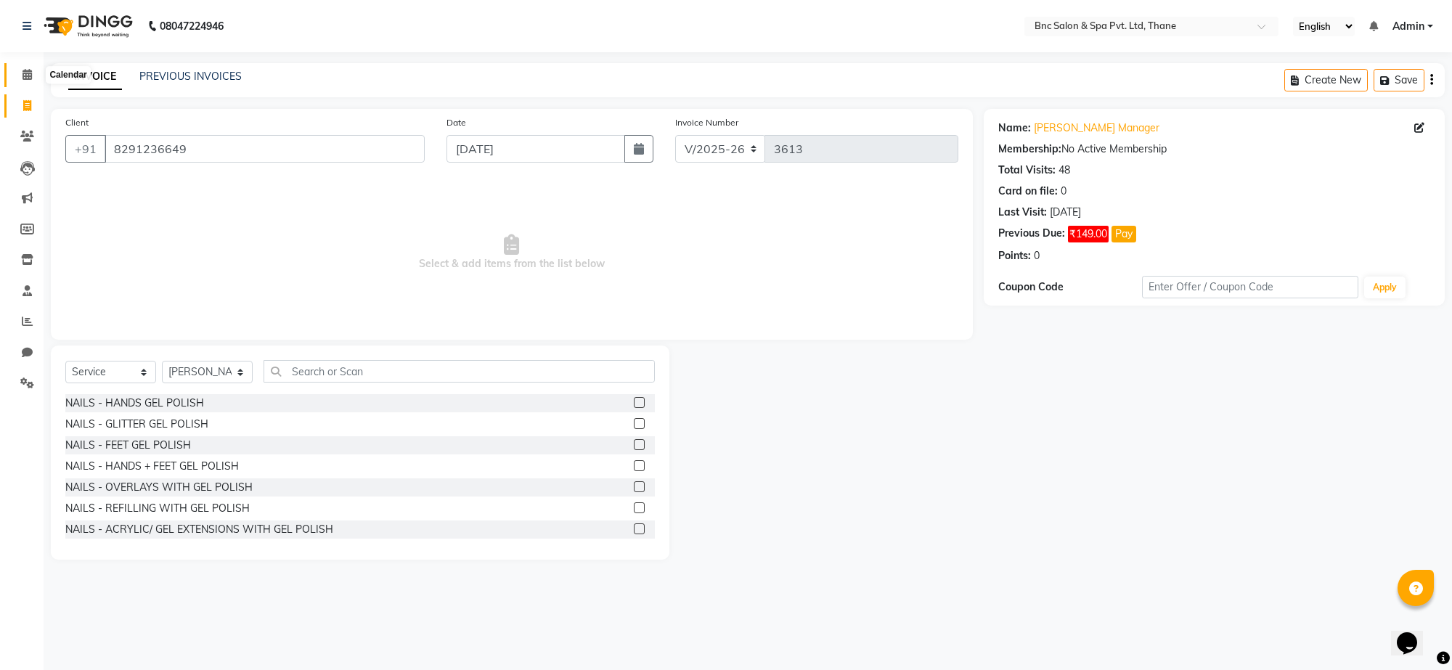
click at [33, 67] on span at bounding box center [27, 75] width 25 height 17
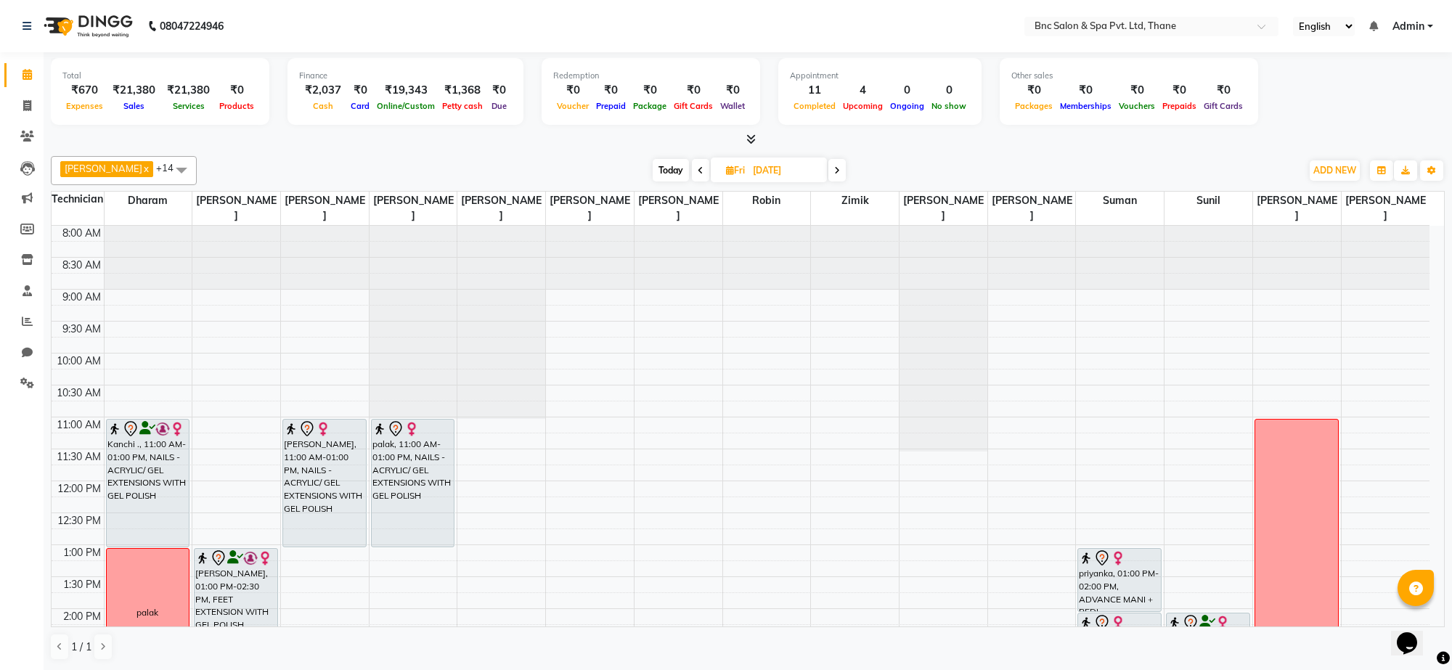
click at [829, 171] on span at bounding box center [837, 170] width 17 height 23
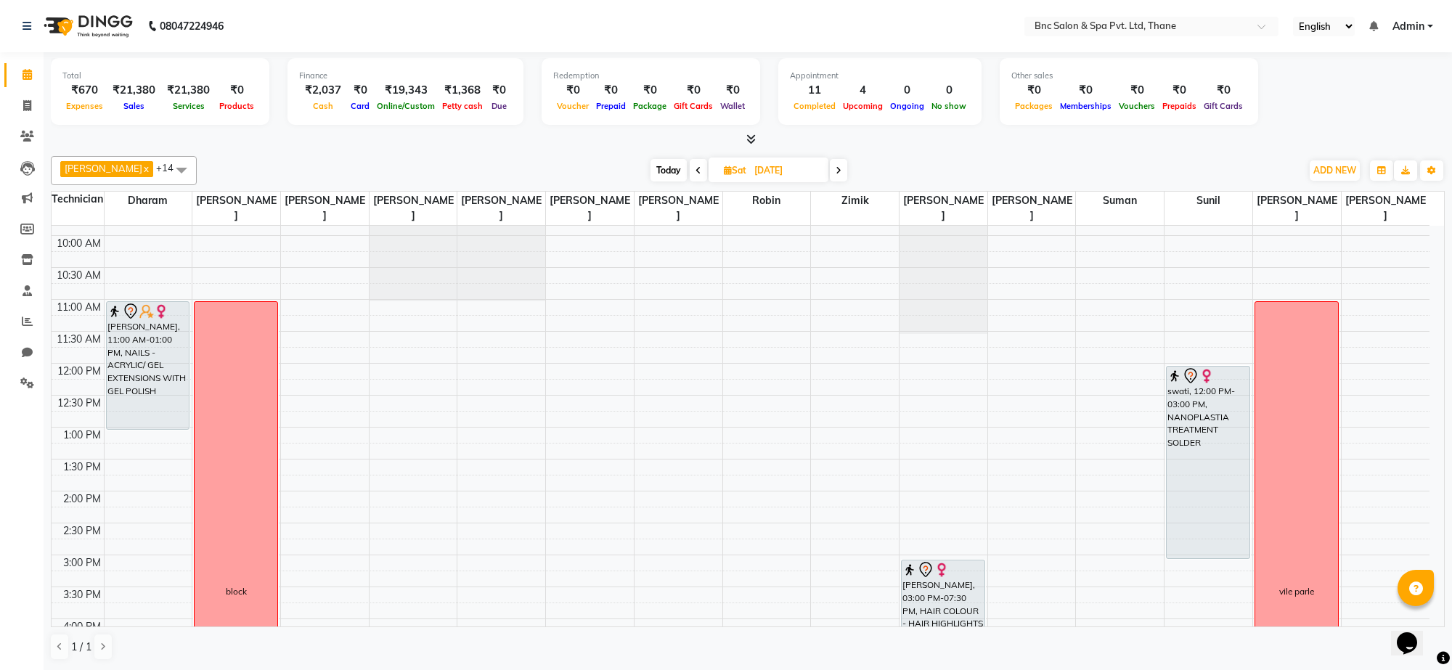
scroll to position [118, 0]
click at [690, 168] on span at bounding box center [698, 170] width 17 height 23
type input "[DATE]"
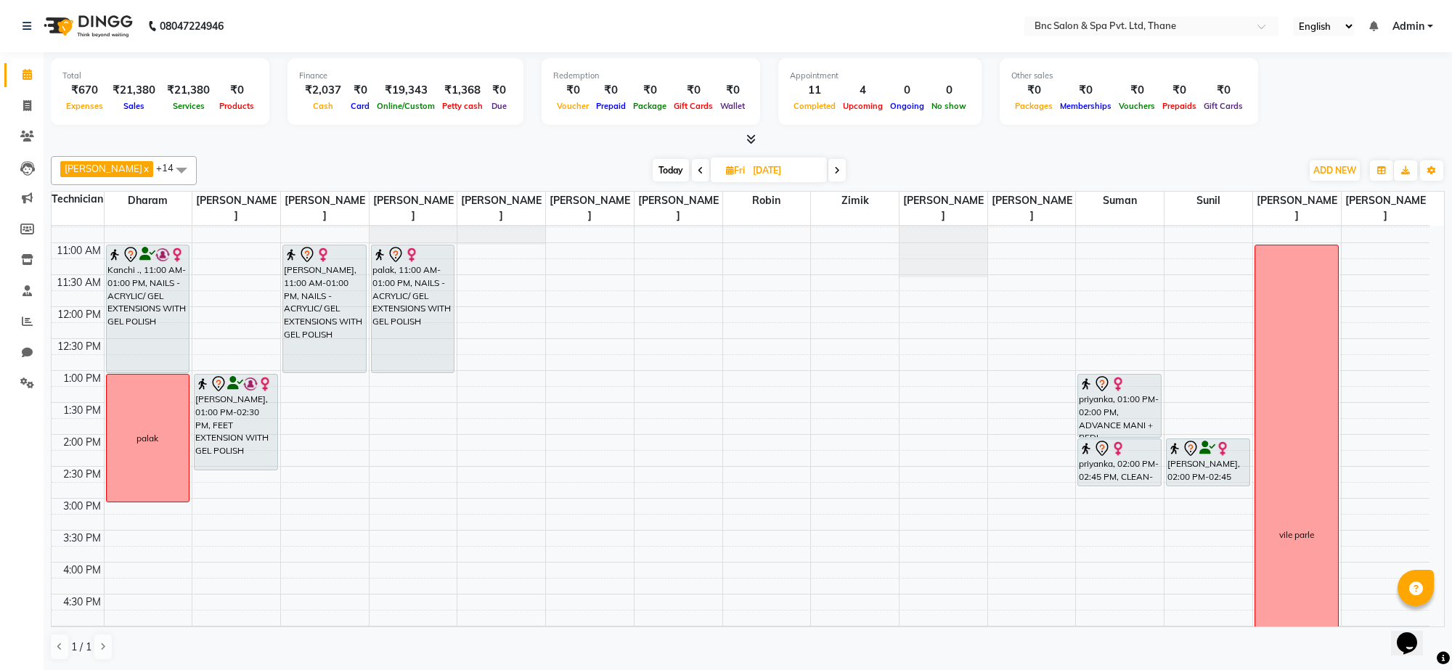
scroll to position [149, 0]
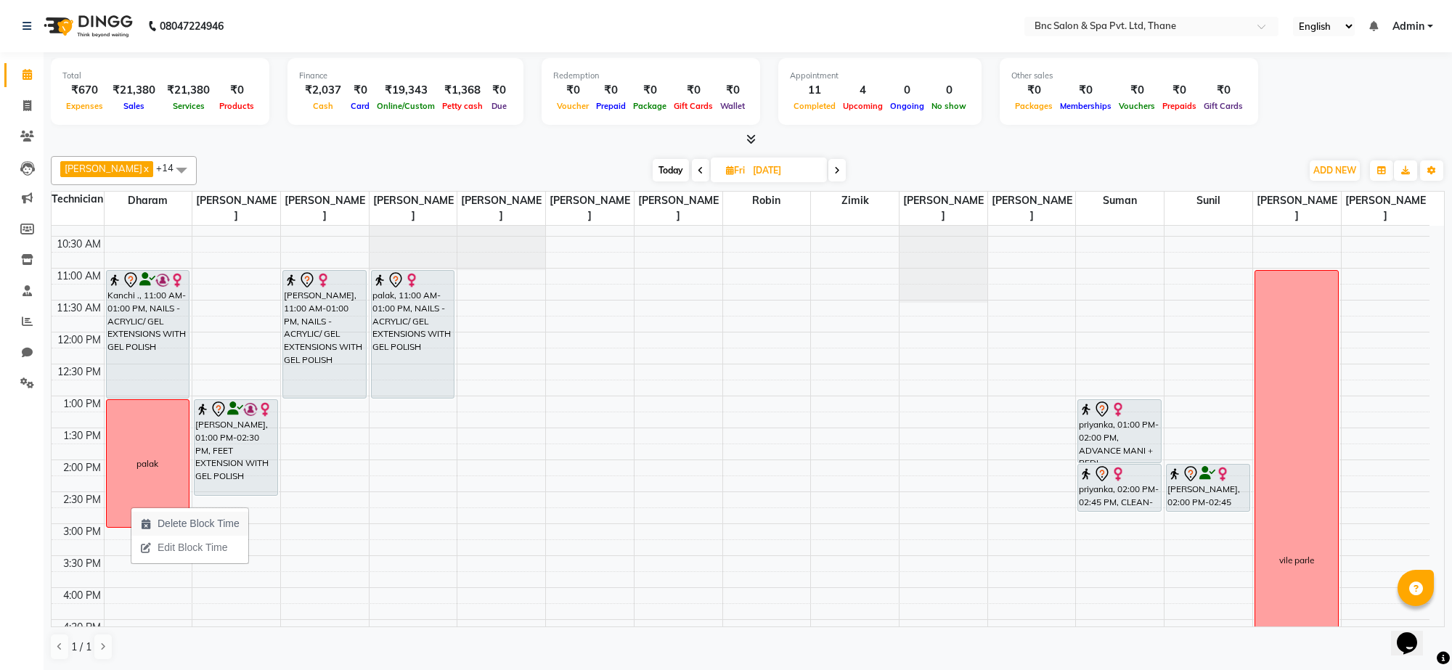
click at [145, 516] on span "Delete Block Time" at bounding box center [189, 524] width 117 height 24
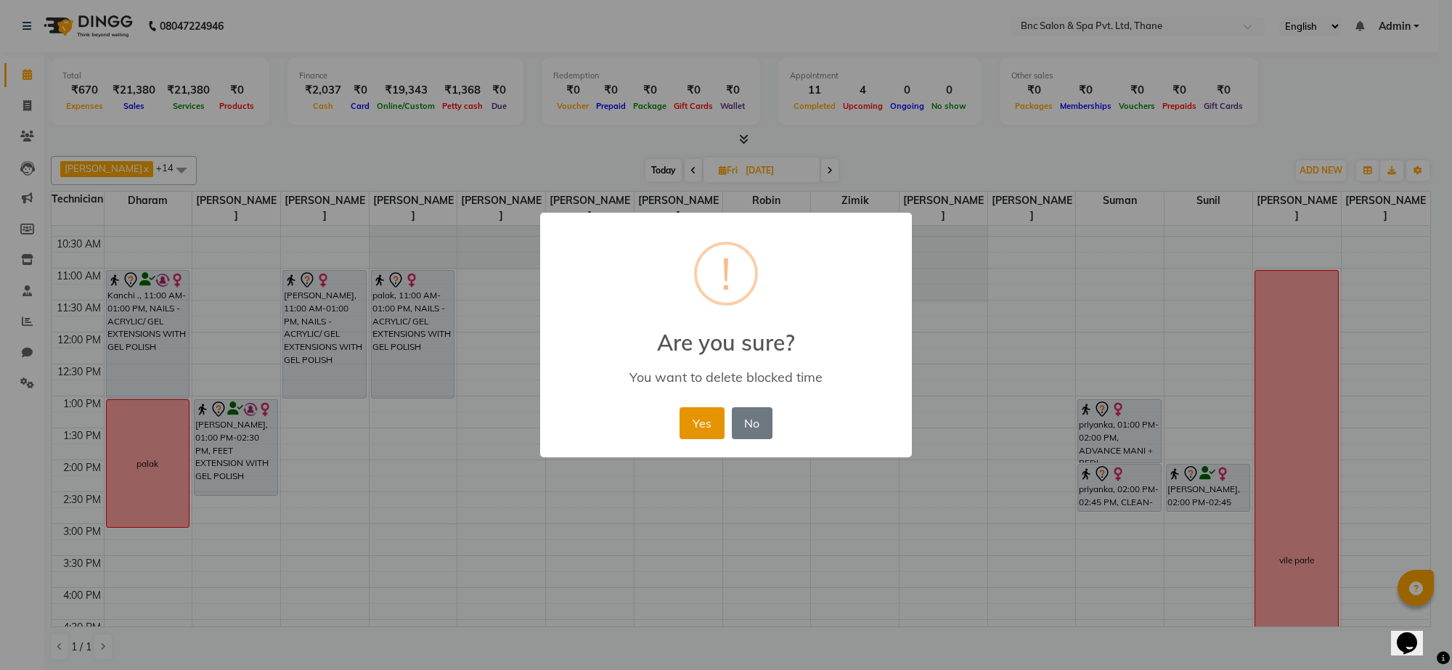
click at [697, 426] on button "Yes" at bounding box center [702, 423] width 44 height 32
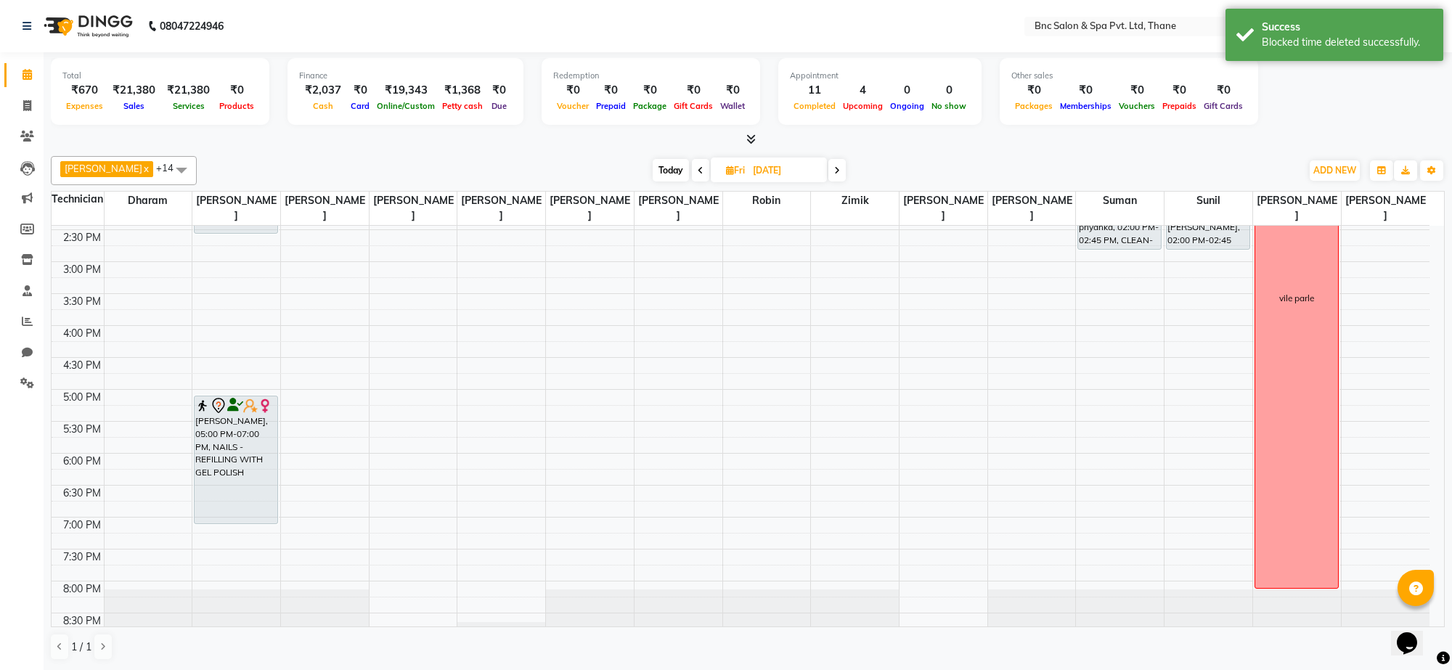
scroll to position [415, 0]
click at [109, 401] on div "8:00 AM 8:30 AM 9:00 AM 9:30 AM 10:00 AM 10:30 AM 11:00 AM 11:30 AM 12:00 PM 12…" at bounding box center [741, 226] width 1378 height 830
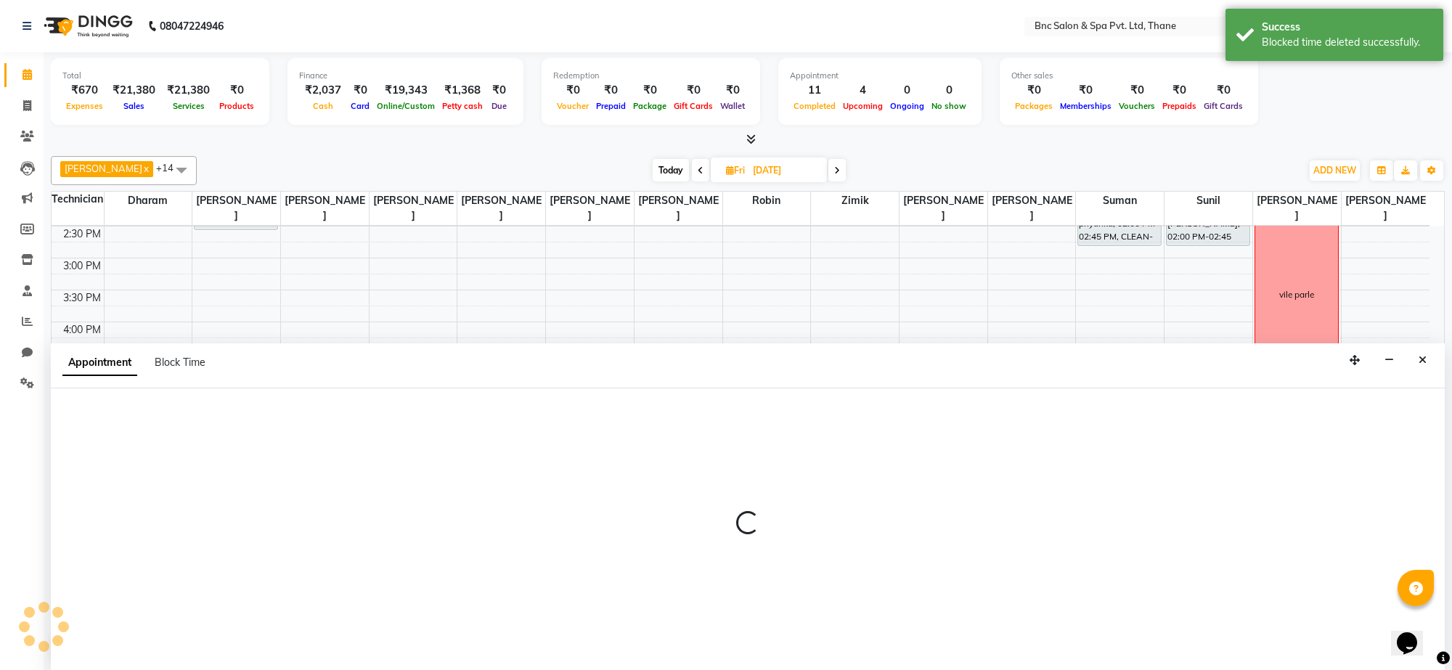
select select "71874"
select select "tentative"
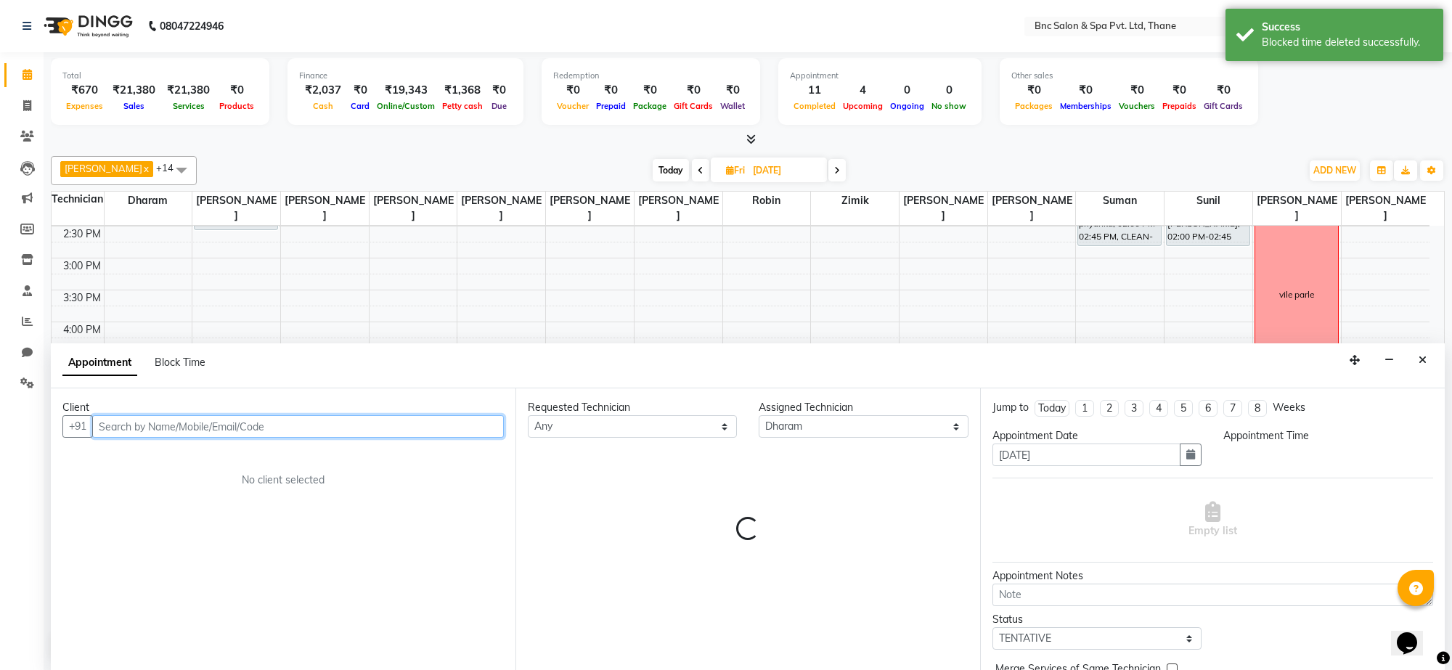
select select "1020"
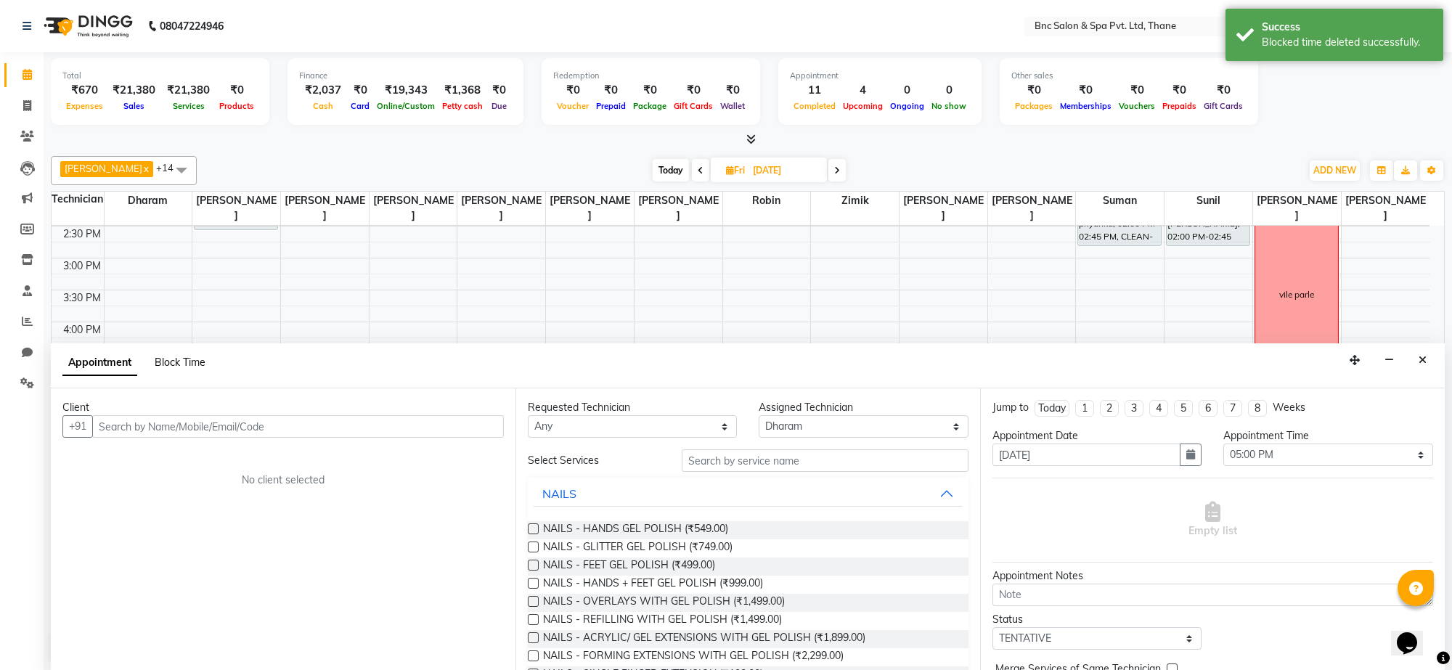
click at [193, 361] on span "Block Time" at bounding box center [180, 362] width 51 height 13
select select "71874"
select select "1020"
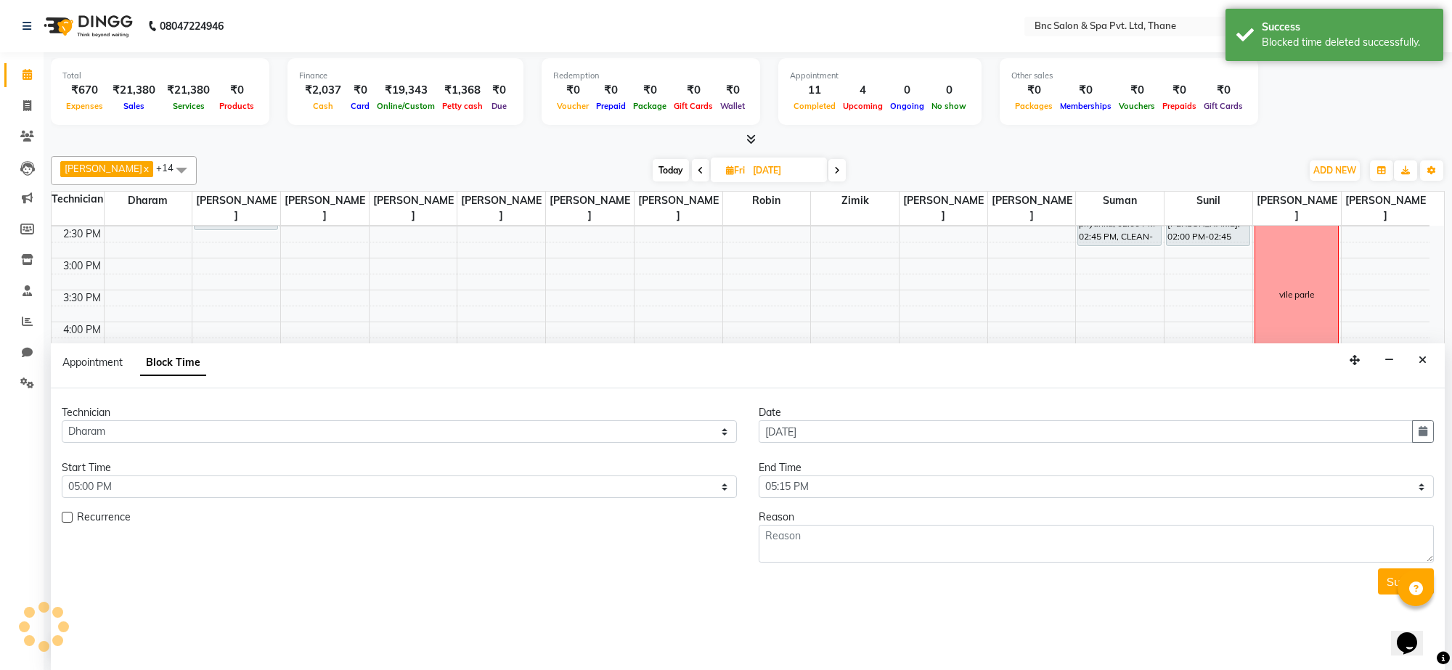
scroll to position [439, 0]
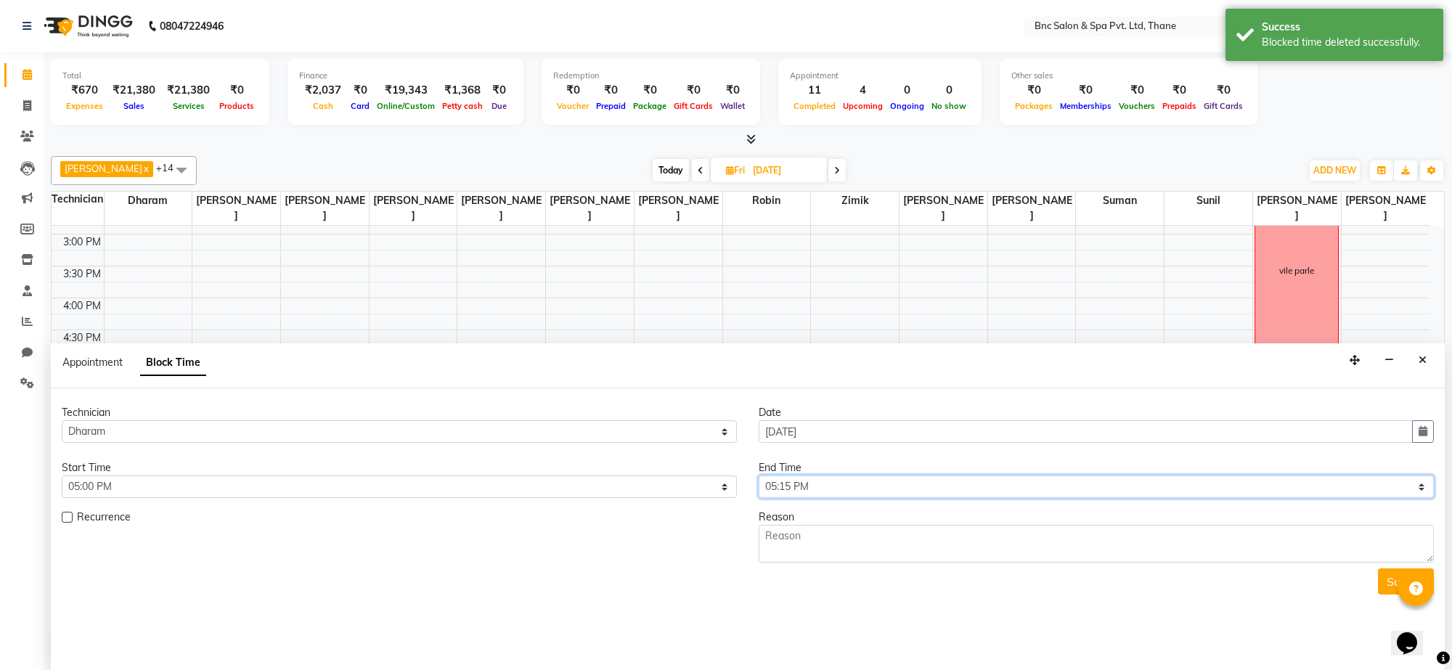
click at [810, 488] on select "Select 09:00 AM 09:15 AM 09:30 AM 09:45 AM 10:00 AM 10:15 AM 10:30 AM 10:45 AM …" at bounding box center [1096, 487] width 675 height 23
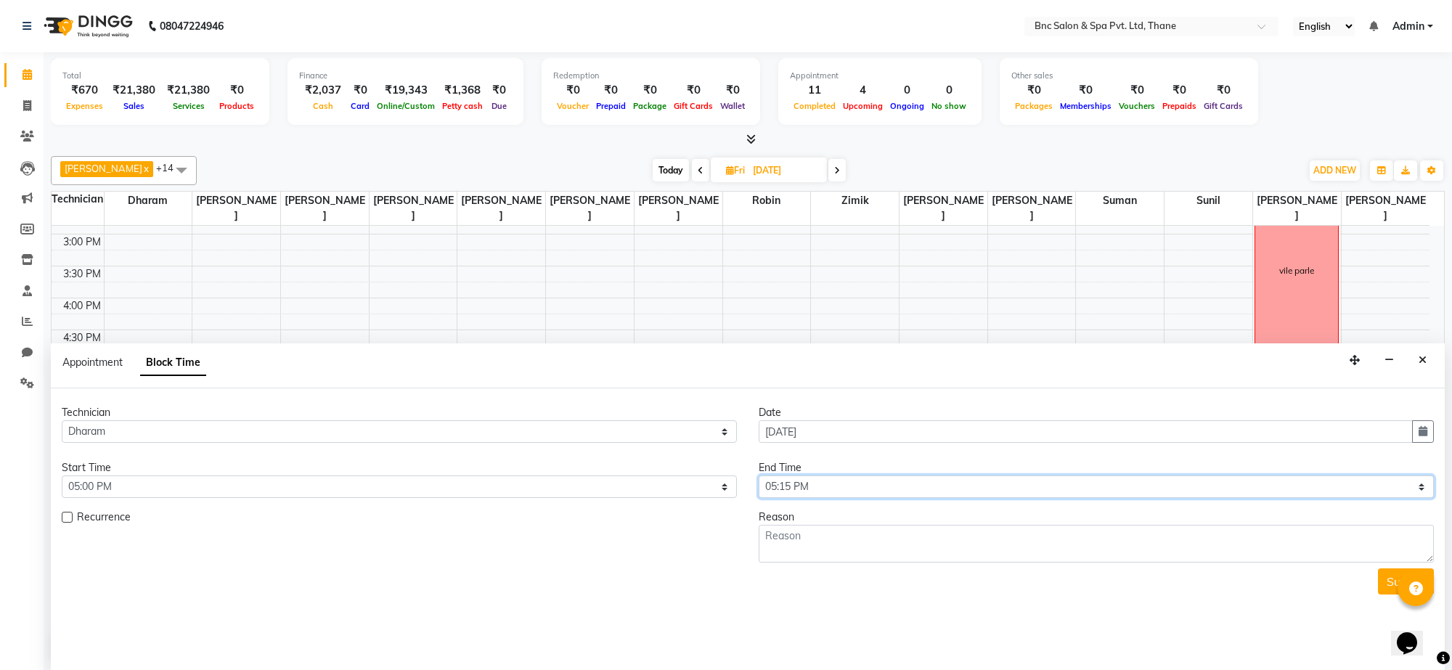
select select "1140"
click at [759, 476] on select "Select 09:00 AM 09:15 AM 09:30 AM 09:45 AM 10:00 AM 10:15 AM 10:30 AM 10:45 AM …" at bounding box center [1096, 487] width 675 height 23
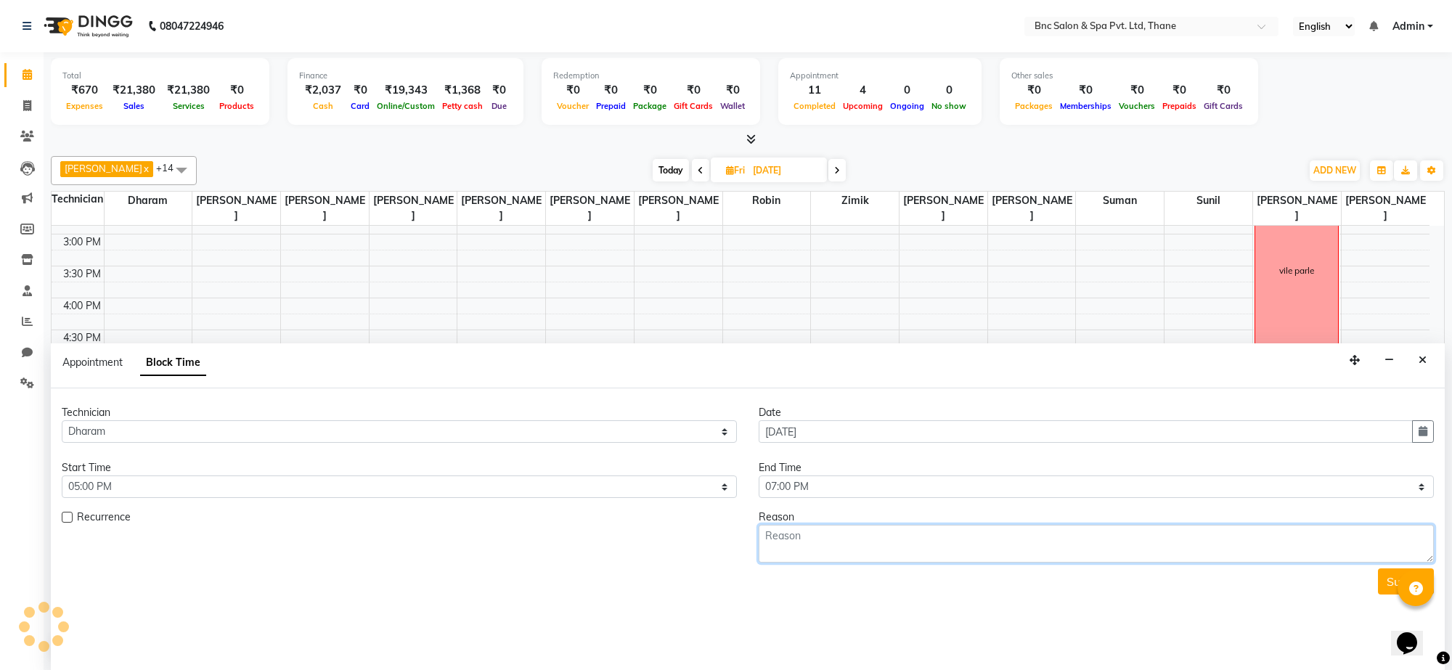
click at [1092, 563] on textarea at bounding box center [1096, 544] width 675 height 38
type textarea "palak"
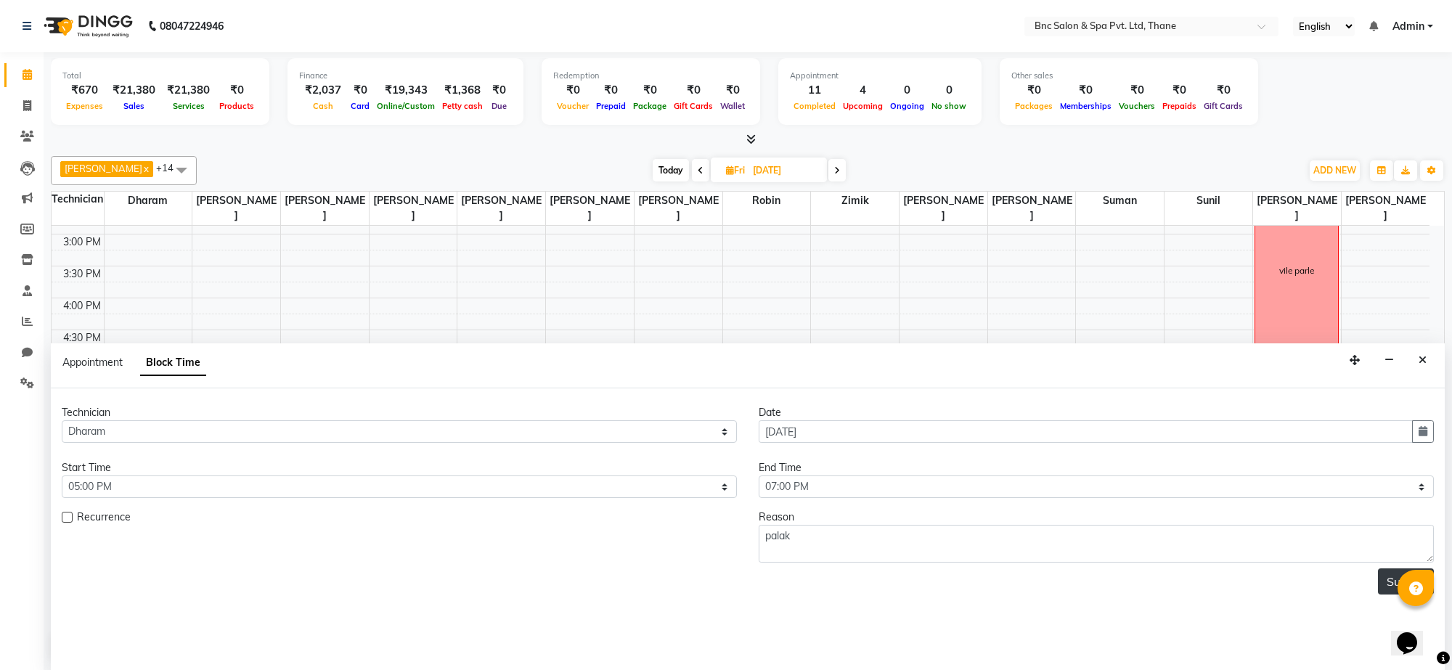
click at [1380, 572] on button "Submit" at bounding box center [1406, 582] width 56 height 26
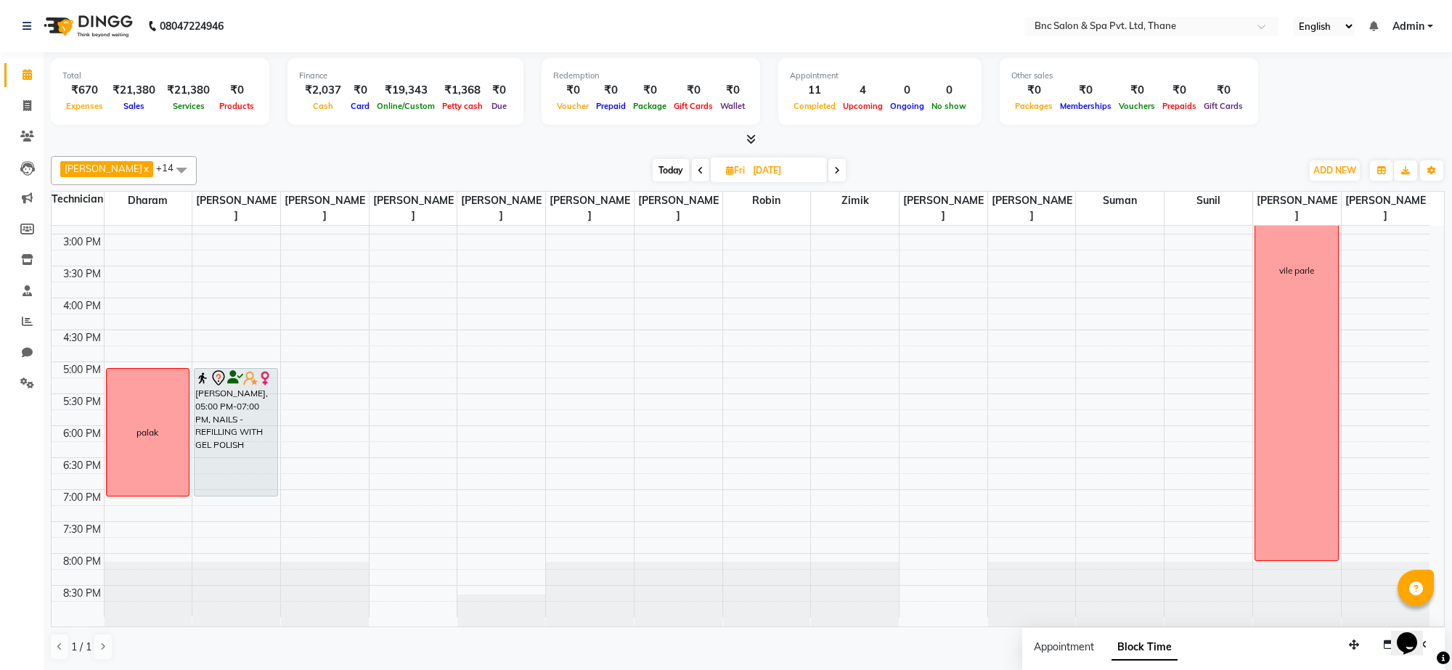
click at [653, 169] on span "Today" at bounding box center [671, 170] width 36 height 23
type input "[DATE]"
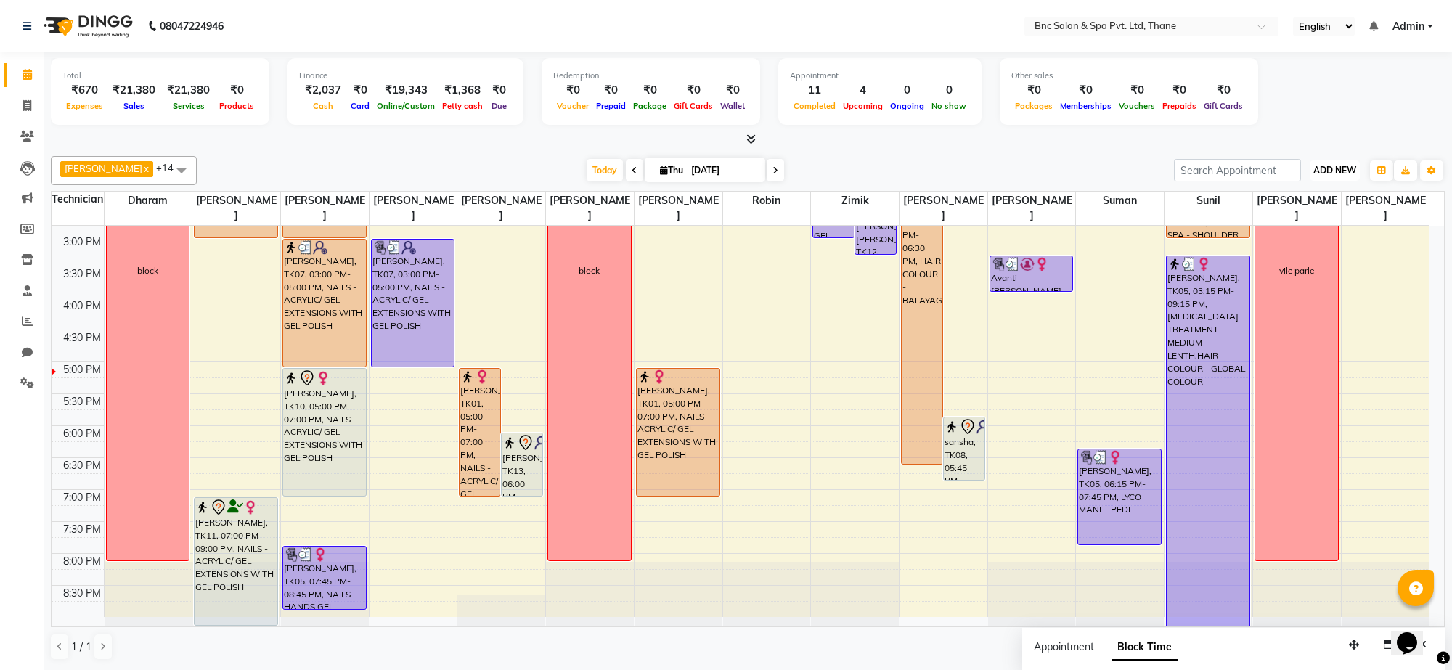
click at [1338, 163] on button "ADD NEW Toggle Dropdown" at bounding box center [1335, 170] width 50 height 20
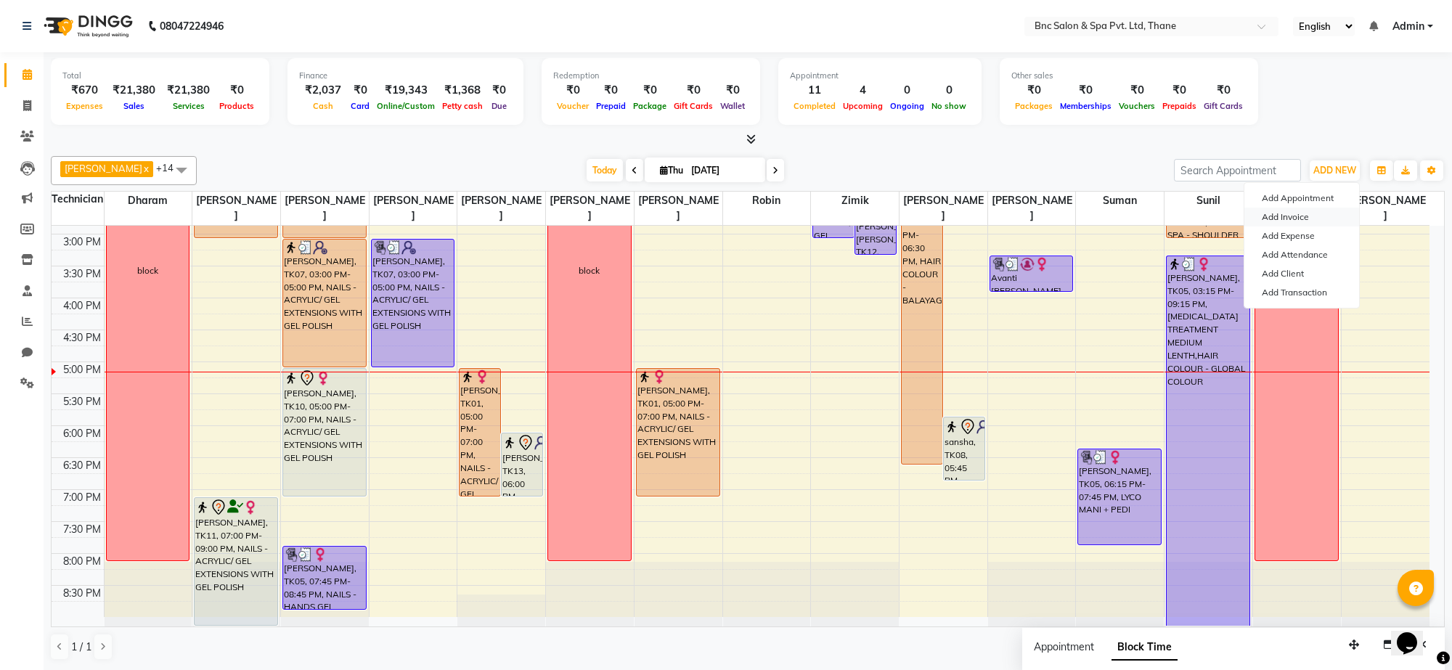
click at [1311, 214] on link "Add Invoice" at bounding box center [1302, 217] width 115 height 19
select select "service"
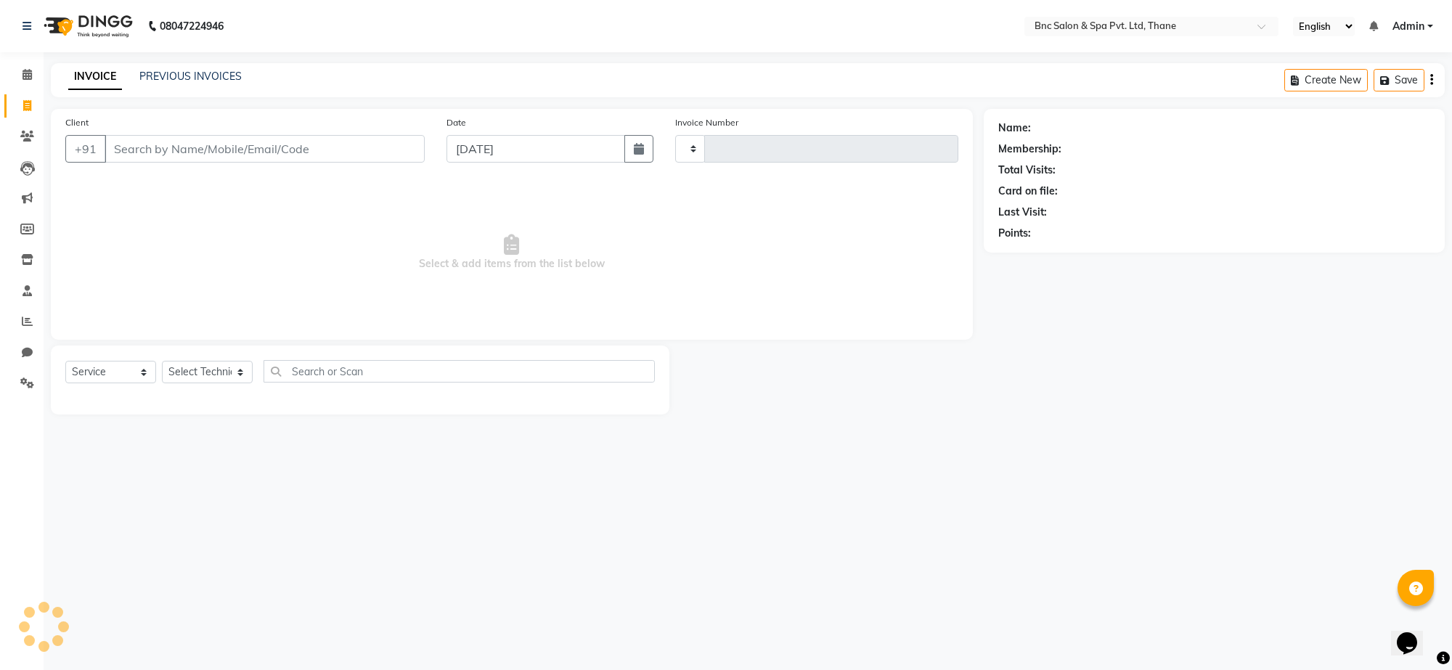
type input "3613"
select select "7892"
click at [354, 155] on input "Client" at bounding box center [265, 149] width 320 height 28
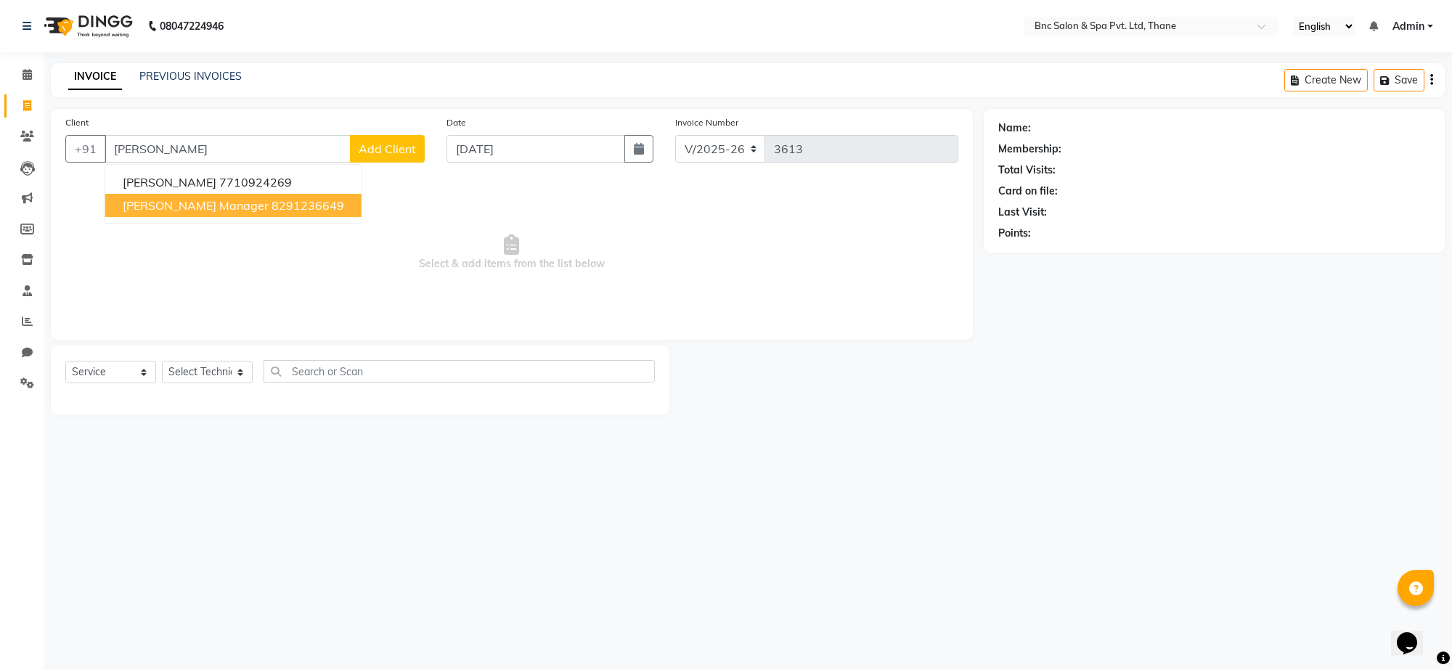
click at [272, 204] on ngb-highlight "8291236649" at bounding box center [308, 205] width 73 height 15
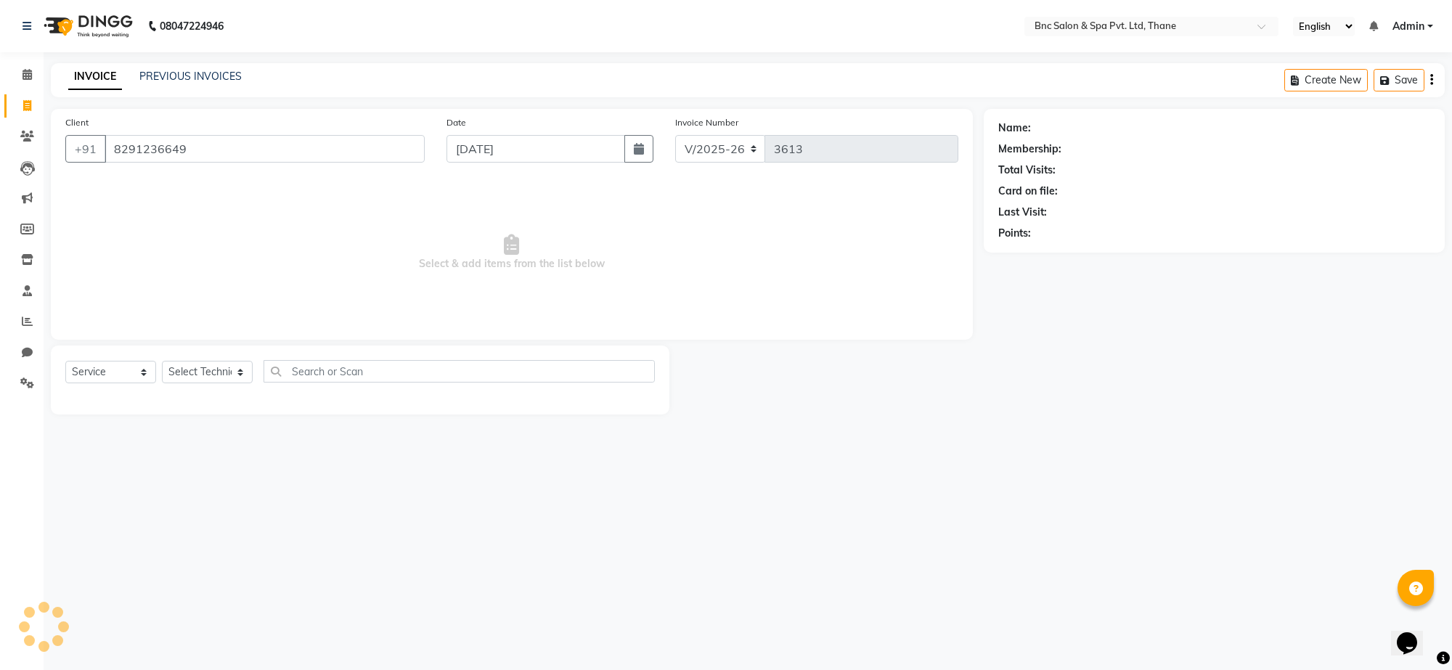
type input "8291236649"
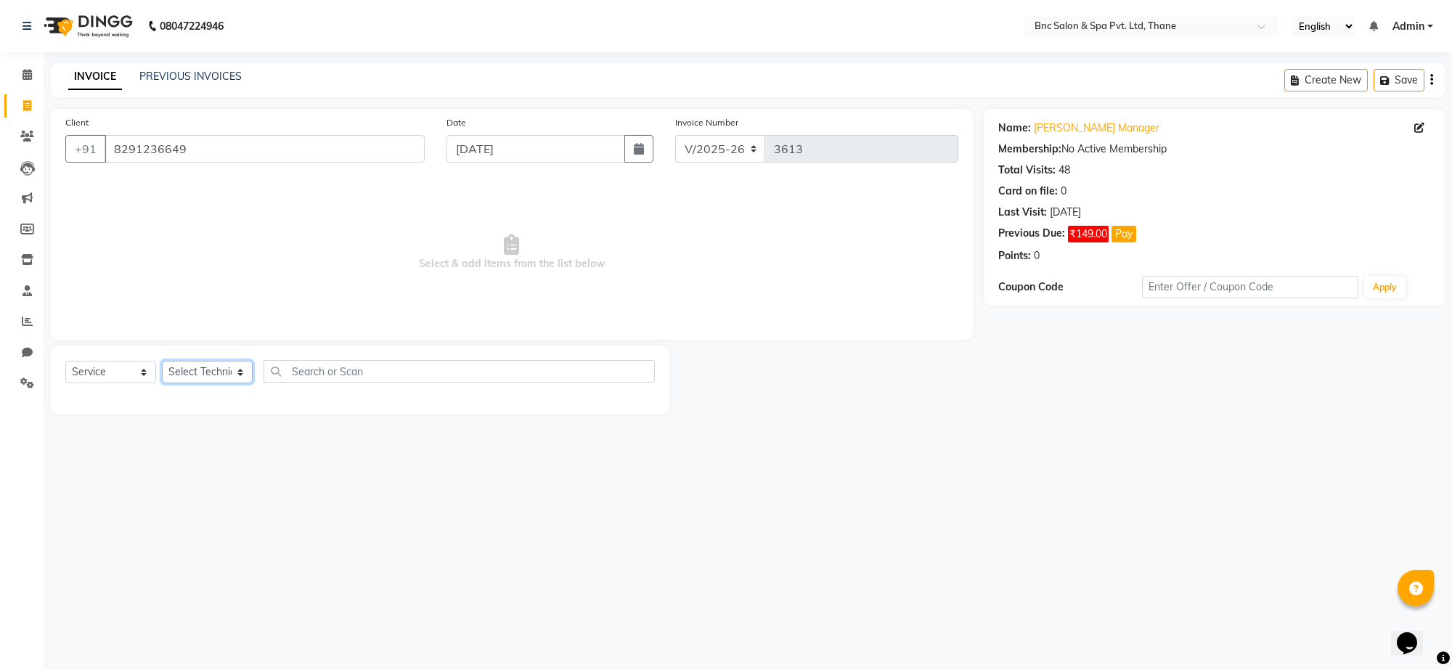
click at [190, 375] on select "Select Technician [PERSON_NAME] [PERSON_NAME] [PERSON_NAME] [PERSON_NAME] [PERS…" at bounding box center [207, 372] width 91 height 23
select select "71926"
click at [162, 361] on select "Select Technician [PERSON_NAME] [PERSON_NAME] [PERSON_NAME] [PERSON_NAME] [PERS…" at bounding box center [207, 372] width 91 height 23
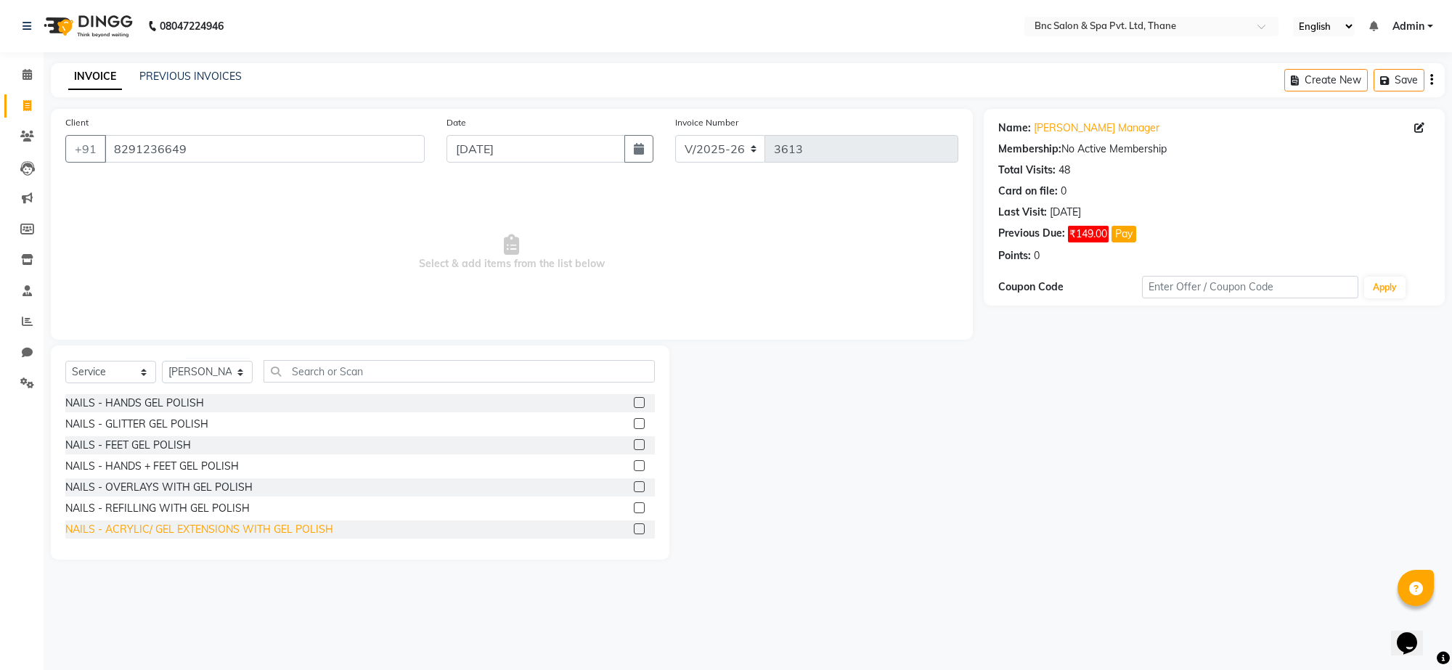
click at [146, 525] on div "NAILS - ACRYLIC/ GEL EXTENSIONS WITH GEL POLISH" at bounding box center [199, 529] width 268 height 15
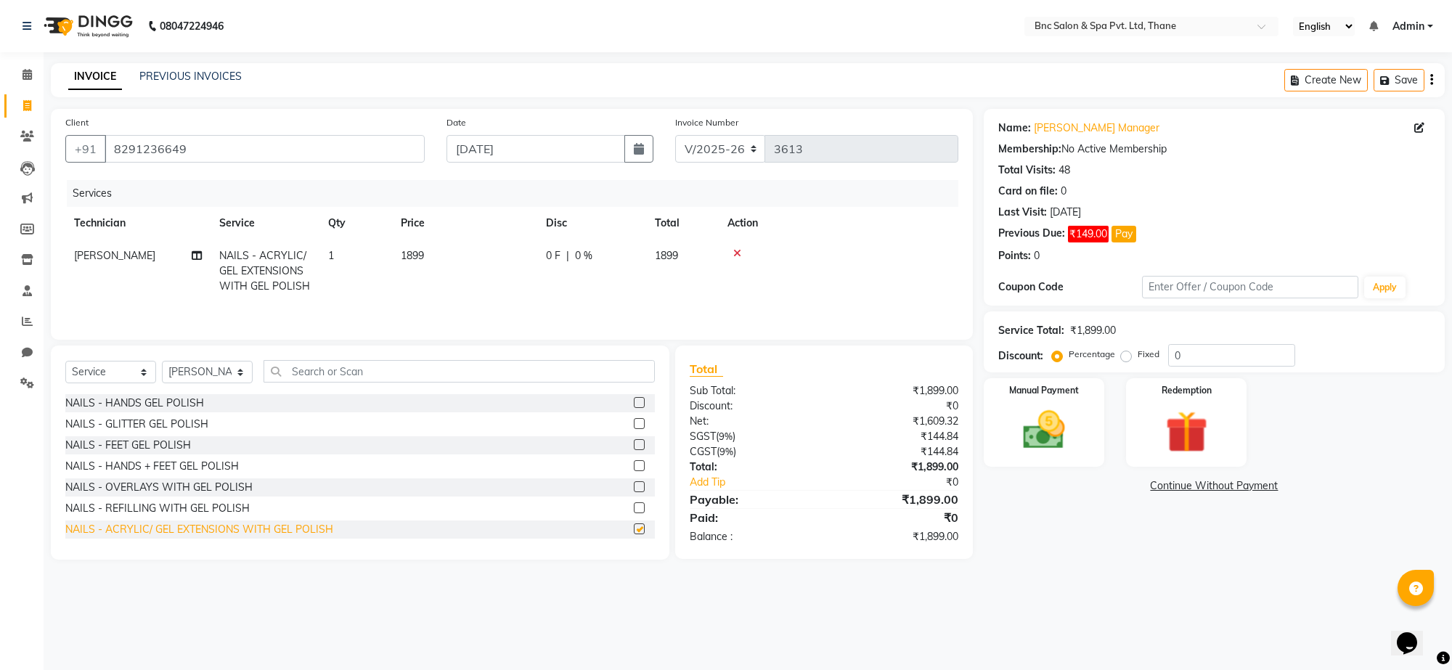
checkbox input "false"
click at [198, 371] on select "Select Technician [PERSON_NAME] [PERSON_NAME] [PERSON_NAME] [PERSON_NAME] [PERS…" at bounding box center [207, 372] width 91 height 23
select select "71935"
click at [162, 363] on select "Select Technician [PERSON_NAME] [PERSON_NAME] [PERSON_NAME] [PERSON_NAME] [PERS…" at bounding box center [207, 372] width 91 height 23
click at [303, 370] on input "text" at bounding box center [459, 371] width 391 height 23
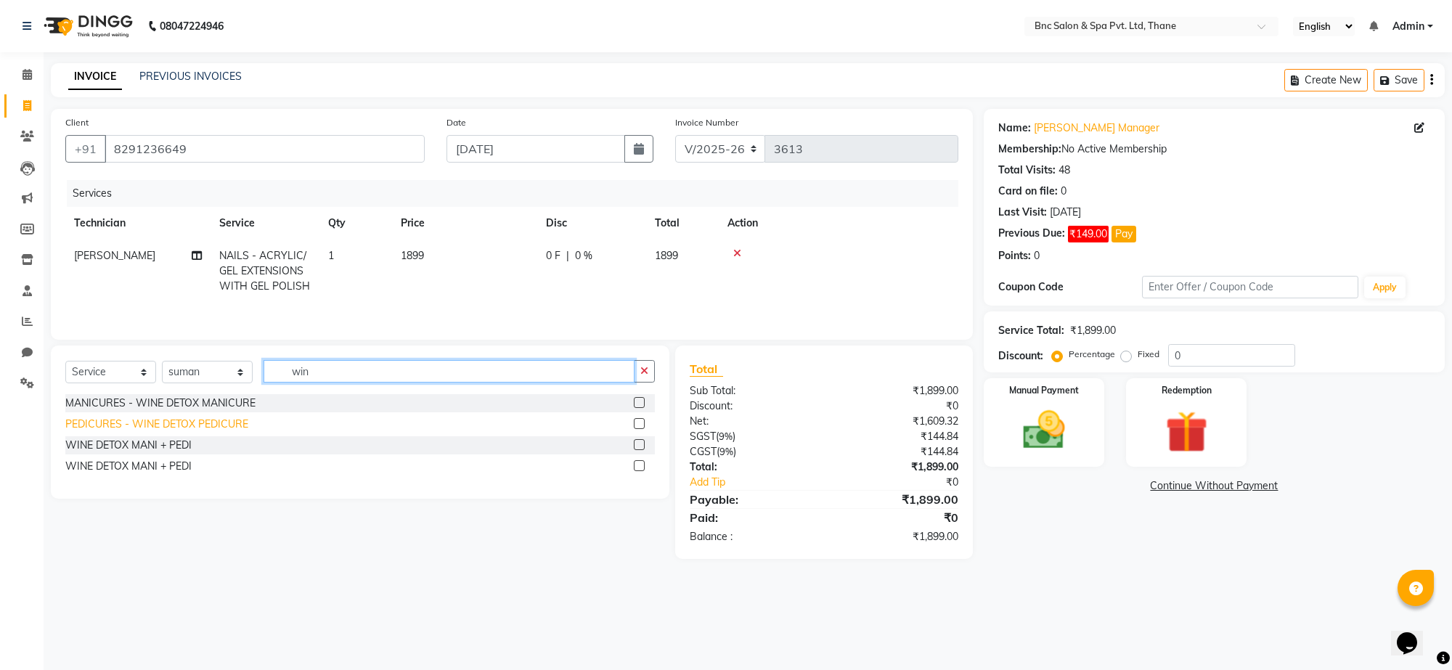
type input "win"
click at [198, 427] on div "PEDICURES - WINE DETOX PEDICURE" at bounding box center [156, 424] width 183 height 15
checkbox input "false"
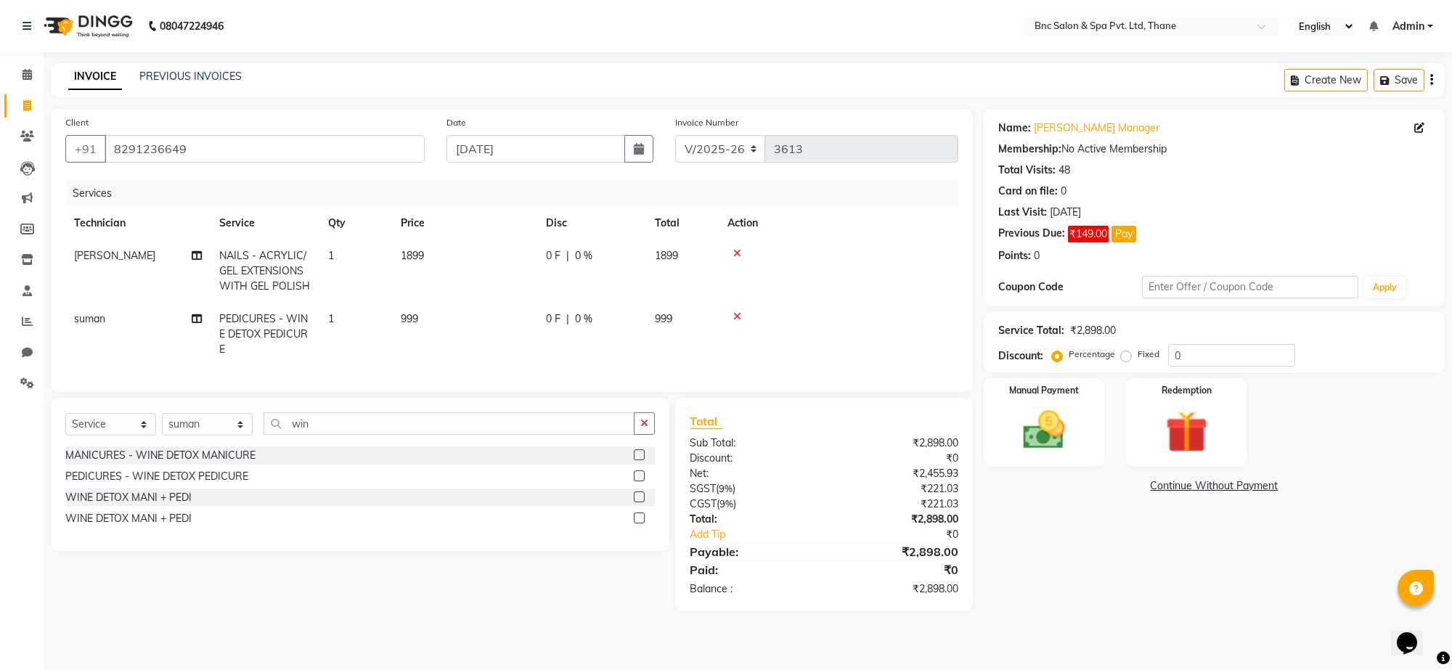
click at [407, 253] on span "1899" at bounding box center [412, 255] width 23 height 13
select select "71926"
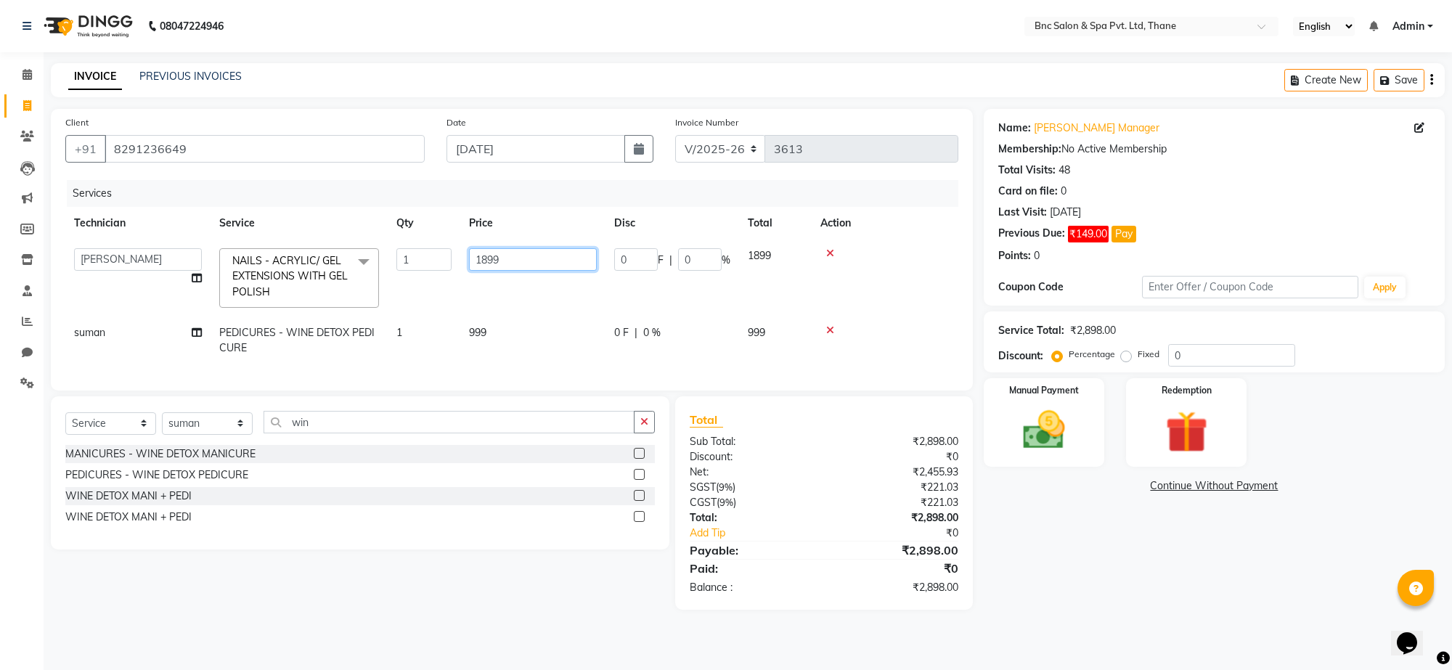
click at [513, 259] on input "1899" at bounding box center [533, 259] width 128 height 23
type input "1"
type input "2498"
click at [1059, 427] on img at bounding box center [1044, 430] width 71 height 51
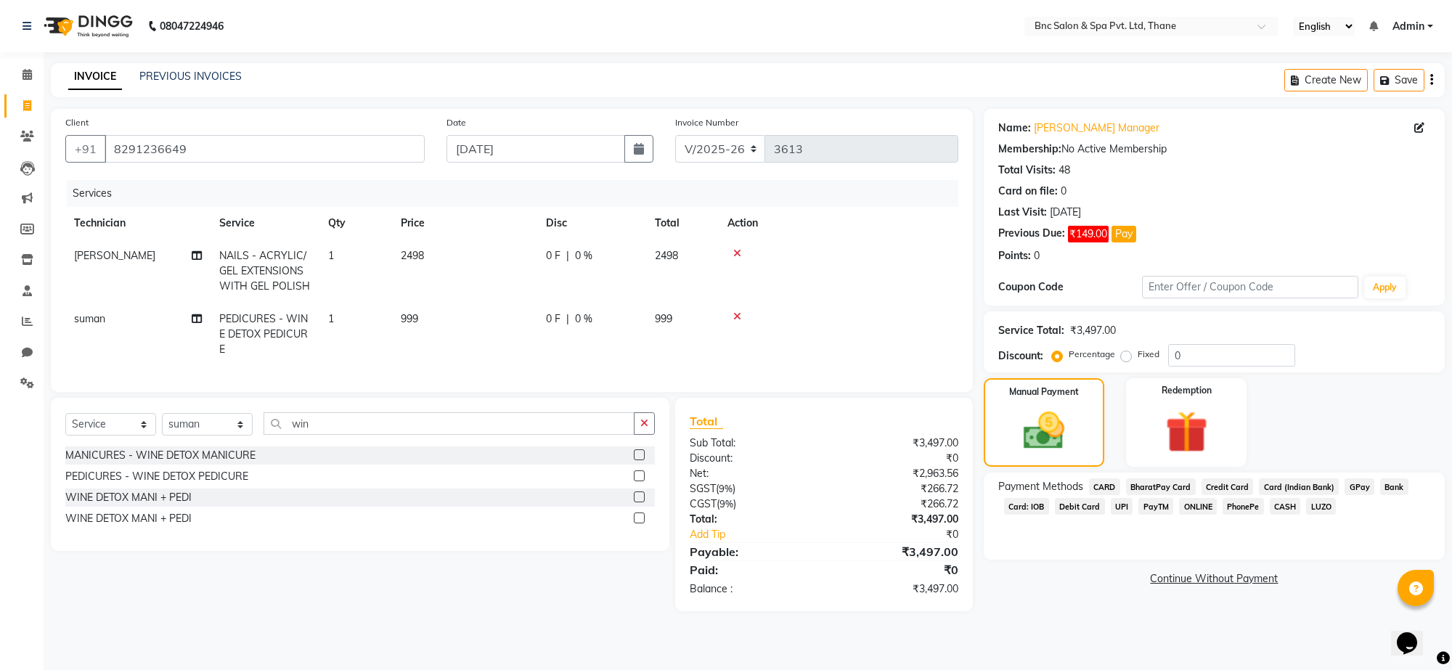
click at [1106, 485] on span "CARD" at bounding box center [1104, 487] width 31 height 17
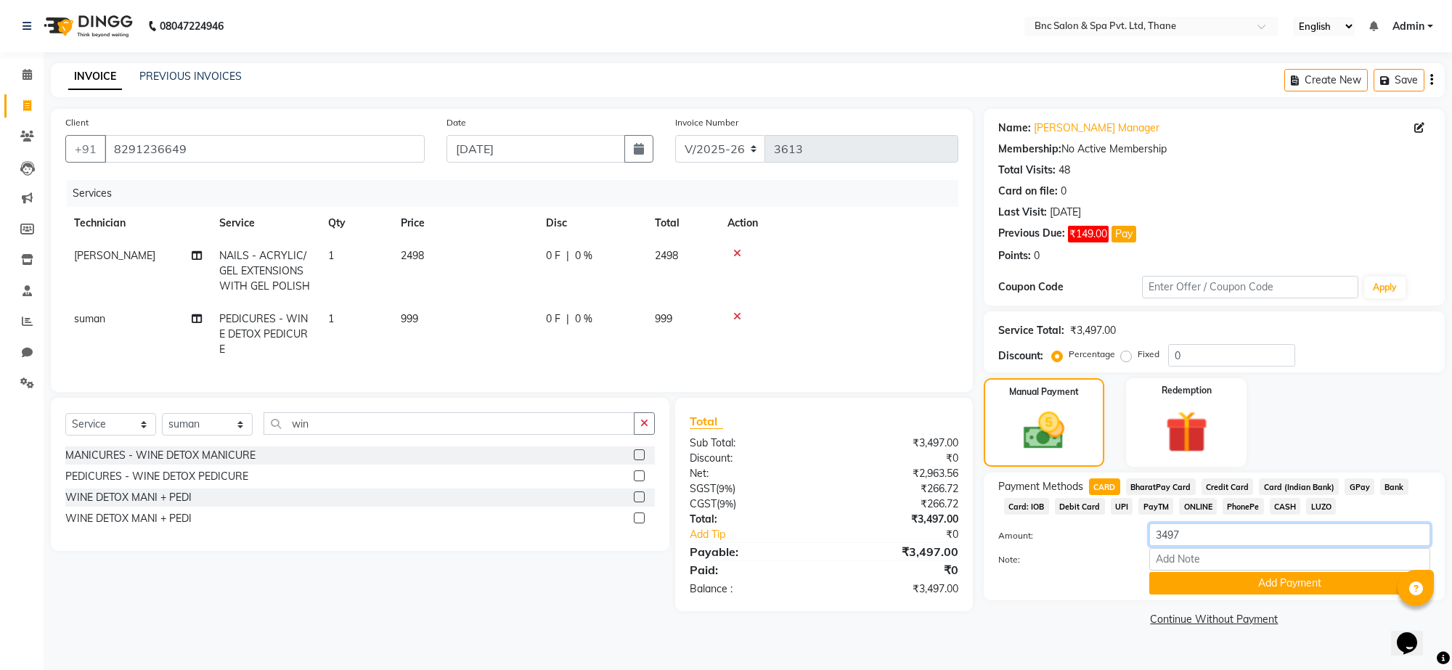
click at [1200, 545] on input "3497" at bounding box center [1290, 535] width 281 height 23
type input "3"
type input "999"
click at [1209, 583] on button "Add Payment" at bounding box center [1290, 583] width 281 height 23
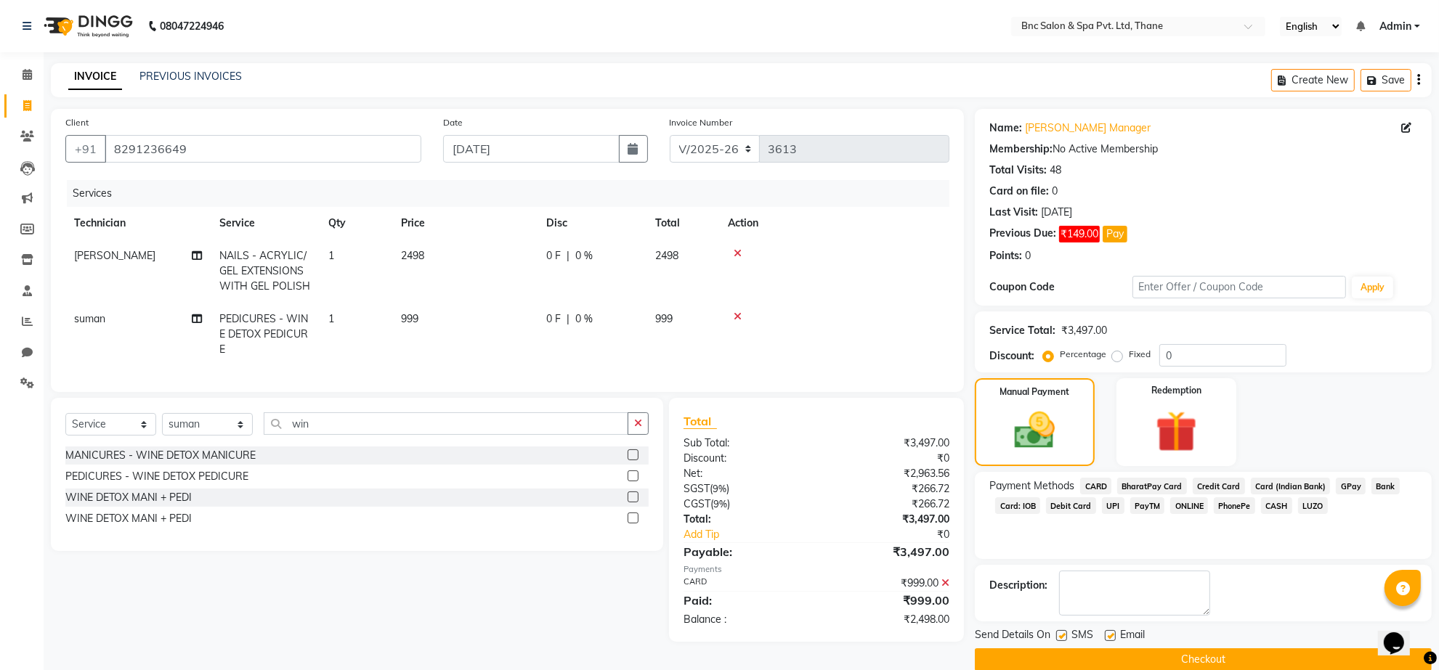
click at [1337, 485] on span "GPay" at bounding box center [1351, 486] width 30 height 17
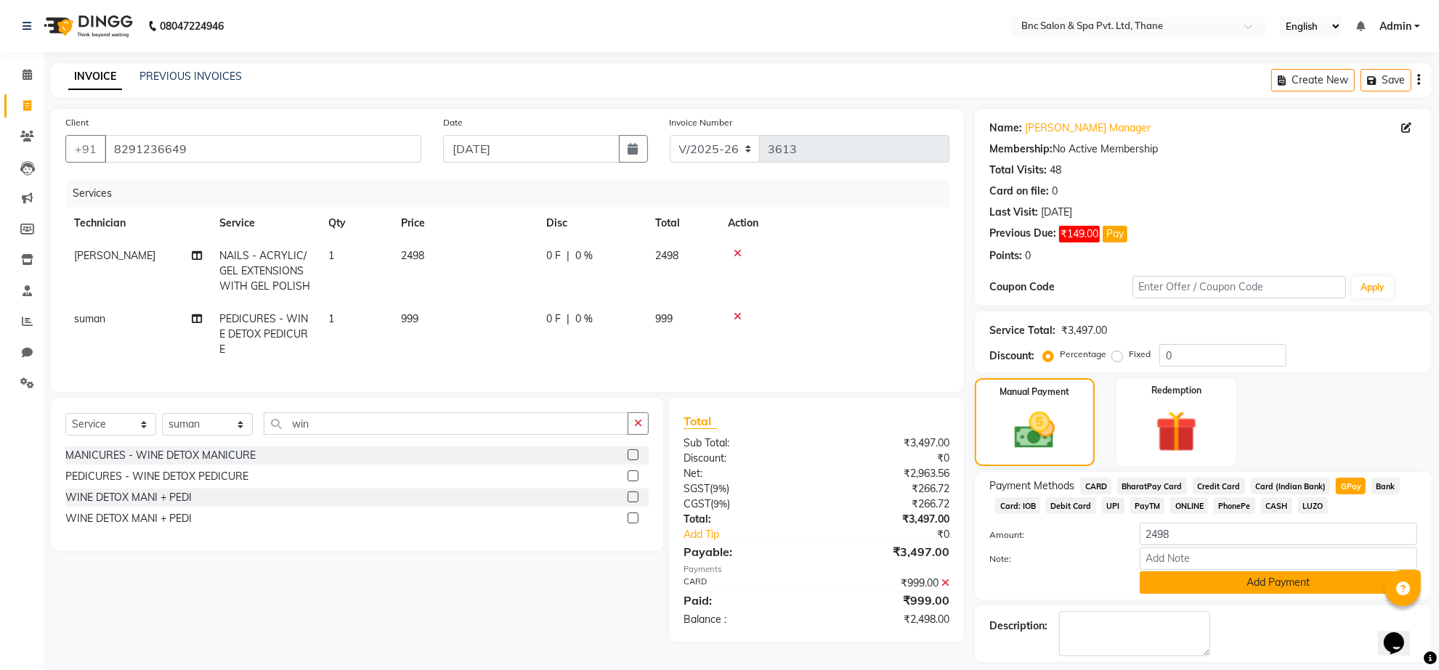
click at [1193, 586] on button "Add Payment" at bounding box center [1277, 583] width 277 height 23
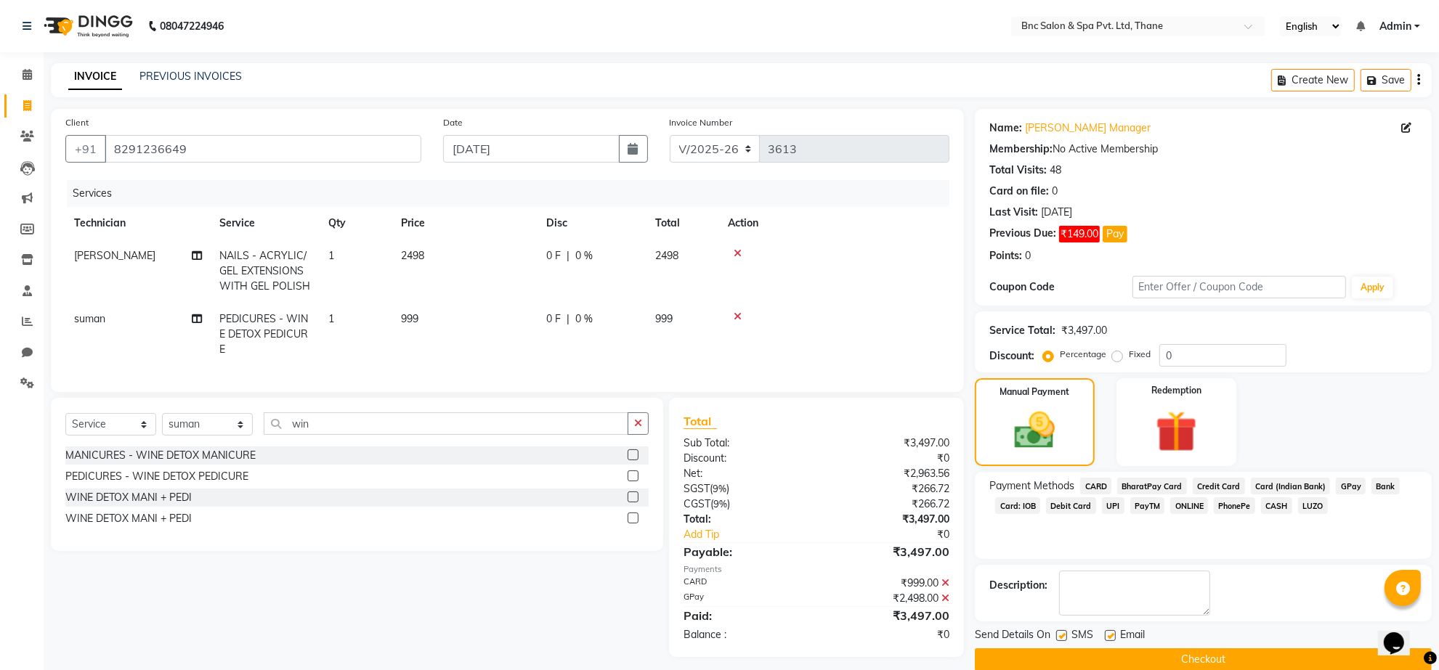
scroll to position [23, 0]
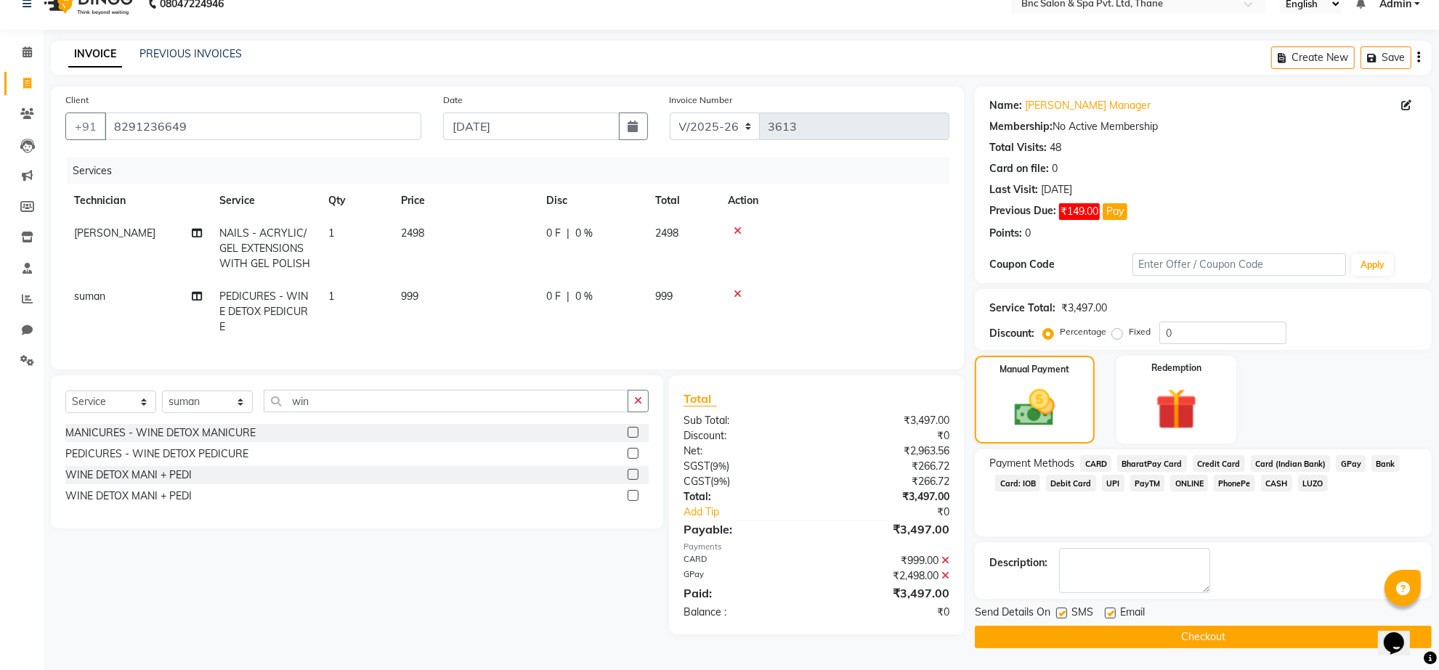
click at [1087, 630] on button "Checkout" at bounding box center [1203, 637] width 457 height 23
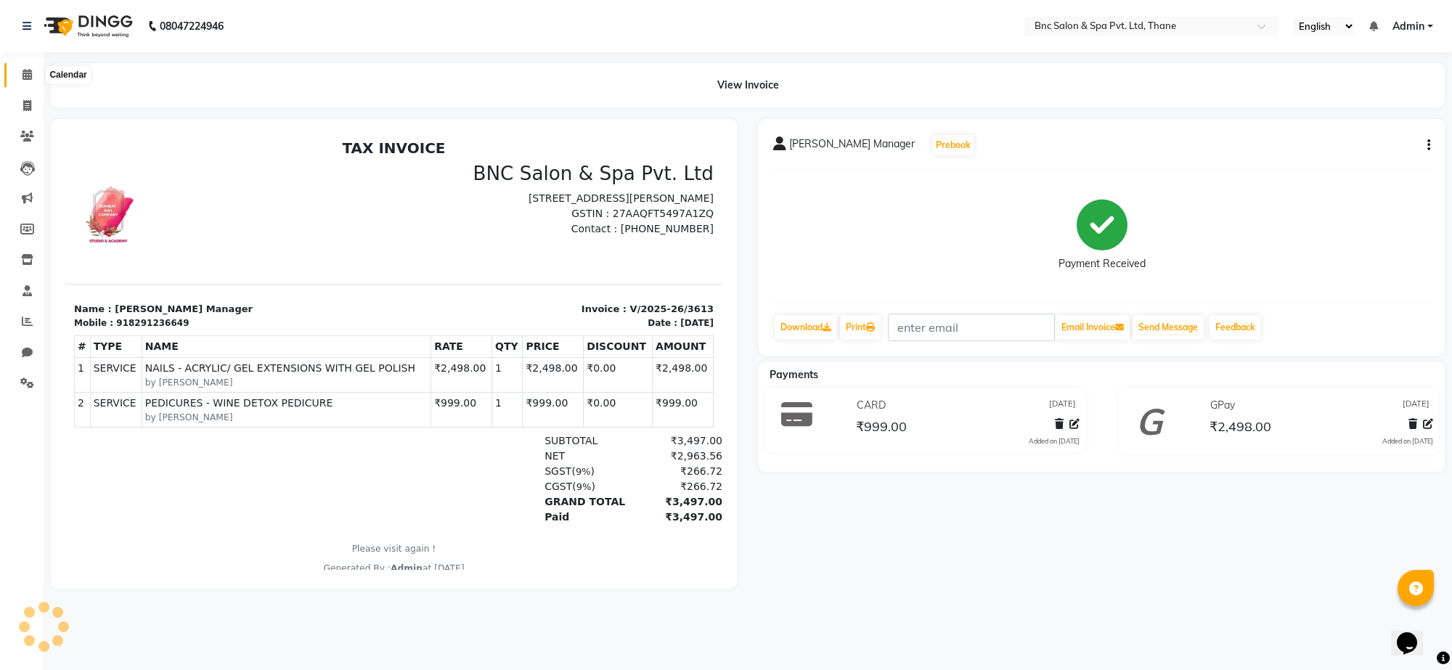
drag, startPoint x: 1087, startPoint y: 630, endPoint x: 22, endPoint y: 68, distance: 1204.6
click at [22, 68] on span at bounding box center [27, 75] width 25 height 17
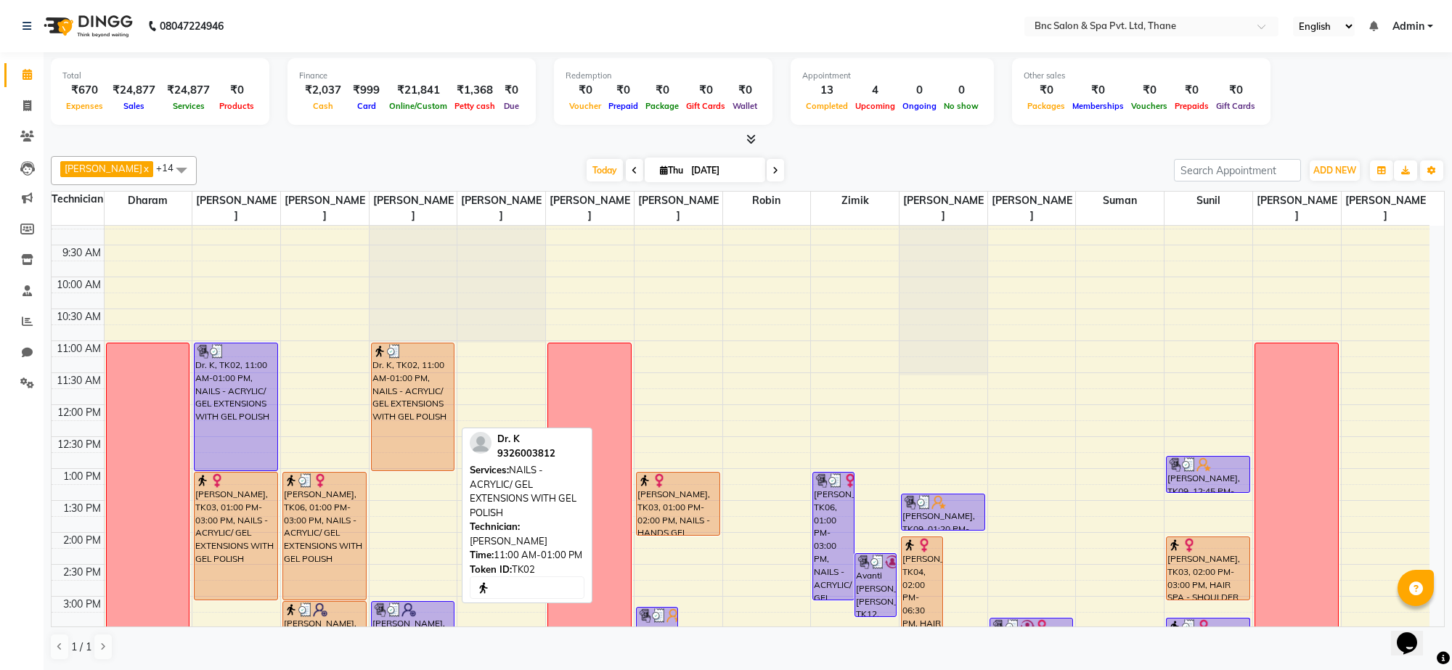
scroll to position [439, 0]
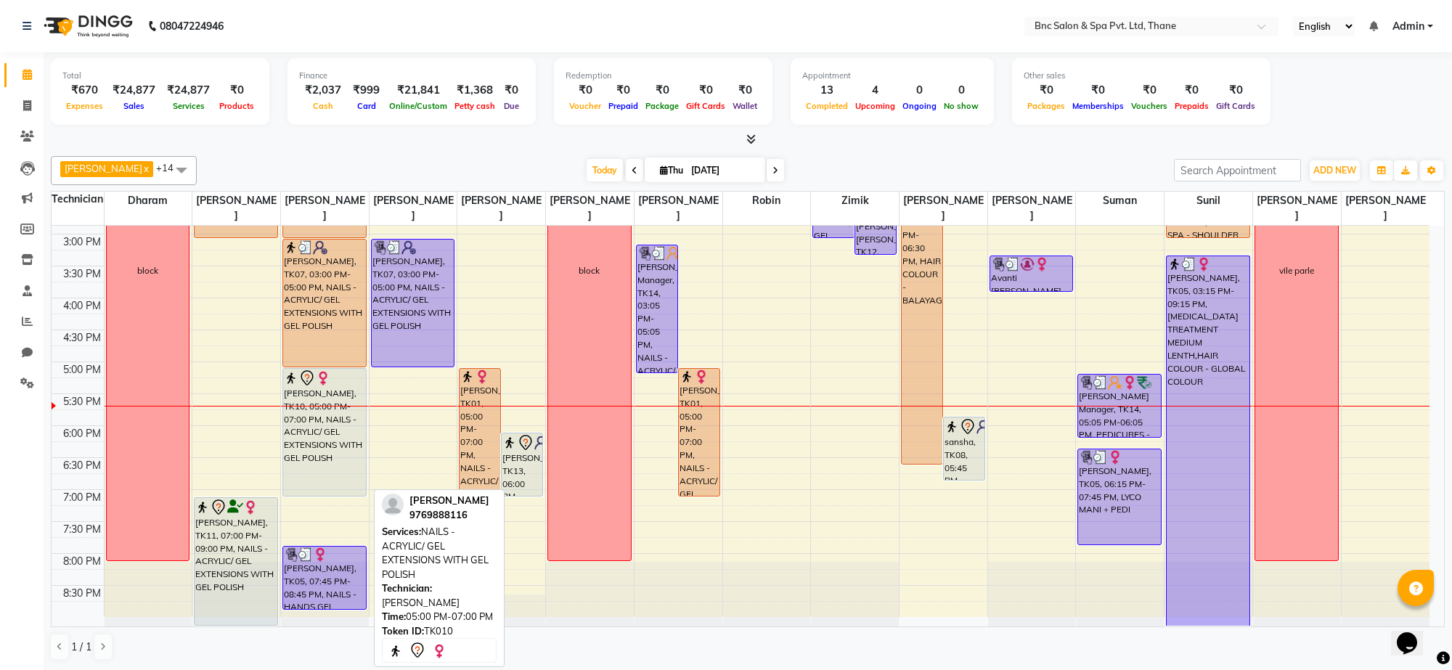
click at [336, 466] on div "[PERSON_NAME], TK10, 05:00 PM-07:00 PM, NAILS - ACRYLIC/ GEL EXTENSIONS WITH GE…" at bounding box center [324, 432] width 83 height 127
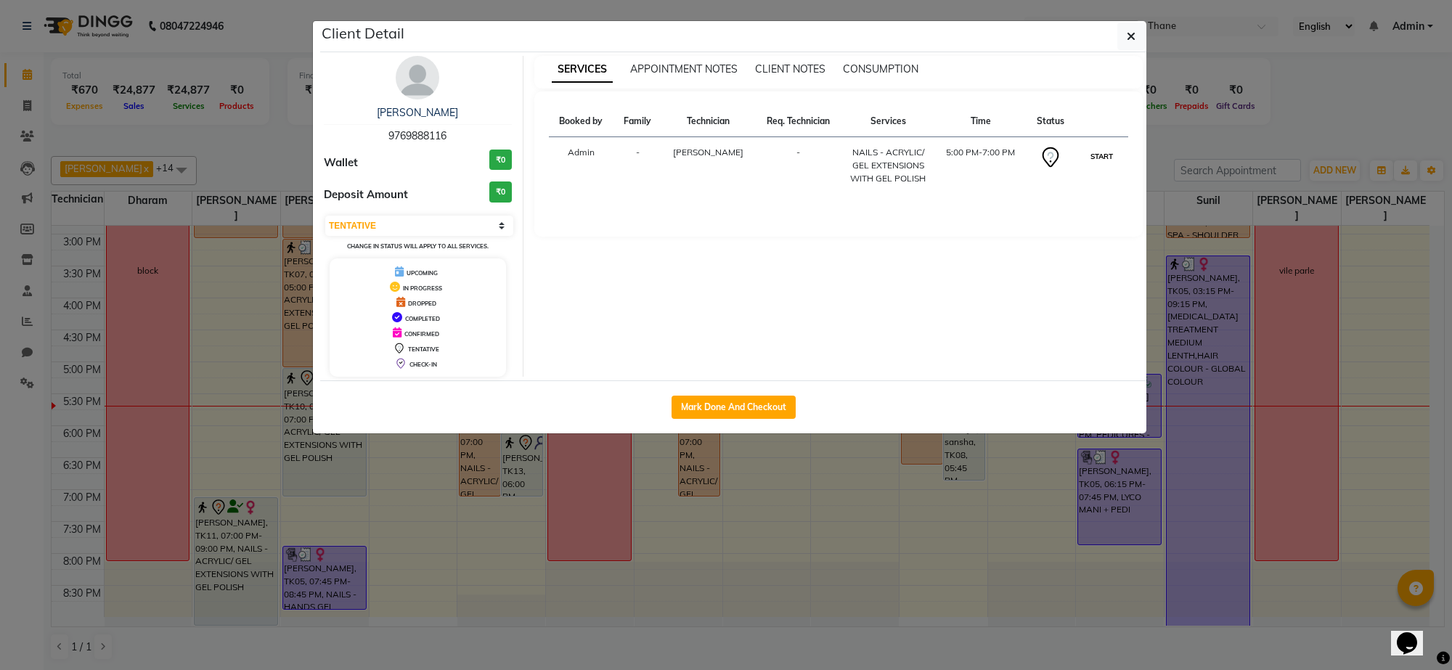
click at [1097, 156] on button "START" at bounding box center [1102, 156] width 30 height 18
select select "1"
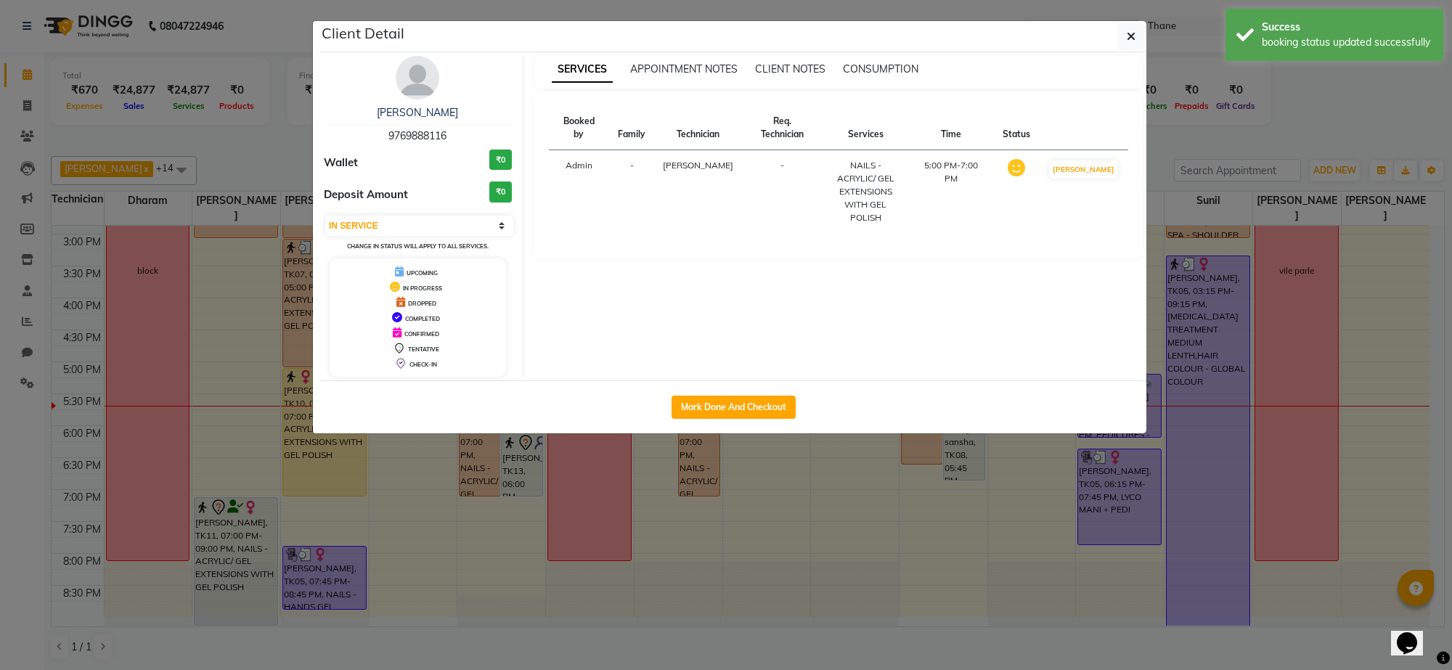
click at [1123, 53] on div "[PERSON_NAME] 9769888116 Wallet ₹0 Deposit Amount ₹0 Select IN SERVICE CONFIRME…" at bounding box center [733, 216] width 826 height 328
click at [1127, 41] on icon "button" at bounding box center [1131, 37] width 9 height 12
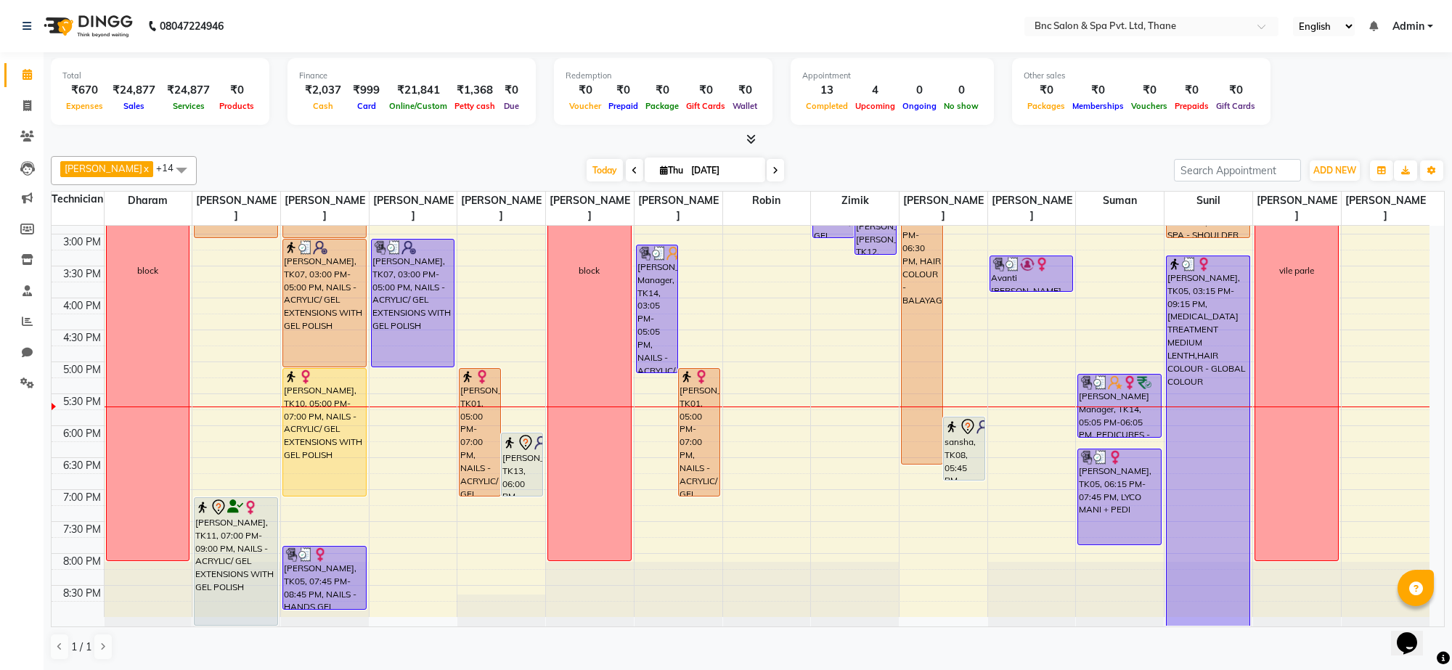
click at [970, 301] on div "8:00 AM 8:30 AM 9:00 AM 9:30 AM 10:00 AM 10:30 AM 11:00 AM 11:30 AM 12:00 PM 12…" at bounding box center [741, 202] width 1378 height 830
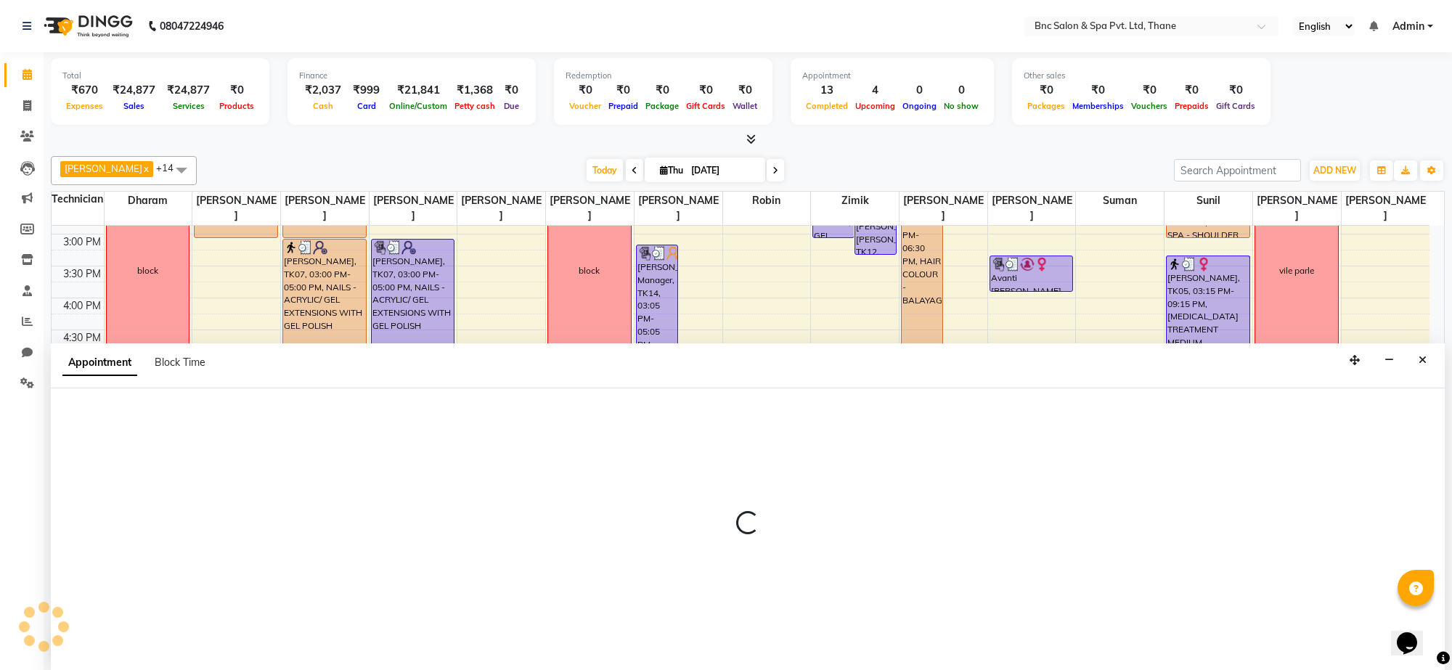
select select "71932"
select select "tentative"
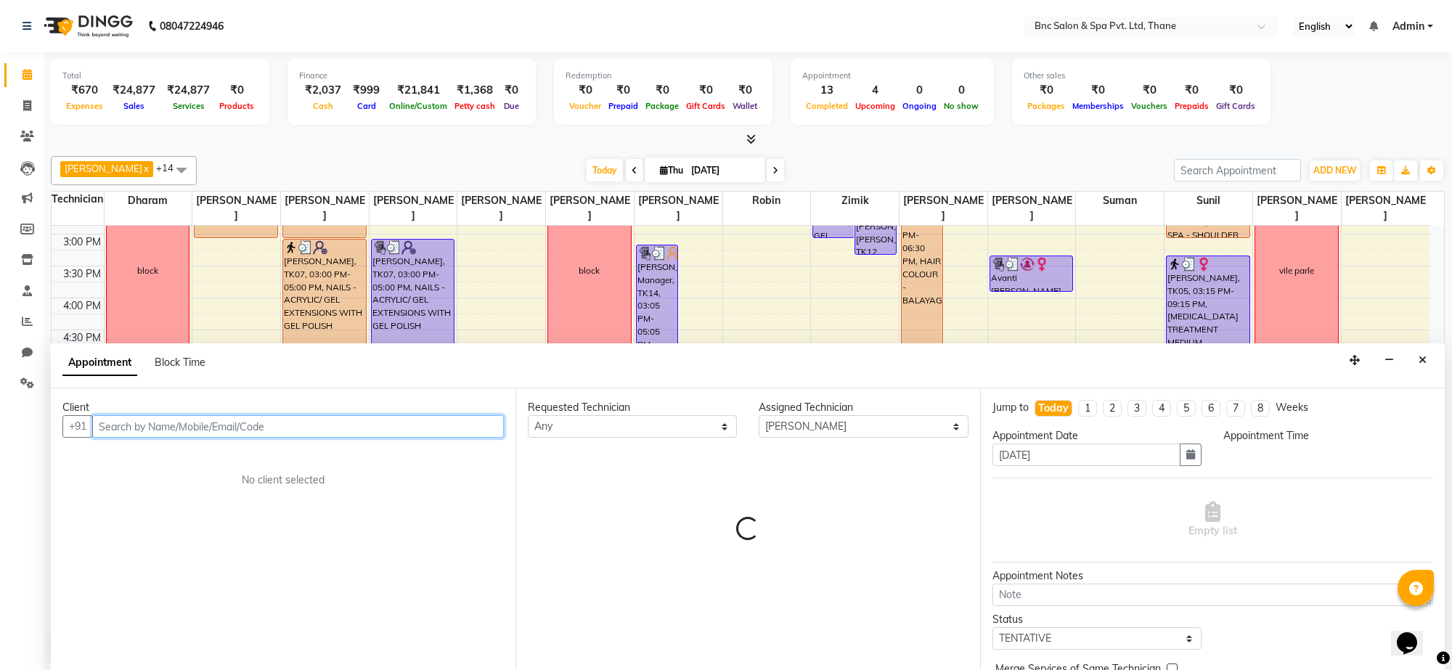
select select "945"
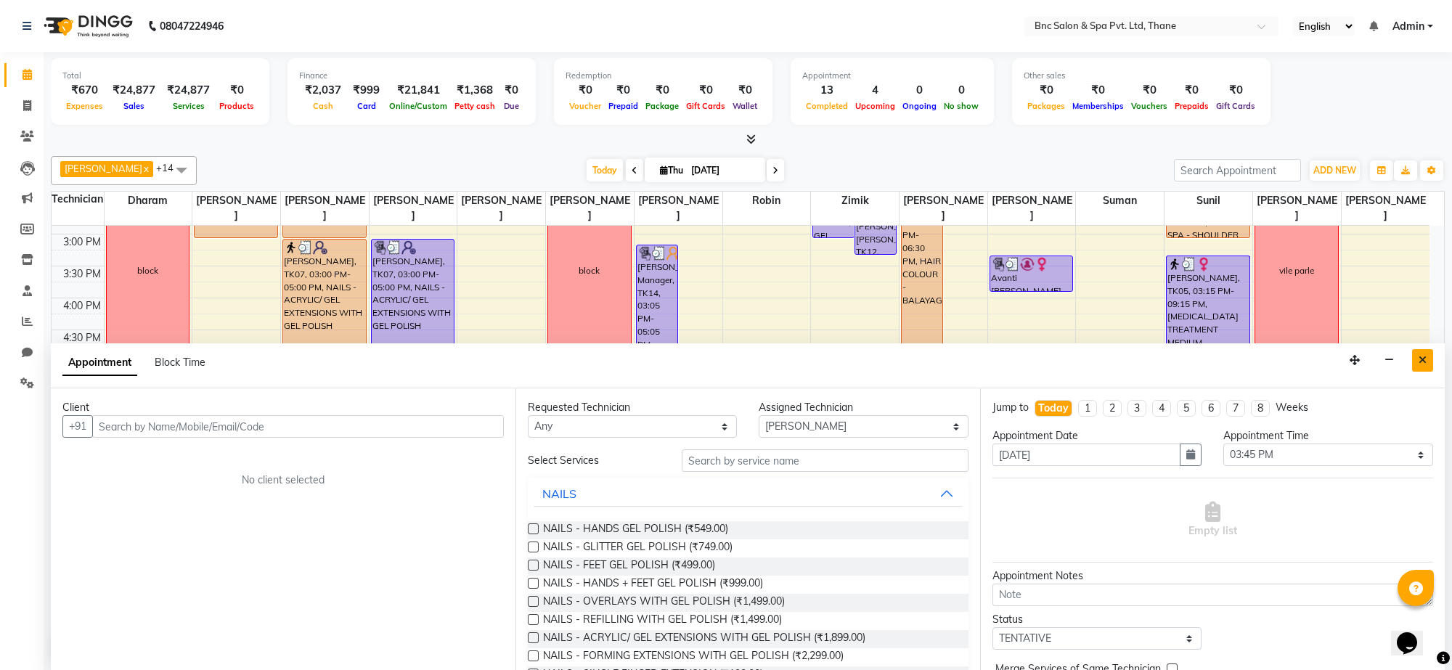
click at [1420, 357] on icon "Close" at bounding box center [1423, 360] width 8 height 10
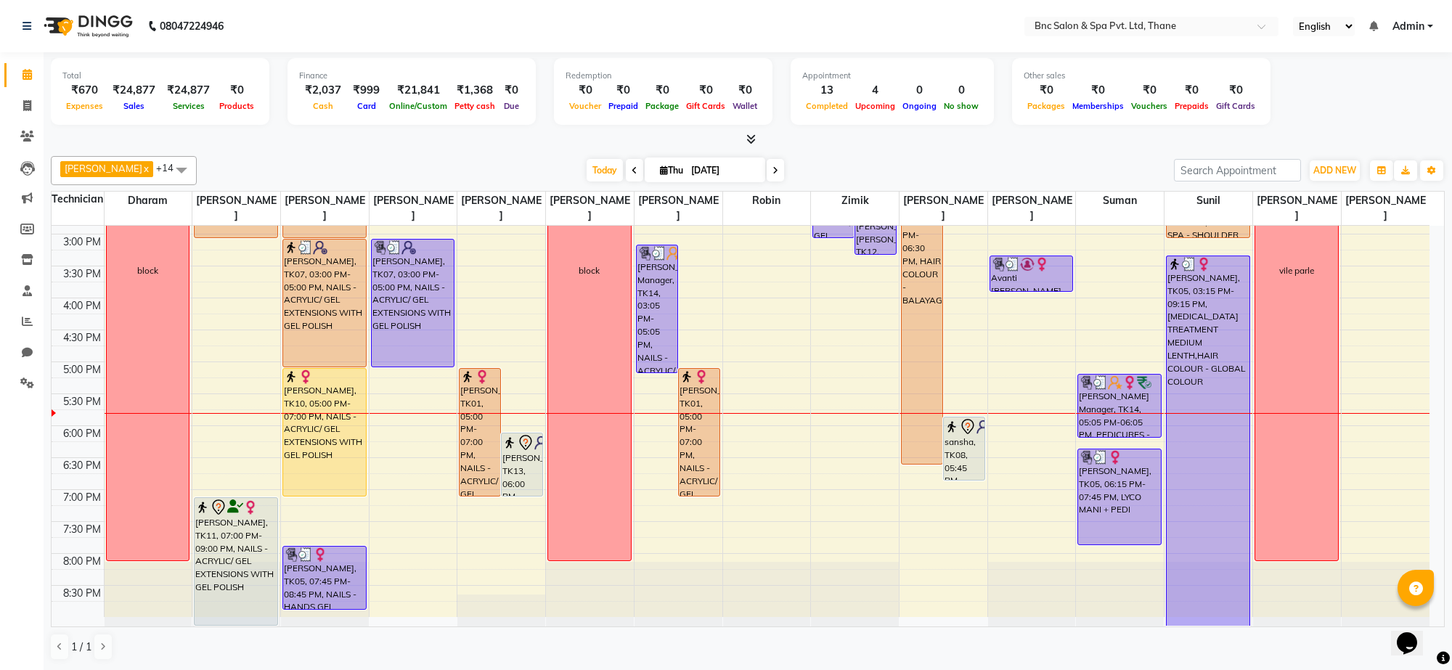
click at [383, 509] on div "8:00 AM 8:30 AM 9:00 AM 9:30 AM 10:00 AM 10:30 AM 11:00 AM 11:30 AM 12:00 PM 12…" at bounding box center [741, 202] width 1378 height 830
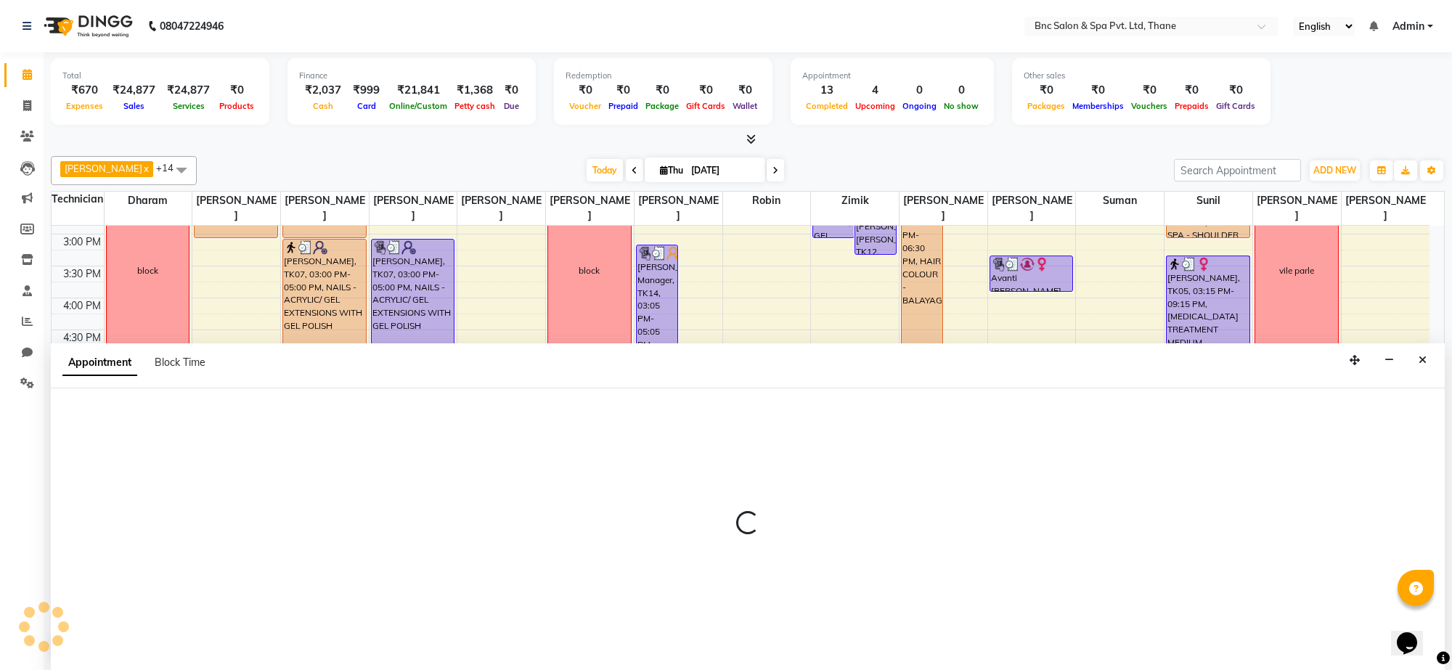
select select "71921"
select select "tentative"
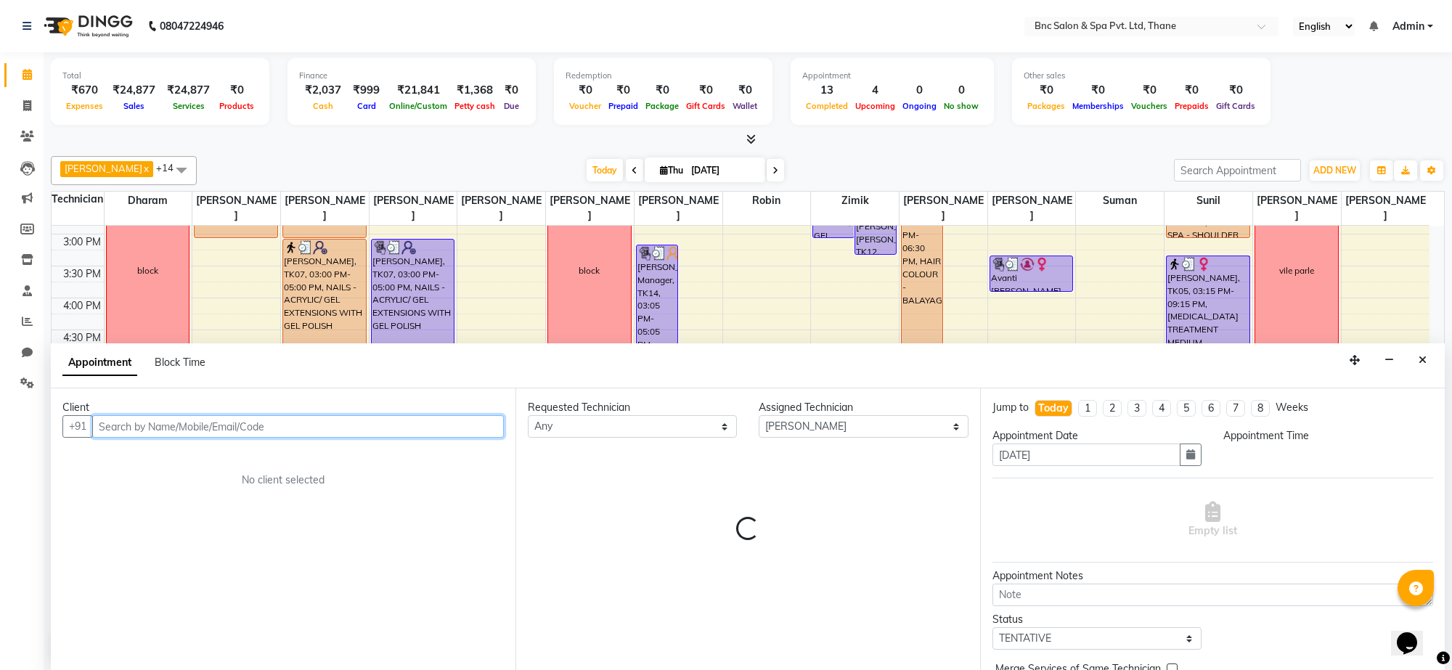
select select "1140"
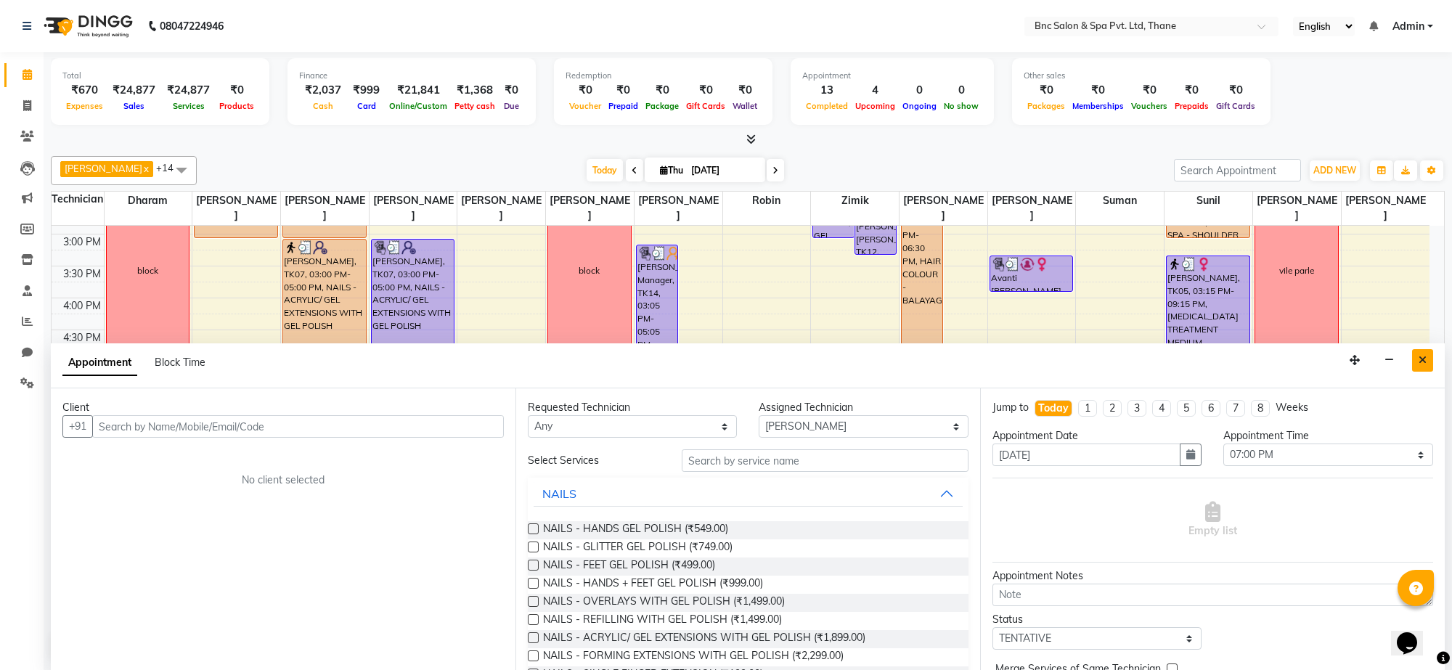
click at [1413, 357] on button "Close" at bounding box center [1423, 360] width 21 height 23
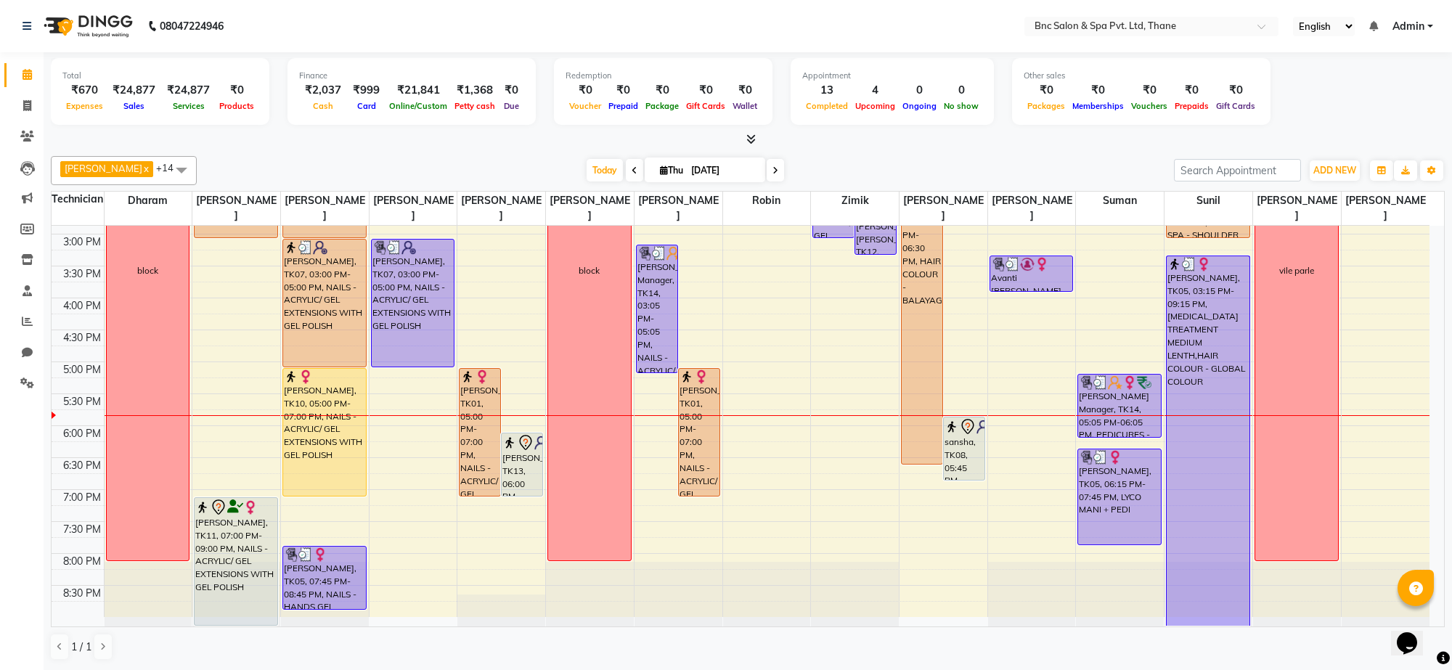
click at [1413, 357] on div "8:00 AM 8:30 AM 9:00 AM 9:30 AM 10:00 AM 10:30 AM 11:00 AM 11:30 AM 12:00 PM 12…" at bounding box center [741, 202] width 1378 height 830
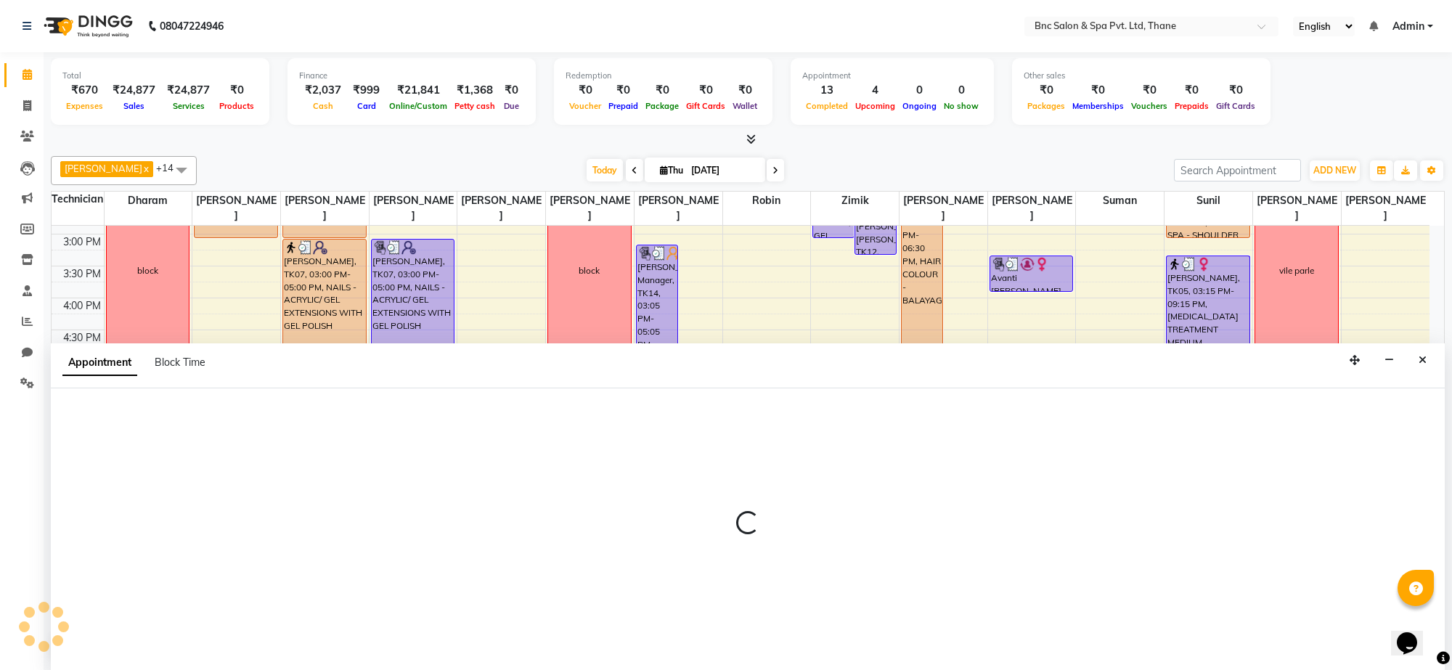
select select "87947"
select select "1005"
select select "tentative"
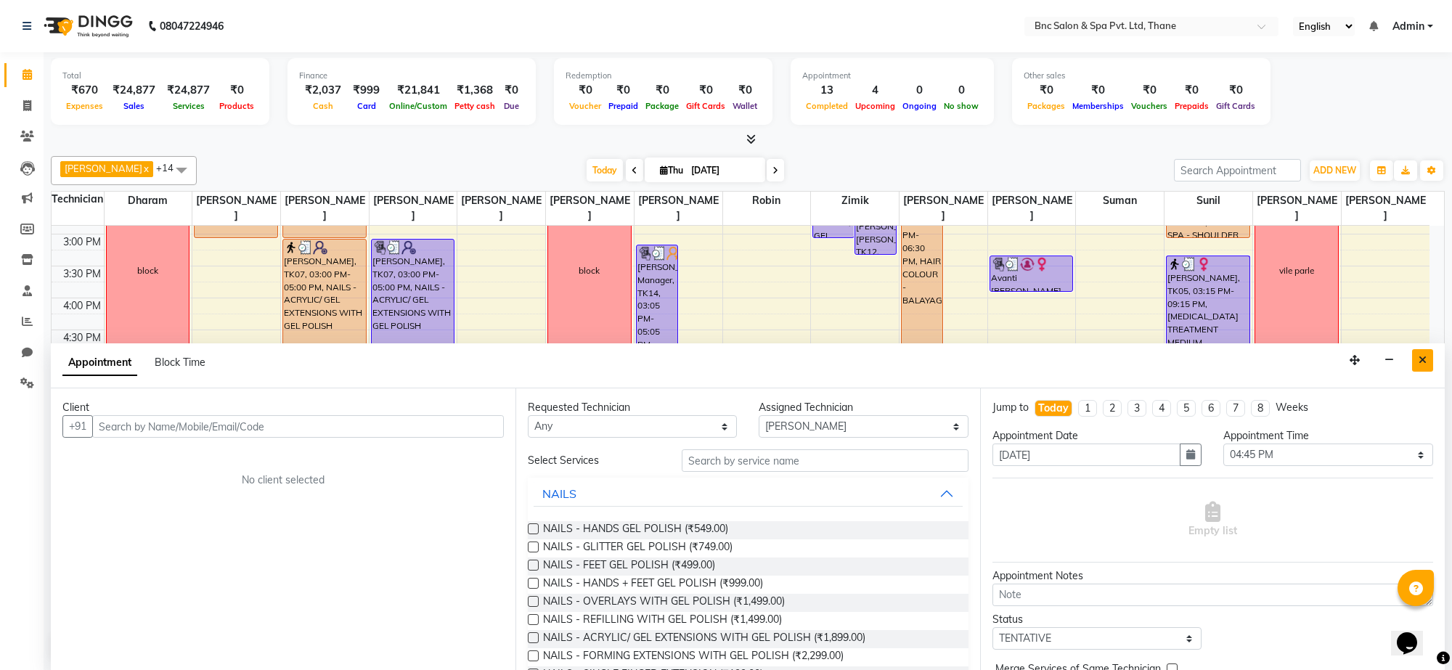
click at [1425, 363] on icon "Close" at bounding box center [1423, 360] width 8 height 10
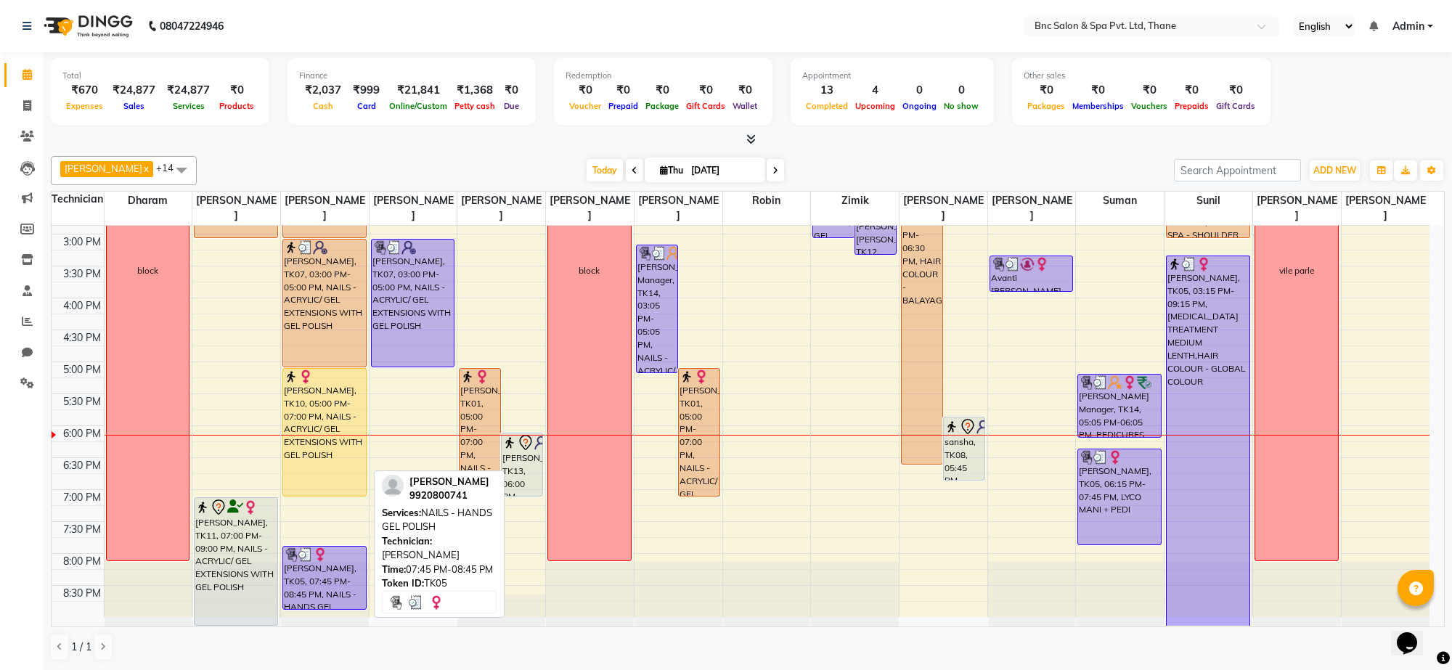
click at [328, 570] on div "[PERSON_NAME], TK05, 07:45 PM-08:45 PM, NAILS - HANDS GEL POLISH" at bounding box center [324, 578] width 83 height 62
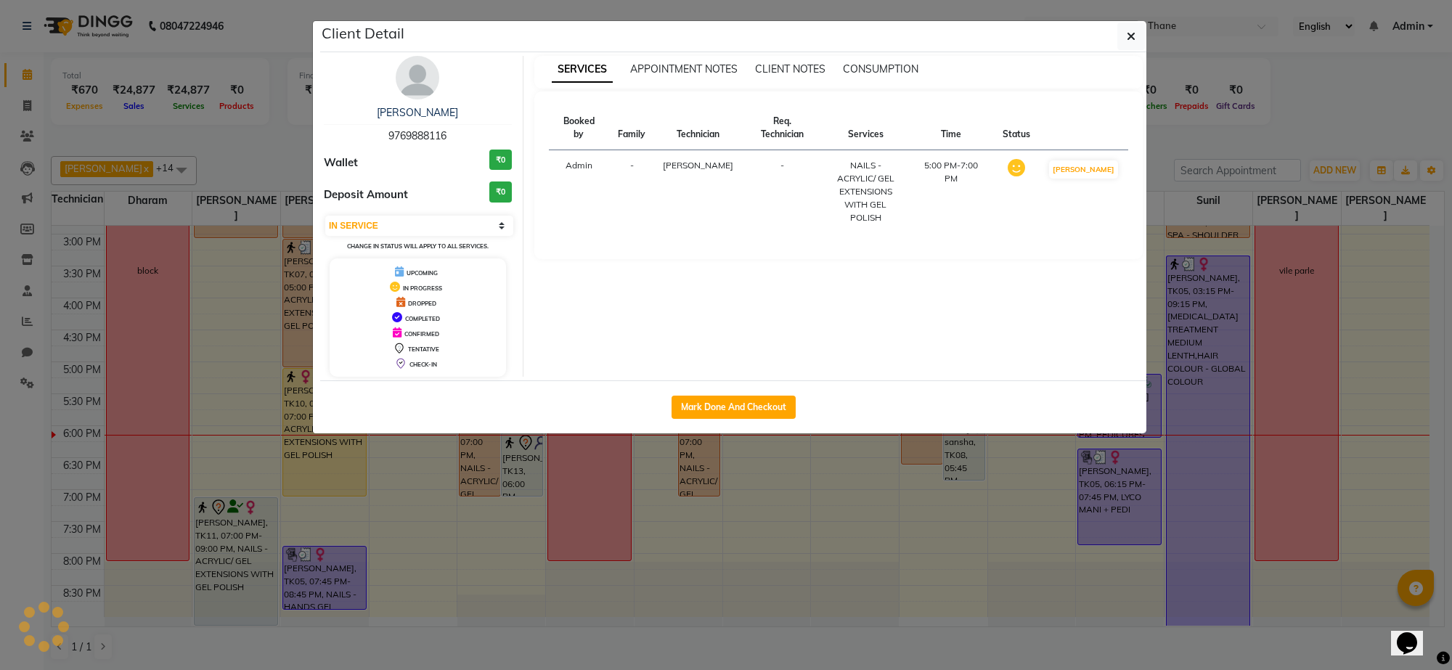
select select "3"
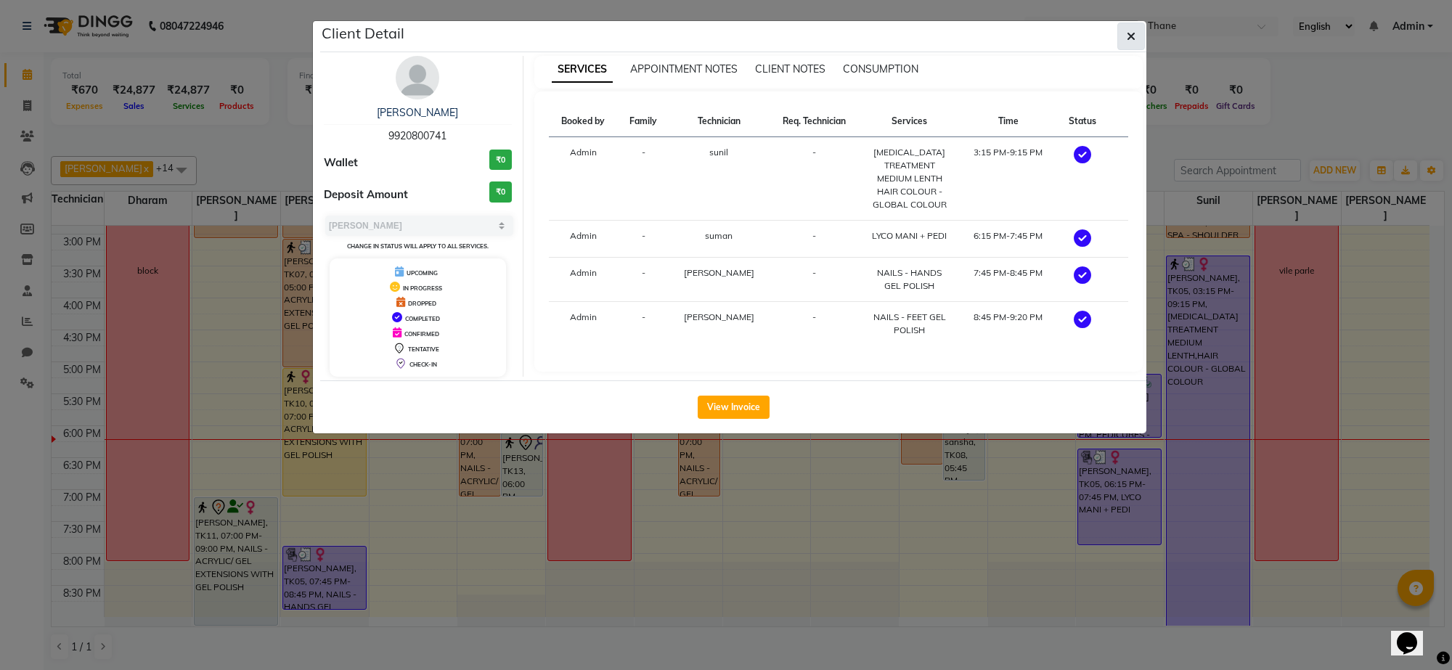
click at [1129, 37] on icon "button" at bounding box center [1131, 37] width 9 height 12
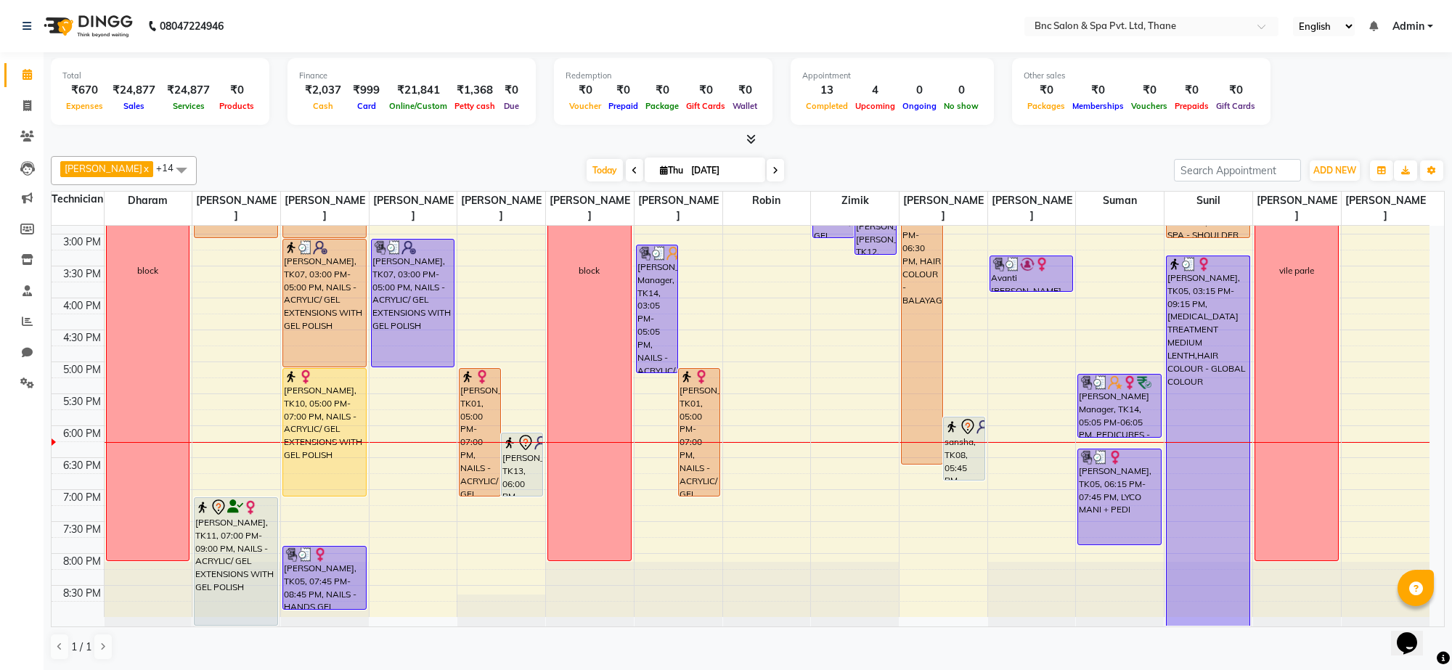
click at [773, 171] on icon at bounding box center [776, 170] width 6 height 9
type input "[DATE]"
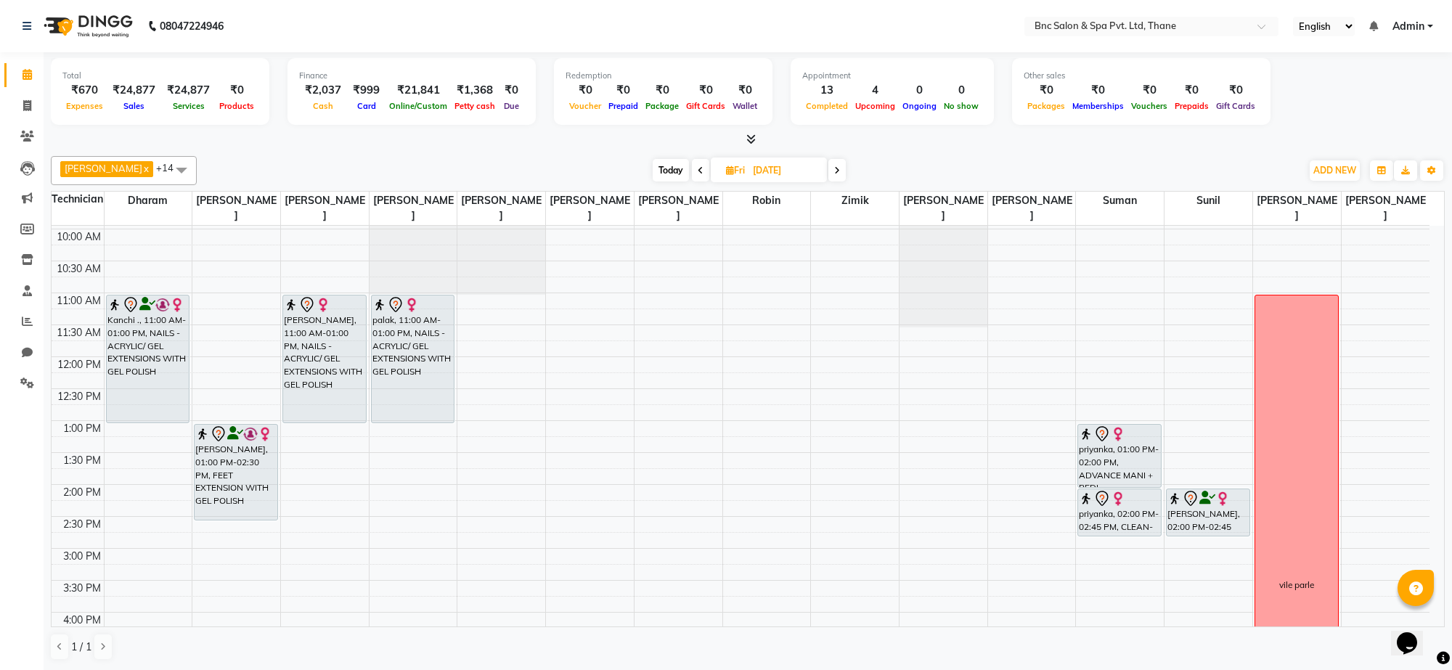
scroll to position [131, 0]
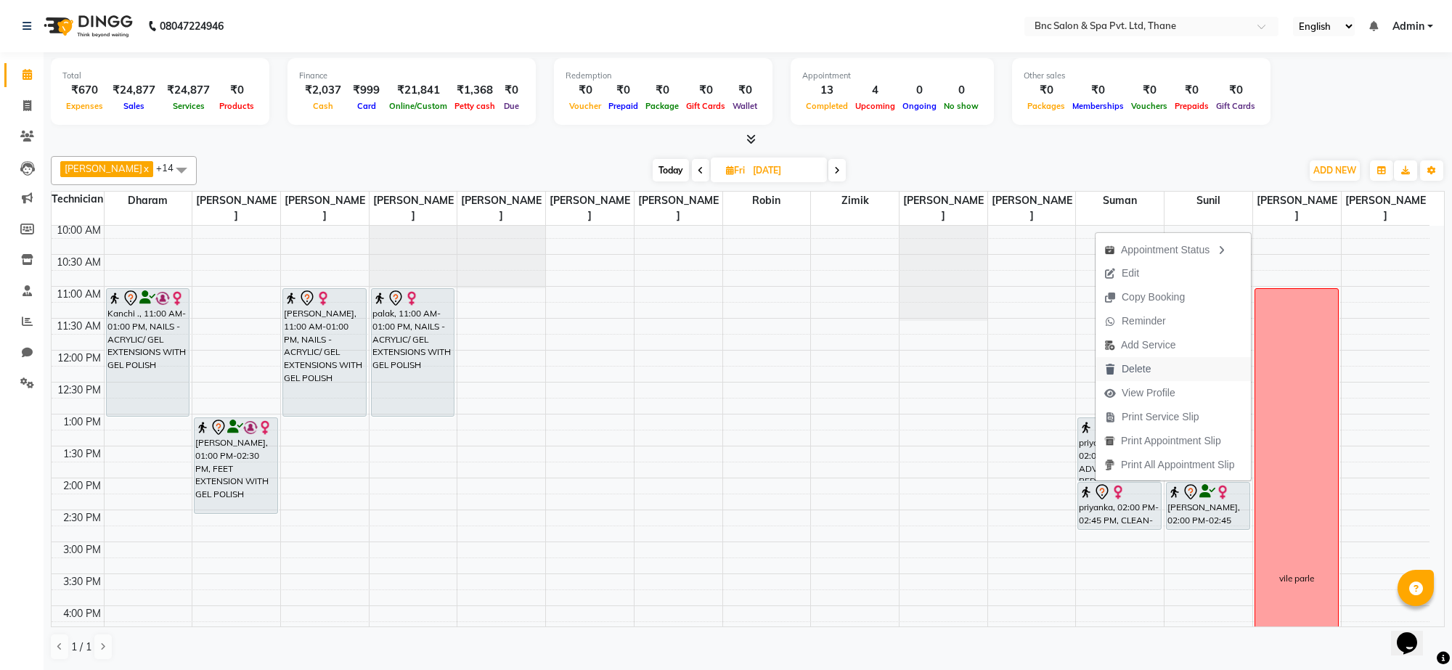
click at [1142, 374] on span "Delete" at bounding box center [1136, 369] width 29 height 15
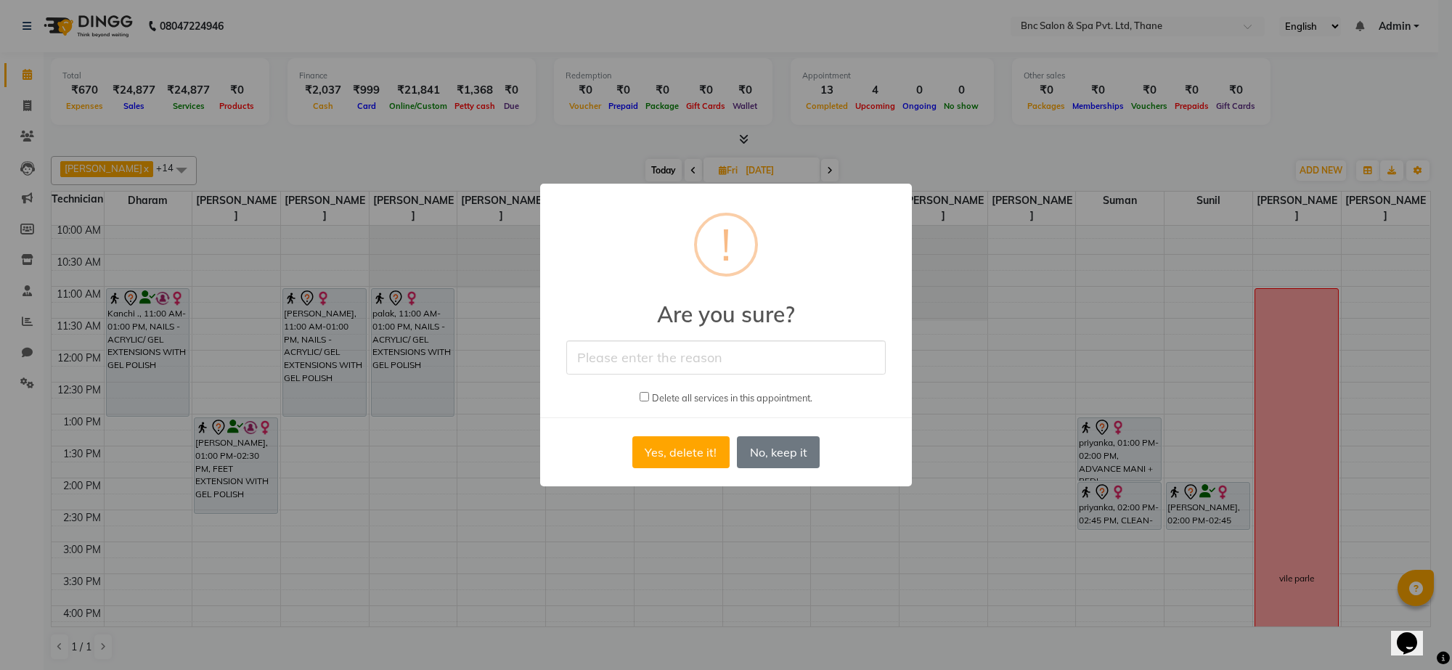
click at [743, 372] on input "text" at bounding box center [726, 358] width 320 height 34
type input "cancelled by client"
click at [707, 450] on button "Yes, delete it!" at bounding box center [681, 452] width 97 height 32
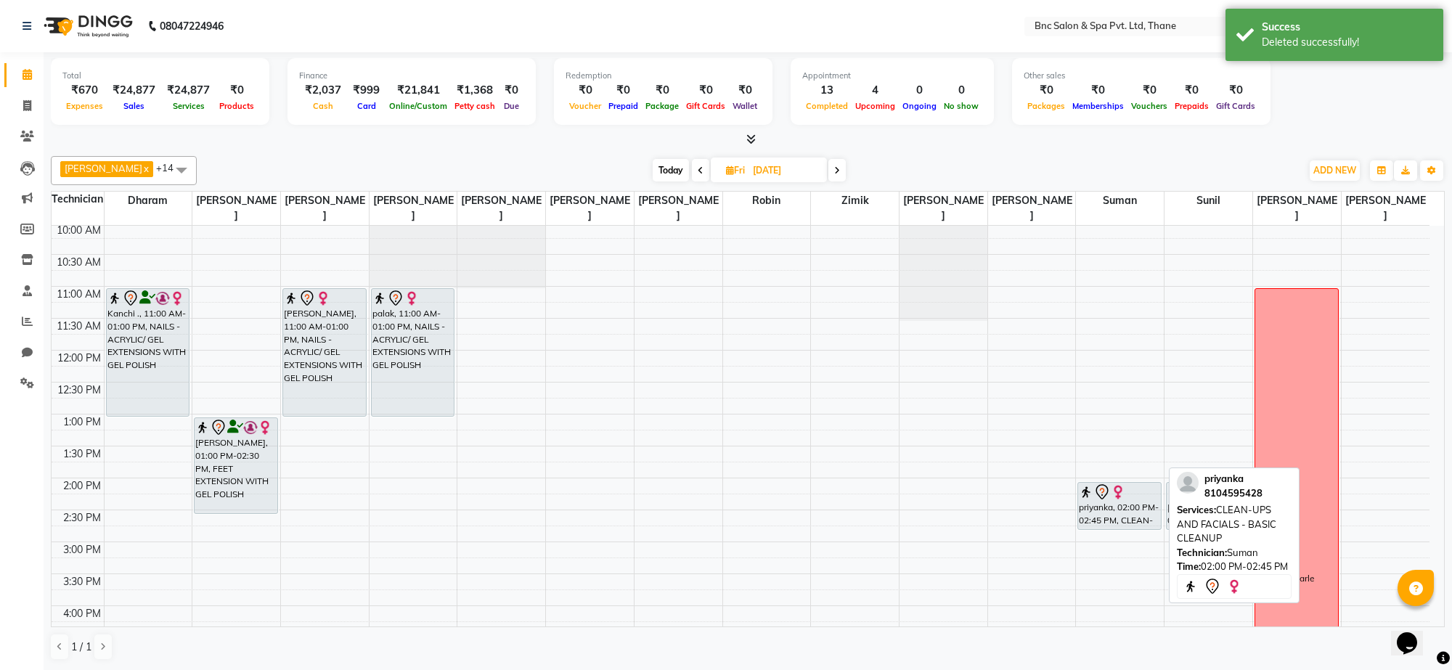
click at [1129, 519] on div "priyanka, 02:00 PM-02:45 PM, CLEAN-UPS AND FACIALS - BASIC CLEANUP" at bounding box center [1119, 506] width 83 height 46
select select "7"
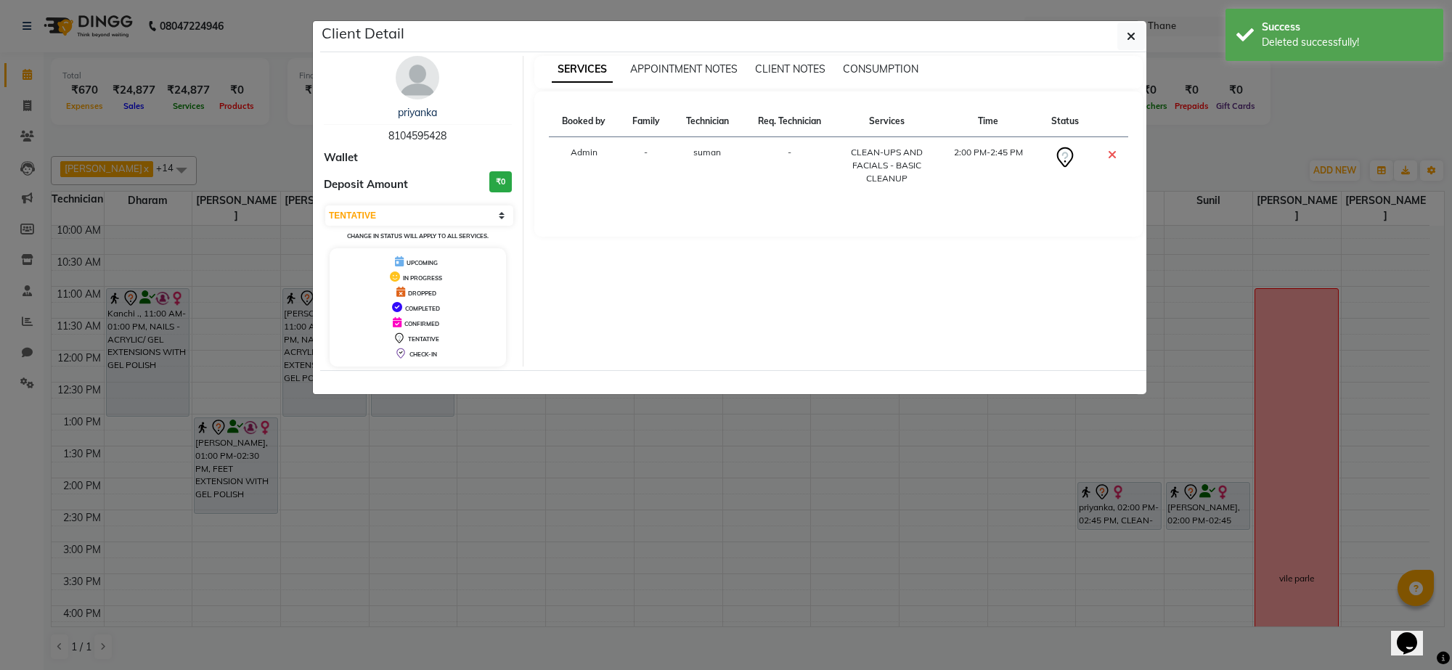
click at [1129, 519] on ngb-modal-window "Client Detail priyanka 8104595428 Wallet Deposit Amount ₹0 Select CONFIRMED TEN…" at bounding box center [726, 335] width 1452 height 670
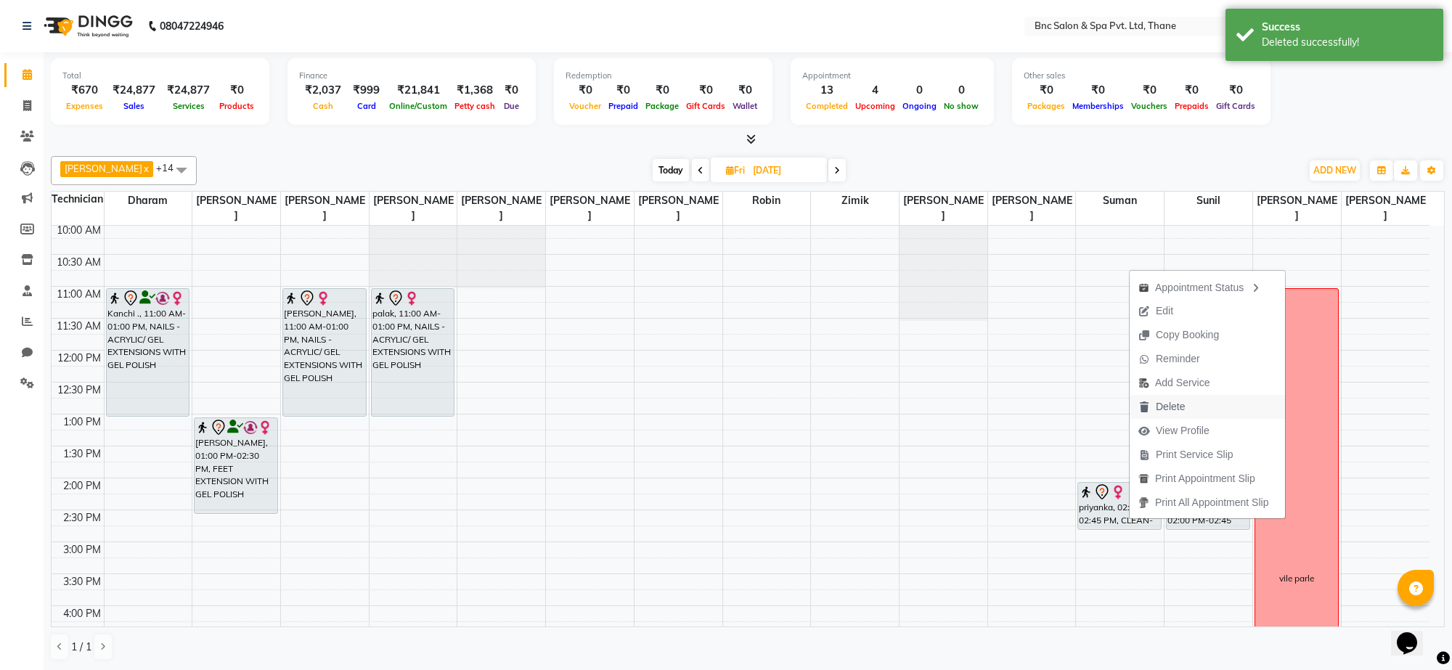
click at [1166, 400] on span "Delete" at bounding box center [1170, 406] width 29 height 15
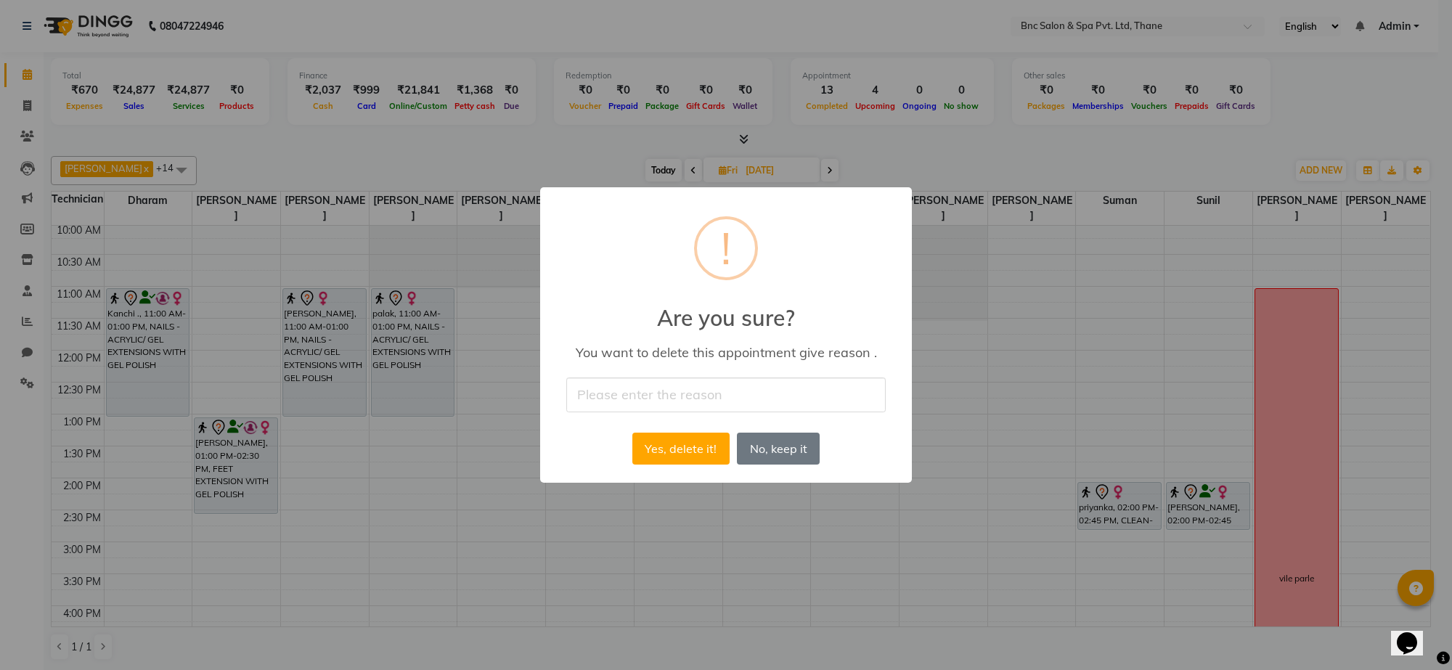
click at [627, 368] on div "× ! Are you sure? You want to delete this appointment give reason . Yes, delete…" at bounding box center [726, 334] width 372 height 295
click at [643, 405] on input "text" at bounding box center [726, 395] width 320 height 34
type input "cancelled by client"
click at [677, 444] on button "Yes, delete it!" at bounding box center [681, 449] width 97 height 32
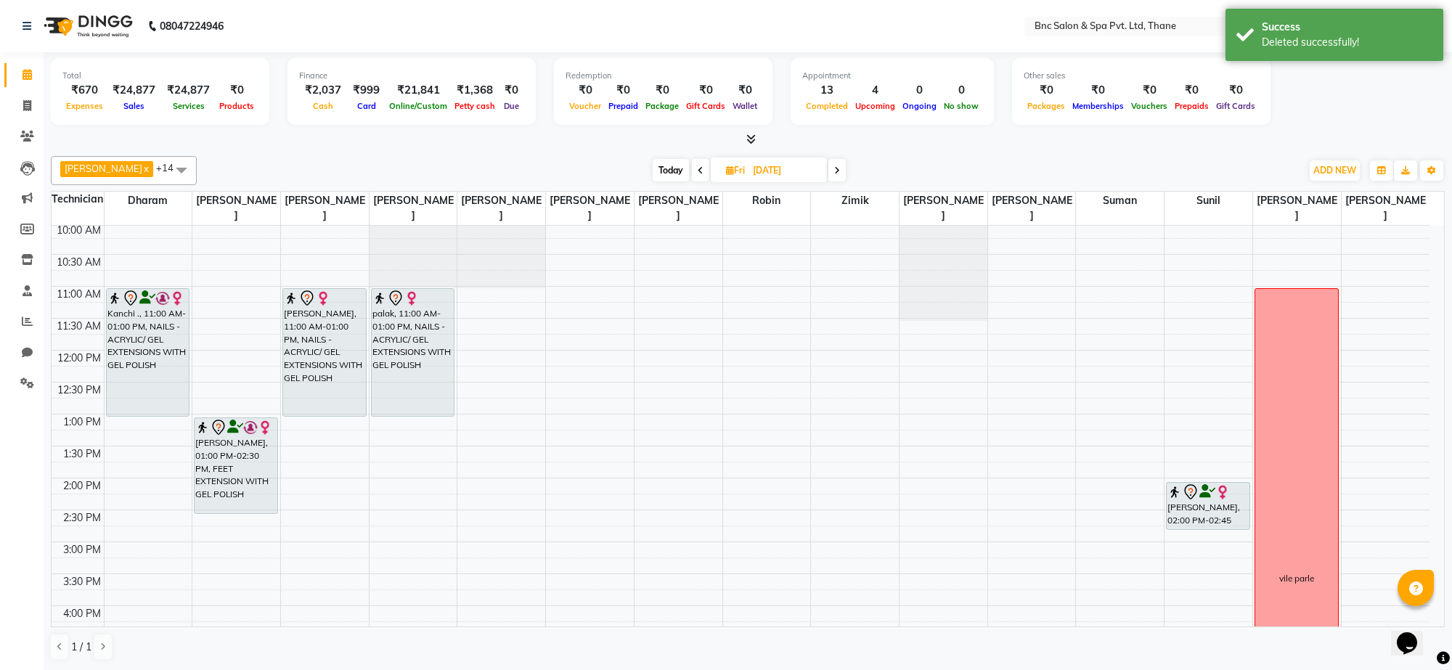
click at [666, 171] on span "Today" at bounding box center [671, 170] width 36 height 23
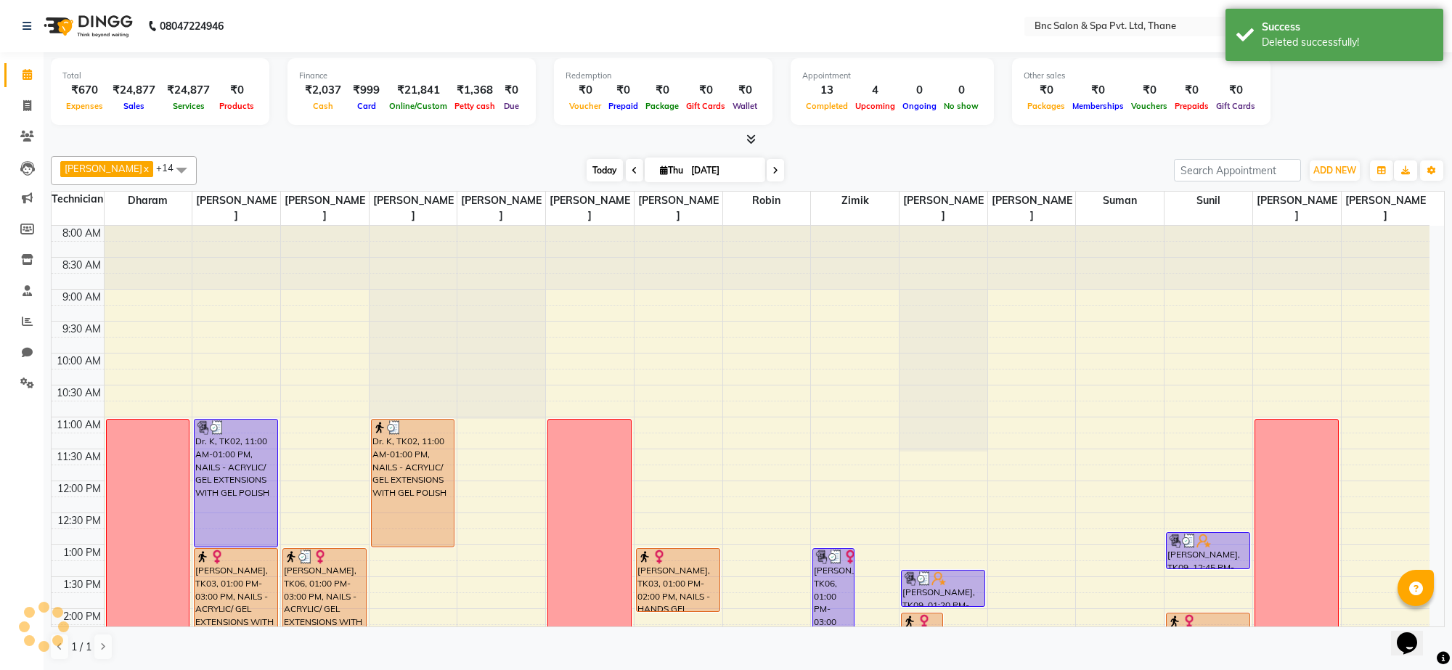
scroll to position [439, 0]
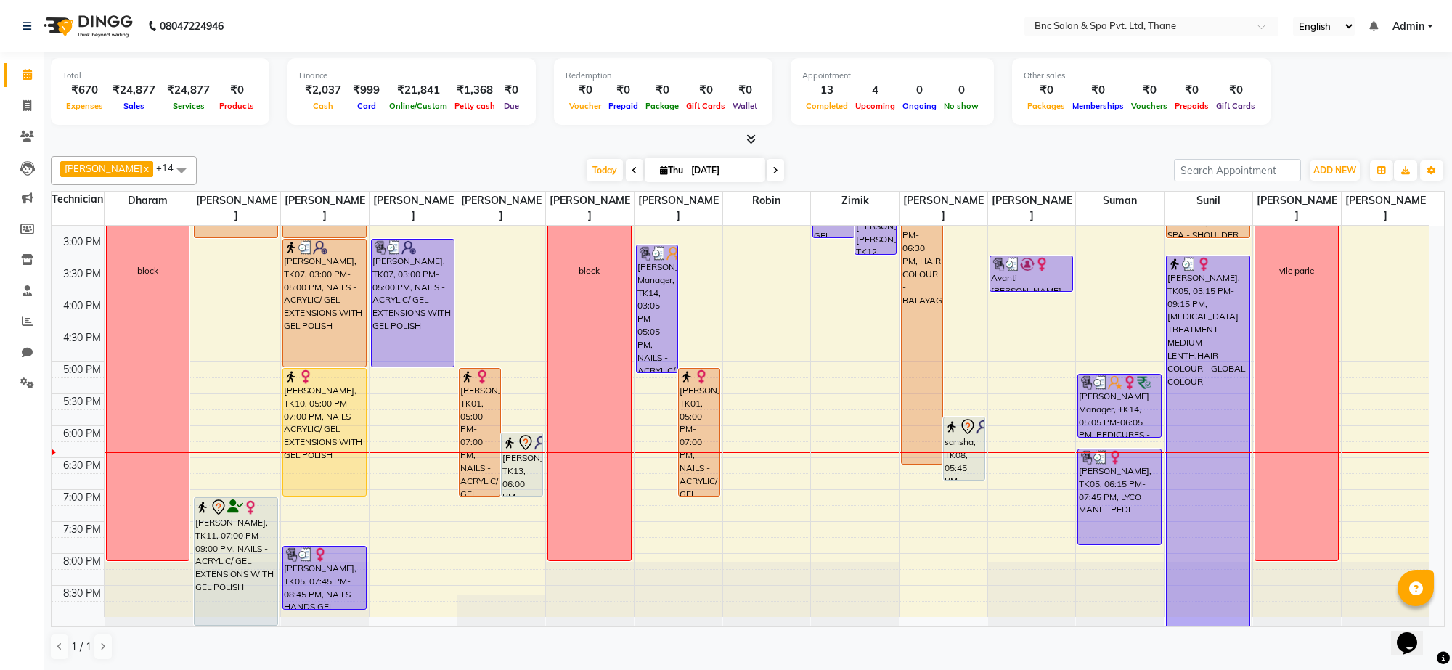
drag, startPoint x: 903, startPoint y: 168, endPoint x: 757, endPoint y: 171, distance: 145.3
click at [757, 171] on div "[DATE] [DATE]" at bounding box center [685, 171] width 963 height 22
click at [773, 171] on icon at bounding box center [776, 170] width 6 height 9
type input "[DATE]"
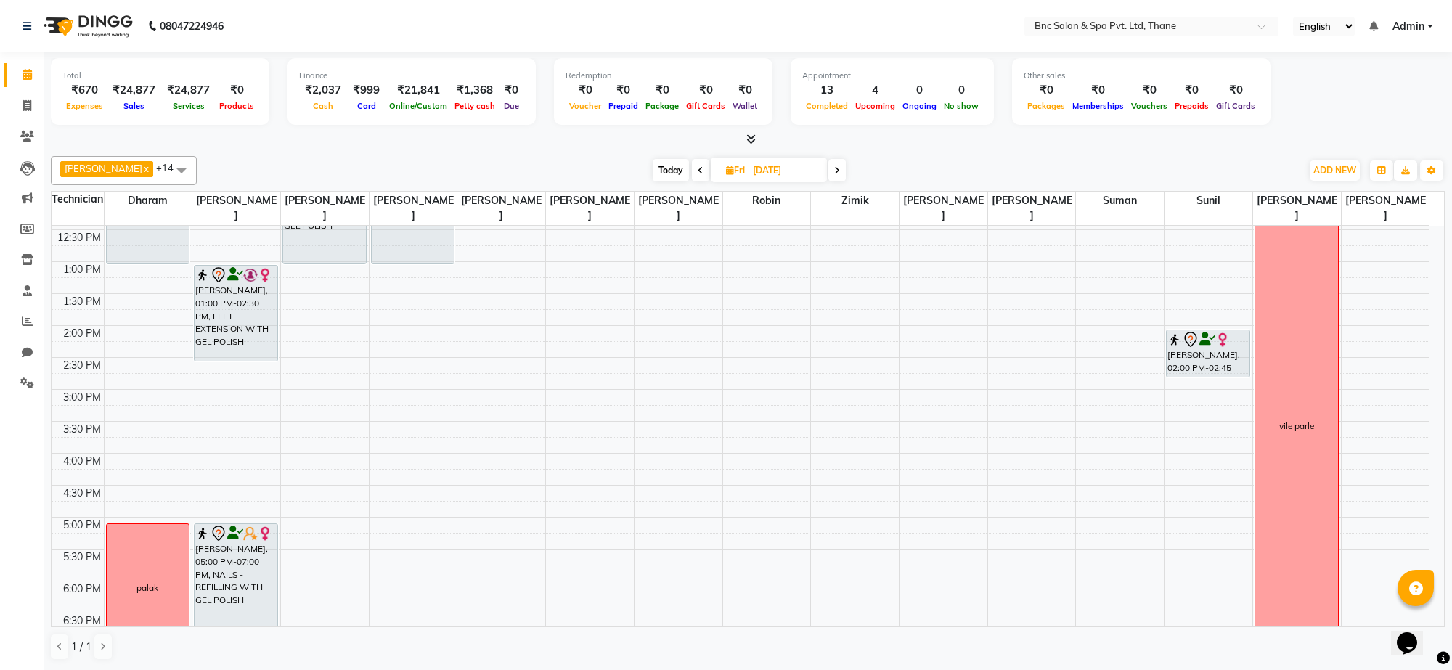
scroll to position [227, 0]
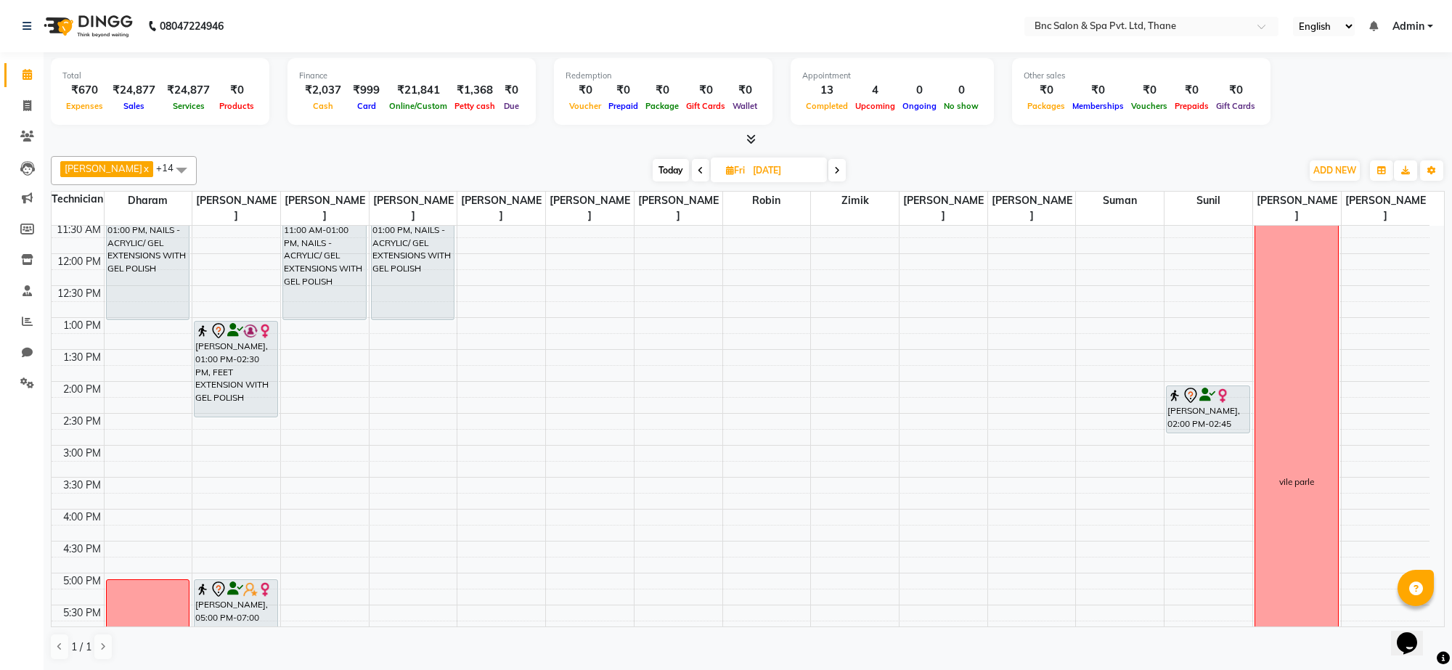
click at [207, 458] on div "8:00 AM 8:30 AM 9:00 AM 9:30 AM 10:00 AM 10:30 AM 11:00 AM 11:30 AM 12:00 PM 12…" at bounding box center [741, 414] width 1378 height 830
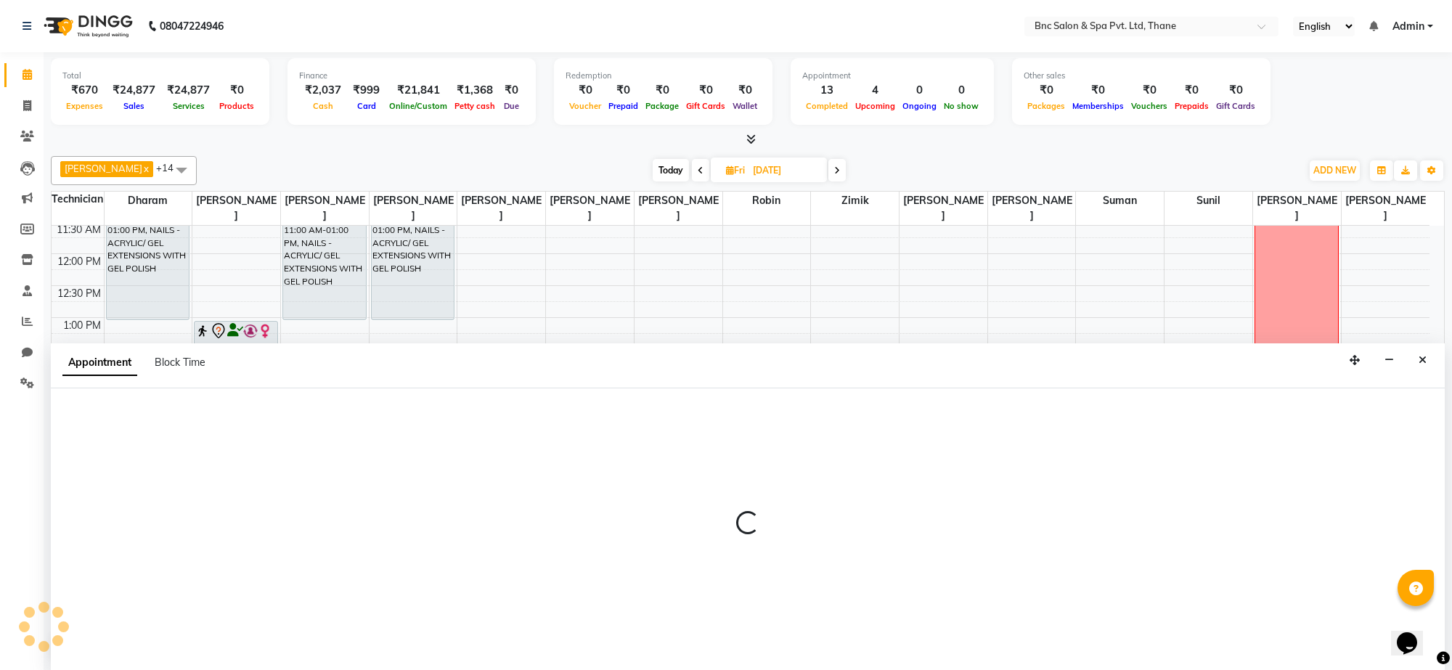
select select "71923"
select select "tentative"
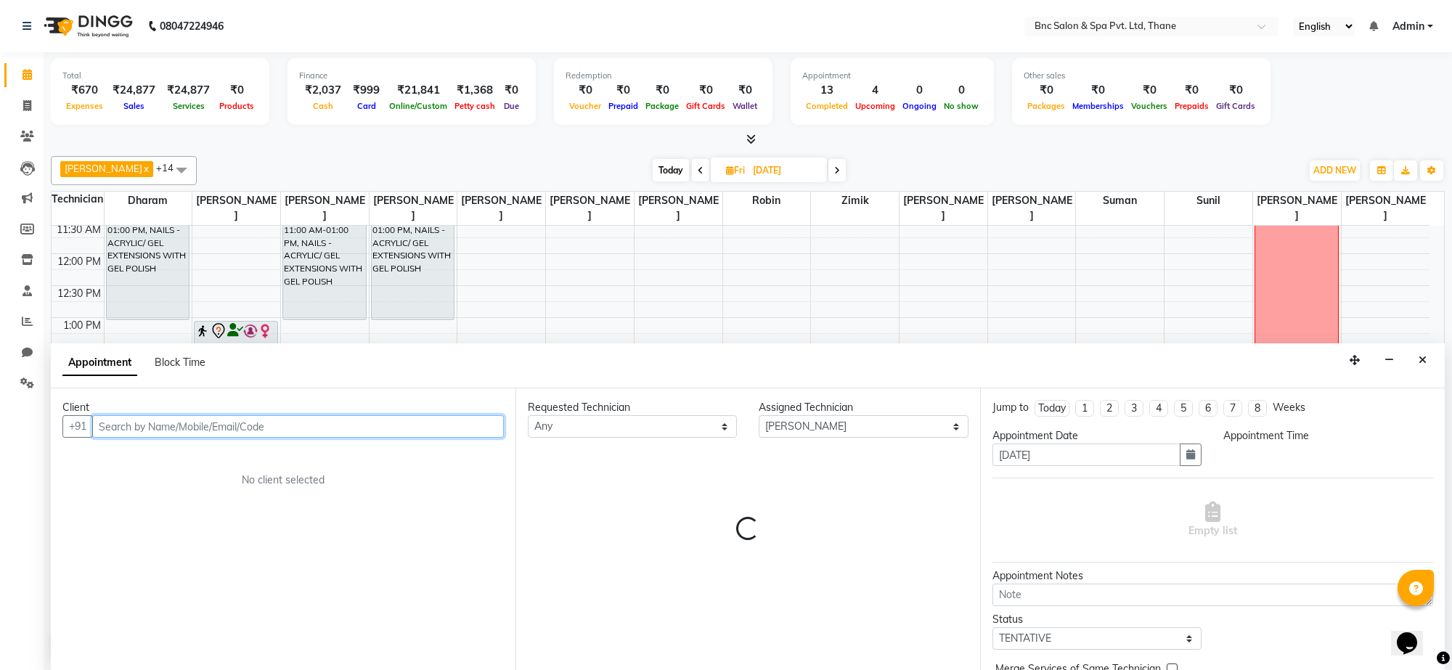
select select "900"
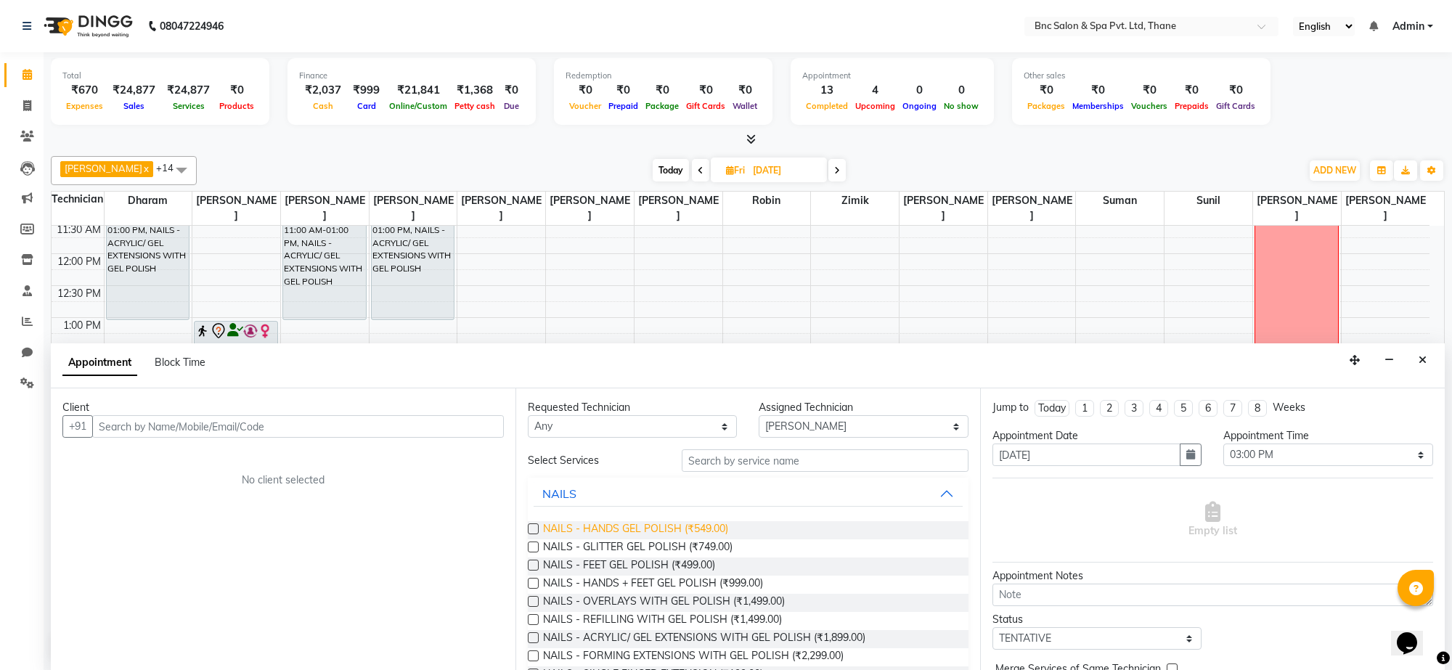
click at [582, 535] on span "NAILS - HANDS GEL POLISH (₹549.00)" at bounding box center [635, 530] width 185 height 18
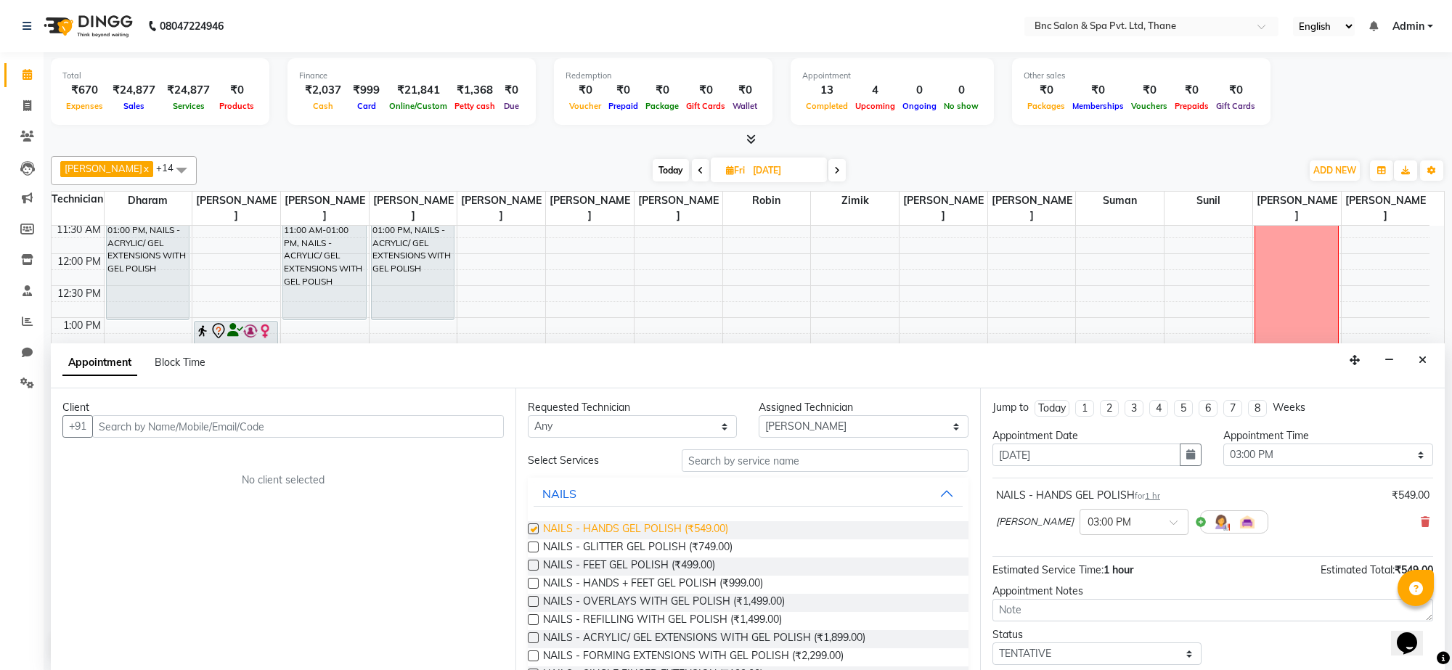
checkbox input "false"
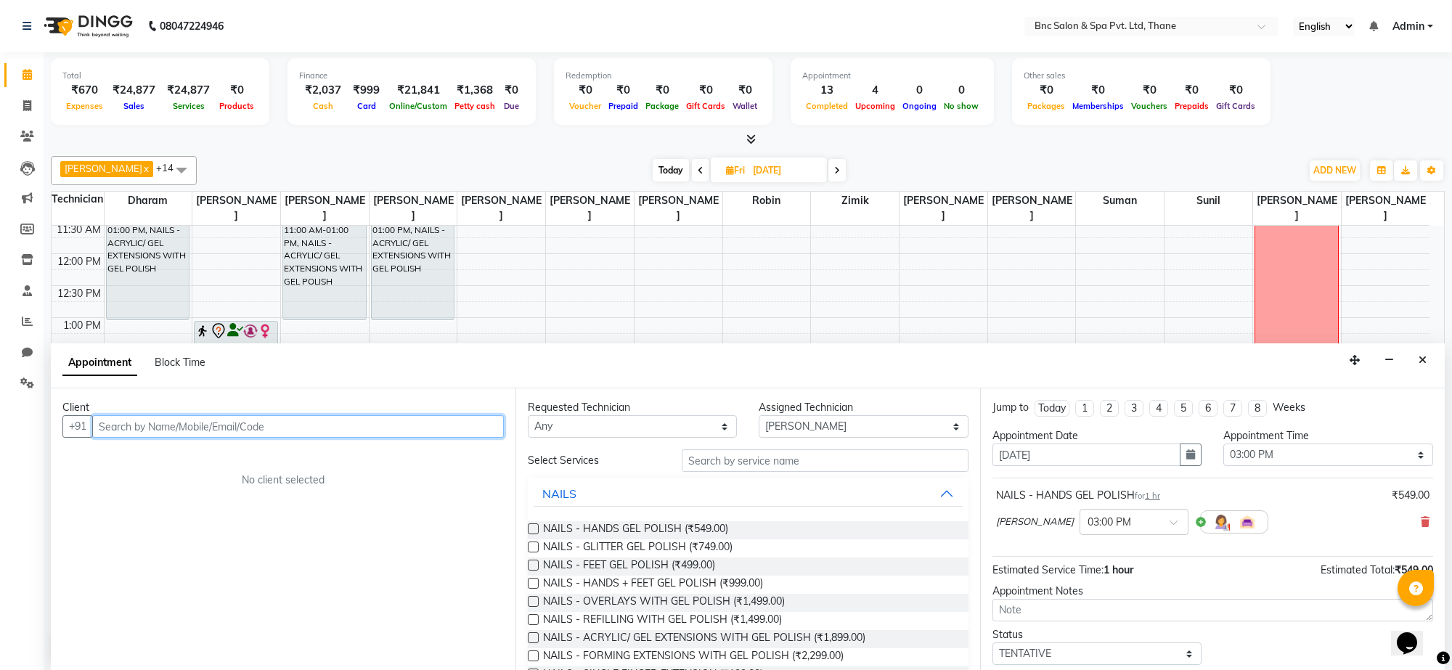
click at [211, 434] on input "text" at bounding box center [298, 426] width 412 height 23
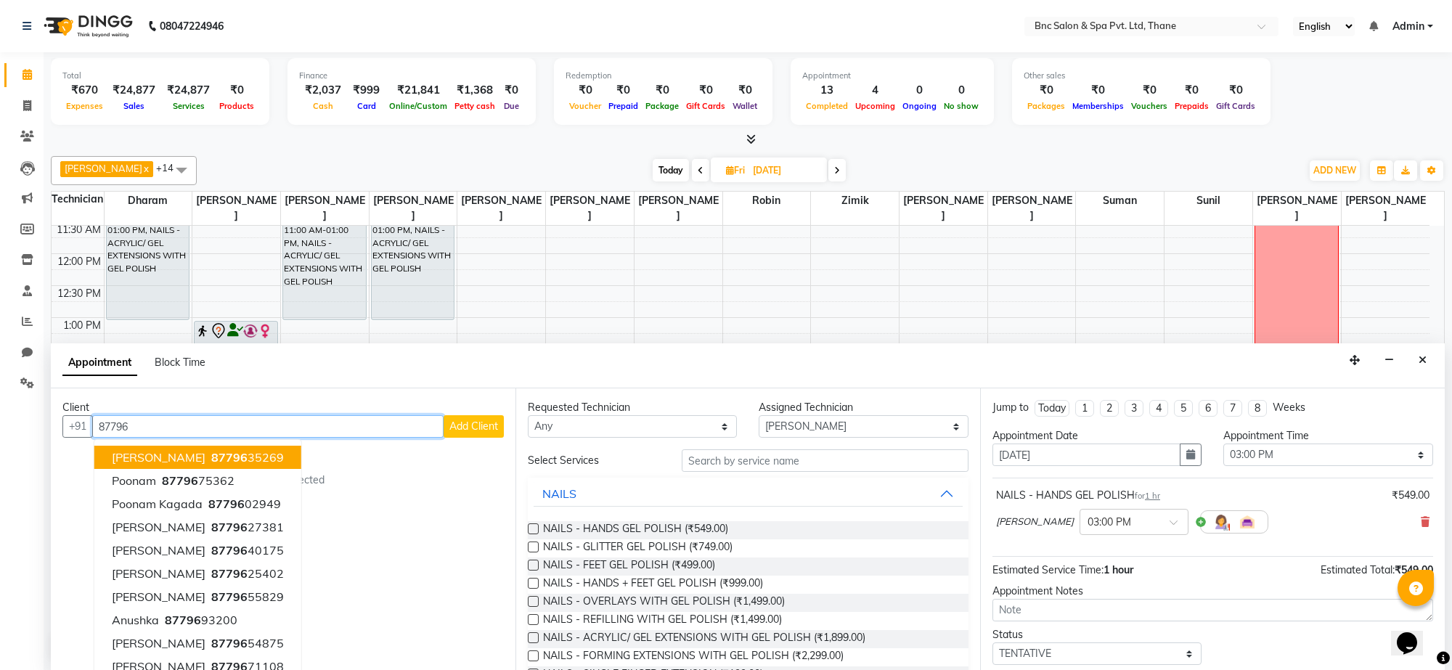
click at [208, 462] on ngb-highlight "87796 35269" at bounding box center [246, 457] width 76 height 15
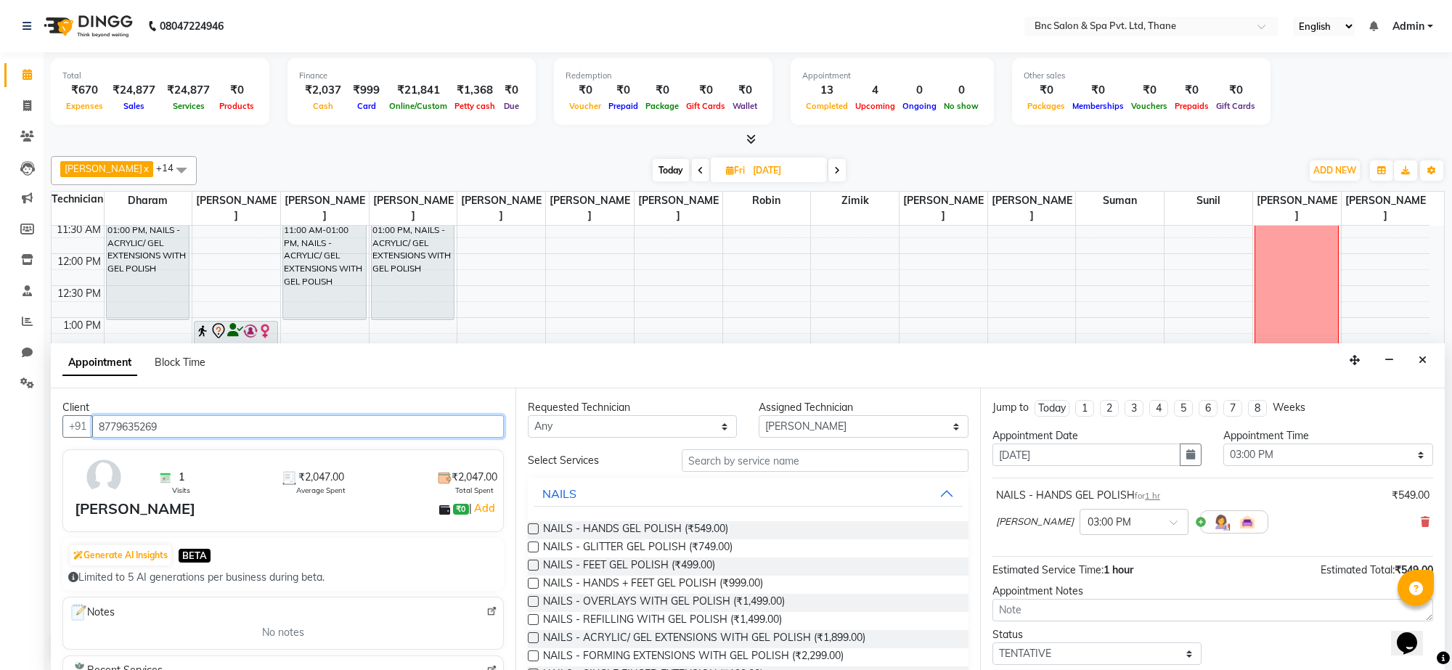
scroll to position [88, 0]
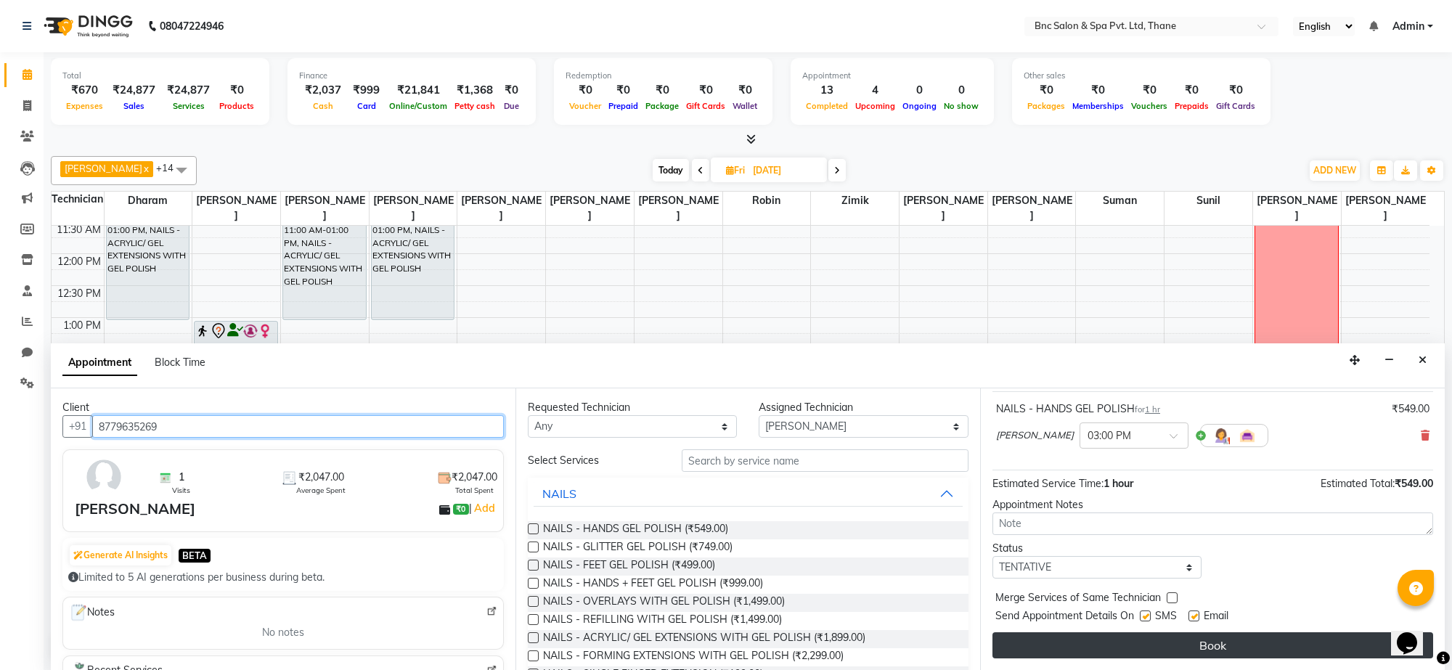
type input "8779635269"
click at [1109, 656] on button "Book" at bounding box center [1213, 646] width 441 height 26
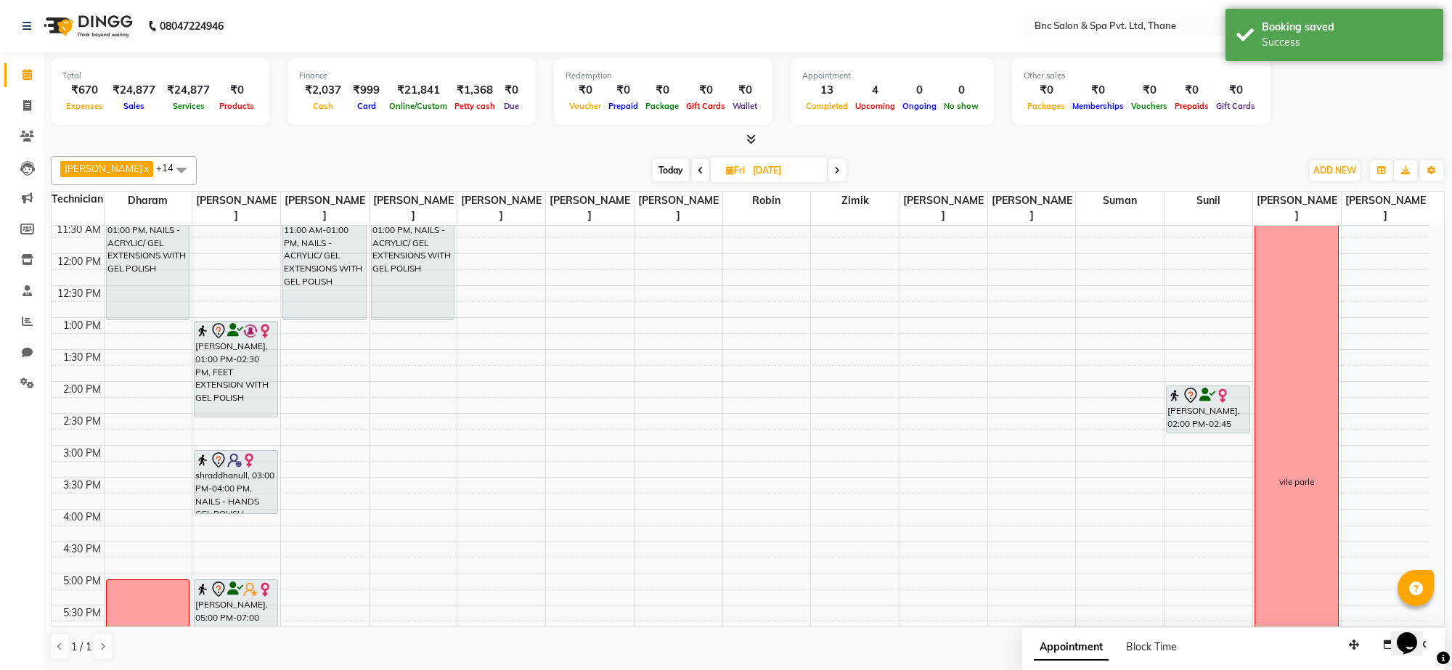
click at [654, 168] on span "Today" at bounding box center [671, 170] width 36 height 23
type input "[DATE]"
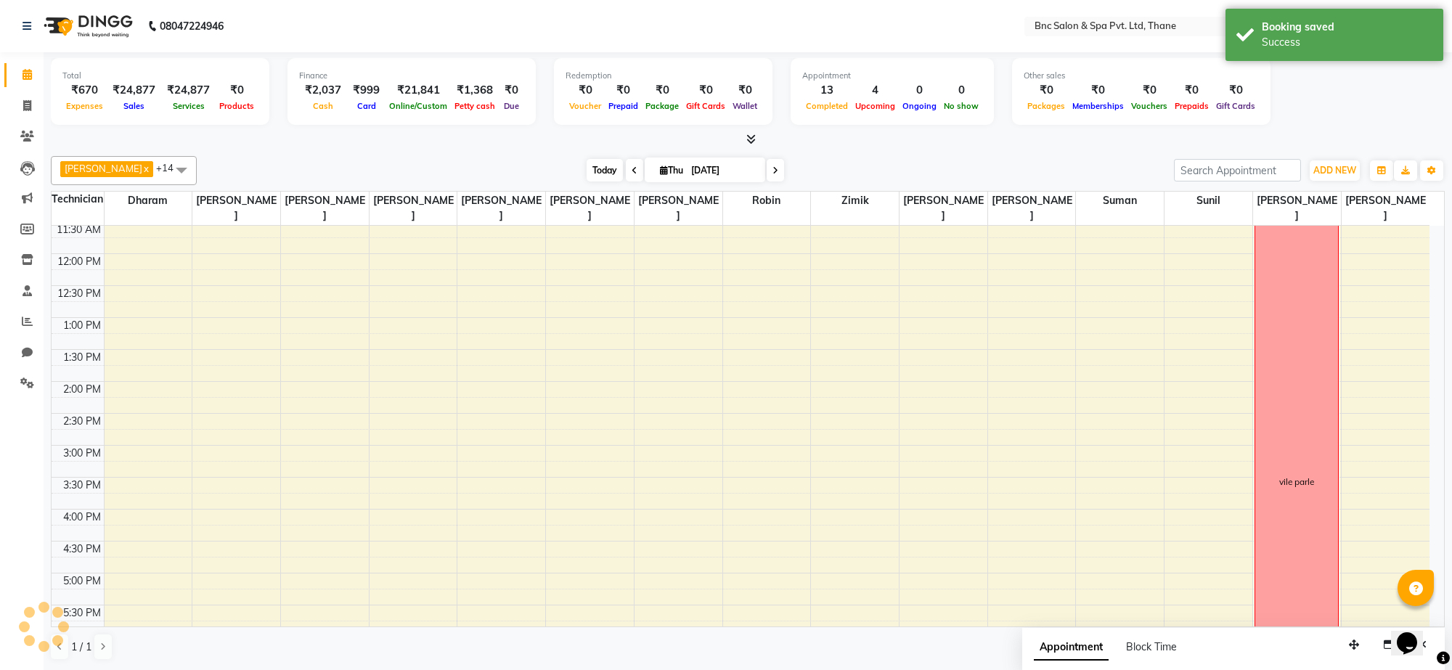
scroll to position [439, 0]
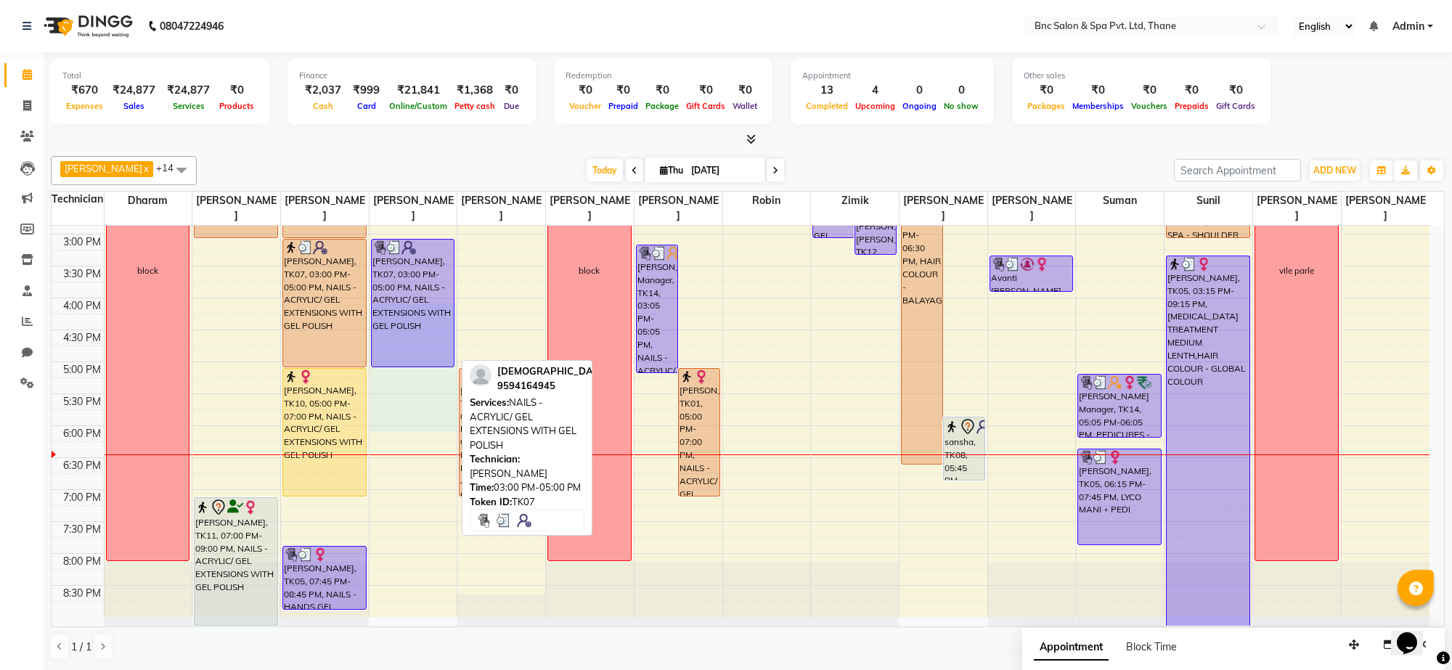
drag, startPoint x: 423, startPoint y: 418, endPoint x: 450, endPoint y: 317, distance: 104.7
click at [450, 317] on div "8:00 AM 8:30 AM 9:00 AM 9:30 AM 10:00 AM 10:30 AM 11:00 AM 11:30 AM 12:00 PM 12…" at bounding box center [741, 202] width 1378 height 830
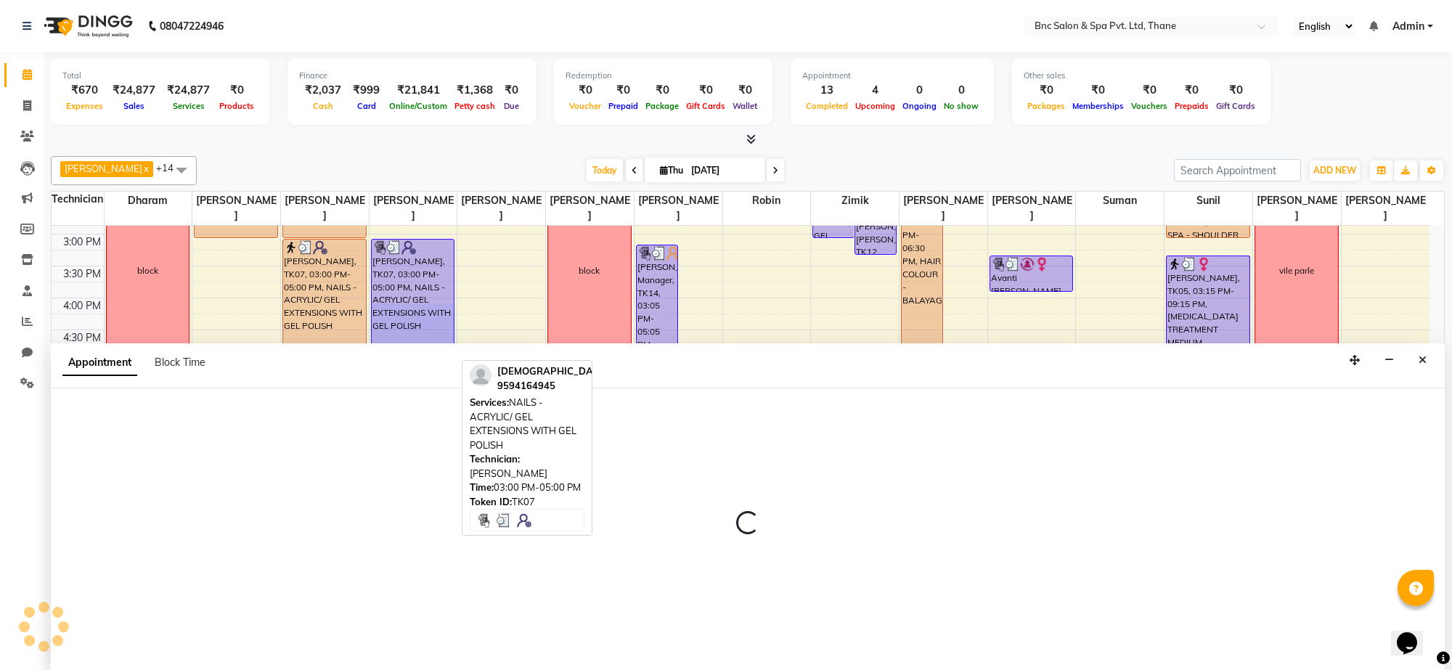
select select "71921"
select select "tentative"
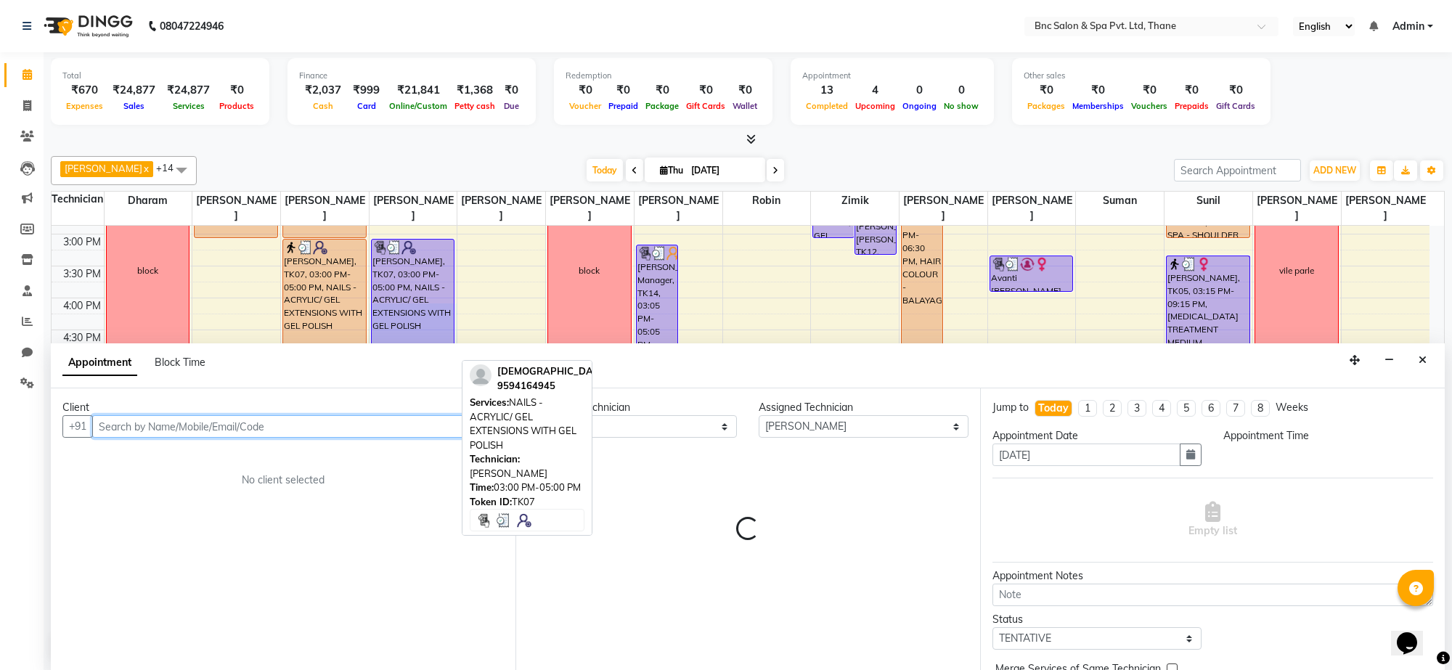
select select "960"
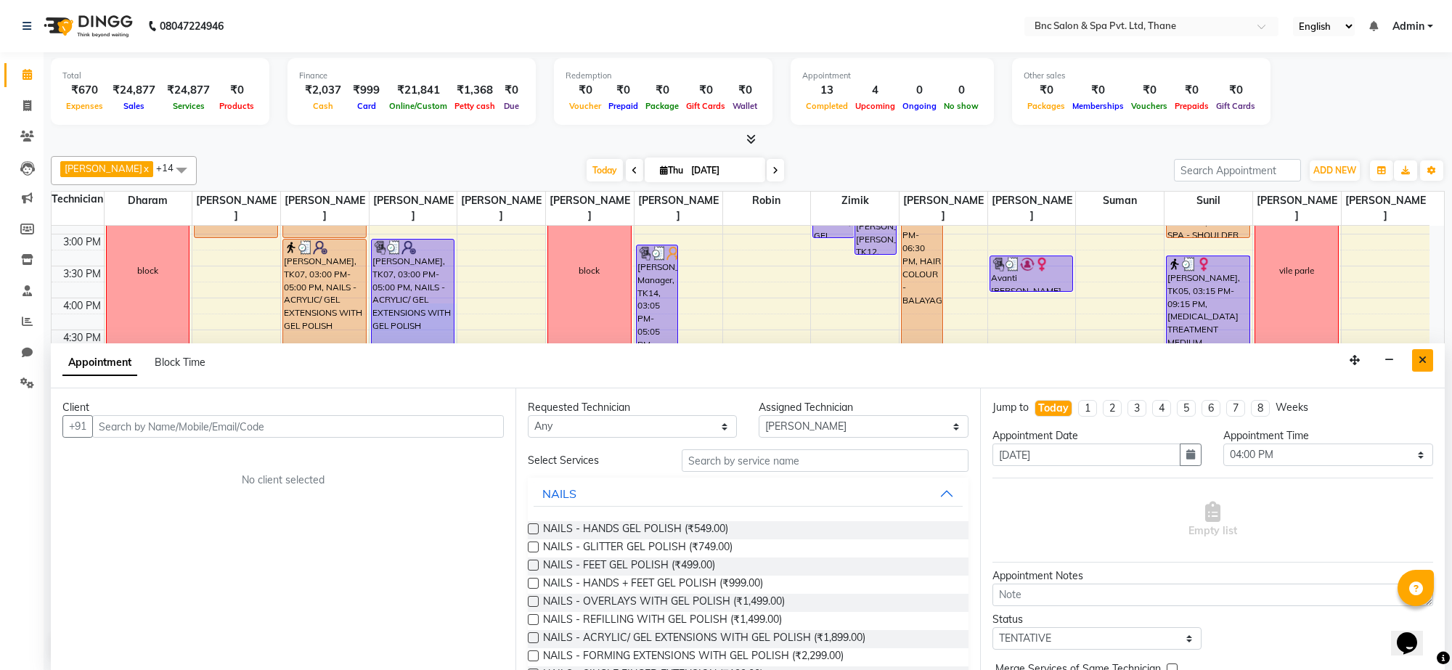
click at [1423, 354] on button "Close" at bounding box center [1423, 360] width 21 height 23
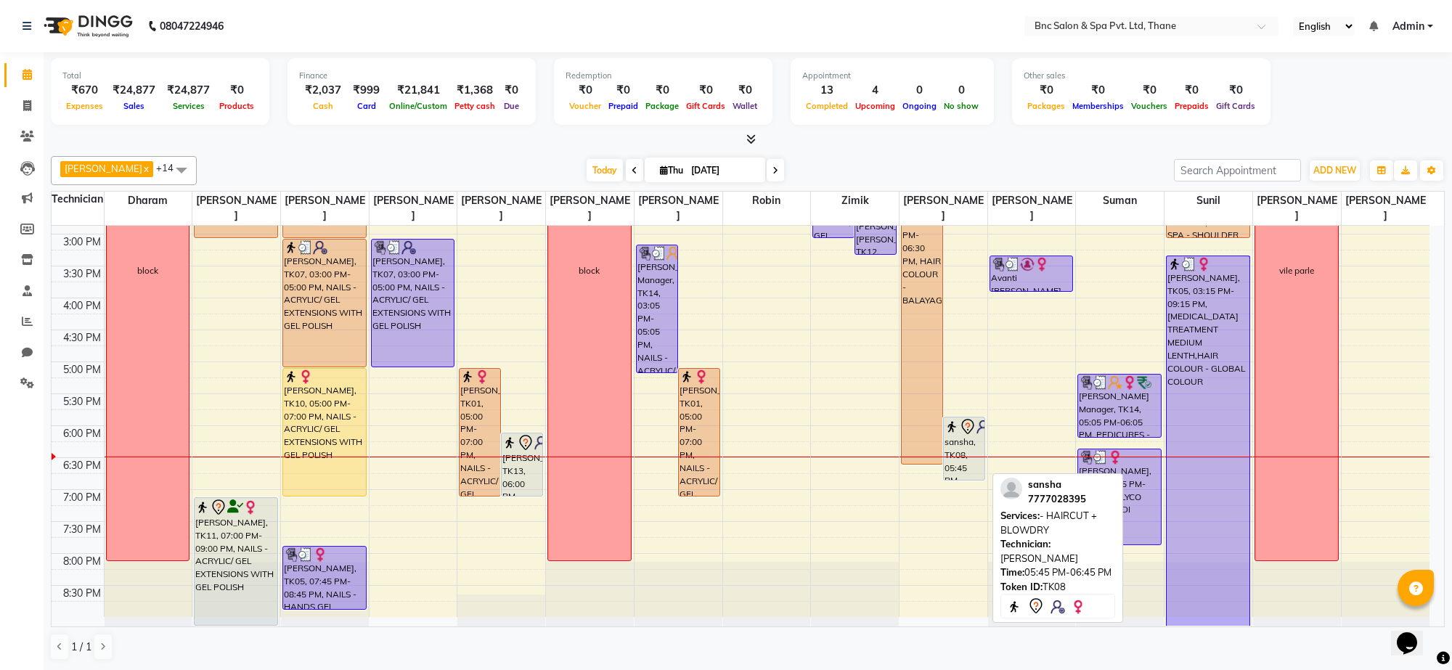
click at [963, 423] on icon at bounding box center [968, 426] width 12 height 15
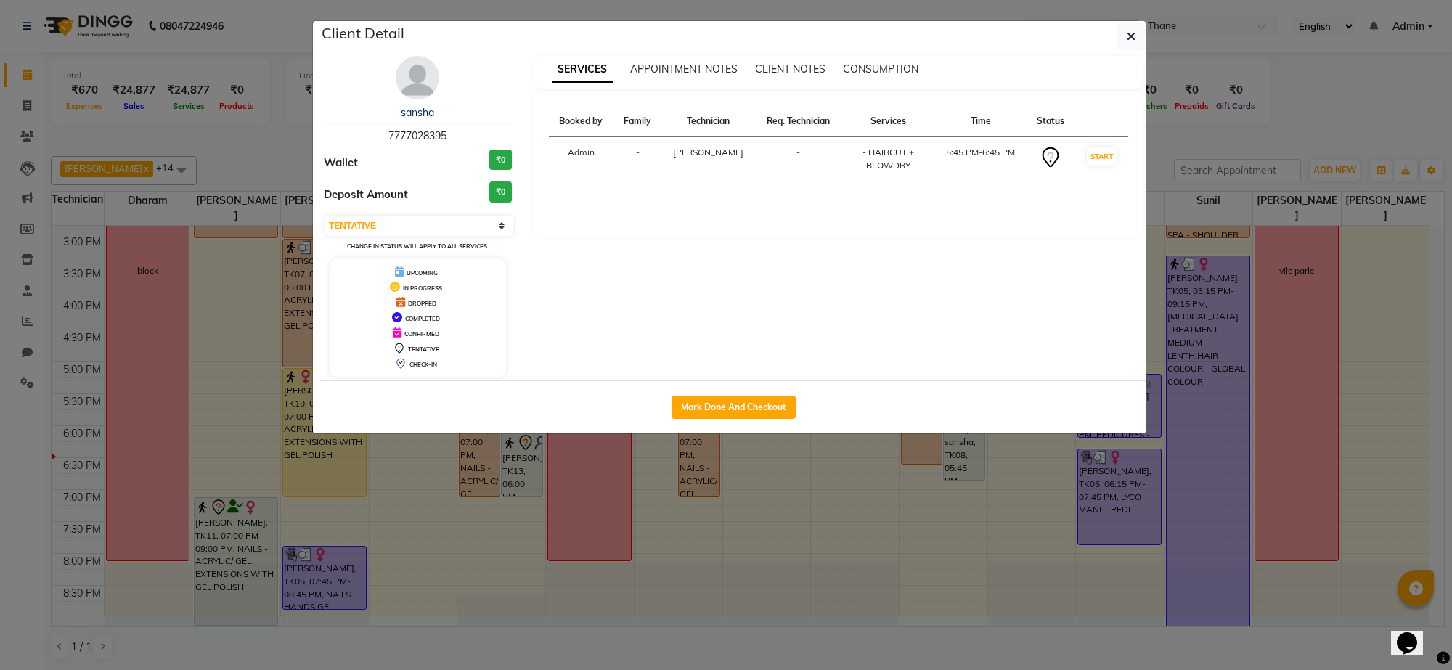
click at [1089, 168] on td "START" at bounding box center [1102, 159] width 54 height 44
click at [1094, 158] on button "START" at bounding box center [1102, 156] width 30 height 18
select select "1"
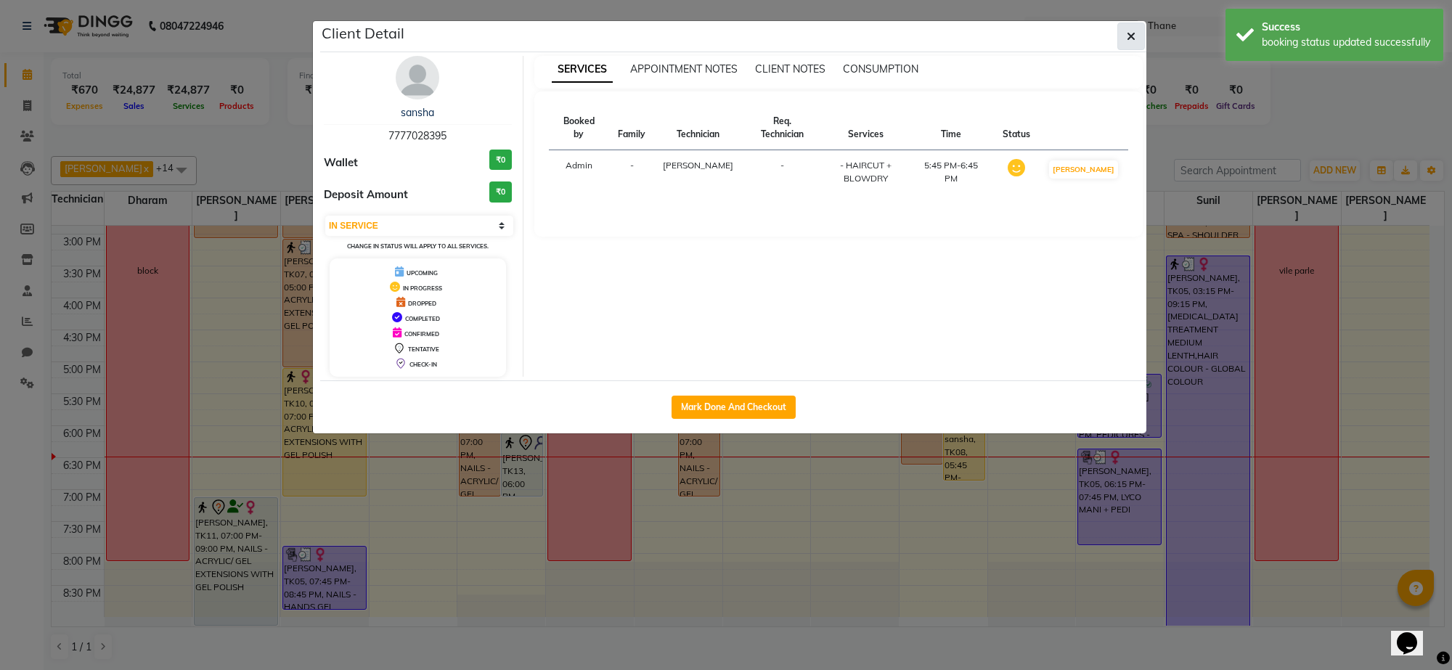
click at [1127, 34] on icon "button" at bounding box center [1131, 37] width 9 height 12
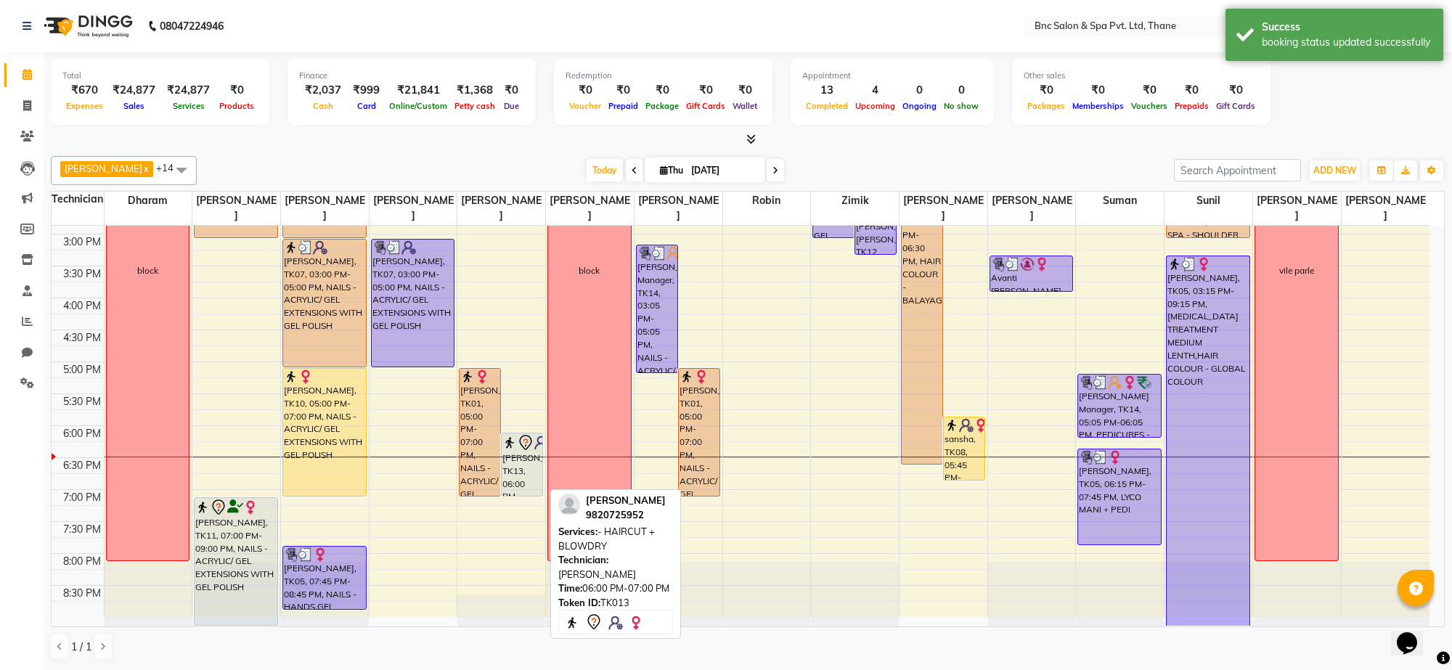
click at [532, 467] on div "[PERSON_NAME], TK13, 06:00 PM-07:00 PM, - HAIRCUT + BLOWDRY" at bounding box center [522, 465] width 41 height 62
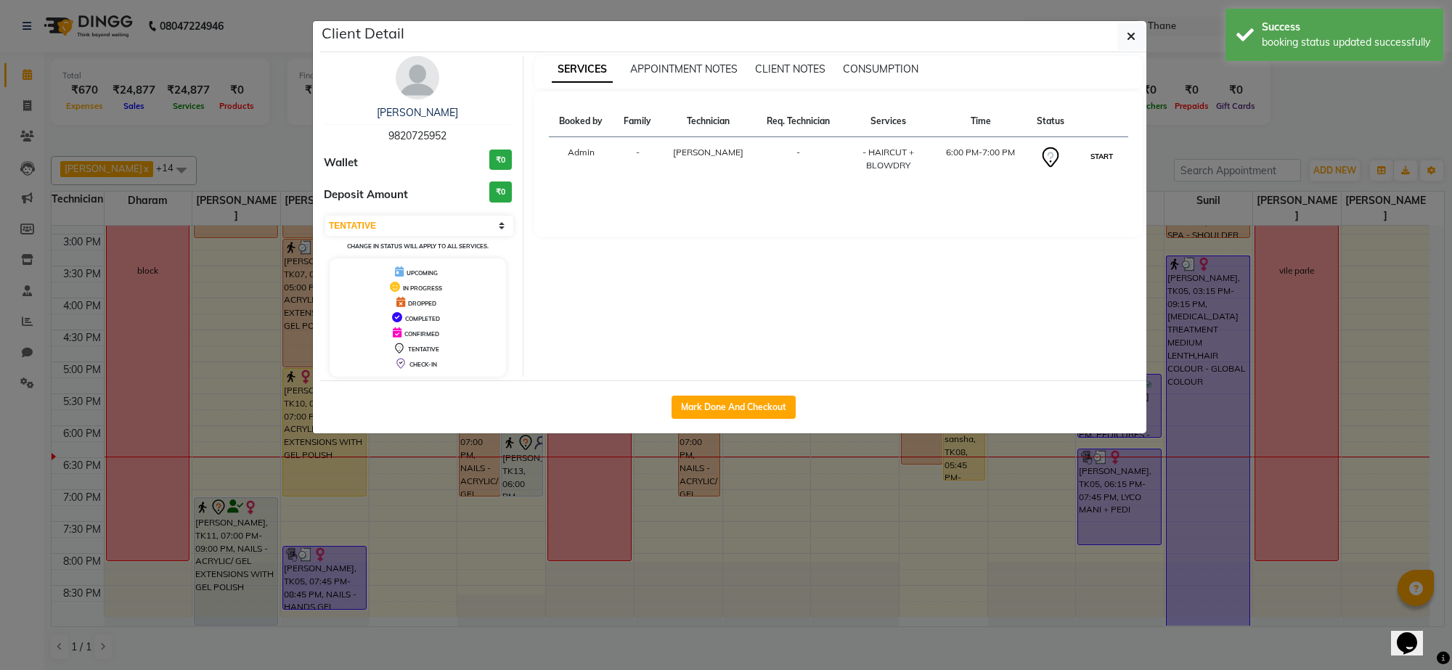
click at [1100, 161] on button "START" at bounding box center [1102, 156] width 30 height 18
select select "1"
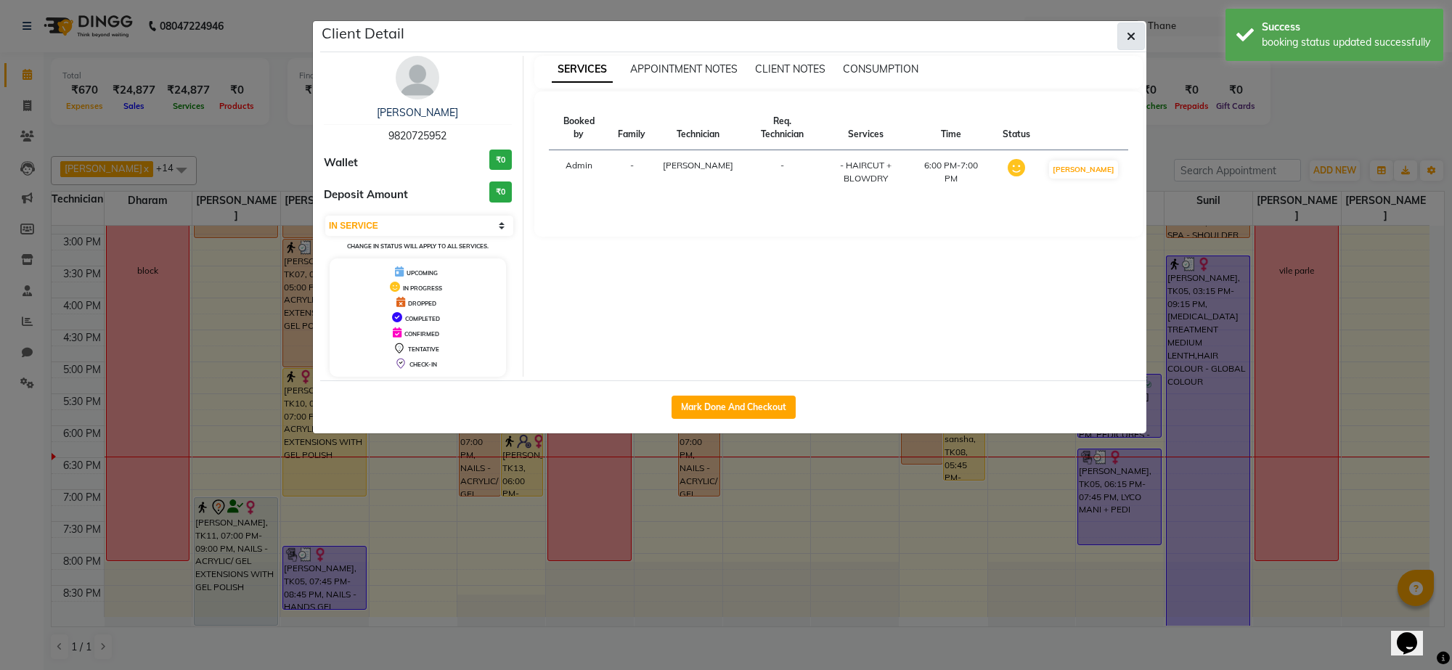
click at [1124, 45] on button "button" at bounding box center [1132, 37] width 28 height 28
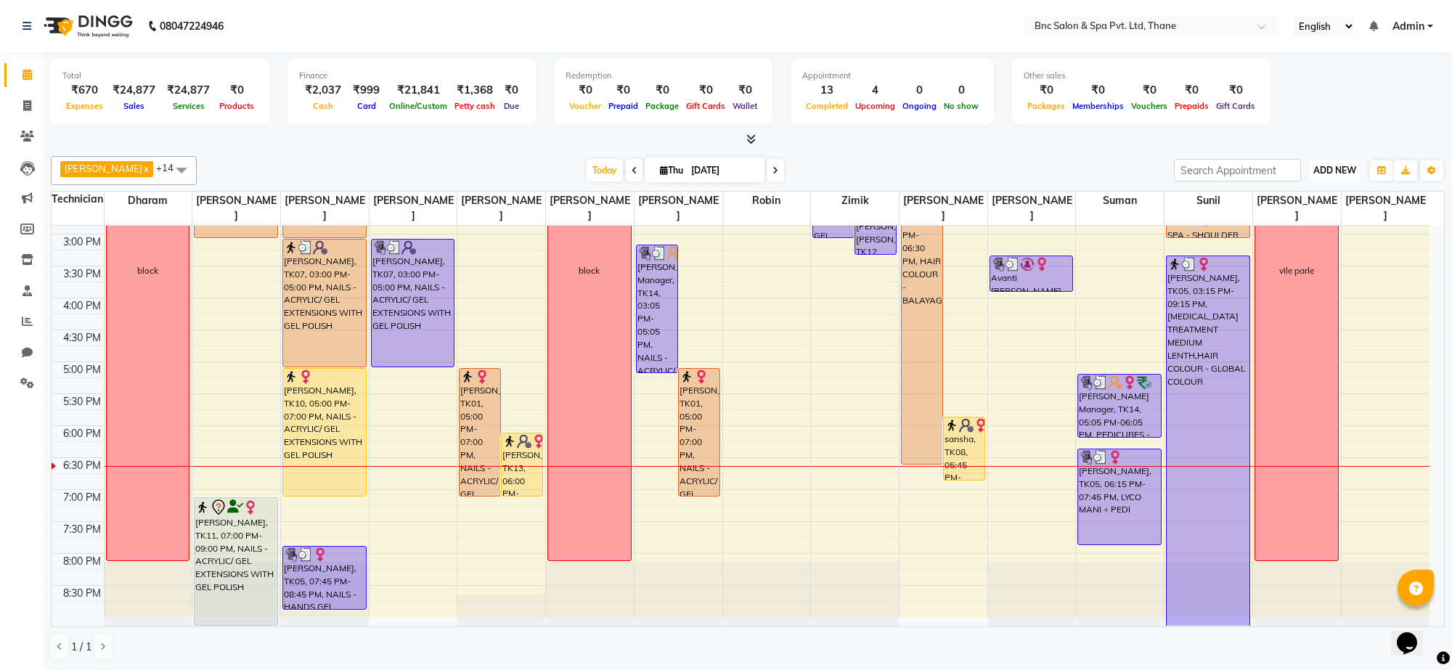
click at [1328, 167] on span "ADD NEW" at bounding box center [1335, 170] width 43 height 11
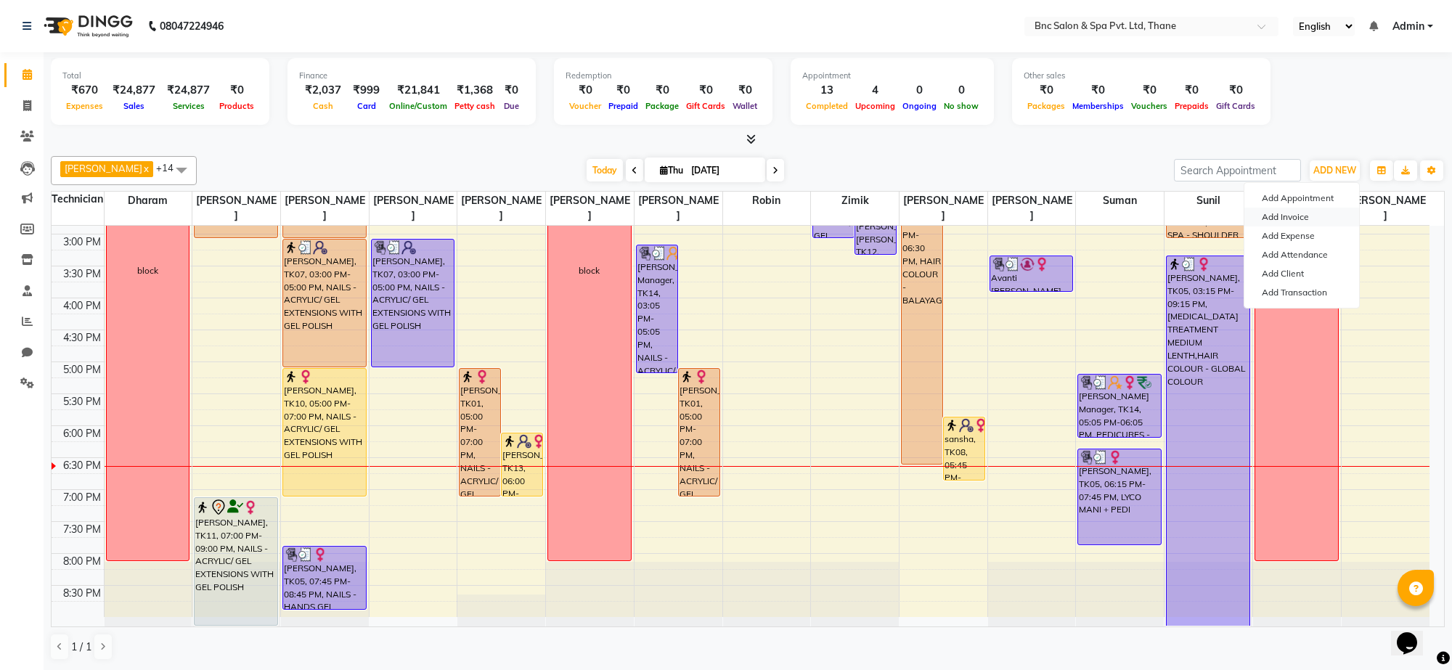
click at [1291, 219] on link "Add Invoice" at bounding box center [1302, 217] width 115 height 19
select select "service"
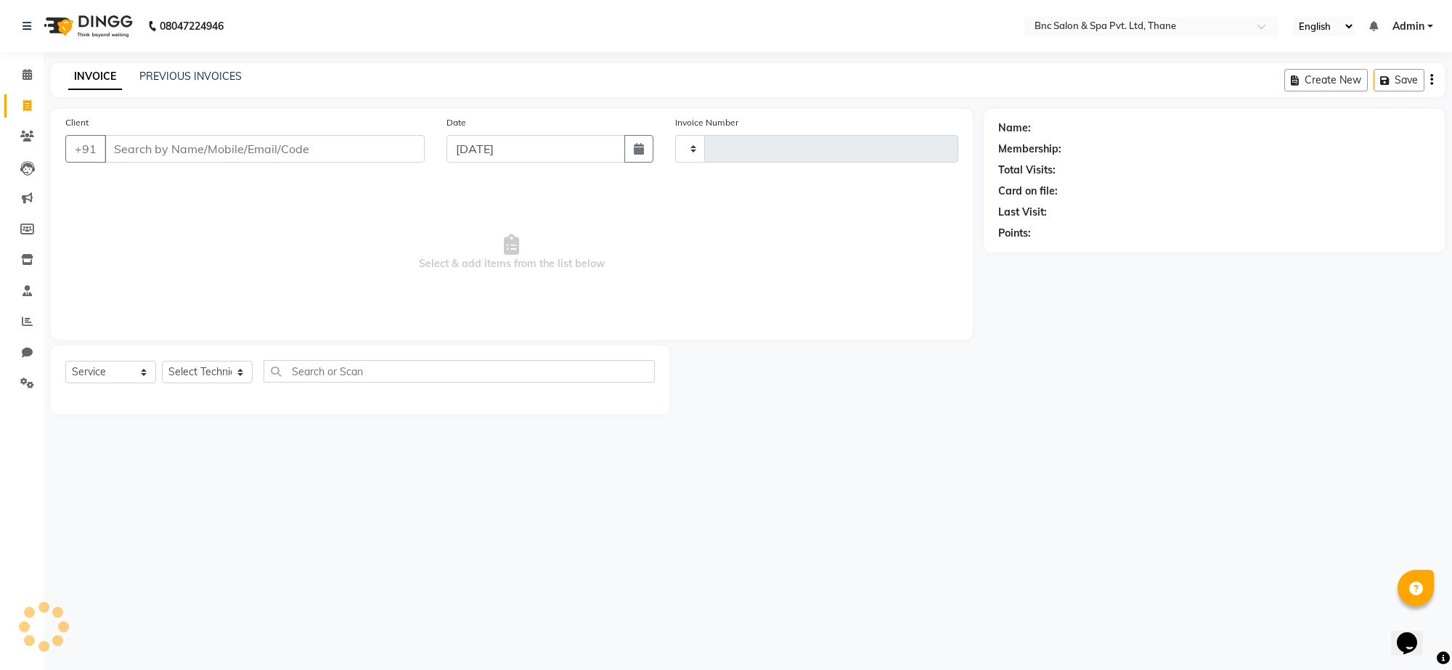
type input "3614"
select select "7892"
type input "9"
type input "9930861406"
click at [367, 150] on span "Add Client" at bounding box center [387, 149] width 57 height 15
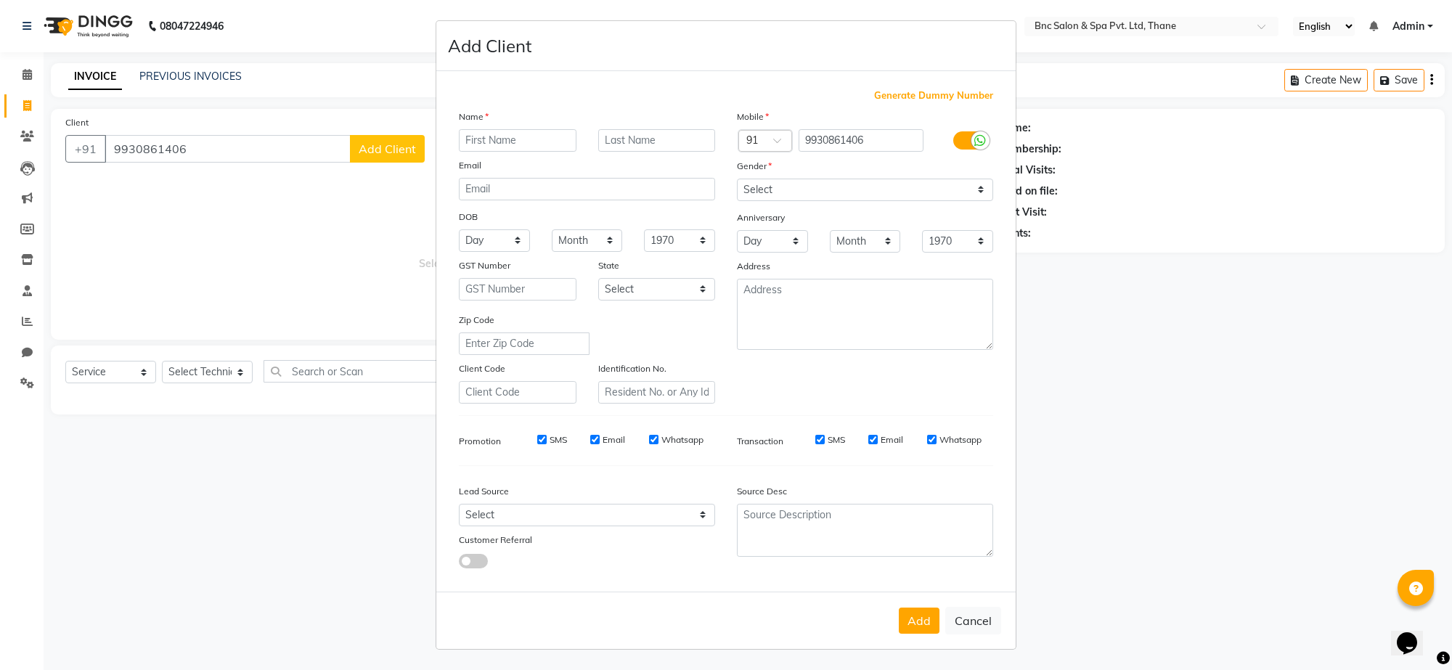
click at [462, 136] on input "text" at bounding box center [518, 140] width 118 height 23
type input "[PERSON_NAME]"
click at [840, 182] on select "Select [DEMOGRAPHIC_DATA] [DEMOGRAPHIC_DATA] Other Prefer Not To Say" at bounding box center [865, 190] width 256 height 23
select select "[DEMOGRAPHIC_DATA]"
click at [737, 180] on select "Select [DEMOGRAPHIC_DATA] [DEMOGRAPHIC_DATA] Other Prefer Not To Say" at bounding box center [865, 190] width 256 height 23
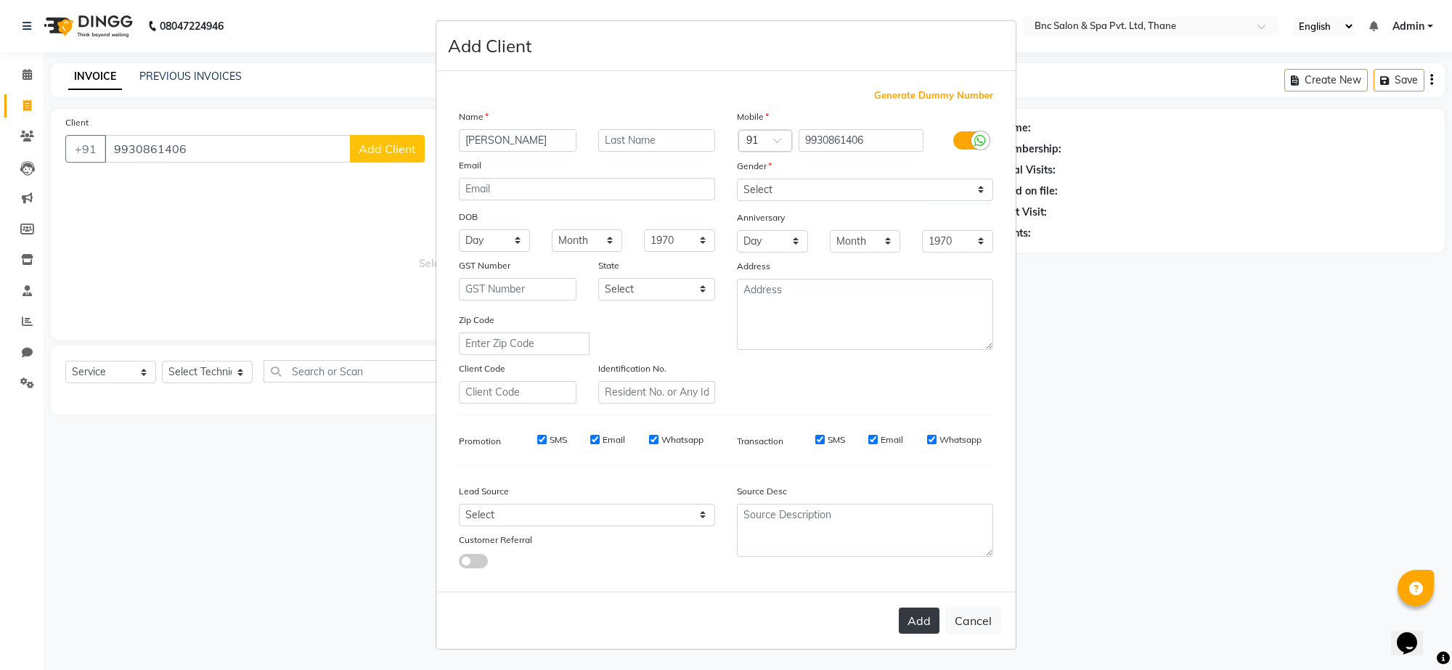
click at [926, 611] on button "Add" at bounding box center [919, 621] width 41 height 26
select select
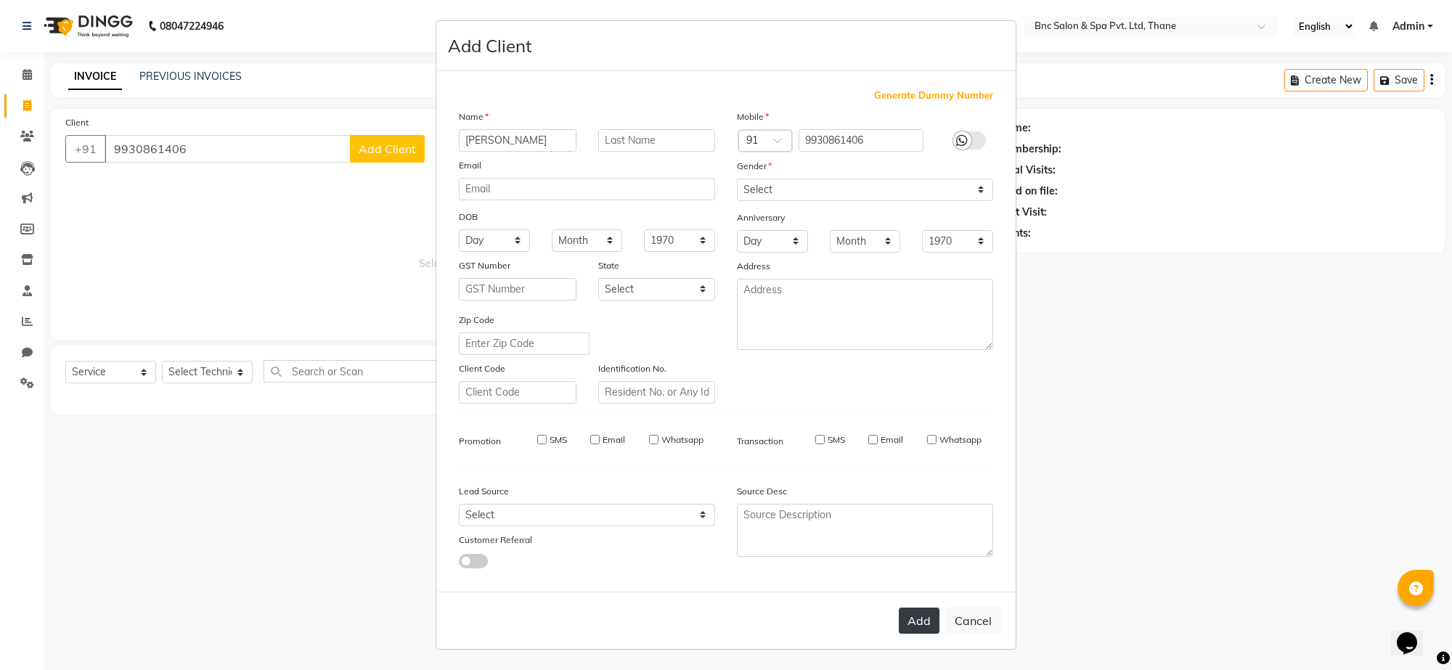
select select
checkbox input "false"
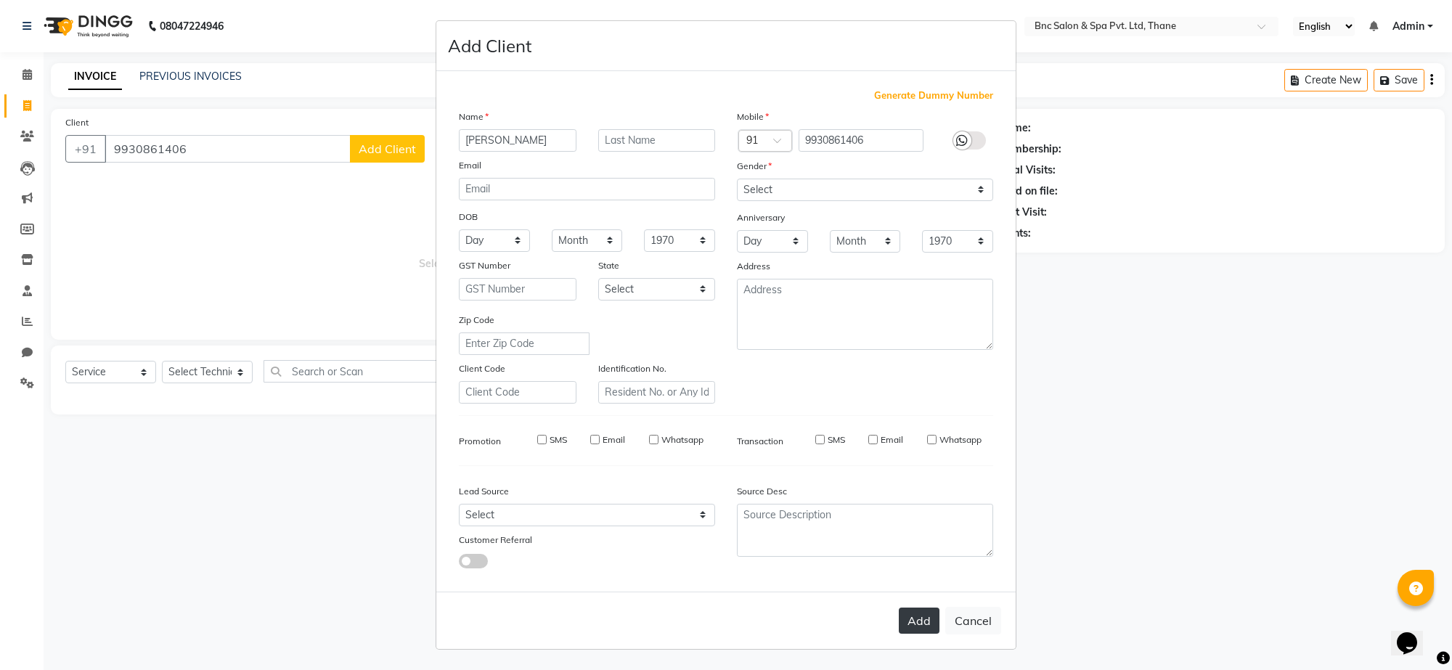
checkbox input "false"
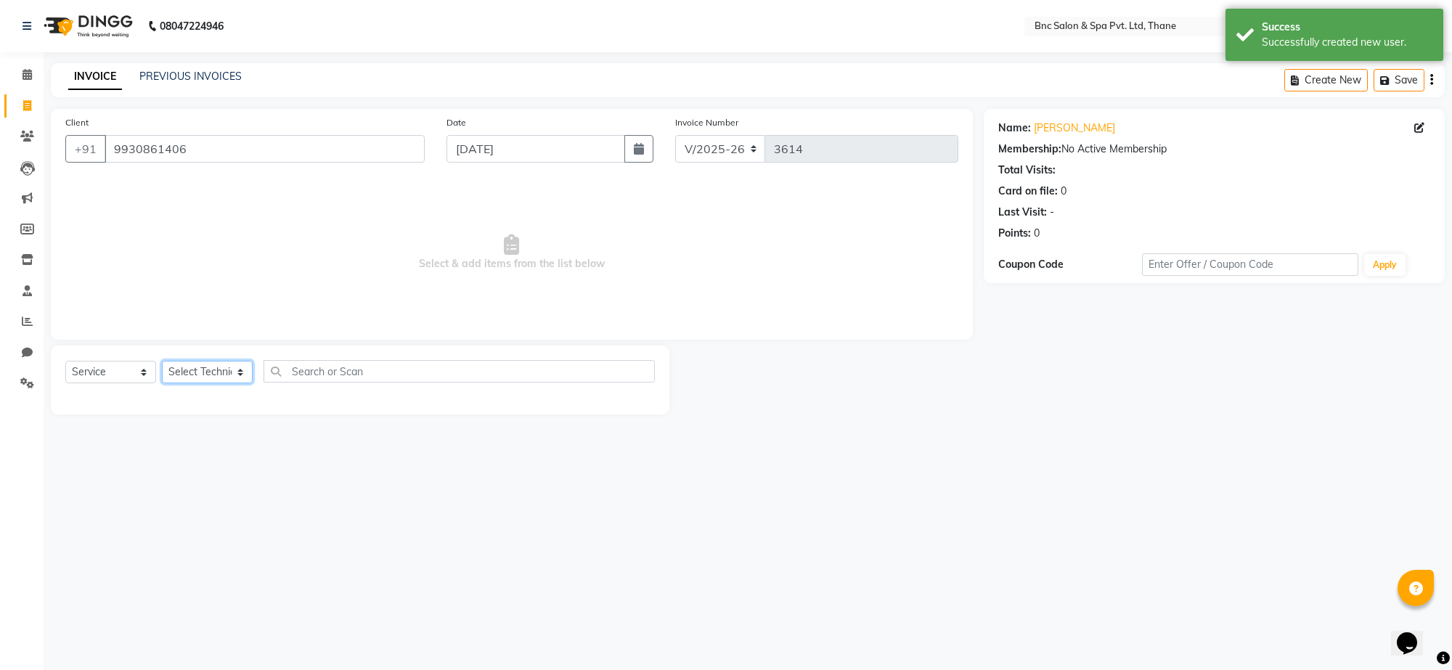
click at [200, 369] on select "Select Technician [PERSON_NAME] [PERSON_NAME] [PERSON_NAME] [PERSON_NAME] [PERS…" at bounding box center [207, 372] width 91 height 23
select select "71922"
click at [162, 361] on select "Select Technician [PERSON_NAME] [PERSON_NAME] [PERSON_NAME] [PERSON_NAME] [PERS…" at bounding box center [207, 372] width 91 height 23
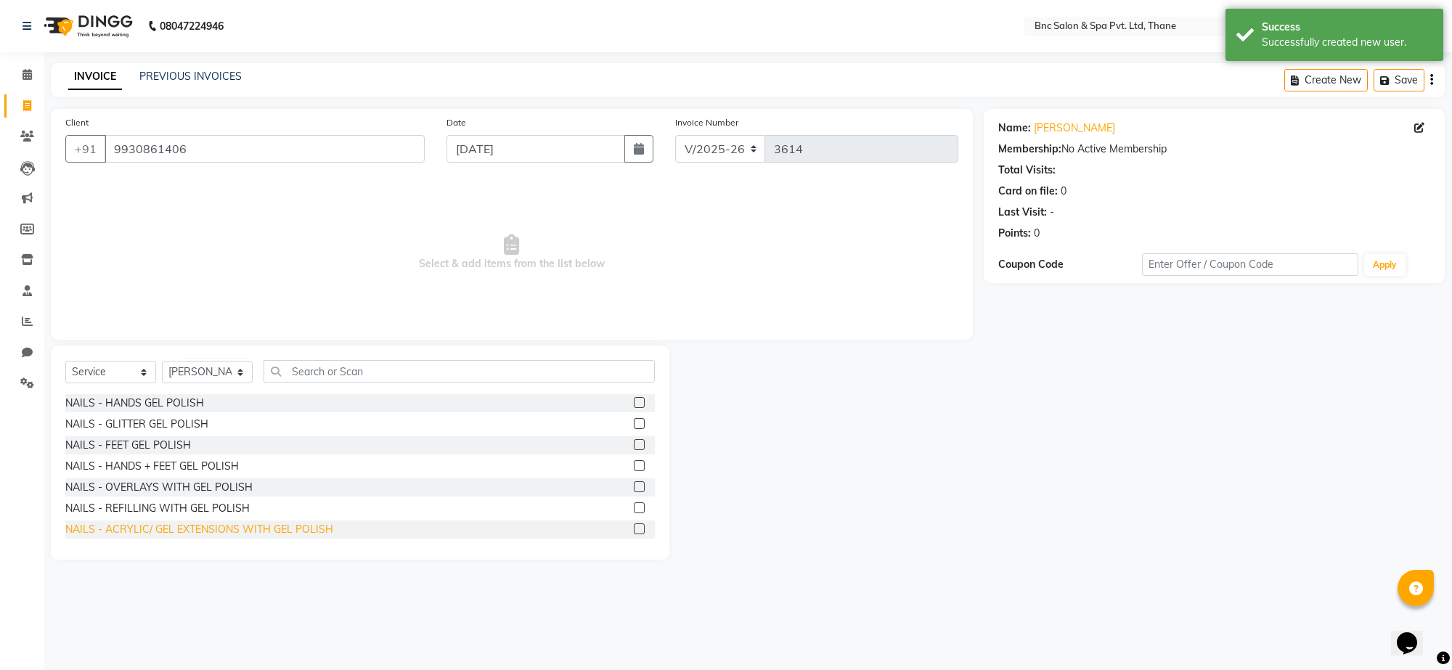
click at [155, 530] on div "NAILS - ACRYLIC/ GEL EXTENSIONS WITH GEL POLISH" at bounding box center [199, 529] width 268 height 15
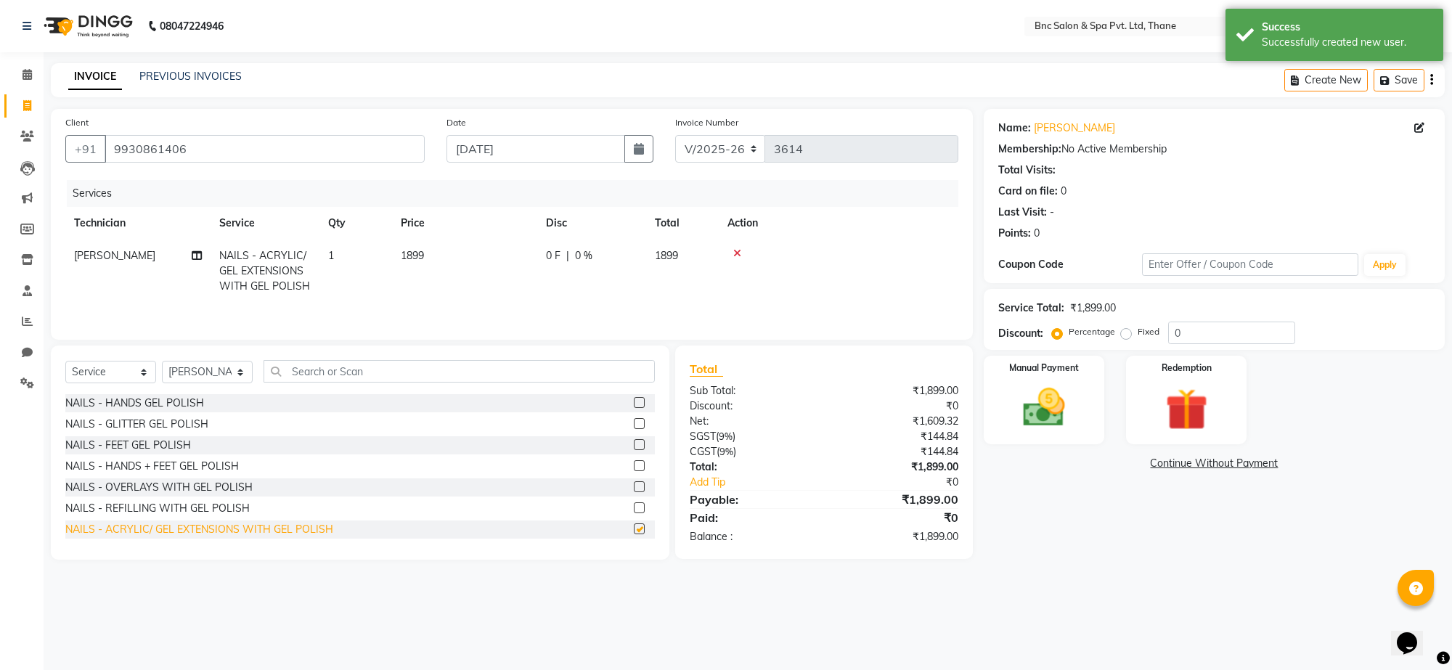
checkbox input "false"
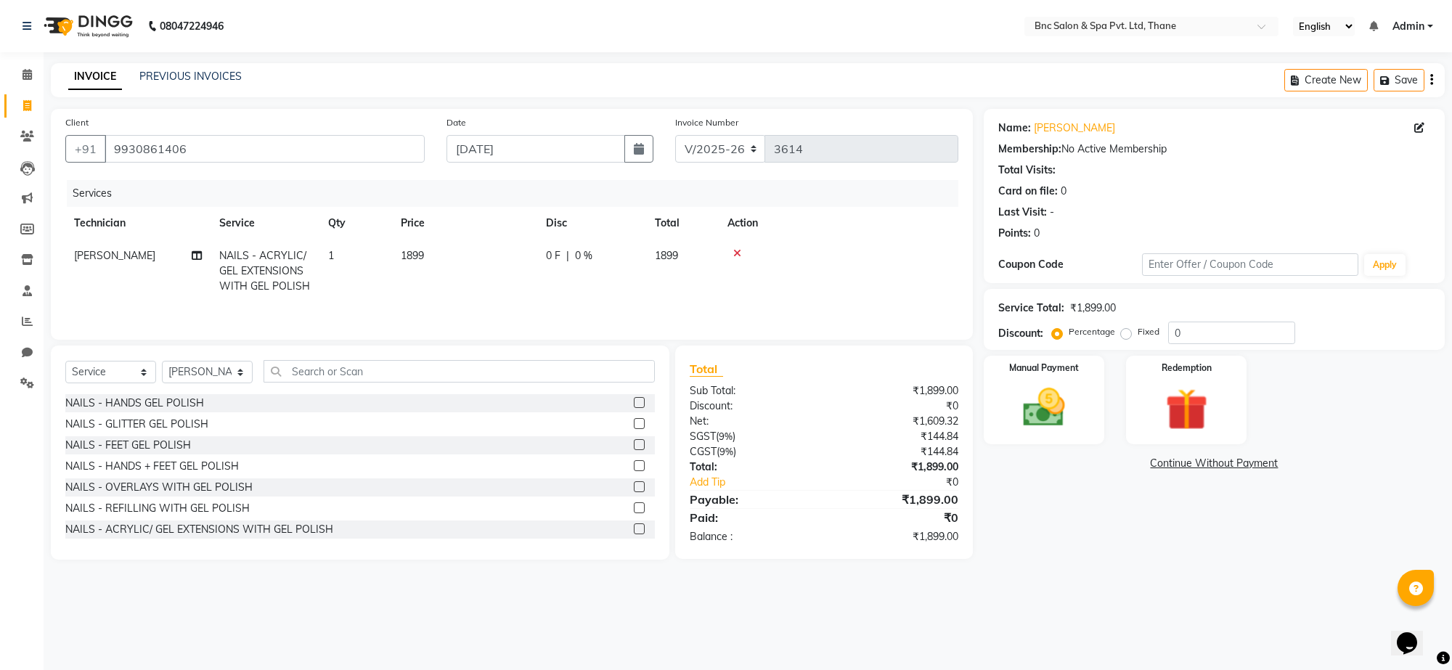
click at [410, 254] on span "1899" at bounding box center [412, 255] width 23 height 13
select select "71922"
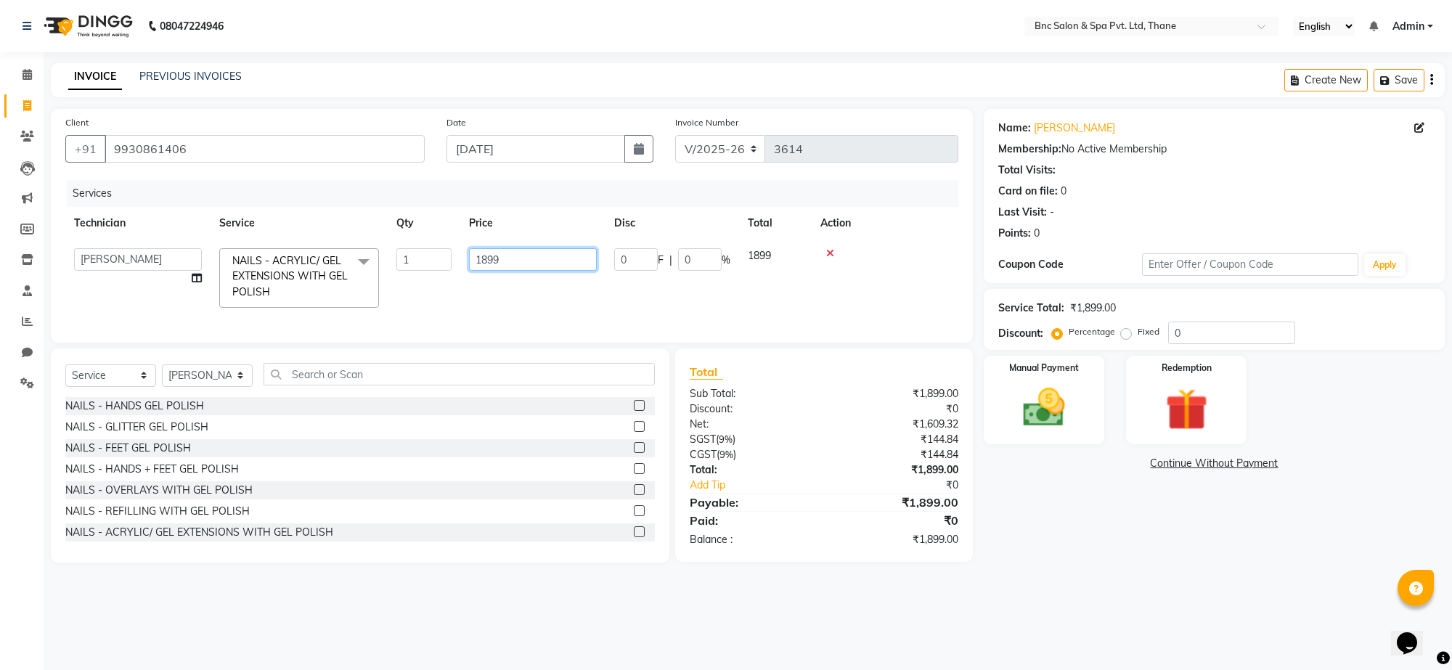
click at [490, 256] on input "1899" at bounding box center [533, 259] width 128 height 23
type input "1299"
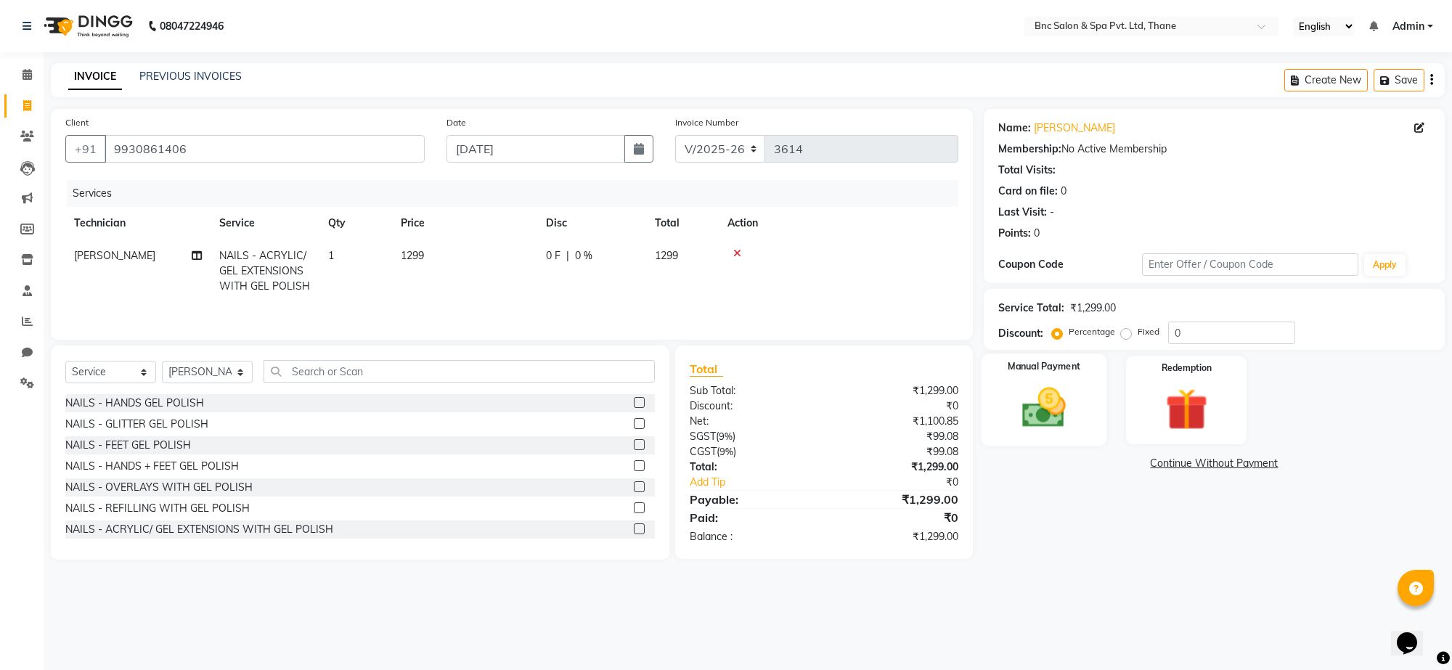
click at [1013, 399] on img at bounding box center [1044, 408] width 71 height 51
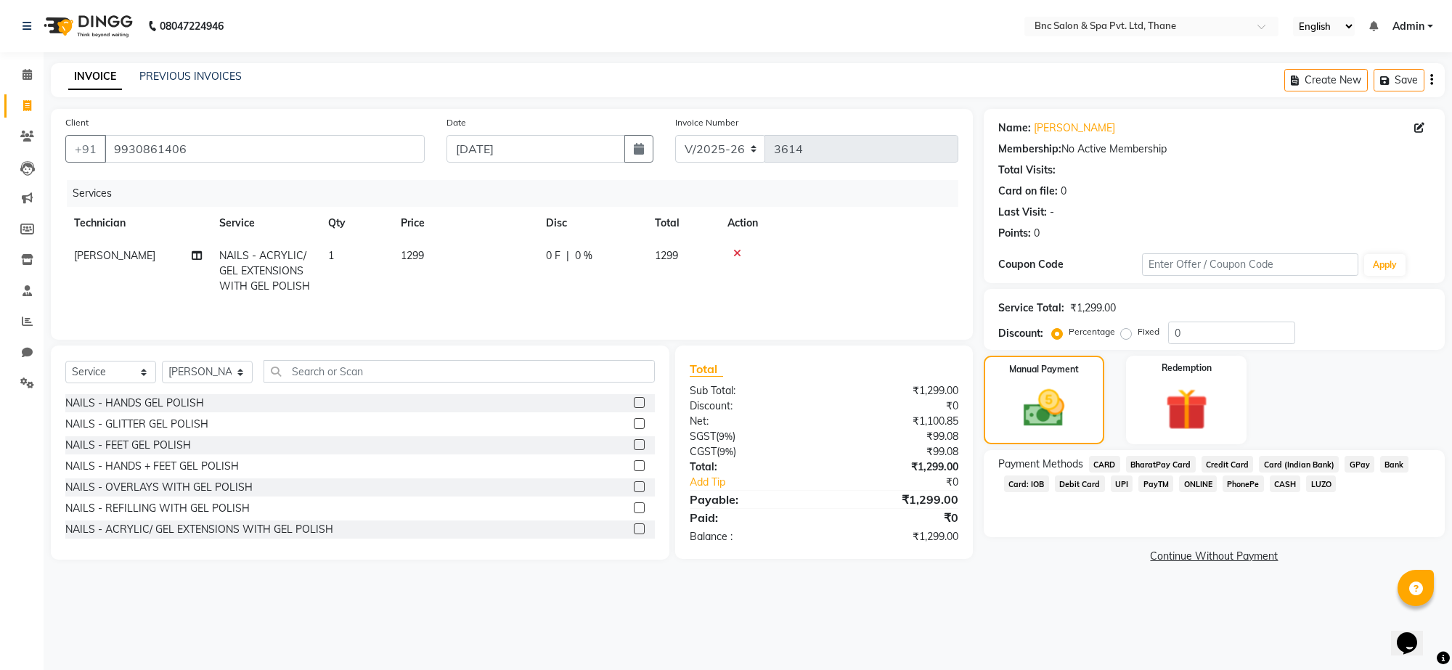
click at [1352, 461] on span "GPay" at bounding box center [1360, 464] width 30 height 17
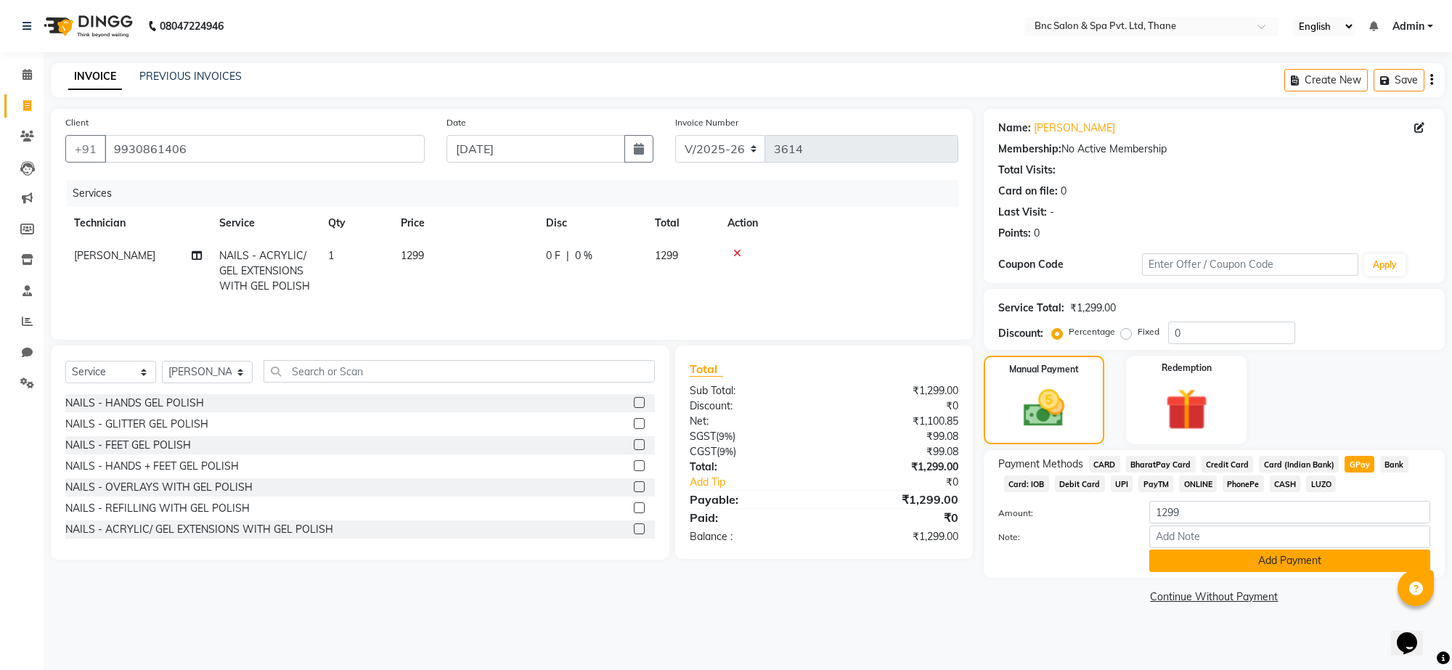
click at [1304, 556] on button "Add Payment" at bounding box center [1290, 561] width 281 height 23
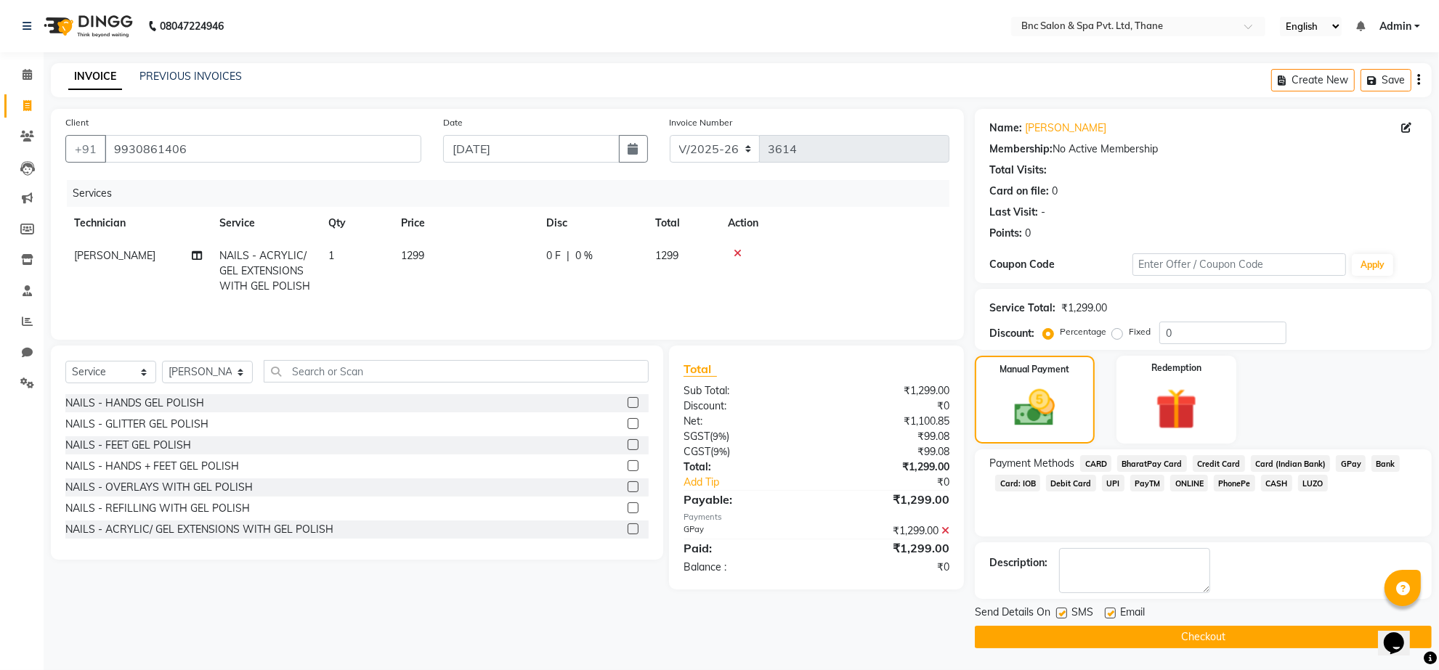
click at [1166, 632] on button "Checkout" at bounding box center [1203, 637] width 457 height 23
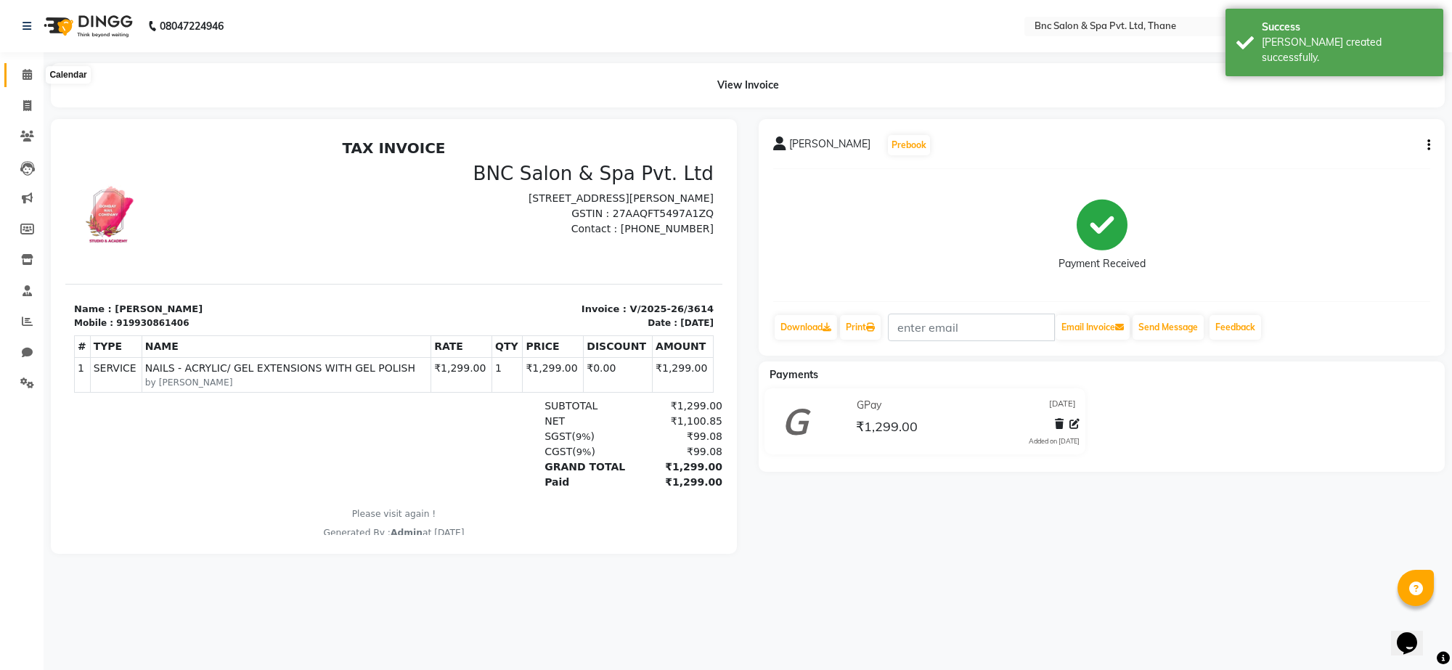
click at [33, 70] on span at bounding box center [27, 75] width 25 height 17
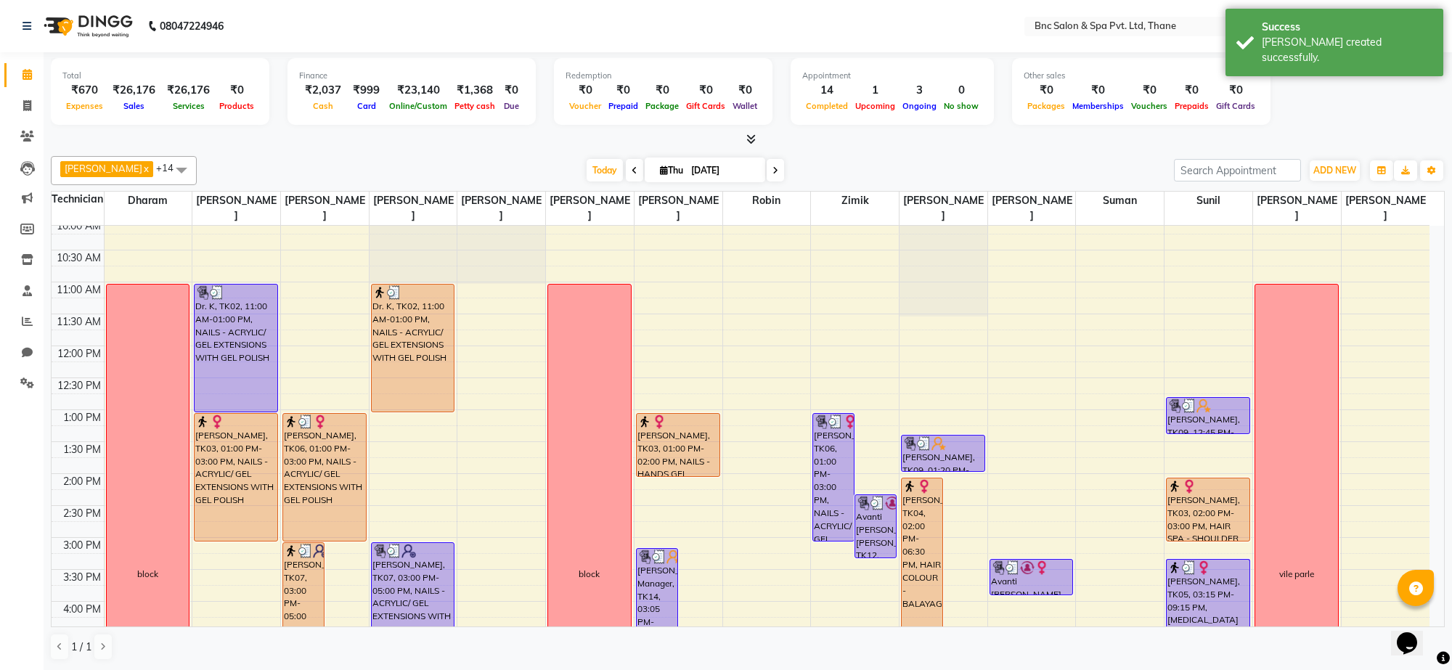
scroll to position [109, 0]
